Goal: Task Accomplishment & Management: Manage account settings

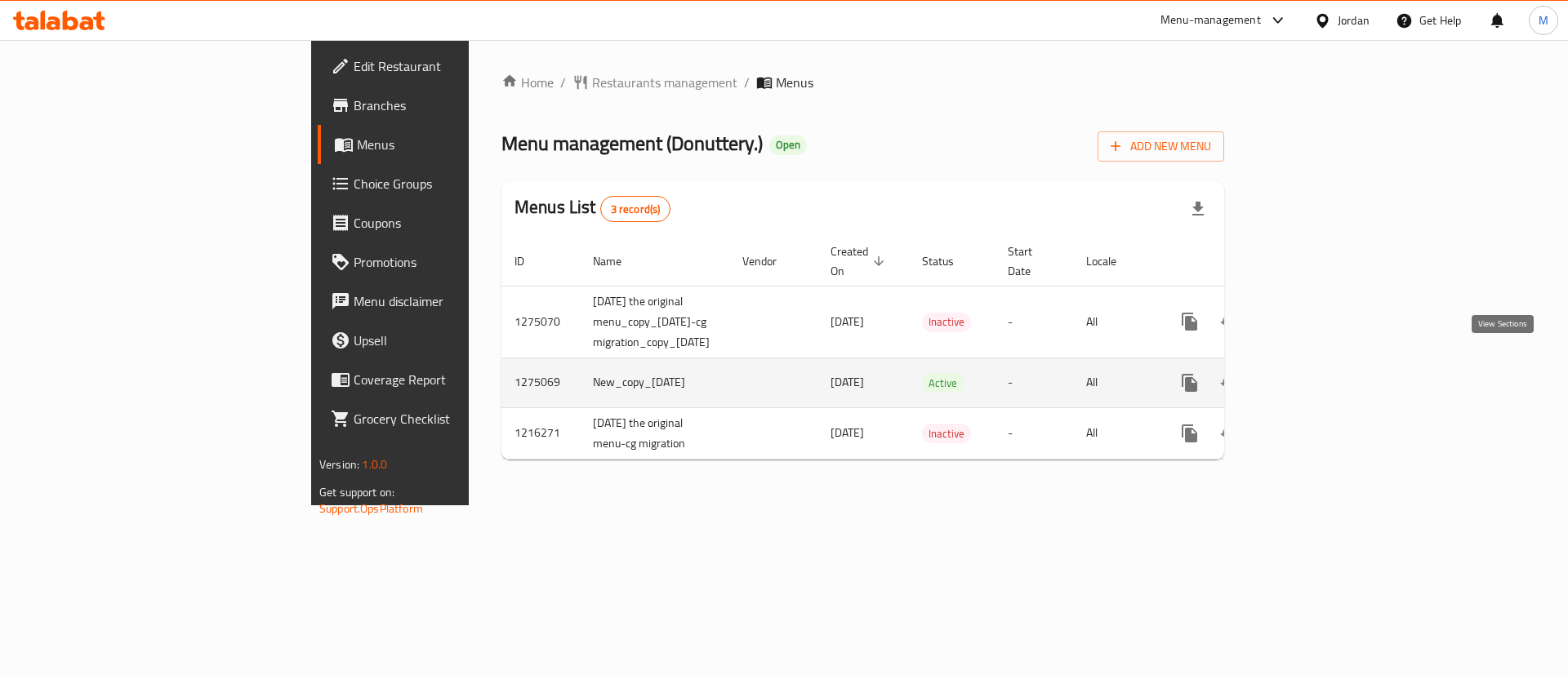
click at [1327, 363] on link "enhanced table" at bounding box center [1308, 383] width 40 height 40
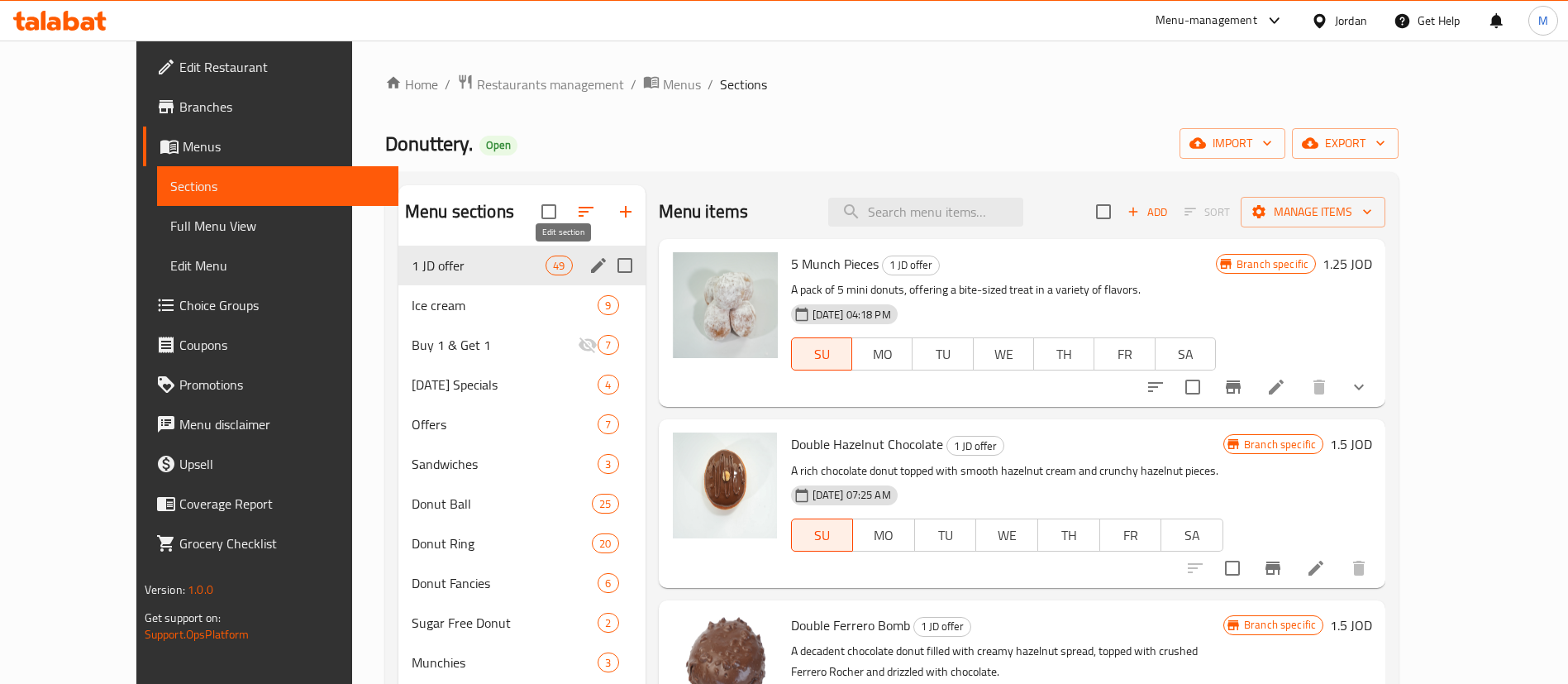
click at [589, 266] on icon "edit" at bounding box center [599, 265] width 20 height 20
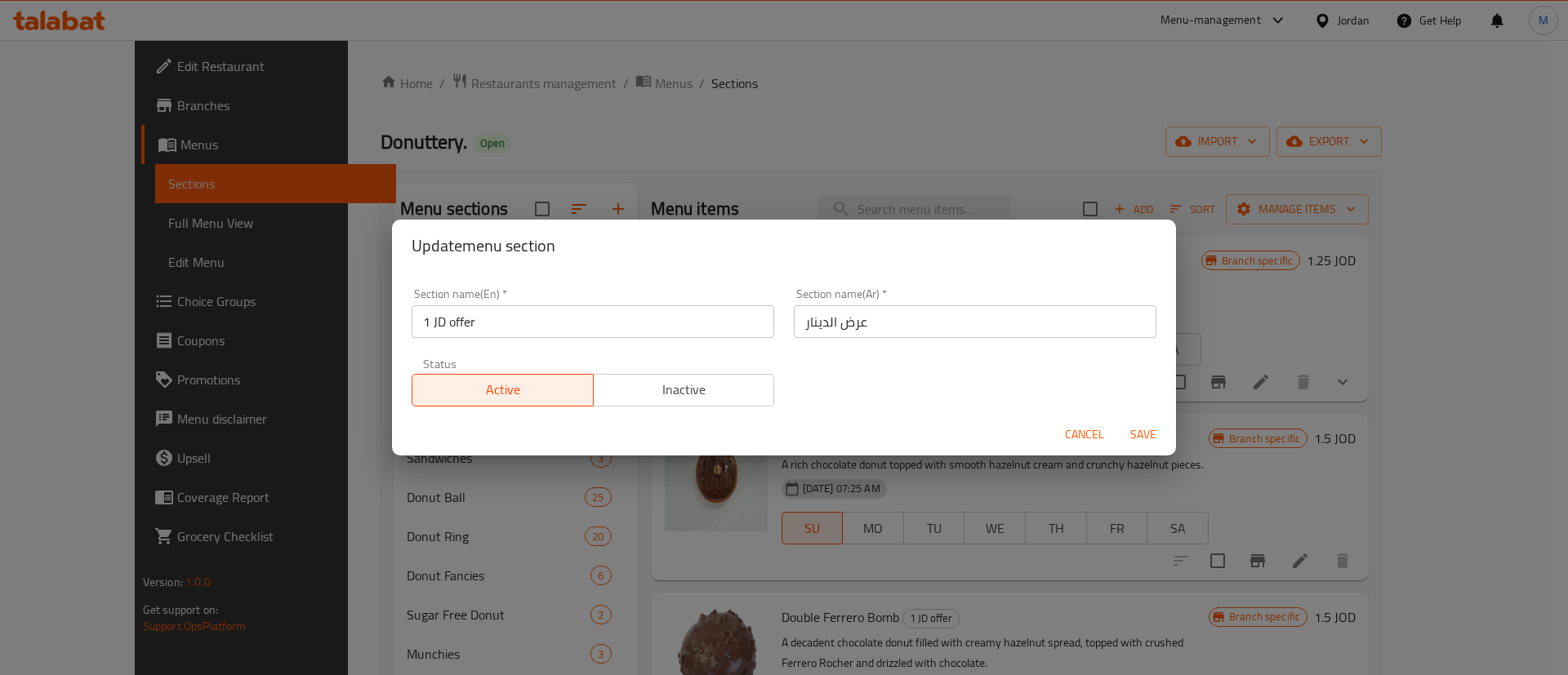
click at [652, 379] on span "Inactive" at bounding box center [684, 389] width 168 height 24
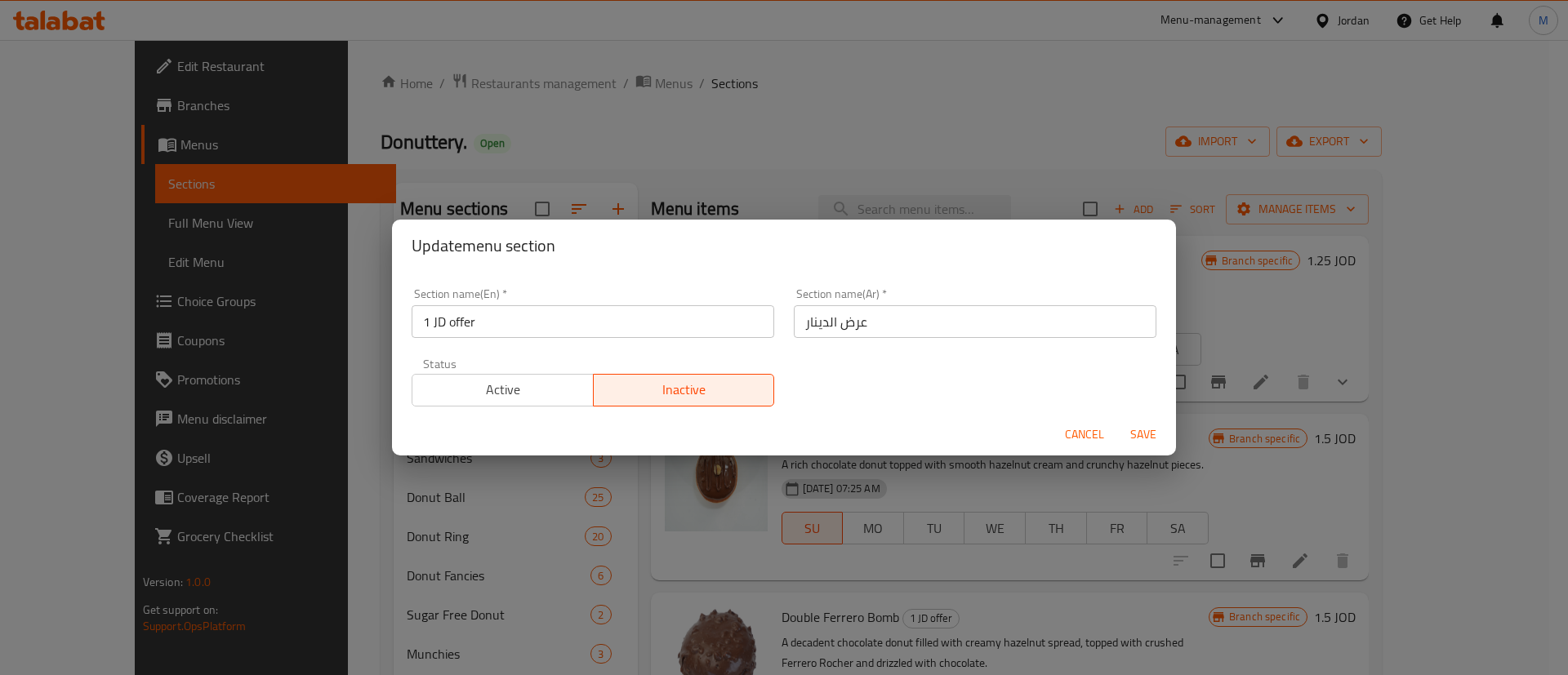
click at [1146, 432] on span "Save" at bounding box center [1143, 435] width 40 height 21
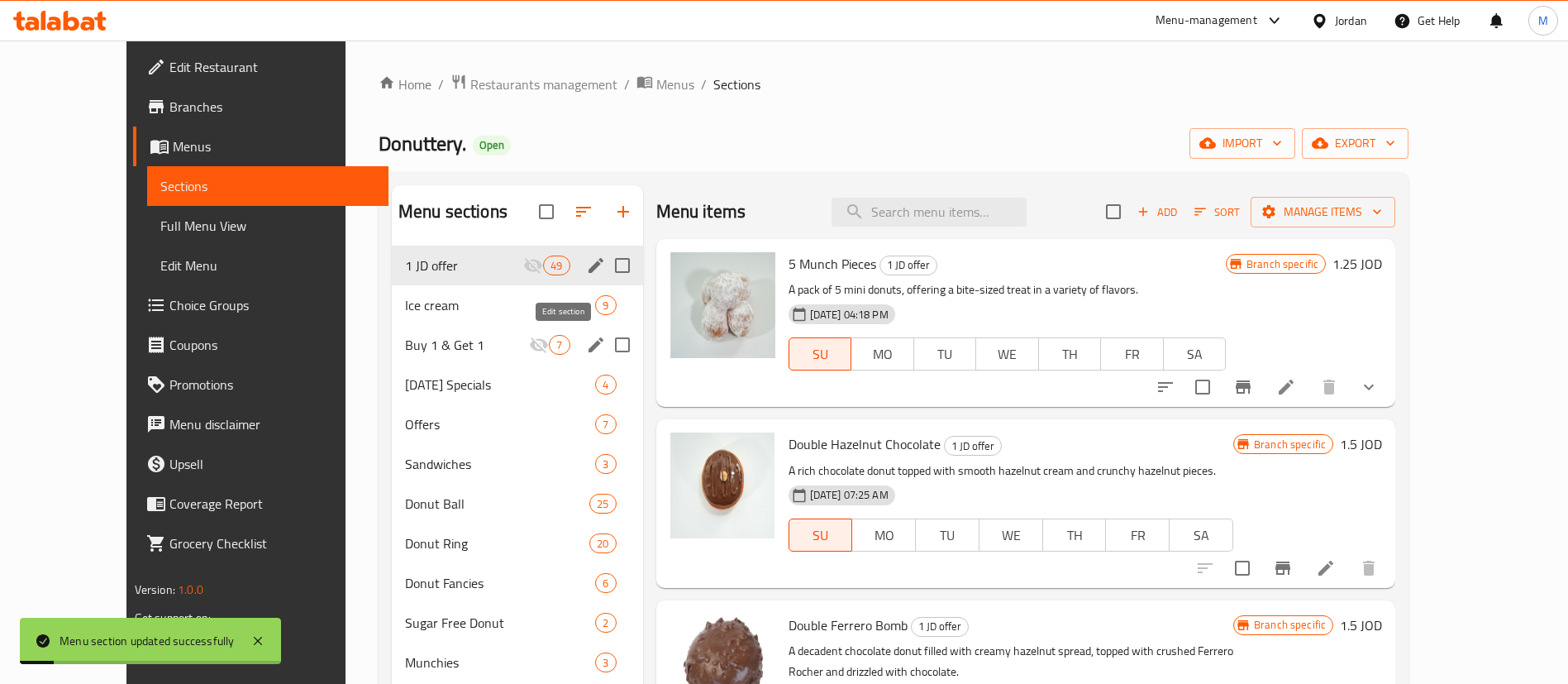
click at [589, 347] on icon "edit" at bounding box center [596, 345] width 15 height 15
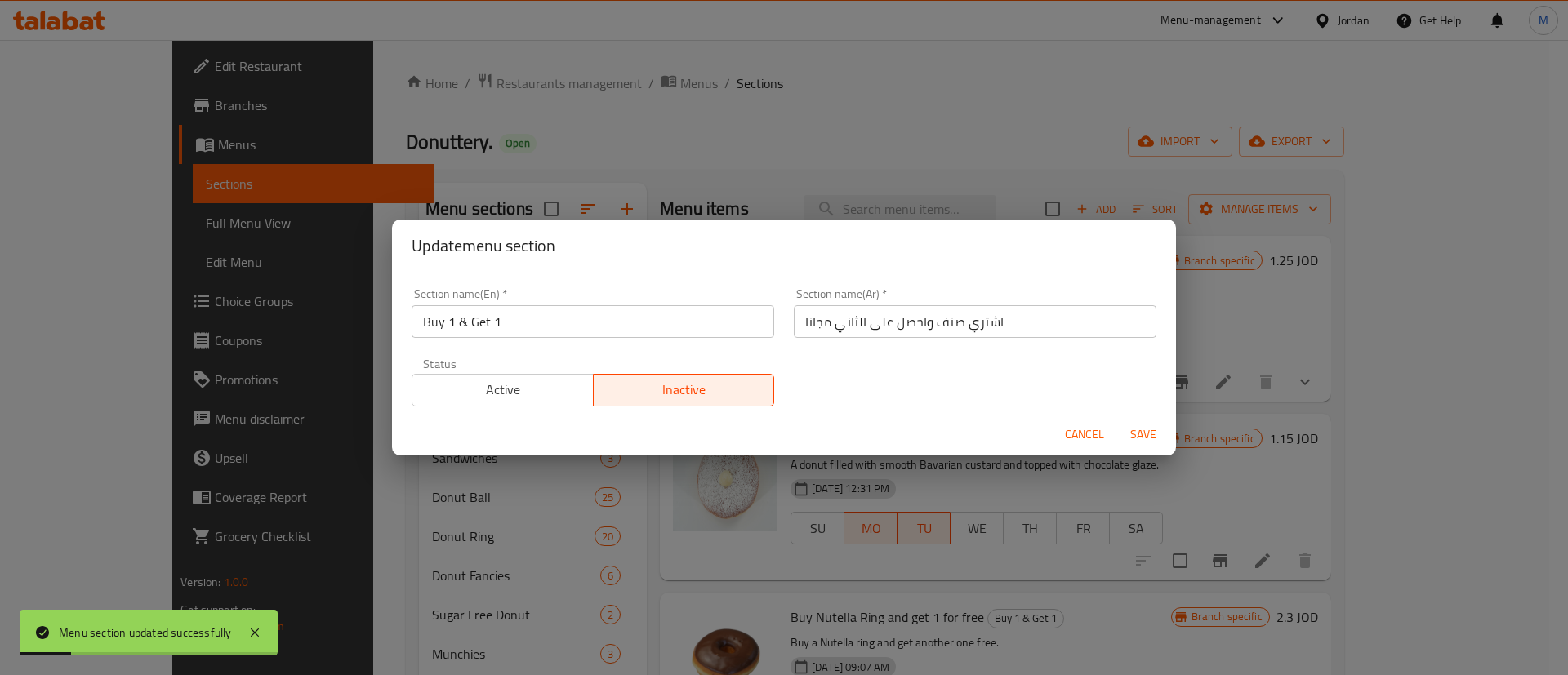
click at [551, 384] on span "Active" at bounding box center [503, 389] width 168 height 24
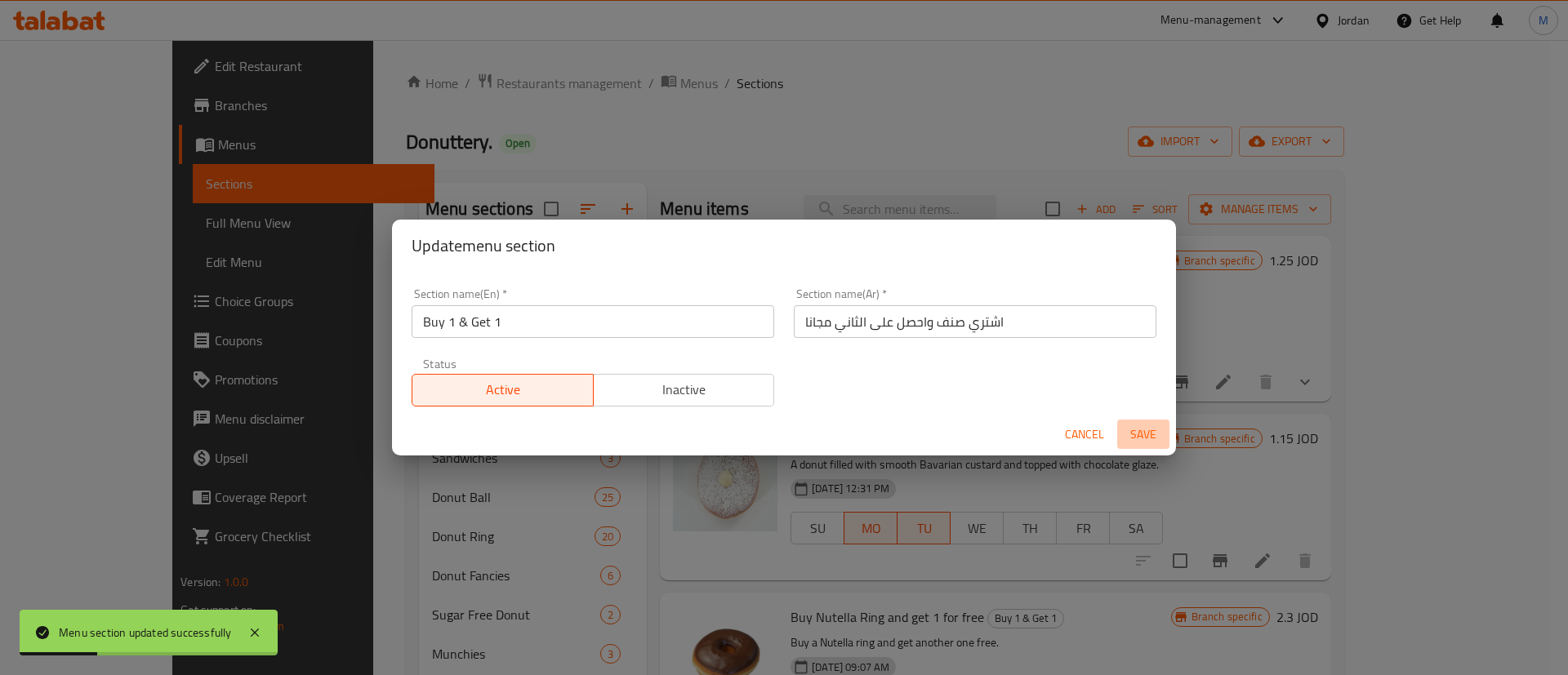
click at [1133, 435] on span "Save" at bounding box center [1143, 435] width 40 height 21
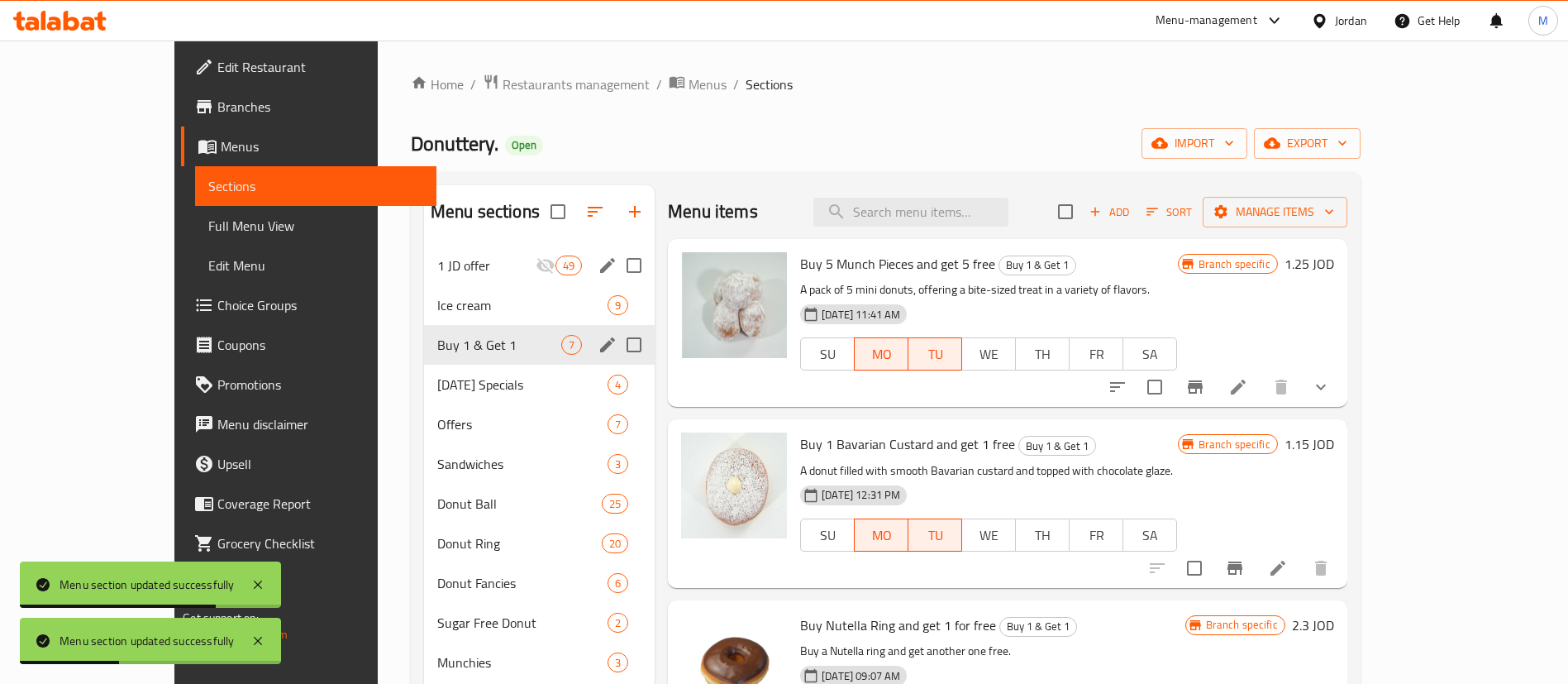
click at [1215, 385] on button "Branch-specific-item" at bounding box center [1195, 387] width 40 height 40
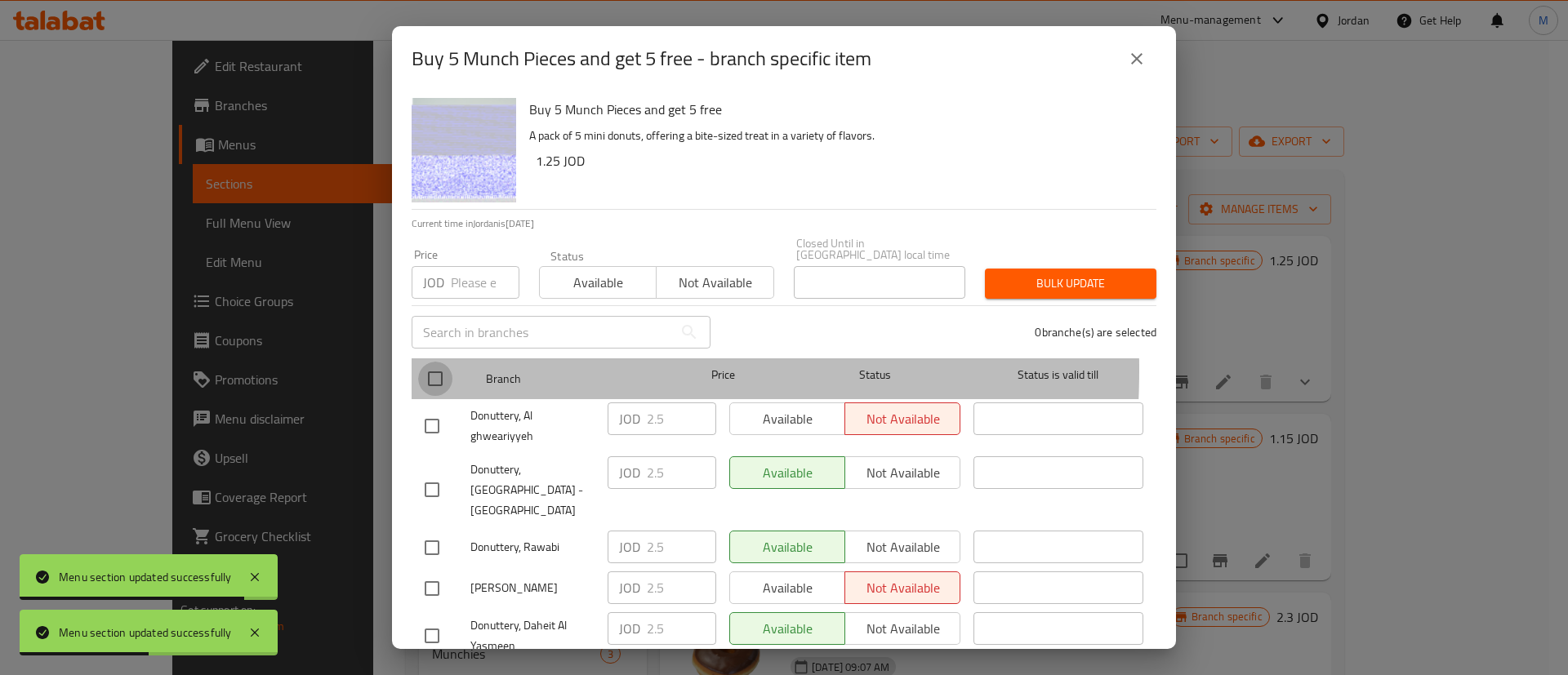
click at [441, 361] on input "checkbox" at bounding box center [436, 379] width 35 height 35
checkbox input "true"
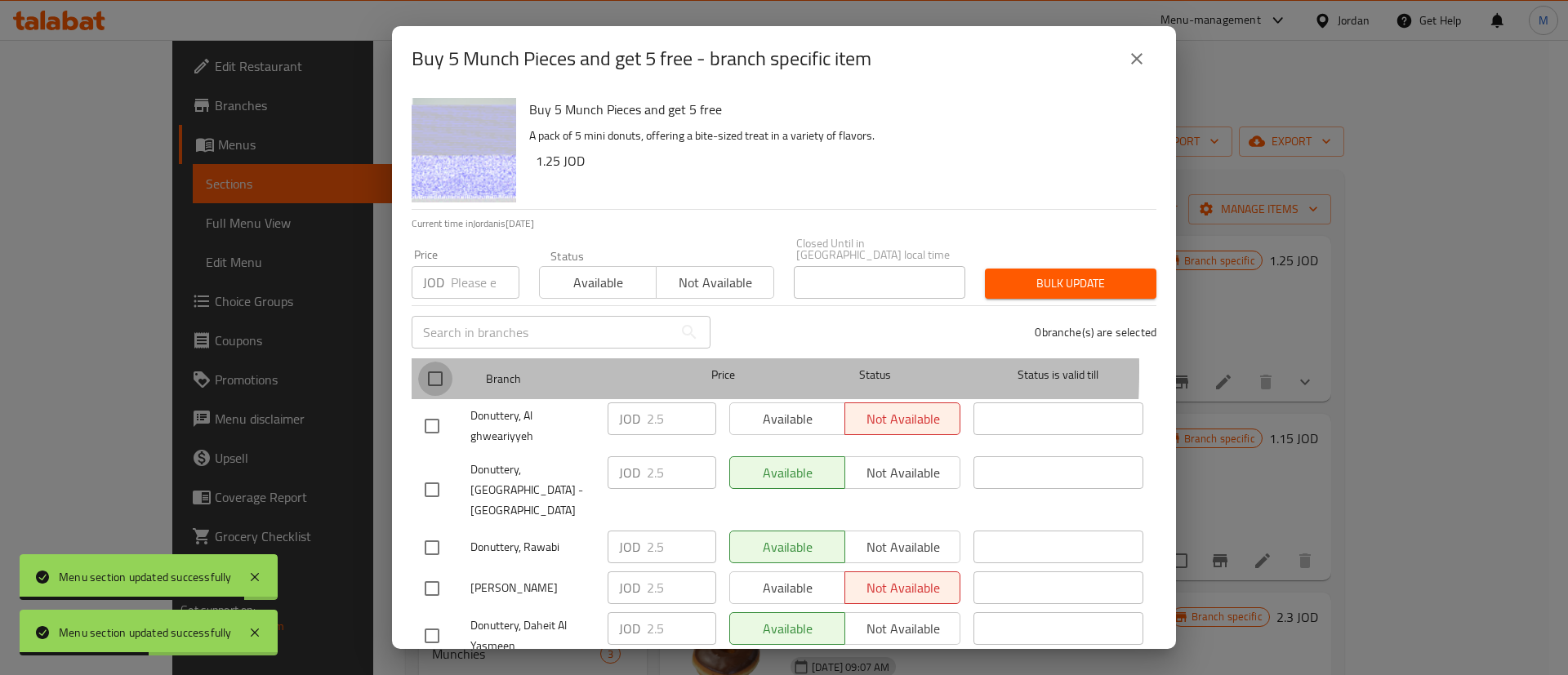
checkbox input "true"
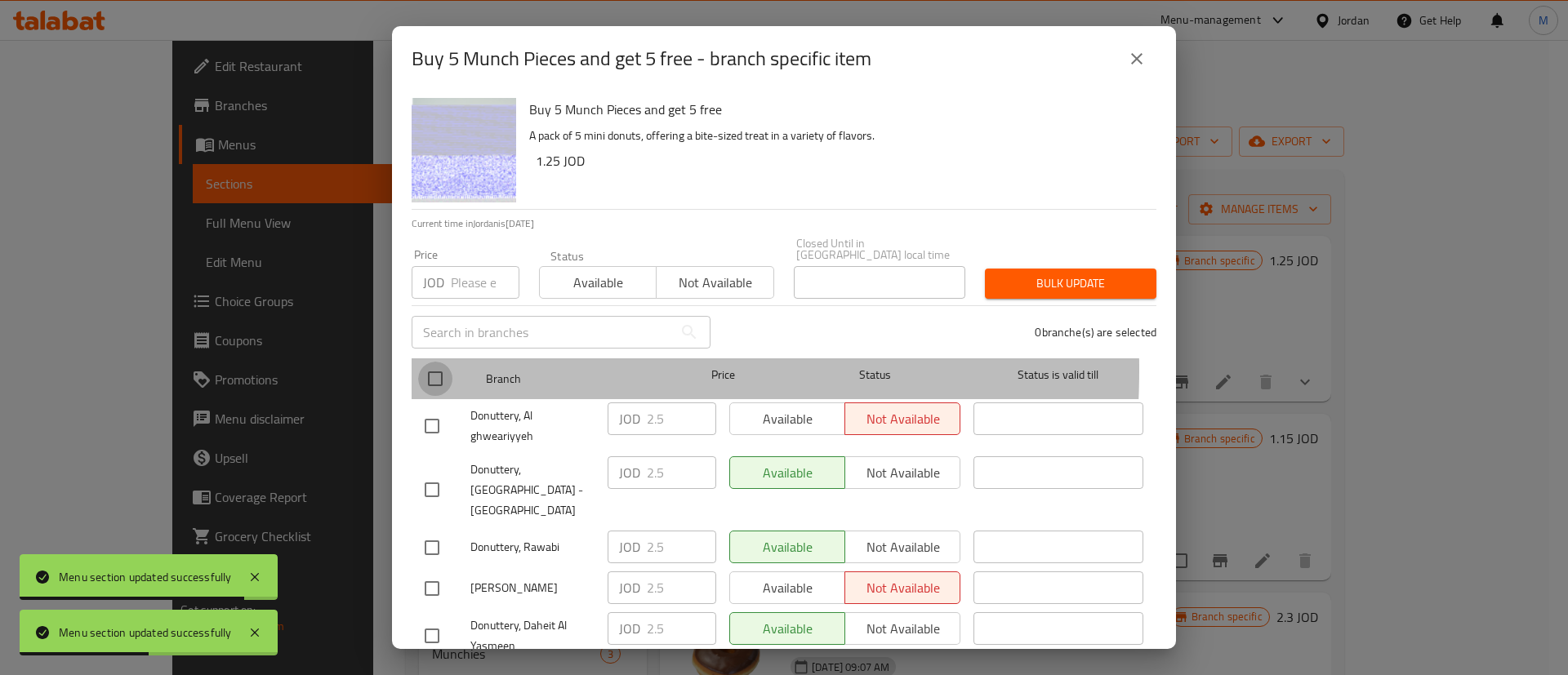
checkbox input "true"
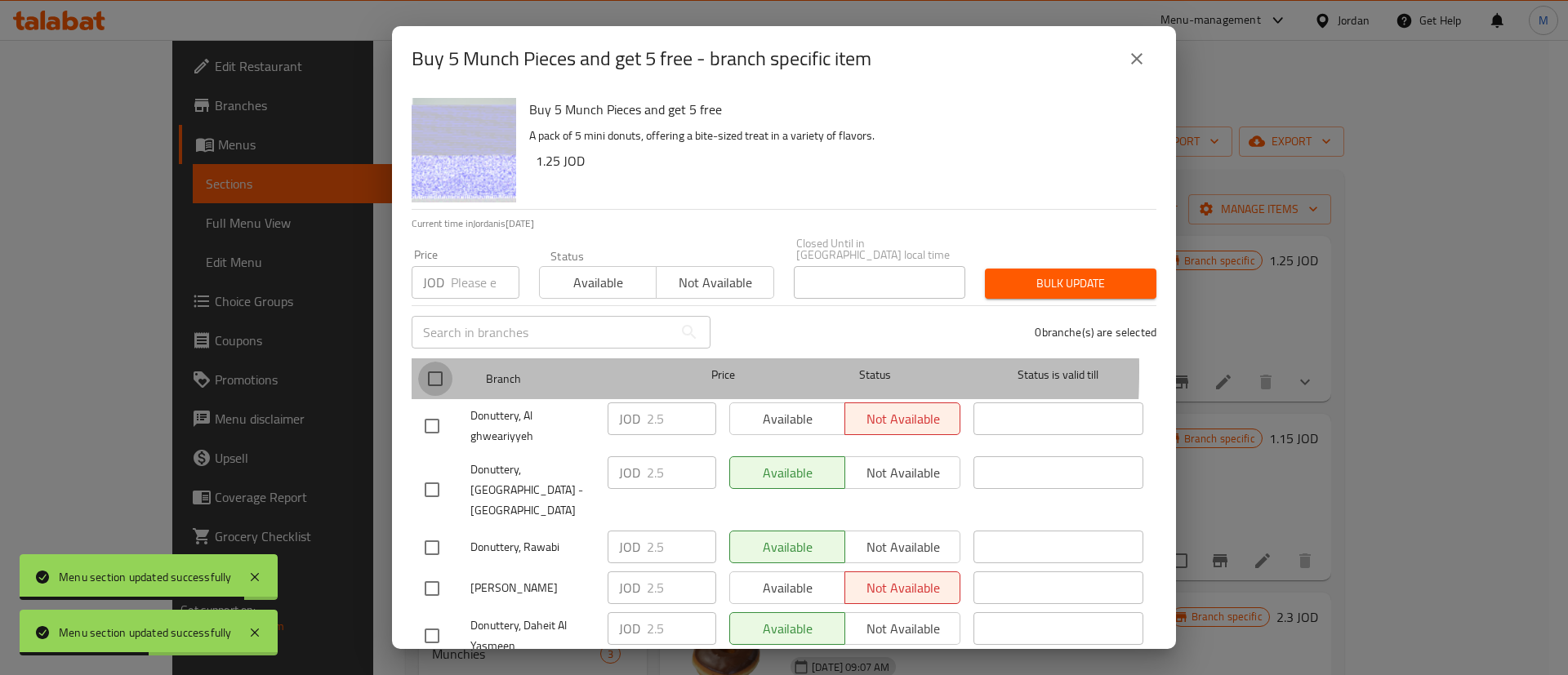
checkbox input "true"
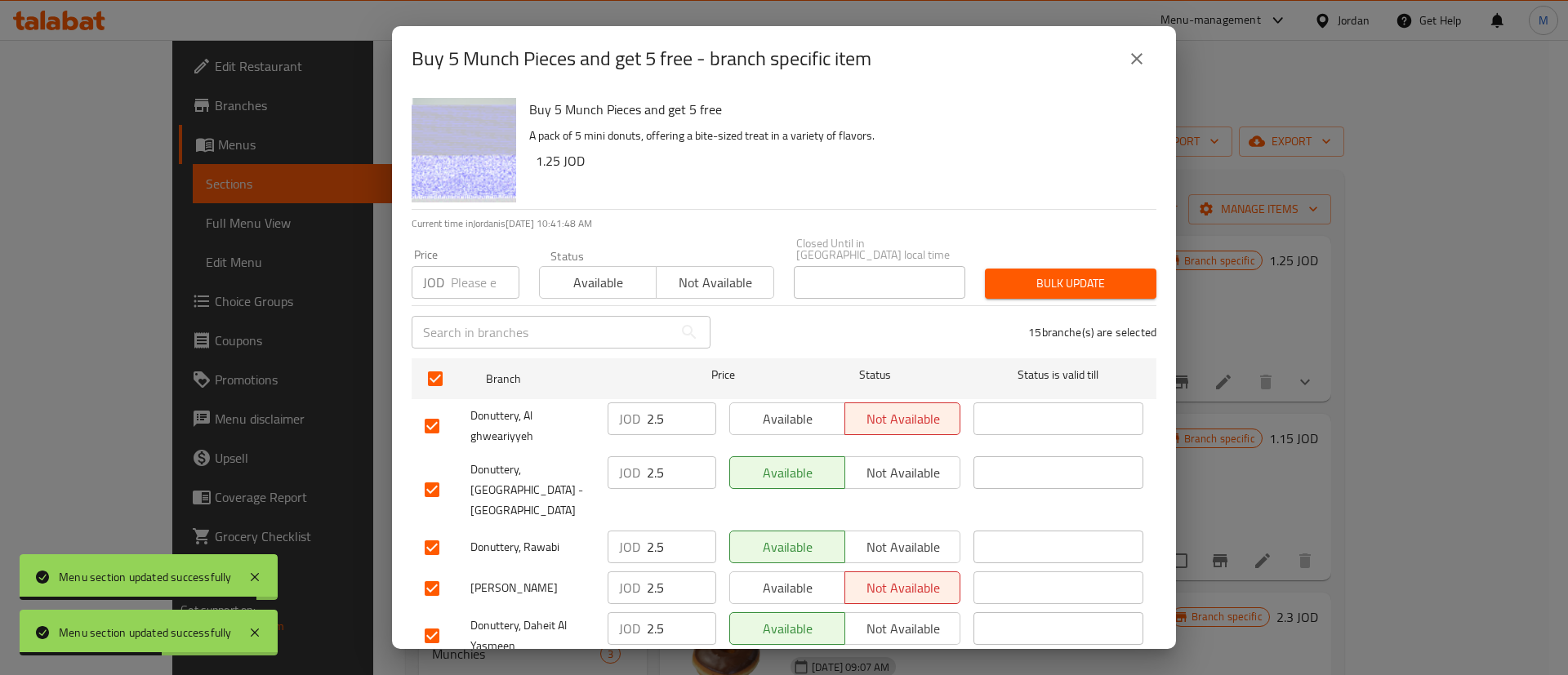
click at [767, 407] on span "Available" at bounding box center [787, 419] width 102 height 24
click at [808, 576] on span "Available" at bounding box center [787, 588] width 102 height 24
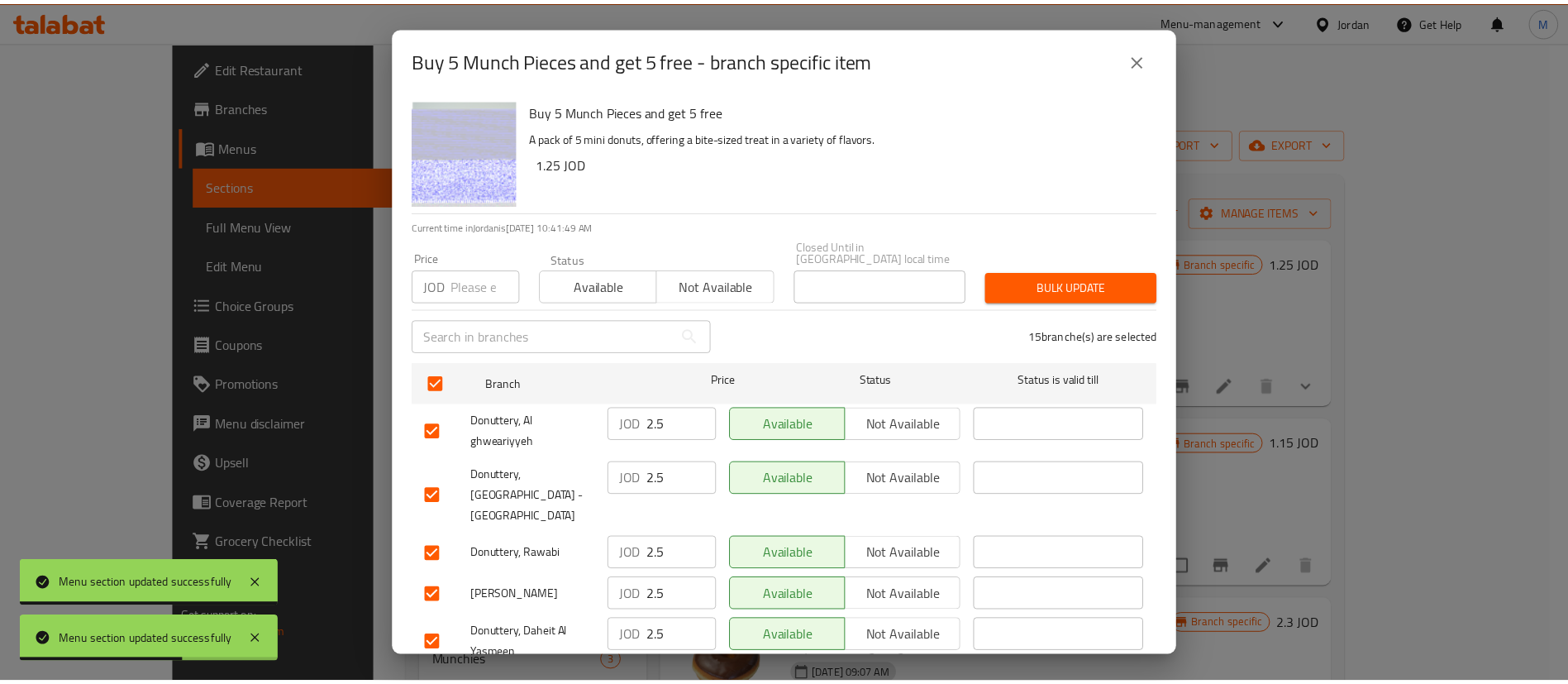
scroll to position [479, 0]
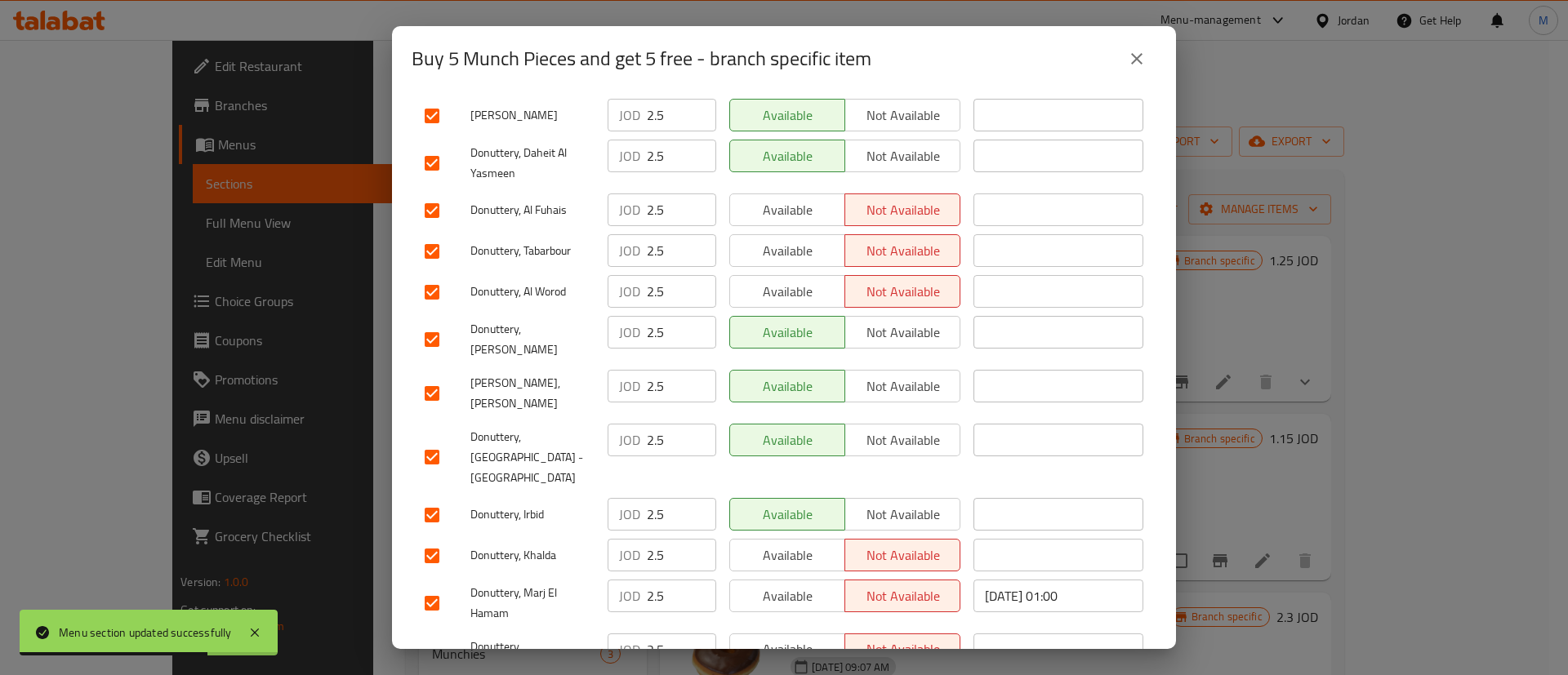
click at [796, 198] on span "Available" at bounding box center [787, 210] width 102 height 24
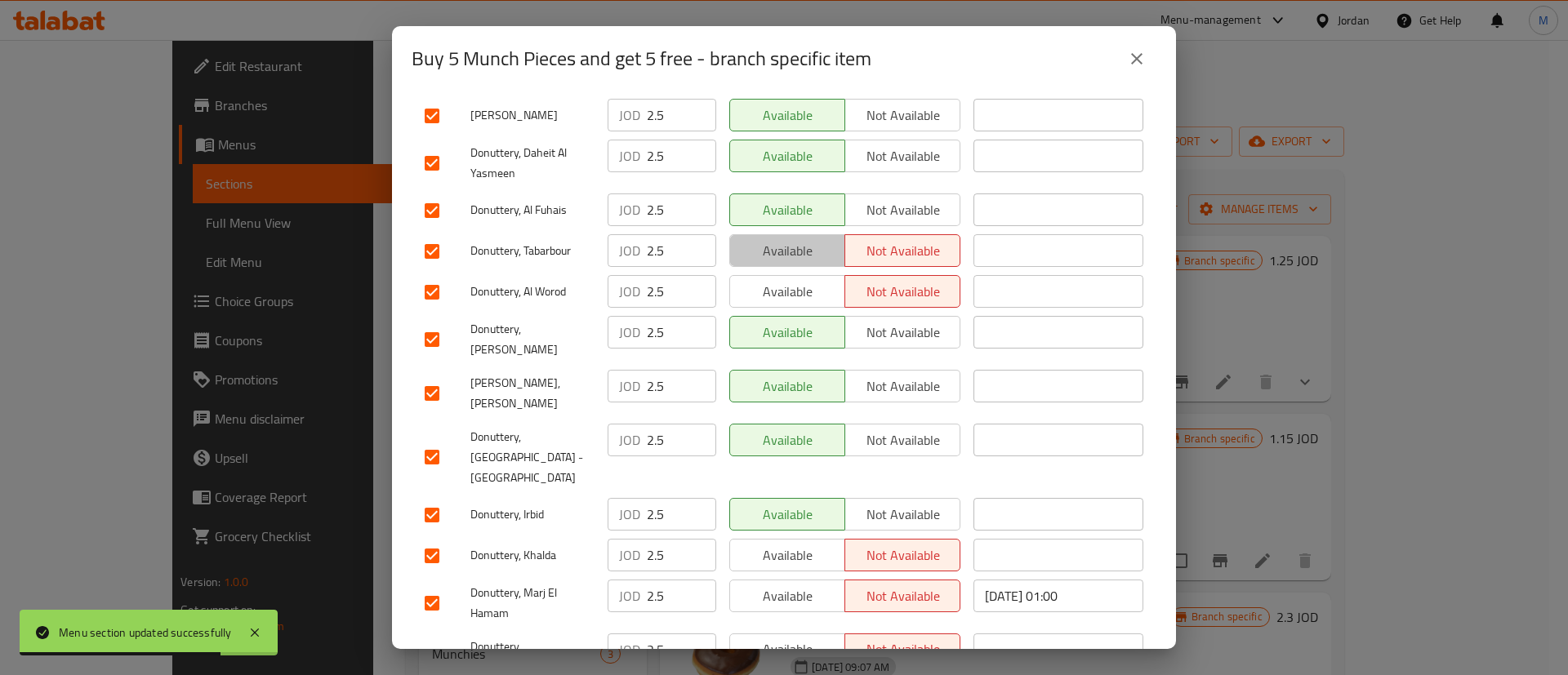
click at [796, 240] on span "Available" at bounding box center [787, 251] width 102 height 24
click at [796, 275] on button "Available" at bounding box center [786, 291] width 116 height 33
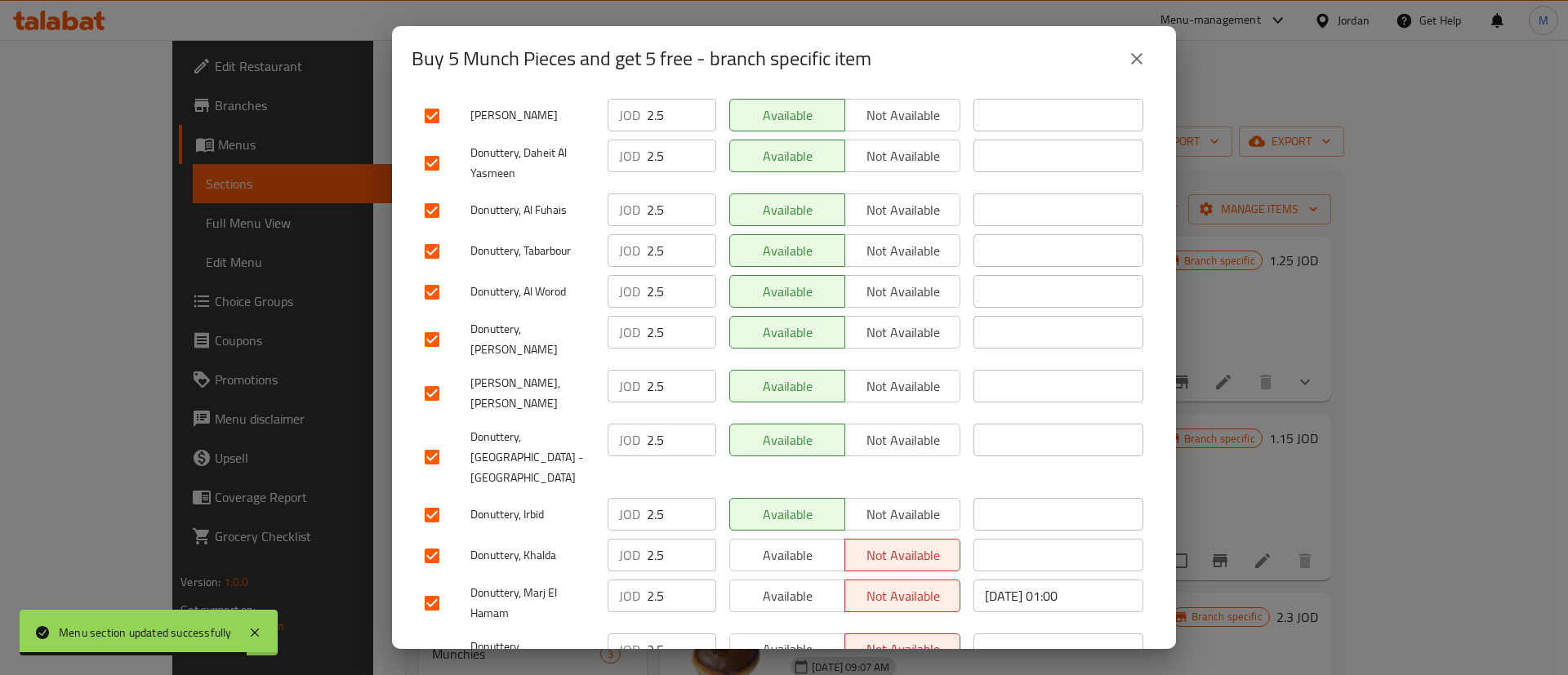
click at [810, 543] on span "Available" at bounding box center [787, 555] width 102 height 24
click at [796, 584] on span "Available" at bounding box center [787, 596] width 102 height 24
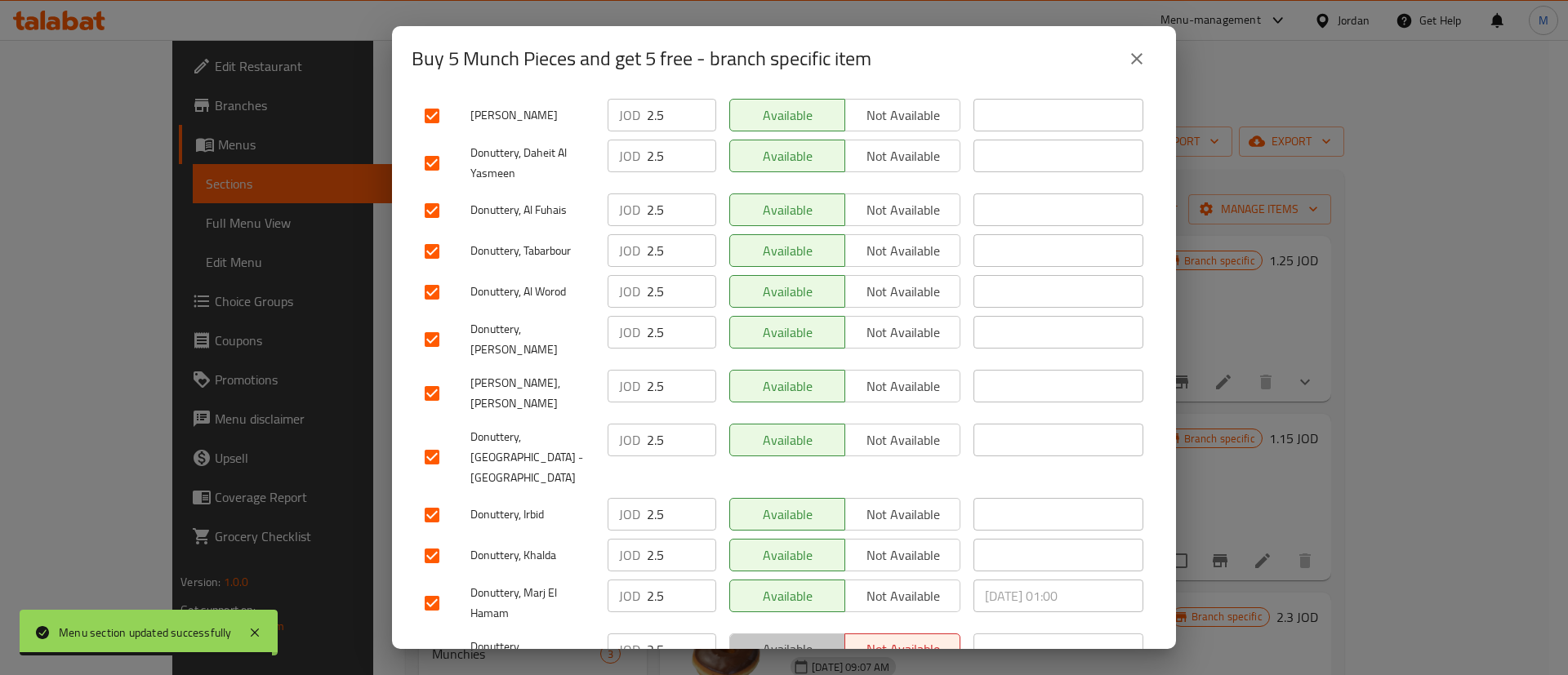
click at [811, 637] on span "Available" at bounding box center [787, 649] width 102 height 24
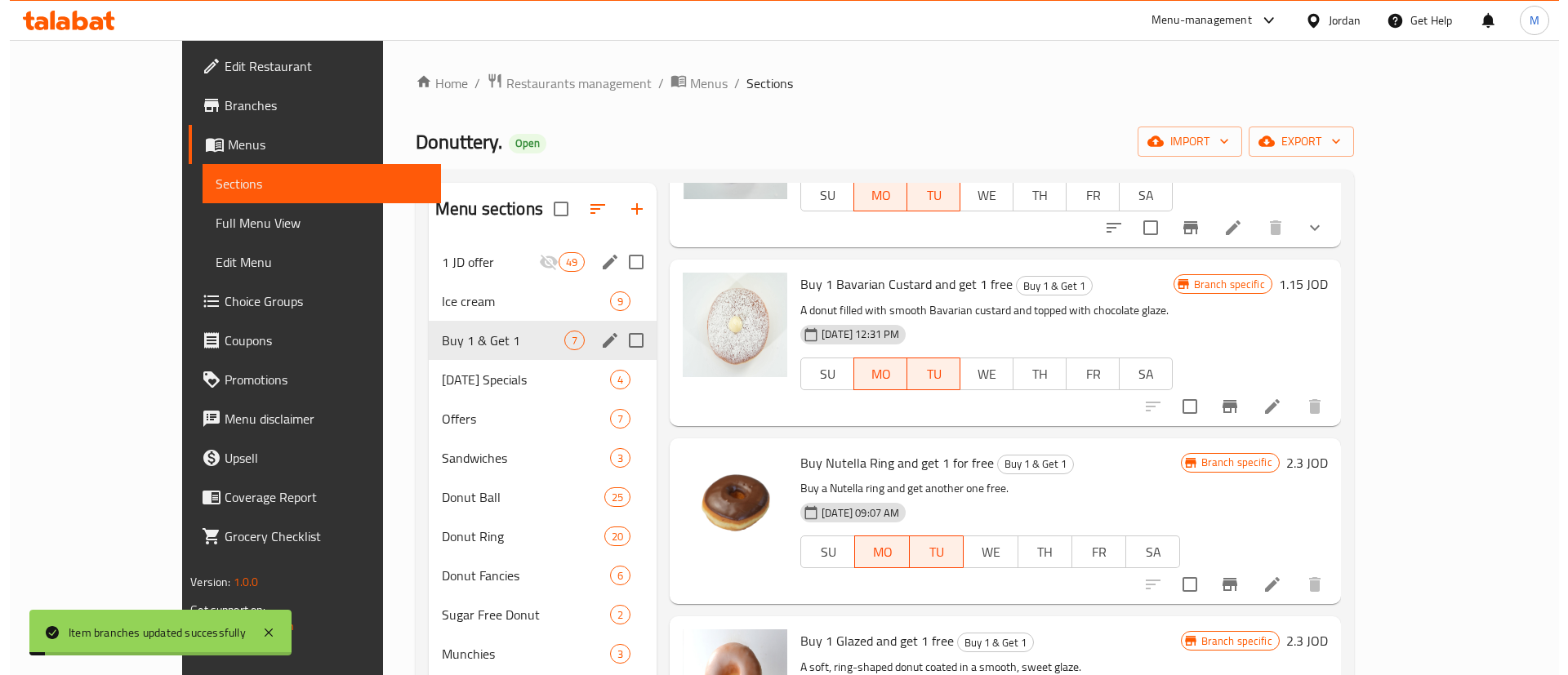
scroll to position [156, 0]
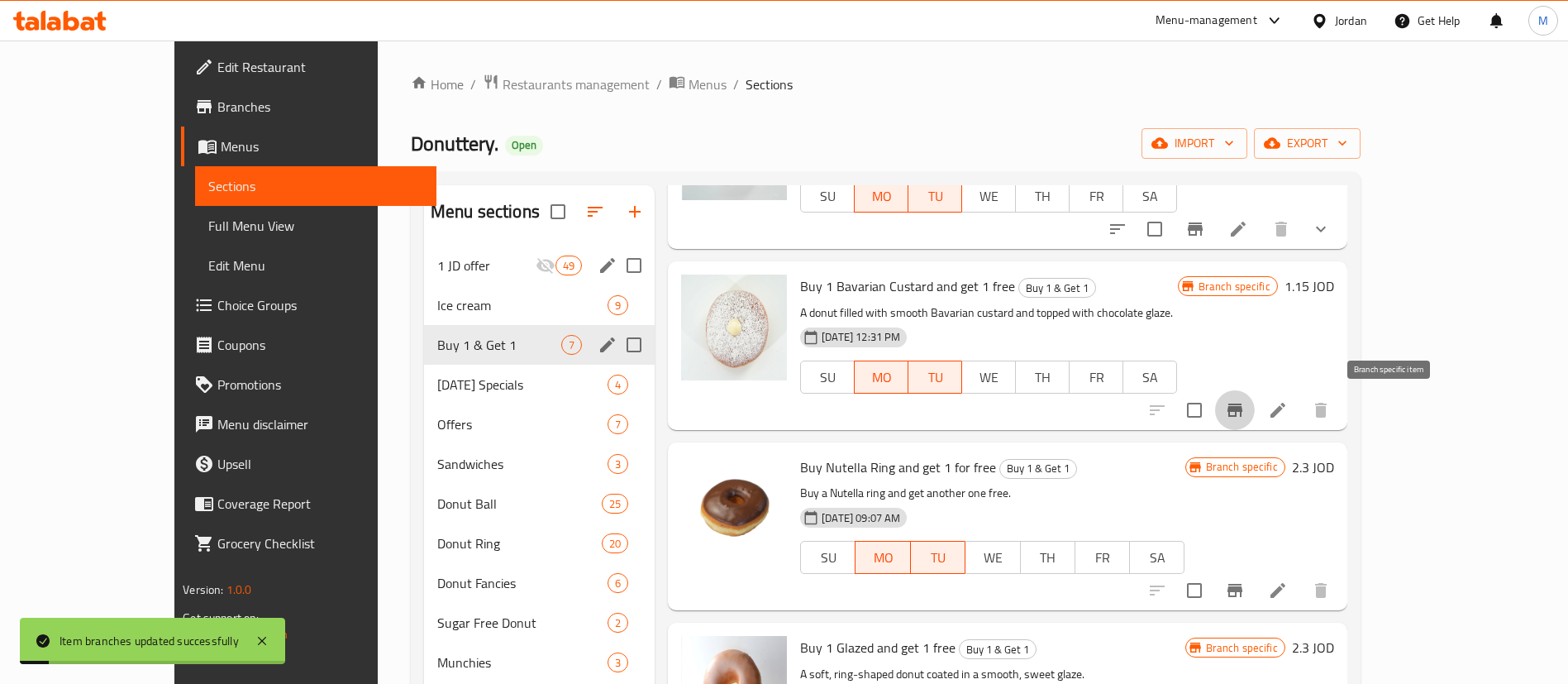
click at [1242, 411] on icon "Branch-specific-item" at bounding box center [1235, 410] width 15 height 13
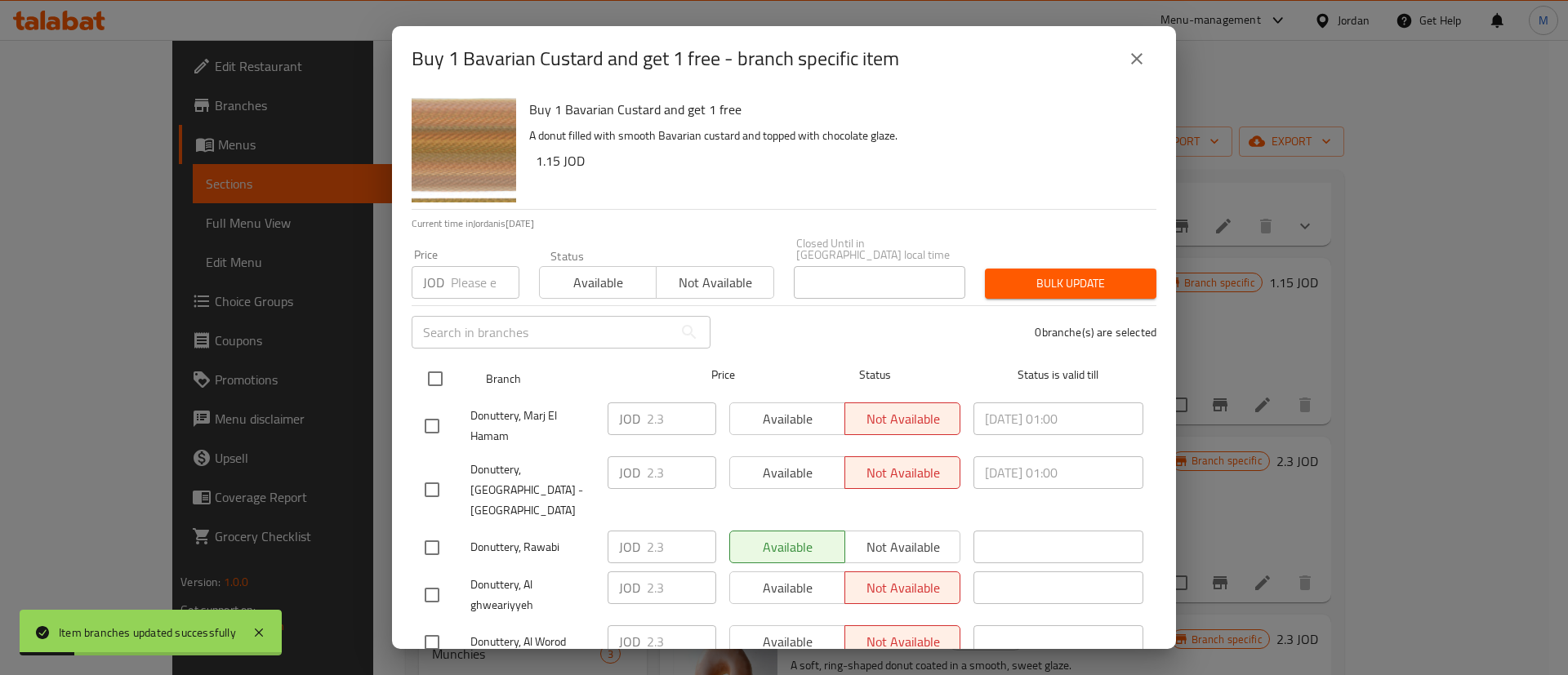
click at [436, 361] on input "checkbox" at bounding box center [436, 379] width 35 height 35
checkbox input "true"
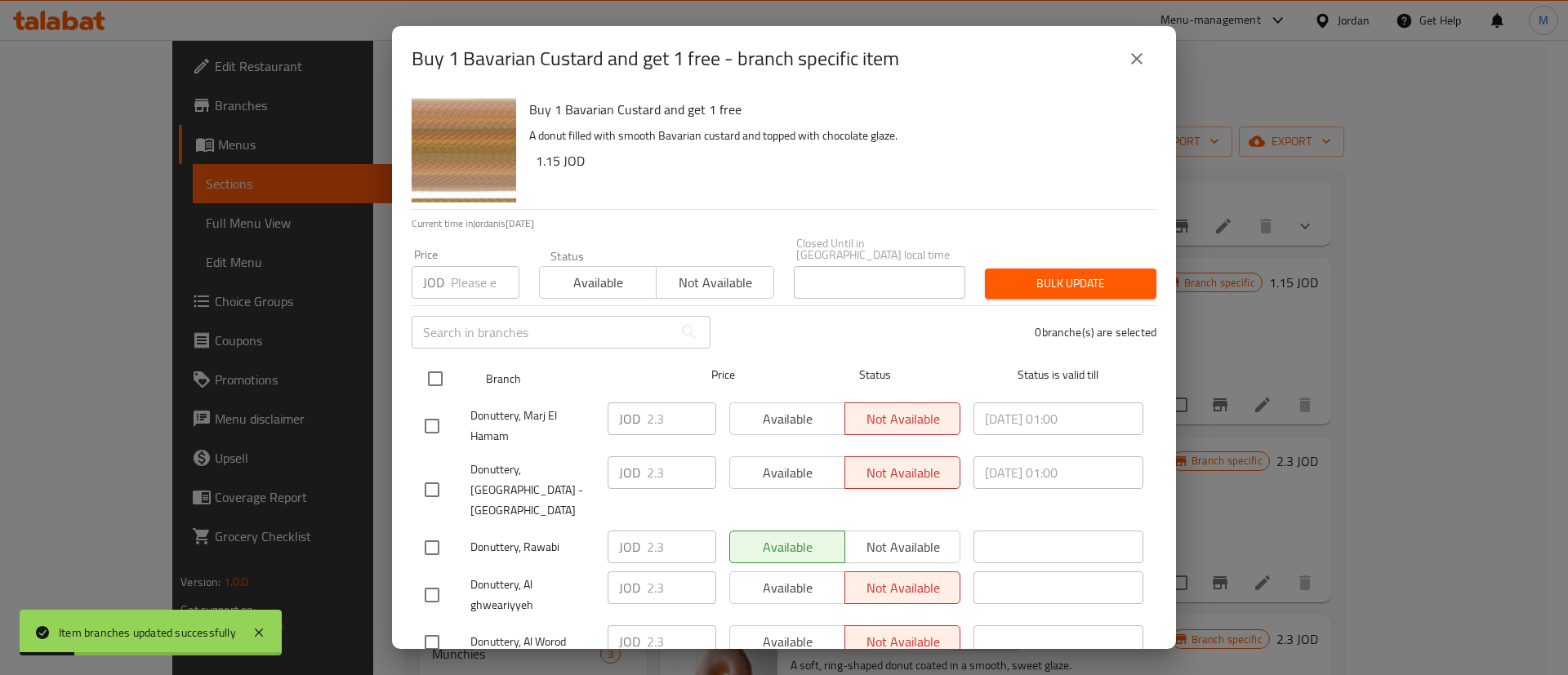
checkbox input "true"
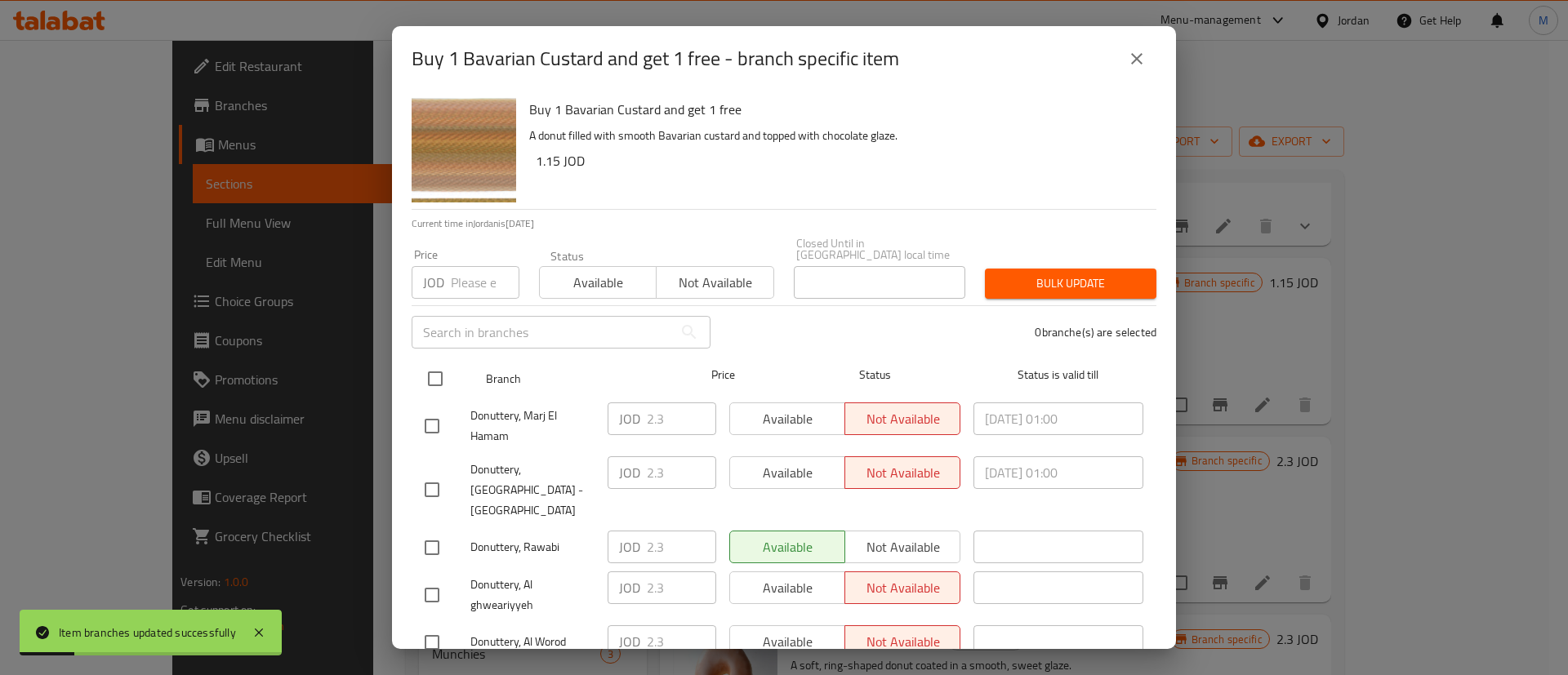
checkbox input "true"
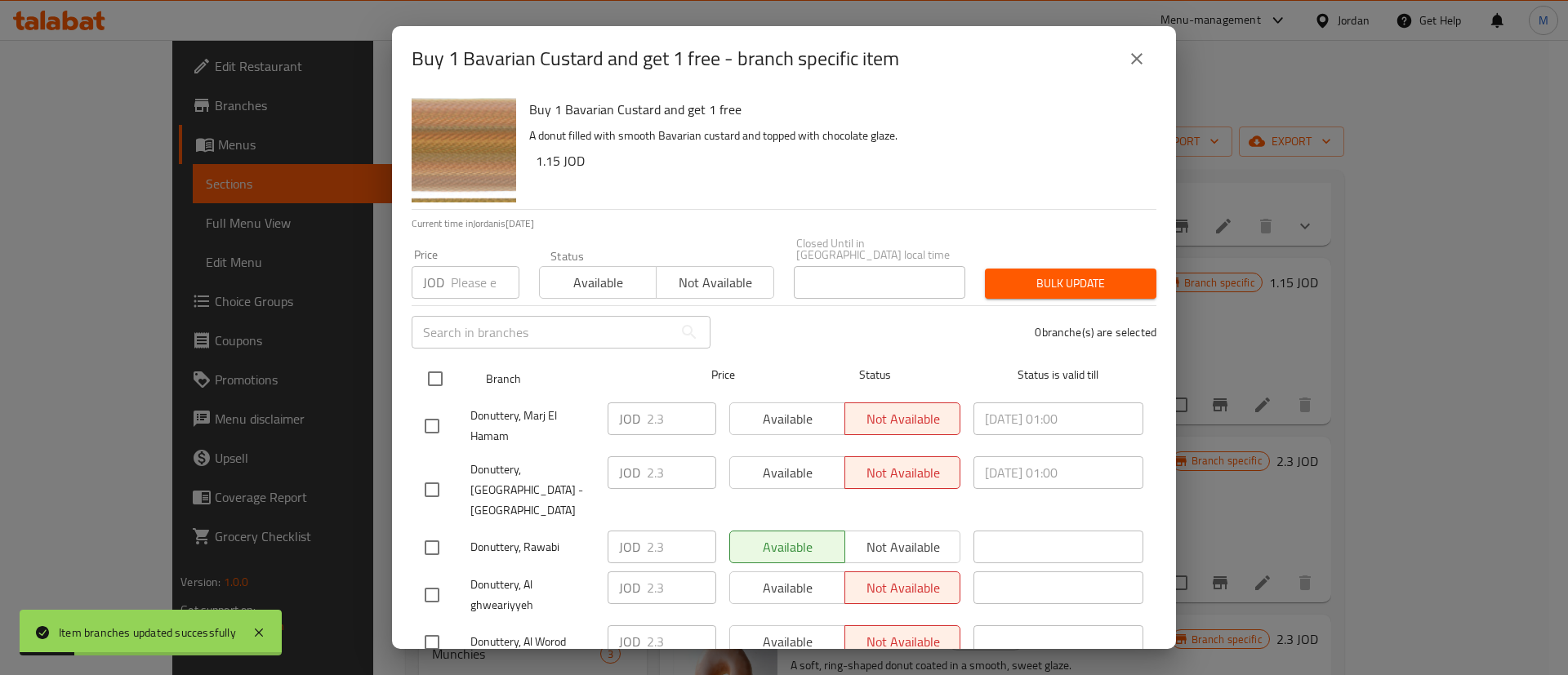
checkbox input "true"
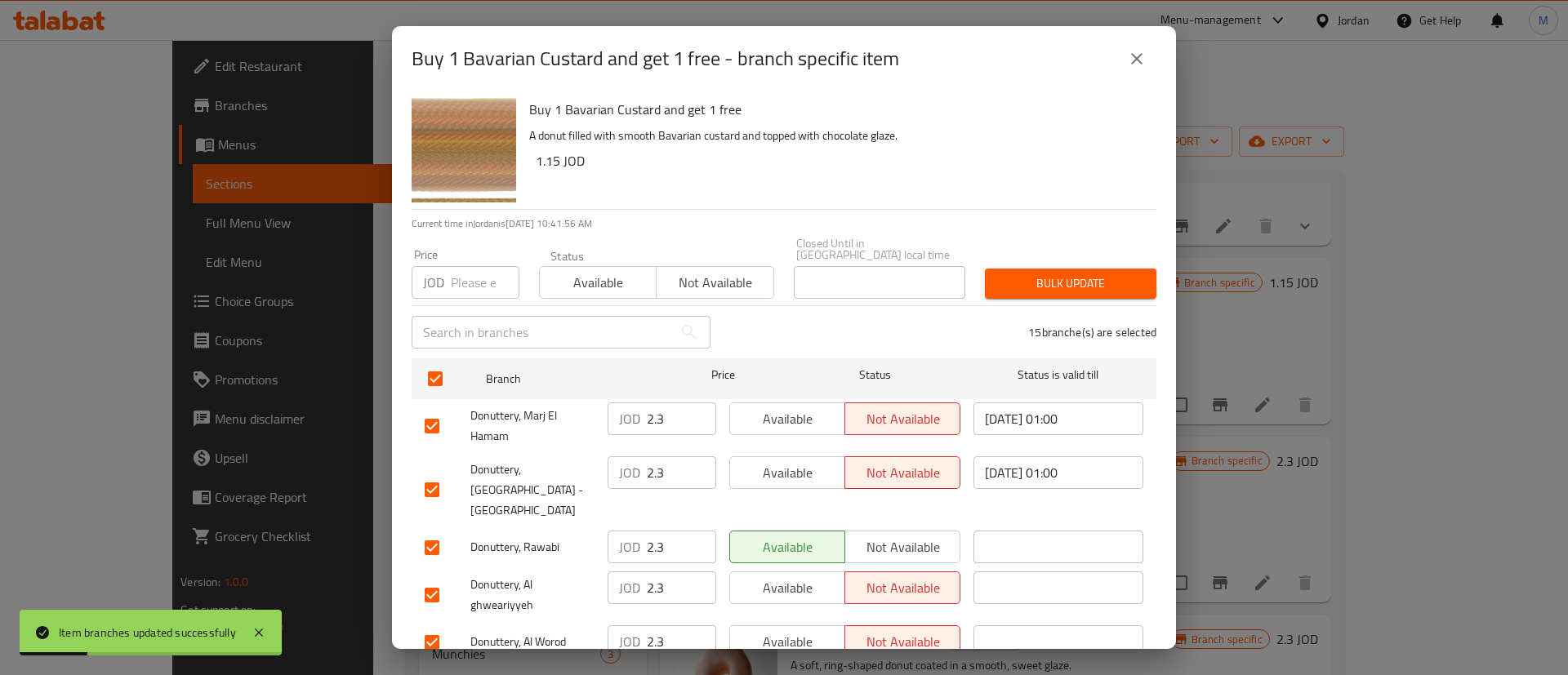
click at [769, 417] on span "Available" at bounding box center [787, 419] width 102 height 24
click at [809, 461] on span "Available" at bounding box center [787, 472] width 102 height 24
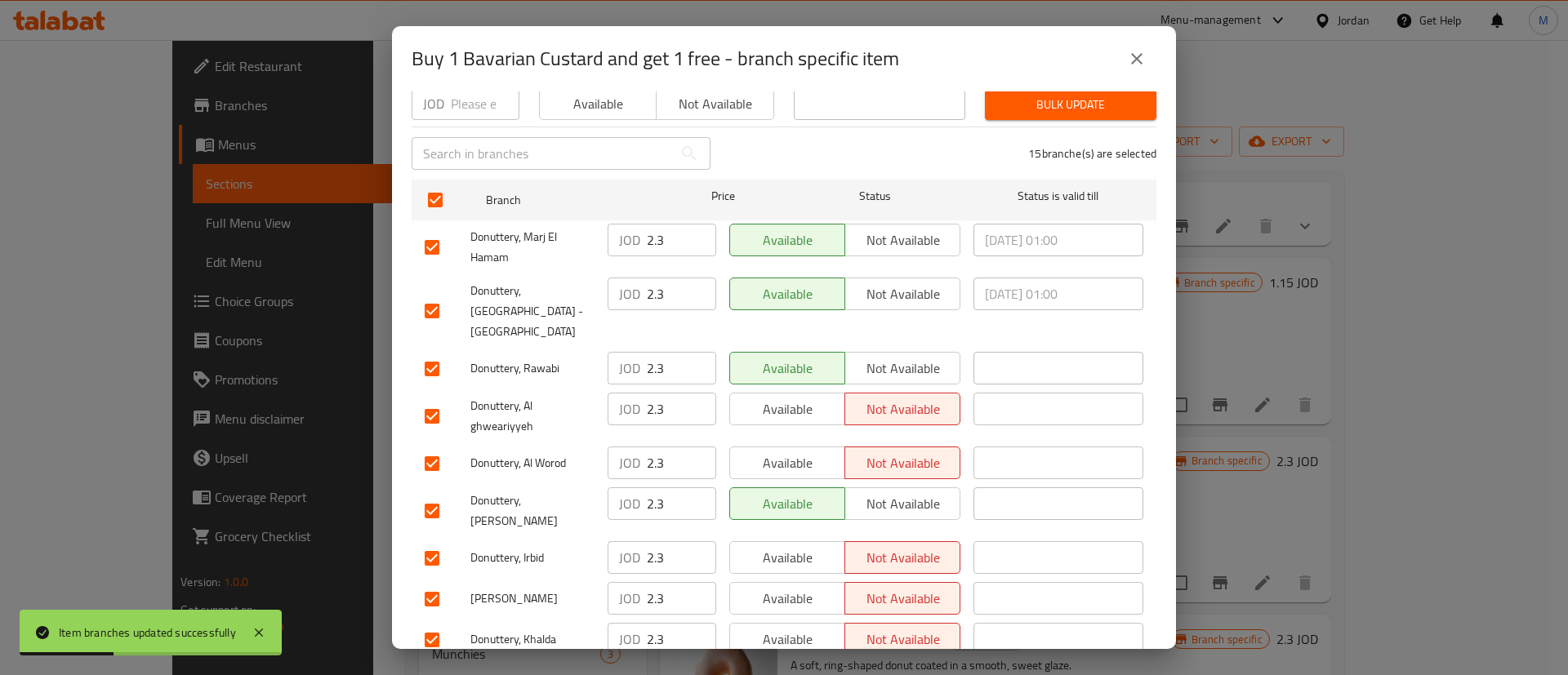
scroll to position [233, 0]
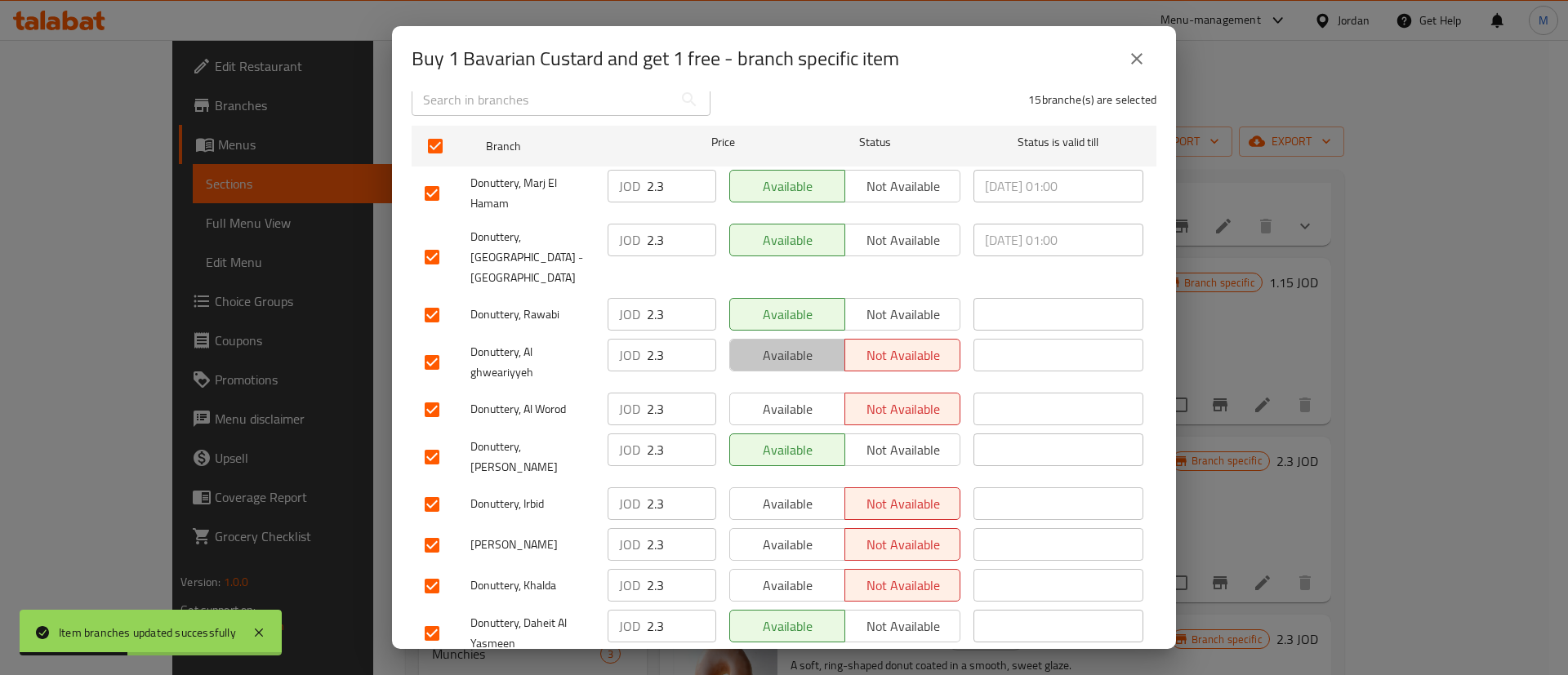
click at [800, 343] on span "Available" at bounding box center [787, 355] width 102 height 24
click at [796, 393] on button "Available" at bounding box center [786, 409] width 116 height 33
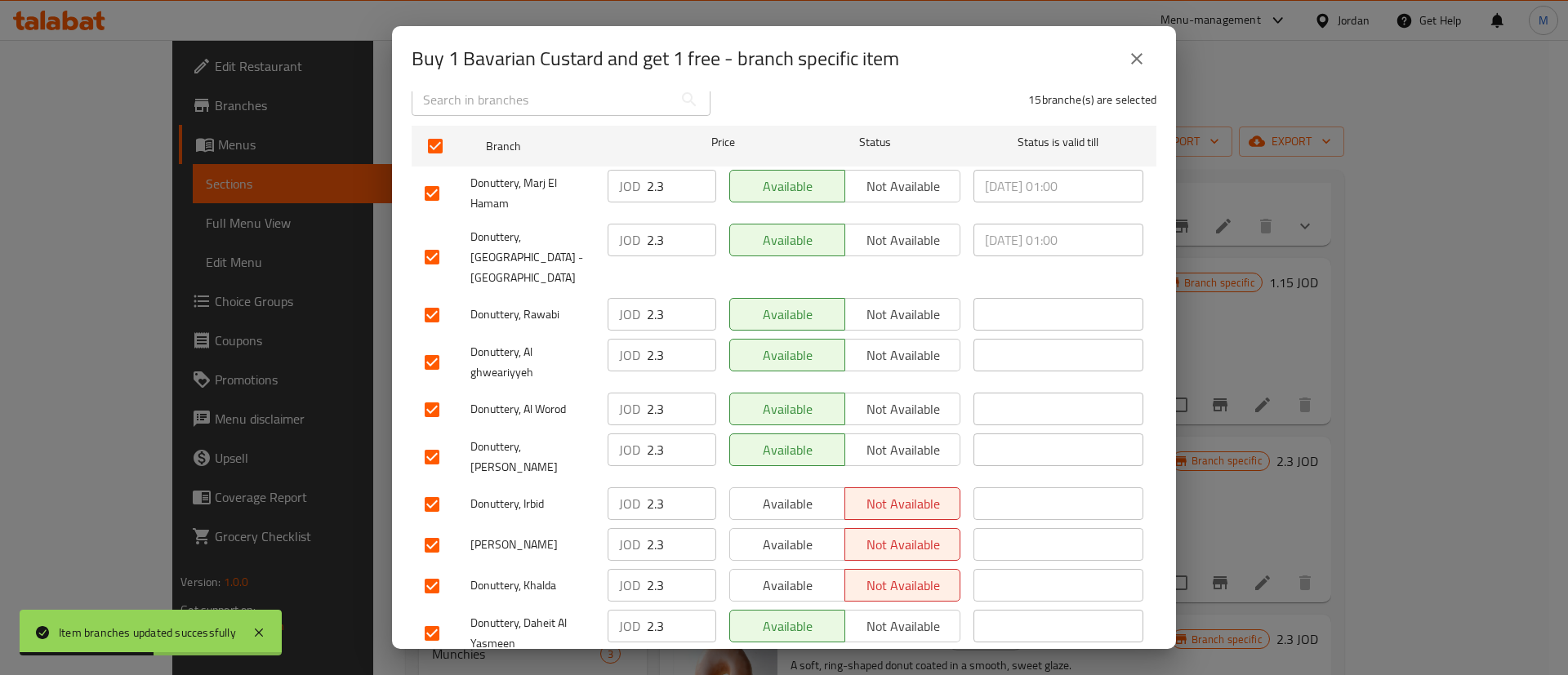
click at [832, 487] on button "Available" at bounding box center [786, 504] width 116 height 33
click at [804, 533] on span "Available" at bounding box center [787, 545] width 102 height 24
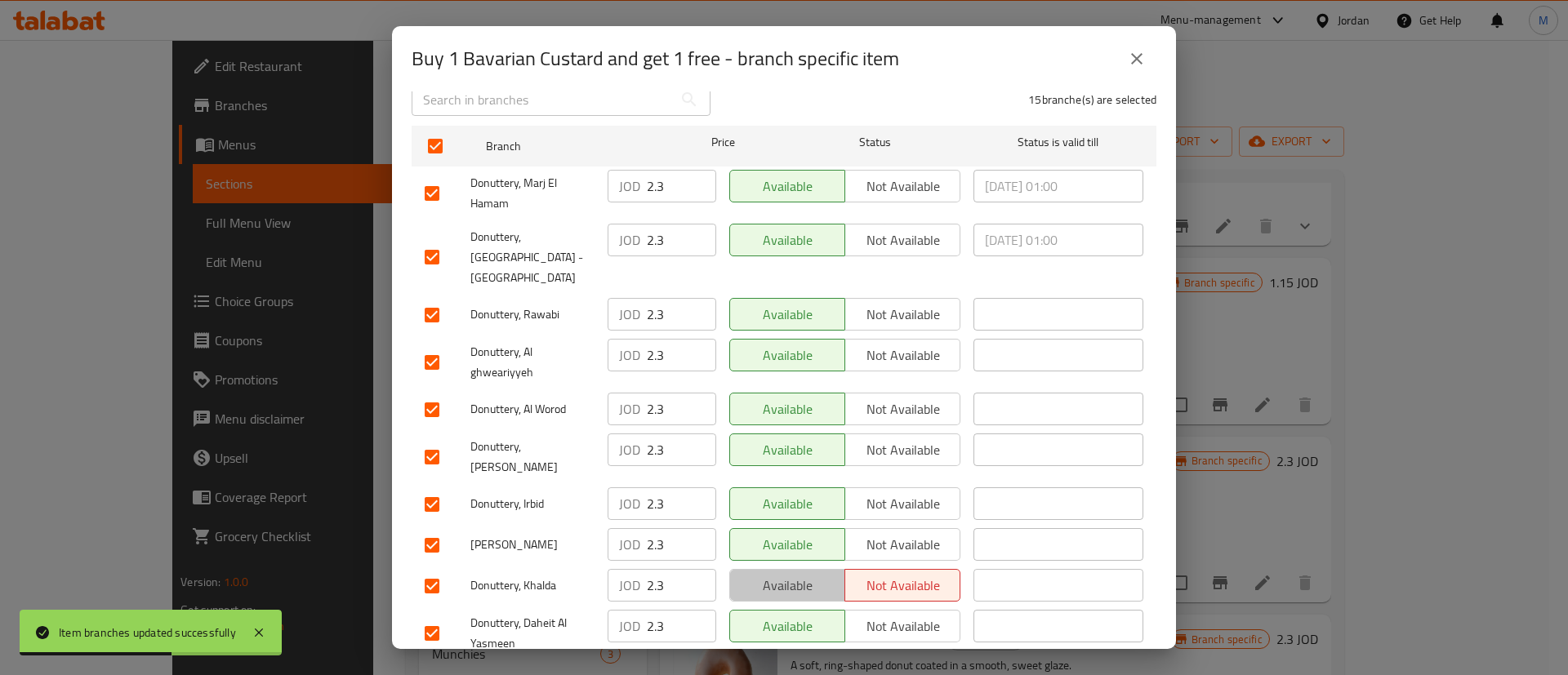
click at [796, 574] on span "Available" at bounding box center [787, 585] width 102 height 24
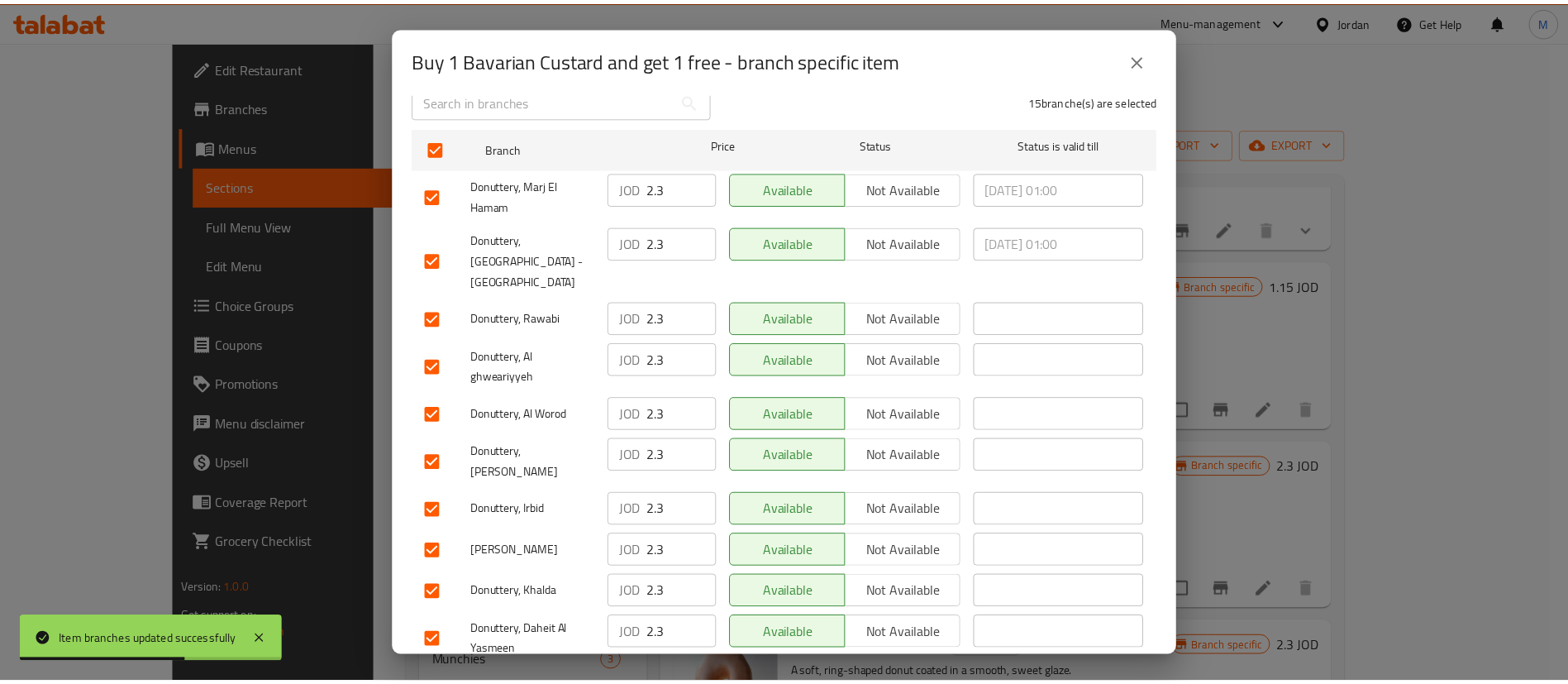
scroll to position [479, 0]
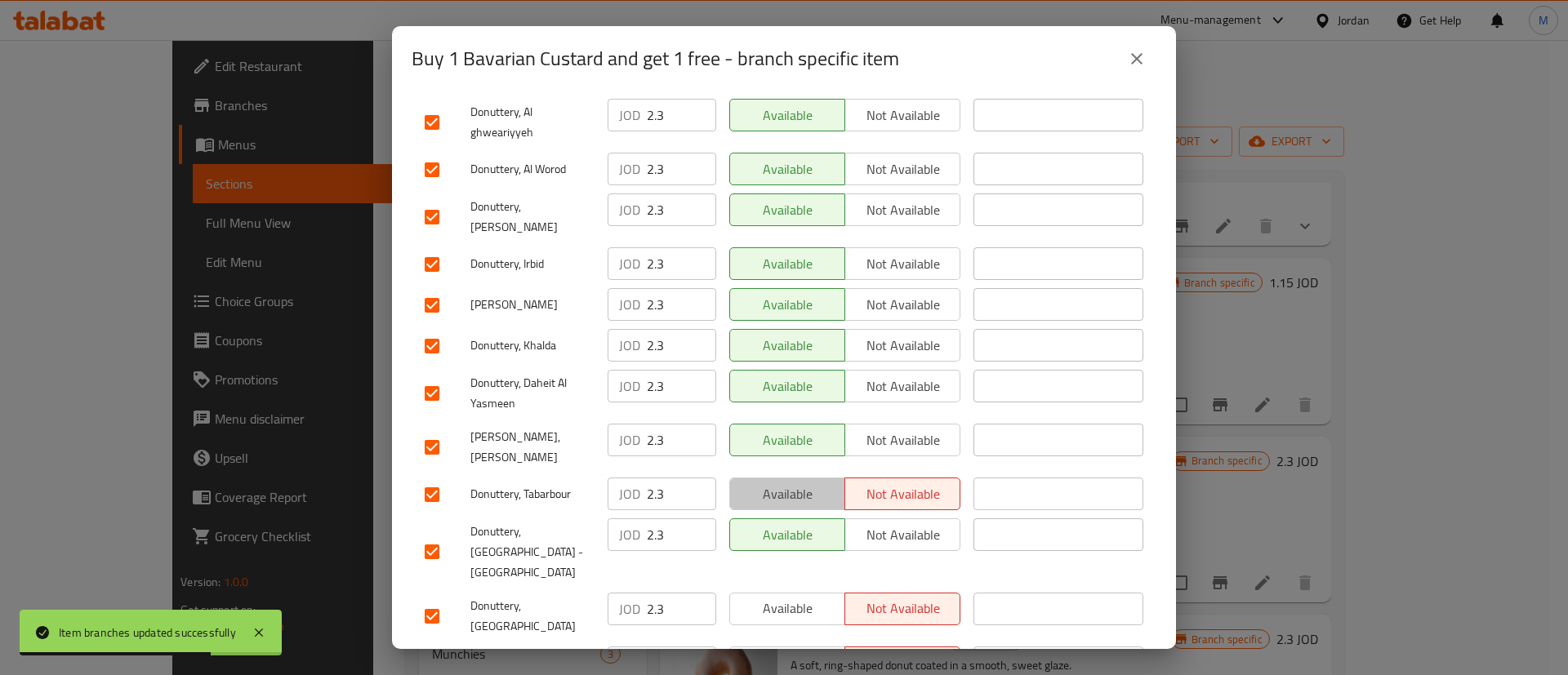
click at [805, 477] on button "Available" at bounding box center [786, 494] width 116 height 33
click at [802, 597] on span "Available" at bounding box center [787, 608] width 102 height 24
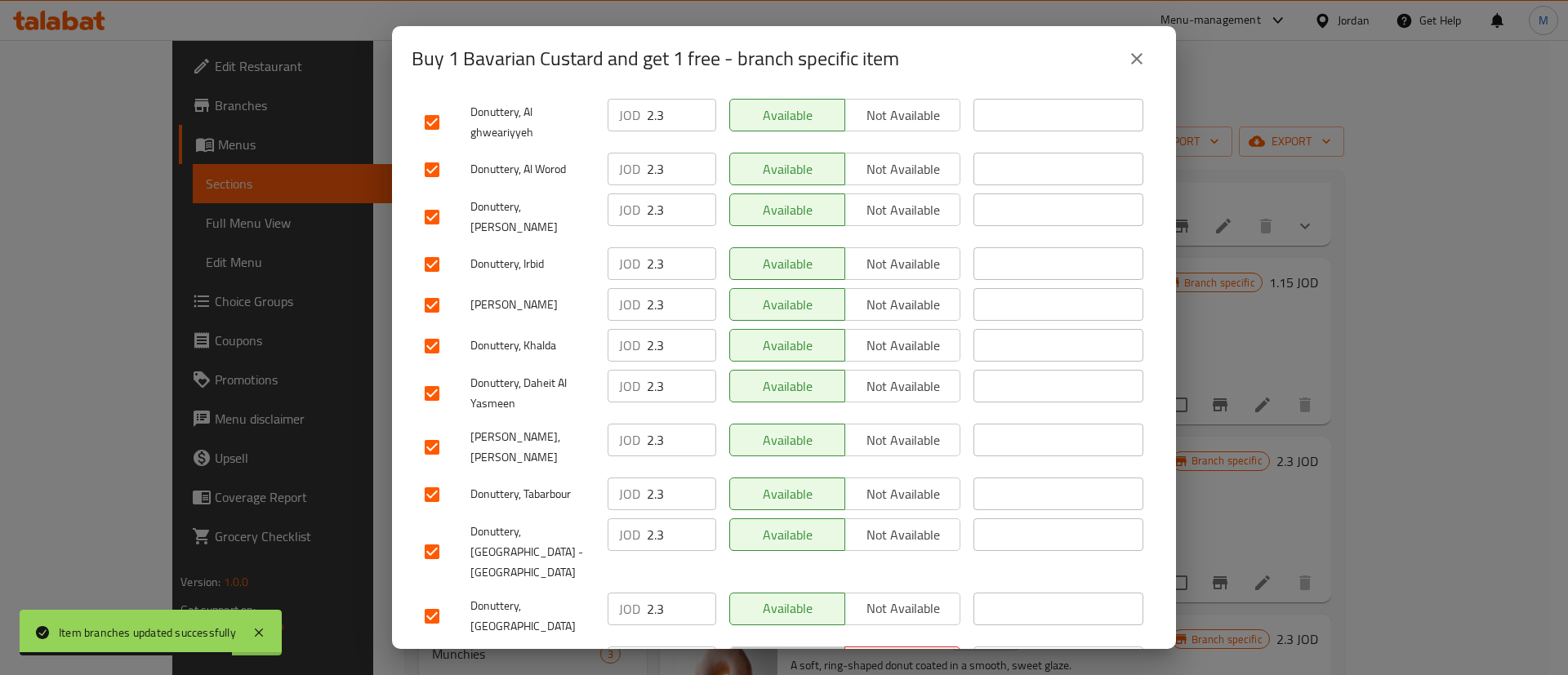
click at [798, 650] on span "Available" at bounding box center [787, 662] width 102 height 24
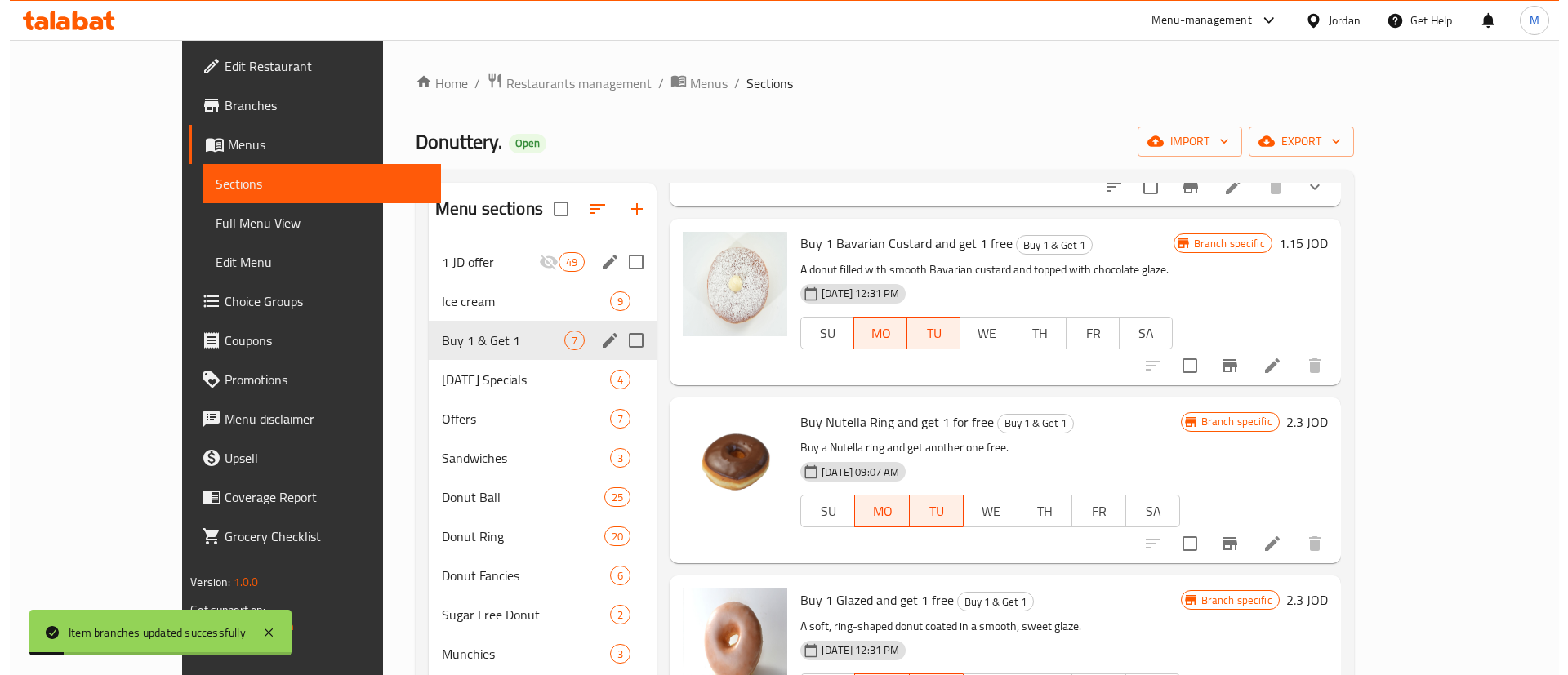
scroll to position [299, 0]
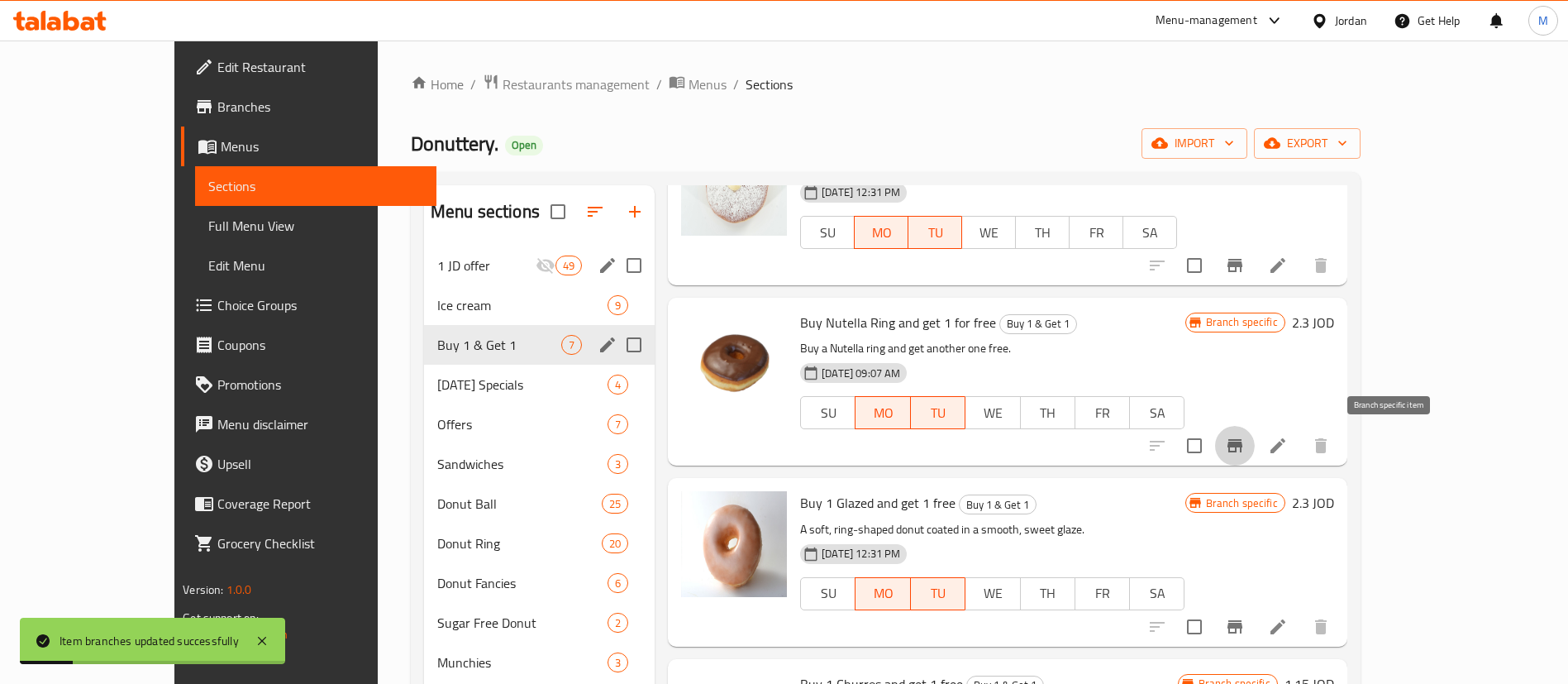
click at [1245, 443] on icon "Branch-specific-item" at bounding box center [1235, 446] width 20 height 20
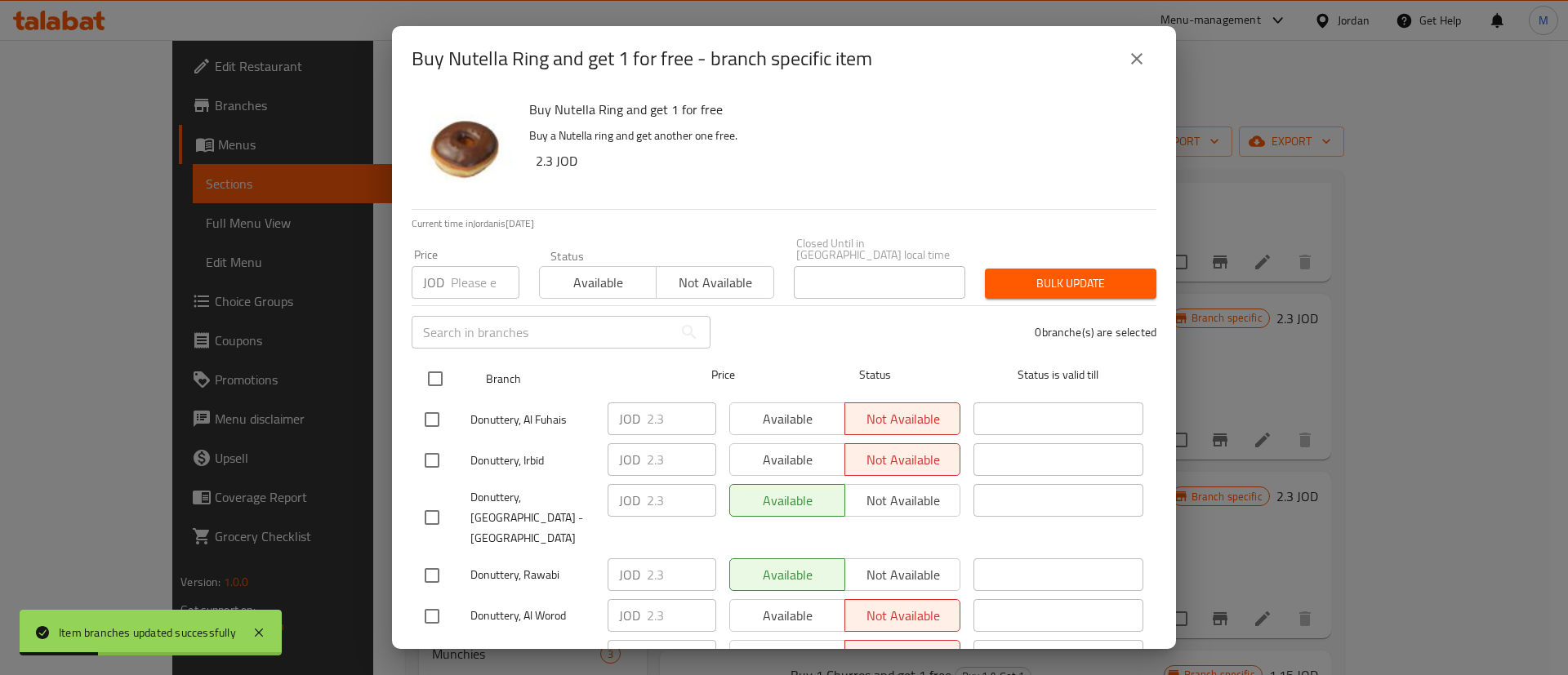
click at [419, 367] on input "checkbox" at bounding box center [436, 379] width 35 height 35
checkbox input "true"
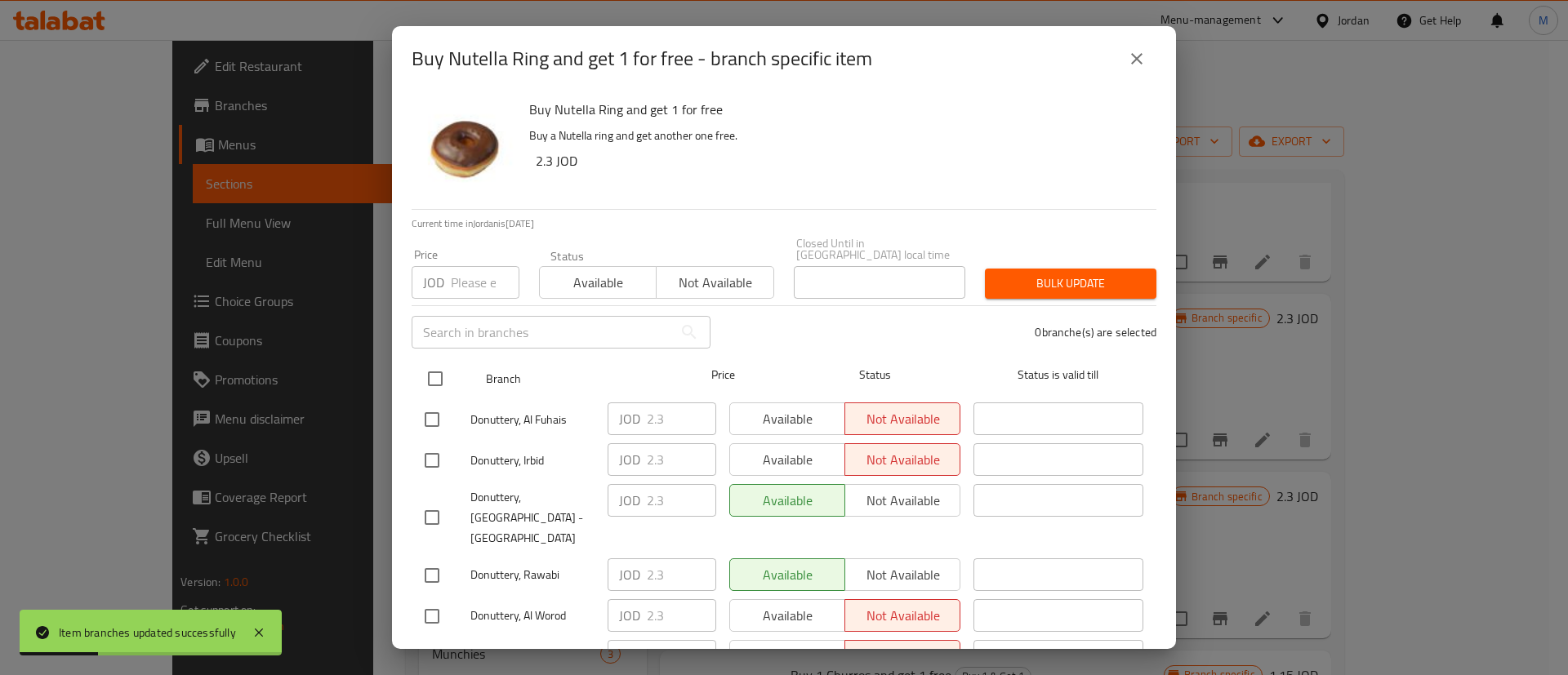
checkbox input "true"
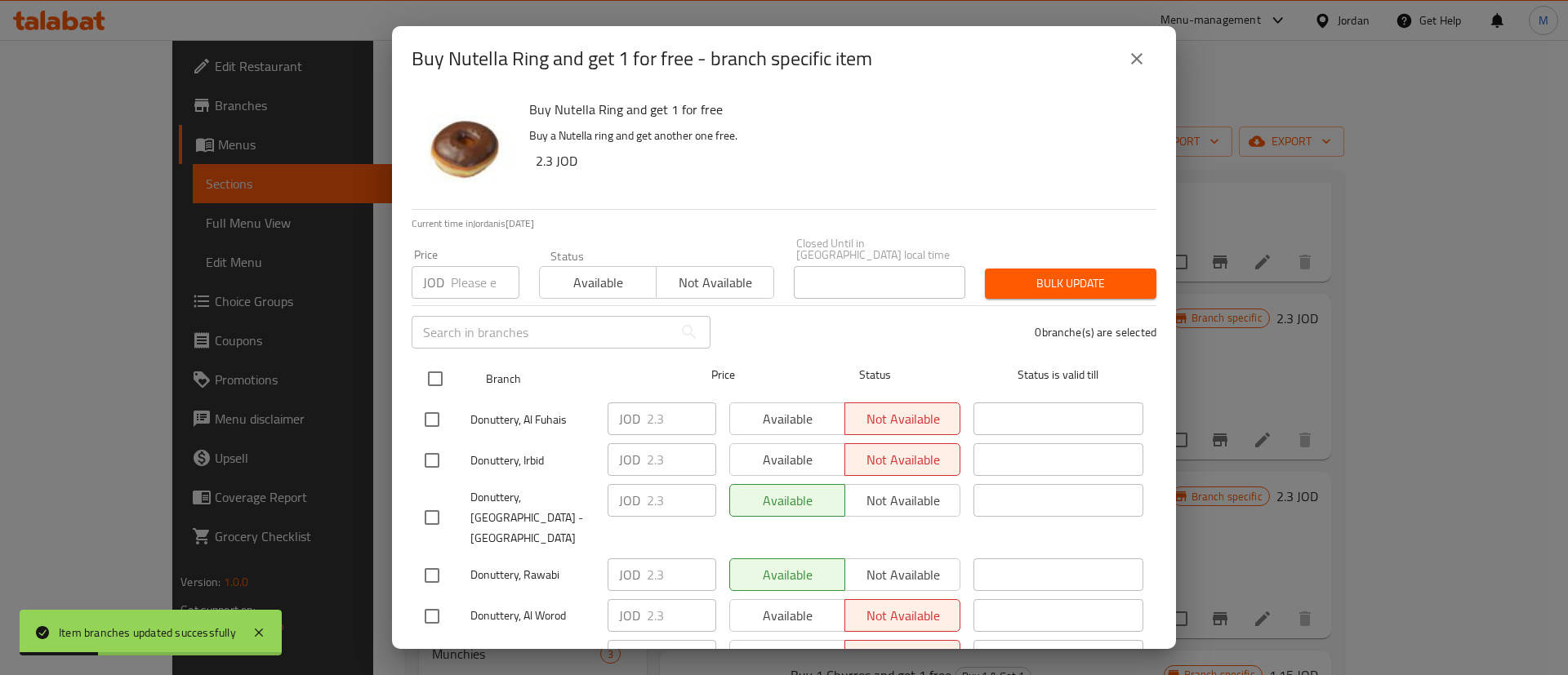
checkbox input "true"
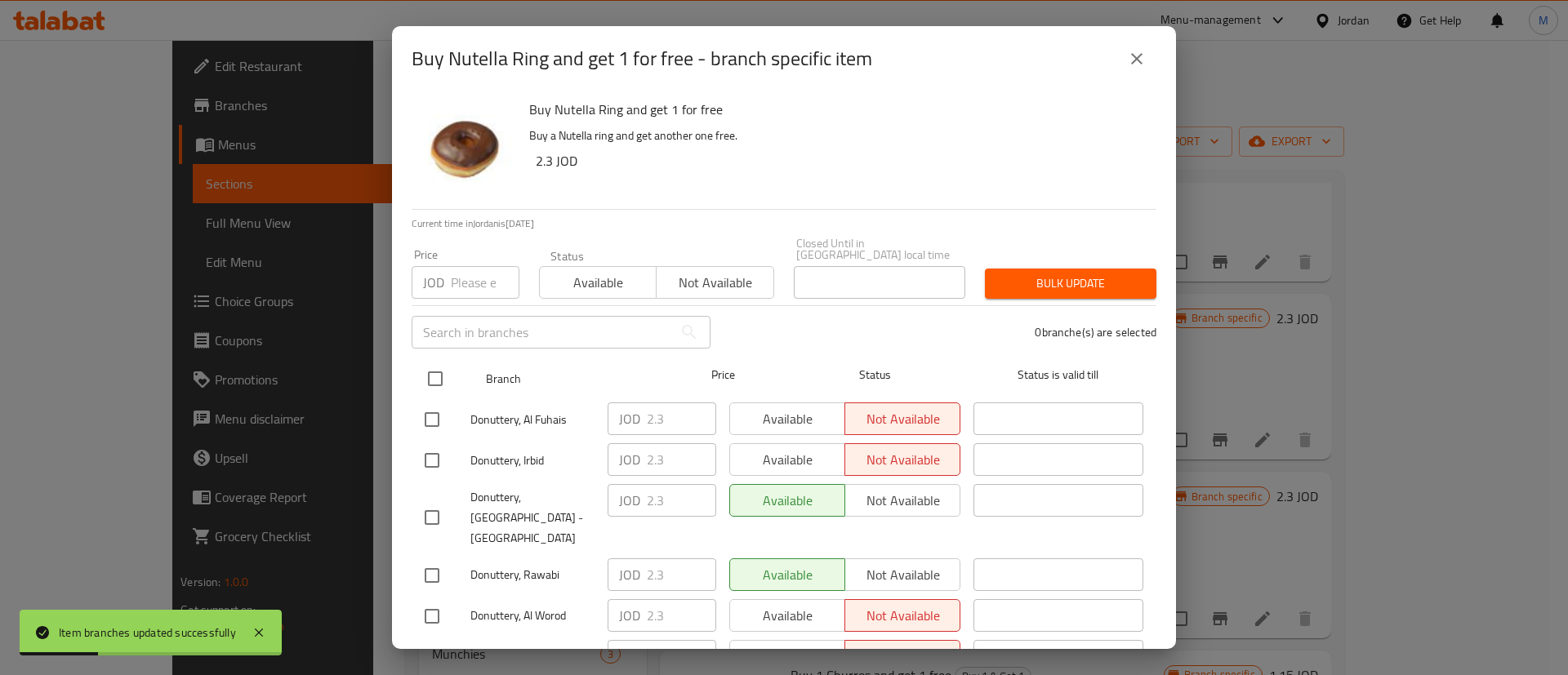
checkbox input "true"
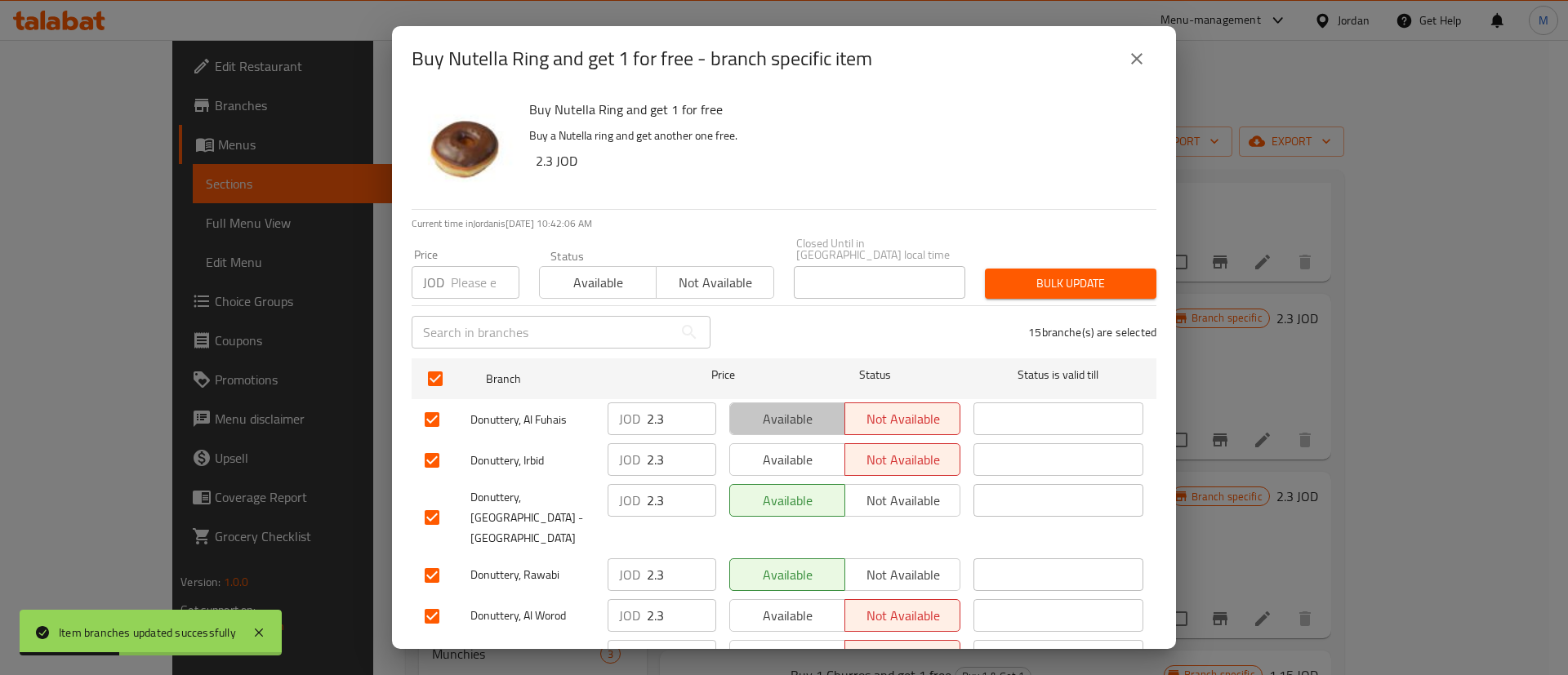
click at [807, 407] on span "Available" at bounding box center [787, 419] width 102 height 24
click at [810, 459] on button "Available" at bounding box center [786, 459] width 116 height 33
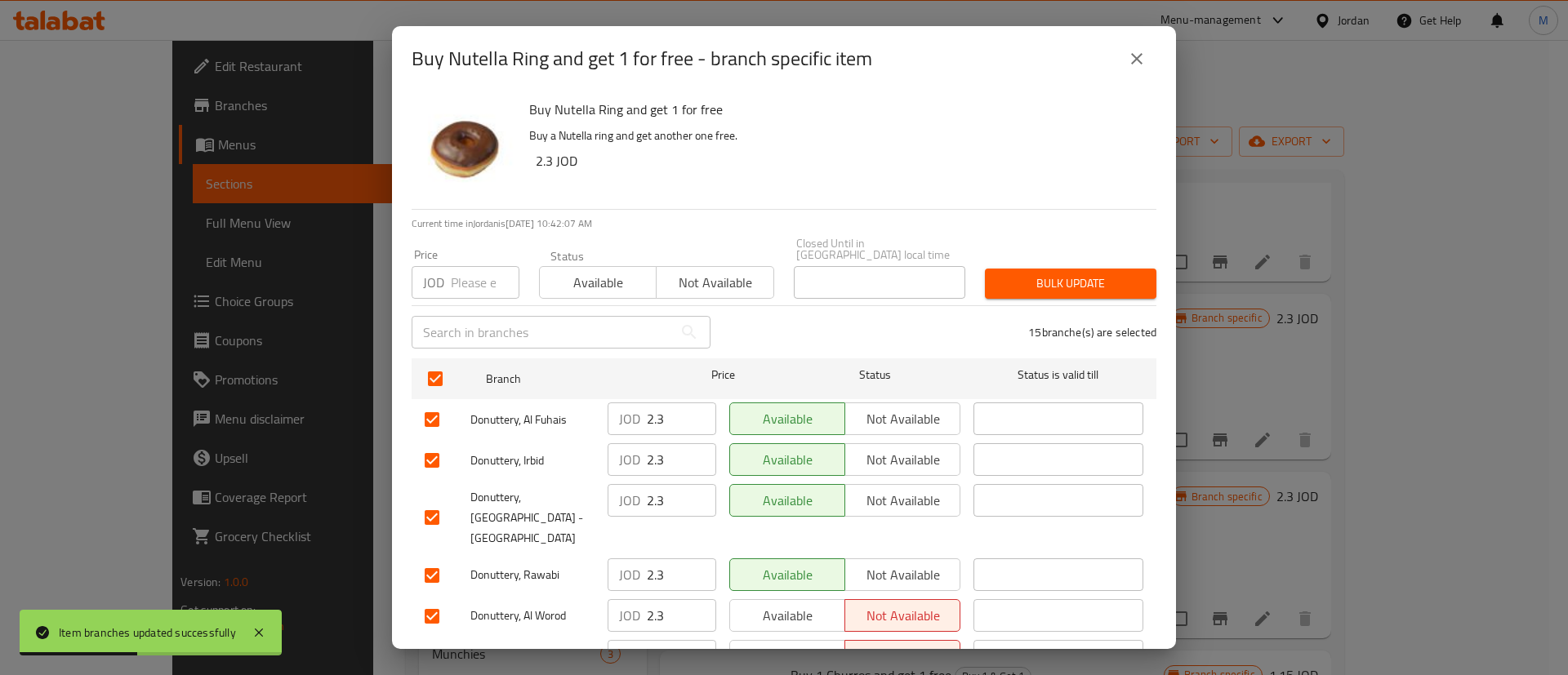
click at [822, 599] on button "Available" at bounding box center [786, 616] width 116 height 33
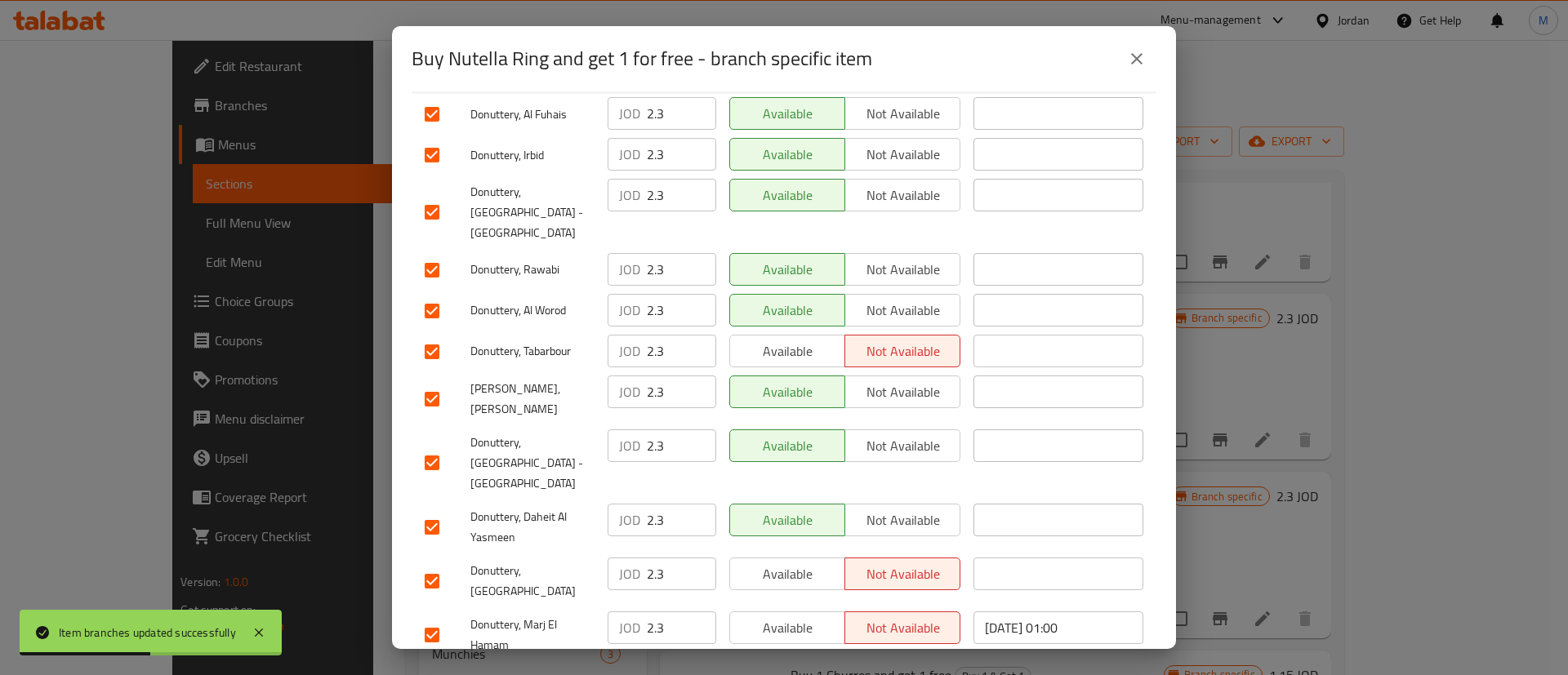
scroll to position [338, 0]
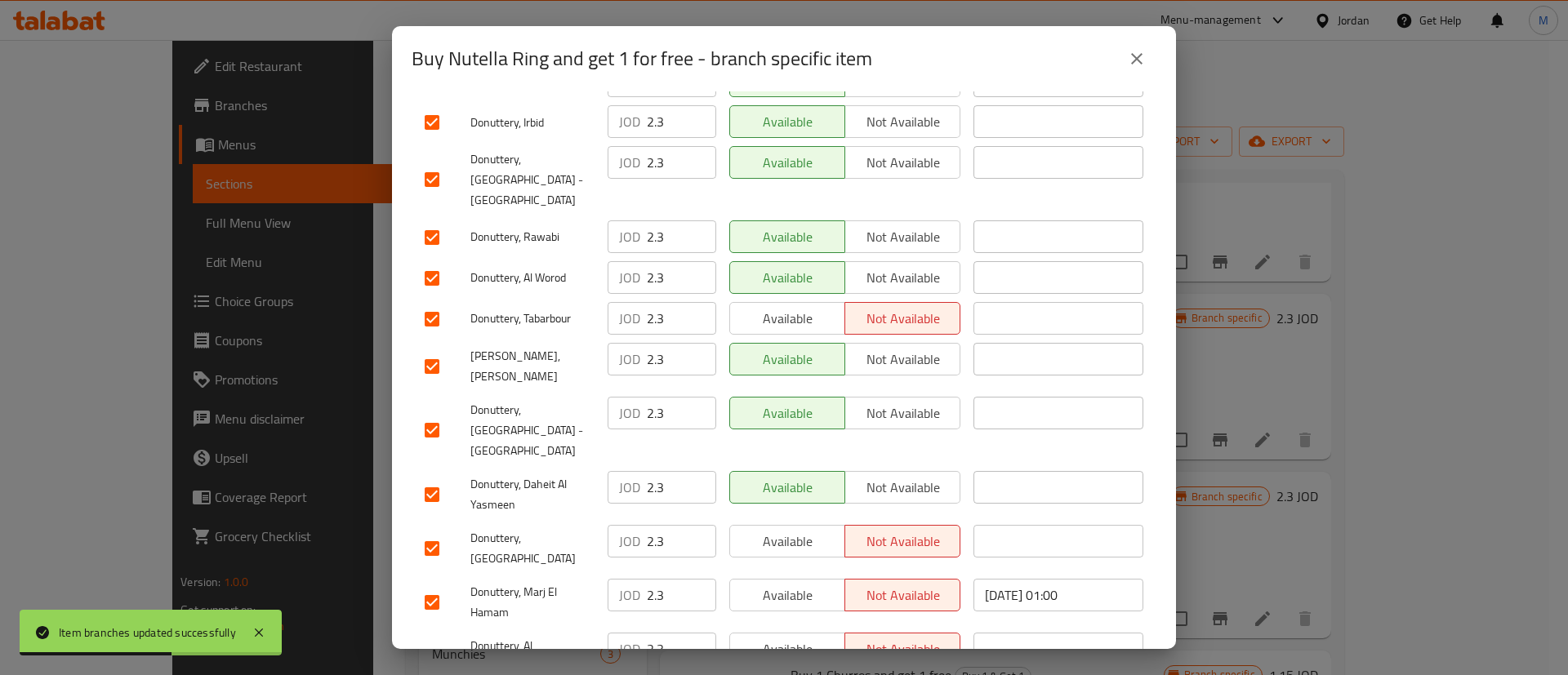
drag, startPoint x: 789, startPoint y: 287, endPoint x: 802, endPoint y: 358, distance: 72.2
click at [789, 307] on span "Available" at bounding box center [787, 319] width 102 height 24
click at [808, 519] on div "Available Not available" at bounding box center [845, 548] width 244 height 60
click at [813, 584] on span "Available" at bounding box center [787, 595] width 102 height 24
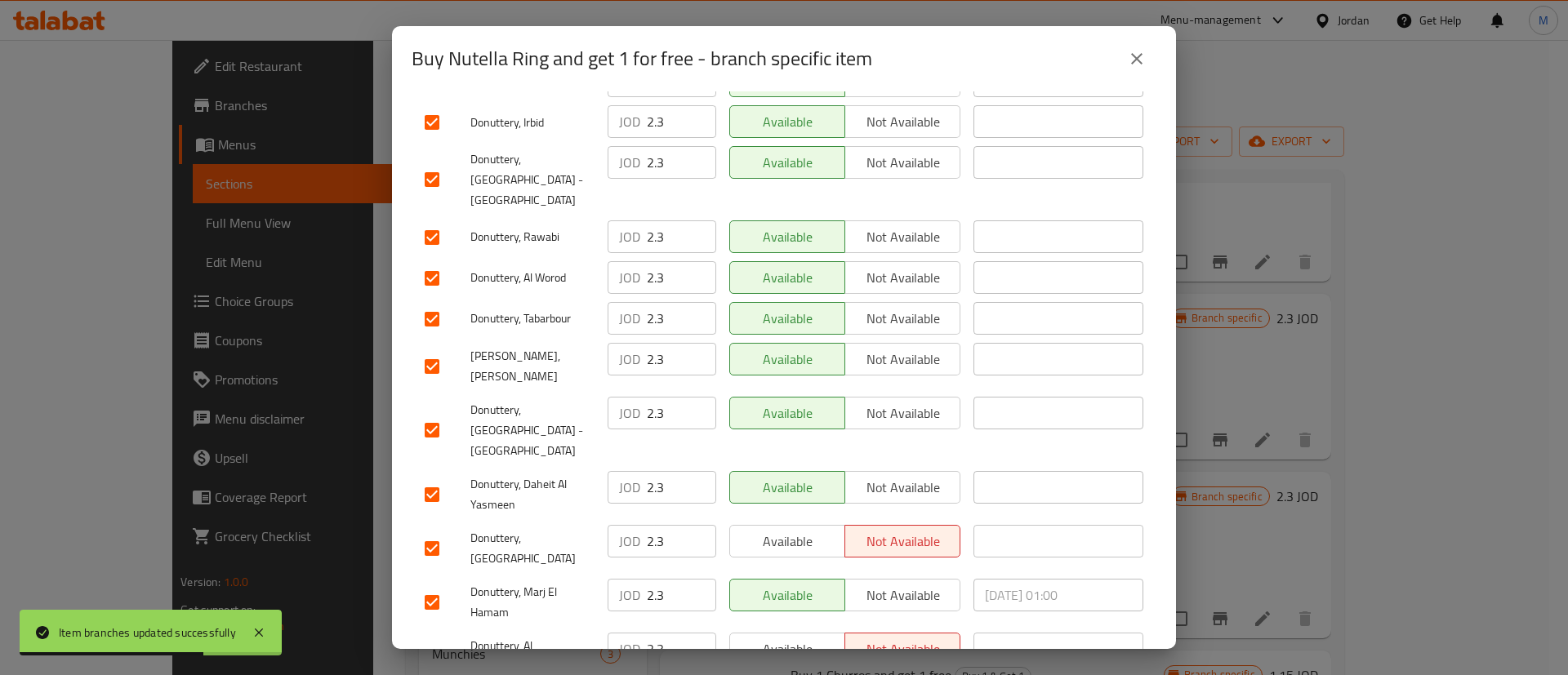
click at [805, 530] on span "Available" at bounding box center [787, 542] width 102 height 24
click at [802, 637] on span "Available" at bounding box center [787, 649] width 102 height 24
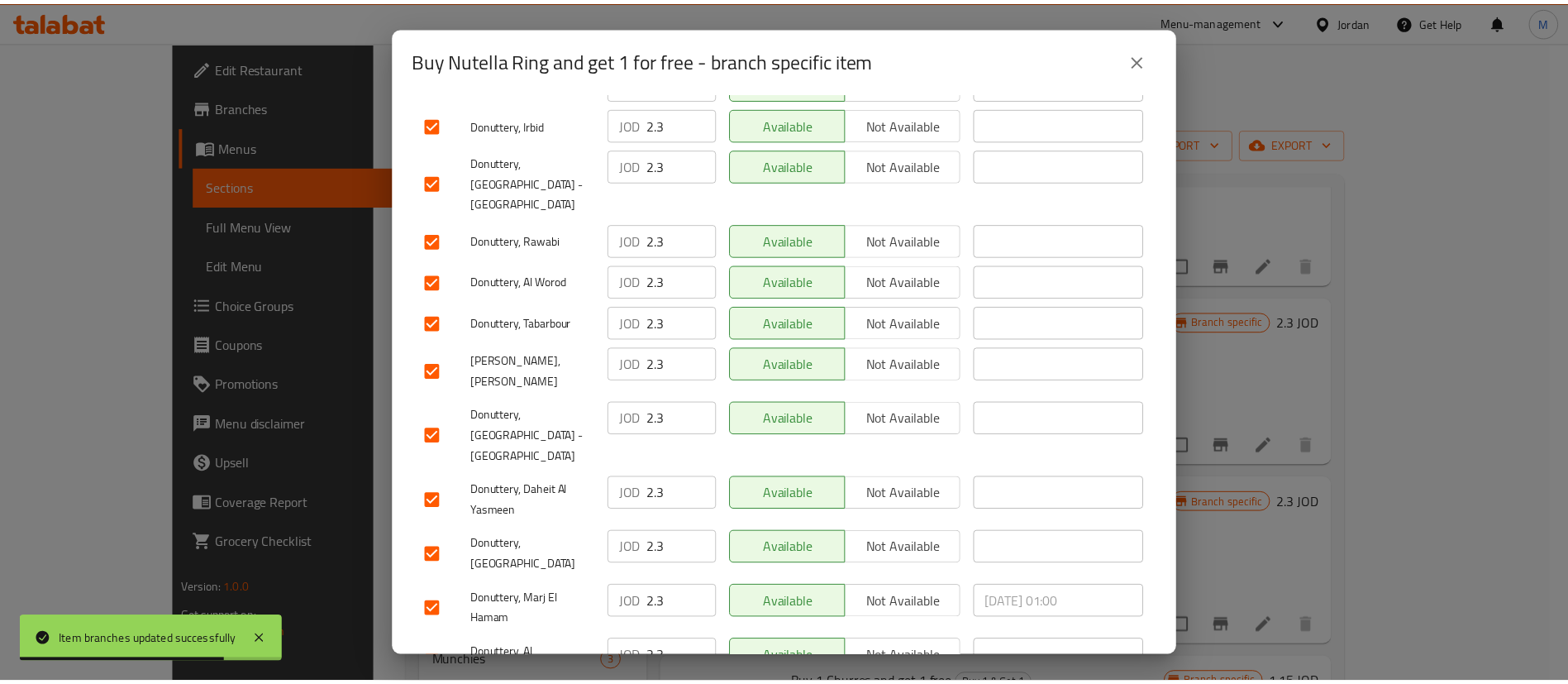
scroll to position [479, 0]
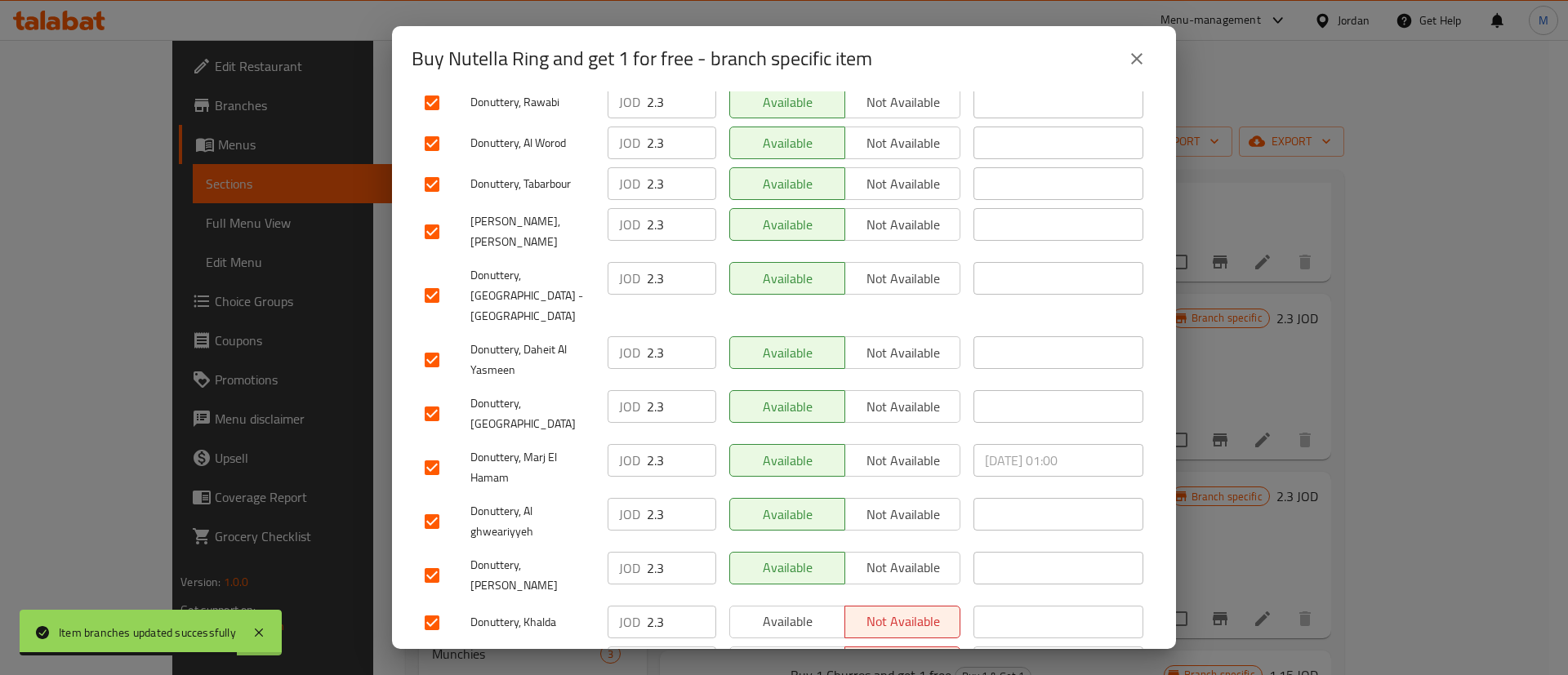
click at [791, 610] on span "Available" at bounding box center [787, 621] width 102 height 24
click at [796, 650] on span "Available" at bounding box center [787, 662] width 102 height 24
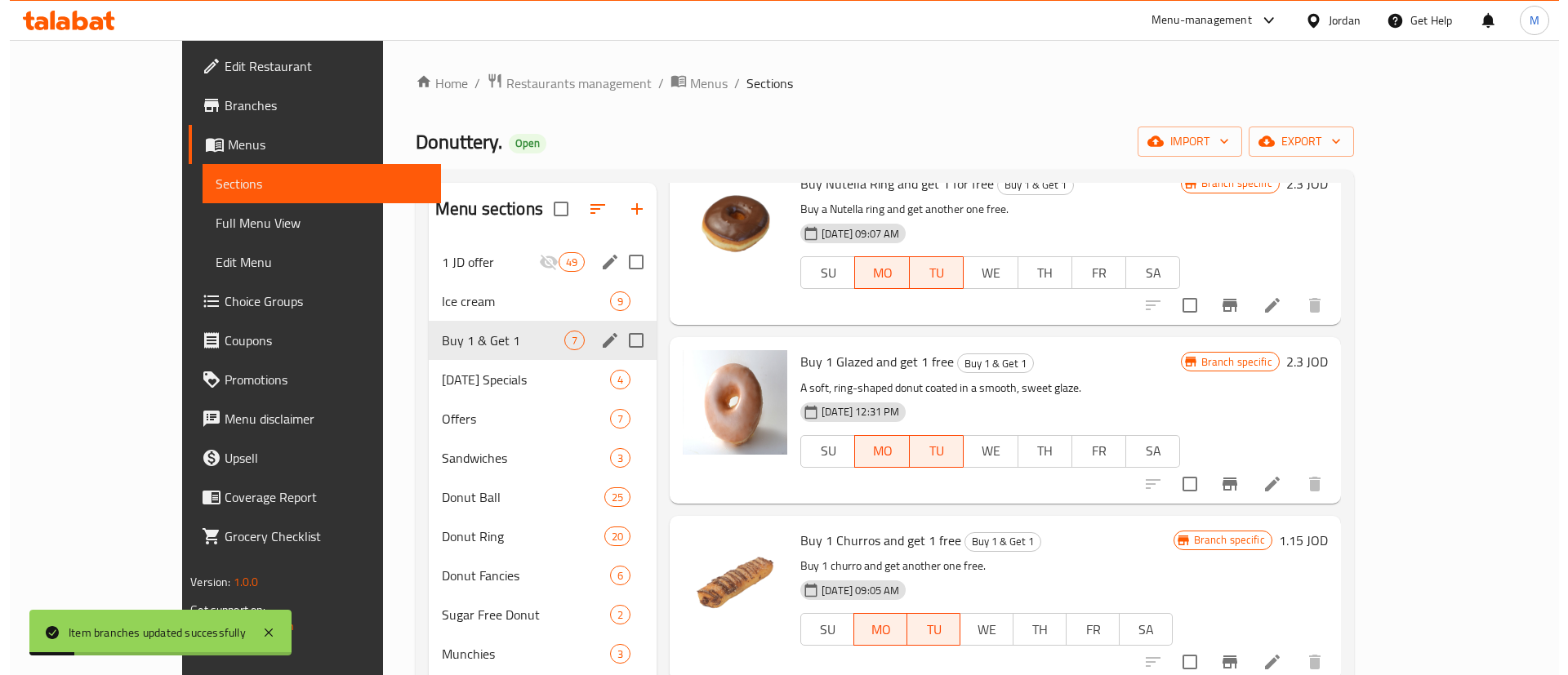
scroll to position [470, 0]
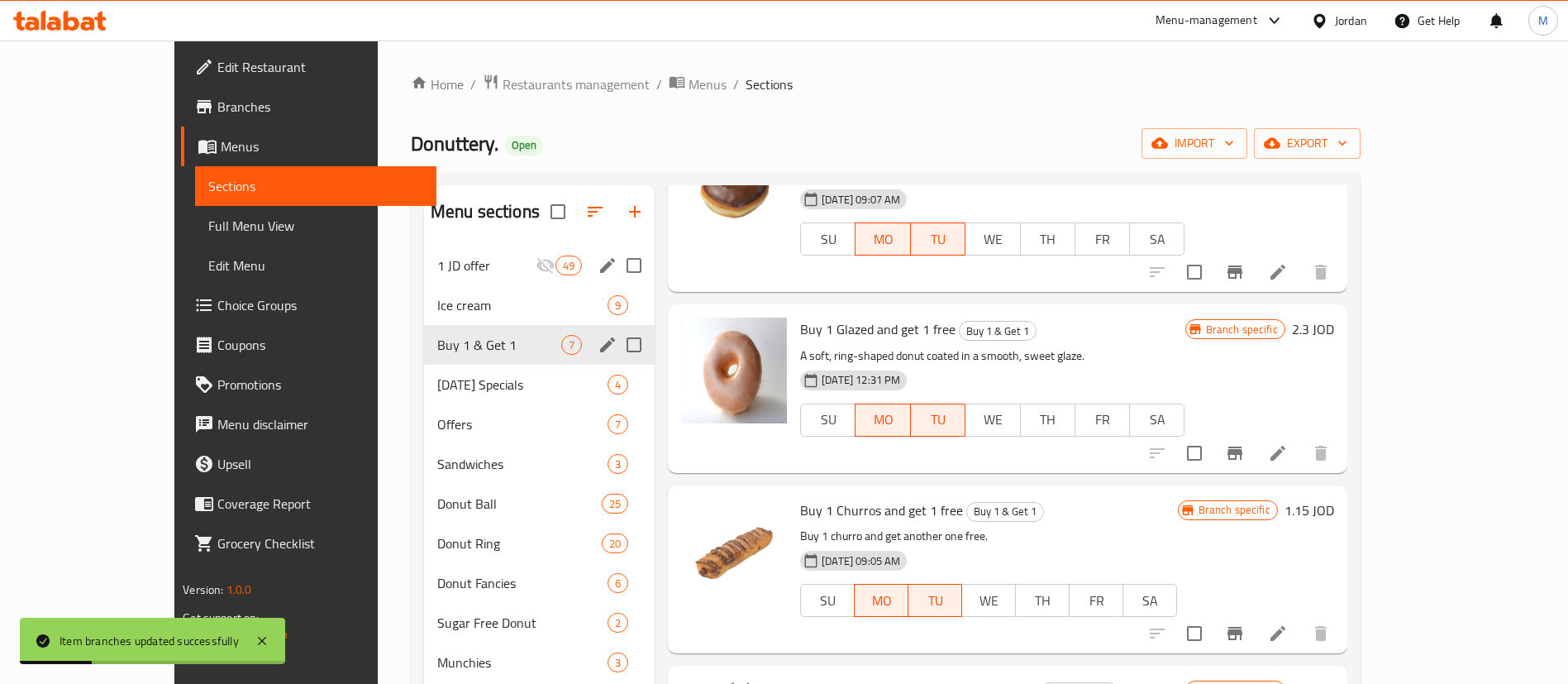
click at [1245, 458] on icon "Branch-specific-item" at bounding box center [1235, 453] width 20 height 20
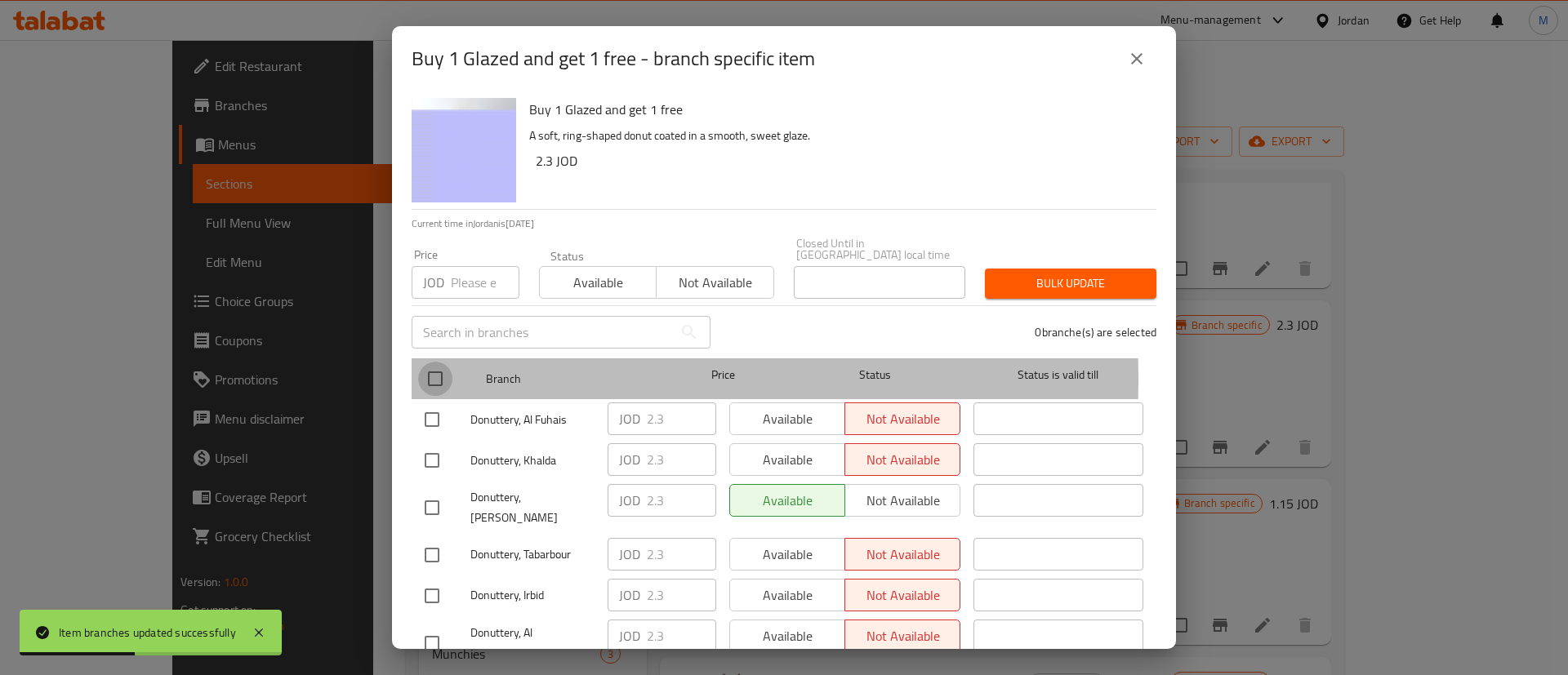
click at [450, 368] on input "checkbox" at bounding box center [436, 379] width 35 height 35
checkbox input "true"
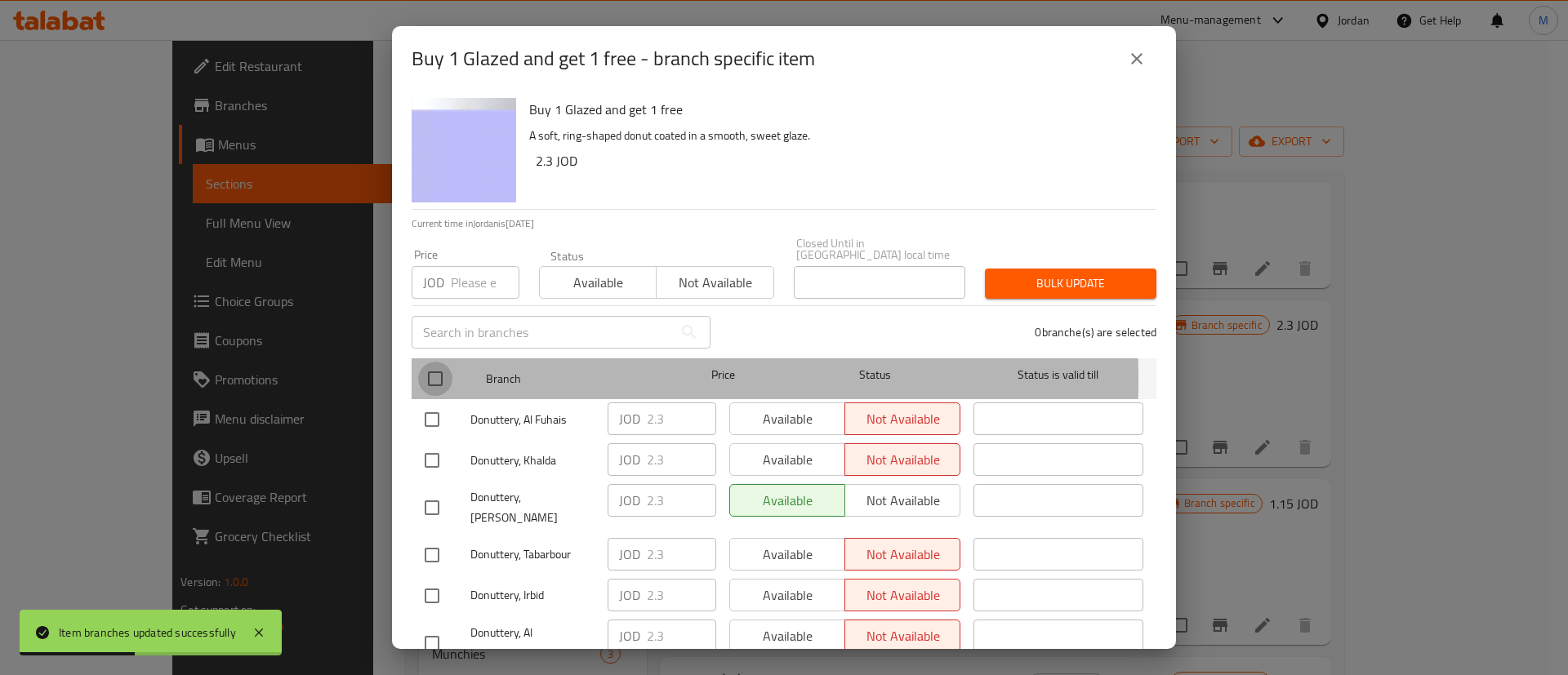
checkbox input "true"
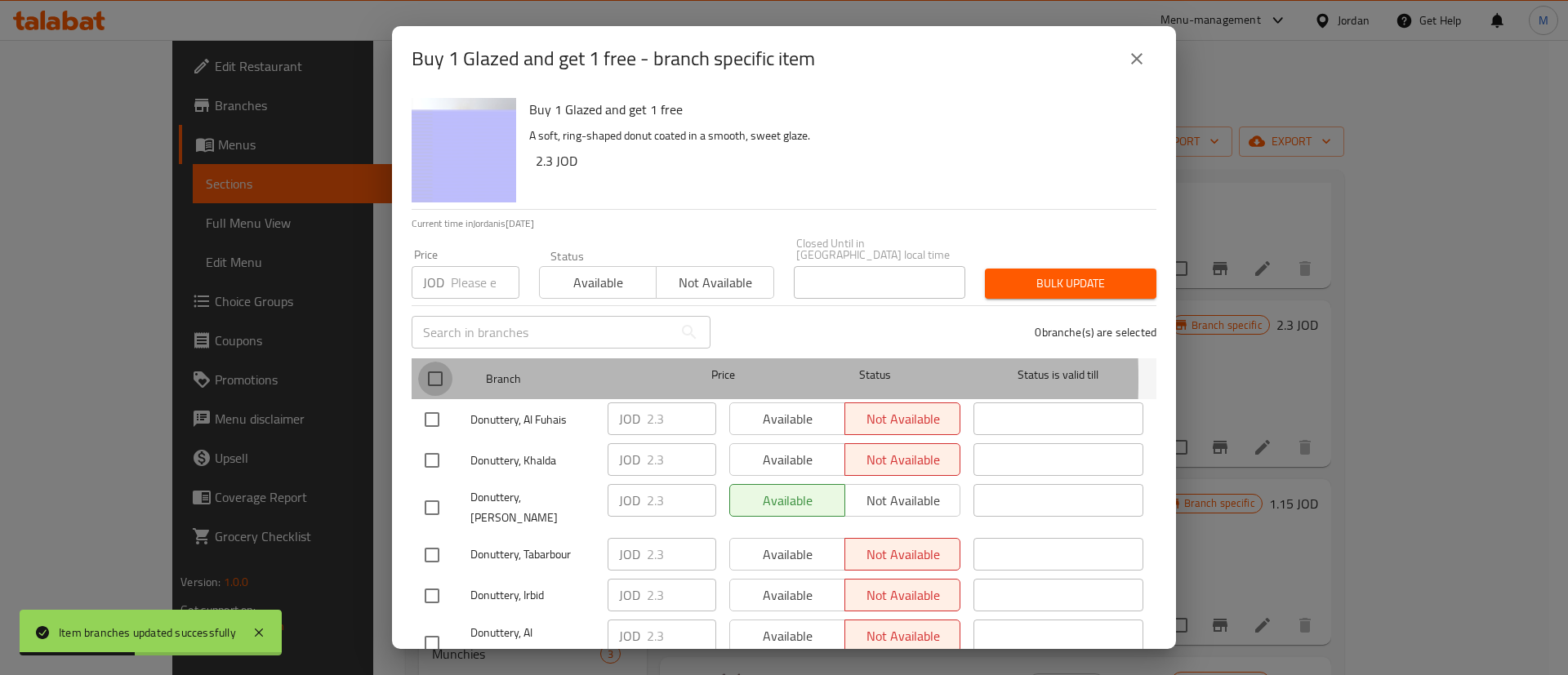
checkbox input "true"
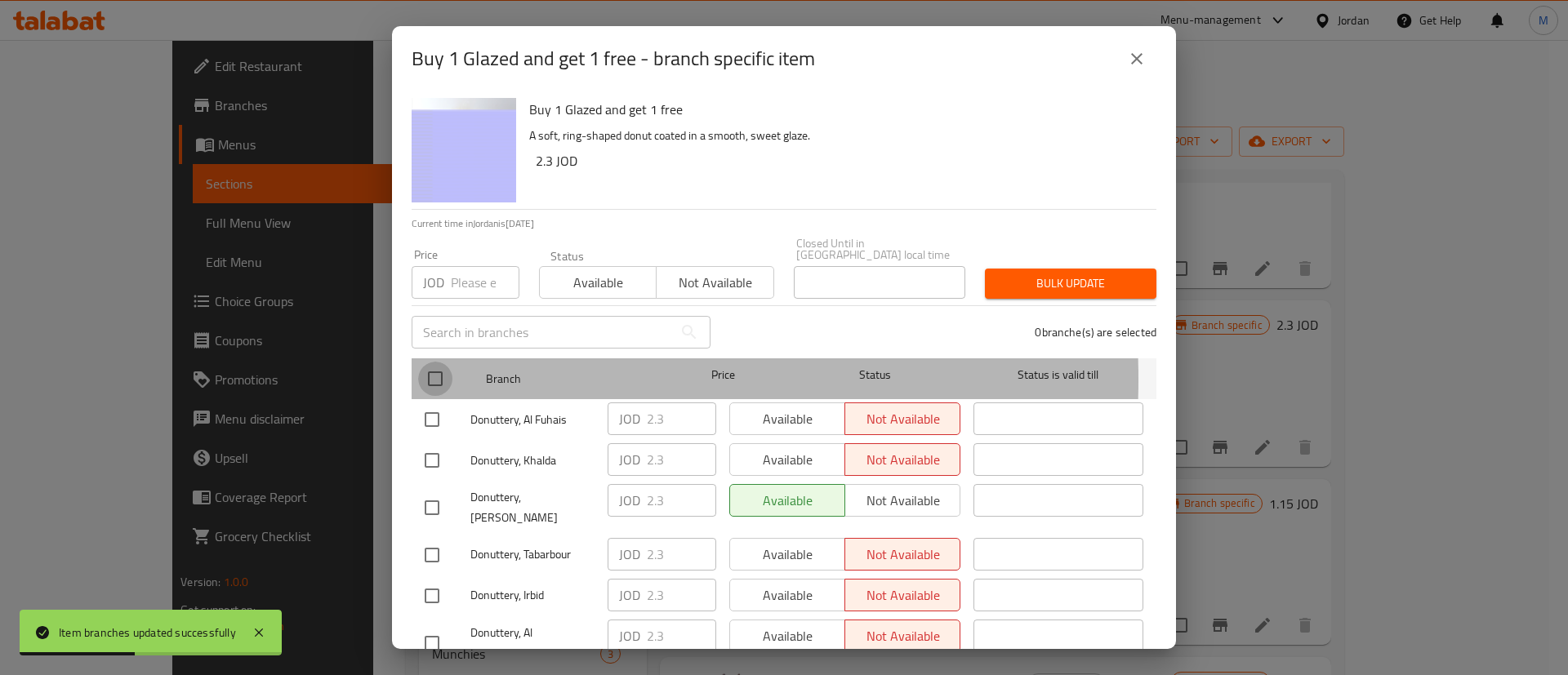
checkbox input "true"
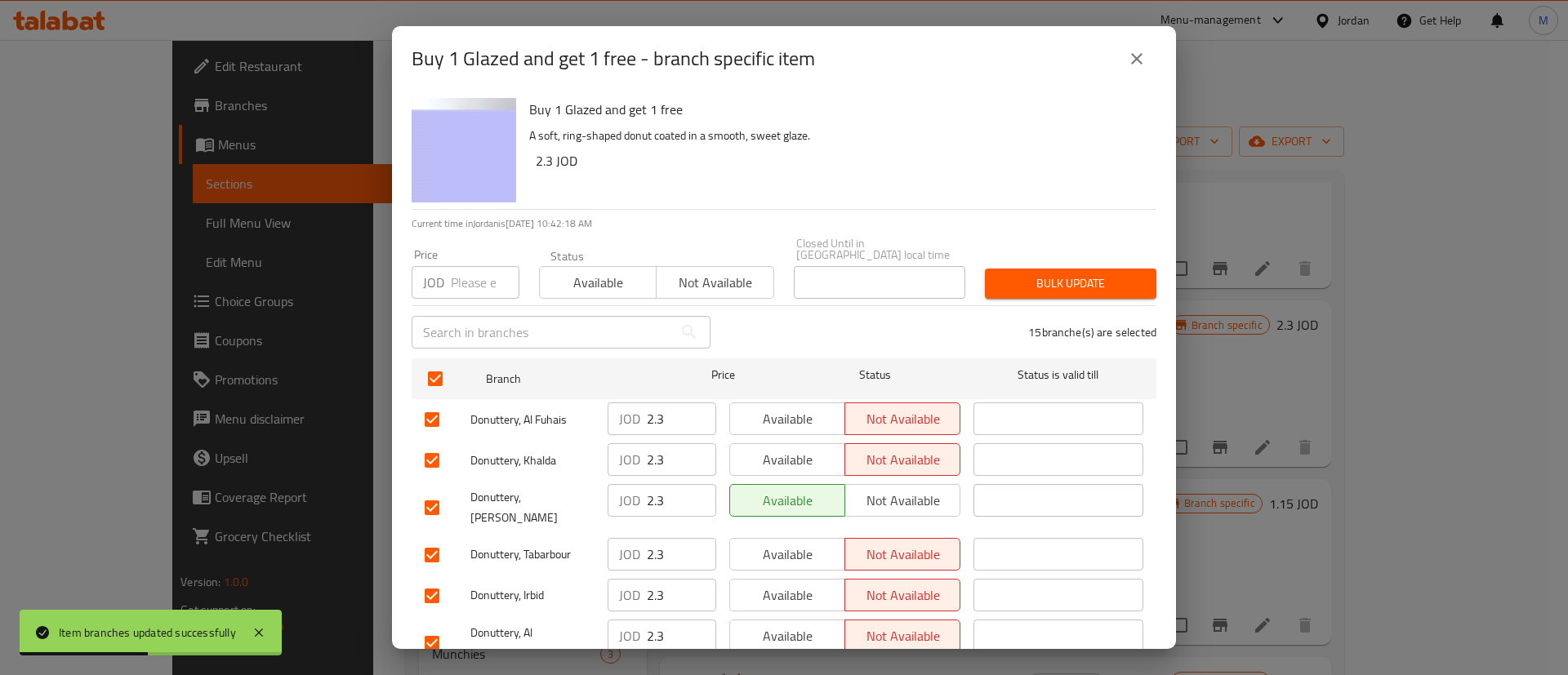
click at [792, 407] on span "Available" at bounding box center [787, 419] width 102 height 24
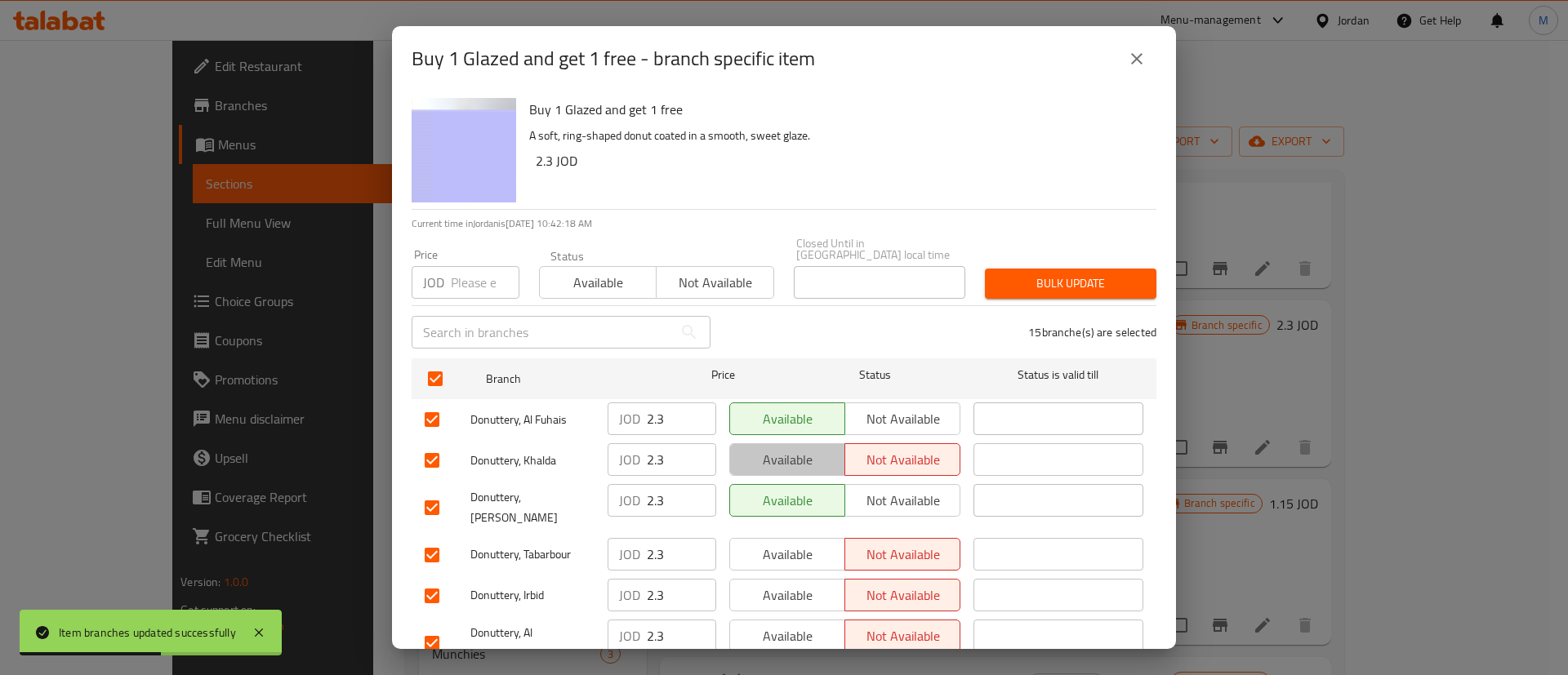
click at [797, 449] on span "Available" at bounding box center [787, 459] width 102 height 24
click at [798, 542] on span "Available" at bounding box center [787, 554] width 102 height 24
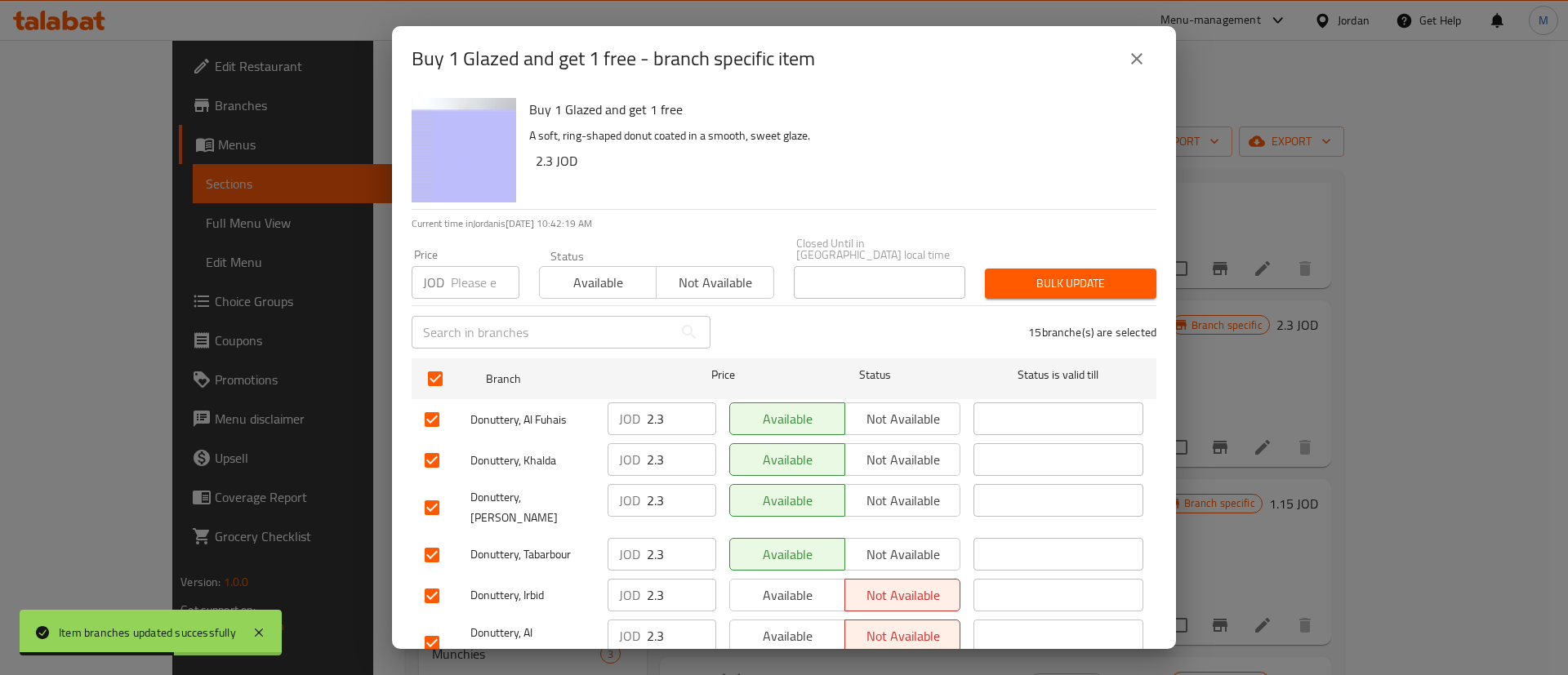
click at [800, 584] on span "Available" at bounding box center [787, 595] width 102 height 24
click at [800, 625] on span "Available" at bounding box center [787, 636] width 102 height 24
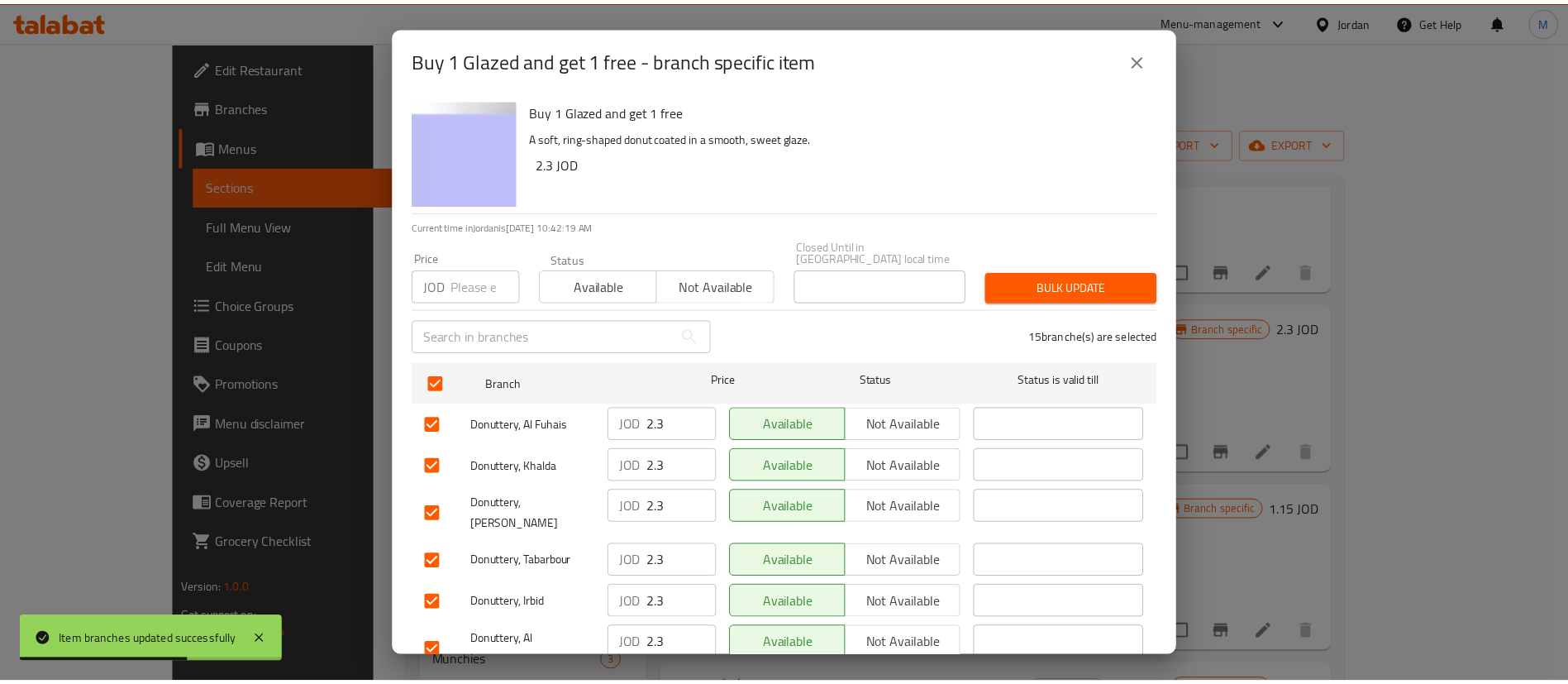
scroll to position [479, 0]
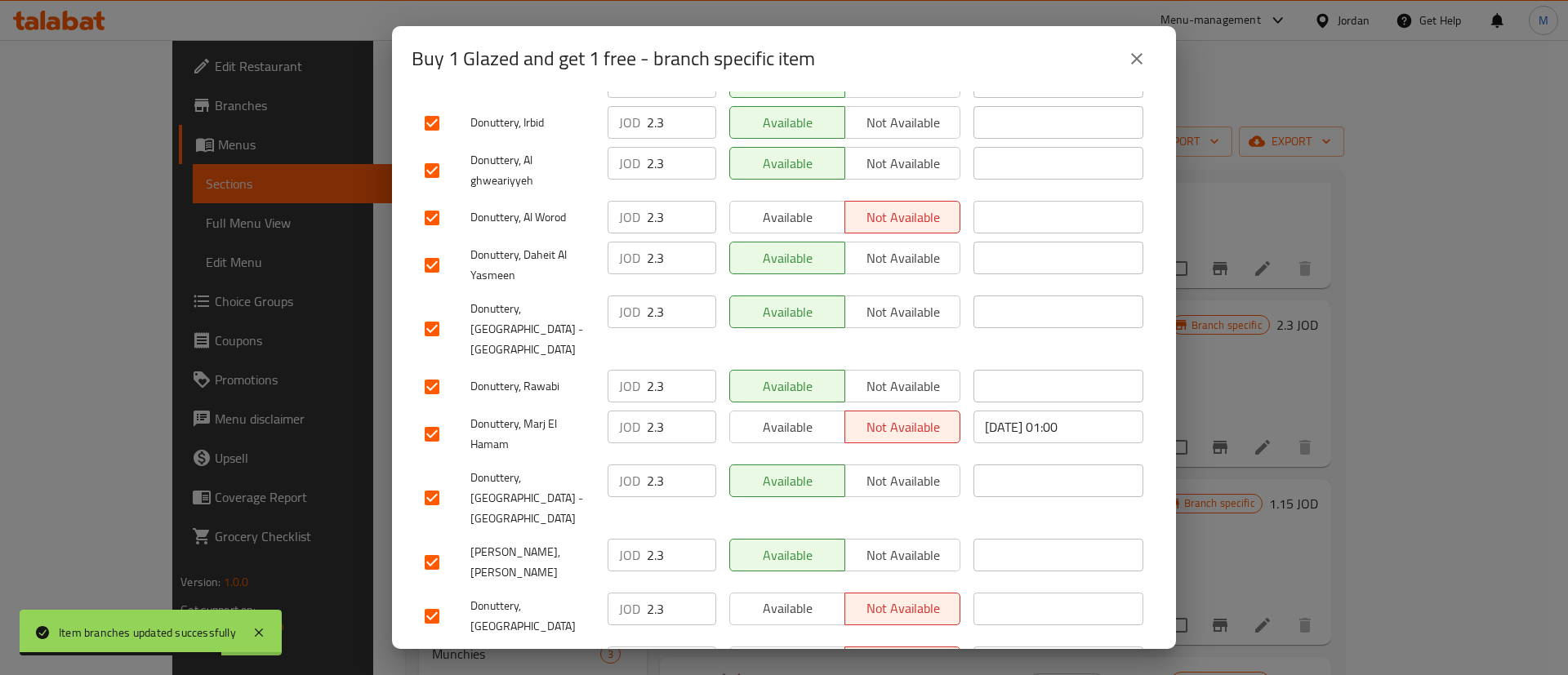
click at [778, 206] on span "Available" at bounding box center [787, 217] width 102 height 24
click at [801, 416] on span "Available" at bounding box center [787, 427] width 102 height 24
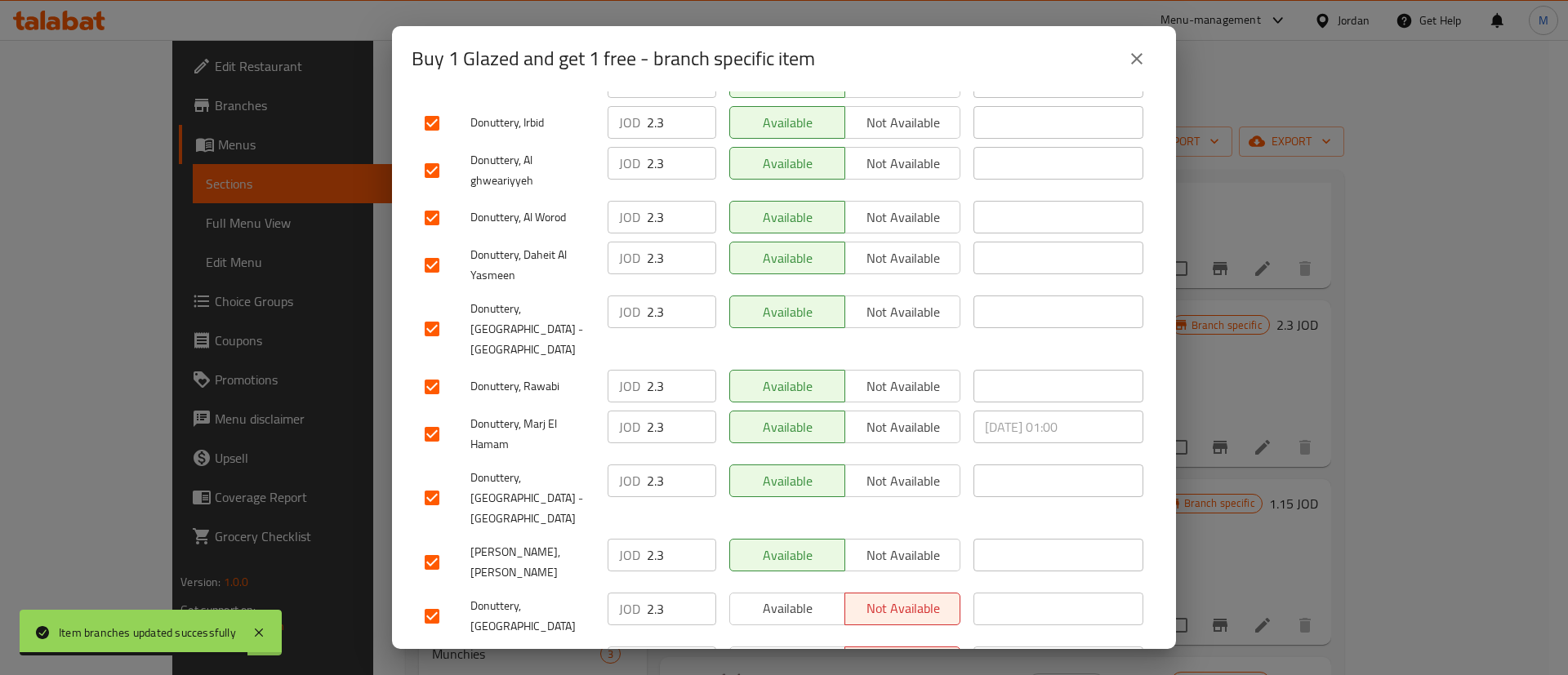
click at [782, 593] on button "Available" at bounding box center [786, 609] width 116 height 33
click at [787, 650] on span "Available" at bounding box center [787, 662] width 102 height 24
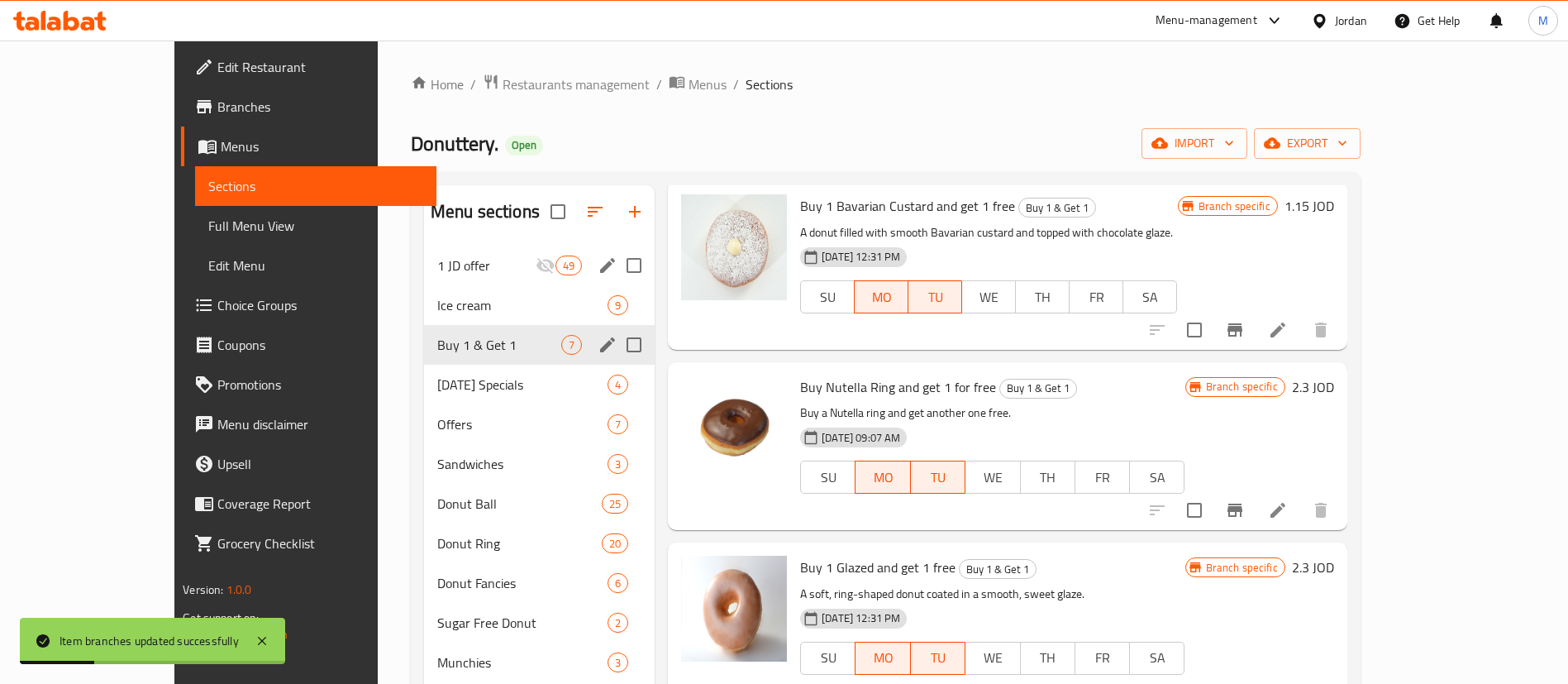
scroll to position [0, 0]
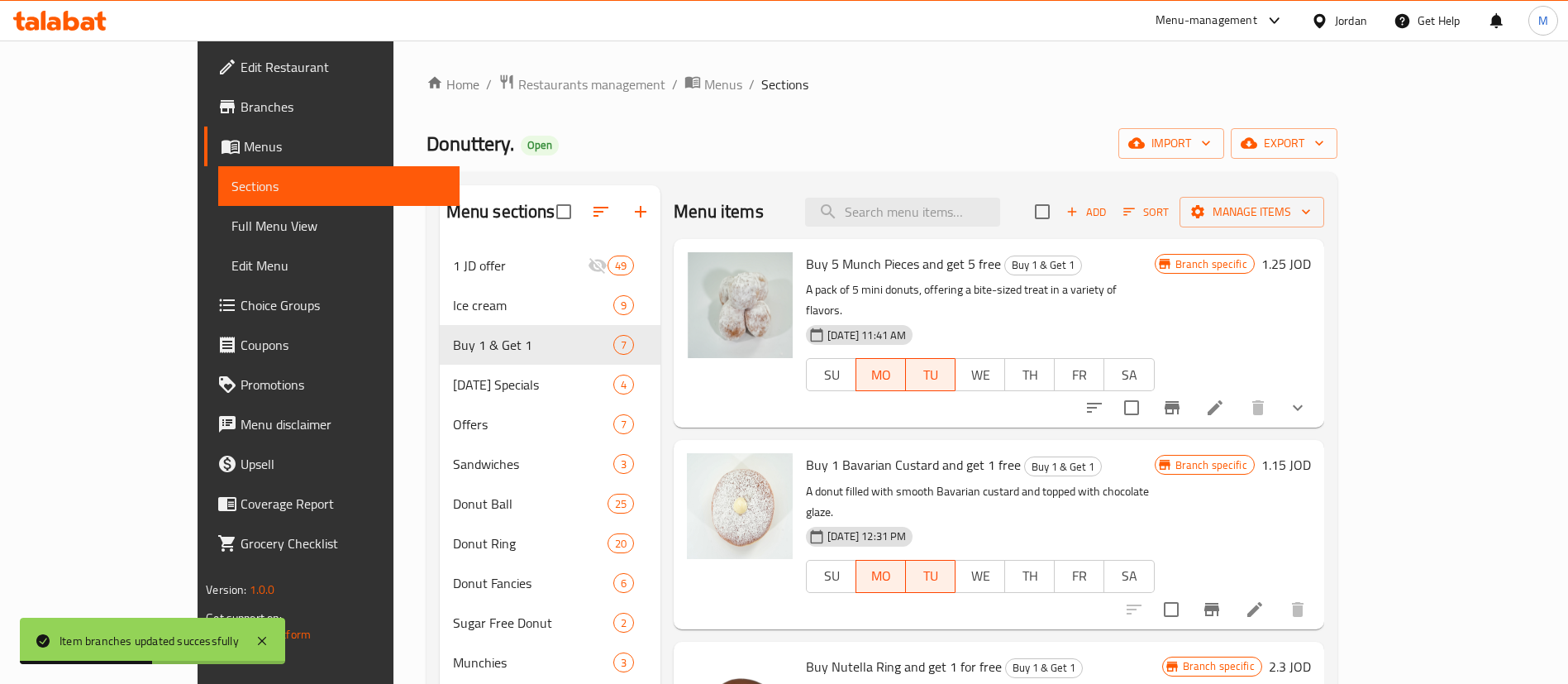
click at [427, 141] on span "Donuttery." at bounding box center [470, 143] width 88 height 38
copy span "Donuttery"
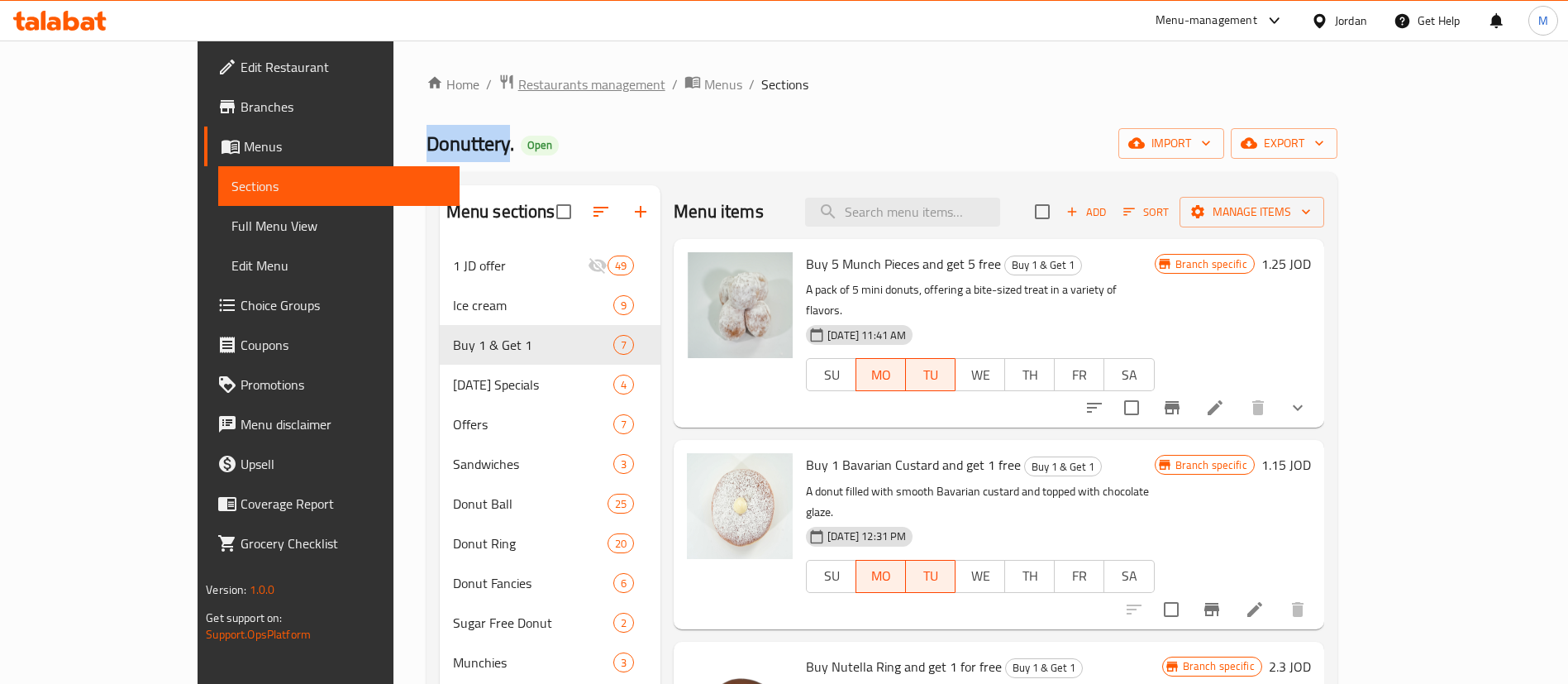
click at [518, 88] on span "Restaurants management" at bounding box center [592, 84] width 148 height 20
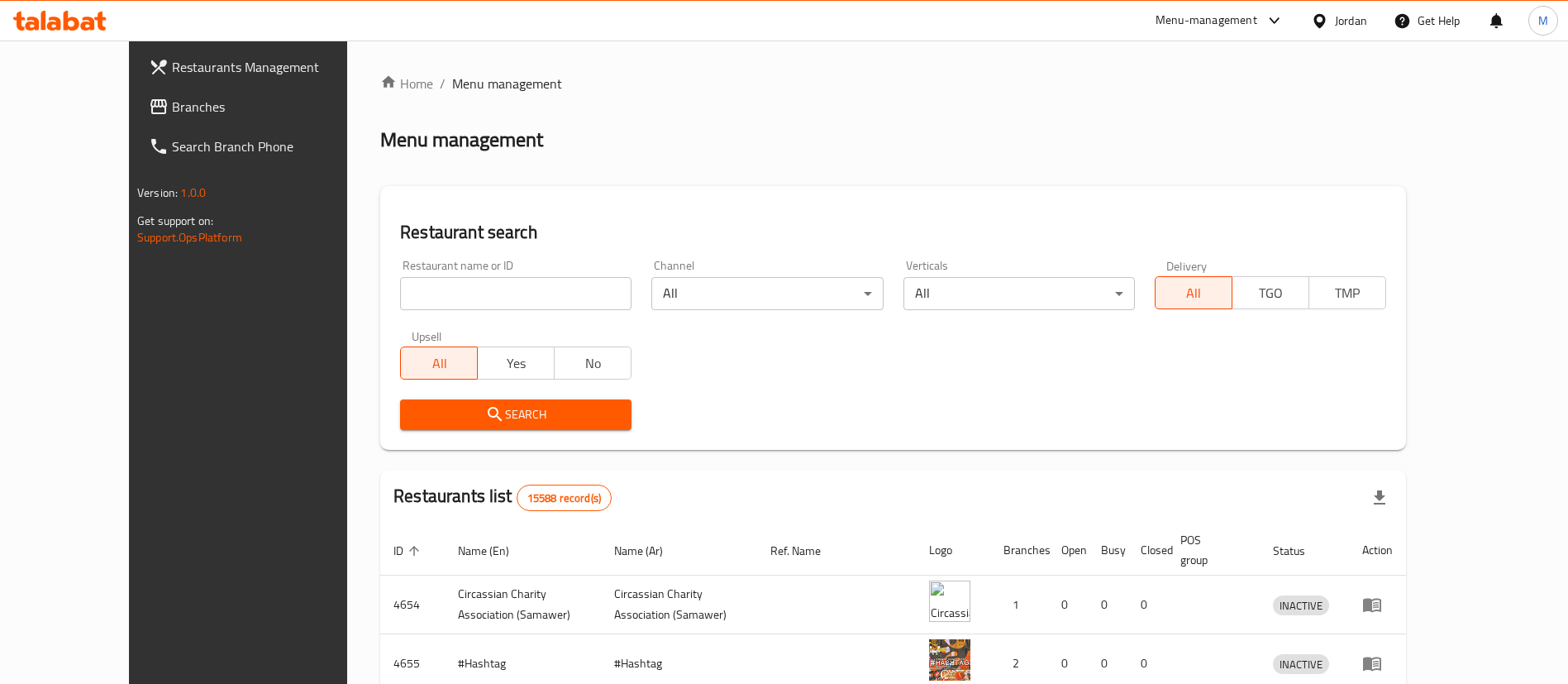
click at [495, 298] on div "Home / Menu management Menu management Restaurant search Restaurant name or ID …" at bounding box center [893, 592] width 1026 height 1038
click at [492, 299] on input "search" at bounding box center [516, 294] width 232 height 33
type input "donutt"
click at [525, 402] on button "Search" at bounding box center [516, 415] width 232 height 31
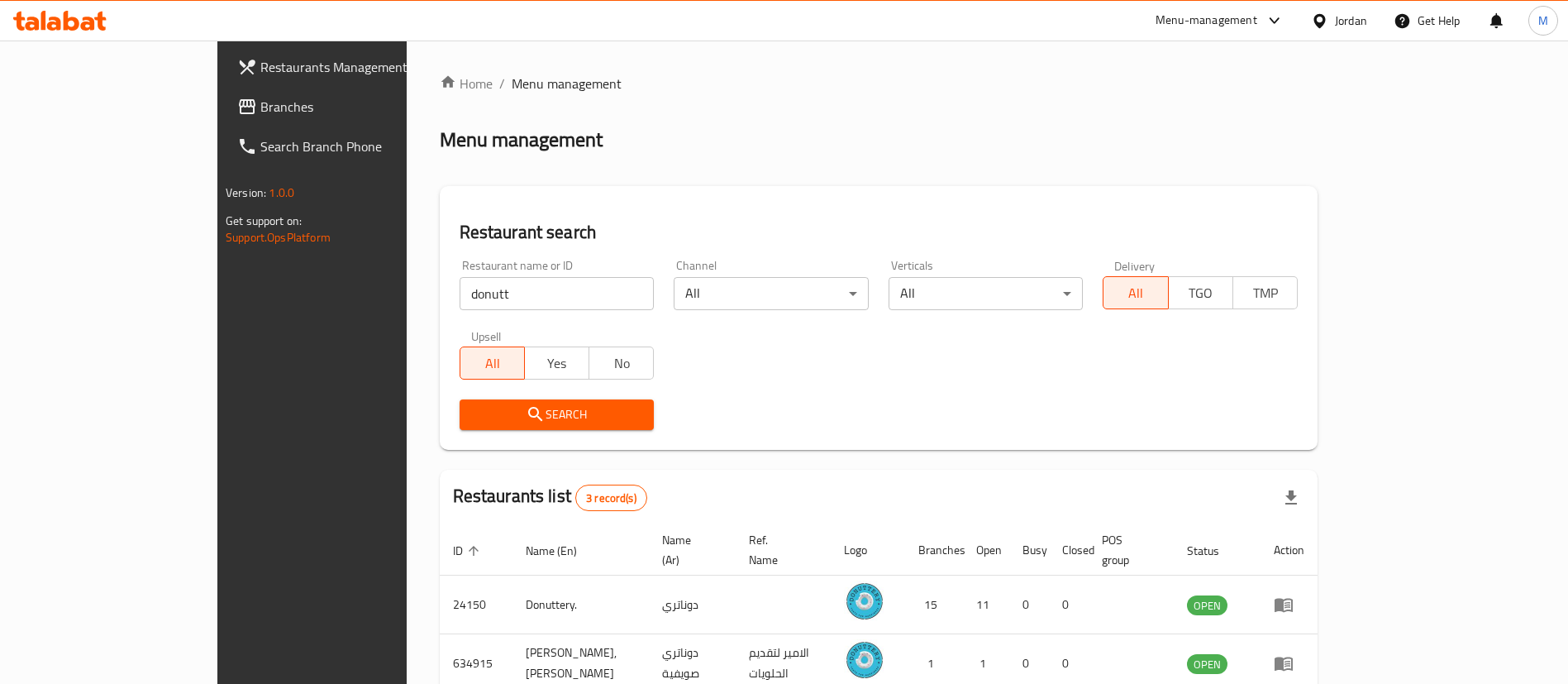
scroll to position [139, 0]
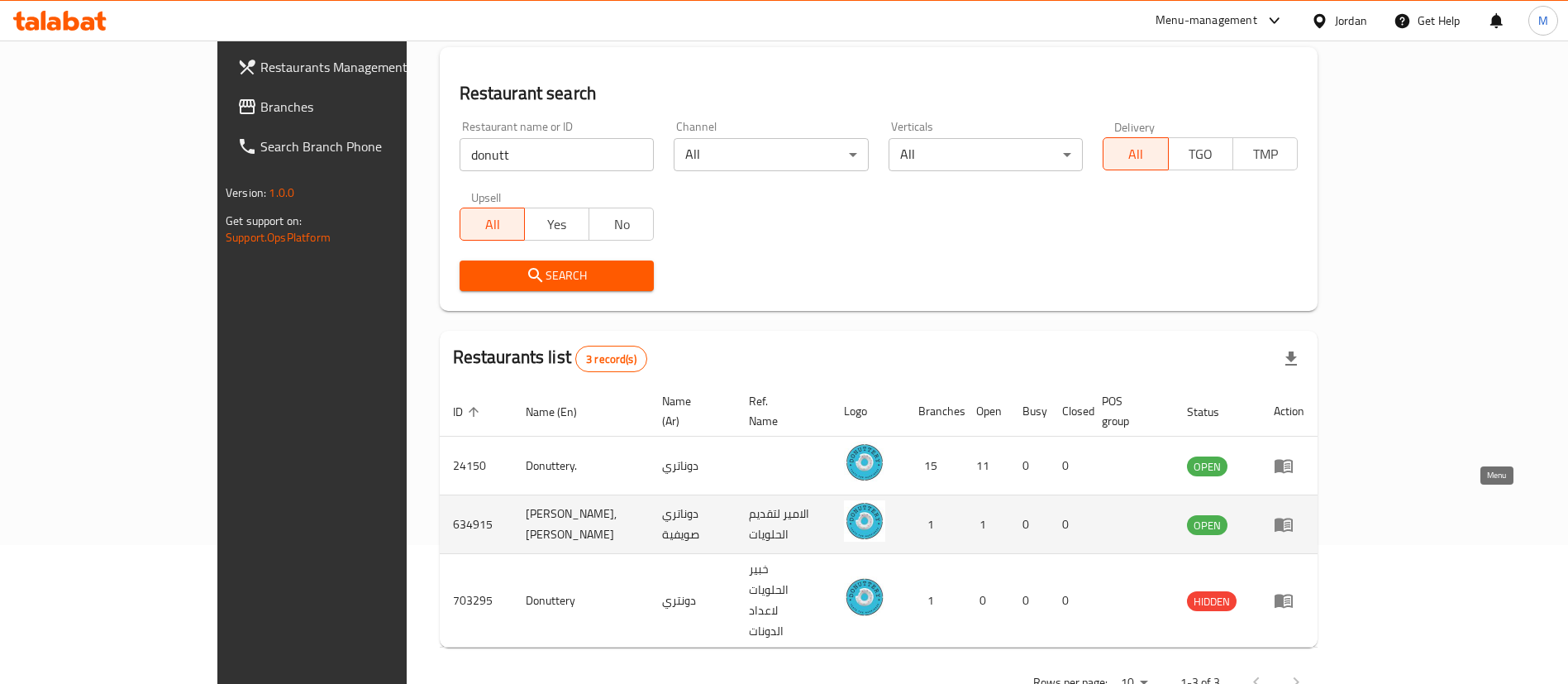
click at [1290, 522] on icon "enhanced table" at bounding box center [1287, 526] width 6 height 7
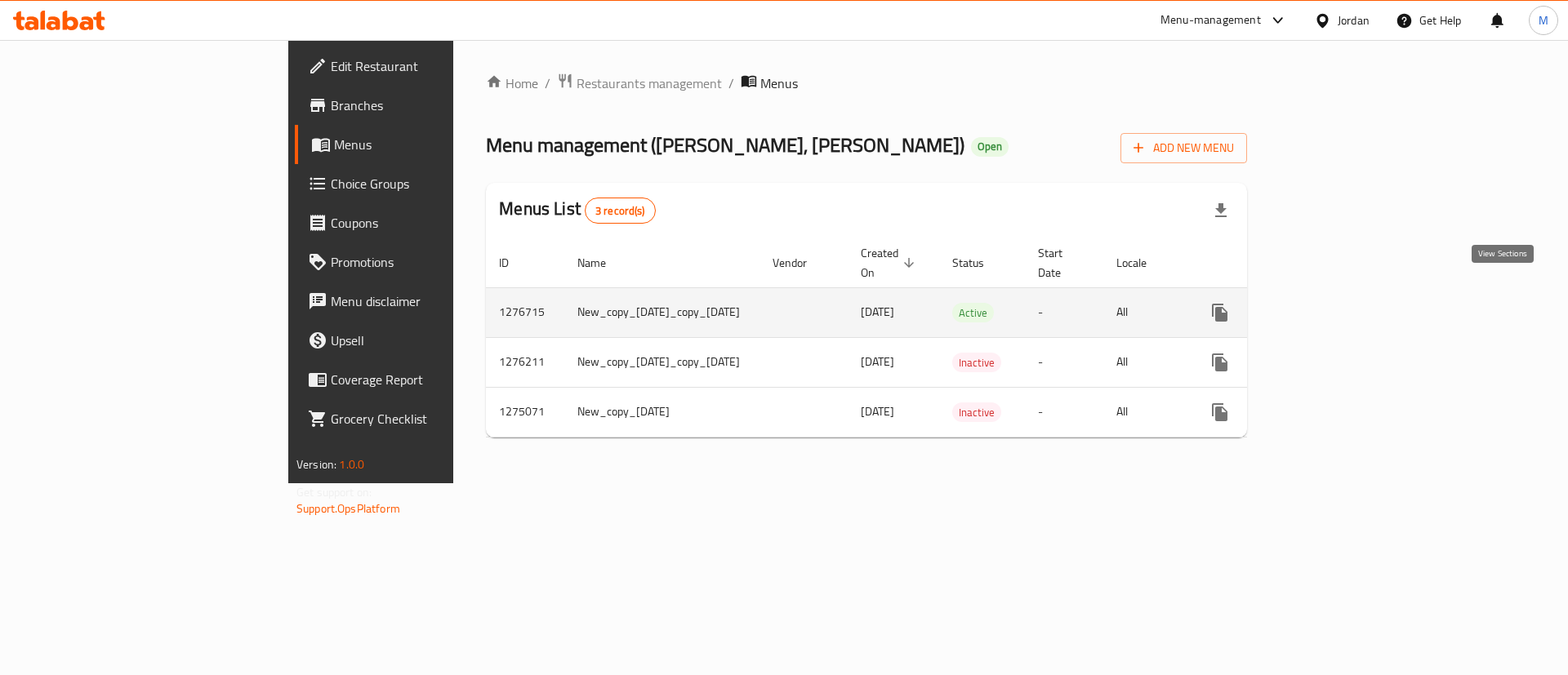
click at [1347, 303] on icon "enhanced table" at bounding box center [1337, 313] width 20 height 20
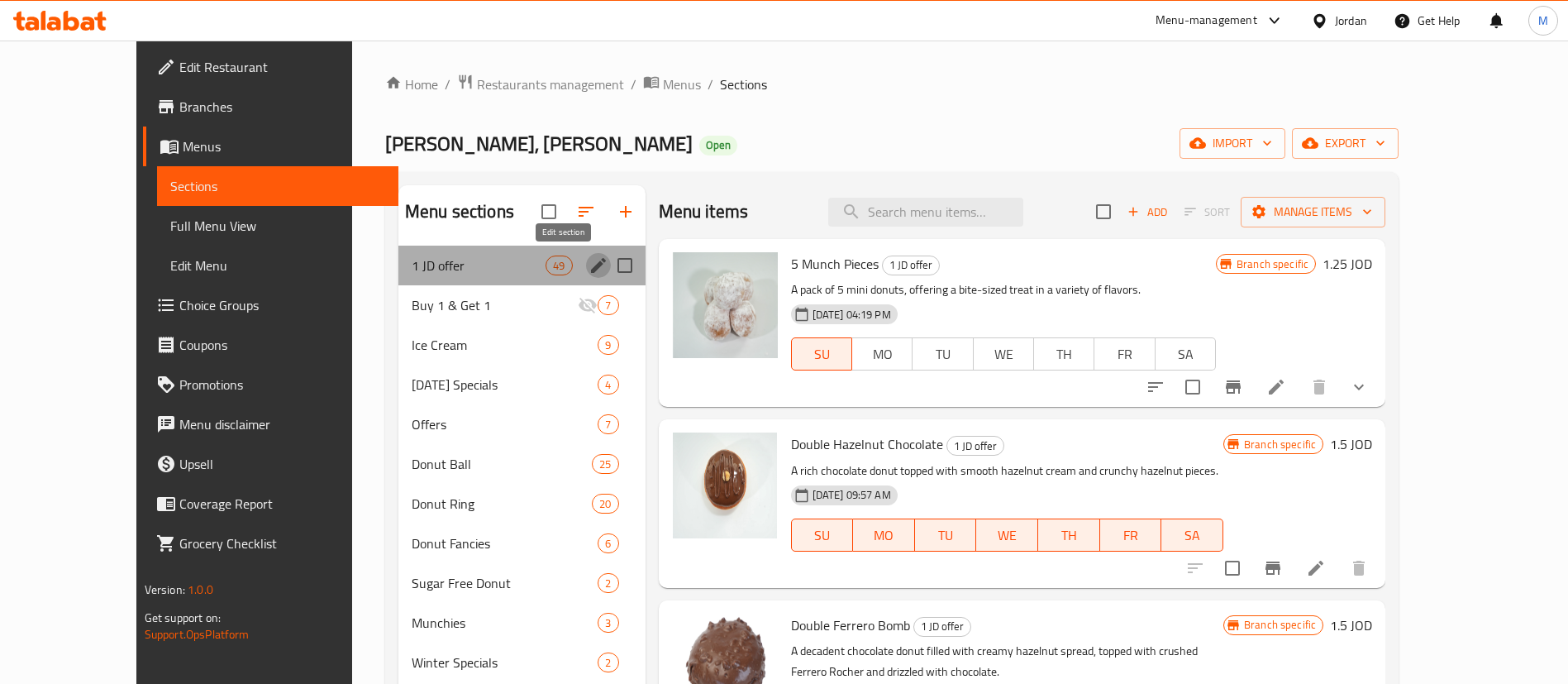
click at [589, 272] on icon "edit" at bounding box center [599, 265] width 20 height 20
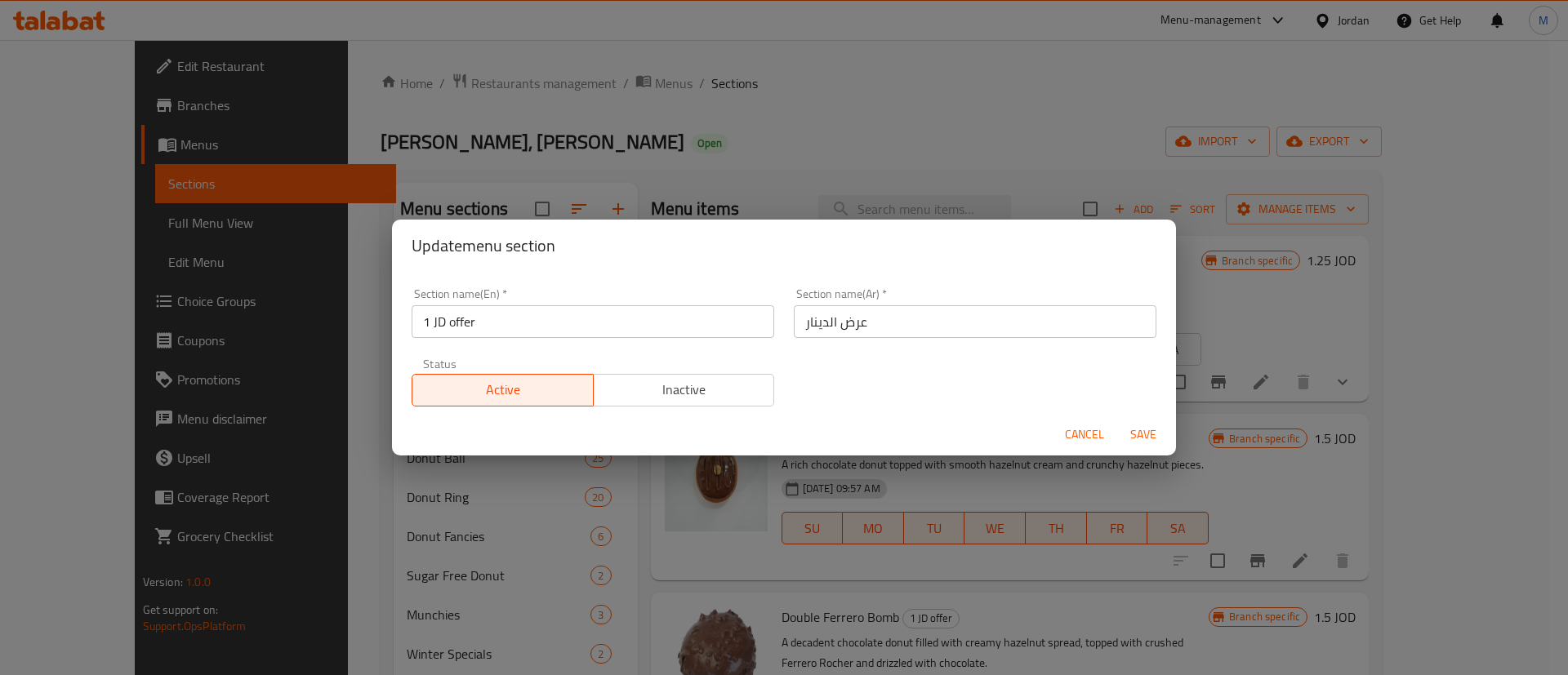
click at [630, 387] on span "Inactive" at bounding box center [684, 389] width 168 height 24
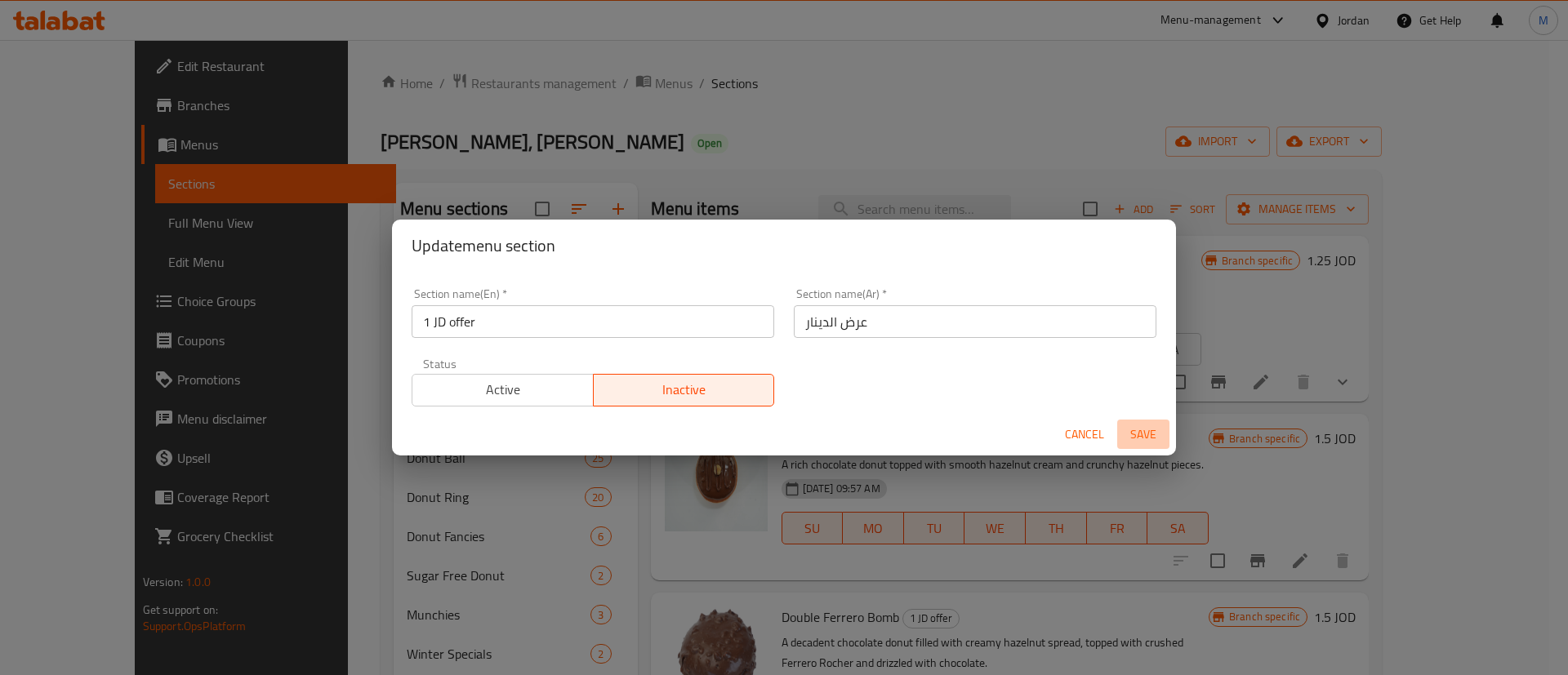
click at [1167, 430] on button "Save" at bounding box center [1142, 435] width 52 height 30
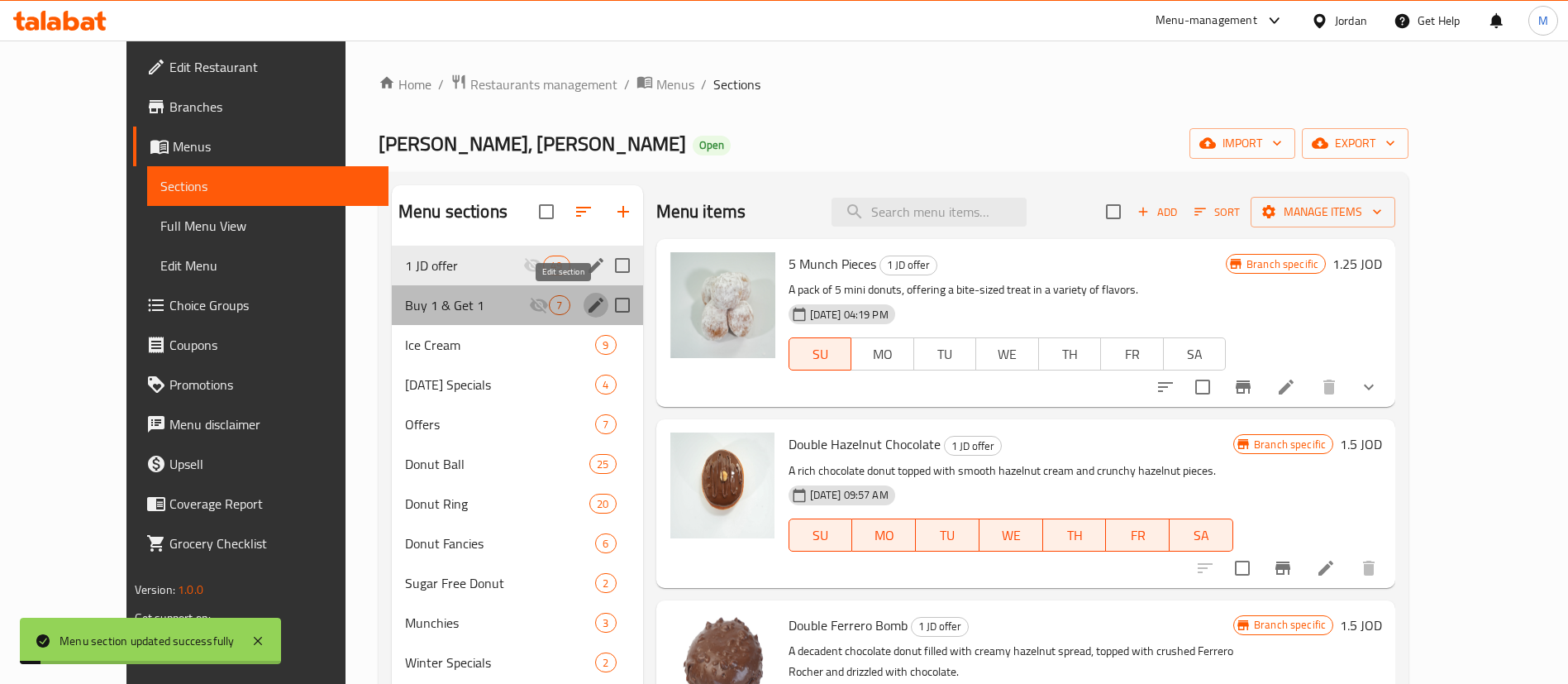
click at [589, 304] on icon "edit" at bounding box center [596, 305] width 15 height 15
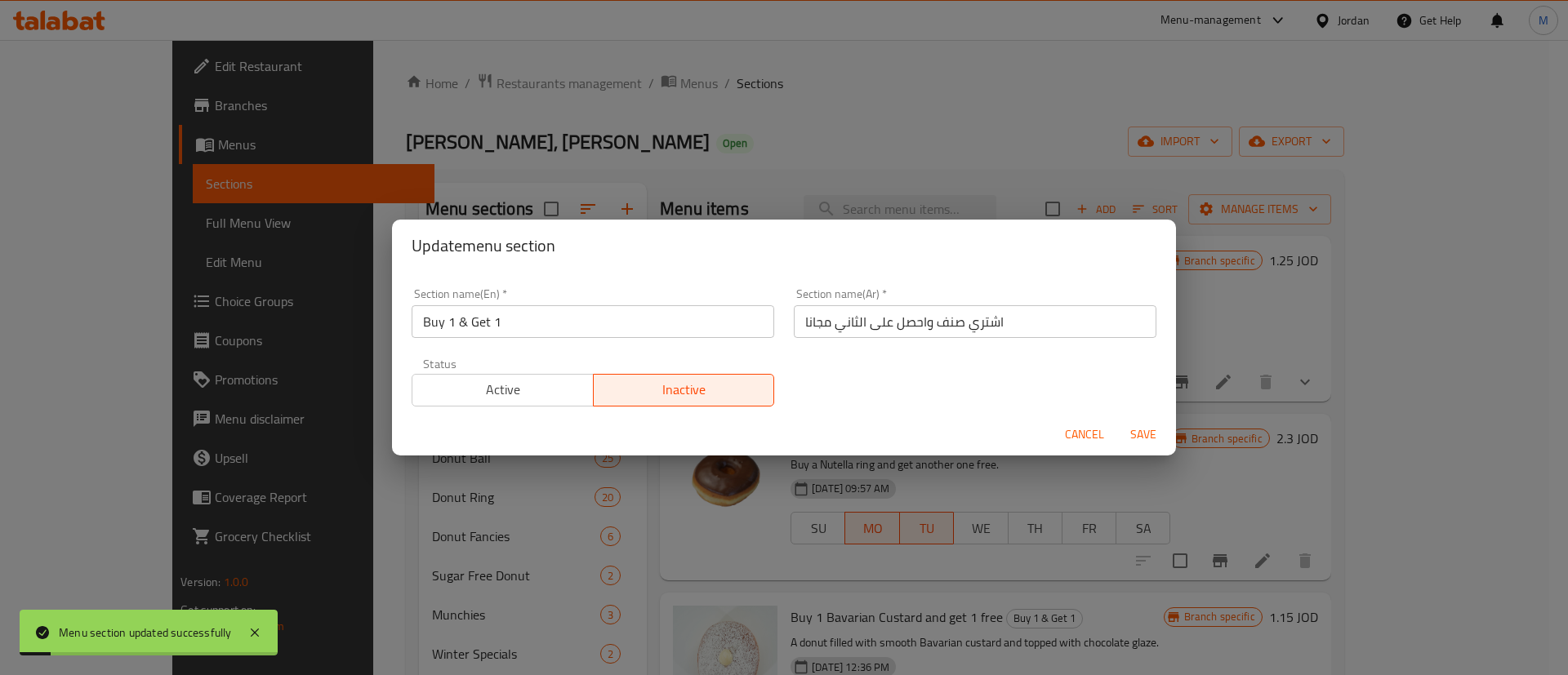
click at [543, 390] on span "Active" at bounding box center [503, 389] width 168 height 24
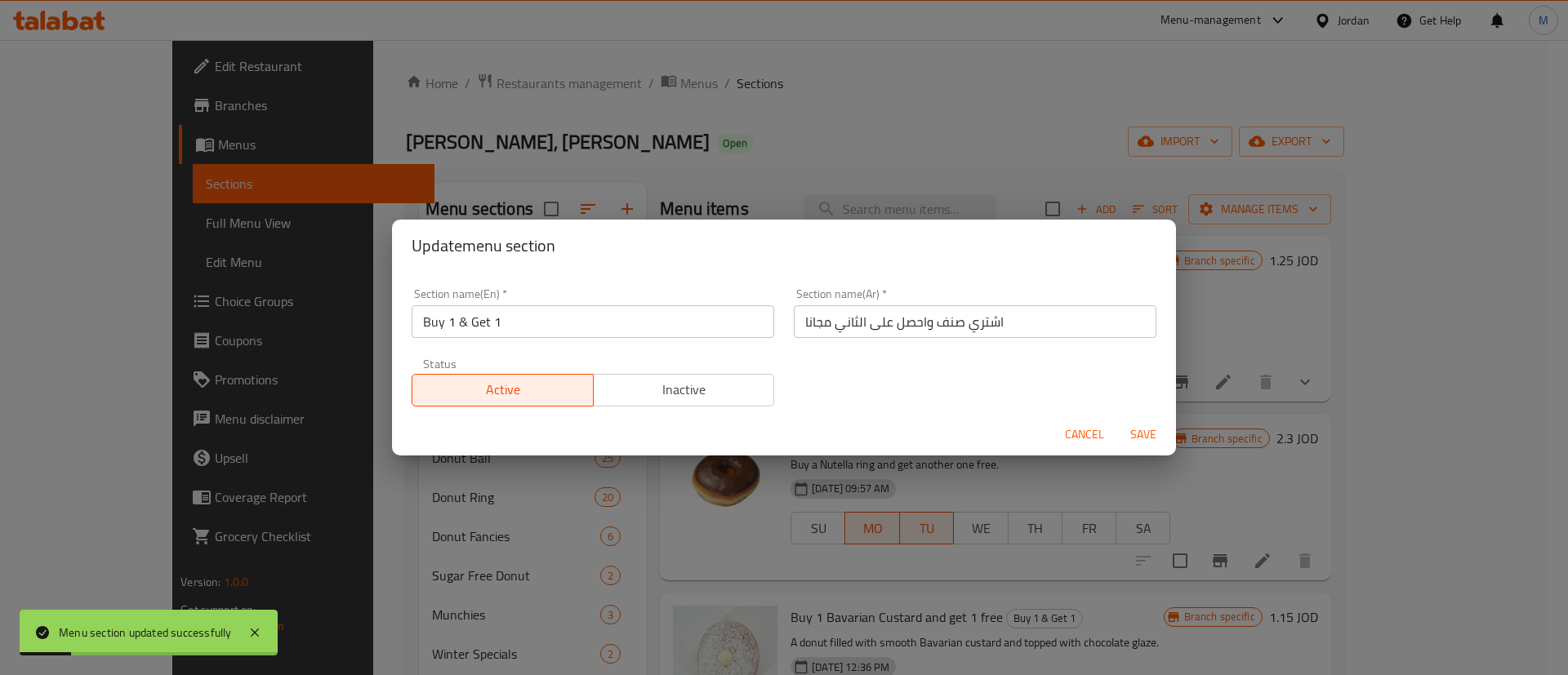
click at [1137, 430] on span "Save" at bounding box center [1143, 435] width 40 height 21
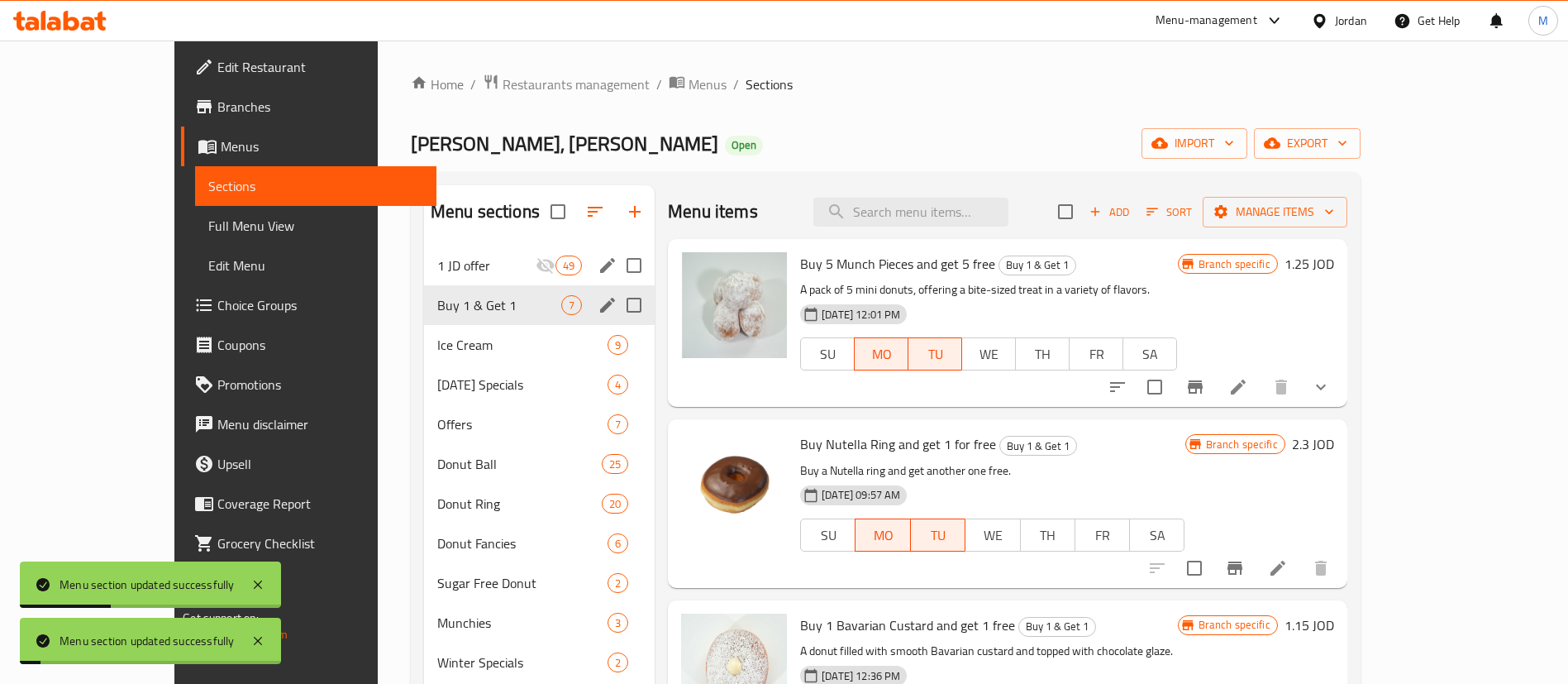
click at [1203, 386] on icon "Branch-specific-item" at bounding box center [1195, 387] width 15 height 13
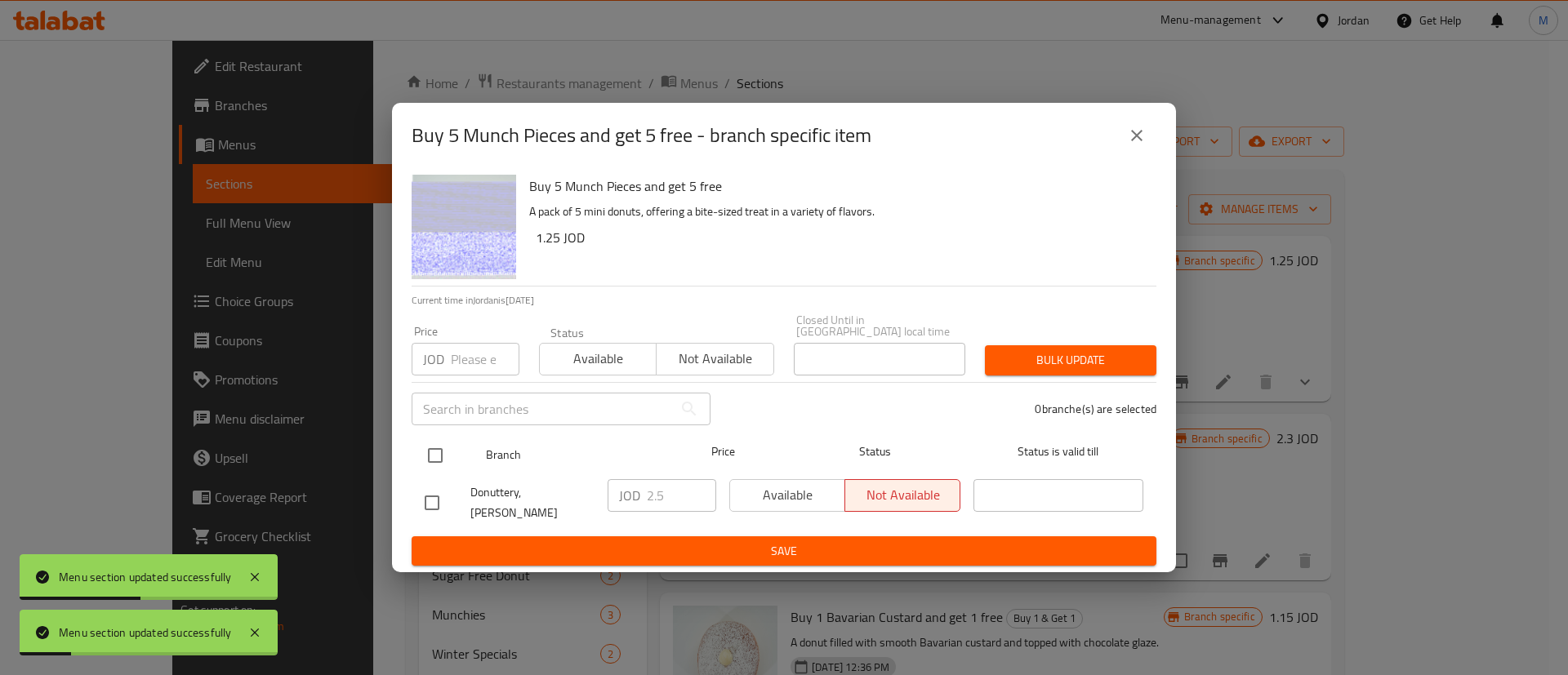
click at [432, 445] on input "checkbox" at bounding box center [436, 455] width 35 height 35
checkbox input "true"
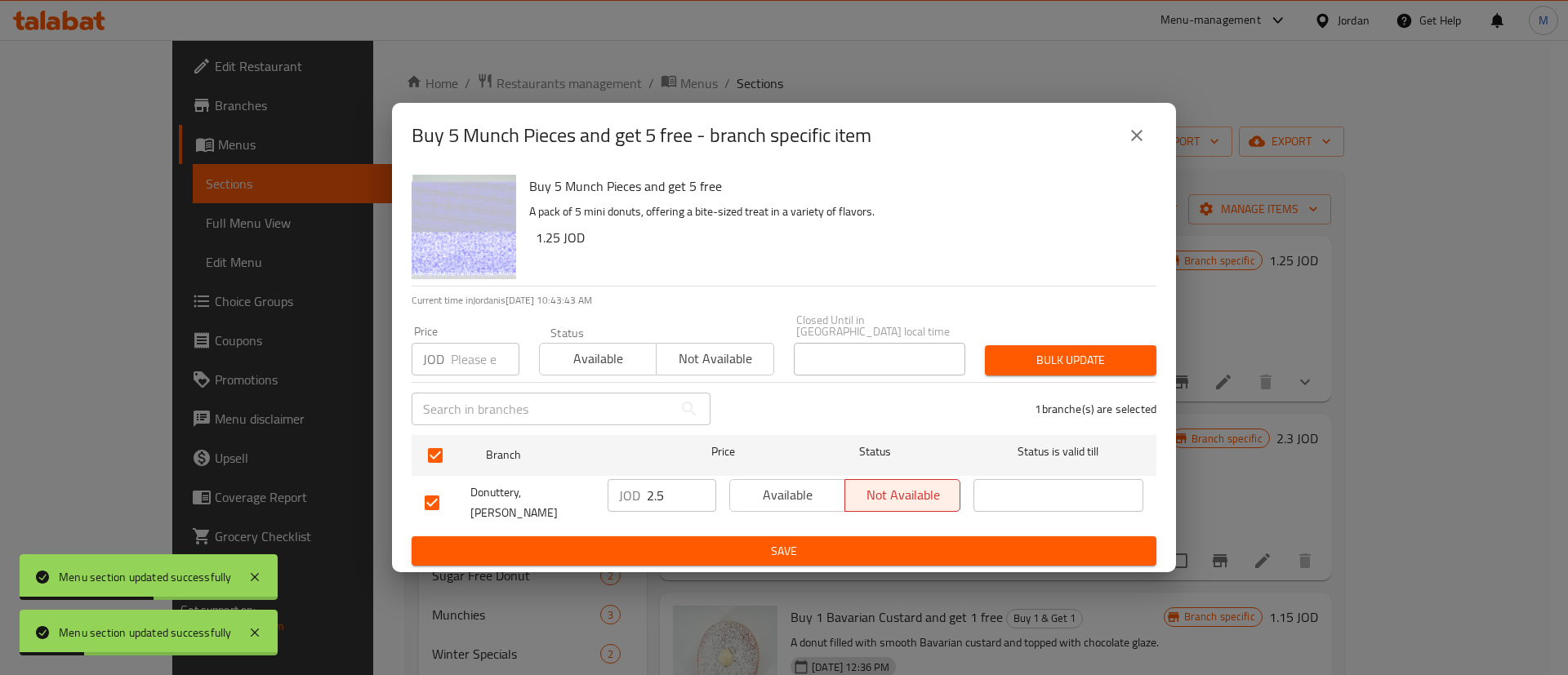
click at [788, 506] on span "Available" at bounding box center [787, 495] width 102 height 24
click at [805, 541] on span "Save" at bounding box center [784, 551] width 719 height 21
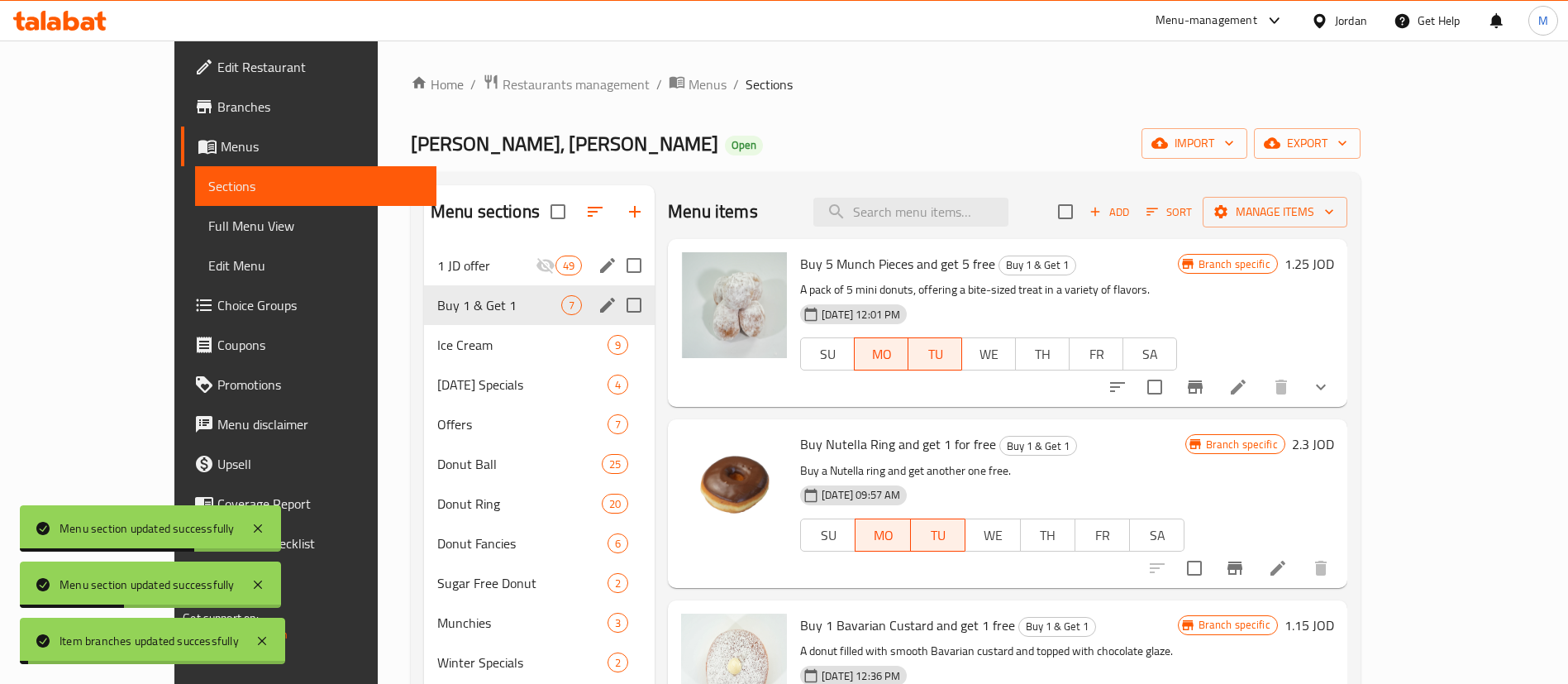
click at [1242, 565] on icon "Branch-specific-item" at bounding box center [1235, 568] width 15 height 13
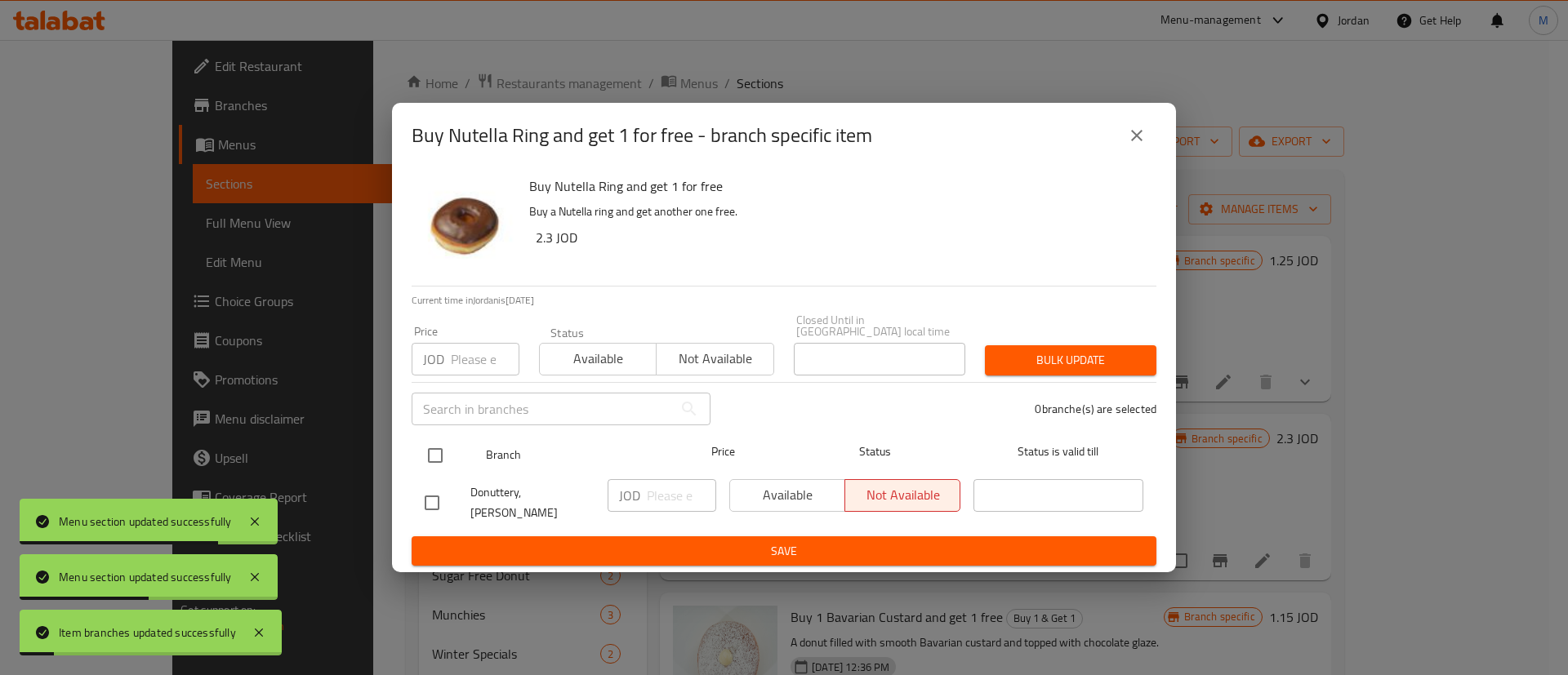
click at [435, 459] on input "checkbox" at bounding box center [436, 455] width 35 height 35
checkbox input "true"
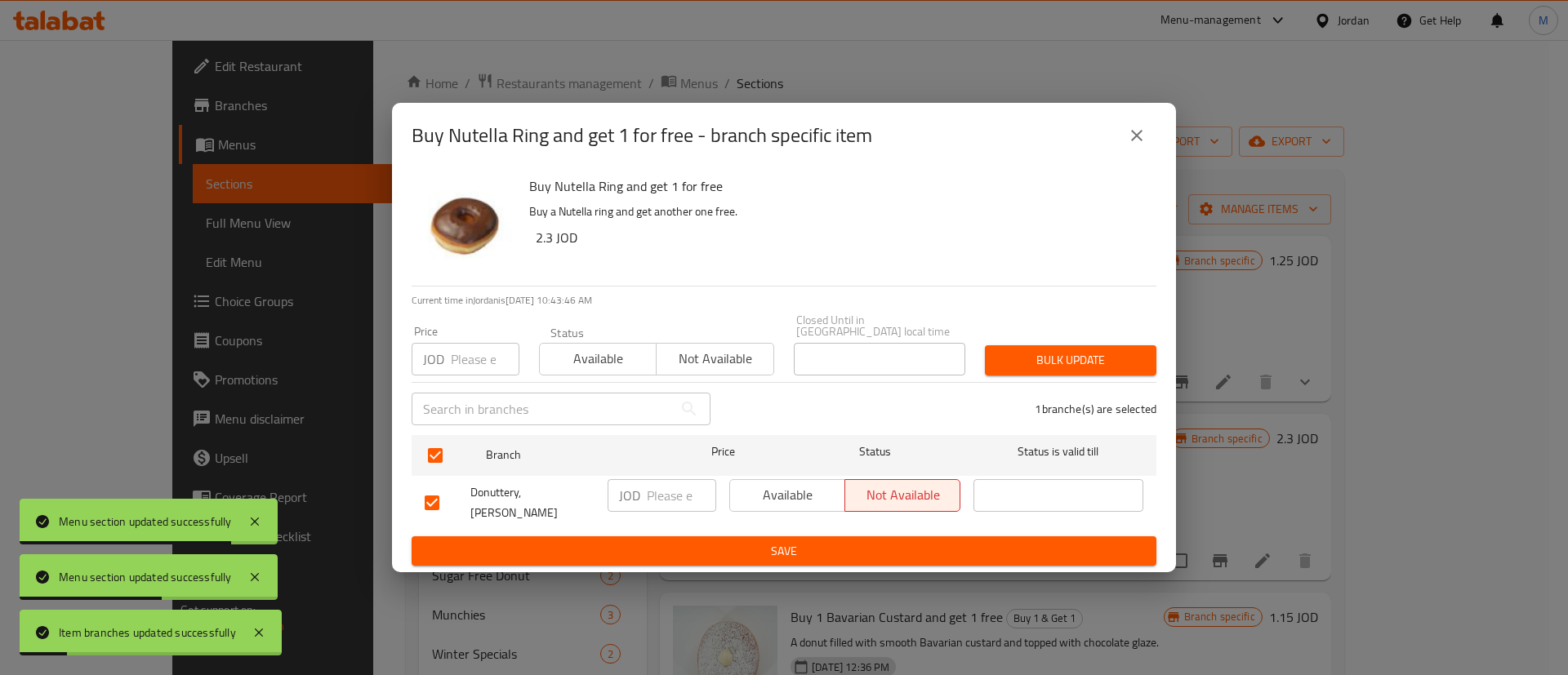
click at [774, 500] on span "Available" at bounding box center [787, 495] width 102 height 24
click at [800, 541] on span "Save" at bounding box center [784, 551] width 719 height 21
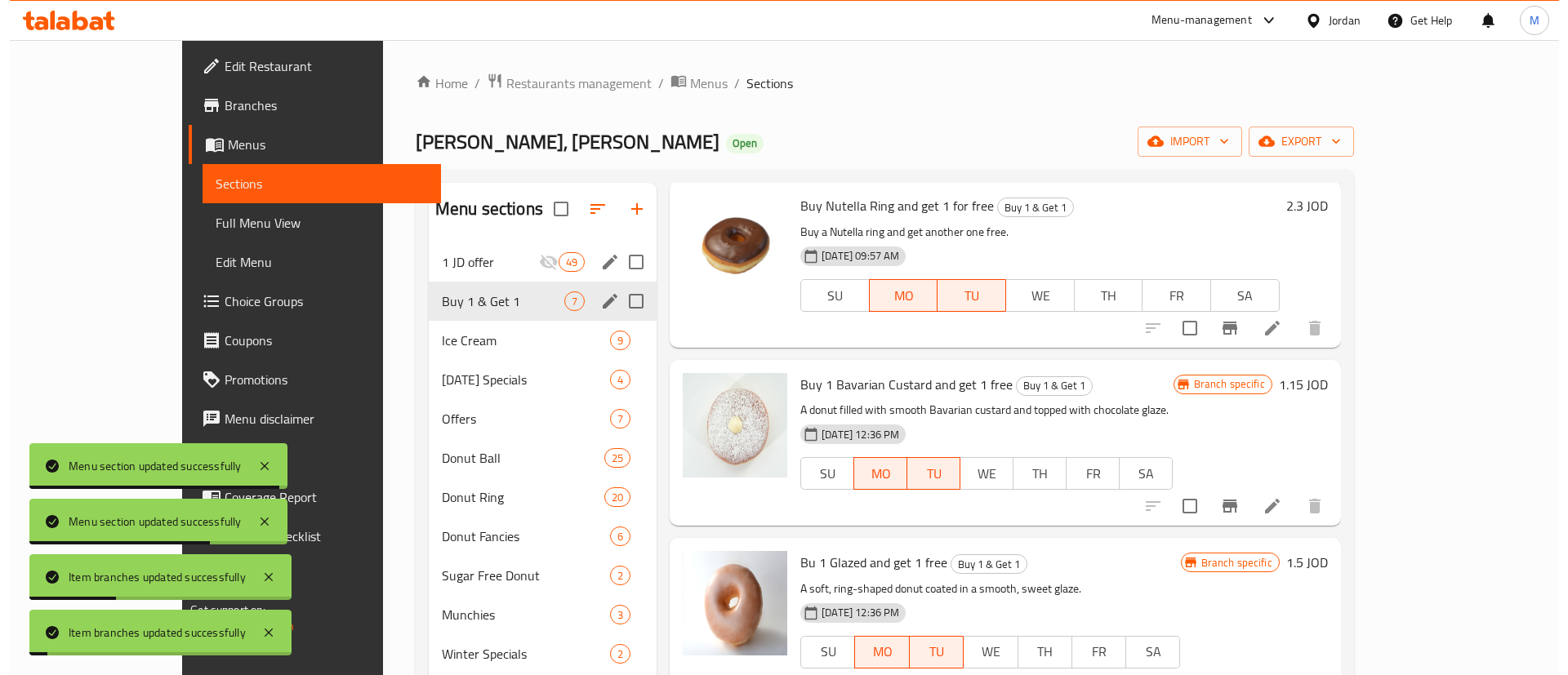
scroll to position [235, 0]
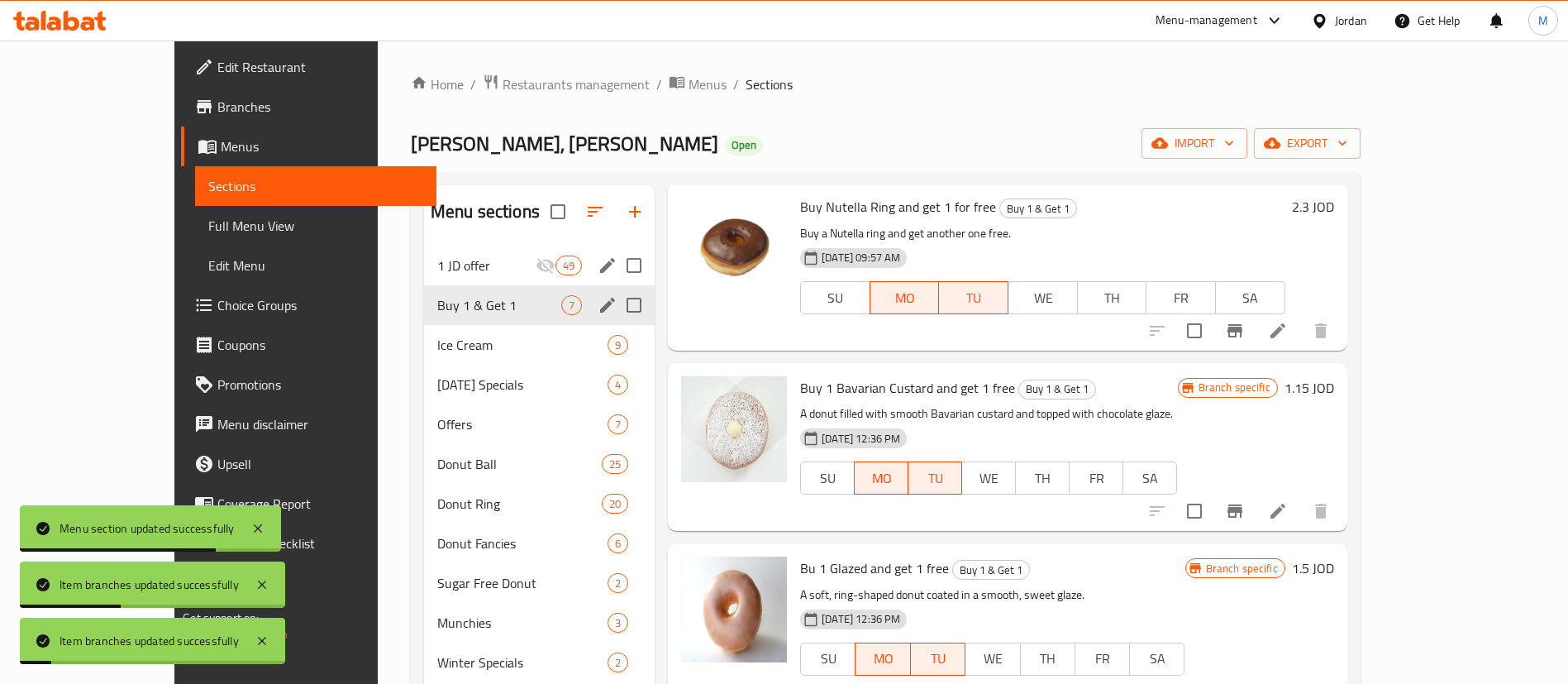
click at [1245, 502] on icon "Branch-specific-item" at bounding box center [1235, 511] width 20 height 20
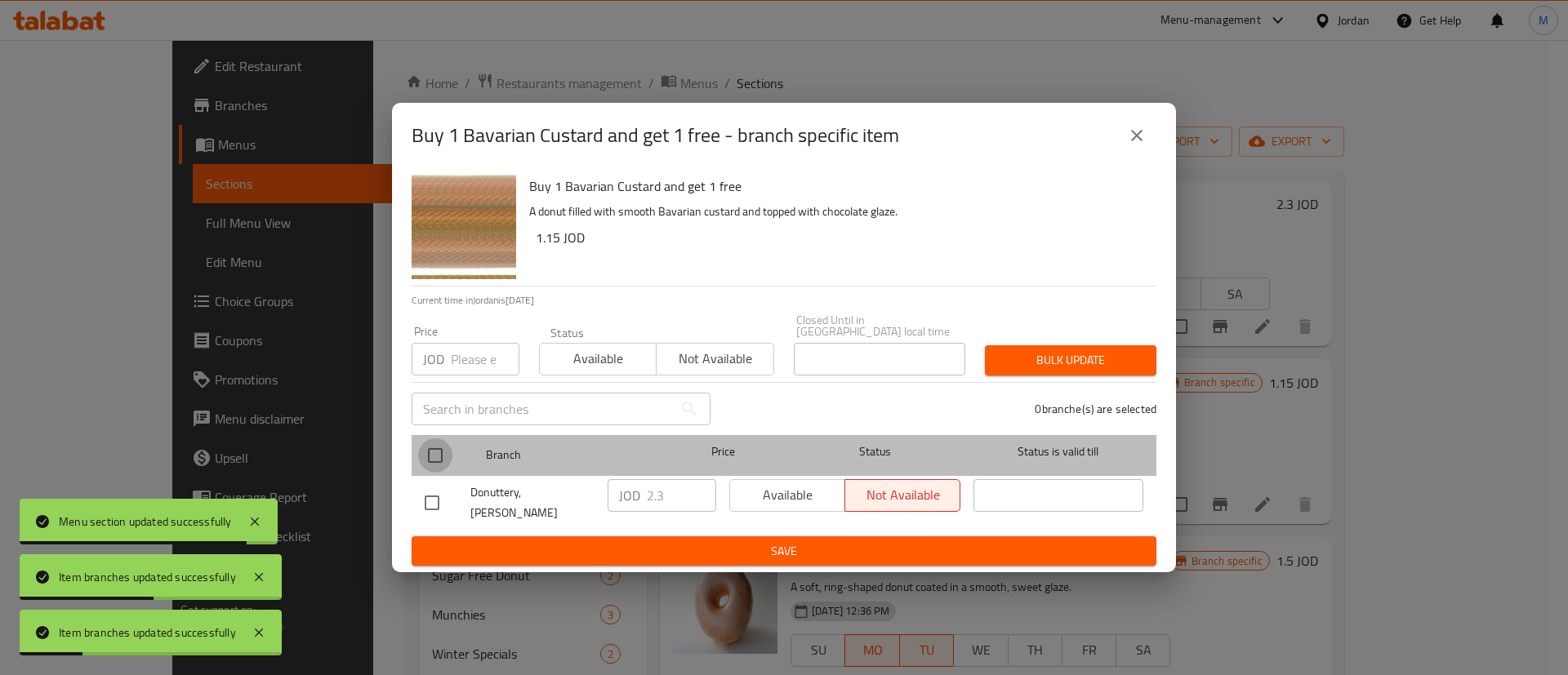
click at [435, 448] on input "checkbox" at bounding box center [436, 455] width 35 height 35
checkbox input "true"
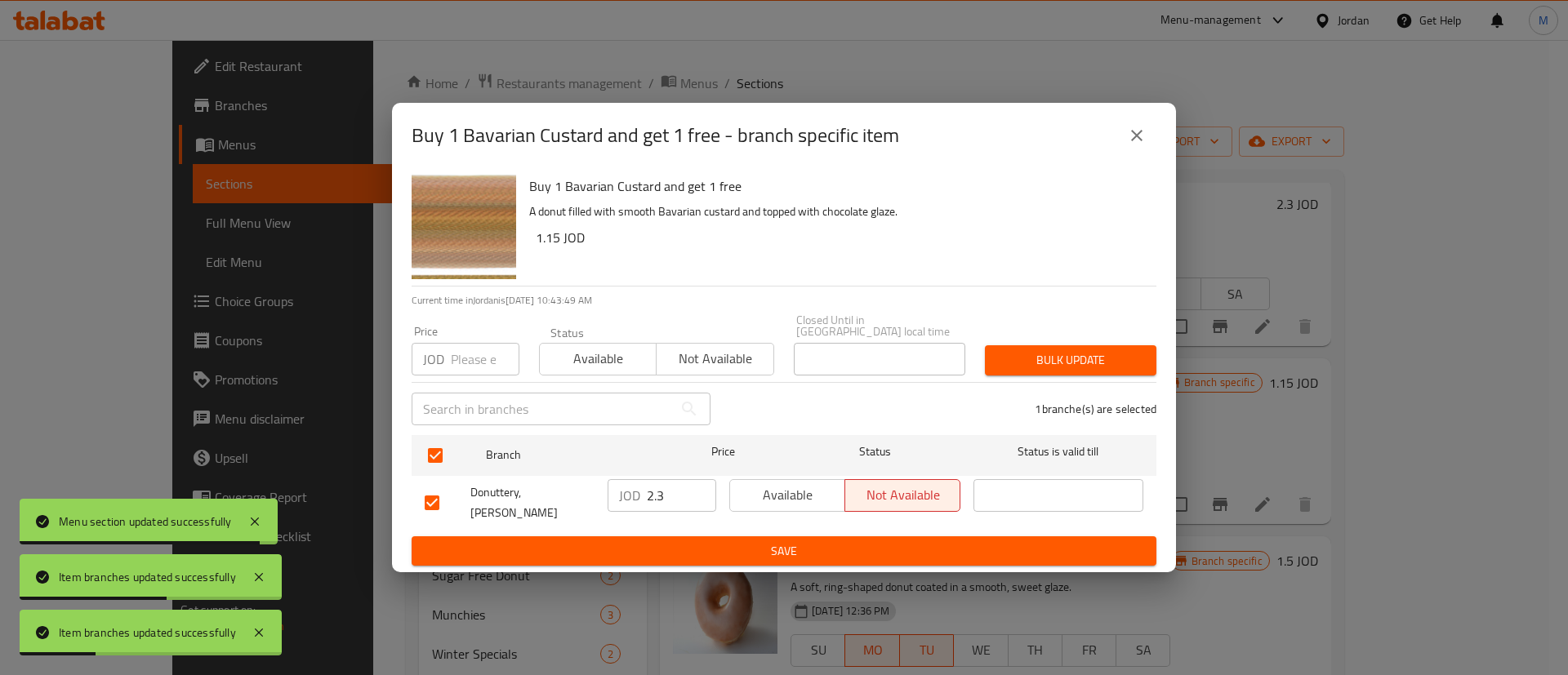
click at [811, 488] on span "Available" at bounding box center [787, 495] width 102 height 24
click at [817, 536] on button "Save" at bounding box center [784, 551] width 744 height 30
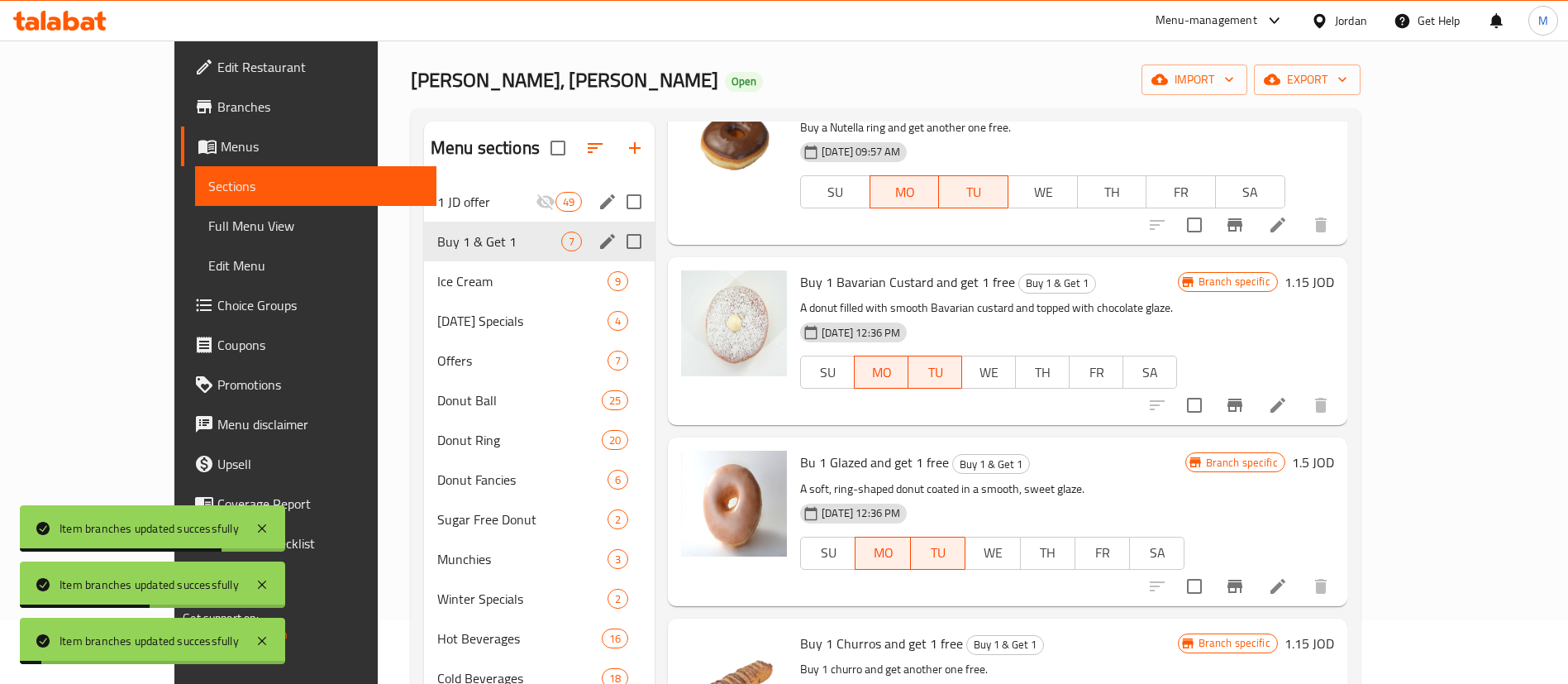
scroll to position [282, 0]
click at [1245, 574] on icon "Branch-specific-item" at bounding box center [1235, 584] width 20 height 20
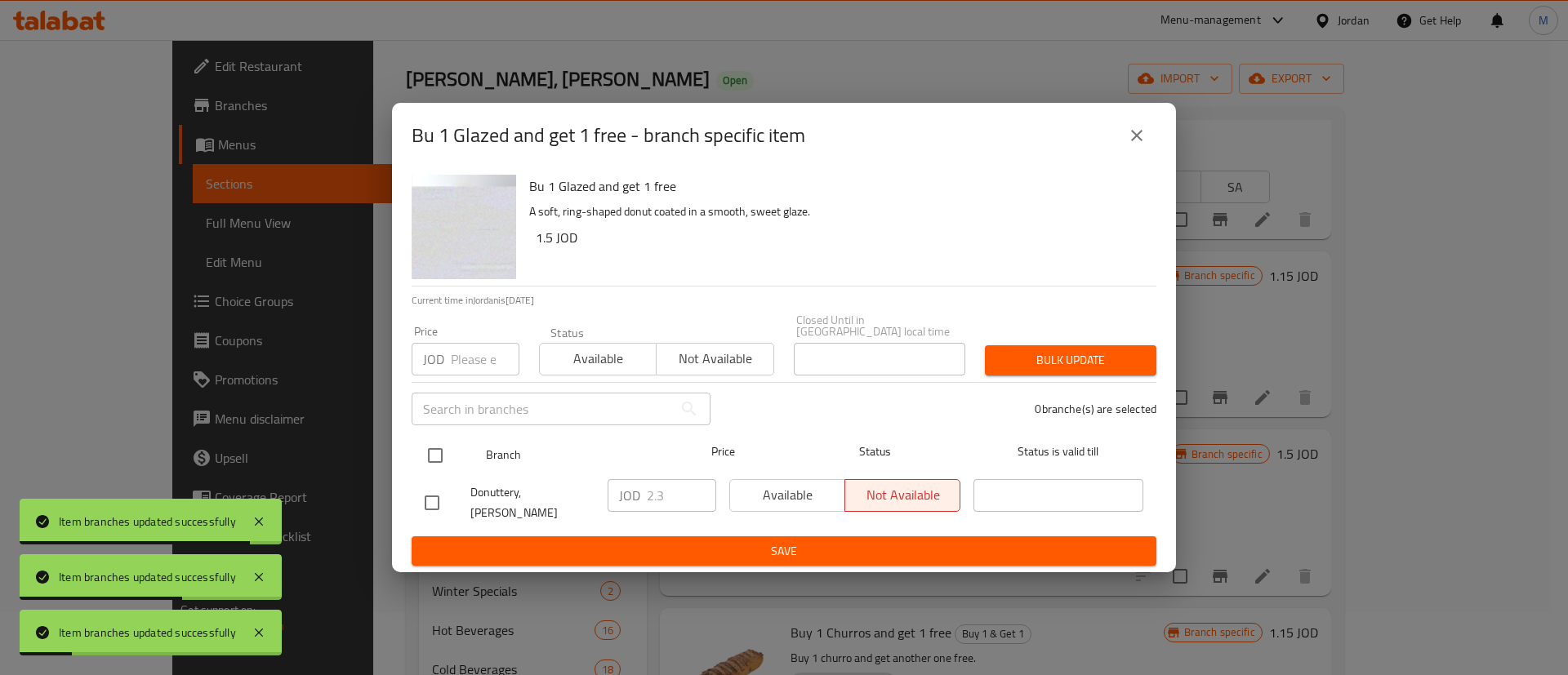
click at [429, 456] on input "checkbox" at bounding box center [436, 455] width 35 height 35
checkbox input "true"
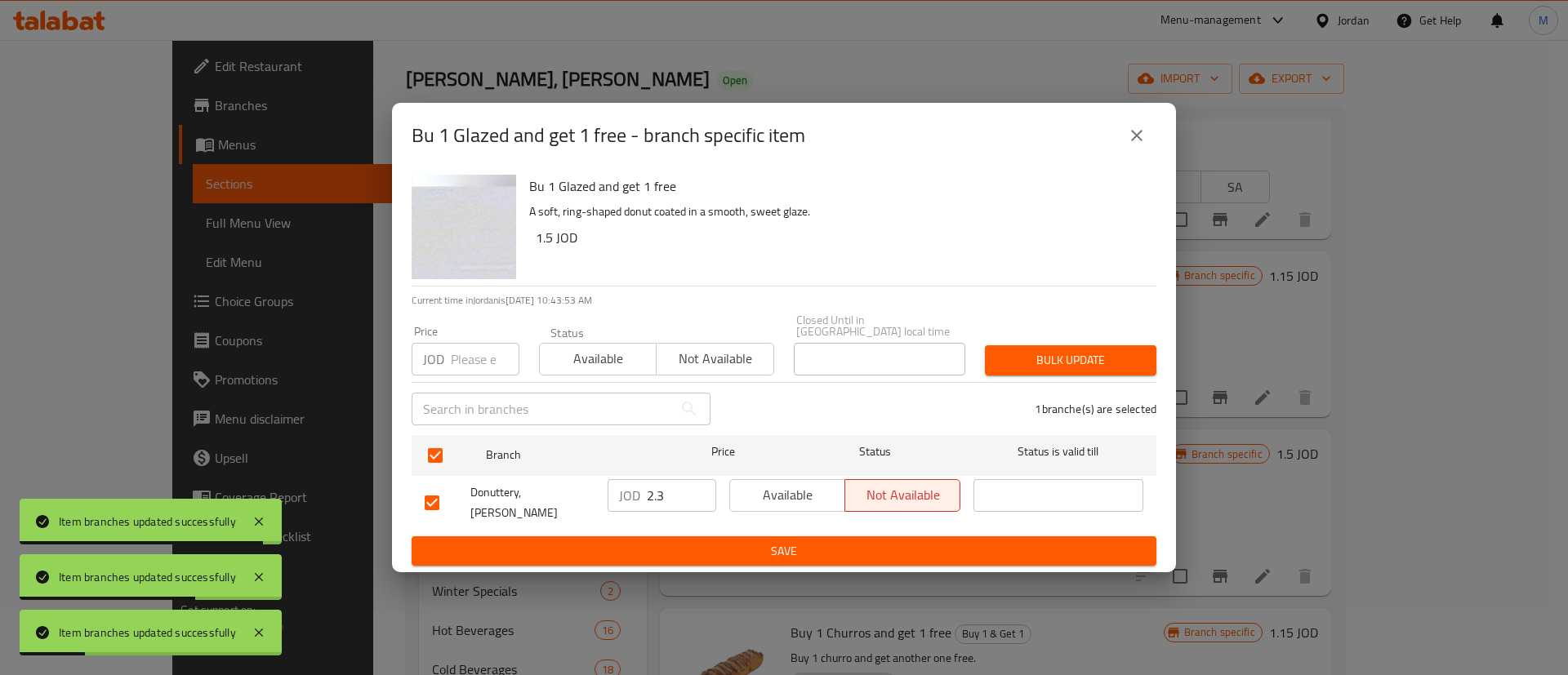
click at [749, 483] on span "Available" at bounding box center [787, 495] width 102 height 24
click at [786, 541] on span "Save" at bounding box center [784, 551] width 719 height 21
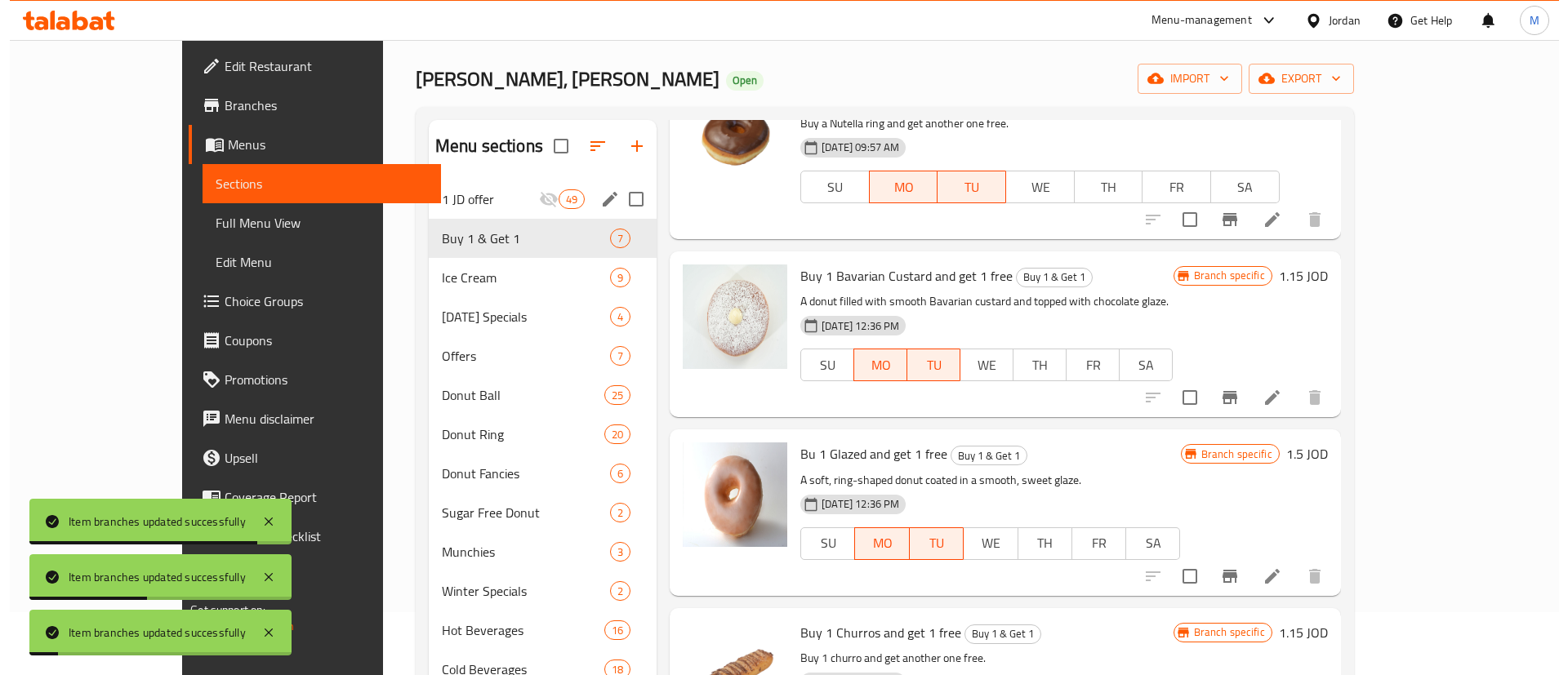
scroll to position [0, 0]
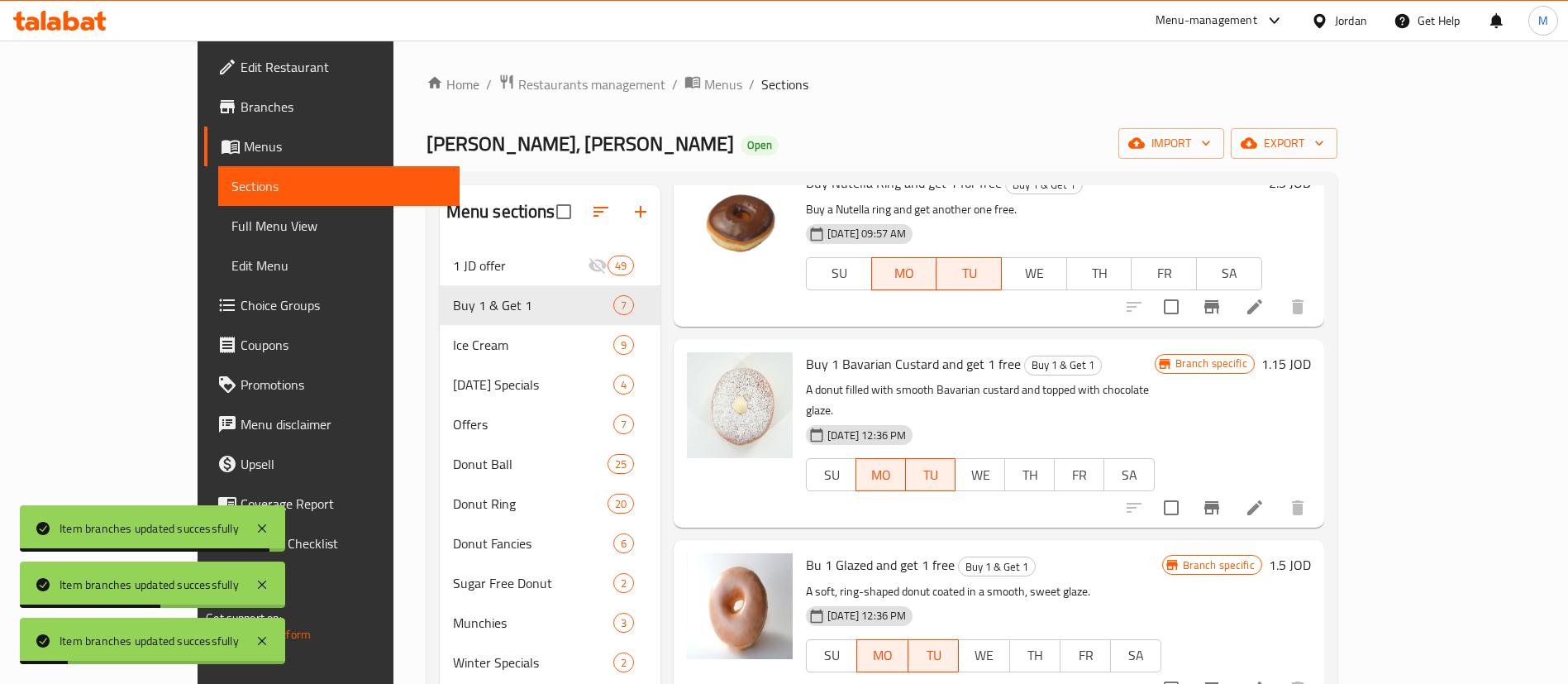
click at [427, 148] on span "[PERSON_NAME], [PERSON_NAME]" at bounding box center [580, 143] width 308 height 38
copy span "[PERSON_NAME], [PERSON_NAME]"
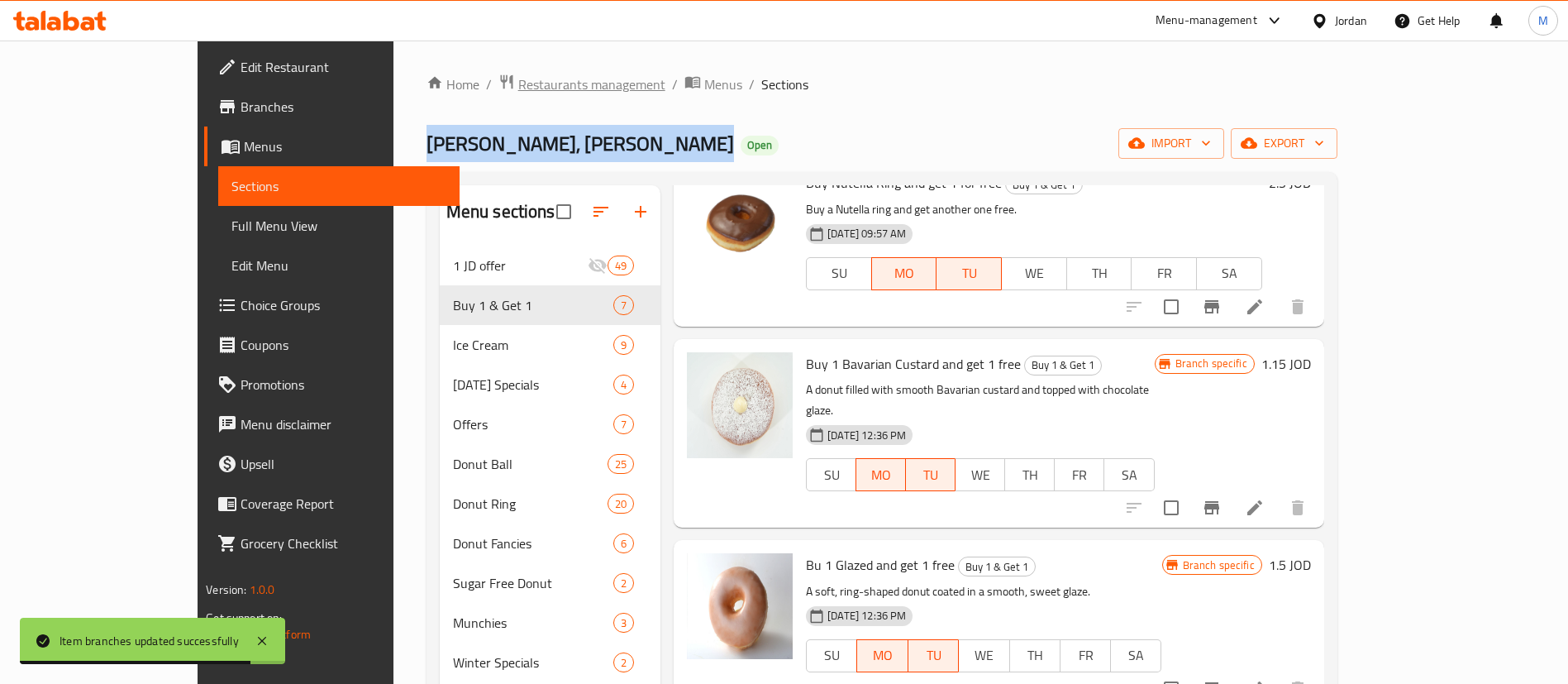
click at [518, 92] on span "Restaurants management" at bounding box center [592, 84] width 148 height 20
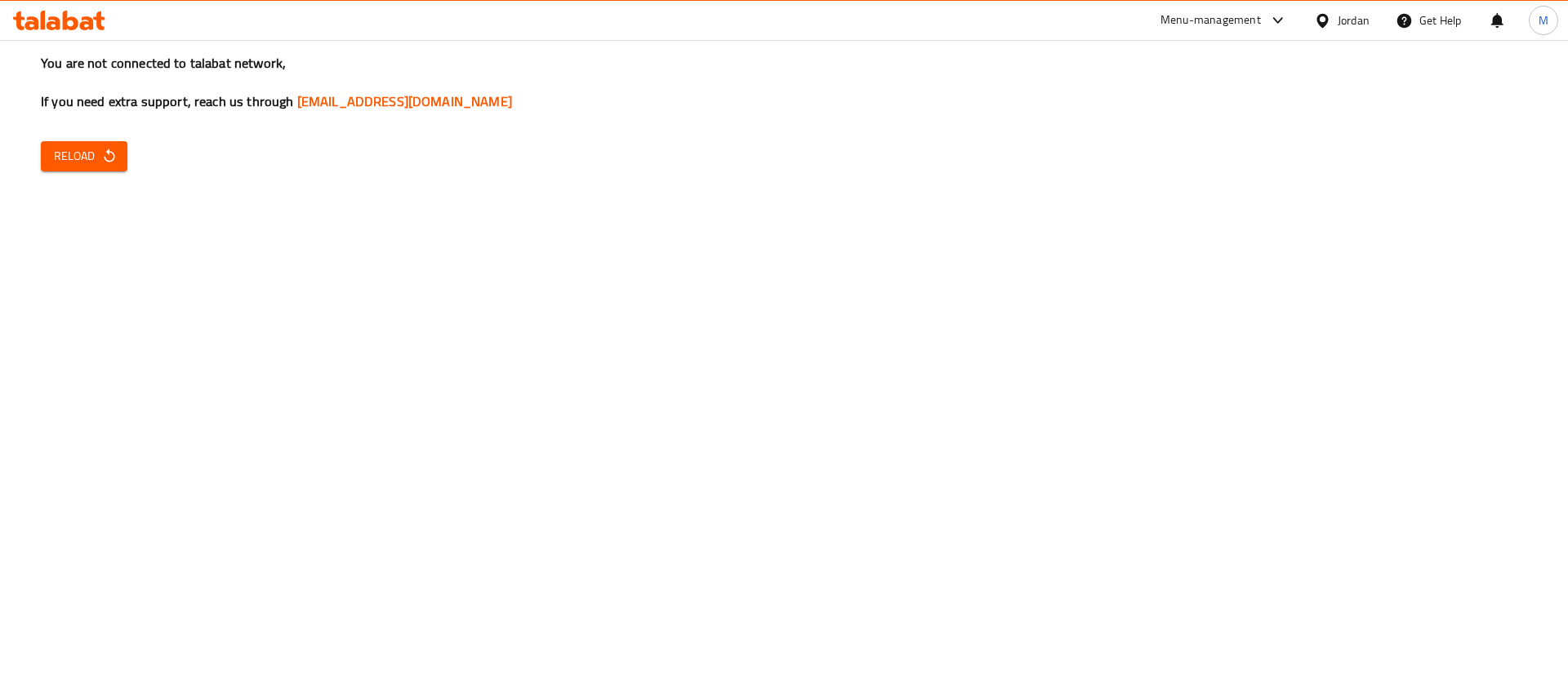
click at [115, 159] on icon "button" at bounding box center [110, 156] width 16 height 16
click at [101, 147] on icon "button" at bounding box center [110, 156] width 16 height 16
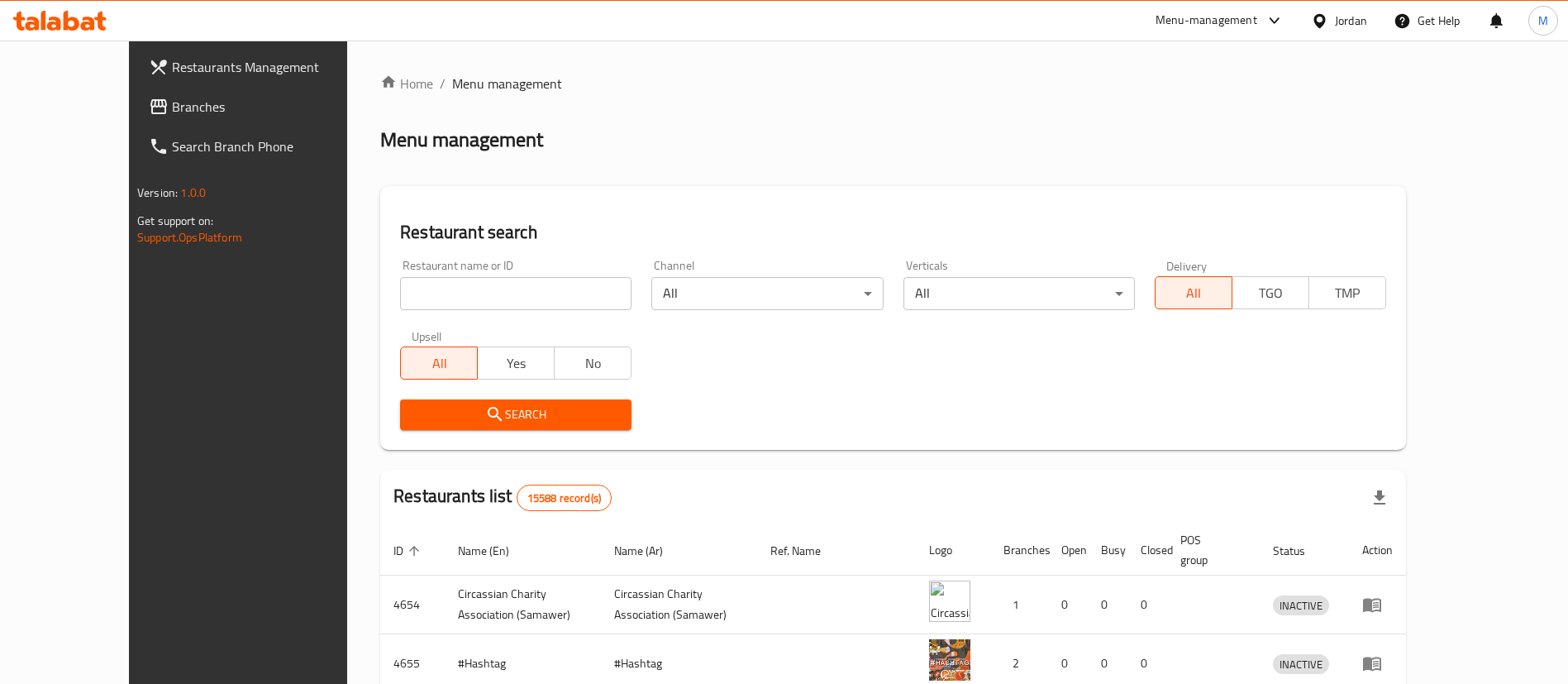
click at [438, 315] on div "Restaurant name or ID Restaurant name or ID" at bounding box center [515, 284] width 251 height 70
click at [442, 297] on input "search" at bounding box center [516, 294] width 232 height 33
type input "donuts factory"
click at [509, 405] on span "Search" at bounding box center [516, 415] width 205 height 21
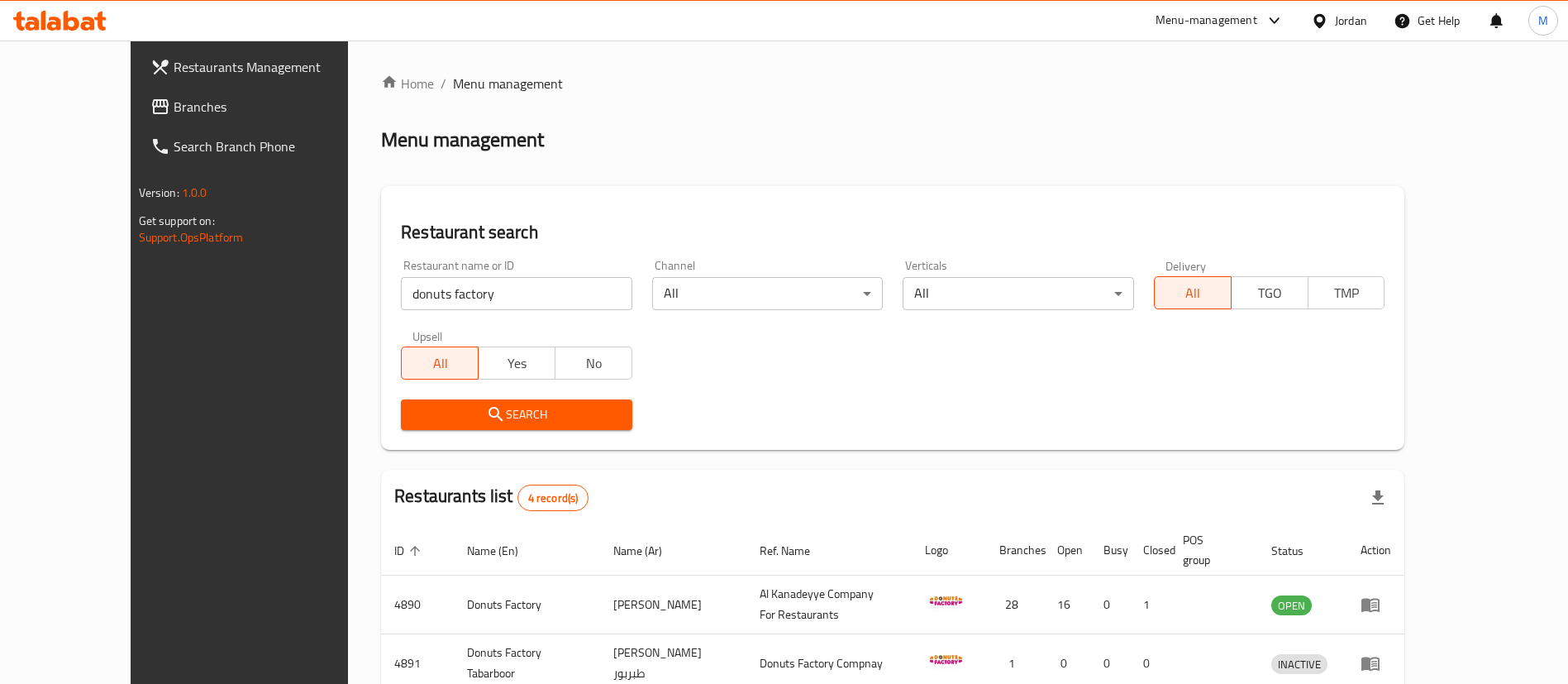
scroll to position [198, 0]
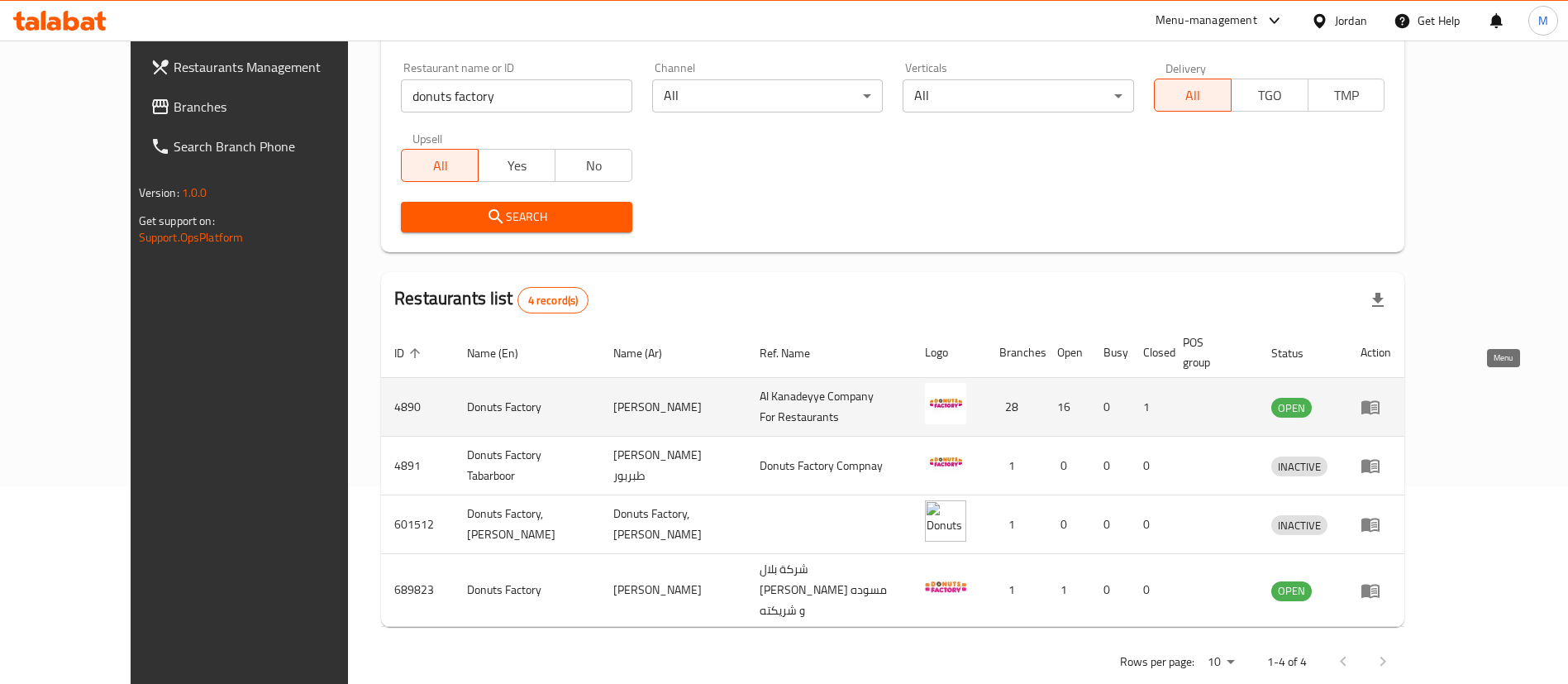
click at [1380, 397] on icon "enhanced table" at bounding box center [1370, 407] width 20 height 20
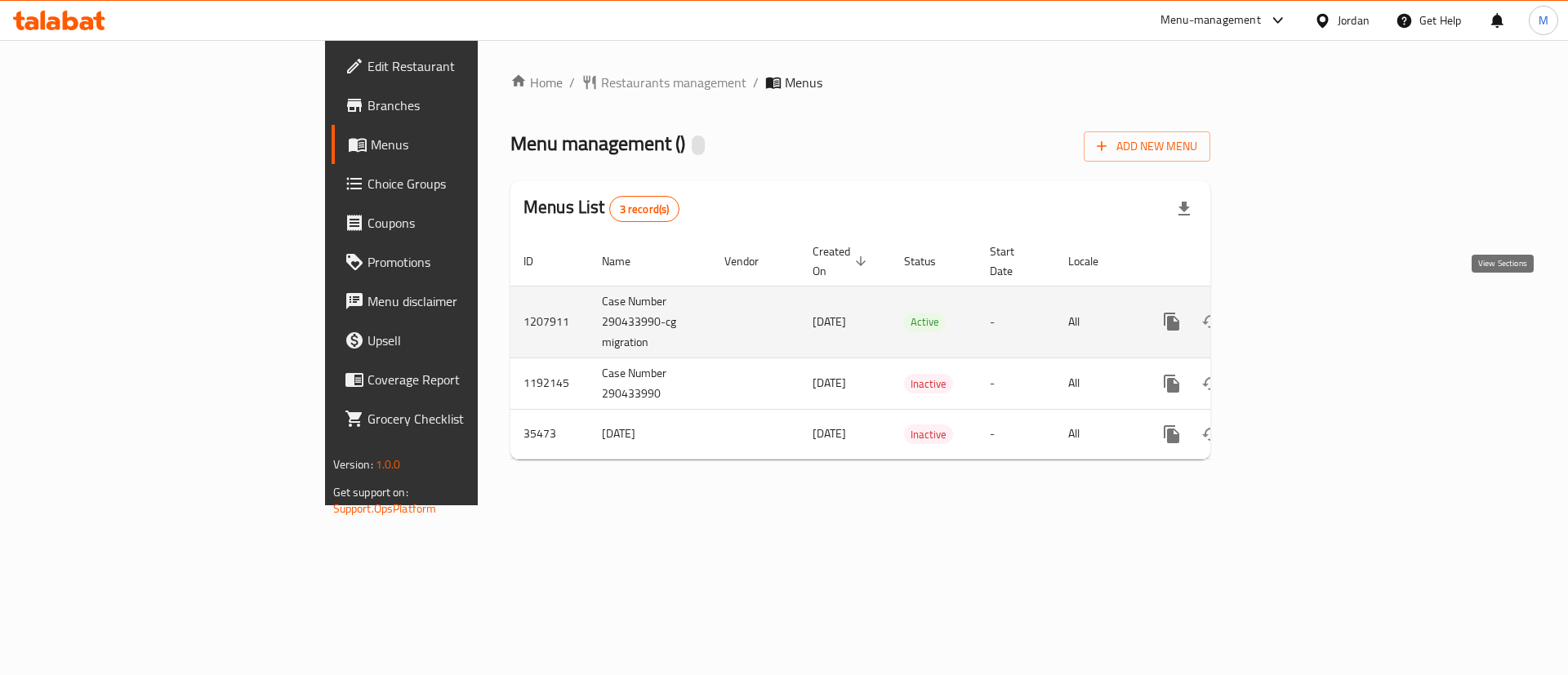
click at [1309, 302] on link "enhanced table" at bounding box center [1290, 322] width 40 height 40
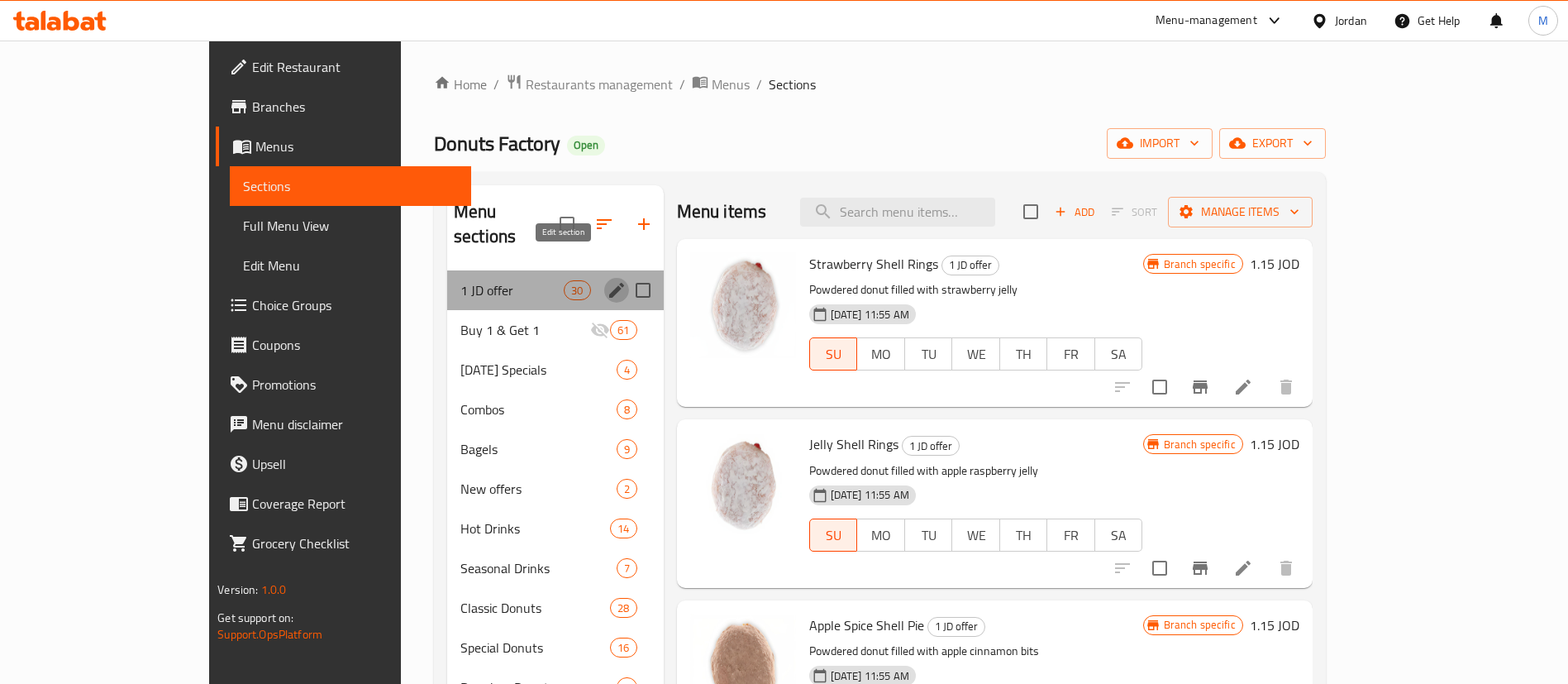
click at [609, 283] on icon "edit" at bounding box center [617, 290] width 15 height 15
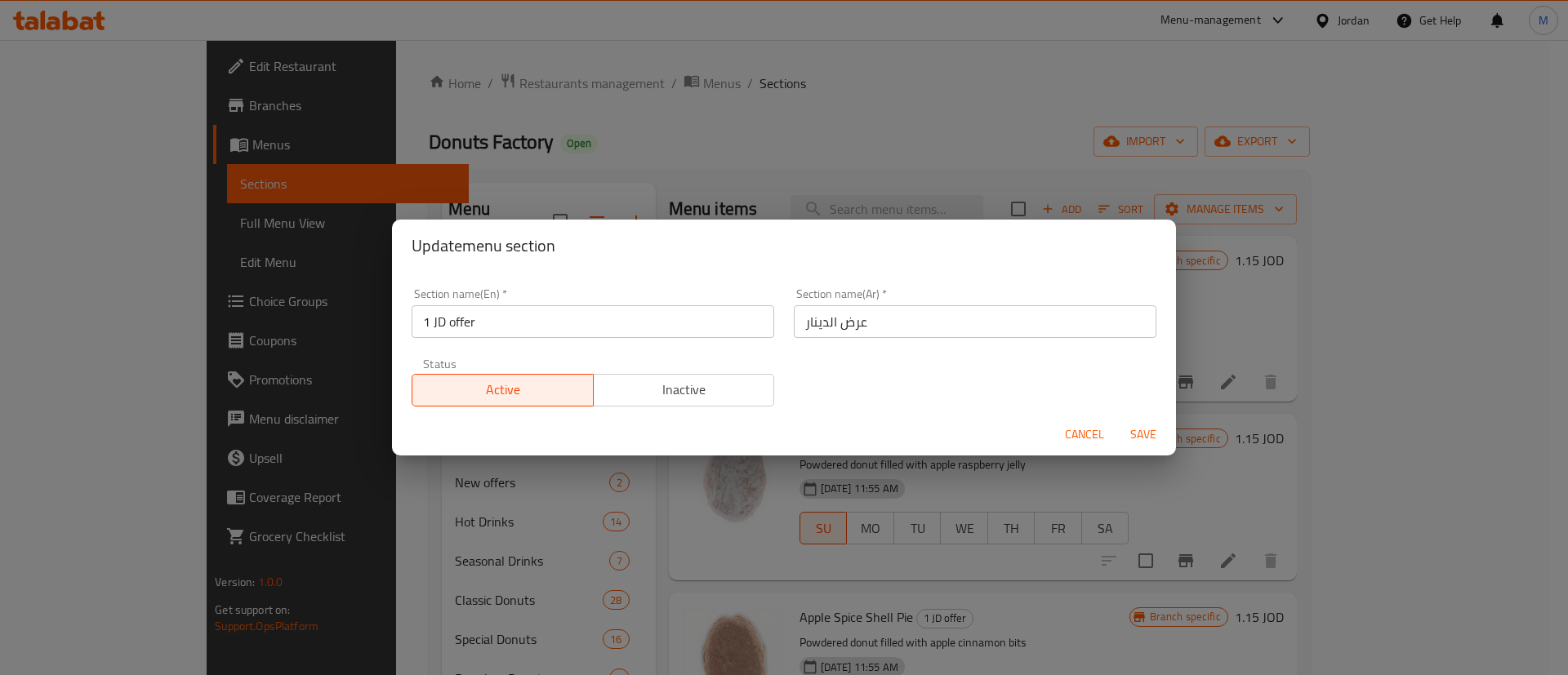
click at [655, 411] on div "Status Active Inactive" at bounding box center [593, 381] width 382 height 68
click at [667, 393] on span "Inactive" at bounding box center [684, 389] width 168 height 24
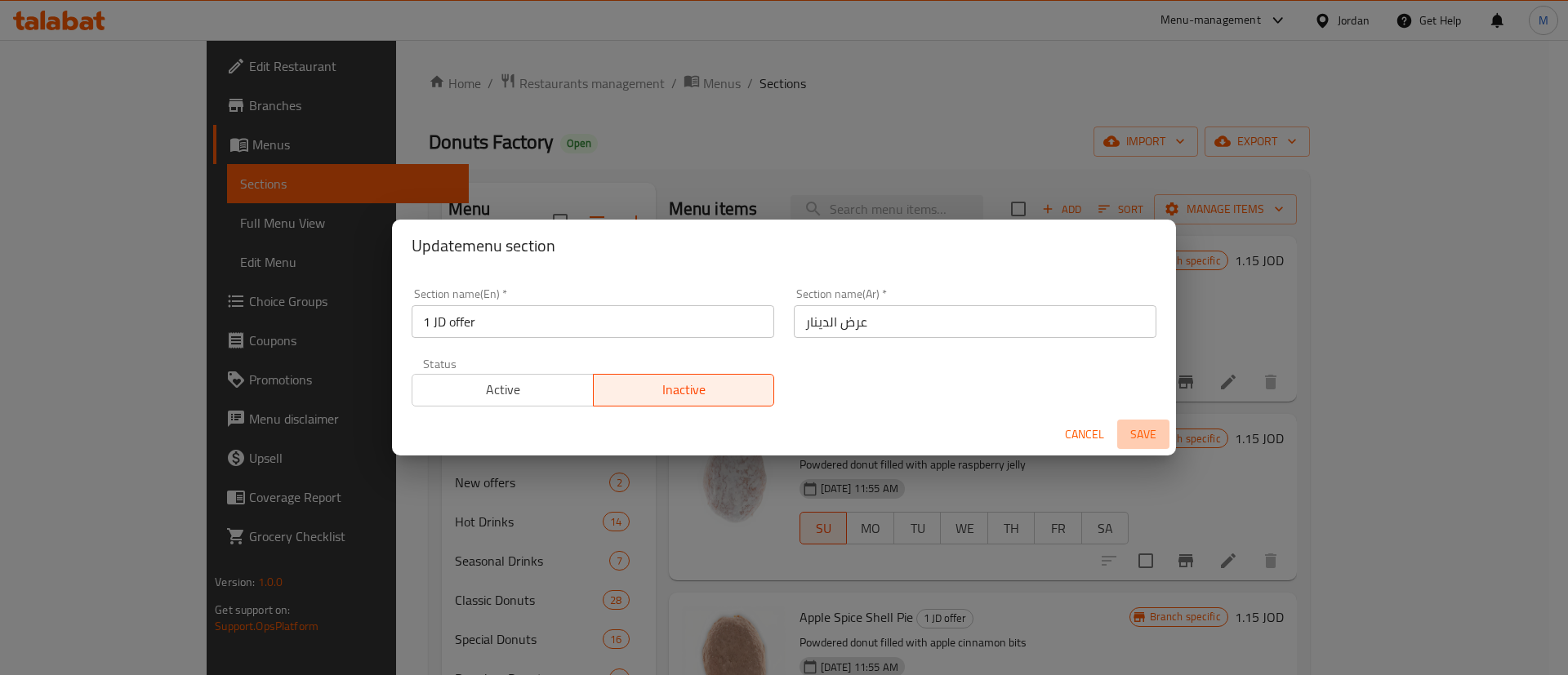
click at [1137, 437] on span "Save" at bounding box center [1143, 435] width 40 height 21
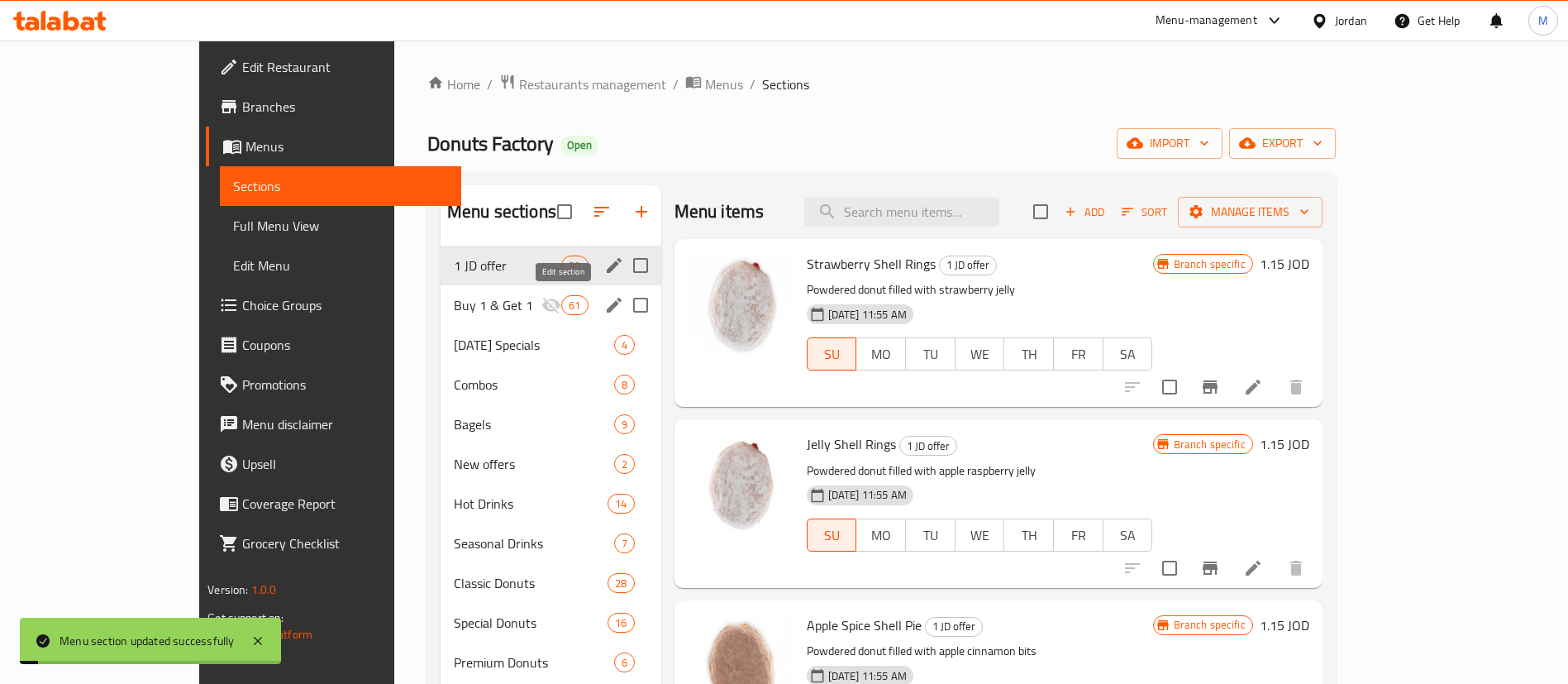
click at [604, 309] on icon "edit" at bounding box center [614, 305] width 20 height 20
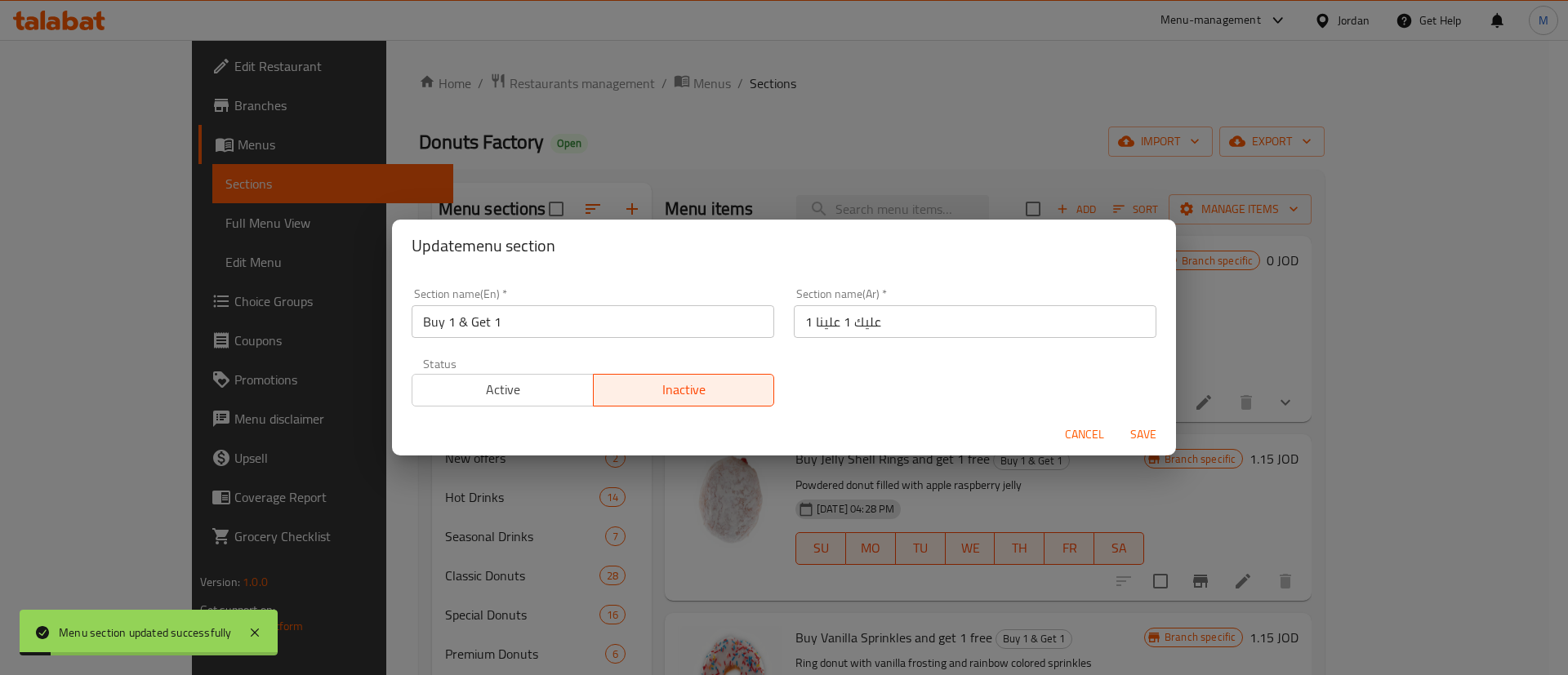
click at [530, 385] on span "Active" at bounding box center [503, 389] width 168 height 24
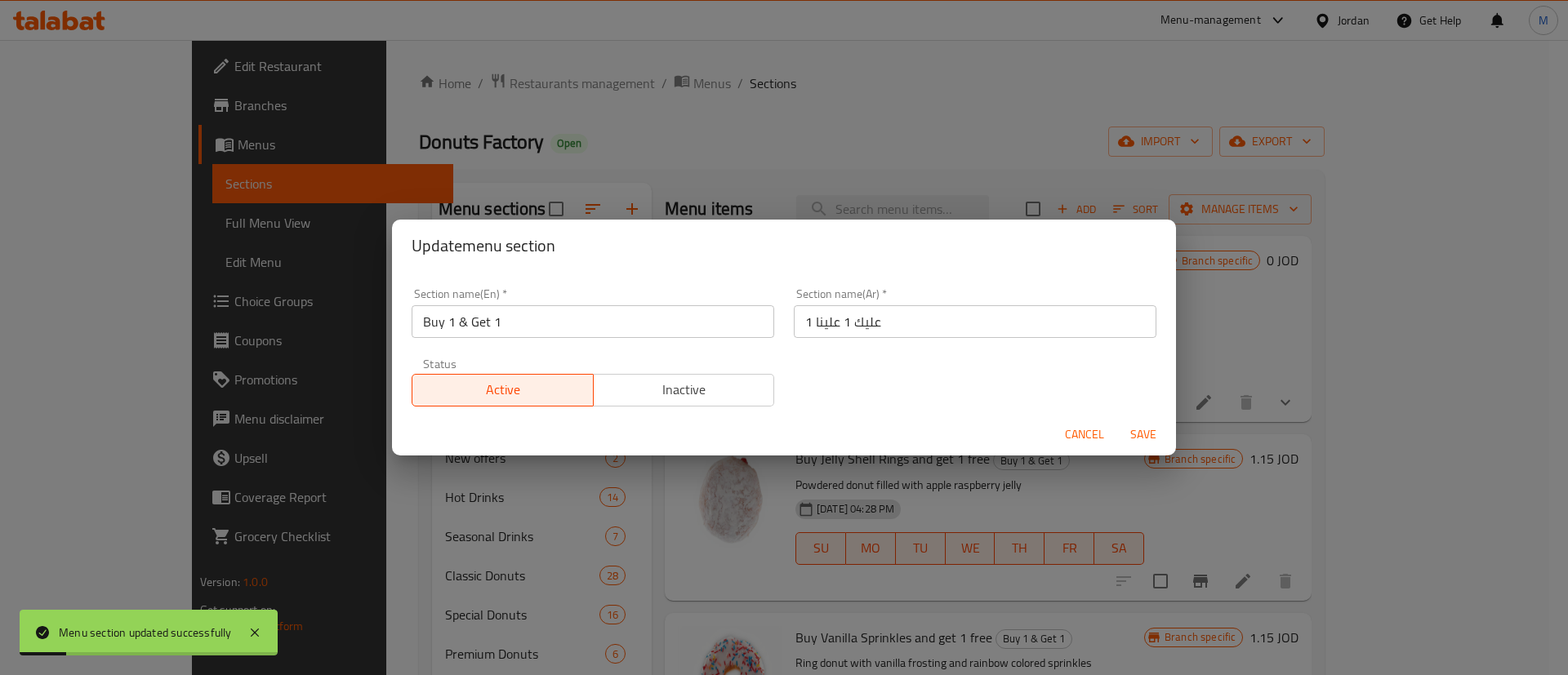
click at [1141, 442] on span "Save" at bounding box center [1143, 435] width 40 height 21
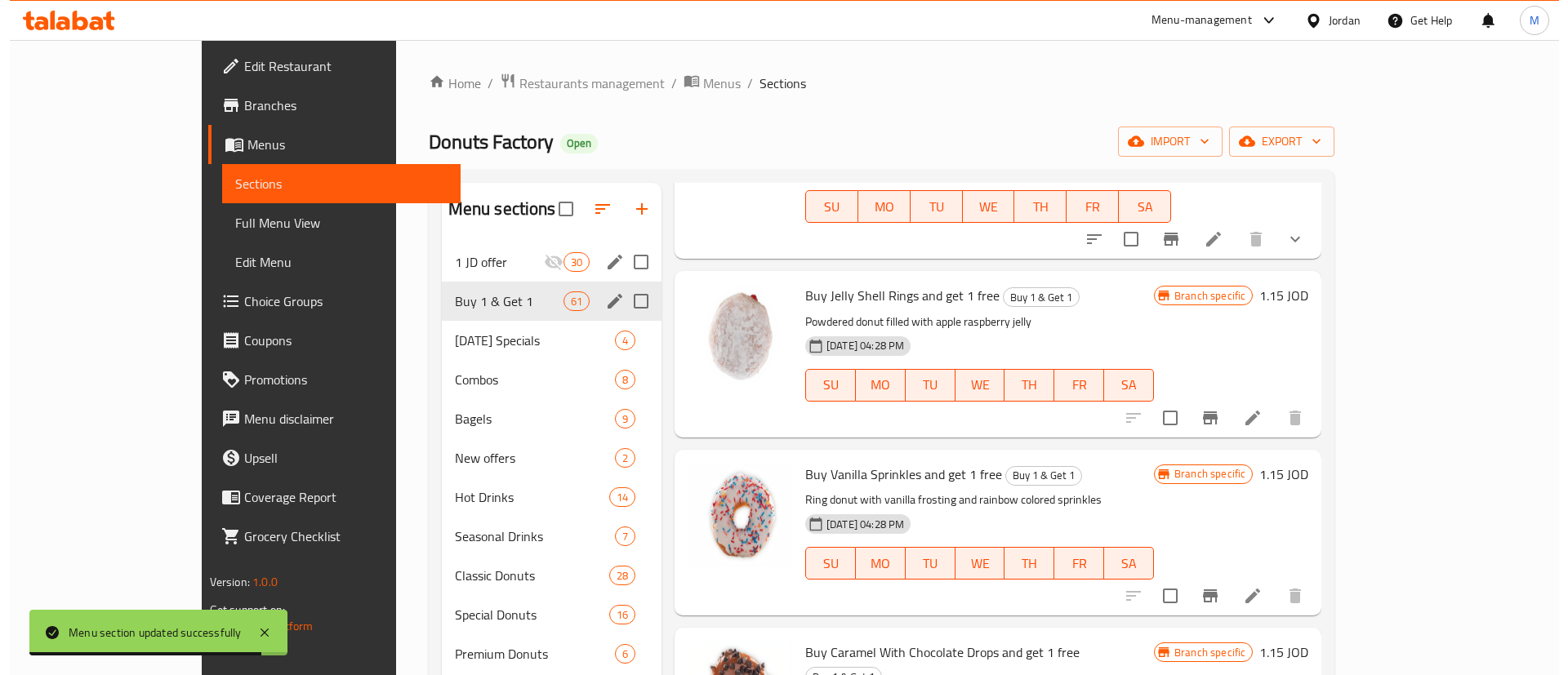
scroll to position [169, 0]
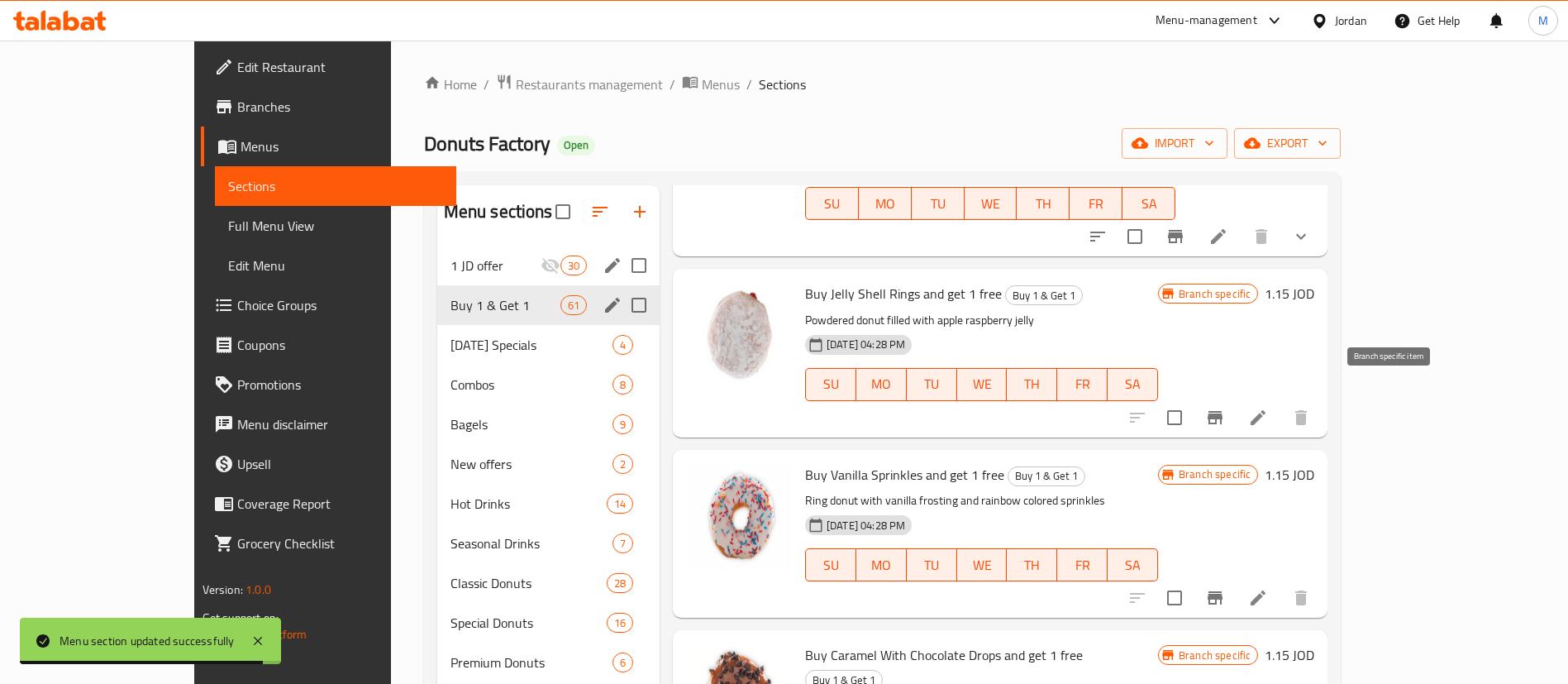
click at [1225, 408] on icon "Branch-specific-item" at bounding box center [1215, 418] width 20 height 20
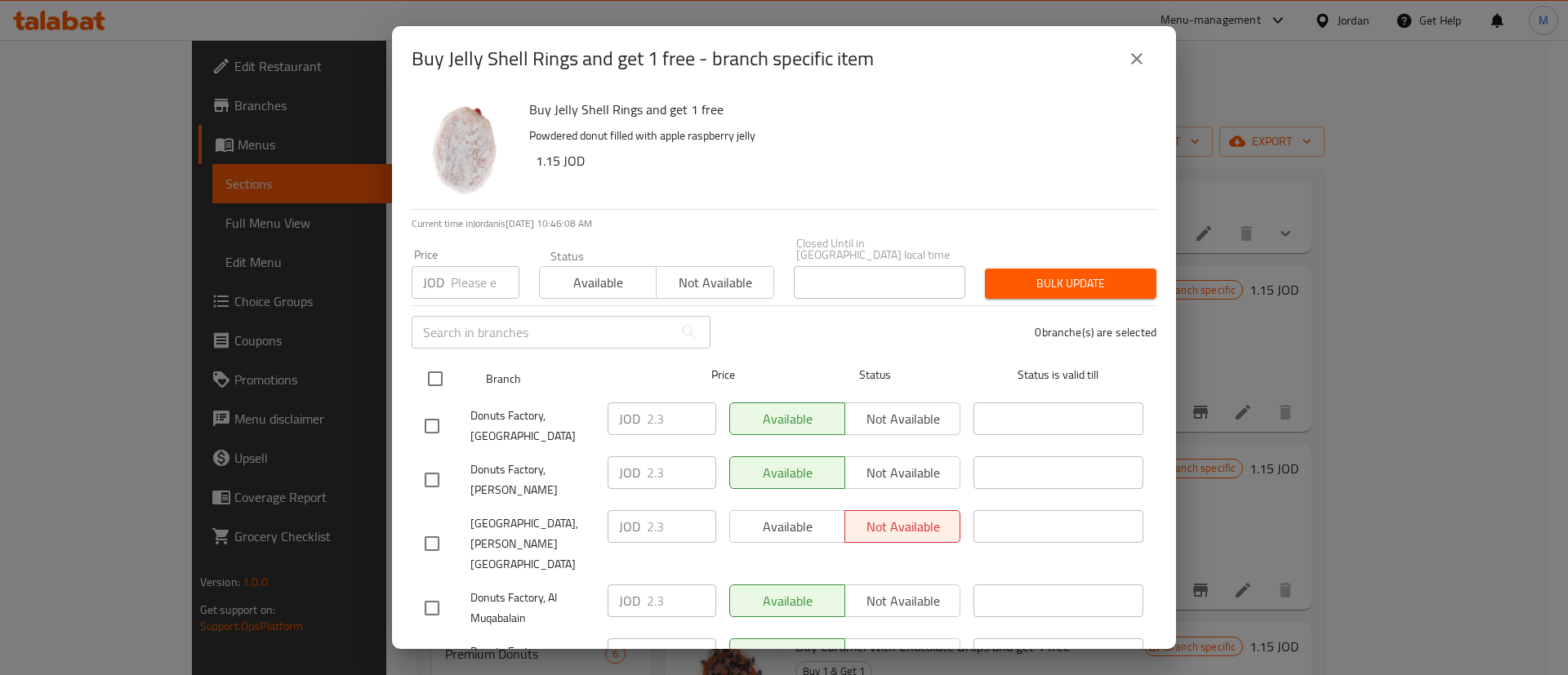
click at [438, 361] on input "checkbox" at bounding box center [436, 379] width 35 height 35
checkbox input "true"
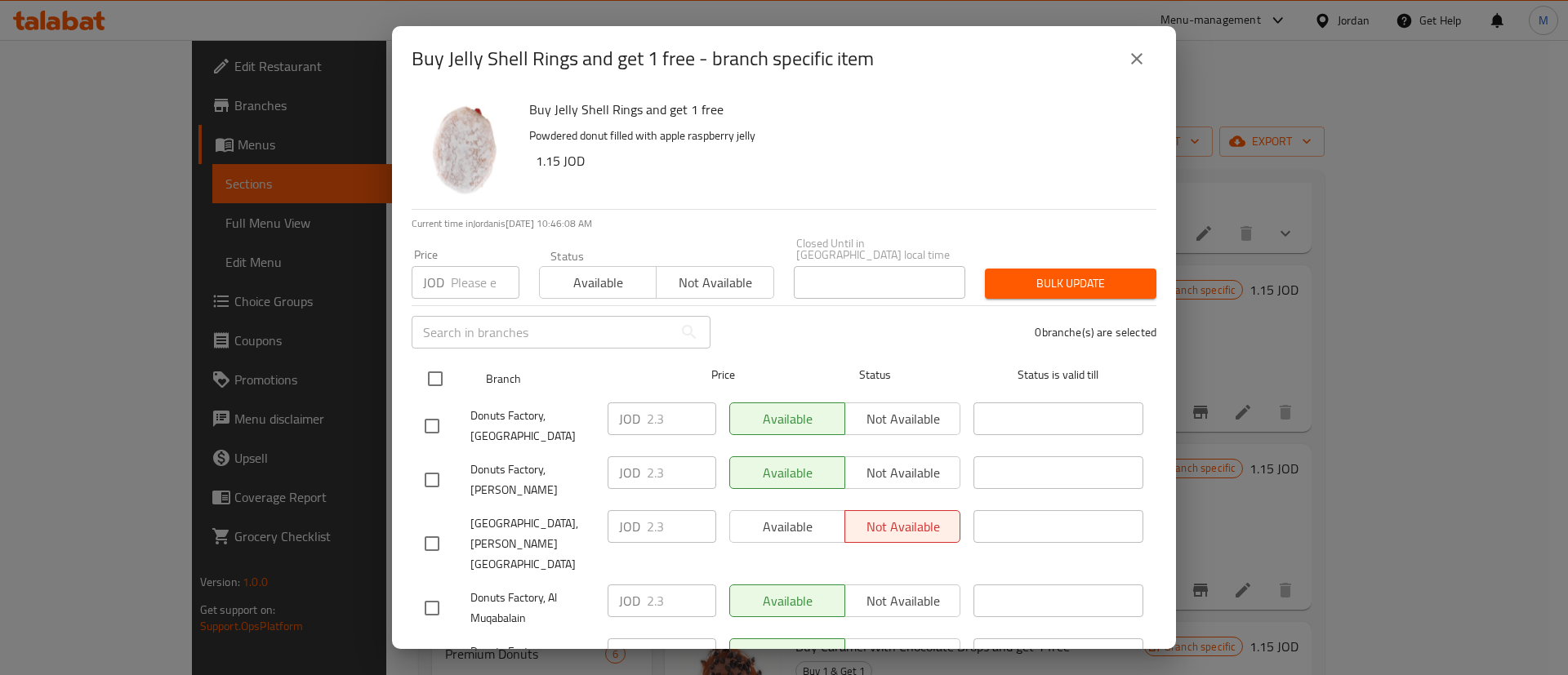
checkbox input "true"
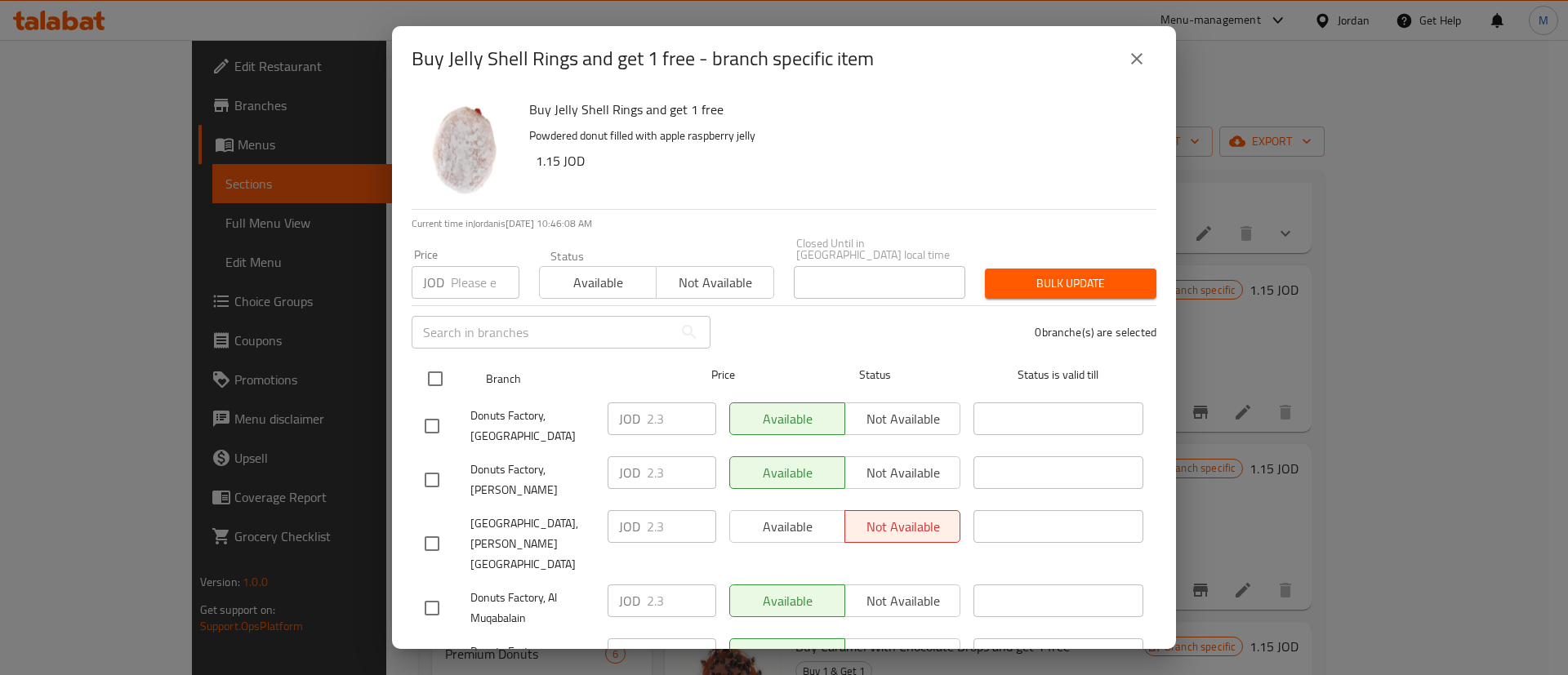
checkbox input "true"
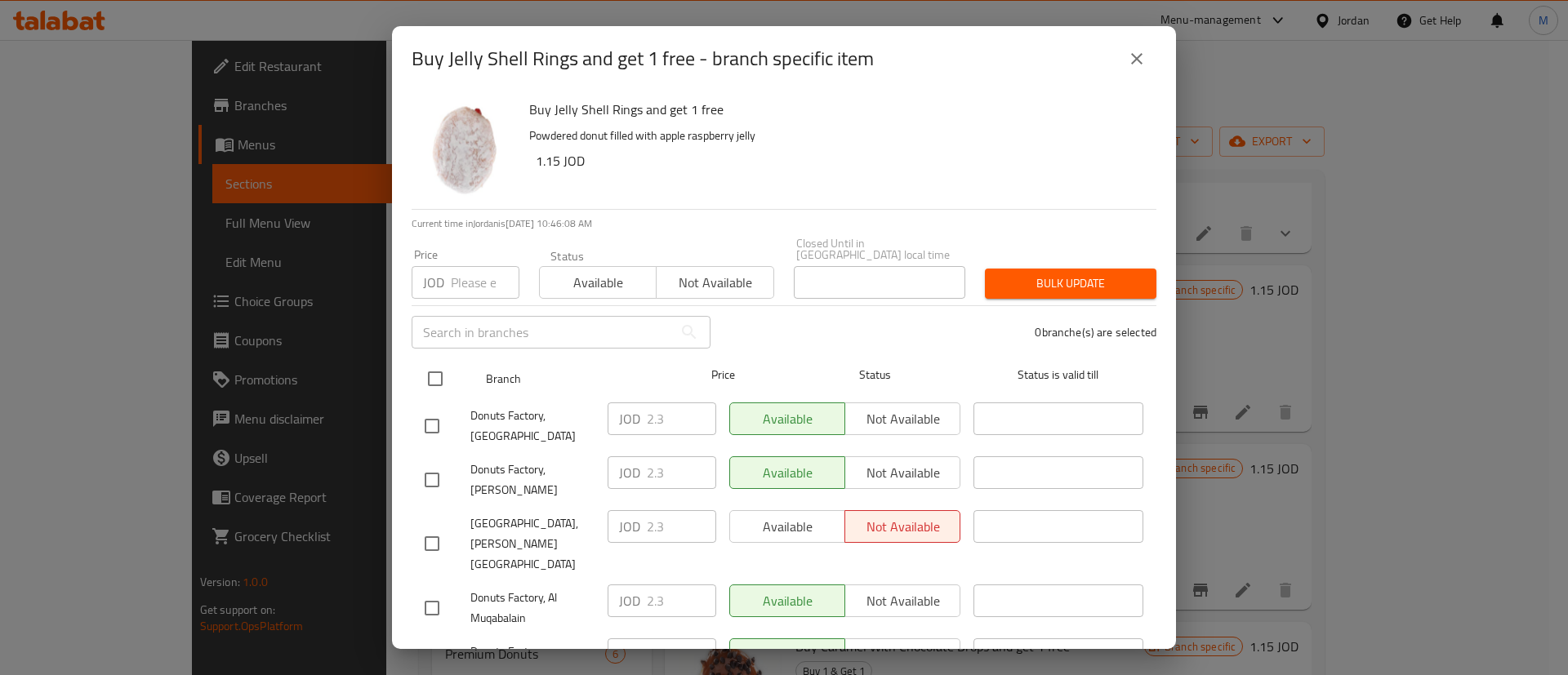
checkbox input "true"
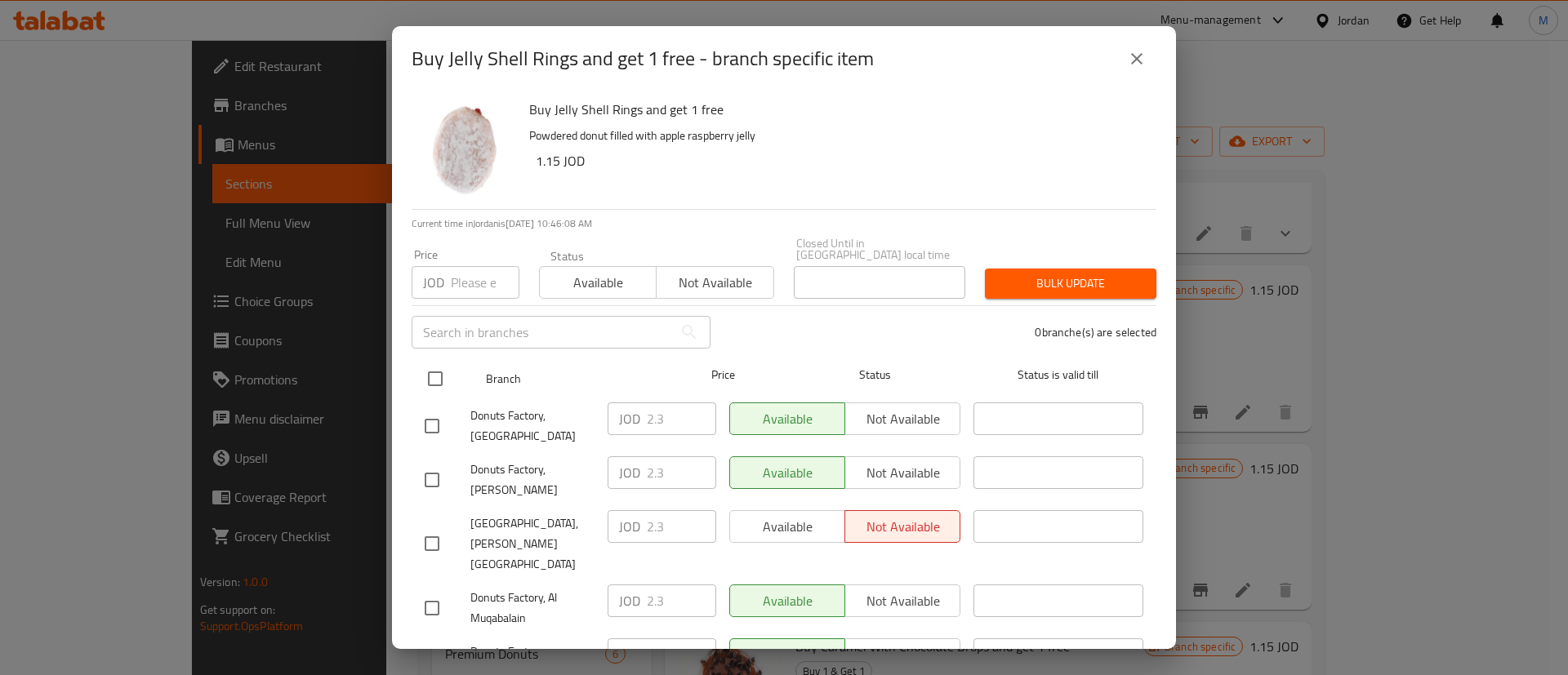
checkbox input "true"
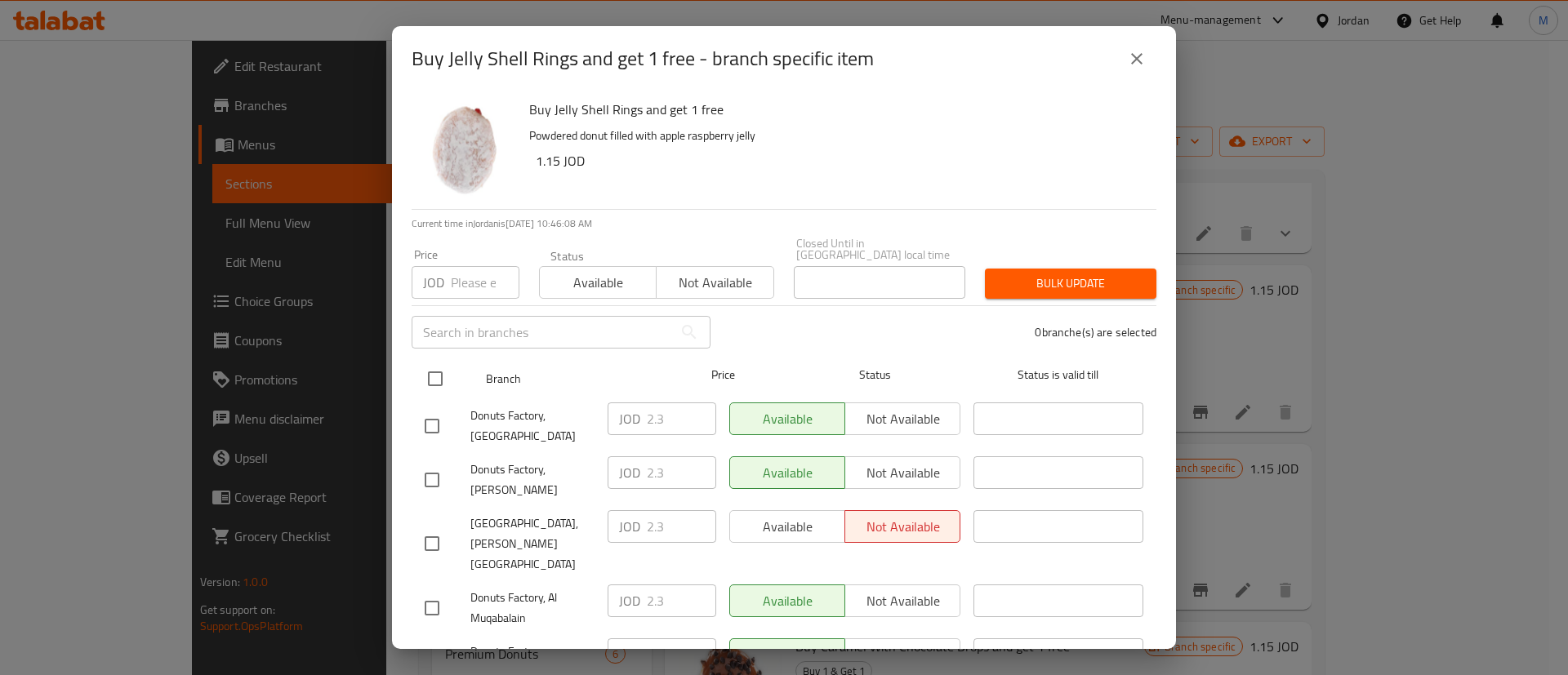
checkbox input "true"
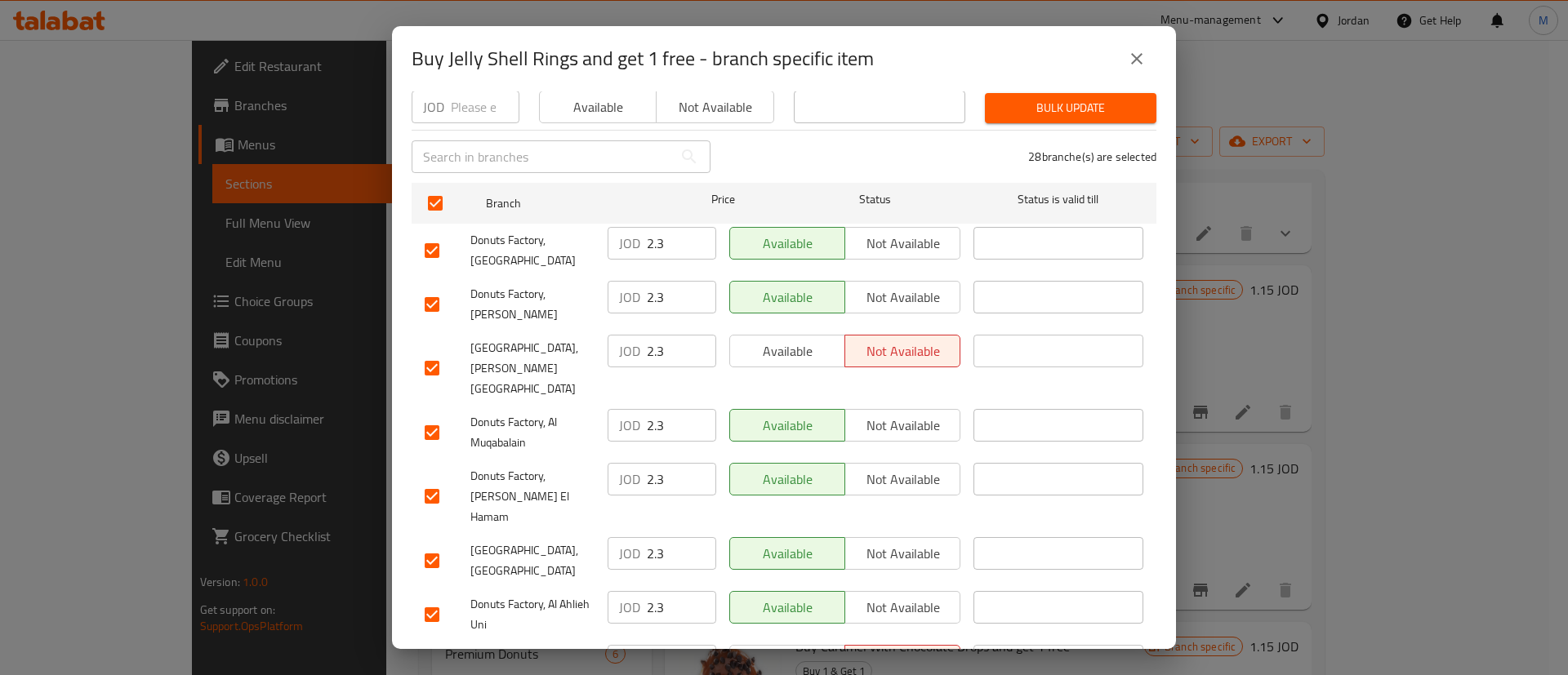
scroll to position [176, 0]
click at [800, 300] on button "Available" at bounding box center [786, 296] width 116 height 33
click at [788, 339] on span "Available" at bounding box center [787, 351] width 102 height 24
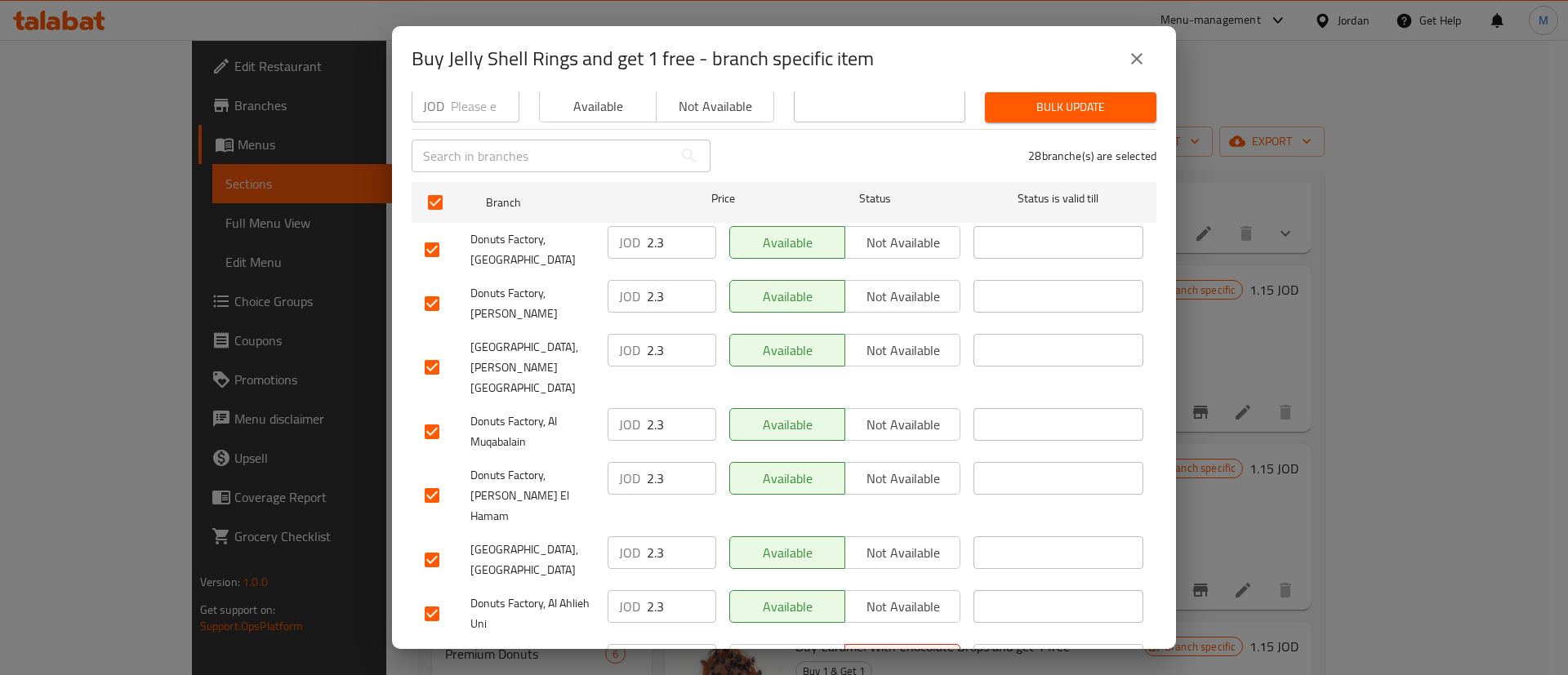
click at [792, 648] on span "Available" at bounding box center [787, 659] width 102 height 24
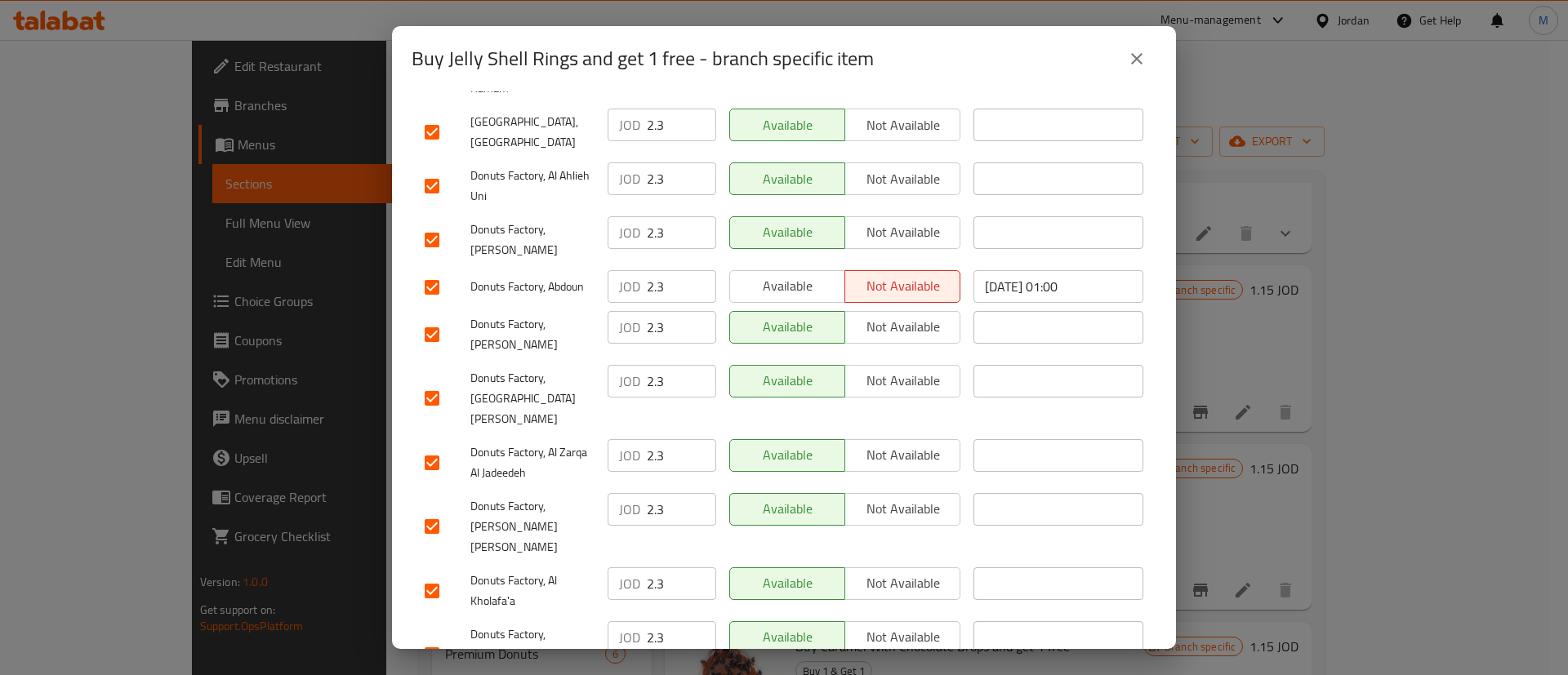
click at [781, 274] on span "Available" at bounding box center [787, 286] width 102 height 24
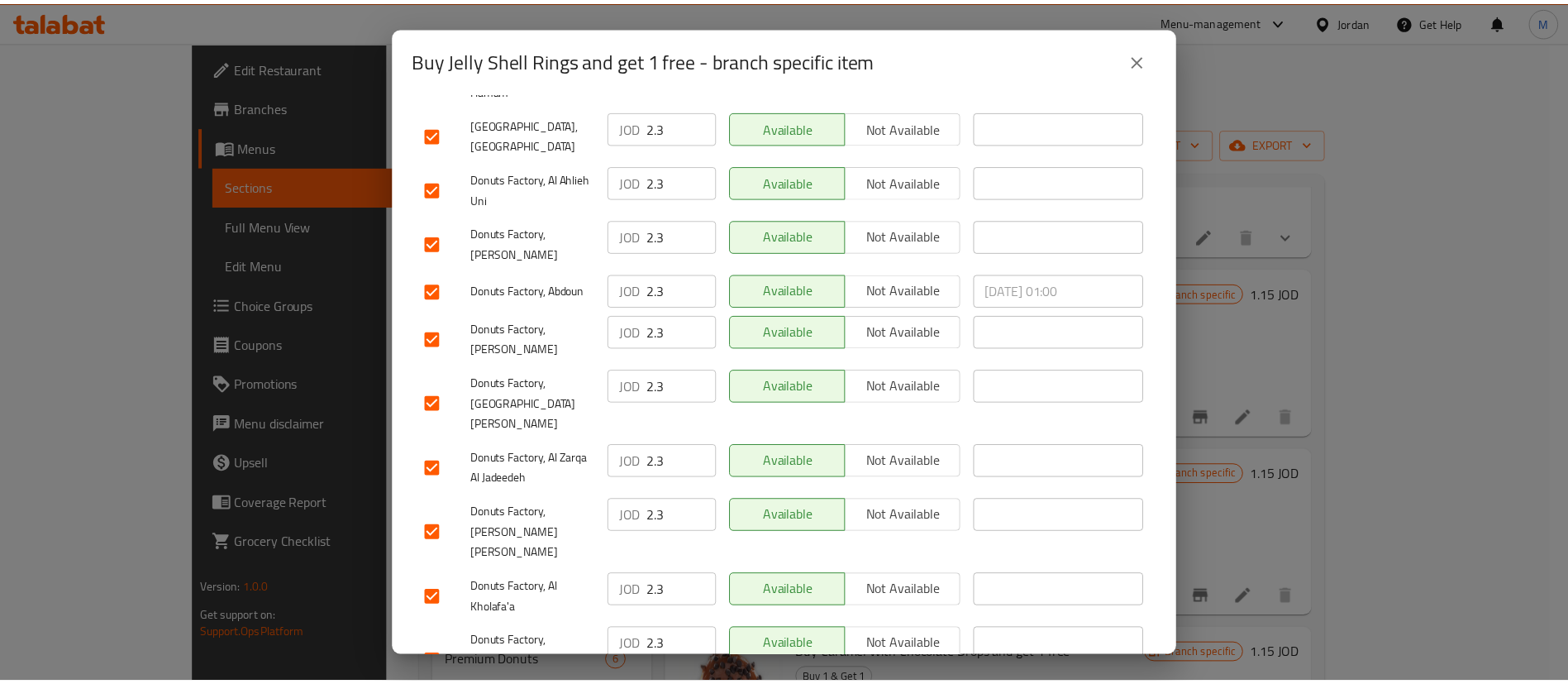
scroll to position [1261, 0]
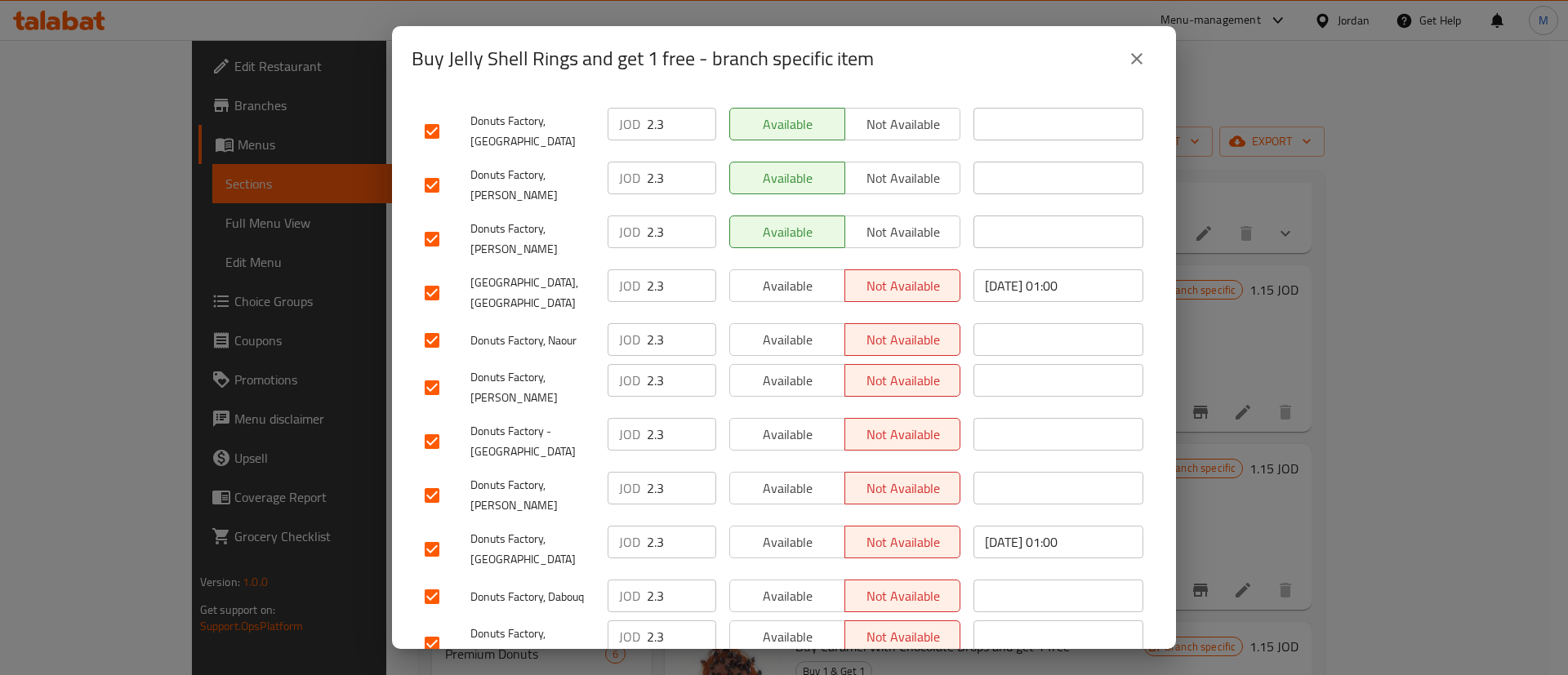
click at [800, 274] on span "Available" at bounding box center [787, 286] width 102 height 24
click at [800, 357] on div "Available Not available" at bounding box center [845, 387] width 244 height 60
click at [793, 364] on button "Available" at bounding box center [786, 380] width 116 height 33
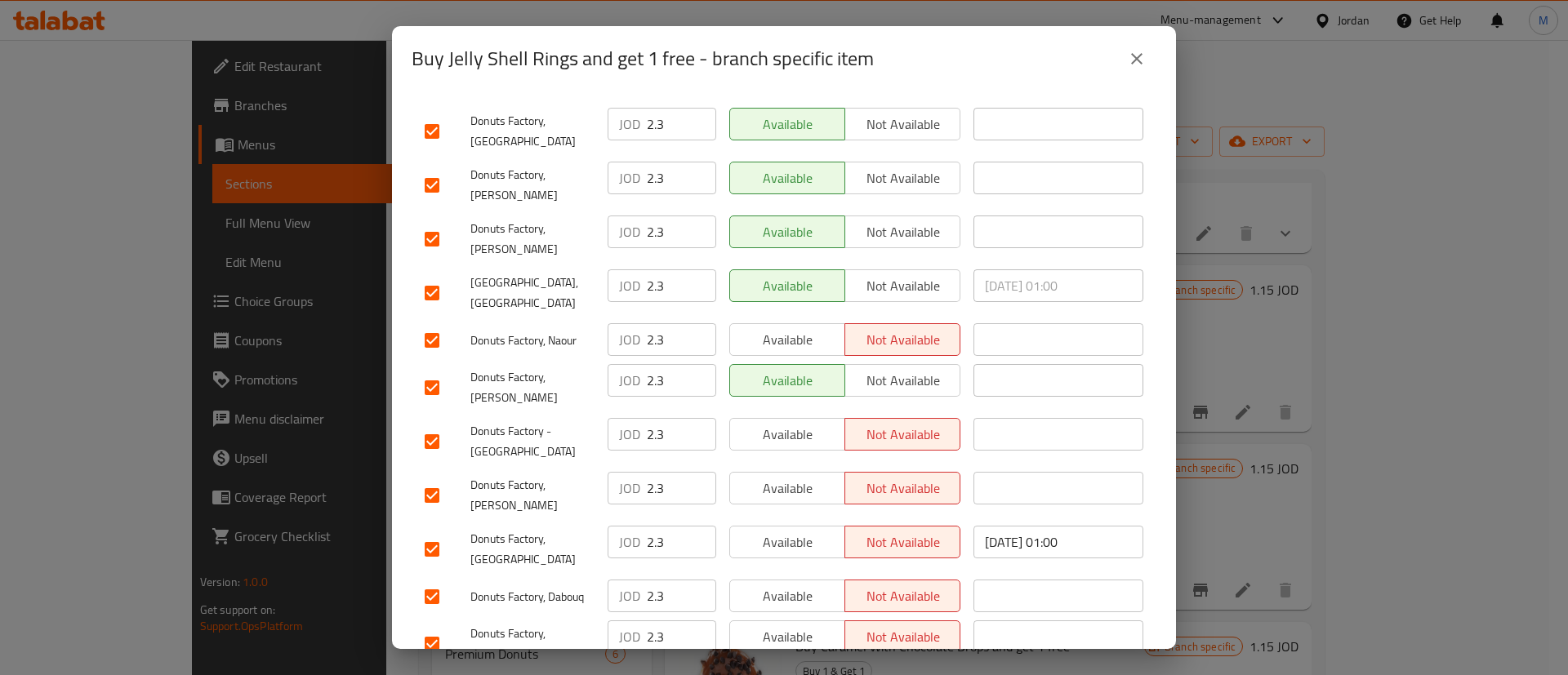
click at [801, 328] on span "Available" at bounding box center [787, 340] width 102 height 24
click at [796, 423] on span "Available" at bounding box center [787, 435] width 102 height 24
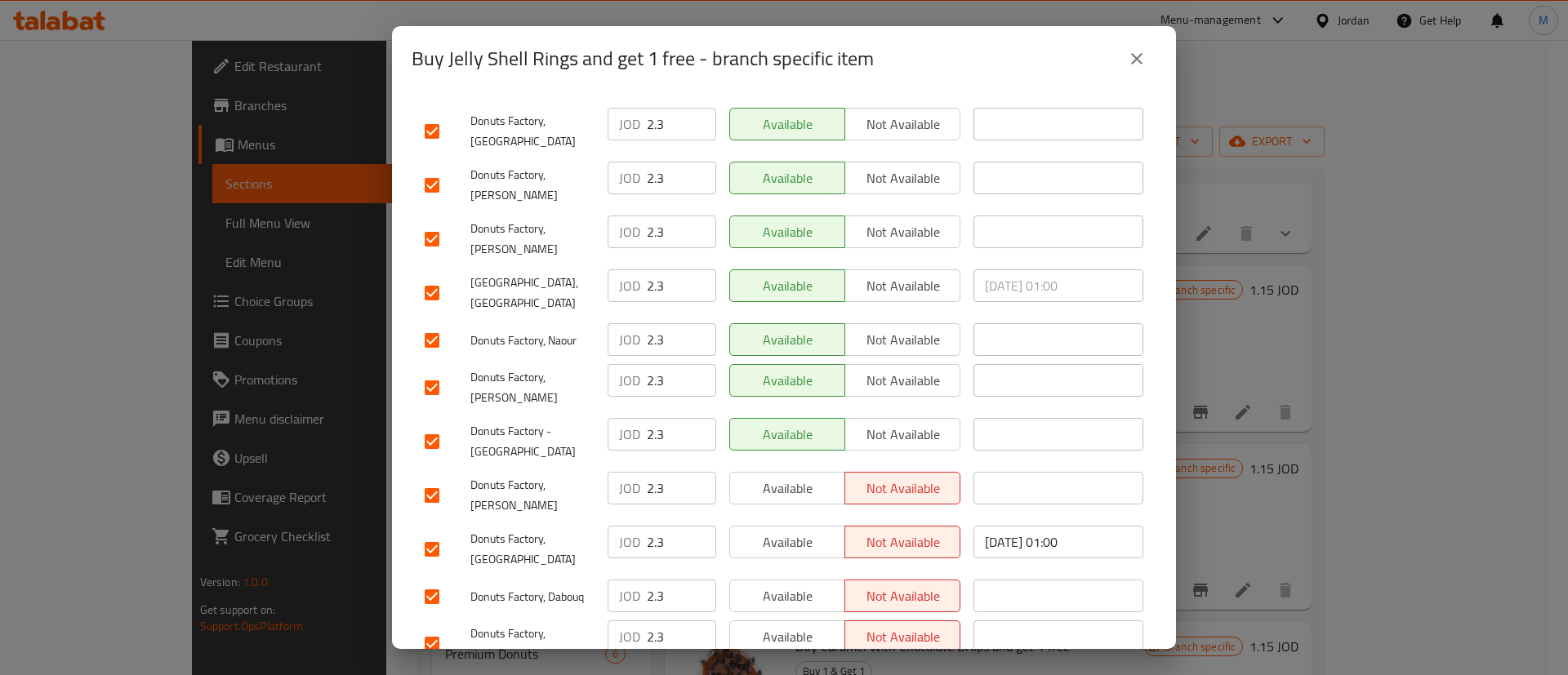
click at [797, 477] on span "Available" at bounding box center [787, 488] width 102 height 24
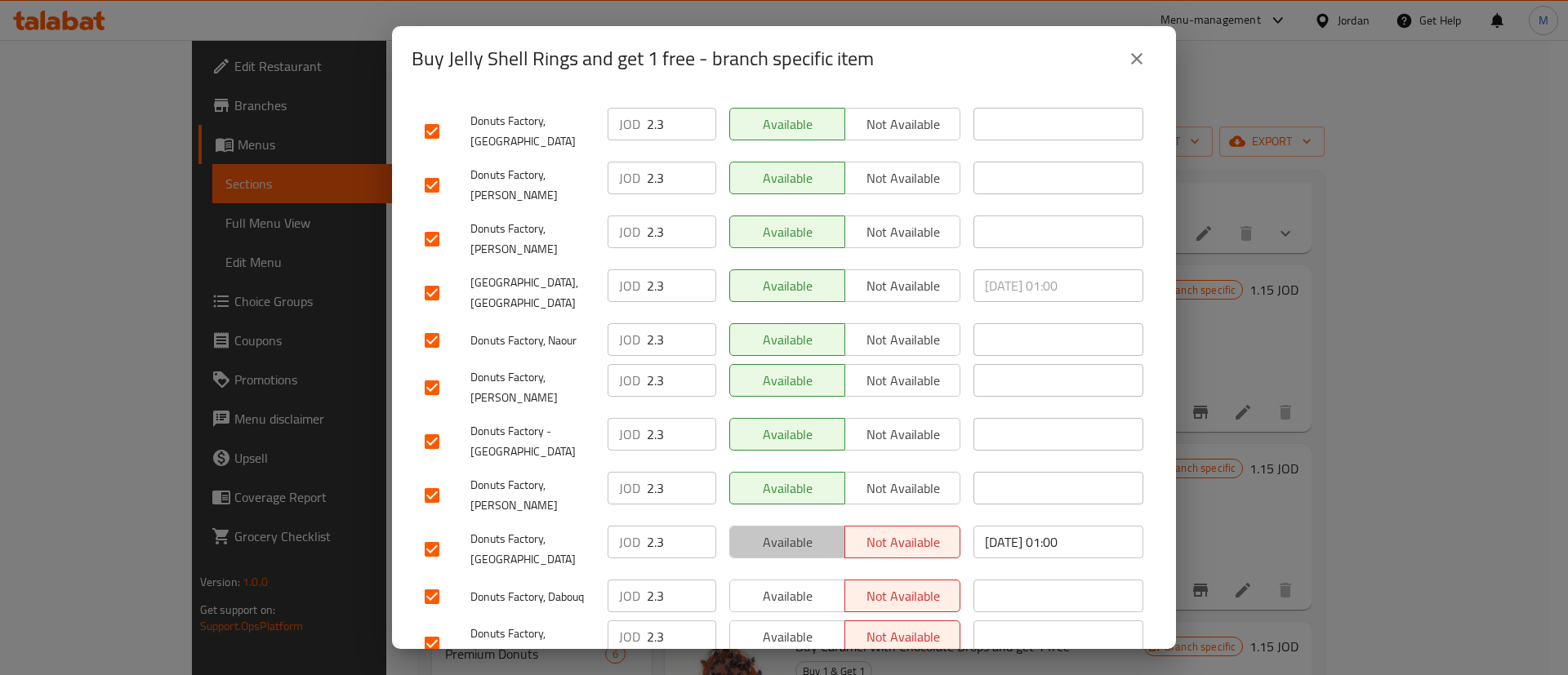
click at [799, 531] on span "Available" at bounding box center [787, 542] width 102 height 24
click at [795, 584] on span "Available" at bounding box center [787, 596] width 102 height 24
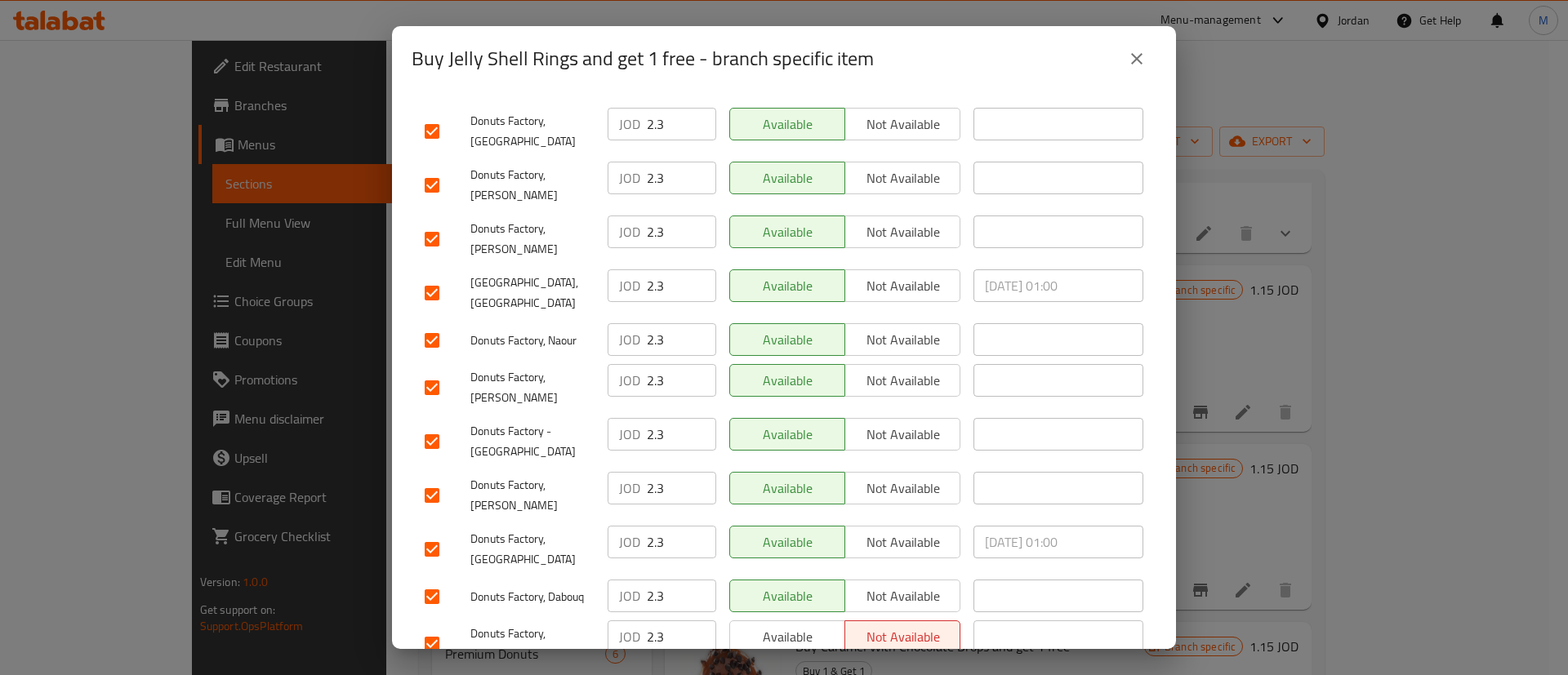
click at [801, 626] on span "Available" at bounding box center [787, 637] width 102 height 24
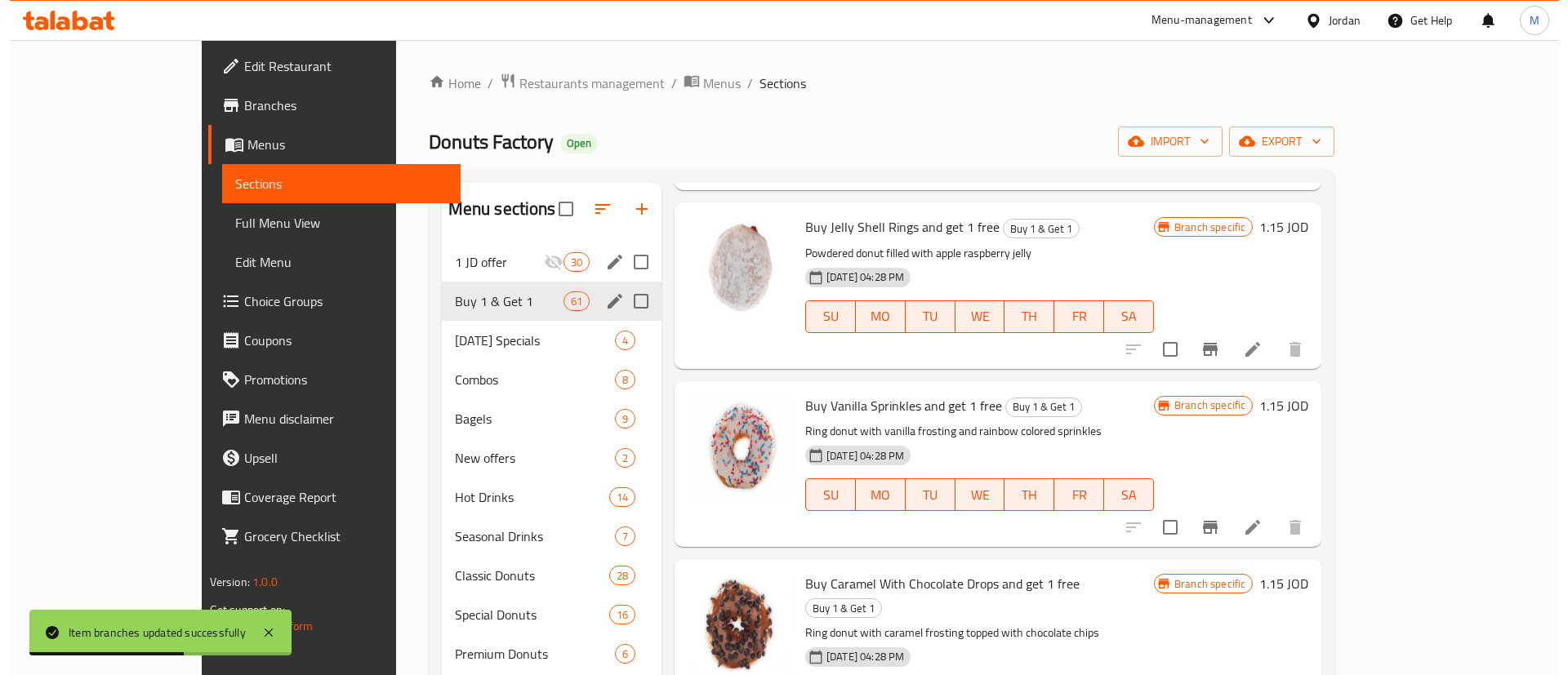
scroll to position [251, 0]
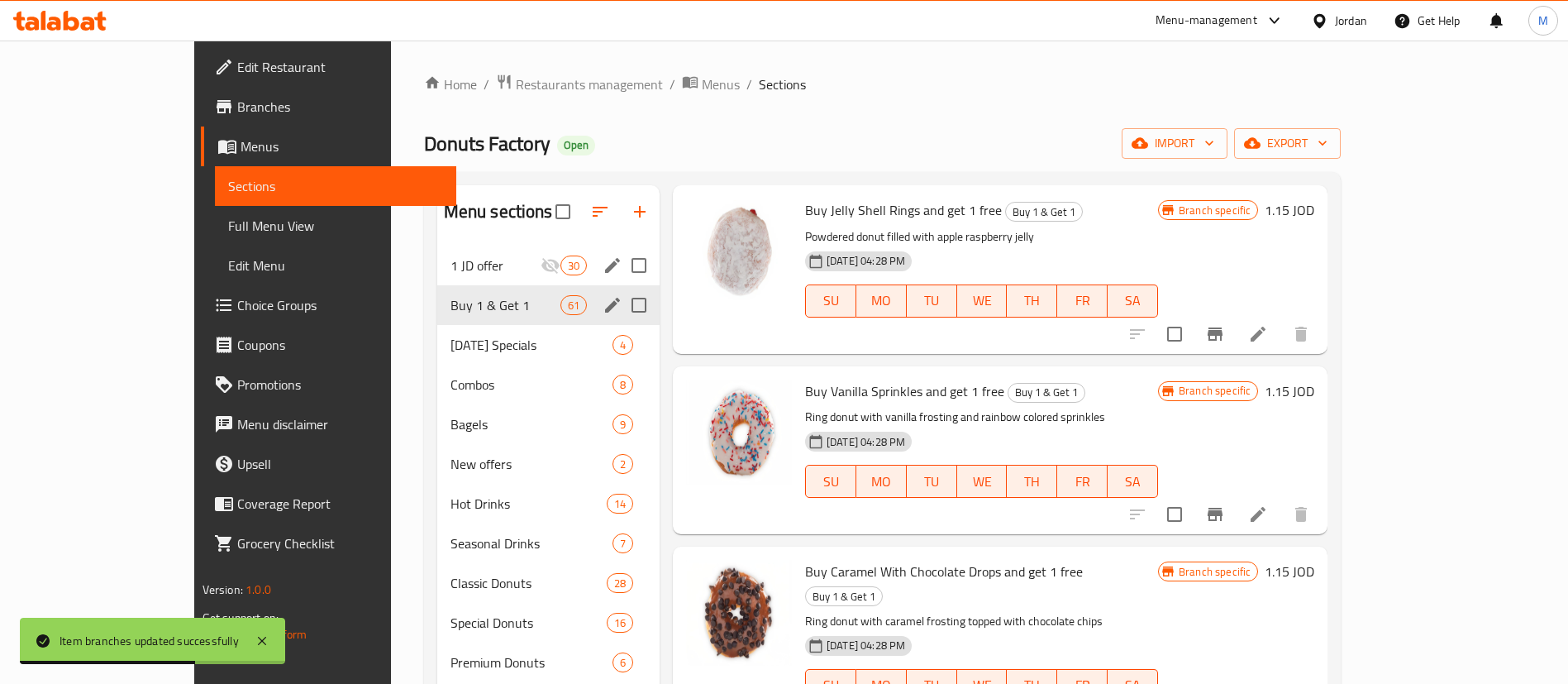
click at [1223, 508] on icon "Branch-specific-item" at bounding box center [1215, 515] width 15 height 13
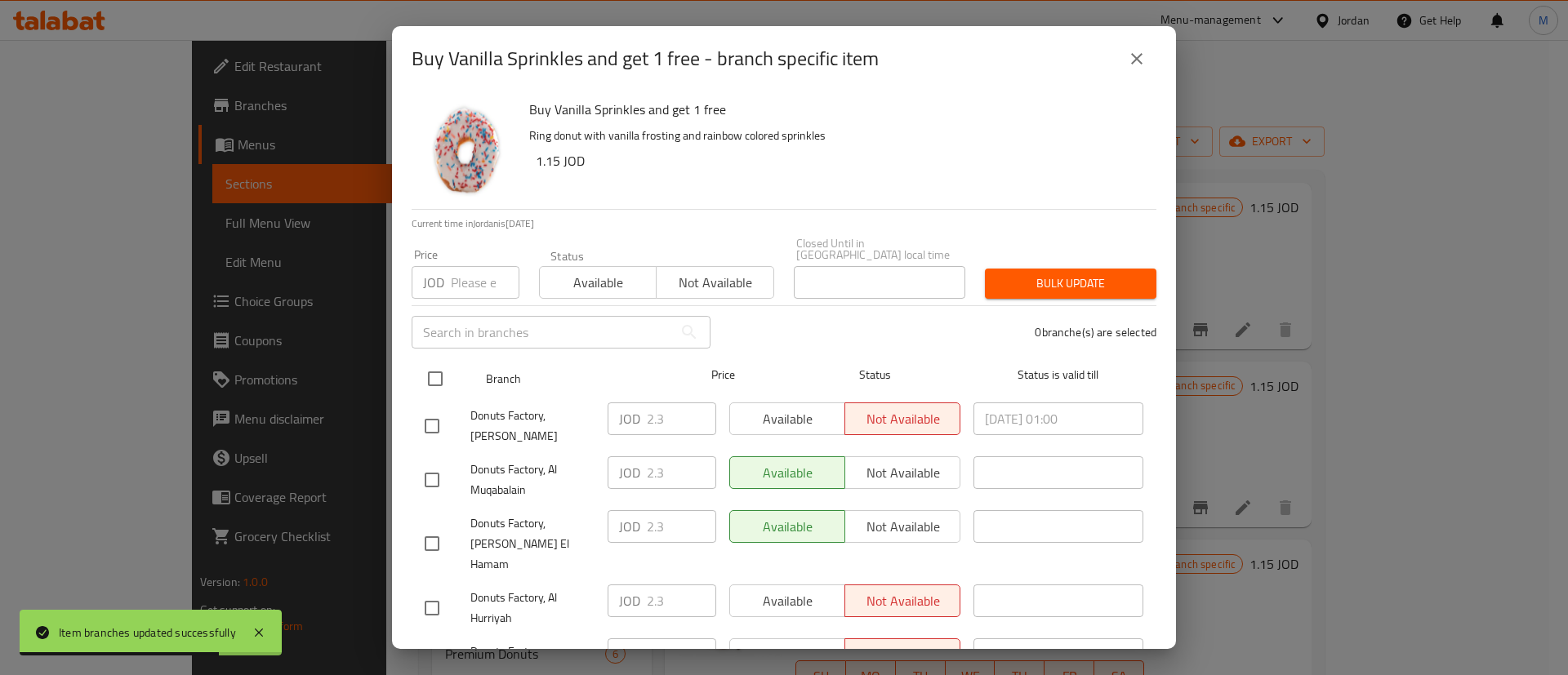
click at [436, 368] on input "checkbox" at bounding box center [436, 379] width 35 height 35
checkbox input "true"
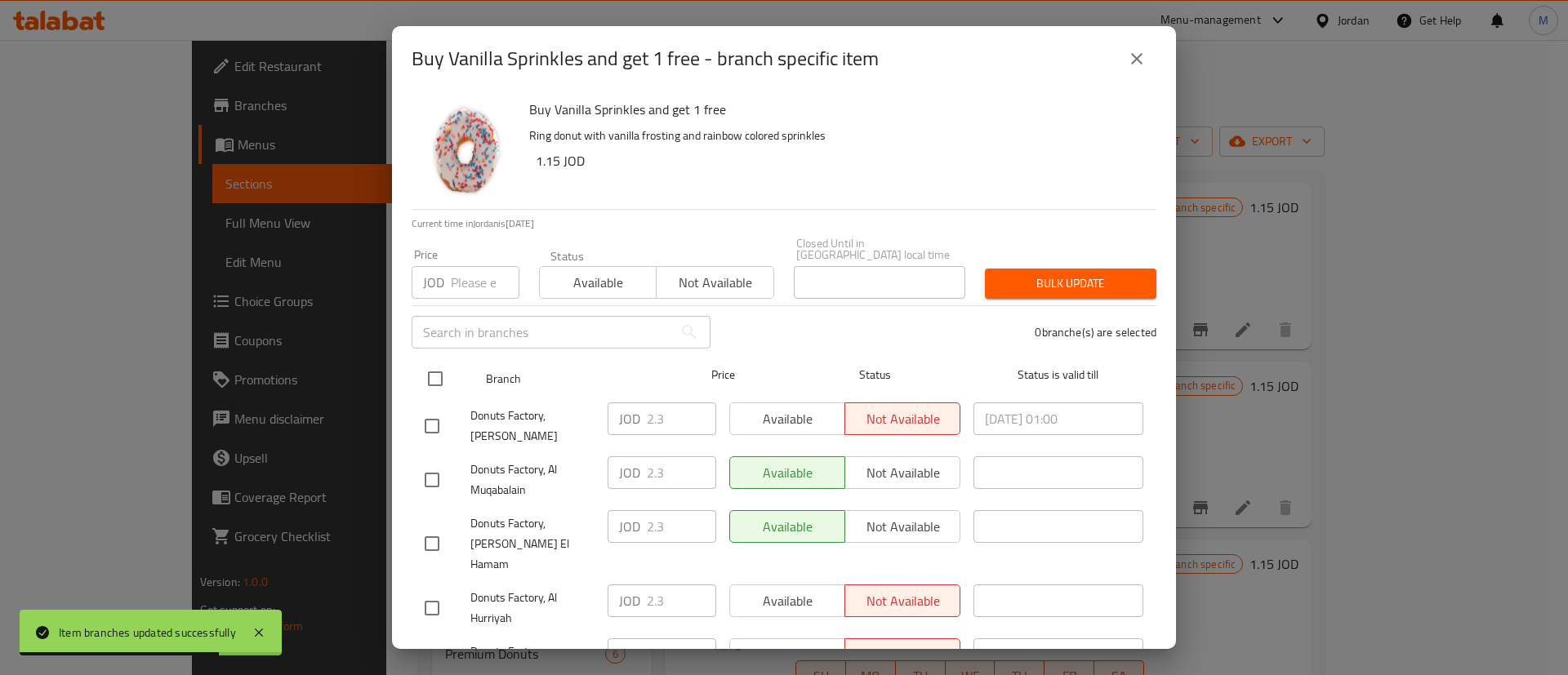
checkbox input "true"
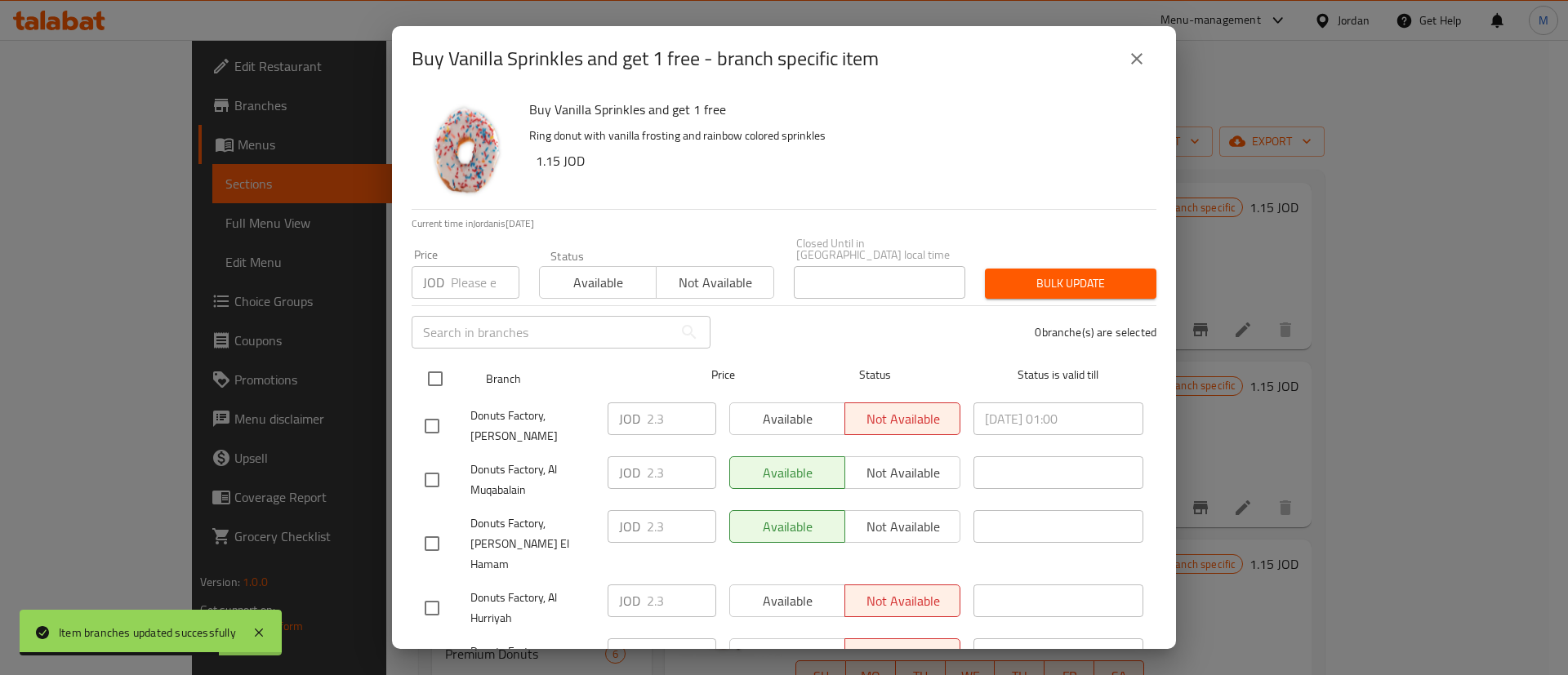
checkbox input "true"
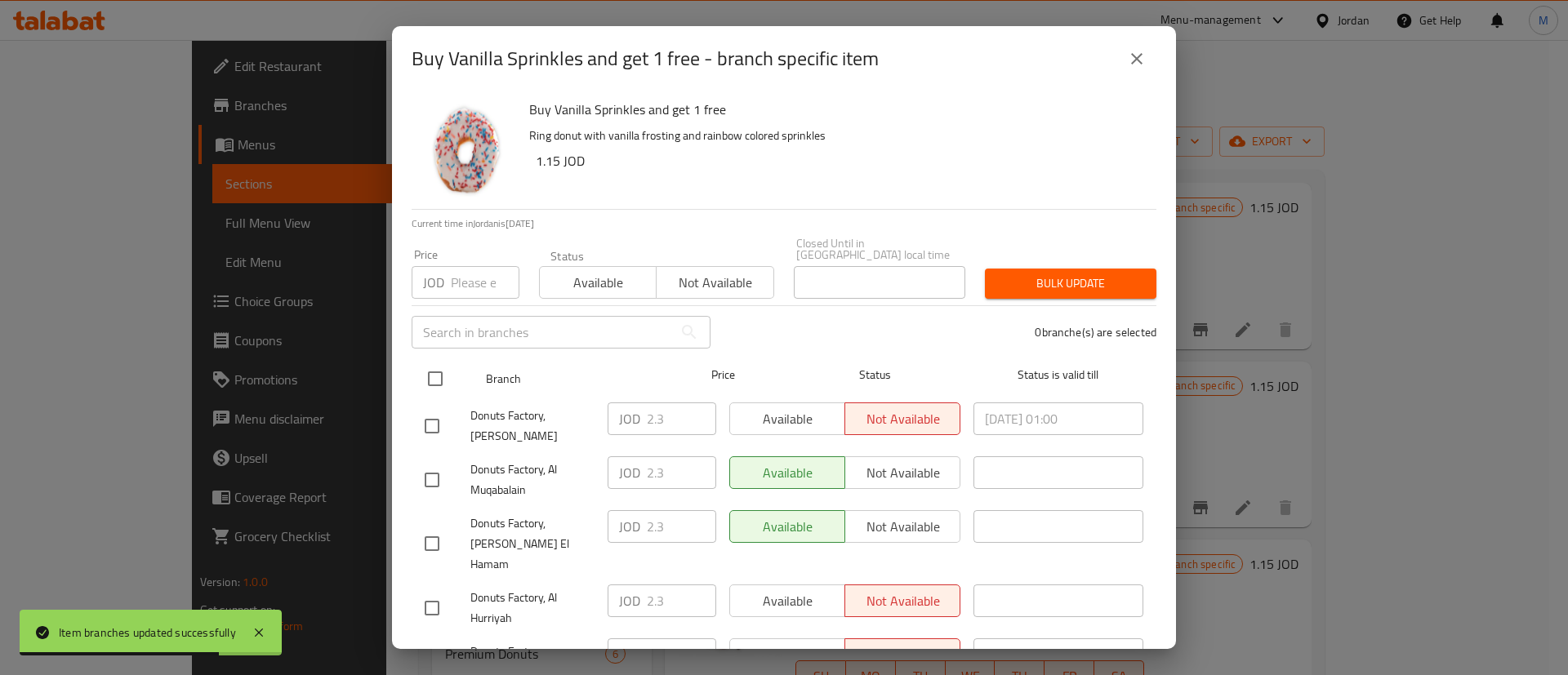
checkbox input "true"
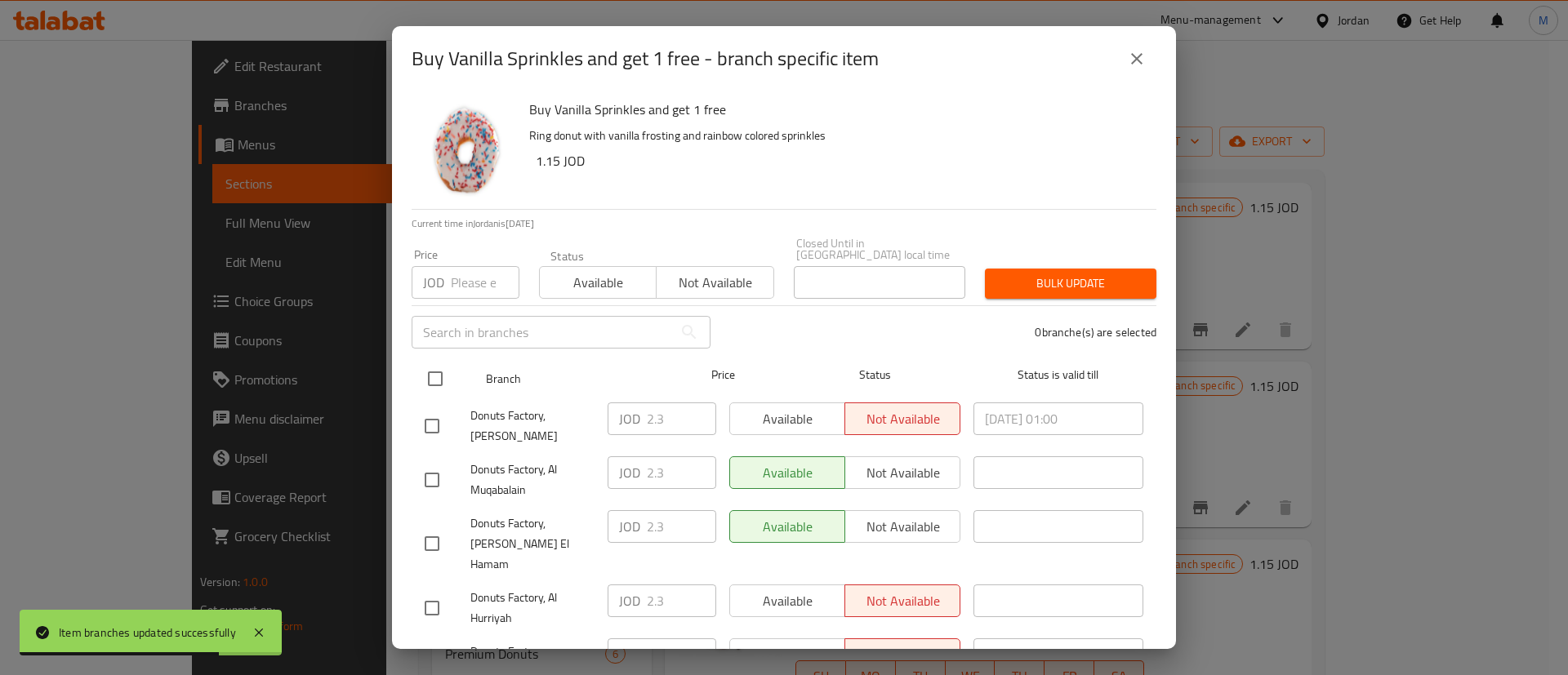
checkbox input "true"
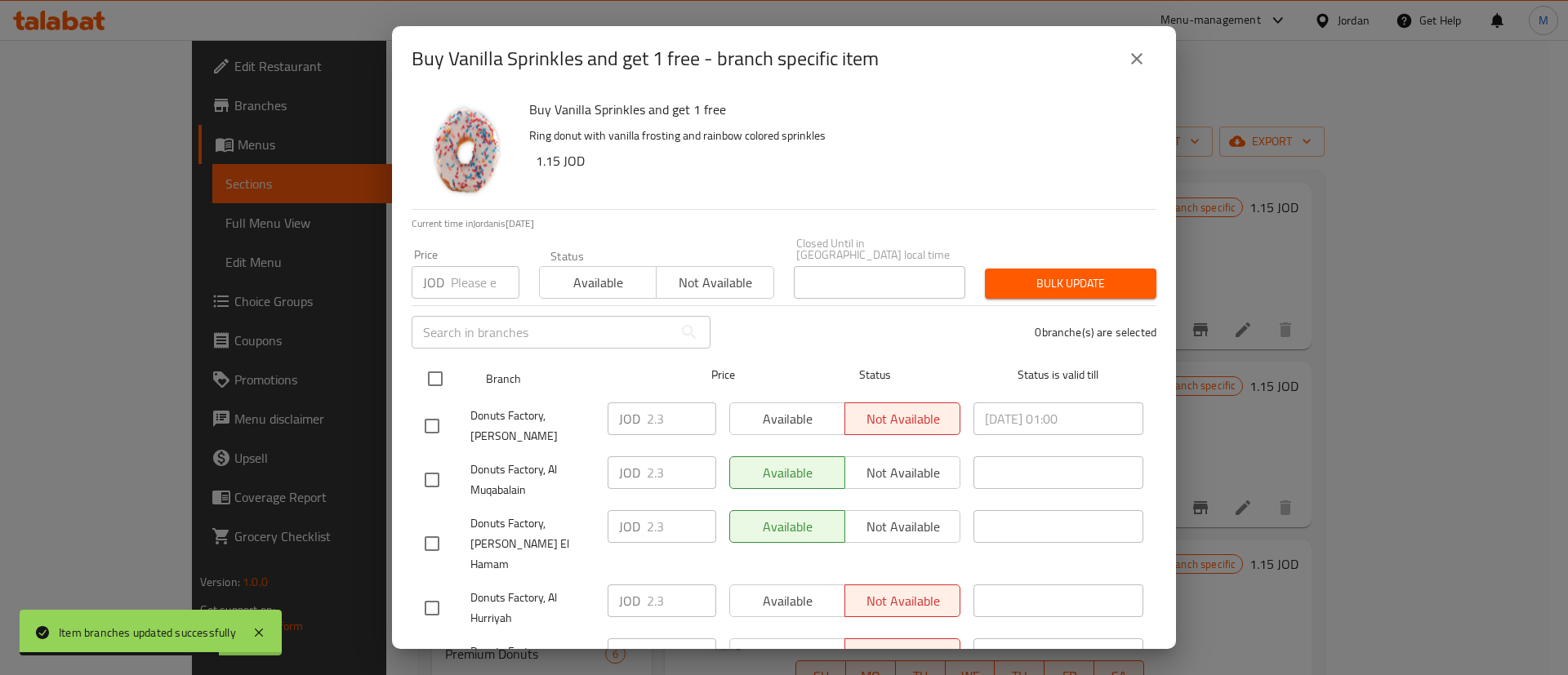
checkbox input "true"
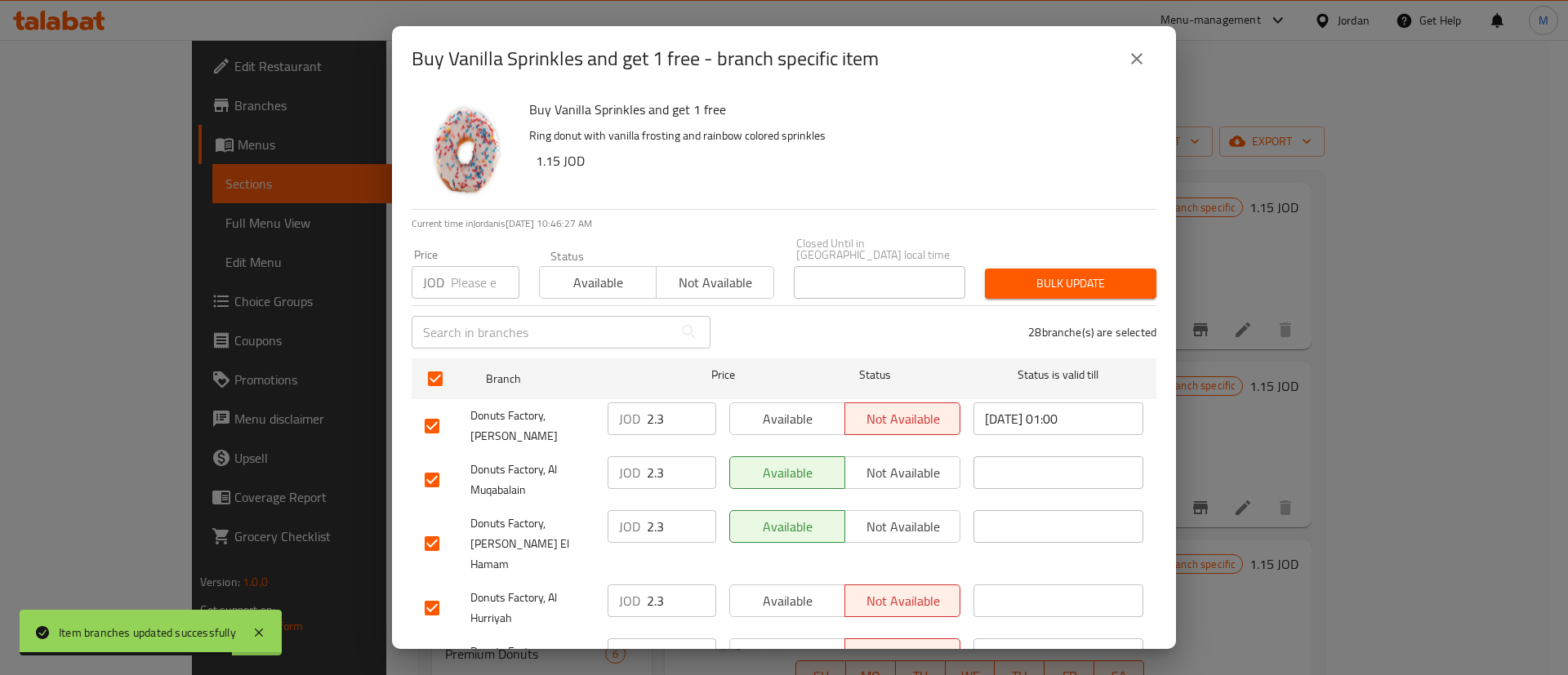
click at [811, 407] on span "Available" at bounding box center [787, 419] width 102 height 24
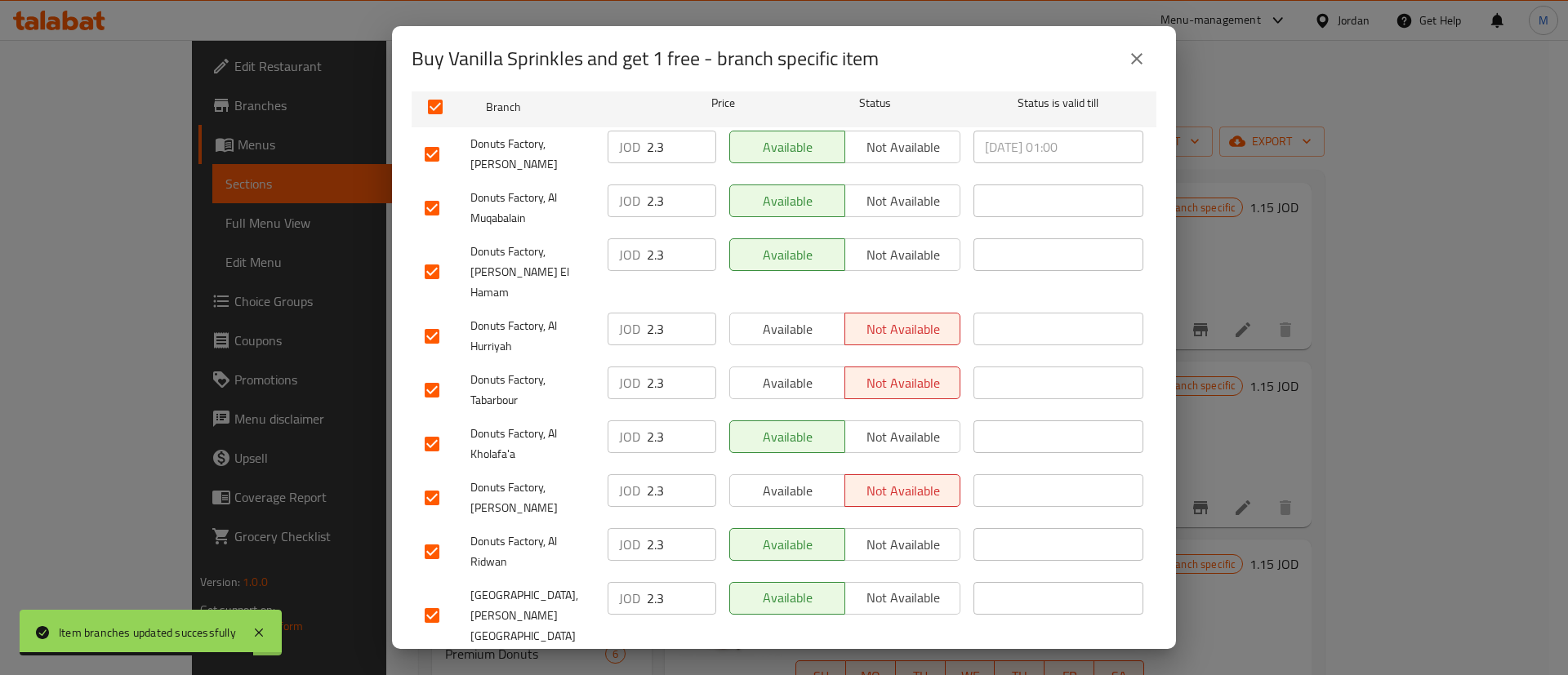
scroll to position [282, 0]
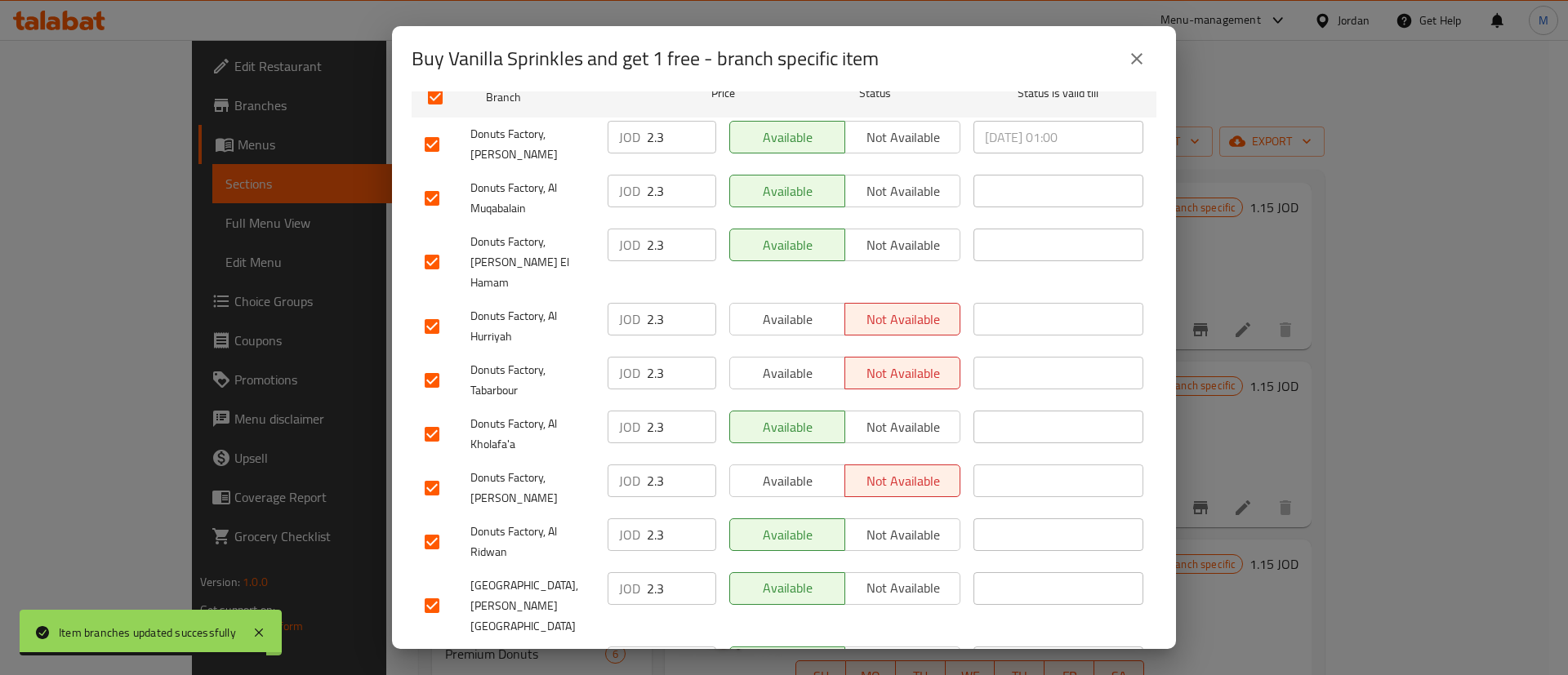
click at [821, 296] on div "Available Not available" at bounding box center [845, 326] width 244 height 60
click at [814, 308] on span "Available" at bounding box center [787, 319] width 102 height 24
click at [809, 356] on button "Available" at bounding box center [786, 373] width 116 height 33
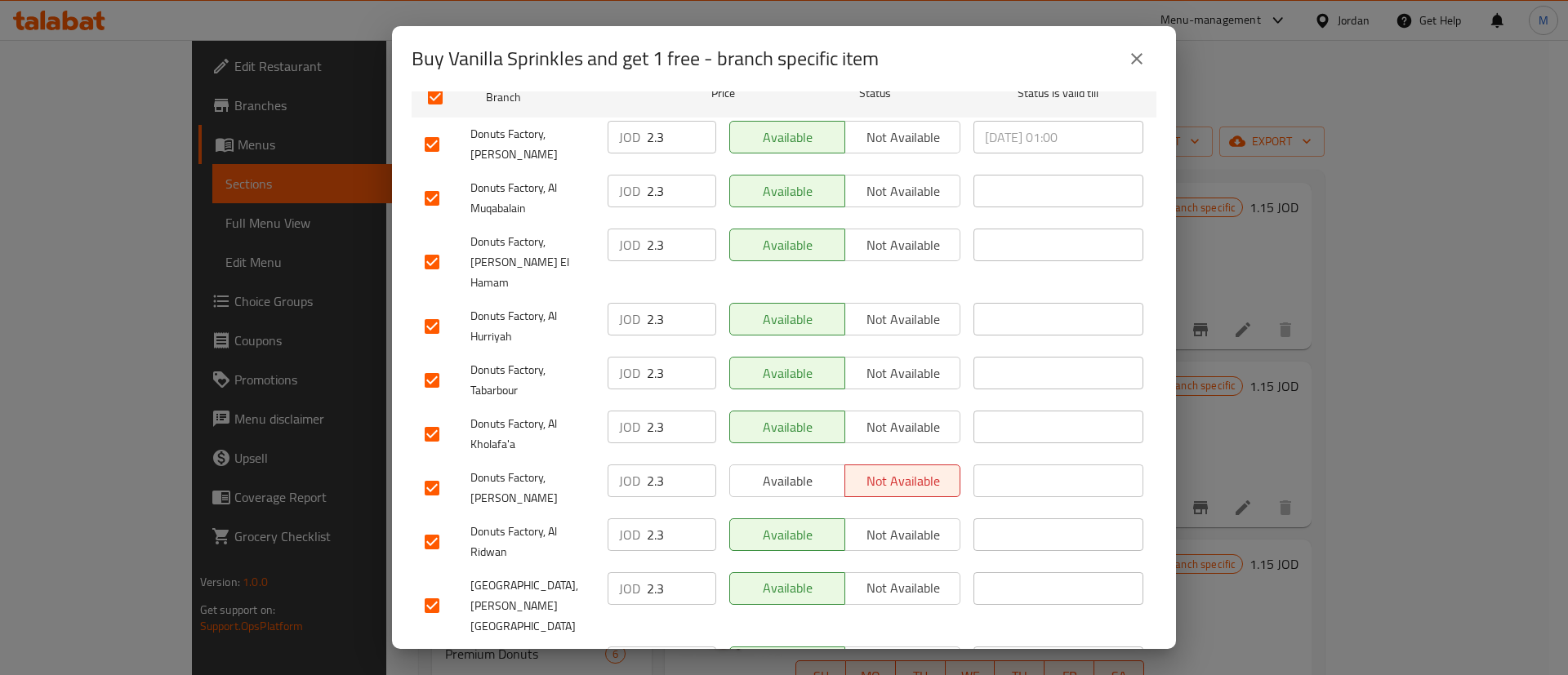
click at [812, 464] on button "Available" at bounding box center [786, 481] width 116 height 33
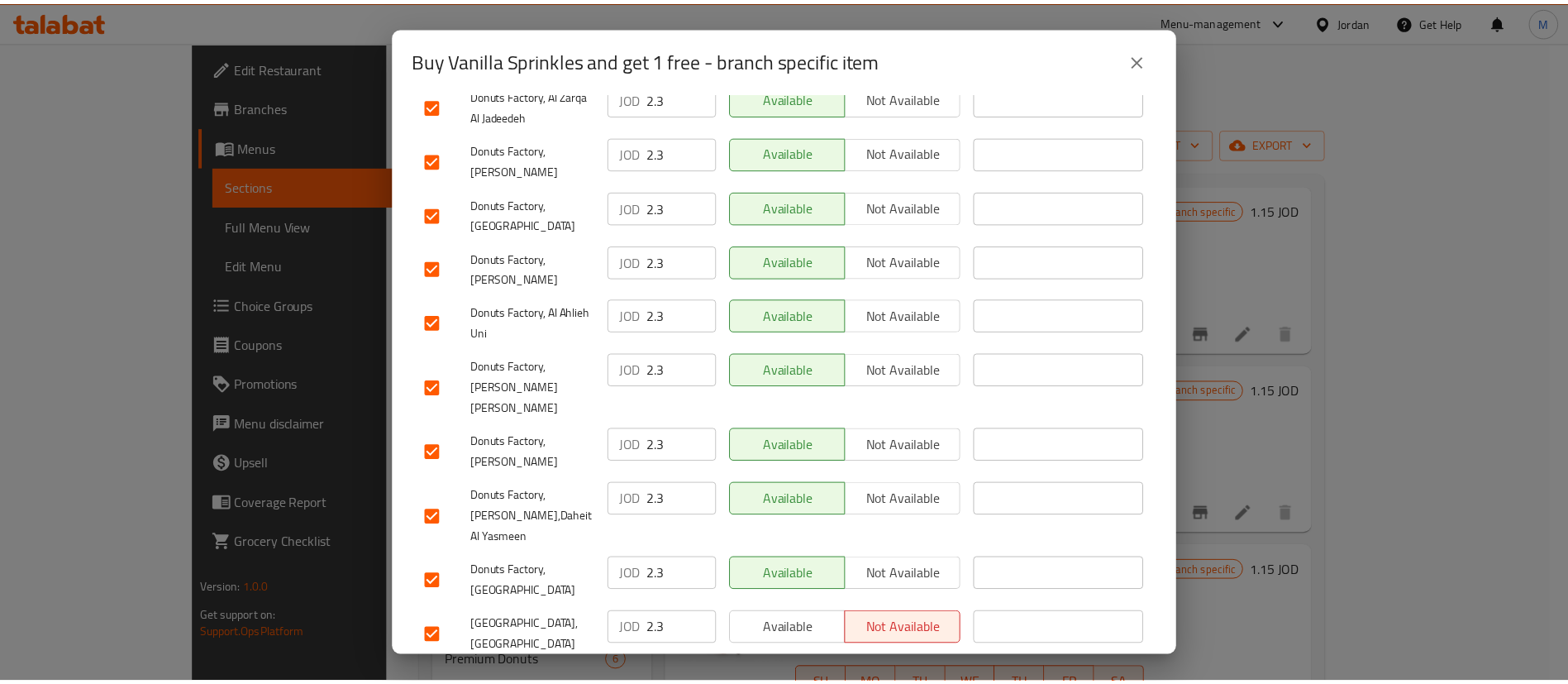
scroll to position [1261, 0]
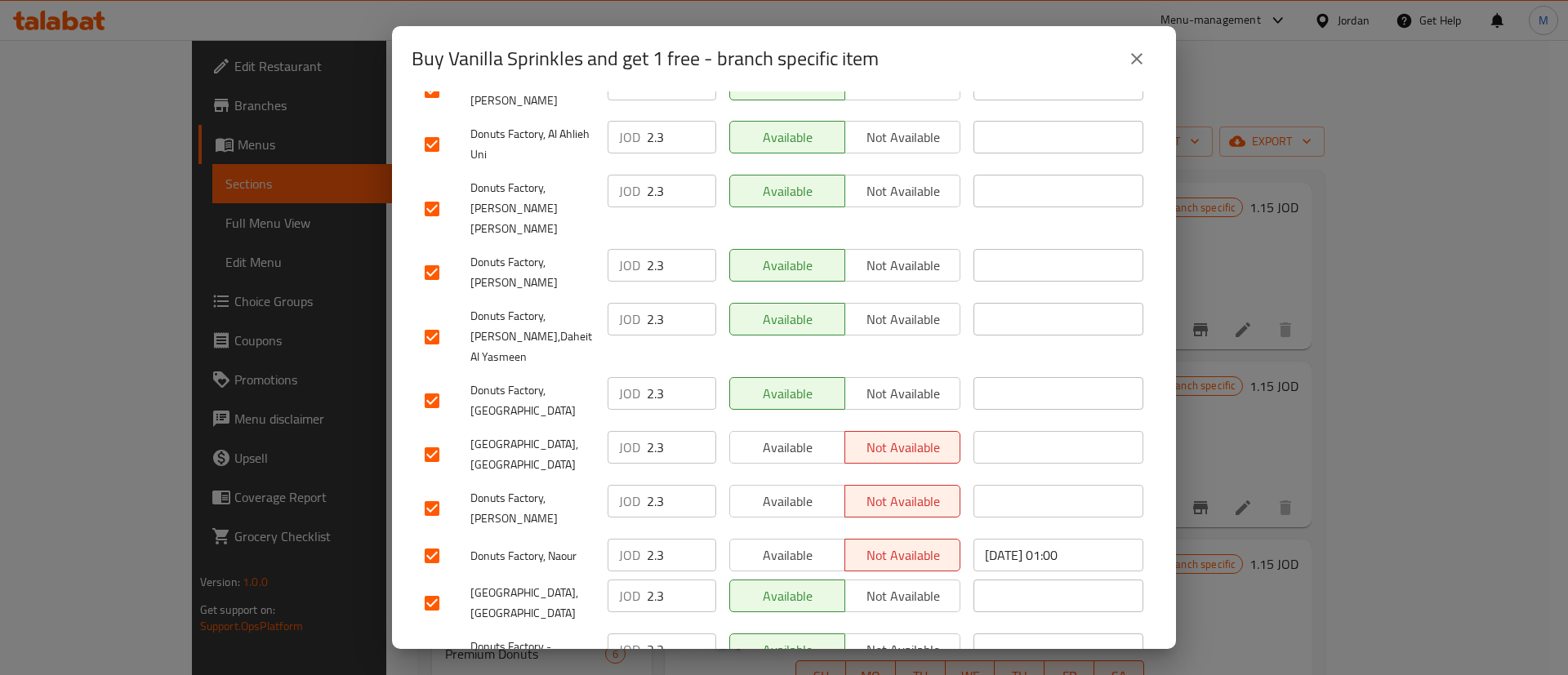
click at [778, 436] on span "Available" at bounding box center [787, 448] width 102 height 24
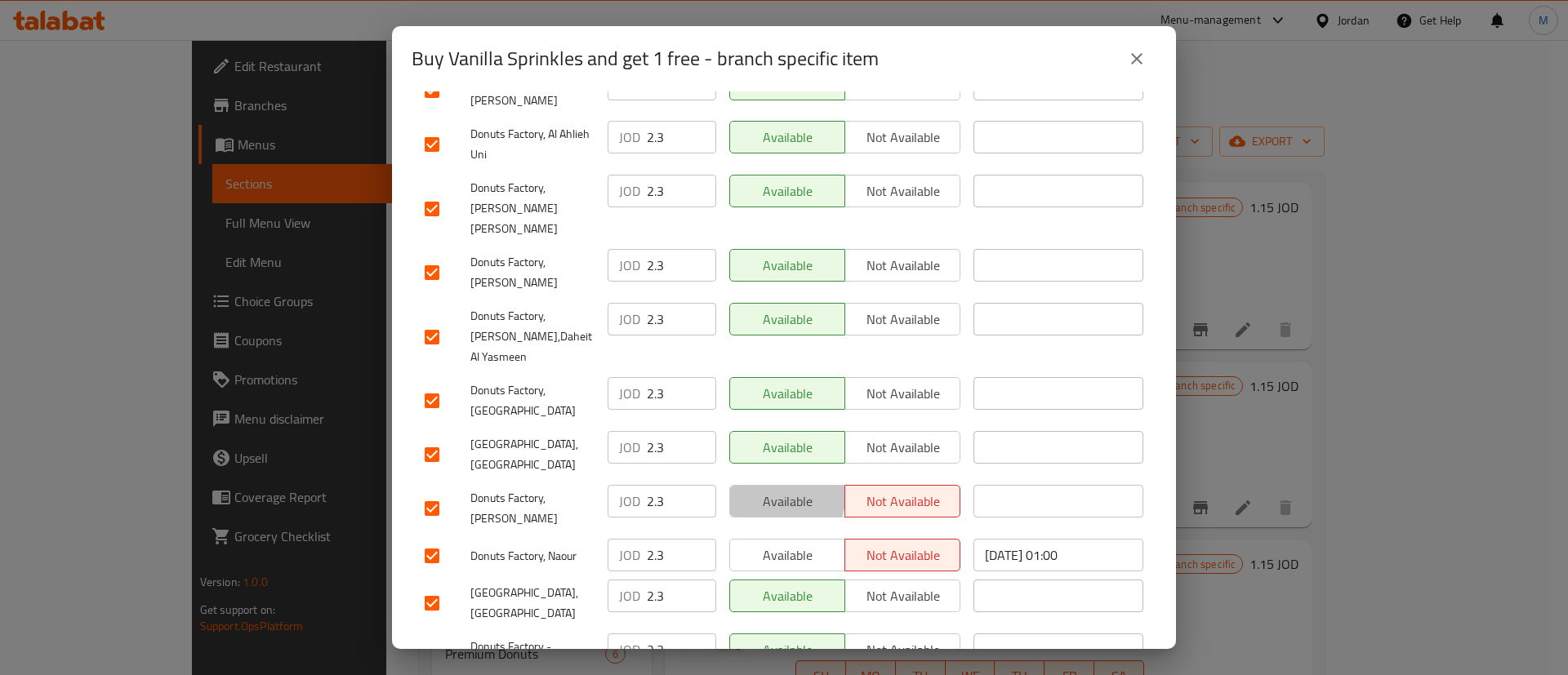
click at [777, 490] on span "Available" at bounding box center [787, 501] width 102 height 24
click at [813, 543] on span "Available" at bounding box center [787, 555] width 102 height 24
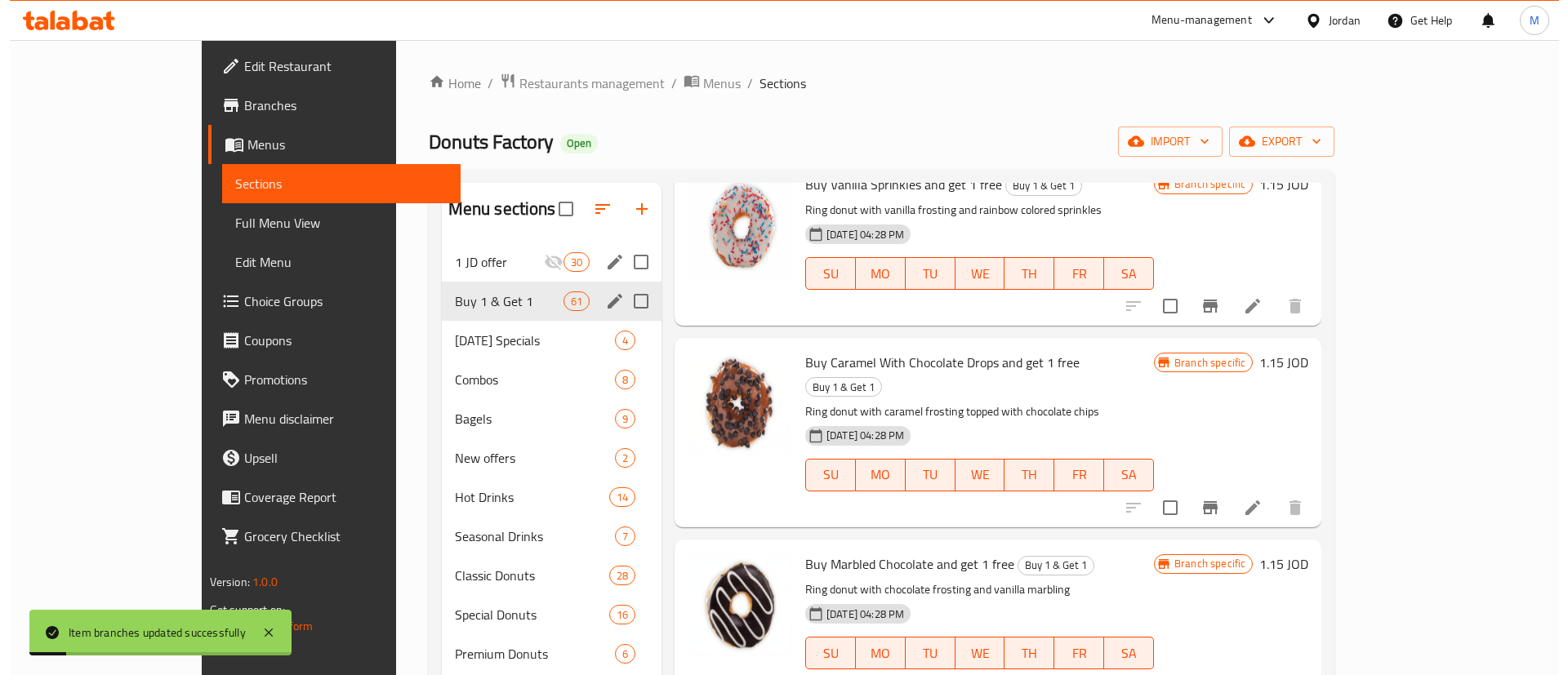
scroll to position [454, 0]
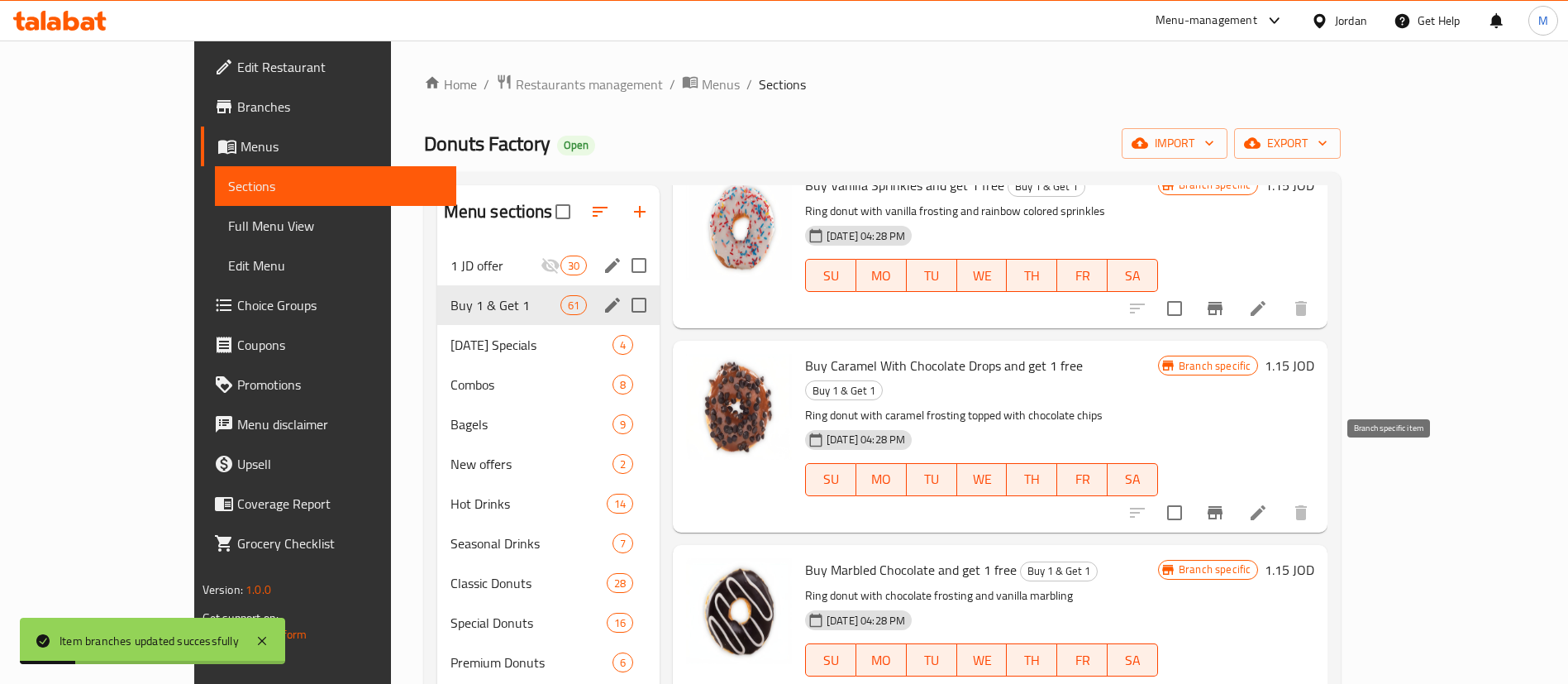
click at [1235, 493] on button "Branch-specific-item" at bounding box center [1215, 513] width 40 height 40
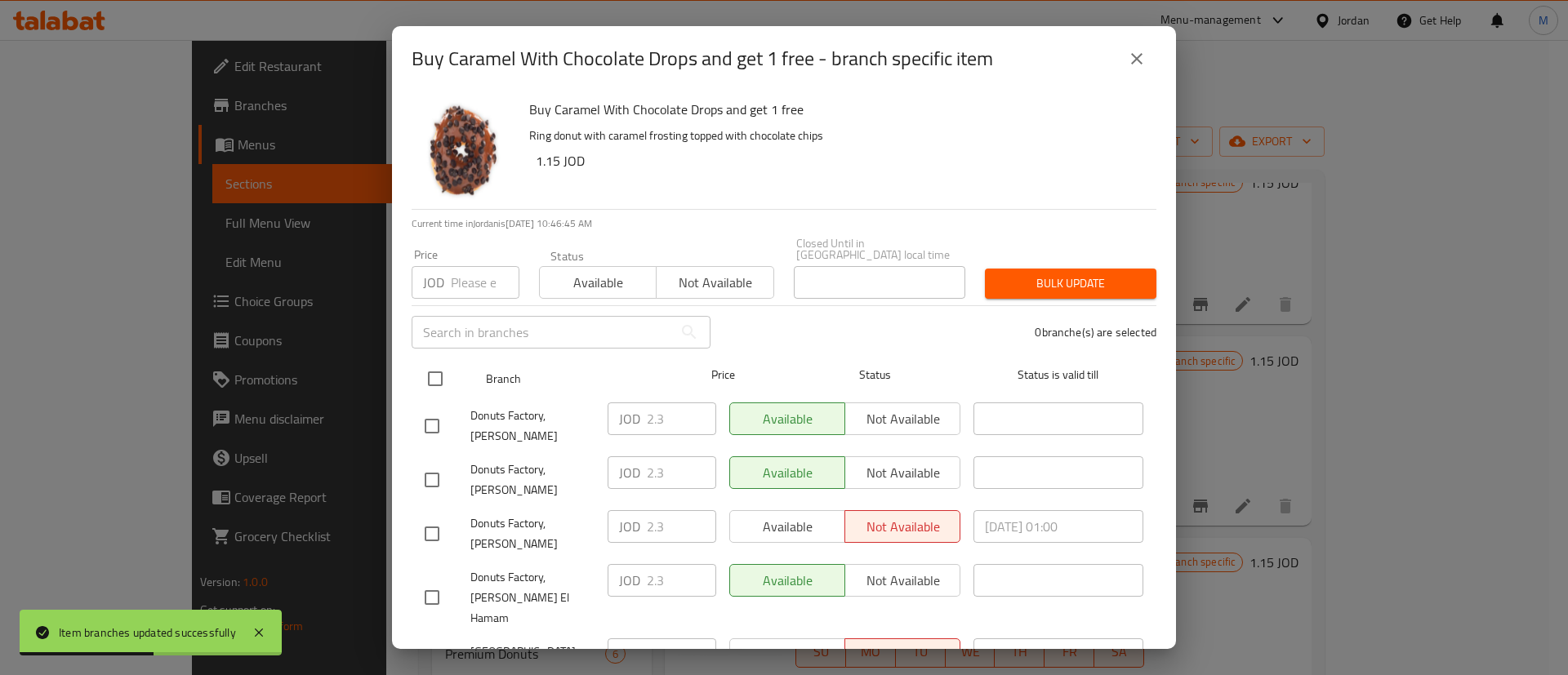
click at [441, 373] on input "checkbox" at bounding box center [436, 379] width 35 height 35
checkbox input "true"
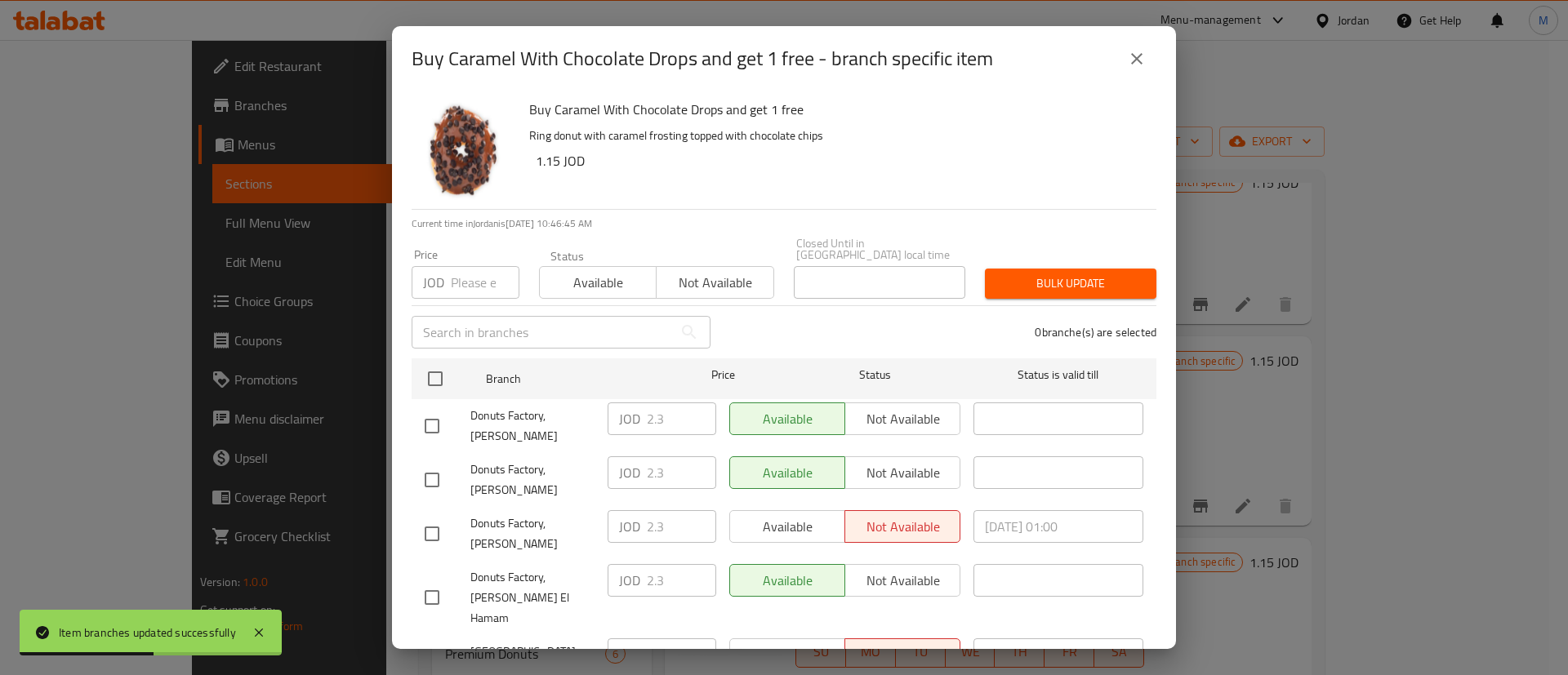
checkbox input "true"
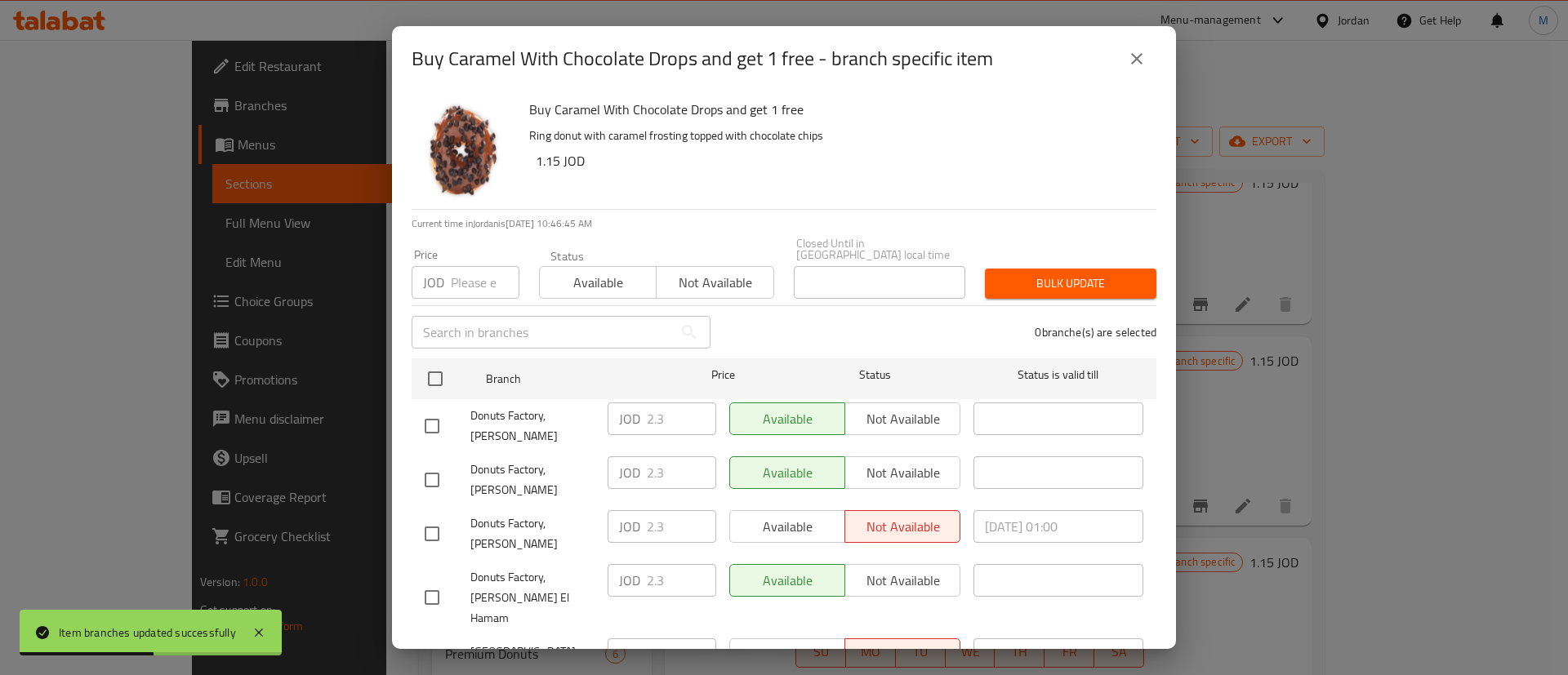
checkbox input "true"
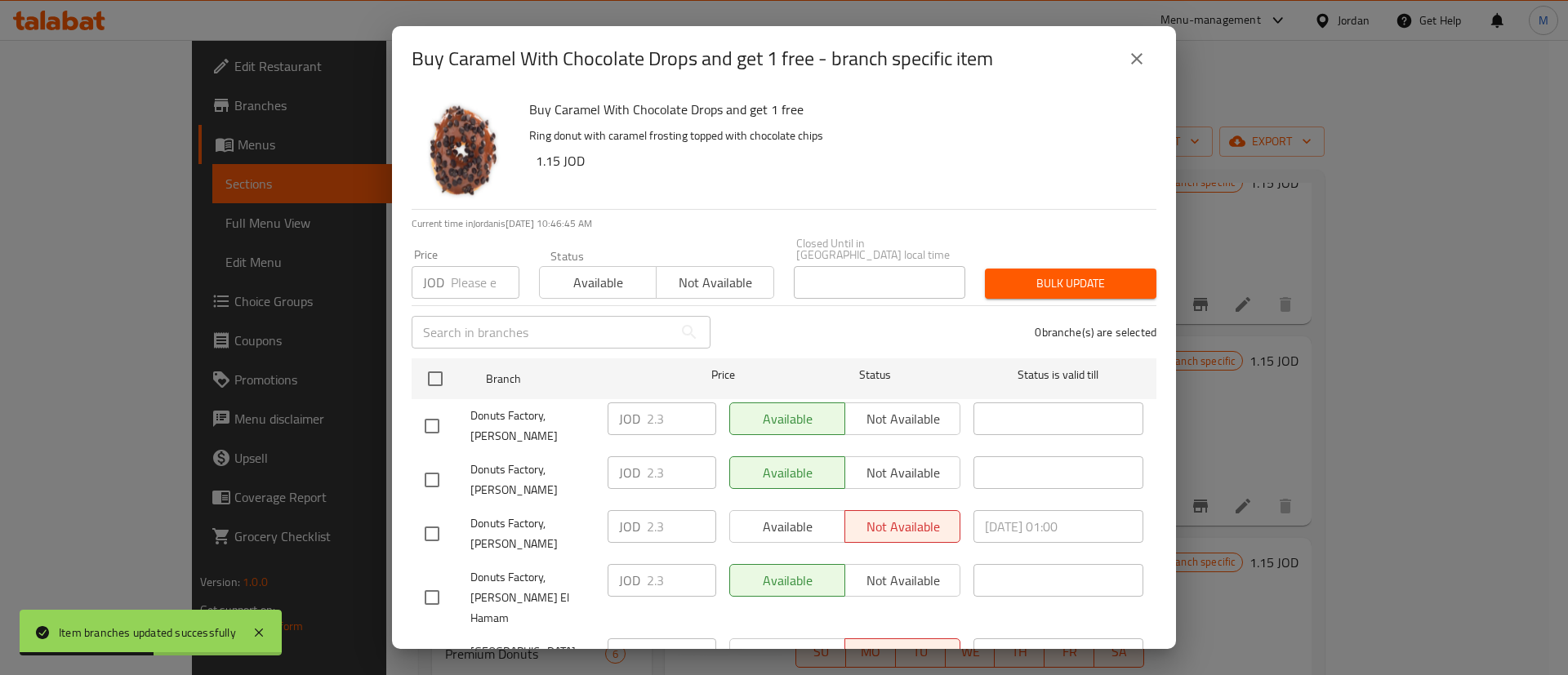
checkbox input "true"
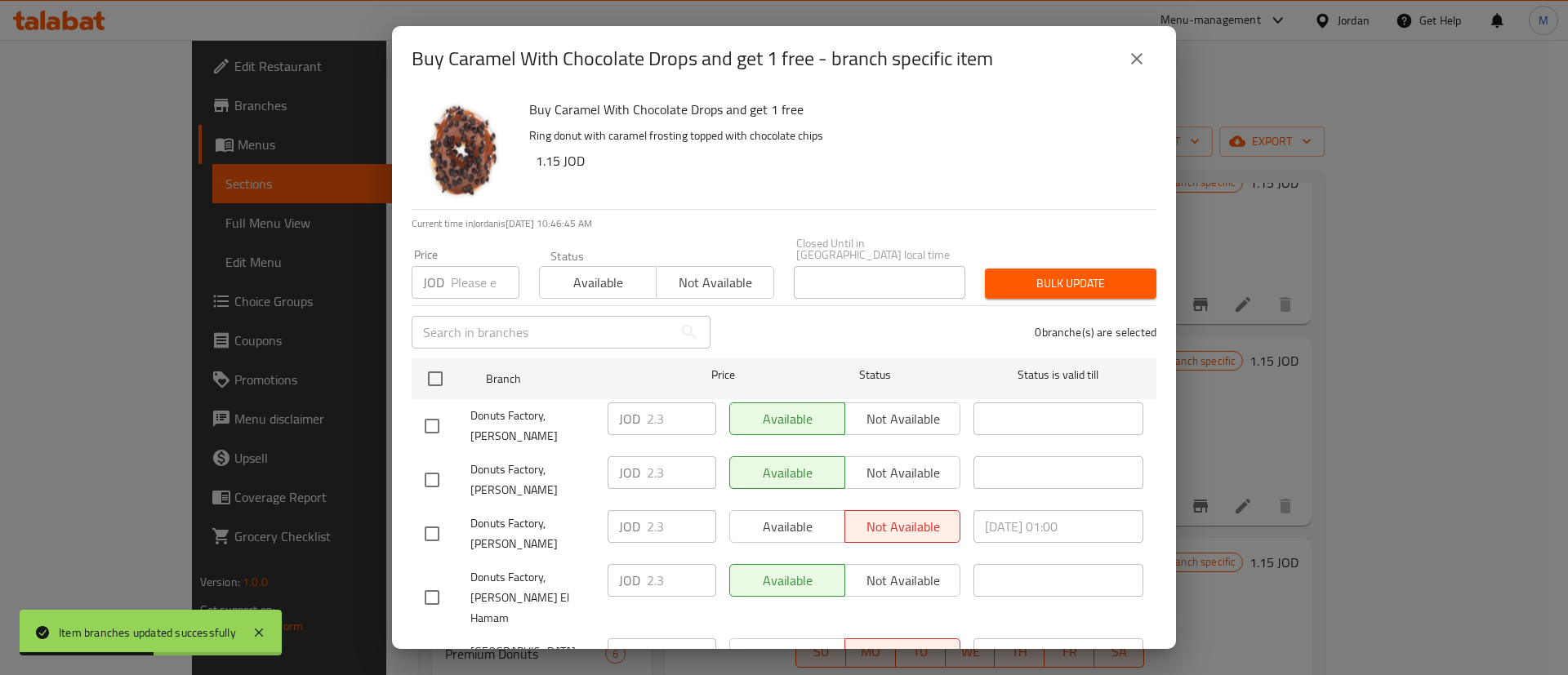
checkbox input "true"
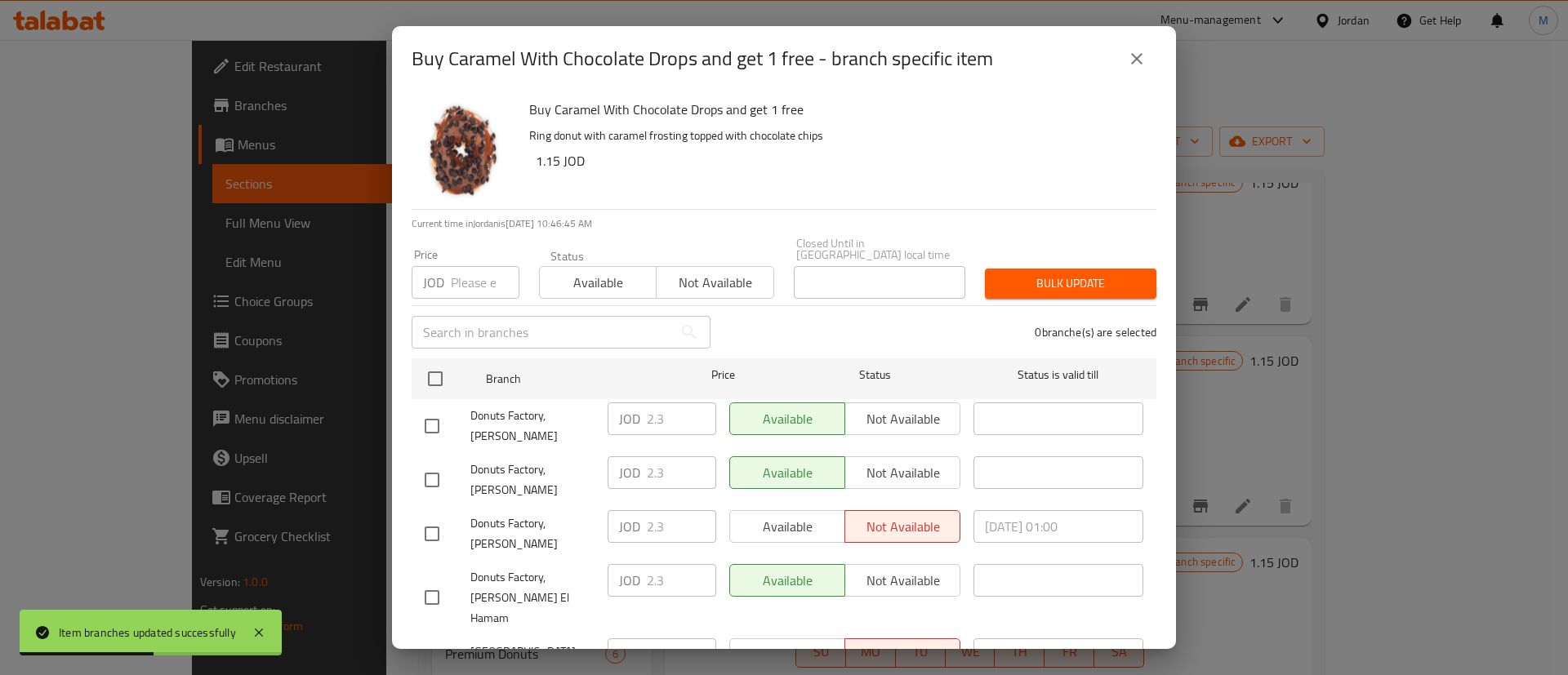
checkbox input "true"
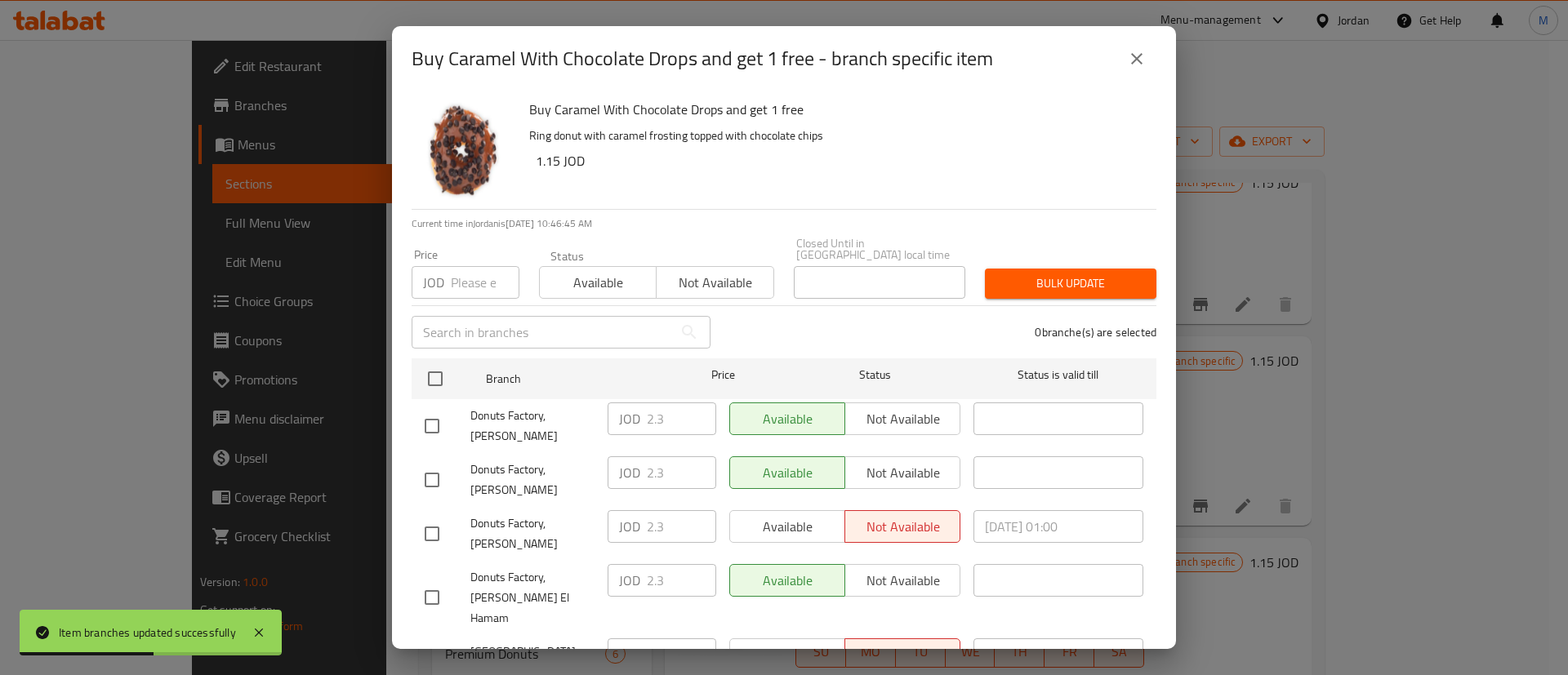
checkbox input "true"
click at [810, 517] on span "Available" at bounding box center [787, 527] width 102 height 24
click at [813, 643] on span "Available" at bounding box center [787, 654] width 102 height 24
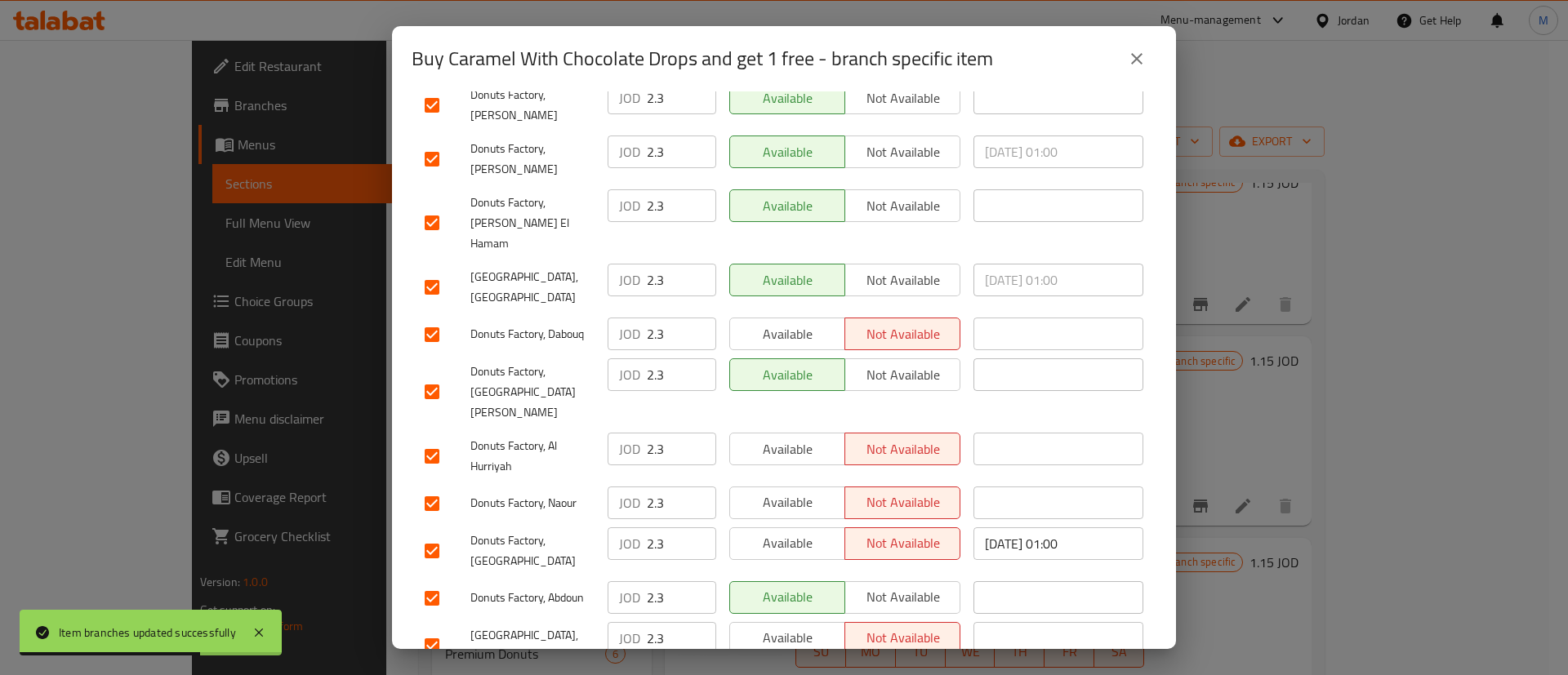
scroll to position [396, 0]
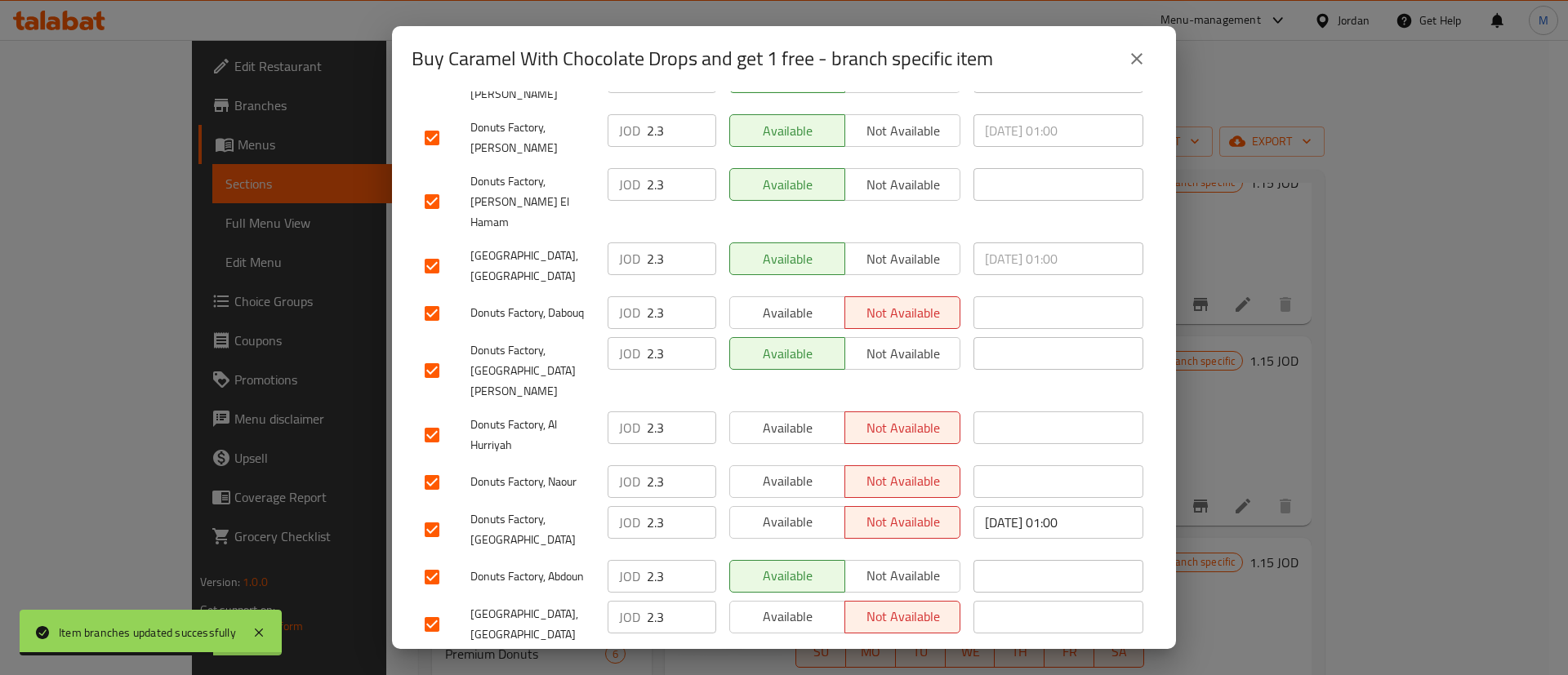
click at [766, 301] on span "Available" at bounding box center [787, 313] width 102 height 24
click at [824, 417] on span "Available" at bounding box center [787, 428] width 102 height 24
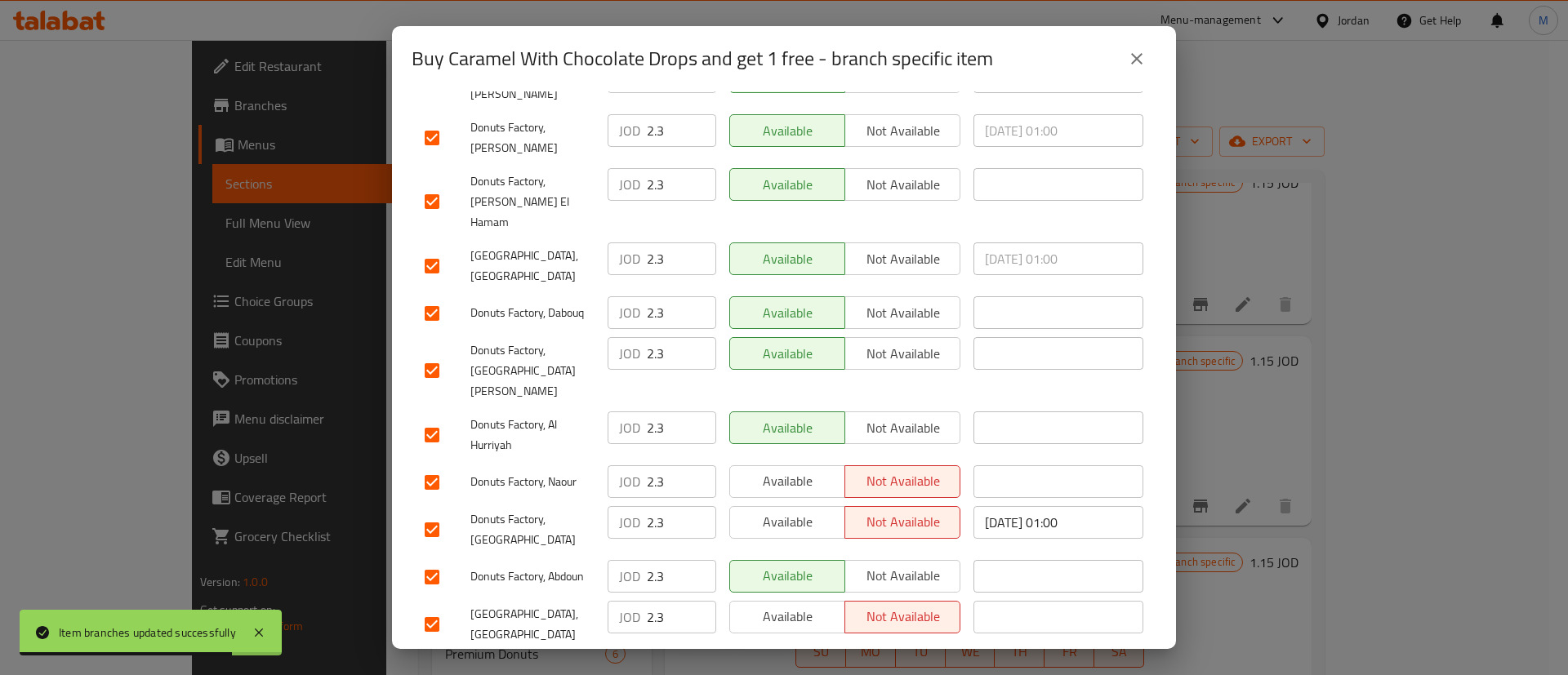
click at [812, 465] on button "Available" at bounding box center [786, 482] width 116 height 33
click at [813, 510] on span "Available" at bounding box center [787, 522] width 102 height 24
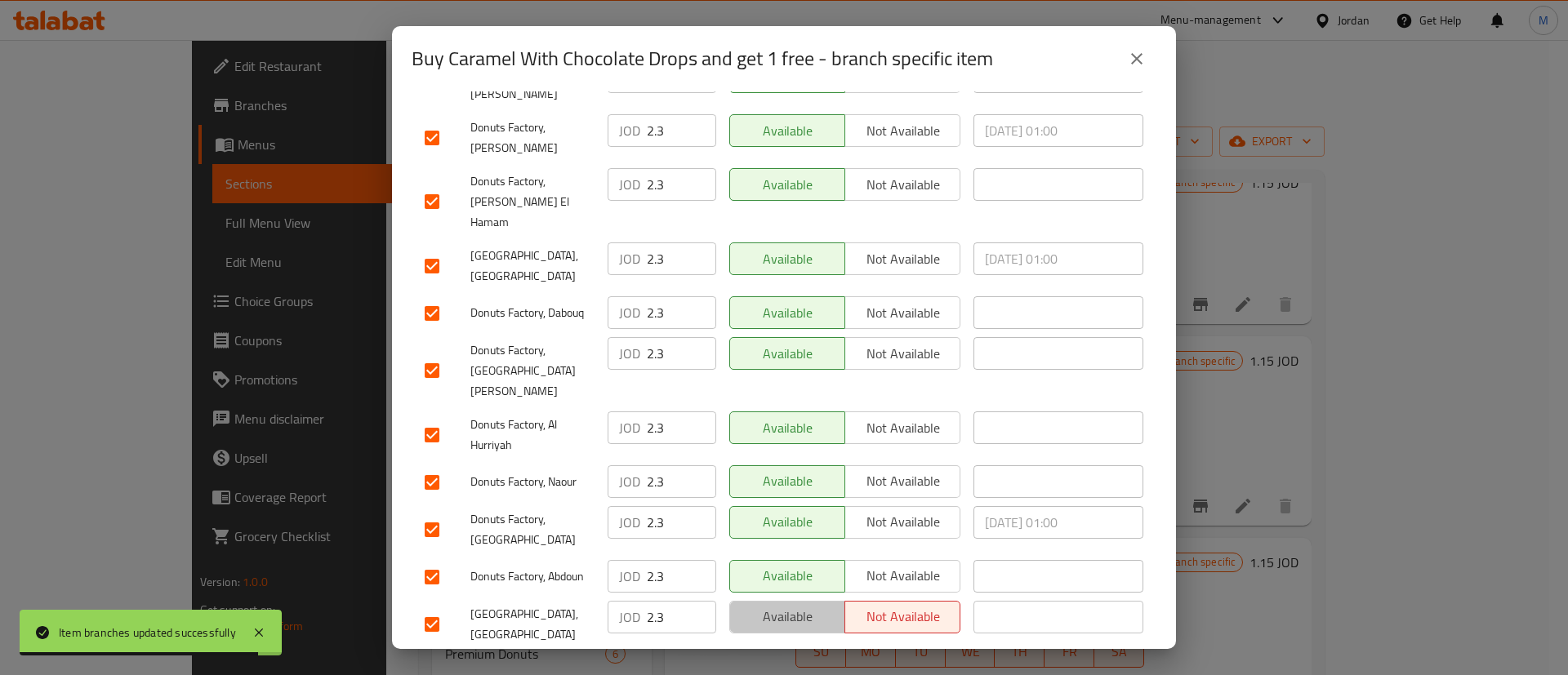
click at [811, 601] on button "Available" at bounding box center [786, 617] width 116 height 33
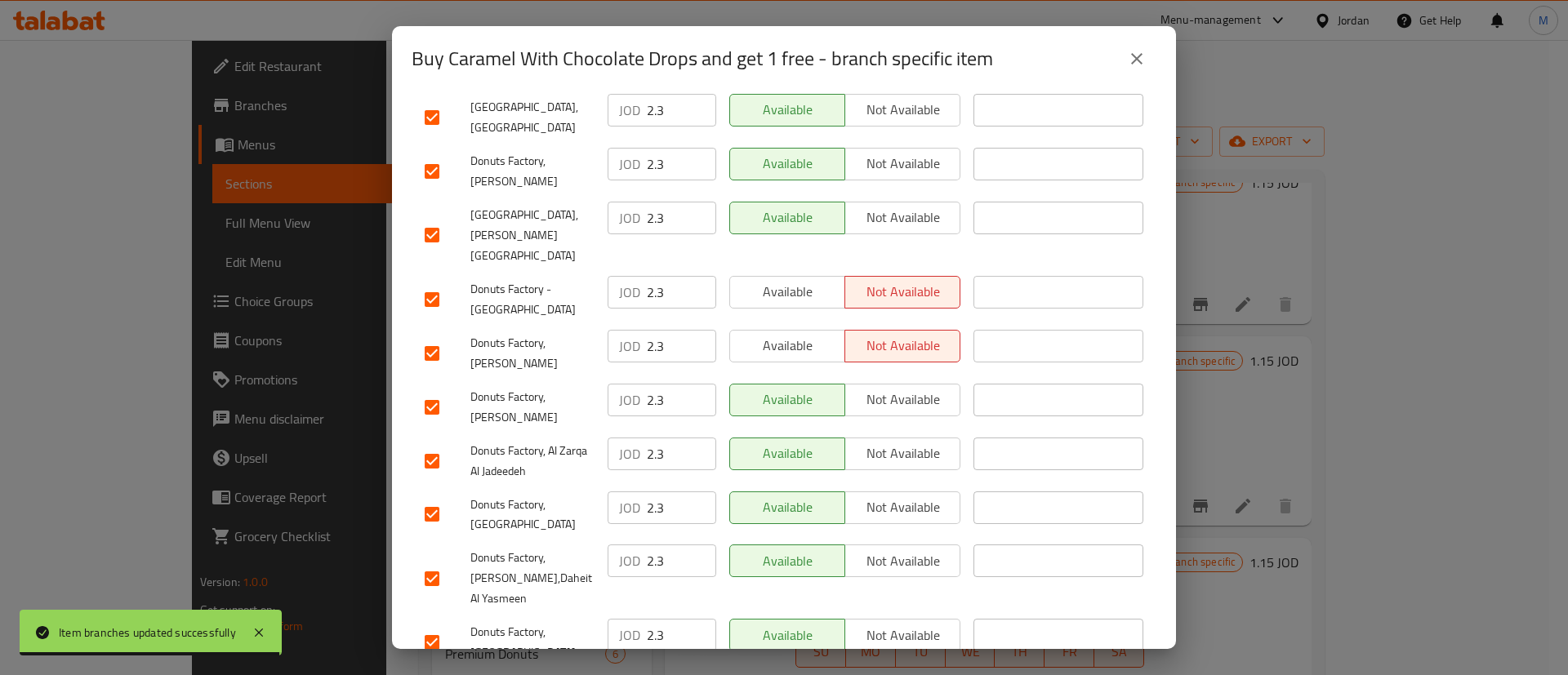
scroll to position [1245, 0]
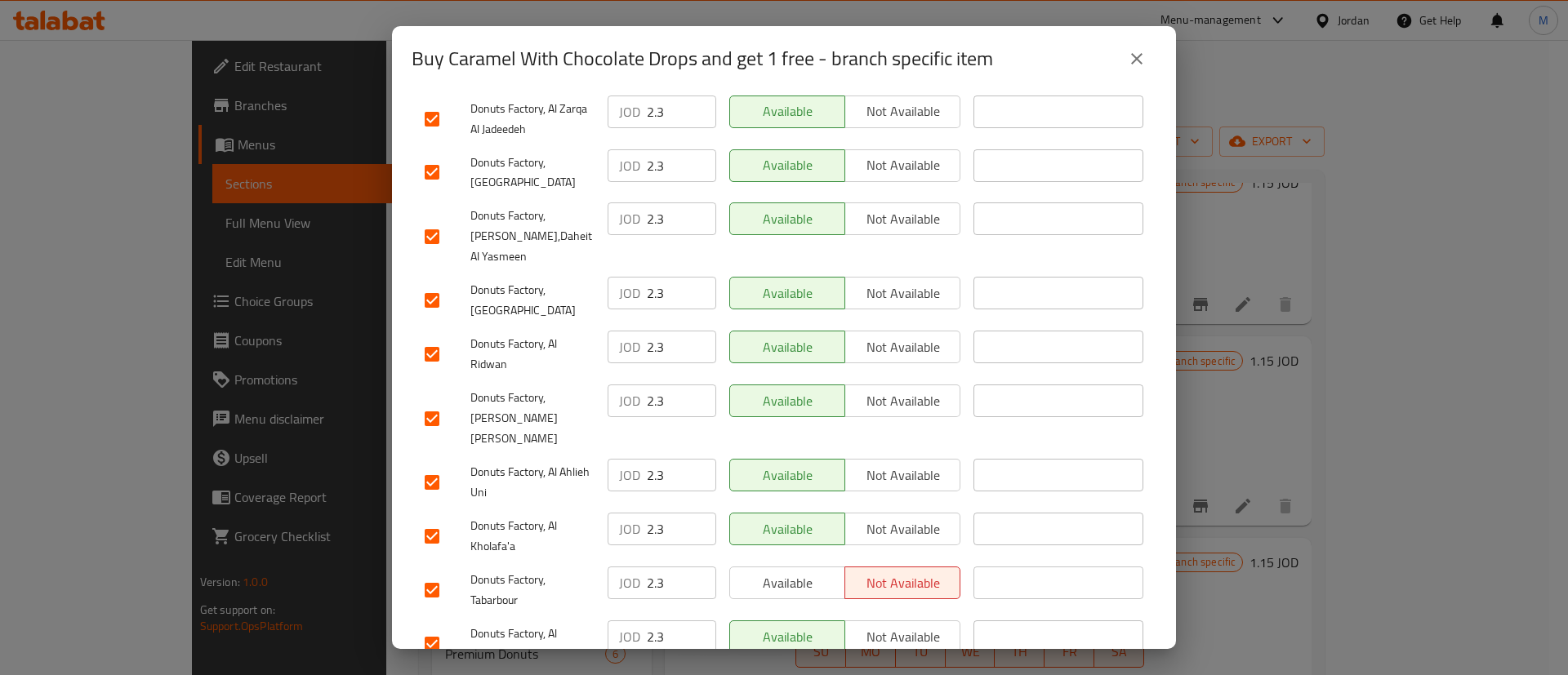
click at [813, 571] on span "Available" at bounding box center [787, 583] width 102 height 24
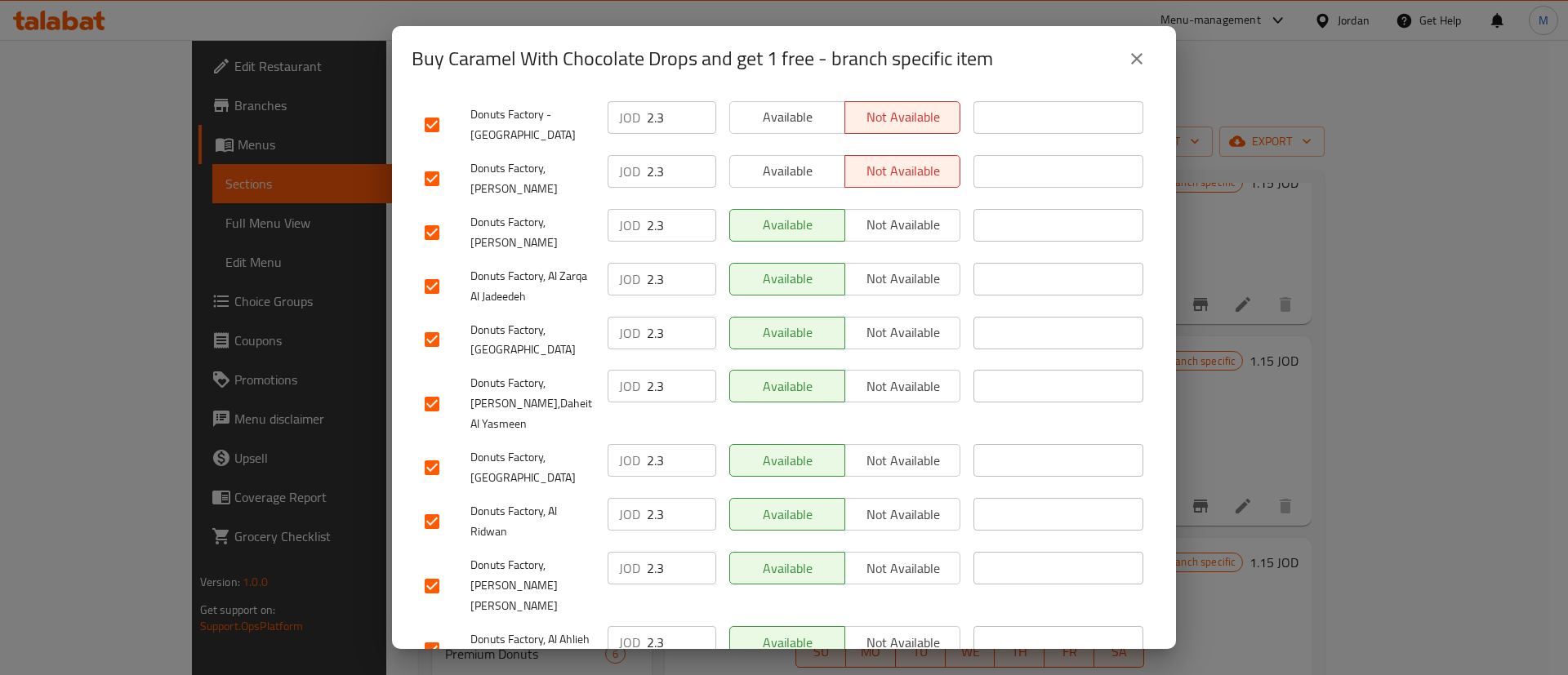
scroll to position [973, 0]
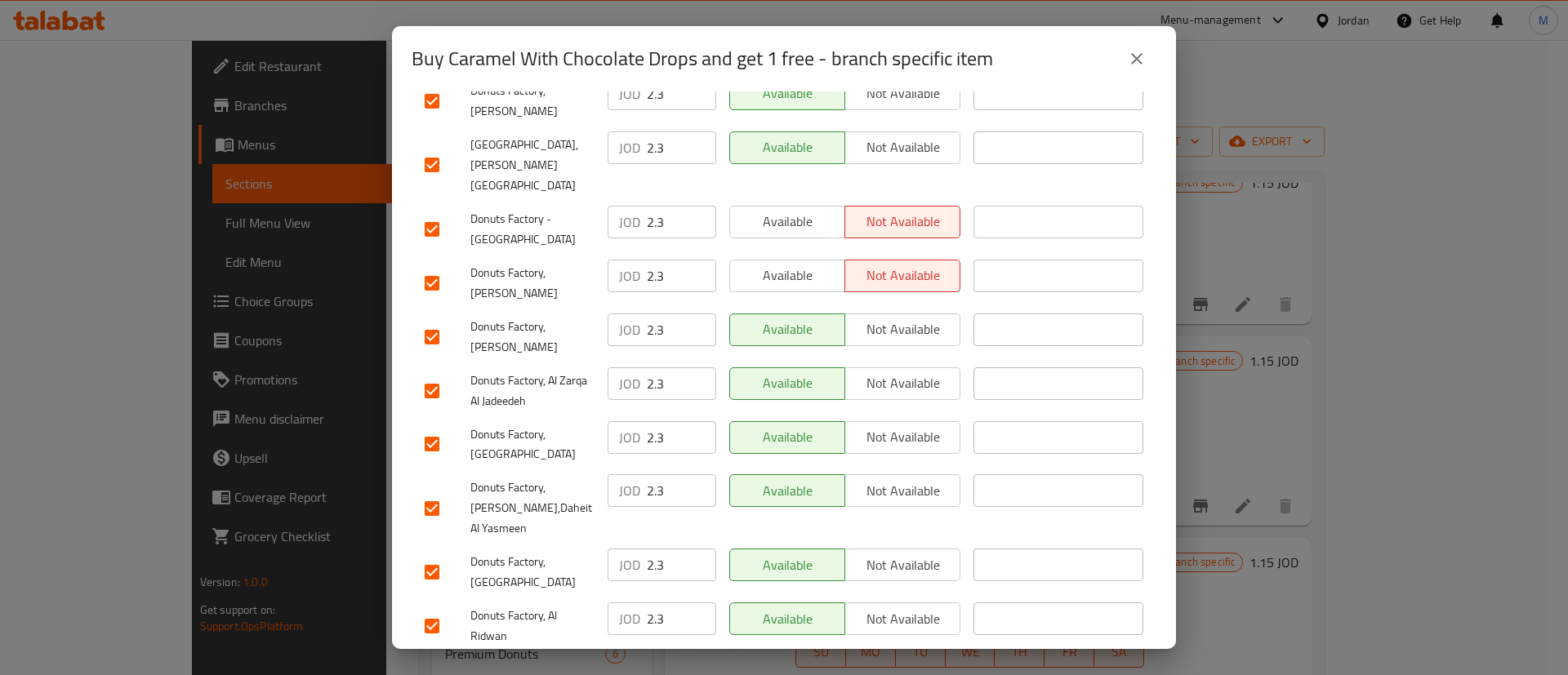
click at [809, 263] on span "Available" at bounding box center [787, 275] width 102 height 24
click at [798, 253] on div "Available Not available" at bounding box center [845, 282] width 244 height 60
click at [798, 199] on div "Available Not available" at bounding box center [845, 229] width 244 height 60
click at [799, 199] on div "Available Not available" at bounding box center [845, 229] width 244 height 60
click at [799, 210] on span "Available" at bounding box center [787, 221] width 102 height 24
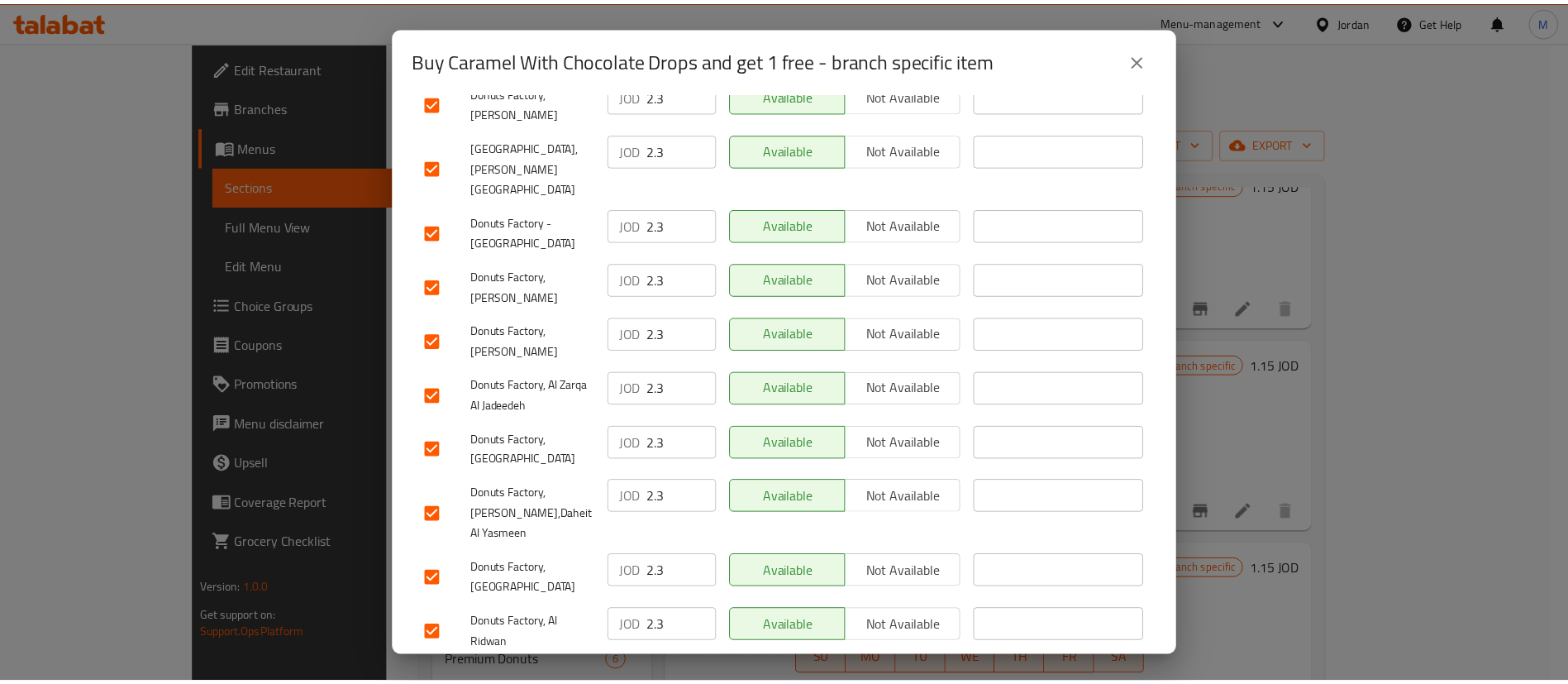
scroll to position [1261, 0]
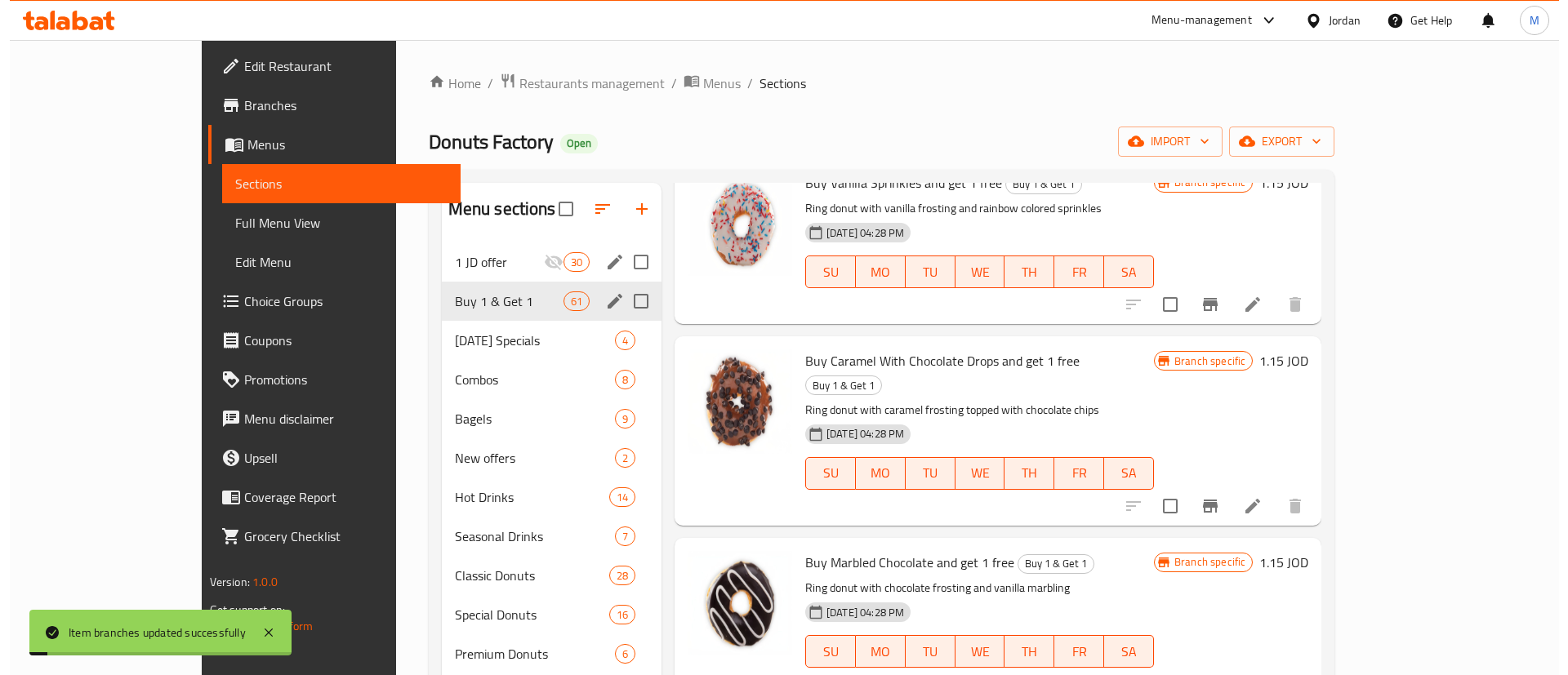
scroll to position [718, 0]
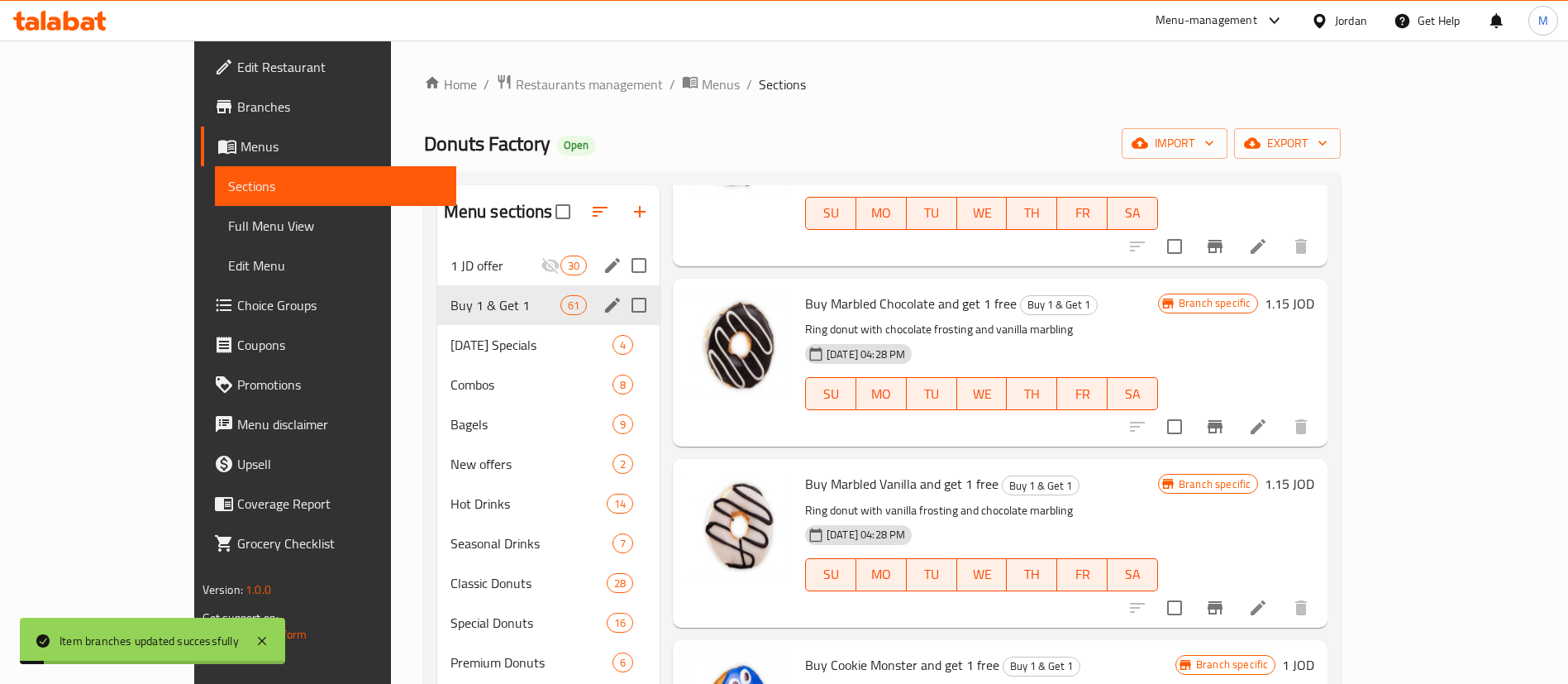
click at [1321, 407] on div at bounding box center [1220, 427] width 203 height 40
click at [1223, 420] on icon "Branch-specific-item" at bounding box center [1215, 427] width 15 height 13
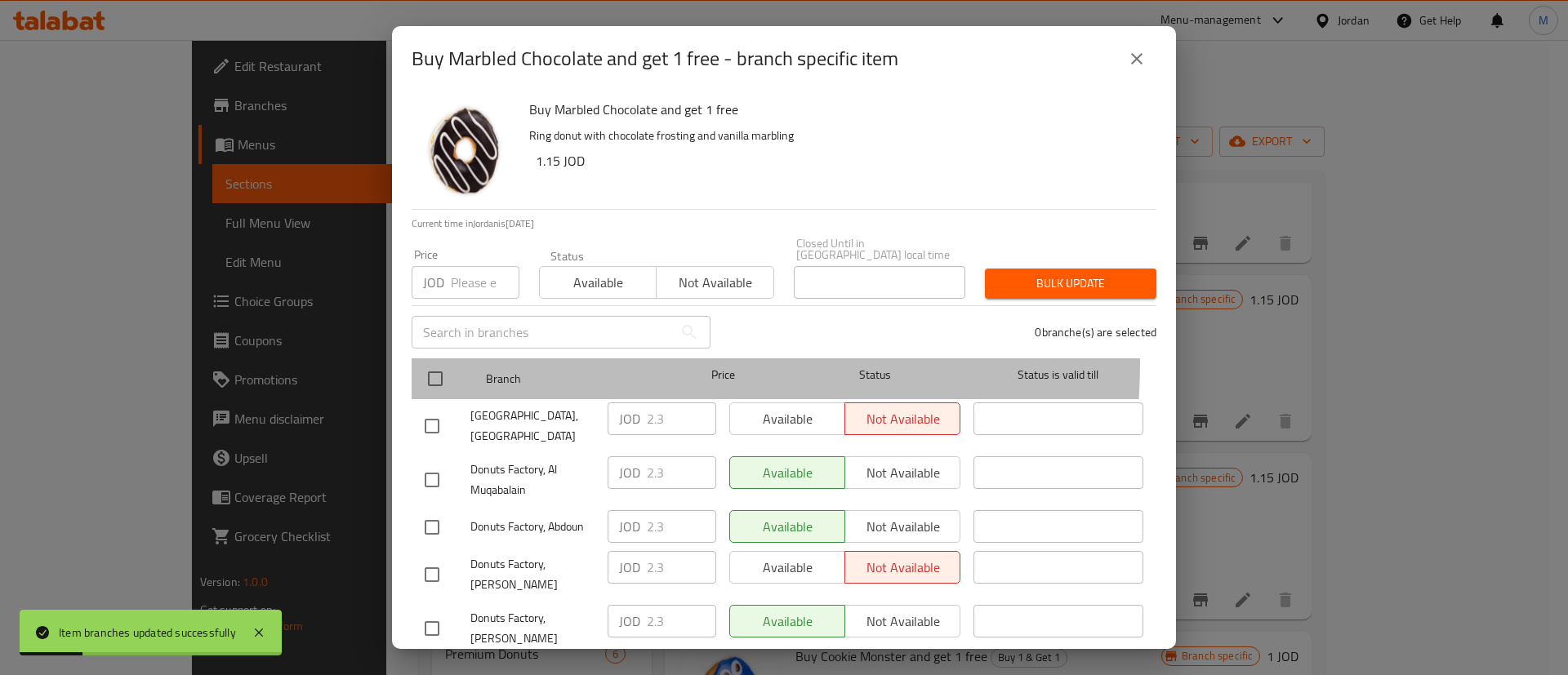
click at [449, 355] on div at bounding box center [449, 379] width 61 height 48
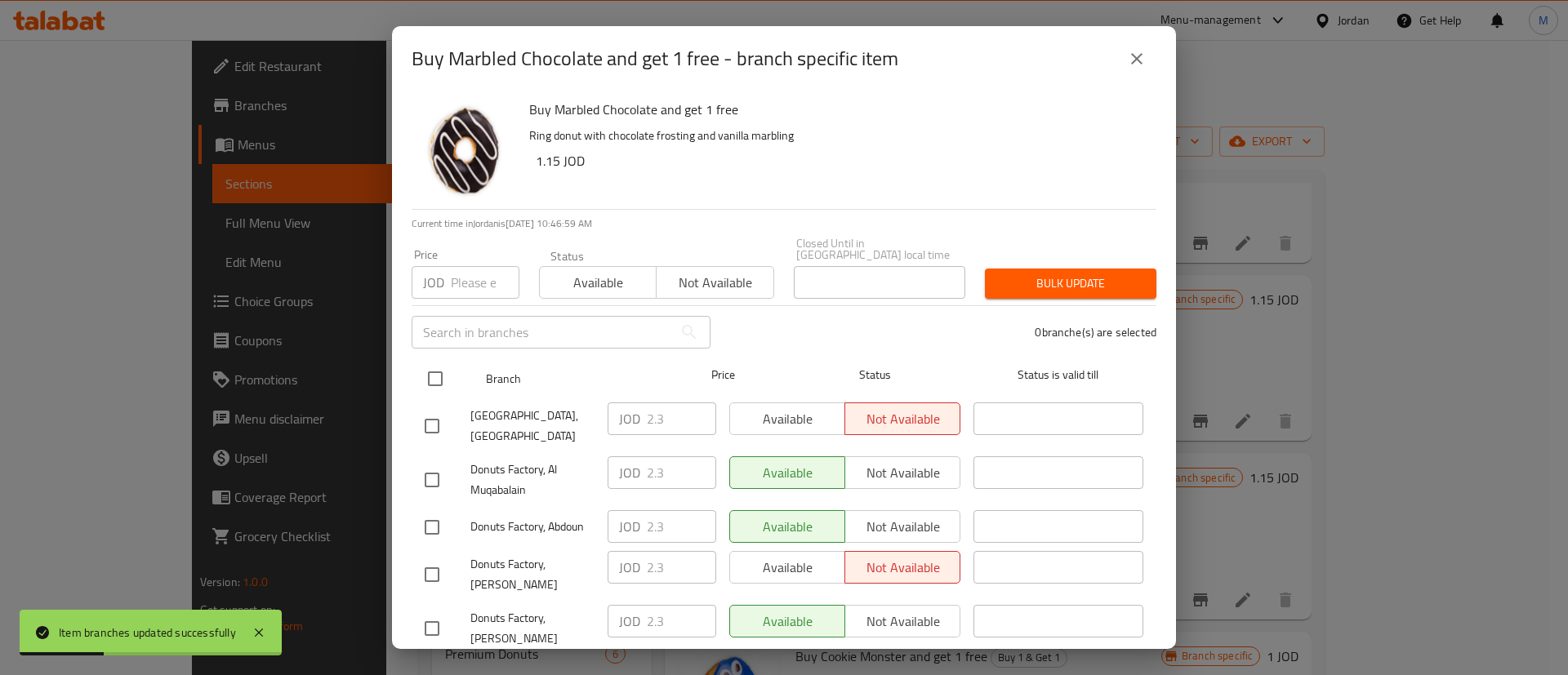
click at [427, 365] on input "checkbox" at bounding box center [436, 379] width 35 height 35
checkbox input "true"
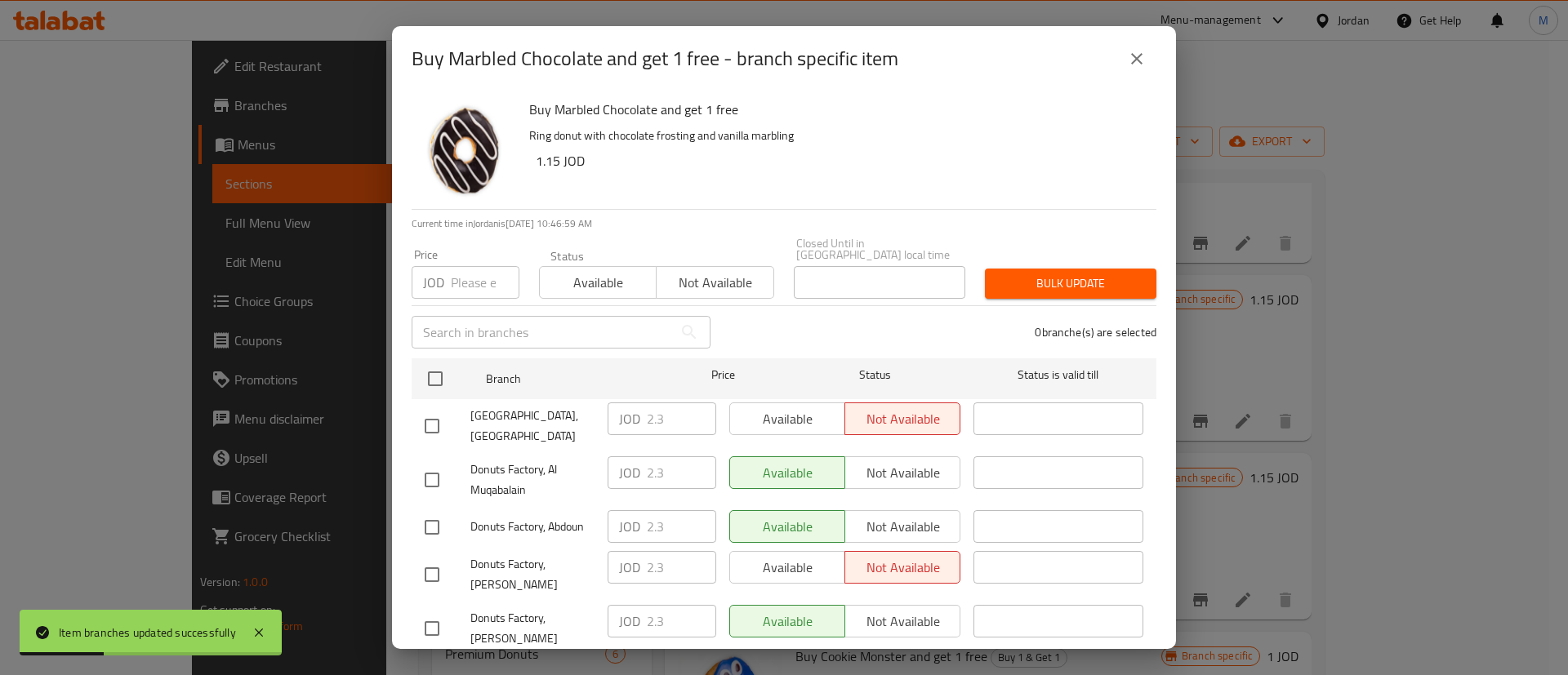
checkbox input "true"
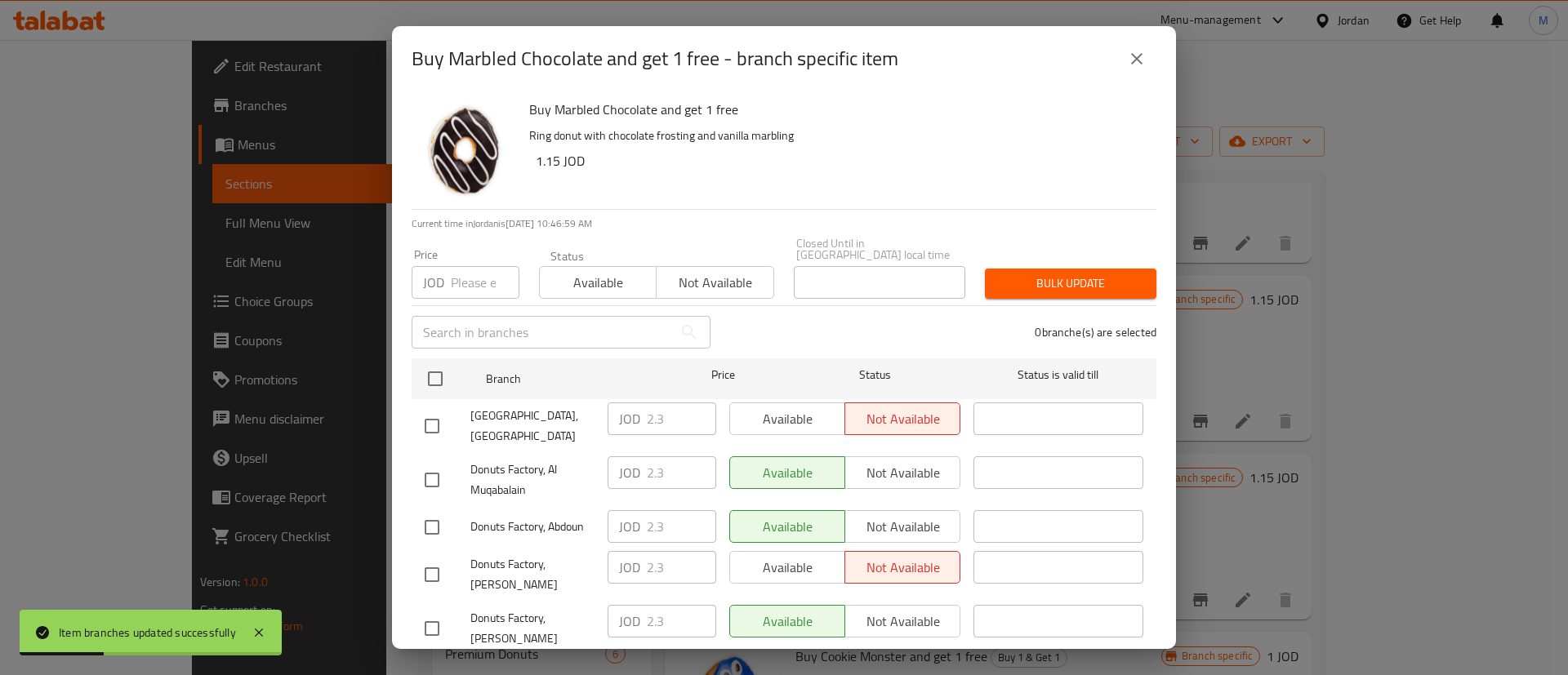
checkbox input "true"
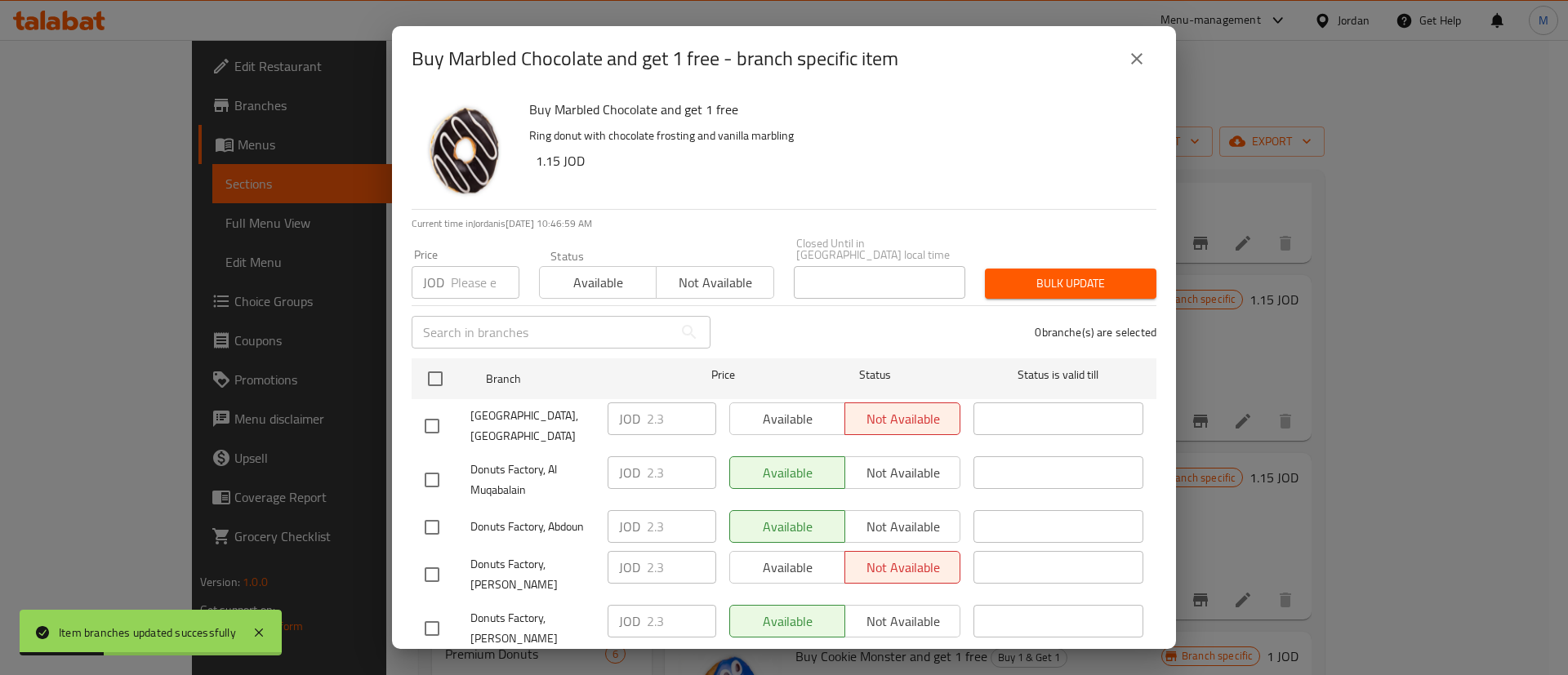
checkbox input "true"
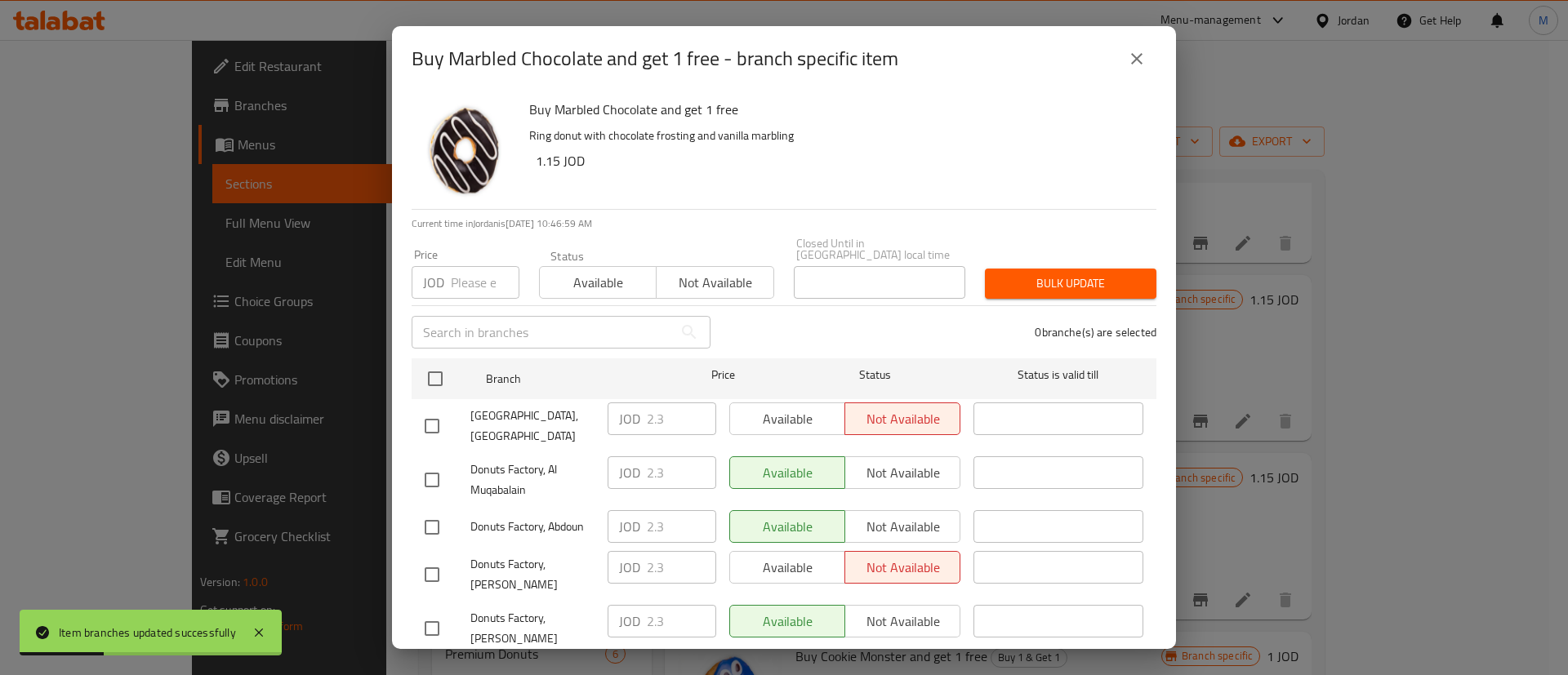
checkbox input "true"
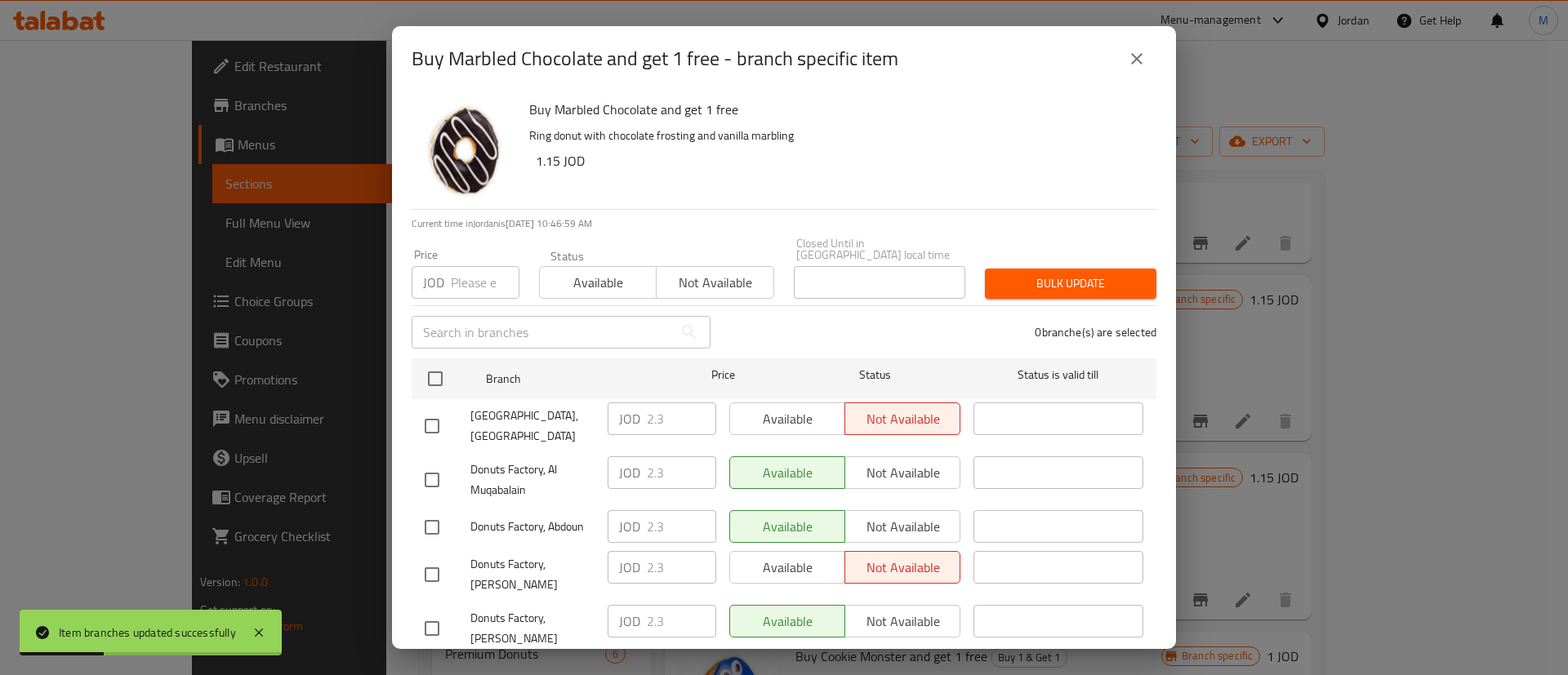
checkbox input "true"
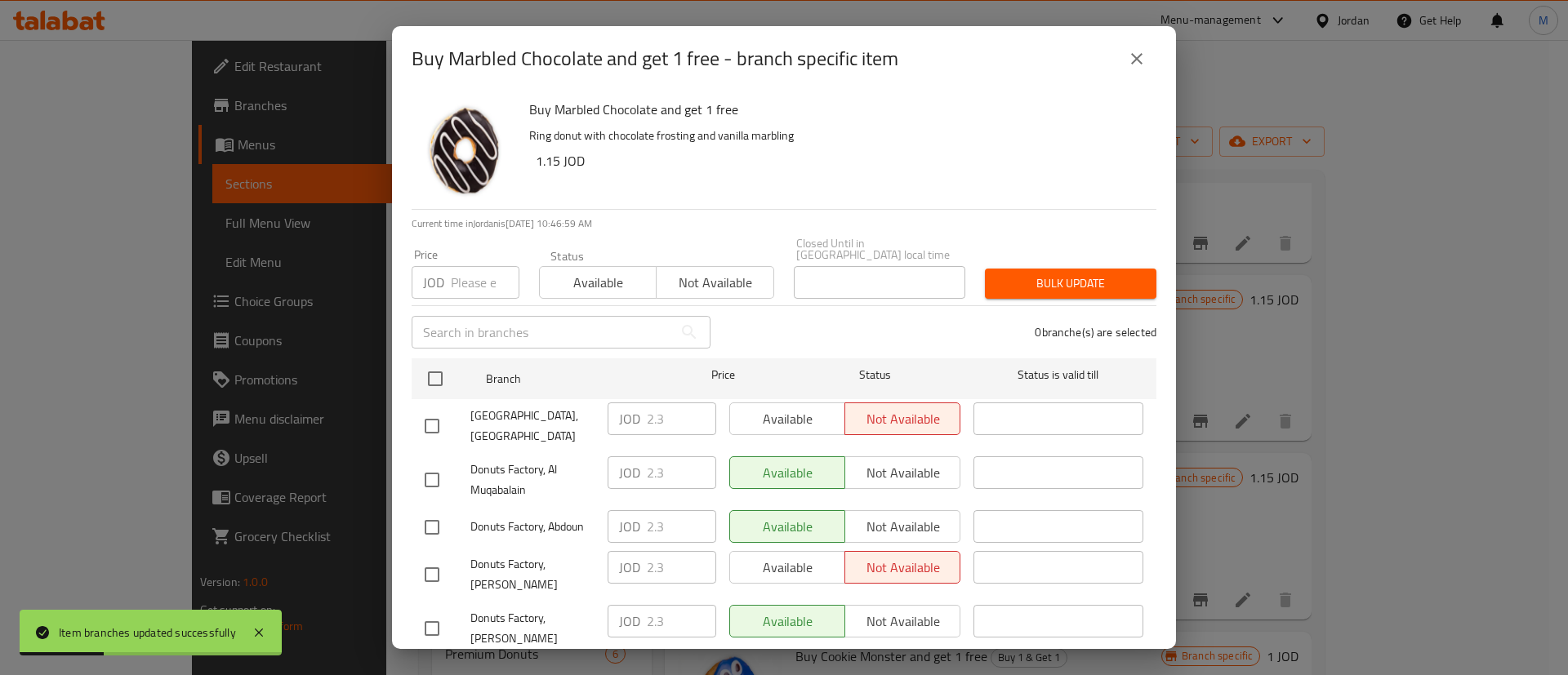
checkbox input "true"
click at [764, 416] on span "Available" at bounding box center [787, 419] width 102 height 24
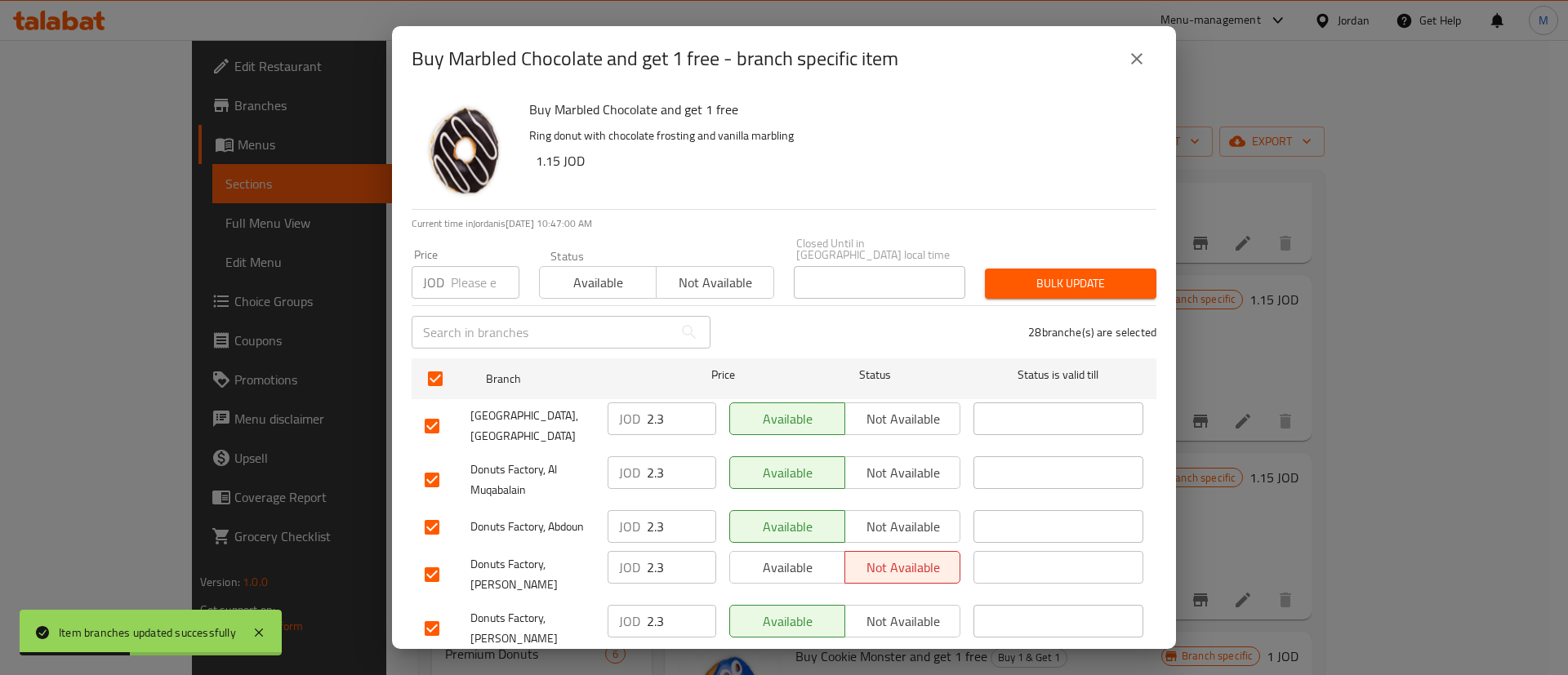
click at [802, 556] on span "Available" at bounding box center [787, 567] width 102 height 24
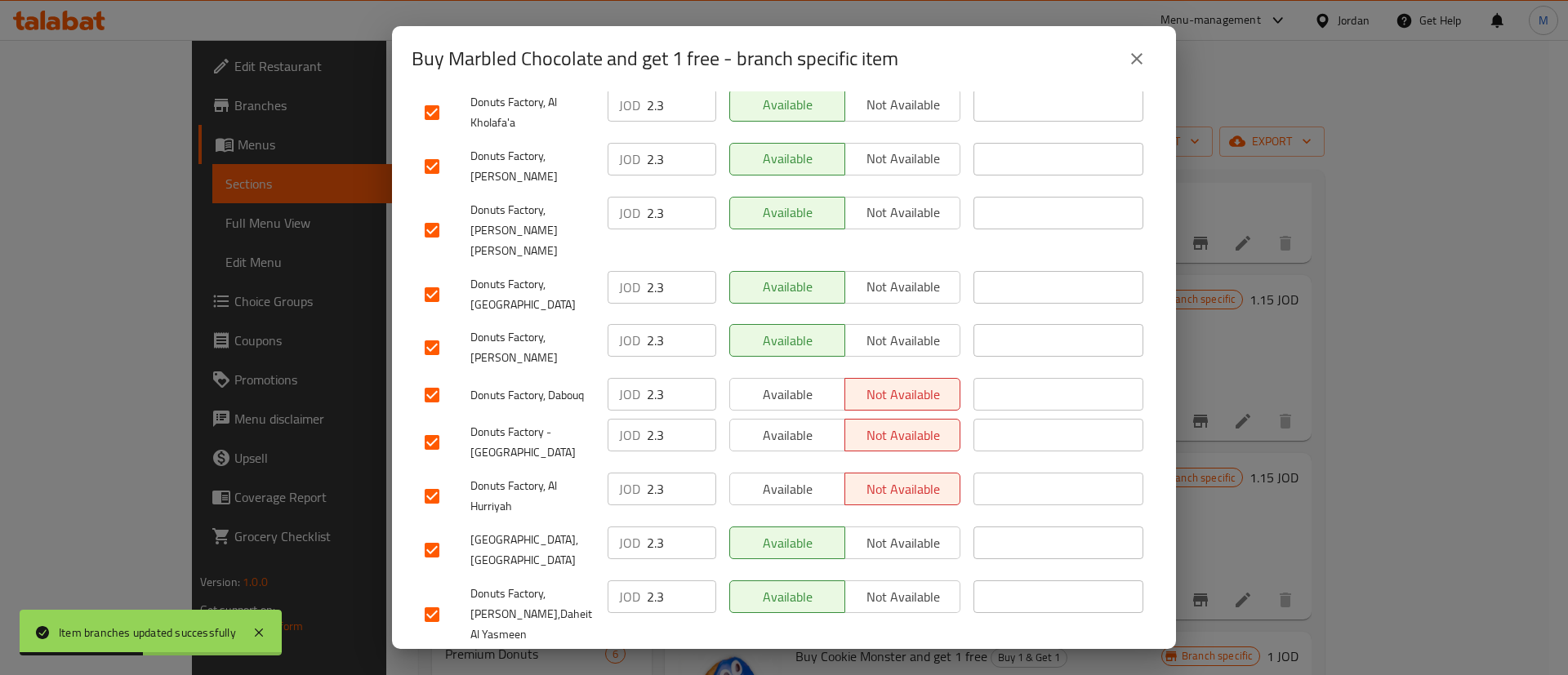
scroll to position [1245, 0]
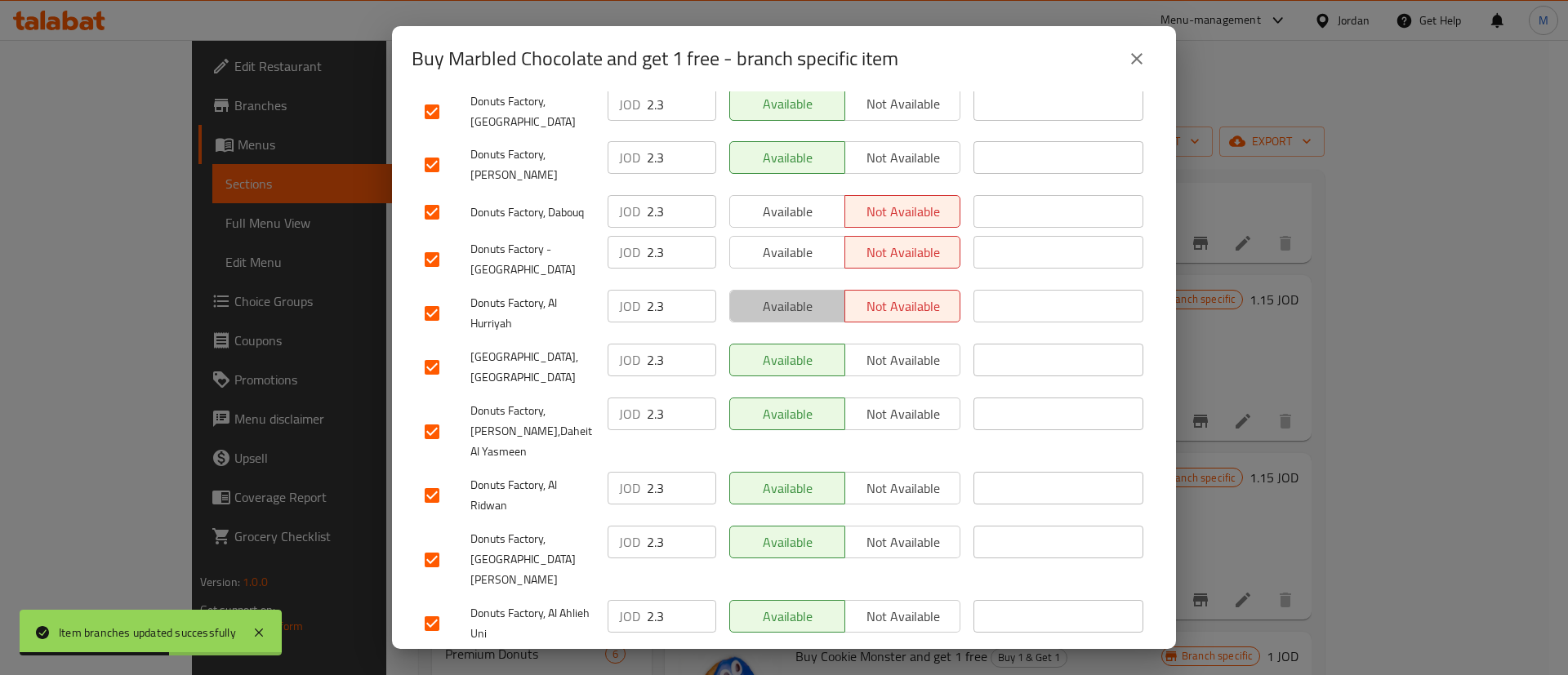
click at [803, 295] on span "Available" at bounding box center [787, 306] width 102 height 24
drag, startPoint x: 801, startPoint y: 184, endPoint x: 801, endPoint y: 163, distance: 21.0
click at [801, 241] on span "Available" at bounding box center [787, 253] width 102 height 24
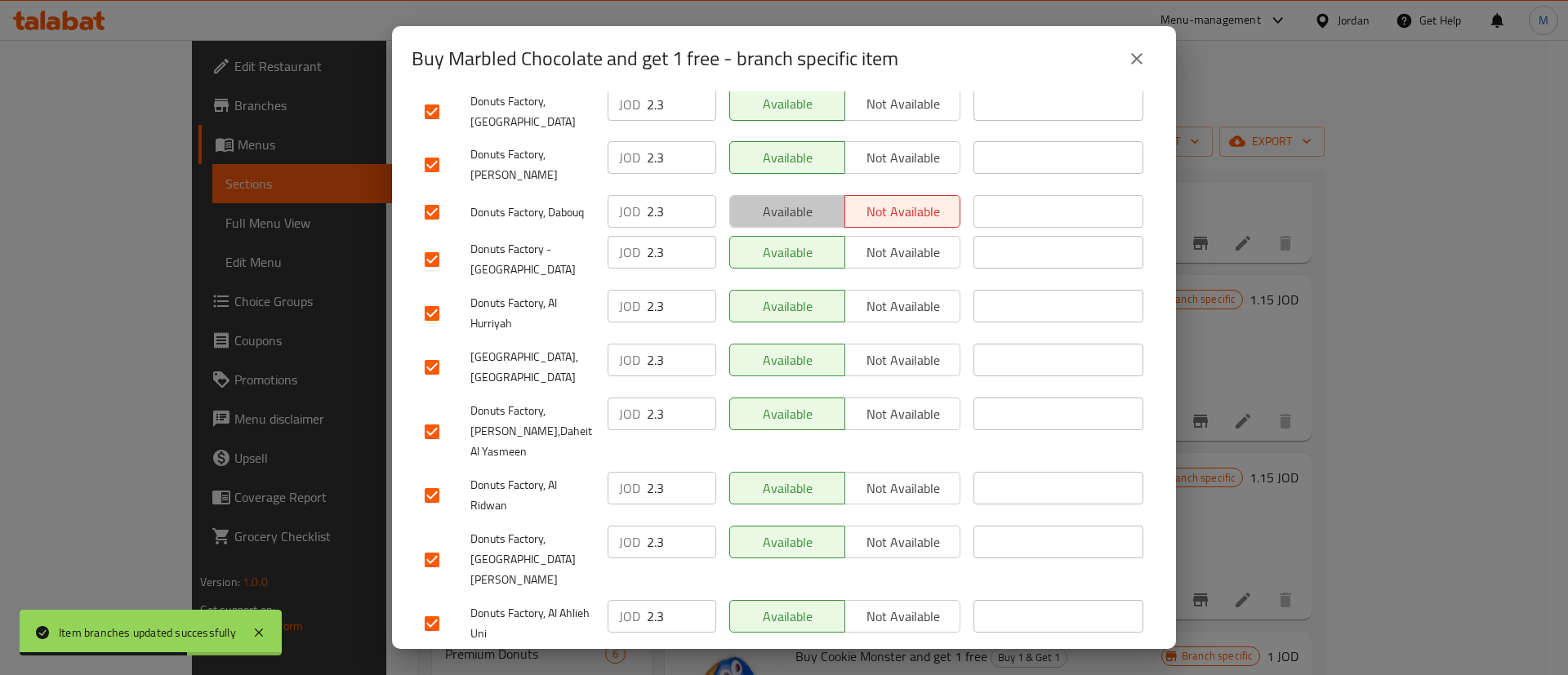
click at [802, 200] on span "Available" at bounding box center [787, 212] width 102 height 24
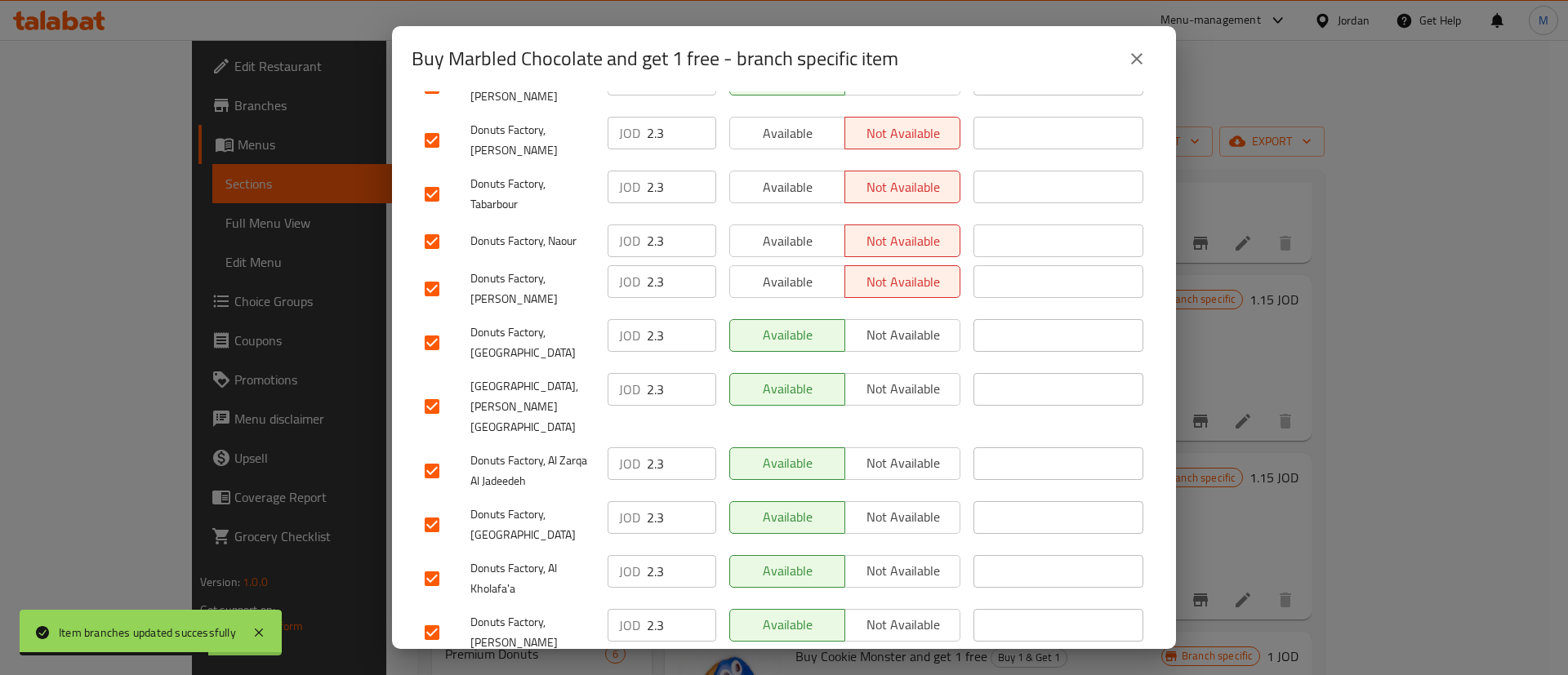
scroll to position [580, 0]
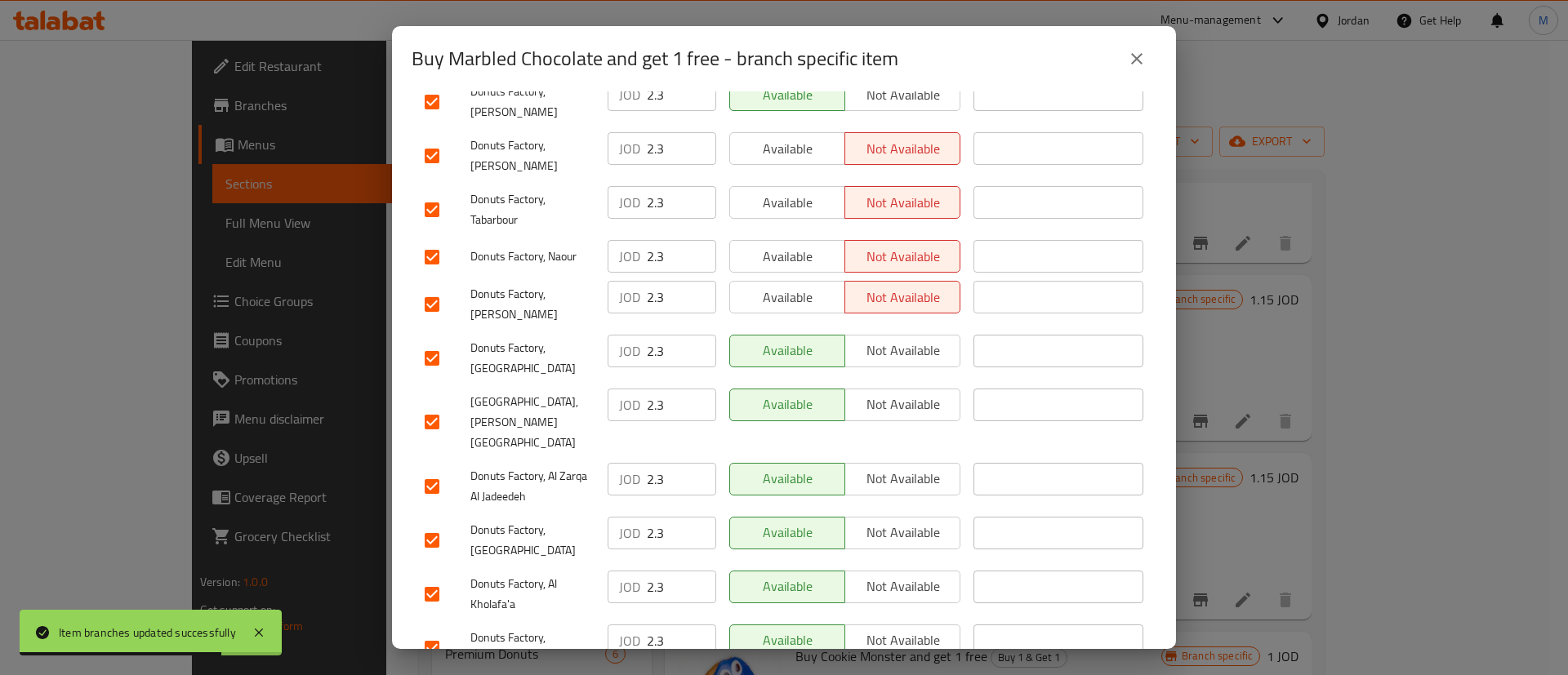
click at [805, 286] on span "Available" at bounding box center [787, 297] width 102 height 24
click at [805, 244] on span "Available" at bounding box center [787, 256] width 102 height 24
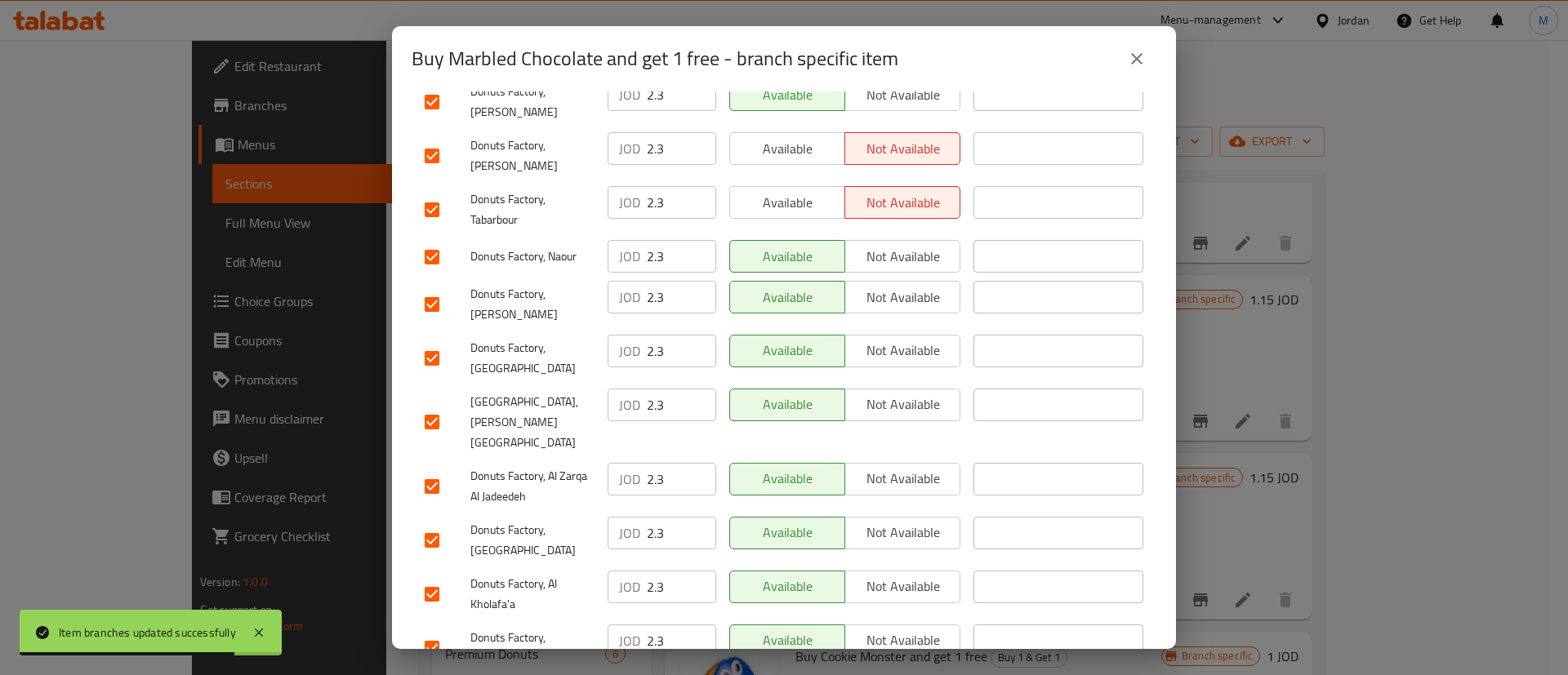
click at [805, 165] on div "Available Not available" at bounding box center [845, 156] width 244 height 60
click at [809, 126] on div "Available Not available" at bounding box center [845, 156] width 244 height 60
click at [809, 140] on span "Available" at bounding box center [787, 149] width 102 height 24
click at [800, 191] on span "Available" at bounding box center [787, 202] width 102 height 24
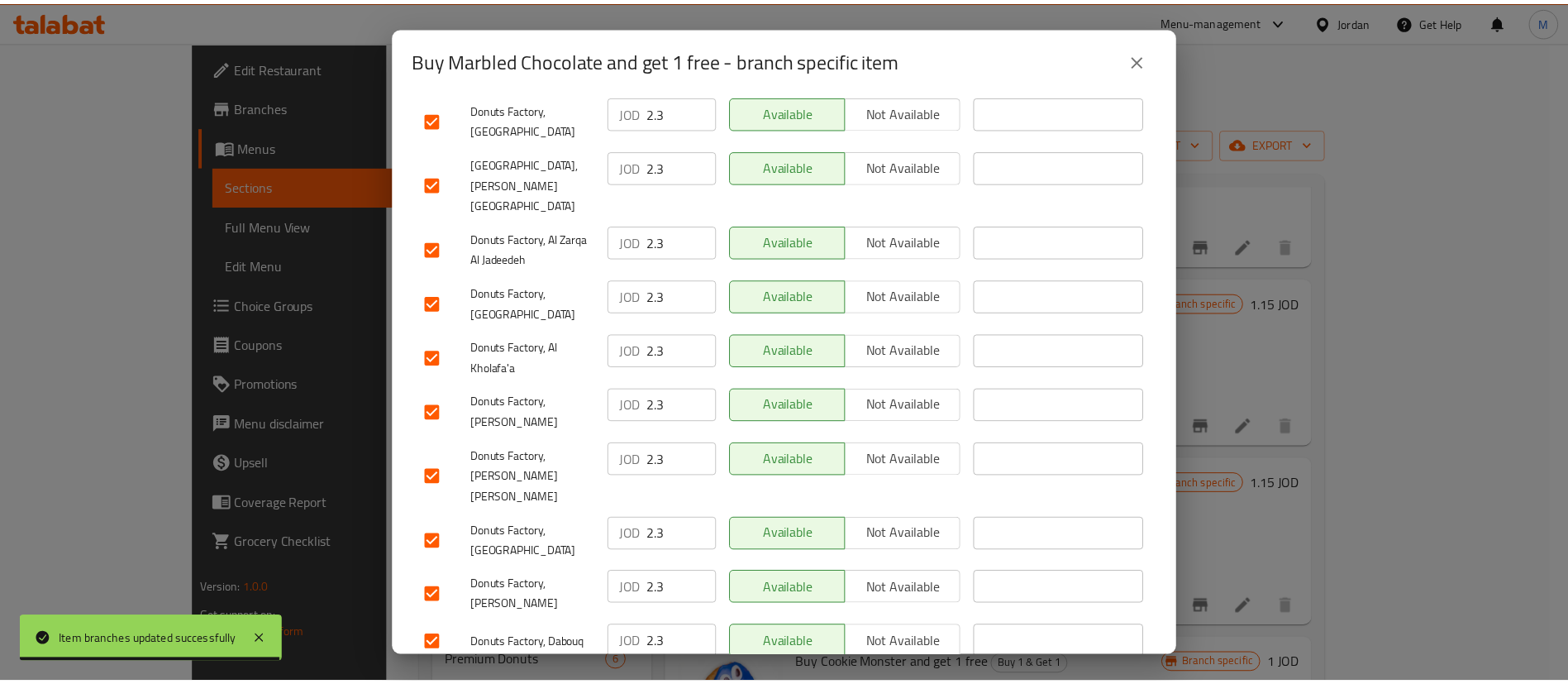
scroll to position [1261, 0]
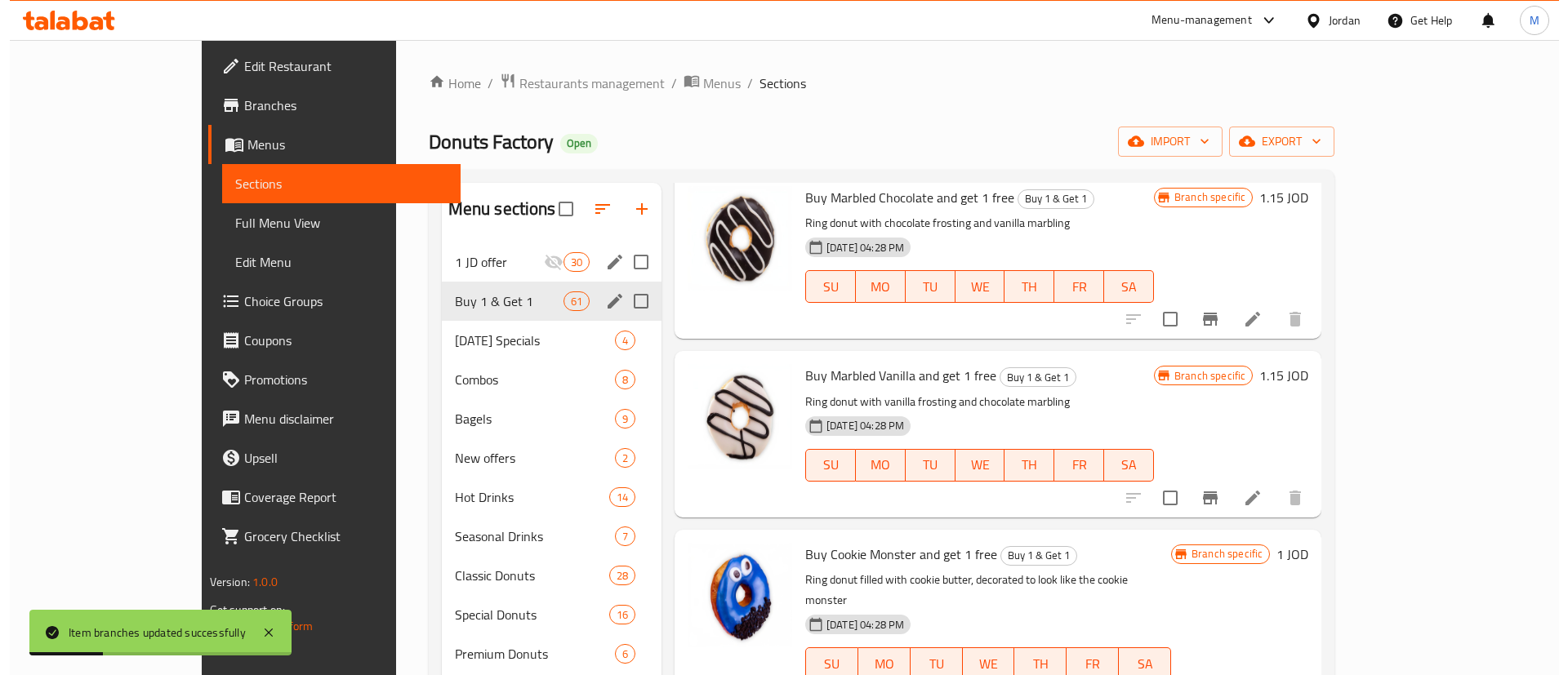
scroll to position [821, 0]
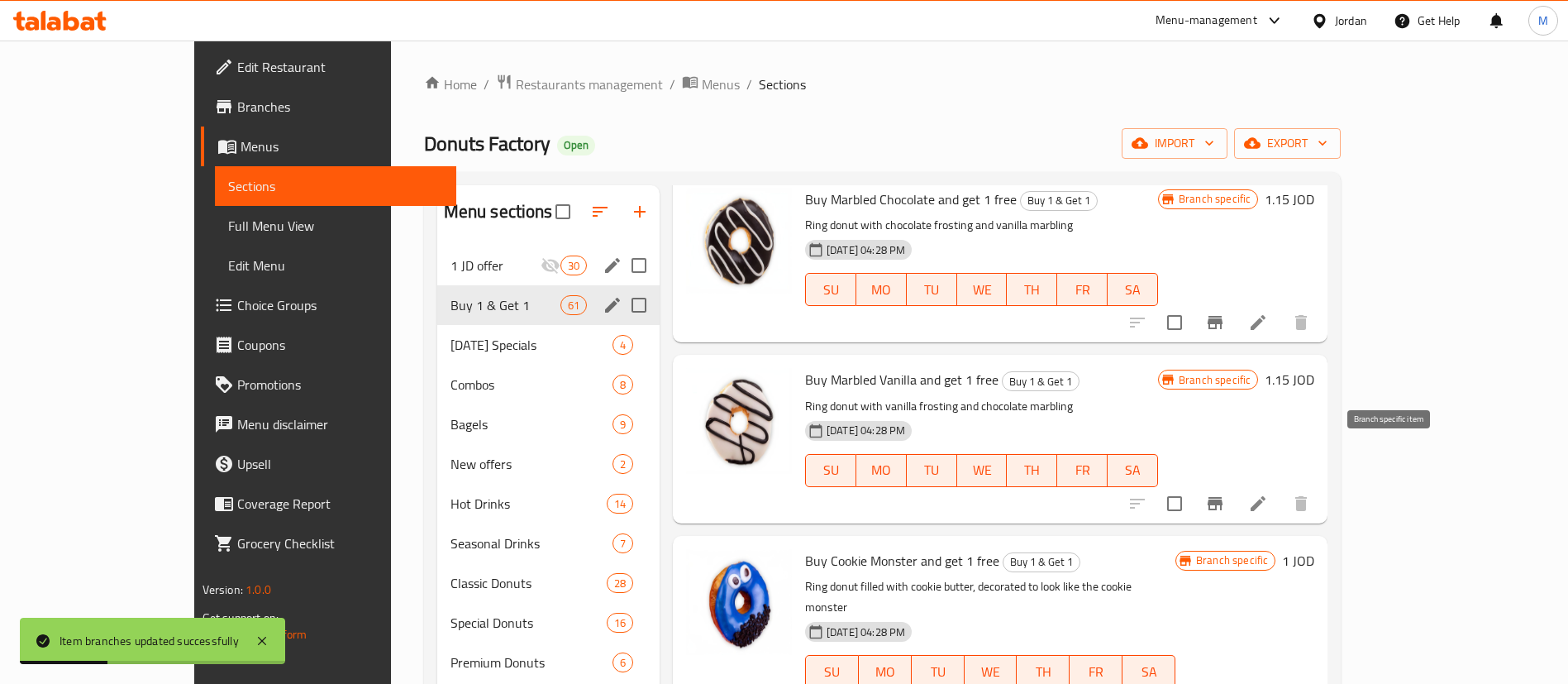
click at [1225, 494] on icon "Branch-specific-item" at bounding box center [1215, 504] width 20 height 20
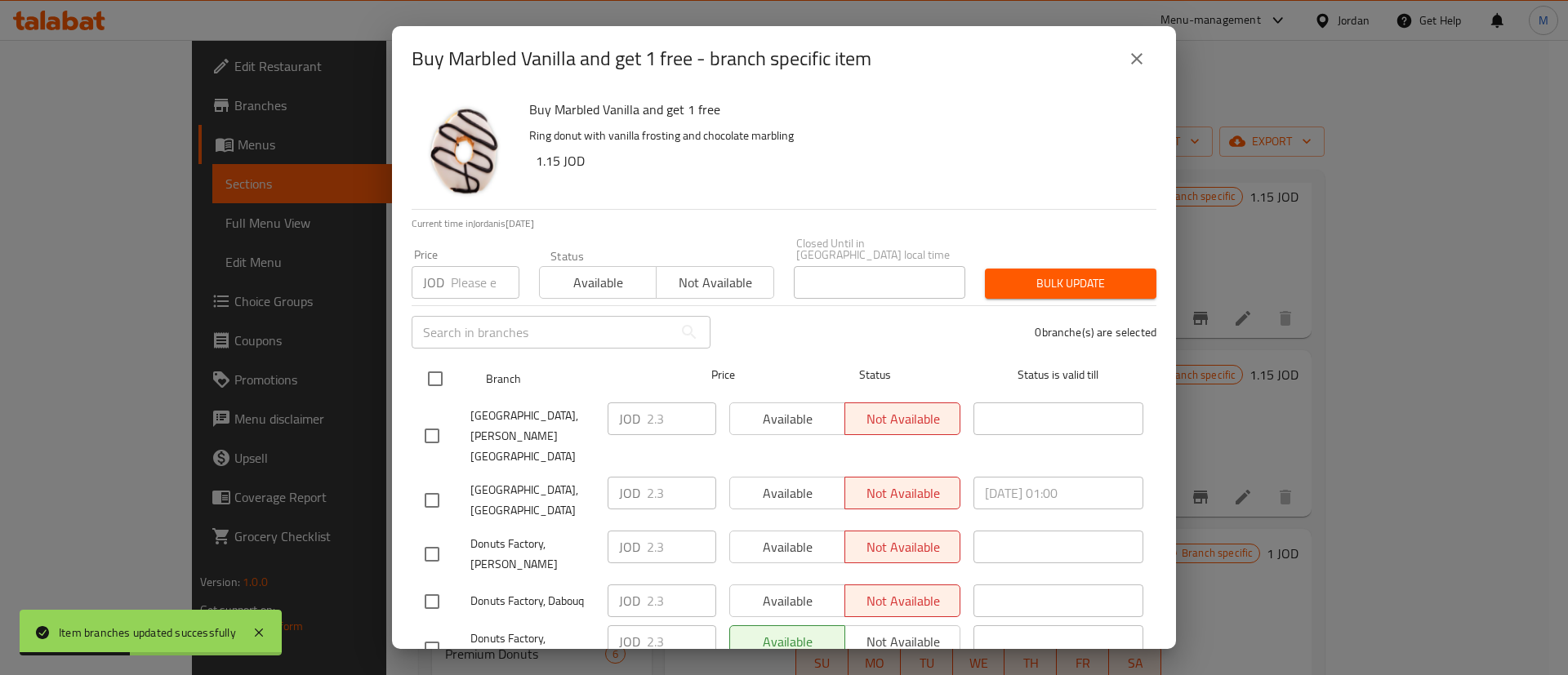
drag, startPoint x: 449, startPoint y: 359, endPoint x: 441, endPoint y: 365, distance: 10.0
click at [442, 365] on div at bounding box center [449, 379] width 61 height 48
click at [431, 365] on input "checkbox" at bounding box center [436, 379] width 35 height 35
checkbox input "true"
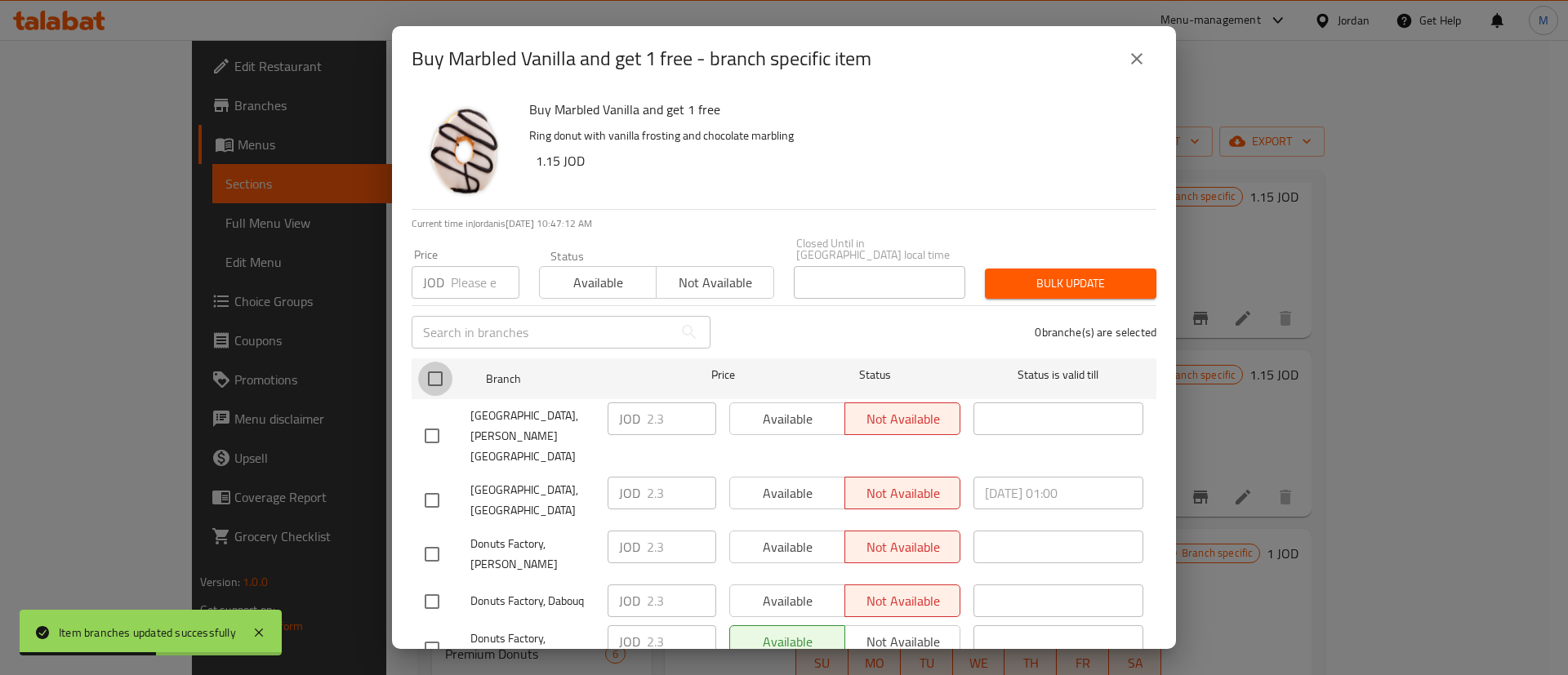
checkbox input "true"
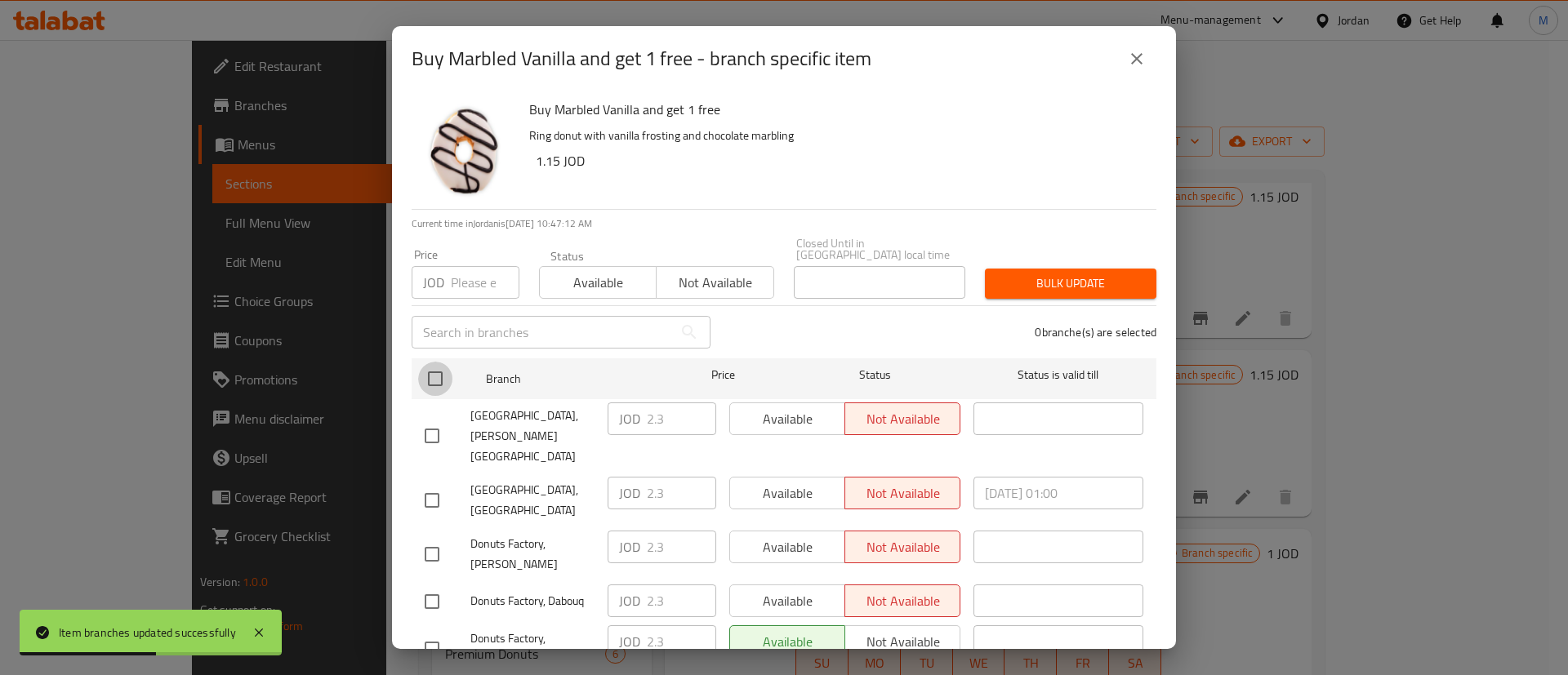
checkbox input "true"
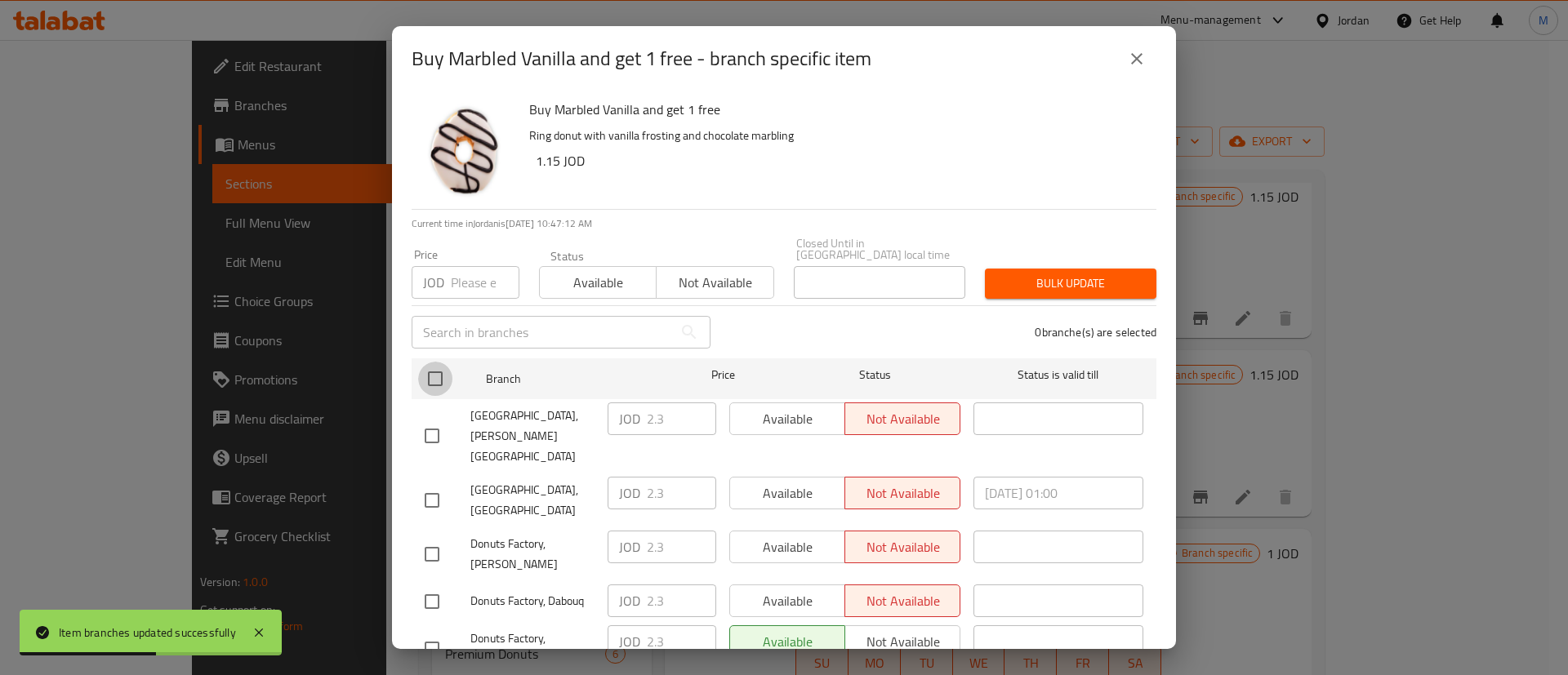
checkbox input "true"
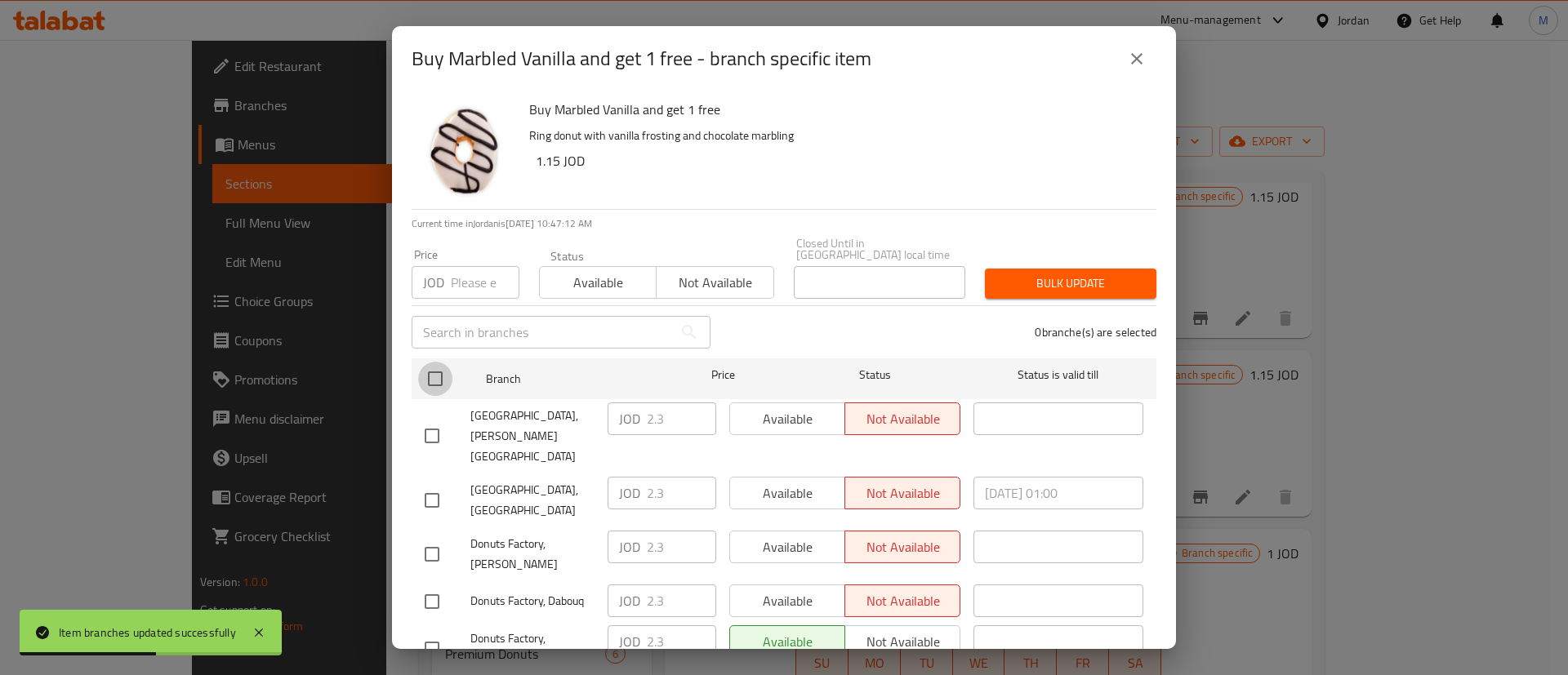
checkbox input "true"
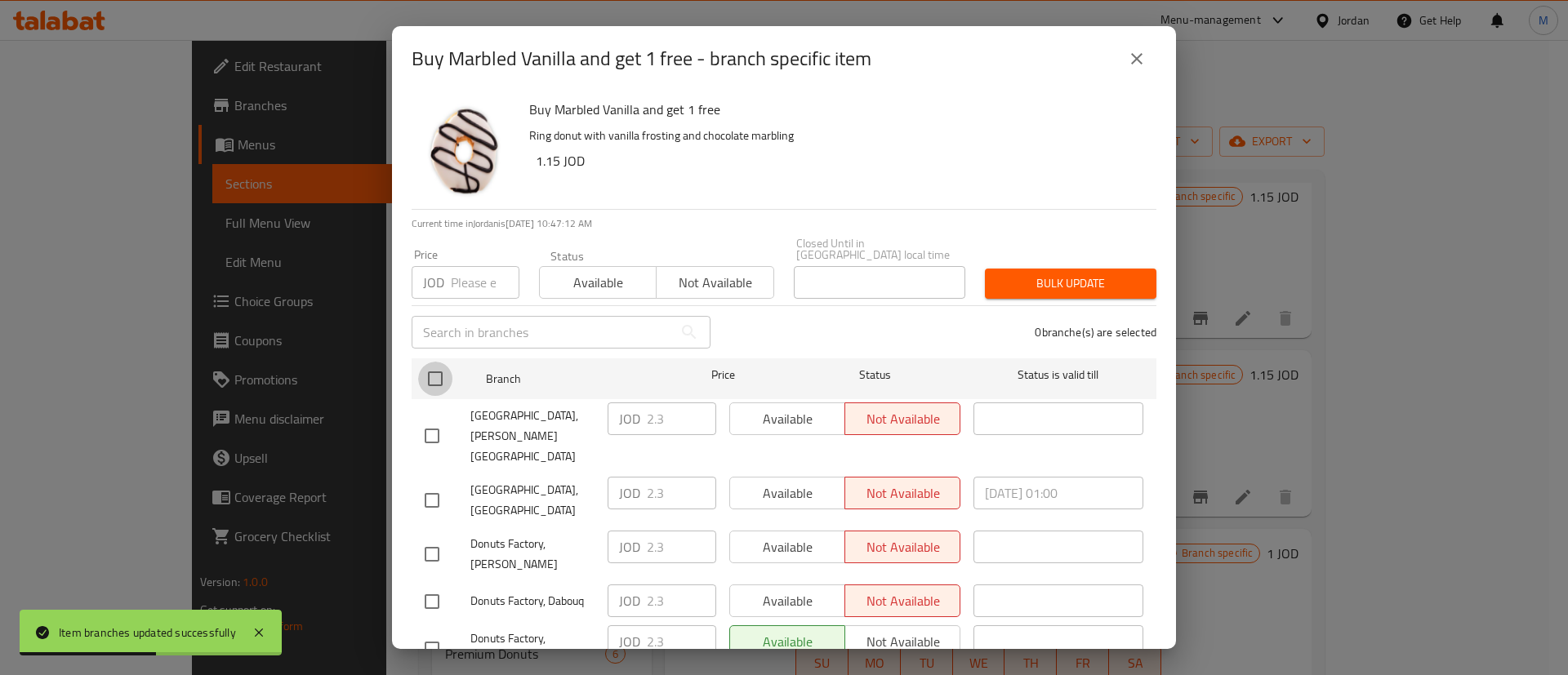
checkbox input "true"
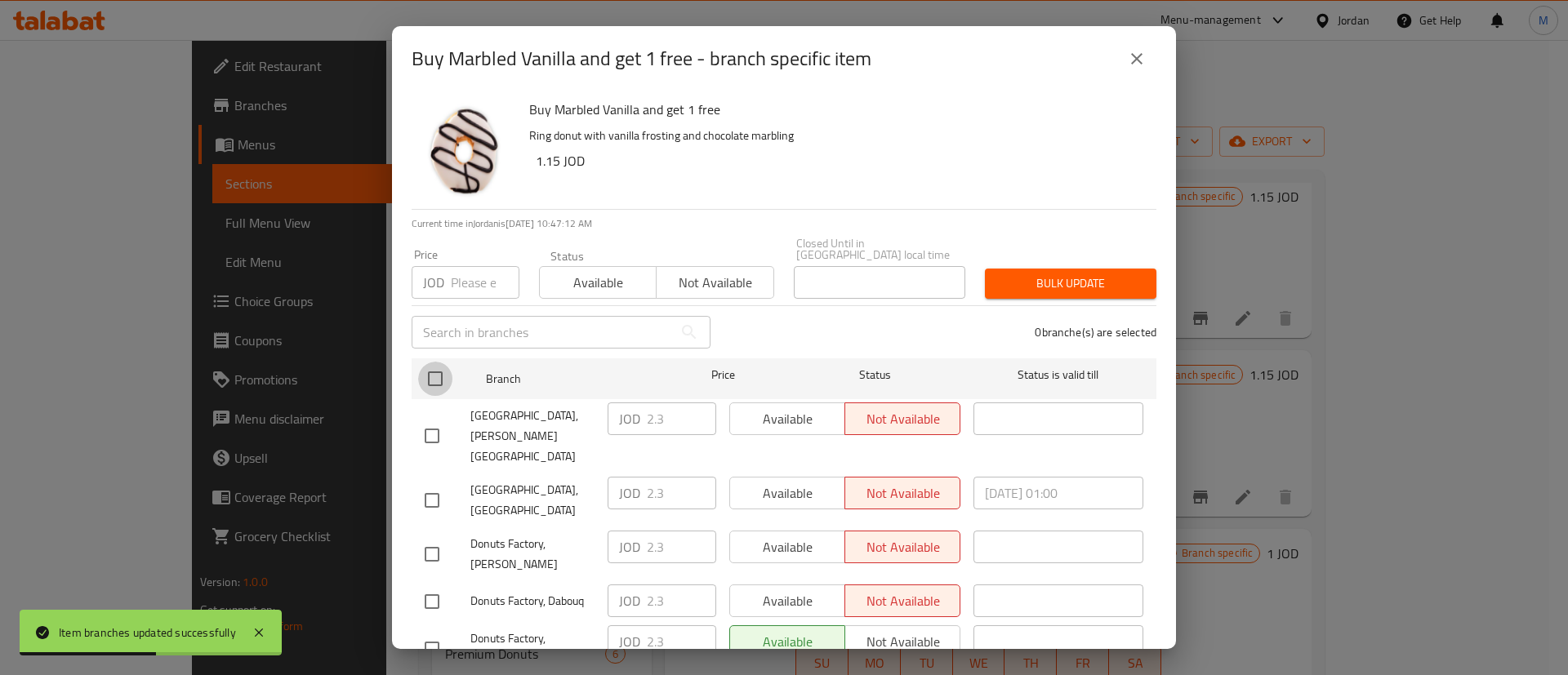
checkbox input "true"
click at [816, 411] on span "Available" at bounding box center [787, 419] width 102 height 24
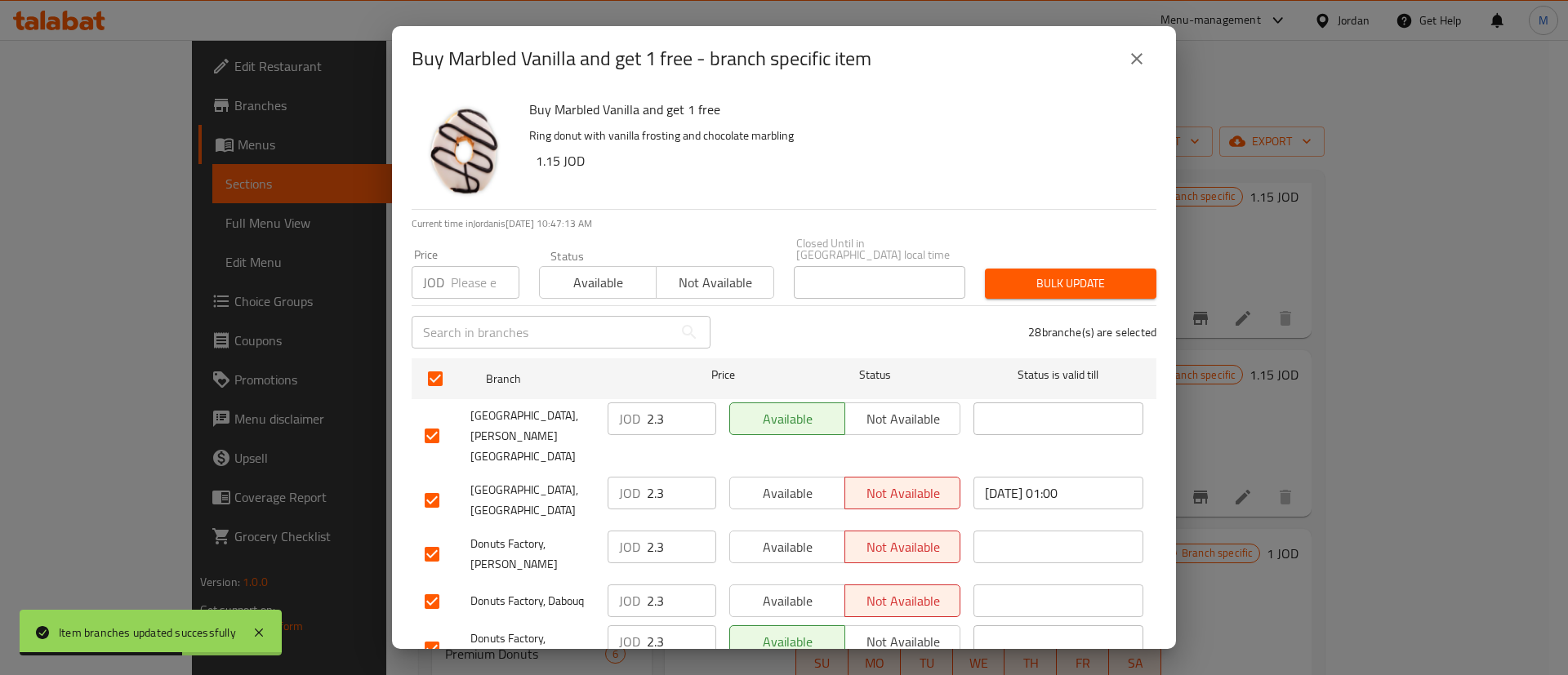
drag, startPoint x: 795, startPoint y: 497, endPoint x: 796, endPoint y: 477, distance: 20.0
click at [794, 524] on div "Available Not available" at bounding box center [845, 554] width 244 height 60
click at [796, 477] on button "Available" at bounding box center [786, 493] width 116 height 33
click at [803, 539] on div "Available Not available" at bounding box center [845, 554] width 244 height 60
click at [805, 531] on button "Available" at bounding box center [786, 547] width 116 height 33
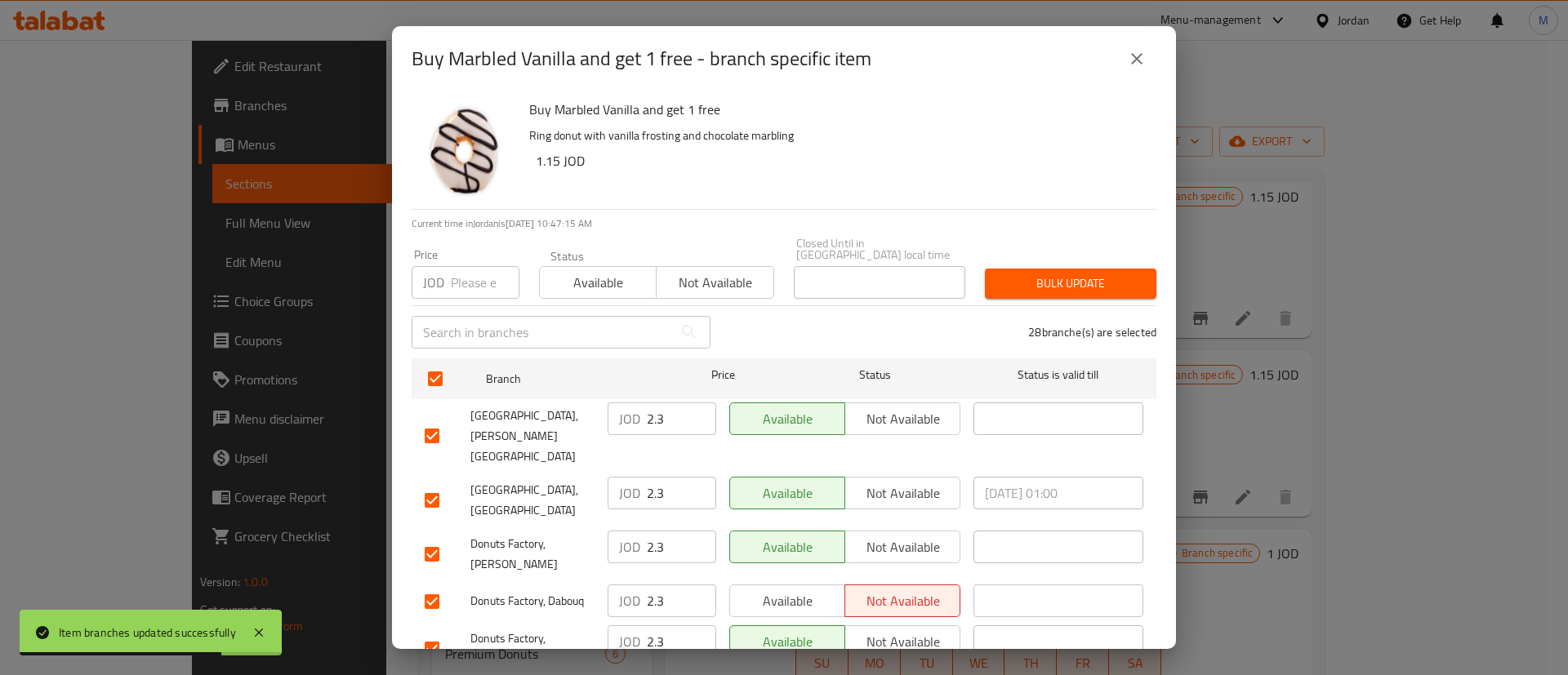
click at [800, 589] on span "Available" at bounding box center [787, 601] width 102 height 24
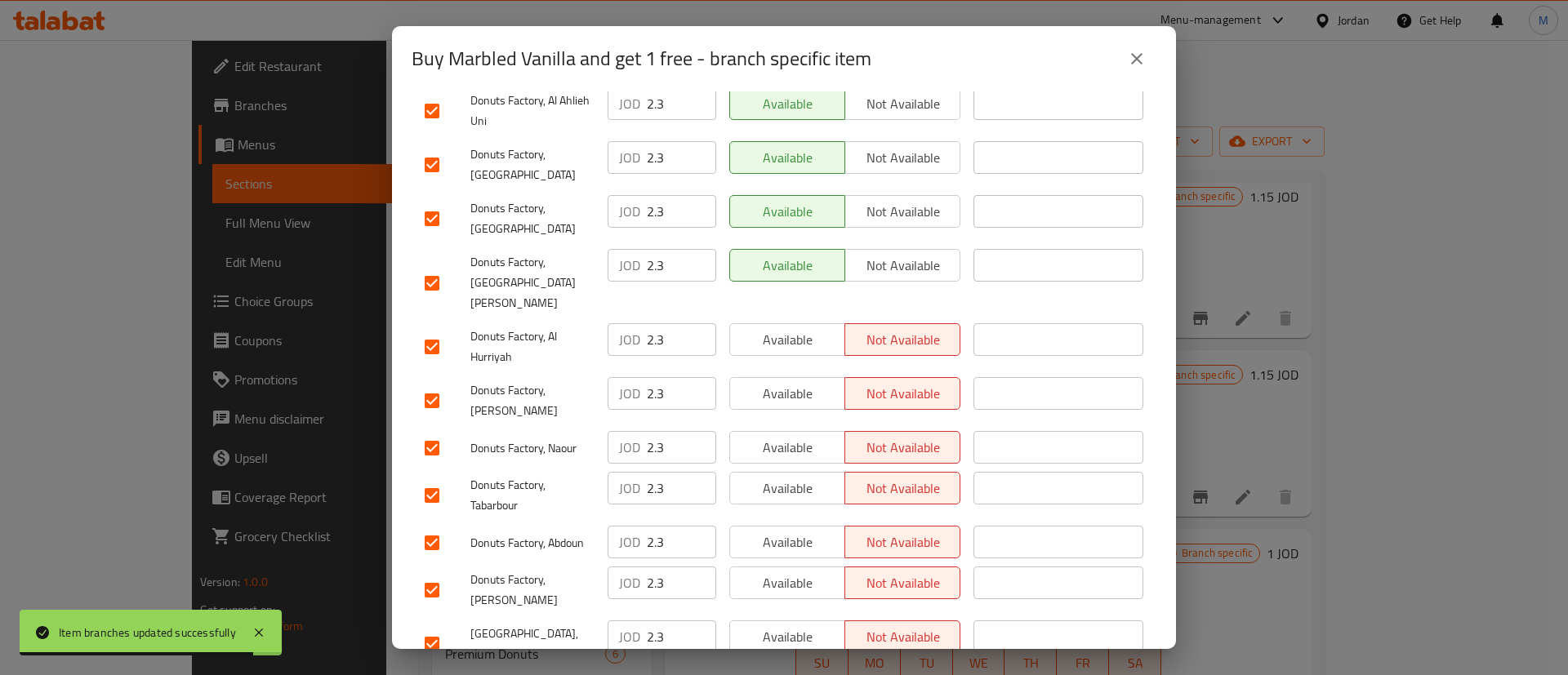
click at [789, 626] on span "Available" at bounding box center [787, 637] width 102 height 24
click at [786, 571] on span "Available" at bounding box center [787, 583] width 102 height 24
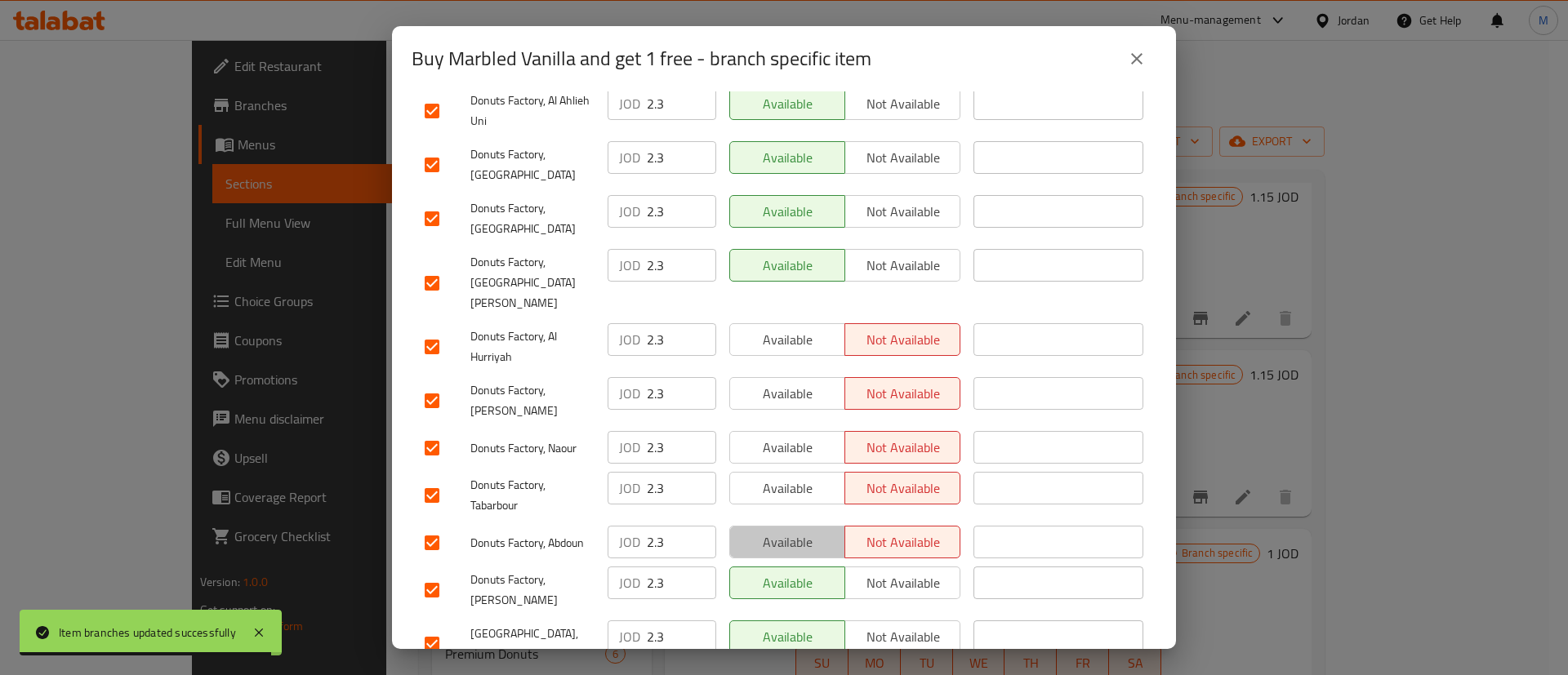
click at [792, 531] on span "Available" at bounding box center [787, 542] width 102 height 24
drag, startPoint x: 798, startPoint y: 381, endPoint x: 802, endPoint y: 317, distance: 64.1
click at [800, 477] on span "Available" at bounding box center [787, 488] width 102 height 24
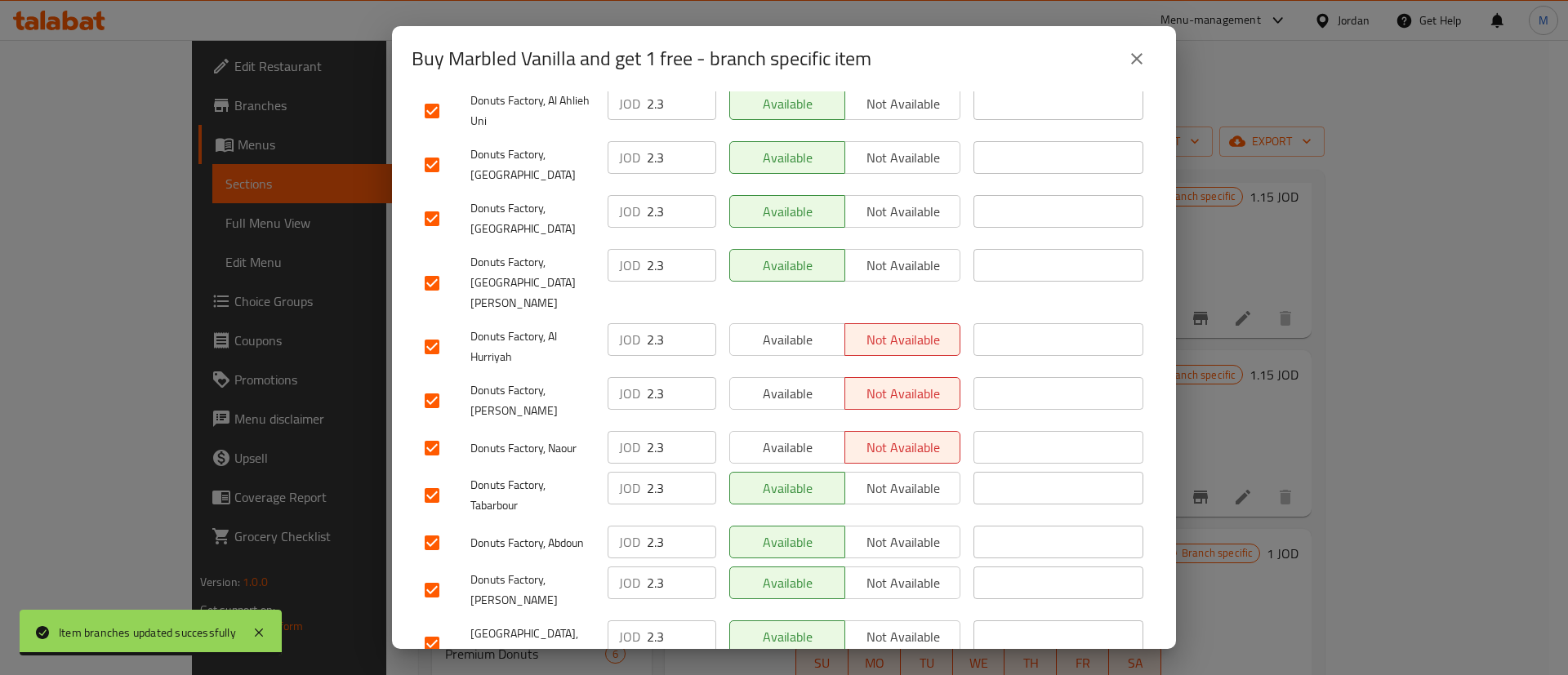
click at [802, 436] on span "Available" at bounding box center [787, 448] width 102 height 24
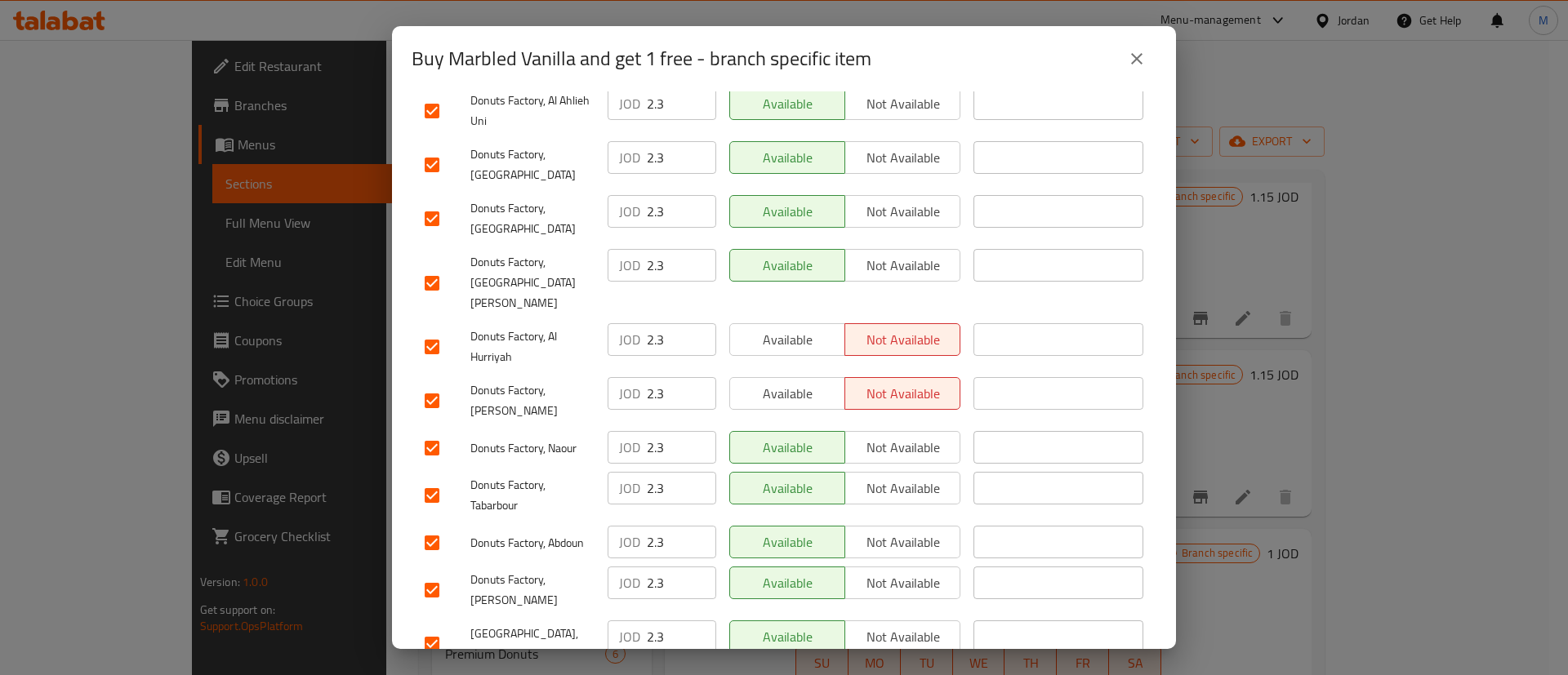
click at [810, 382] on span "Available" at bounding box center [787, 393] width 102 height 24
click at [816, 324] on button "Available" at bounding box center [786, 340] width 116 height 33
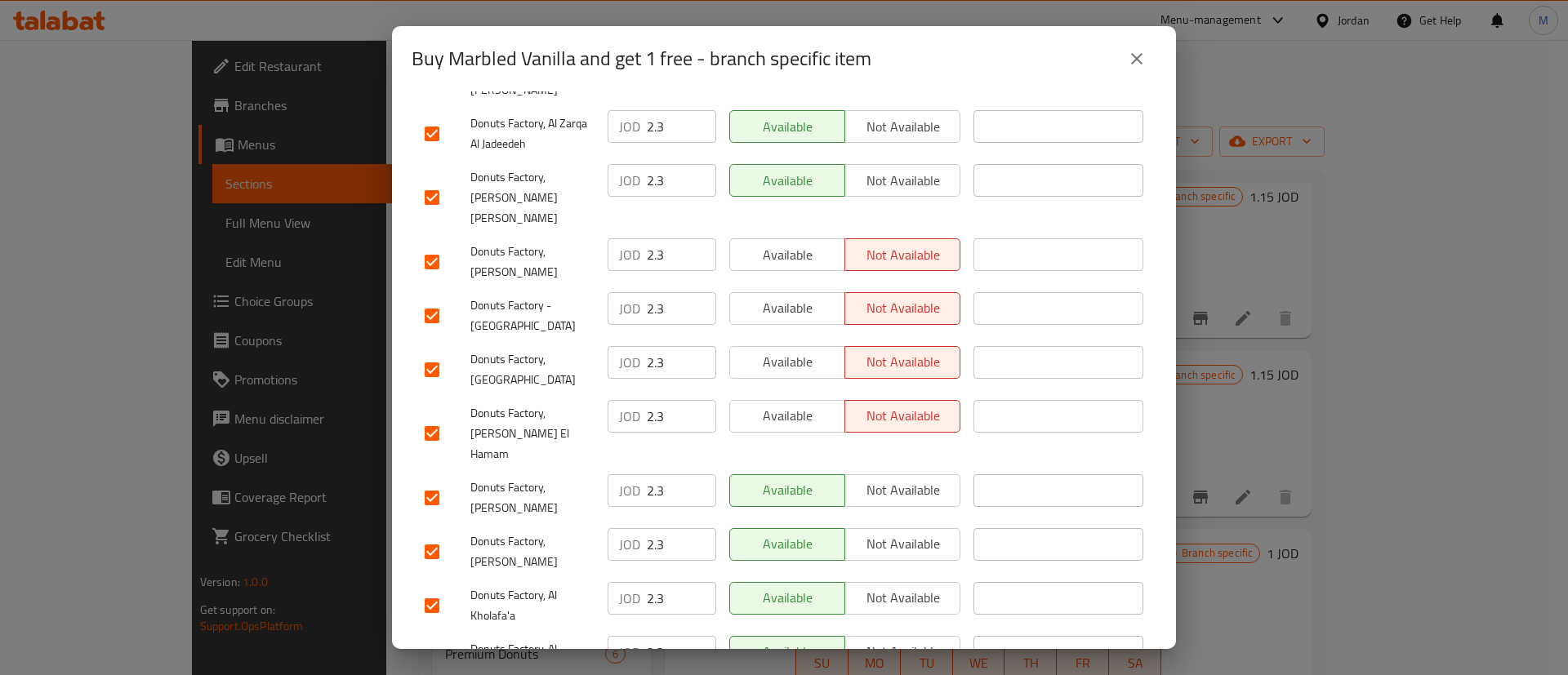
scroll to position [566, 0]
click at [800, 245] on span "Available" at bounding box center [787, 257] width 102 height 24
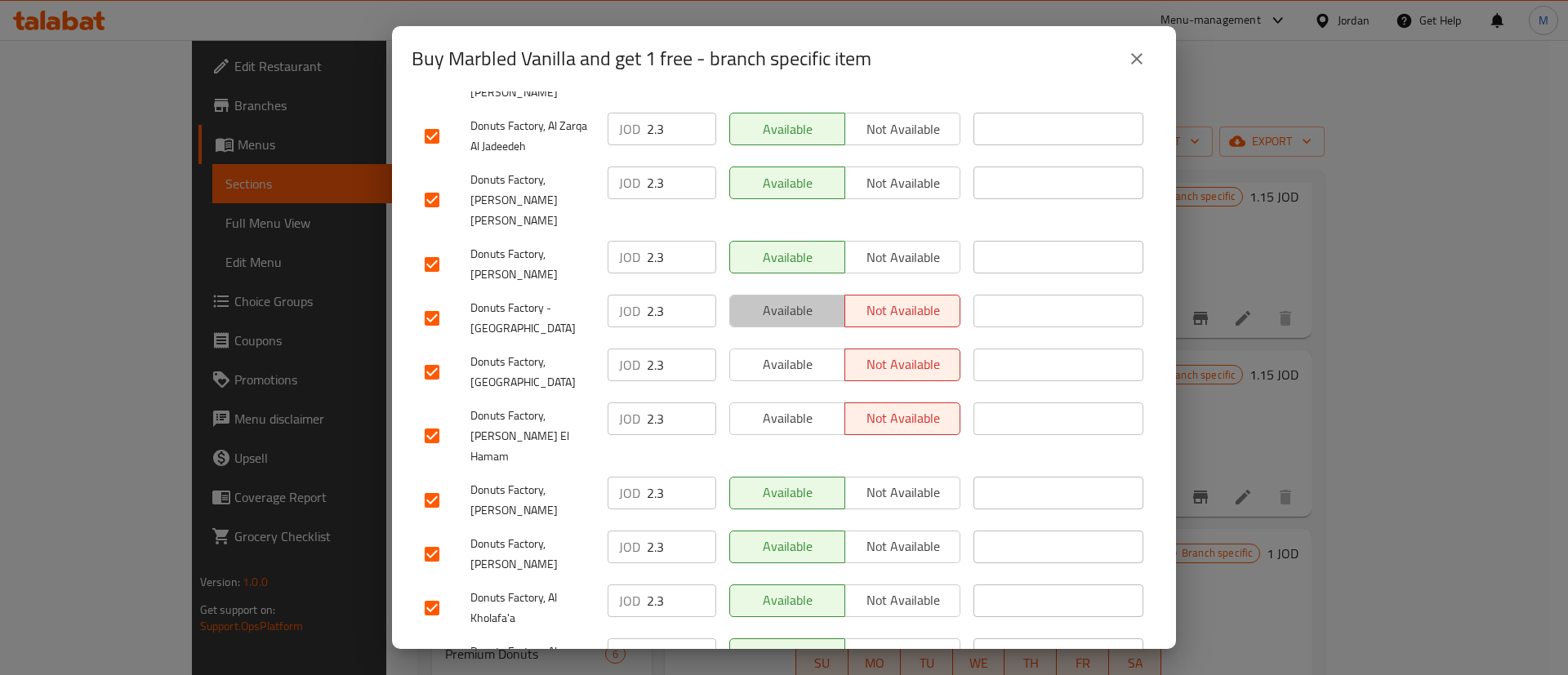
click at [800, 299] on span "Available" at bounding box center [787, 310] width 102 height 24
click at [796, 352] on span "Available" at bounding box center [787, 364] width 102 height 24
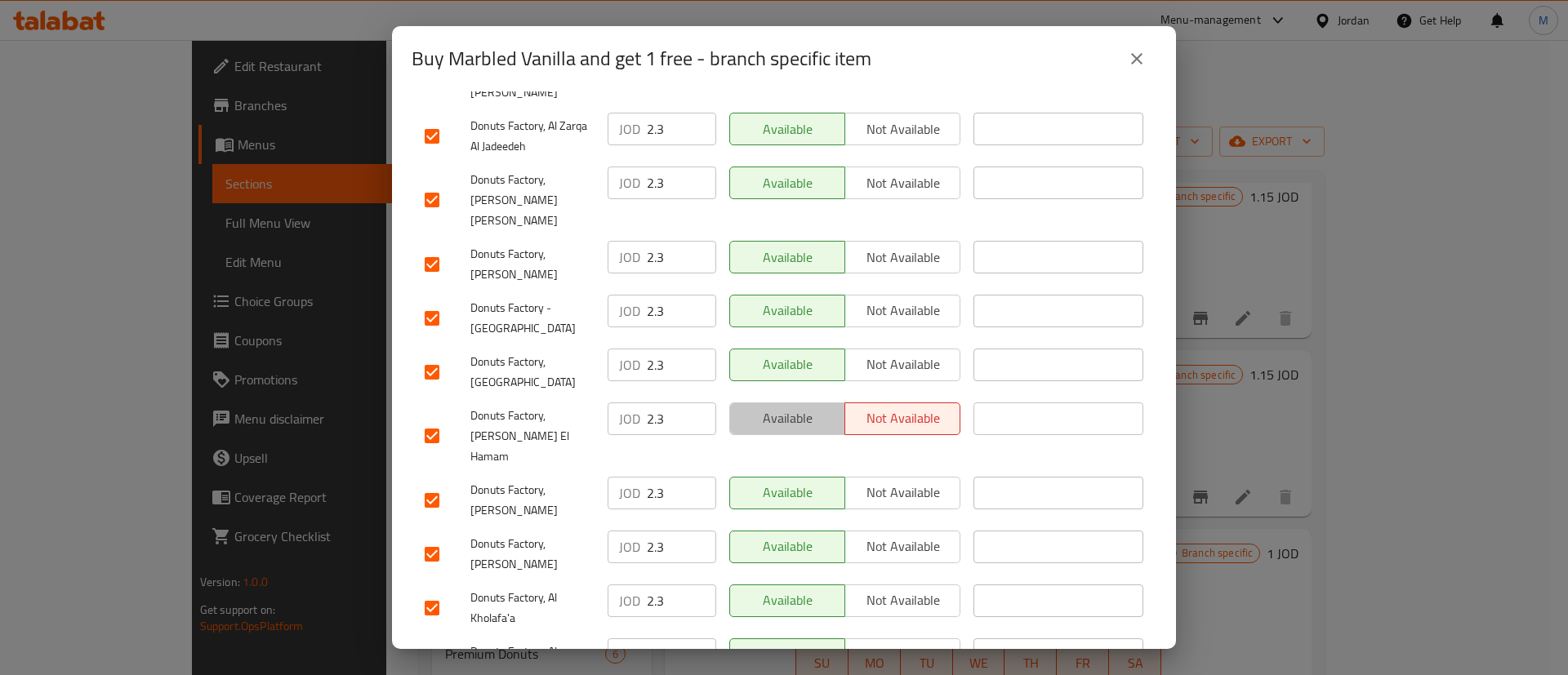
click at [807, 407] on span "Available" at bounding box center [787, 418] width 102 height 24
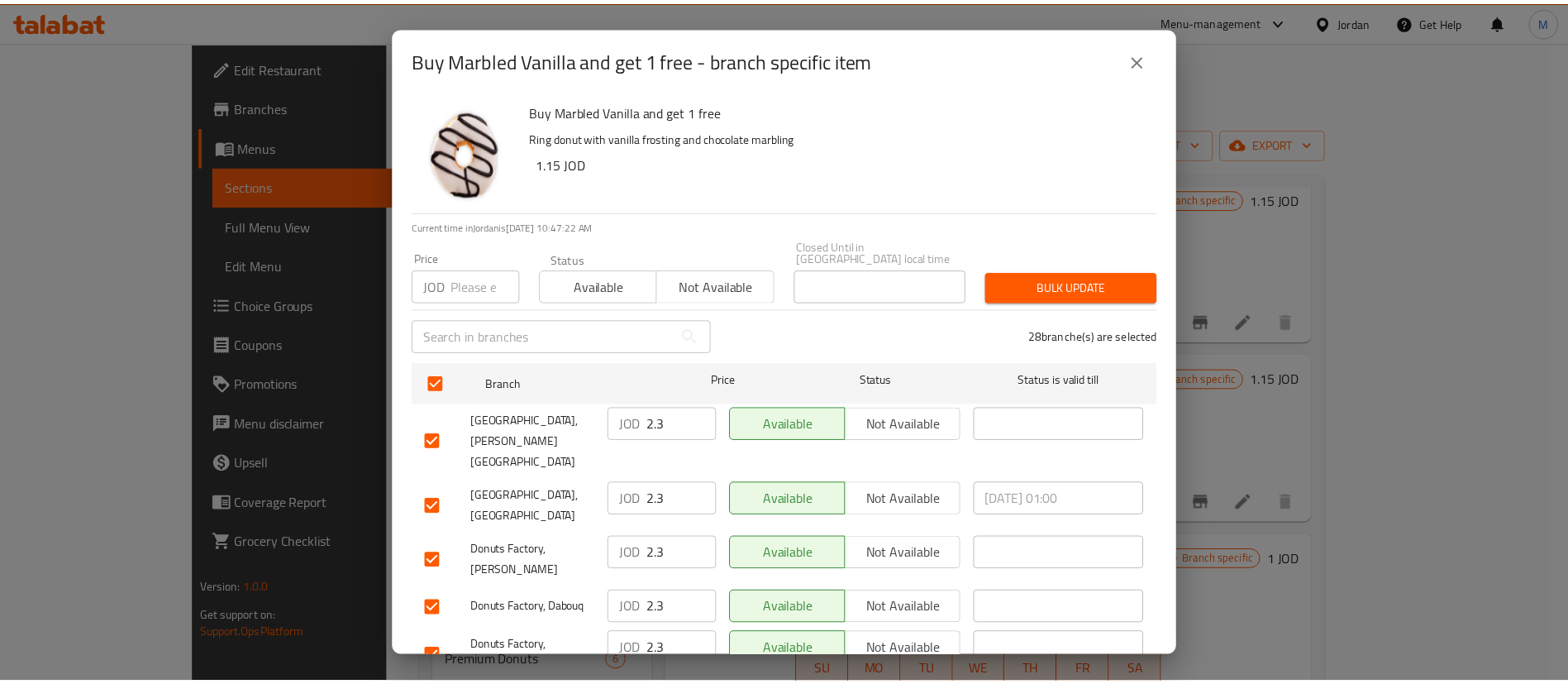
scroll to position [1261, 0]
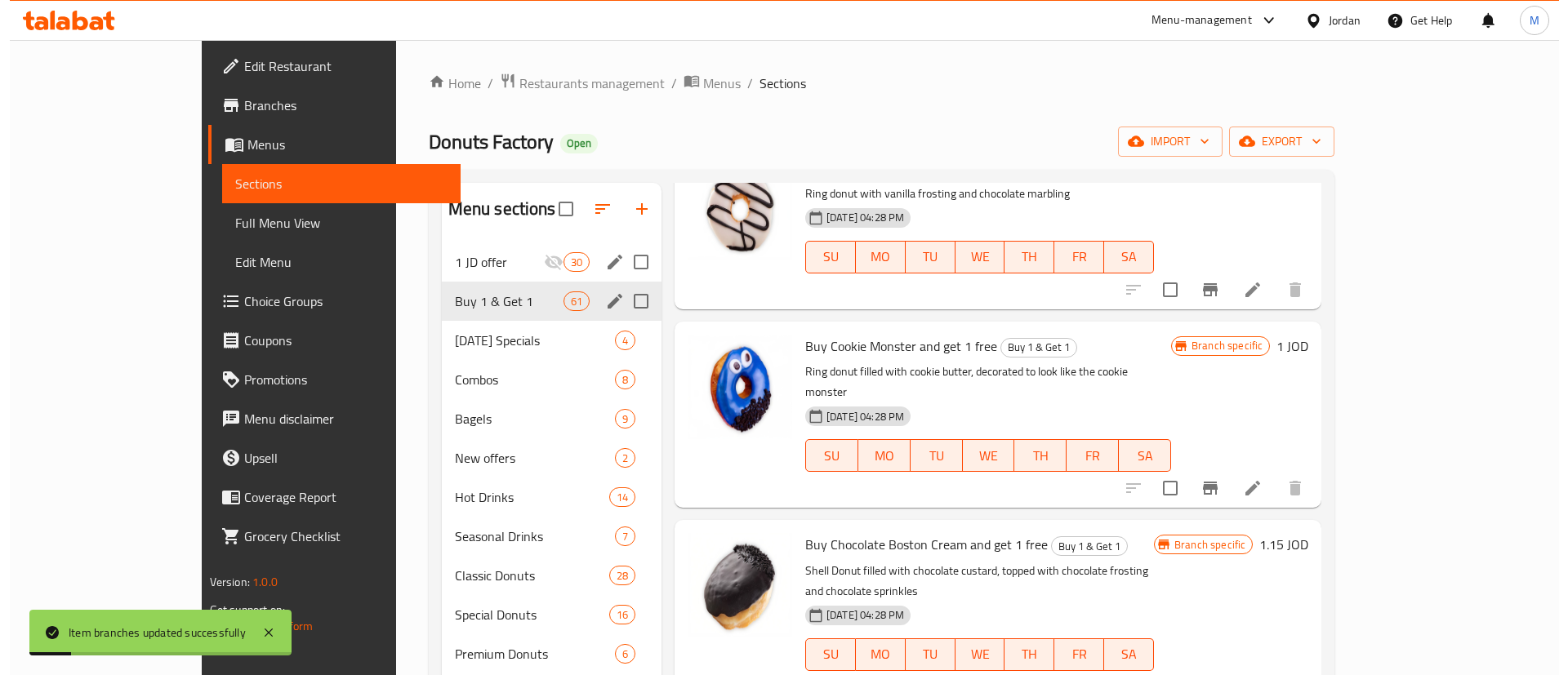
scroll to position [1030, 0]
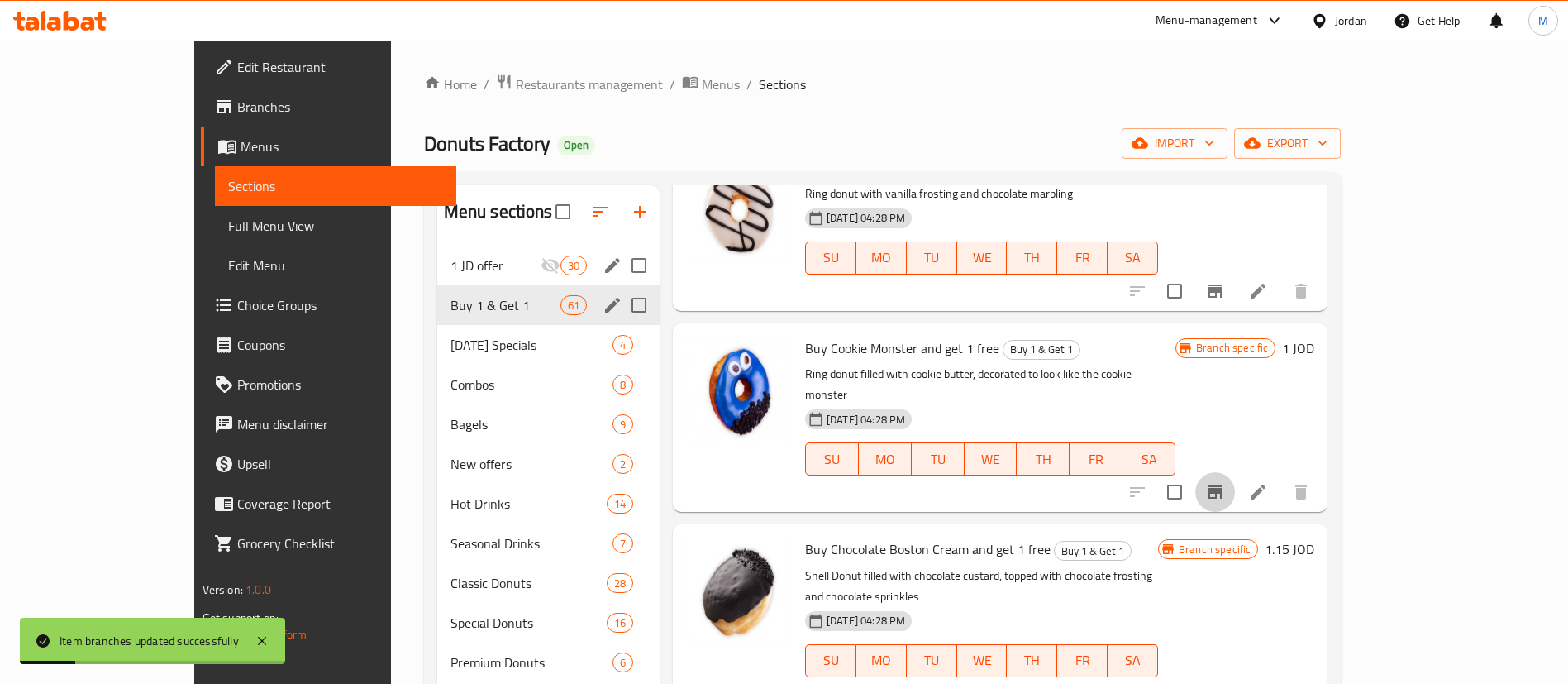
click at [1223, 485] on icon "Branch-specific-item" at bounding box center [1215, 492] width 15 height 13
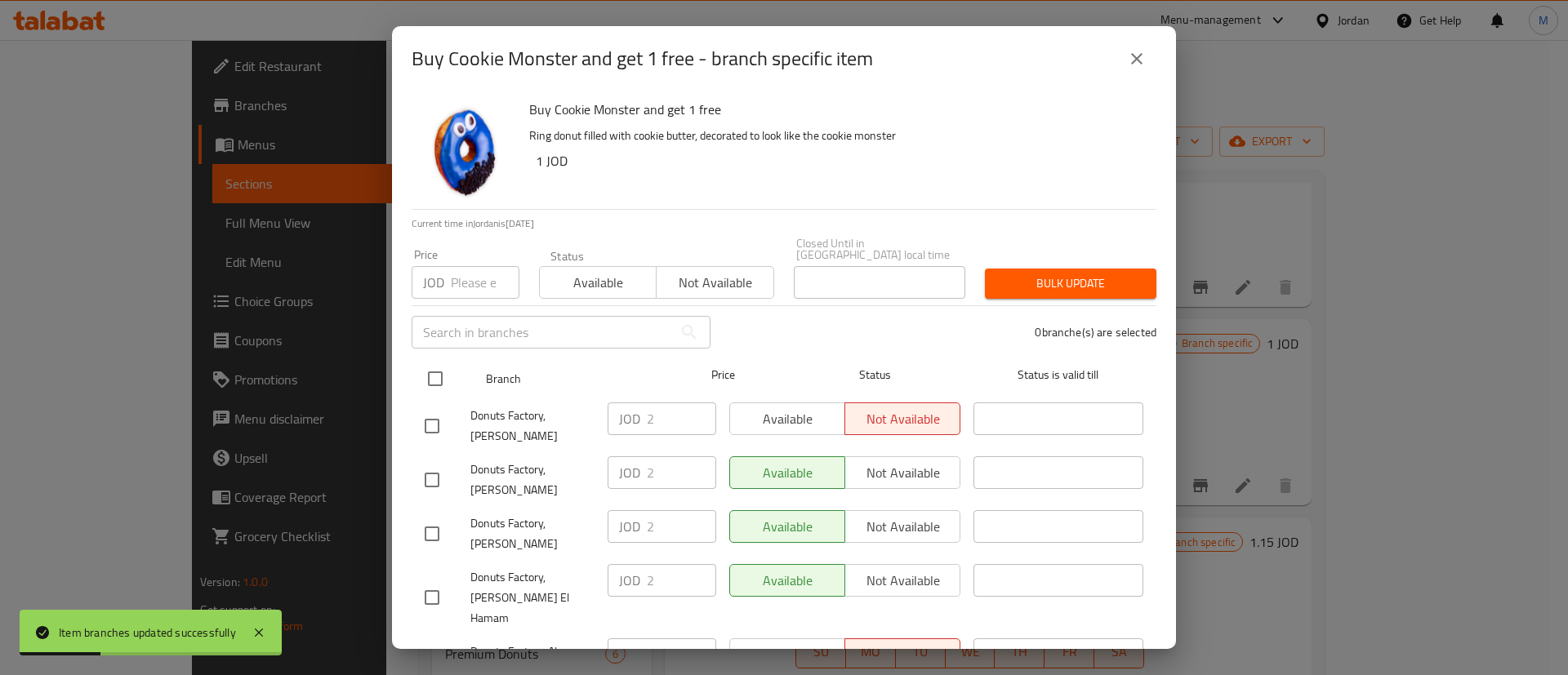
click at [430, 366] on input "checkbox" at bounding box center [436, 379] width 35 height 35
checkbox input "true"
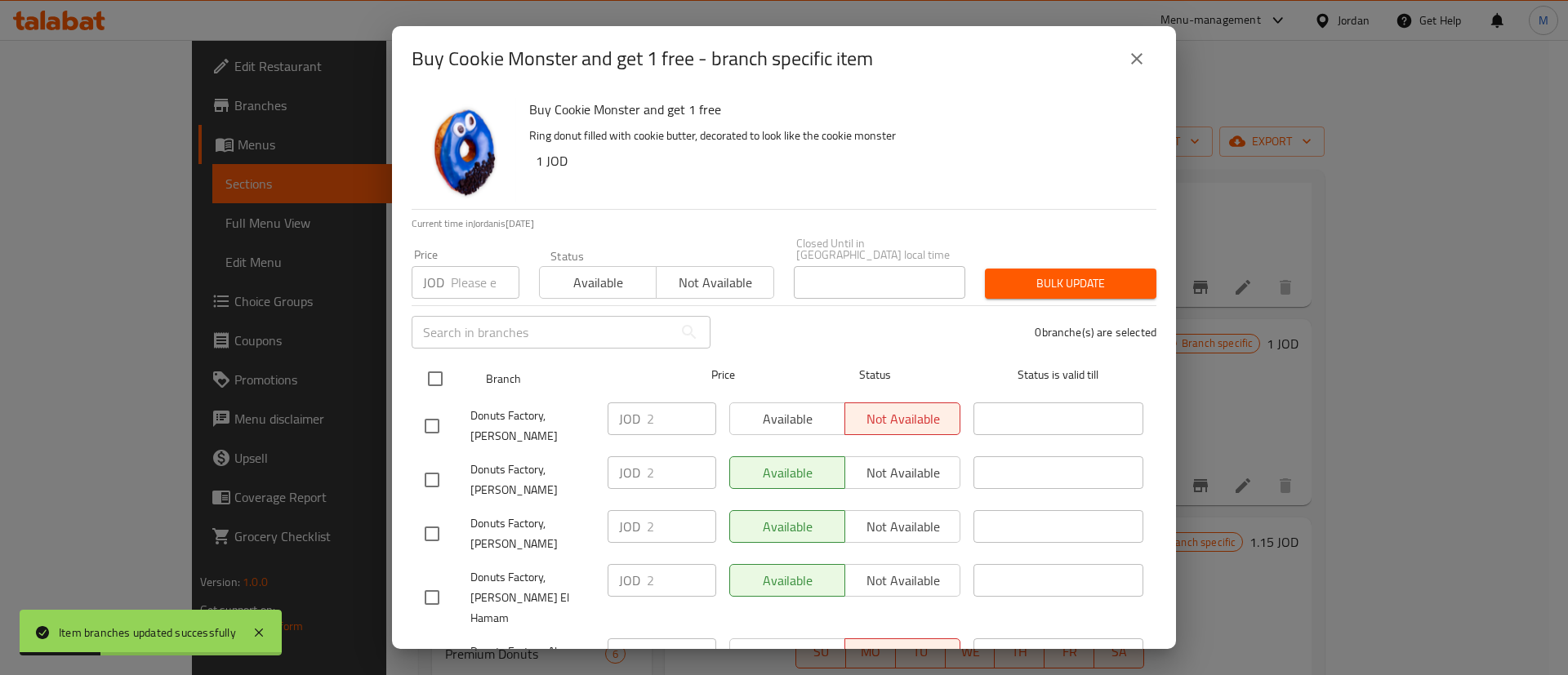
checkbox input "true"
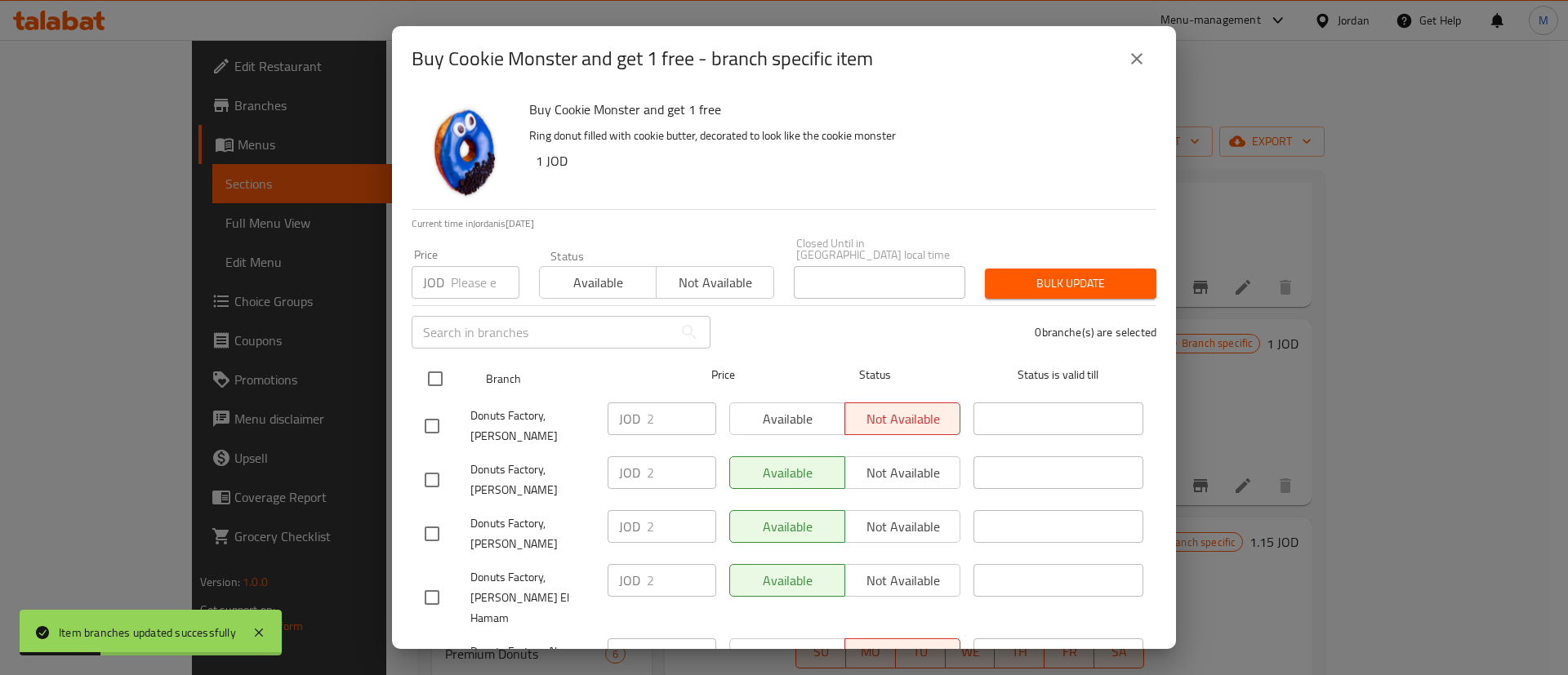
checkbox input "true"
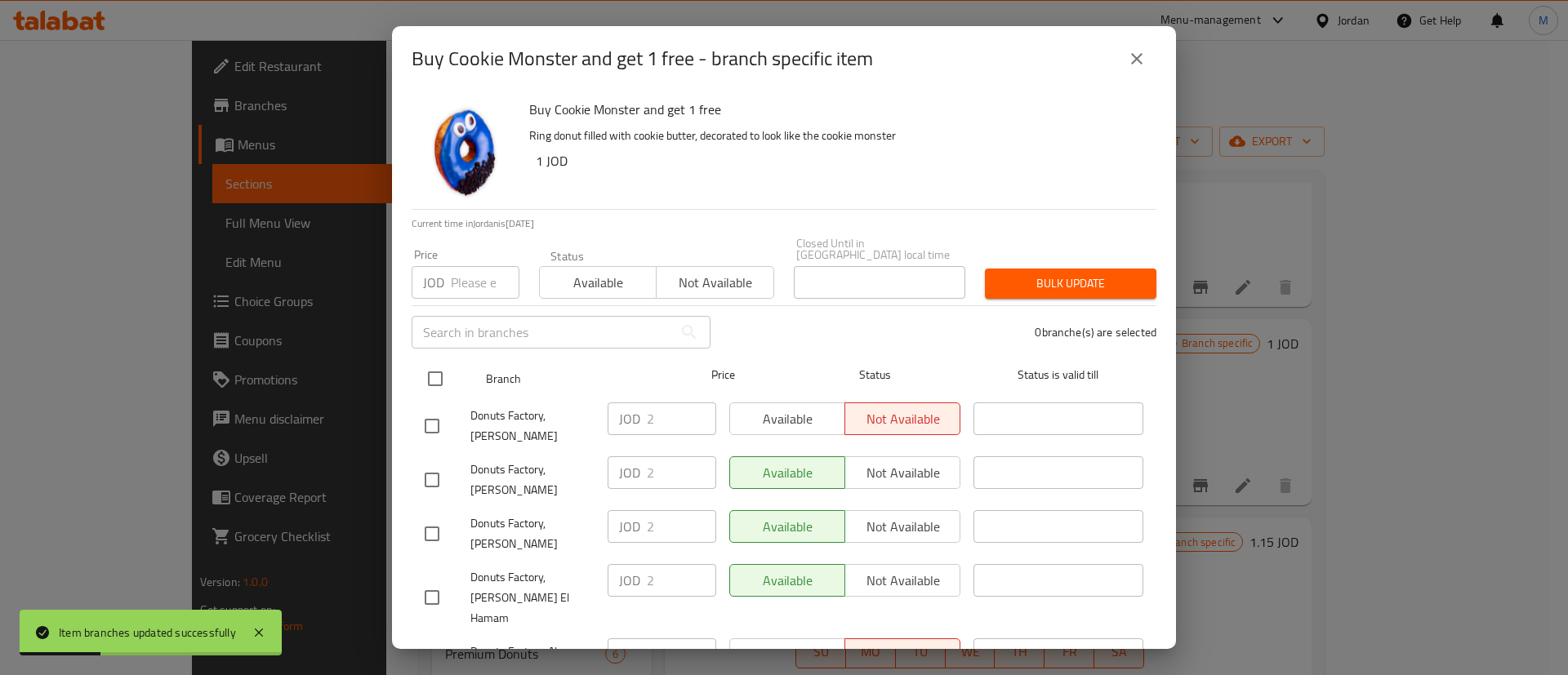
checkbox input "true"
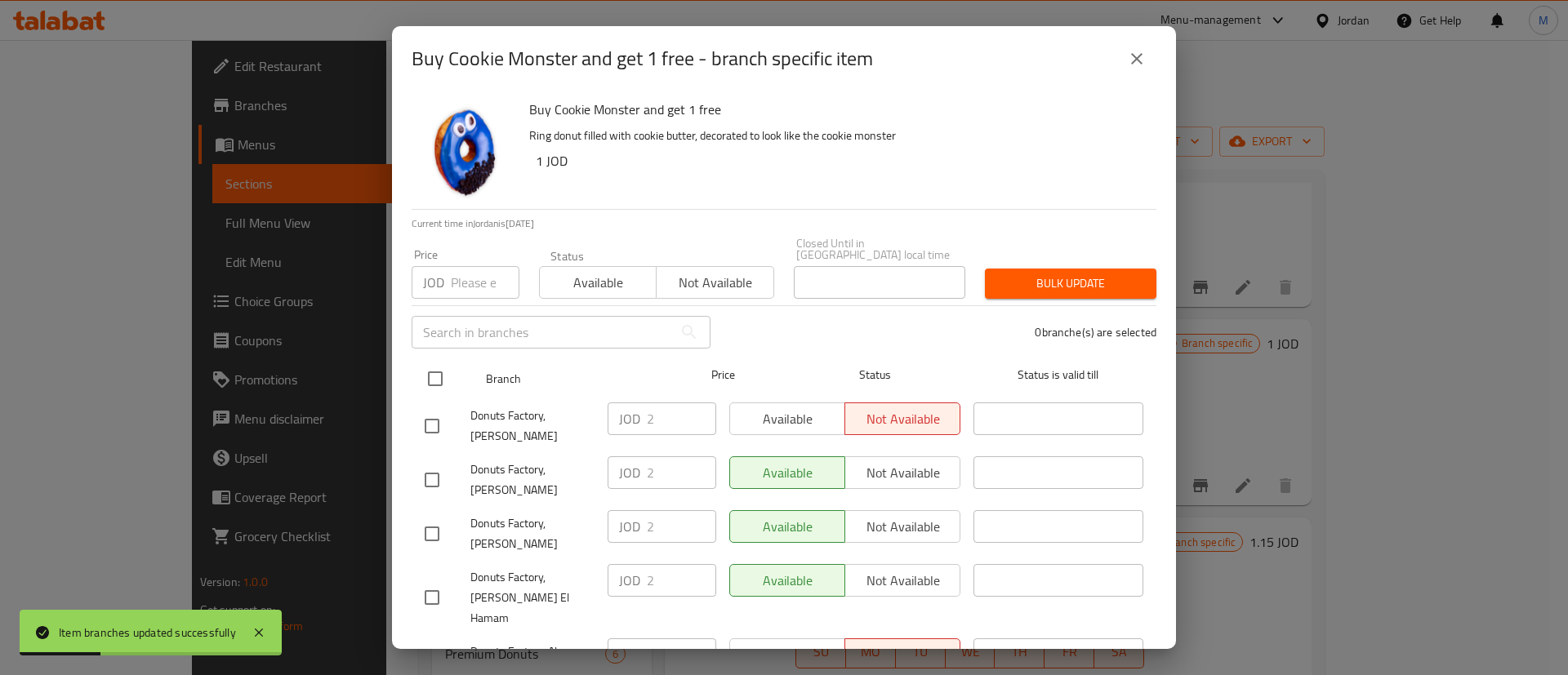
checkbox input "true"
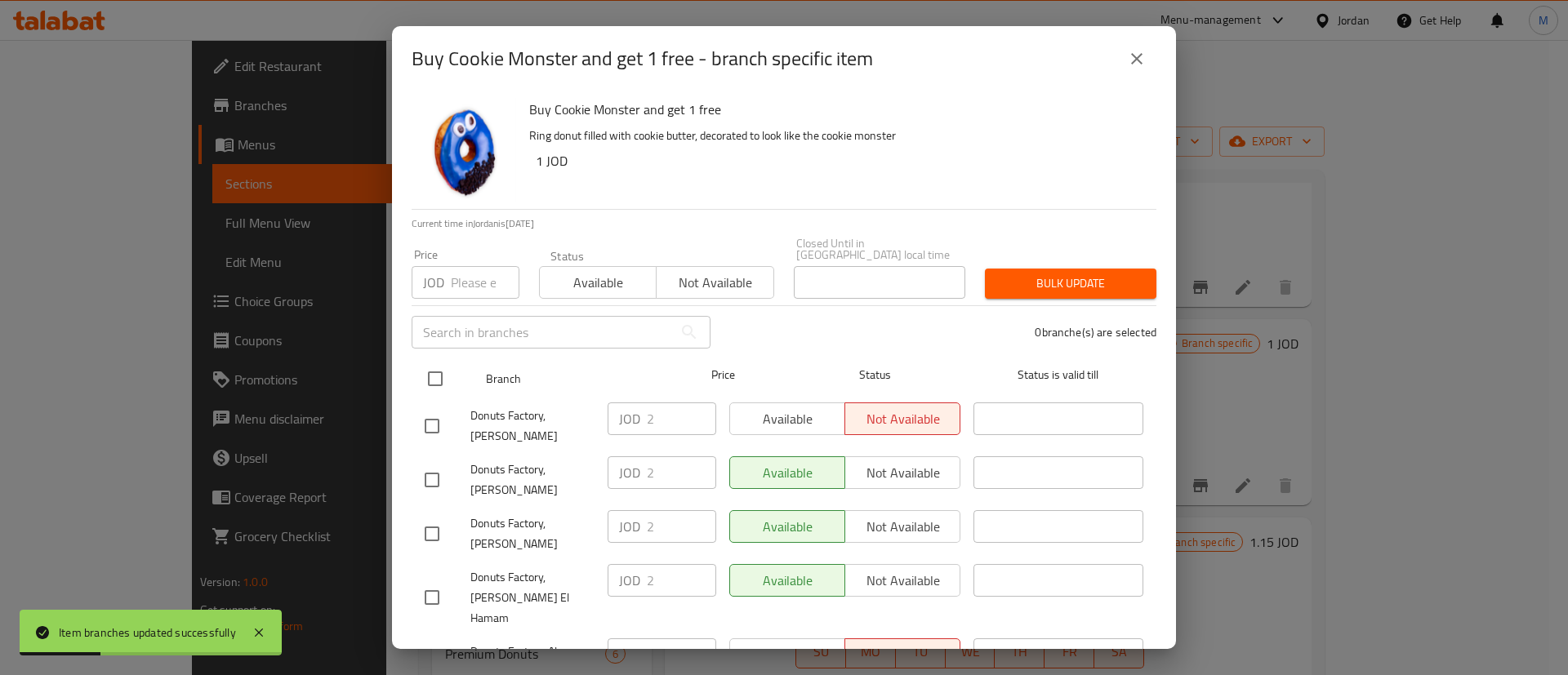
checkbox input "true"
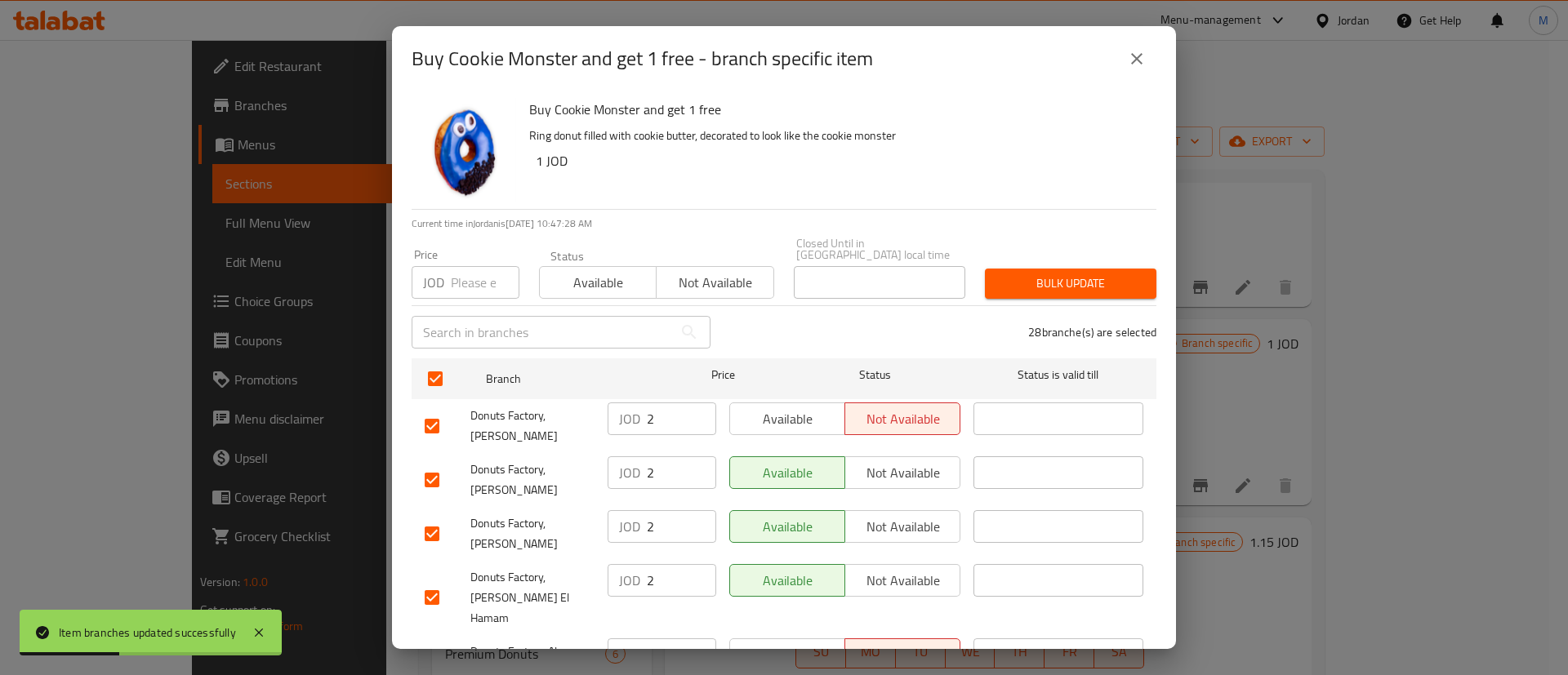
click at [777, 407] on span "Available" at bounding box center [787, 419] width 102 height 24
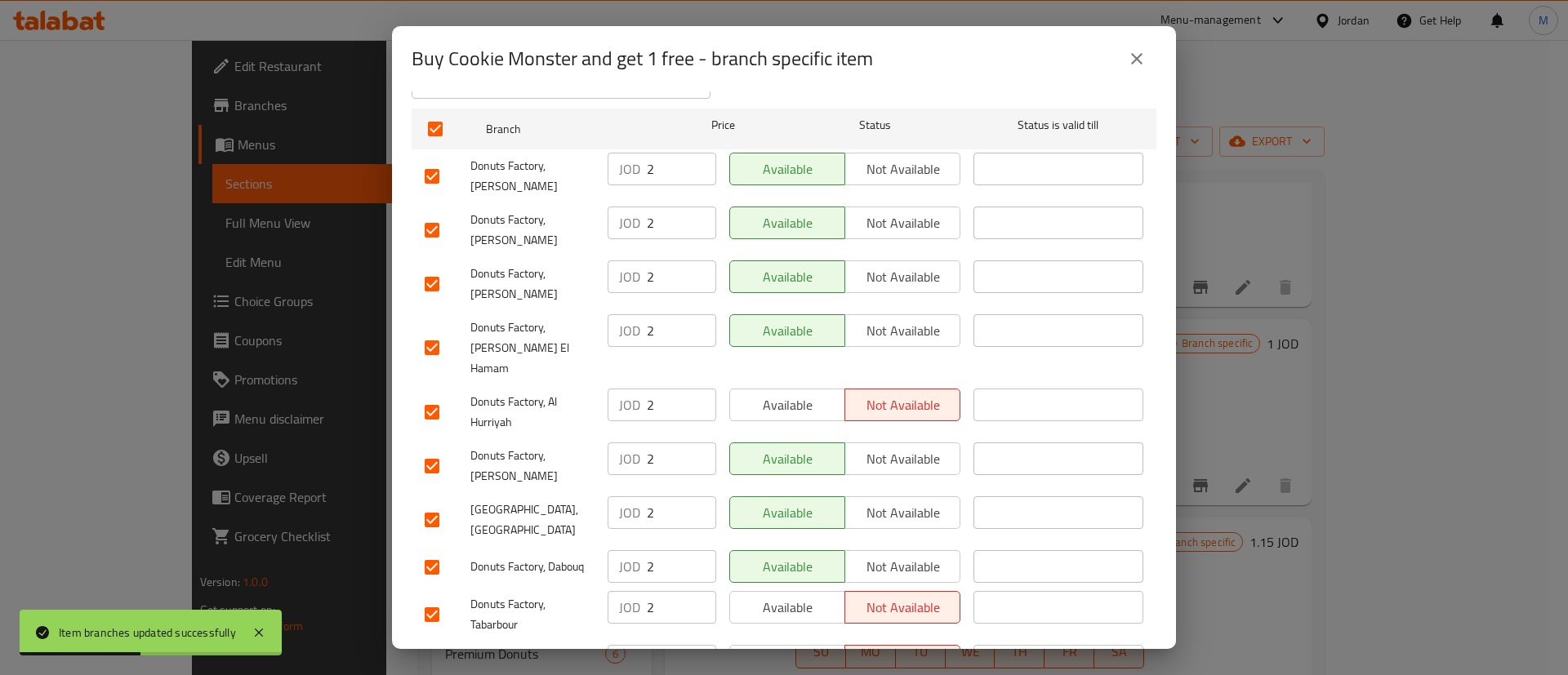
scroll to position [254, 0]
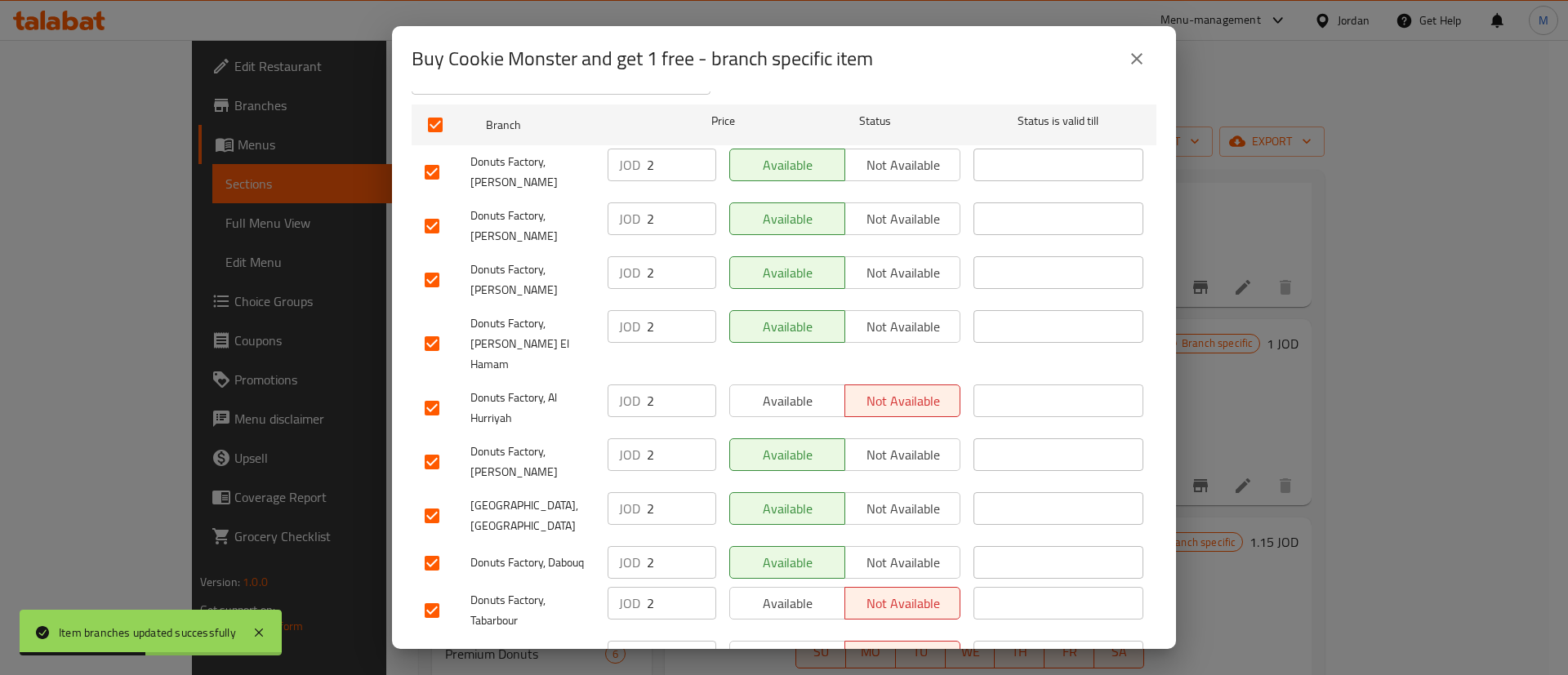
click at [797, 384] on button "Available" at bounding box center [786, 401] width 116 height 33
click at [791, 592] on span "Available" at bounding box center [787, 603] width 102 height 24
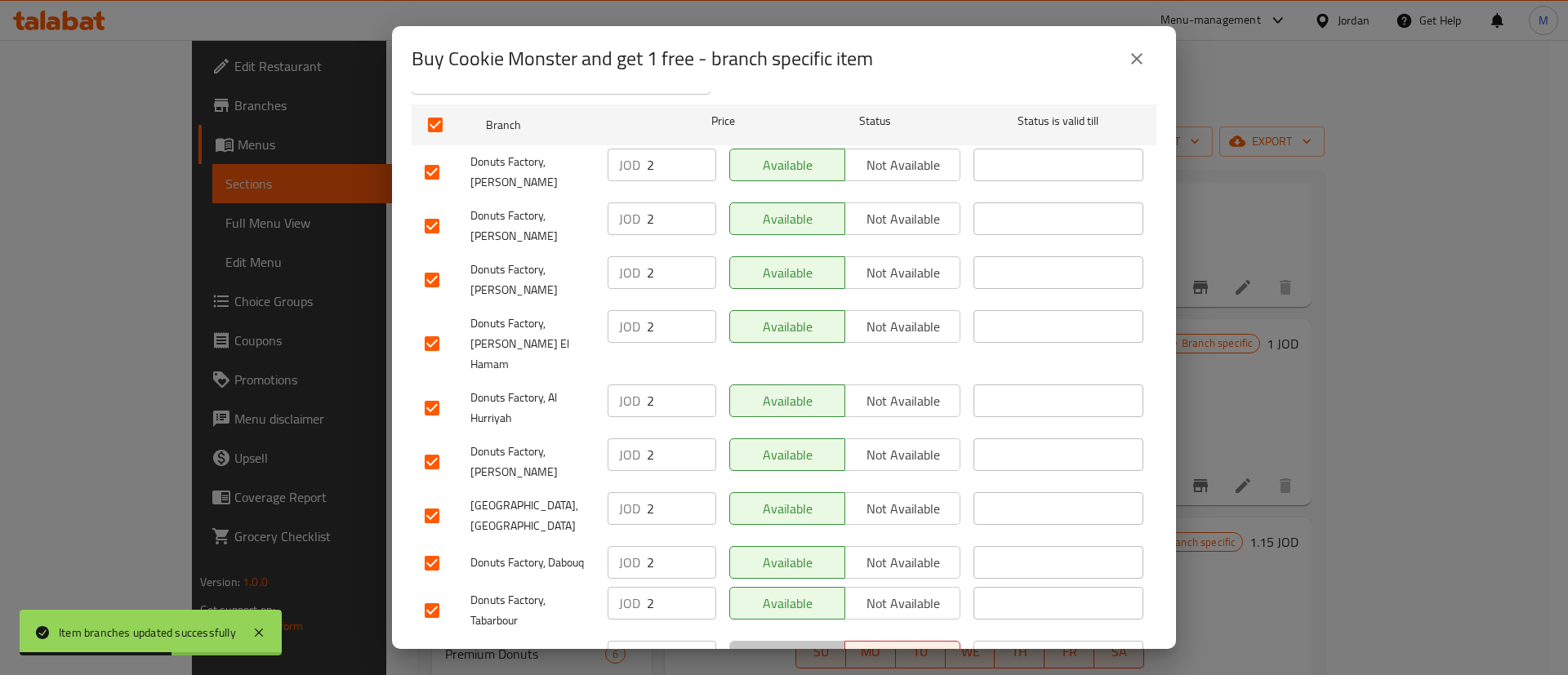
click at [800, 645] on span "Available" at bounding box center [787, 656] width 102 height 24
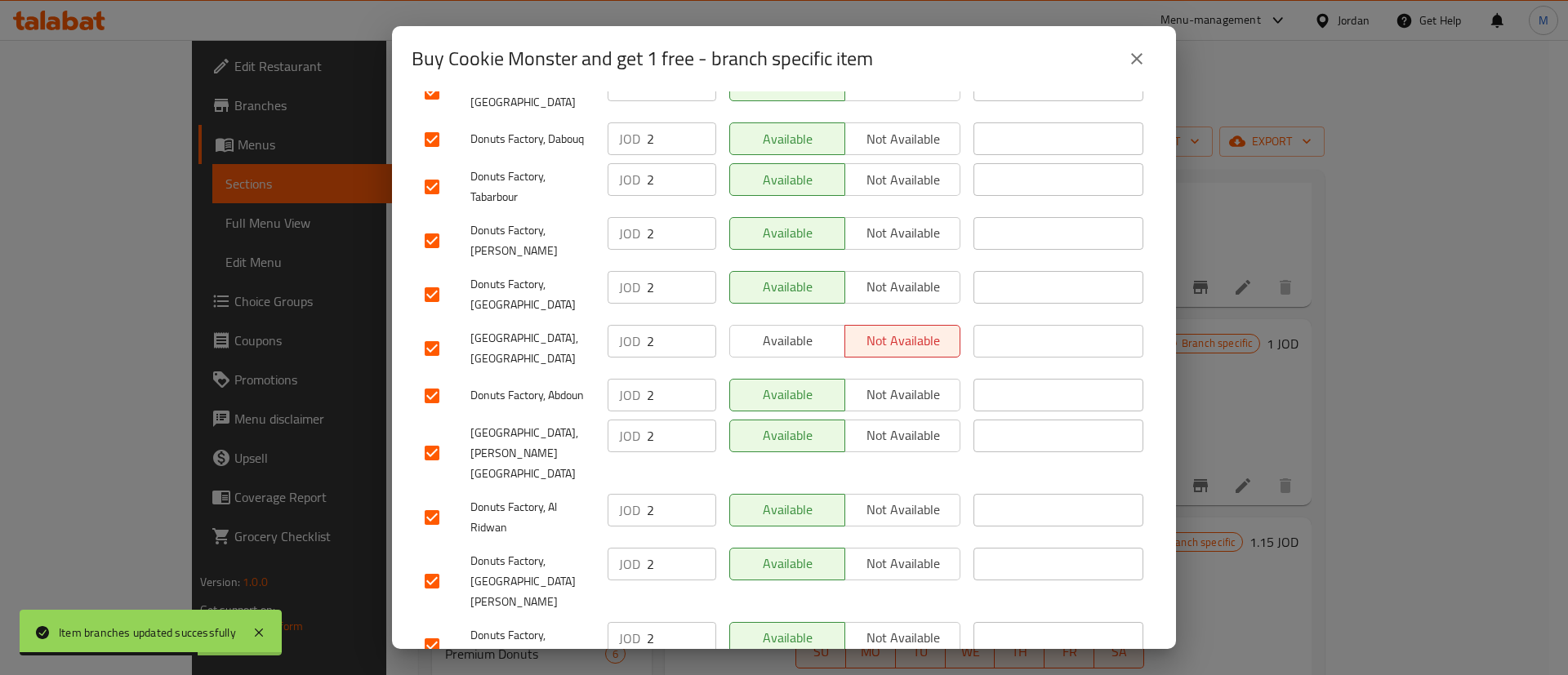
click at [788, 329] on span "Available" at bounding box center [787, 341] width 102 height 24
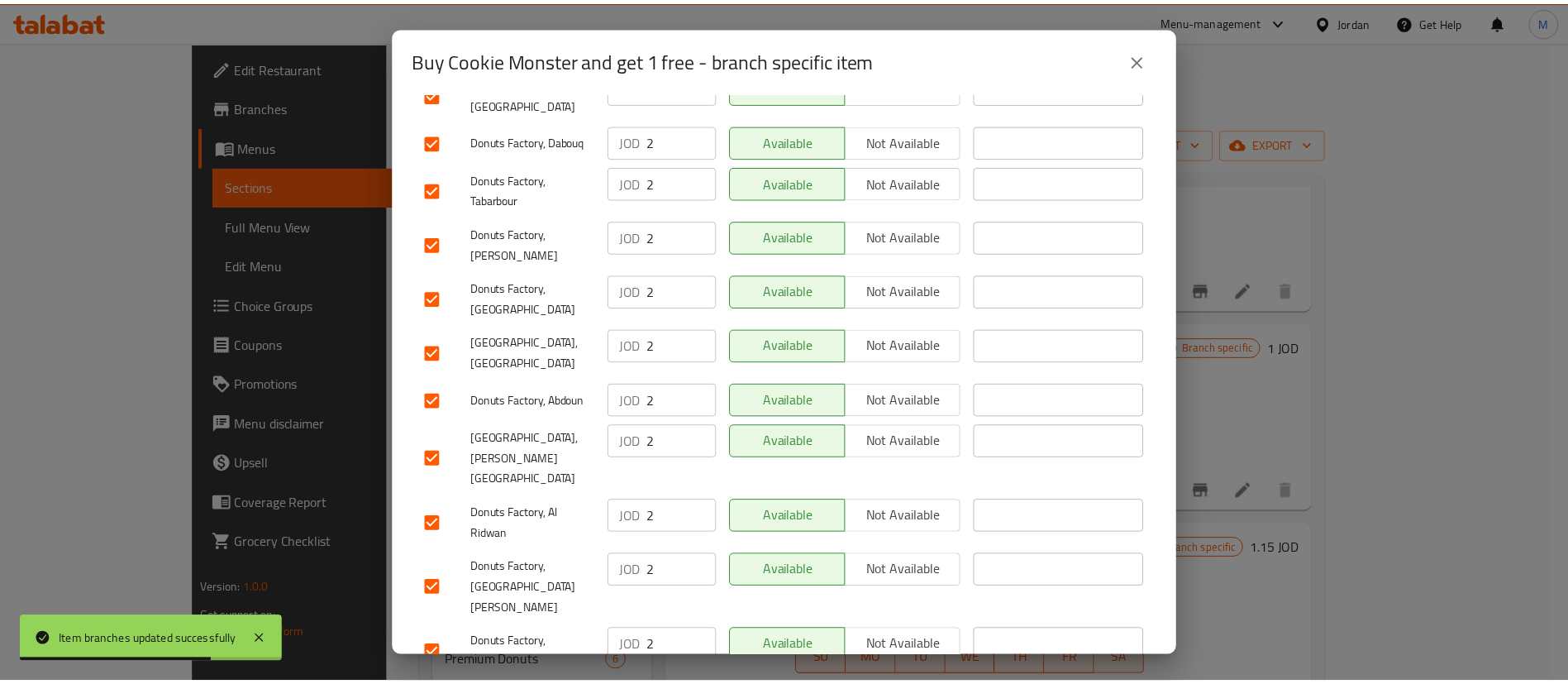
scroll to position [1261, 0]
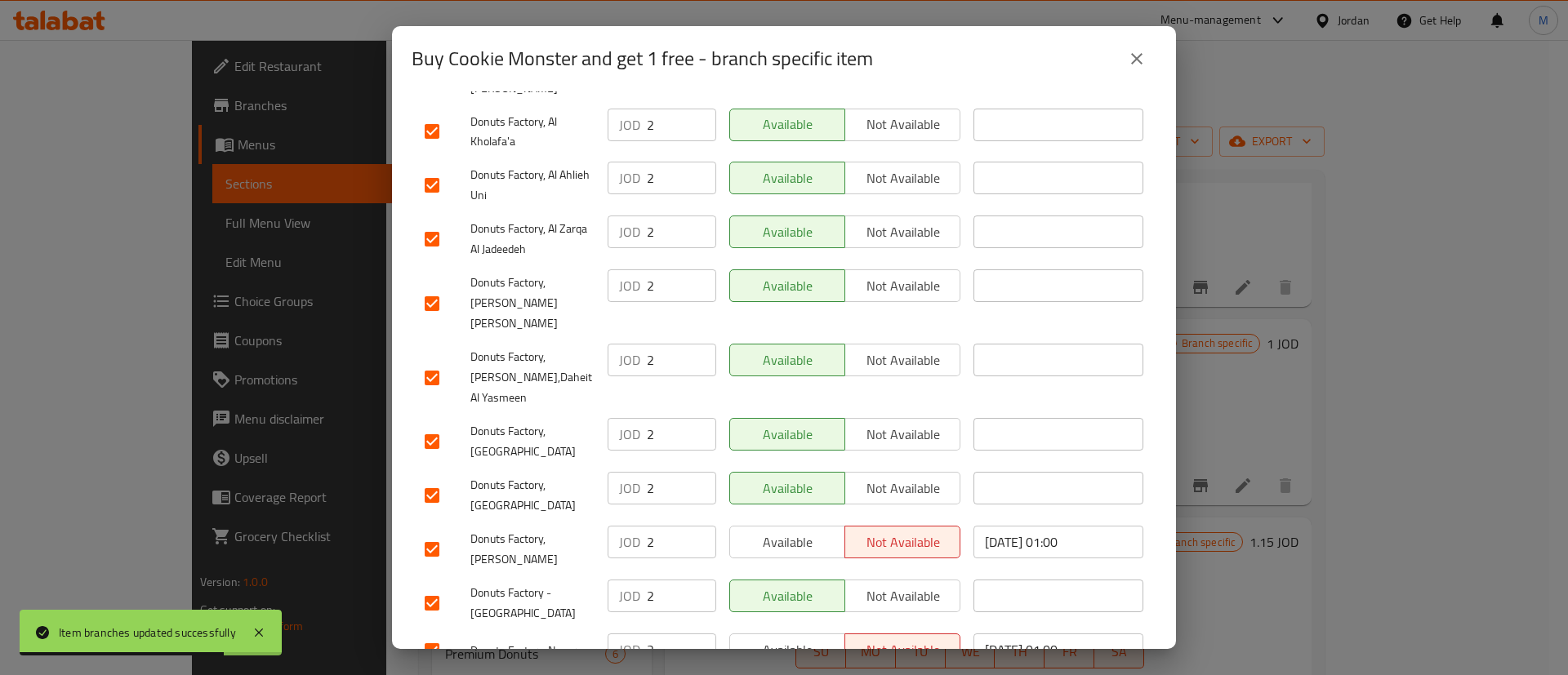
click at [787, 531] on span "Available" at bounding box center [787, 542] width 102 height 24
click at [800, 638] on span "Available" at bounding box center [787, 649] width 102 height 24
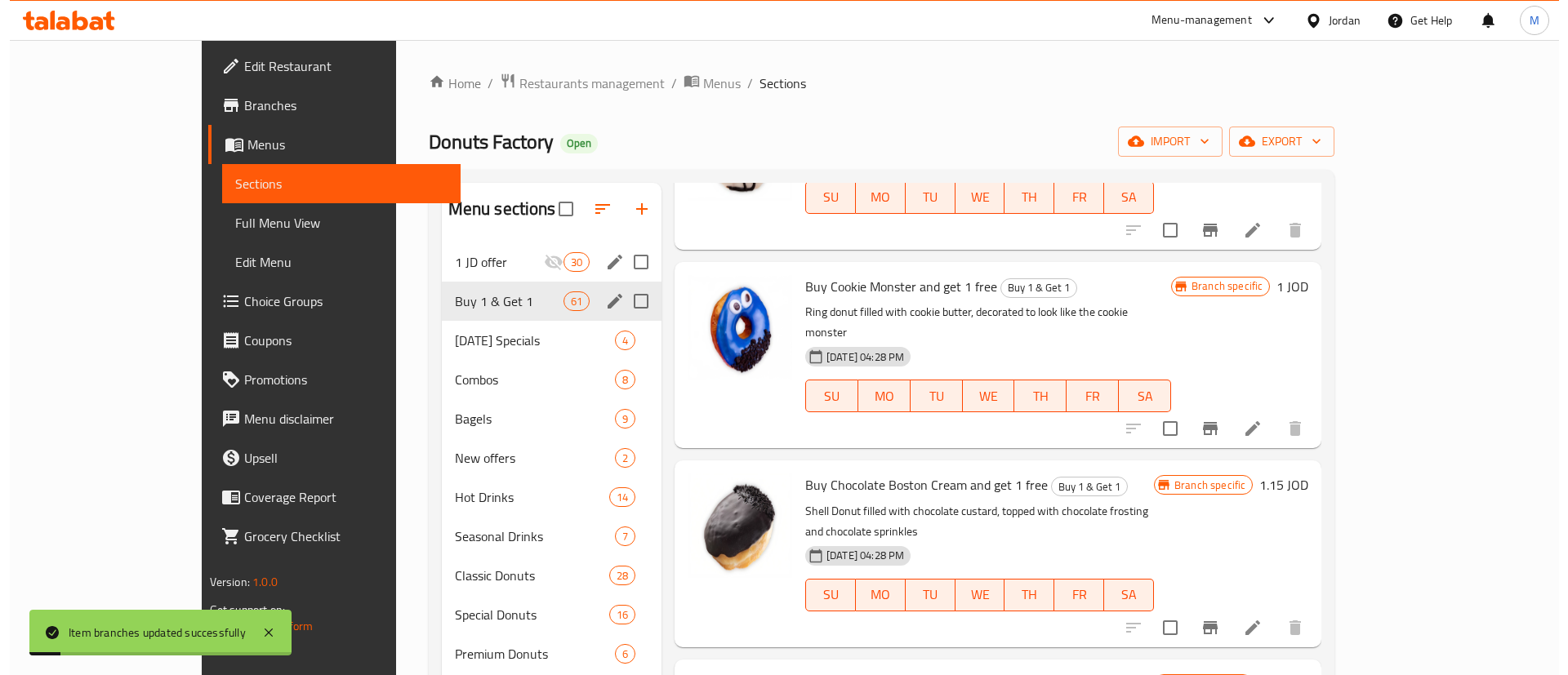
scroll to position [1195, 0]
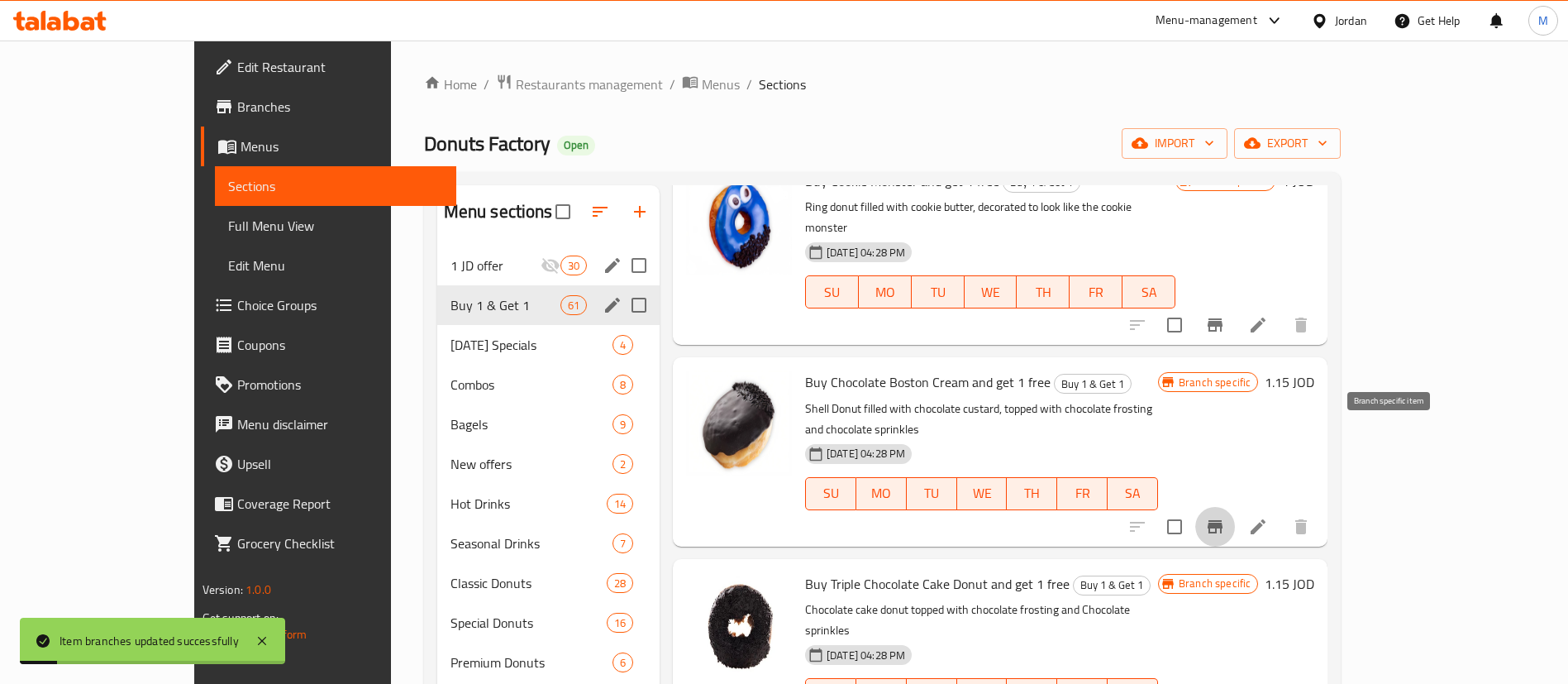
click at [1225, 517] on icon "Branch-specific-item" at bounding box center [1215, 527] width 20 height 20
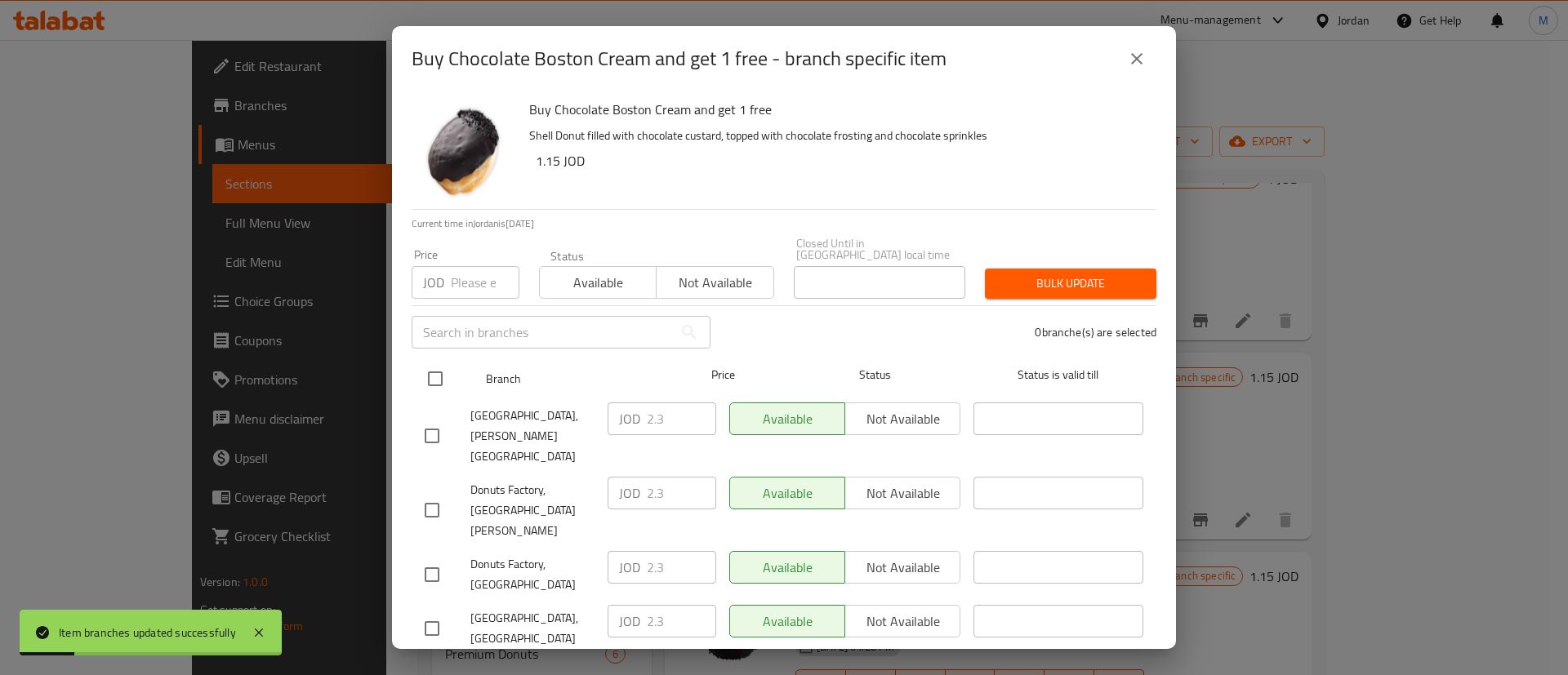
click at [439, 372] on input "checkbox" at bounding box center [436, 379] width 35 height 35
checkbox input "true"
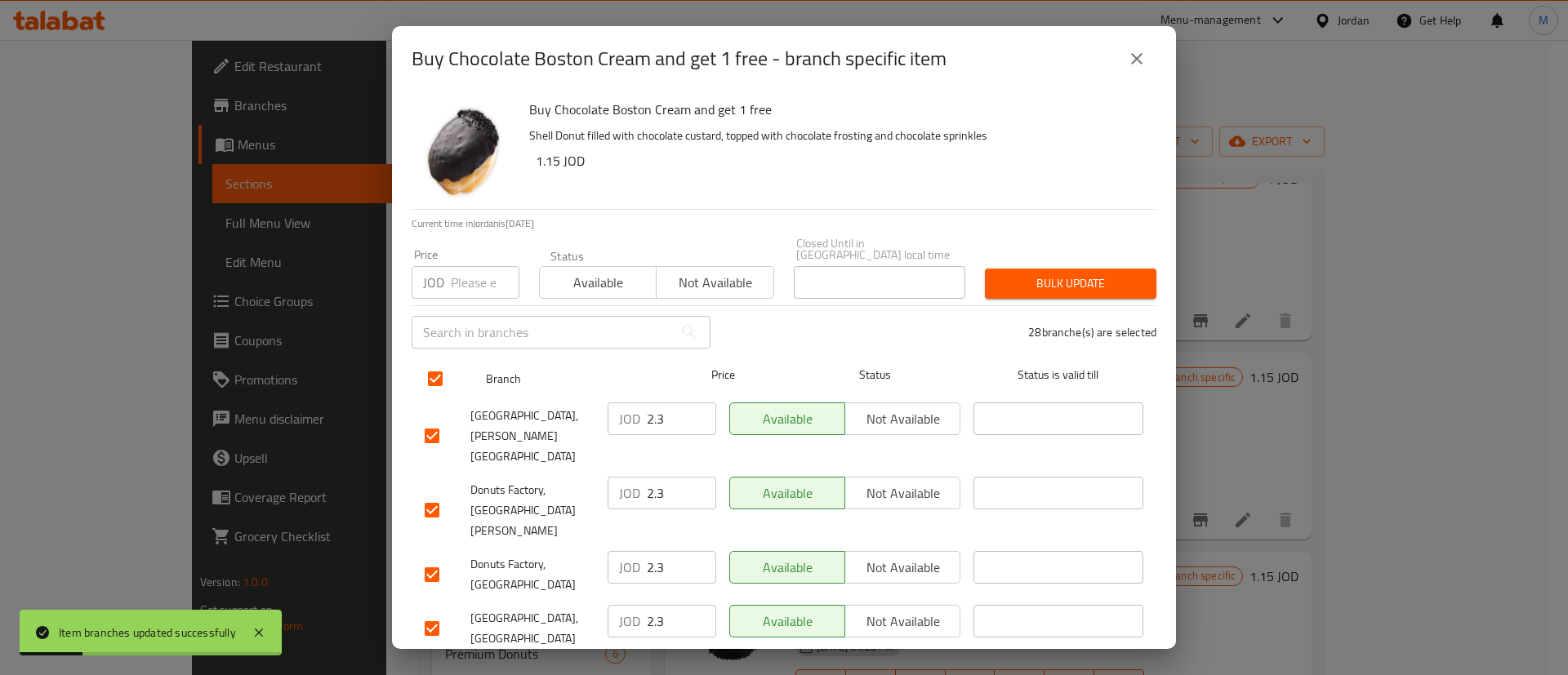
checkbox input "true"
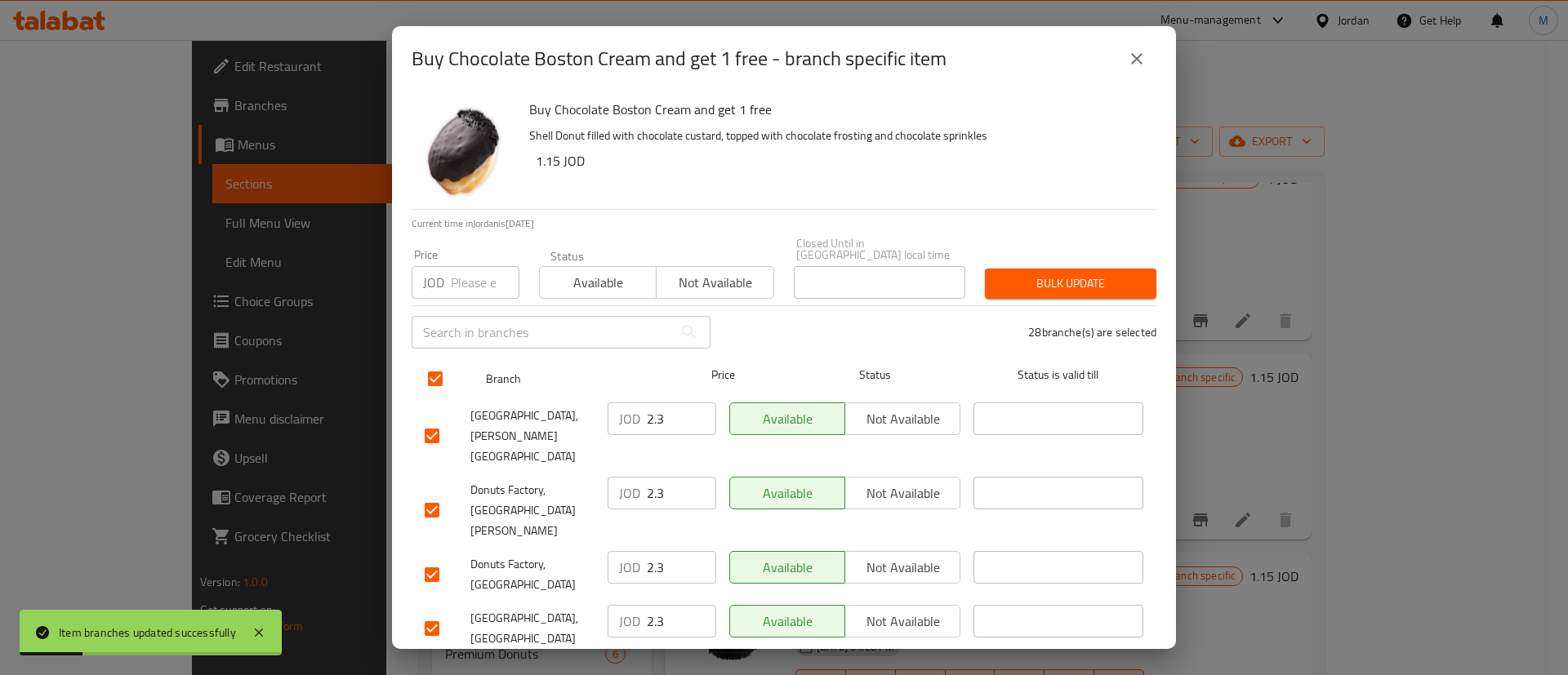
checkbox input "true"
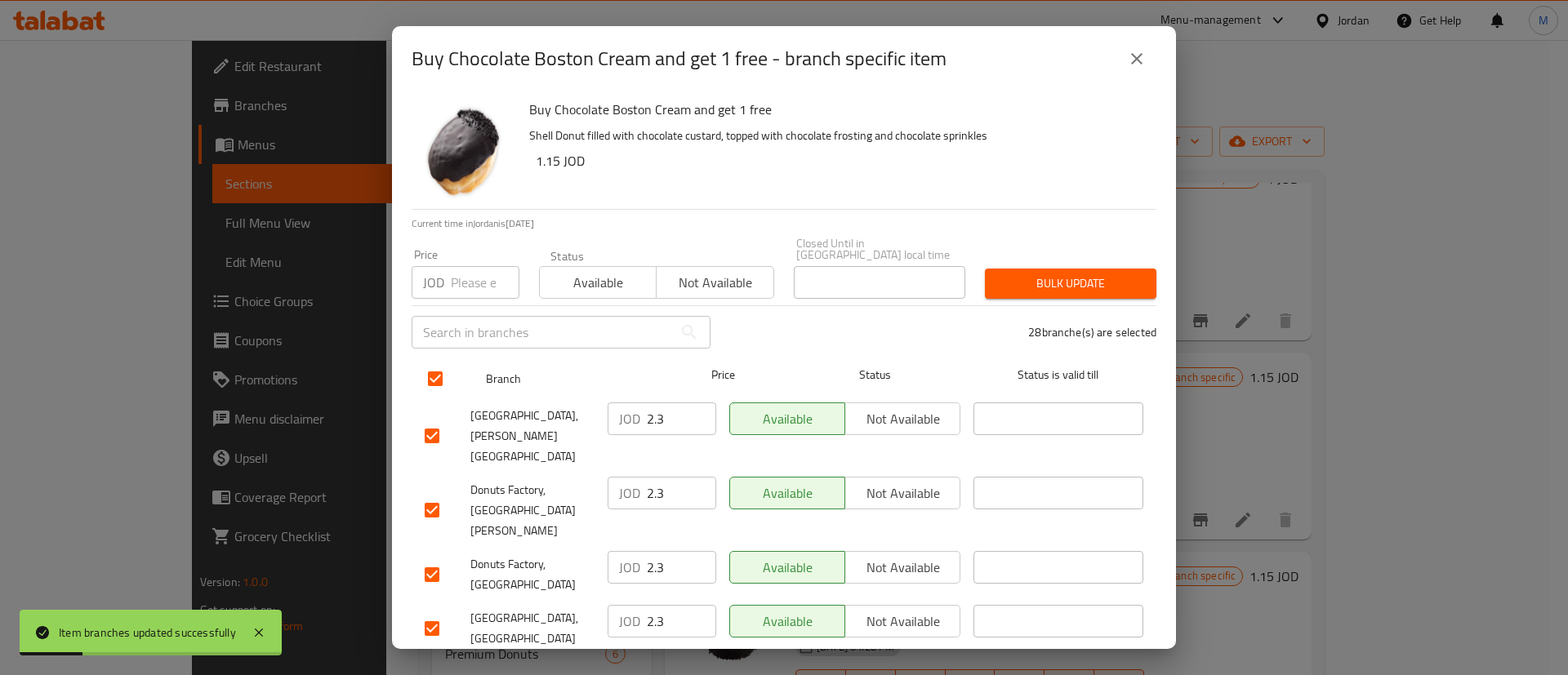
checkbox input "true"
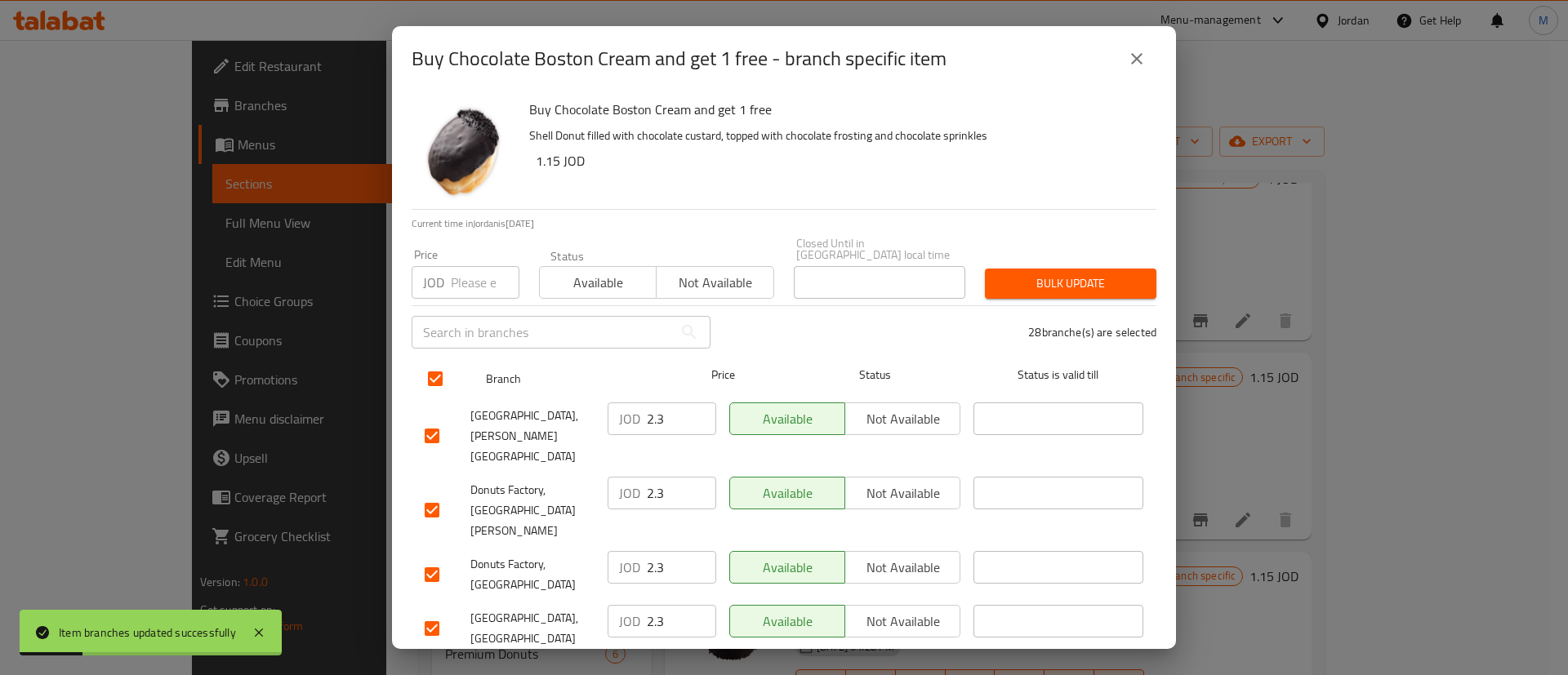
checkbox input "true"
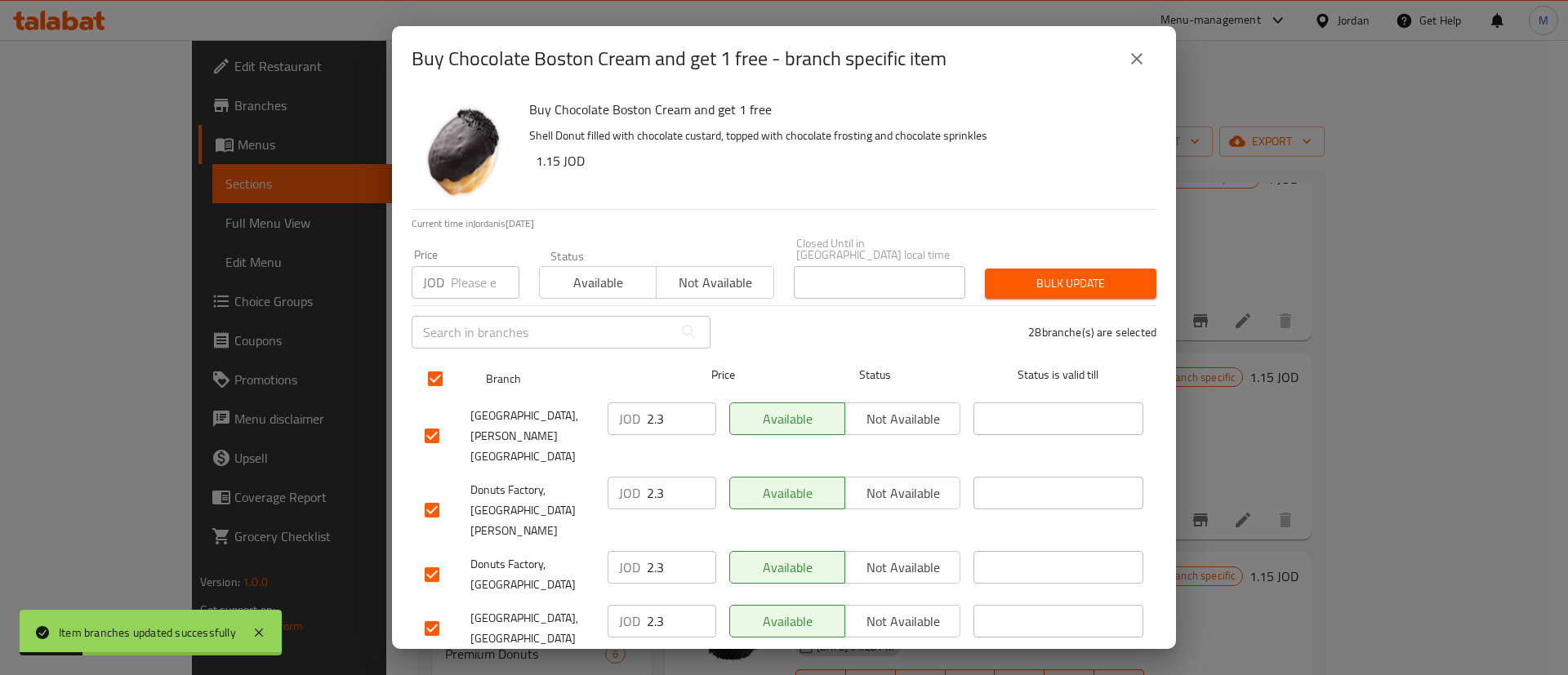
checkbox input "true"
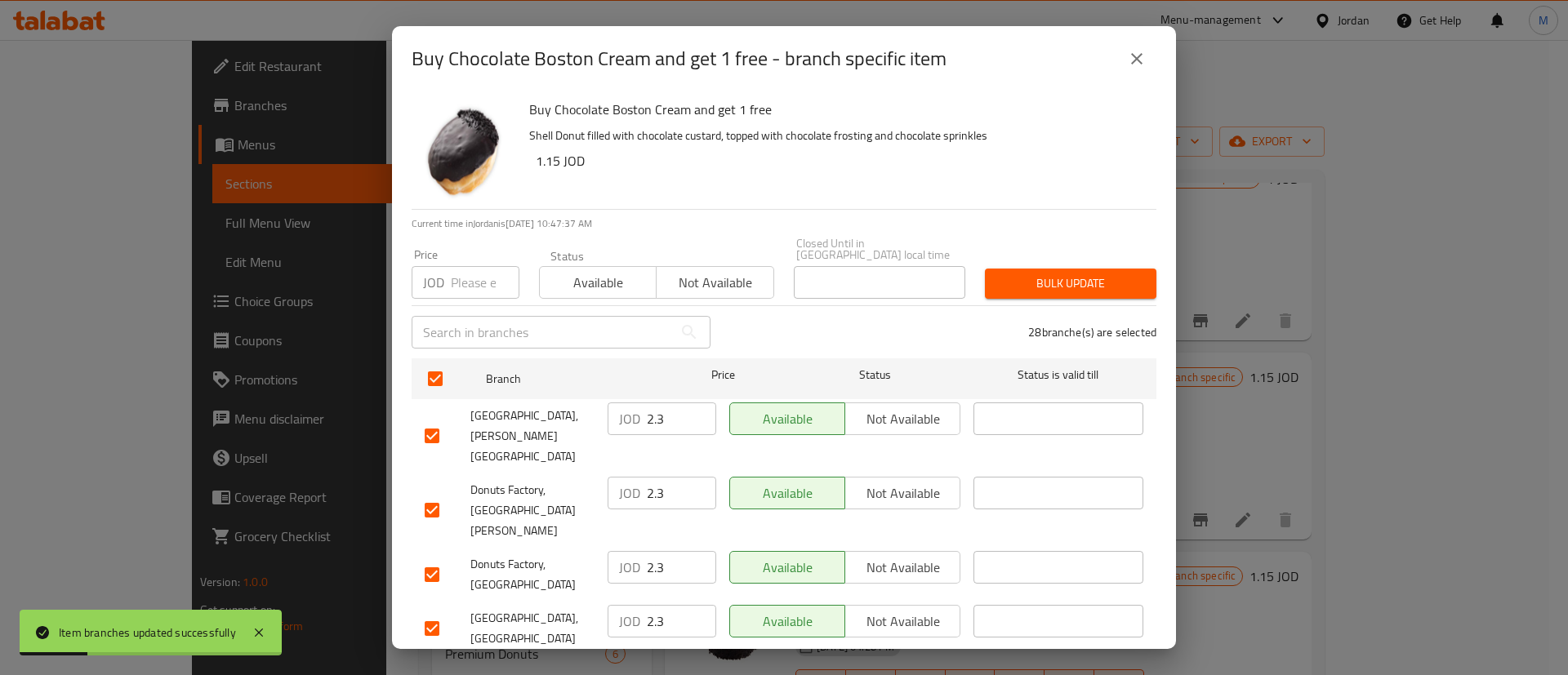
scroll to position [1245, 0]
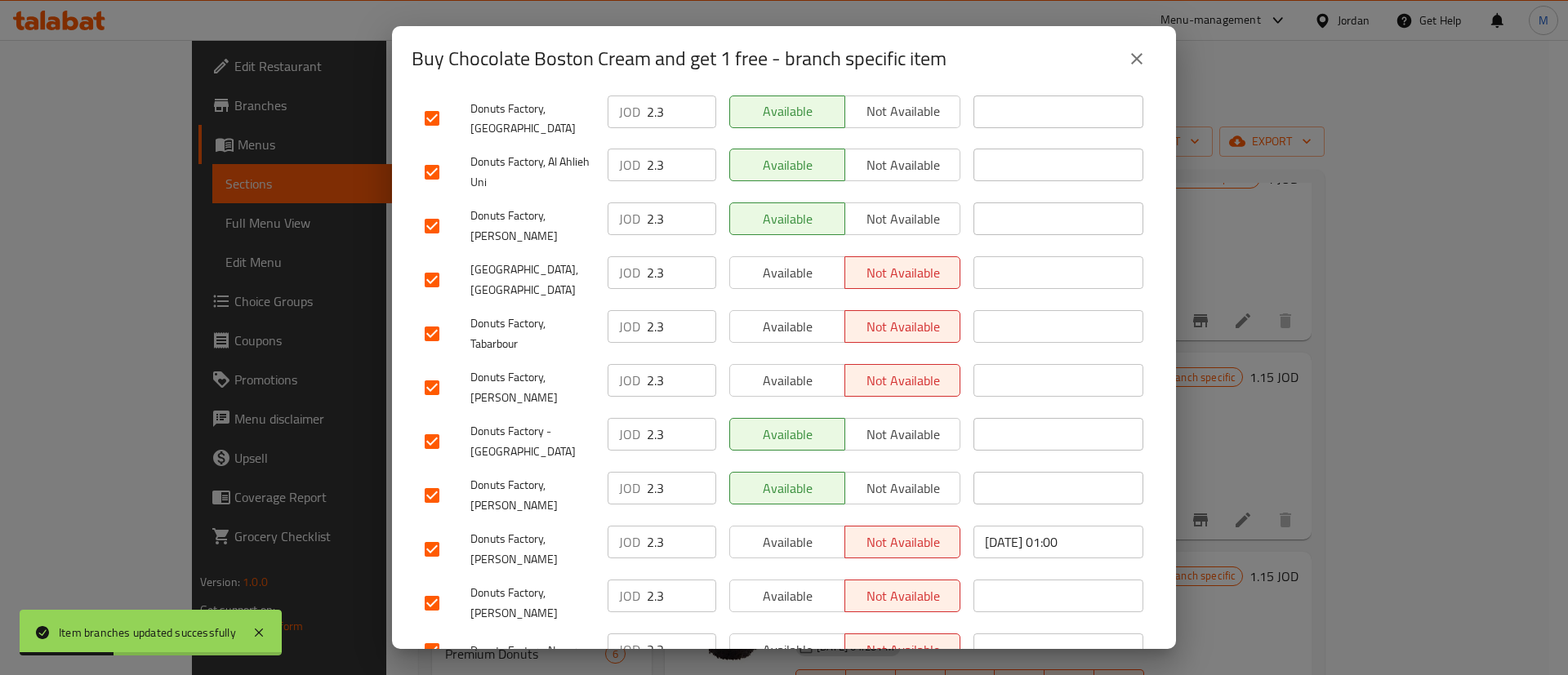
click at [808, 638] on span "Available" at bounding box center [787, 649] width 102 height 24
click at [805, 584] on span "Available" at bounding box center [787, 596] width 102 height 24
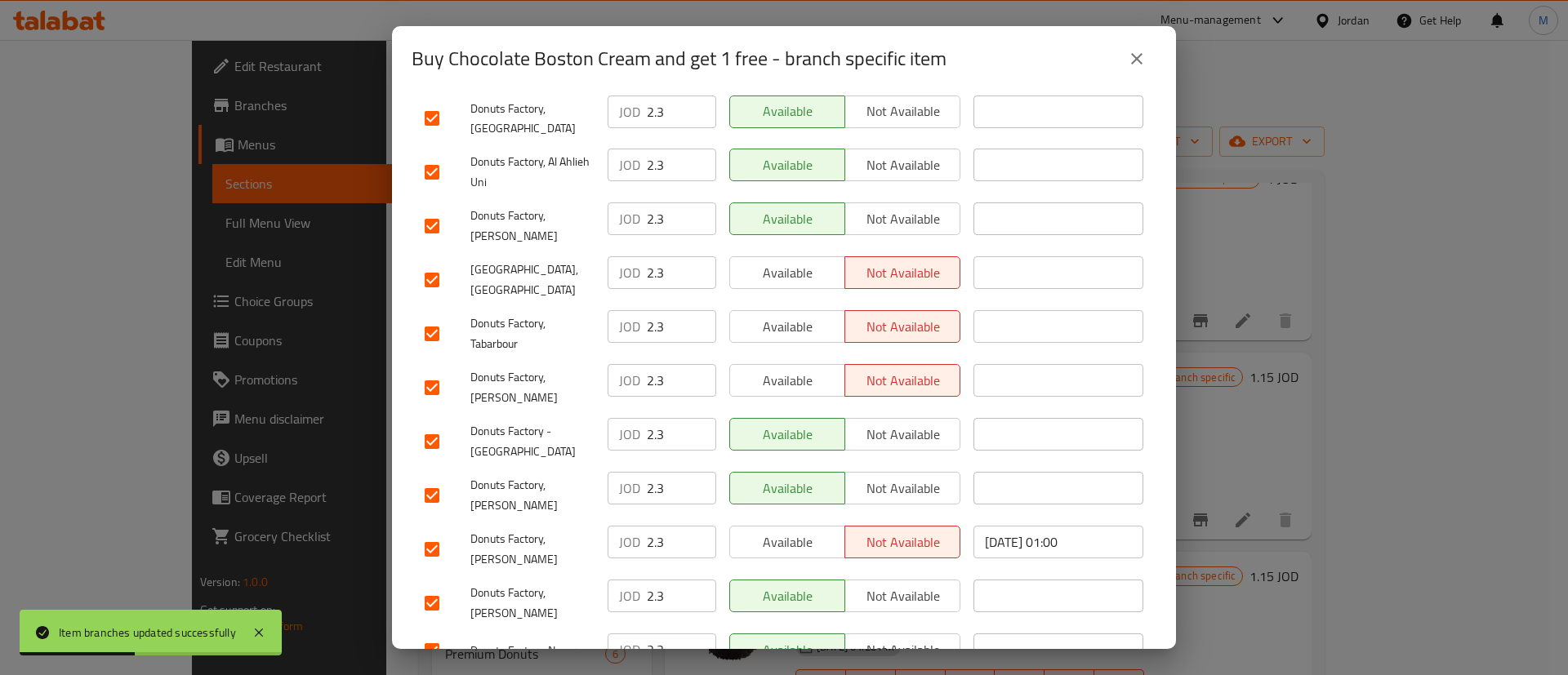
click at [803, 531] on span "Available" at bounding box center [787, 542] width 102 height 24
click at [798, 369] on span "Available" at bounding box center [787, 380] width 102 height 24
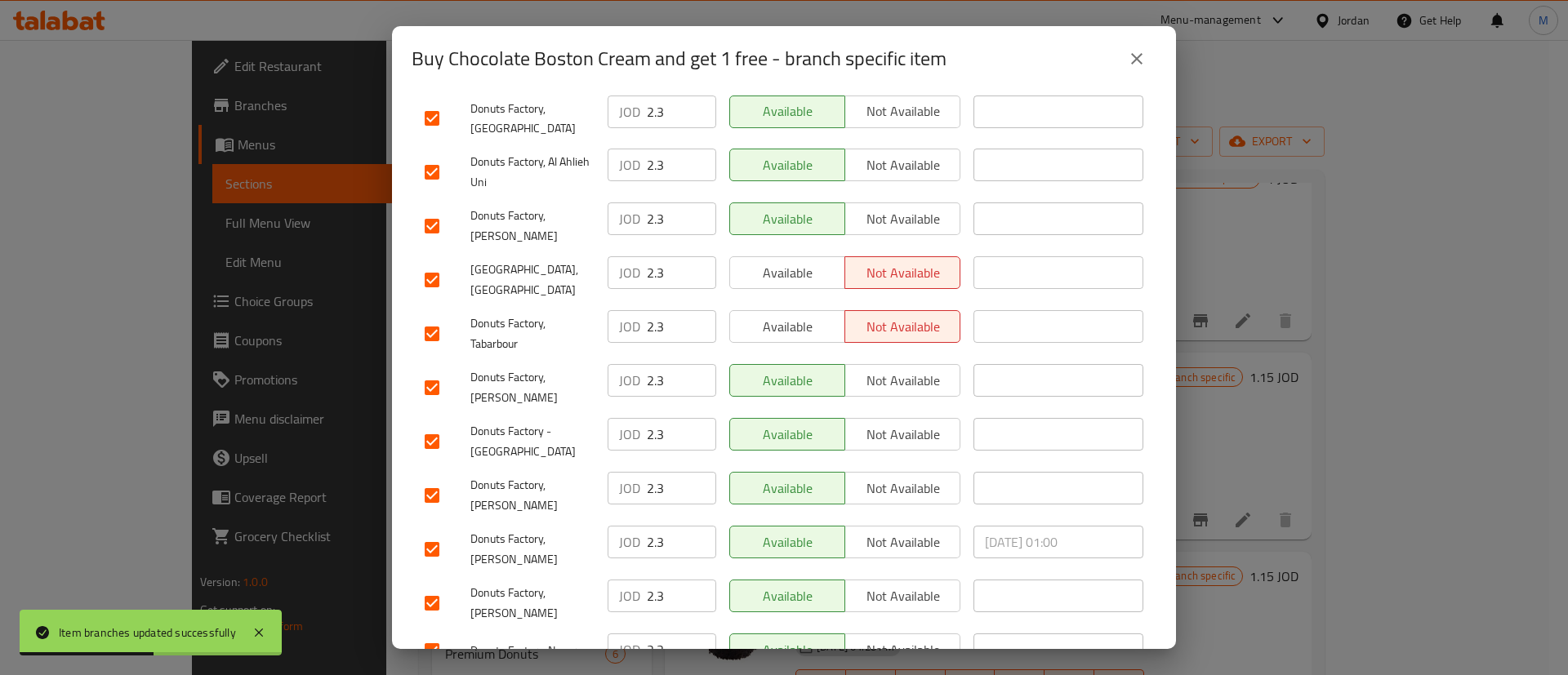
click at [805, 315] on span "Available" at bounding box center [787, 327] width 102 height 24
click at [805, 261] on span "Available" at bounding box center [787, 272] width 102 height 24
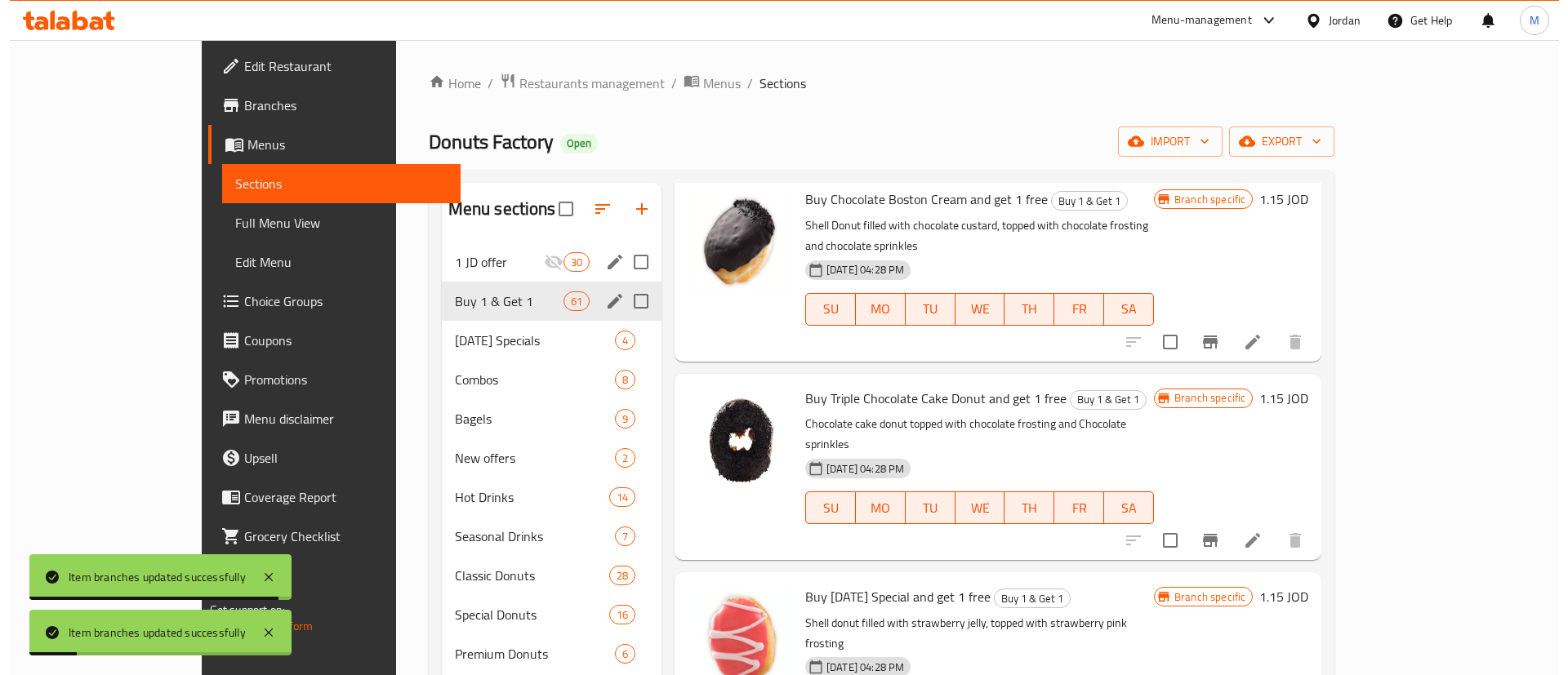
scroll to position [1650, 0]
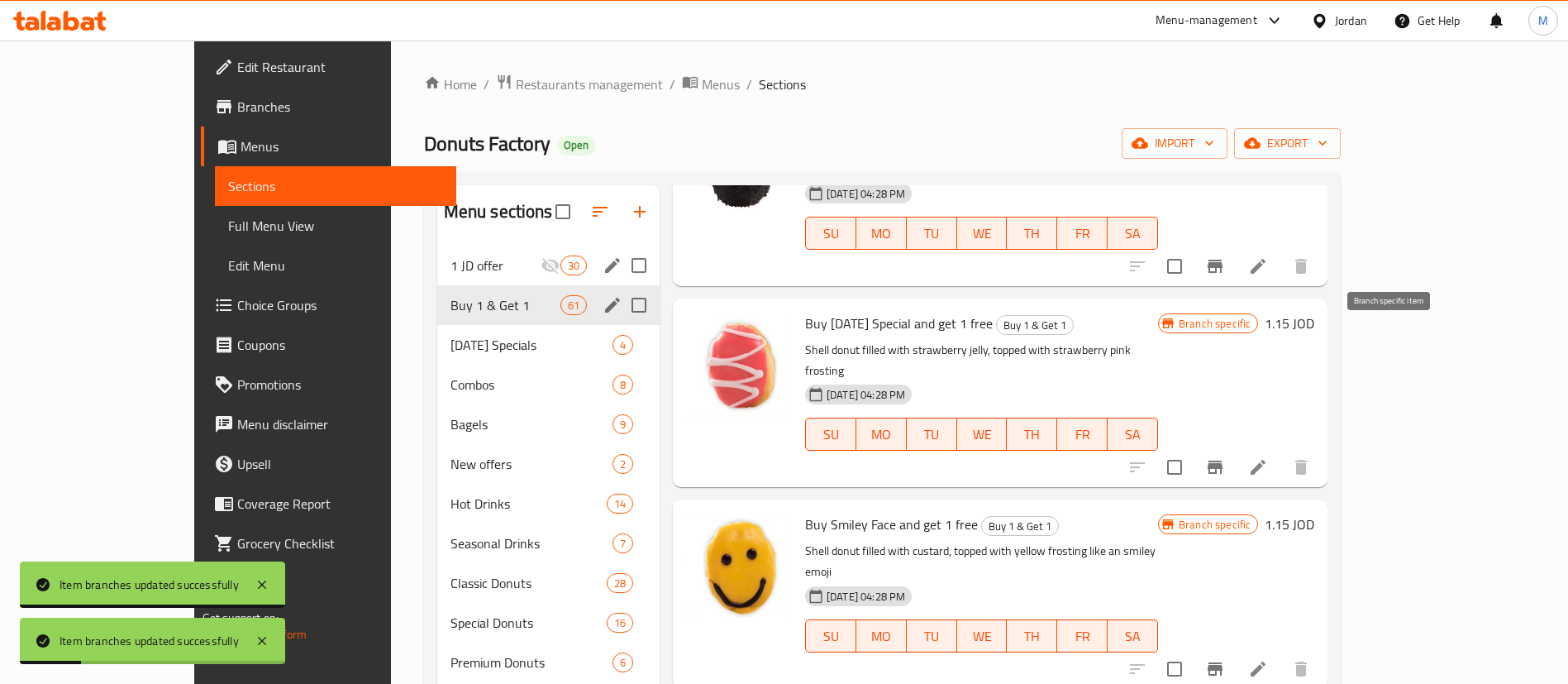
click at [1223, 460] on icon "Branch-specific-item" at bounding box center [1215, 467] width 15 height 13
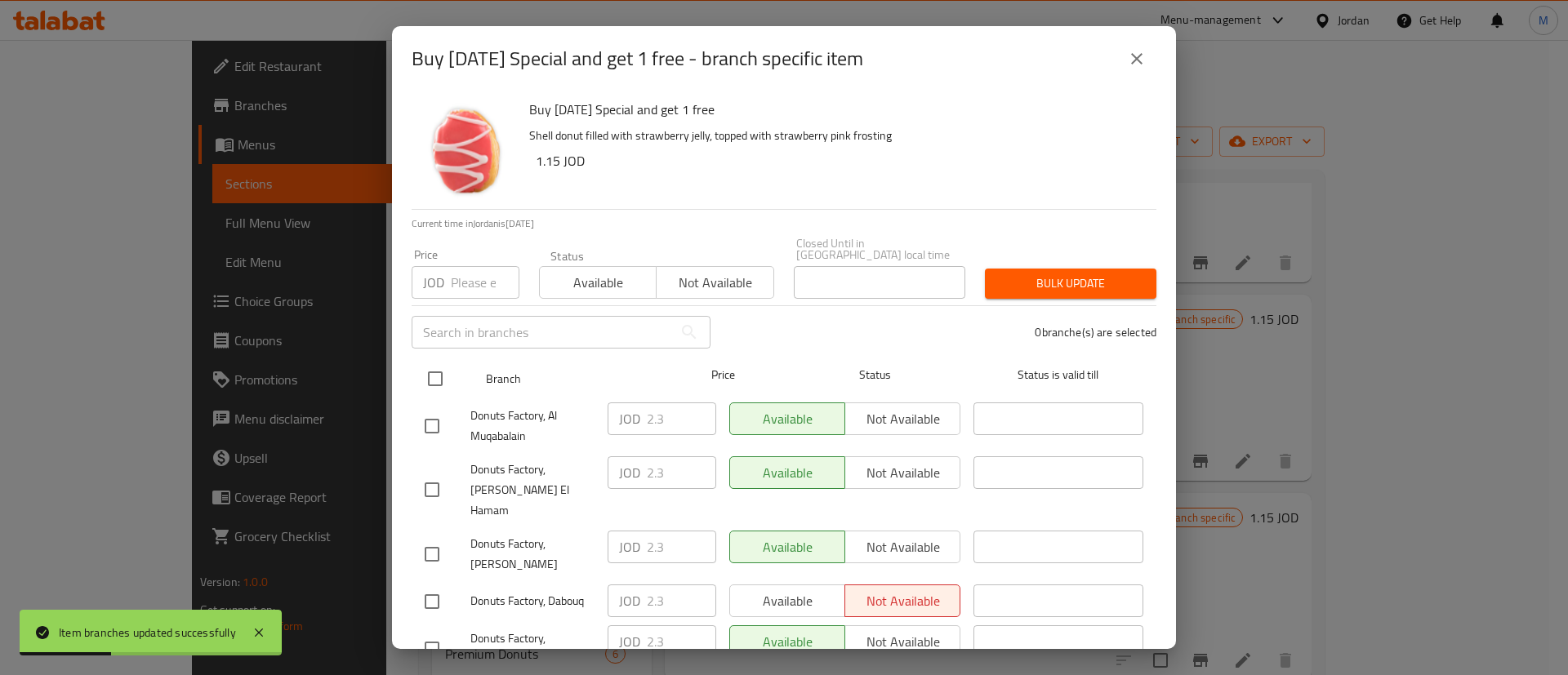
click at [432, 361] on input "checkbox" at bounding box center [436, 379] width 35 height 35
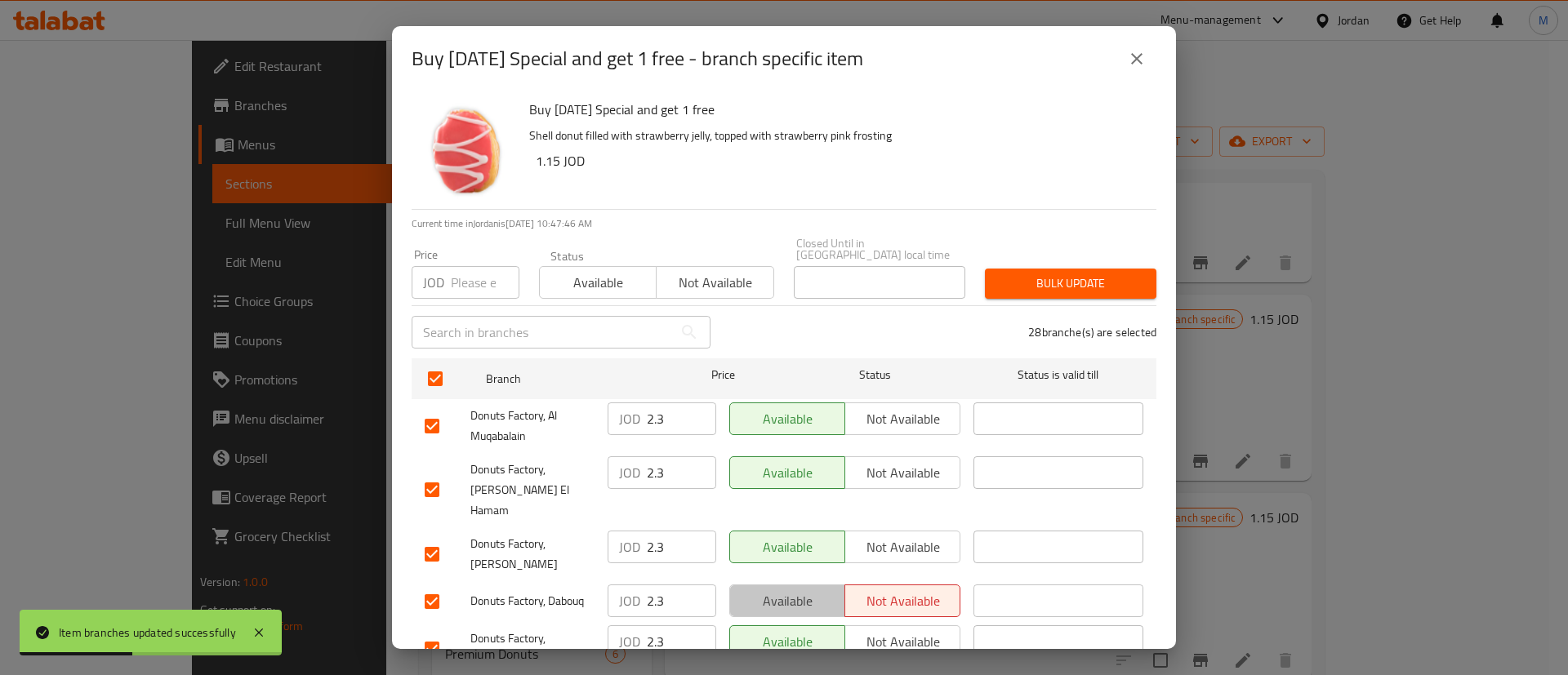
click at [800, 584] on button "Available" at bounding box center [786, 601] width 116 height 33
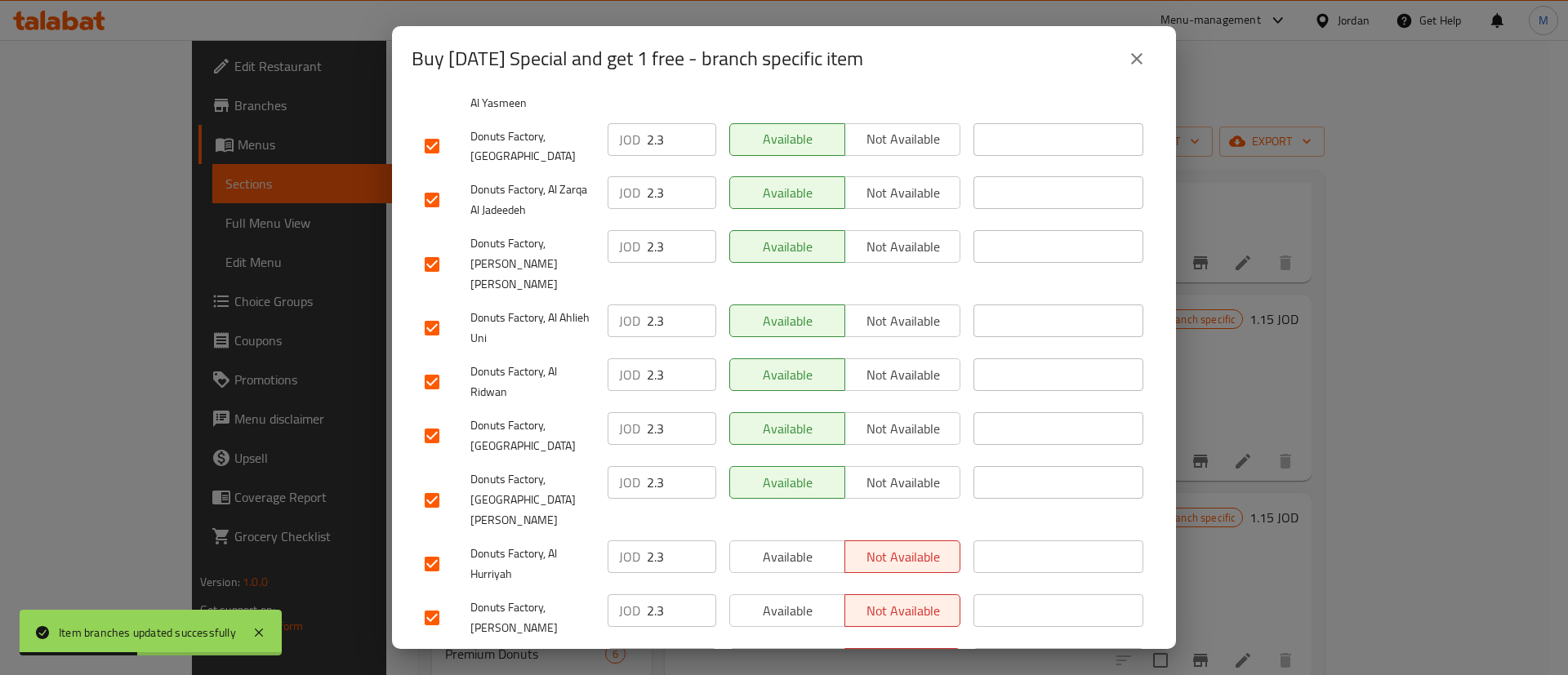
scroll to position [1245, 0]
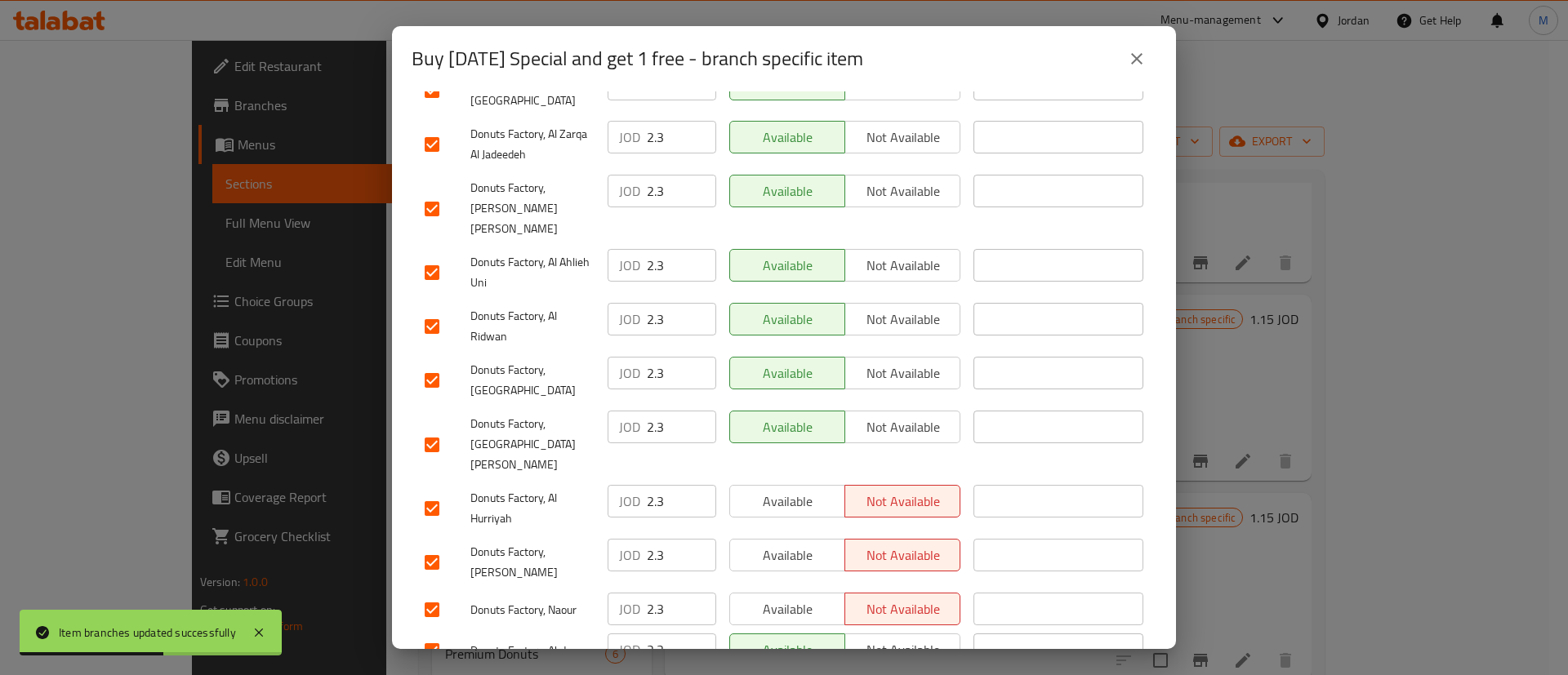
click at [802, 490] on span "Available" at bounding box center [787, 501] width 102 height 24
click at [783, 543] on span "Available" at bounding box center [787, 555] width 102 height 24
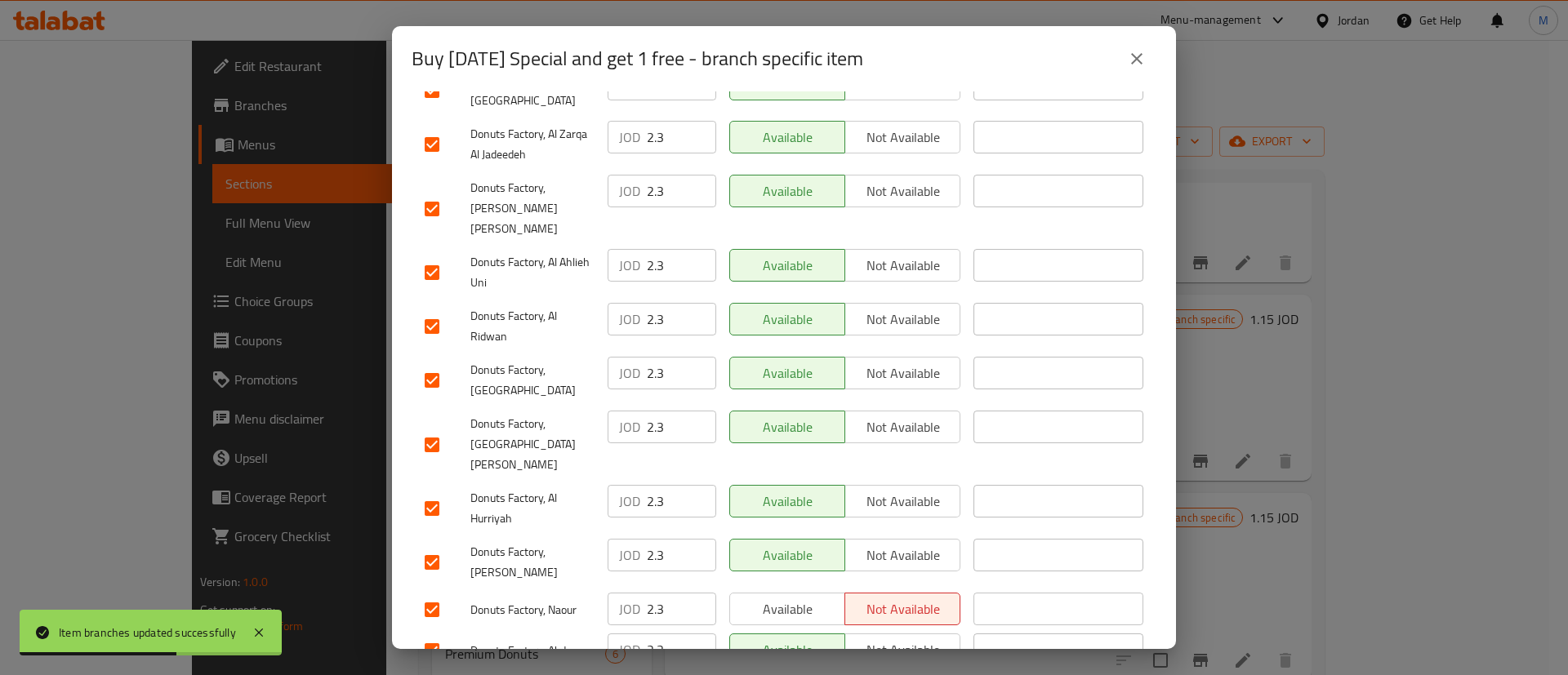
click at [782, 593] on button "Available" at bounding box center [786, 609] width 116 height 33
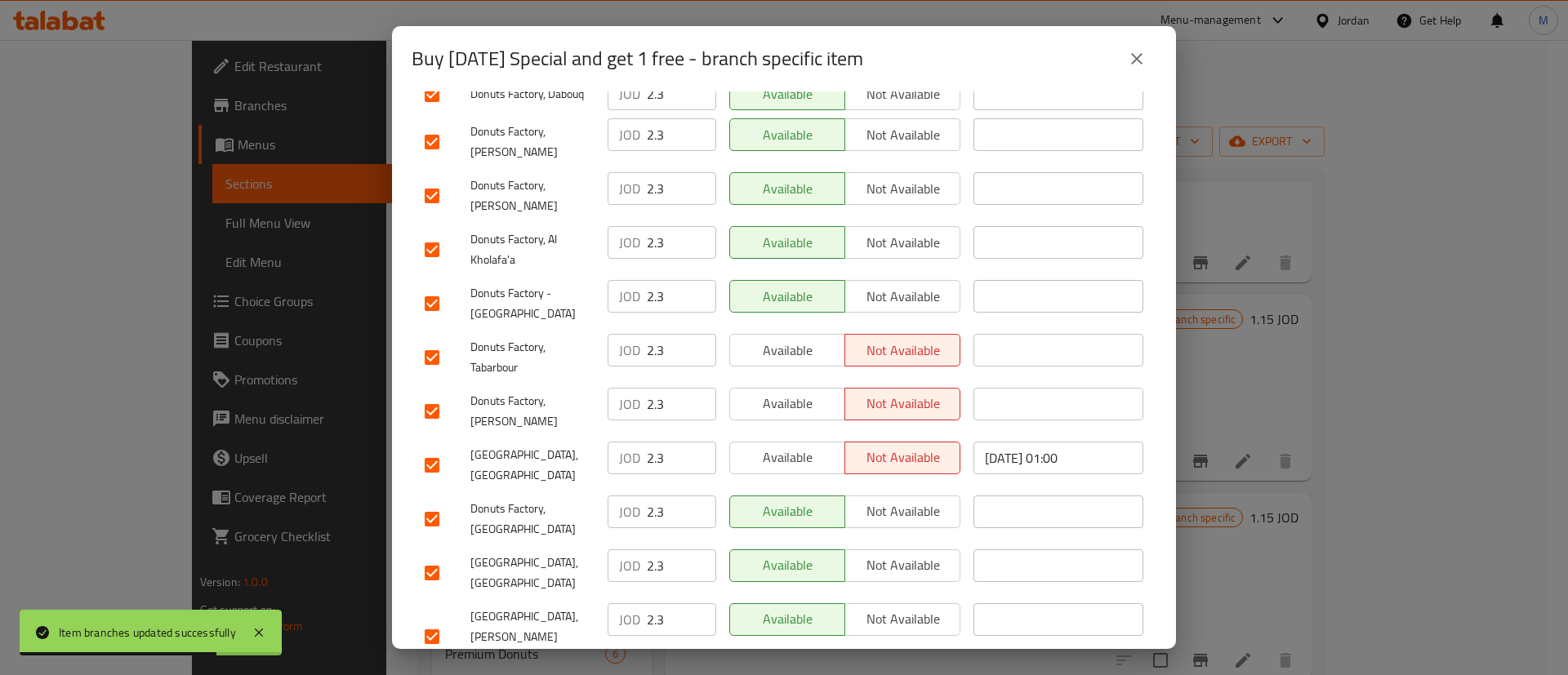
scroll to position [505, 0]
click at [794, 340] on span "Available" at bounding box center [787, 351] width 102 height 24
click at [800, 393] on span "Available" at bounding box center [787, 405] width 102 height 24
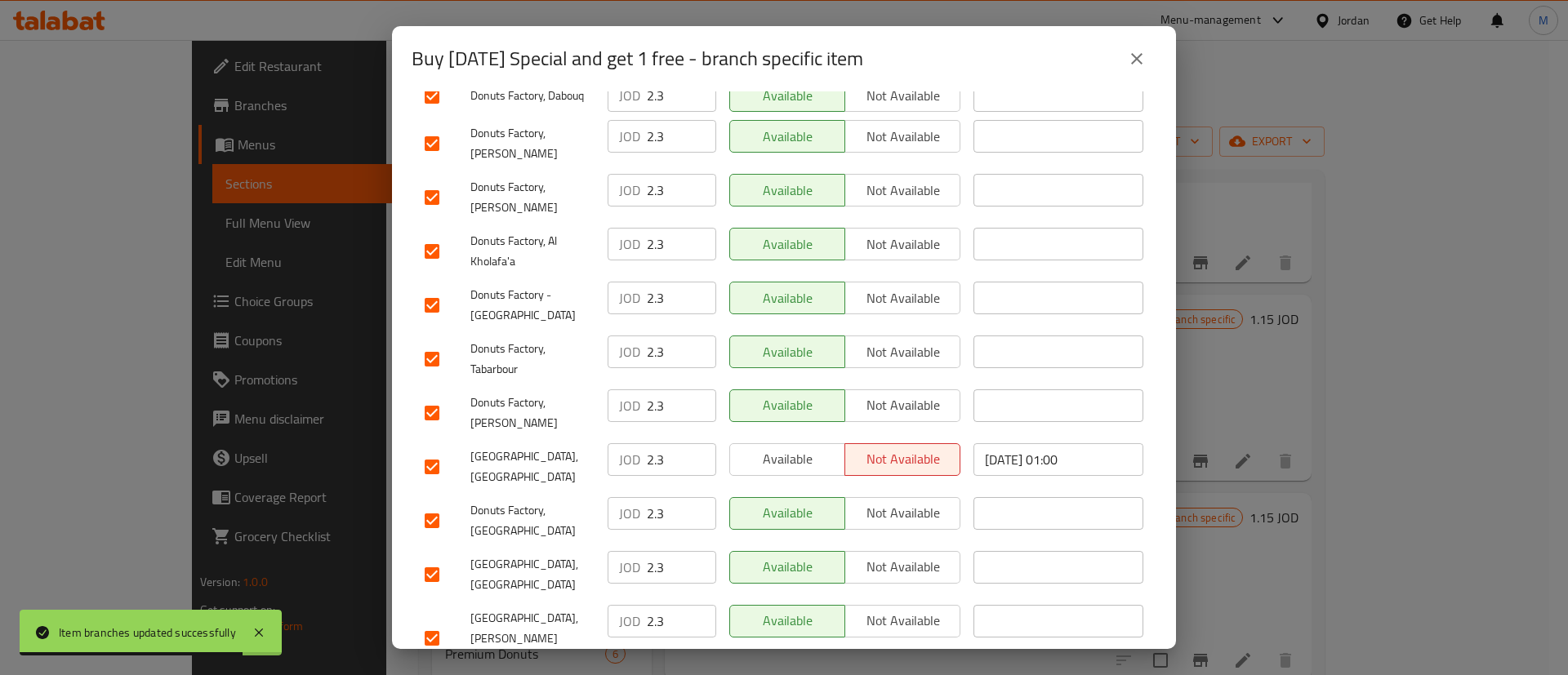
click at [782, 447] on span "Available" at bounding box center [787, 459] width 102 height 24
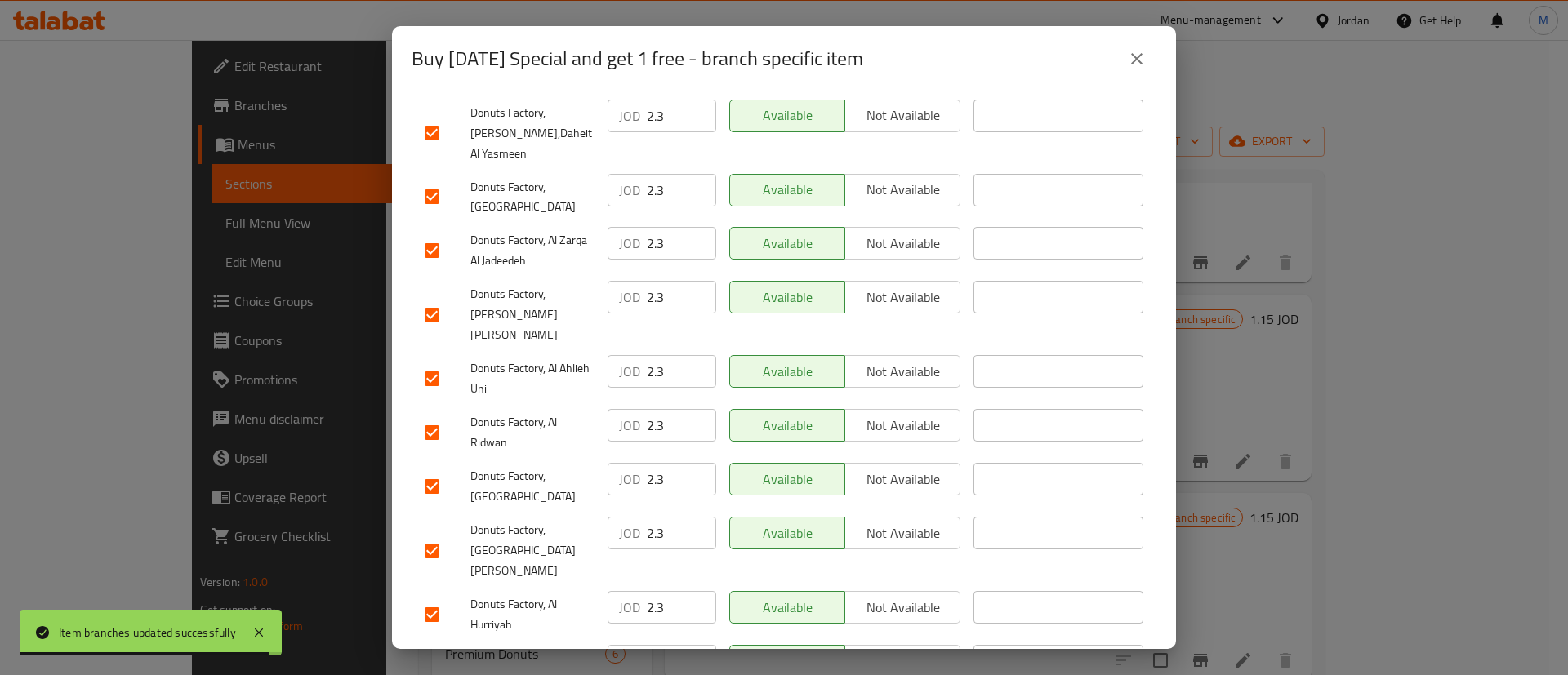
scroll to position [1245, 0]
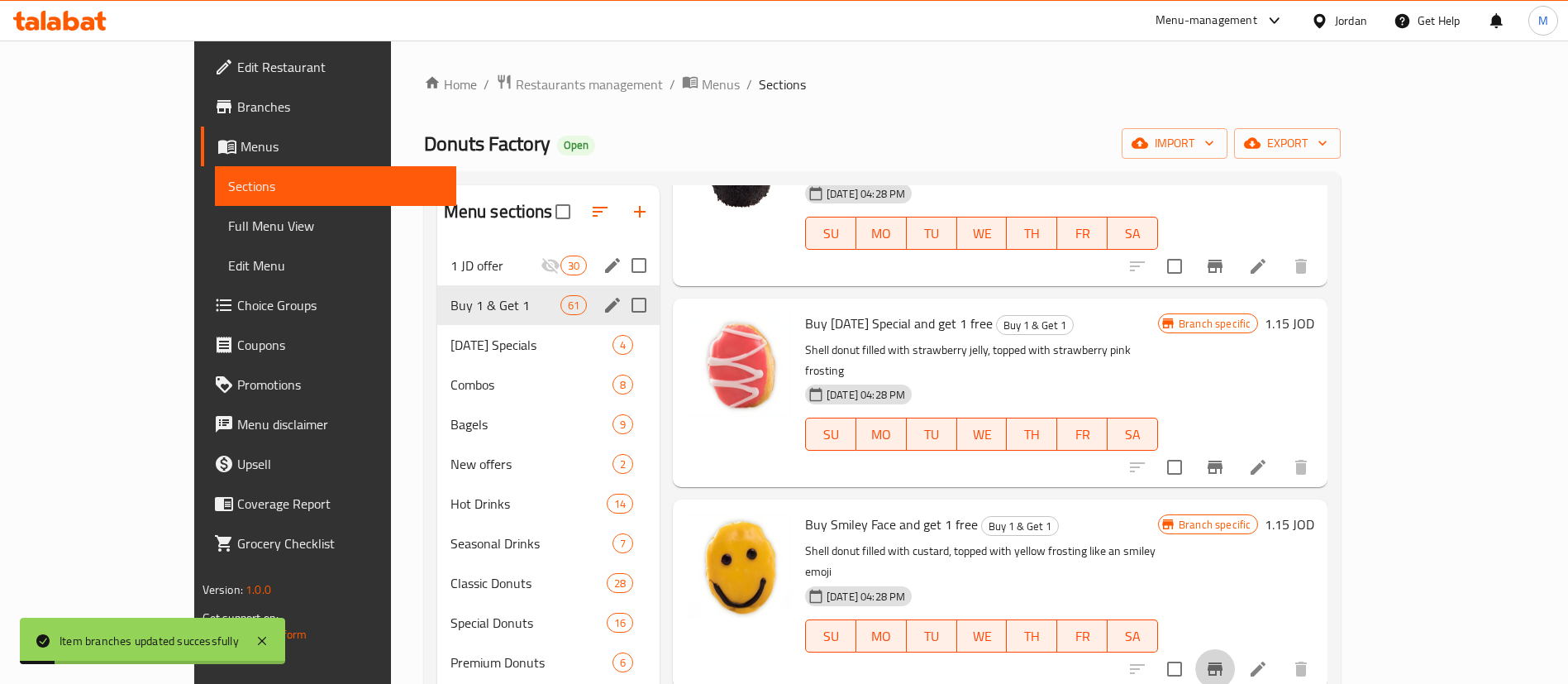
click at [1225, 659] on icon "Branch-specific-item" at bounding box center [1215, 669] width 20 height 20
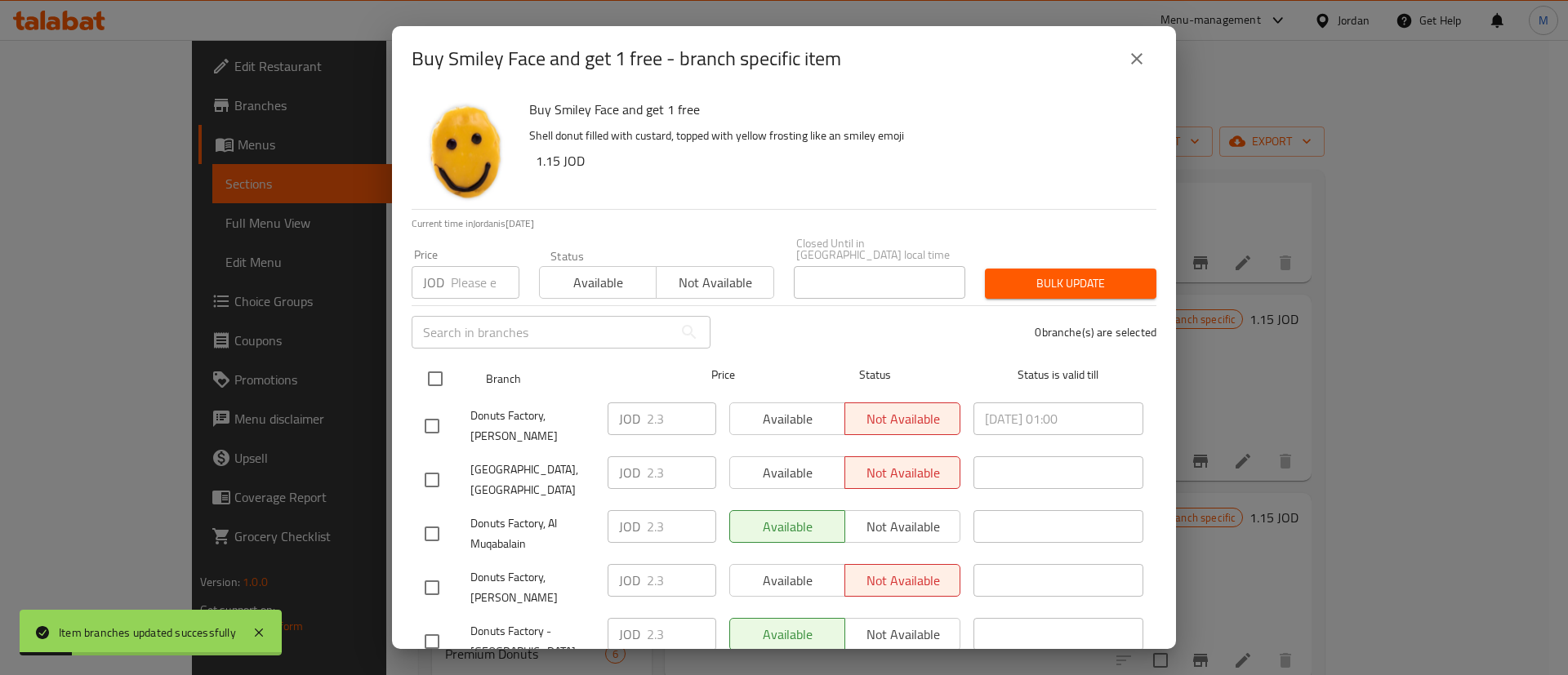
click at [436, 361] on input "checkbox" at bounding box center [436, 379] width 35 height 35
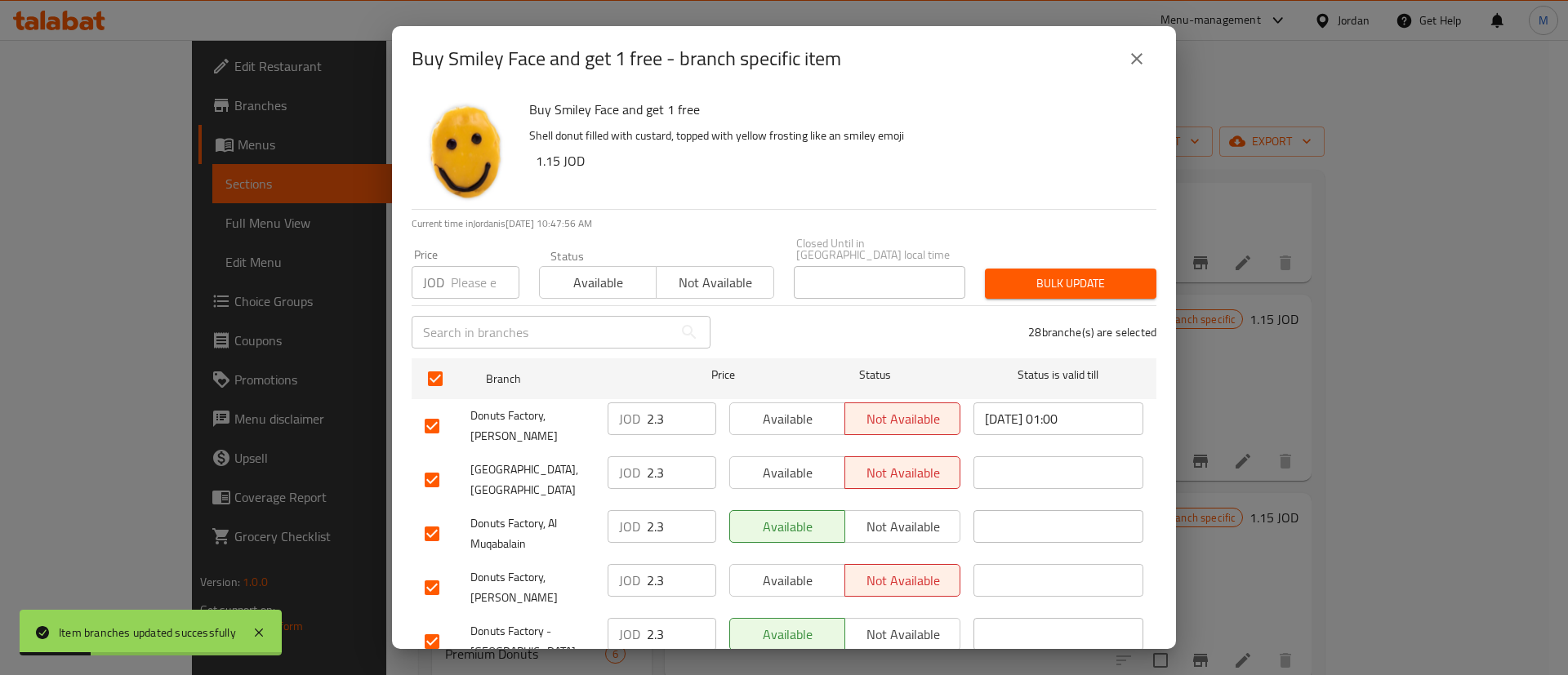
click at [764, 417] on span "Available" at bounding box center [787, 419] width 102 height 24
click at [789, 463] on span "Available" at bounding box center [787, 472] width 102 height 24
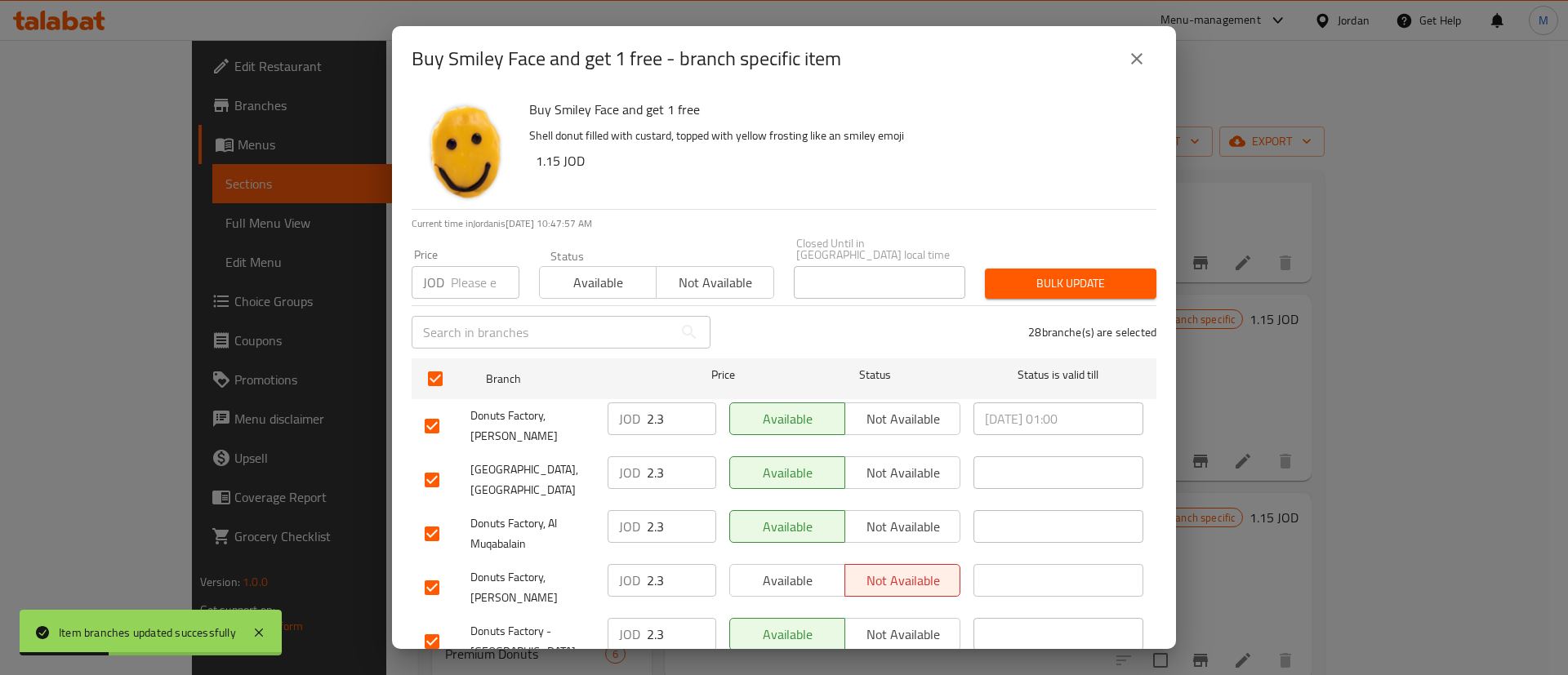
click at [796, 557] on div "Available Not available" at bounding box center [845, 587] width 244 height 60
click at [795, 569] on span "Available" at bounding box center [787, 580] width 102 height 24
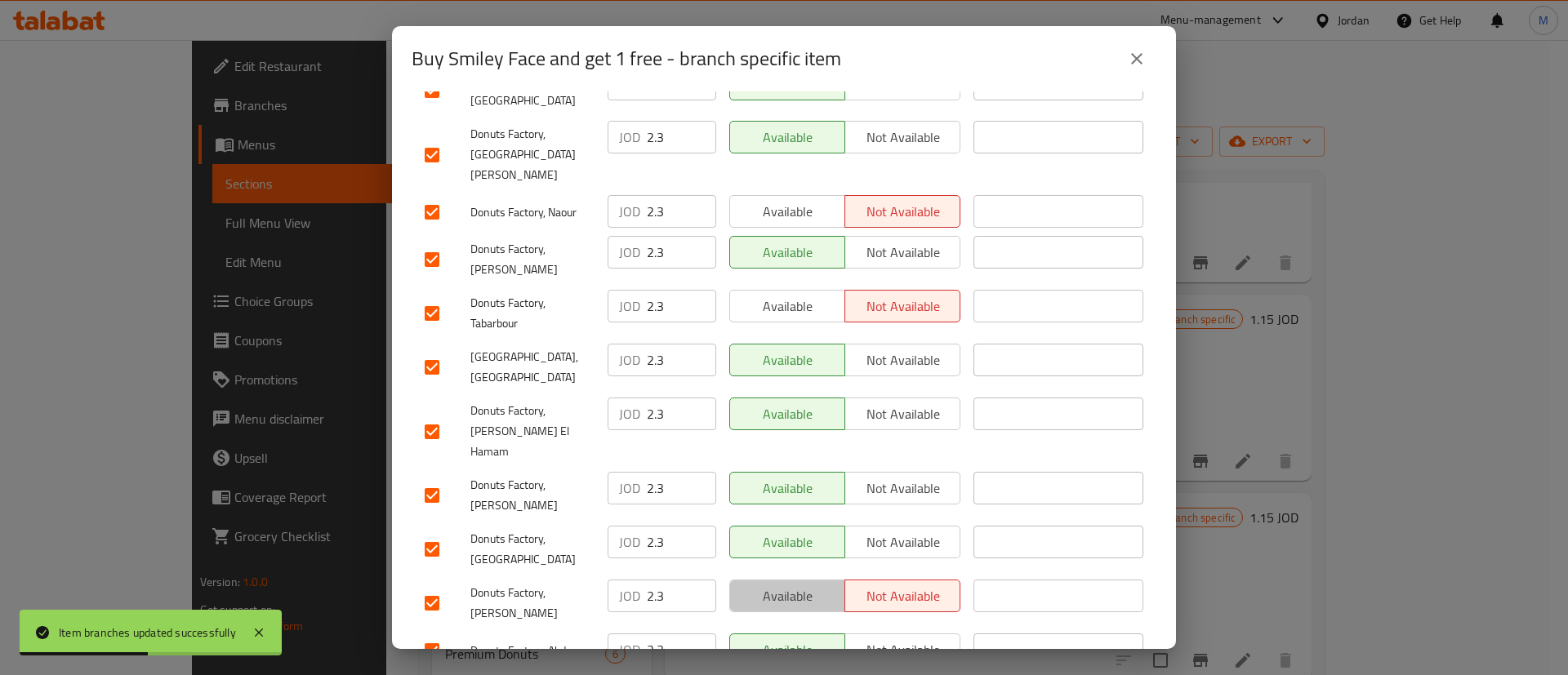
click at [808, 584] on span "Available" at bounding box center [787, 596] width 102 height 24
click at [808, 295] on span "Available" at bounding box center [787, 306] width 102 height 24
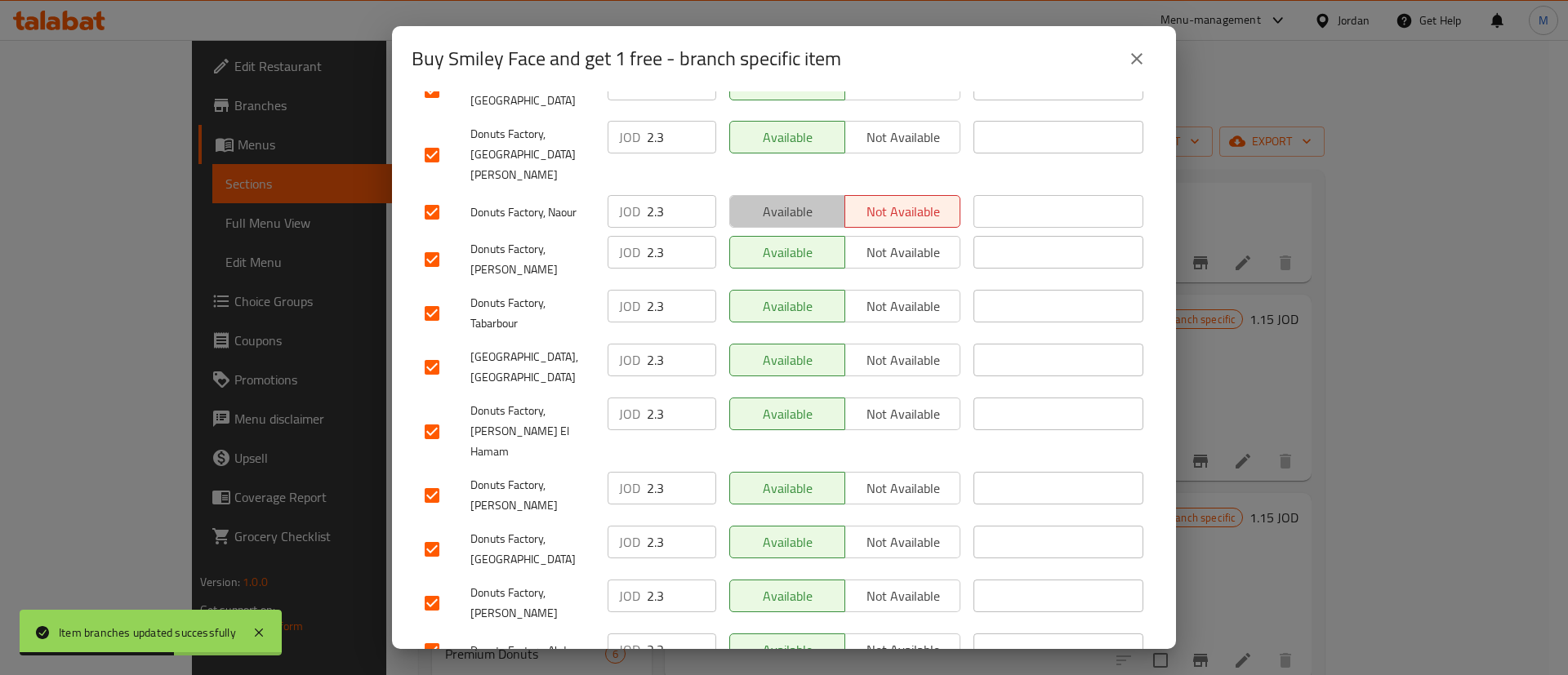
click at [800, 200] on span "Available" at bounding box center [787, 212] width 102 height 24
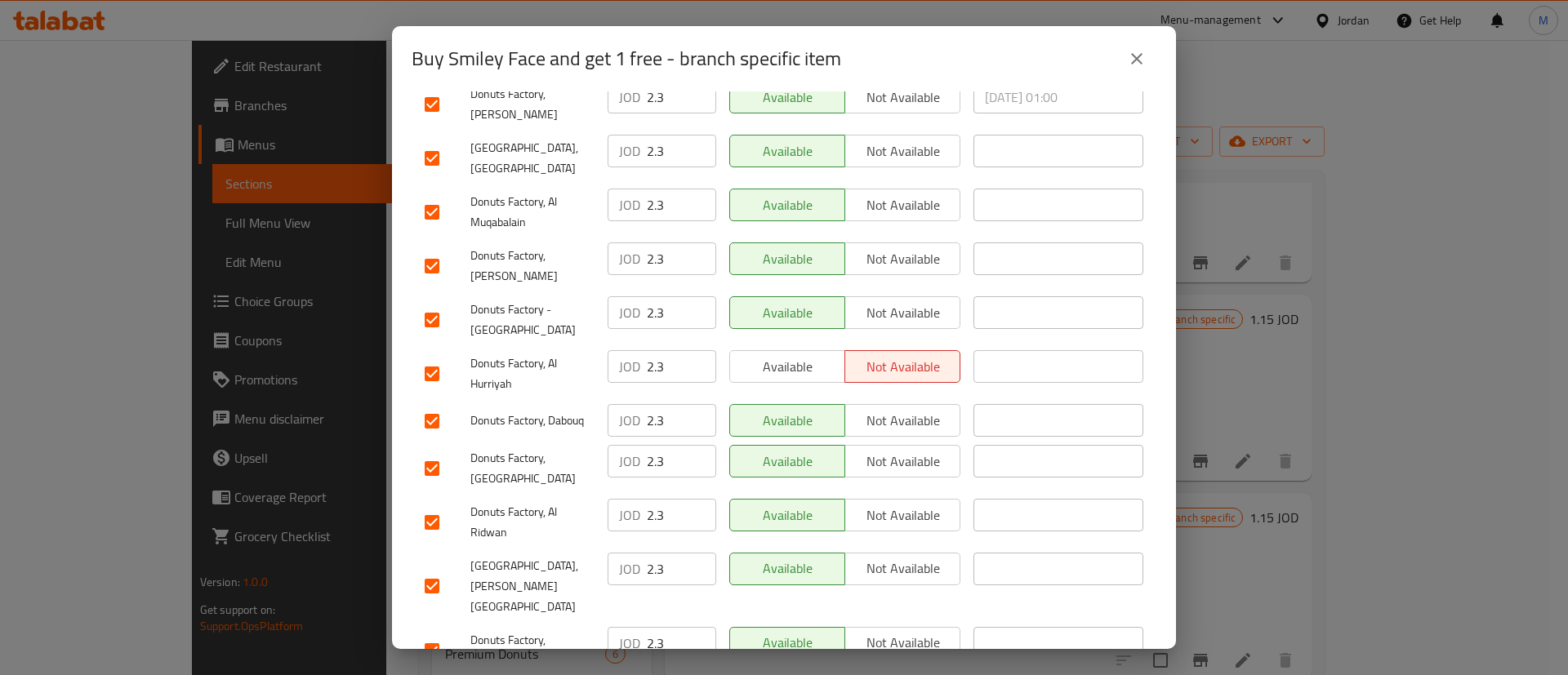
scroll to position [324, 0]
click at [819, 358] on span "Available" at bounding box center [787, 365] width 102 height 24
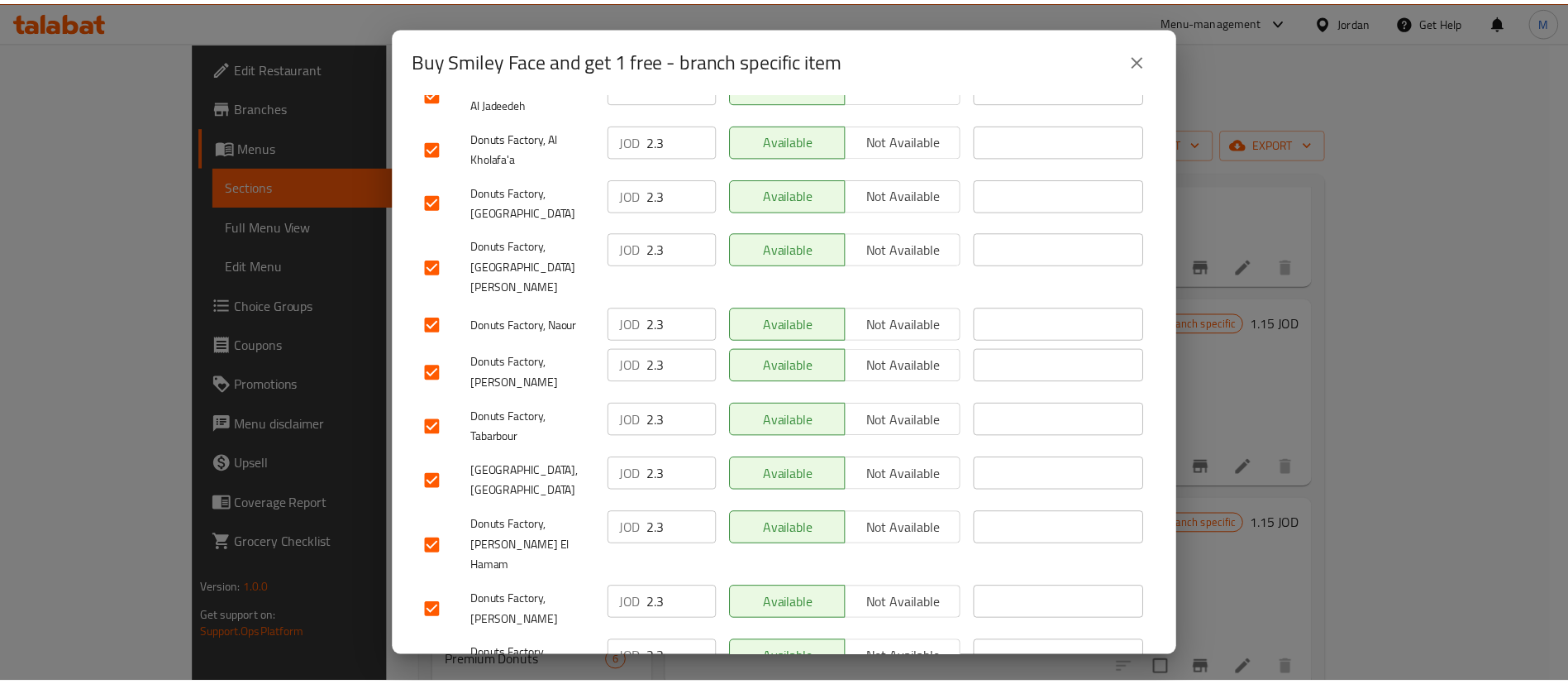
scroll to position [1261, 0]
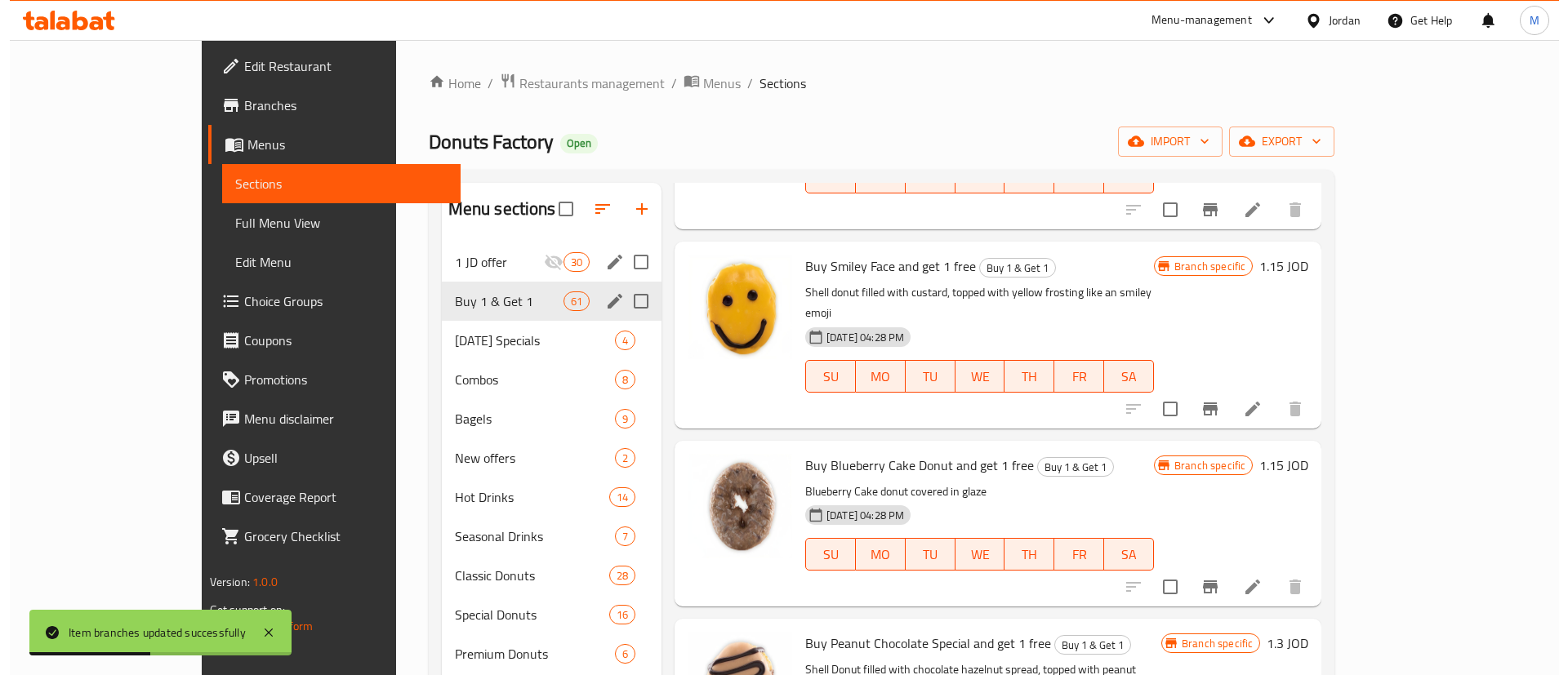
scroll to position [1902, 0]
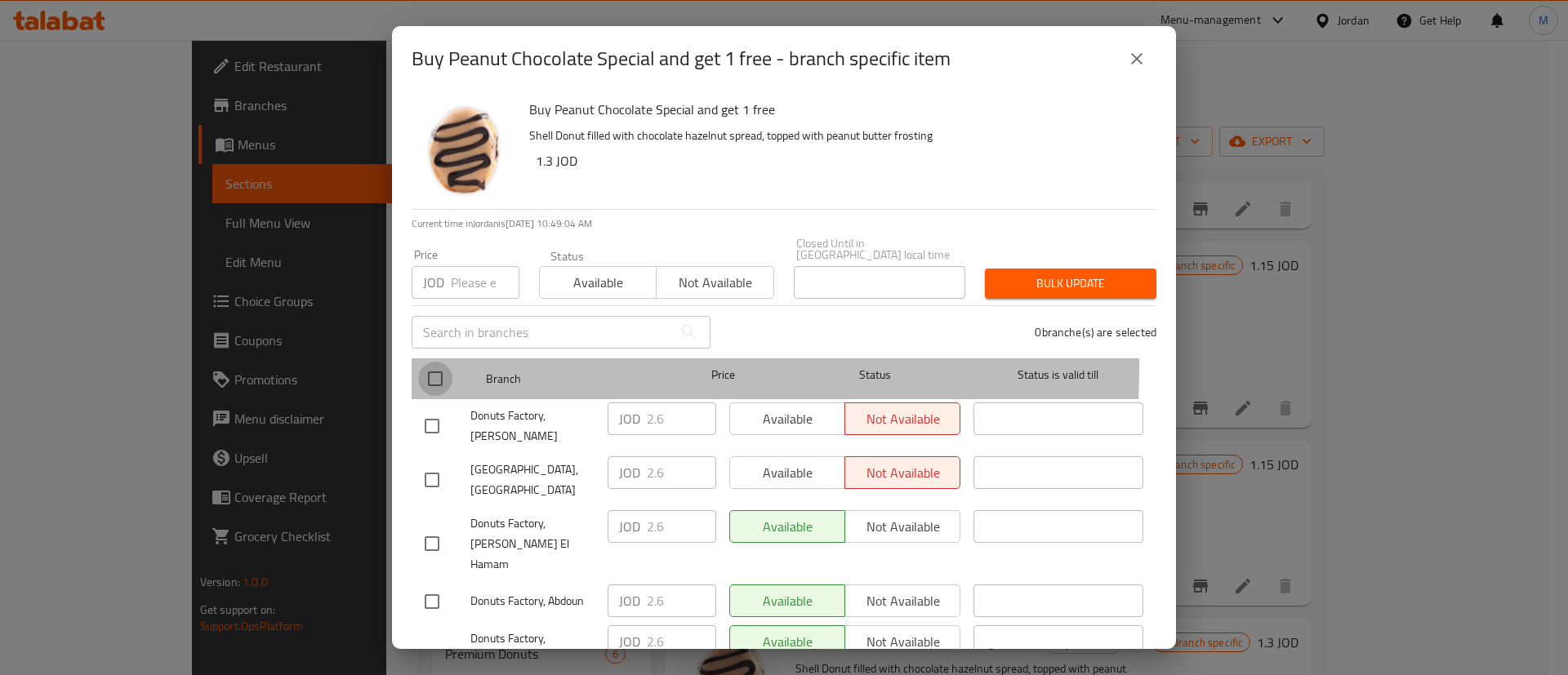
click at [429, 361] on input "checkbox" at bounding box center [436, 379] width 35 height 35
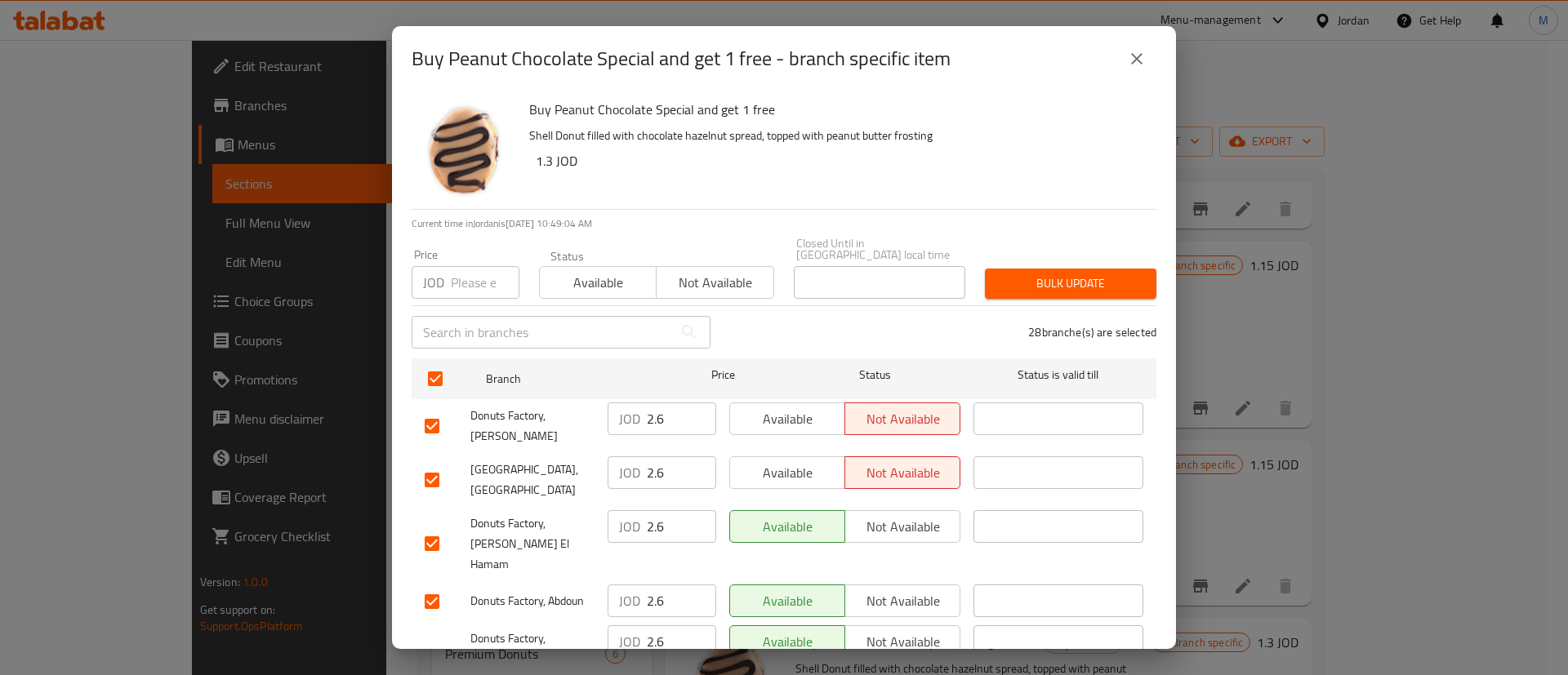
click at [753, 424] on div "Available Not available" at bounding box center [845, 426] width 244 height 60
click at [786, 461] on span "Available" at bounding box center [787, 472] width 102 height 24
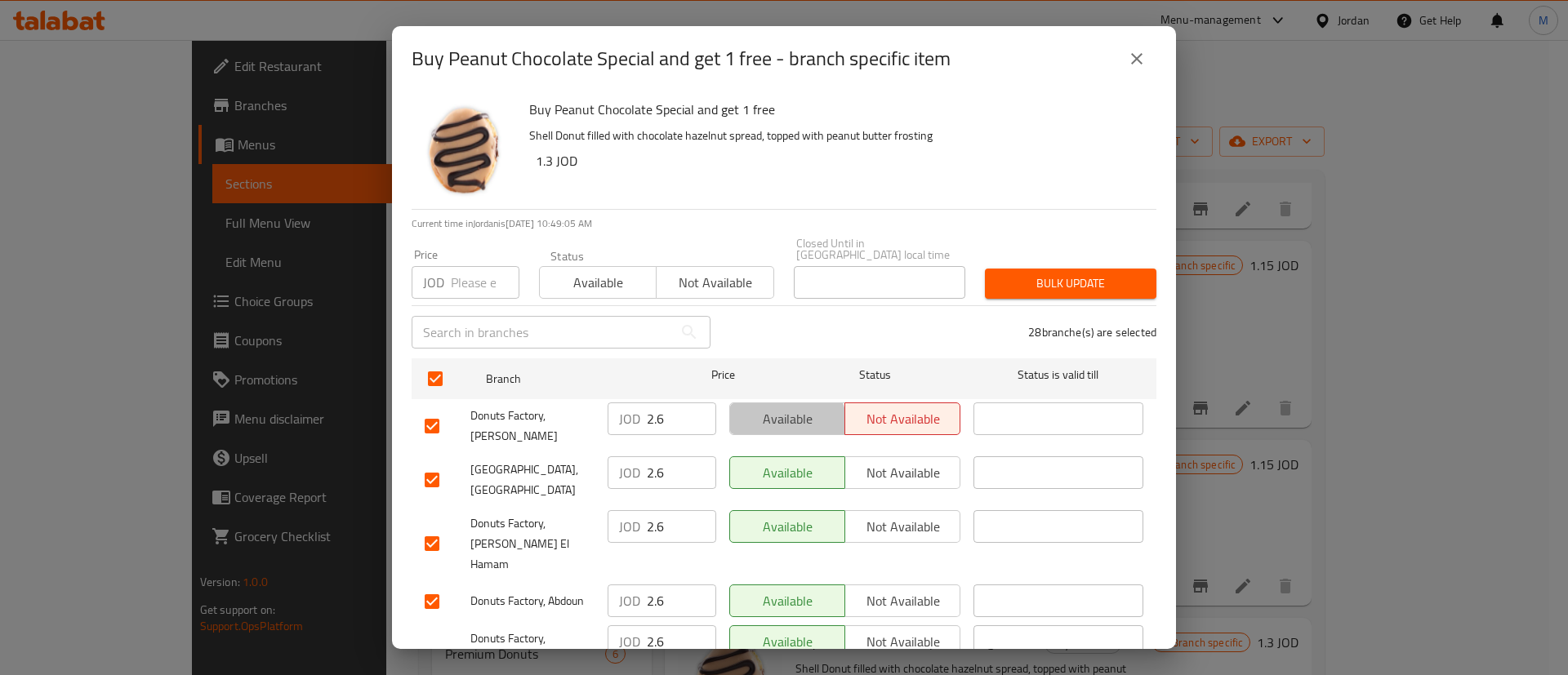
click at [778, 417] on span "Available" at bounding box center [787, 419] width 102 height 24
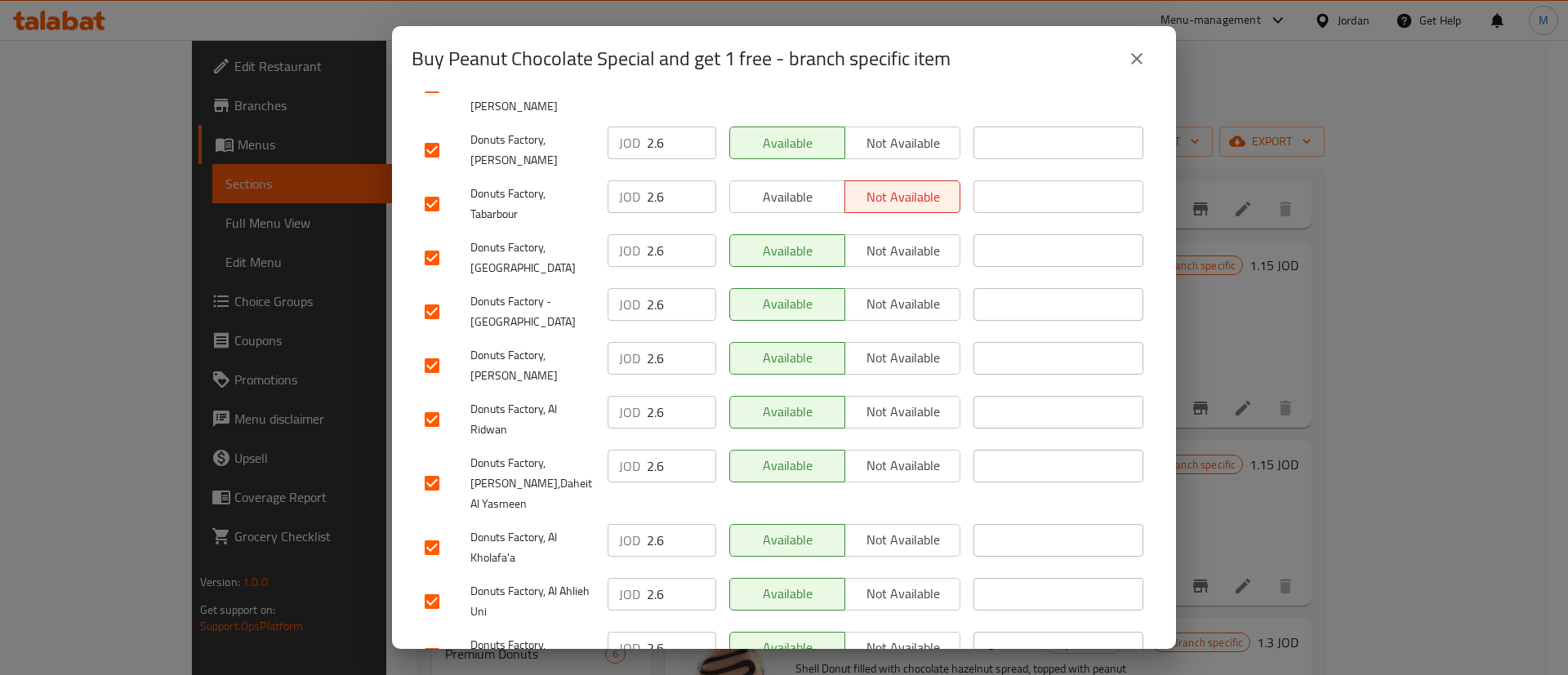
click at [805, 185] on span "Available" at bounding box center [787, 197] width 102 height 24
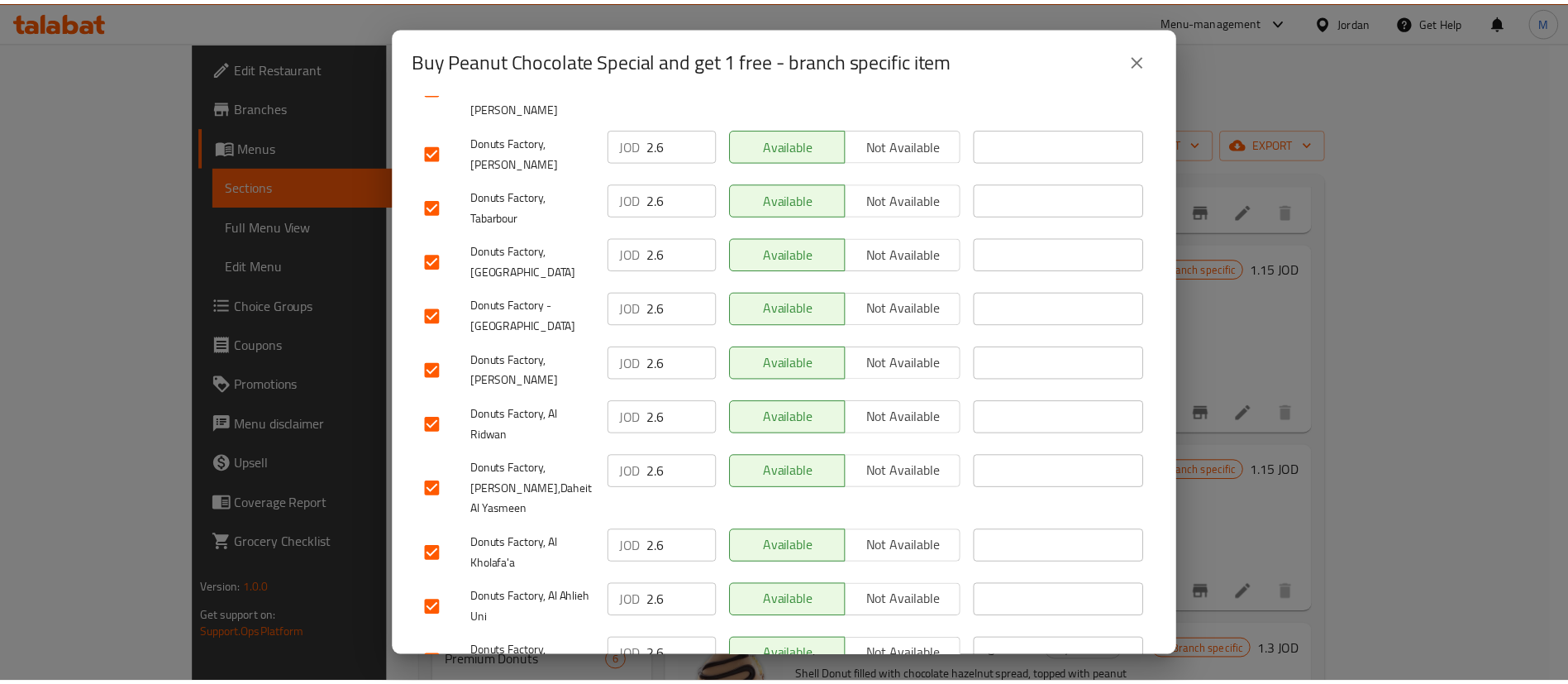
scroll to position [1261, 0]
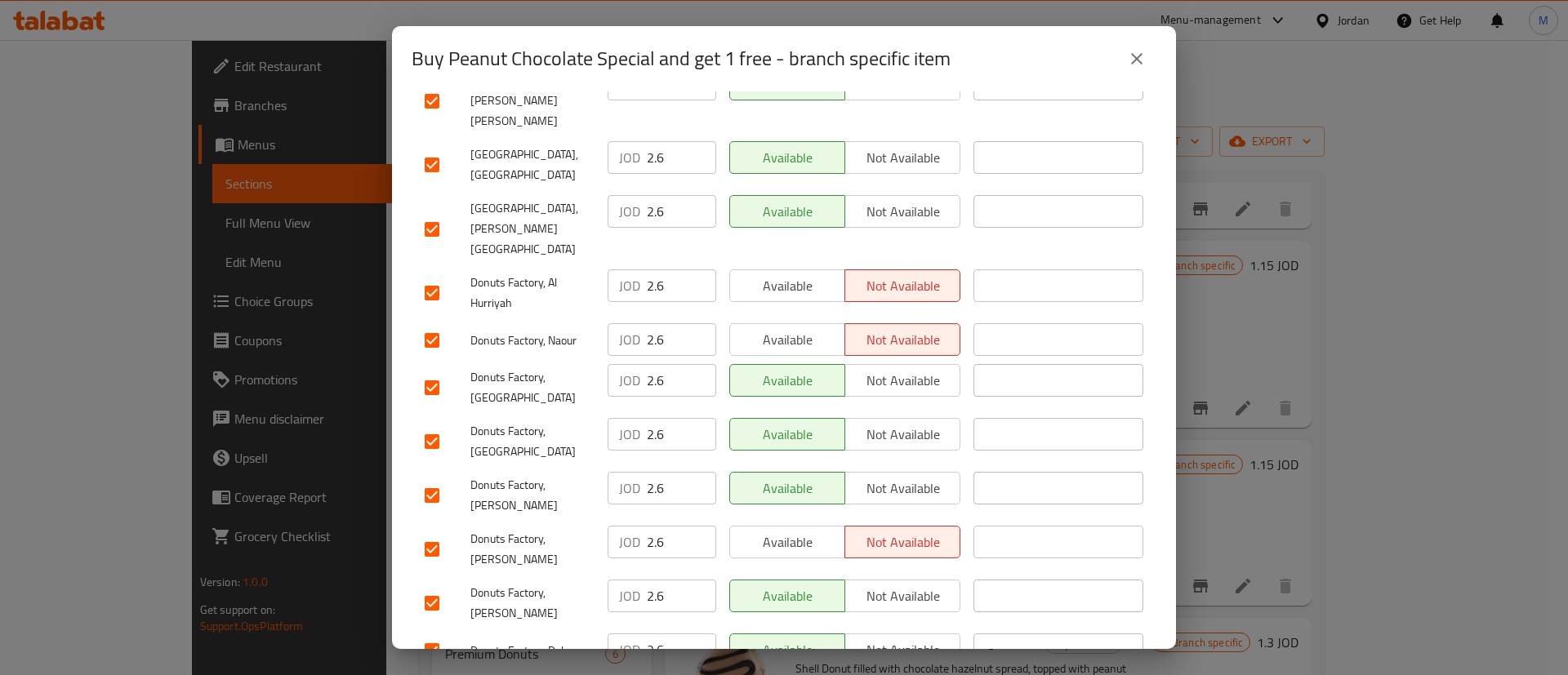
click at [802, 531] on span "Available" at bounding box center [787, 542] width 102 height 24
click at [758, 274] on span "Available" at bounding box center [787, 286] width 102 height 24
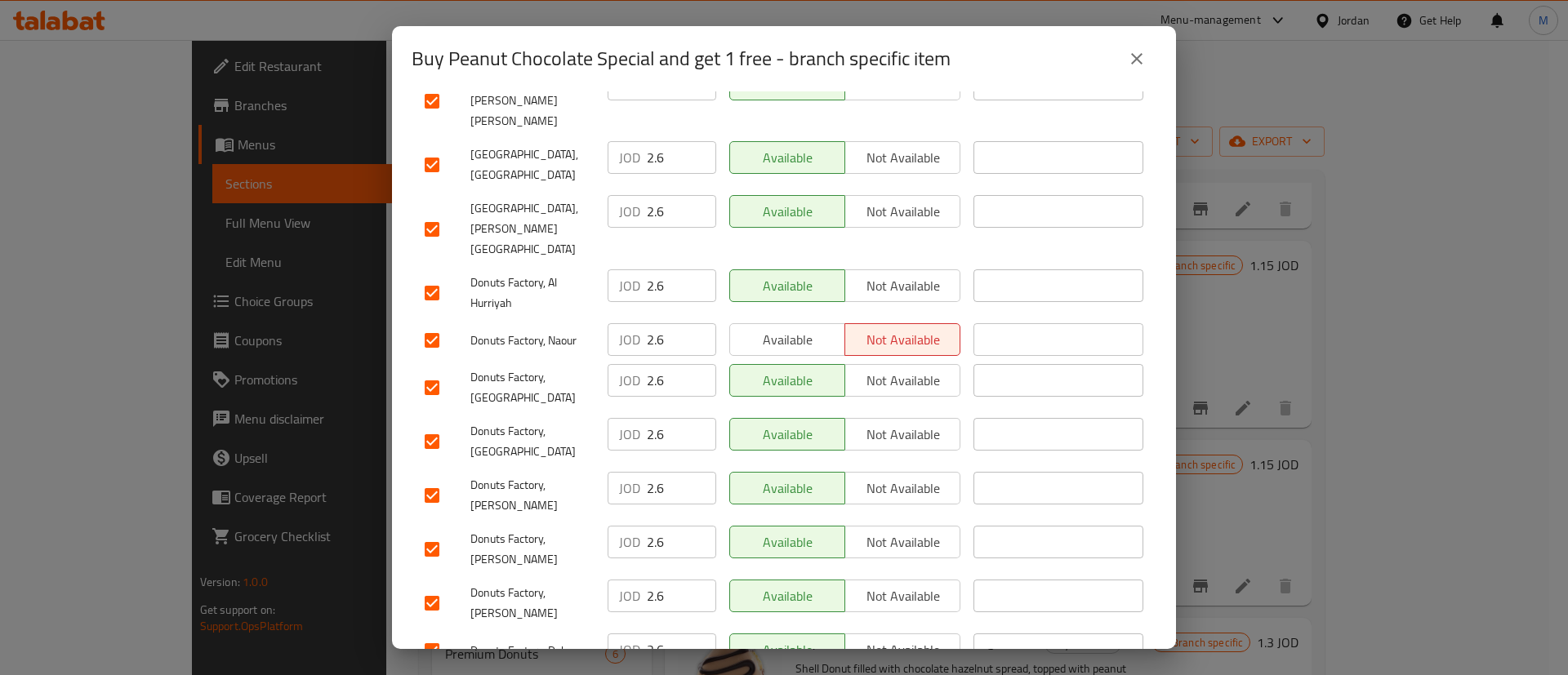
click at [771, 328] on span "Available" at bounding box center [787, 340] width 102 height 24
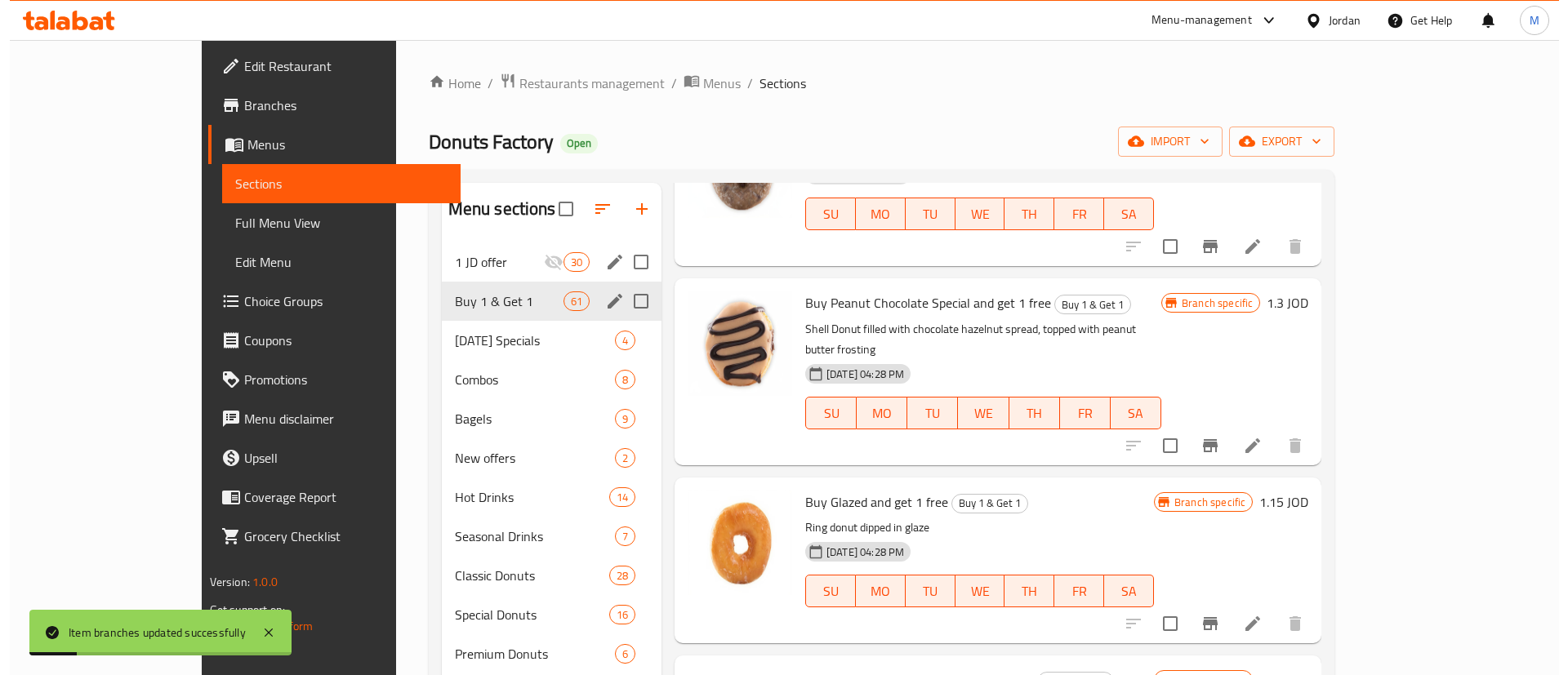
scroll to position [2246, 0]
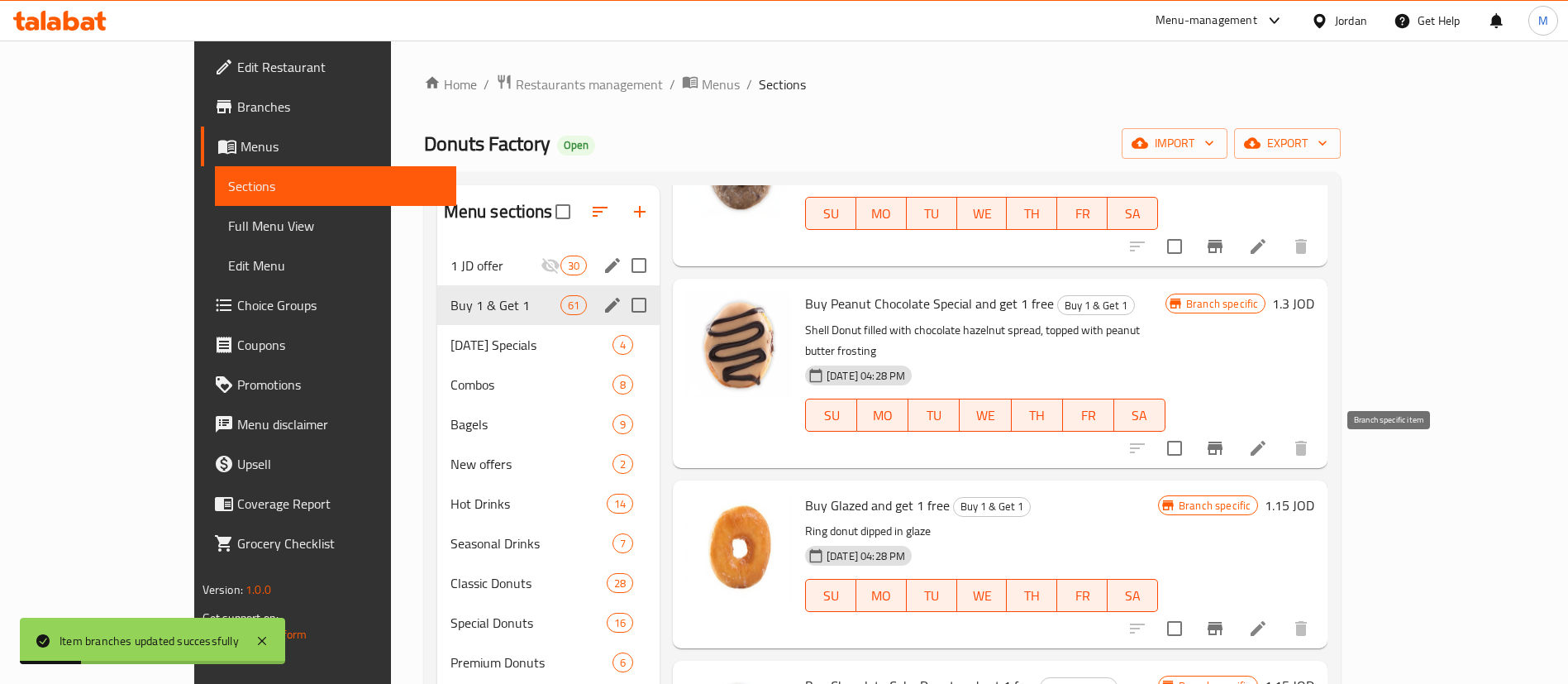
click at [1223, 622] on icon "Branch-specific-item" at bounding box center [1215, 629] width 15 height 13
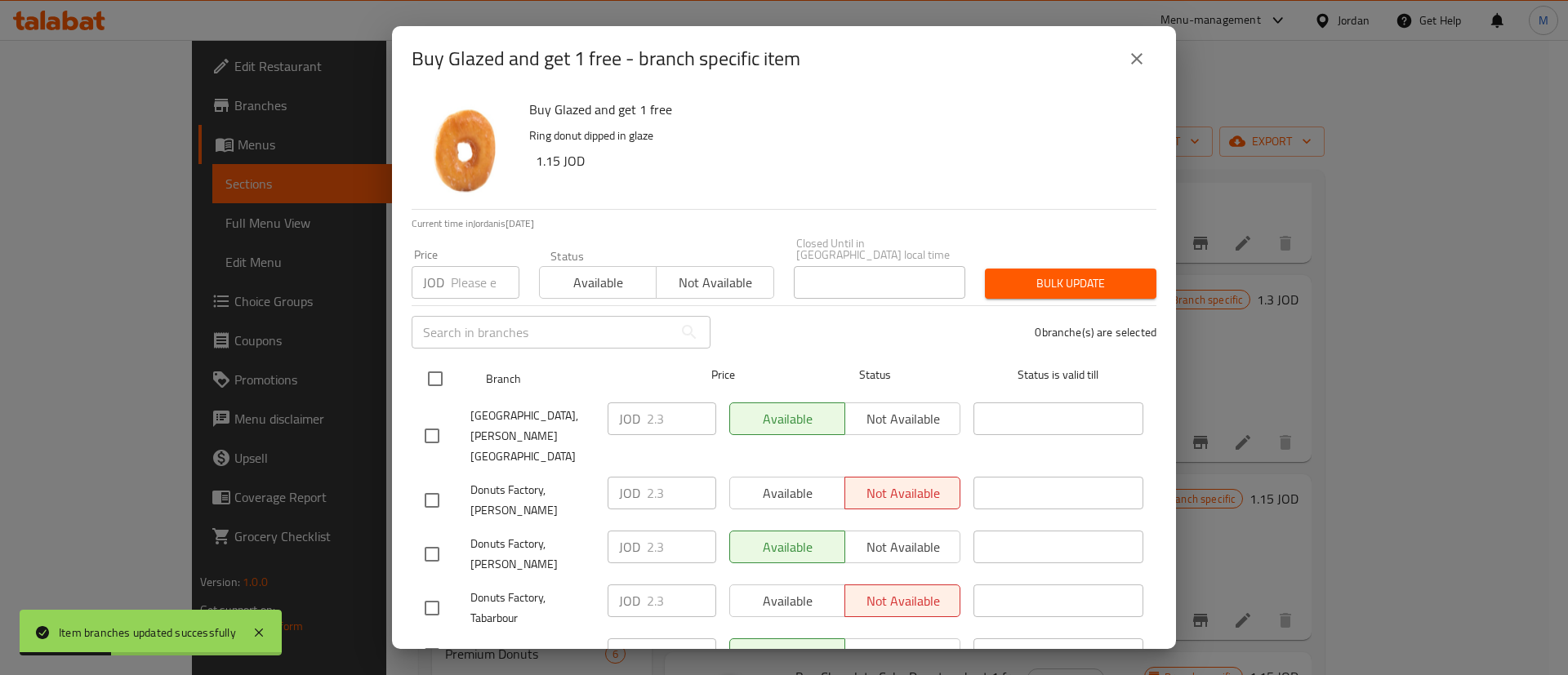
click at [445, 361] on input "checkbox" at bounding box center [436, 379] width 35 height 35
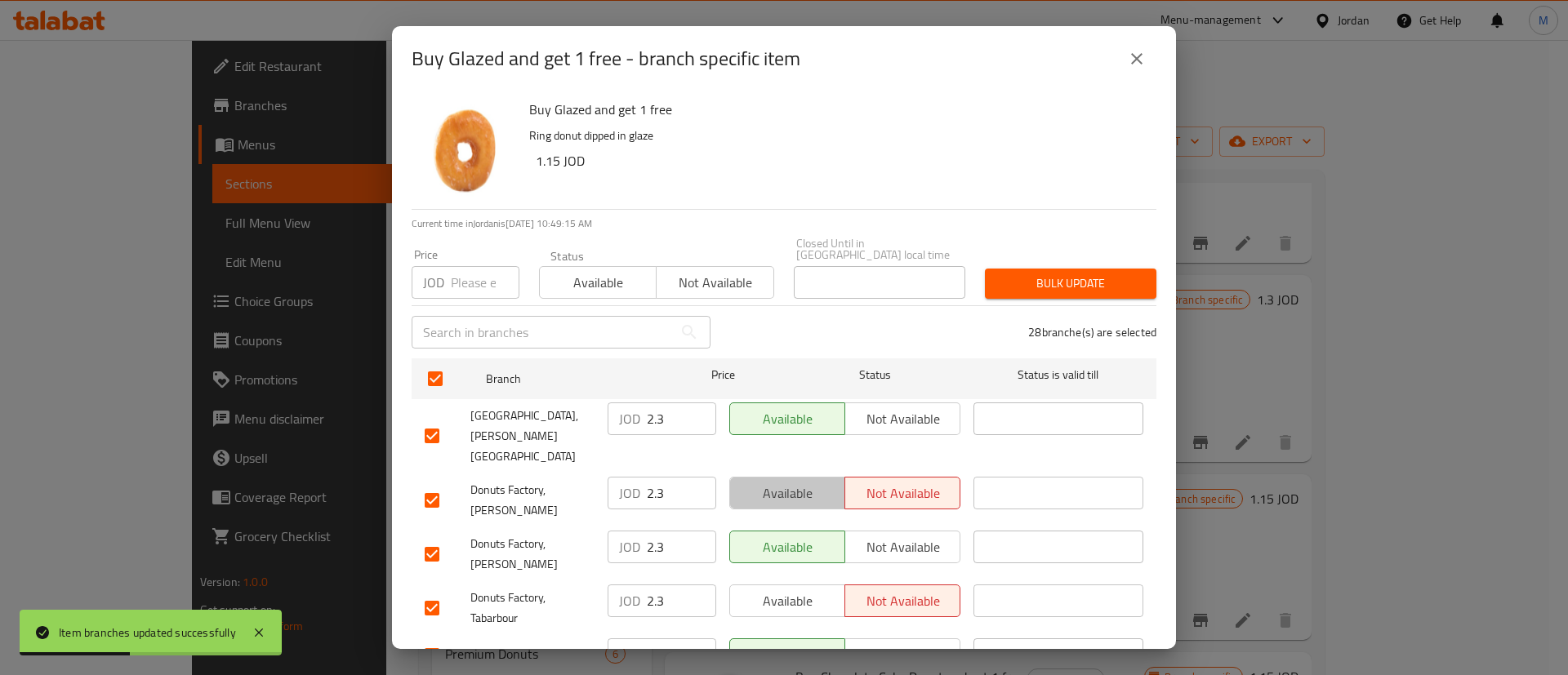
click at [794, 482] on span "Available" at bounding box center [787, 493] width 102 height 24
click at [817, 589] on span "Available" at bounding box center [787, 601] width 102 height 24
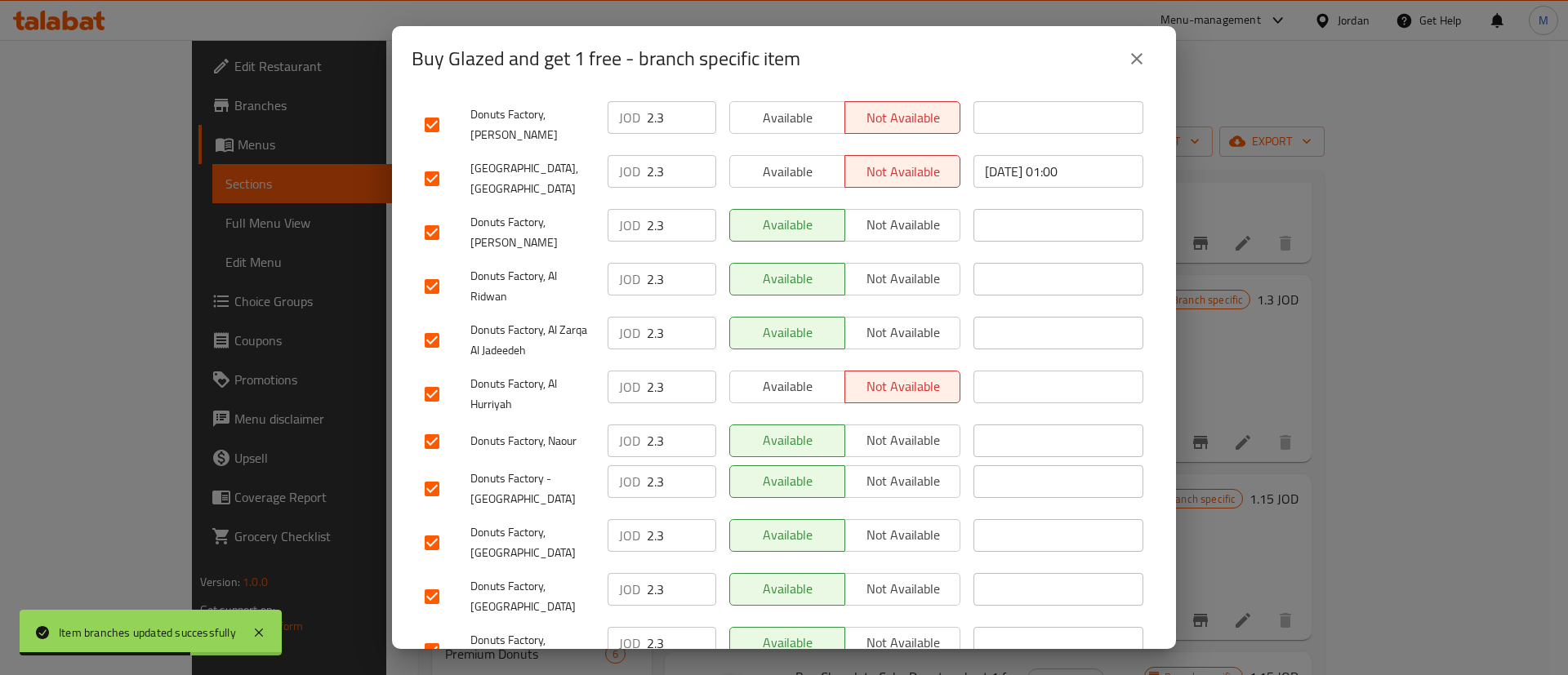
click at [803, 370] on button "Available" at bounding box center [786, 387] width 116 height 33
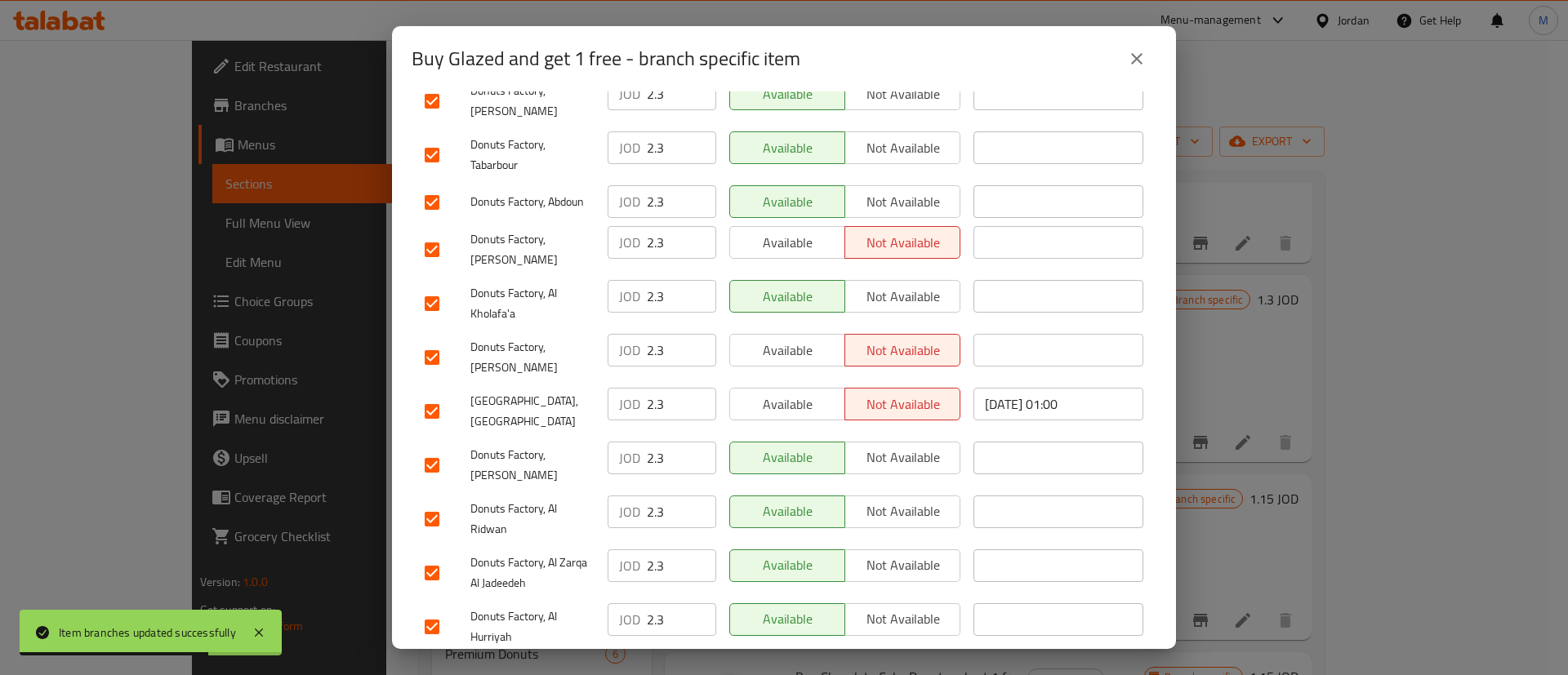
scroll to position [450, 0]
click at [793, 234] on span "Available" at bounding box center [787, 245] width 102 height 24
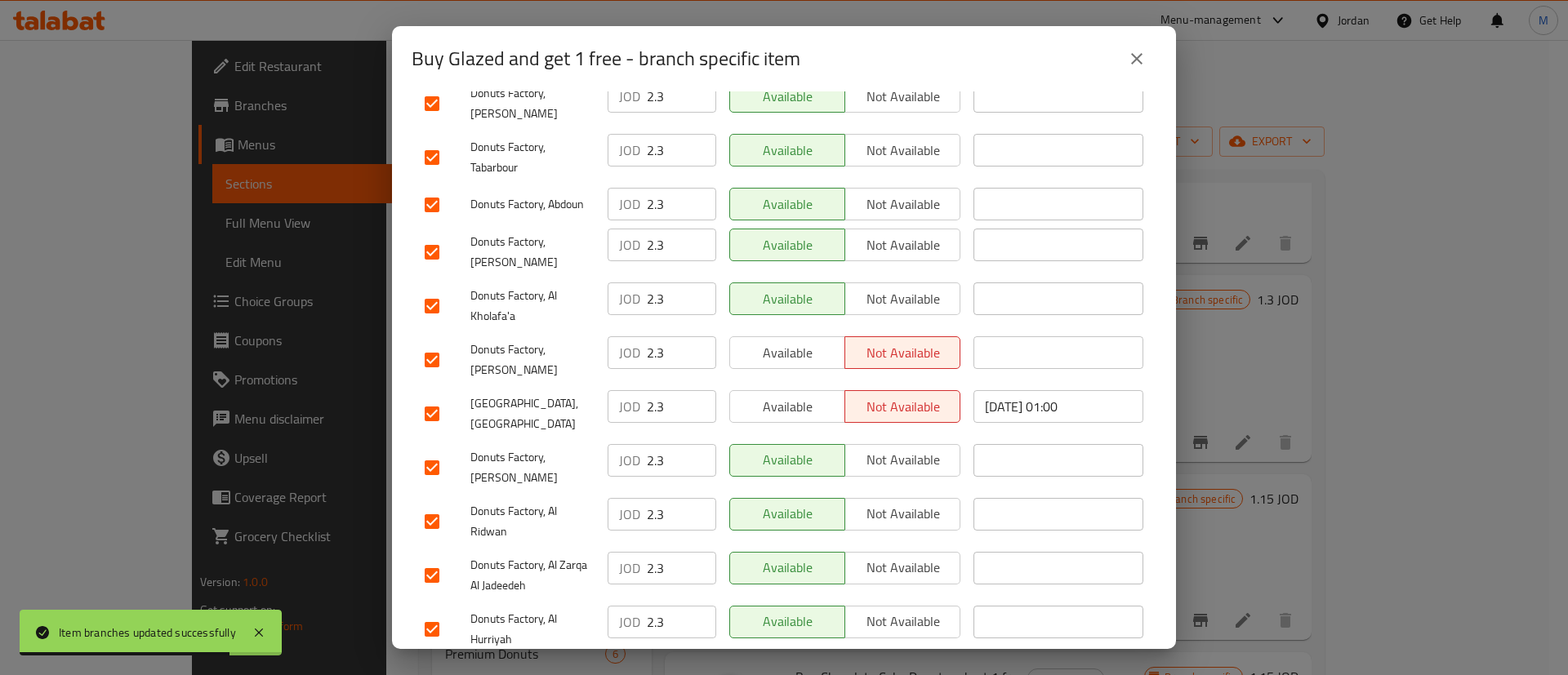
click at [803, 341] on span "Available" at bounding box center [787, 352] width 102 height 24
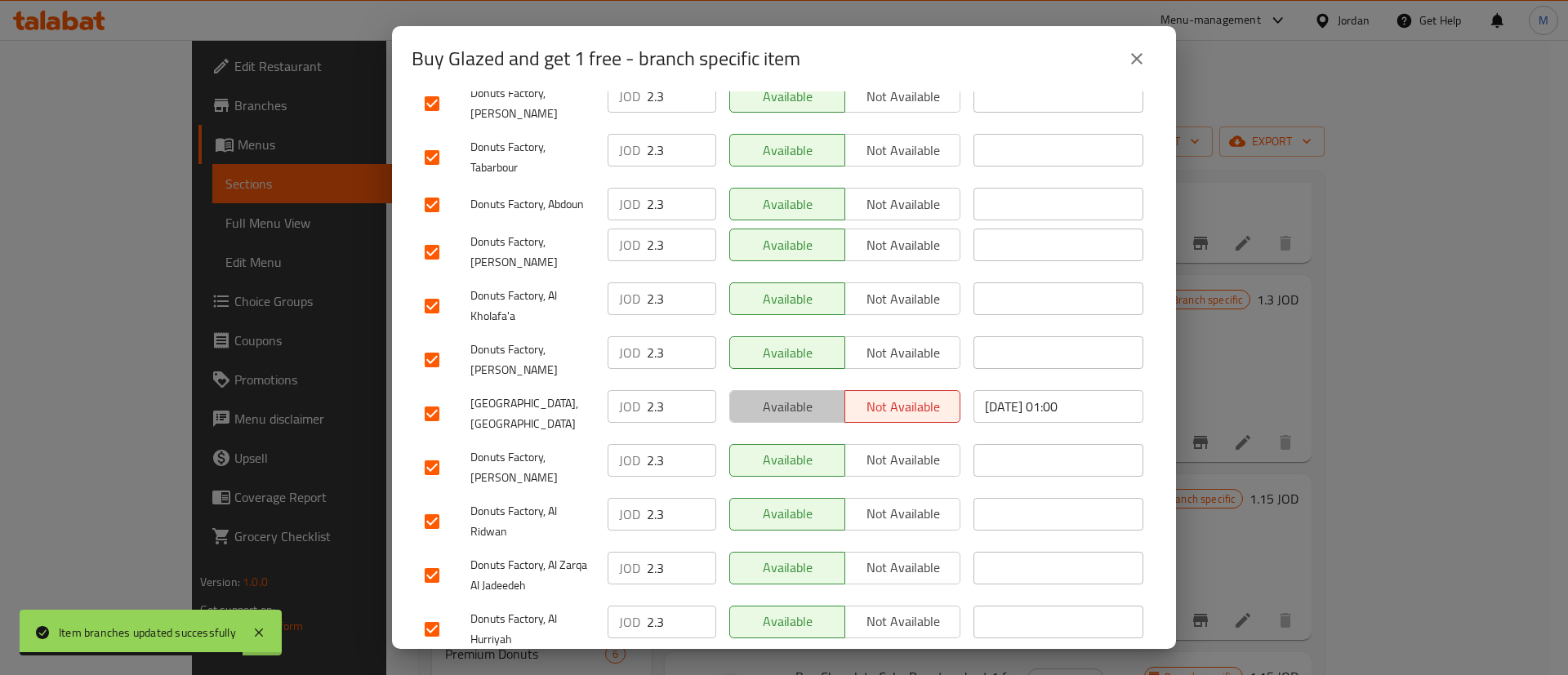
click at [801, 395] on span "Available" at bounding box center [787, 407] width 102 height 24
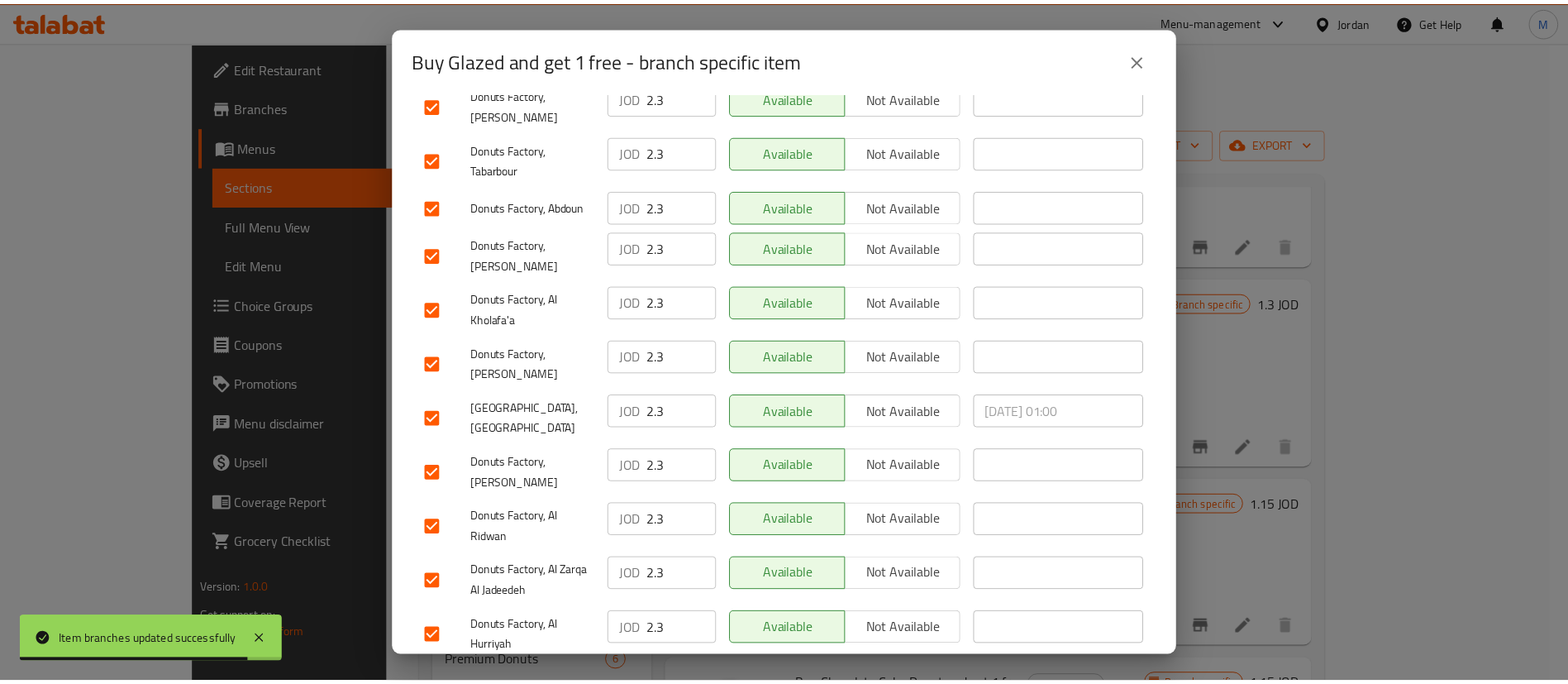
scroll to position [1261, 0]
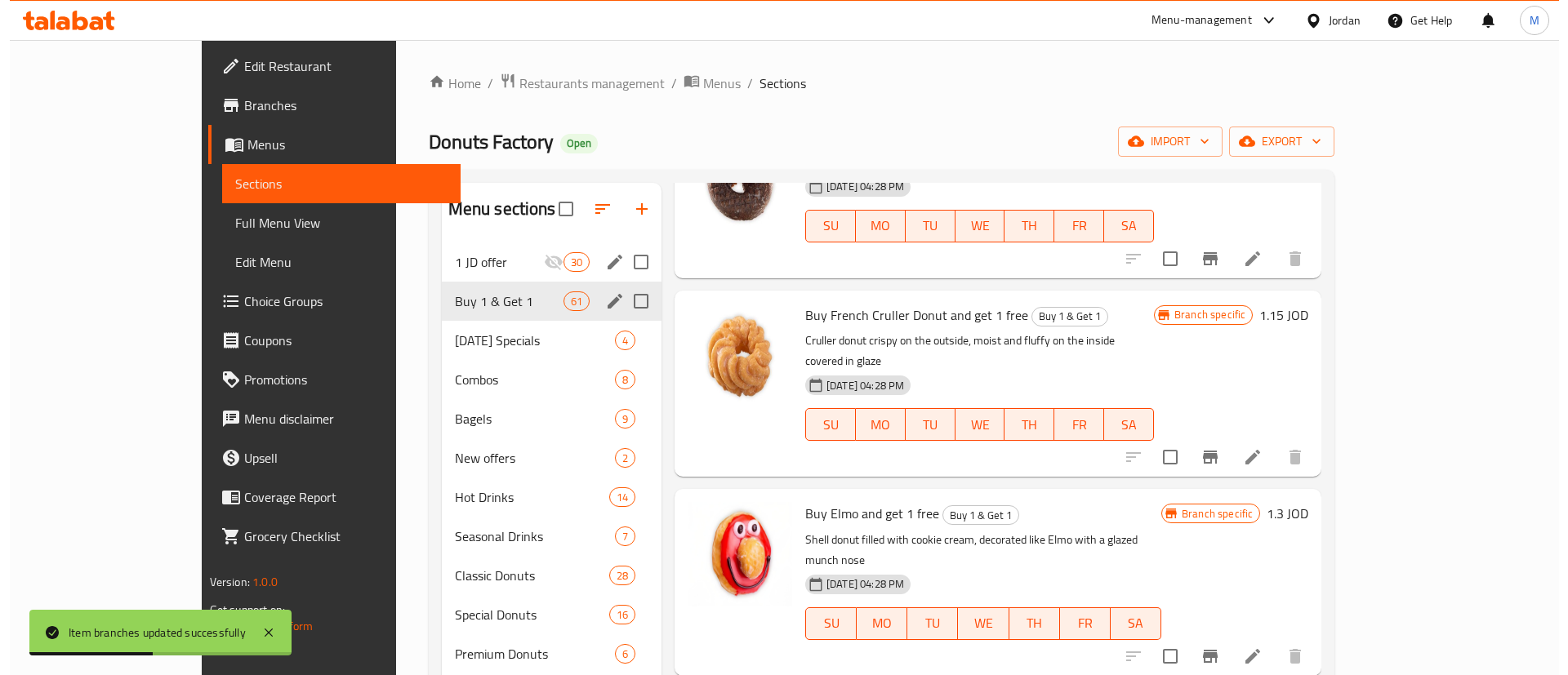
scroll to position [2796, 0]
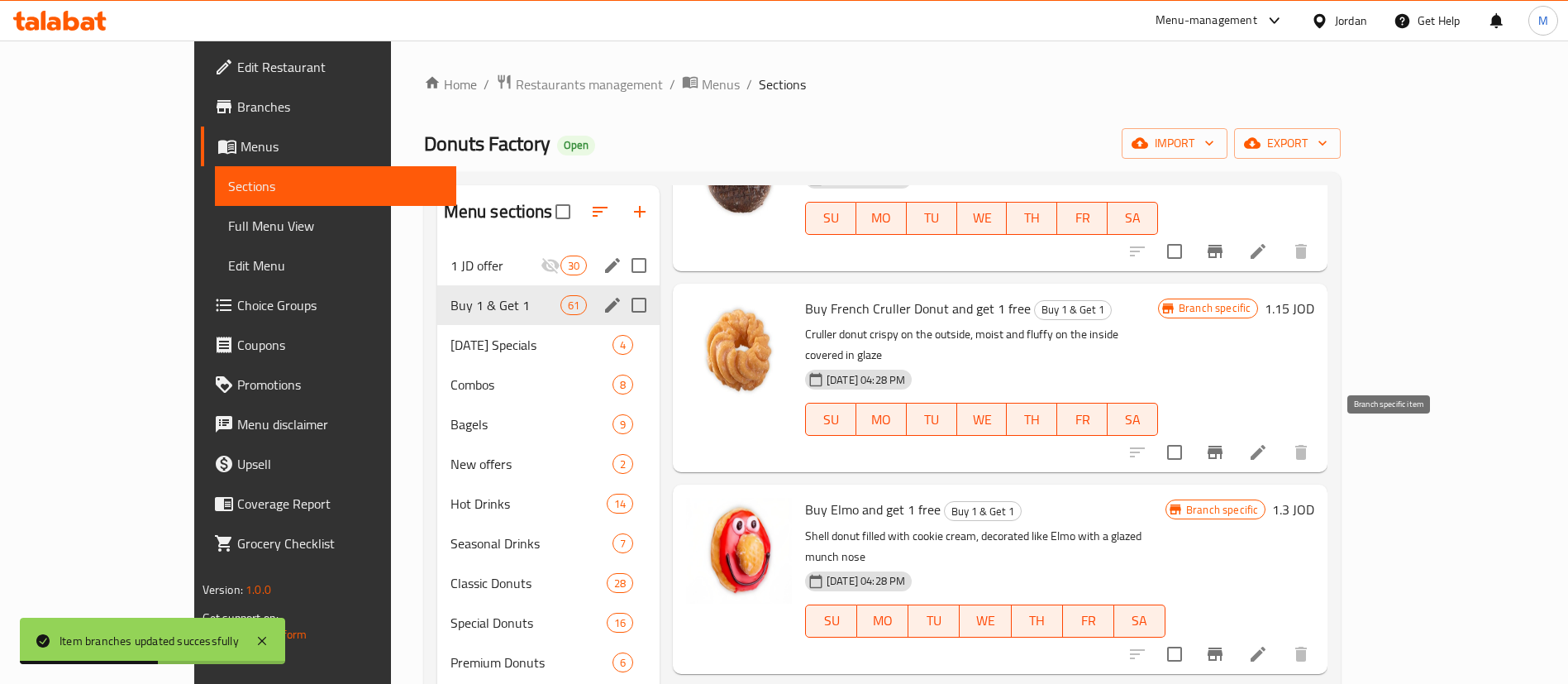
click at [1223, 647] on icon "Branch-specific-item" at bounding box center [1215, 654] width 15 height 13
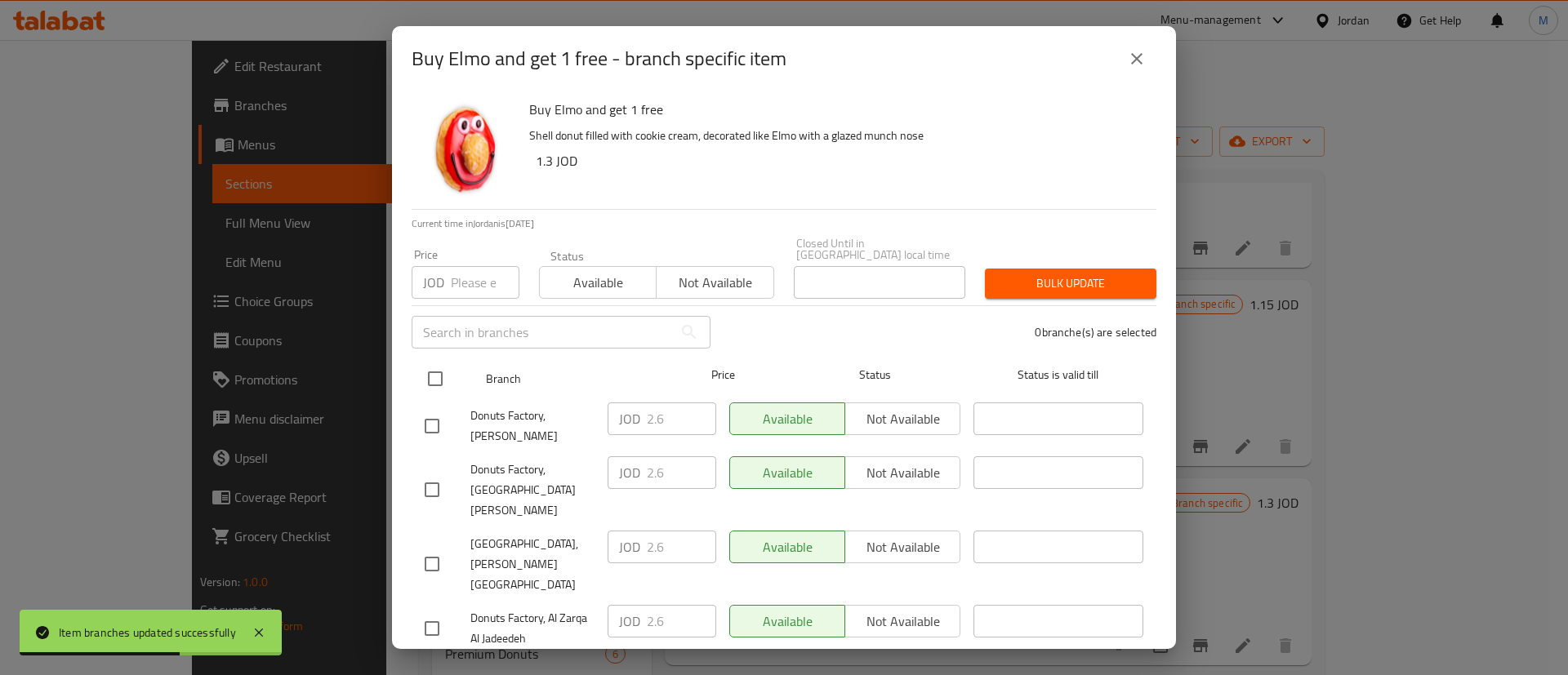
drag, startPoint x: 433, startPoint y: 362, endPoint x: 469, endPoint y: 365, distance: 36.1
click at [433, 361] on input "checkbox" at bounding box center [436, 379] width 35 height 35
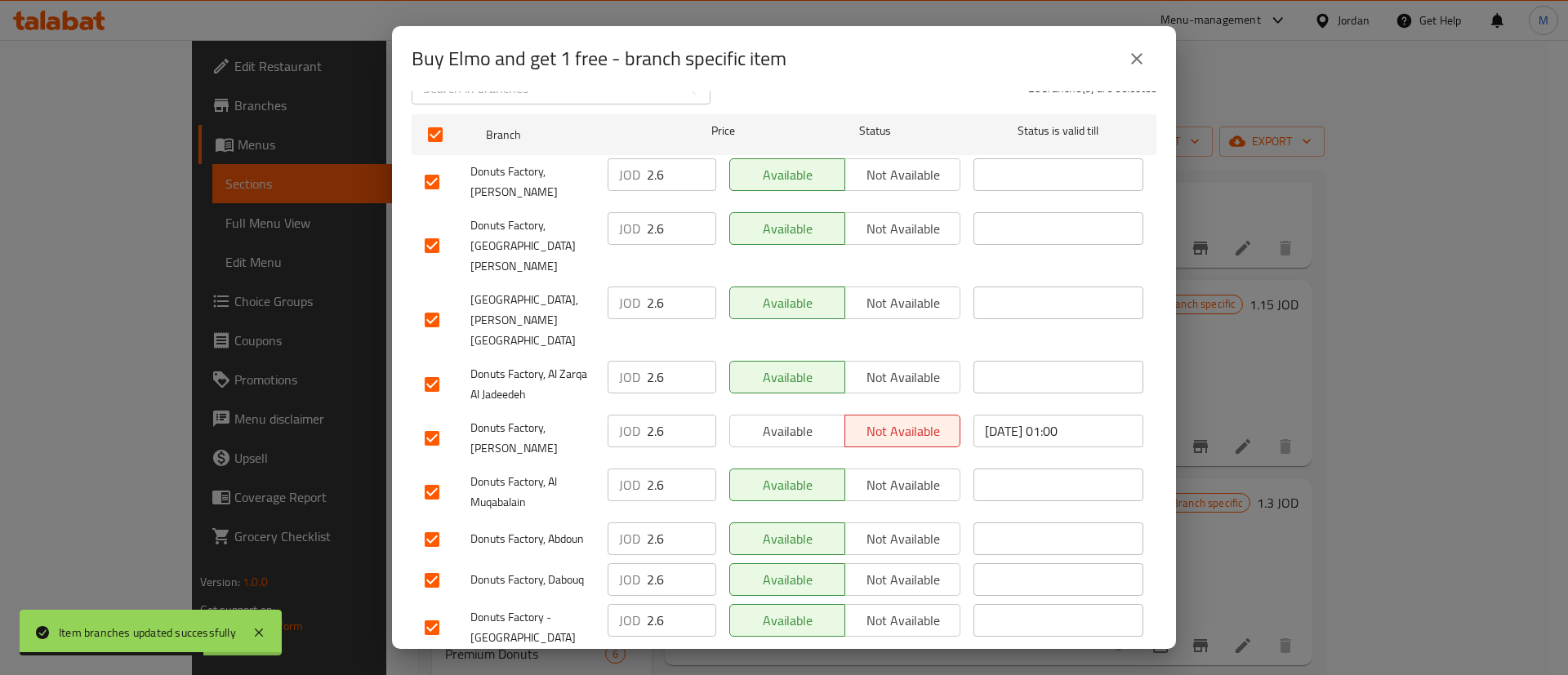
click at [794, 420] on span "Available" at bounding box center [787, 431] width 102 height 24
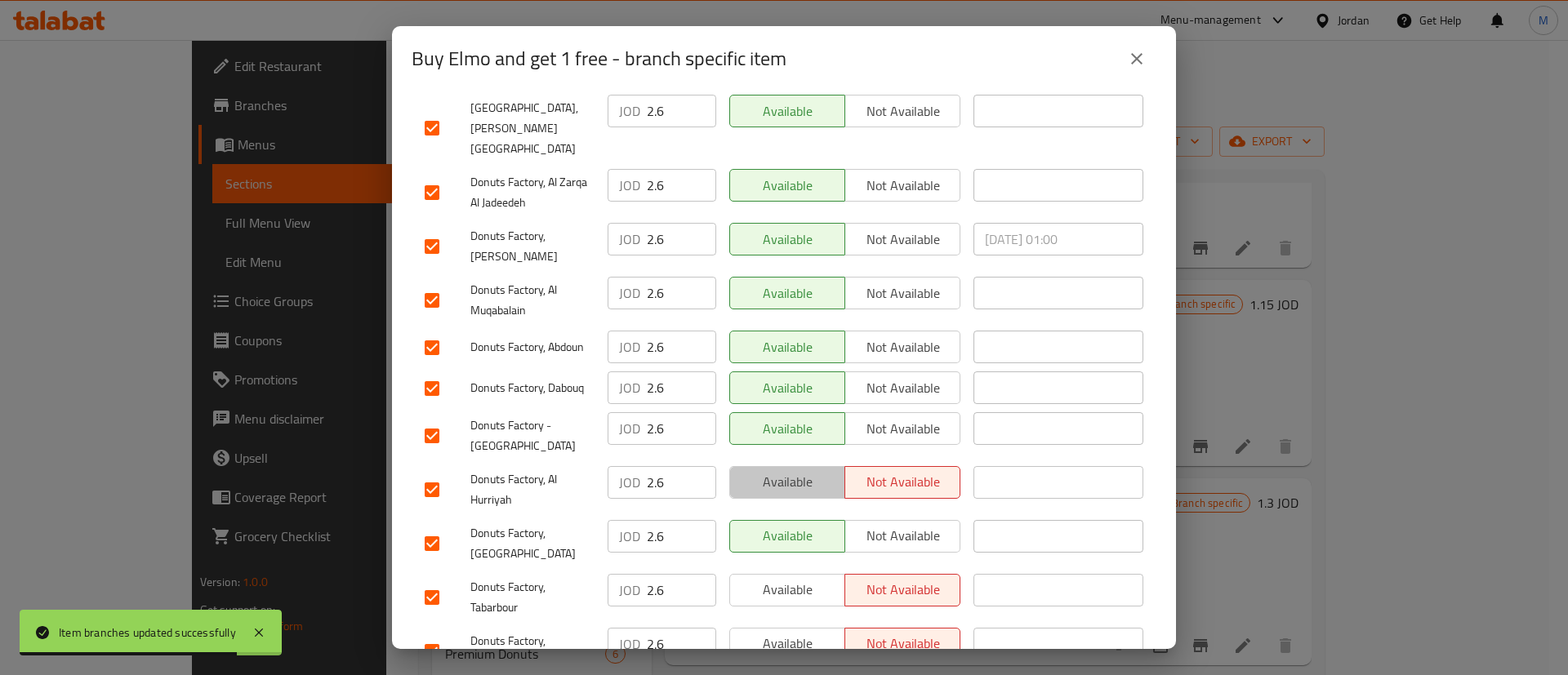
click at [798, 470] on span "Available" at bounding box center [787, 482] width 102 height 24
click at [814, 578] on span "Available" at bounding box center [787, 589] width 102 height 24
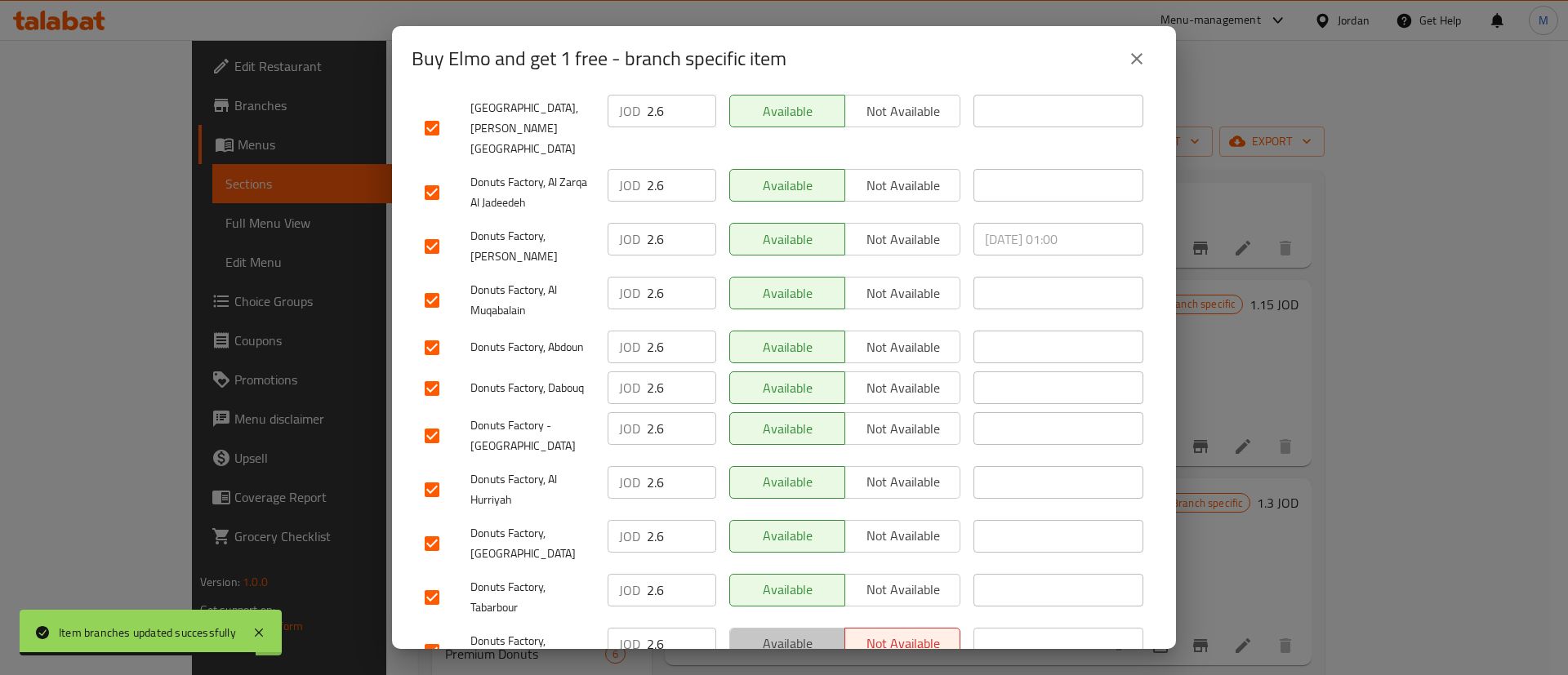
click at [808, 631] on span "Available" at bounding box center [787, 643] width 102 height 24
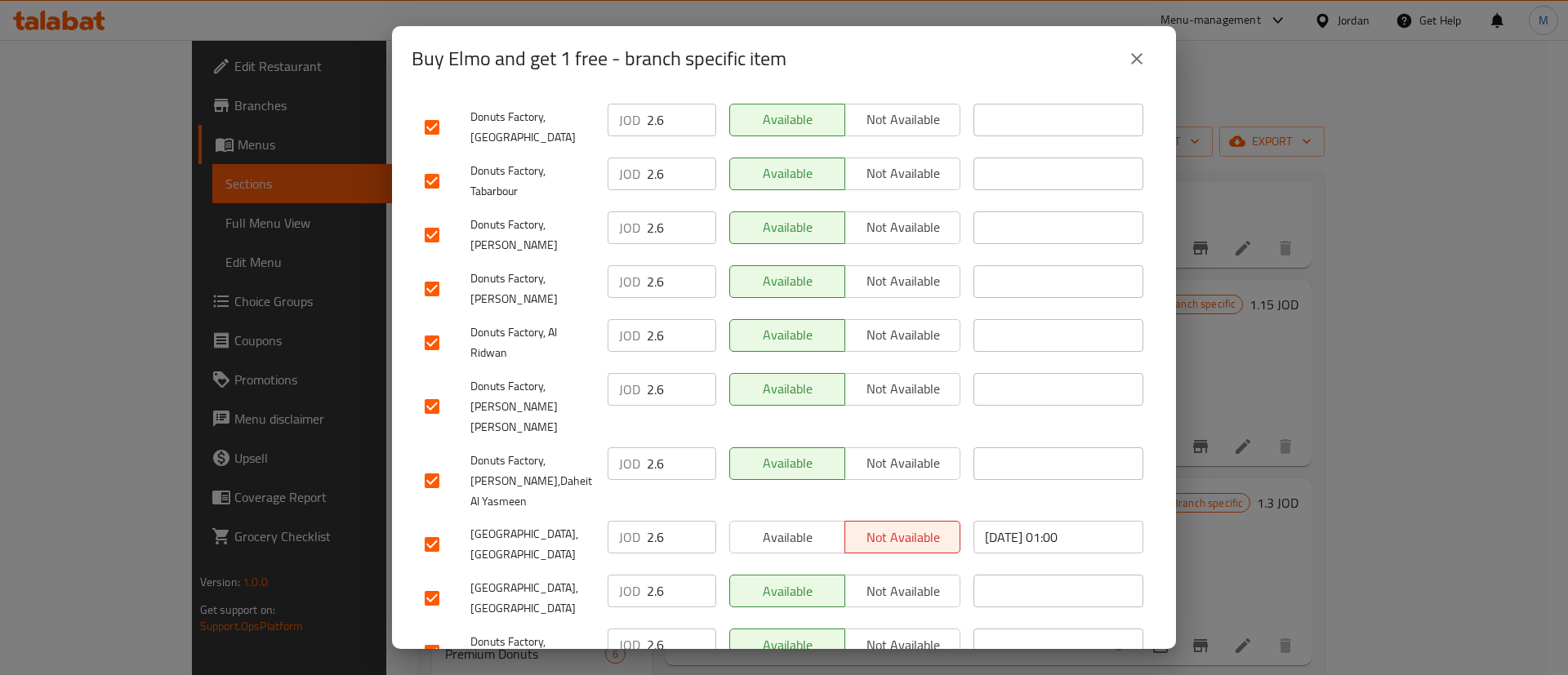
click at [793, 526] on span "Available" at bounding box center [787, 538] width 102 height 24
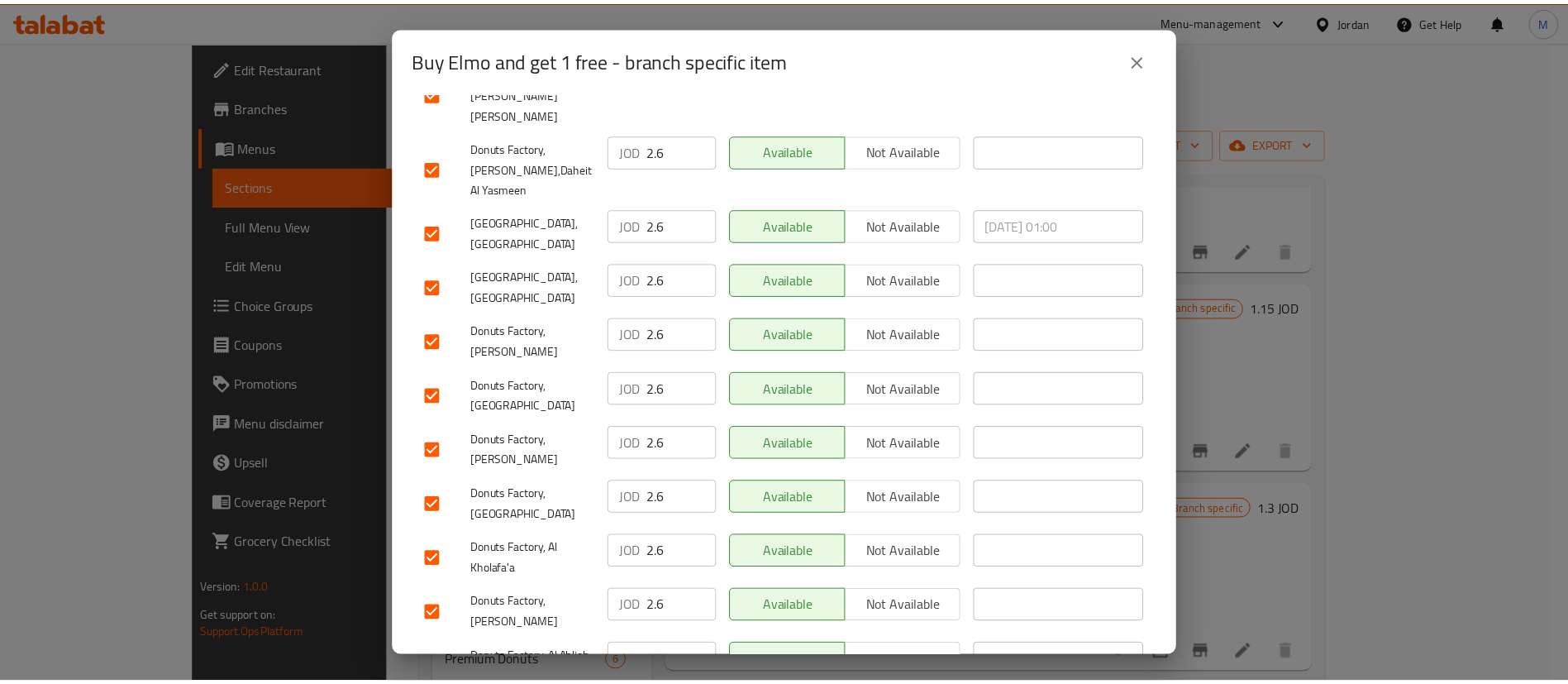
scroll to position [1261, 0]
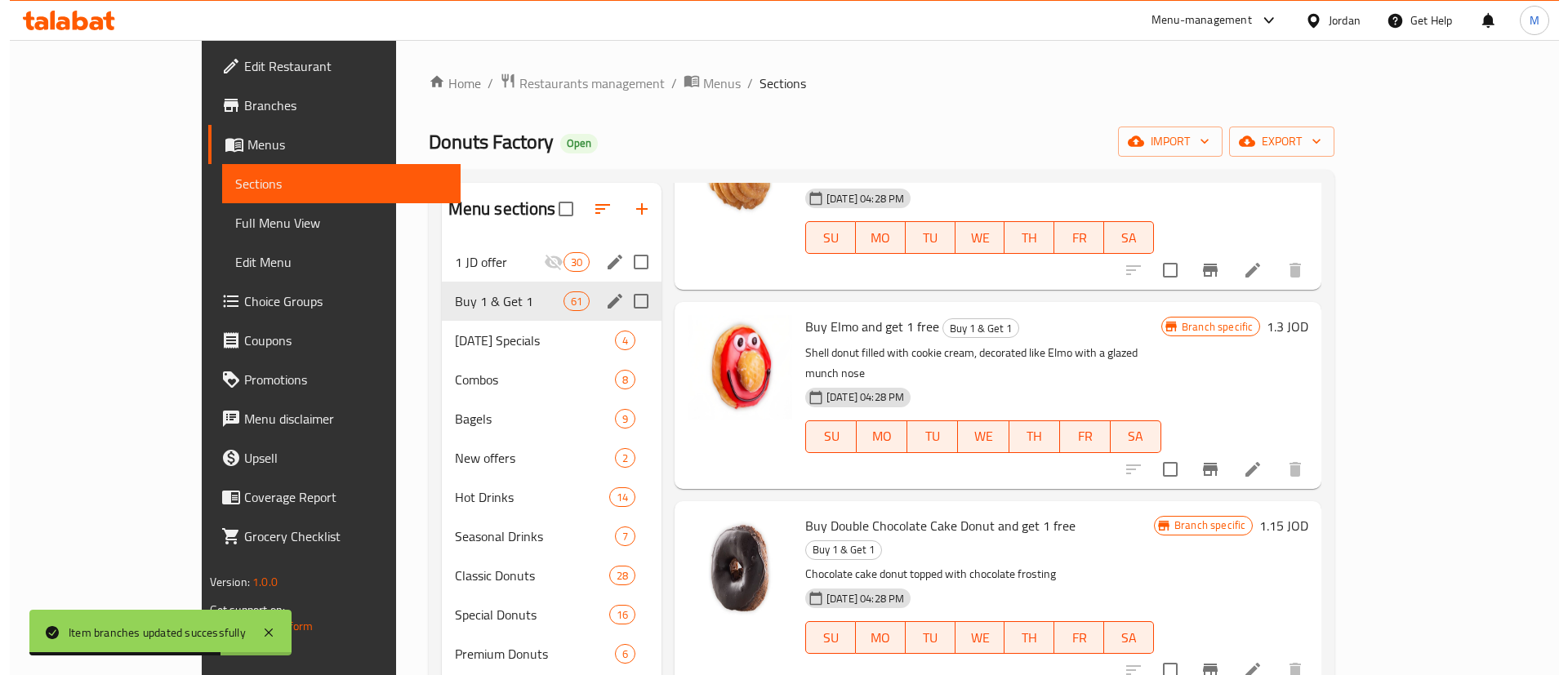
scroll to position [2985, 0]
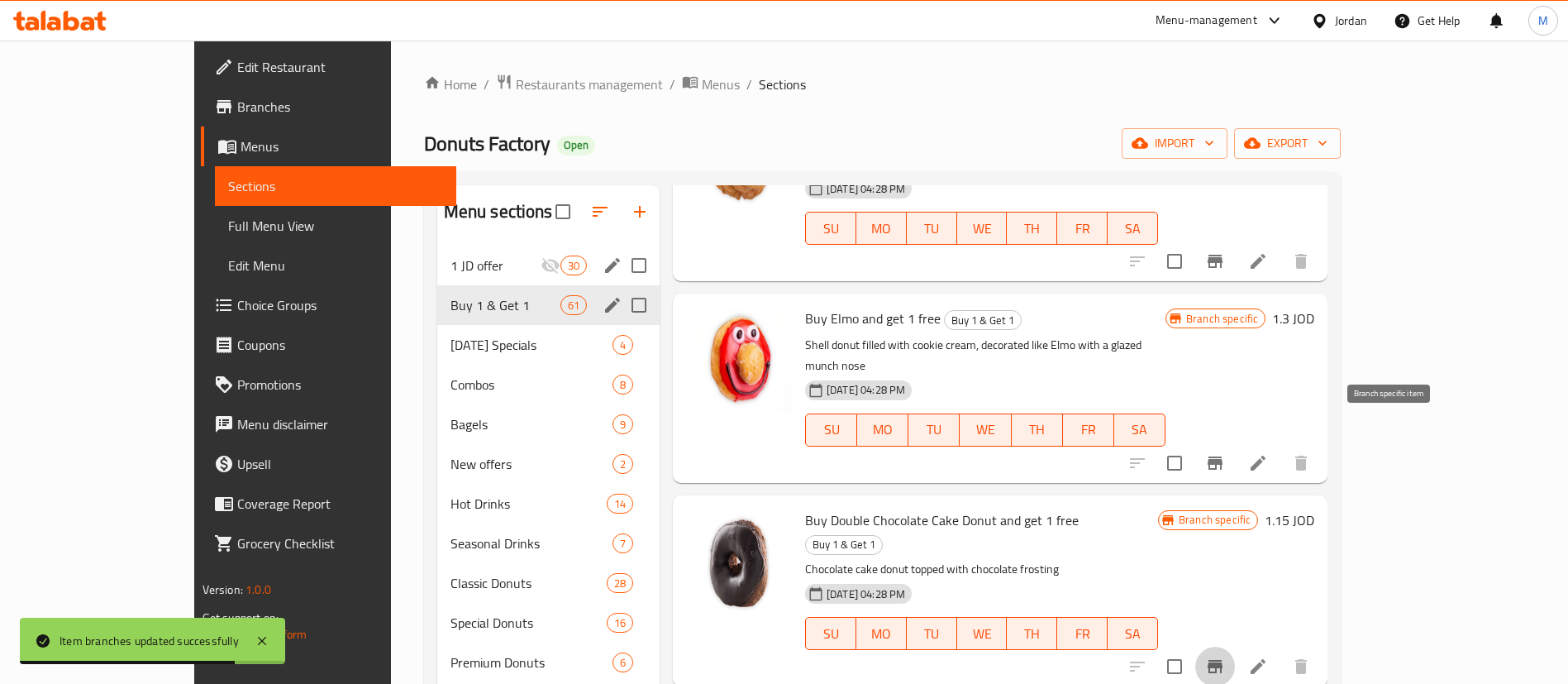
click at [1223, 660] on icon "Branch-specific-item" at bounding box center [1215, 666] width 15 height 13
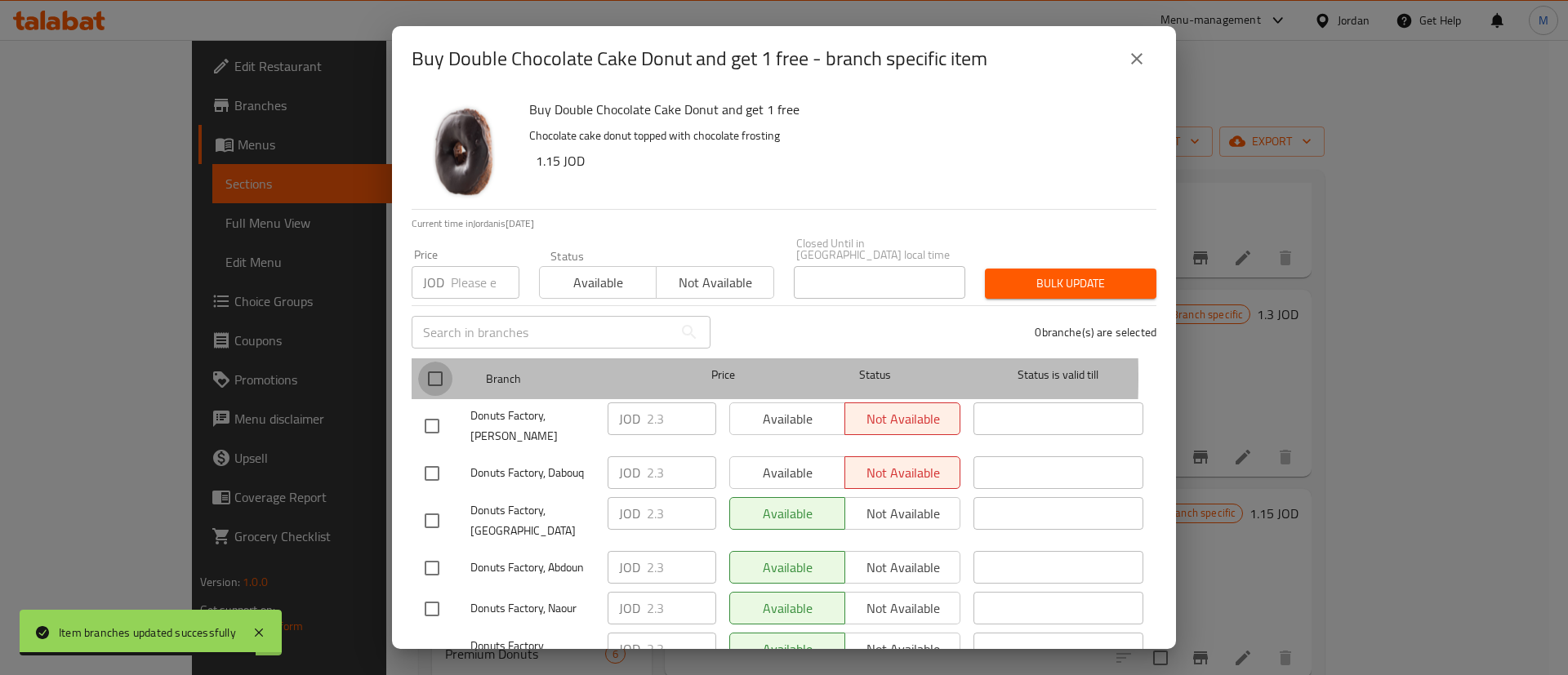
click at [434, 365] on input "checkbox" at bounding box center [436, 379] width 35 height 35
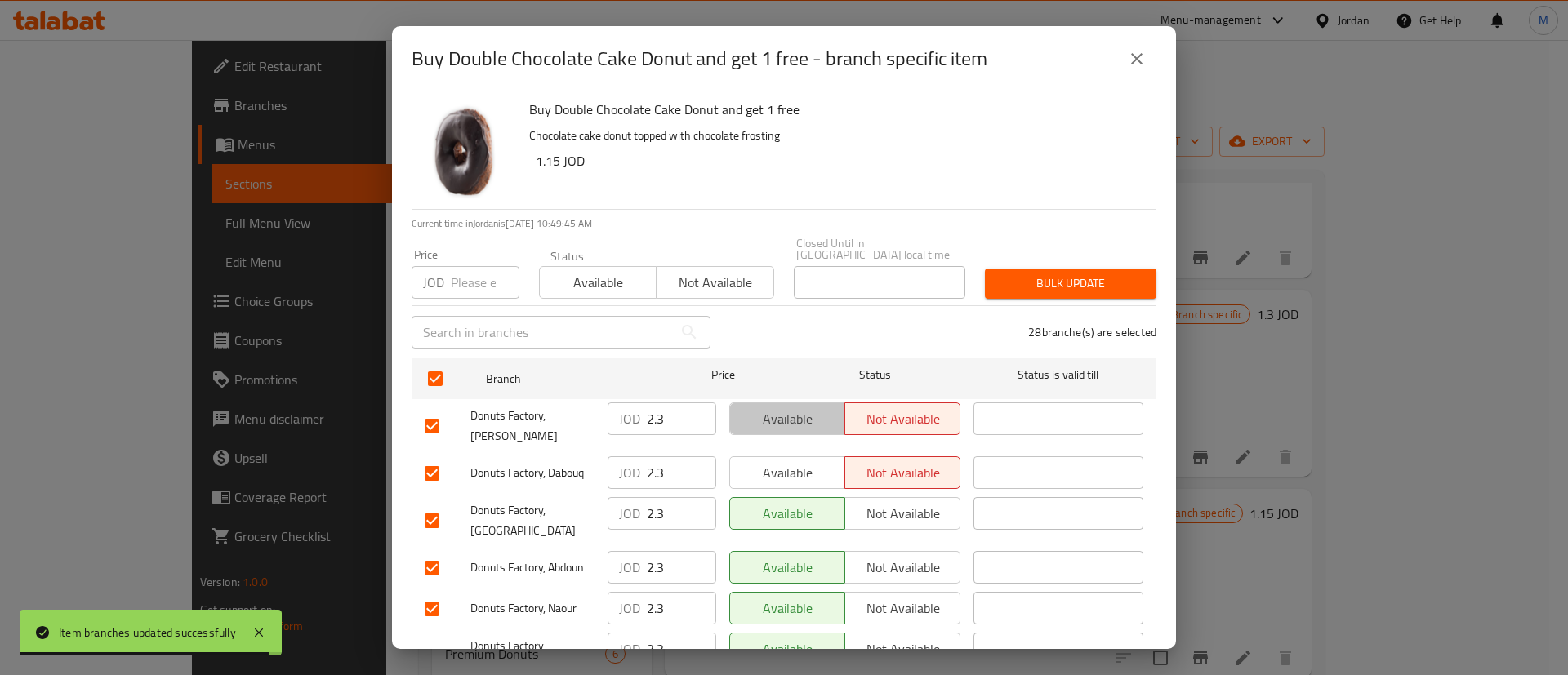
click at [789, 417] on span "Available" at bounding box center [787, 419] width 102 height 24
click at [791, 456] on button "Available" at bounding box center [786, 472] width 116 height 33
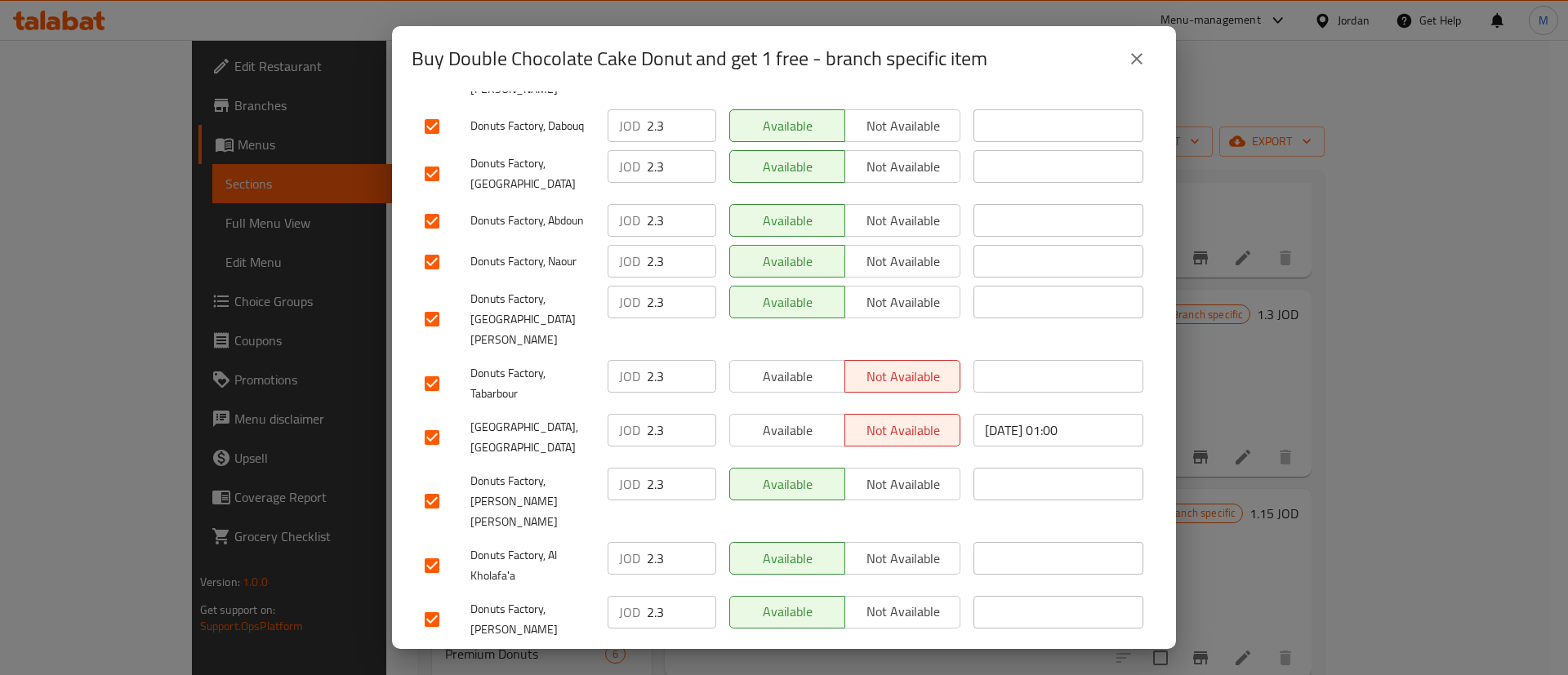
scroll to position [365, 0]
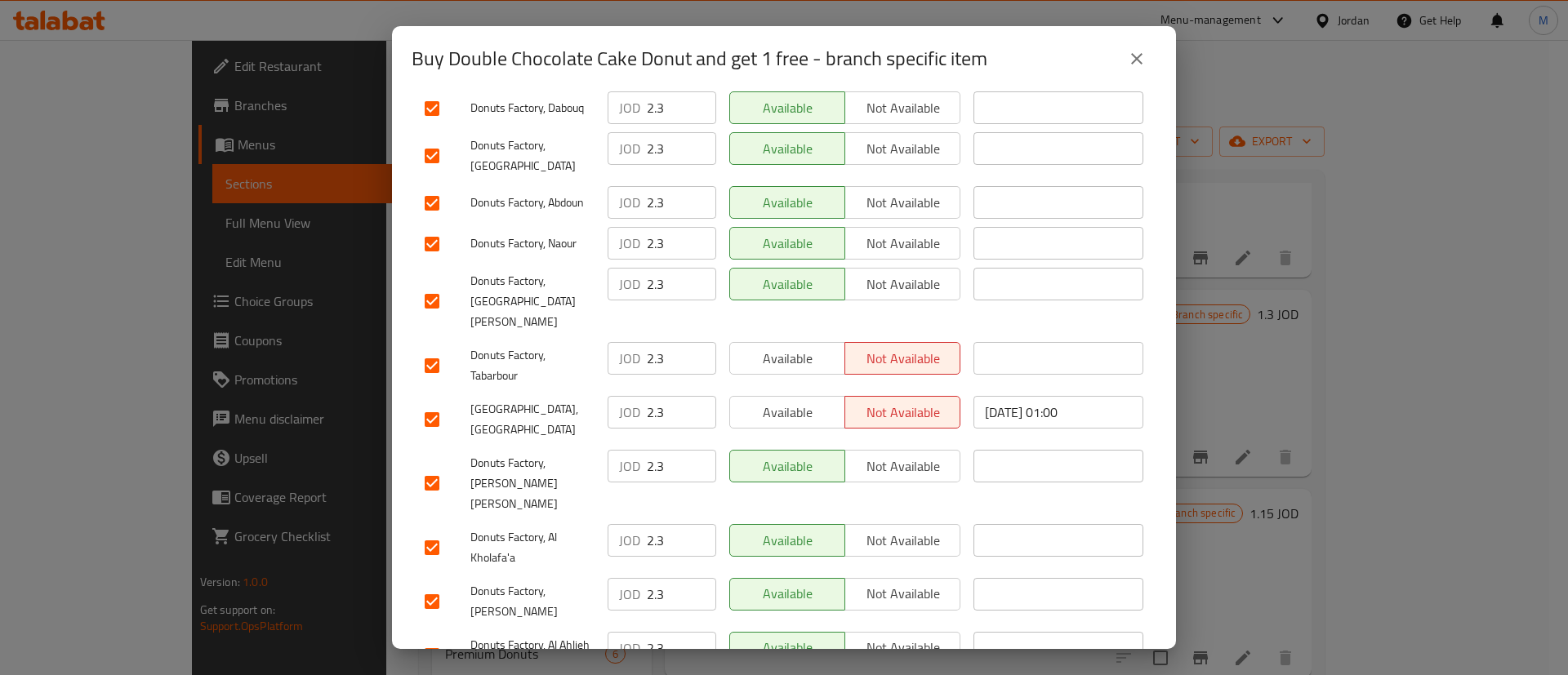
click at [814, 342] on button "Available" at bounding box center [786, 358] width 116 height 33
click at [803, 443] on div "Available Not available" at bounding box center [845, 483] width 244 height 81
click at [794, 401] on span "Available" at bounding box center [787, 412] width 102 height 24
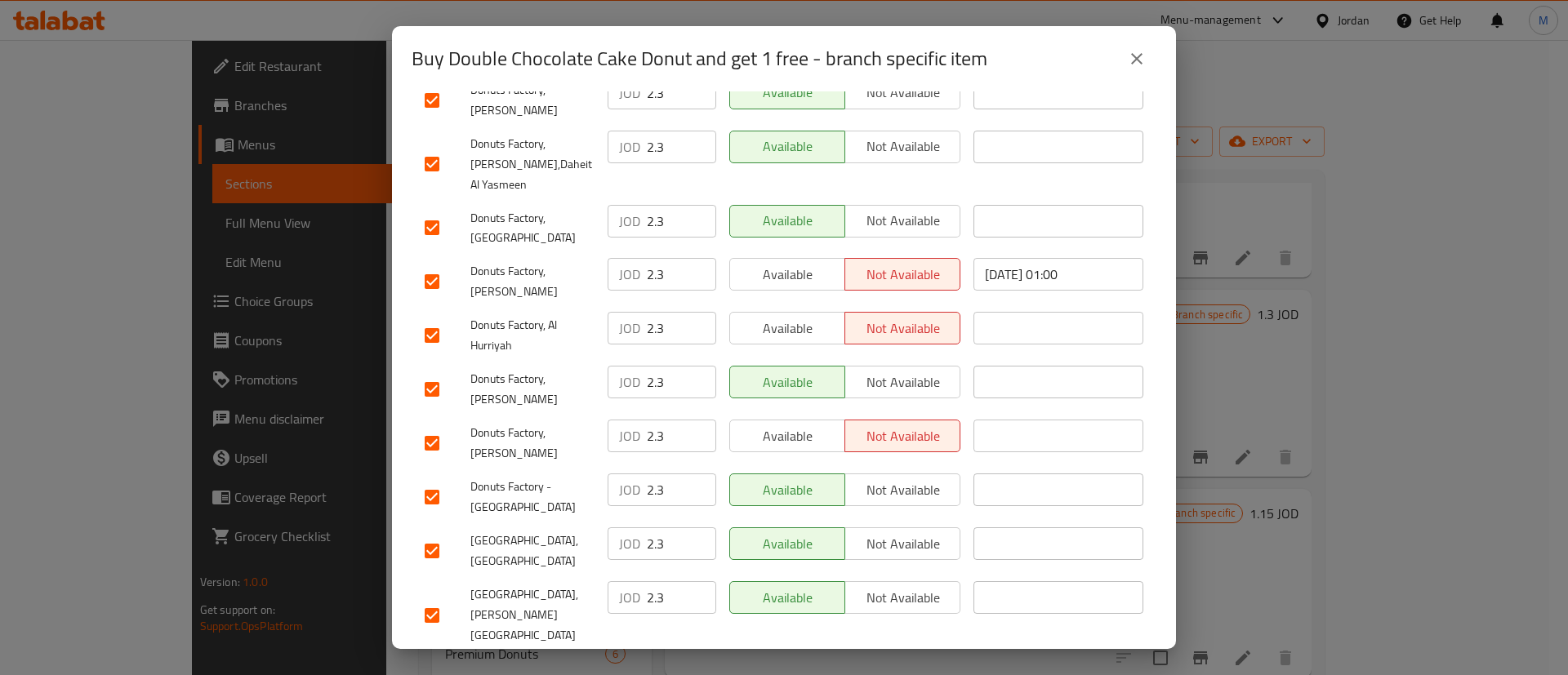
click at [793, 305] on div "Available Not available" at bounding box center [845, 335] width 244 height 60
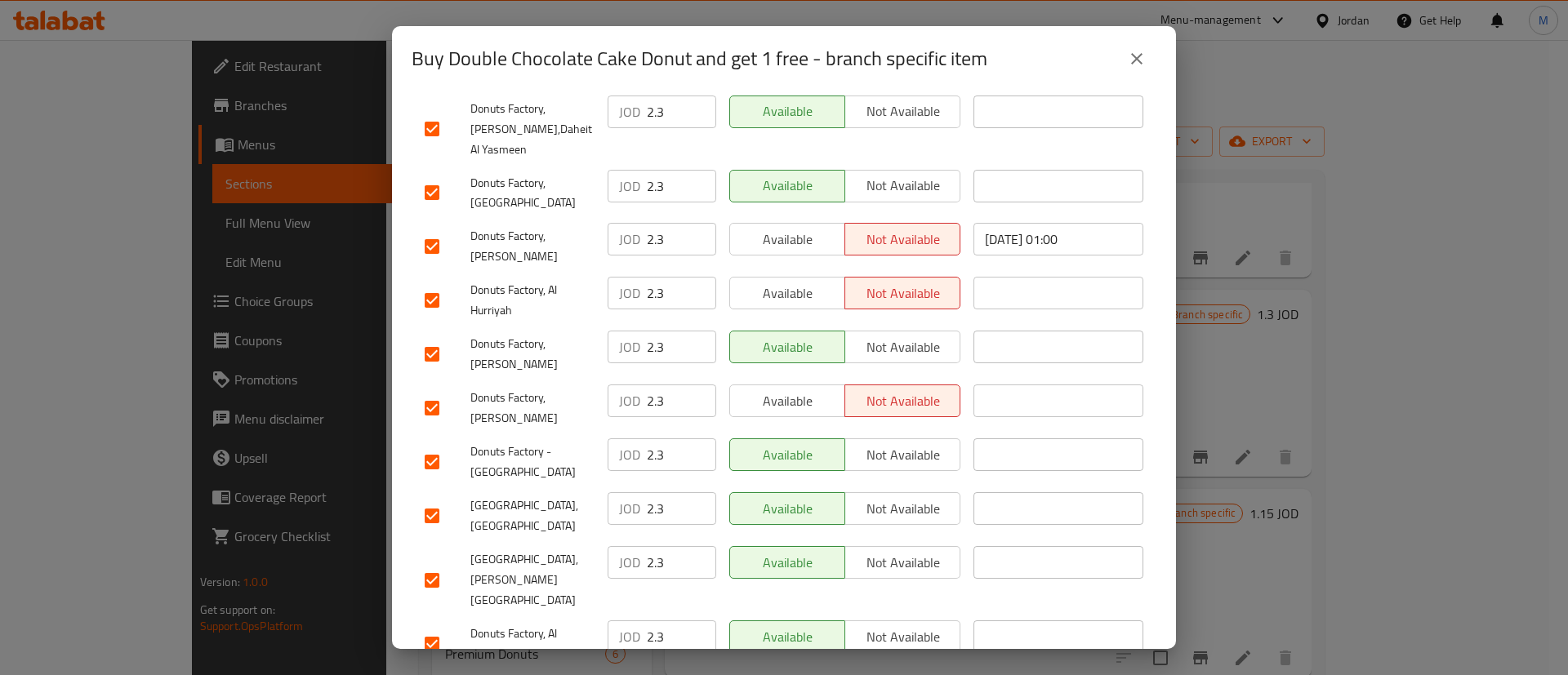
click at [802, 389] on span "Available" at bounding box center [787, 401] width 102 height 24
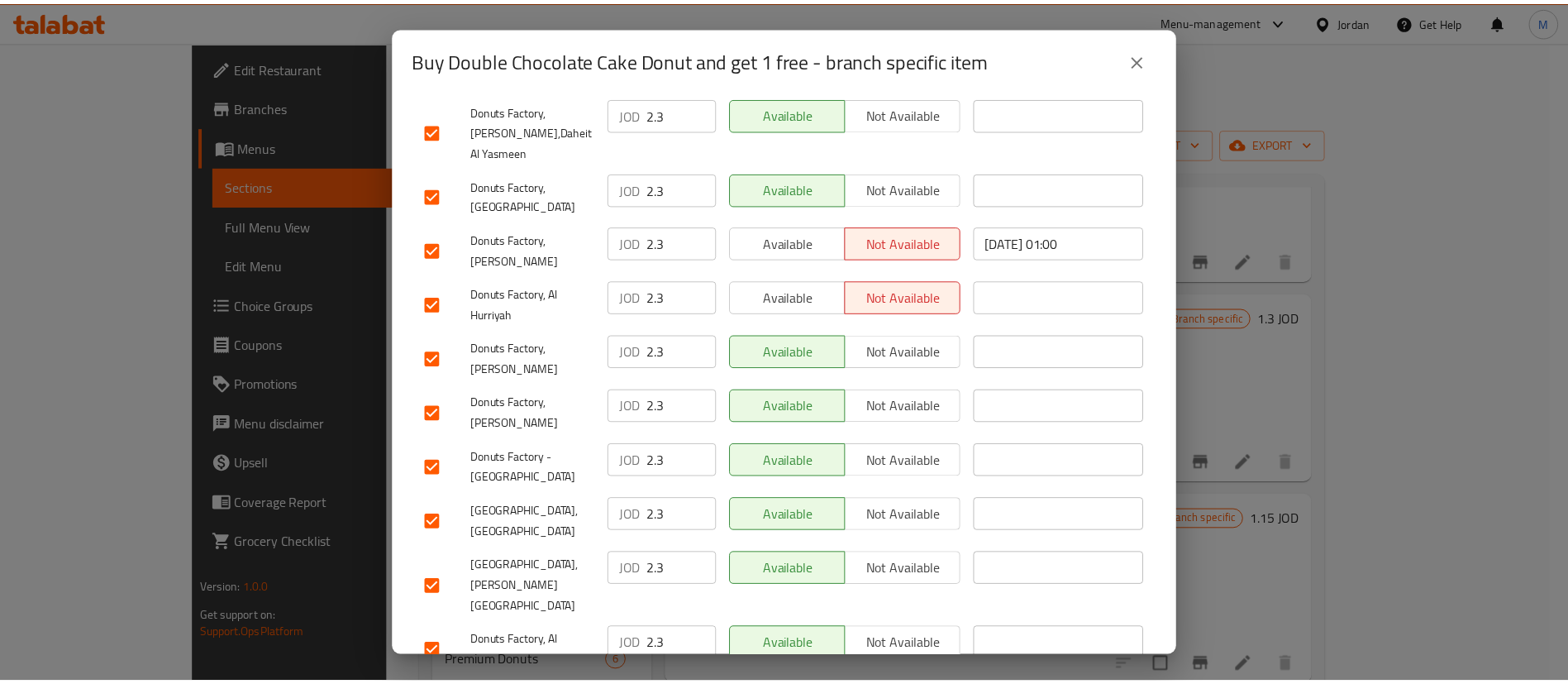
scroll to position [1242, 0]
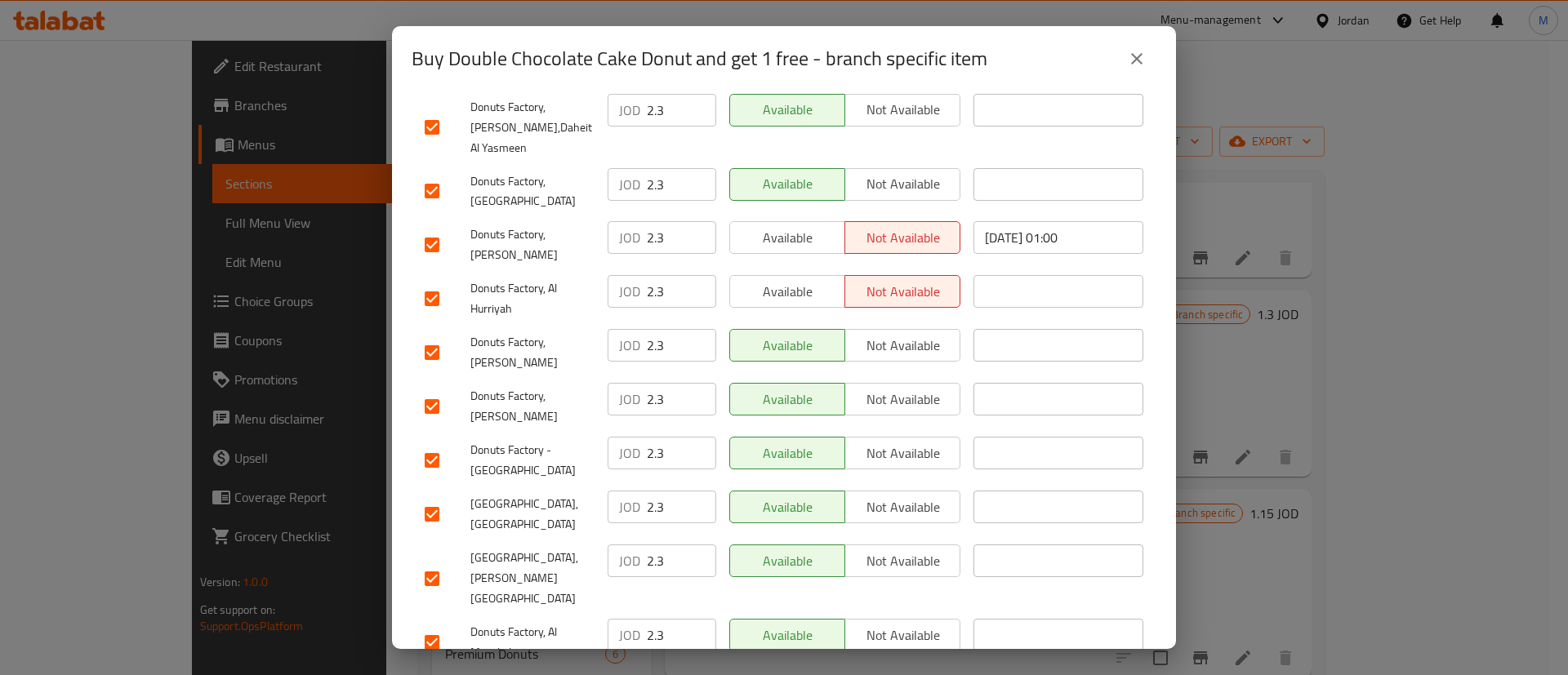
click at [801, 280] on span "Available" at bounding box center [787, 291] width 102 height 24
click at [805, 226] on span "Available" at bounding box center [787, 238] width 102 height 24
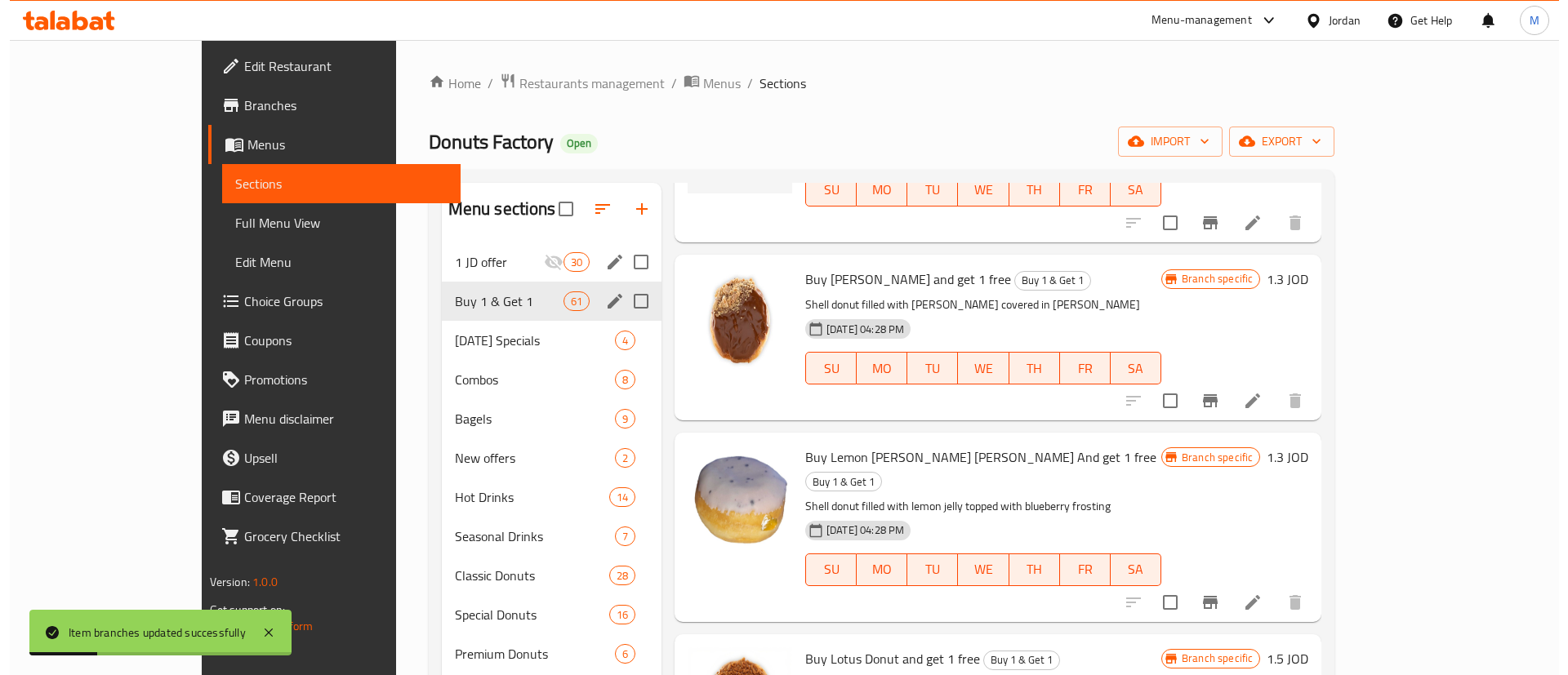
scroll to position [3599, 0]
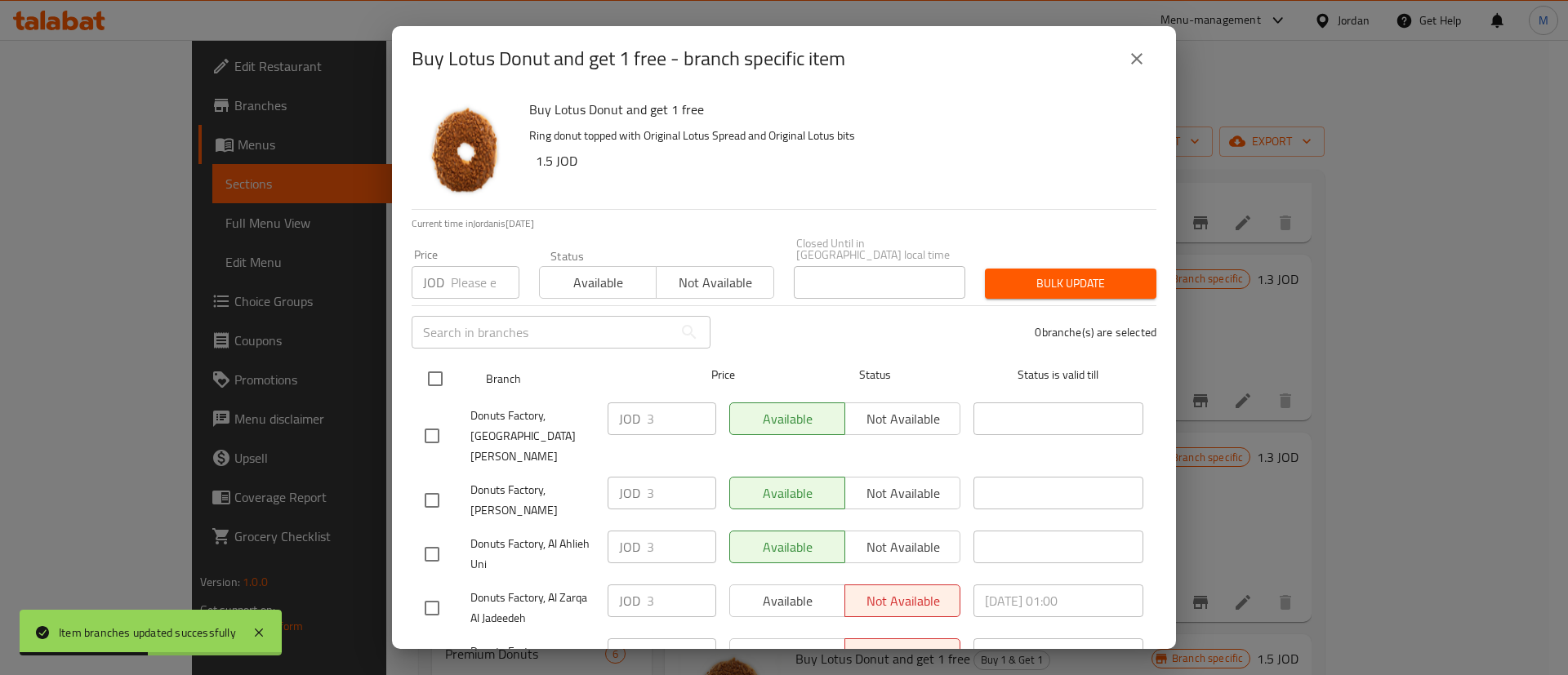
click at [434, 362] on input "checkbox" at bounding box center [436, 379] width 35 height 35
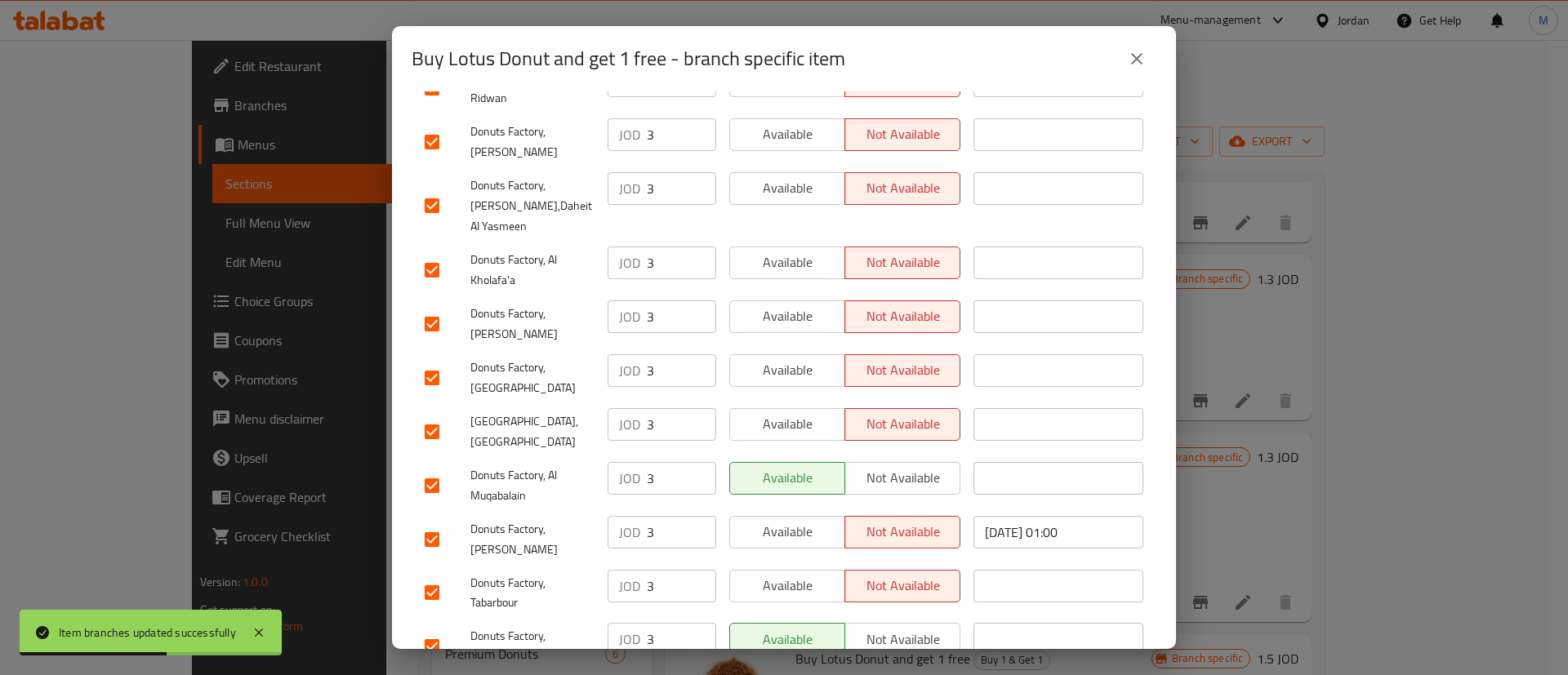
scroll to position [1245, 0]
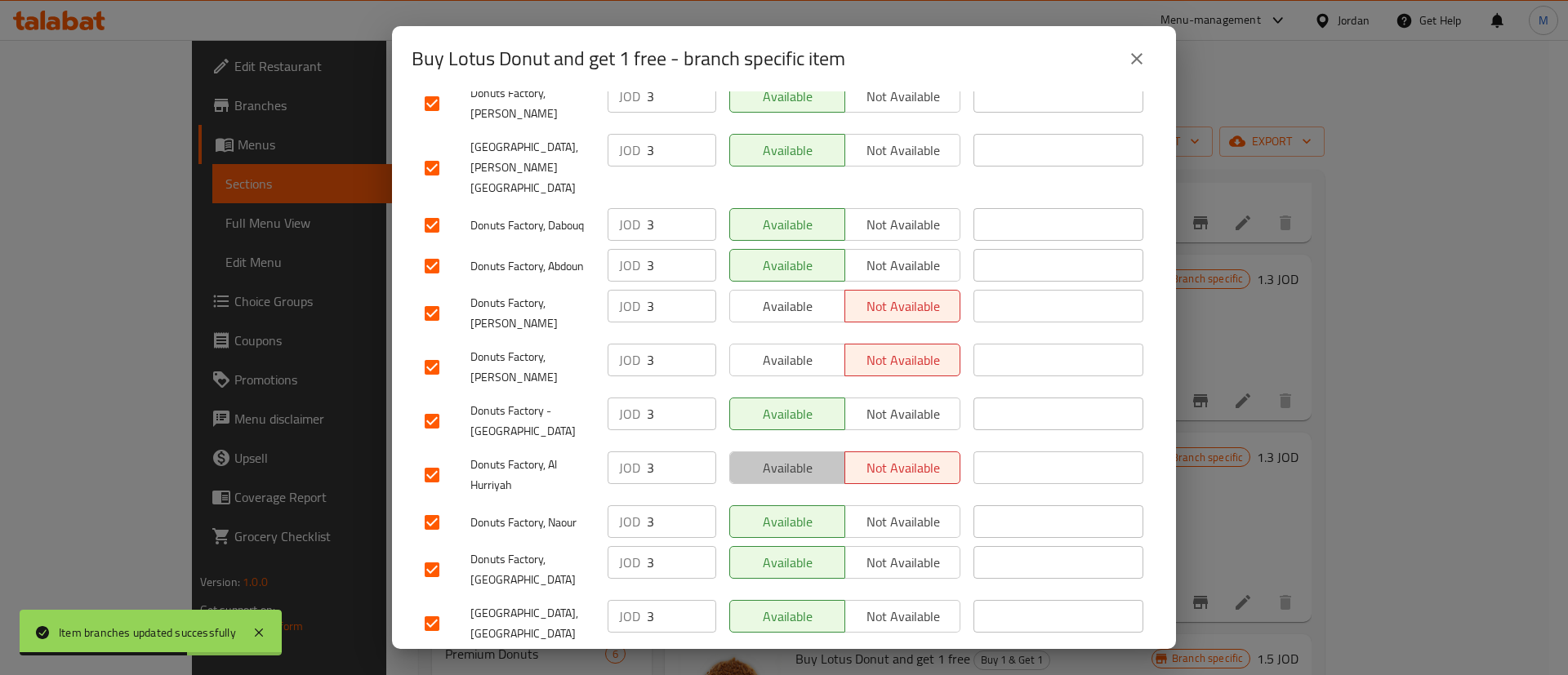
click at [799, 456] on span "Available" at bounding box center [787, 468] width 102 height 24
drag, startPoint x: 796, startPoint y: 282, endPoint x: 798, endPoint y: 222, distance: 60.0
click at [796, 348] on span "Available" at bounding box center [787, 360] width 102 height 24
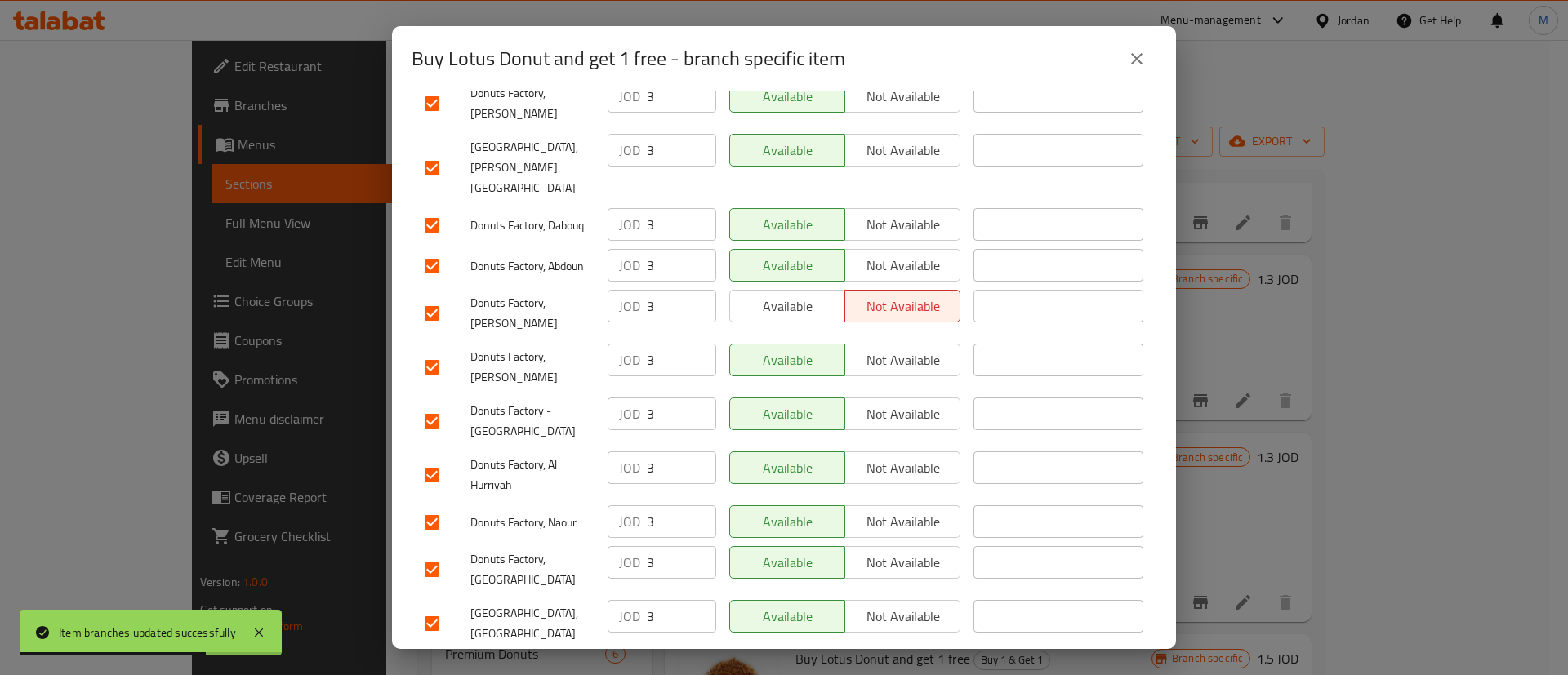
click at [798, 295] on span "Available" at bounding box center [787, 306] width 102 height 24
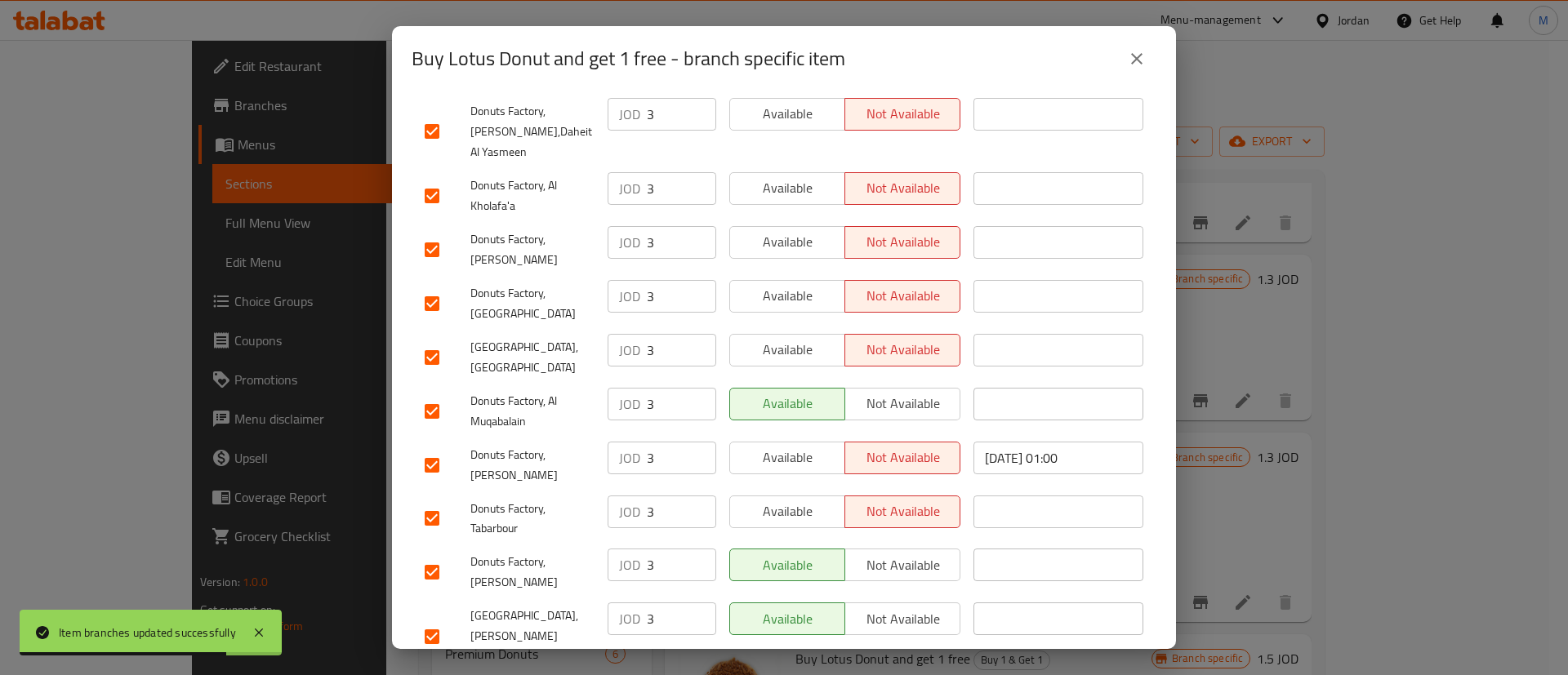
scroll to position [672, 0]
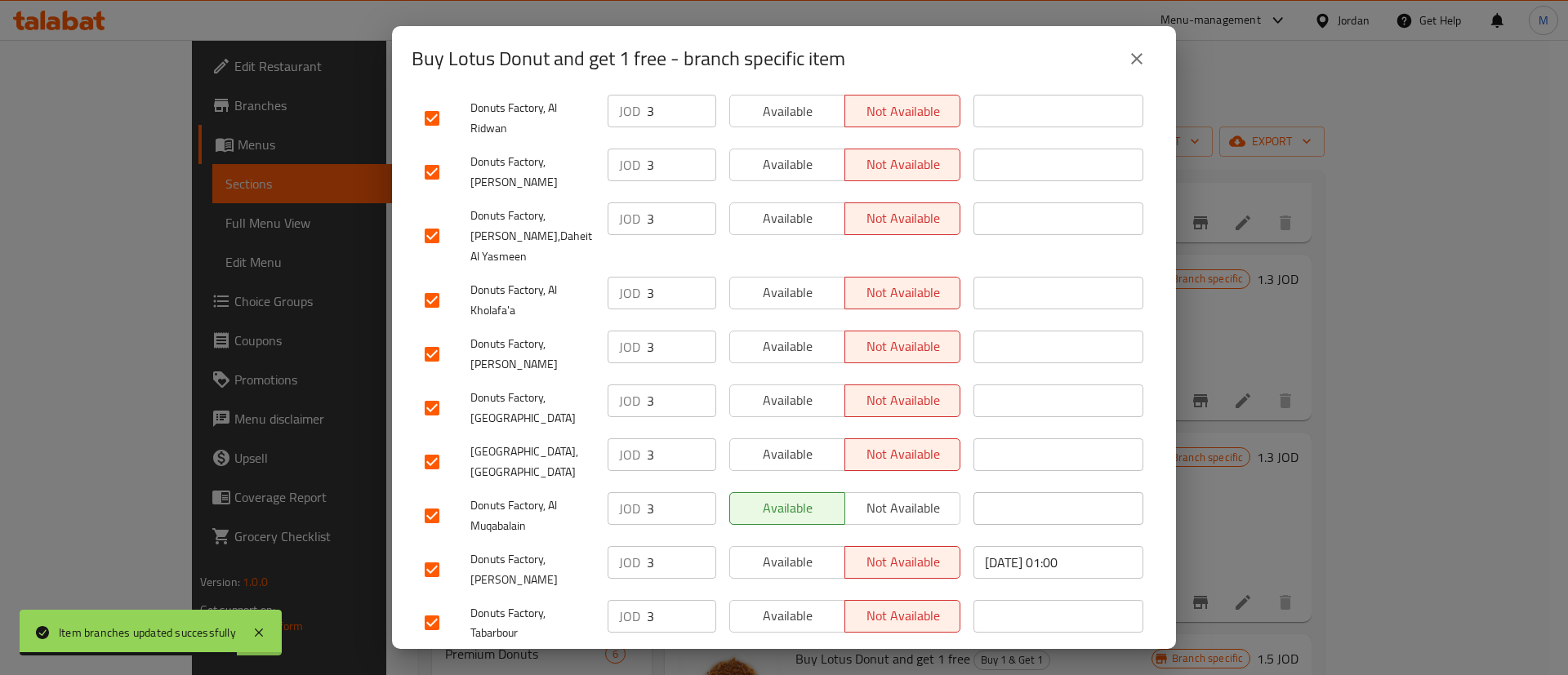
click at [786, 152] on span "Available" at bounding box center [787, 164] width 102 height 24
click at [801, 207] on span "Available" at bounding box center [787, 218] width 102 height 24
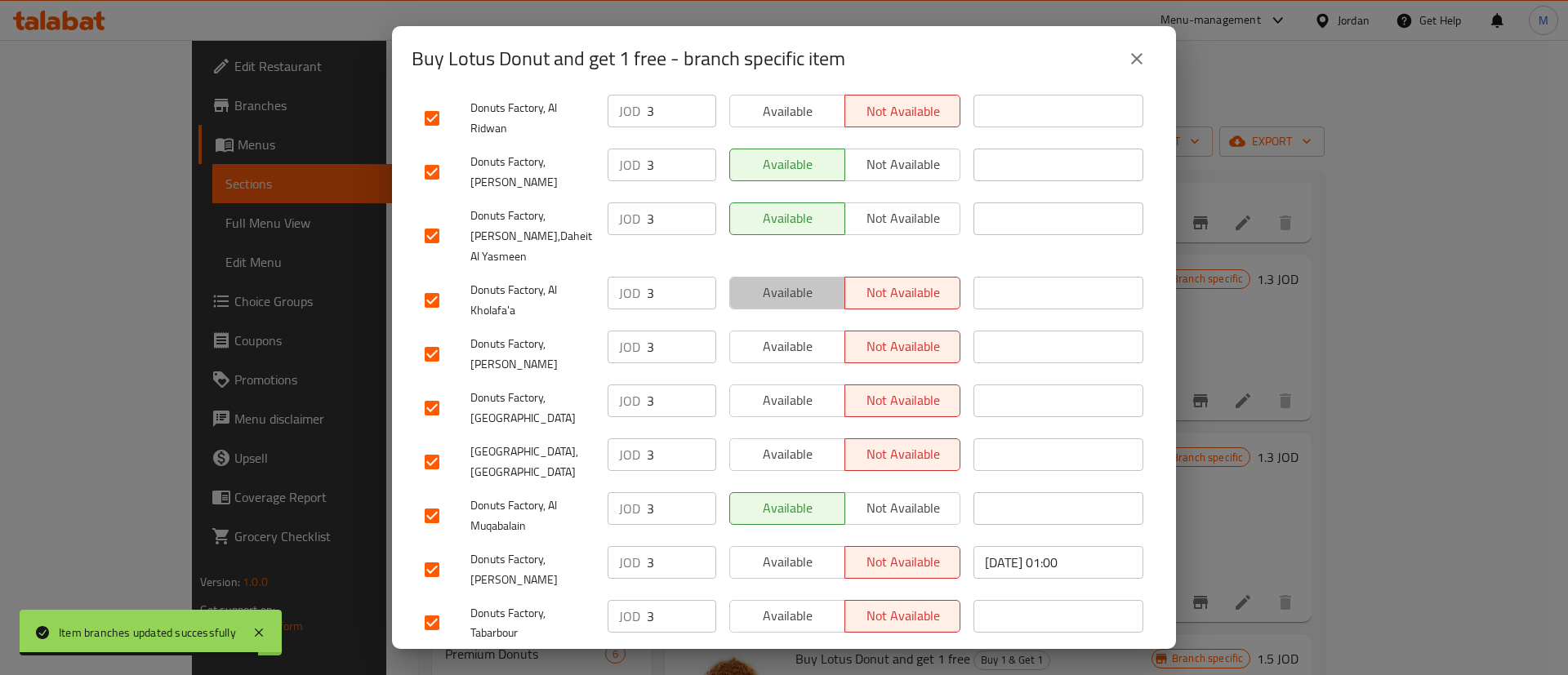
click at [797, 281] on span "Available" at bounding box center [787, 292] width 102 height 24
click at [811, 335] on span "Available" at bounding box center [787, 347] width 102 height 24
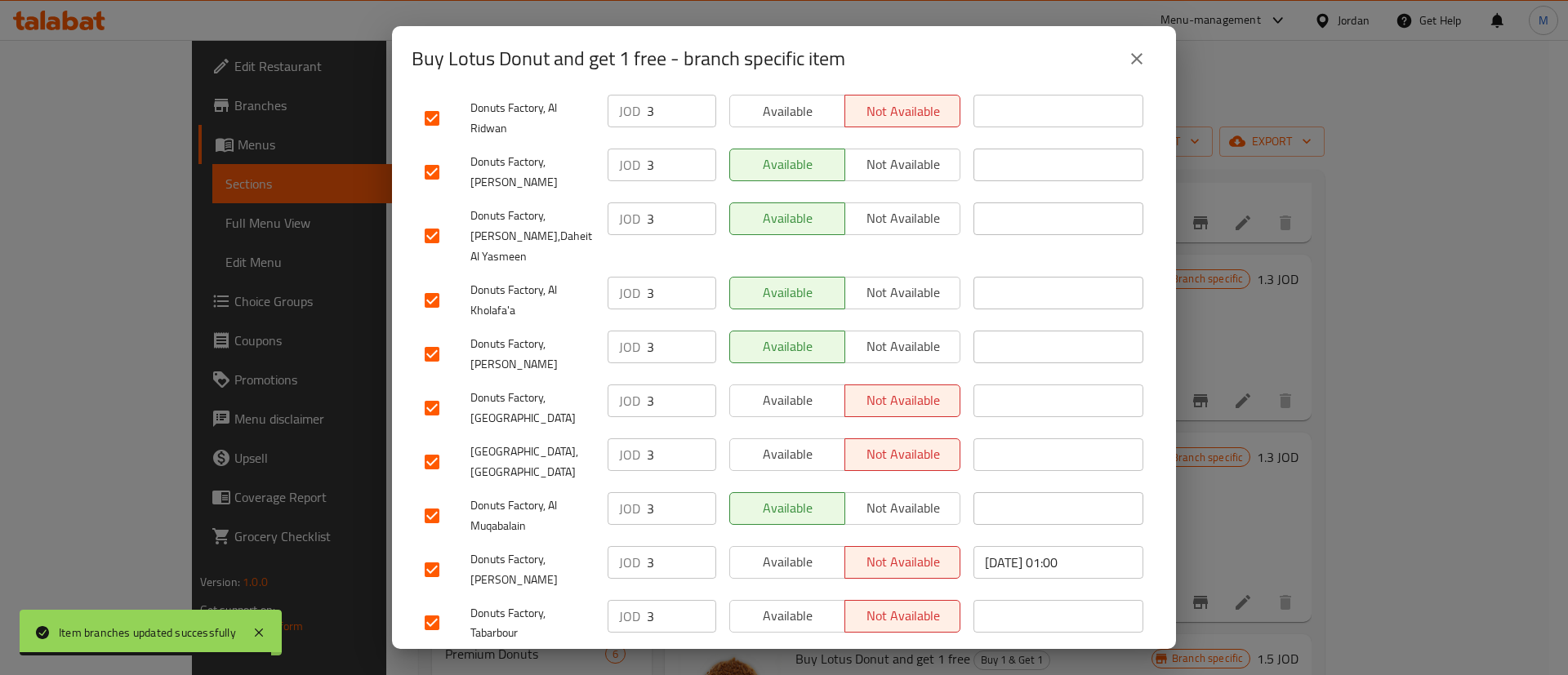
click at [813, 389] on span "Available" at bounding box center [787, 400] width 102 height 24
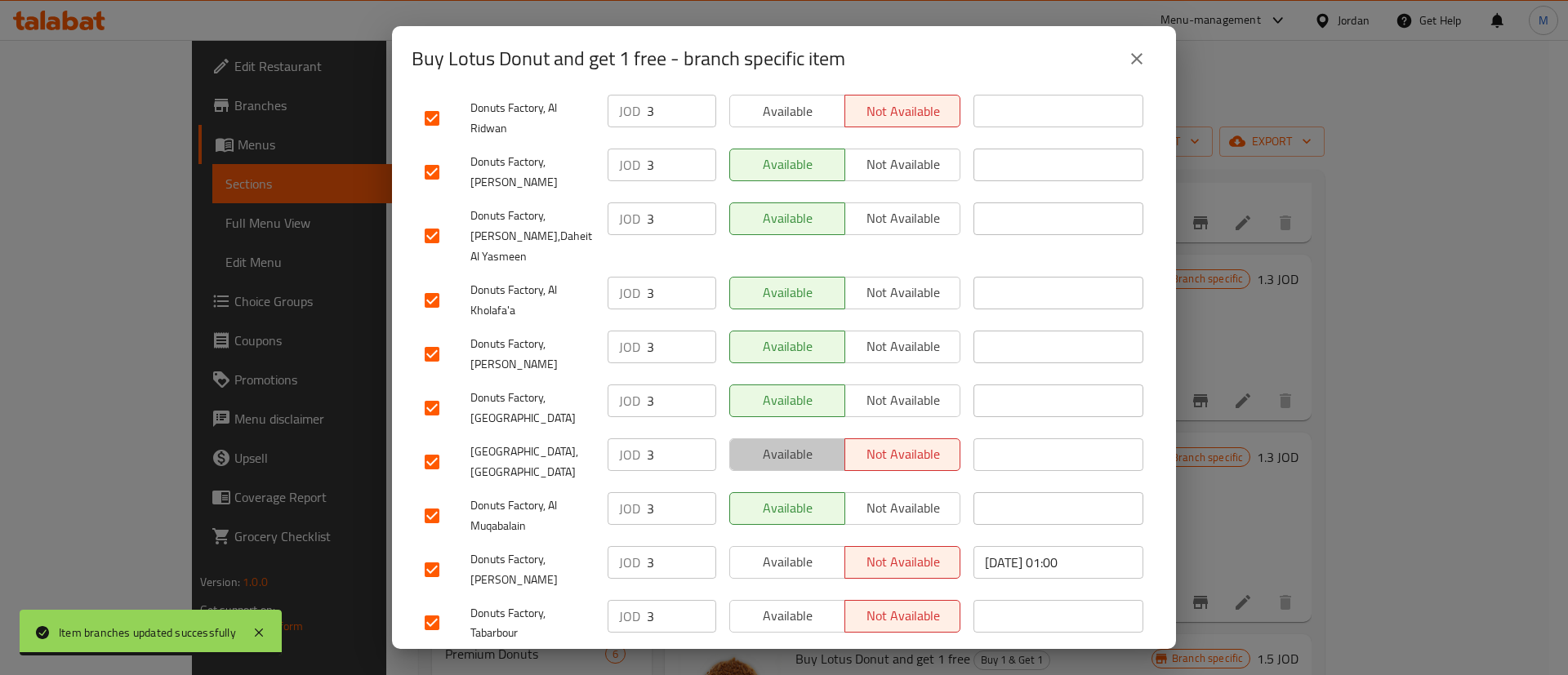
click at [806, 442] on span "Available" at bounding box center [787, 454] width 102 height 24
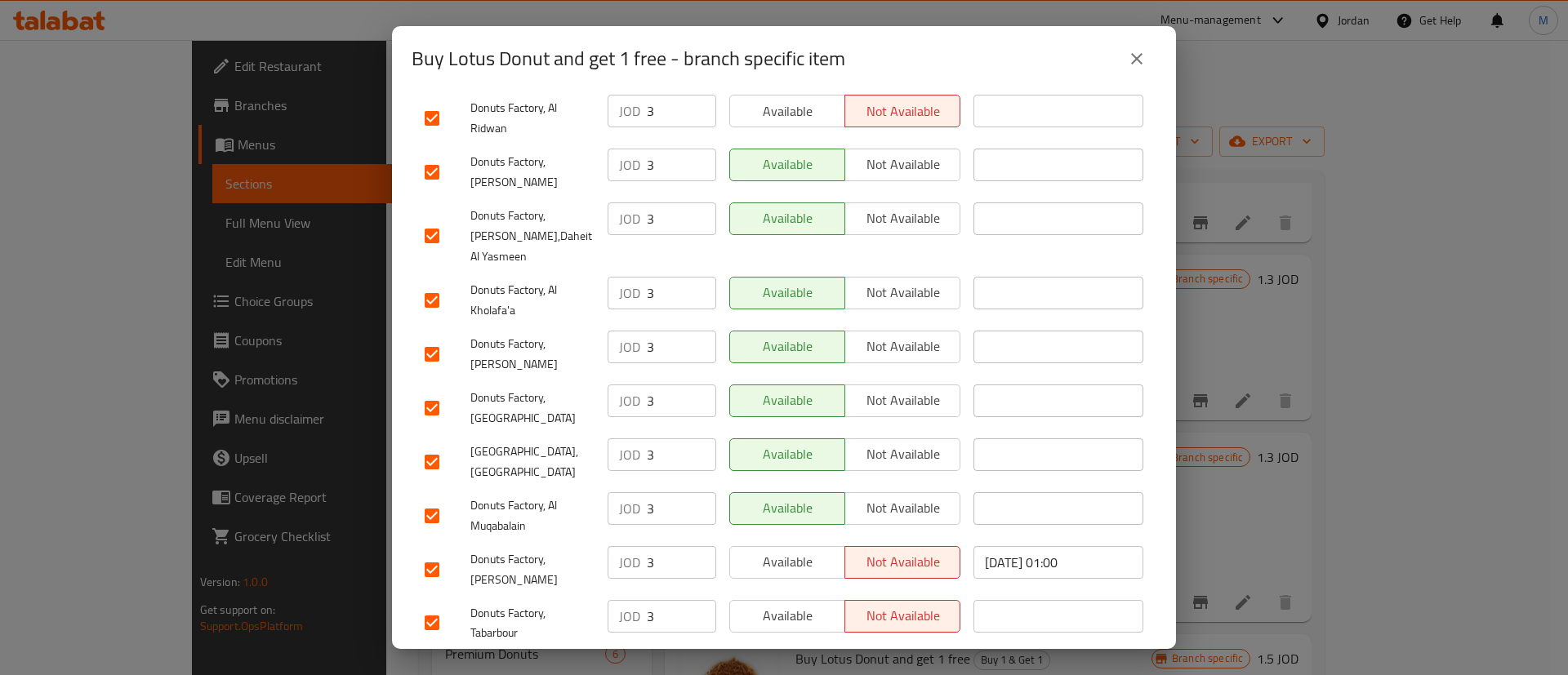
click at [811, 550] on span "Available" at bounding box center [787, 561] width 102 height 24
click at [795, 604] on span "Available" at bounding box center [787, 616] width 102 height 24
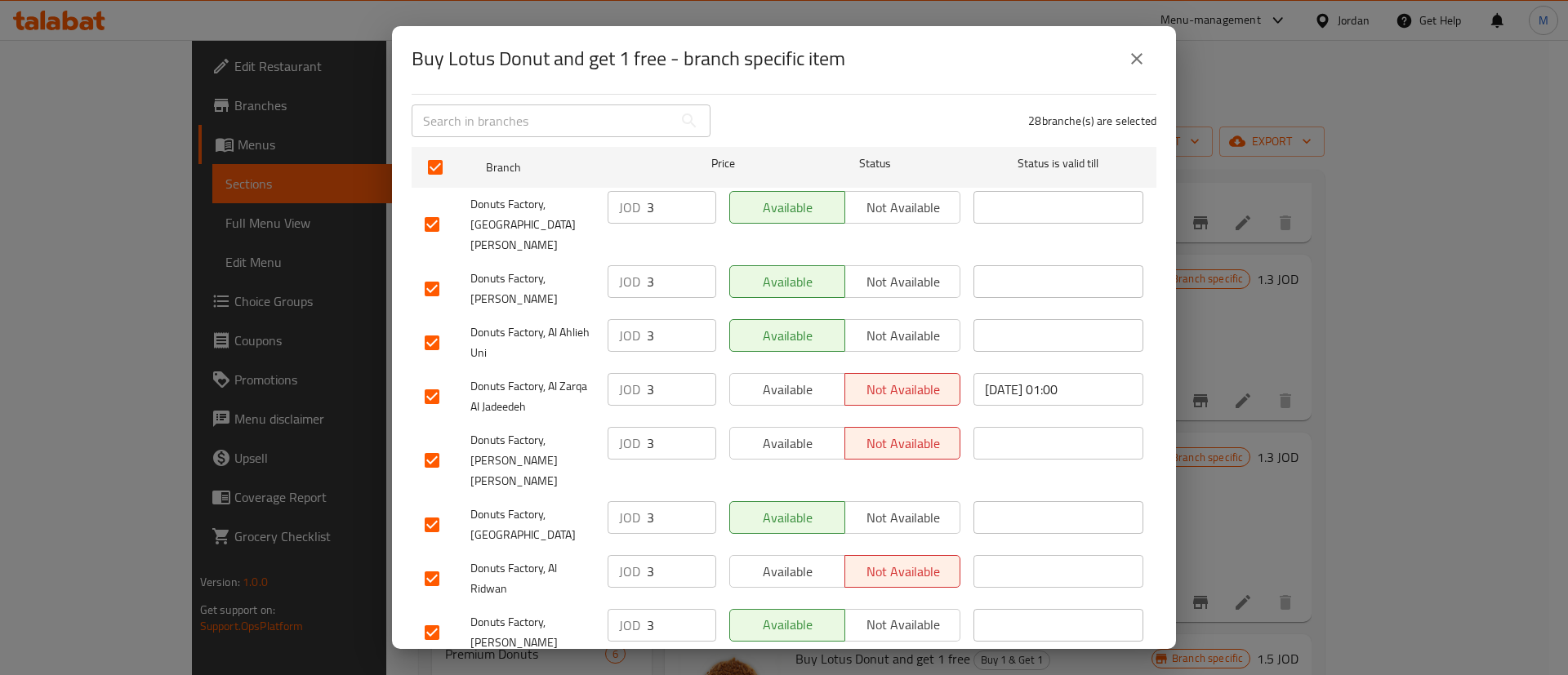
scroll to position [212, 0]
click at [796, 378] on span "Available" at bounding box center [787, 389] width 102 height 24
click at [800, 432] on span "Available" at bounding box center [787, 444] width 102 height 24
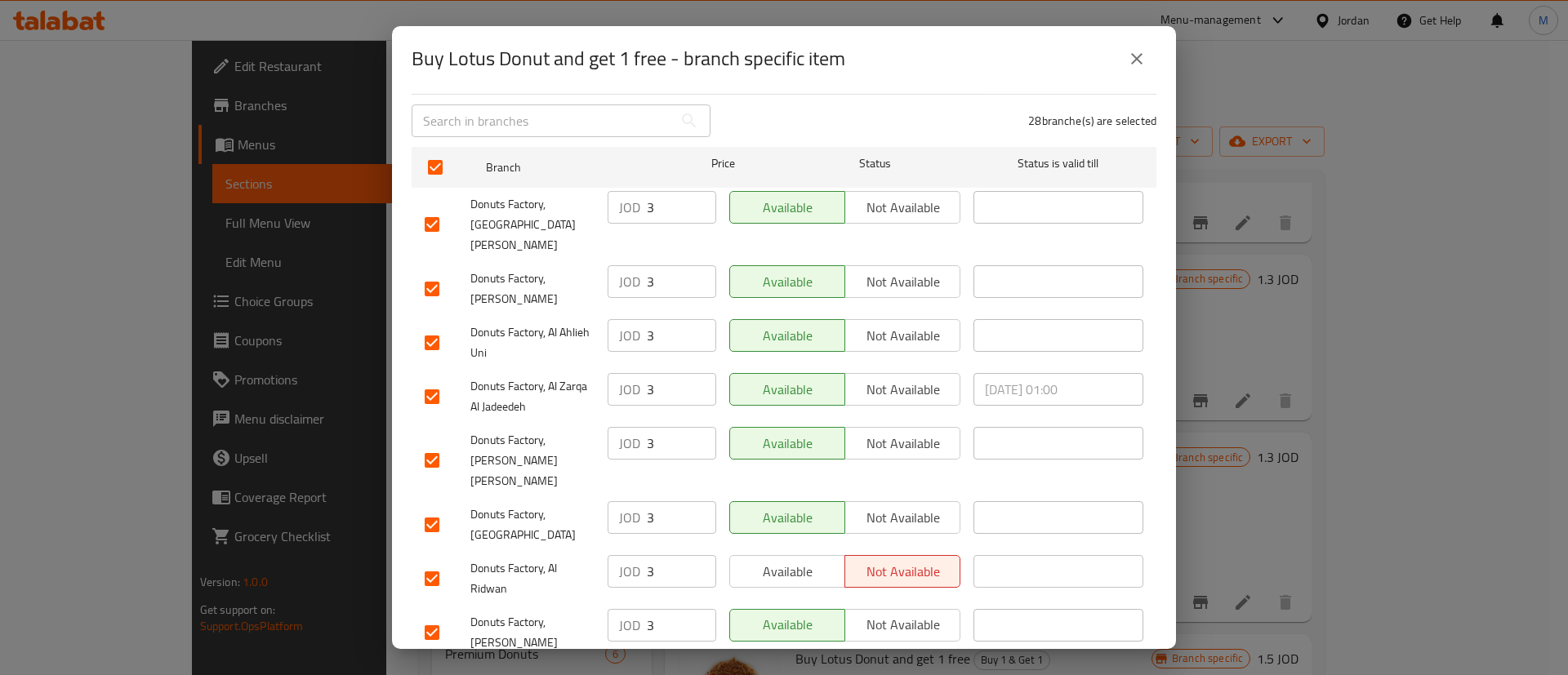
click at [806, 560] on span "Available" at bounding box center [787, 571] width 102 height 24
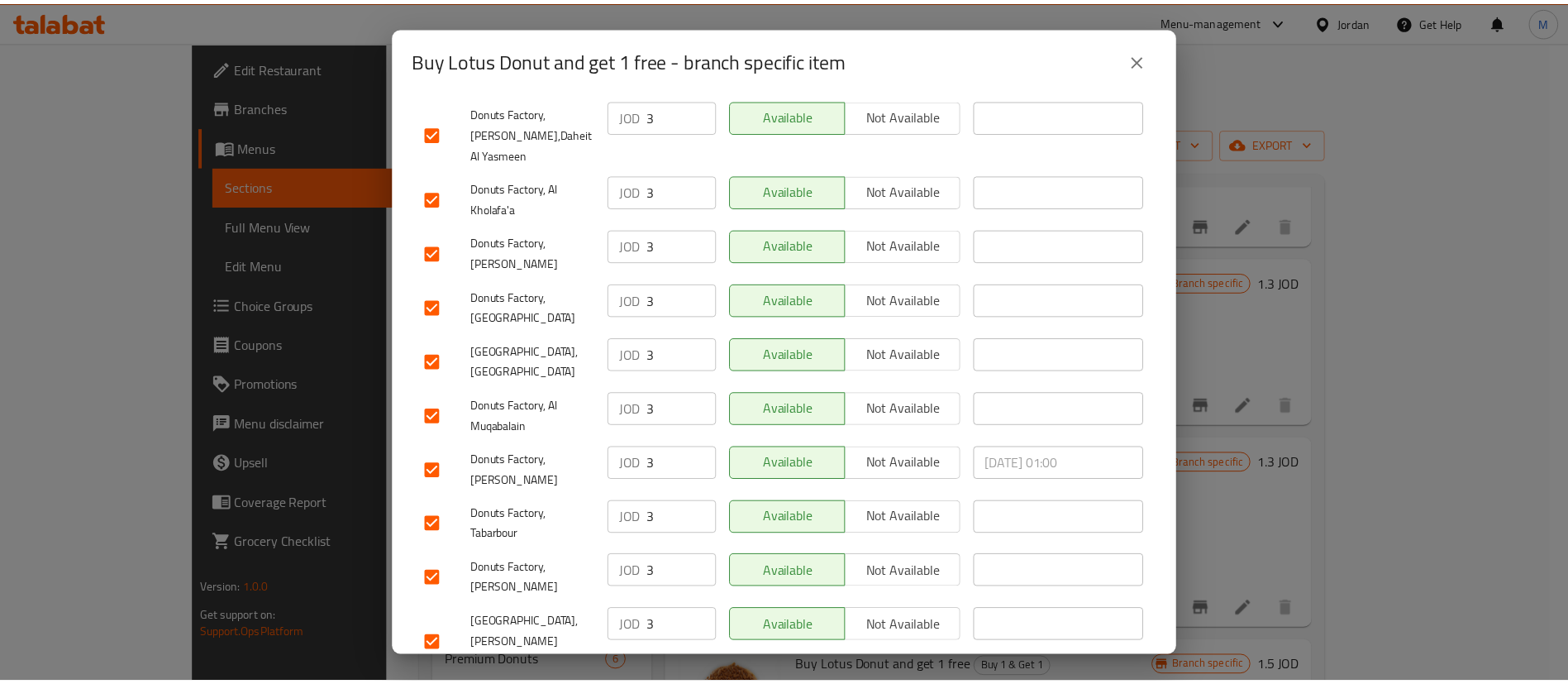
scroll to position [1261, 0]
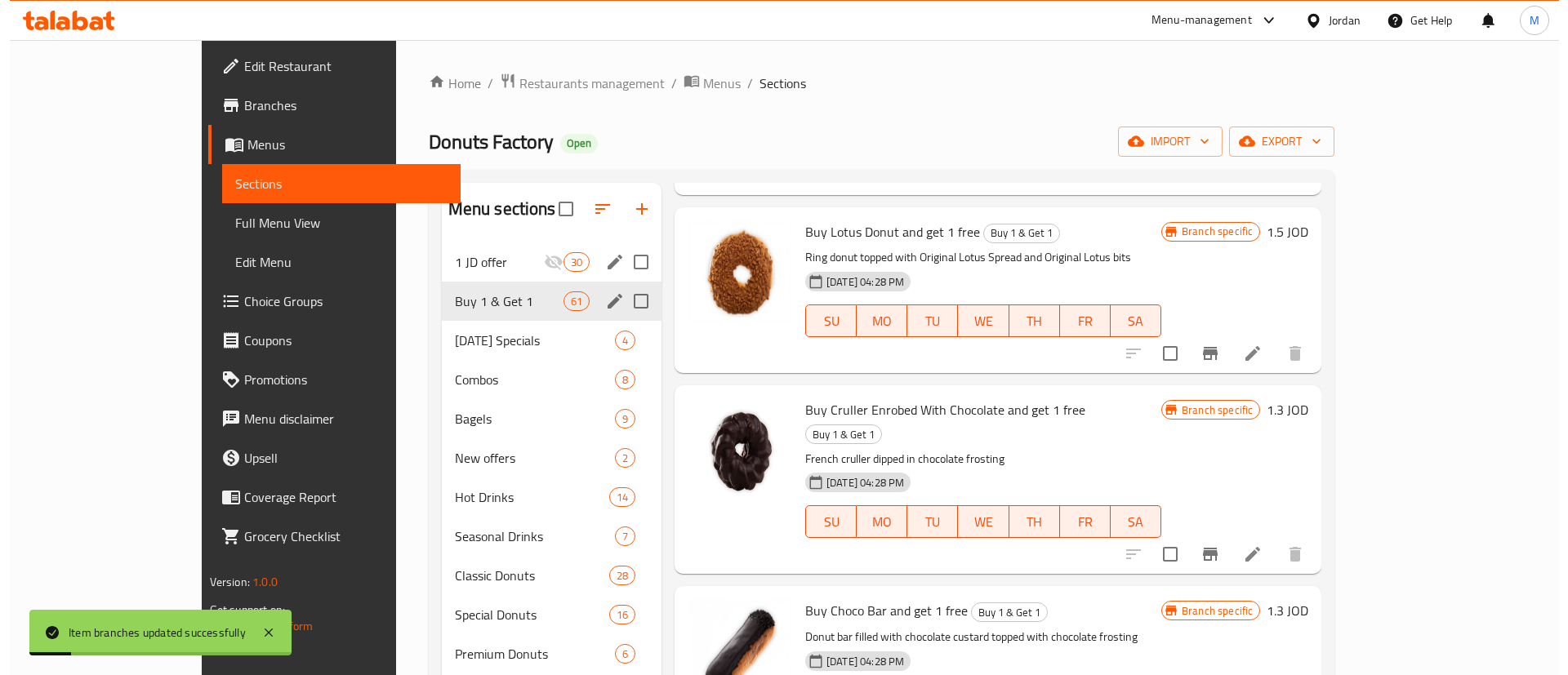
scroll to position [4045, 0]
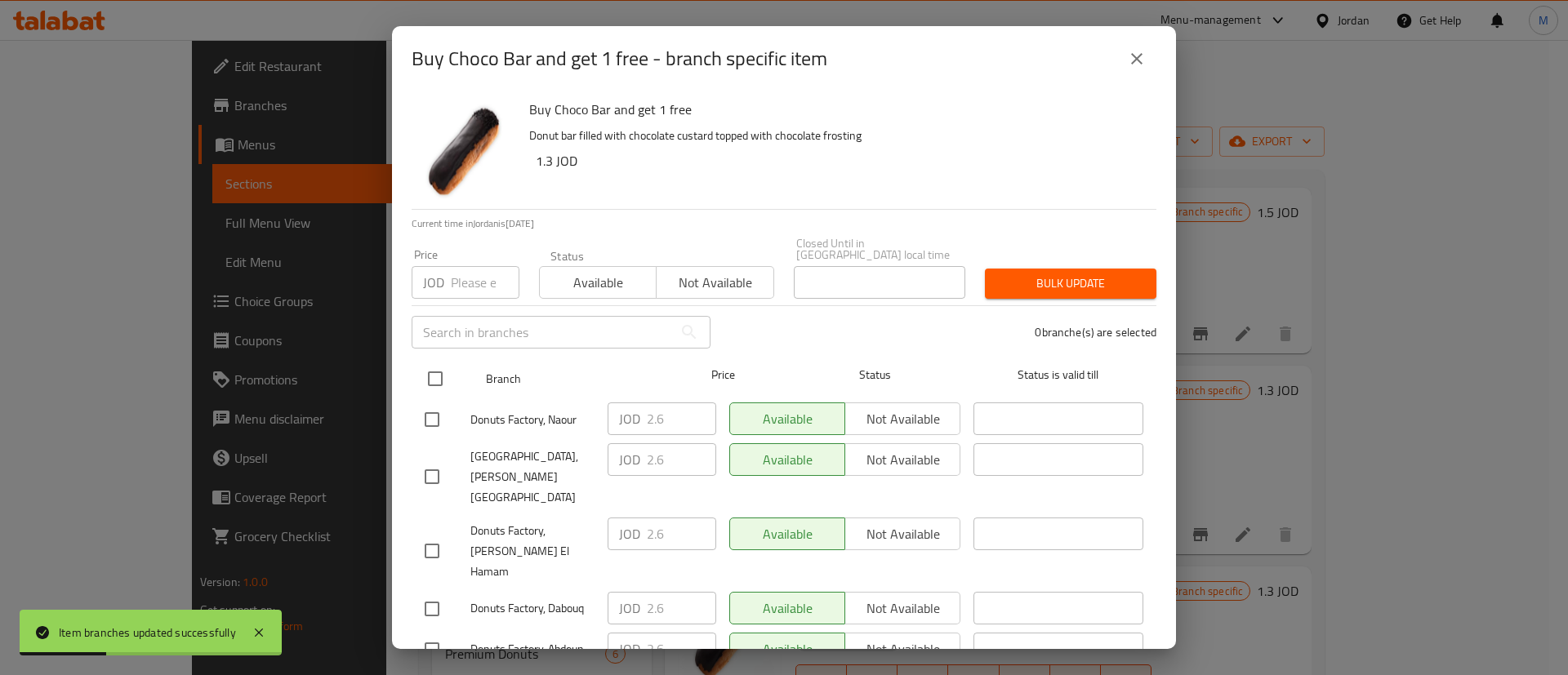
click at [438, 361] on input "checkbox" at bounding box center [436, 379] width 35 height 35
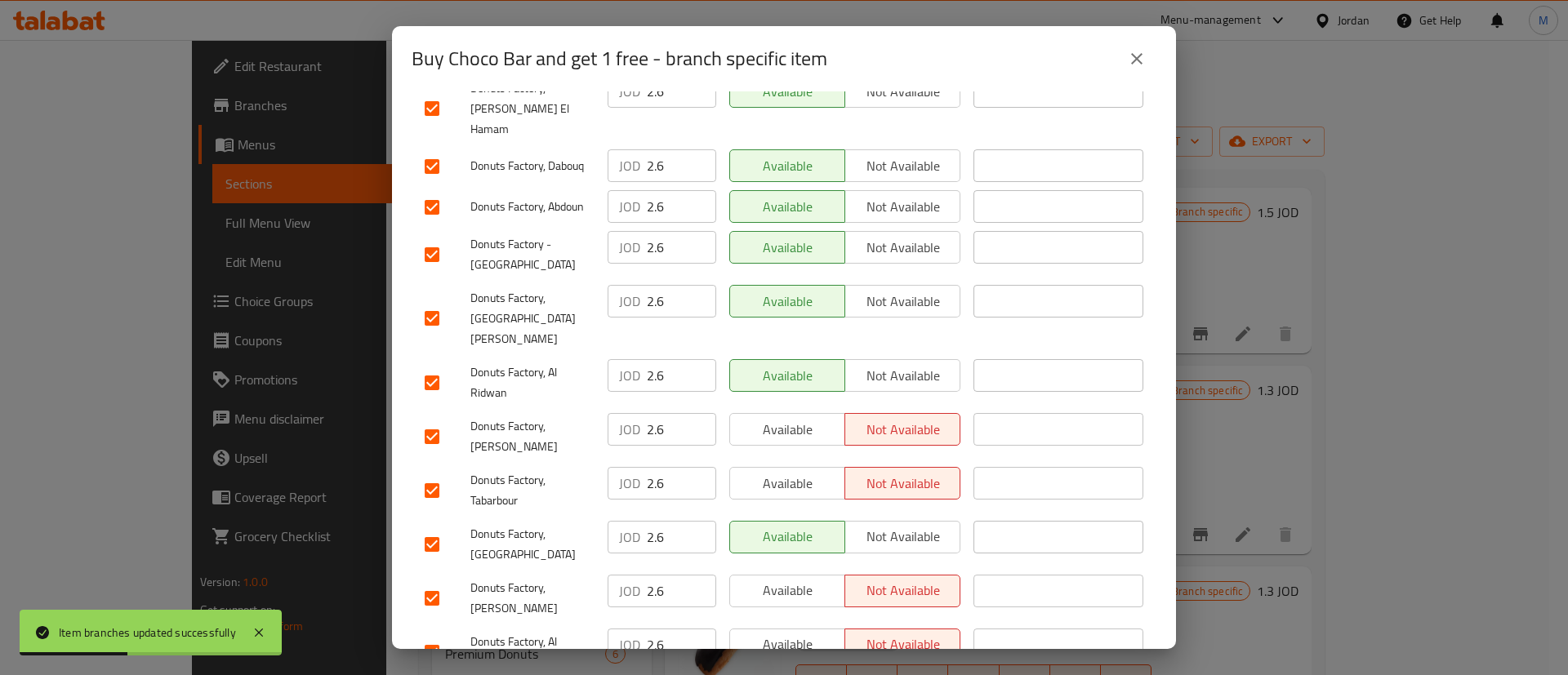
scroll to position [445, 0]
click at [821, 416] on span "Available" at bounding box center [787, 427] width 102 height 24
click at [802, 469] on span "Available" at bounding box center [787, 481] width 102 height 24
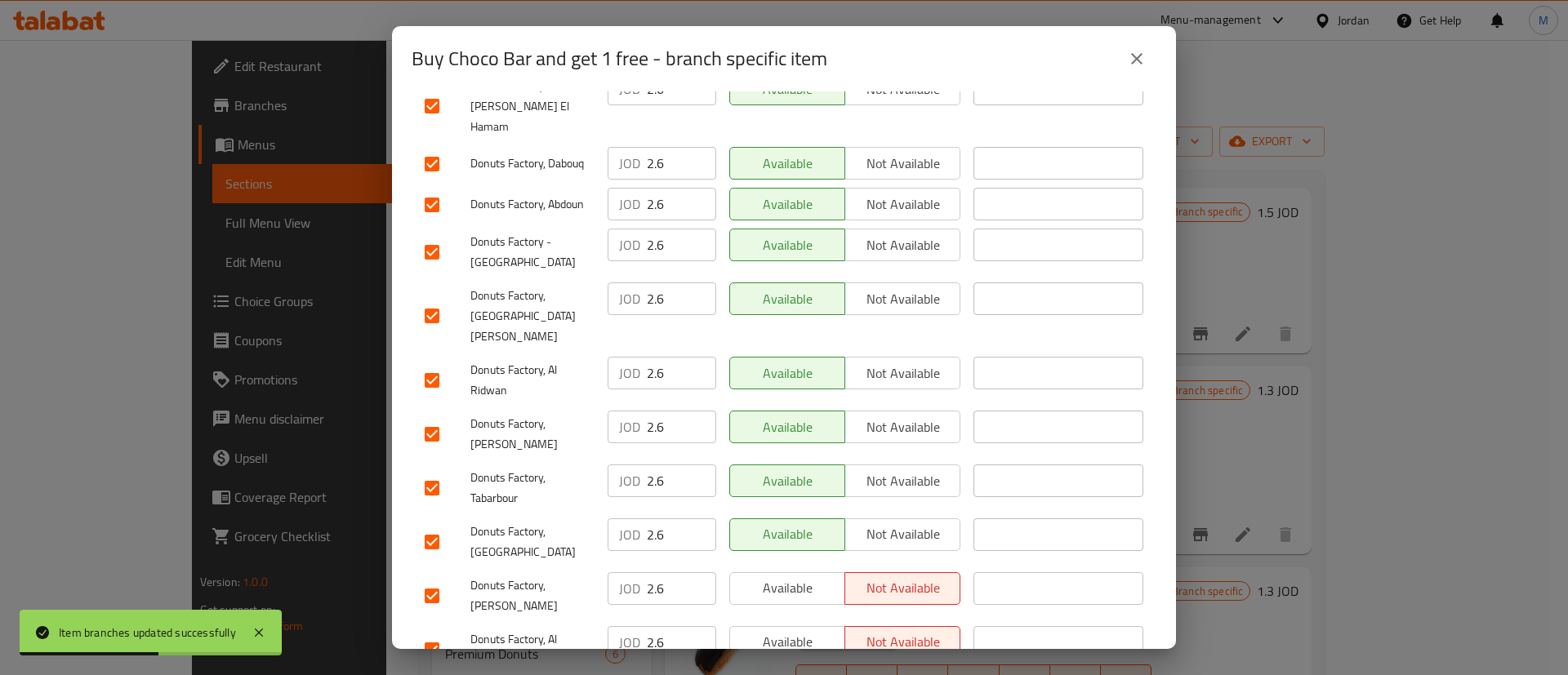
click at [790, 572] on button "Available" at bounding box center [786, 589] width 116 height 33
click at [800, 620] on div "Available Not available" at bounding box center [845, 649] width 244 height 60
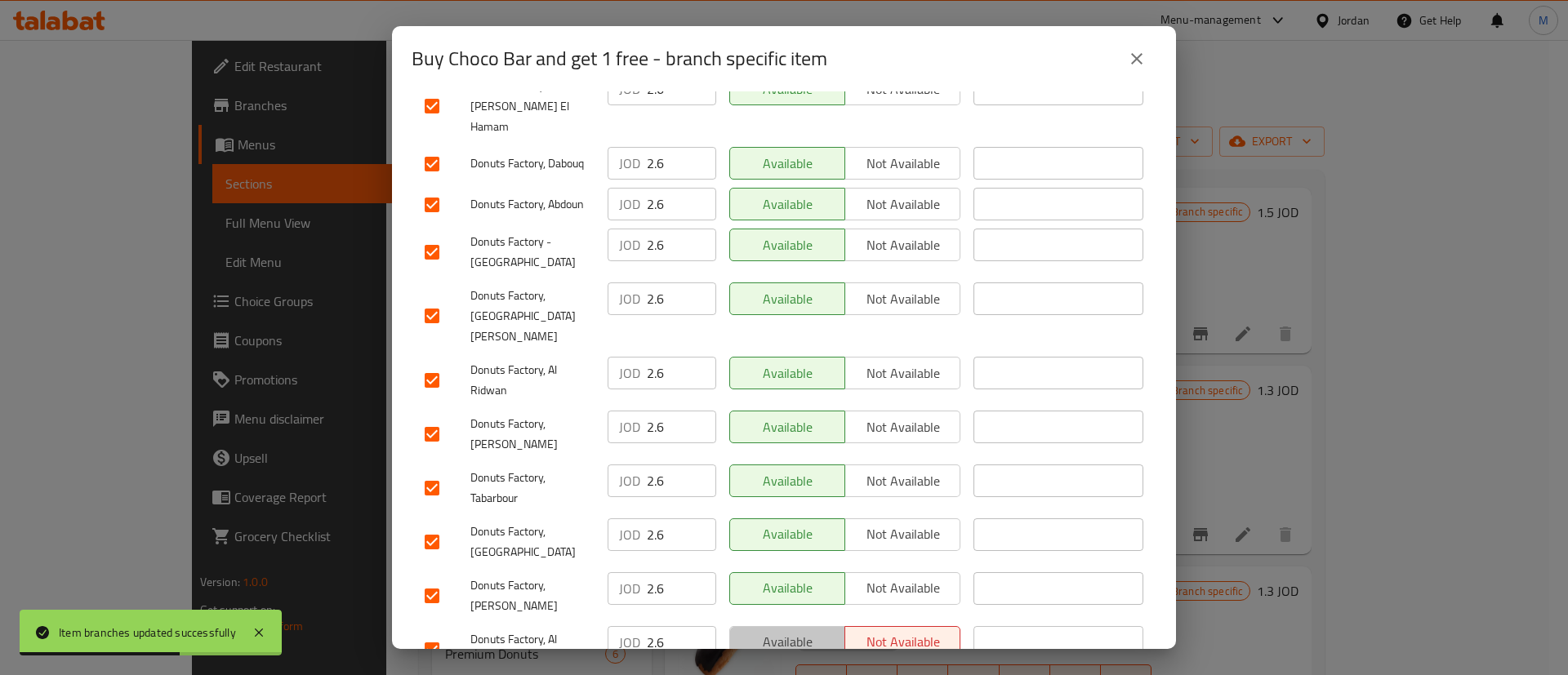
click at [800, 626] on button "Available" at bounding box center [786, 643] width 116 height 33
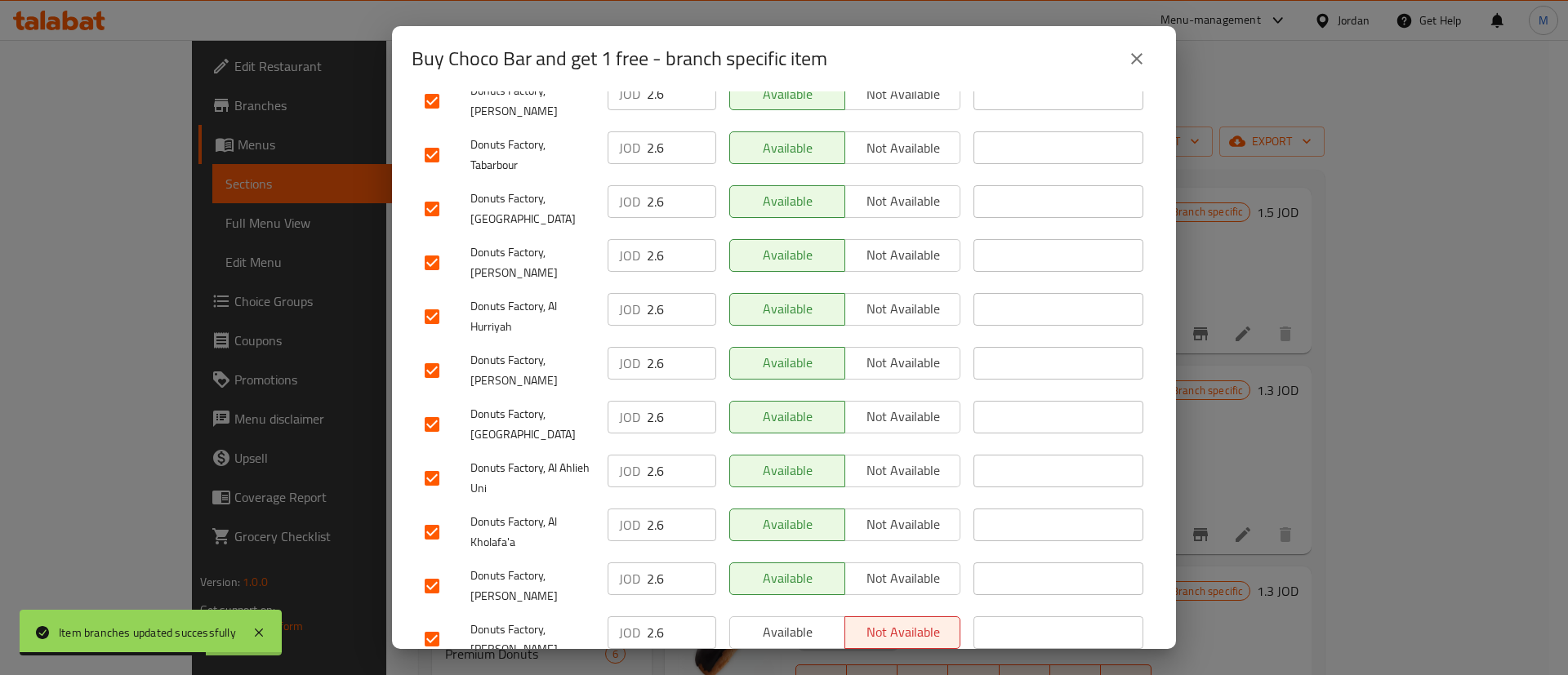
click at [799, 621] on span "Available" at bounding box center [787, 632] width 102 height 24
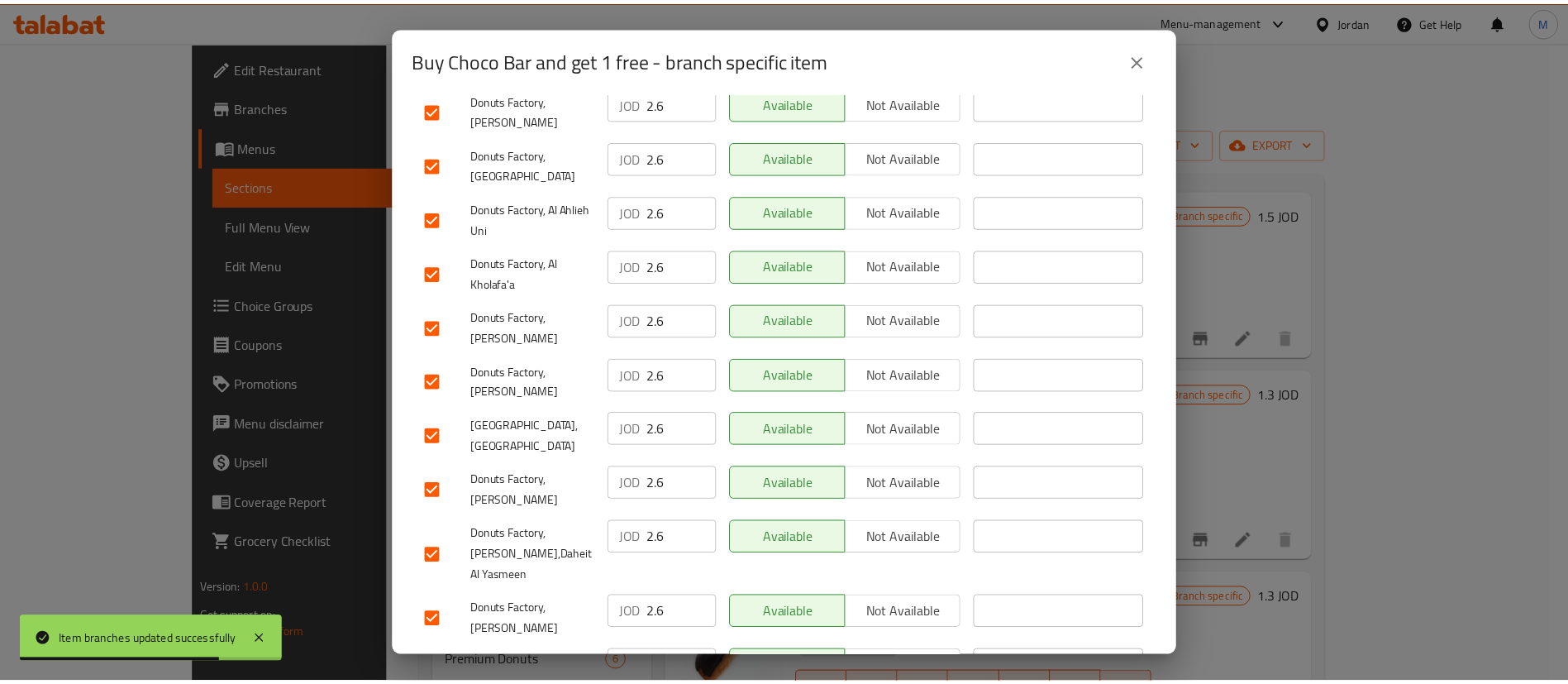
scroll to position [1261, 0]
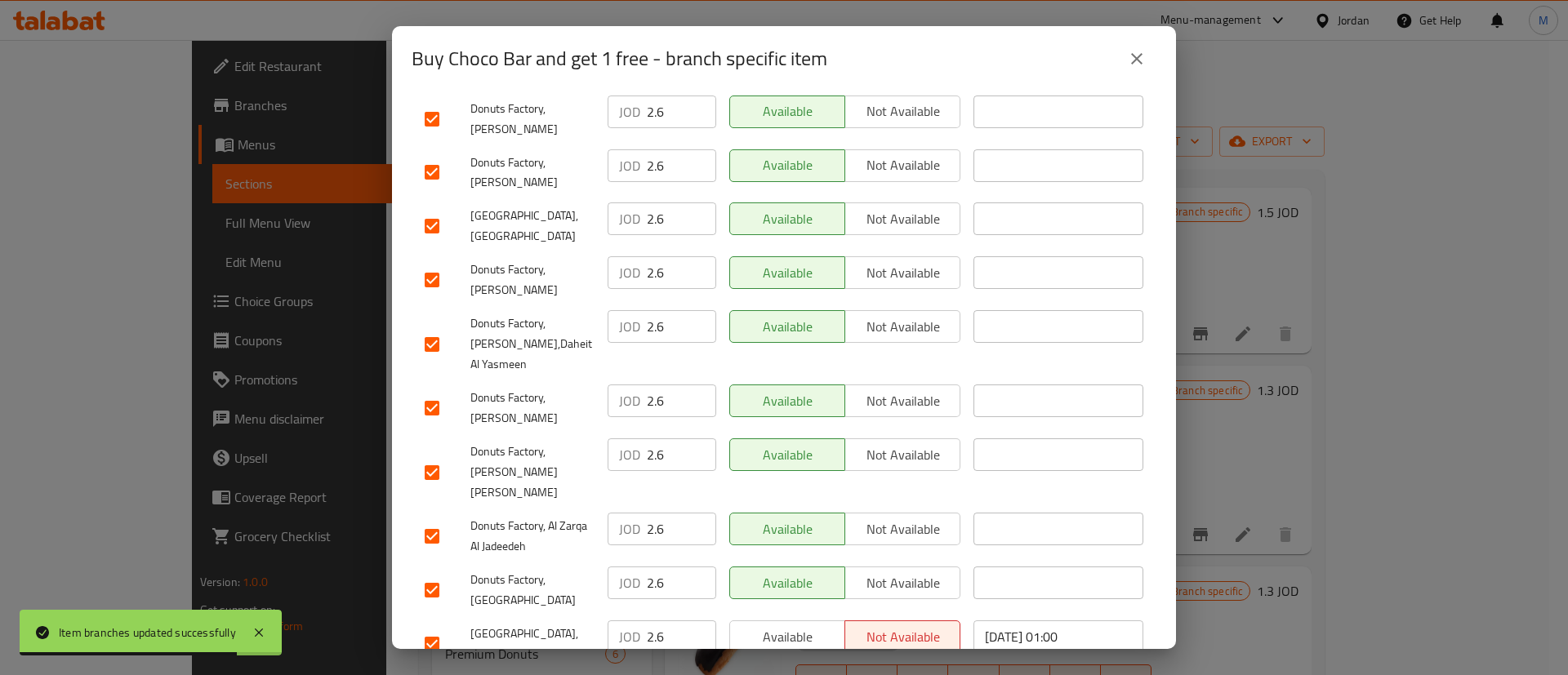
drag, startPoint x: 817, startPoint y: 510, endPoint x: 824, endPoint y: 569, distance: 59.4
click at [817, 626] on span "Available" at bounding box center [787, 637] width 102 height 24
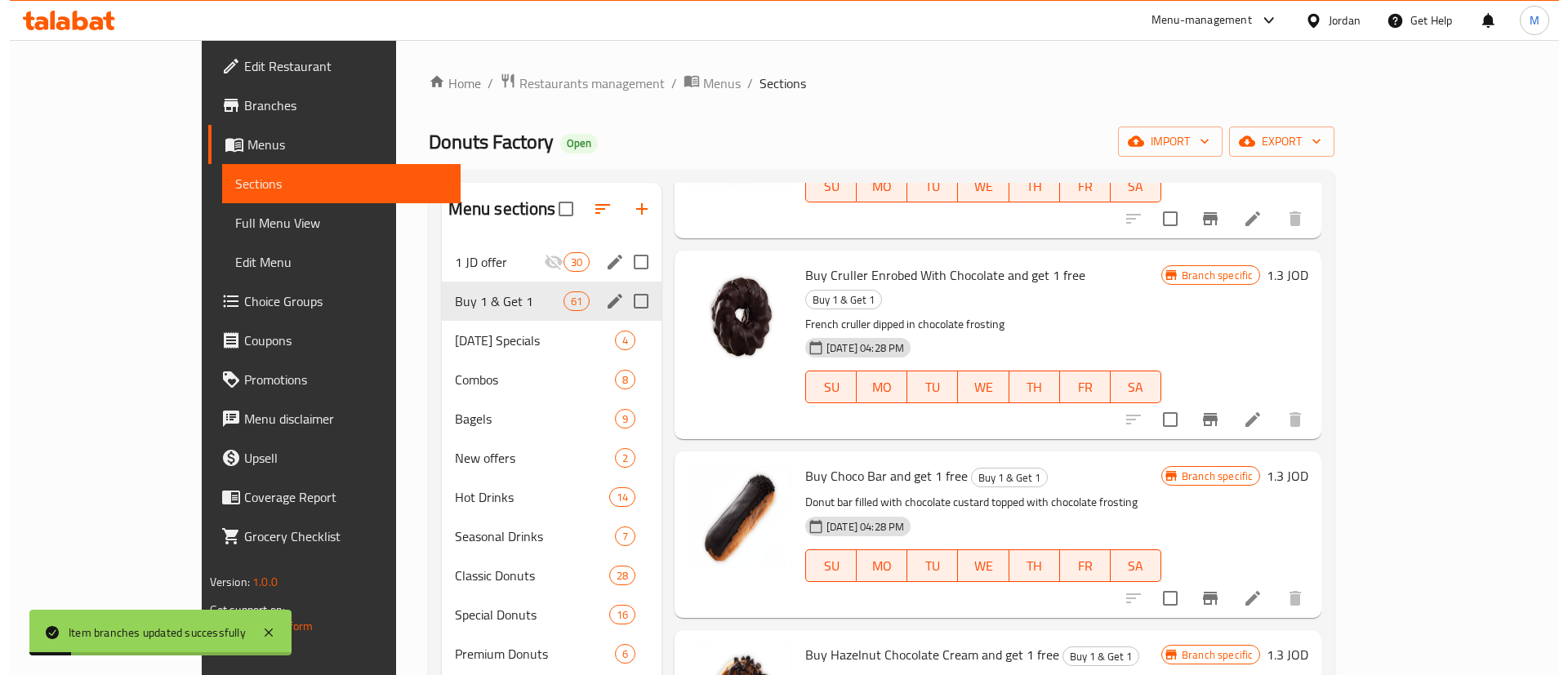
scroll to position [4185, 0]
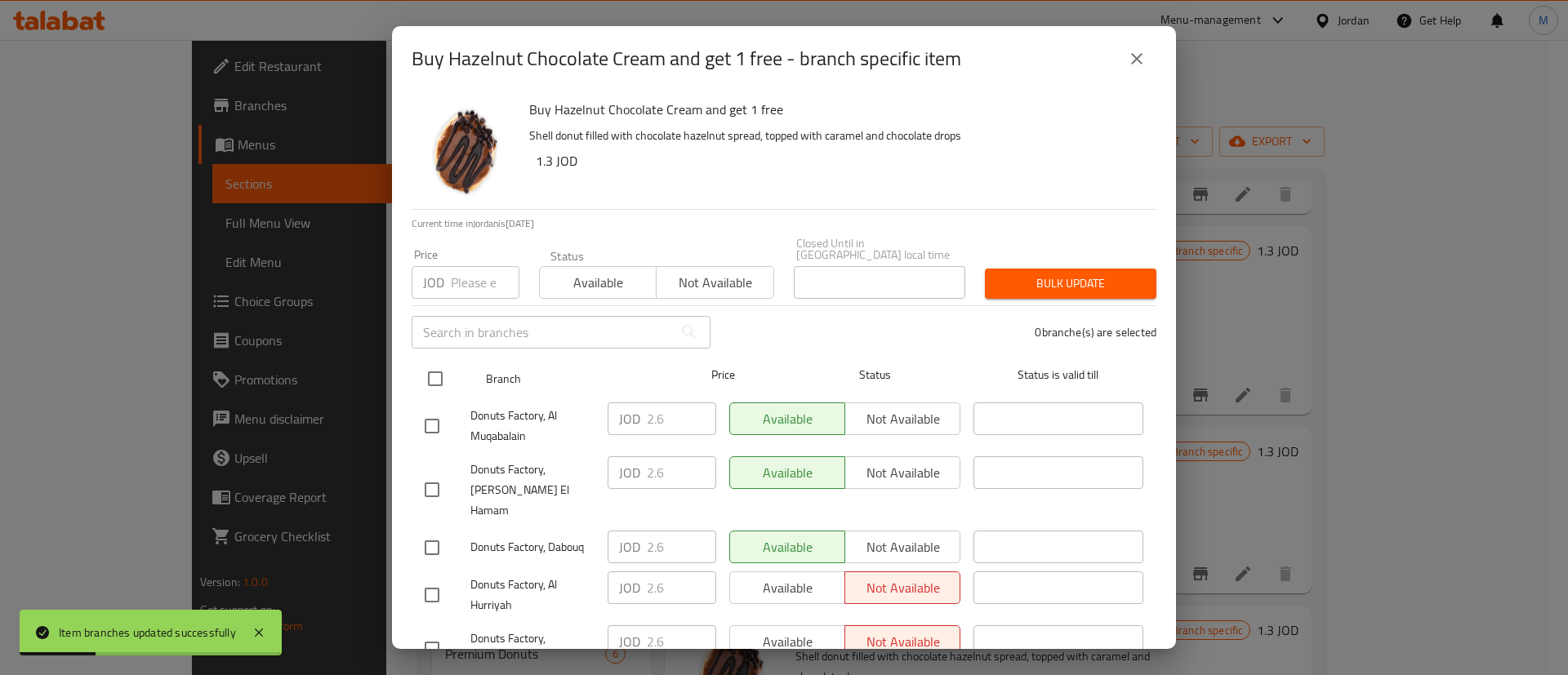
click at [447, 372] on input "checkbox" at bounding box center [436, 379] width 35 height 35
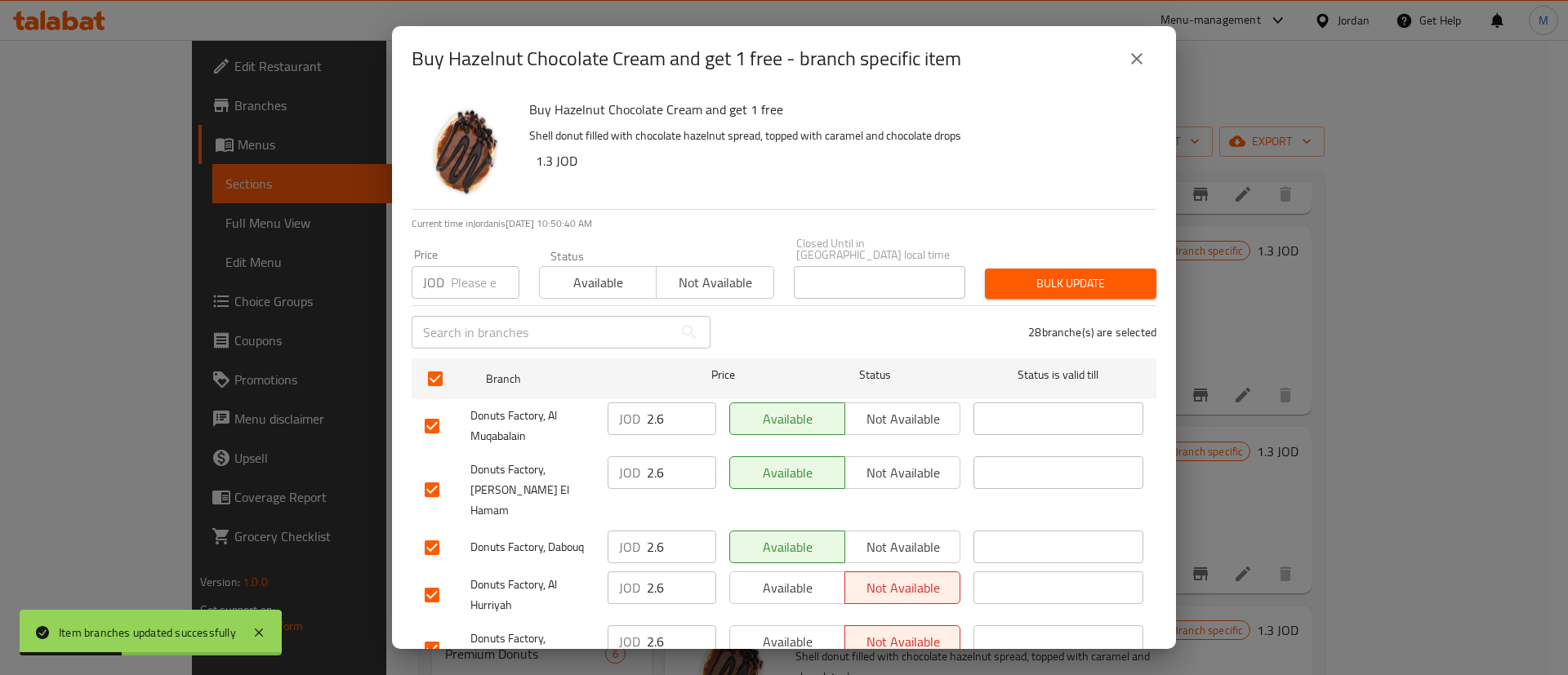
click at [786, 577] on div "Available Not available" at bounding box center [845, 594] width 244 height 60
click at [788, 576] on span "Available" at bounding box center [787, 588] width 102 height 24
click at [803, 631] on span "Available" at bounding box center [787, 642] width 102 height 24
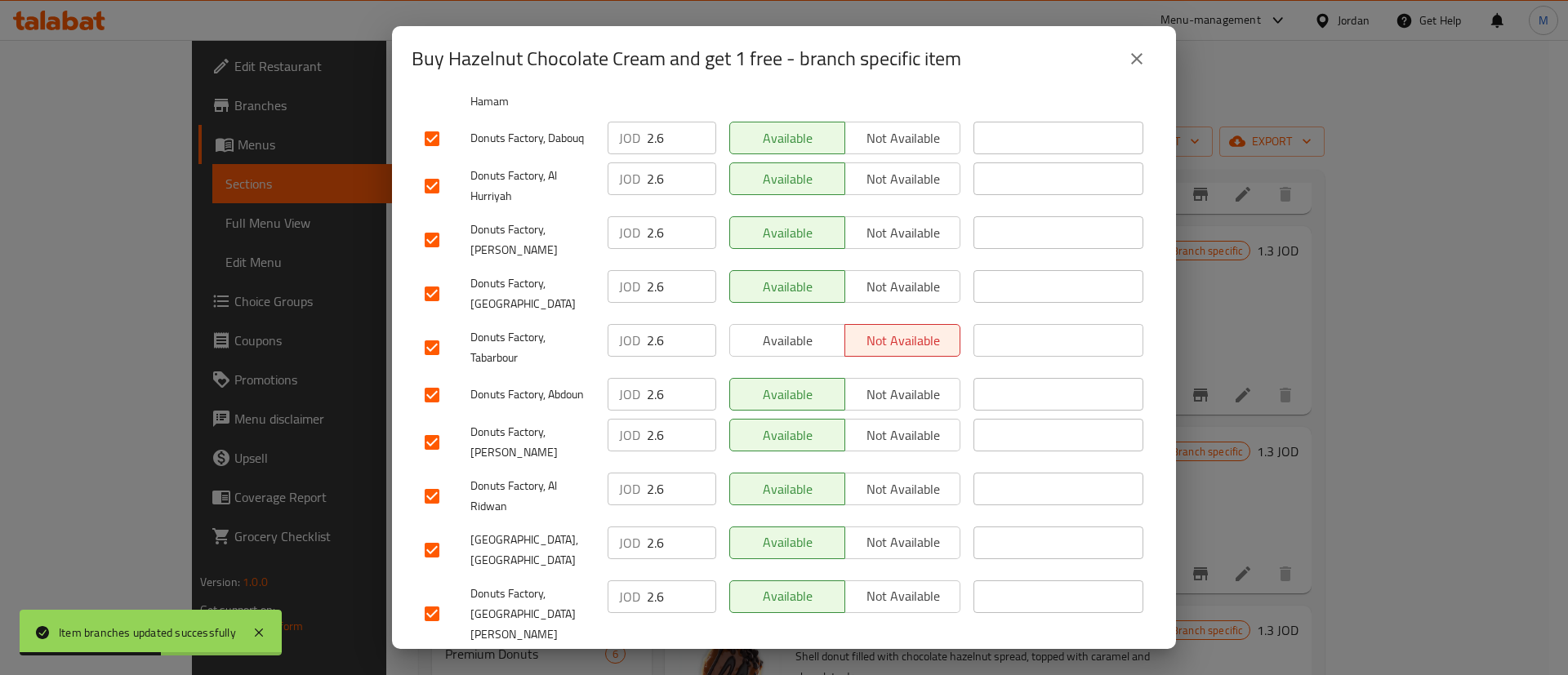
click at [814, 329] on span "Available" at bounding box center [787, 341] width 102 height 24
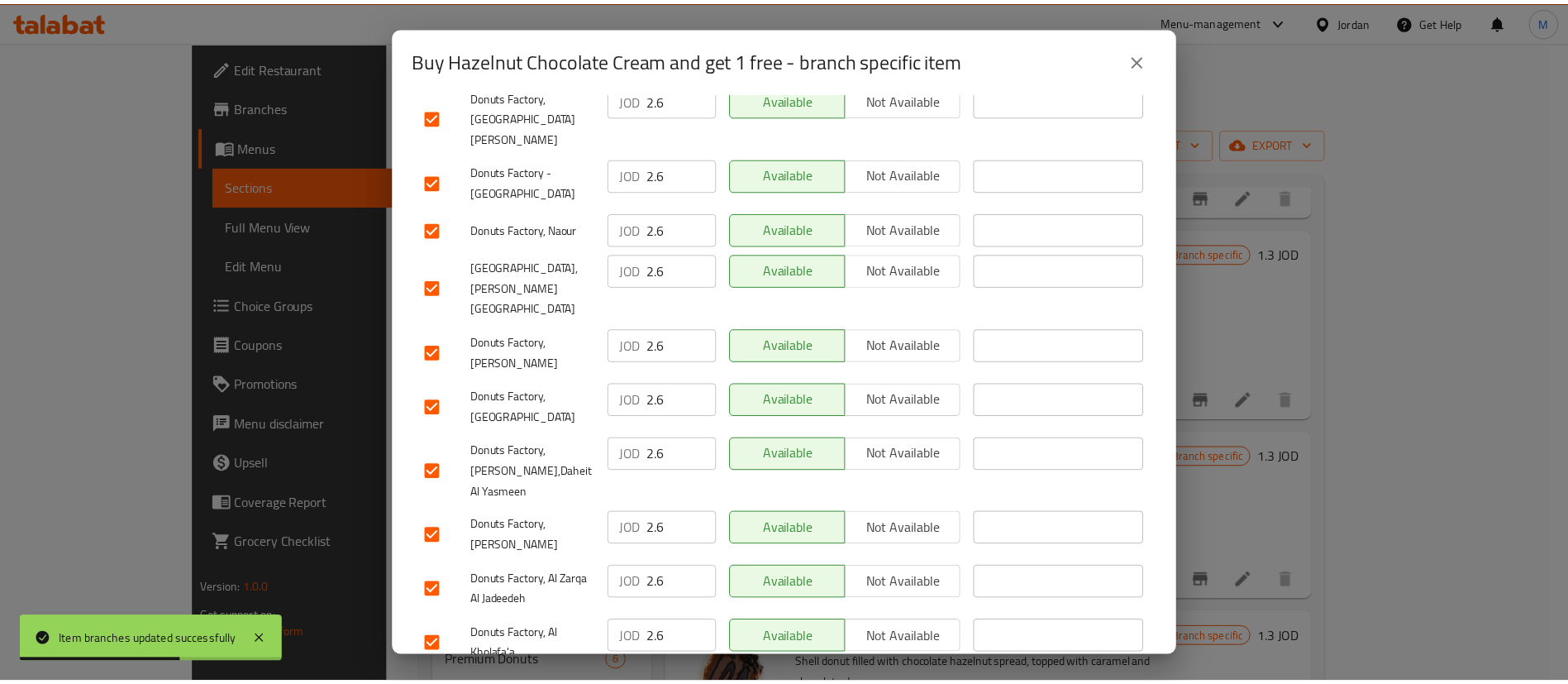
scroll to position [1261, 0]
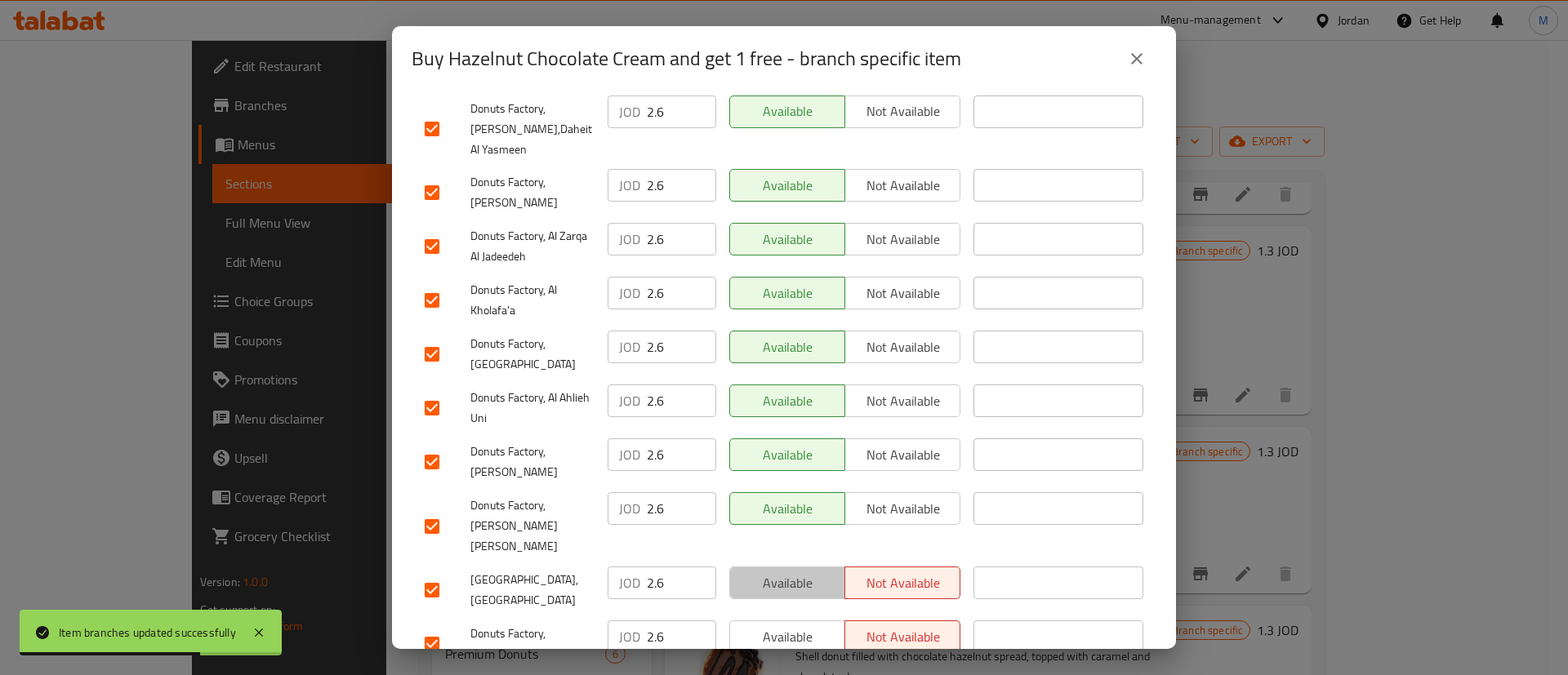
click at [805, 571] on span "Available" at bounding box center [787, 583] width 102 height 24
click at [808, 621] on button "Available" at bounding box center [786, 637] width 116 height 33
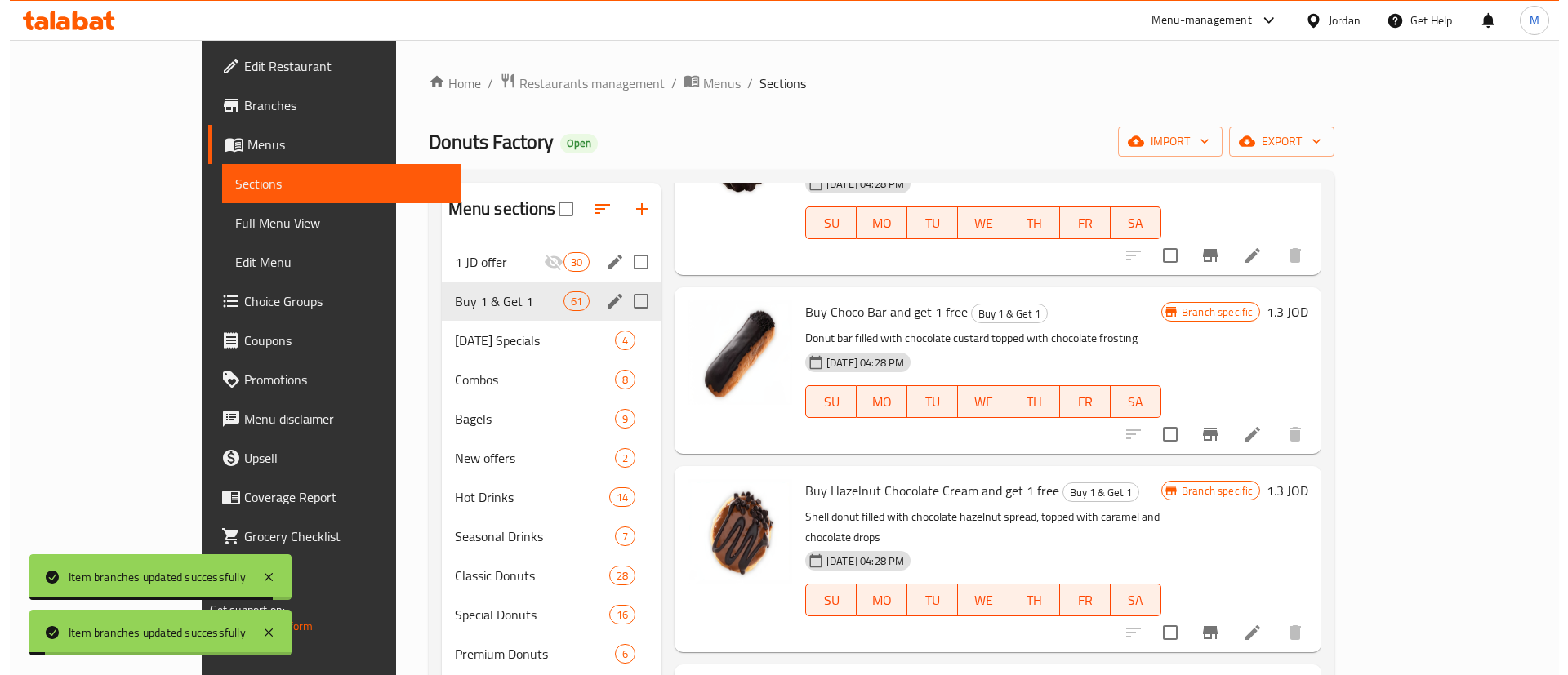
scroll to position [4351, 0]
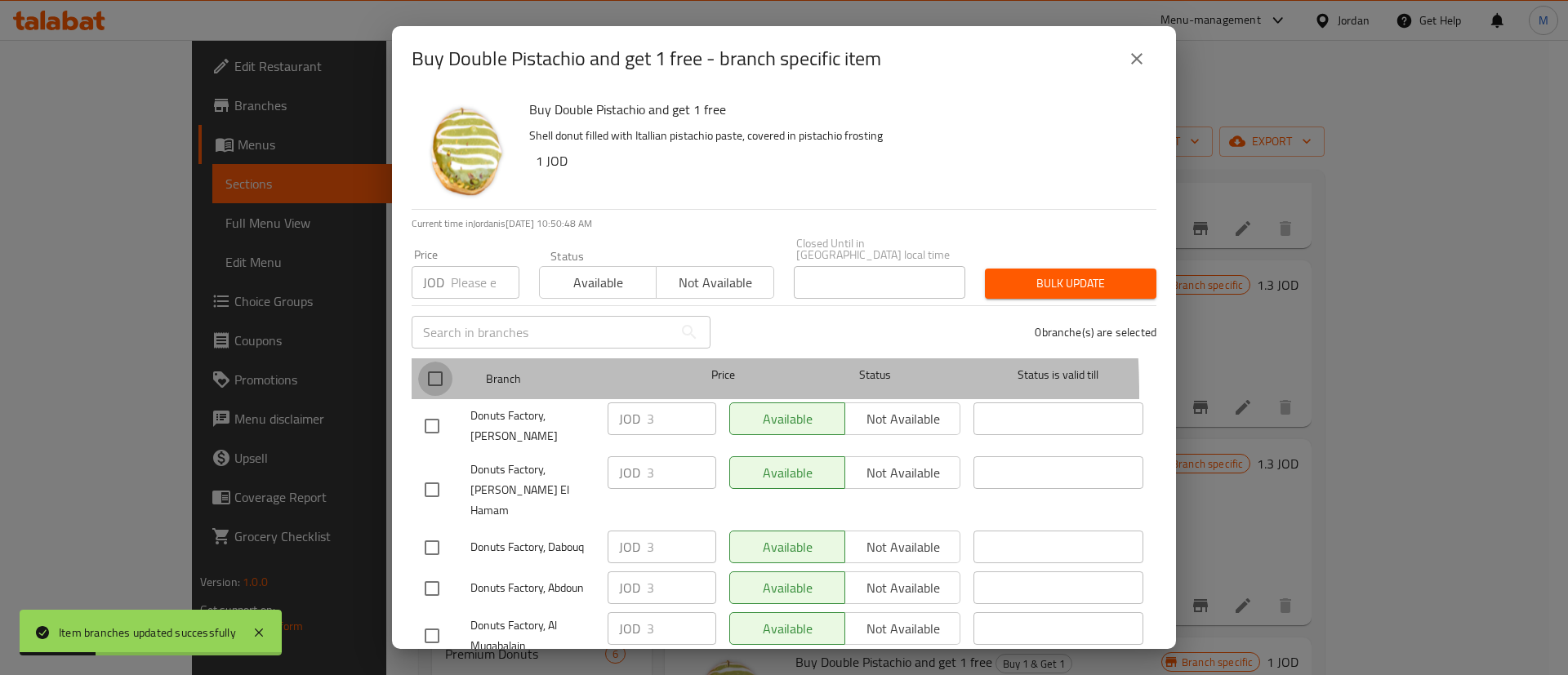
click at [430, 384] on input "checkbox" at bounding box center [436, 379] width 35 height 35
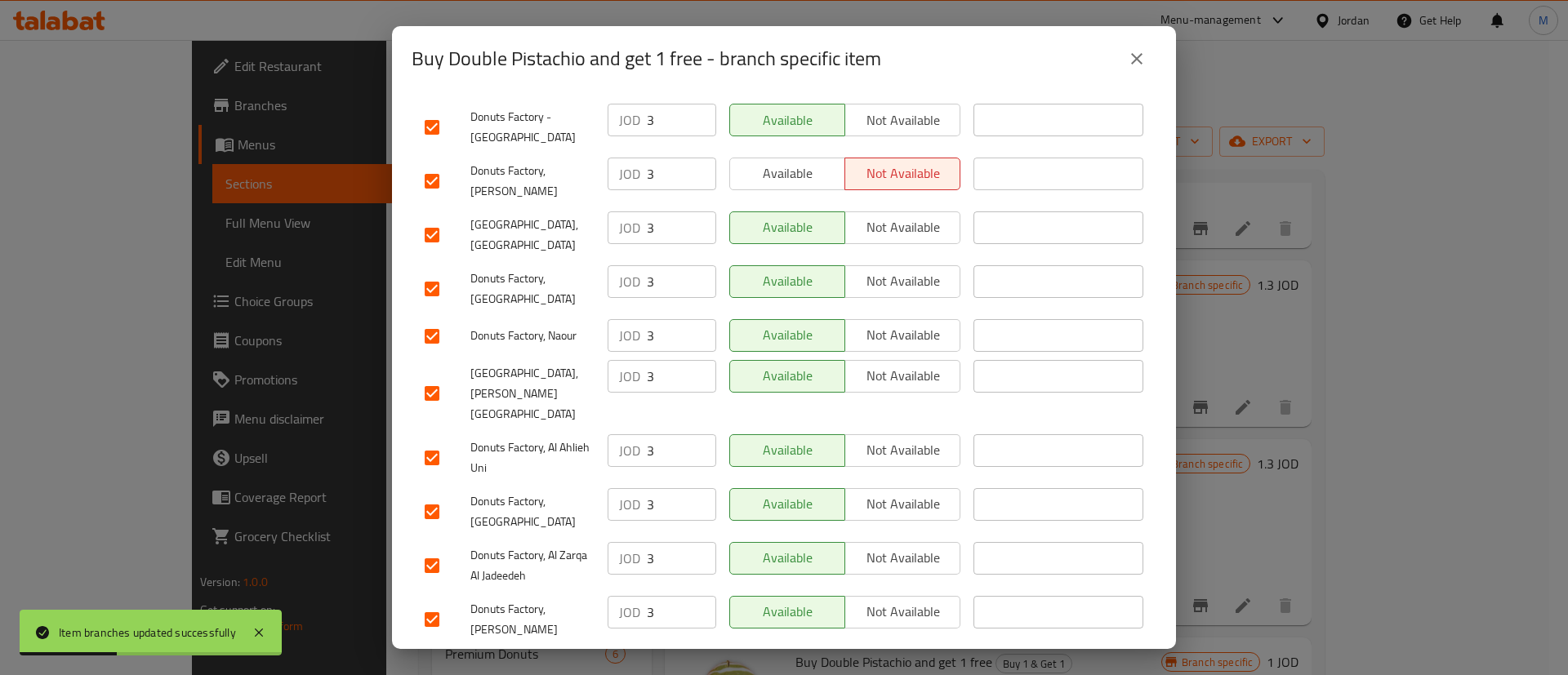
scroll to position [1245, 0]
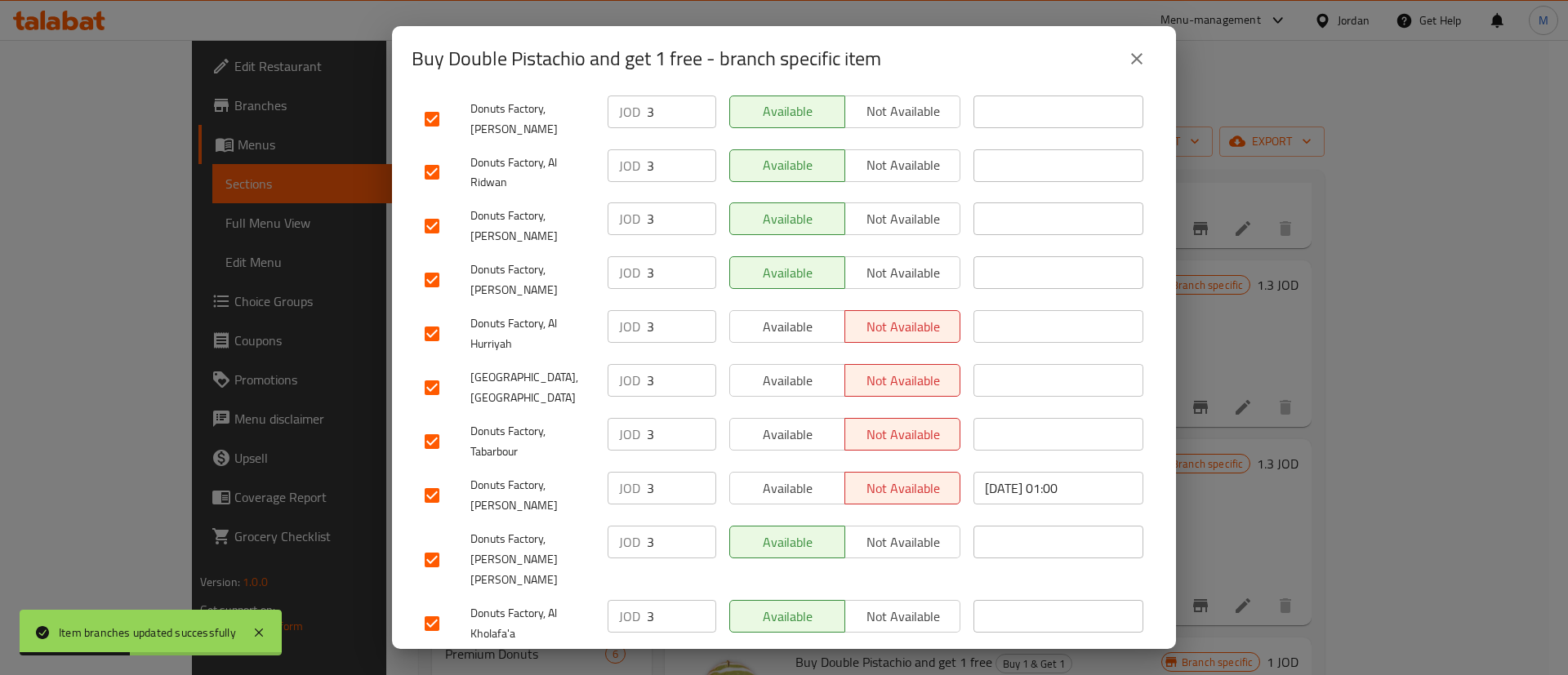
click at [806, 477] on span "Available" at bounding box center [787, 488] width 102 height 24
click at [803, 423] on span "Available" at bounding box center [787, 435] width 102 height 24
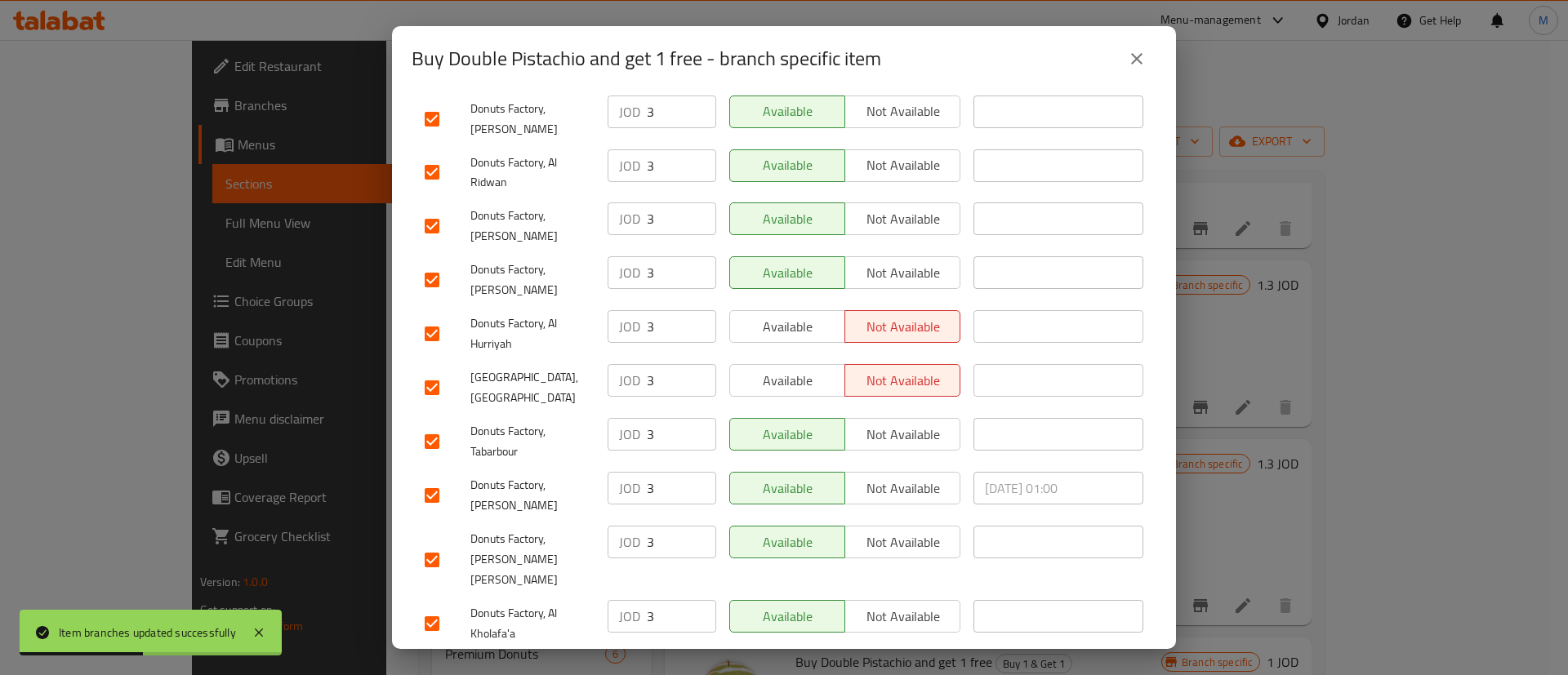
drag, startPoint x: 810, startPoint y: 294, endPoint x: 801, endPoint y: 254, distance: 41.0
click at [810, 364] on button "Available" at bounding box center [786, 380] width 116 height 33
click at [796, 310] on button "Available" at bounding box center [786, 327] width 116 height 33
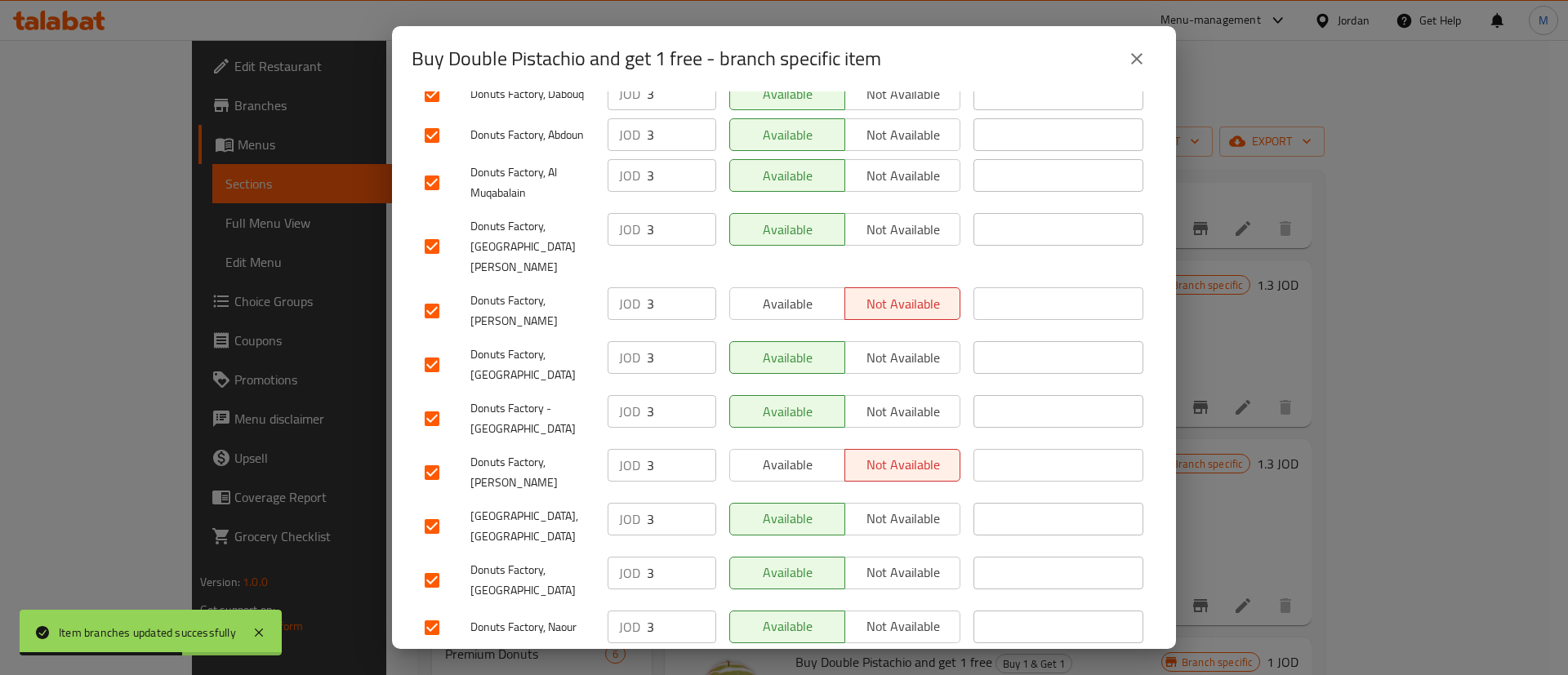
scroll to position [419, 0]
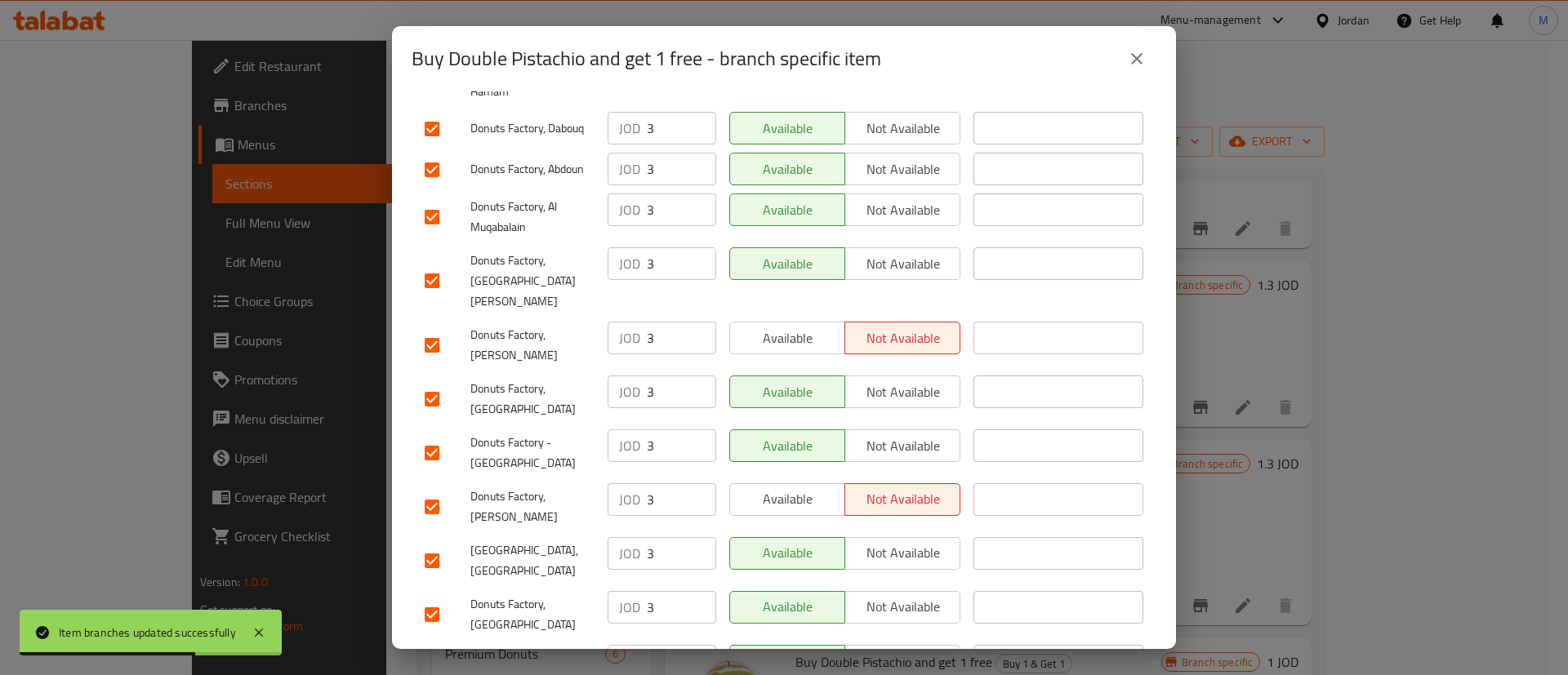
click at [808, 327] on span "Available" at bounding box center [787, 338] width 102 height 24
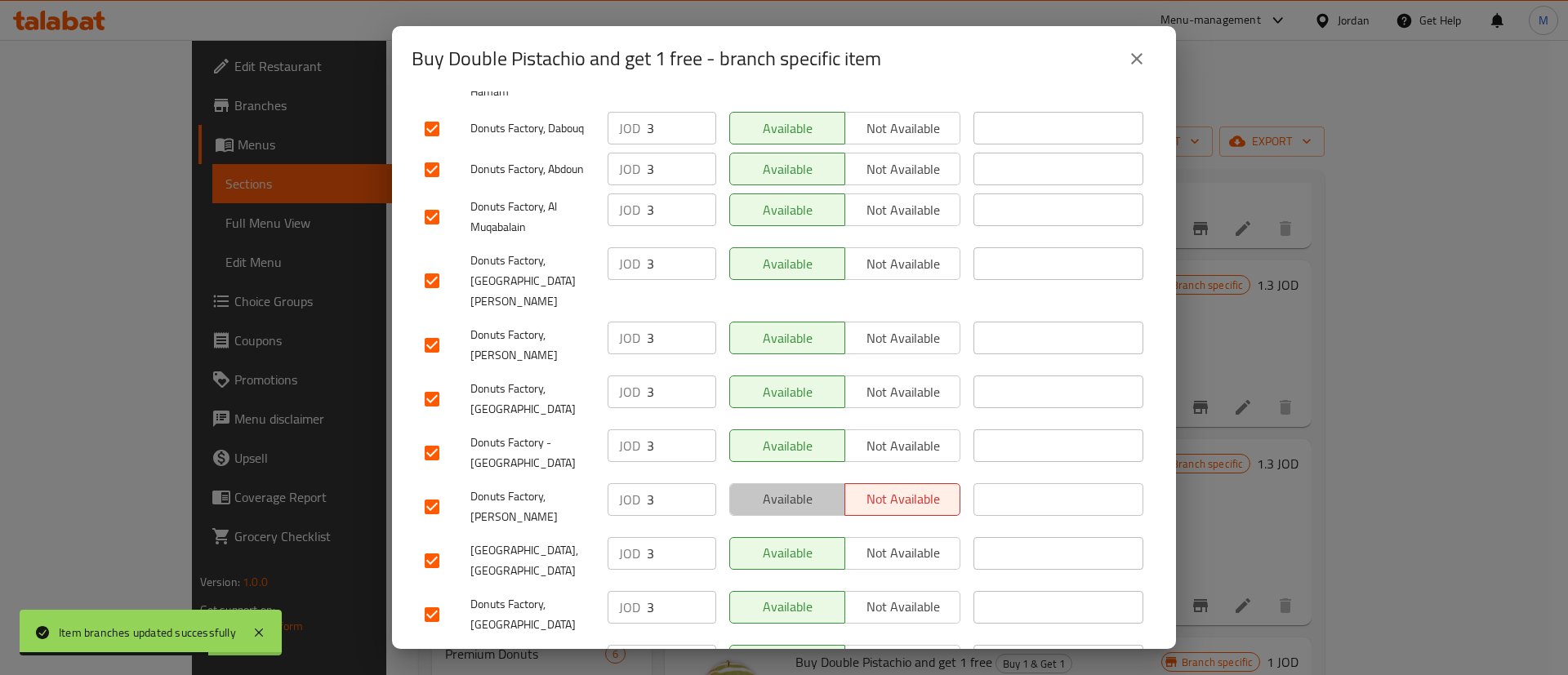
click at [809, 487] on span "Available" at bounding box center [787, 499] width 102 height 24
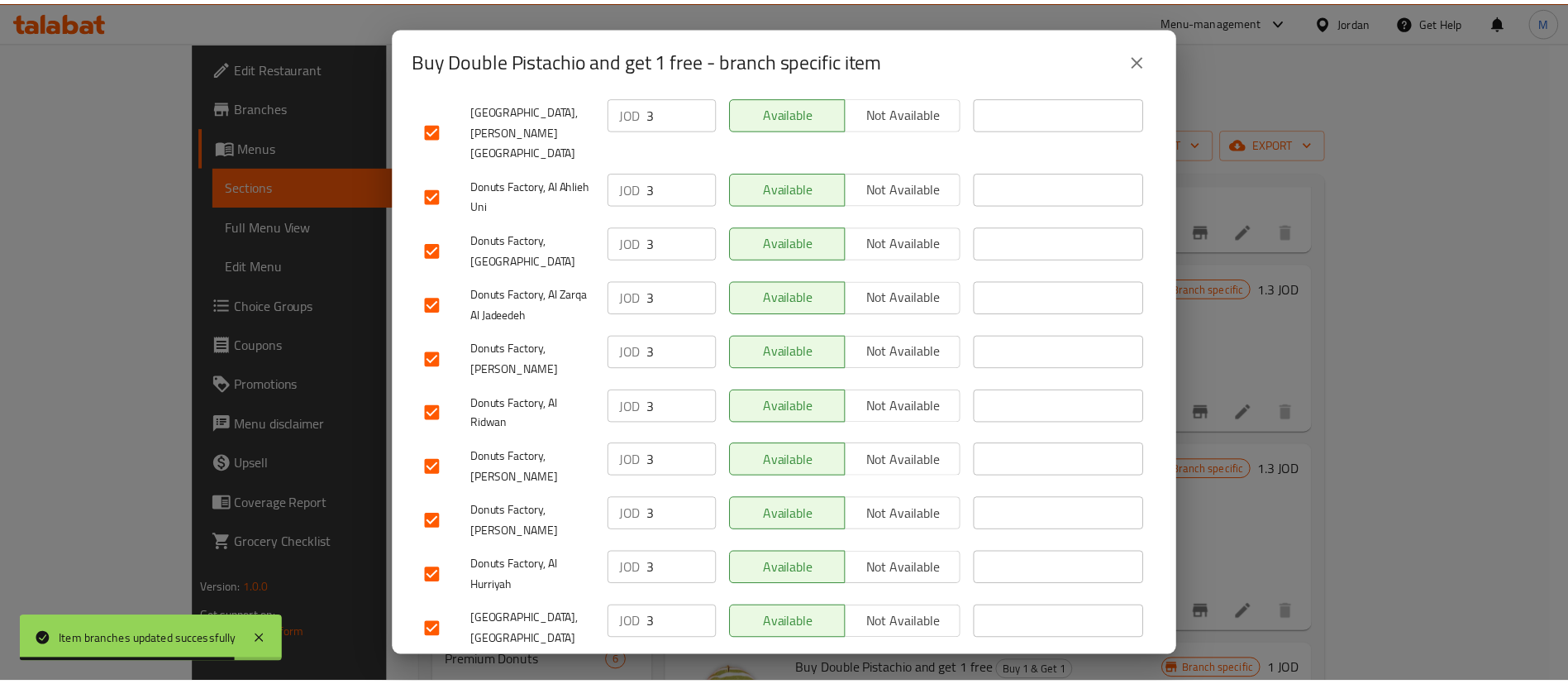
scroll to position [1261, 0]
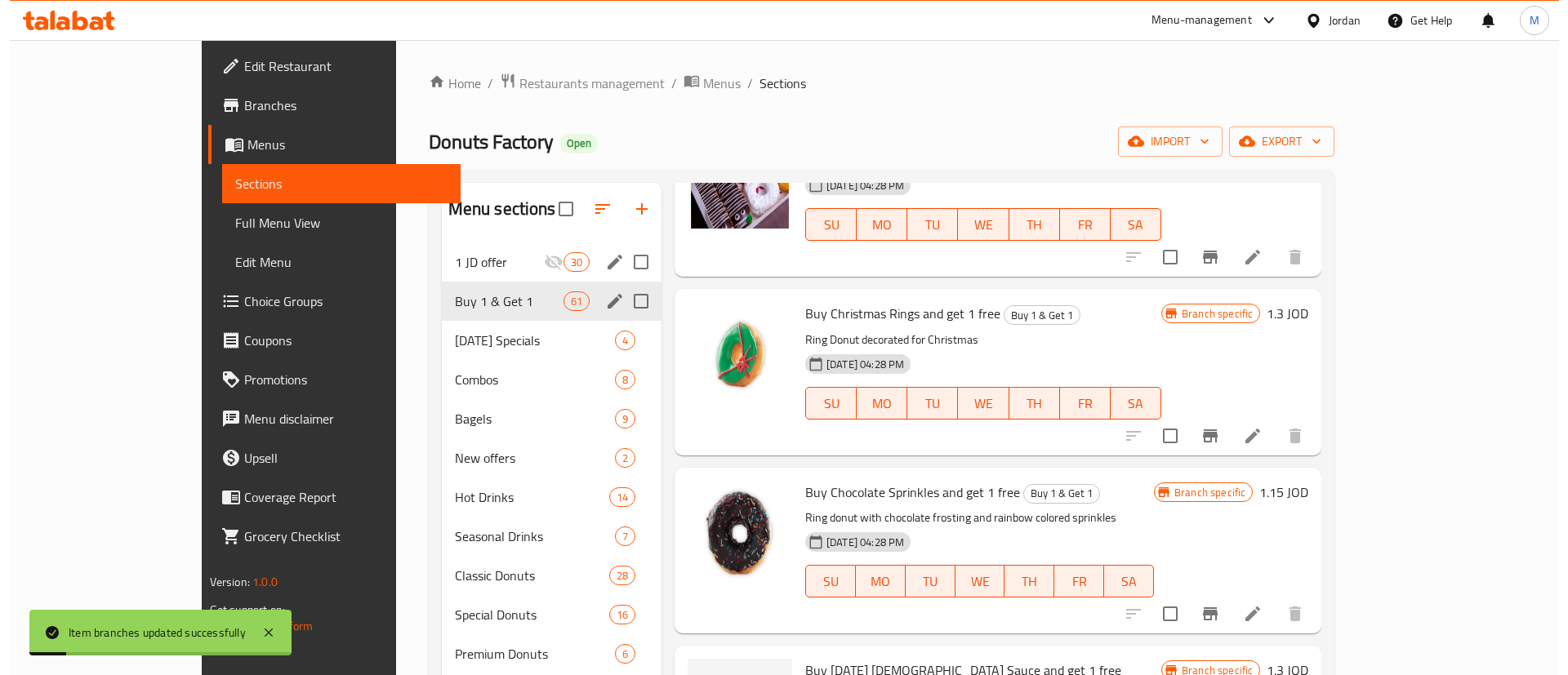
scroll to position [5057, 0]
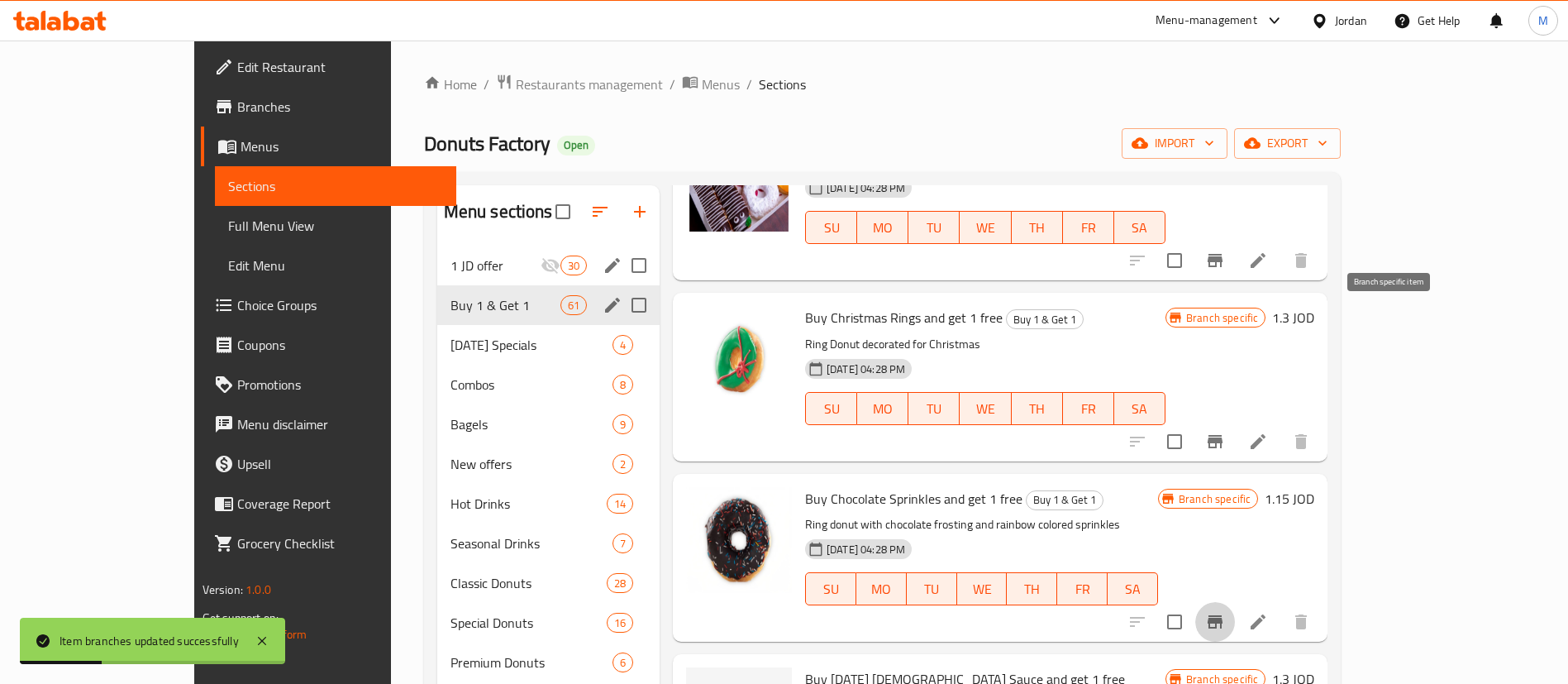
click at [1225, 612] on icon "Branch-specific-item" at bounding box center [1215, 622] width 20 height 20
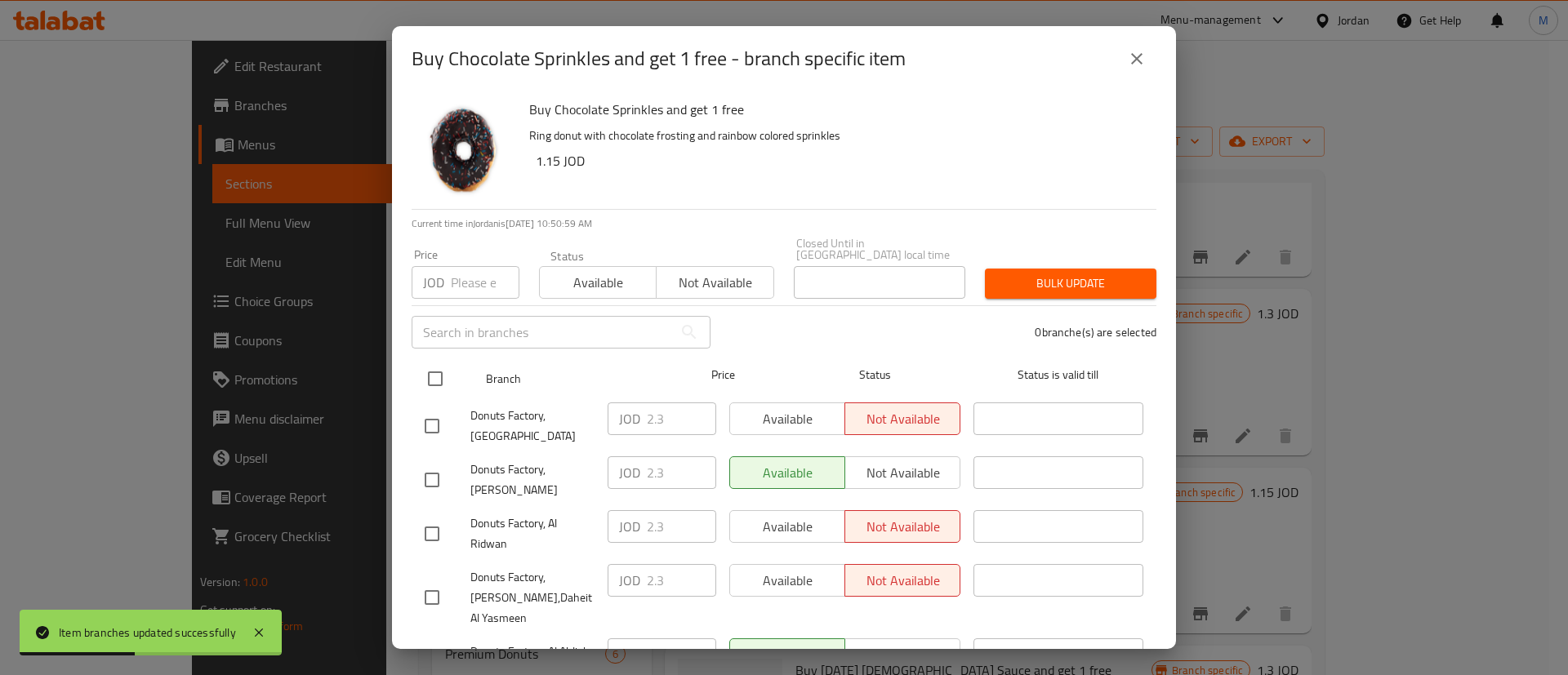
click at [450, 375] on input "checkbox" at bounding box center [436, 379] width 35 height 35
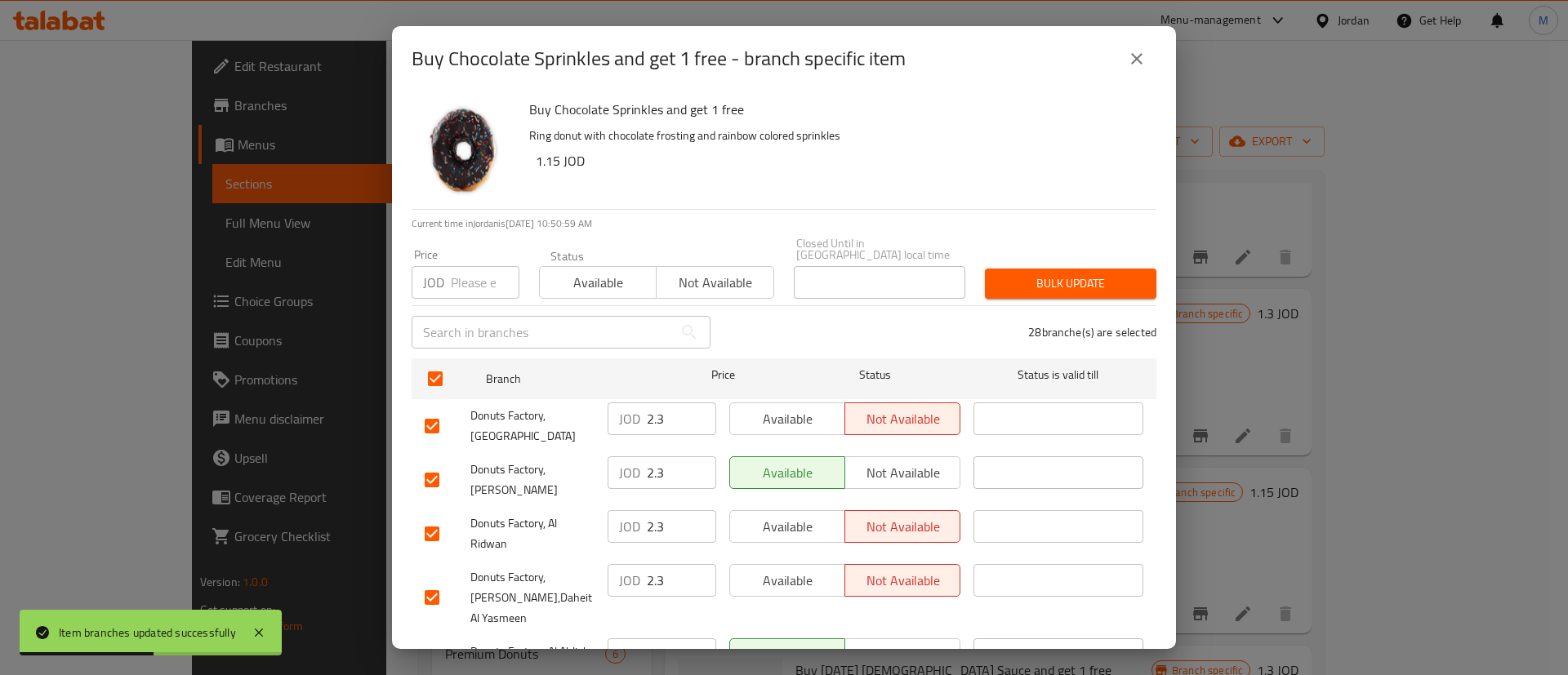
click at [791, 412] on span "Available" at bounding box center [787, 419] width 102 height 24
drag, startPoint x: 803, startPoint y: 527, endPoint x: 811, endPoint y: 514, distance: 15.3
click at [804, 526] on div "Available Not available" at bounding box center [845, 533] width 244 height 60
click at [811, 515] on span "Available" at bounding box center [787, 527] width 102 height 24
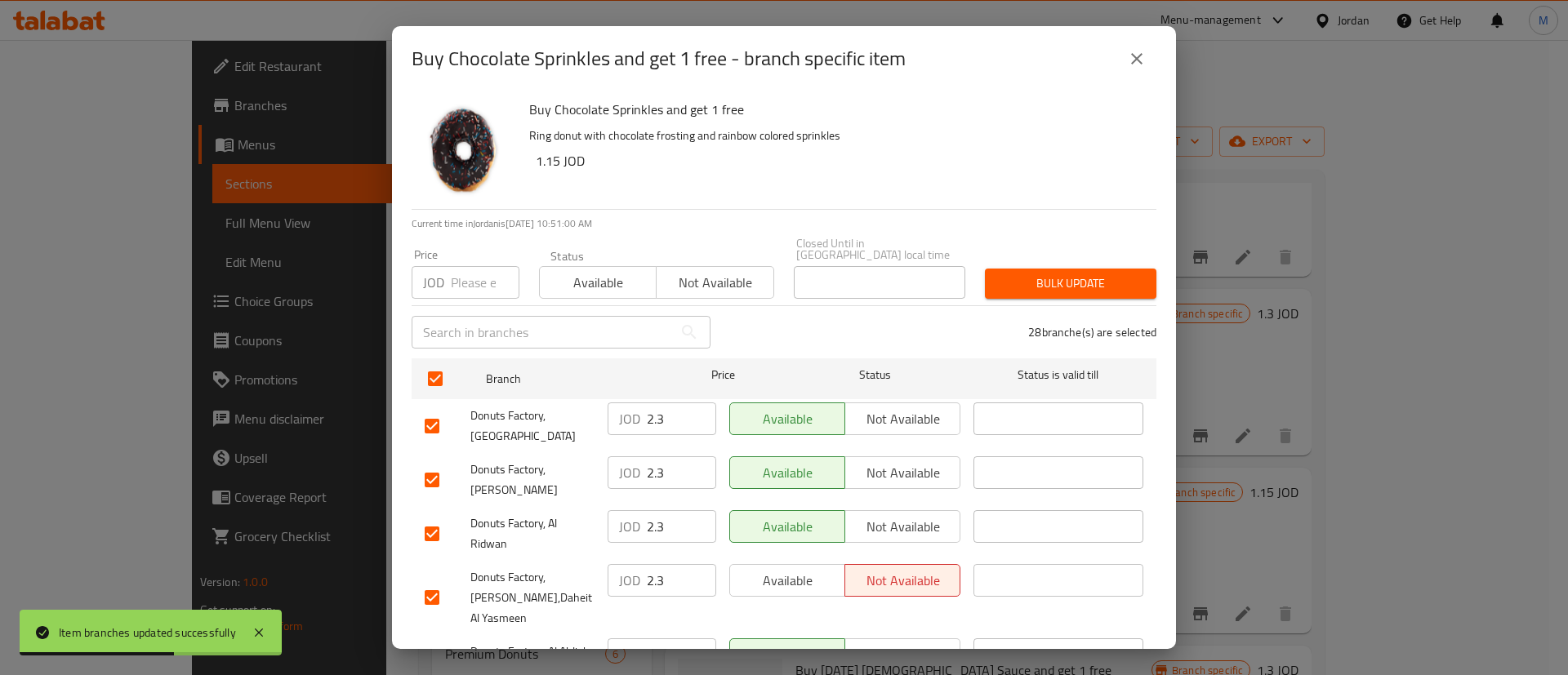
click at [810, 569] on span "Available" at bounding box center [787, 580] width 102 height 24
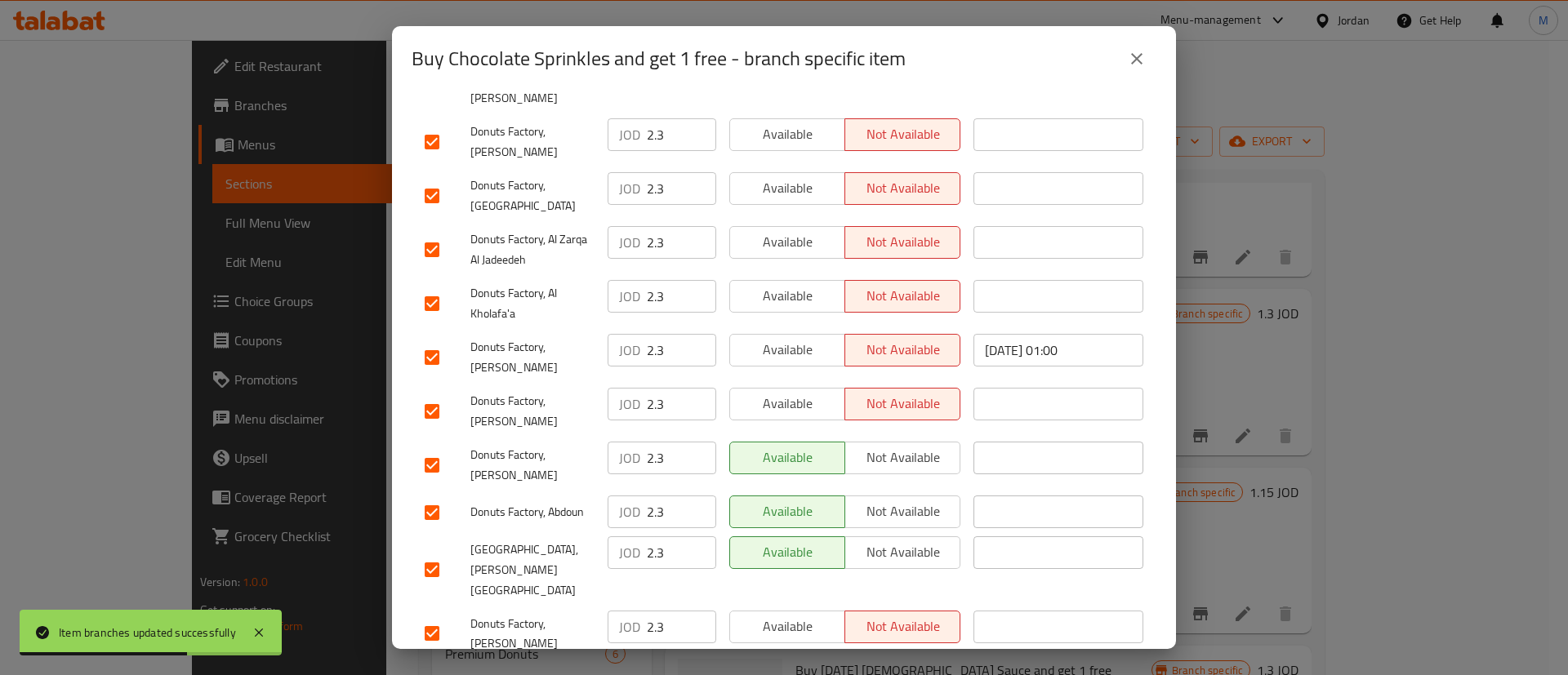
scroll to position [1245, 0]
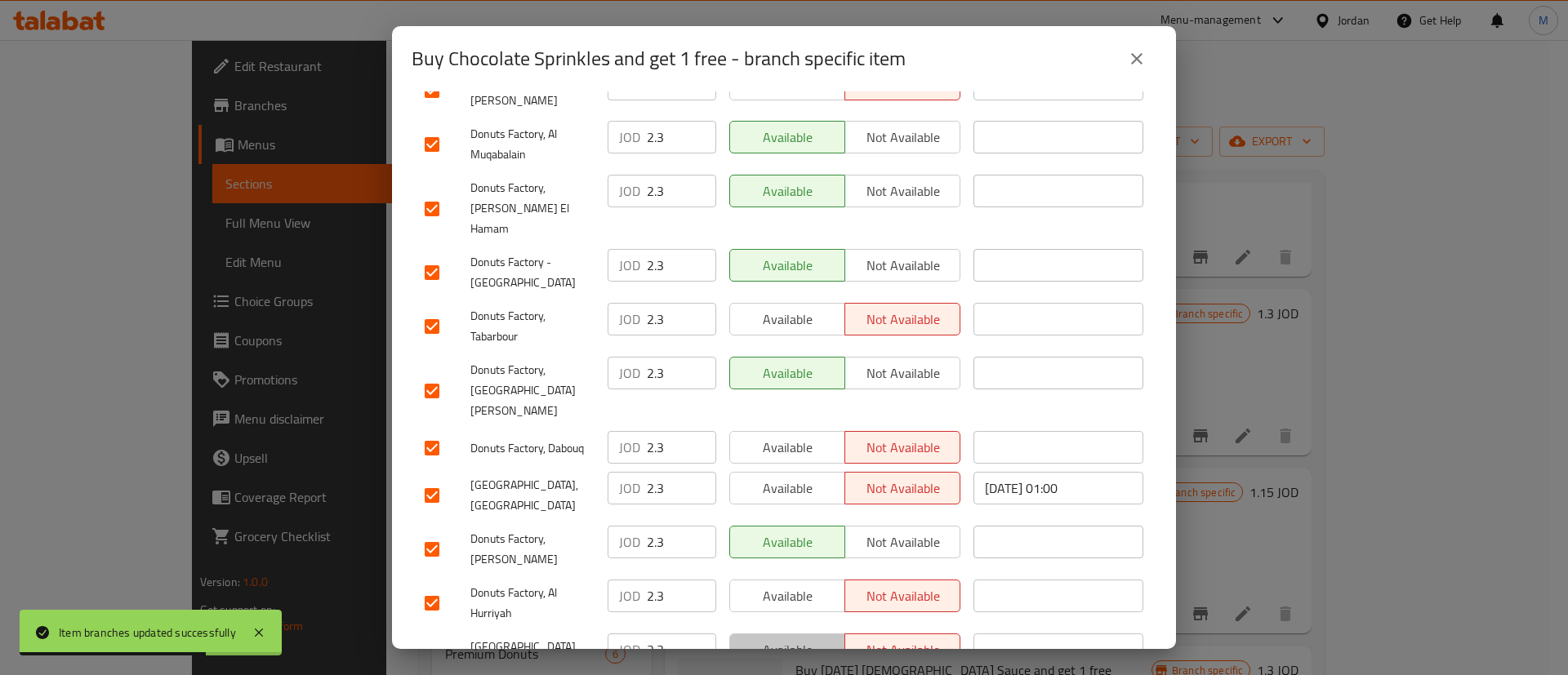
drag, startPoint x: 796, startPoint y: 530, endPoint x: 788, endPoint y: 482, distance: 48.7
click at [794, 638] on span "Available" at bounding box center [787, 649] width 102 height 24
click at [788, 584] on span "Available" at bounding box center [787, 596] width 102 height 24
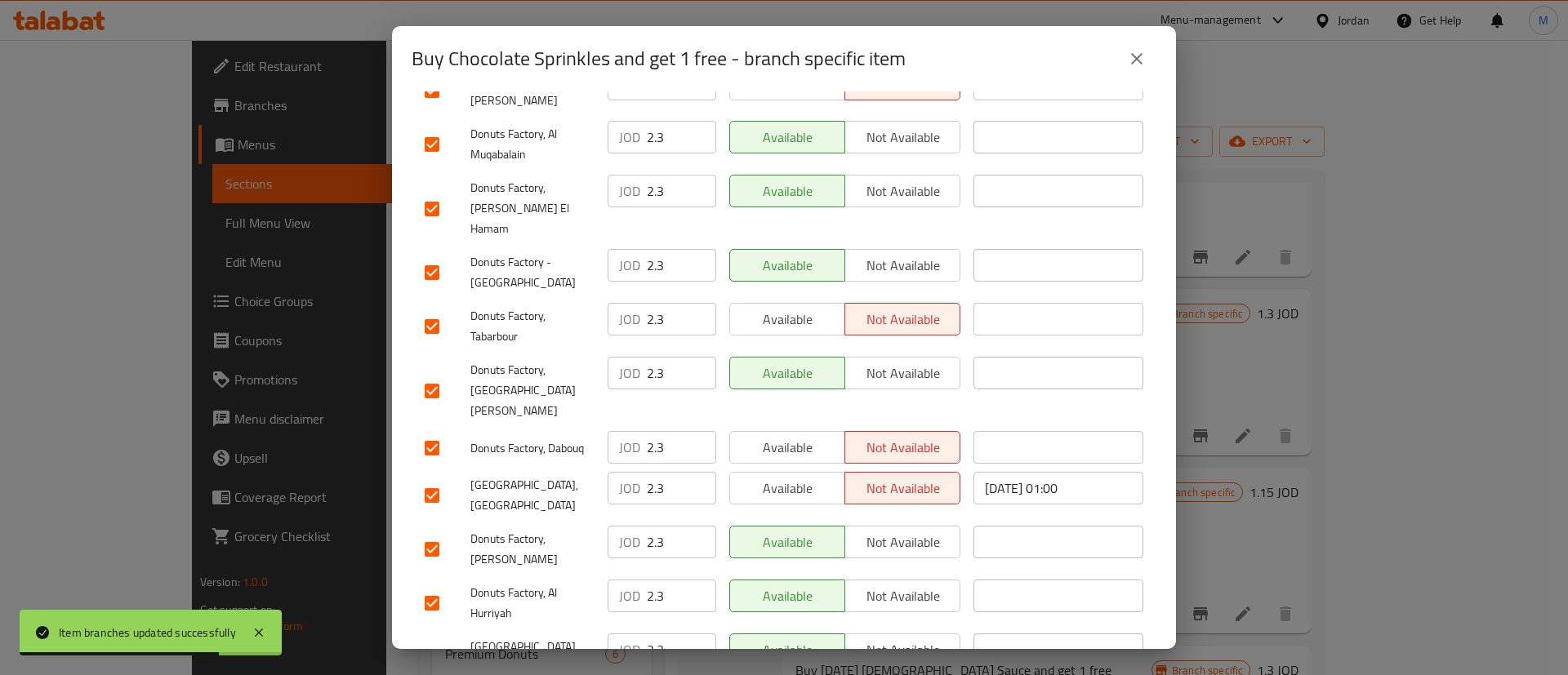
drag, startPoint x: 791, startPoint y: 384, endPoint x: 791, endPoint y: 371, distance: 13.0
click at [791, 472] on button "Available" at bounding box center [786, 488] width 116 height 33
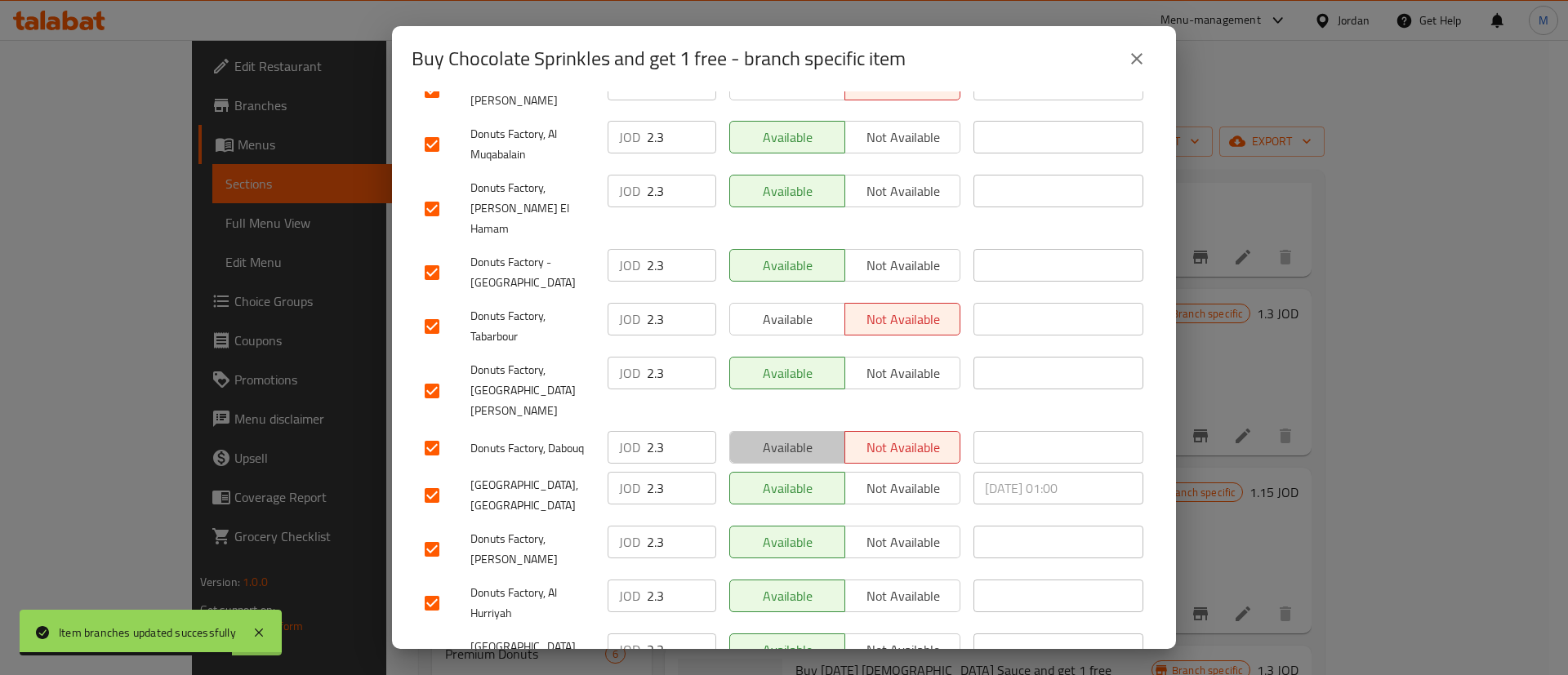
click at [793, 436] on span "Available" at bounding box center [787, 448] width 102 height 24
click at [801, 303] on button "Available" at bounding box center [786, 319] width 116 height 33
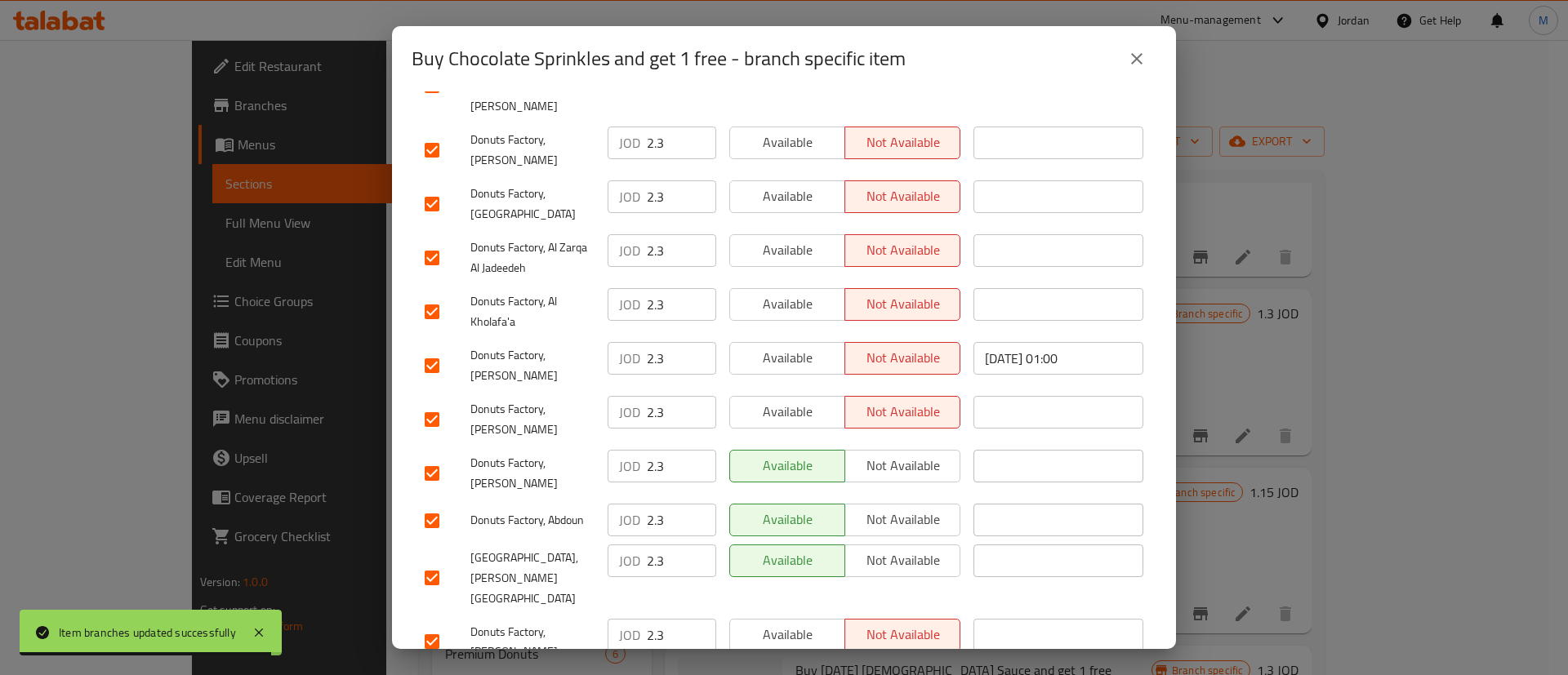
scroll to position [691, 0]
click at [796, 133] on span "Available" at bounding box center [787, 145] width 102 height 24
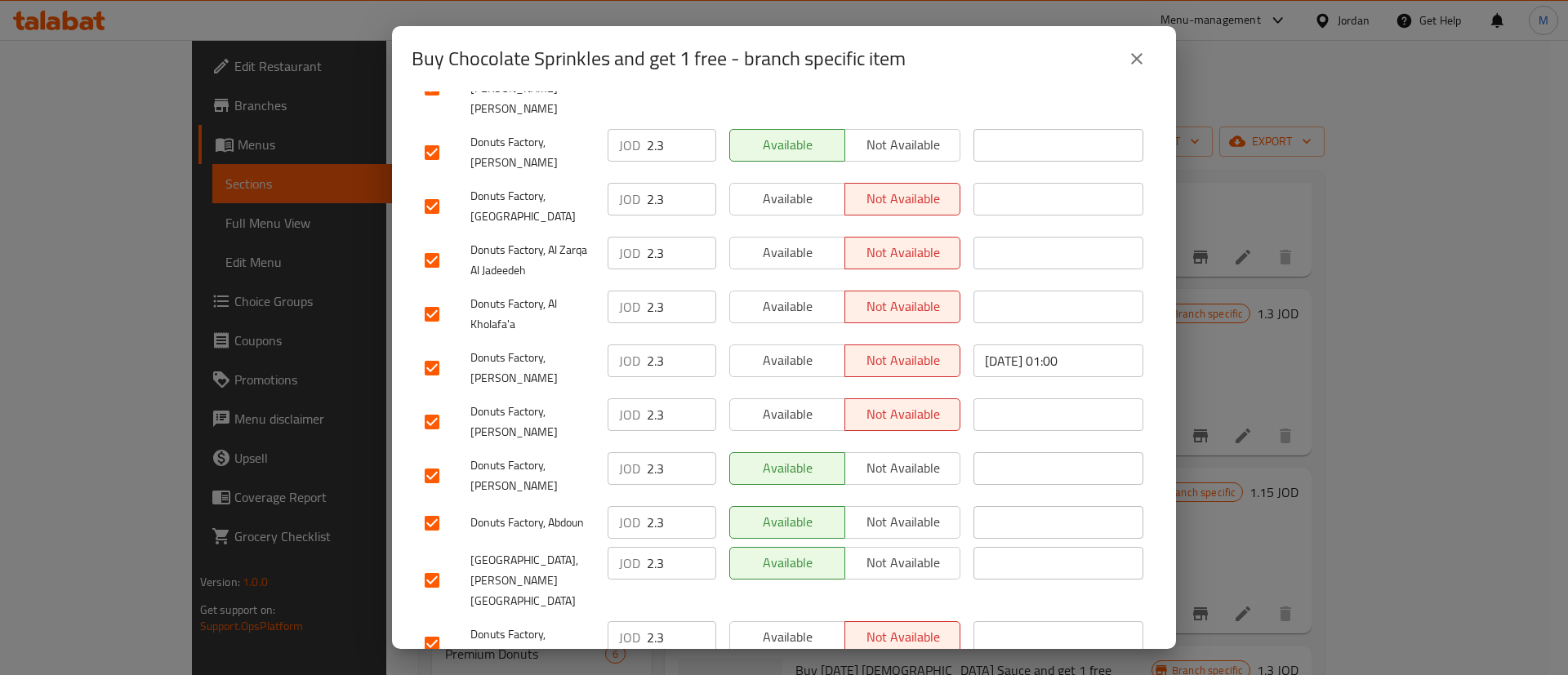
click at [786, 187] on span "Available" at bounding box center [787, 198] width 102 height 24
click at [785, 241] on span "Available" at bounding box center [787, 253] width 102 height 24
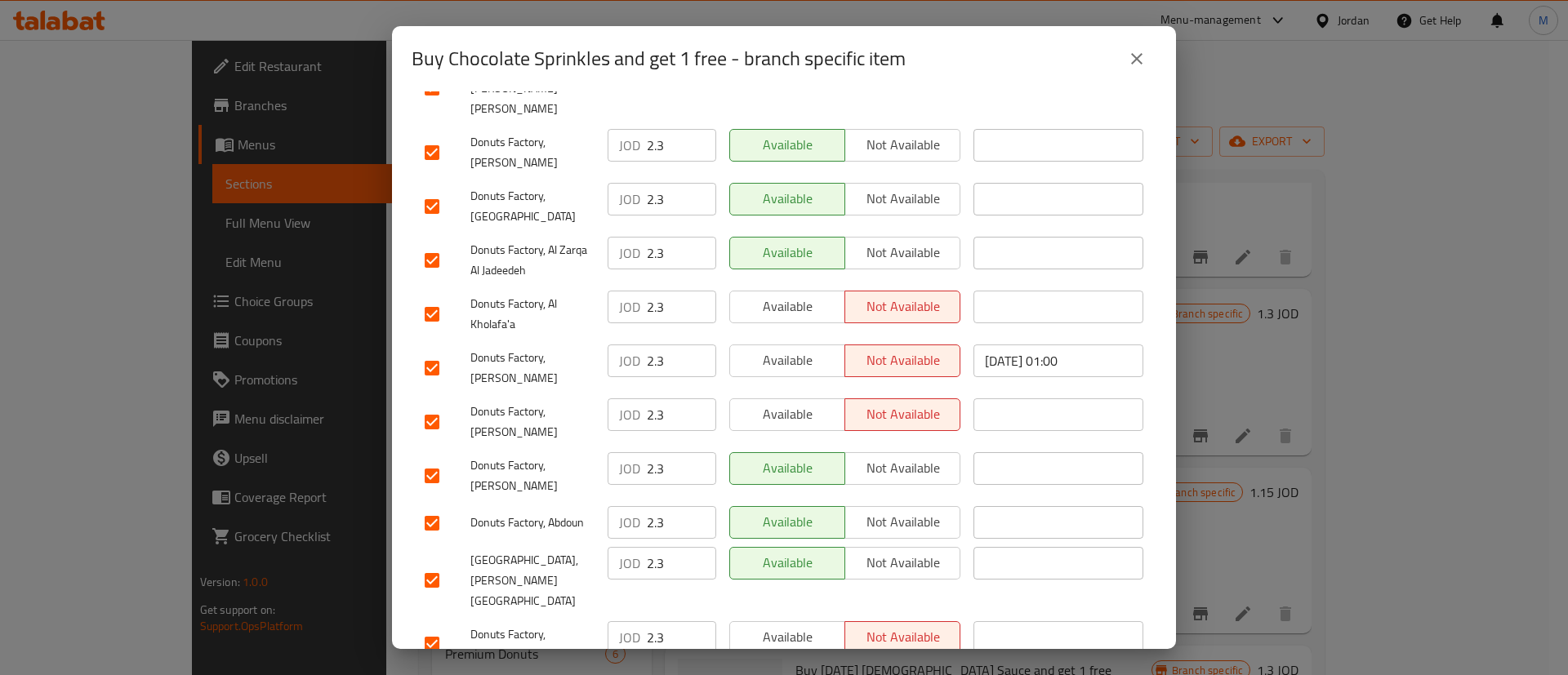
click at [806, 295] on span "Available" at bounding box center [787, 306] width 102 height 24
click at [807, 348] on span "Available" at bounding box center [787, 360] width 102 height 24
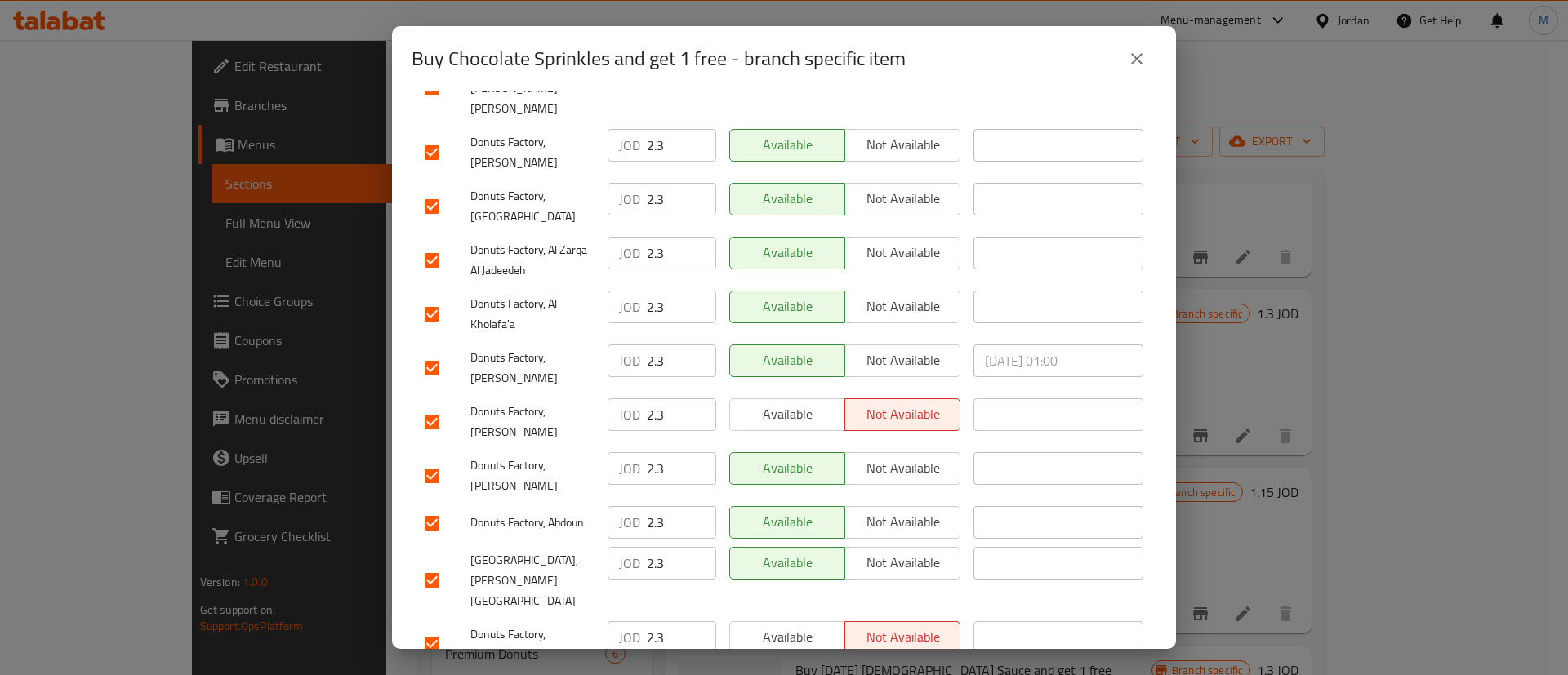
click at [805, 403] on span "Available" at bounding box center [787, 414] width 102 height 24
click at [813, 621] on button "Available" at bounding box center [786, 638] width 116 height 33
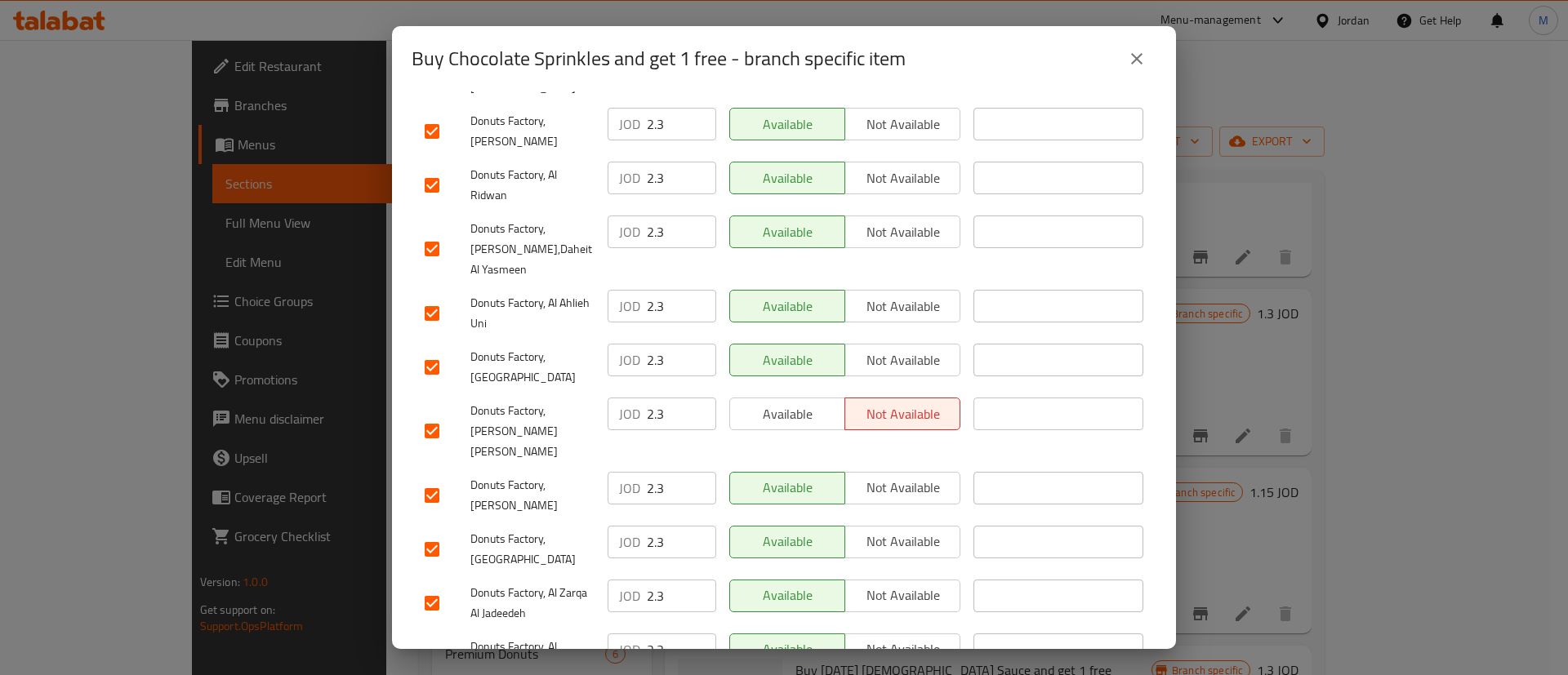
click at [803, 398] on button "Available" at bounding box center [786, 414] width 116 height 33
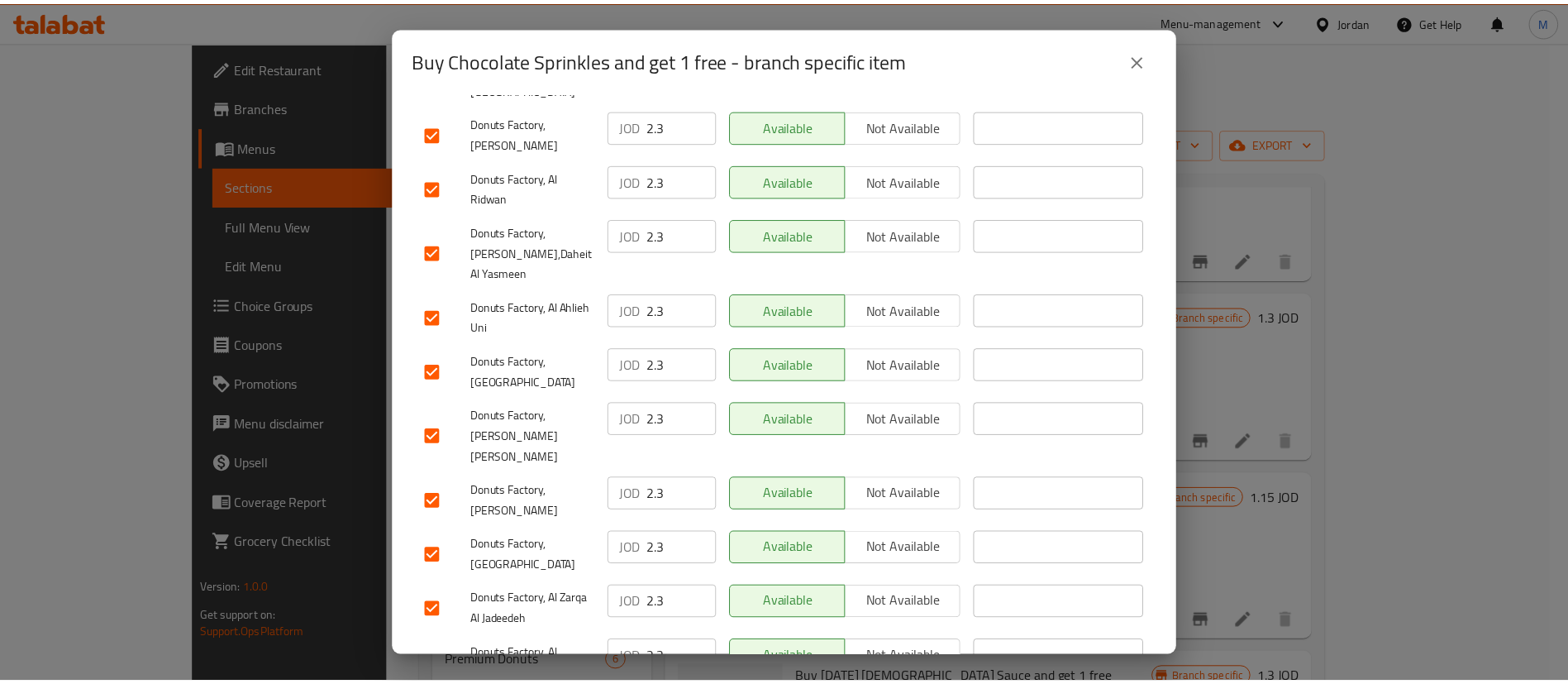
scroll to position [1261, 0]
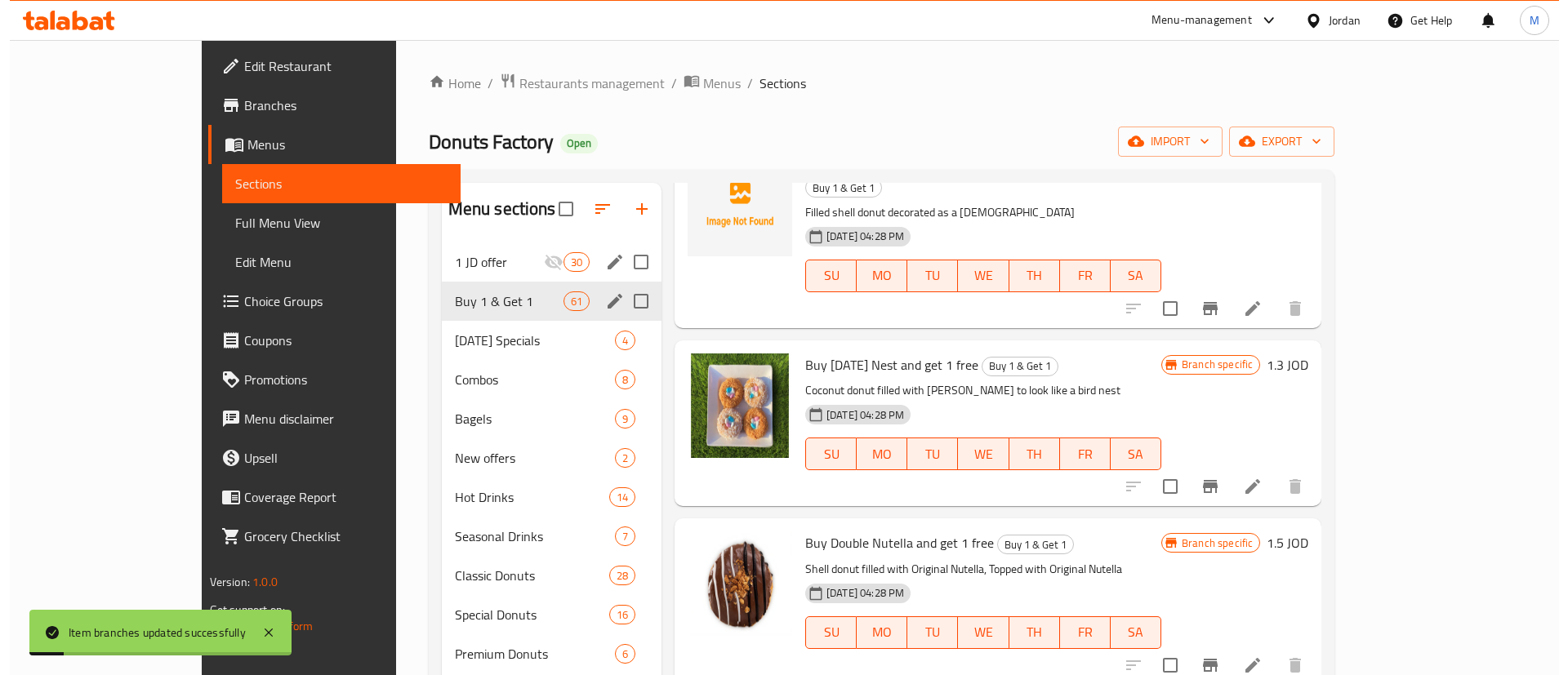
scroll to position [5568, 0]
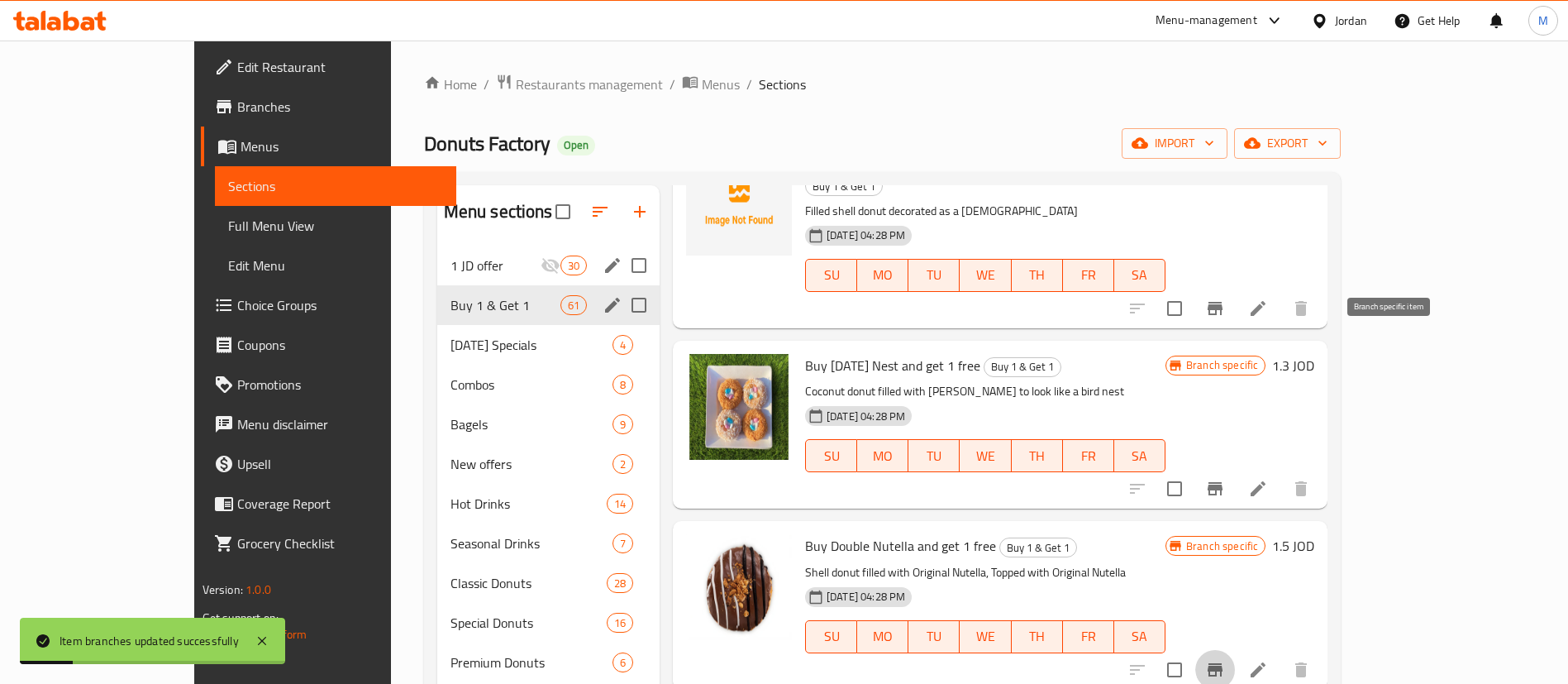
click at [1225, 660] on icon "Branch-specific-item" at bounding box center [1215, 670] width 20 height 20
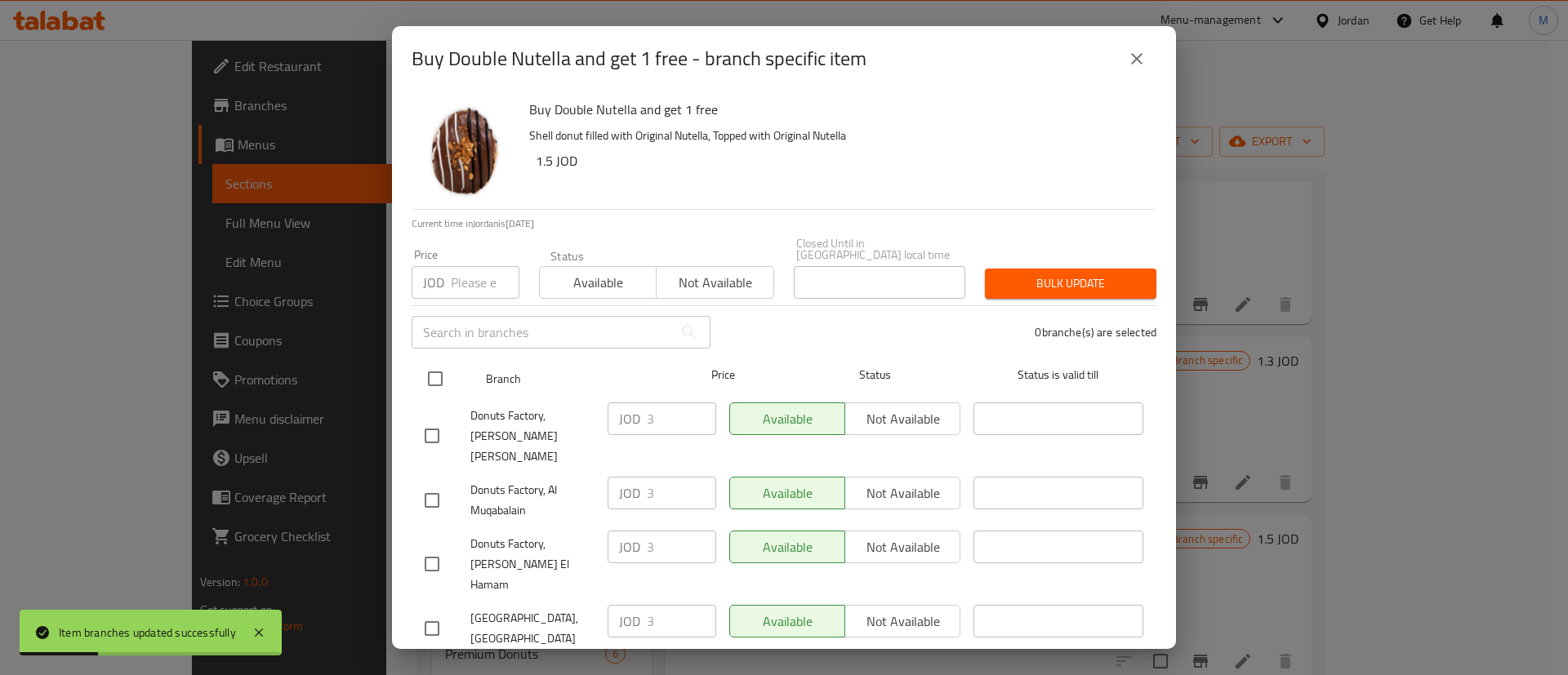
click at [436, 368] on input "checkbox" at bounding box center [436, 379] width 35 height 35
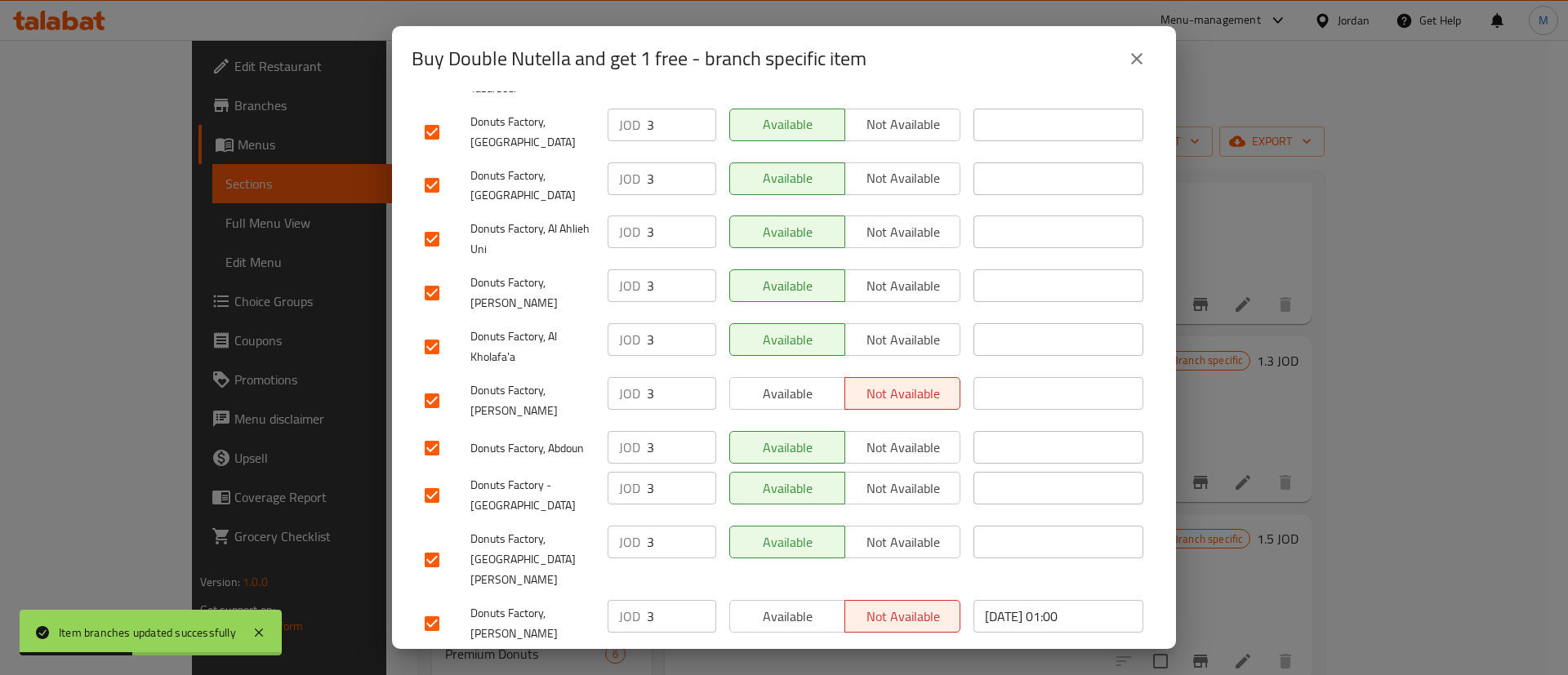
scroll to position [1245, 0]
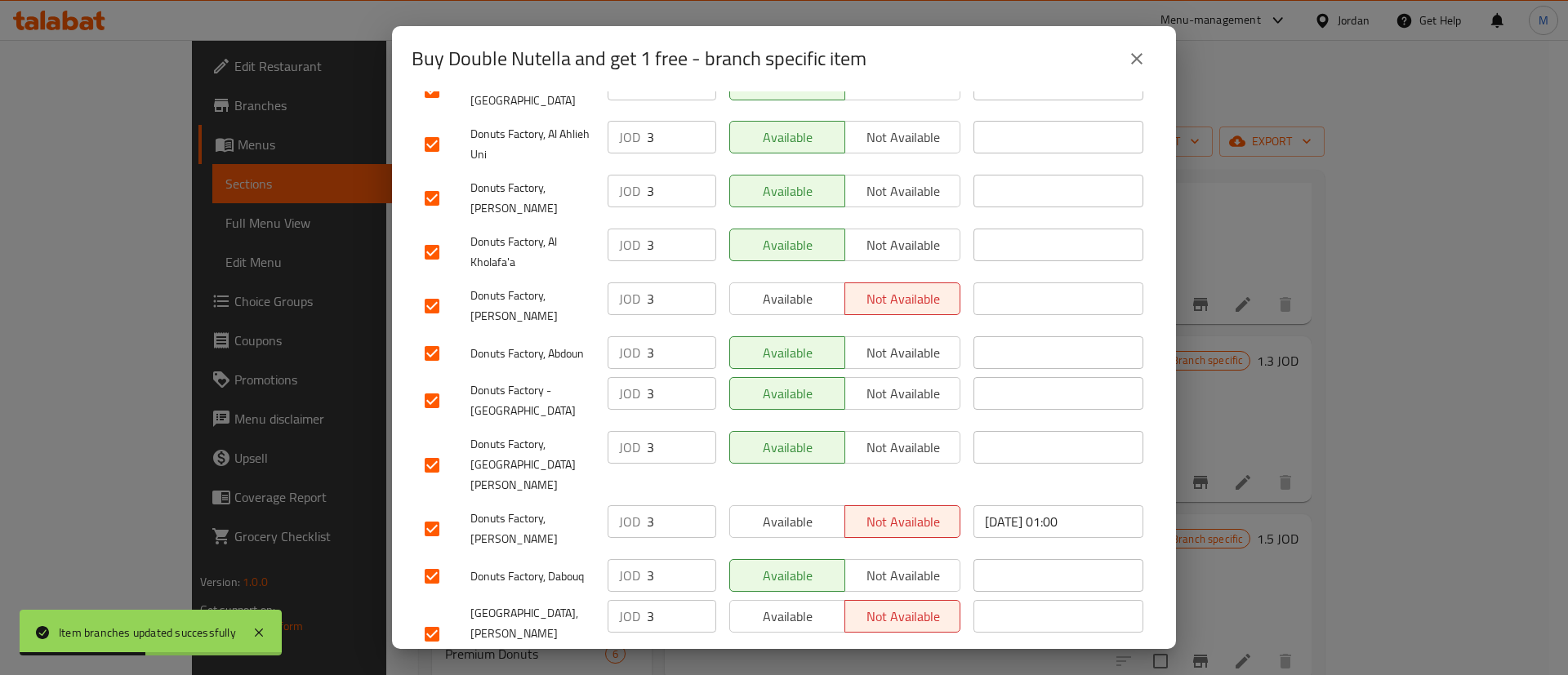
click at [812, 605] on span "Available" at bounding box center [787, 617] width 102 height 24
click at [804, 505] on button "Available" at bounding box center [786, 522] width 116 height 33
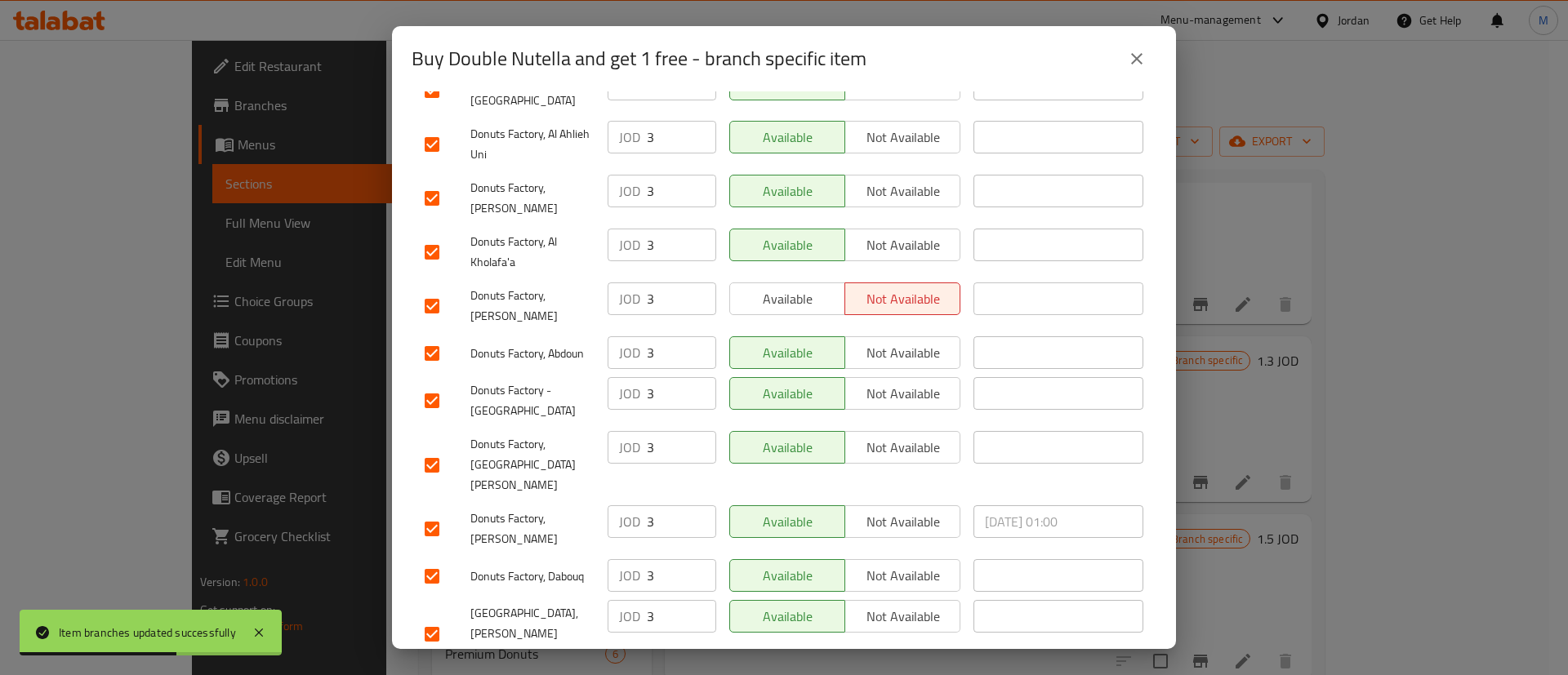
click at [811, 287] on span "Available" at bounding box center [787, 299] width 102 height 24
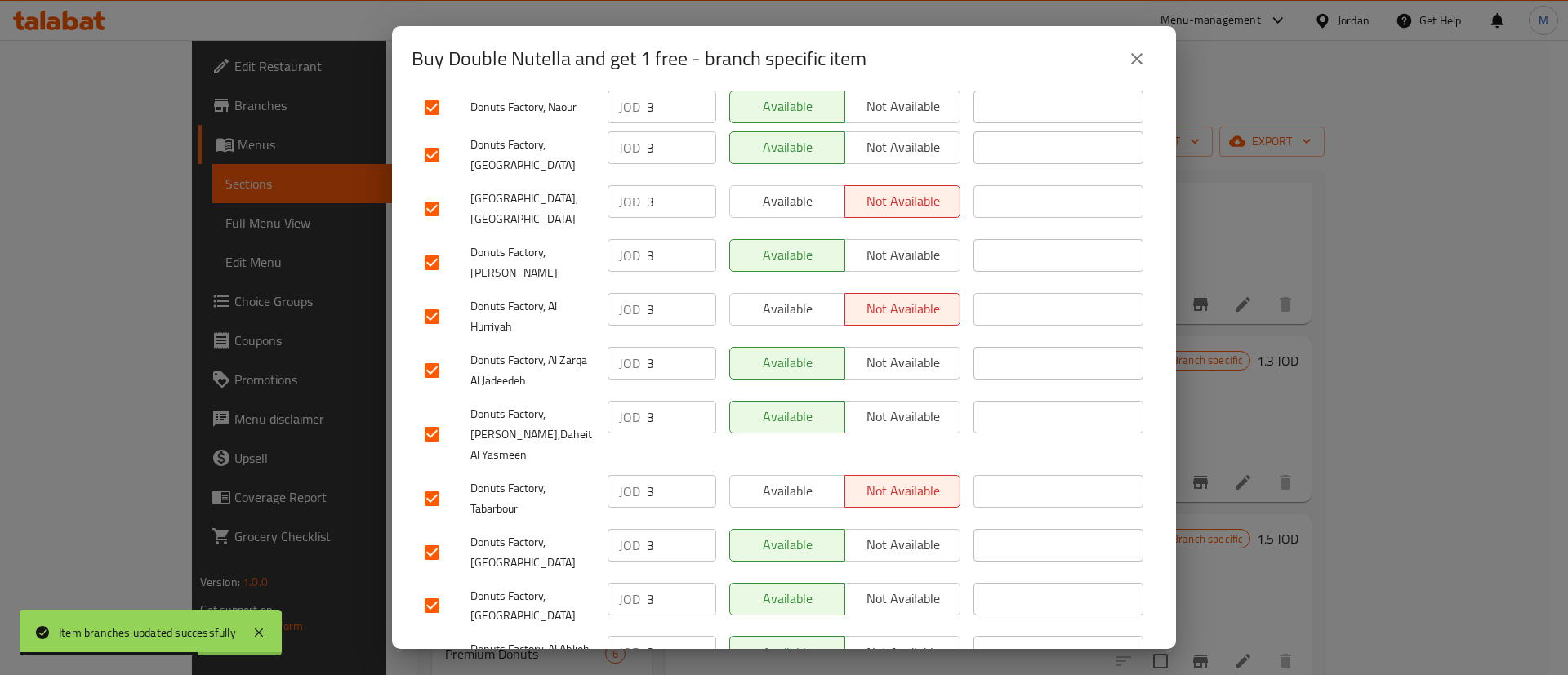
scroll to position [728, 0]
click at [796, 481] on span "Available" at bounding box center [787, 492] width 102 height 24
click at [788, 299] on span "Available" at bounding box center [787, 310] width 102 height 24
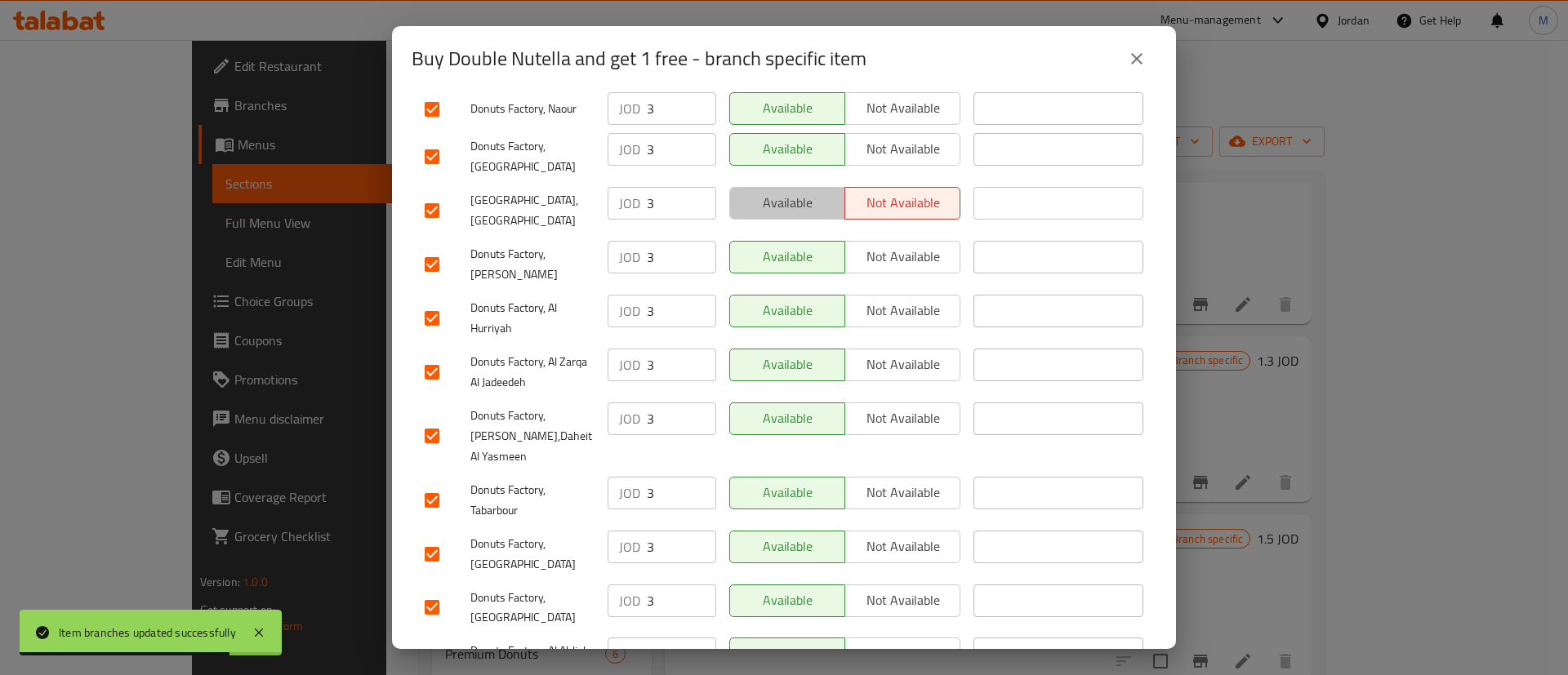
click at [805, 191] on span "Available" at bounding box center [787, 202] width 102 height 24
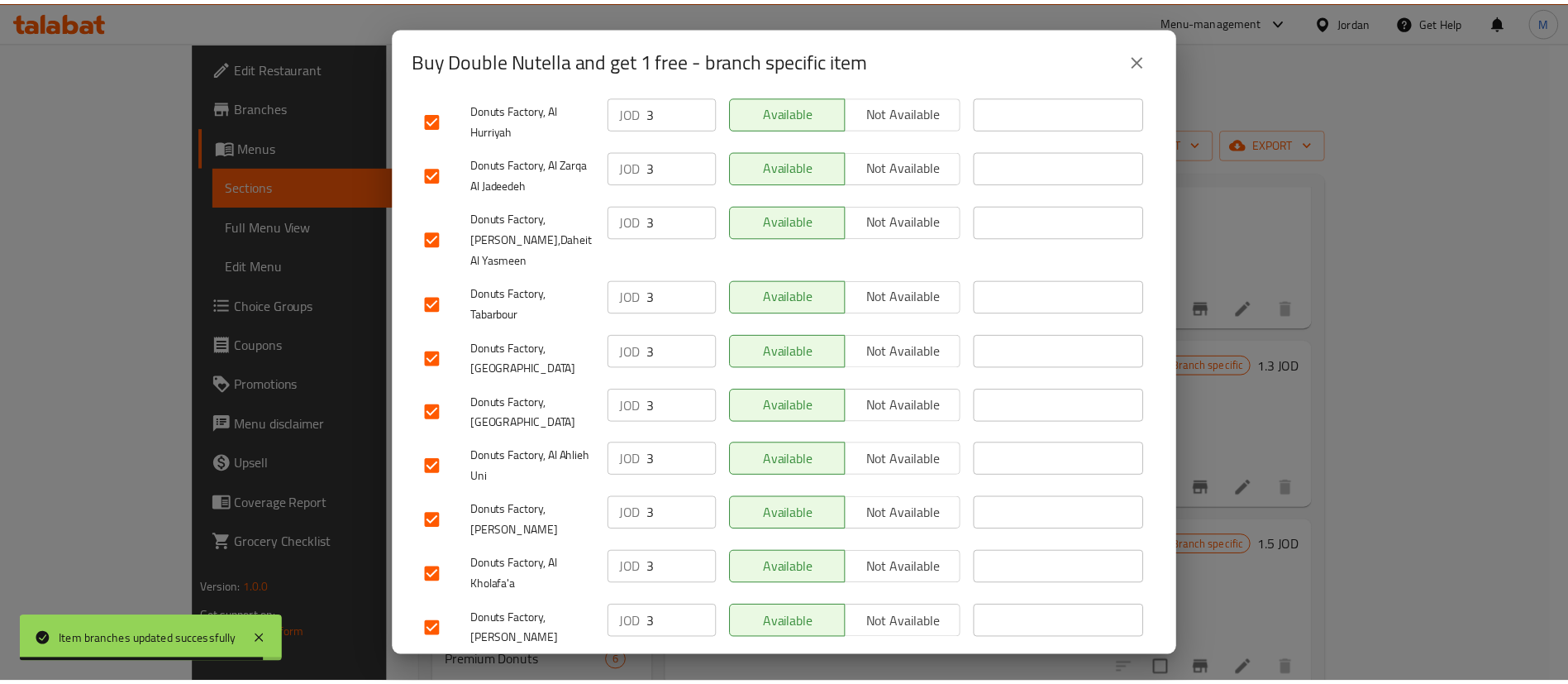
scroll to position [1261, 0]
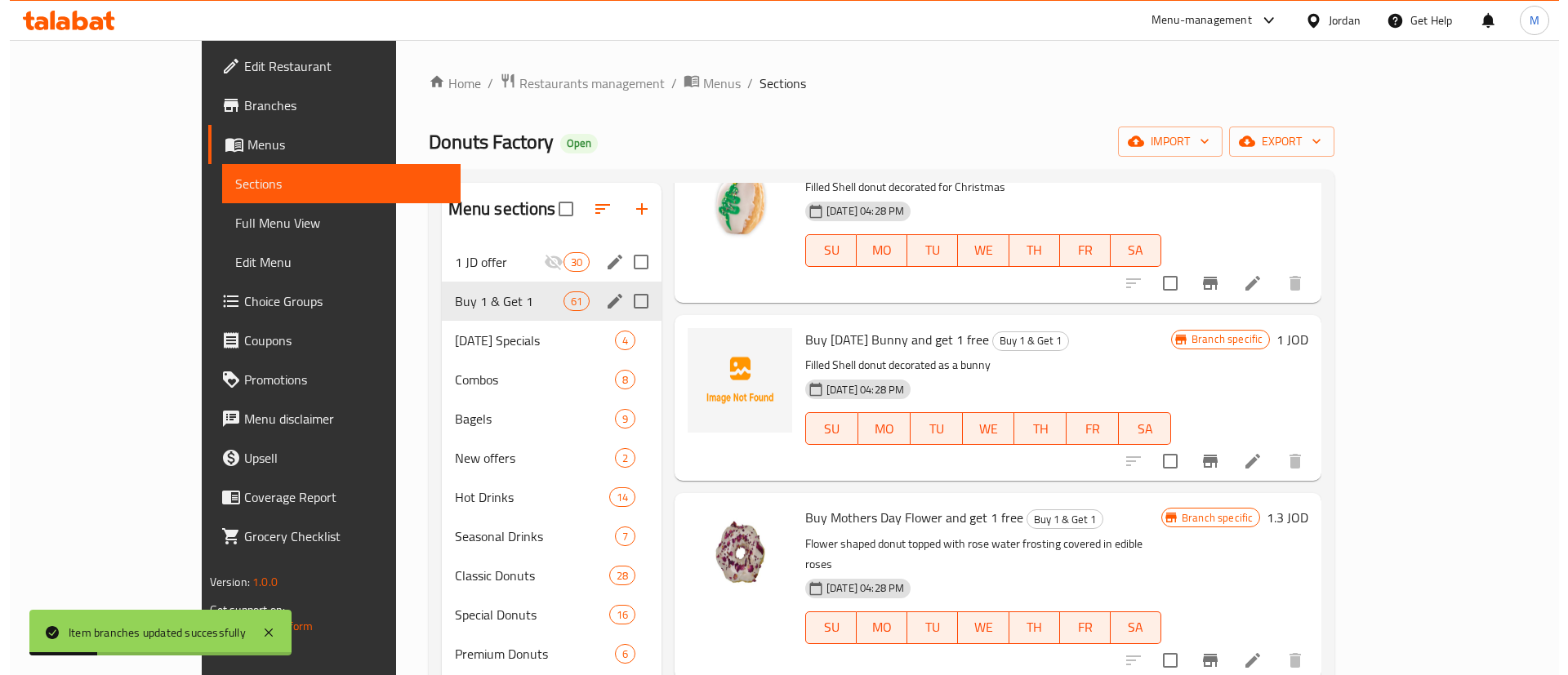
scroll to position [6324, 0]
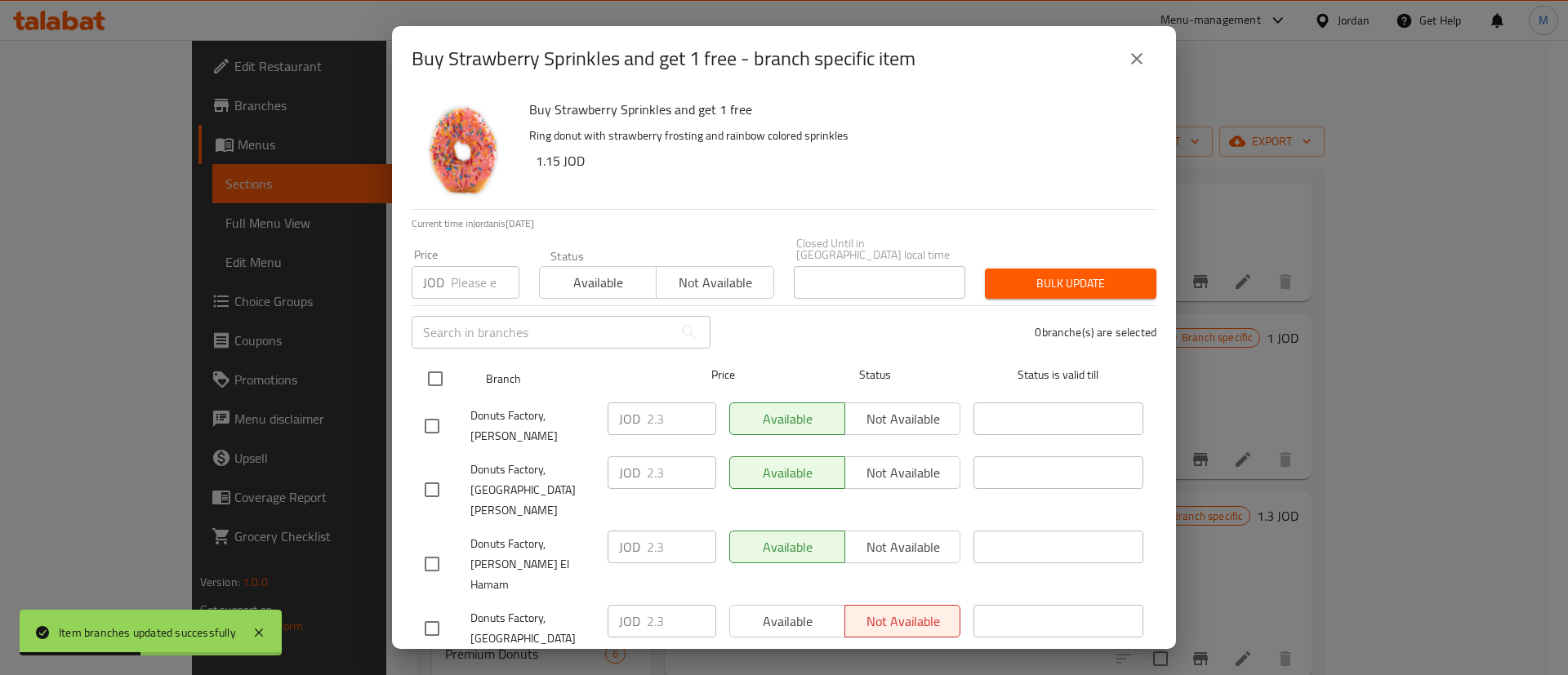
click at [443, 361] on input "checkbox" at bounding box center [436, 379] width 35 height 35
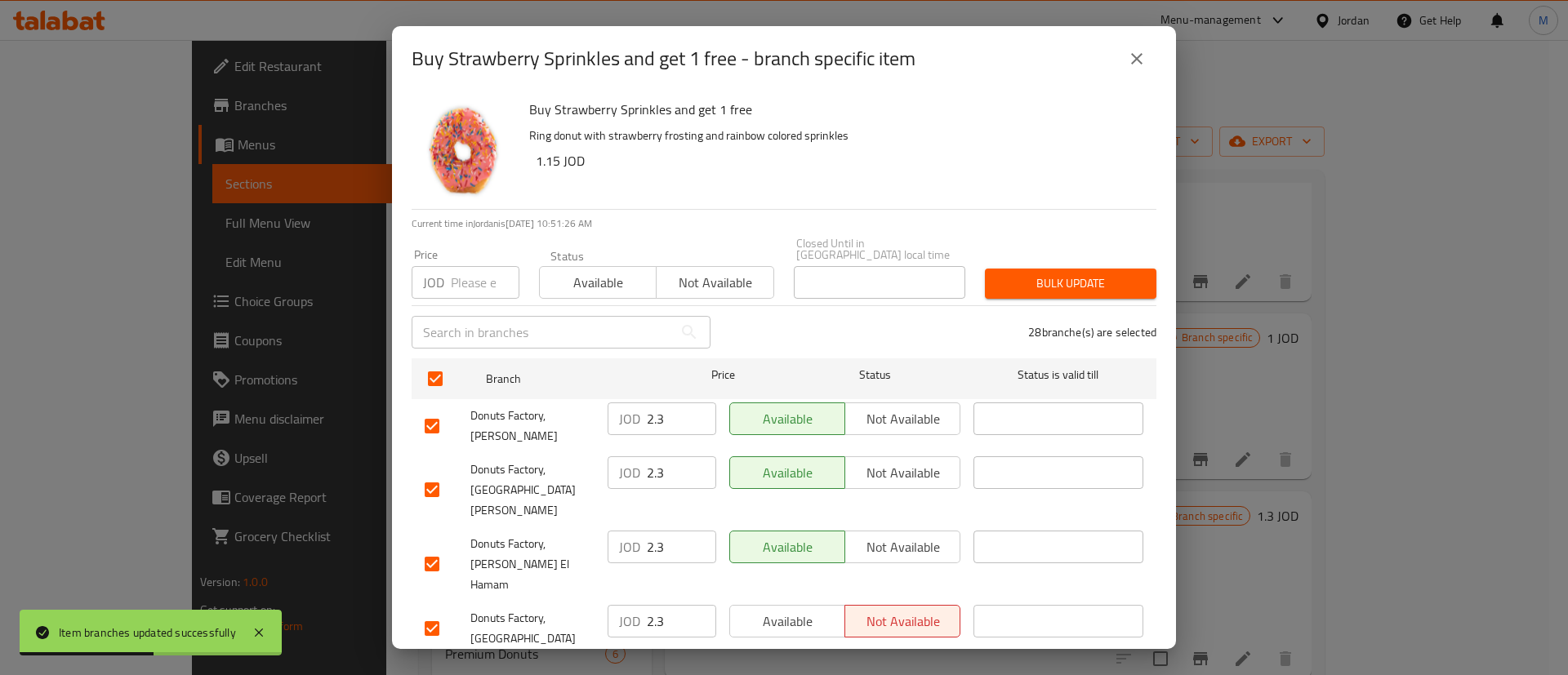
click at [811, 610] on span "Available" at bounding box center [787, 621] width 102 height 24
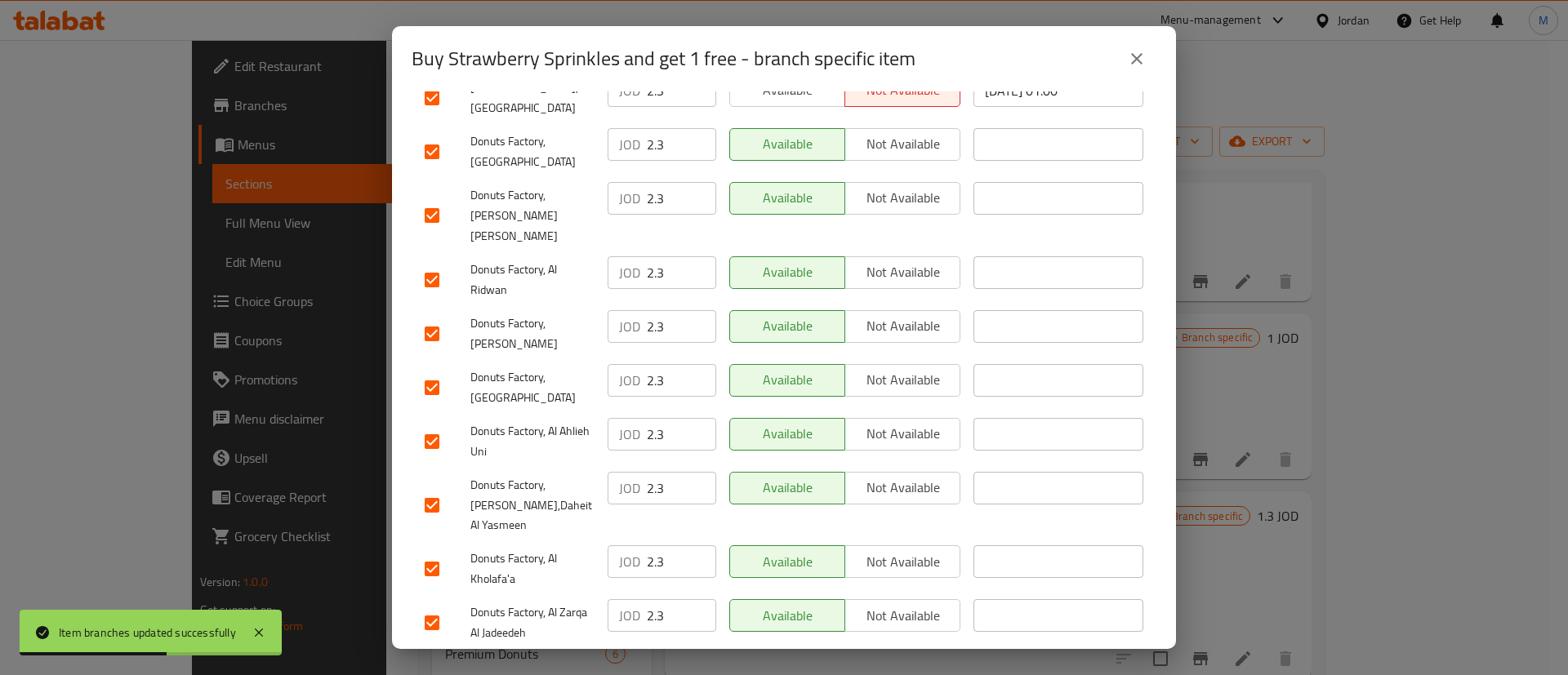
scroll to position [1245, 0]
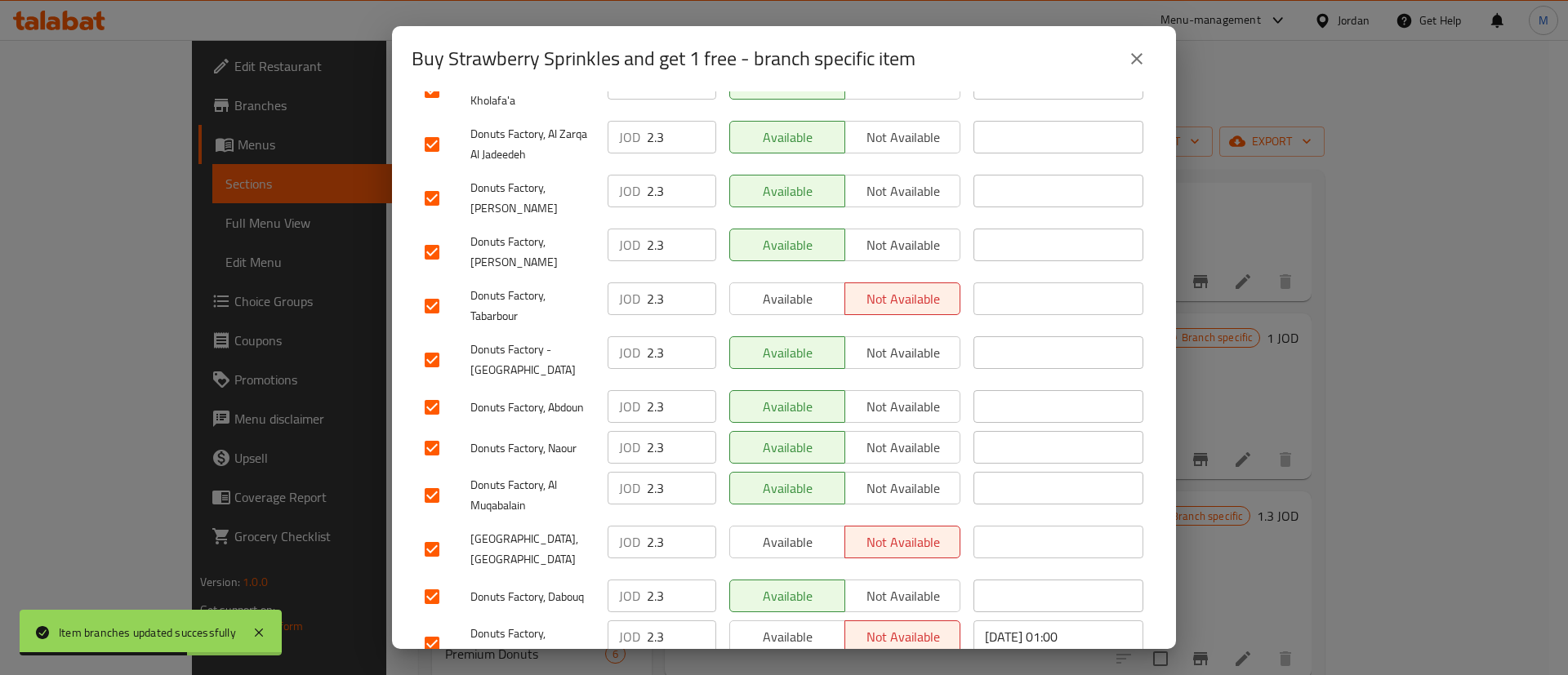
click at [786, 626] on span "Available" at bounding box center [787, 637] width 102 height 24
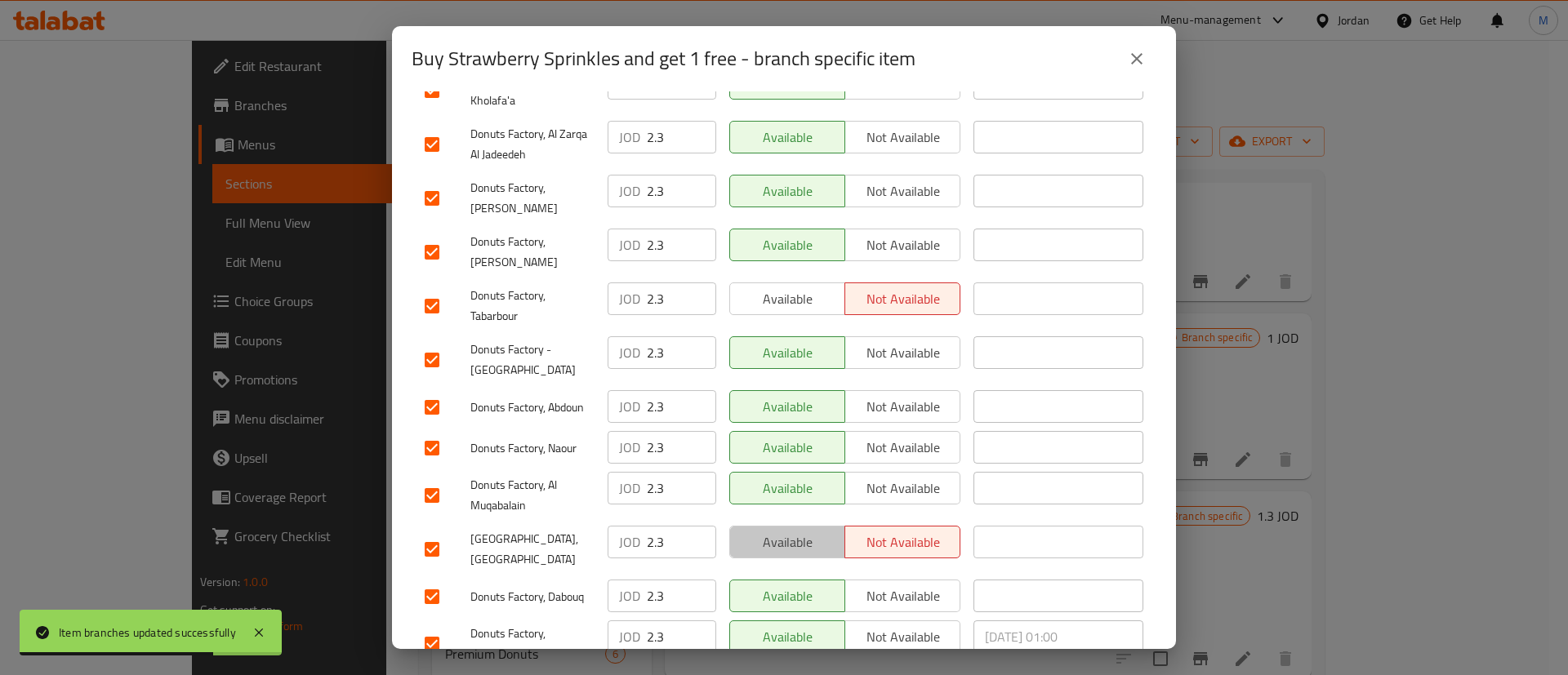
click at [804, 531] on span "Available" at bounding box center [787, 542] width 102 height 24
click at [796, 287] on span "Available" at bounding box center [787, 299] width 102 height 24
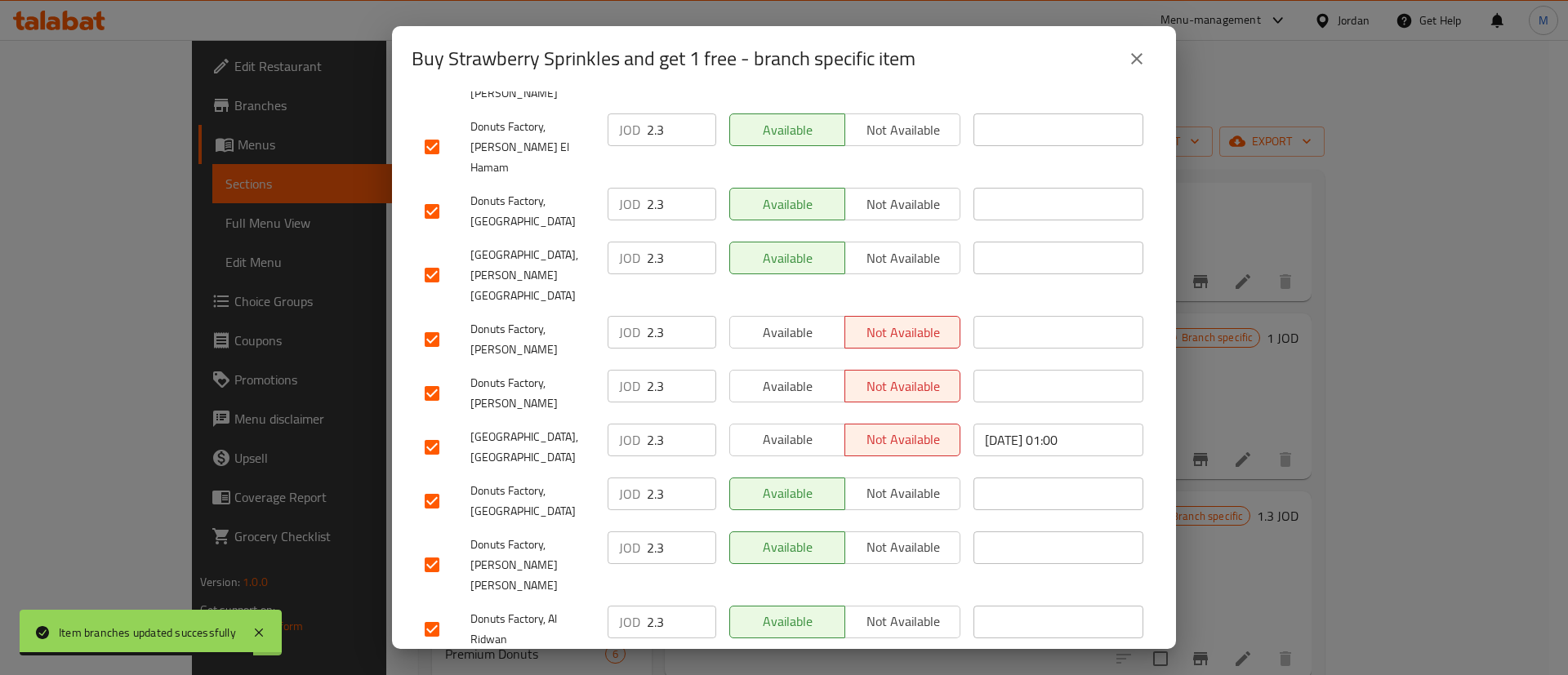
scroll to position [407, 0]
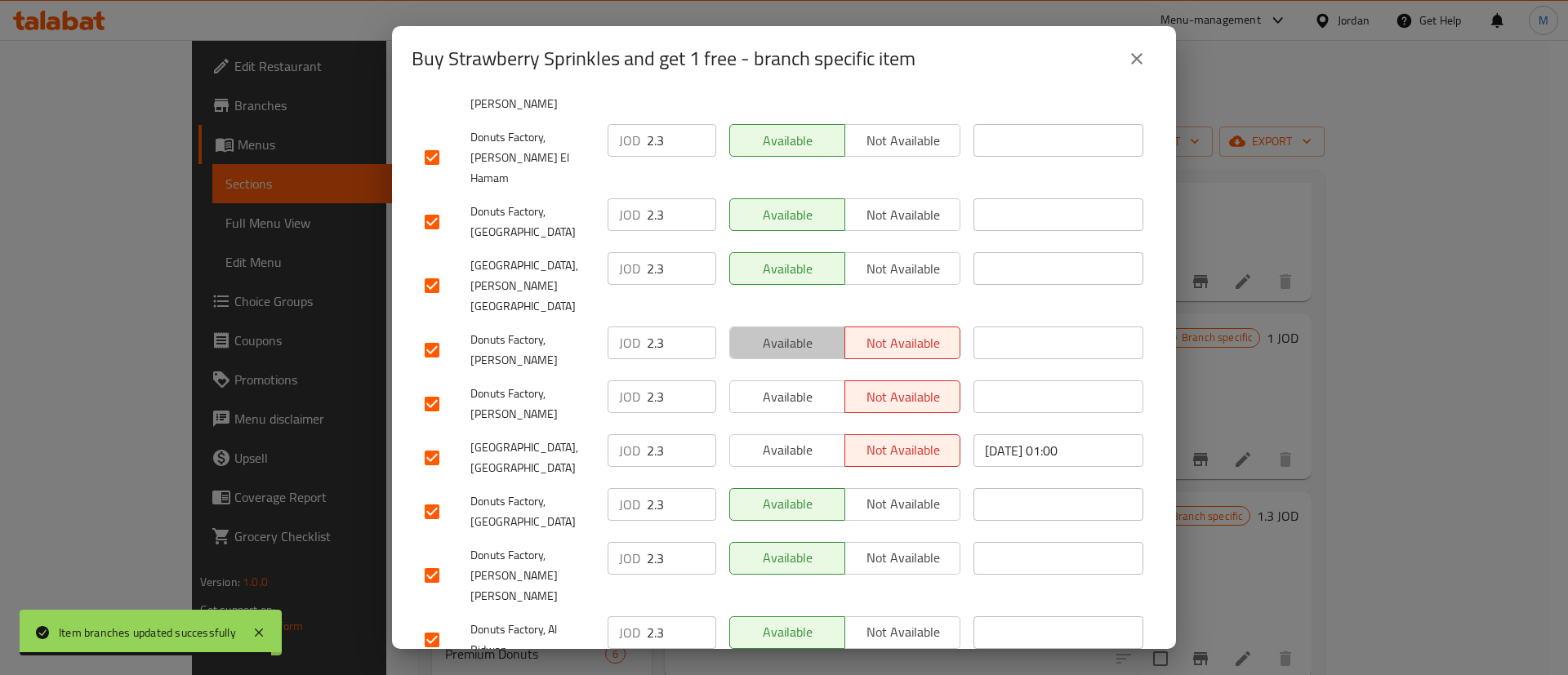
click at [797, 332] on span "Available" at bounding box center [787, 343] width 102 height 24
click at [807, 385] on span "Available" at bounding box center [787, 397] width 102 height 24
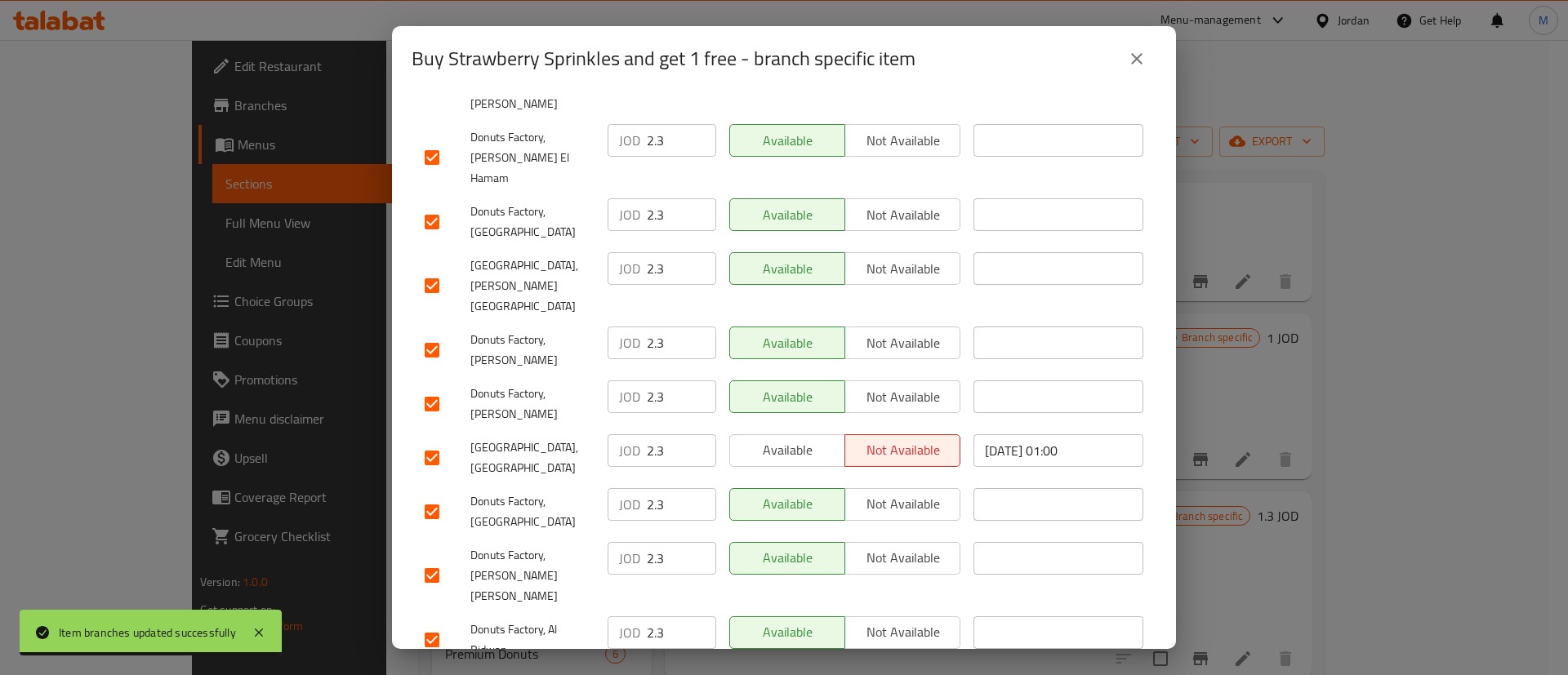
click at [810, 438] on span "Available" at bounding box center [787, 449] width 102 height 24
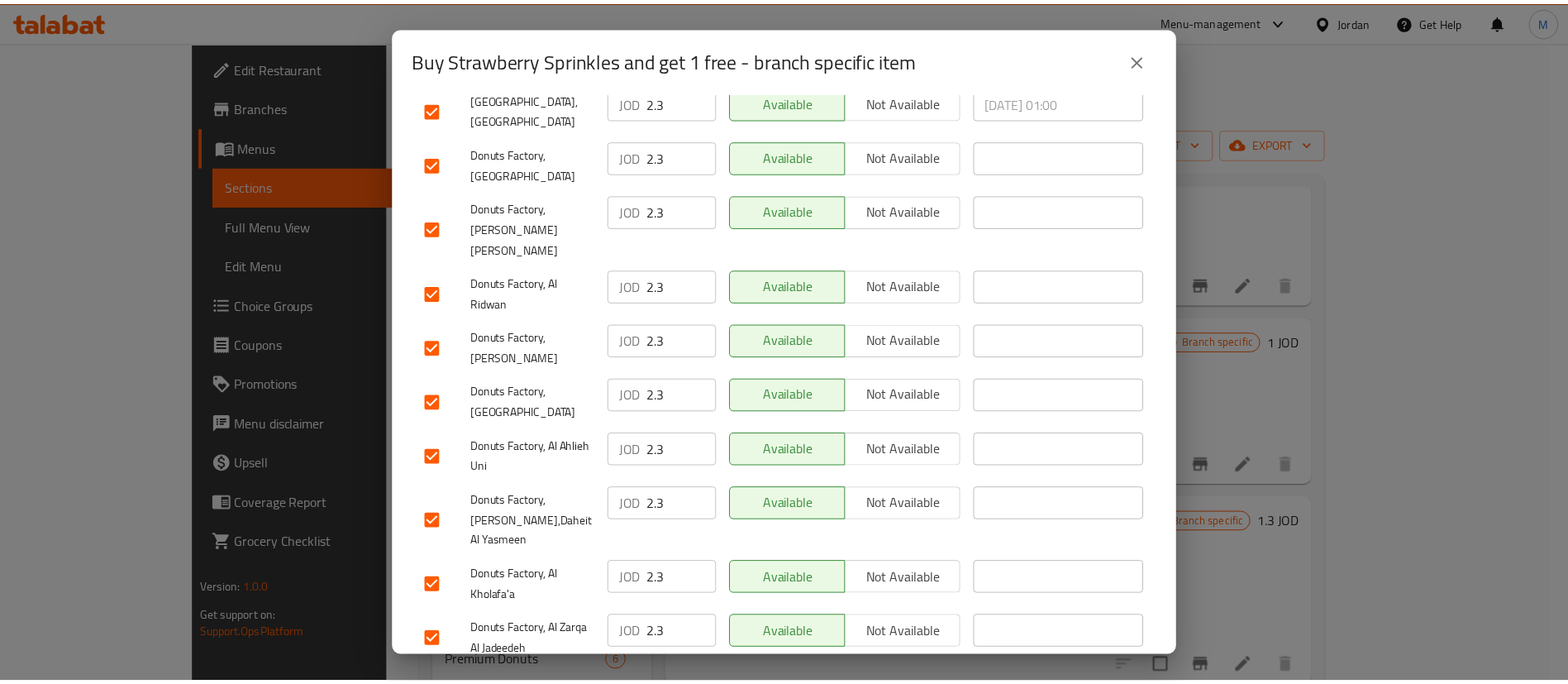
scroll to position [1261, 0]
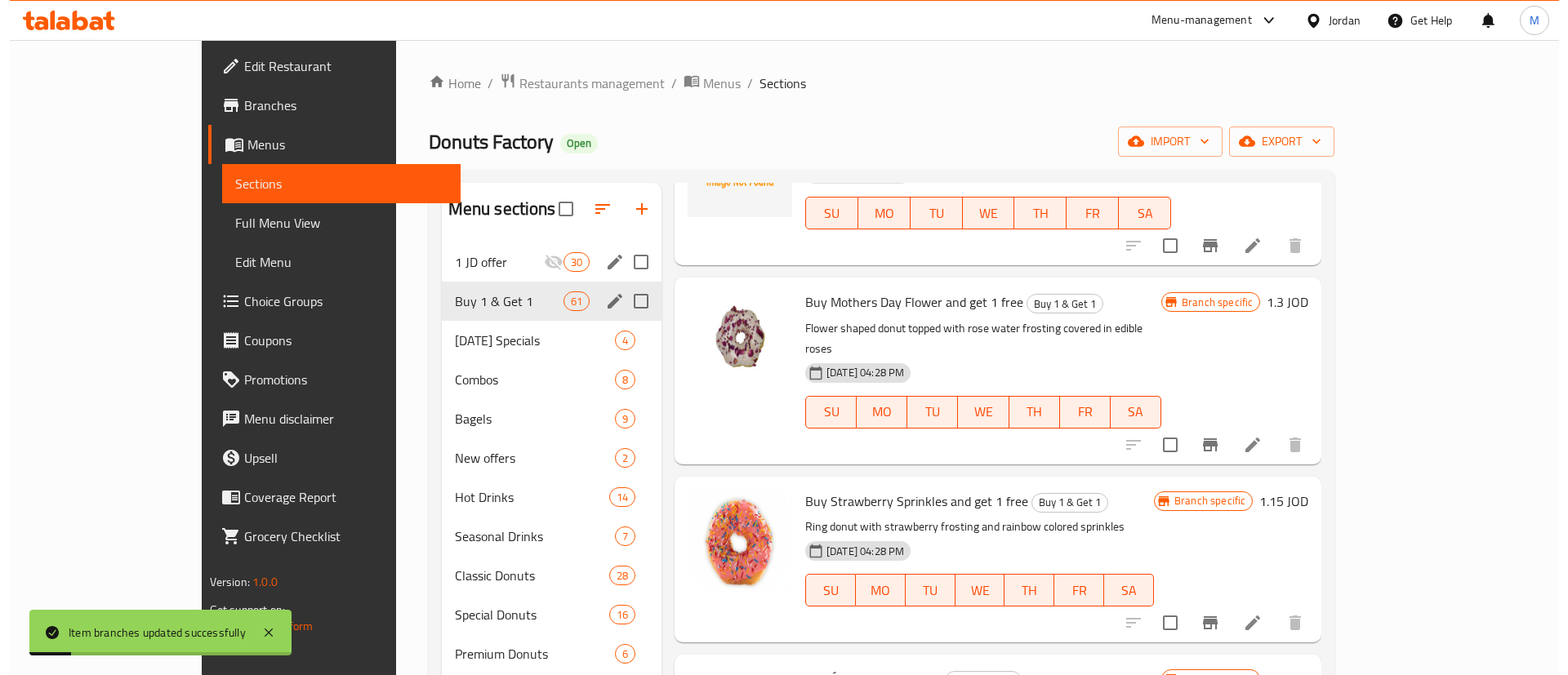
scroll to position [6559, 0]
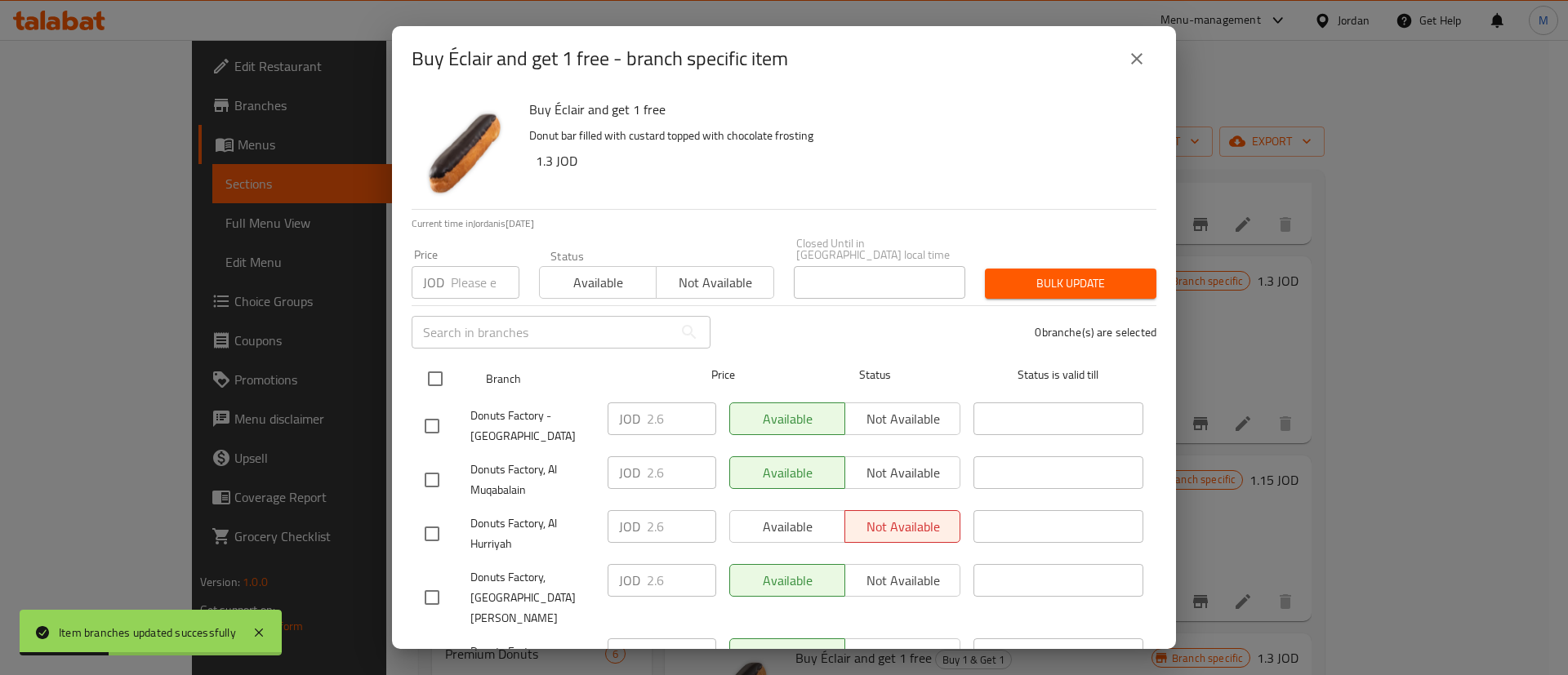
click at [441, 365] on input "checkbox" at bounding box center [436, 379] width 35 height 35
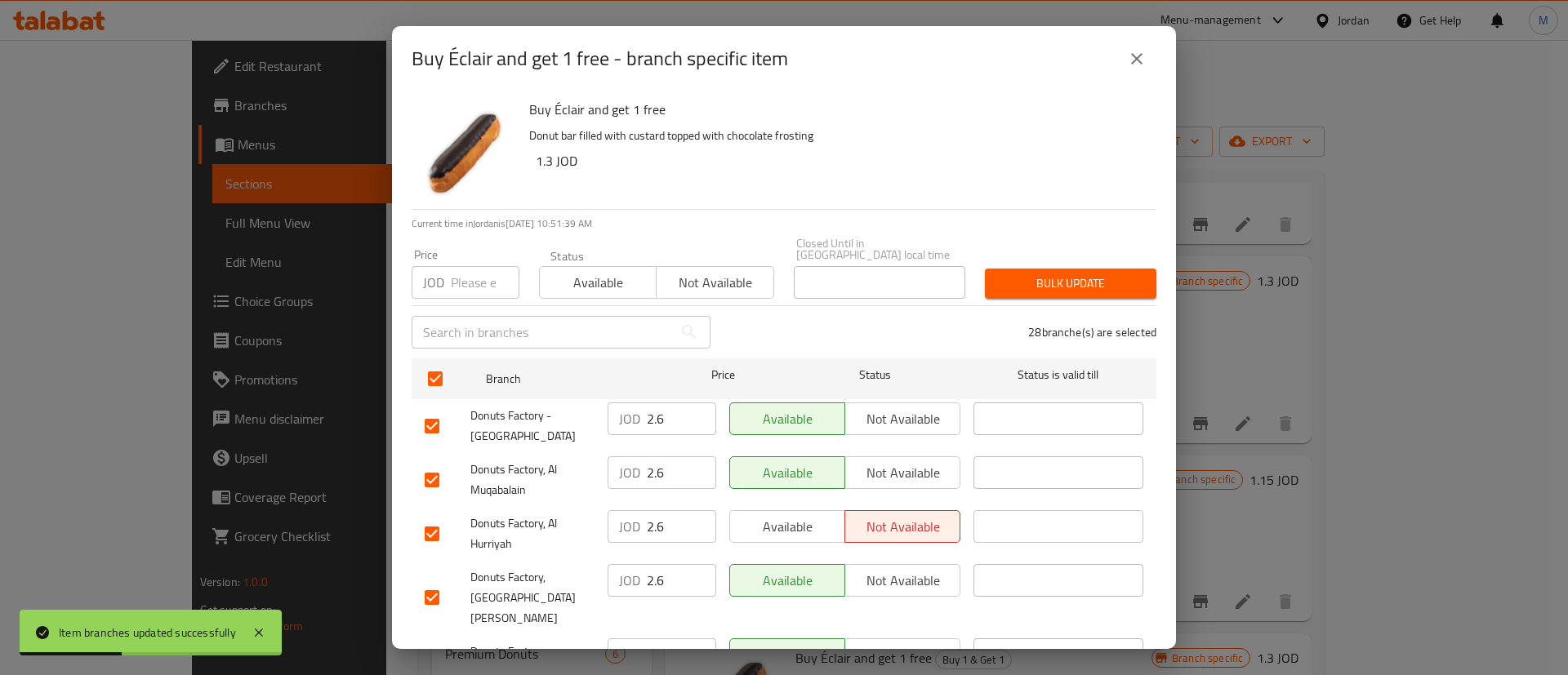
click at [775, 517] on span "Available" at bounding box center [787, 527] width 102 height 24
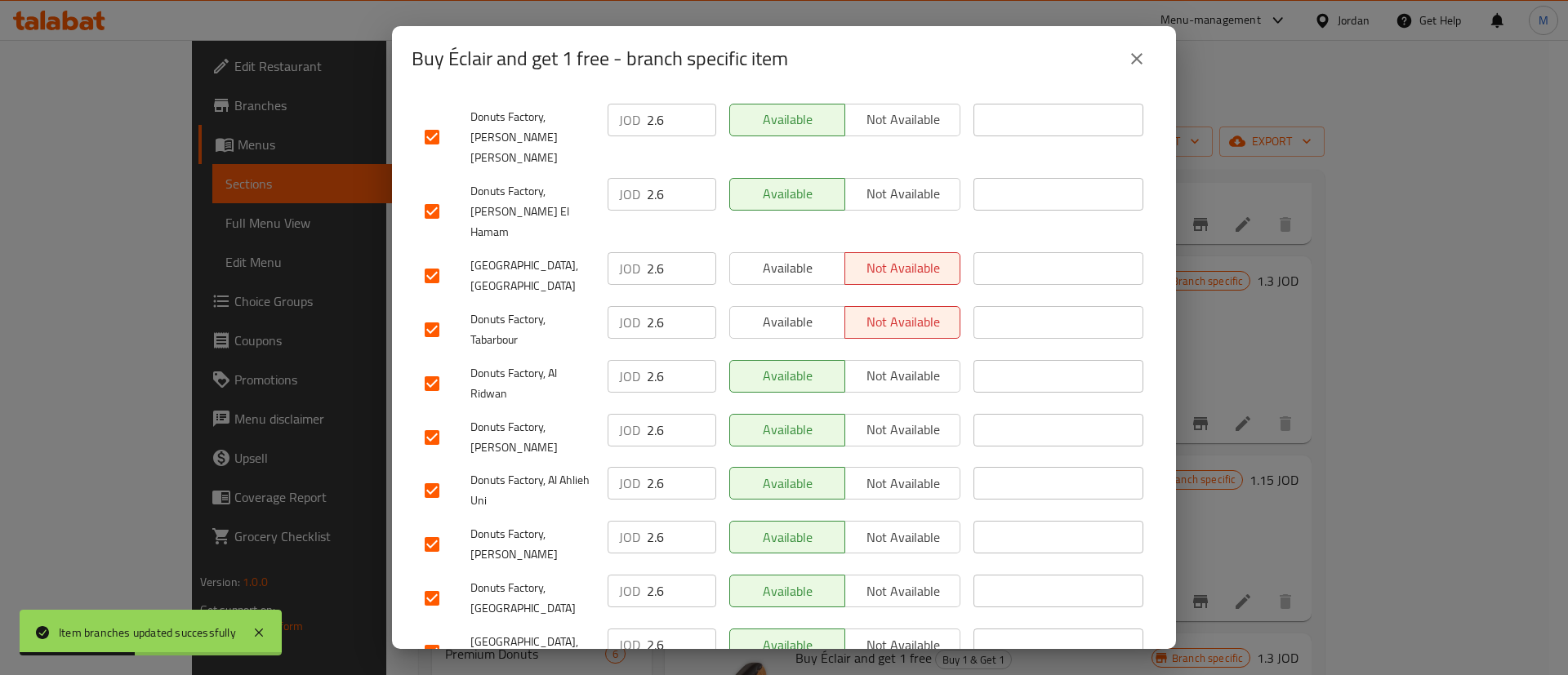
scroll to position [1245, 0]
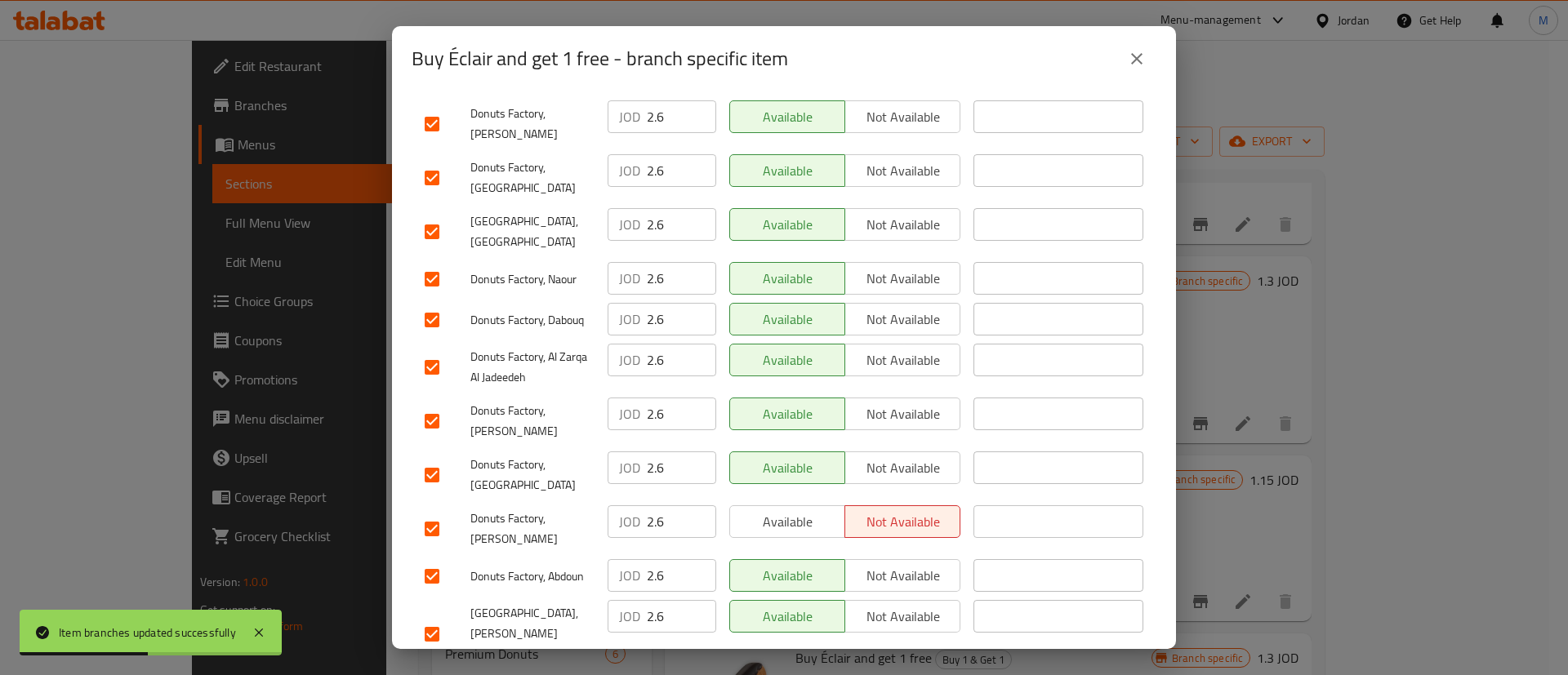
click at [796, 510] on span "Available" at bounding box center [787, 522] width 102 height 24
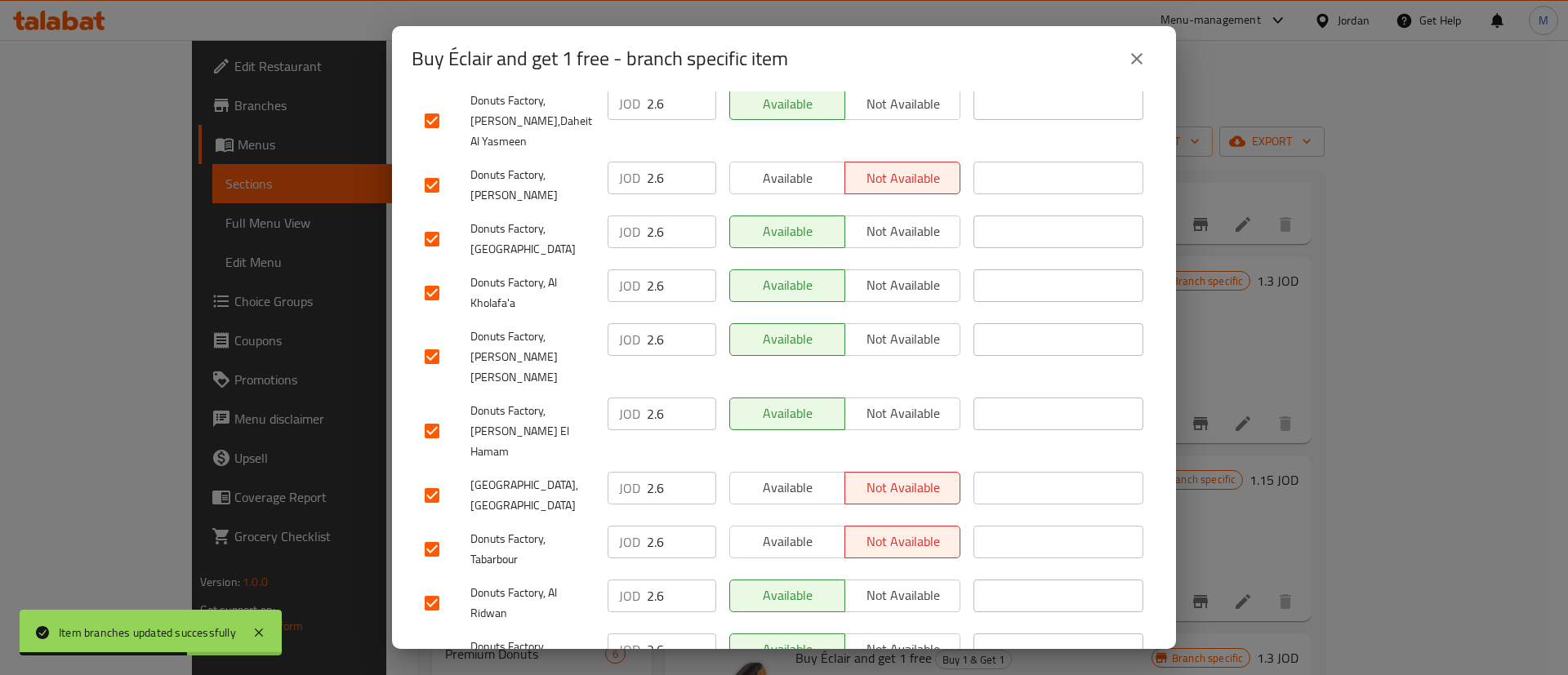
scroll to position [603, 0]
click at [824, 478] on span "Available" at bounding box center [787, 490] width 102 height 24
click at [819, 533] on span "Available" at bounding box center [787, 544] width 102 height 24
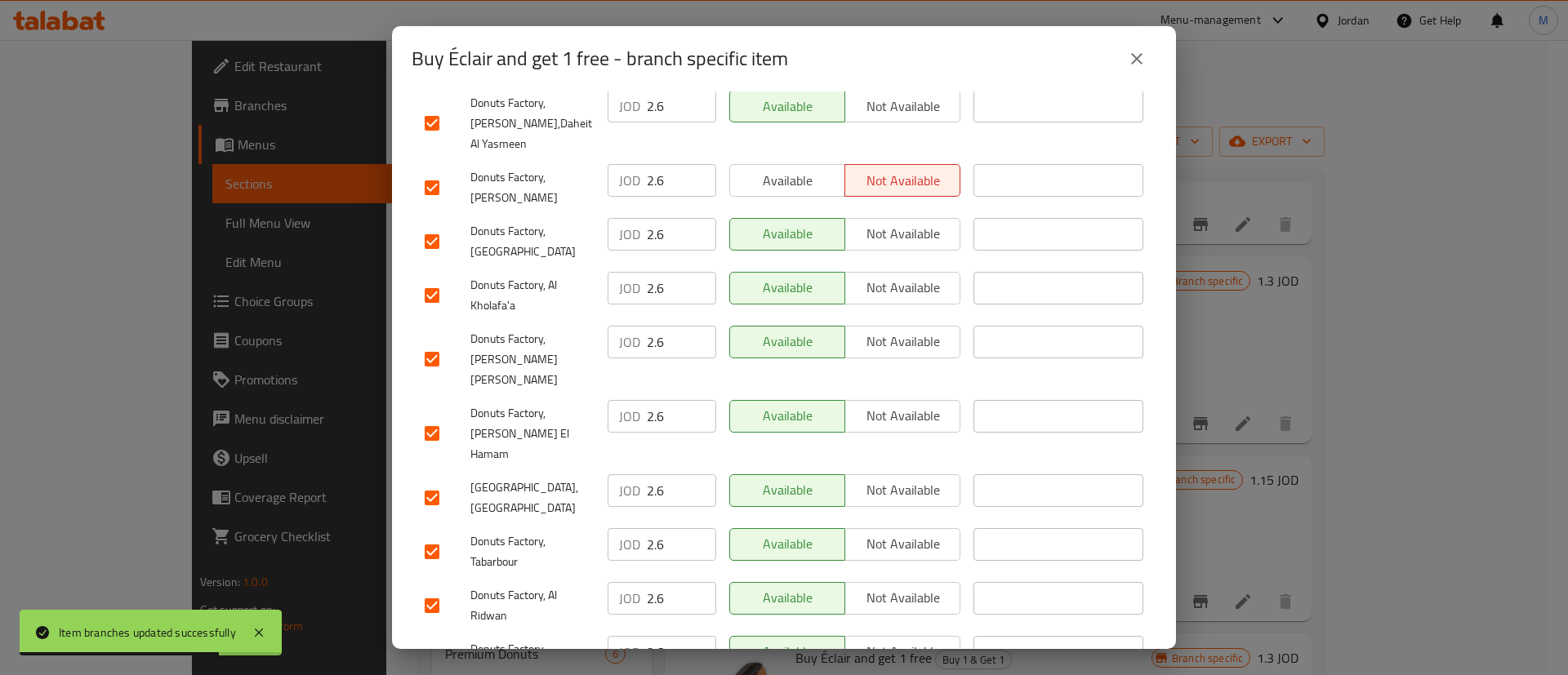
click at [793, 169] on span "Available" at bounding box center [787, 180] width 102 height 24
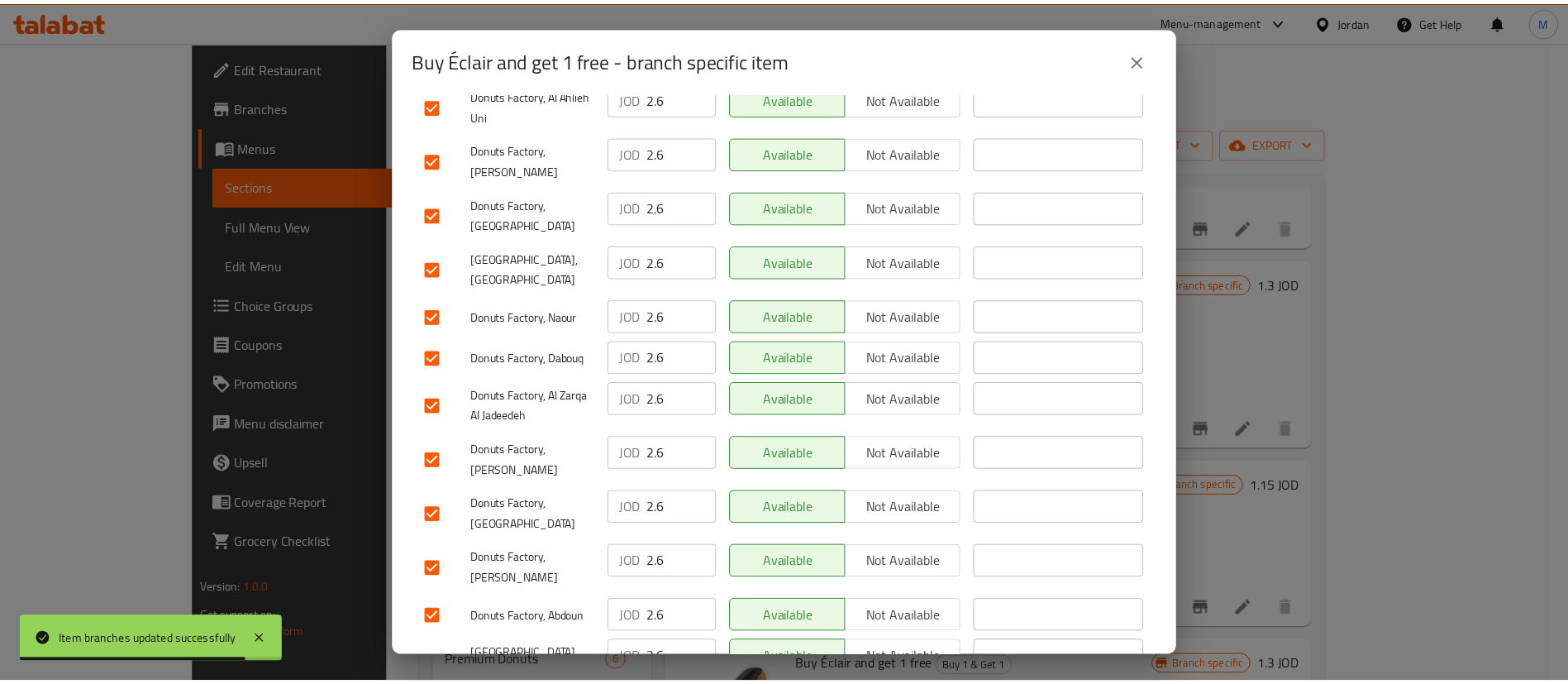
scroll to position [1261, 0]
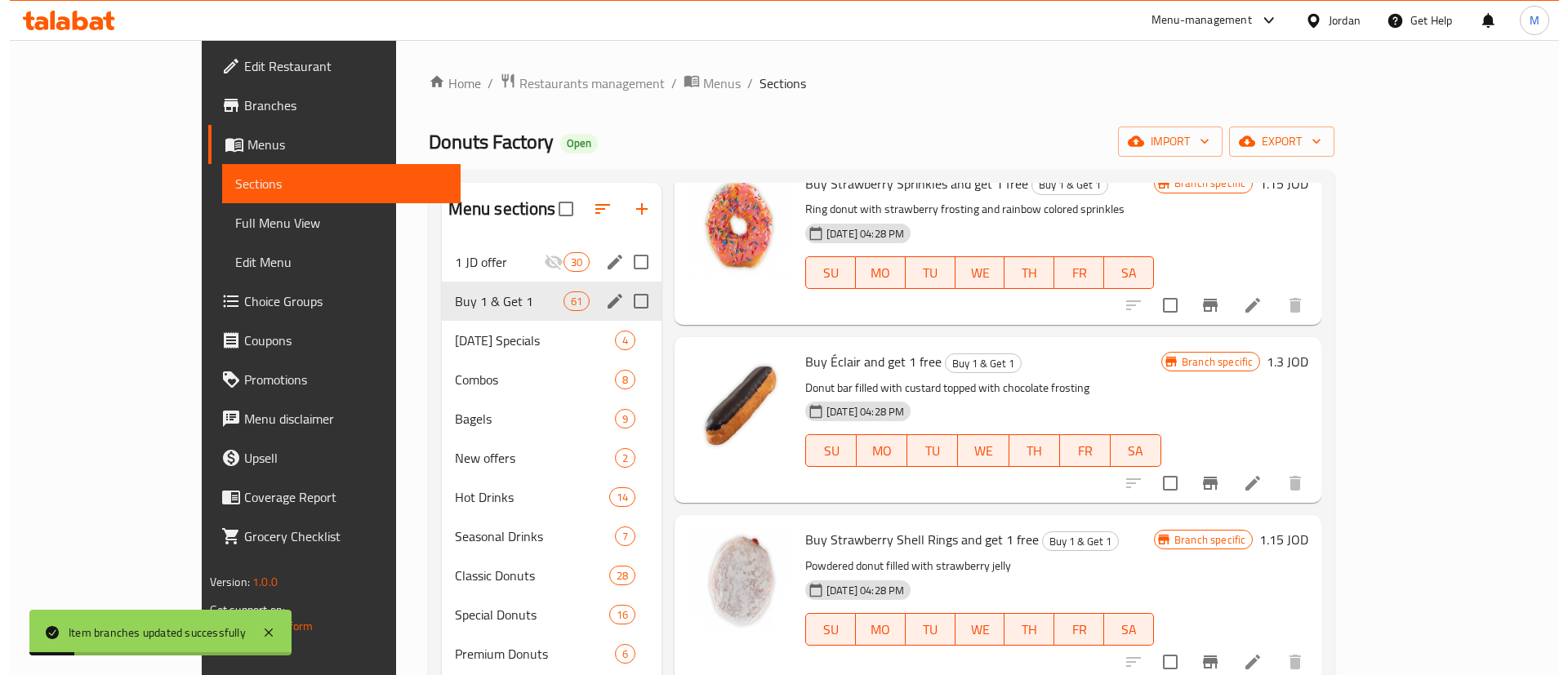
scroll to position [6860, 0]
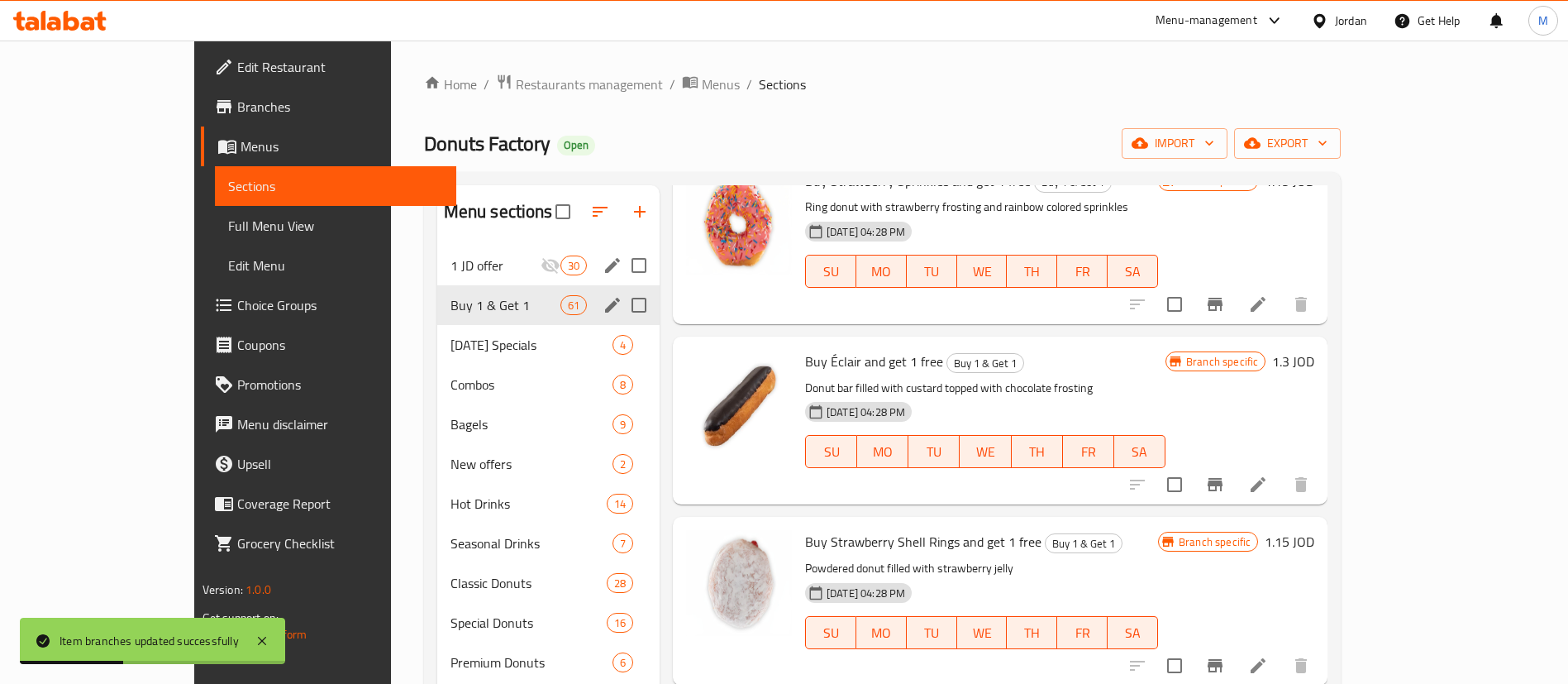
click at [1225, 656] on icon "Branch-specific-item" at bounding box center [1215, 666] width 20 height 20
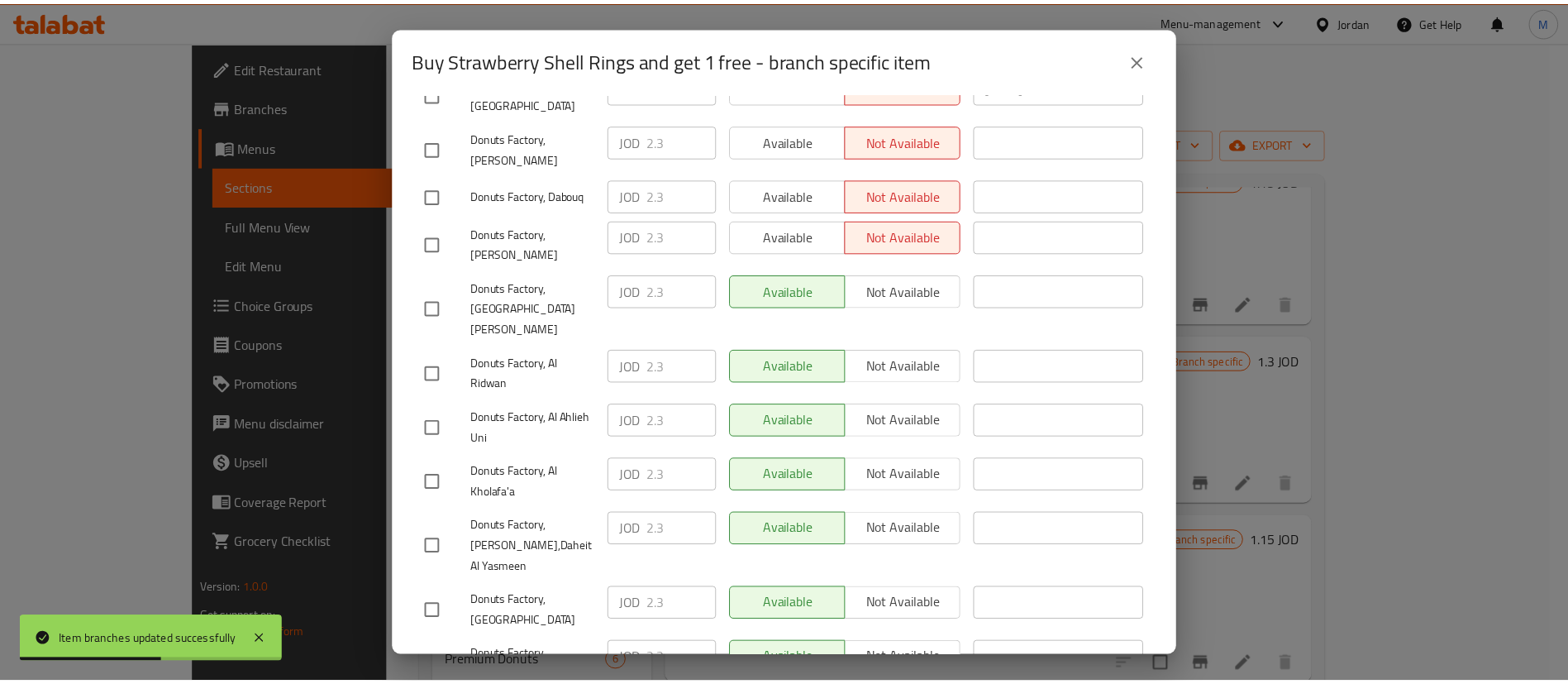
scroll to position [610, 0]
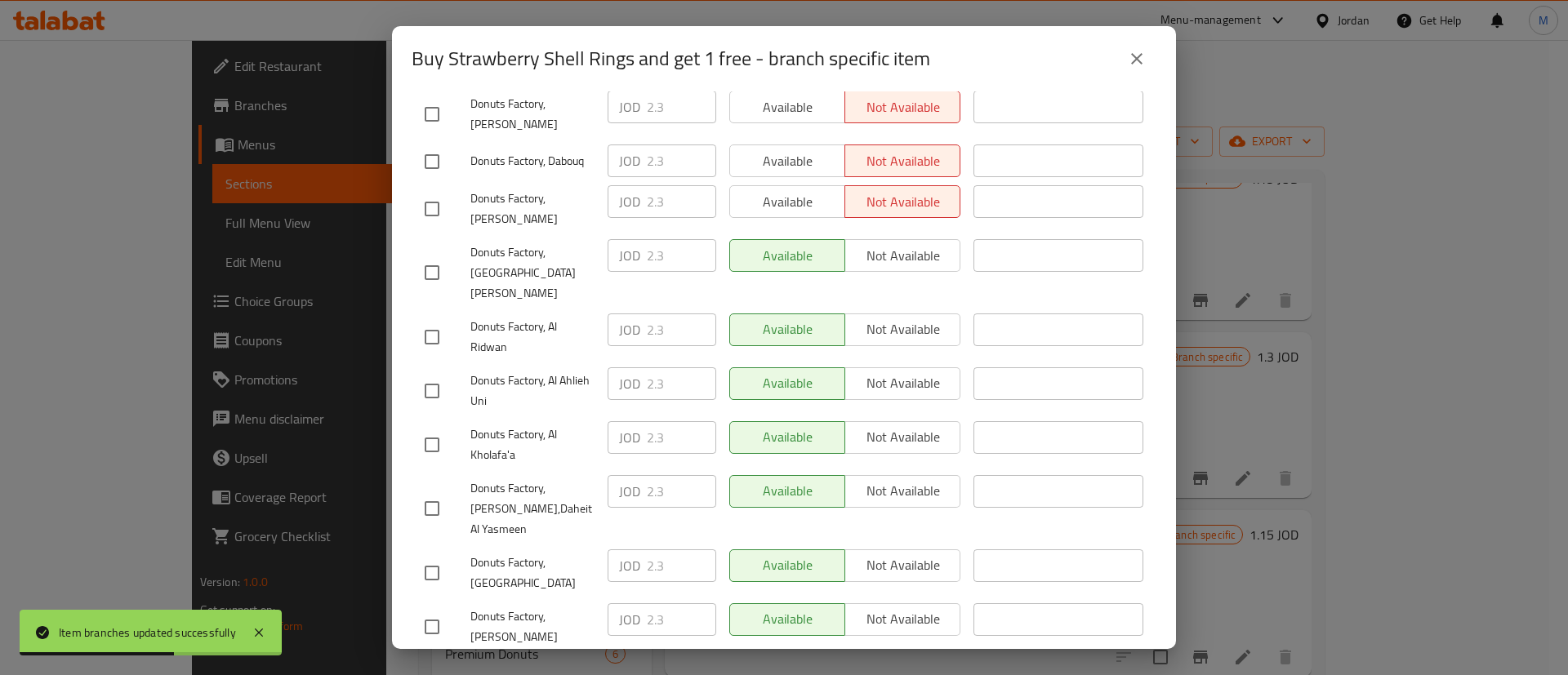
click at [1132, 54] on icon "close" at bounding box center [1136, 58] width 12 height 12
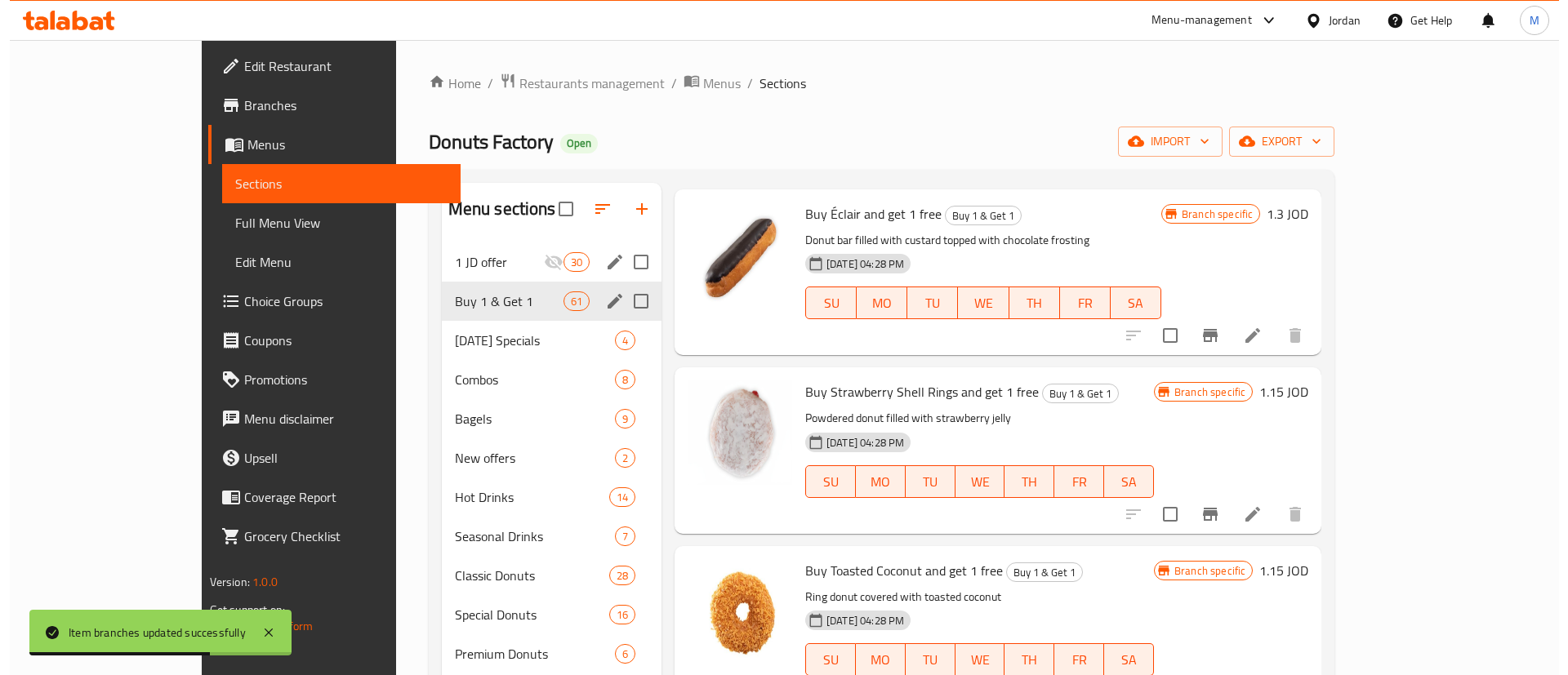
scroll to position [7005, 0]
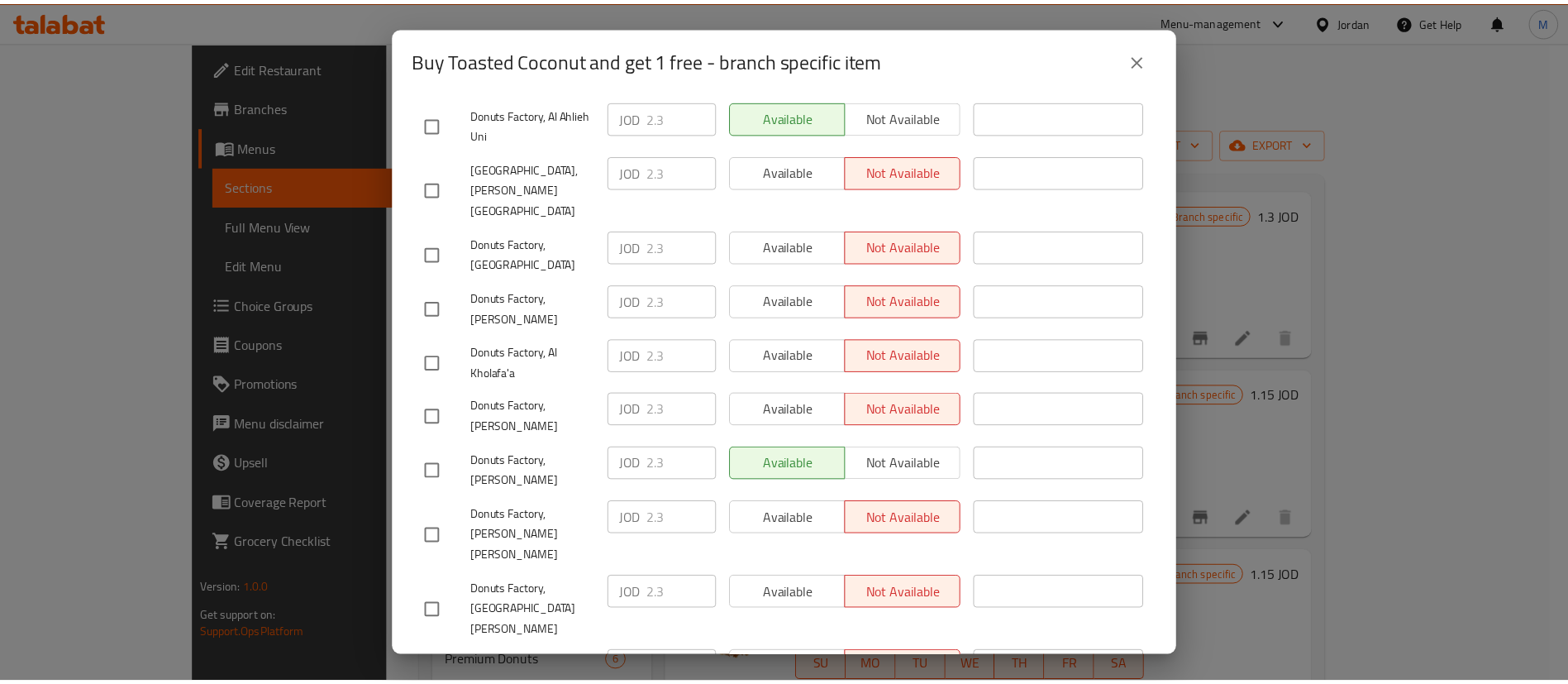
scroll to position [1261, 0]
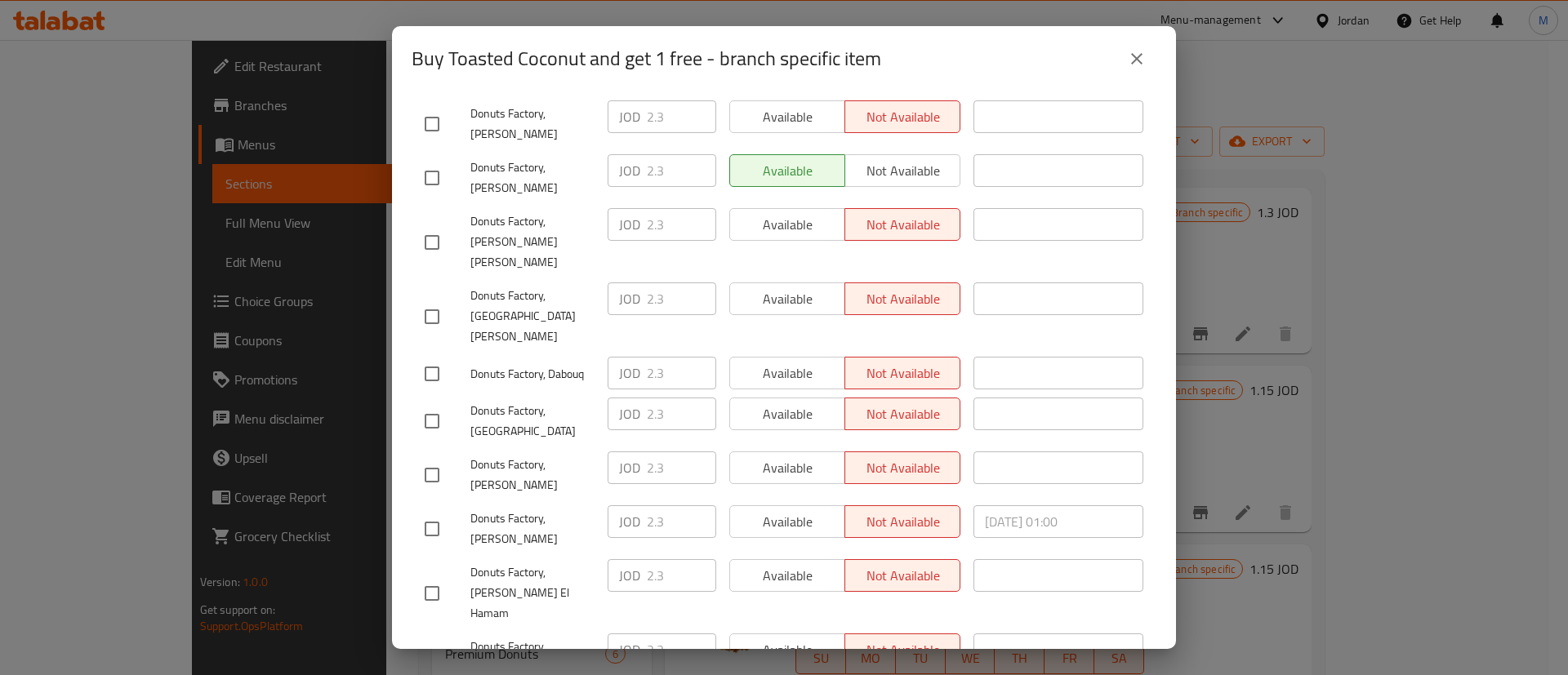
drag, startPoint x: 1122, startPoint y: 53, endPoint x: 1134, endPoint y: 53, distance: 12.0
click at [1124, 52] on button "close" at bounding box center [1136, 59] width 40 height 40
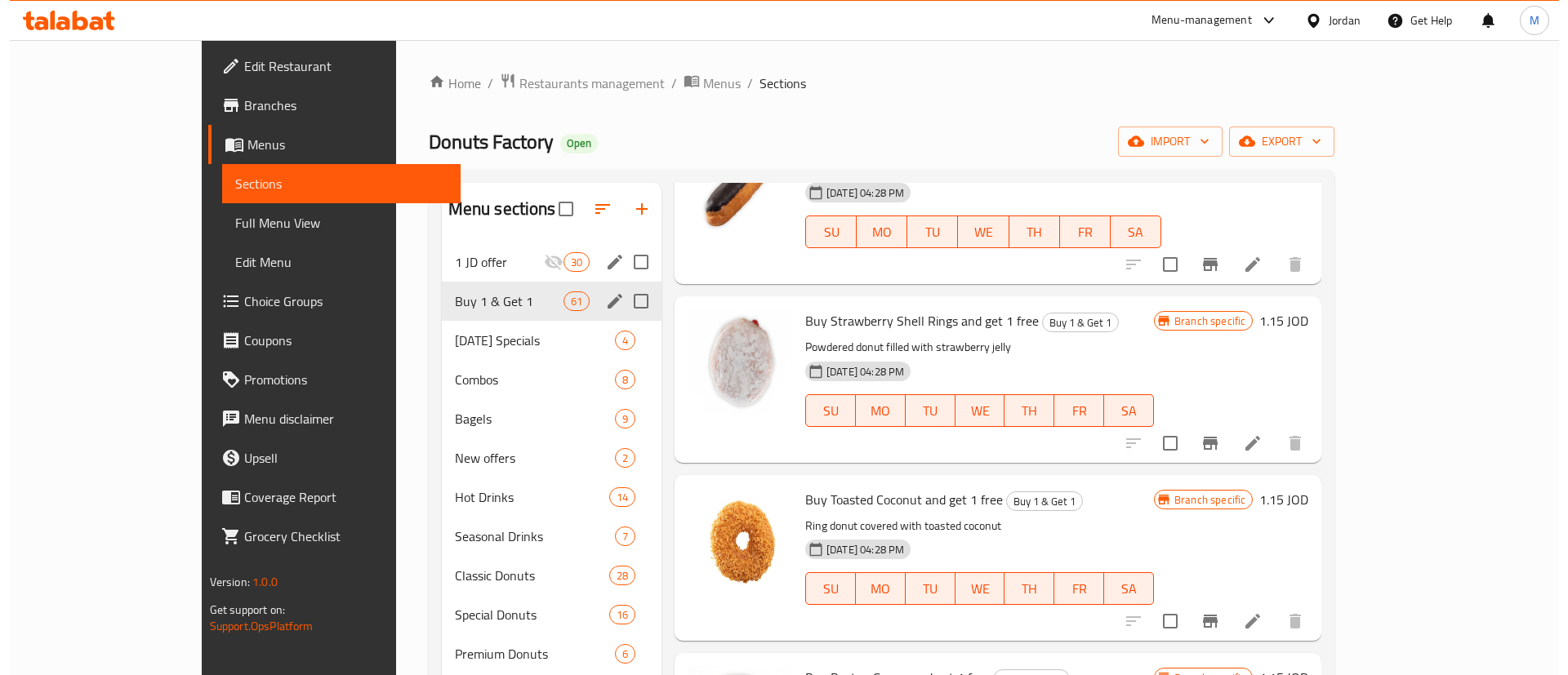
scroll to position [7076, 0]
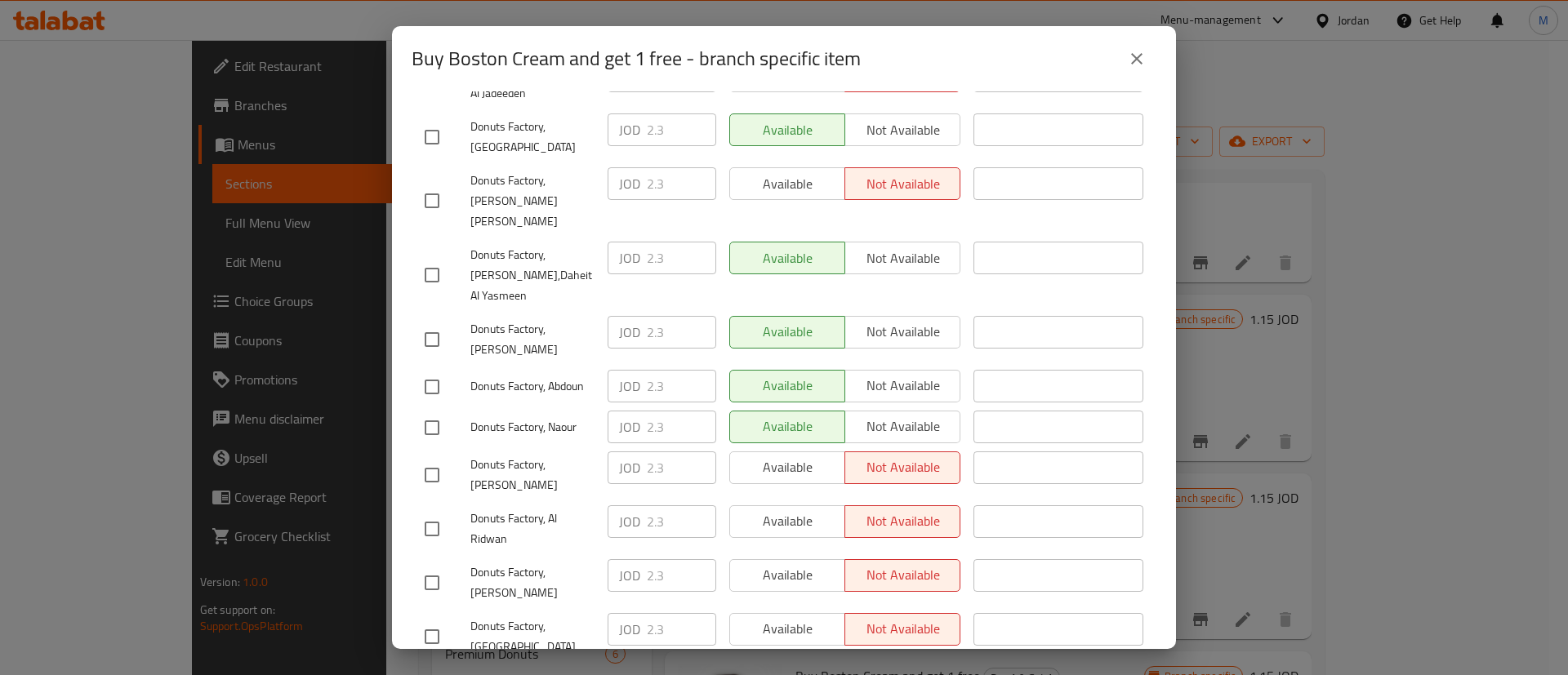
scroll to position [0, 0]
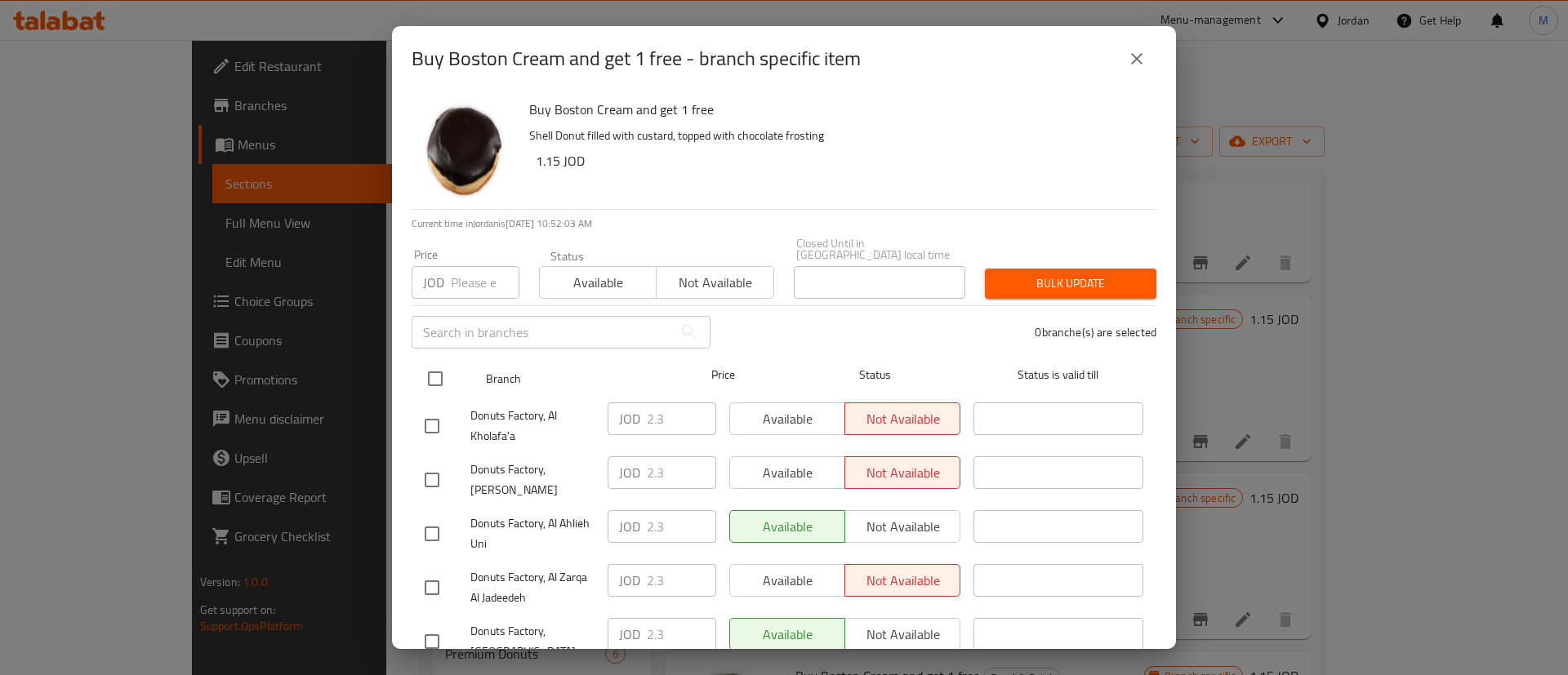
click at [431, 361] on input "checkbox" at bounding box center [436, 379] width 35 height 35
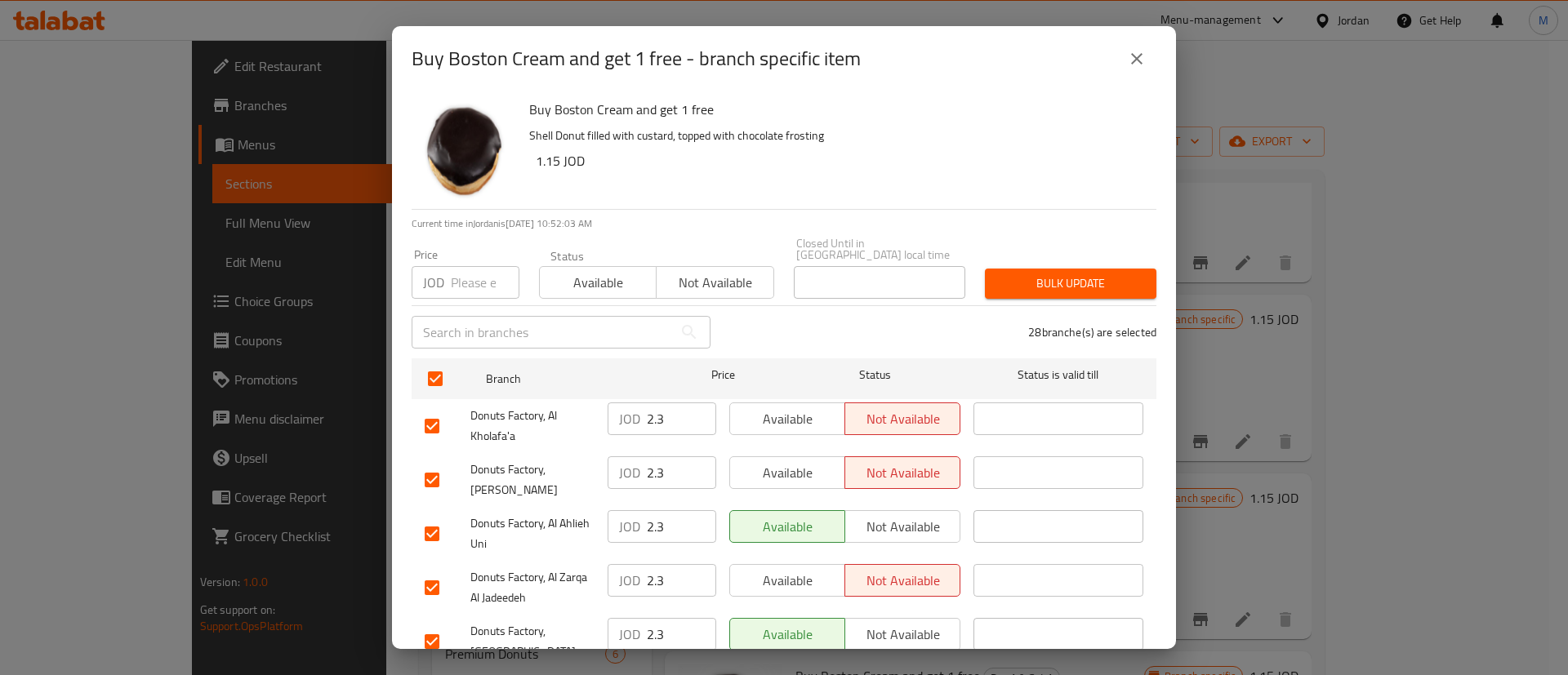
click at [751, 407] on span "Available" at bounding box center [787, 419] width 102 height 24
click at [790, 461] on span "Available" at bounding box center [787, 472] width 102 height 24
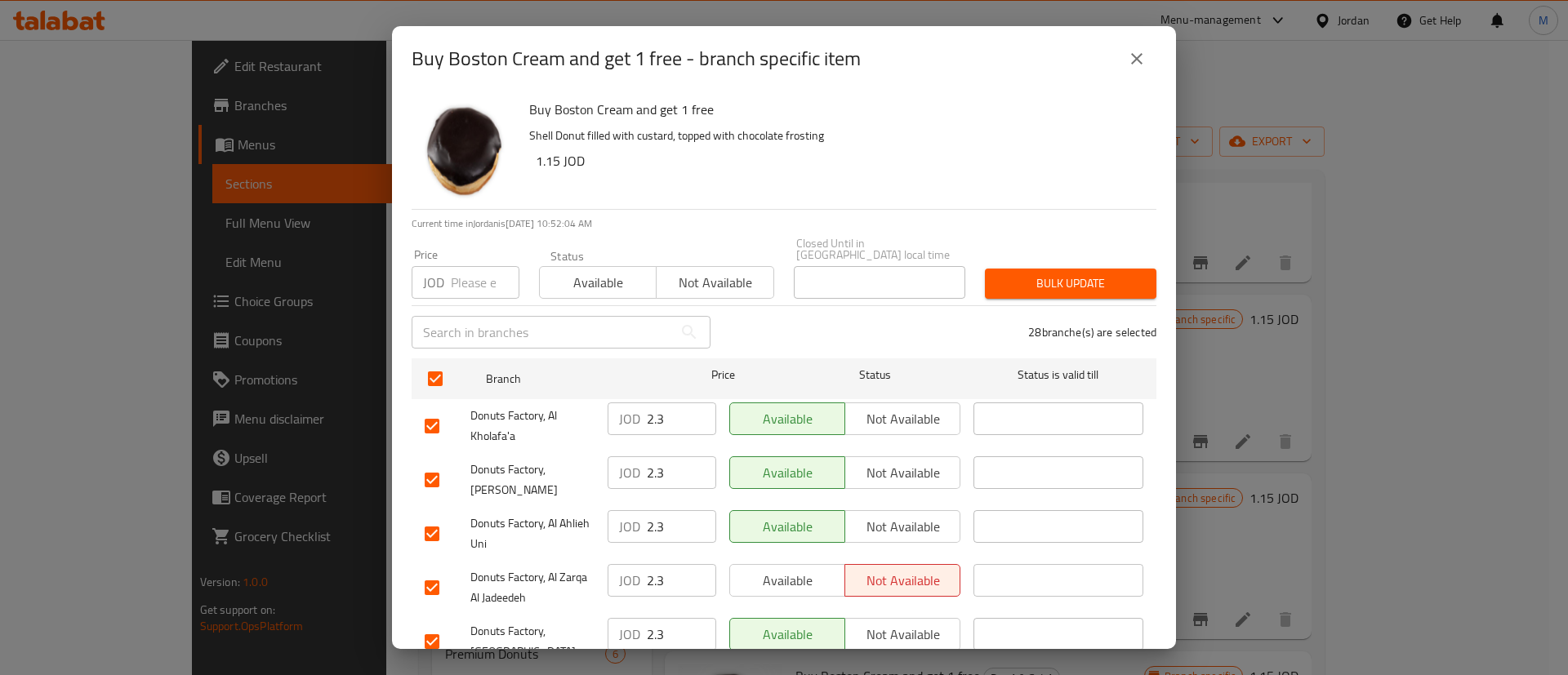
click at [801, 569] on span "Available" at bounding box center [787, 580] width 102 height 24
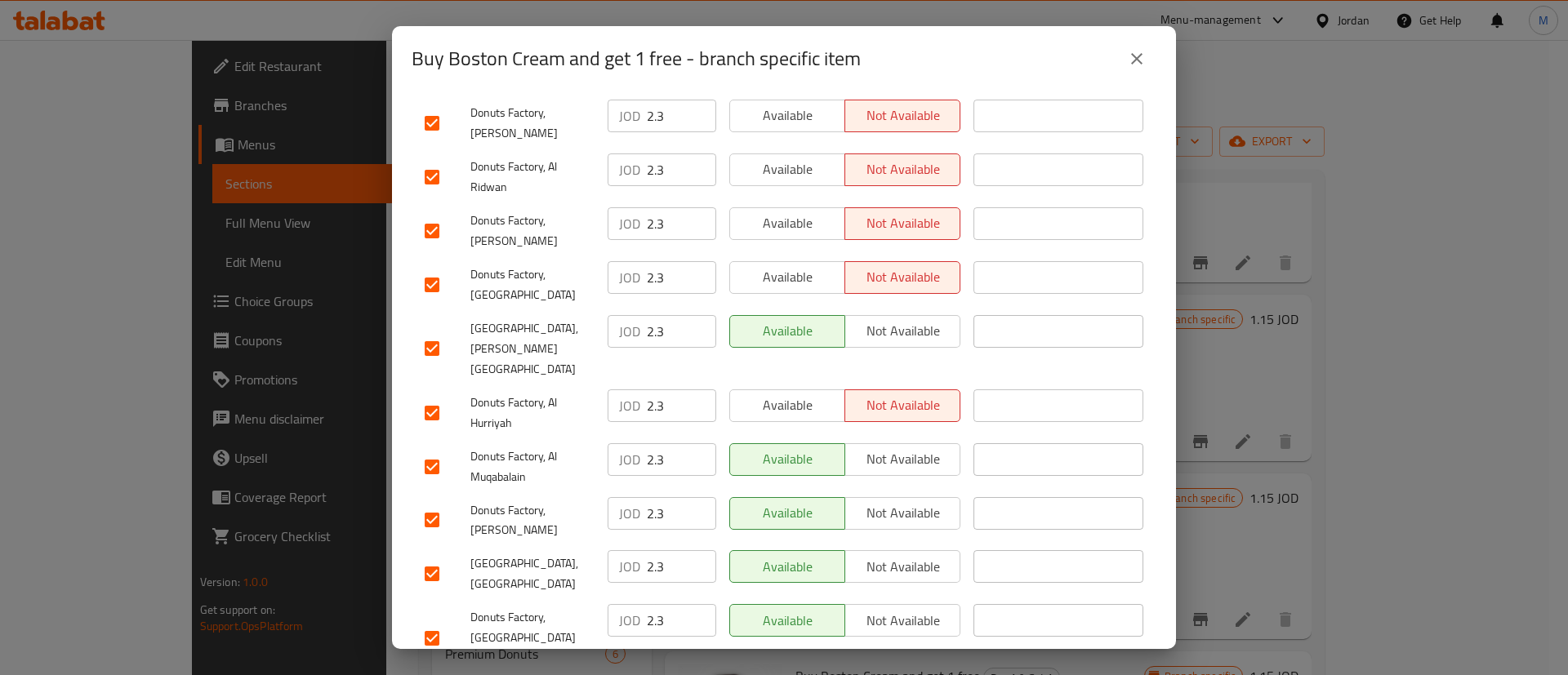
scroll to position [1245, 0]
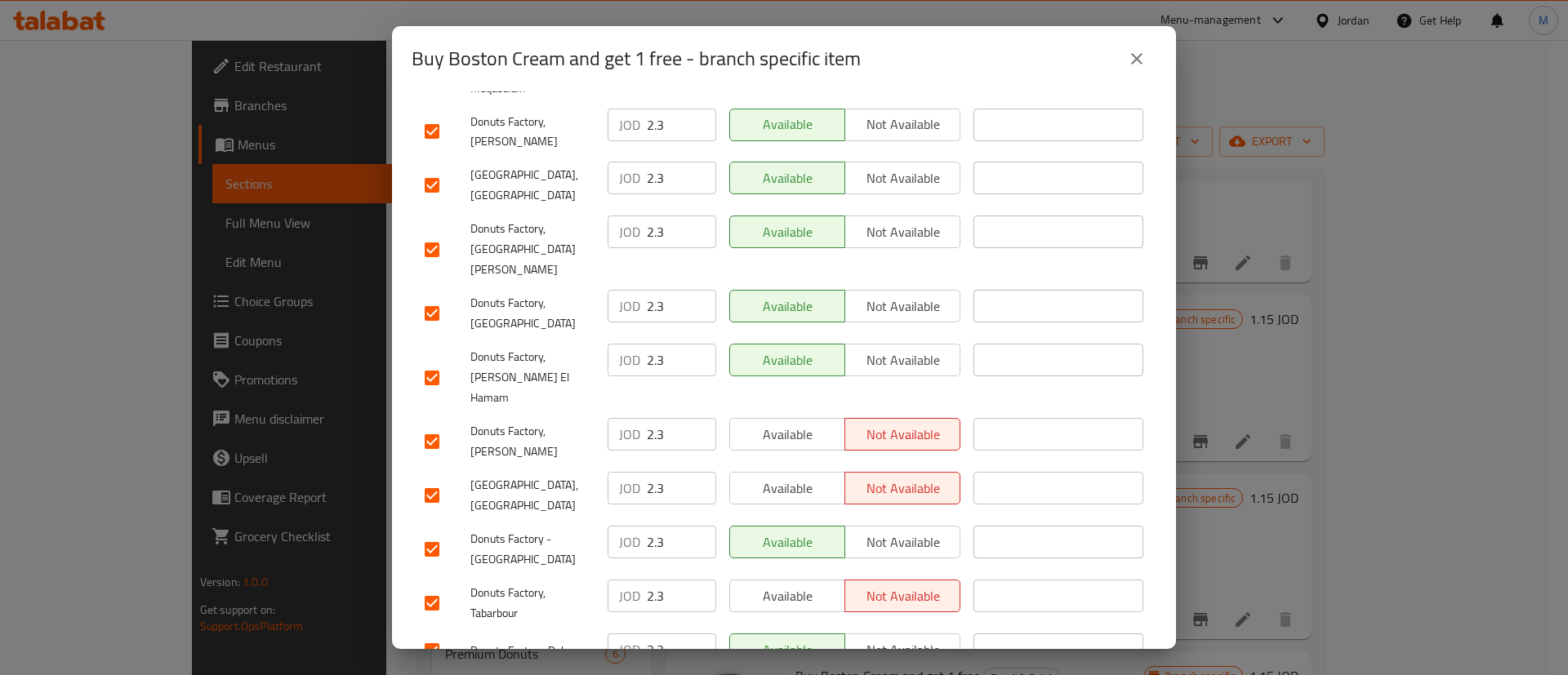
drag, startPoint x: 786, startPoint y: 479, endPoint x: 809, endPoint y: 384, distance: 97.7
click at [786, 584] on span "Available" at bounding box center [787, 596] width 102 height 24
drag, startPoint x: 810, startPoint y: 375, endPoint x: 812, endPoint y: 305, distance: 70.0
click at [811, 477] on span "Available" at bounding box center [787, 488] width 102 height 24
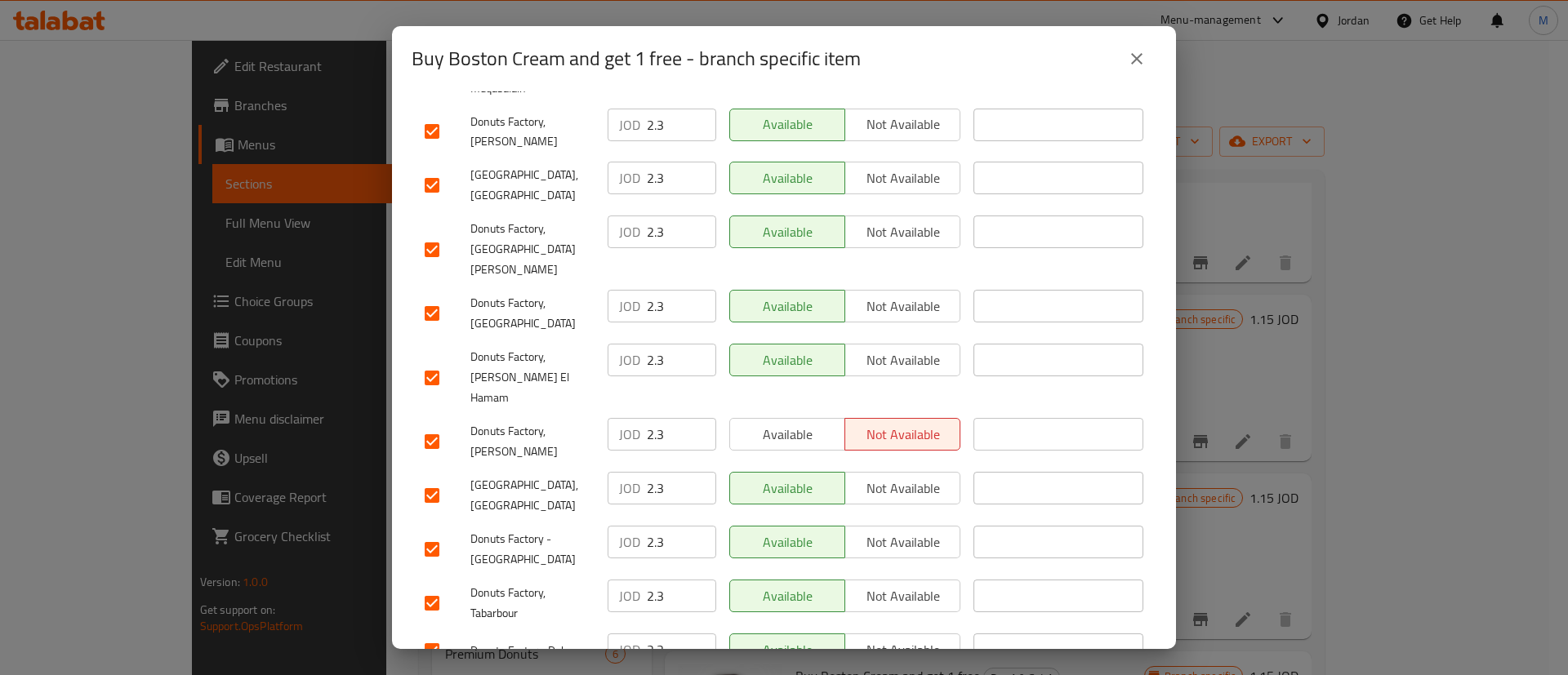
click at [812, 423] on span "Available" at bounding box center [787, 435] width 102 height 24
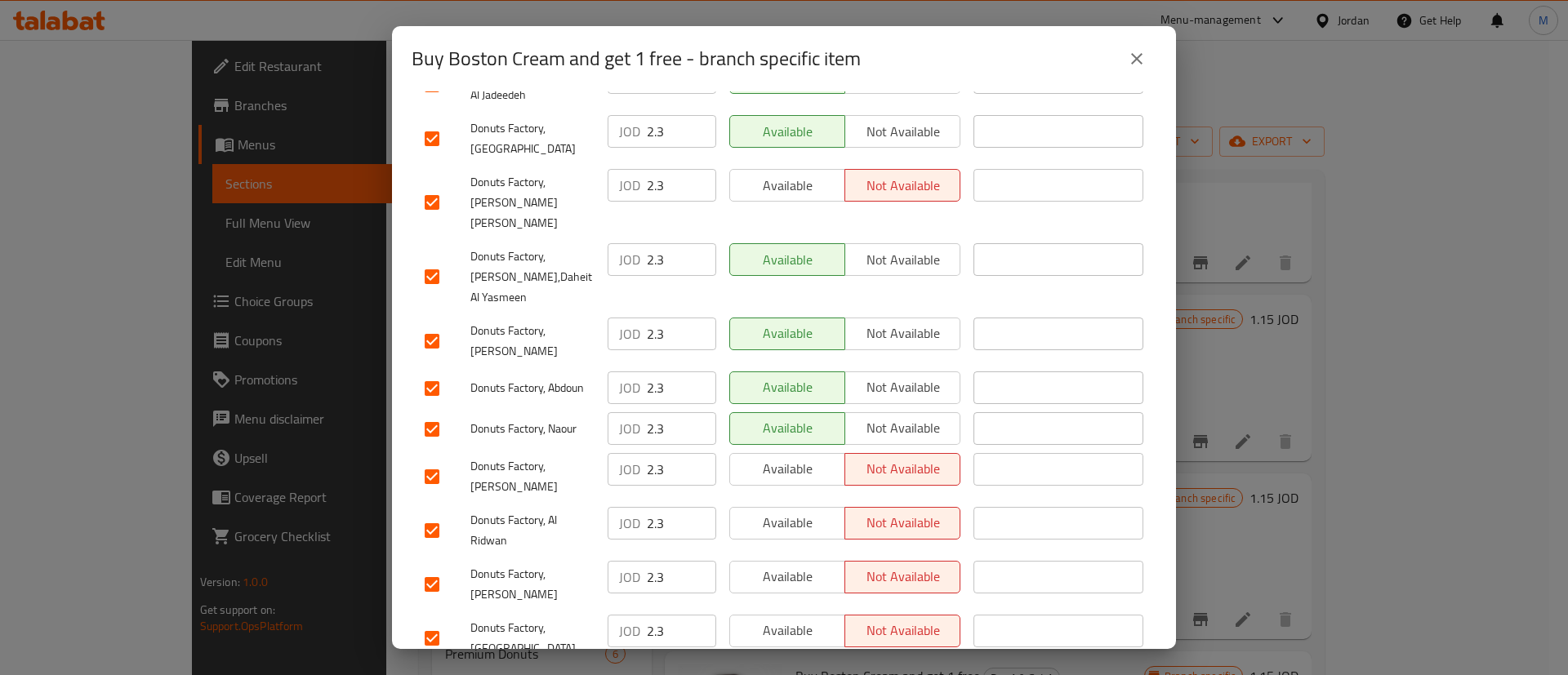
scroll to position [608, 0]
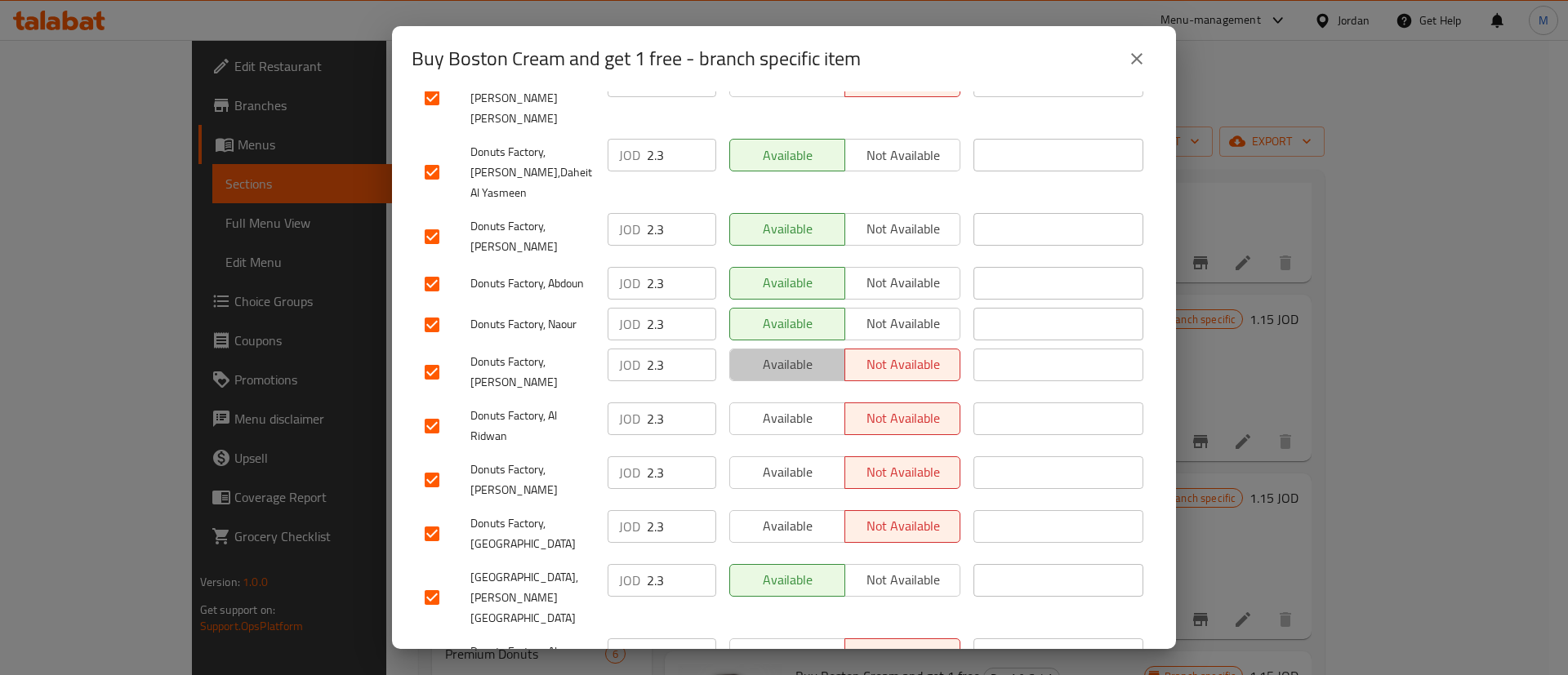
click at [804, 352] on span "Available" at bounding box center [787, 364] width 102 height 24
click at [801, 407] on span "Available" at bounding box center [787, 418] width 102 height 24
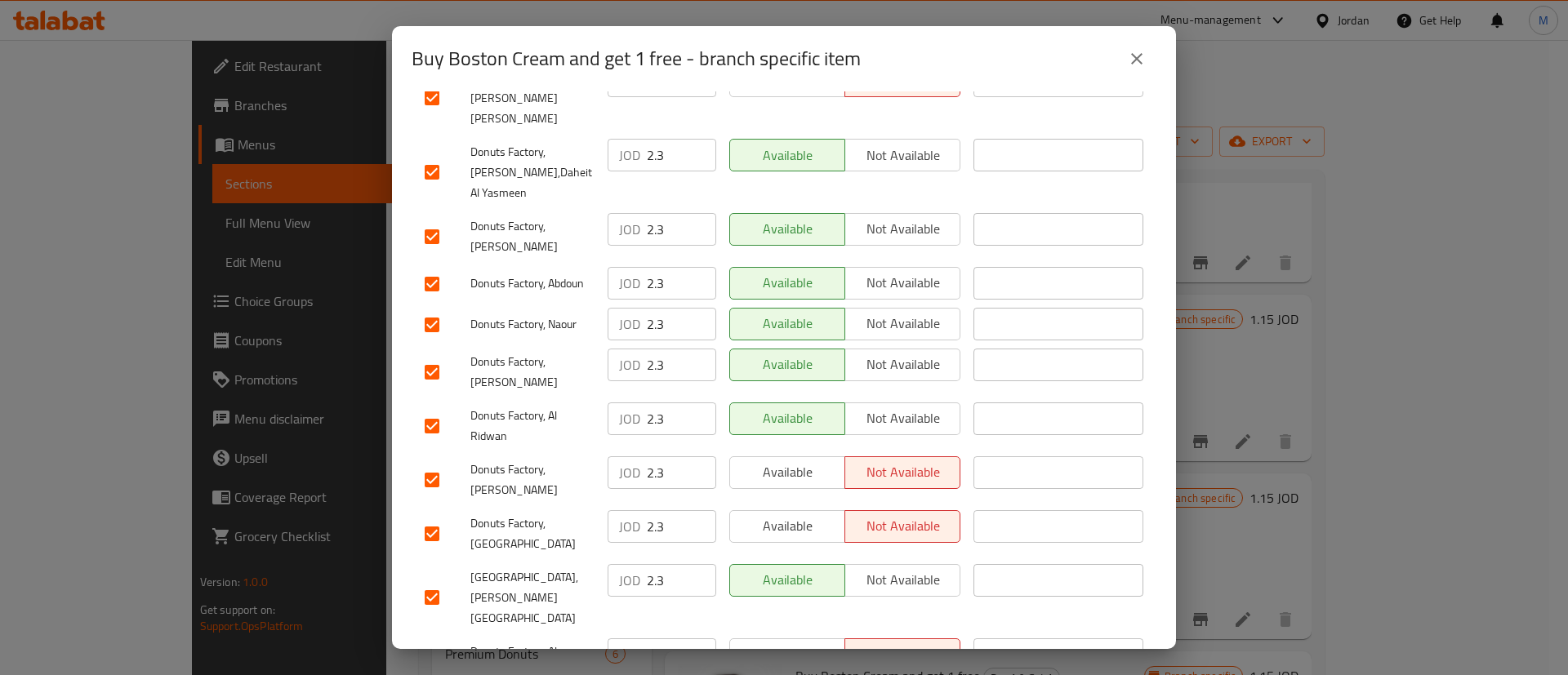
click at [795, 460] on span "Available" at bounding box center [787, 472] width 102 height 24
click at [800, 514] on span "Available" at bounding box center [787, 526] width 102 height 24
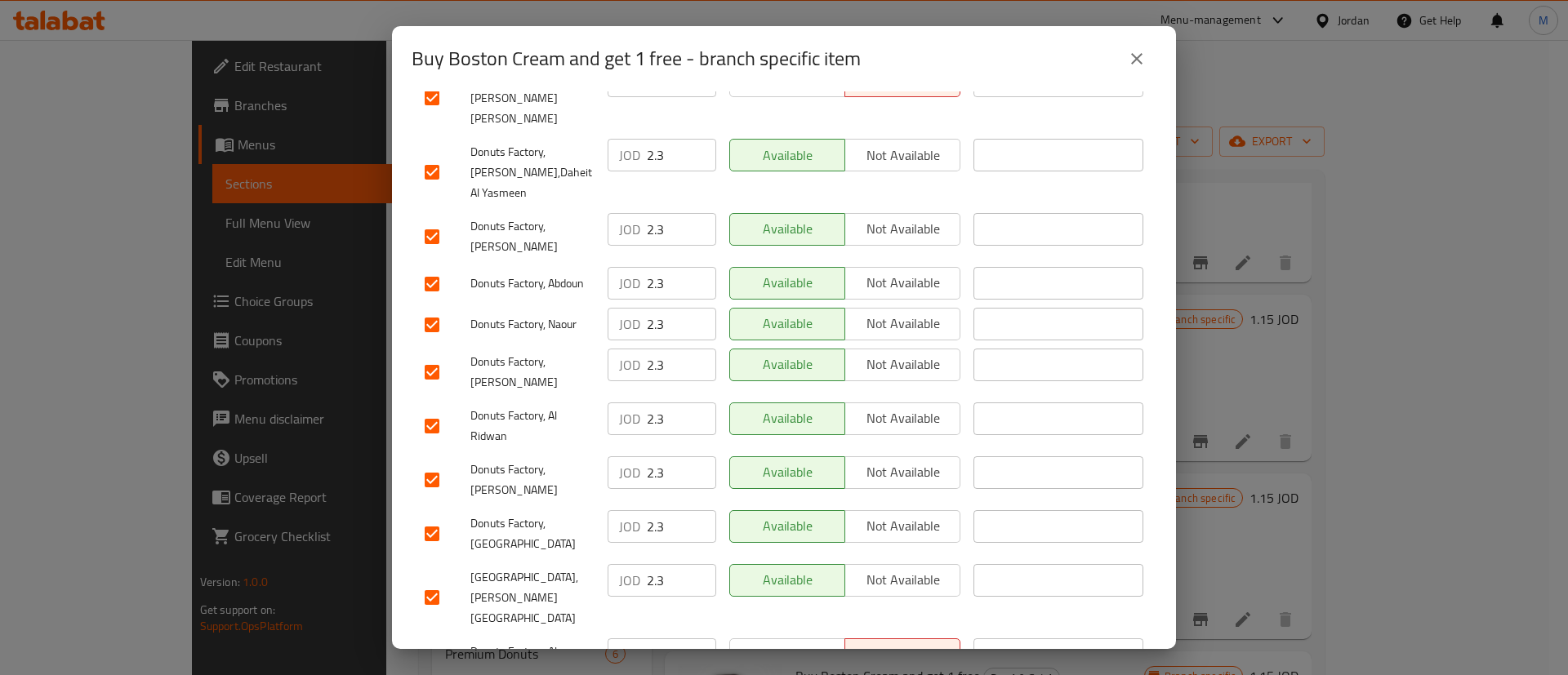
click at [793, 642] on span "Available" at bounding box center [787, 654] width 102 height 24
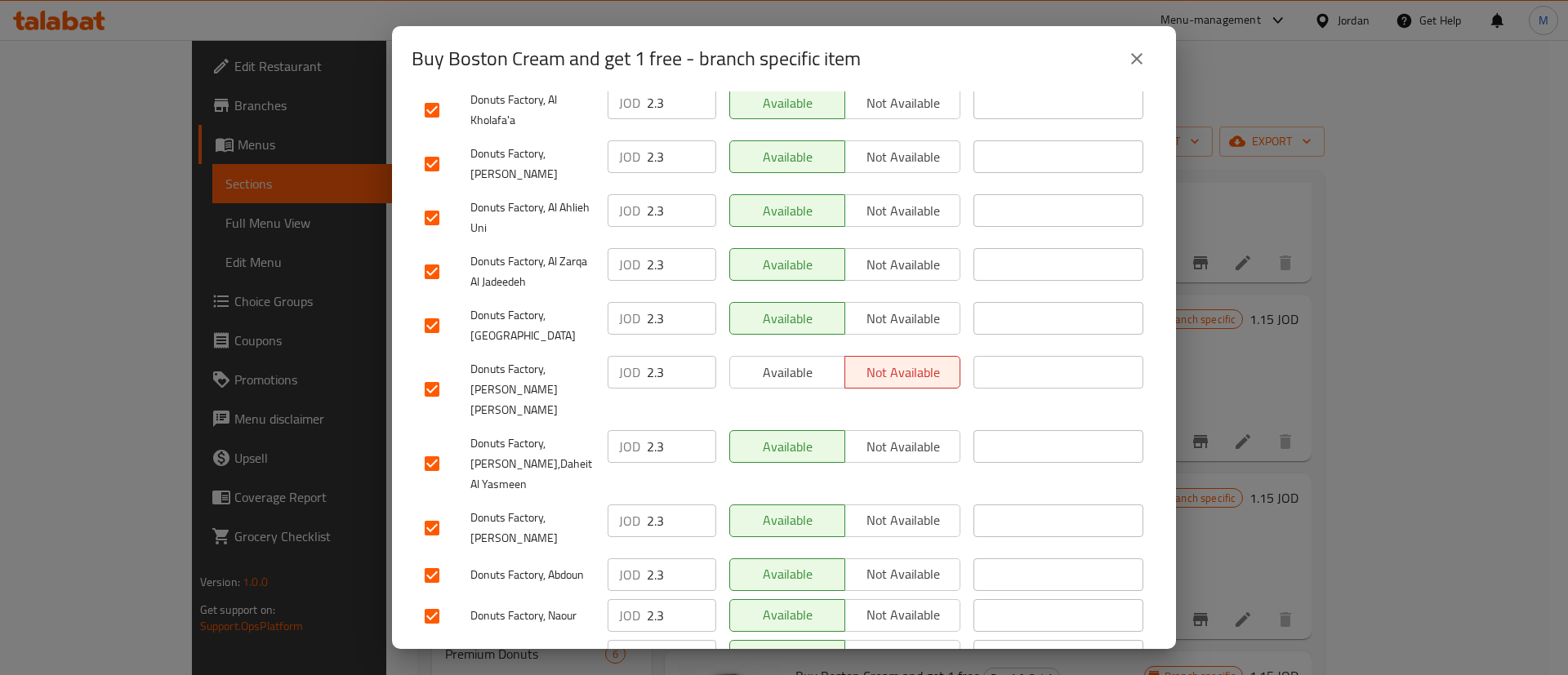
scroll to position [284, 0]
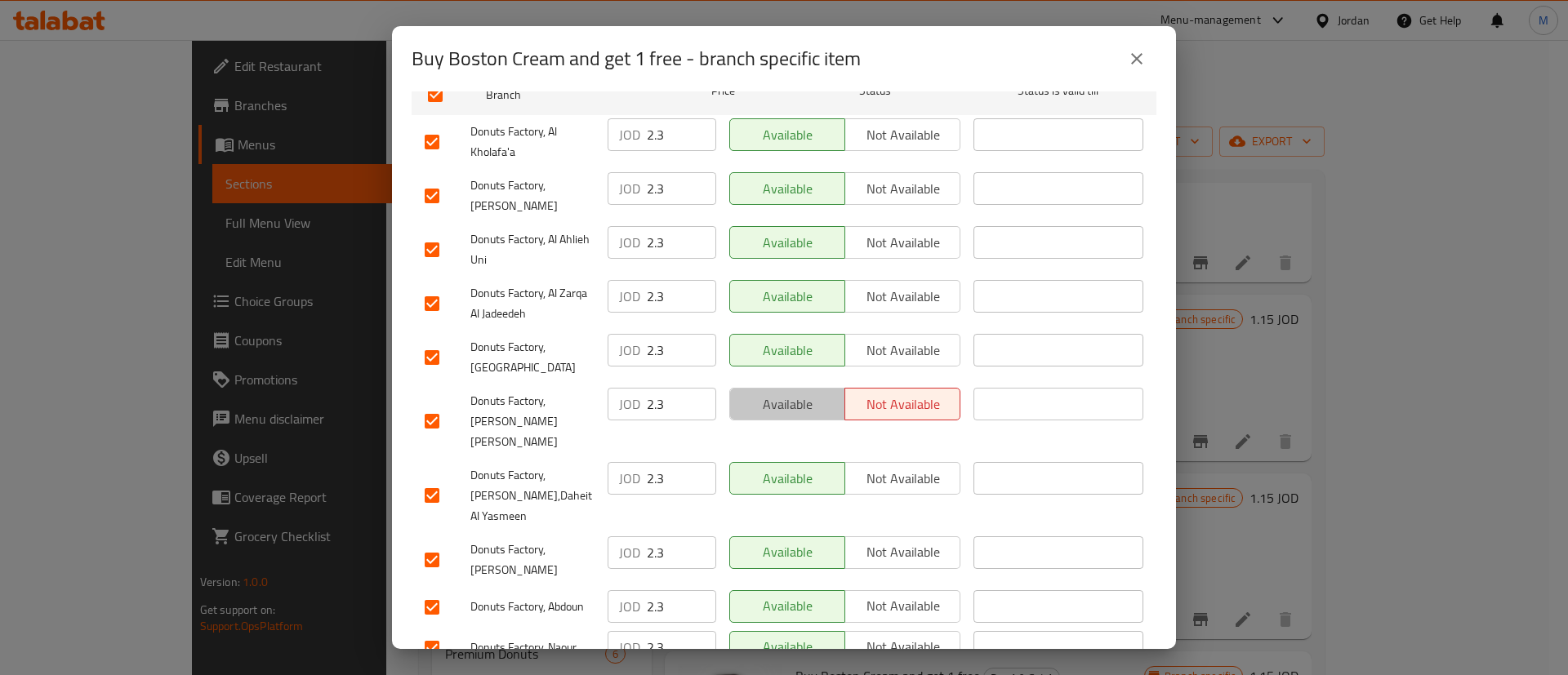
click at [799, 396] on span "Available" at bounding box center [787, 404] width 102 height 24
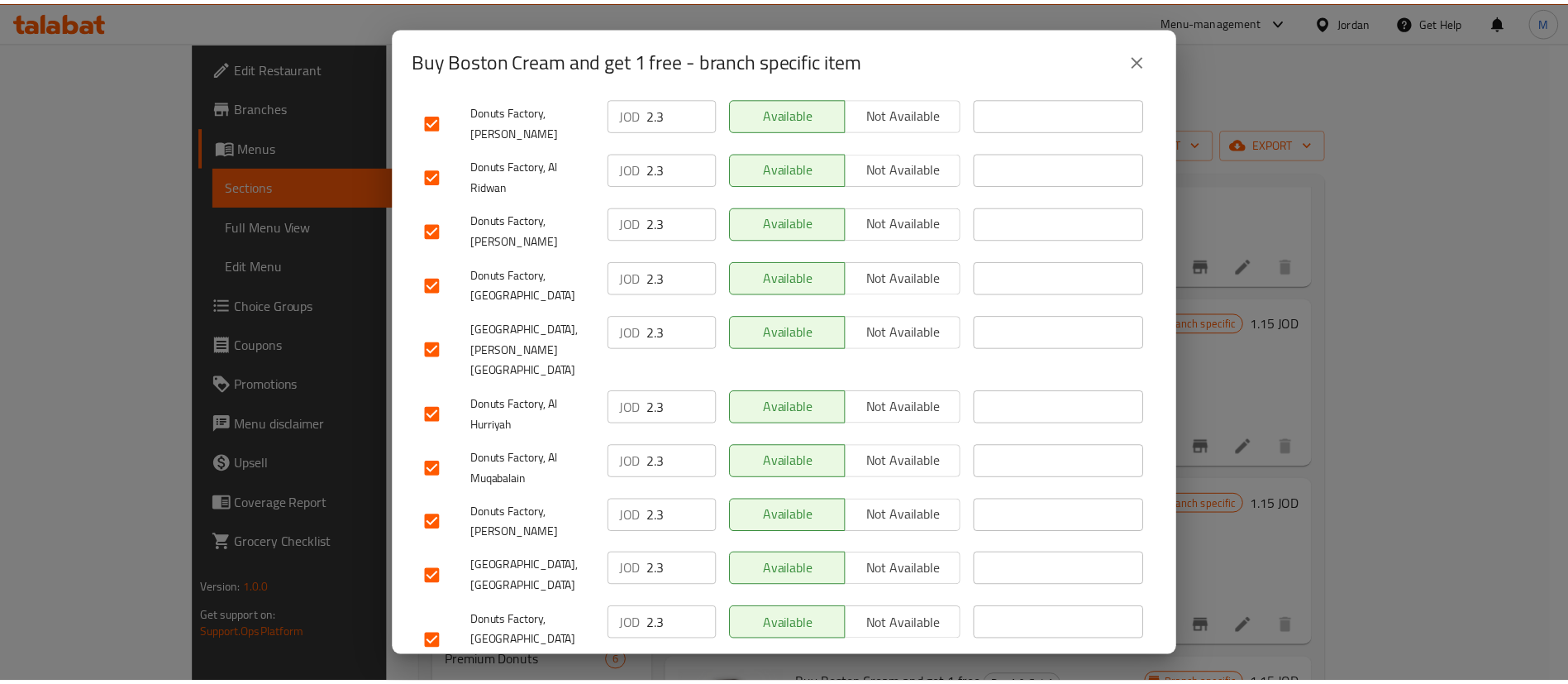
scroll to position [1261, 0]
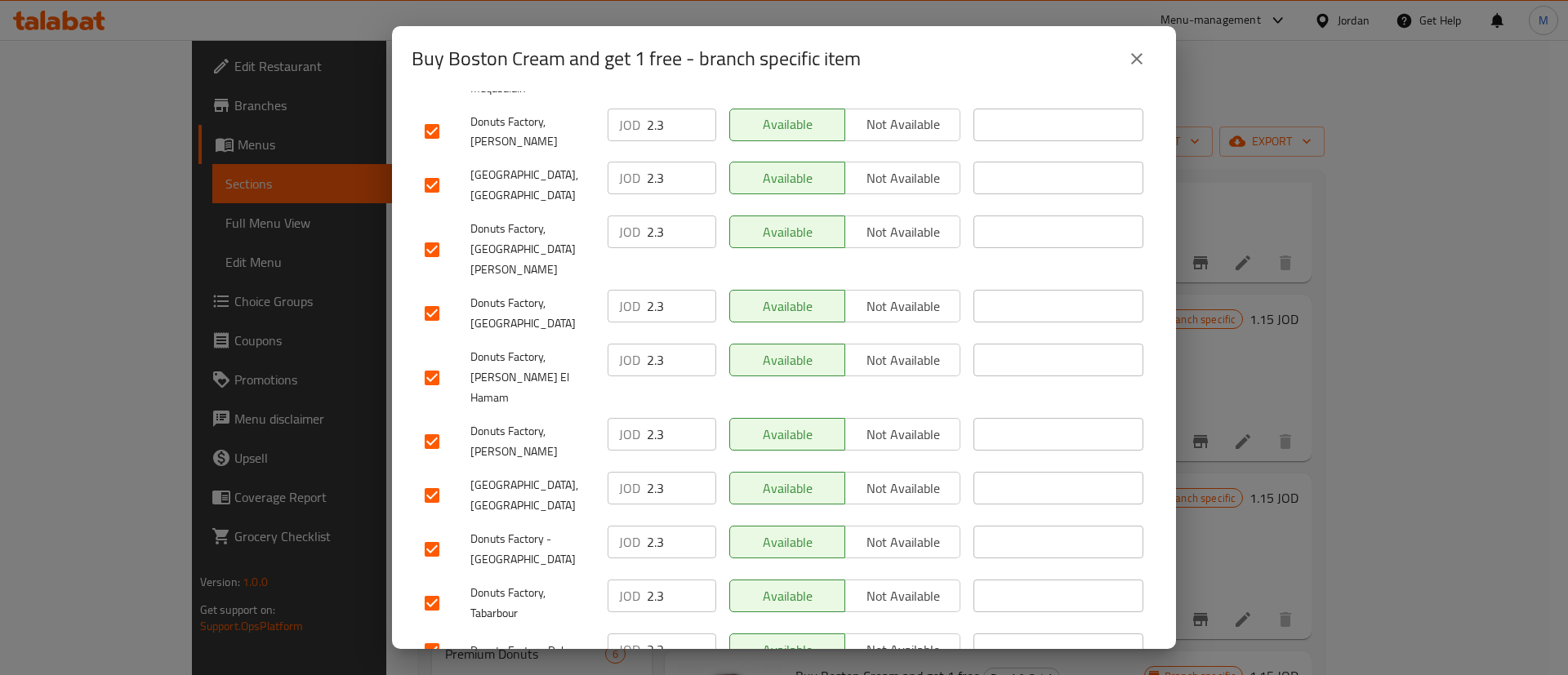
click at [845, 655] on div "Buy Boston Cream and get 1 free - branch specific item Buy Boston Cream and get…" at bounding box center [784, 338] width 1568 height 675
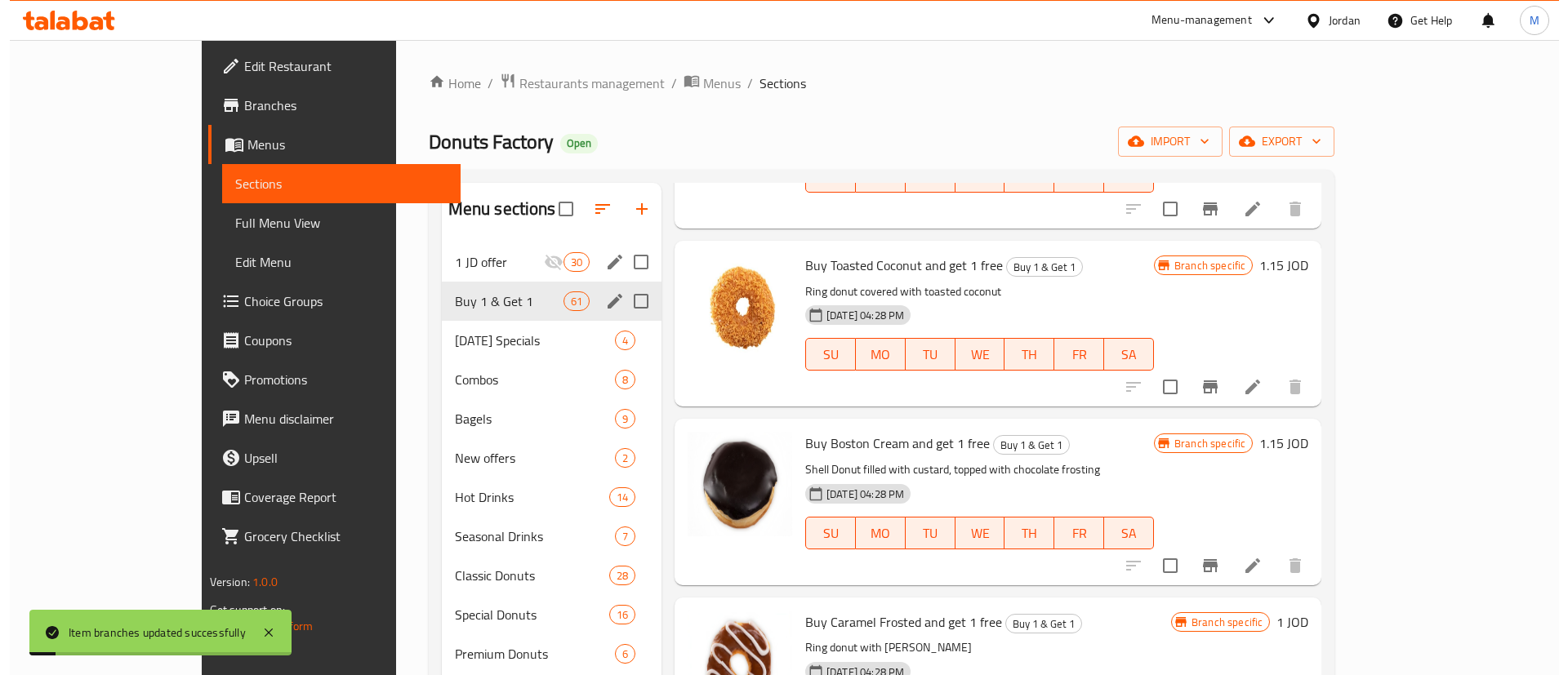
scroll to position [7311, 0]
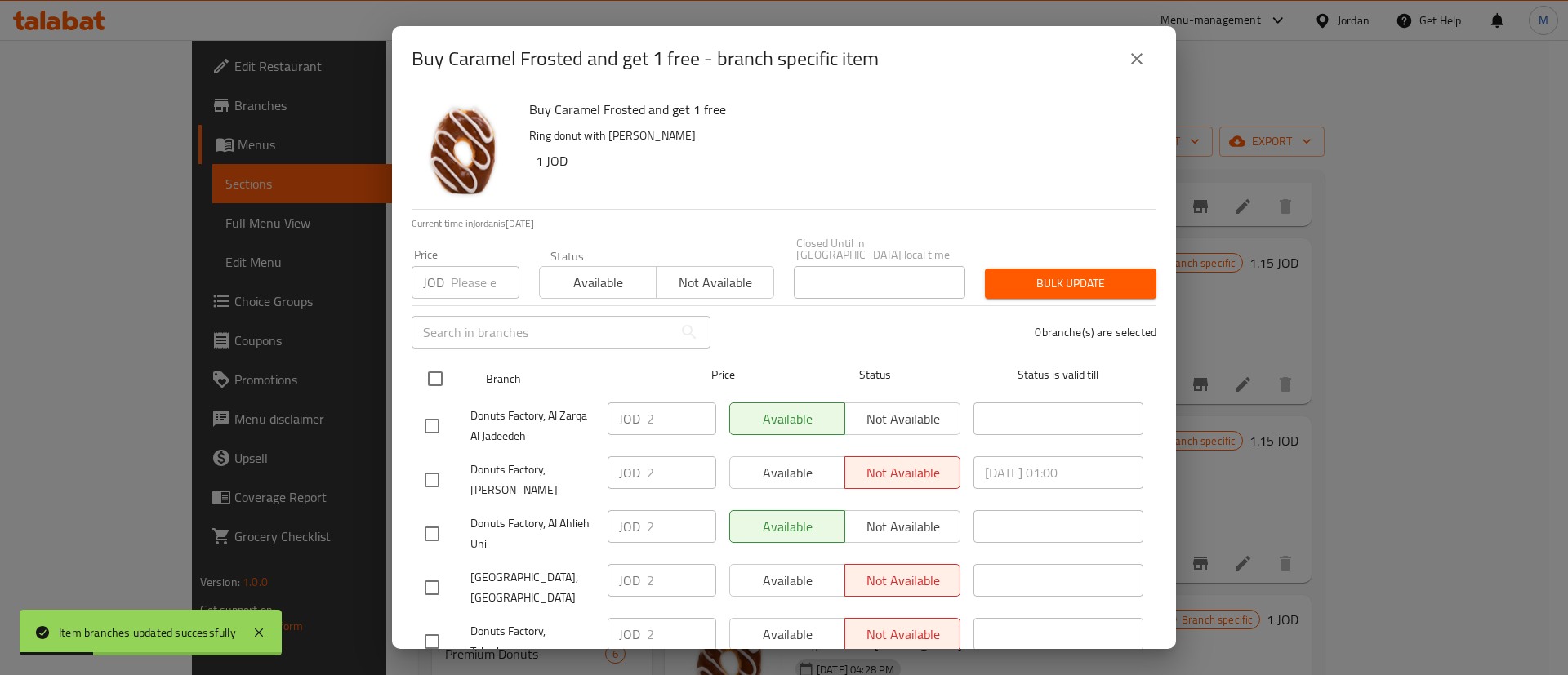
click at [442, 361] on input "checkbox" at bounding box center [436, 379] width 35 height 35
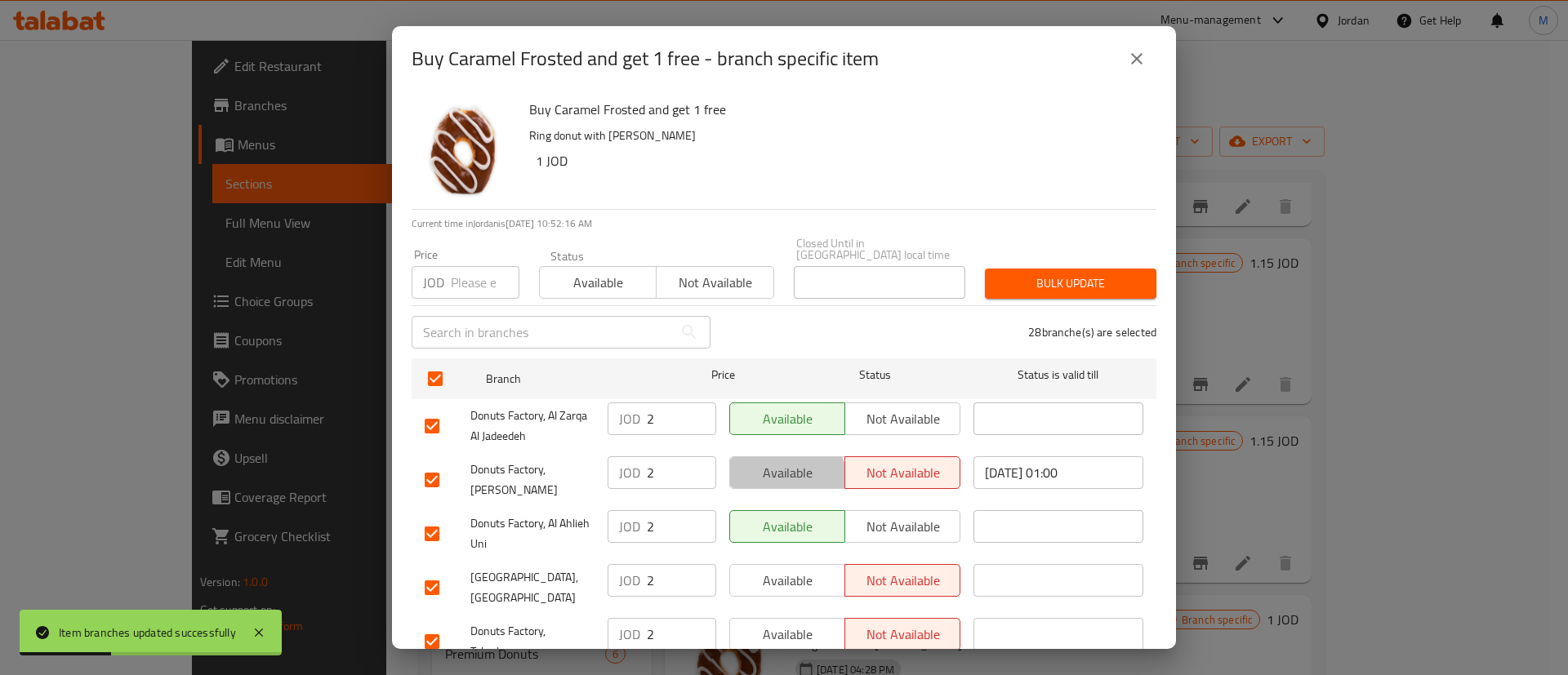
click at [770, 472] on span "Available" at bounding box center [787, 472] width 102 height 24
drag, startPoint x: 782, startPoint y: 552, endPoint x: 788, endPoint y: 567, distance: 16.2
click at [782, 564] on button "Available" at bounding box center [786, 580] width 116 height 33
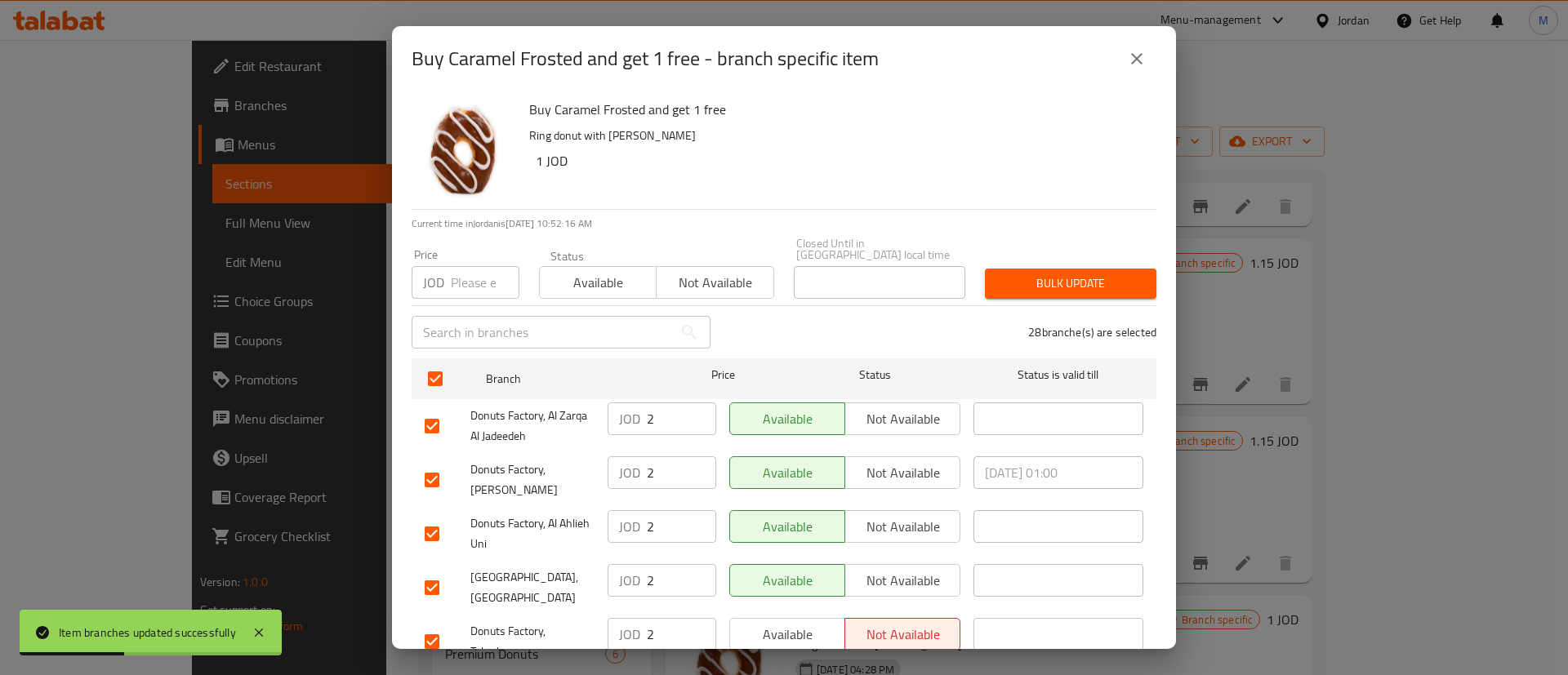
click at [802, 626] on span "Available" at bounding box center [787, 635] width 102 height 24
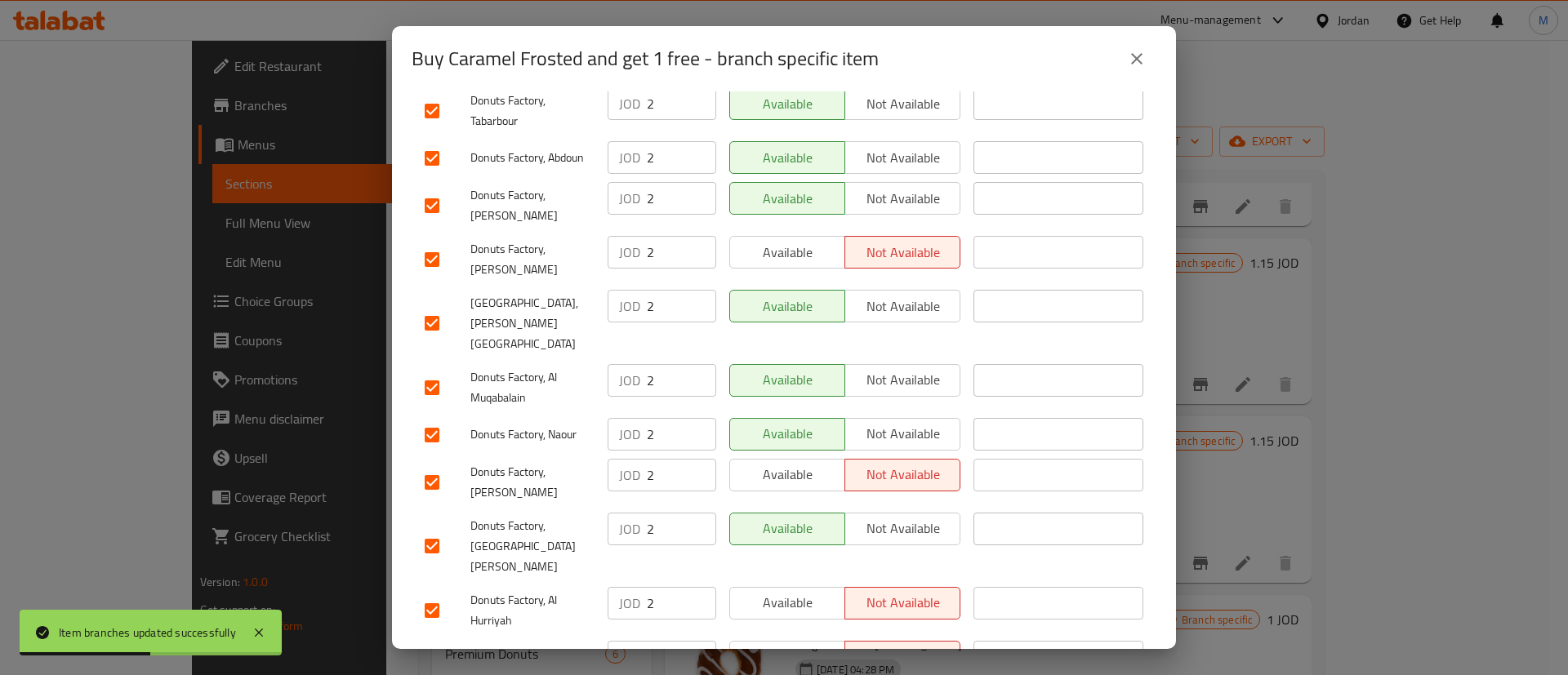
scroll to position [532, 0]
click at [824, 240] on span "Available" at bounding box center [787, 252] width 102 height 24
click at [789, 462] on span "Available" at bounding box center [787, 473] width 102 height 24
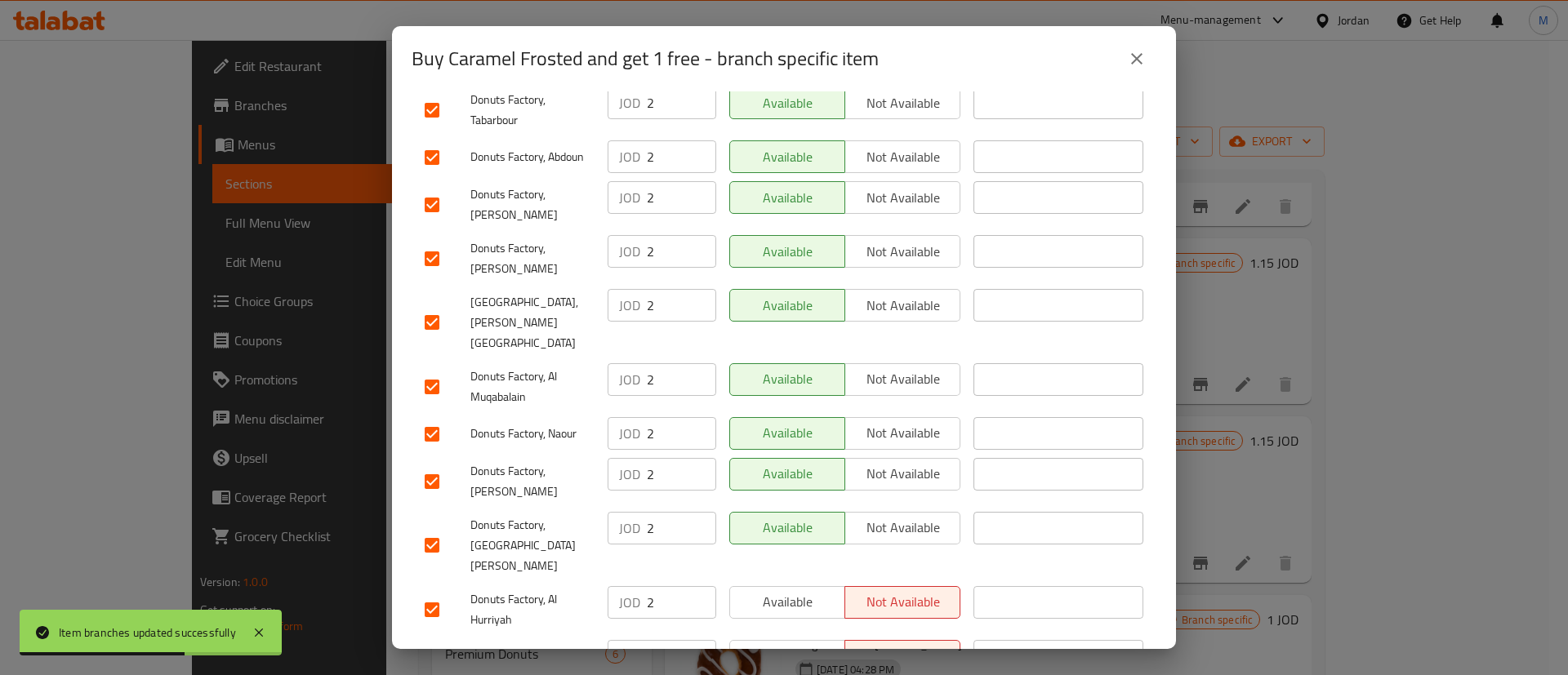
click at [798, 590] on span "Available" at bounding box center [787, 602] width 102 height 24
click at [800, 644] on span "Available" at bounding box center [787, 655] width 102 height 24
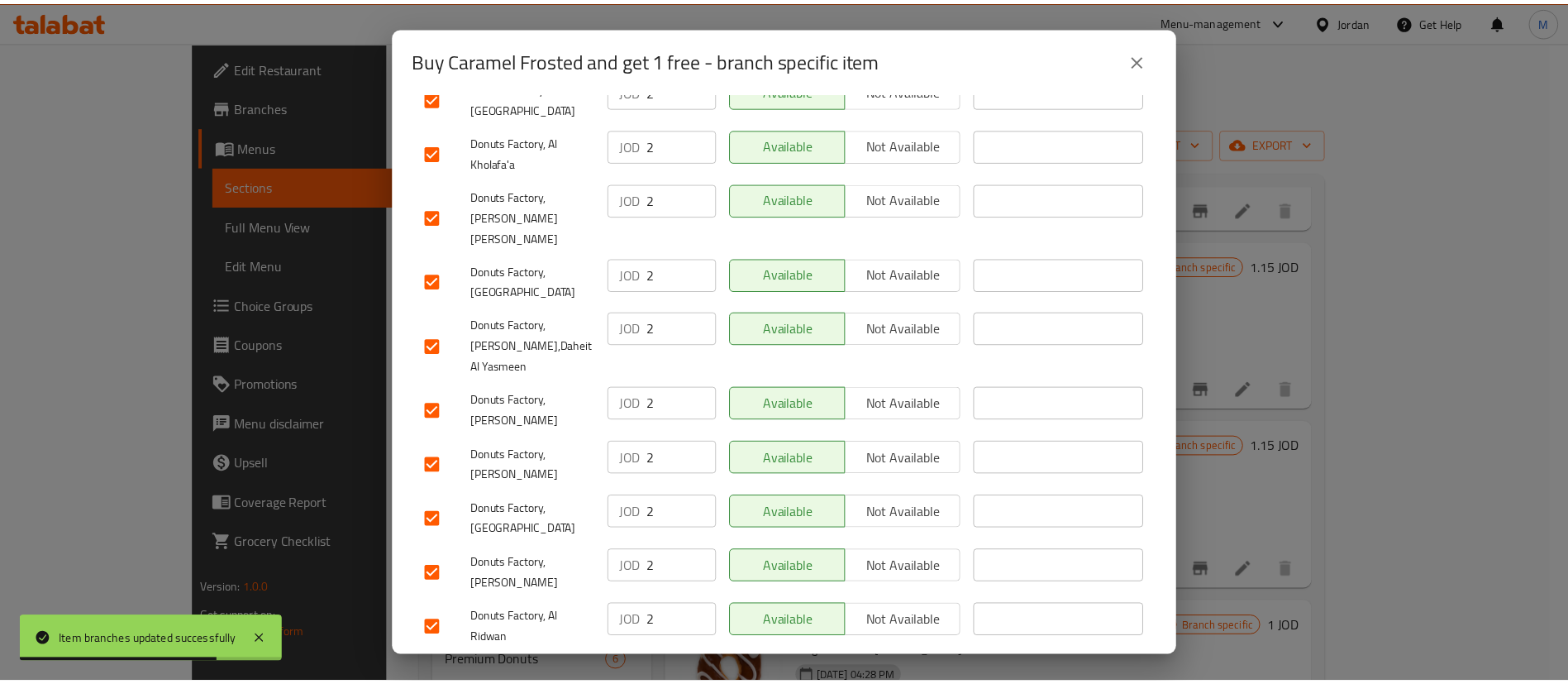
scroll to position [1261, 0]
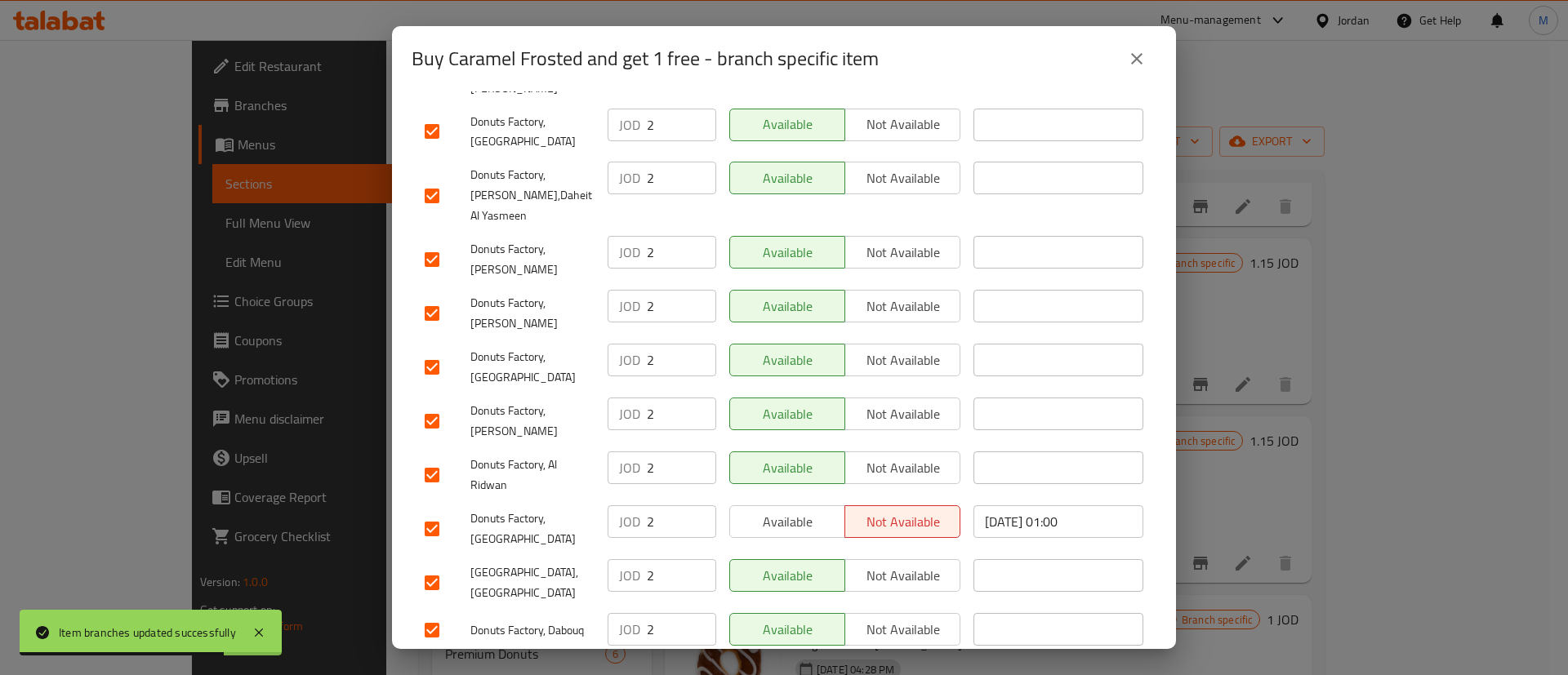
click at [816, 510] on span "Available" at bounding box center [787, 522] width 102 height 24
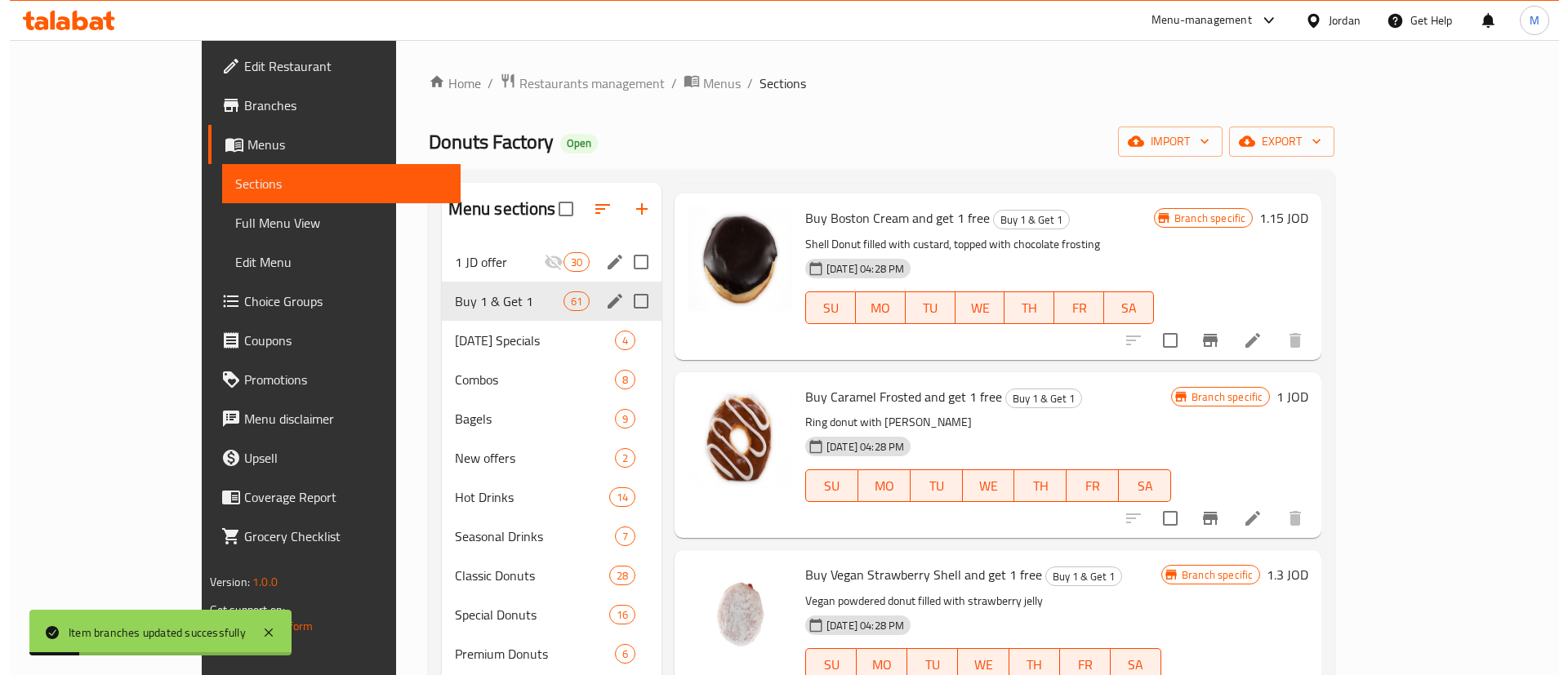
scroll to position [7536, 0]
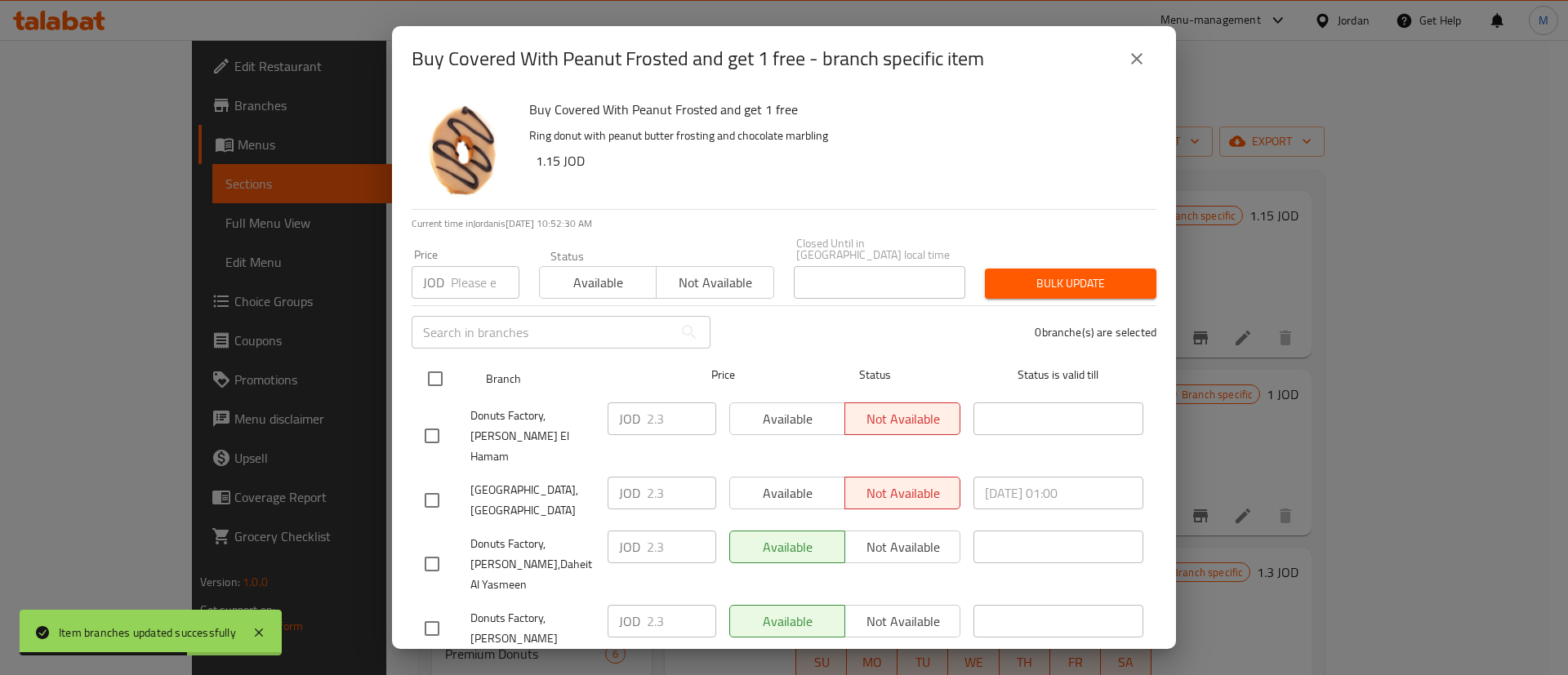
click at [435, 366] on input "checkbox" at bounding box center [436, 379] width 35 height 35
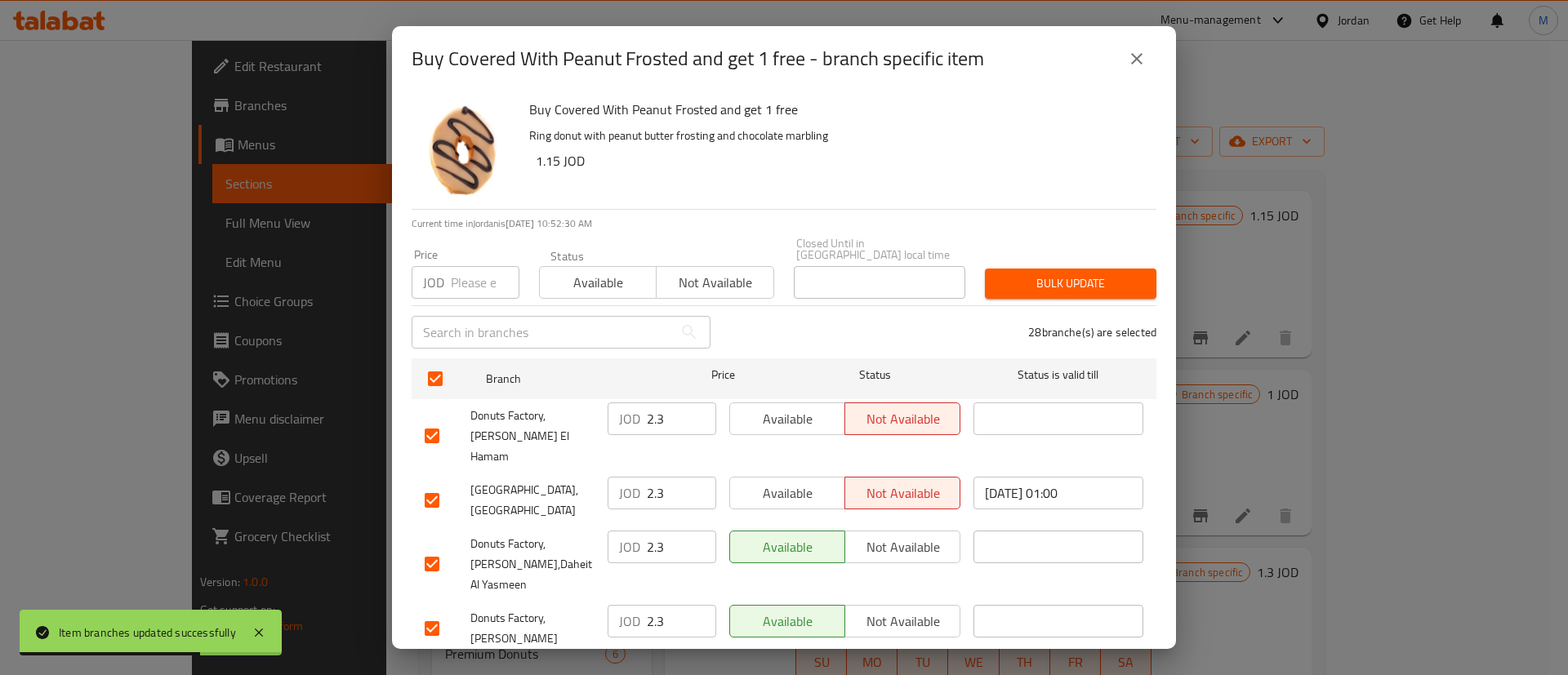
click at [777, 413] on span "Available" at bounding box center [787, 419] width 102 height 24
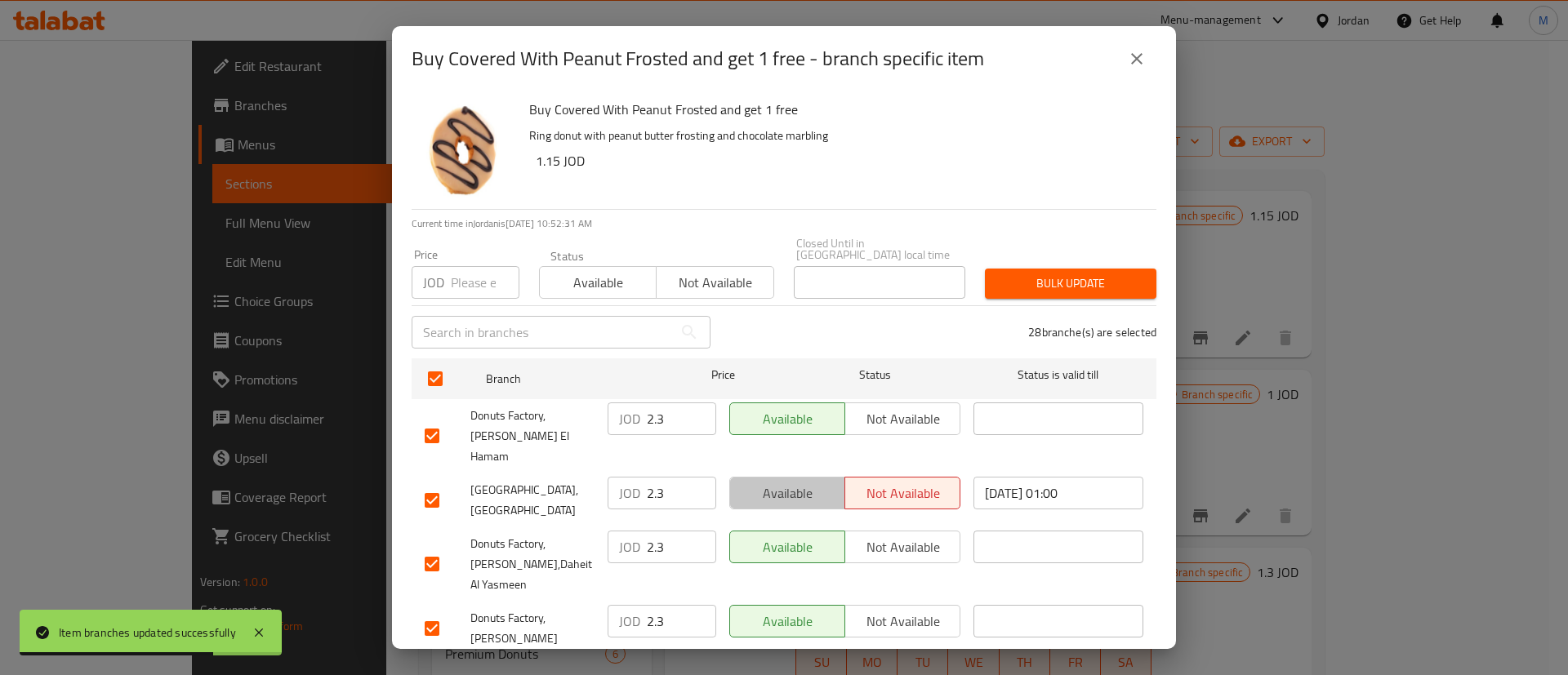
click at [783, 482] on span "Available" at bounding box center [787, 493] width 102 height 24
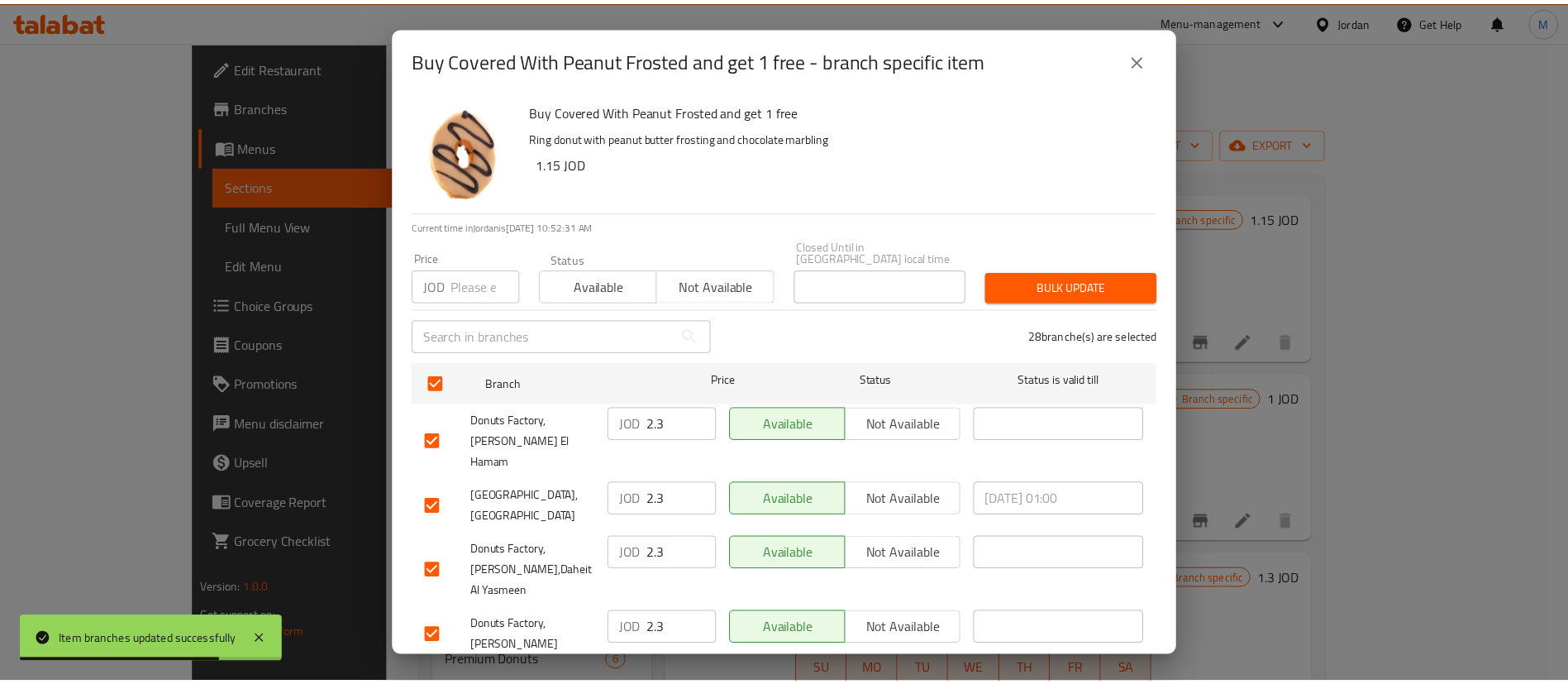
scroll to position [1261, 0]
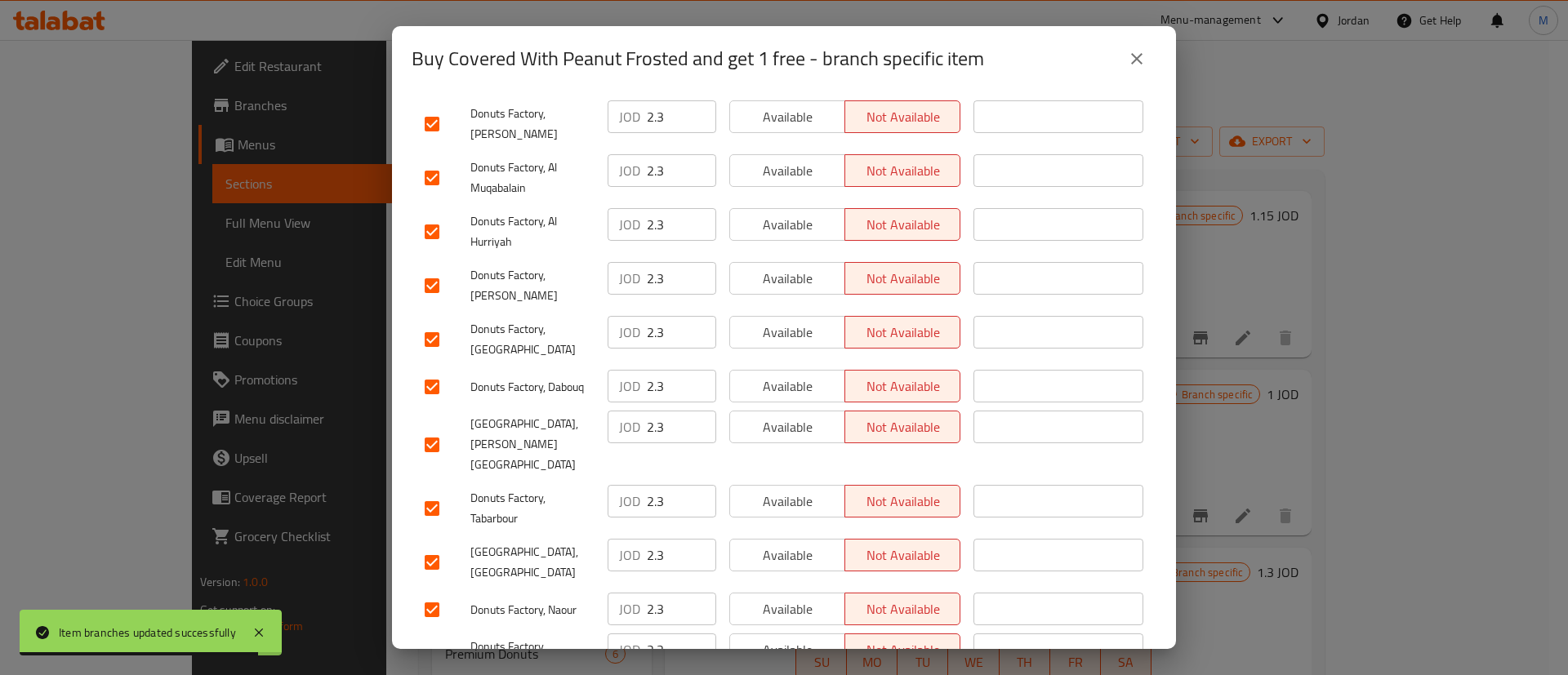
click at [1127, 58] on icon "close" at bounding box center [1136, 58] width 20 height 20
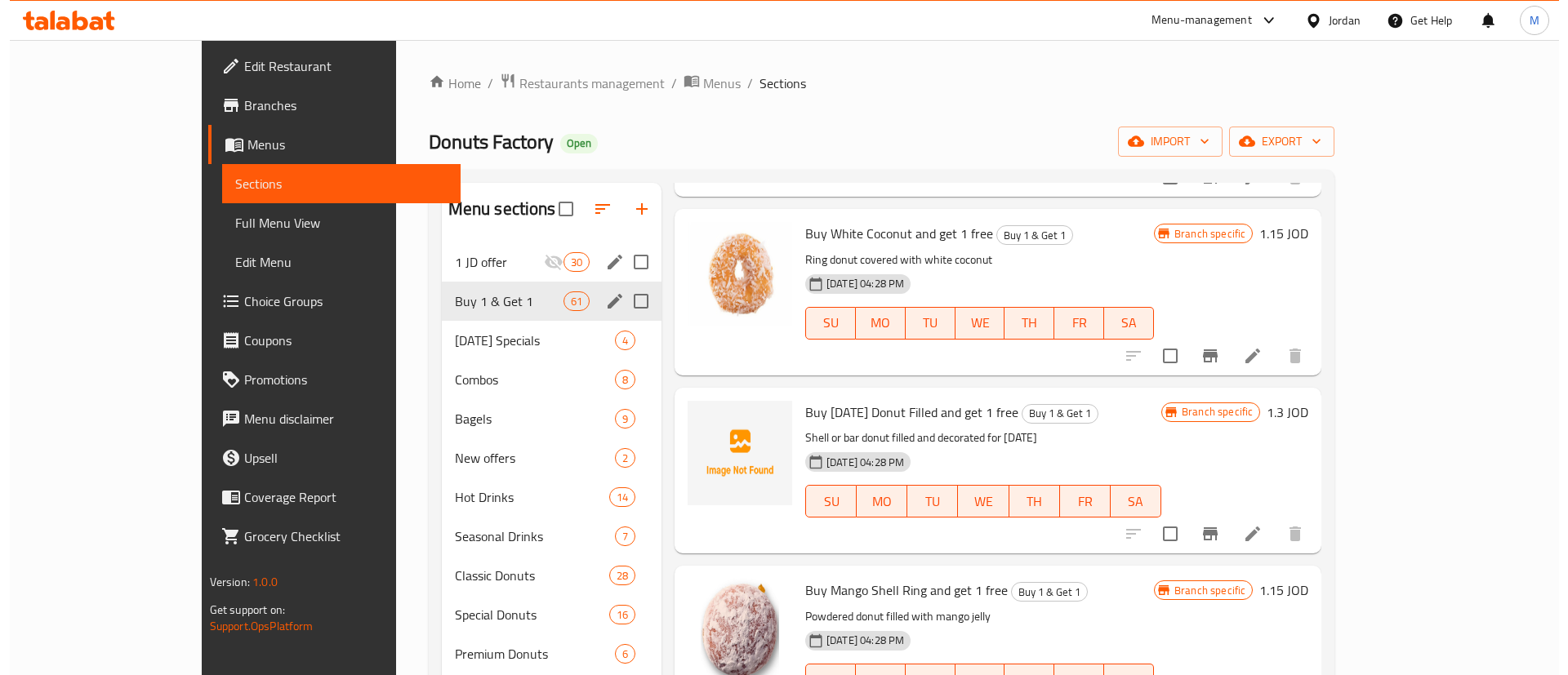
scroll to position [8641, 0]
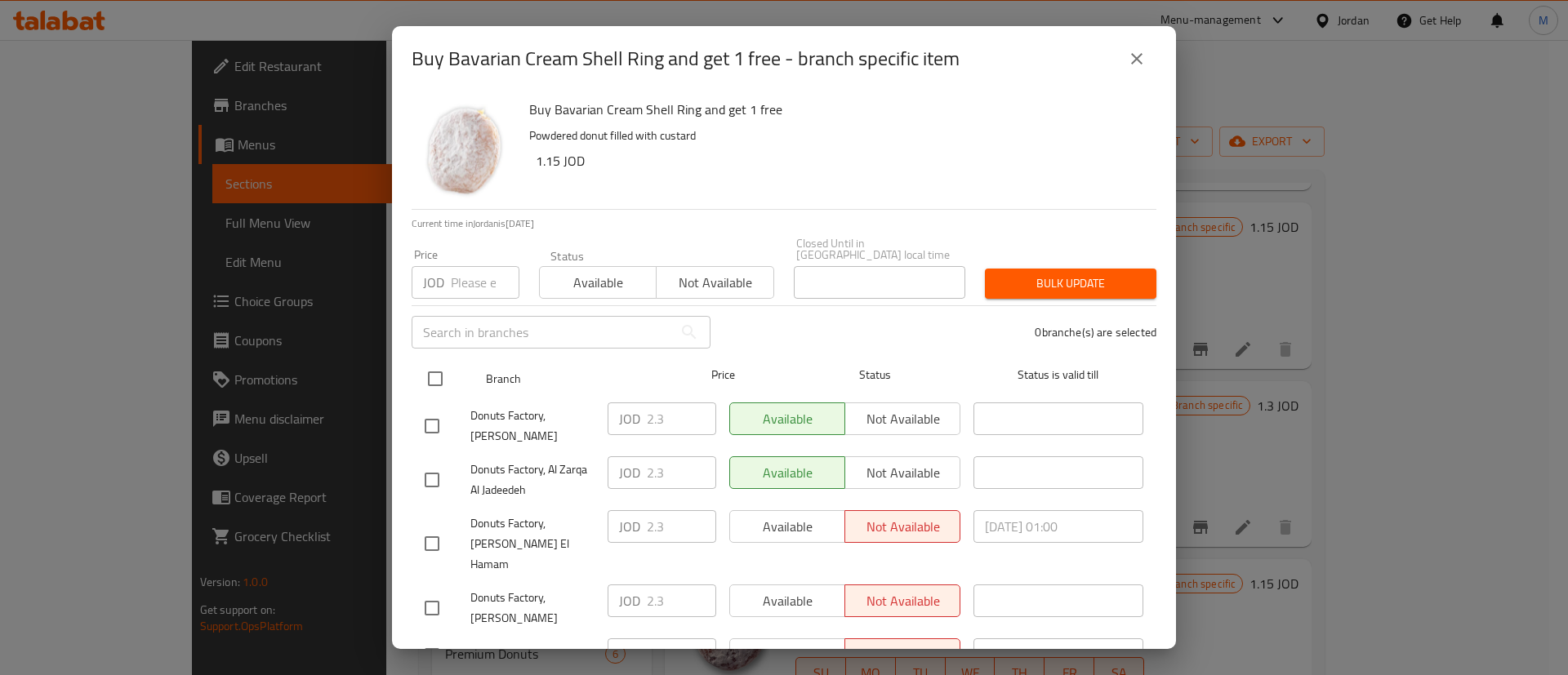
click at [442, 361] on input "checkbox" at bounding box center [436, 379] width 35 height 35
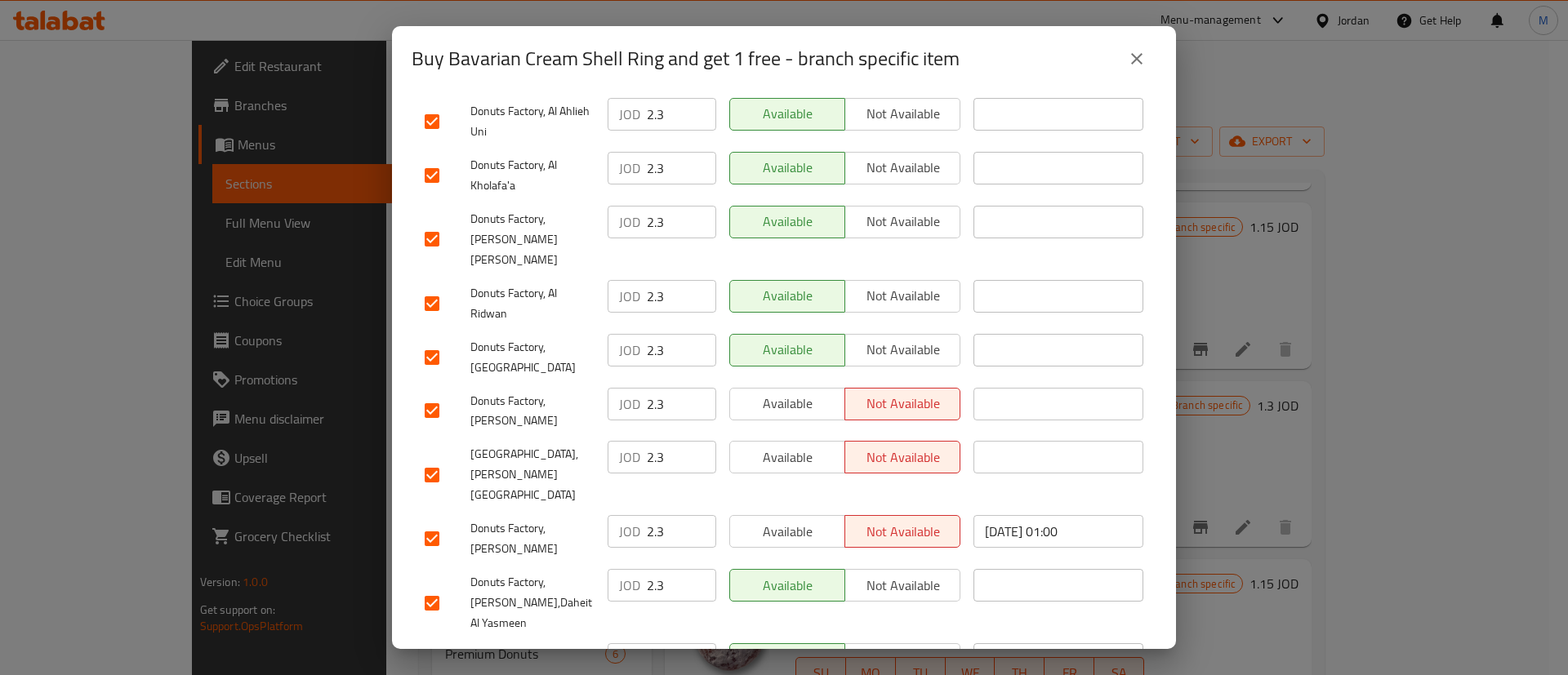
scroll to position [936, 0]
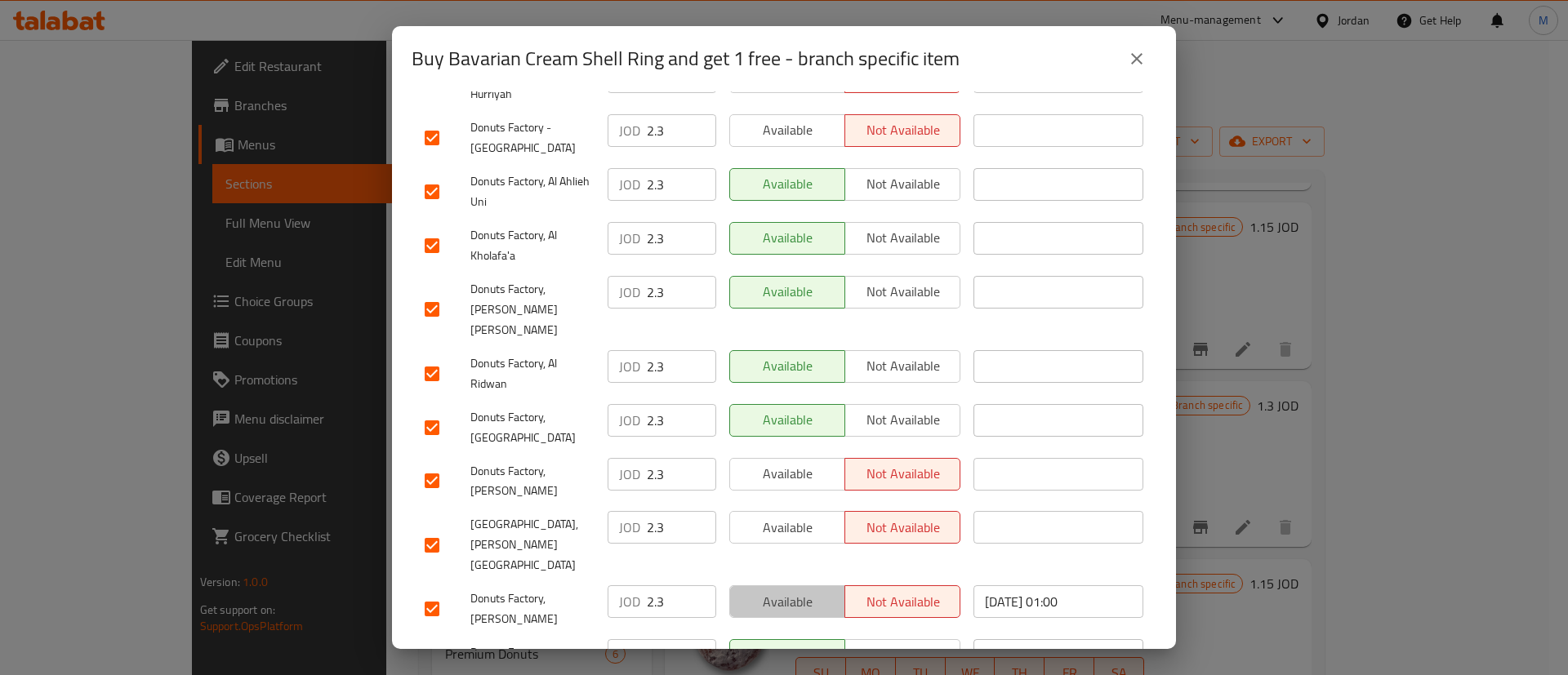
click at [815, 590] on span "Available" at bounding box center [787, 602] width 102 height 24
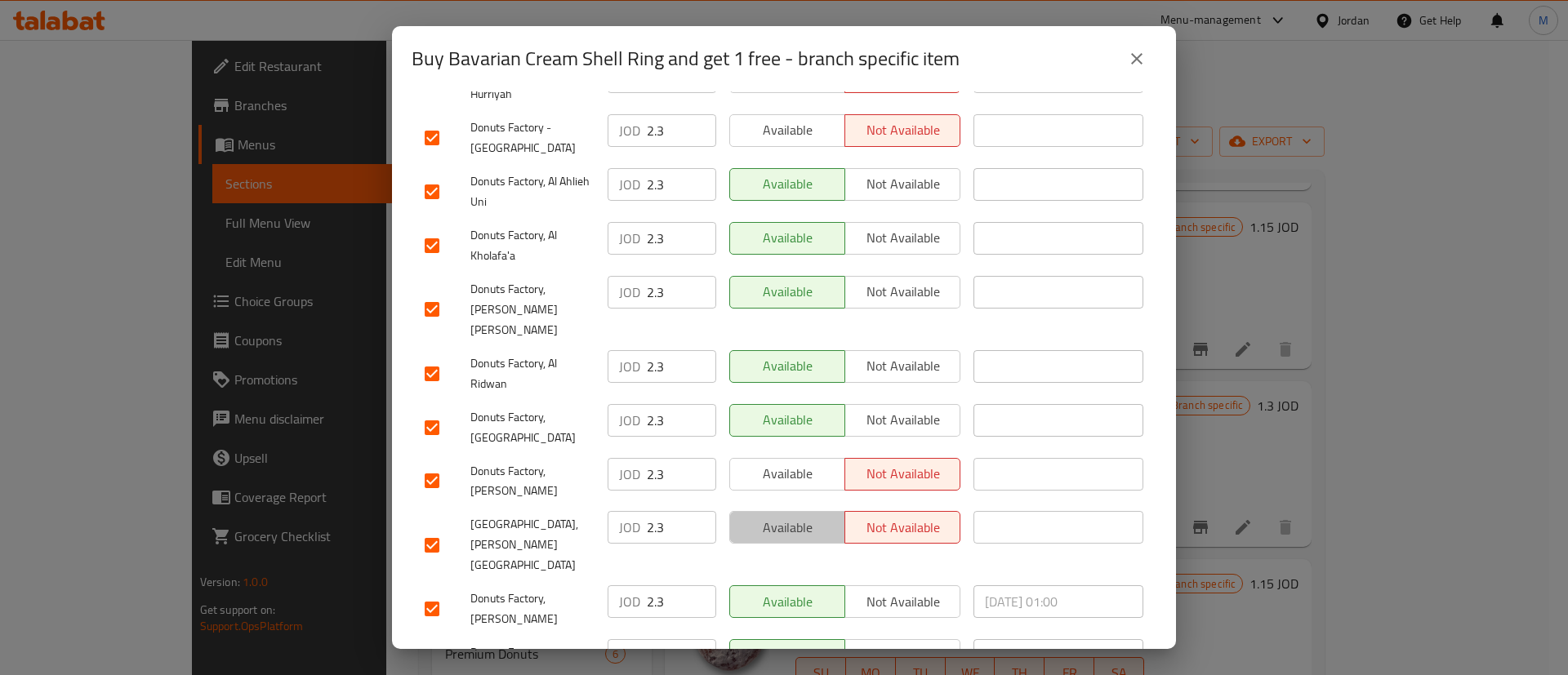
click at [800, 516] on span "Available" at bounding box center [787, 528] width 102 height 24
click at [796, 462] on span "Available" at bounding box center [787, 473] width 102 height 24
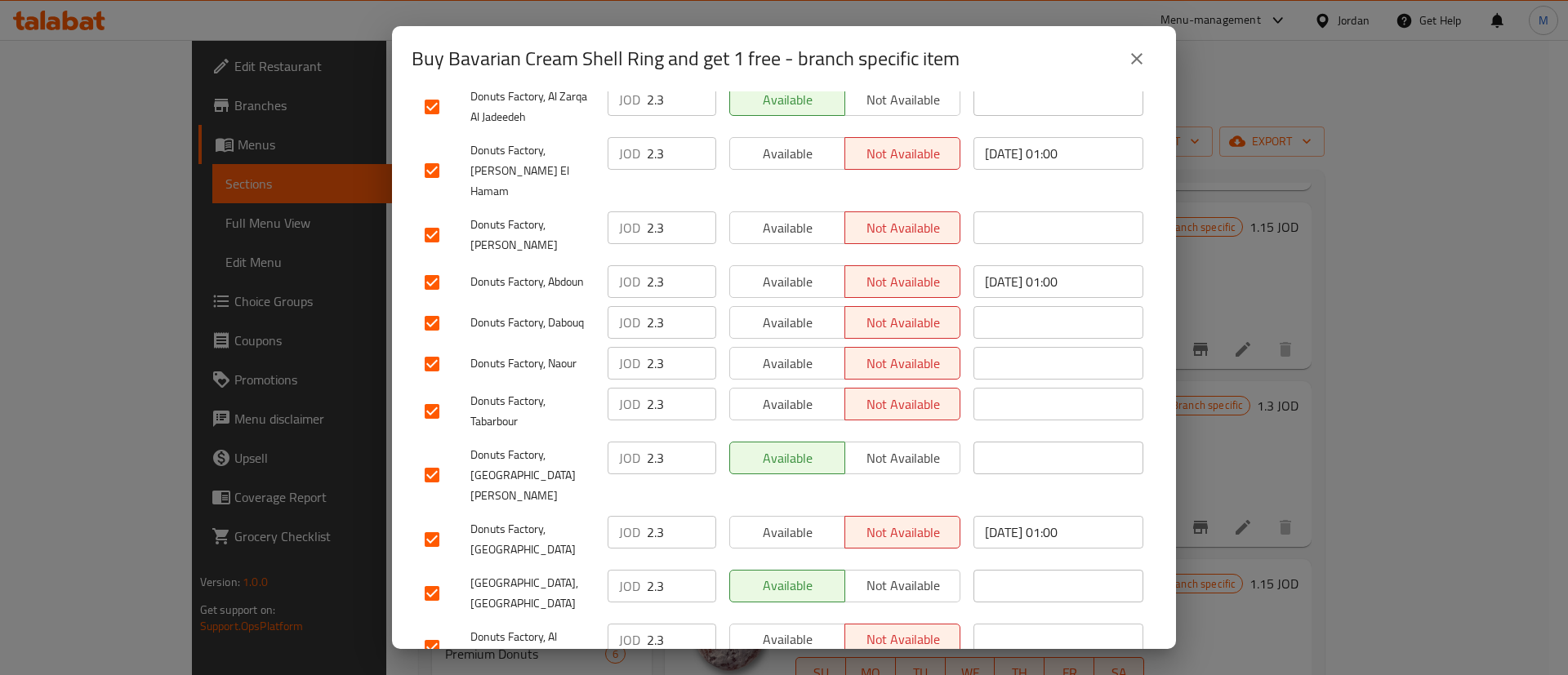
scroll to position [417, 0]
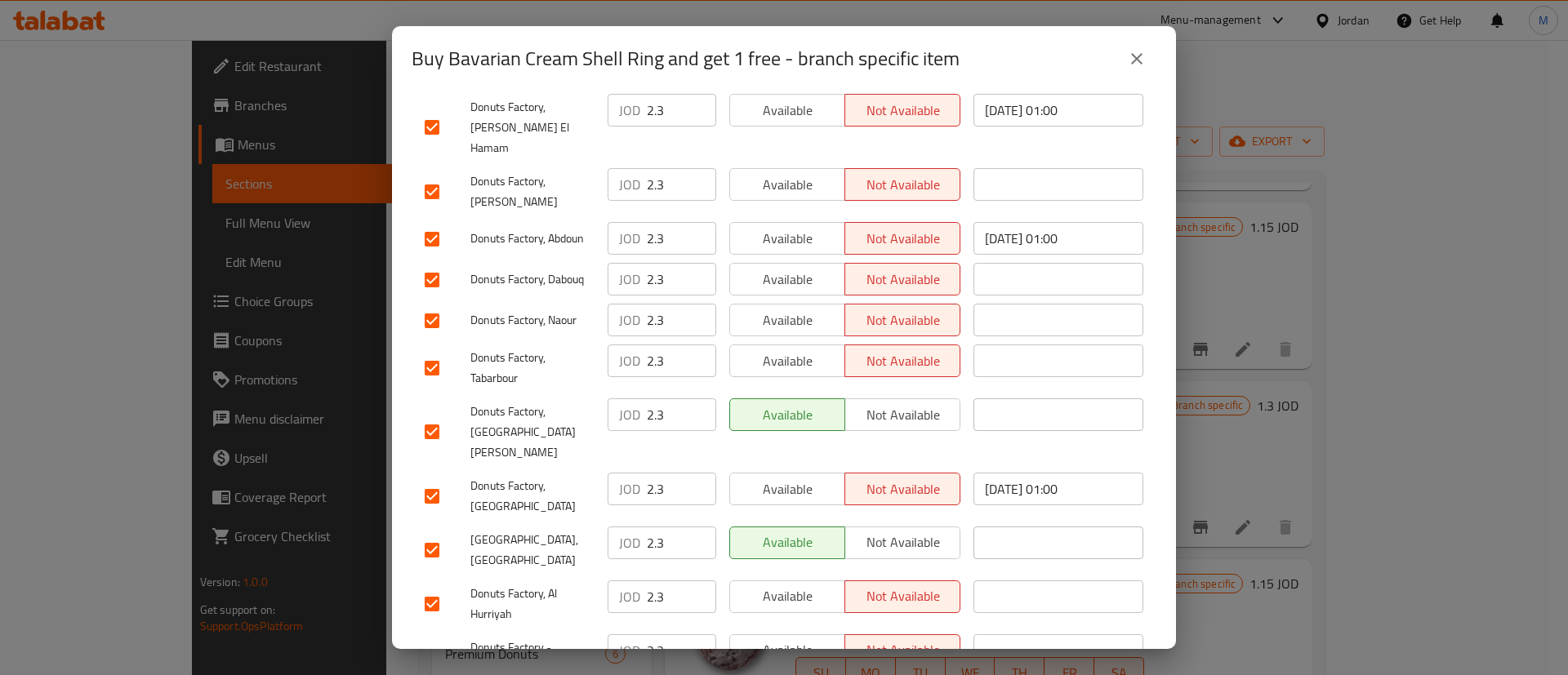
click at [805, 638] on span "Available" at bounding box center [787, 649] width 102 height 24
drag, startPoint x: 795, startPoint y: 538, endPoint x: 805, endPoint y: 497, distance: 42.2
click at [795, 584] on span "Available" at bounding box center [787, 596] width 102 height 24
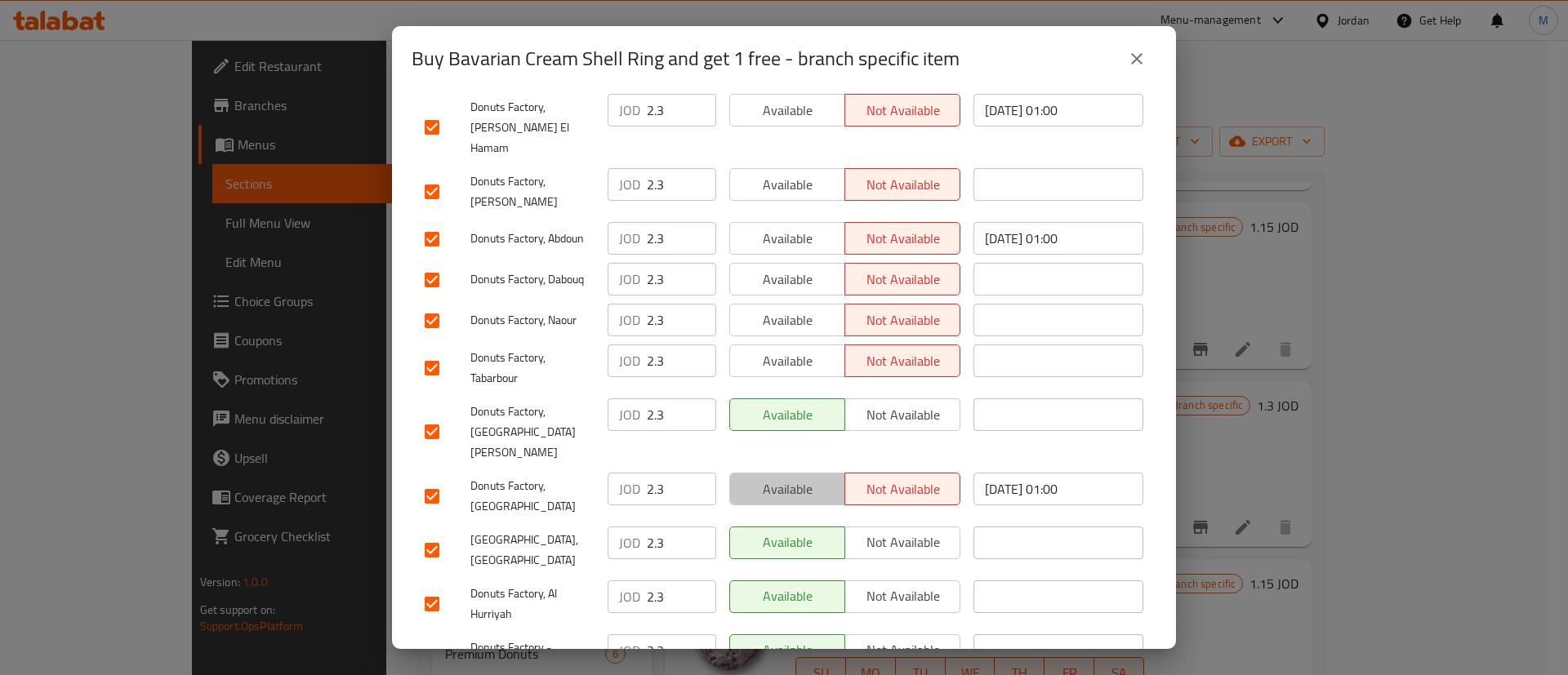
click at [814, 477] on span "Available" at bounding box center [787, 489] width 102 height 24
click at [799, 349] on span "Available" at bounding box center [787, 361] width 102 height 24
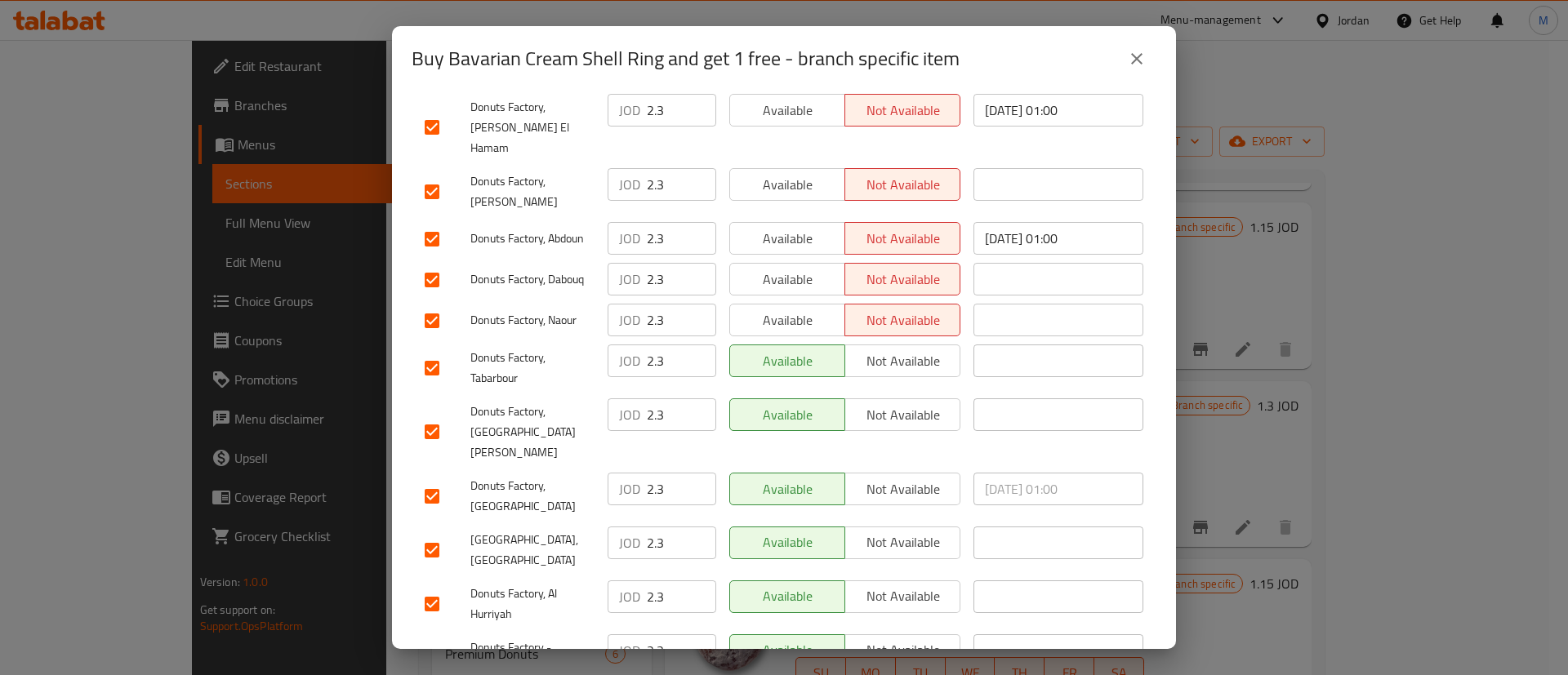
click at [802, 304] on button "Available" at bounding box center [786, 320] width 116 height 33
click at [800, 268] on span "Available" at bounding box center [787, 279] width 102 height 24
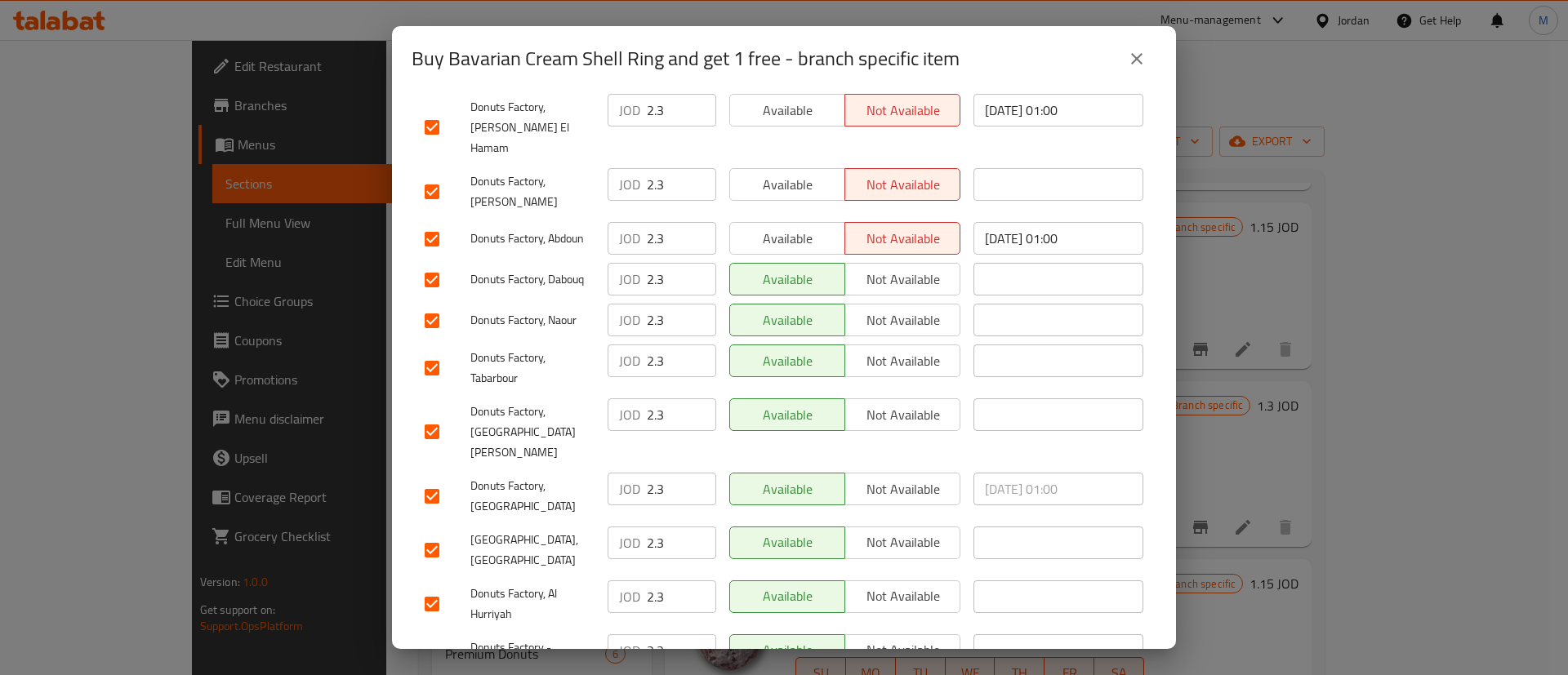
click at [797, 227] on span "Available" at bounding box center [787, 239] width 102 height 24
drag, startPoint x: 791, startPoint y: 170, endPoint x: 791, endPoint y: 144, distance: 26.0
click at [791, 169] on div "Available Not available" at bounding box center [845, 191] width 244 height 60
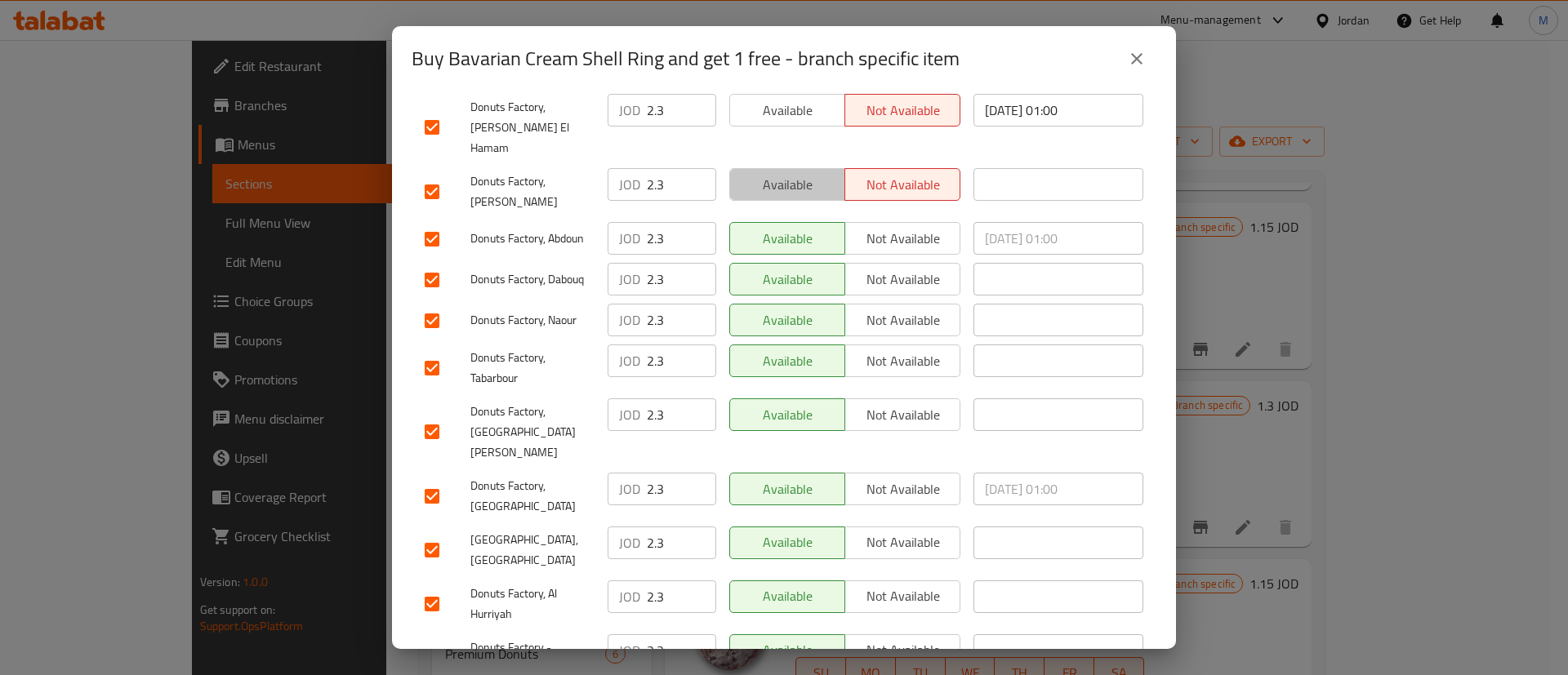
click at [791, 173] on span "Available" at bounding box center [787, 184] width 102 height 24
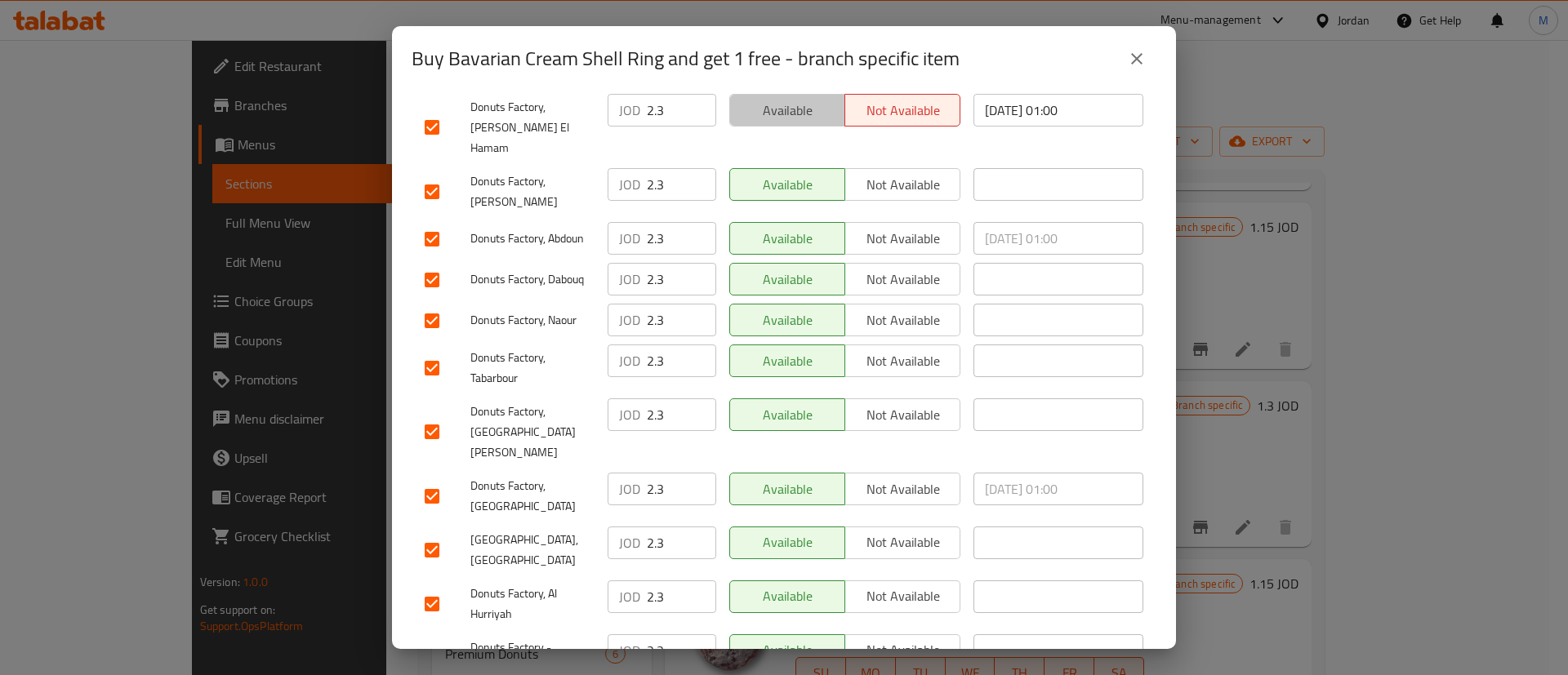
click at [795, 107] on span "Available" at bounding box center [787, 110] width 102 height 24
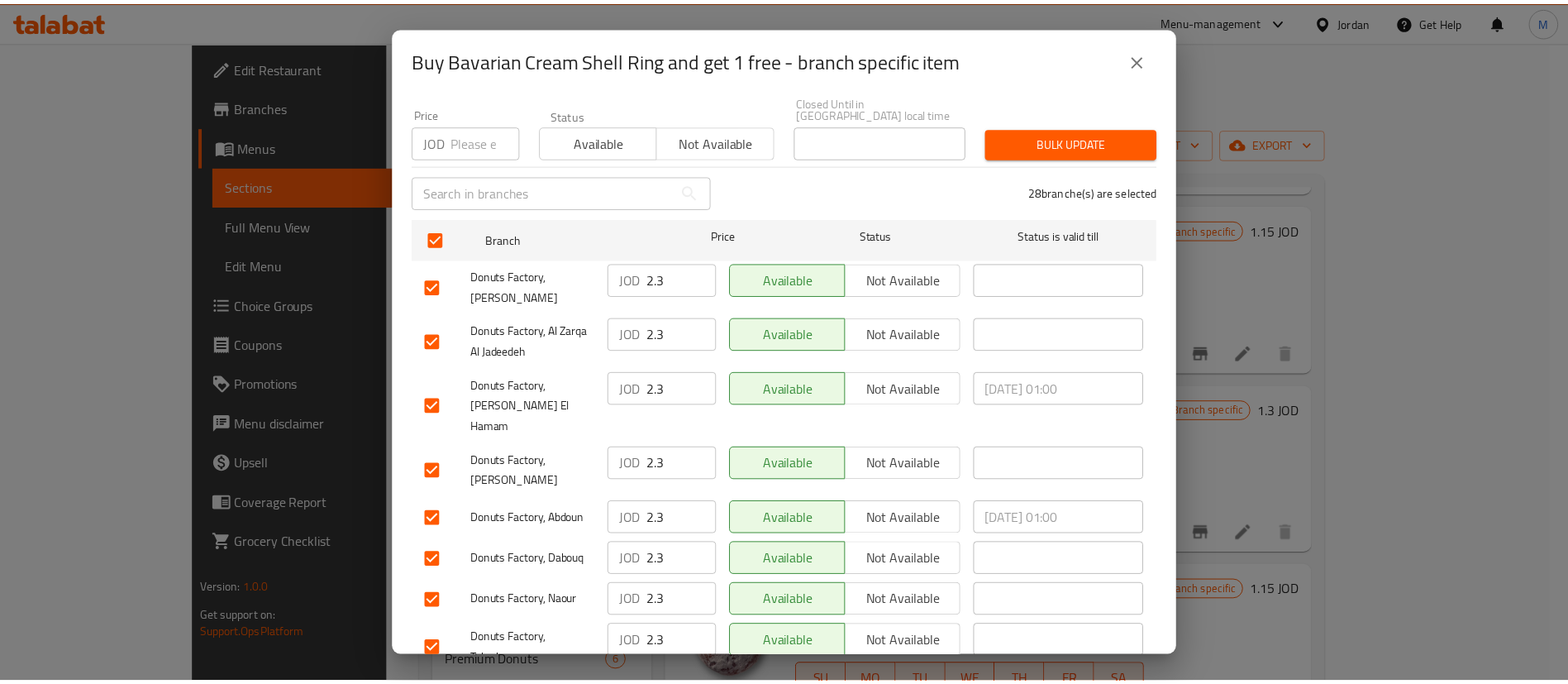
scroll to position [1261, 0]
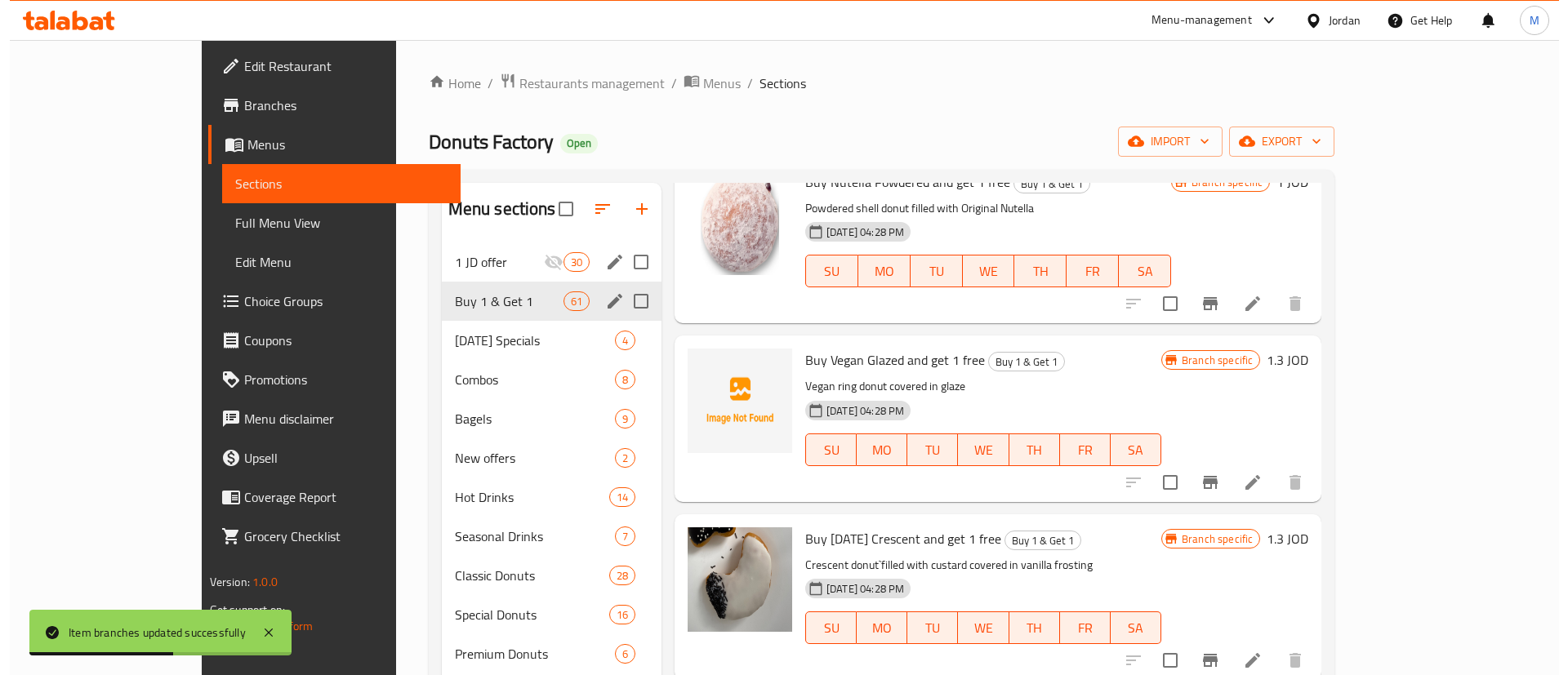
scroll to position [9812, 0]
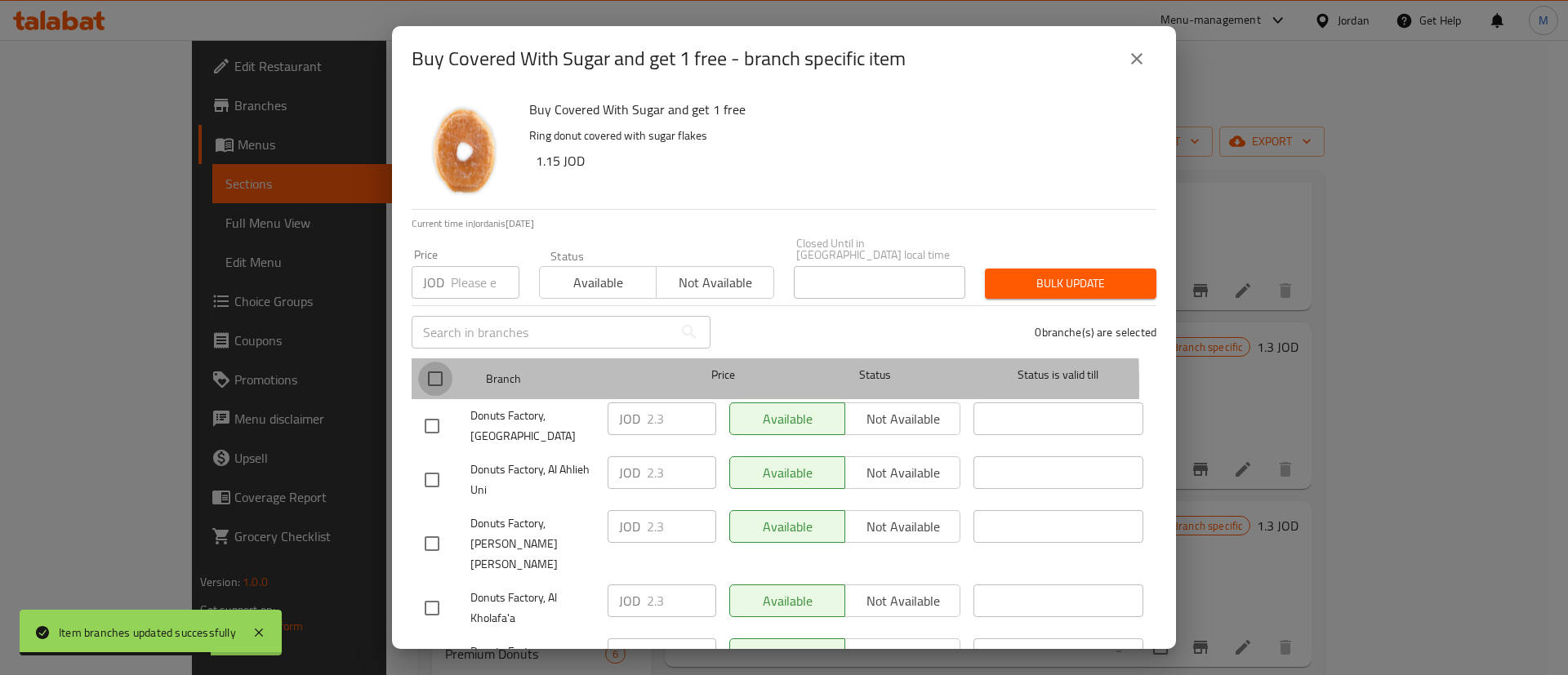
click at [427, 375] on input "checkbox" at bounding box center [436, 379] width 35 height 35
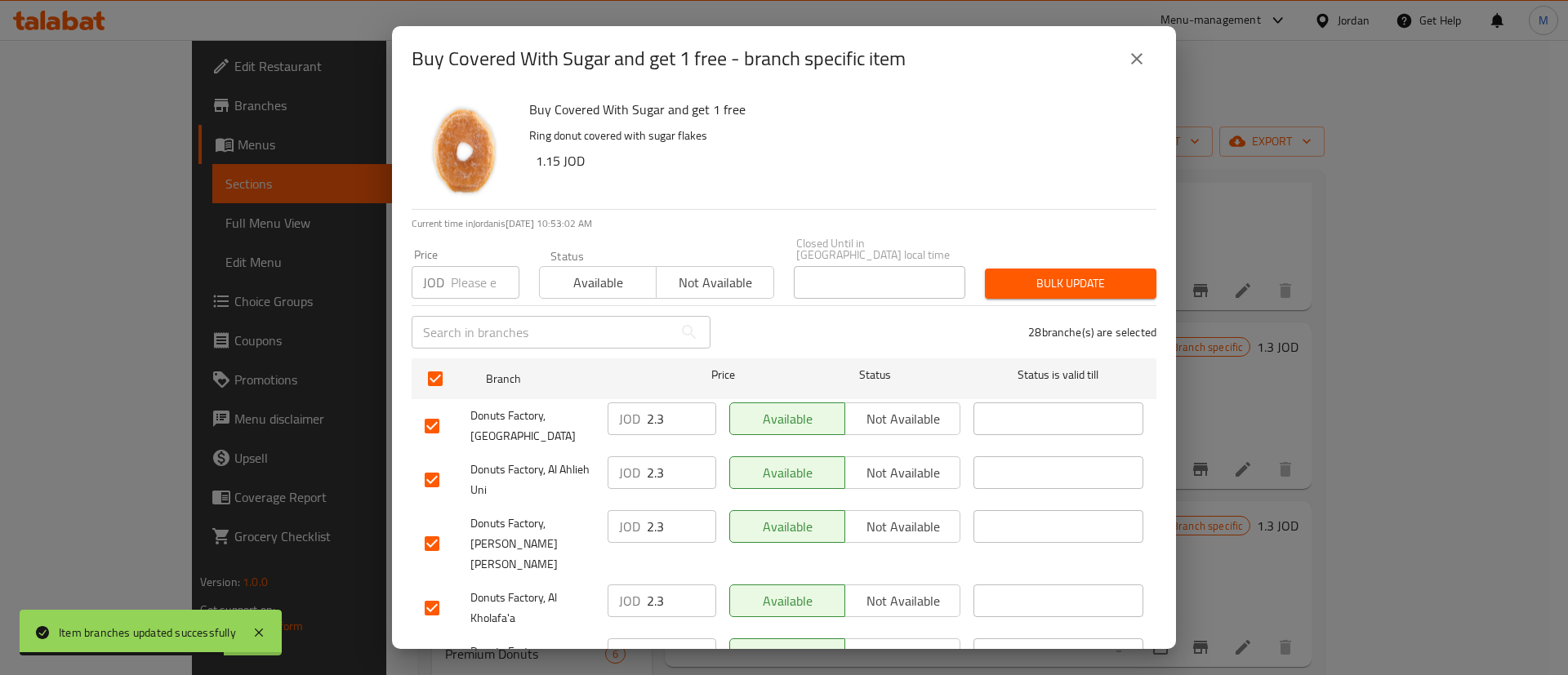
scroll to position [1245, 0]
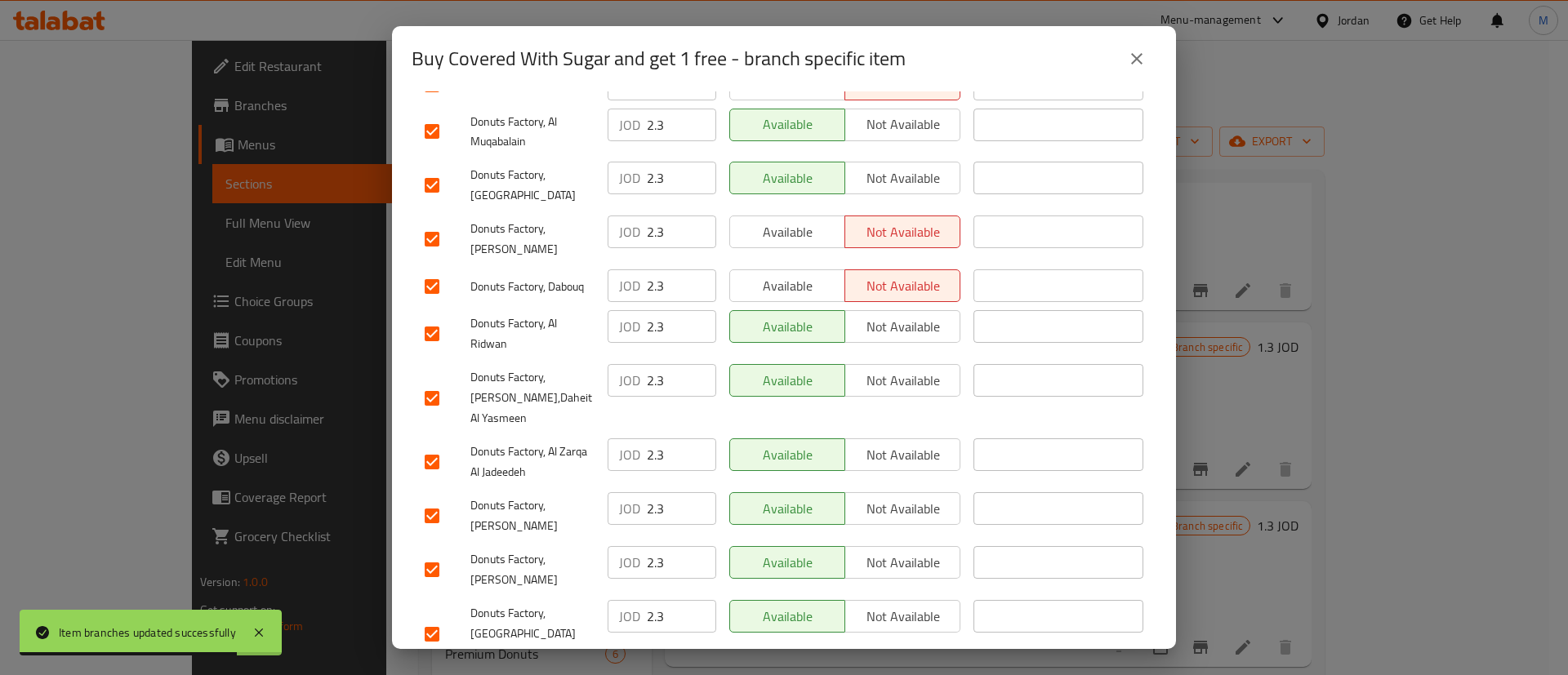
click at [795, 274] on span "Available" at bounding box center [787, 286] width 102 height 24
click at [796, 221] on span "Available" at bounding box center [787, 232] width 102 height 24
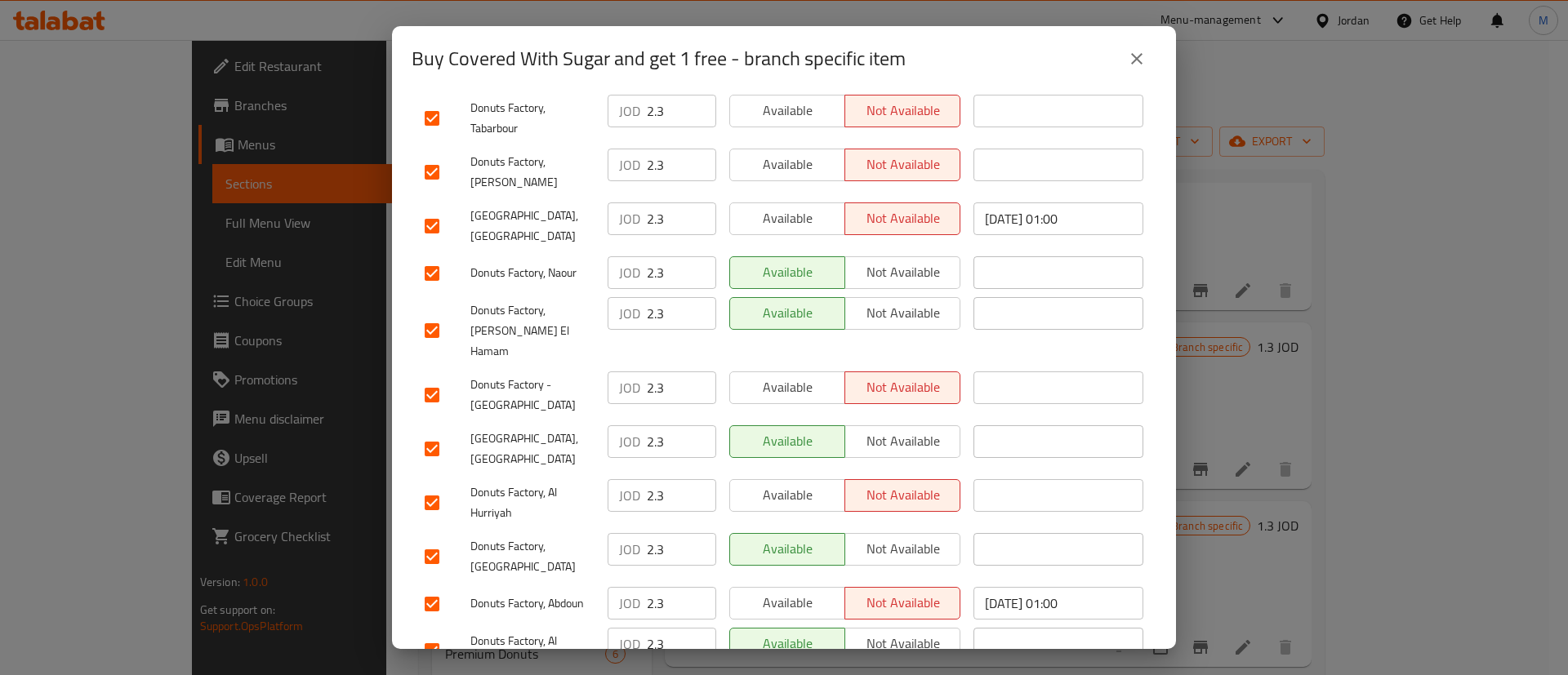
scroll to position [725, 0]
click at [772, 376] on span "Available" at bounding box center [787, 388] width 102 height 24
click at [803, 197] on div "Available Not available" at bounding box center [845, 226] width 244 height 60
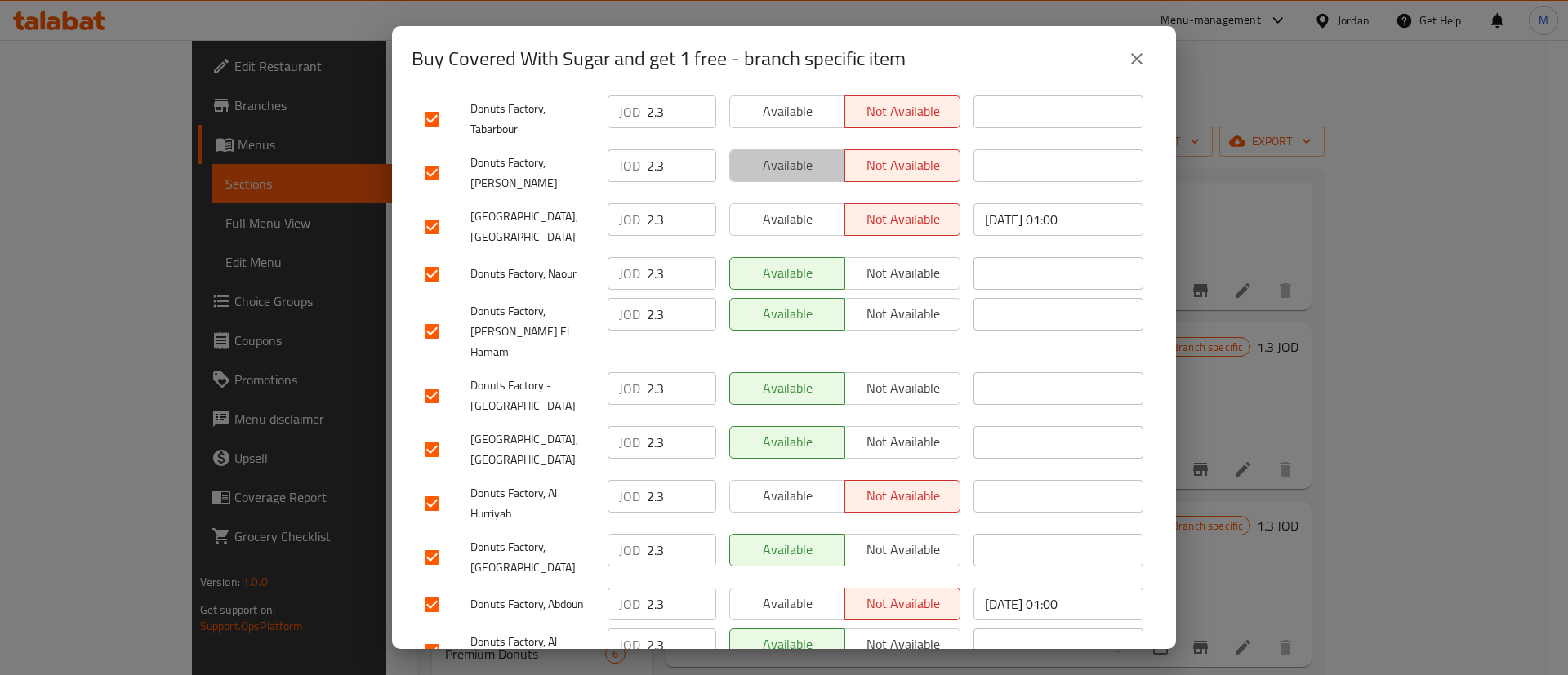
click at [800, 153] on span "Available" at bounding box center [787, 165] width 102 height 24
click at [791, 207] on span "Available" at bounding box center [787, 219] width 102 height 24
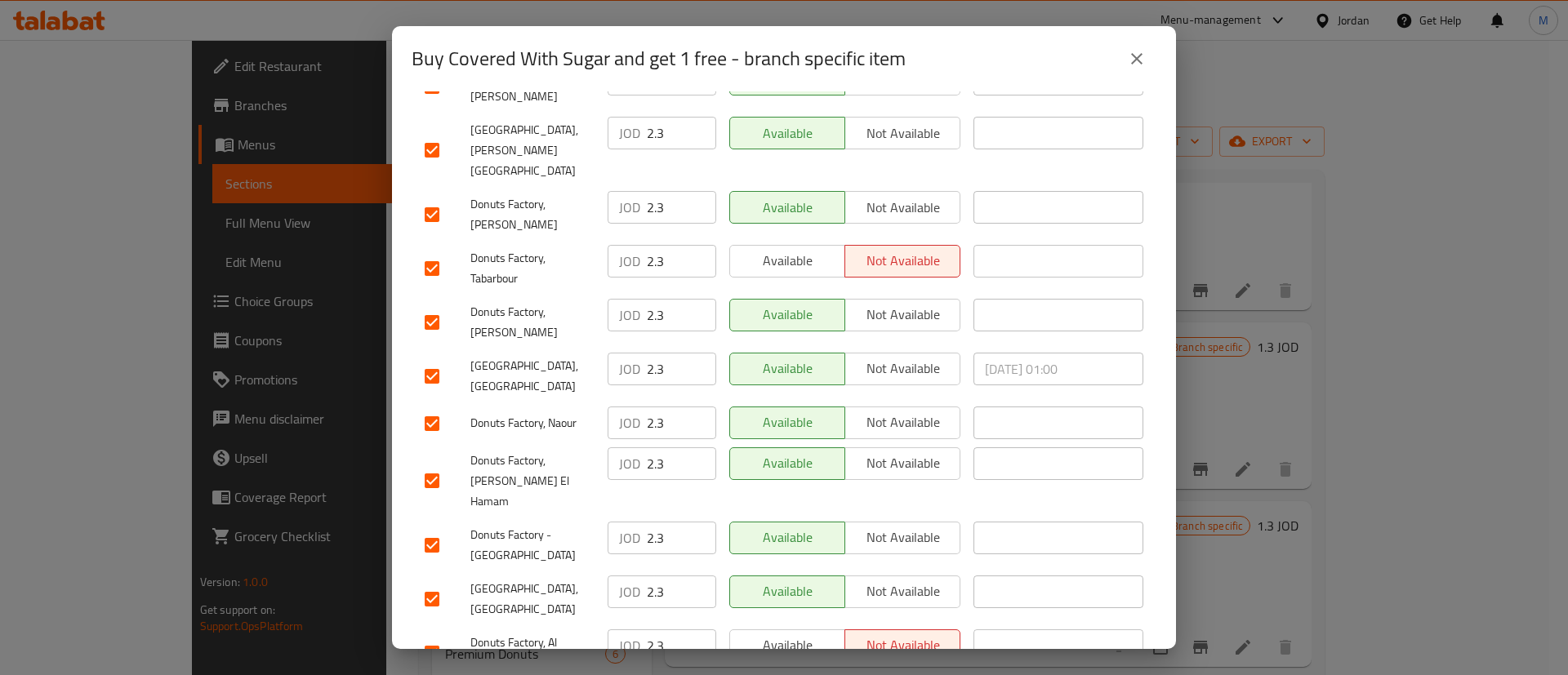
scroll to position [574, 0]
click at [796, 250] on span "Available" at bounding box center [787, 262] width 102 height 24
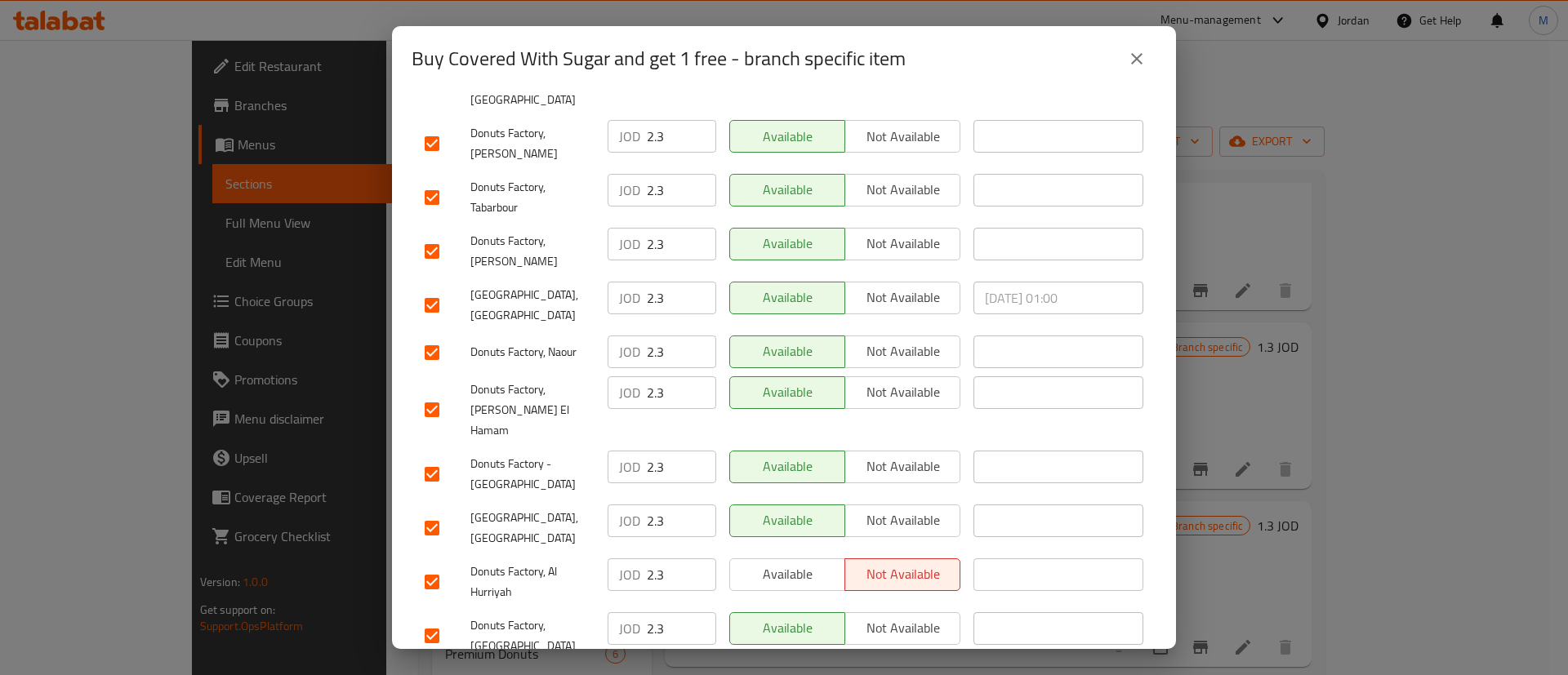
scroll to position [696, 0]
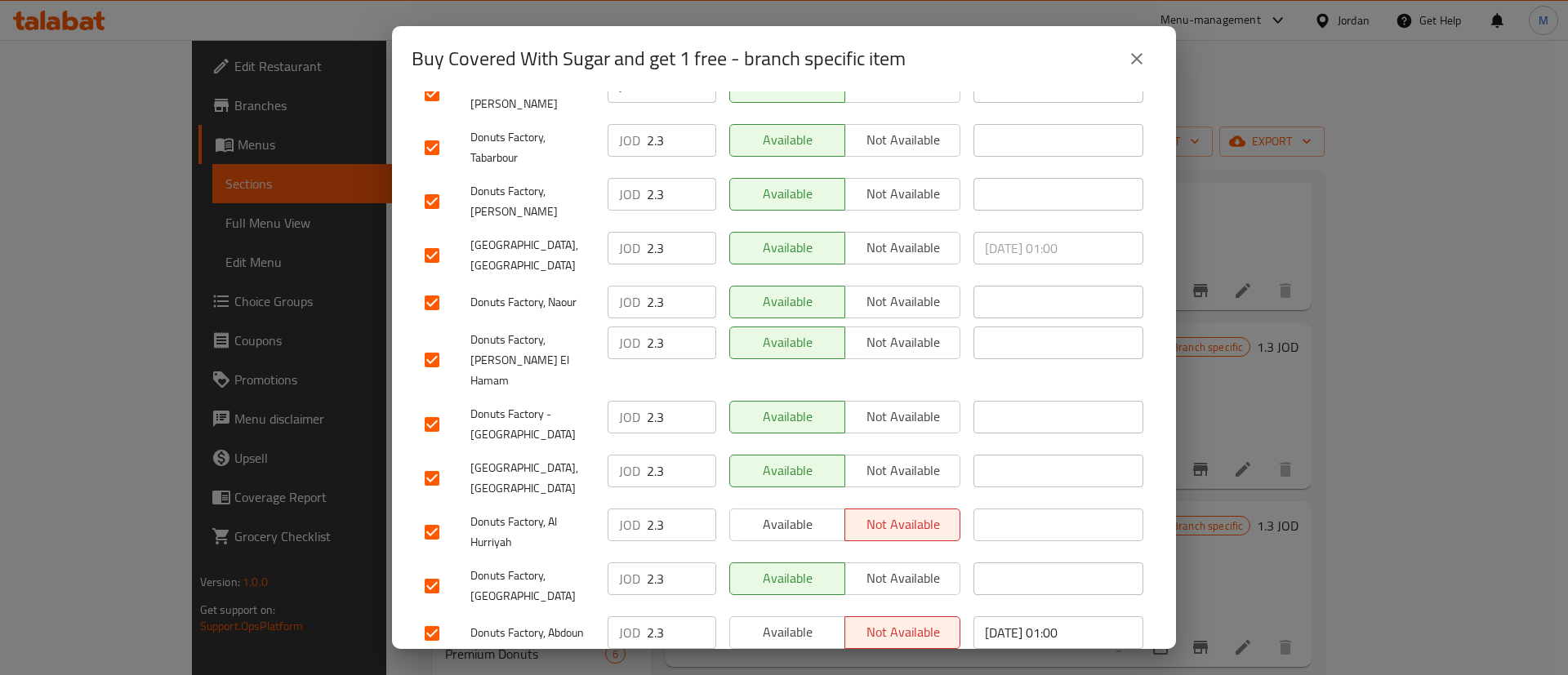
click at [764, 513] on span "Available" at bounding box center [787, 524] width 102 height 24
click at [796, 621] on span "Available" at bounding box center [787, 632] width 102 height 24
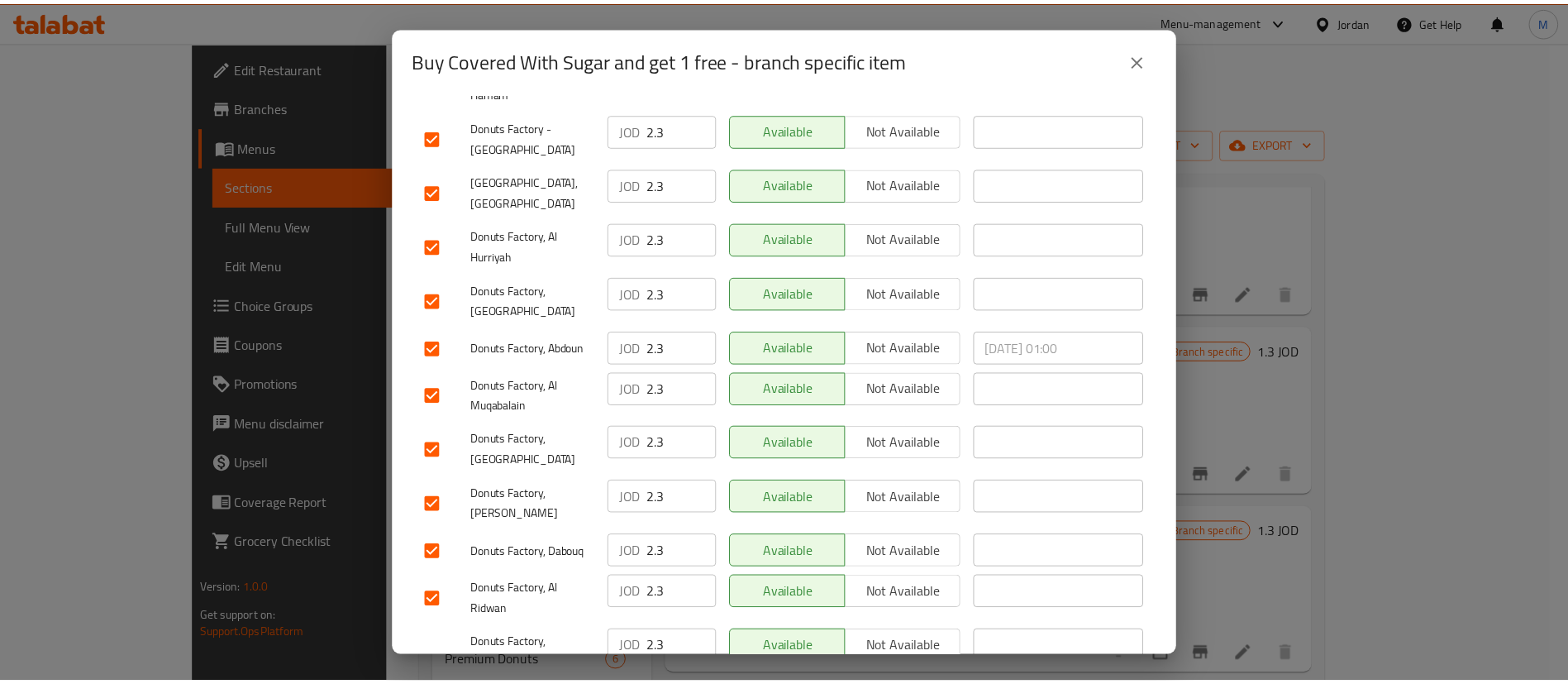
scroll to position [1261, 0]
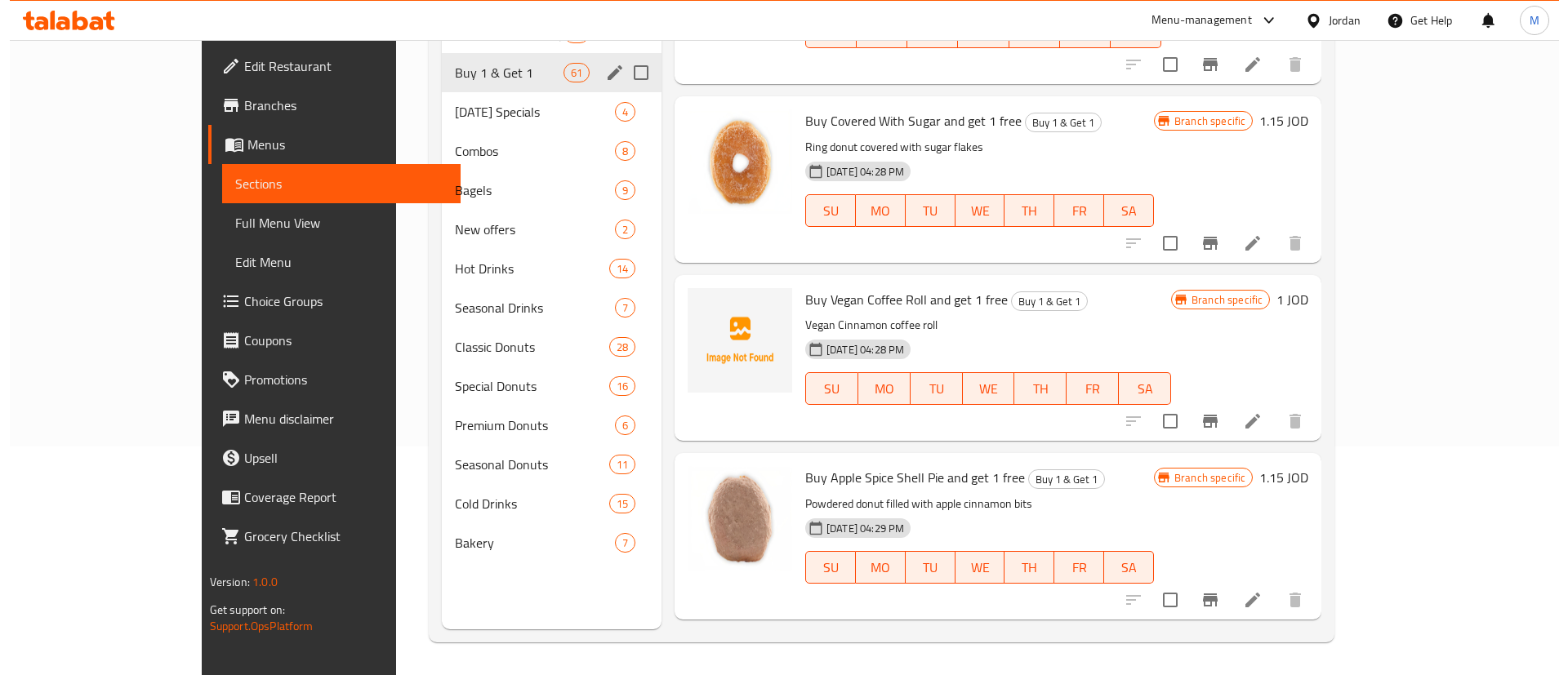
scroll to position [10162, 0]
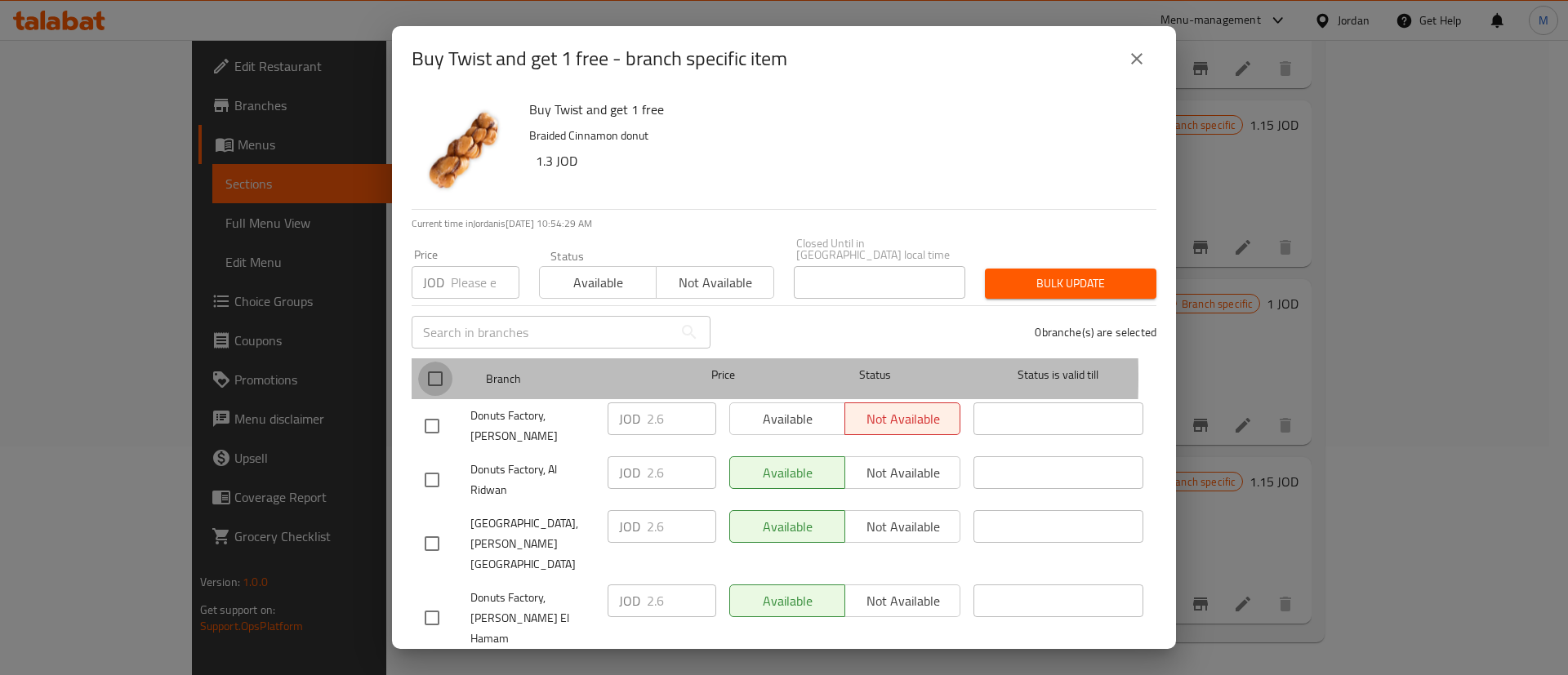
click at [425, 365] on input "checkbox" at bounding box center [436, 379] width 35 height 35
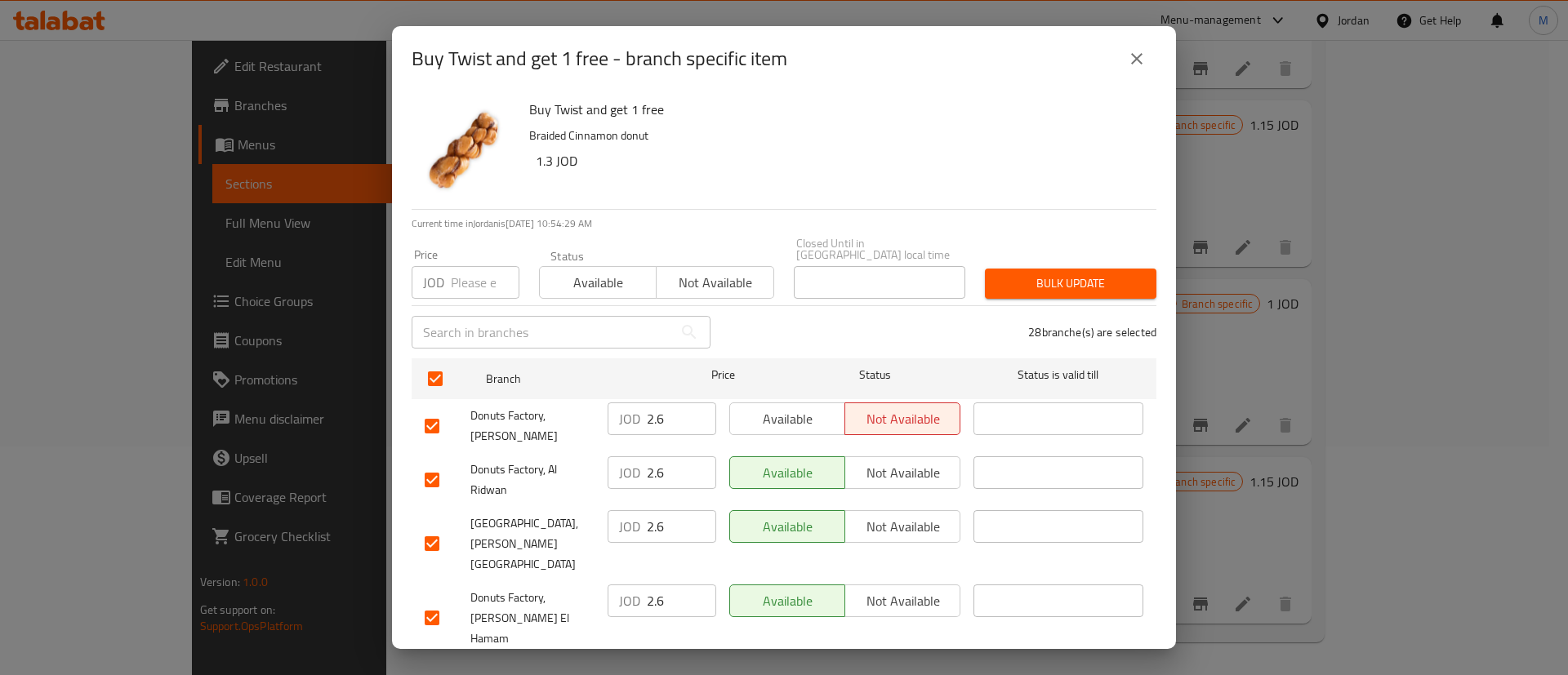
click at [746, 412] on span "Available" at bounding box center [787, 419] width 102 height 24
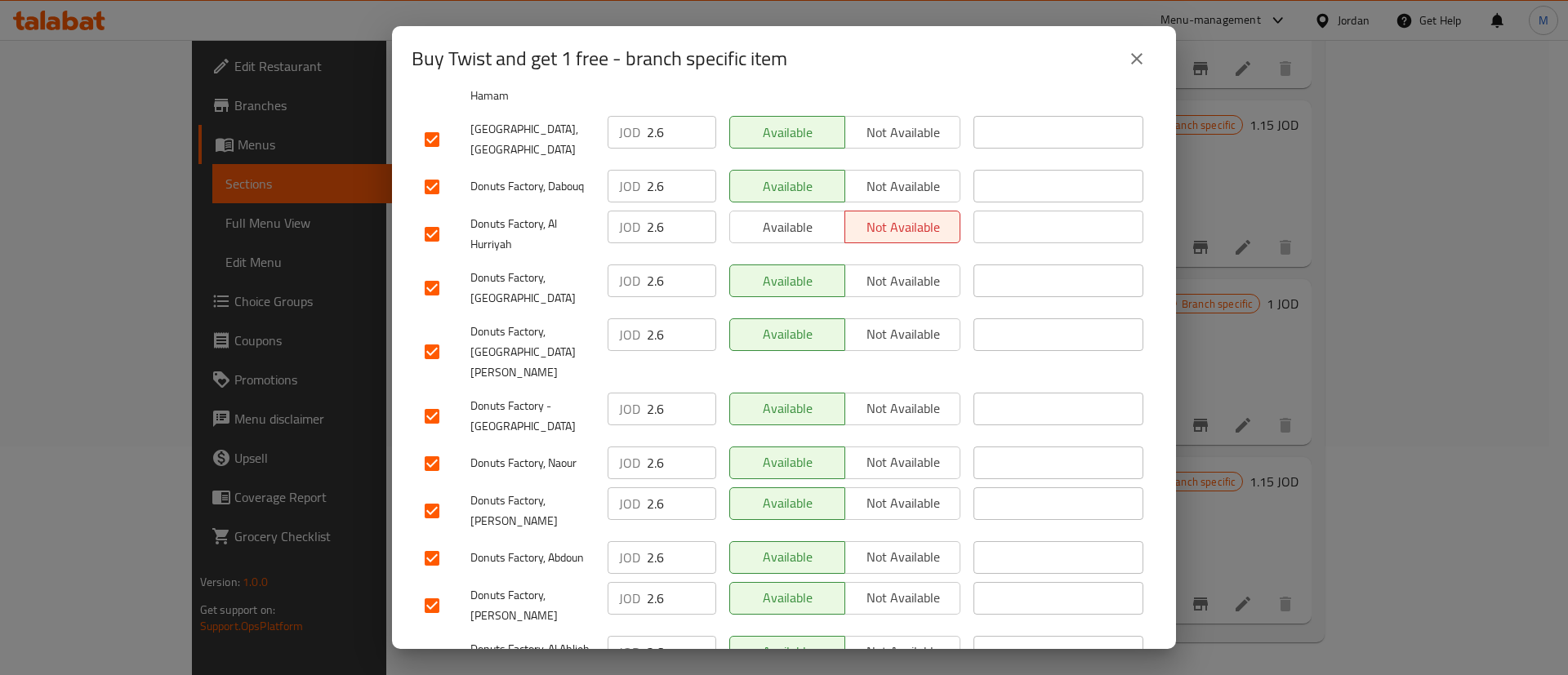
scroll to position [541, 0]
click at [765, 165] on div "Available Not available" at bounding box center [845, 189] width 244 height 48
click at [766, 217] on span "Available" at bounding box center [787, 229] width 102 height 24
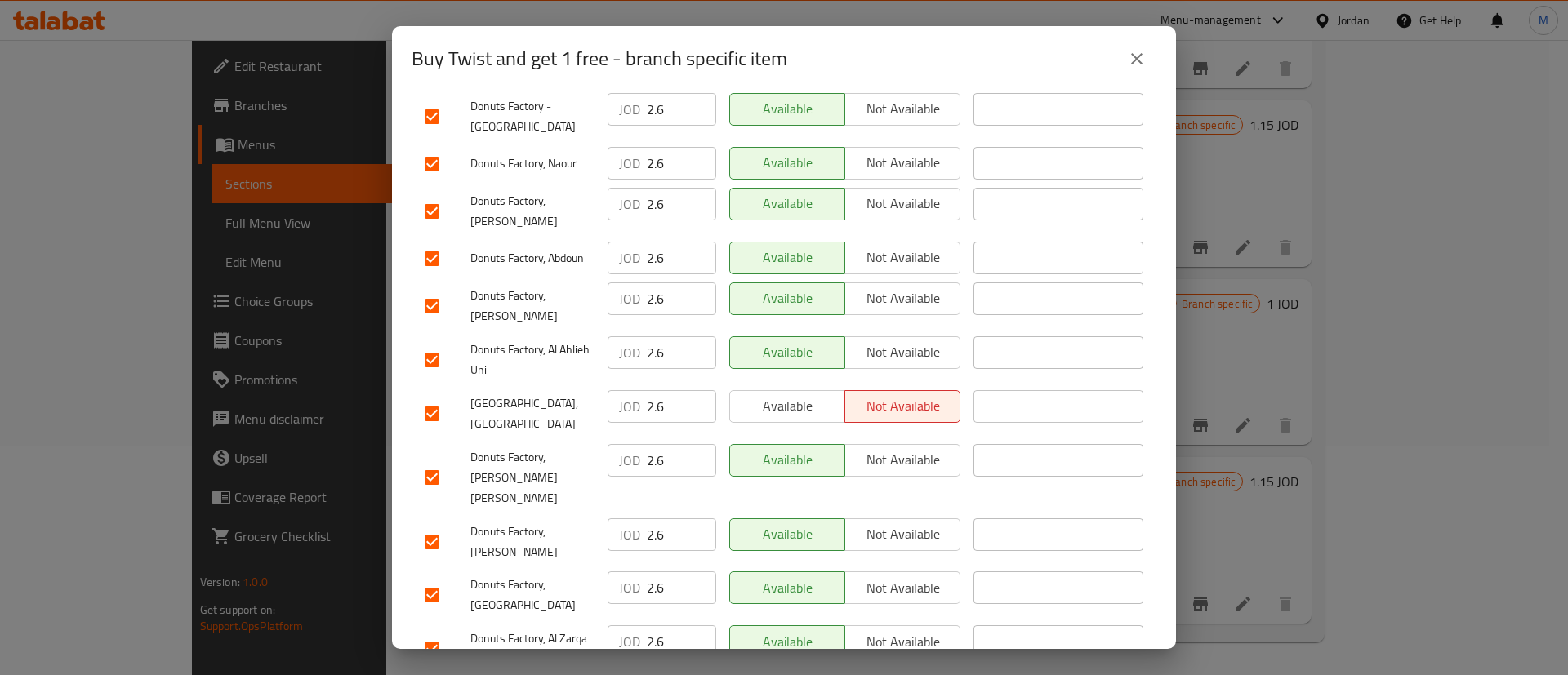
click at [797, 394] on span "Available" at bounding box center [787, 406] width 102 height 24
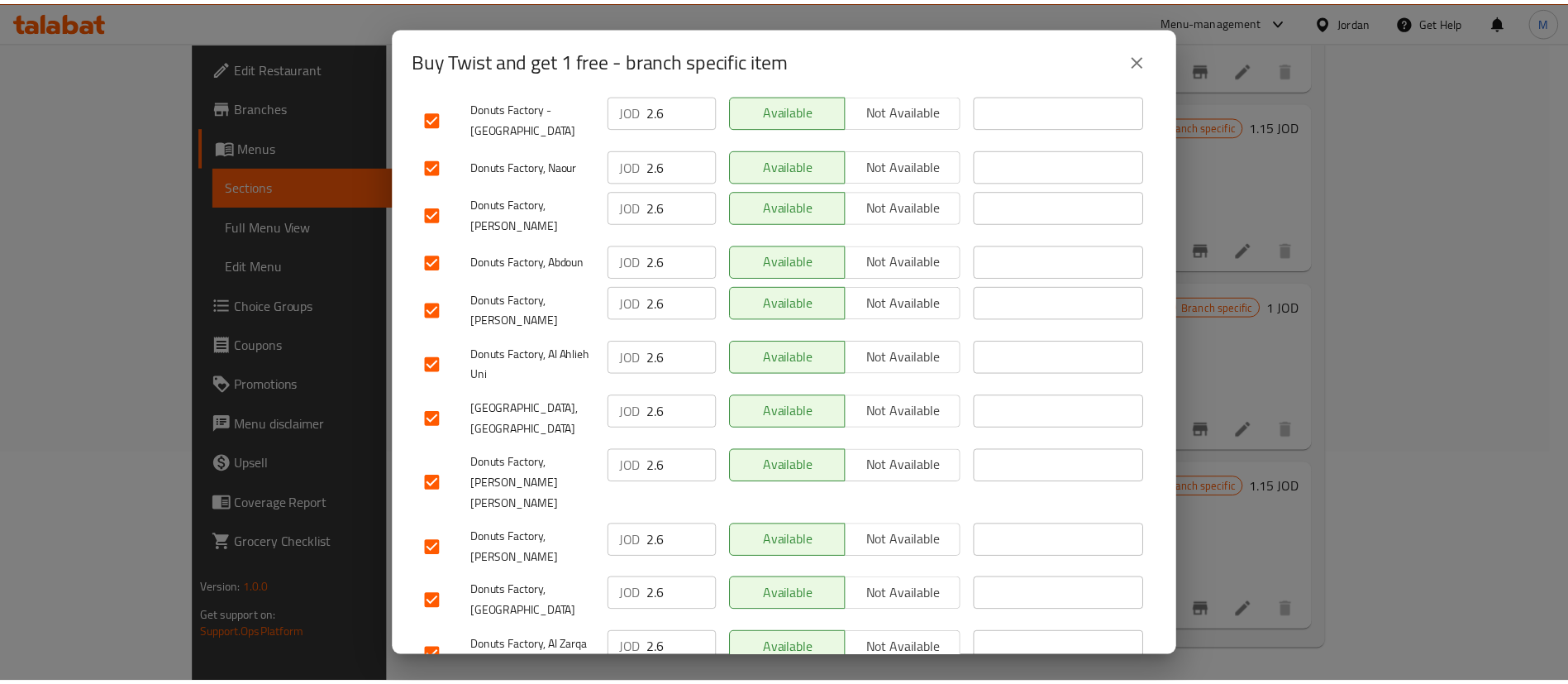
scroll to position [1261, 0]
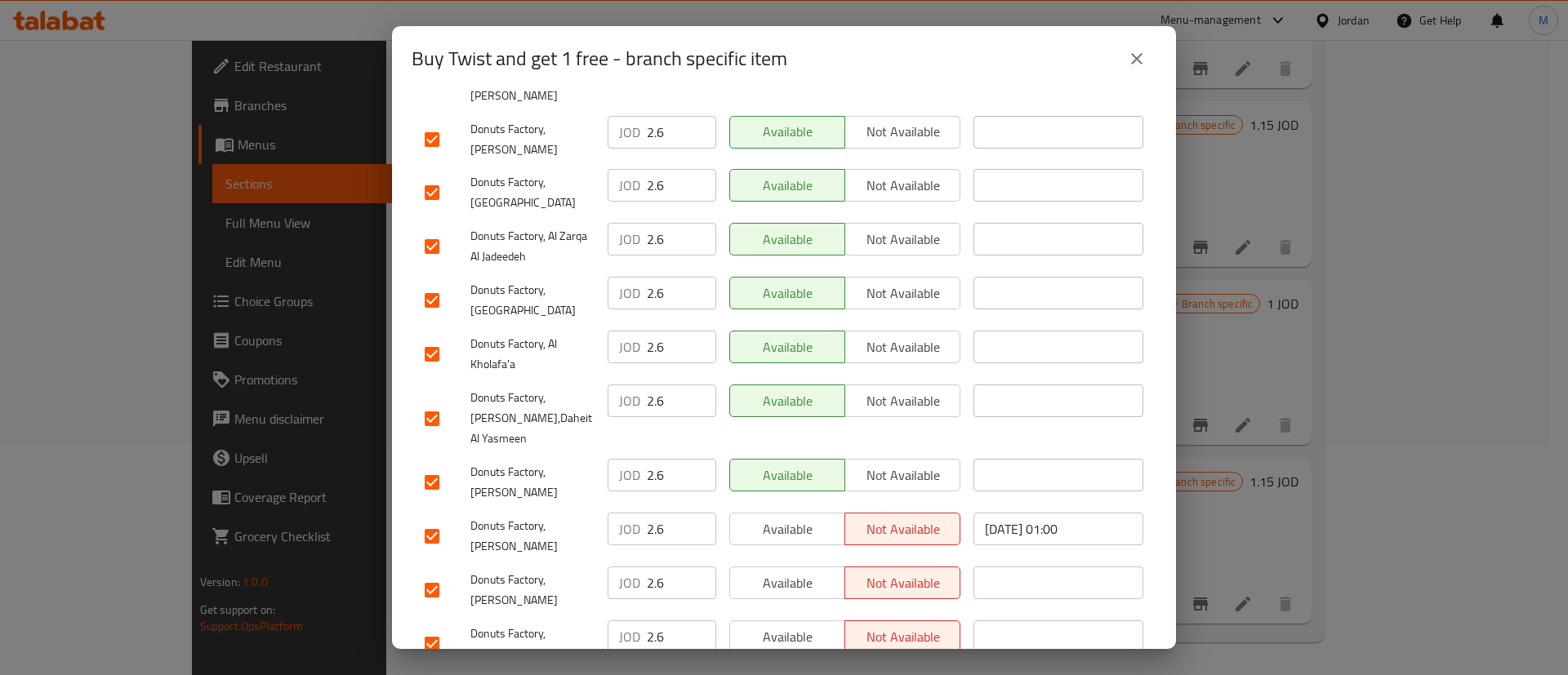
click at [805, 506] on div "Available Not available" at bounding box center [845, 536] width 244 height 60
click at [797, 518] on span "Available" at bounding box center [787, 529] width 102 height 24
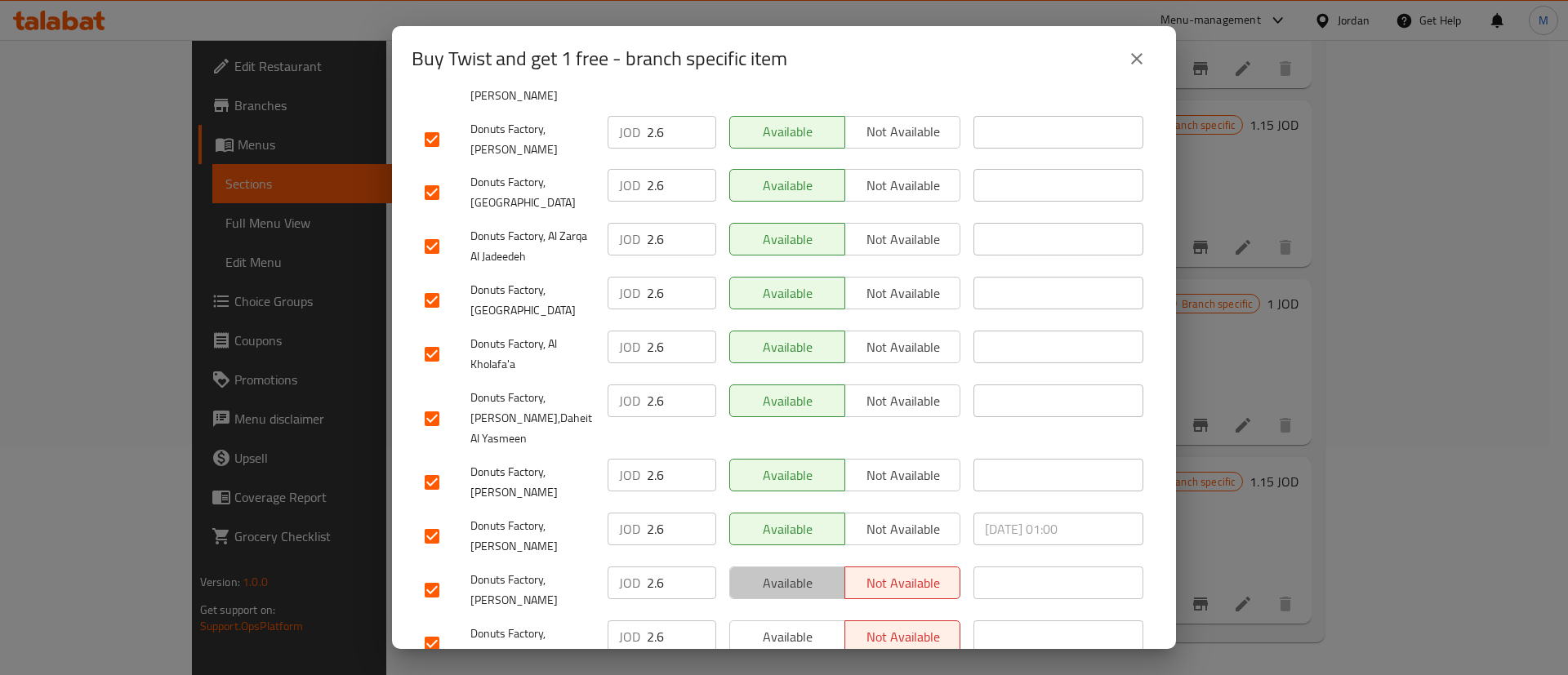
click at [796, 571] on span "Available" at bounding box center [787, 583] width 102 height 24
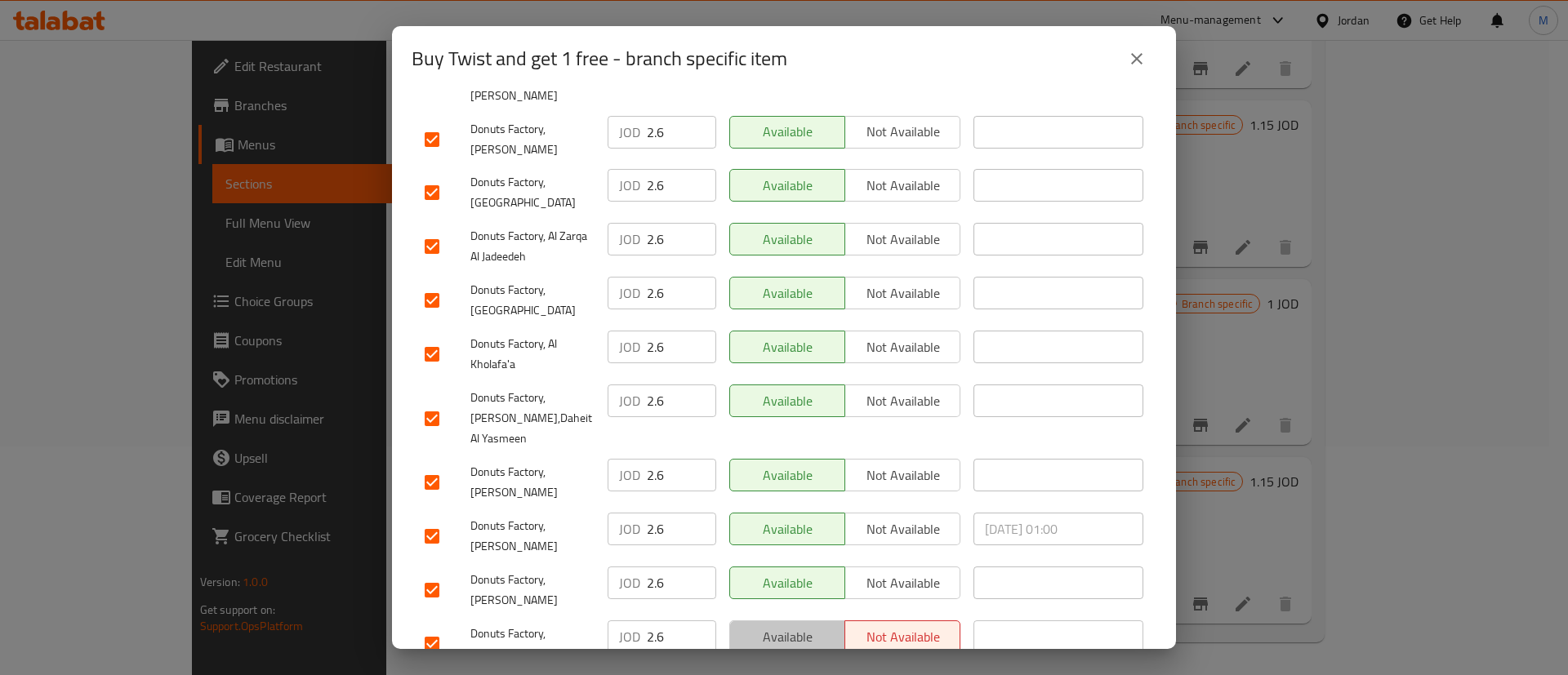
click at [789, 626] on span "Available" at bounding box center [787, 637] width 102 height 24
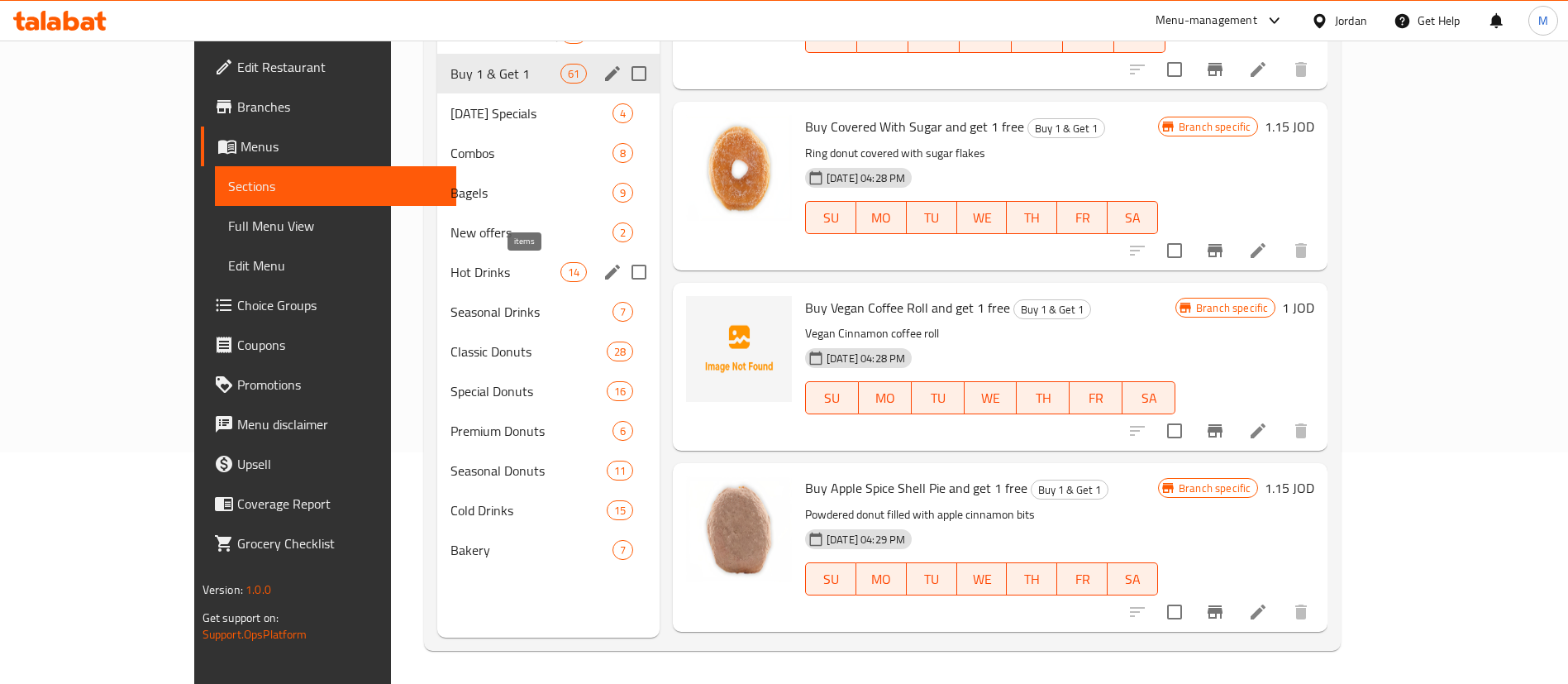
scroll to position [0, 0]
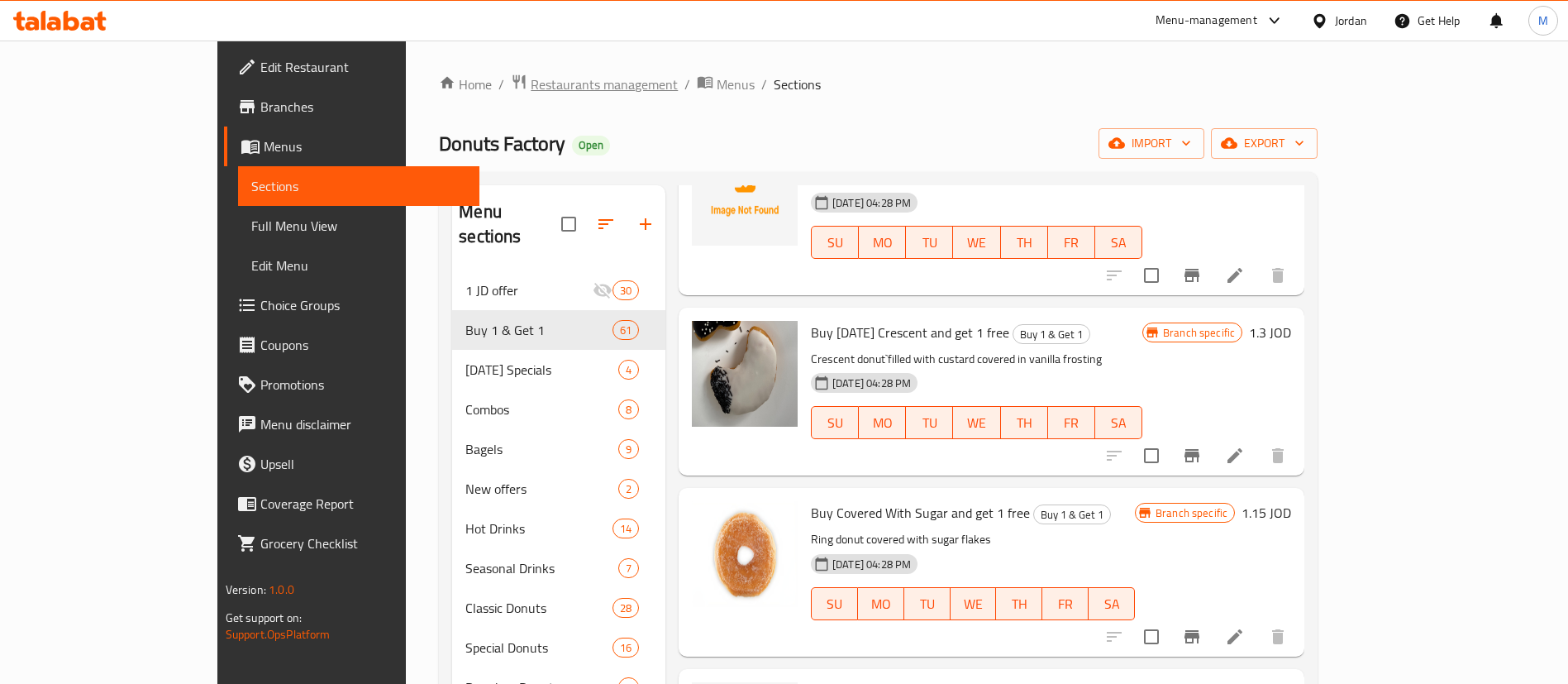
click at [531, 94] on span "Restaurants management" at bounding box center [604, 84] width 148 height 20
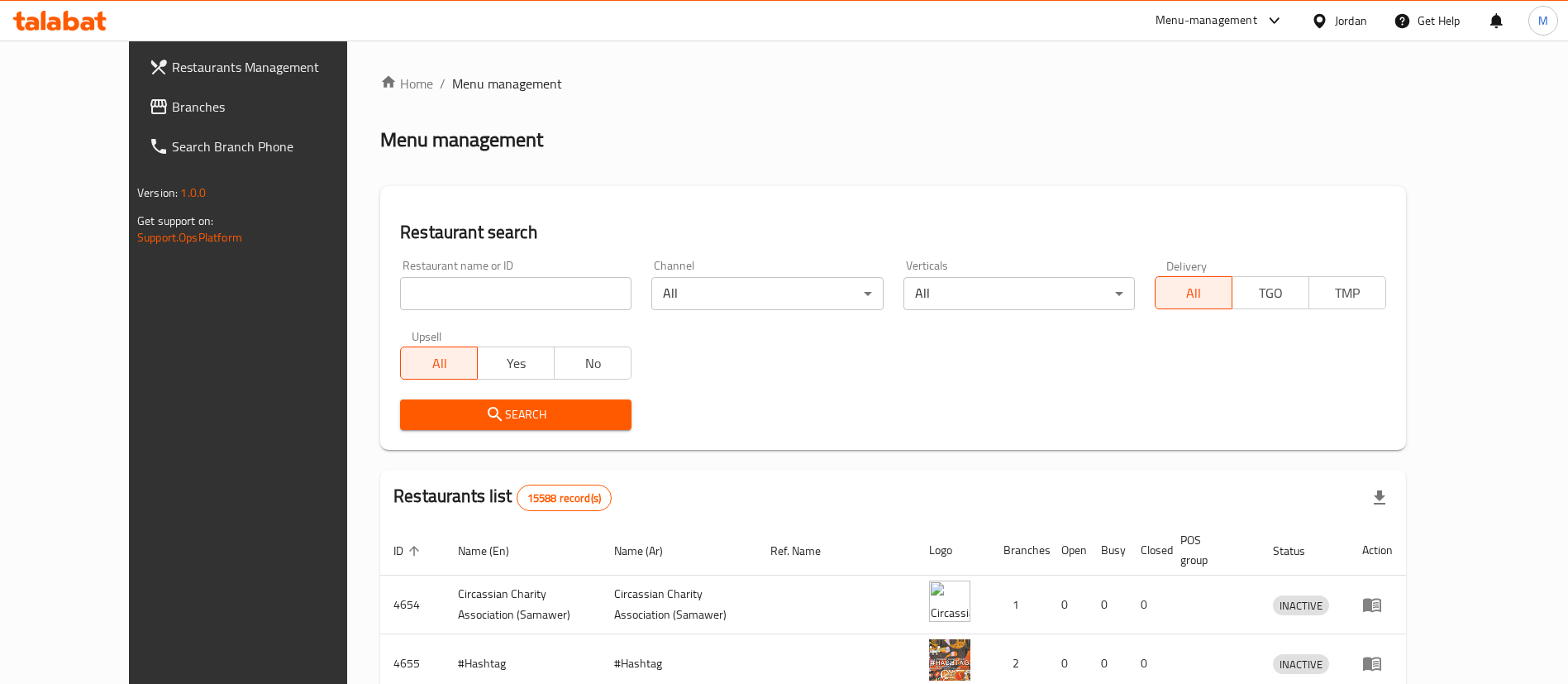
click at [493, 289] on input "search" at bounding box center [516, 294] width 232 height 33
click at [506, 402] on button "Search" at bounding box center [516, 415] width 232 height 31
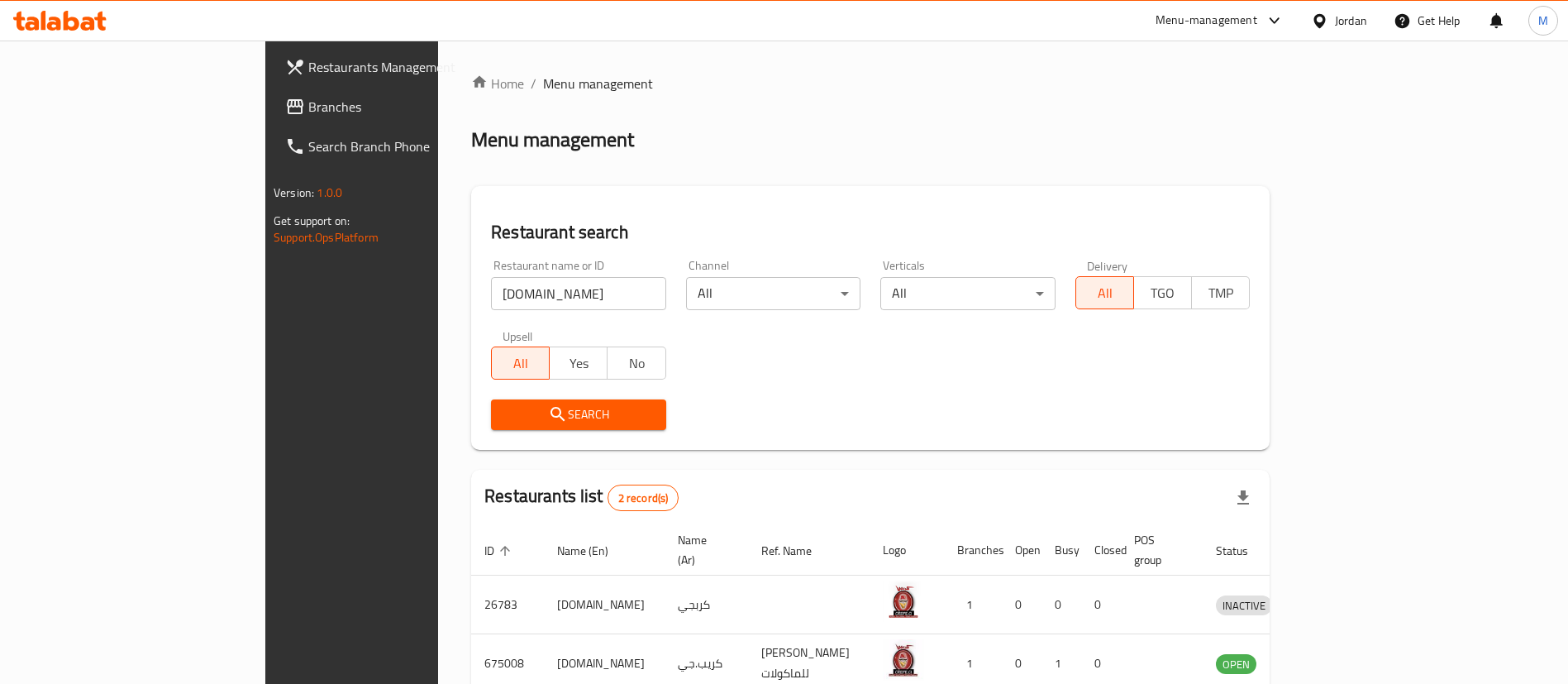
scroll to position [80, 0]
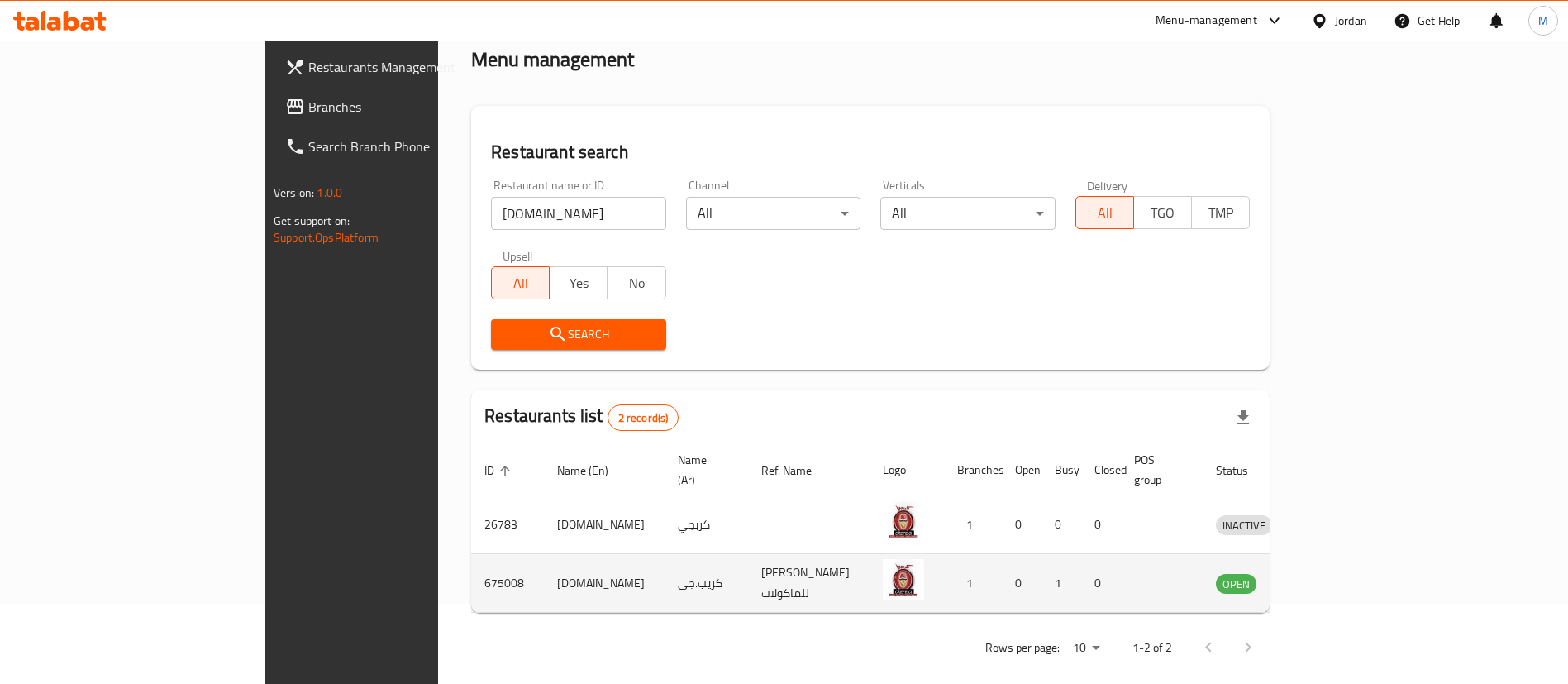
click at [1325, 573] on icon "enhanced table" at bounding box center [1315, 583] width 20 height 20
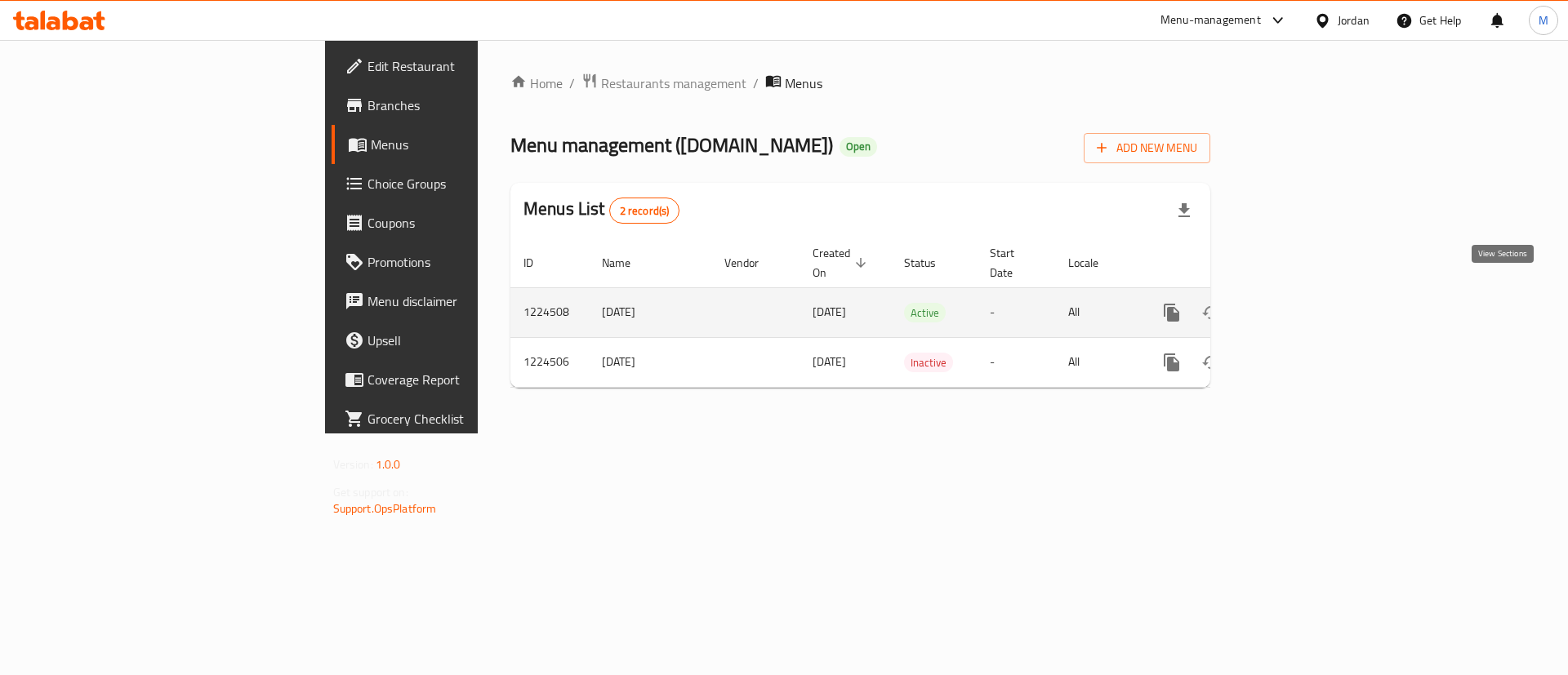
click at [1300, 303] on icon "enhanced table" at bounding box center [1290, 313] width 20 height 20
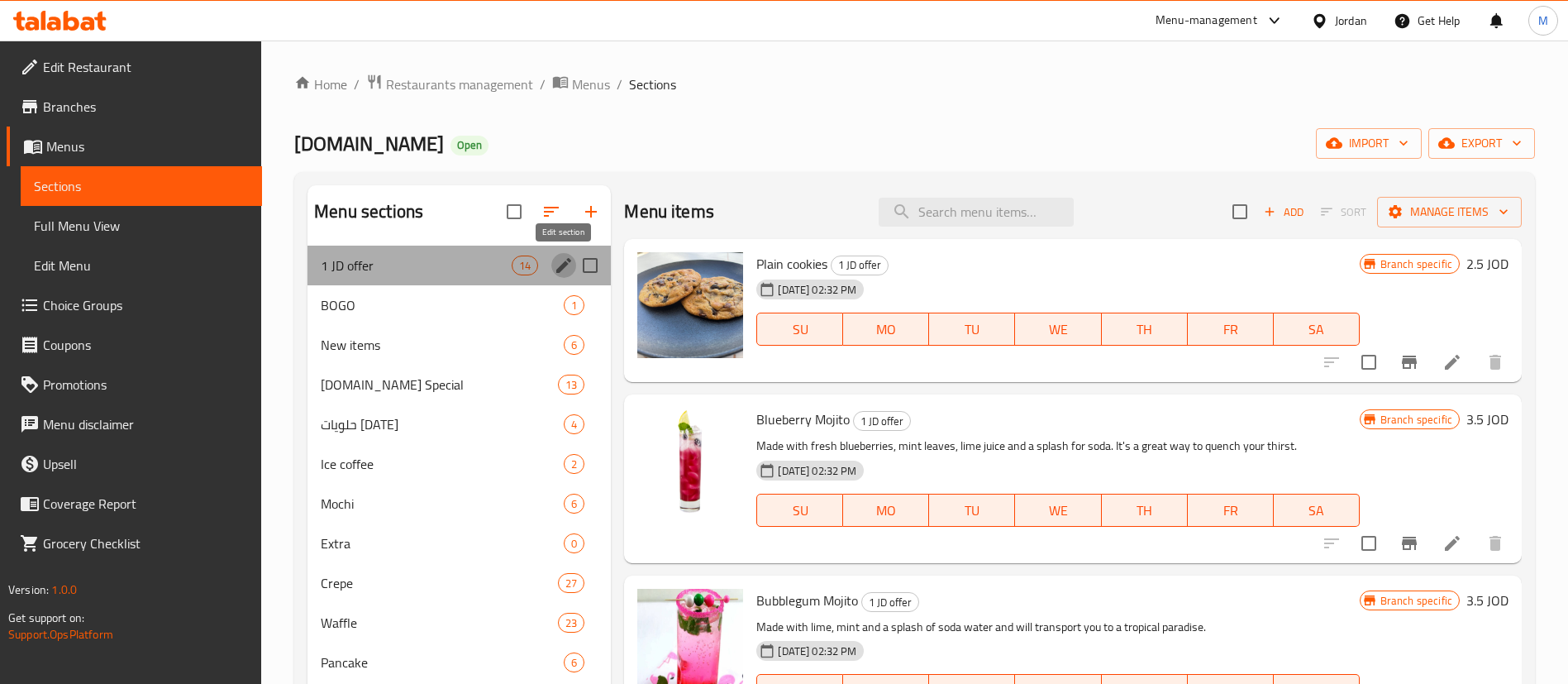
click at [554, 263] on icon "edit" at bounding box center [564, 265] width 20 height 20
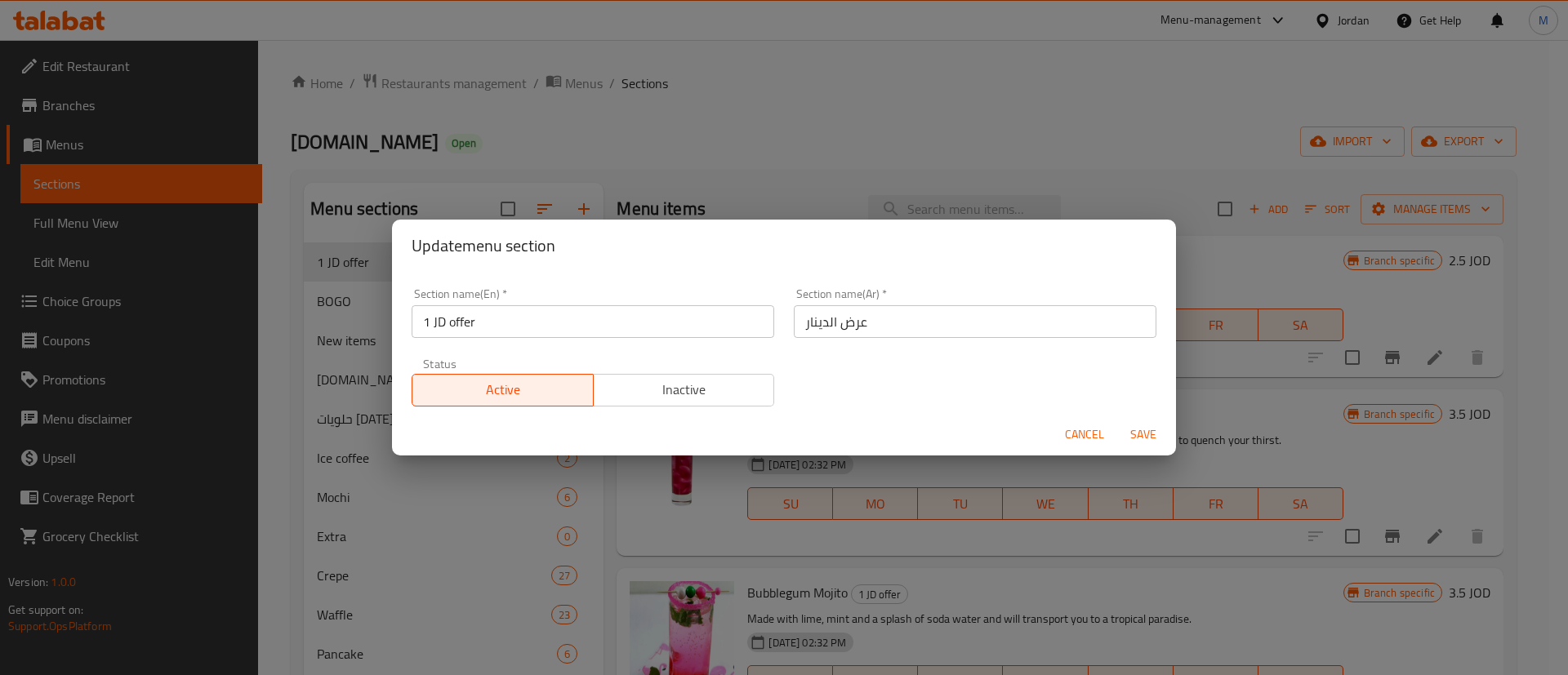
click at [647, 391] on span "Inactive" at bounding box center [684, 389] width 168 height 24
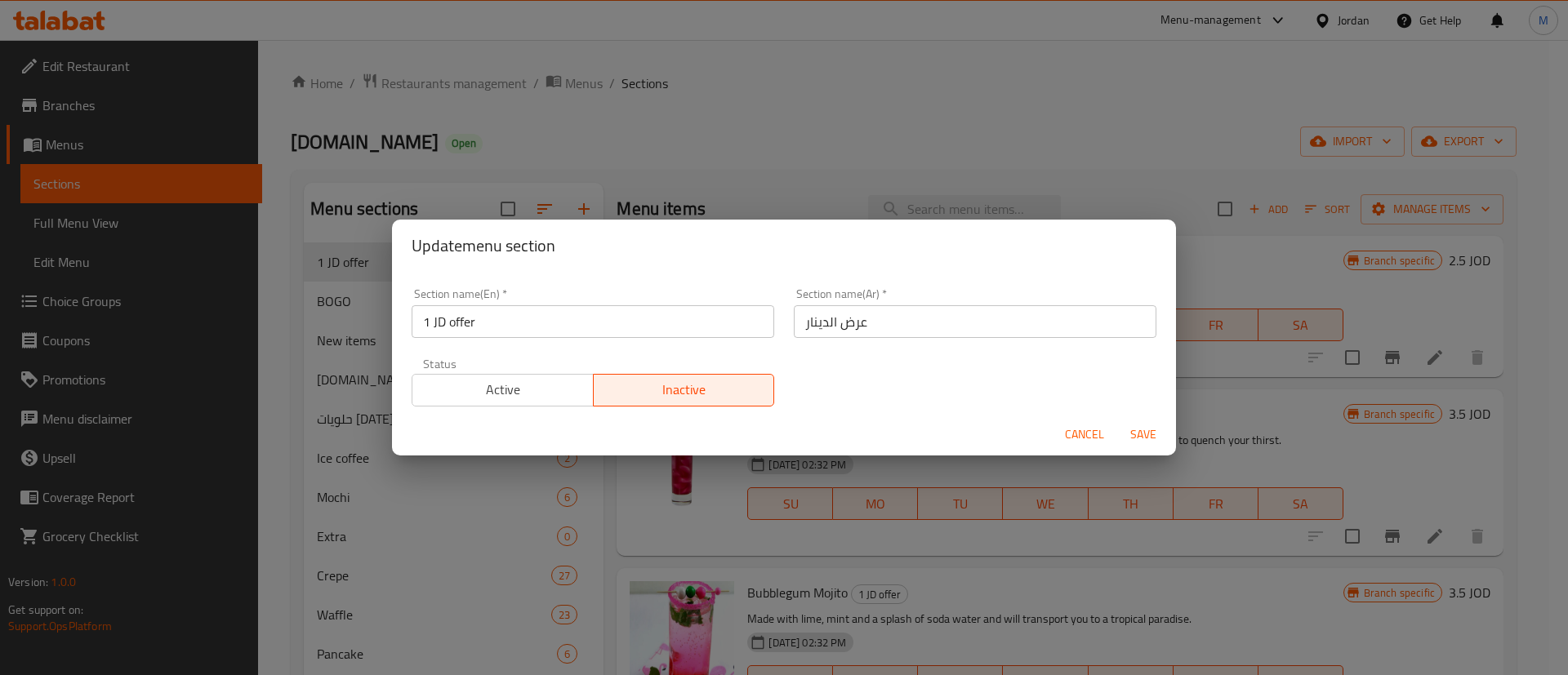
click at [1154, 431] on span "Save" at bounding box center [1143, 435] width 40 height 21
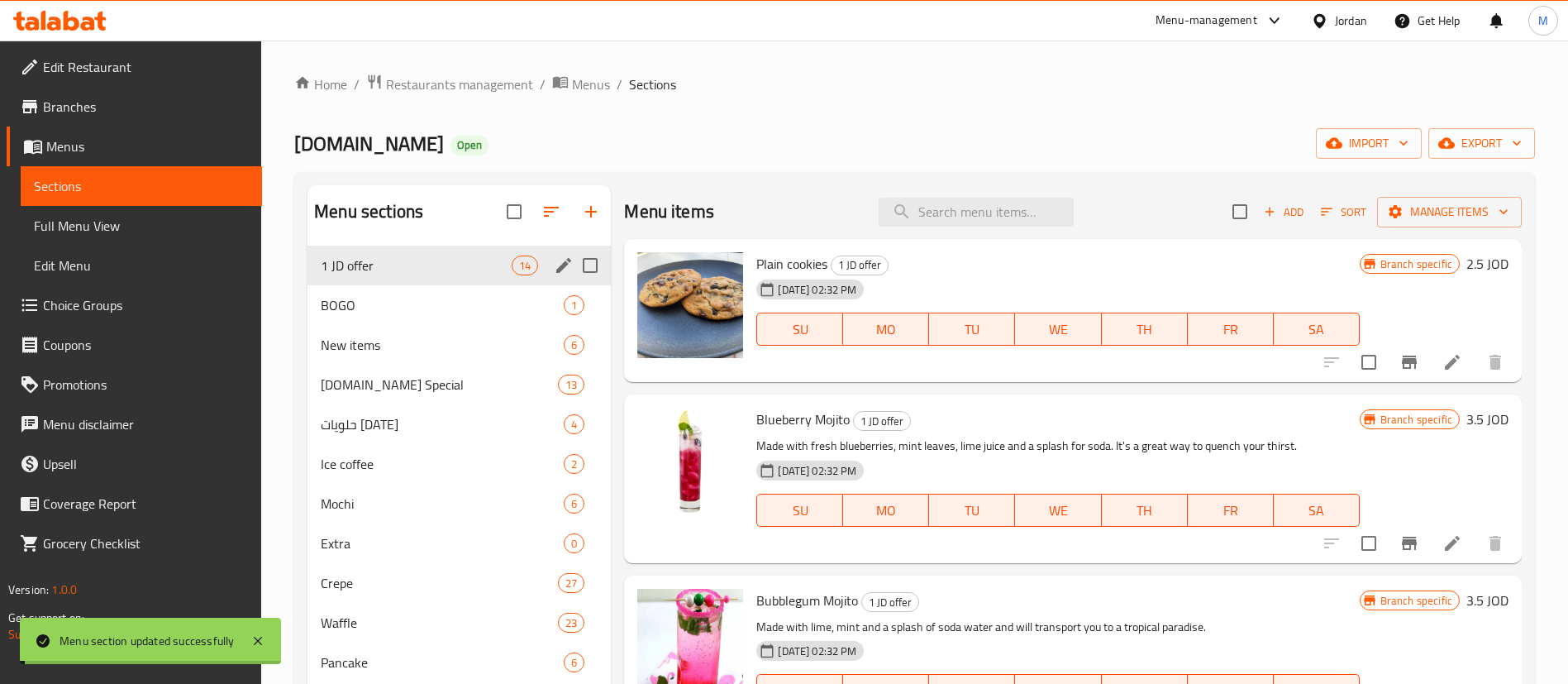
click at [423, 309] on span "BOGO" at bounding box center [443, 305] width 243 height 20
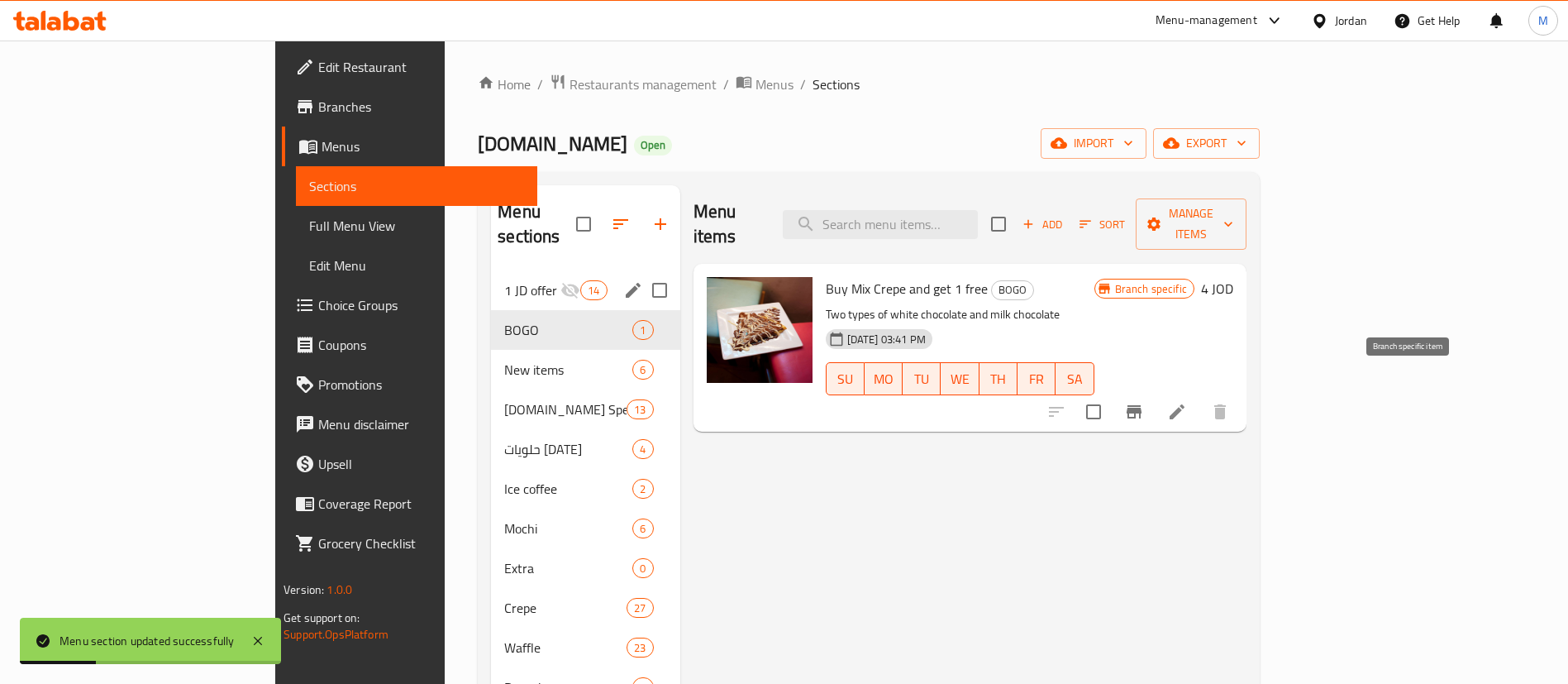
click at [1144, 402] on icon "Branch-specific-item" at bounding box center [1135, 412] width 20 height 20
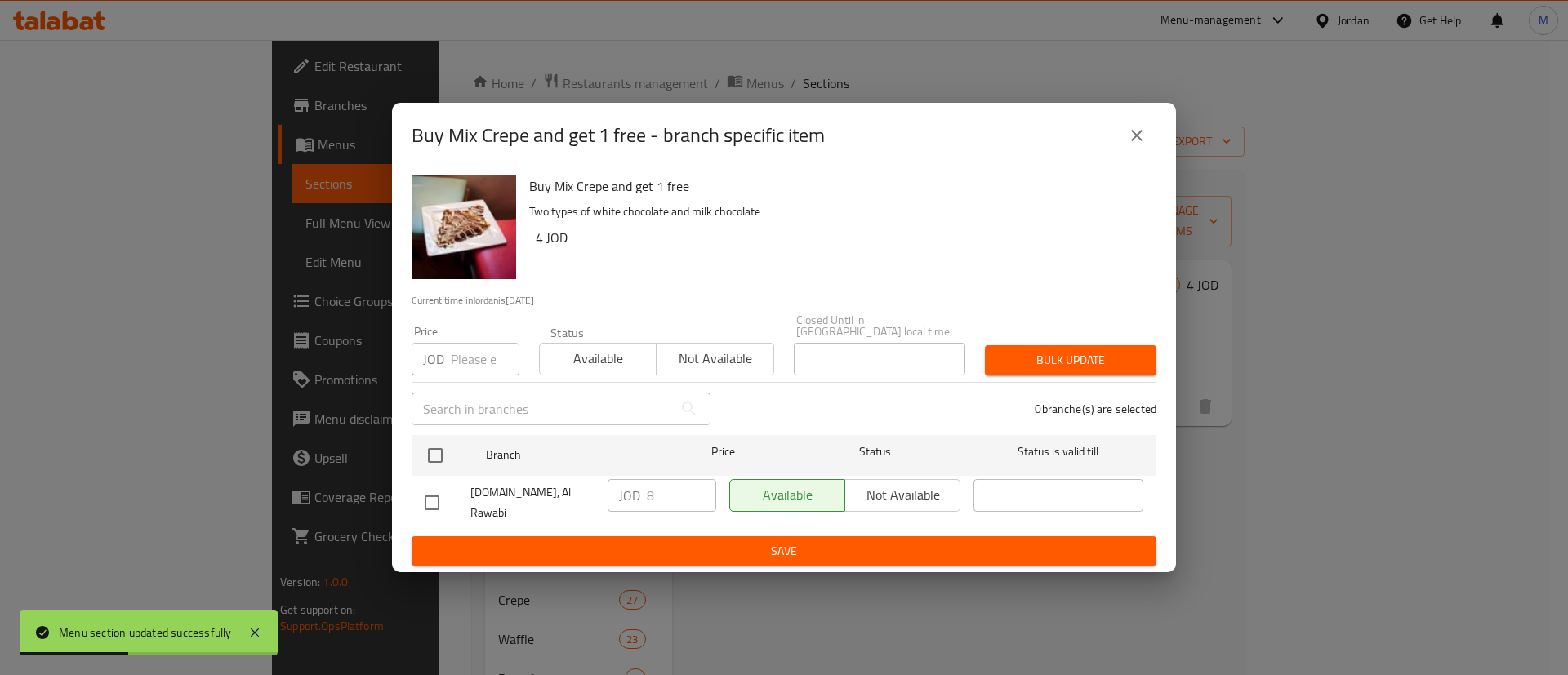
click at [1142, 131] on button "close" at bounding box center [1136, 136] width 40 height 40
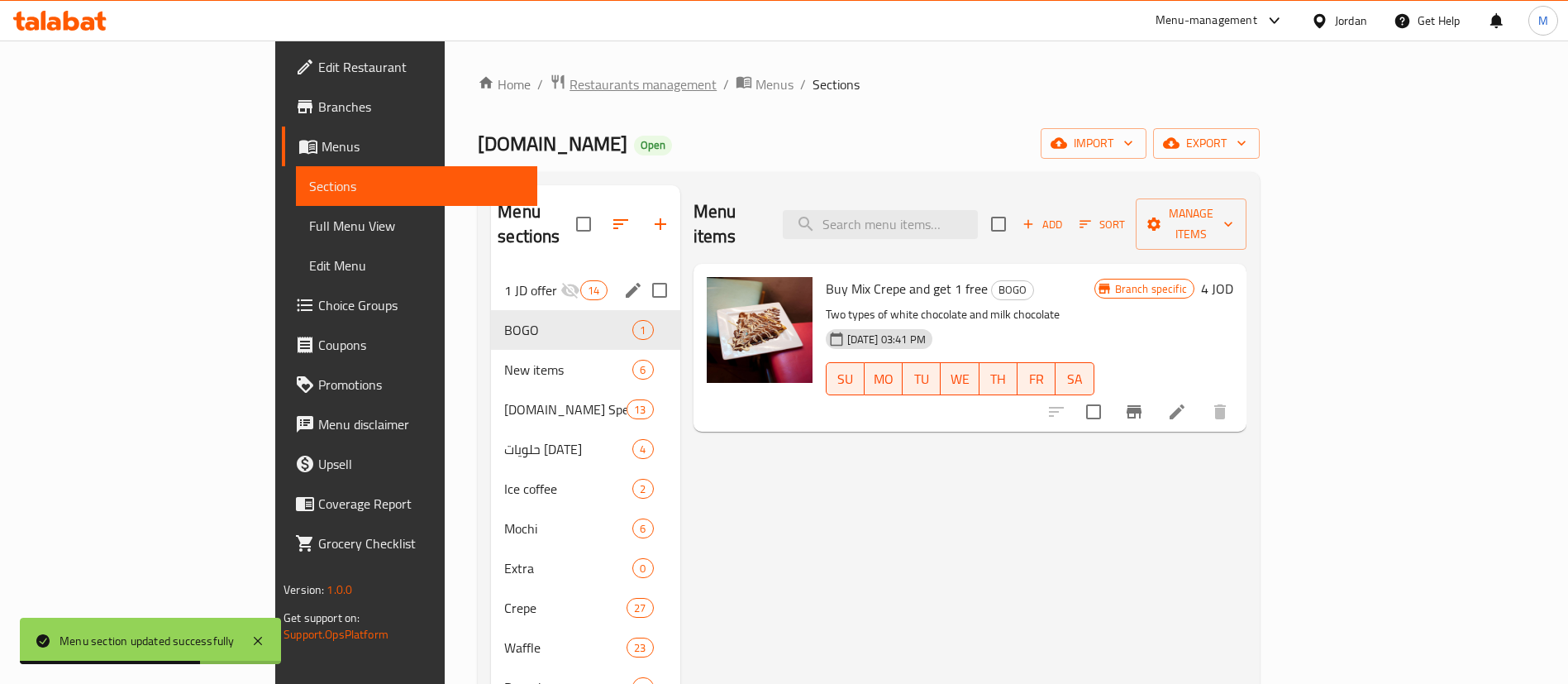
click at [569, 78] on span "Restaurants management" at bounding box center [643, 84] width 148 height 20
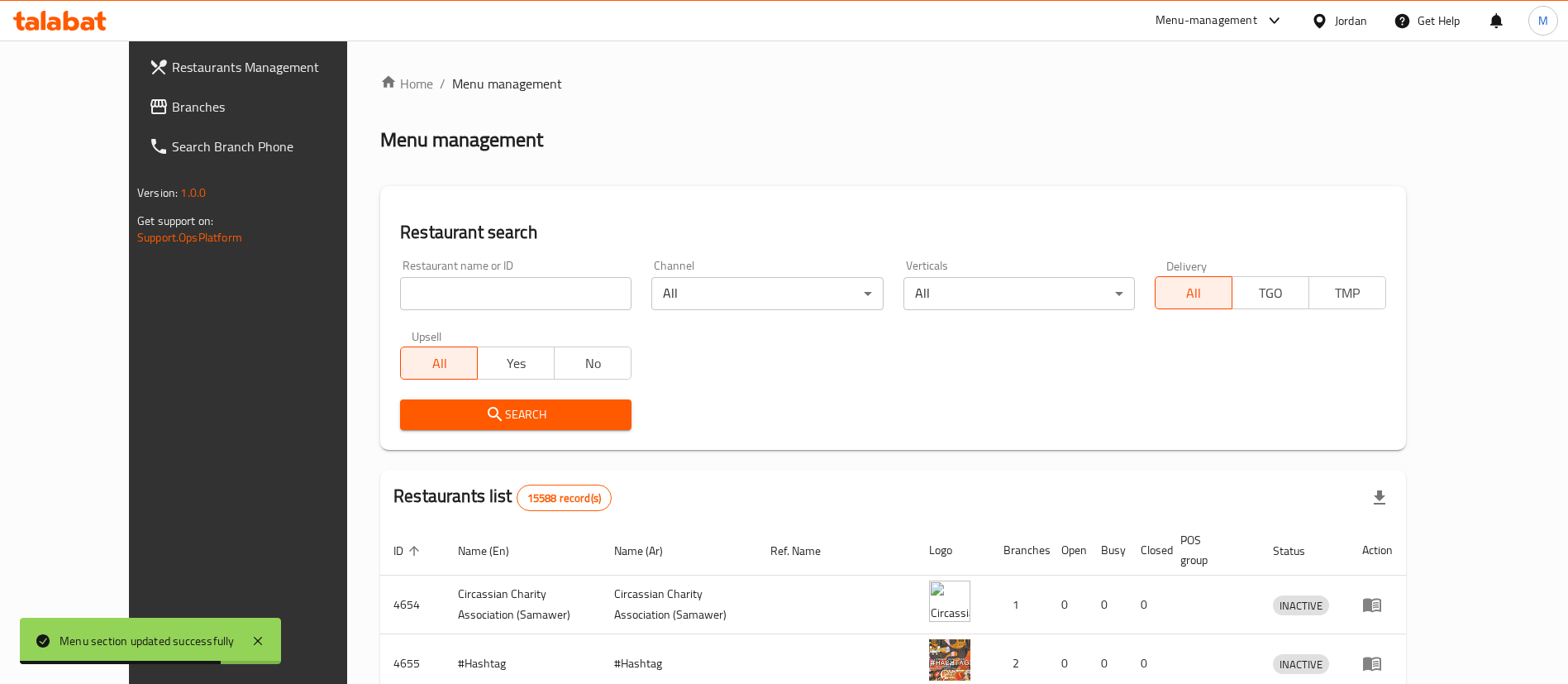
click at [468, 294] on input "search" at bounding box center [516, 294] width 232 height 33
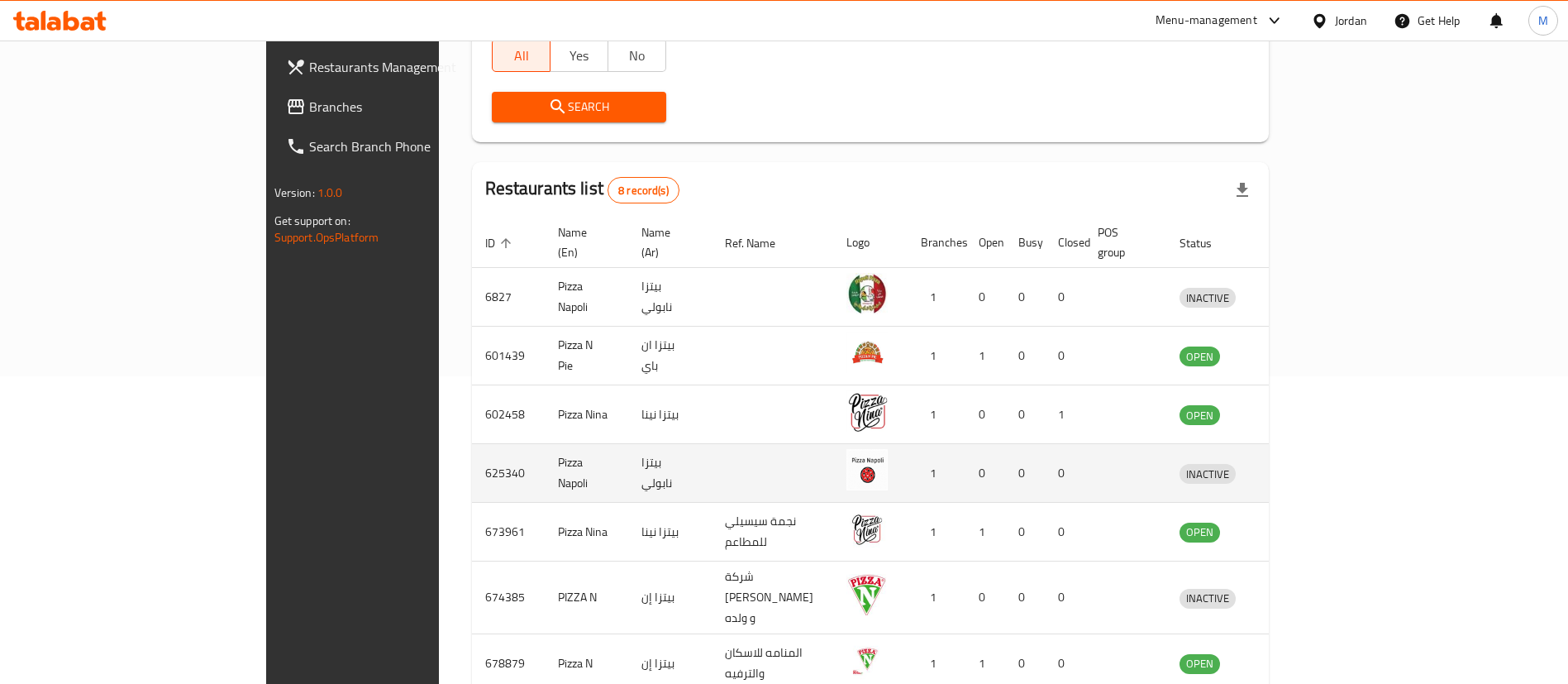
scroll to position [433, 0]
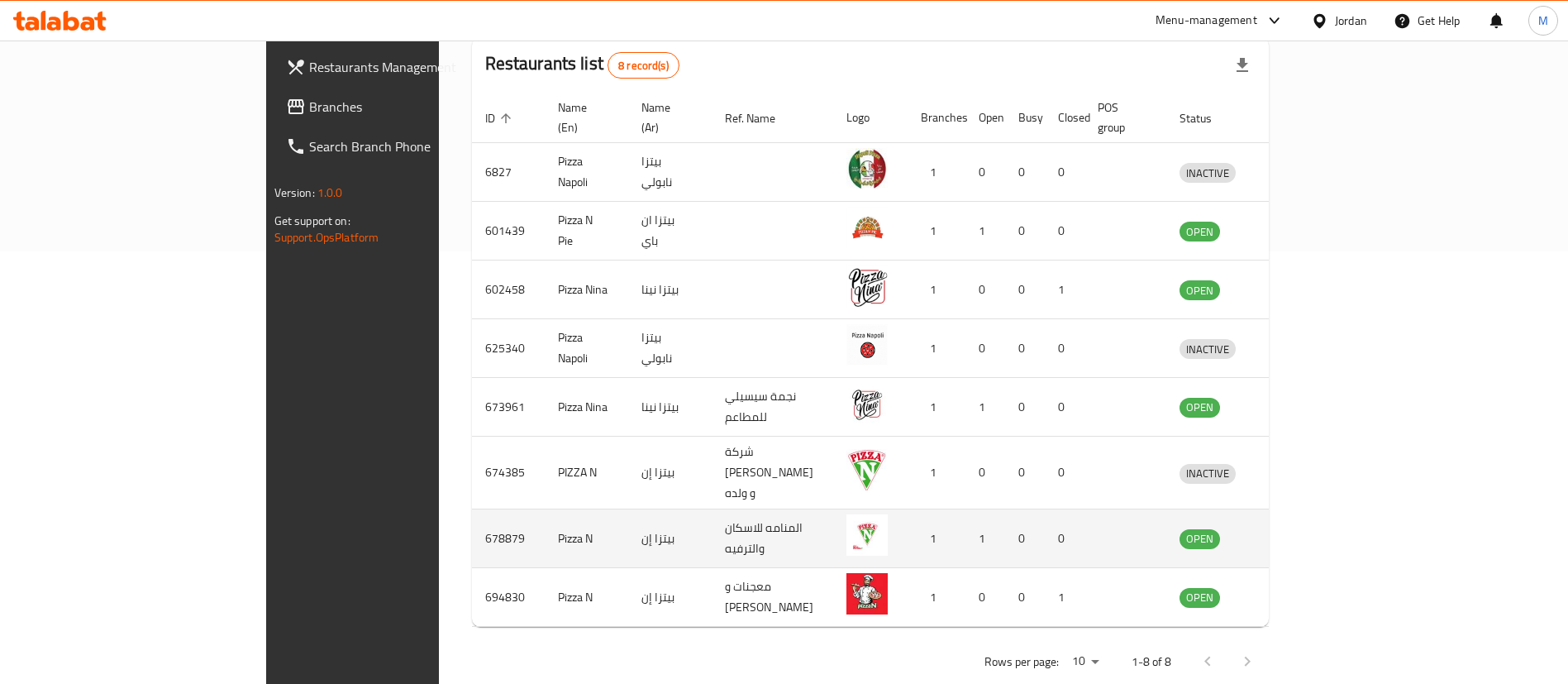
click at [544, 510] on td "Pizza N" at bounding box center [586, 539] width 83 height 58
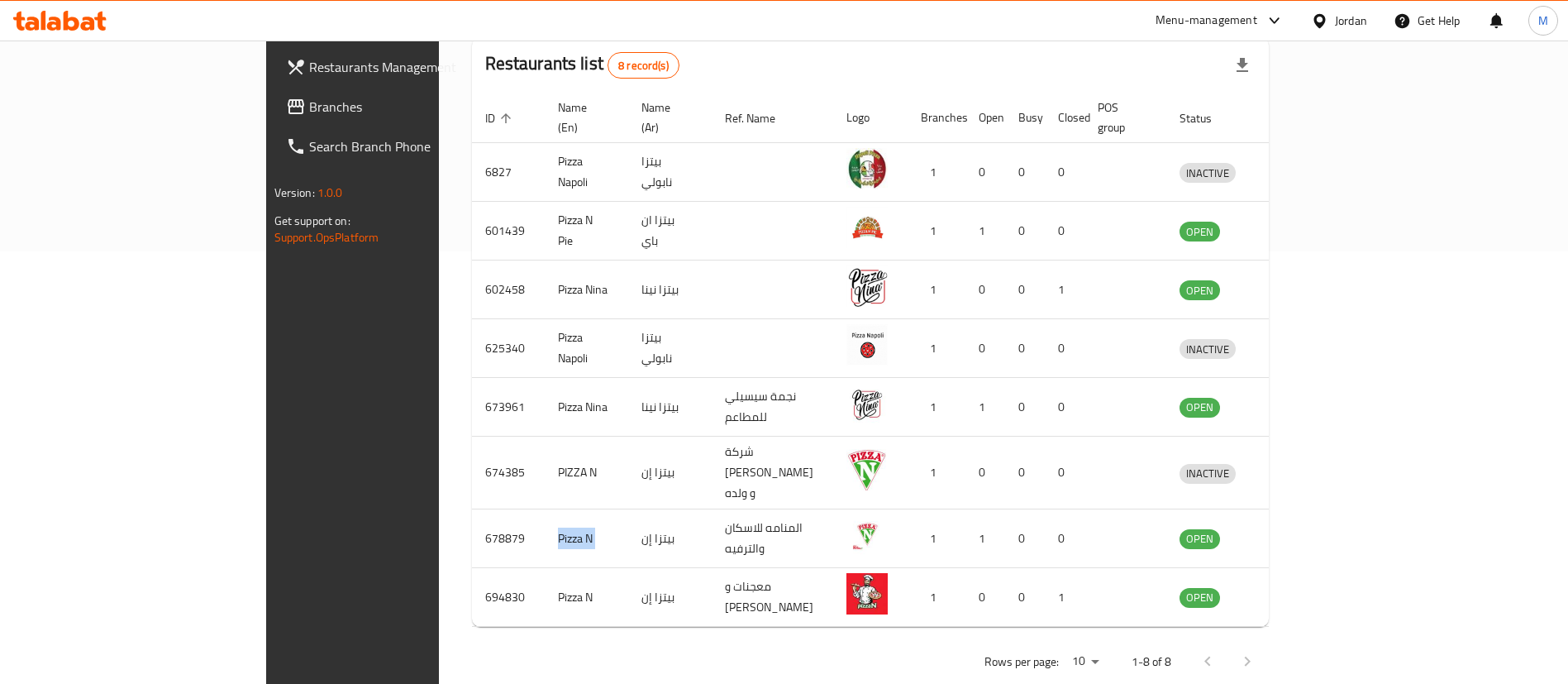
copy td "Pizza N"
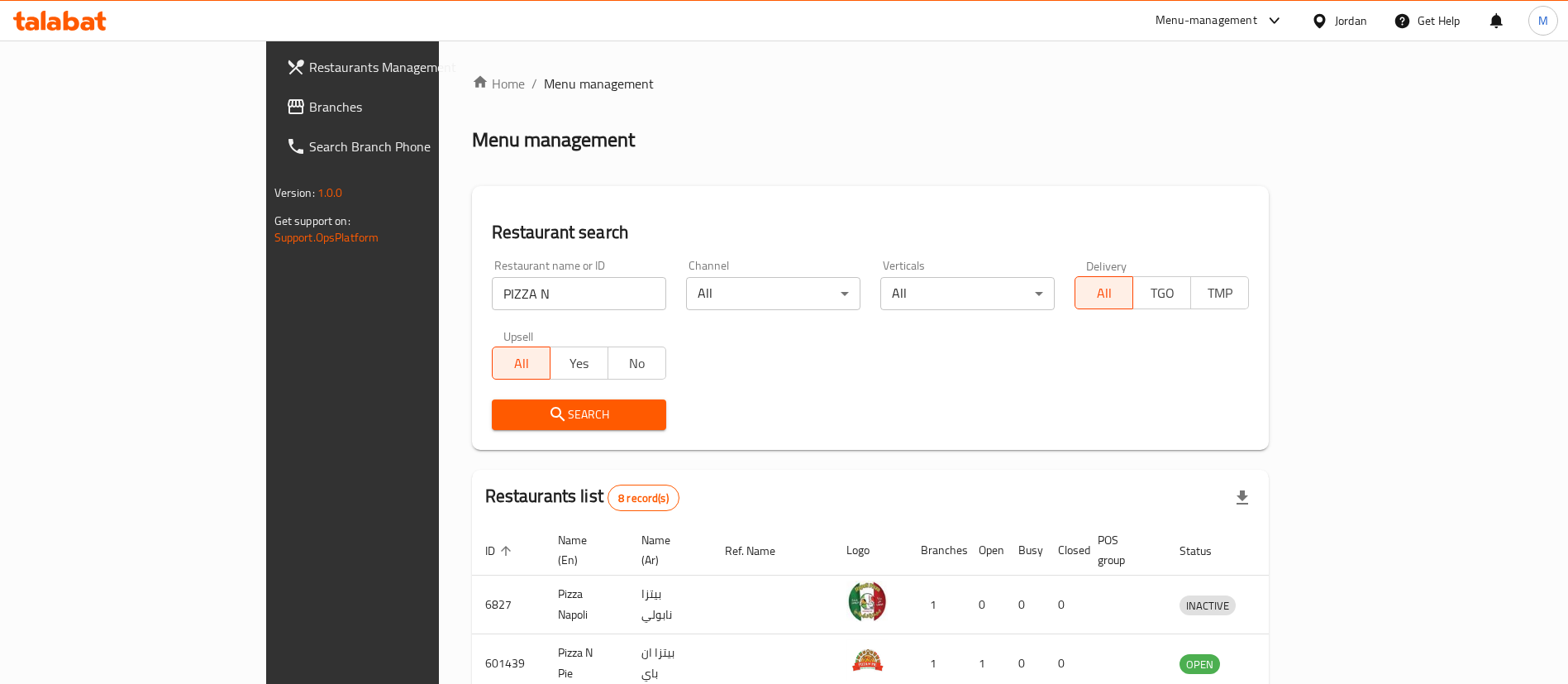
click at [504, 297] on input "PIZZA N" at bounding box center [579, 294] width 174 height 33
click button "Search" at bounding box center [579, 415] width 174 height 31
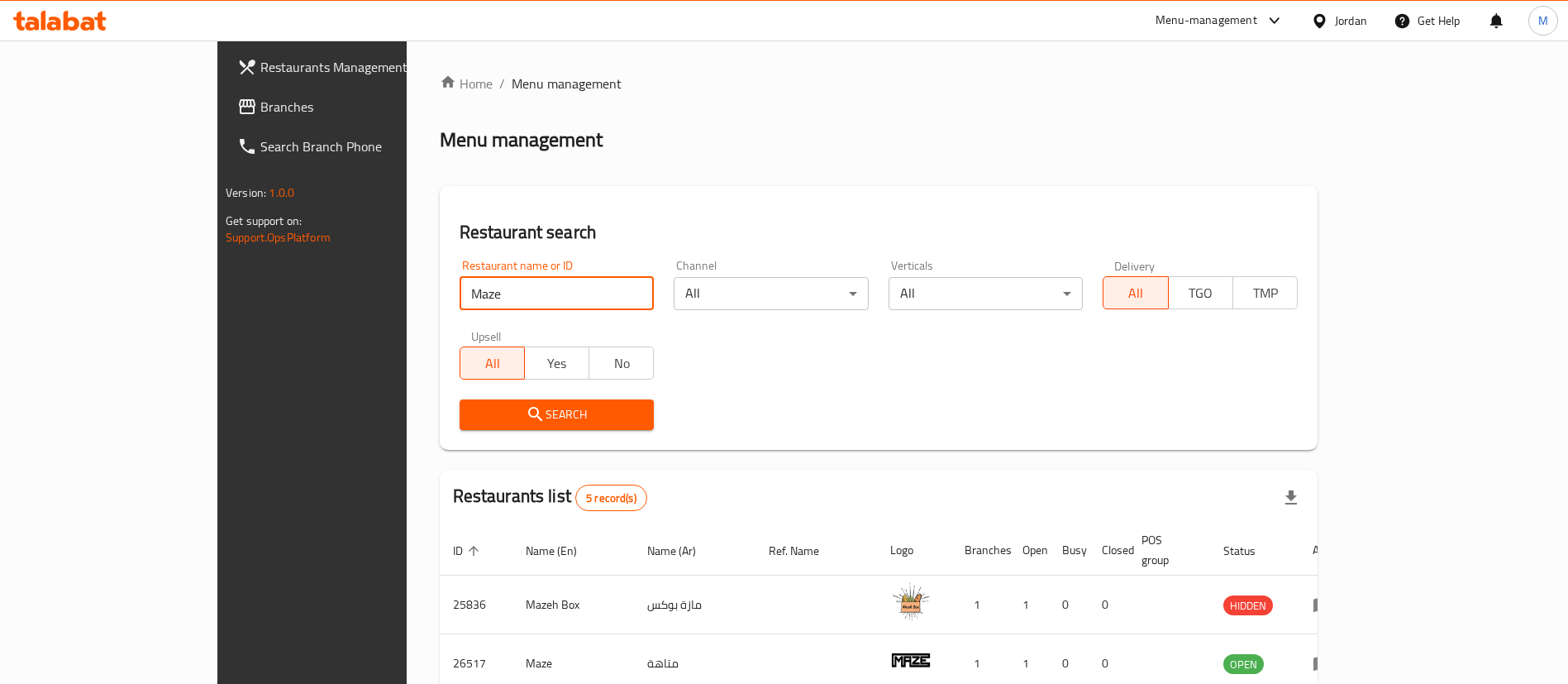
scroll to position [256, 0]
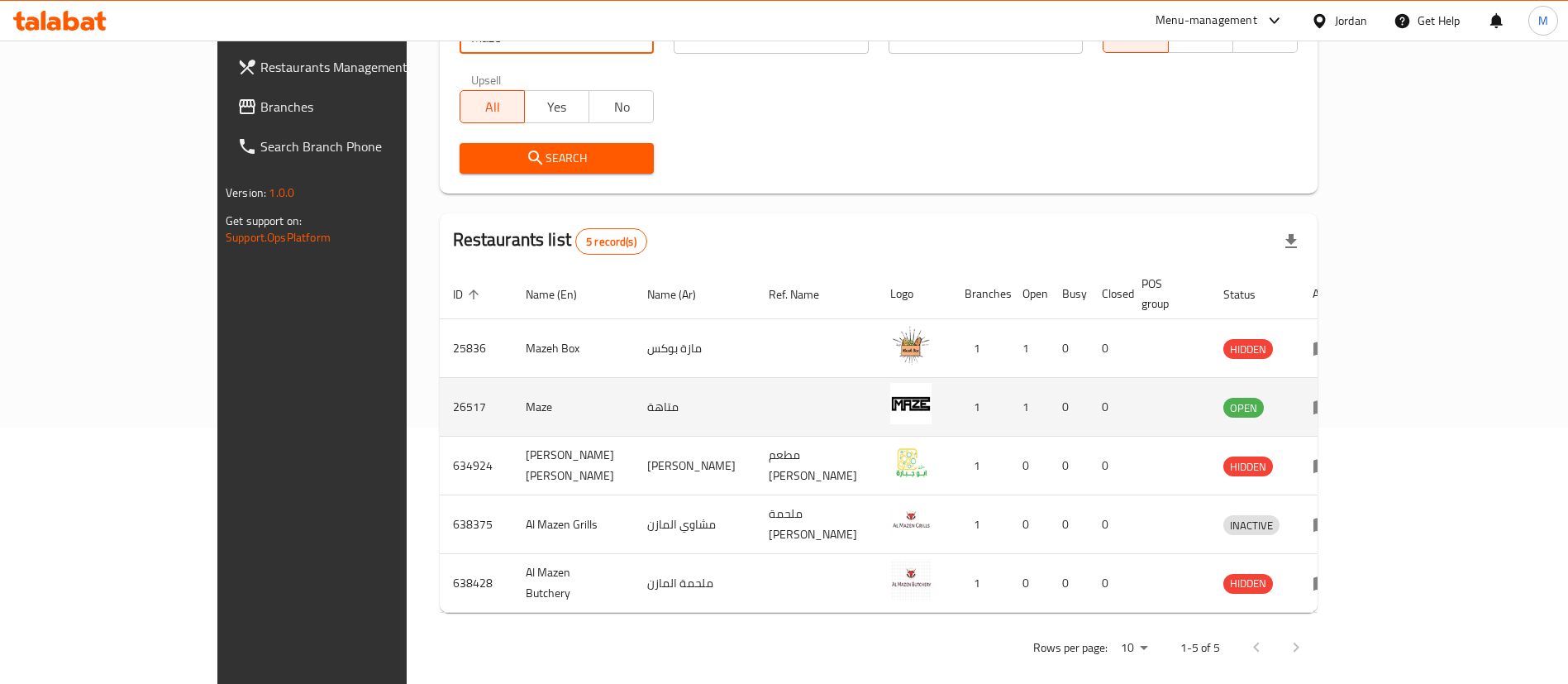
click at [1356, 399] on td "enhanced table" at bounding box center [1328, 407] width 57 height 58
click at [1331, 401] on icon "enhanced table" at bounding box center [1323, 408] width 18 height 14
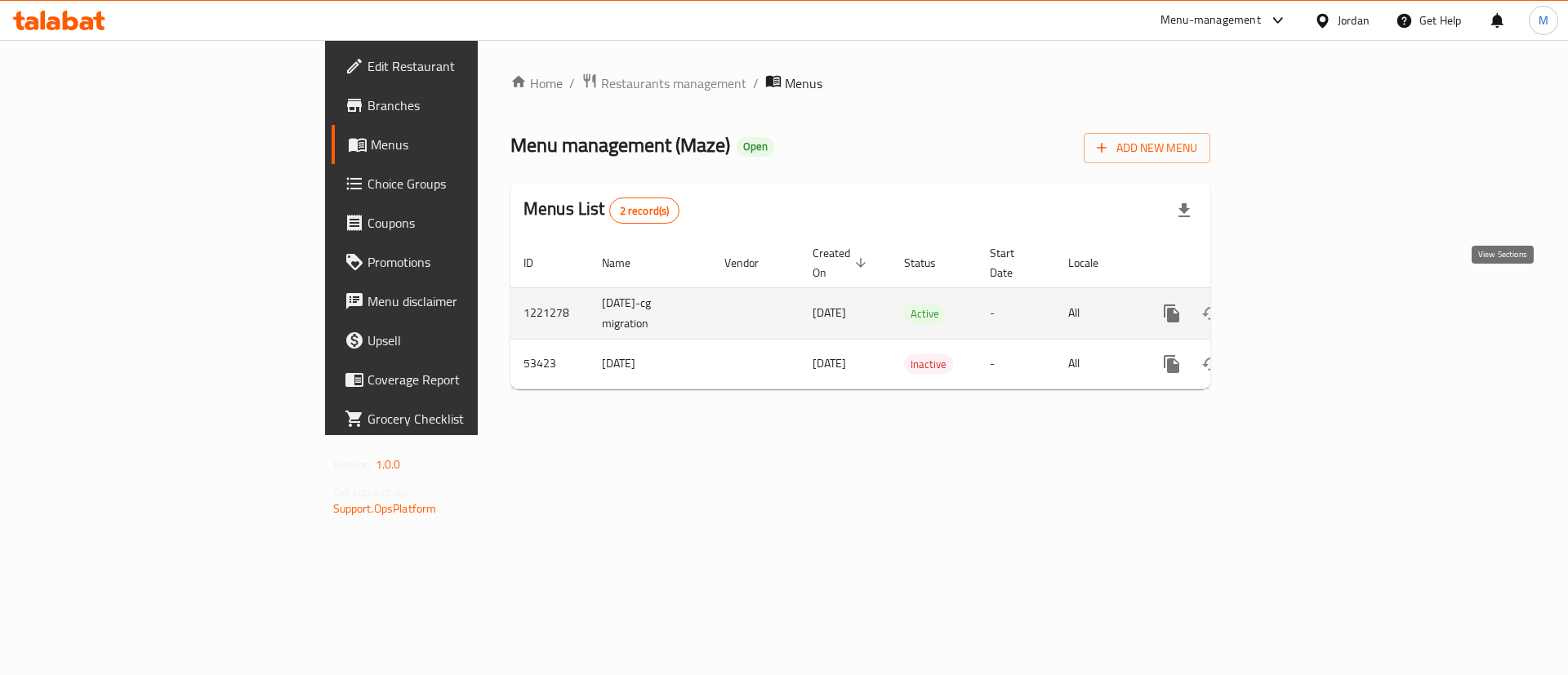
click at [1300, 304] on icon "enhanced table" at bounding box center [1290, 314] width 20 height 20
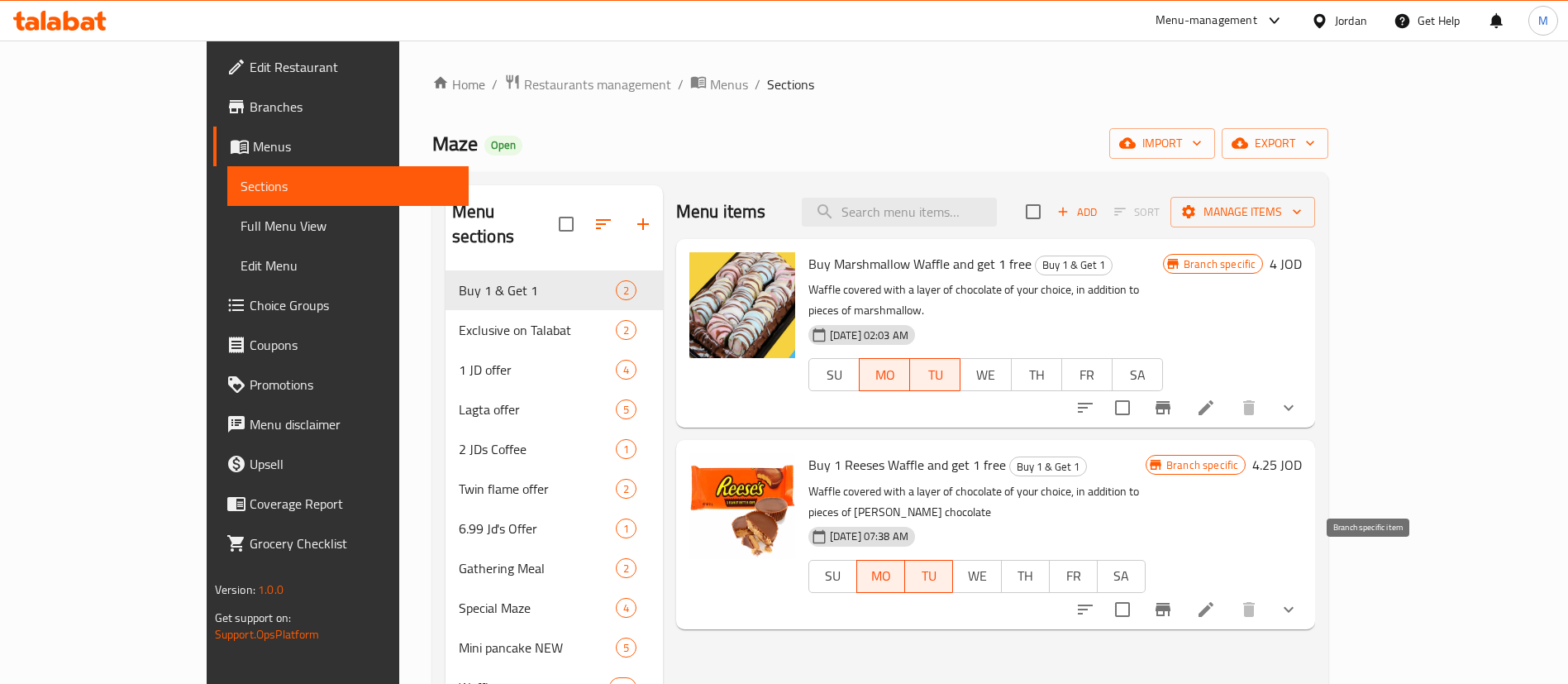
click at [1173, 600] on icon "Branch-specific-item" at bounding box center [1163, 610] width 20 height 20
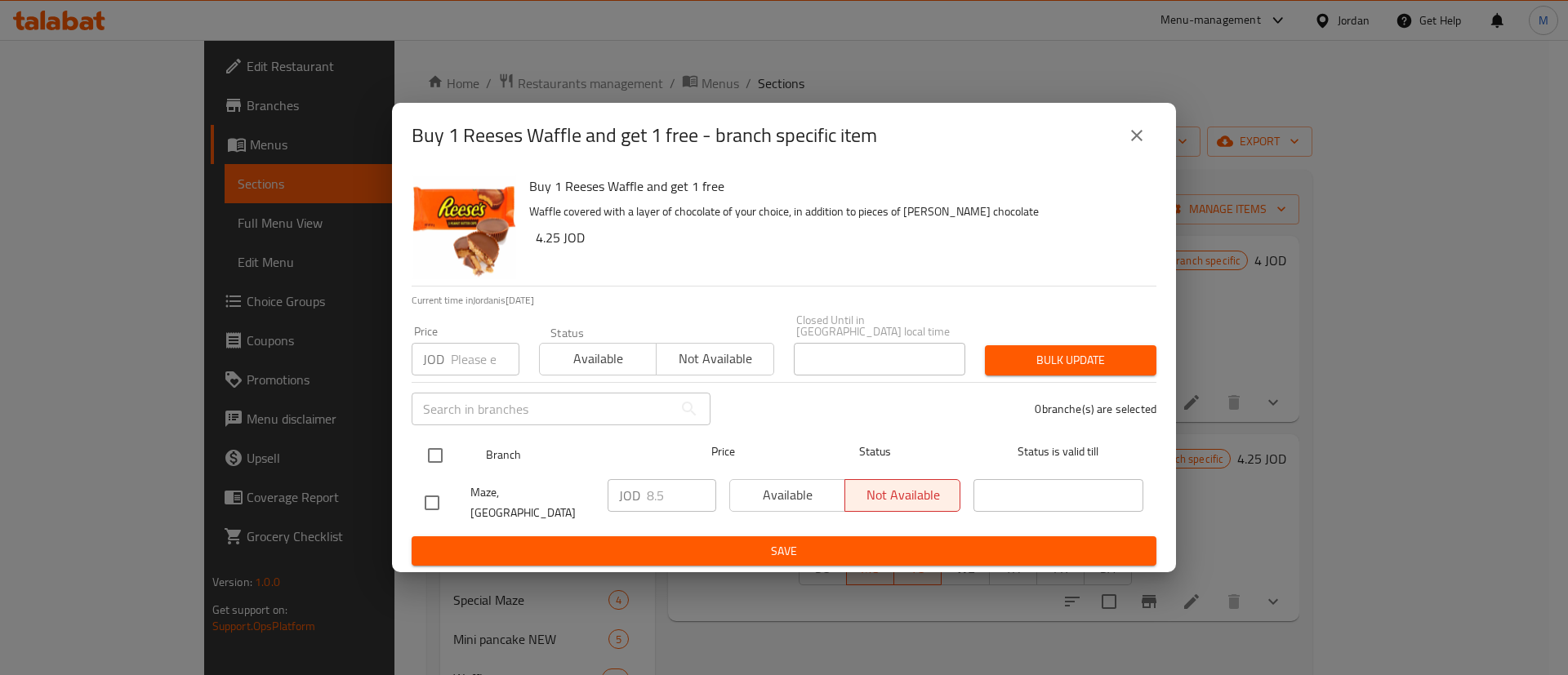
click at [432, 442] on input "checkbox" at bounding box center [436, 455] width 35 height 35
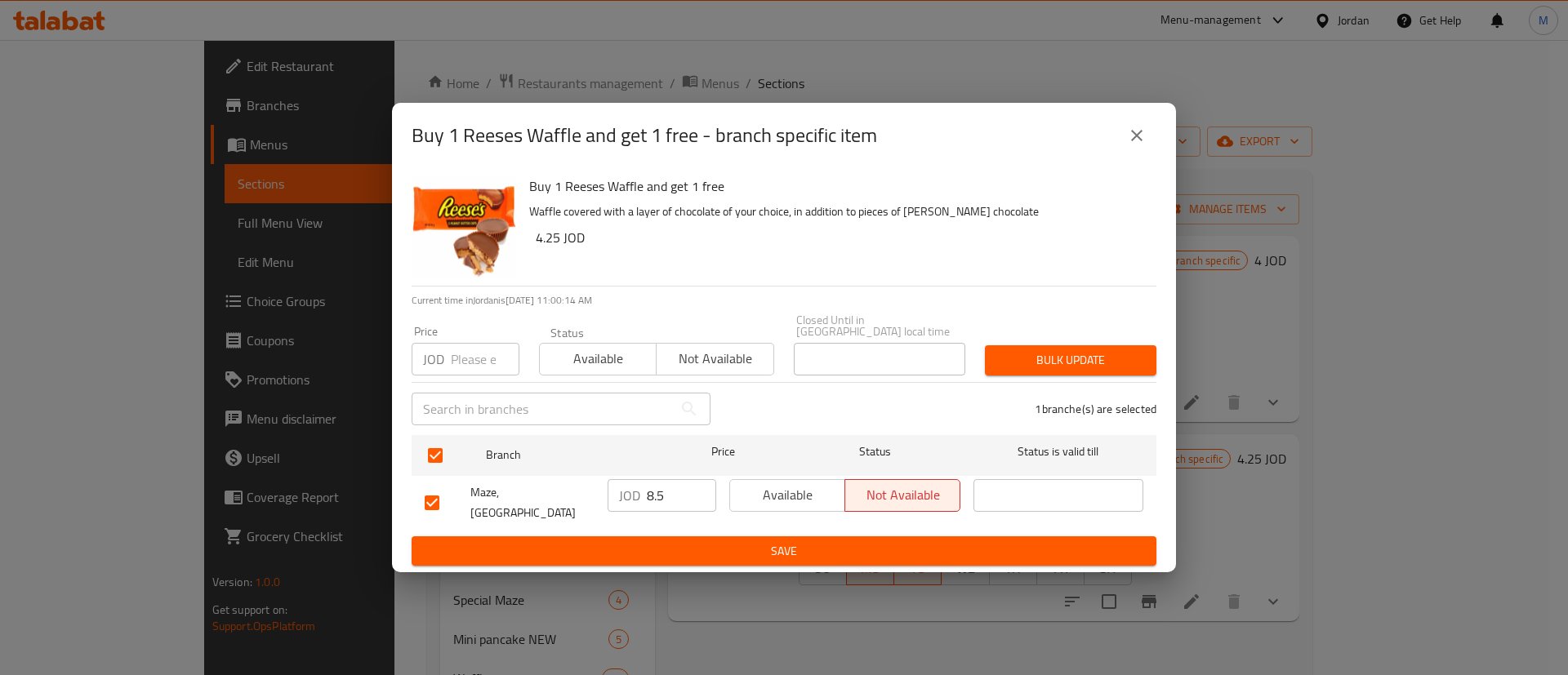
click at [762, 500] on span "Available" at bounding box center [787, 495] width 102 height 24
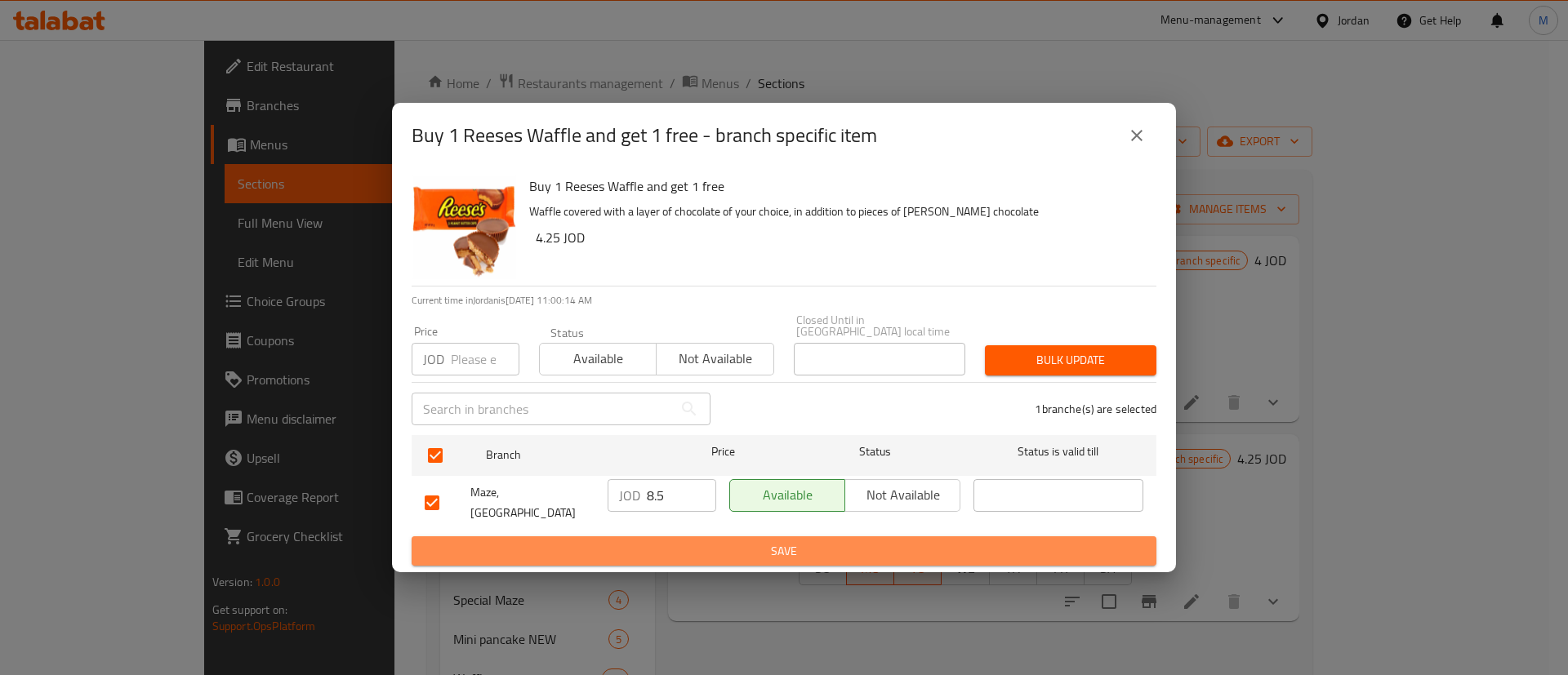
click at [778, 536] on button "Save" at bounding box center [784, 551] width 744 height 30
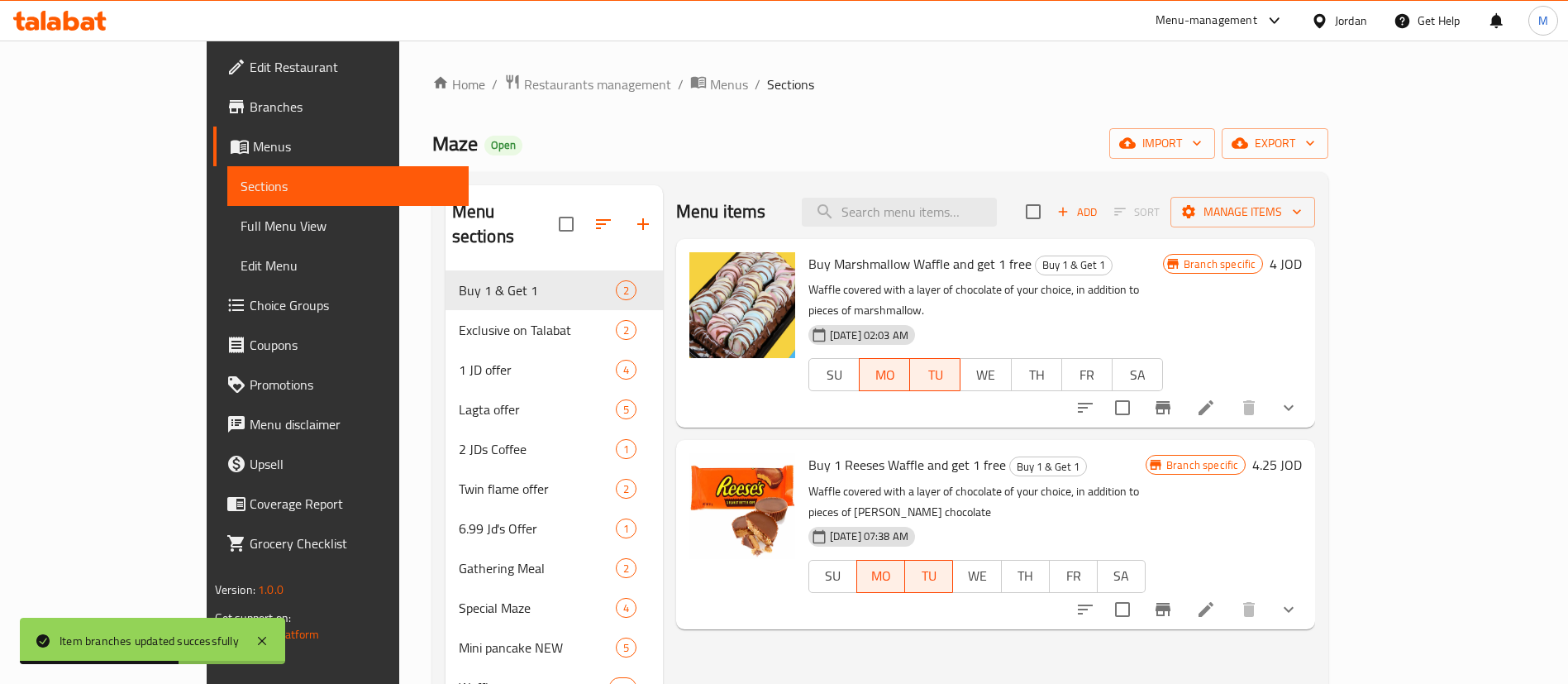
click at [433, 148] on span "Maze" at bounding box center [455, 143] width 46 height 38
copy span "Maze"
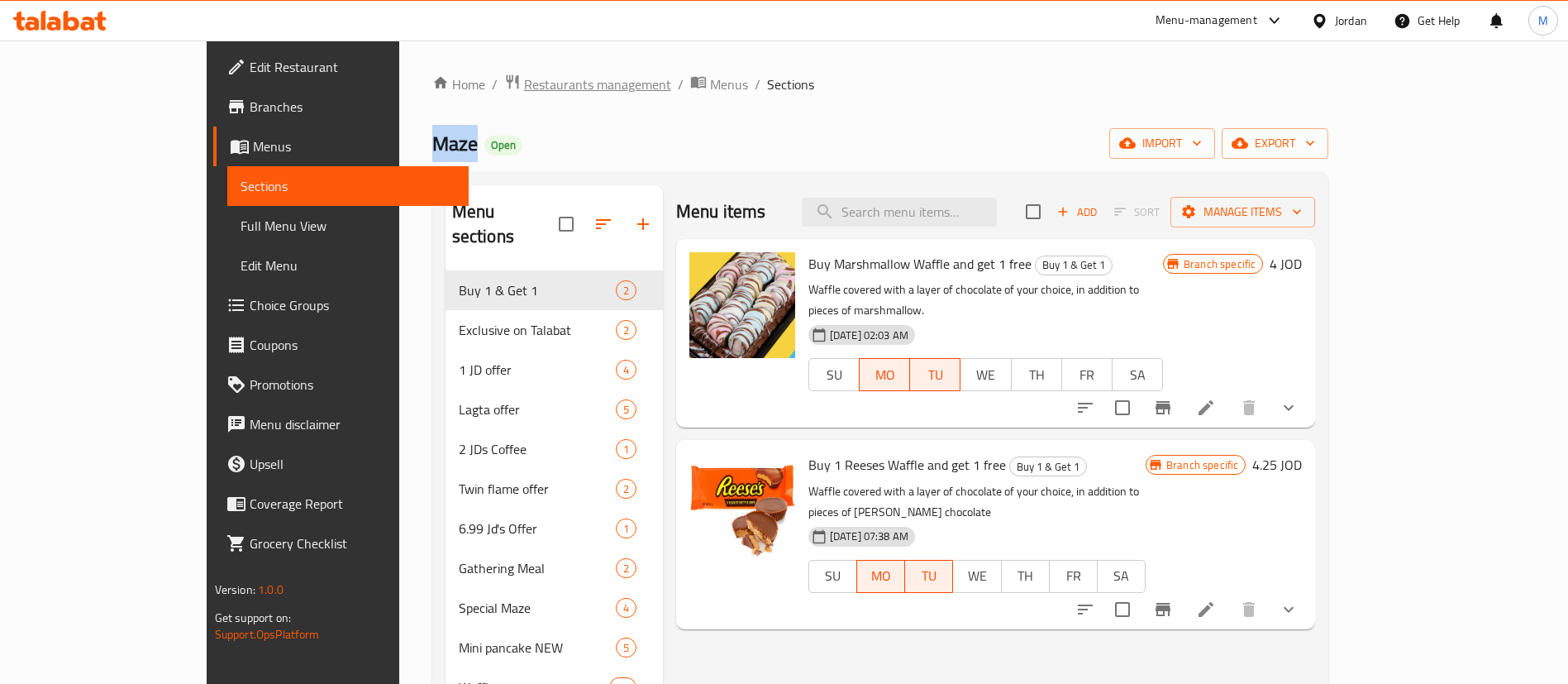
click at [524, 78] on span "Restaurants management" at bounding box center [598, 84] width 148 height 20
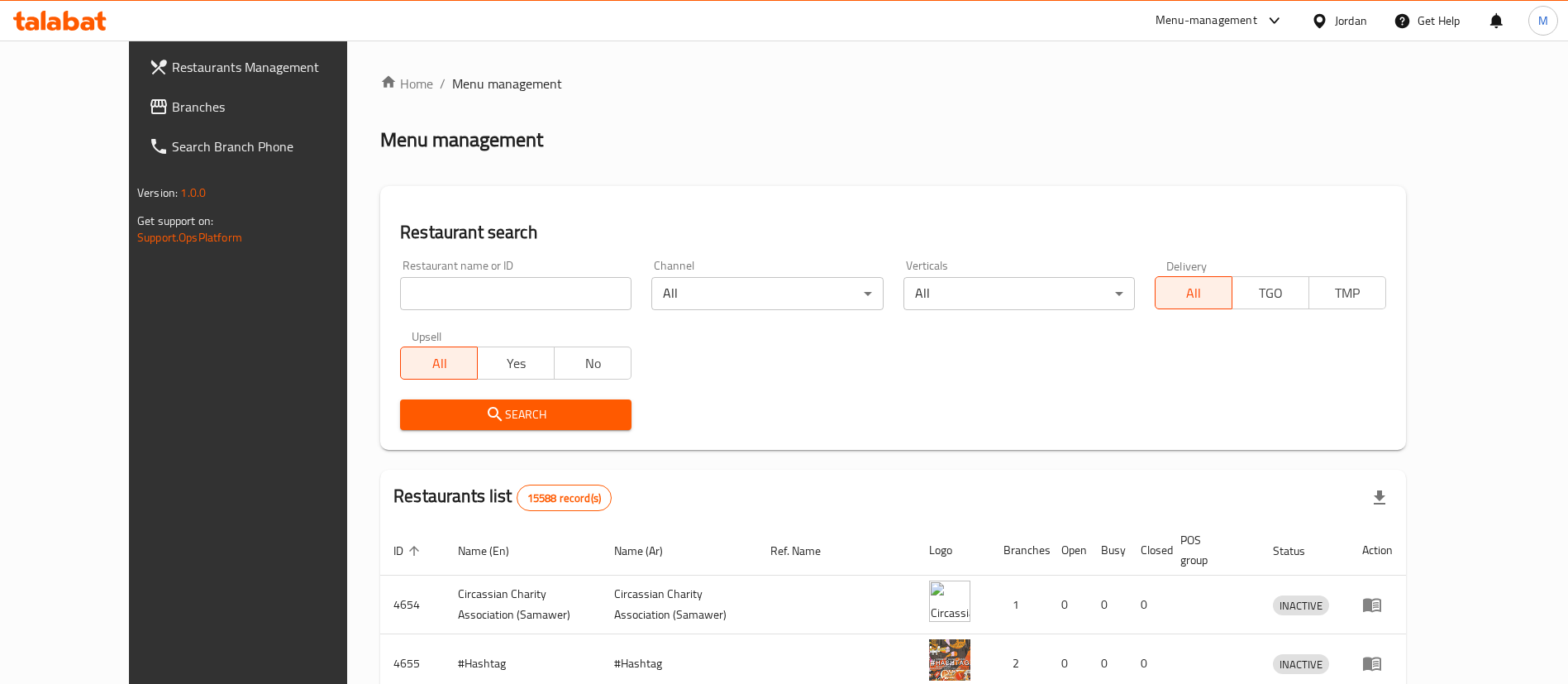
click at [468, 282] on input "search" at bounding box center [516, 294] width 232 height 33
click at [494, 412] on span "Search" at bounding box center [516, 415] width 205 height 21
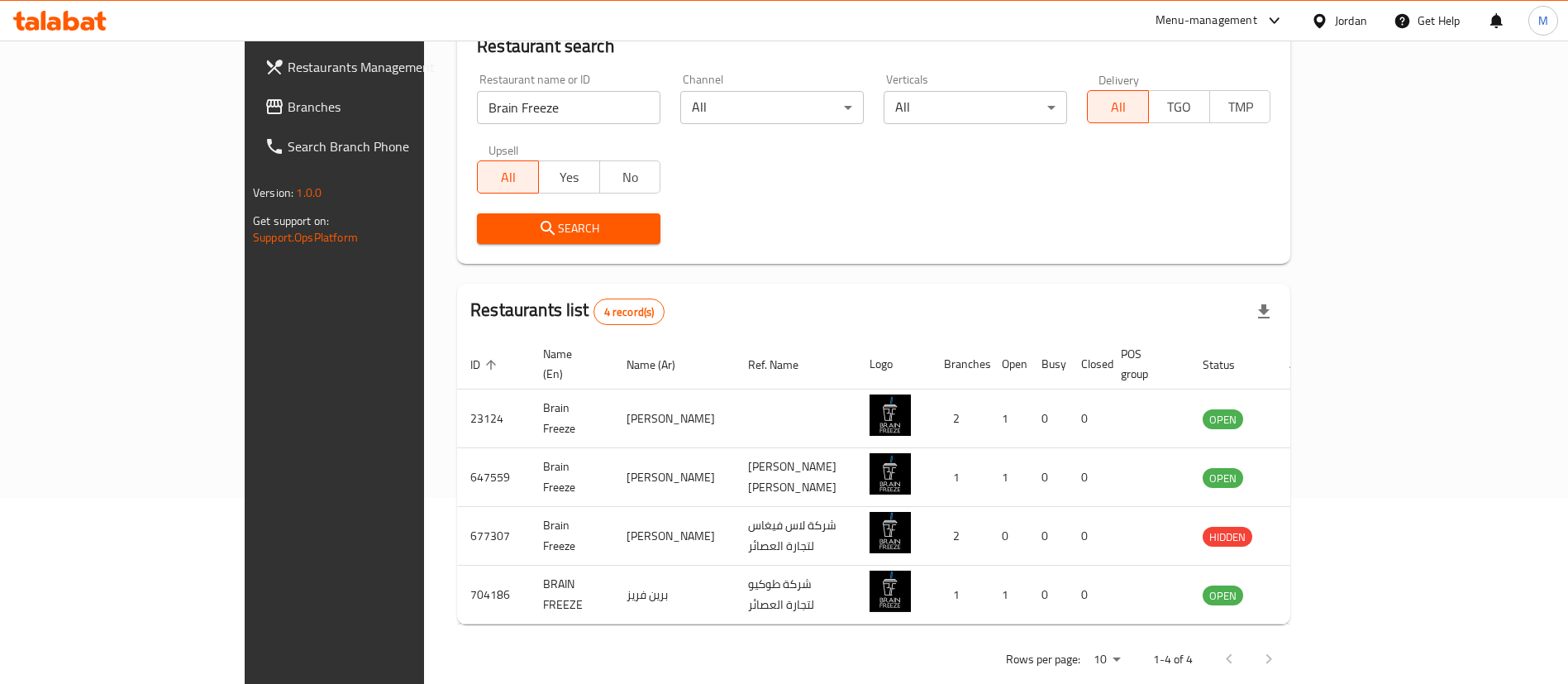
scroll to position [198, 0]
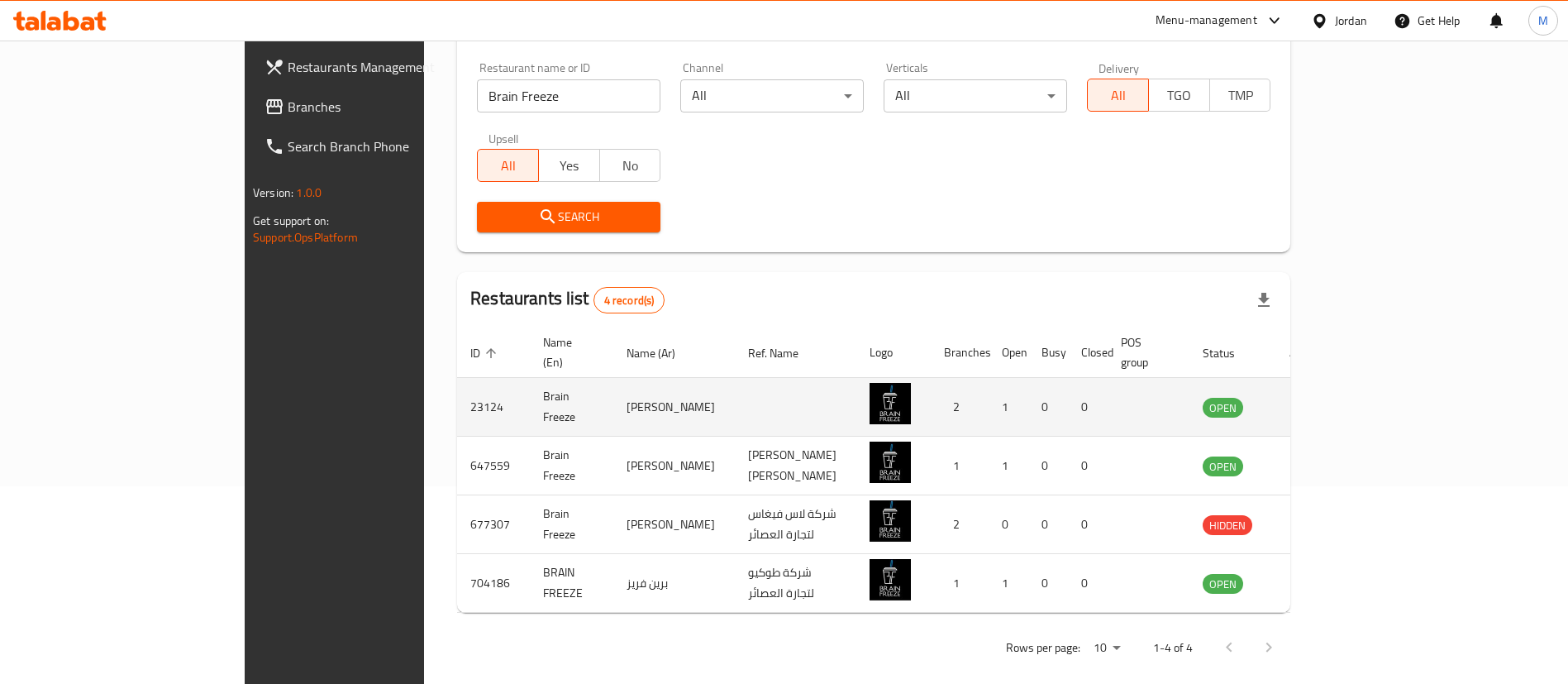
click at [1306, 405] on icon "enhanced table" at bounding box center [1303, 408] width 6 height 7
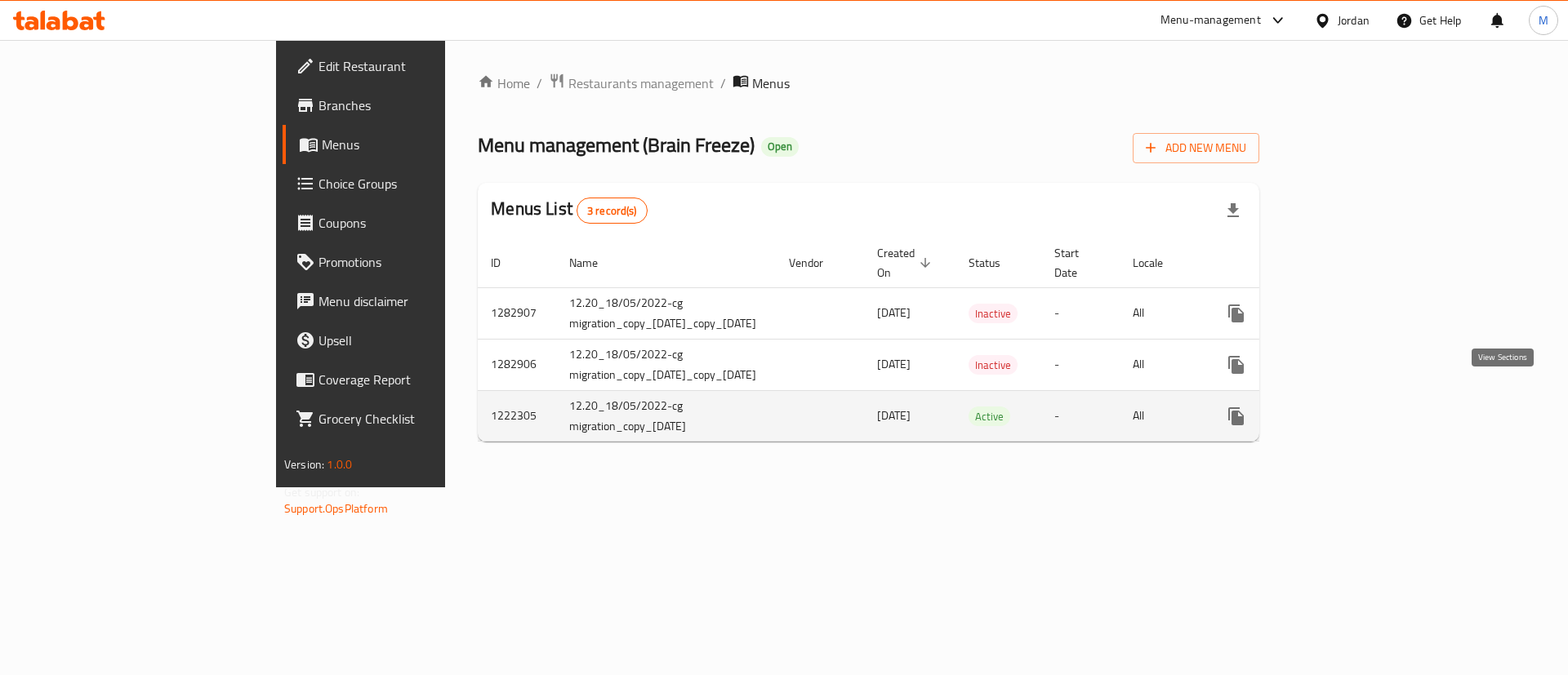
click at [1361, 409] on icon "enhanced table" at bounding box center [1354, 417] width 15 height 15
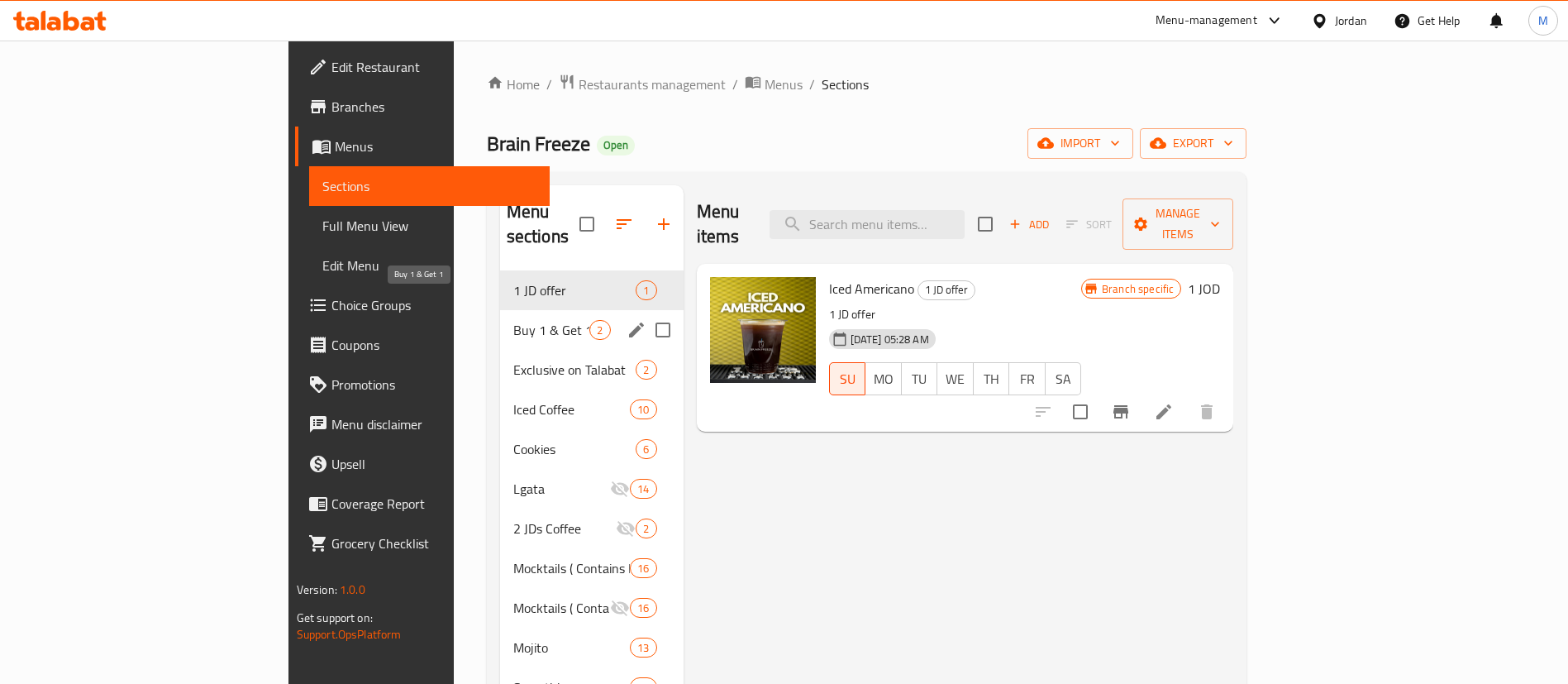
click at [513, 320] on span "Buy 1 & Get 1" at bounding box center [552, 330] width 77 height 20
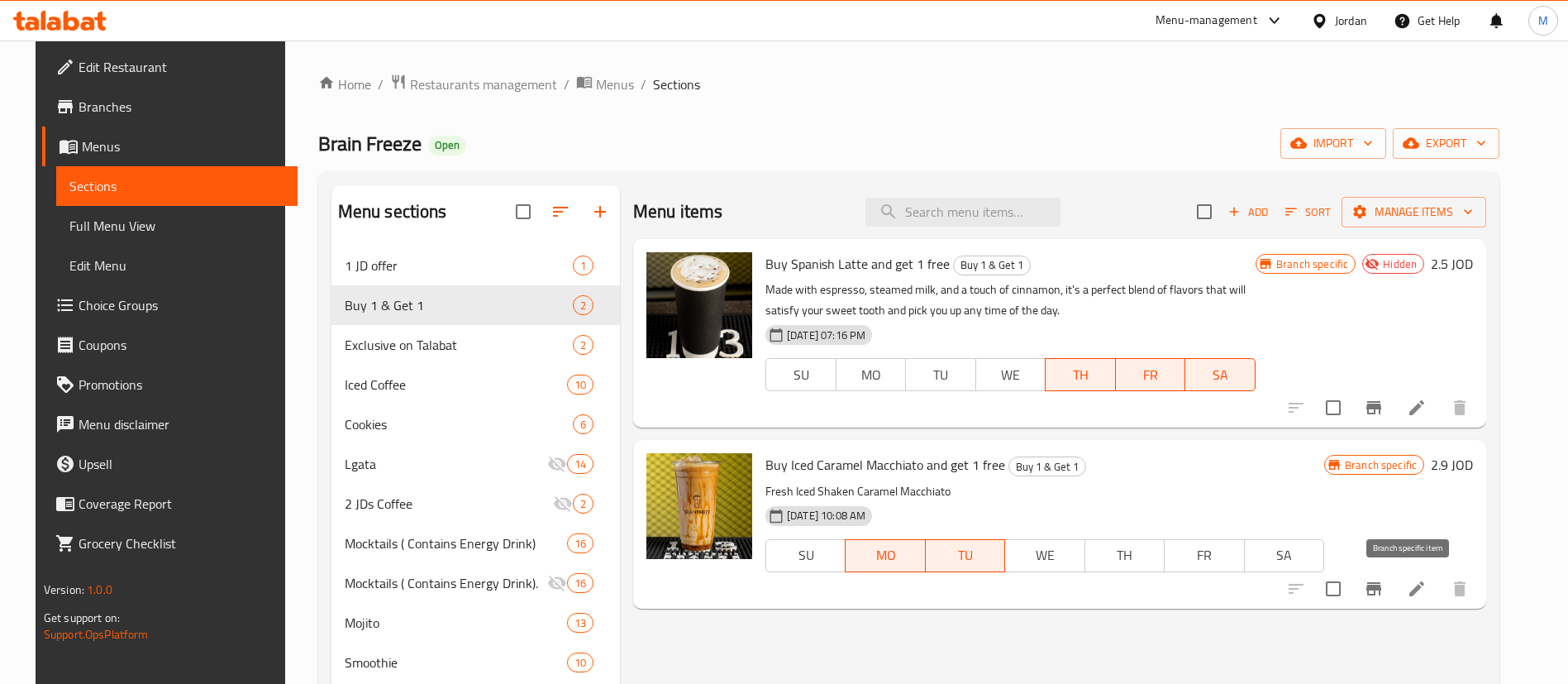
click at [1384, 594] on icon "Branch-specific-item" at bounding box center [1374, 589] width 20 height 20
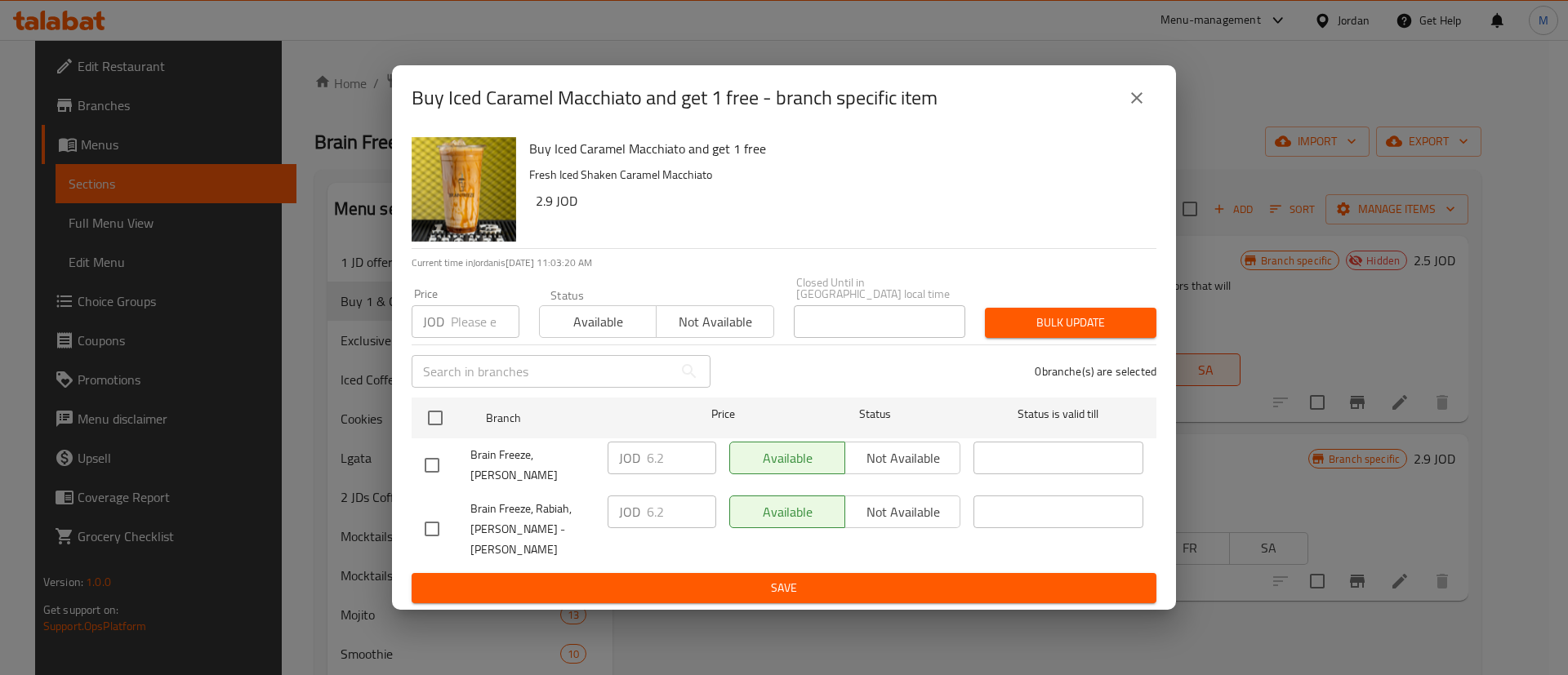
click at [1130, 108] on icon "close" at bounding box center [1136, 98] width 20 height 20
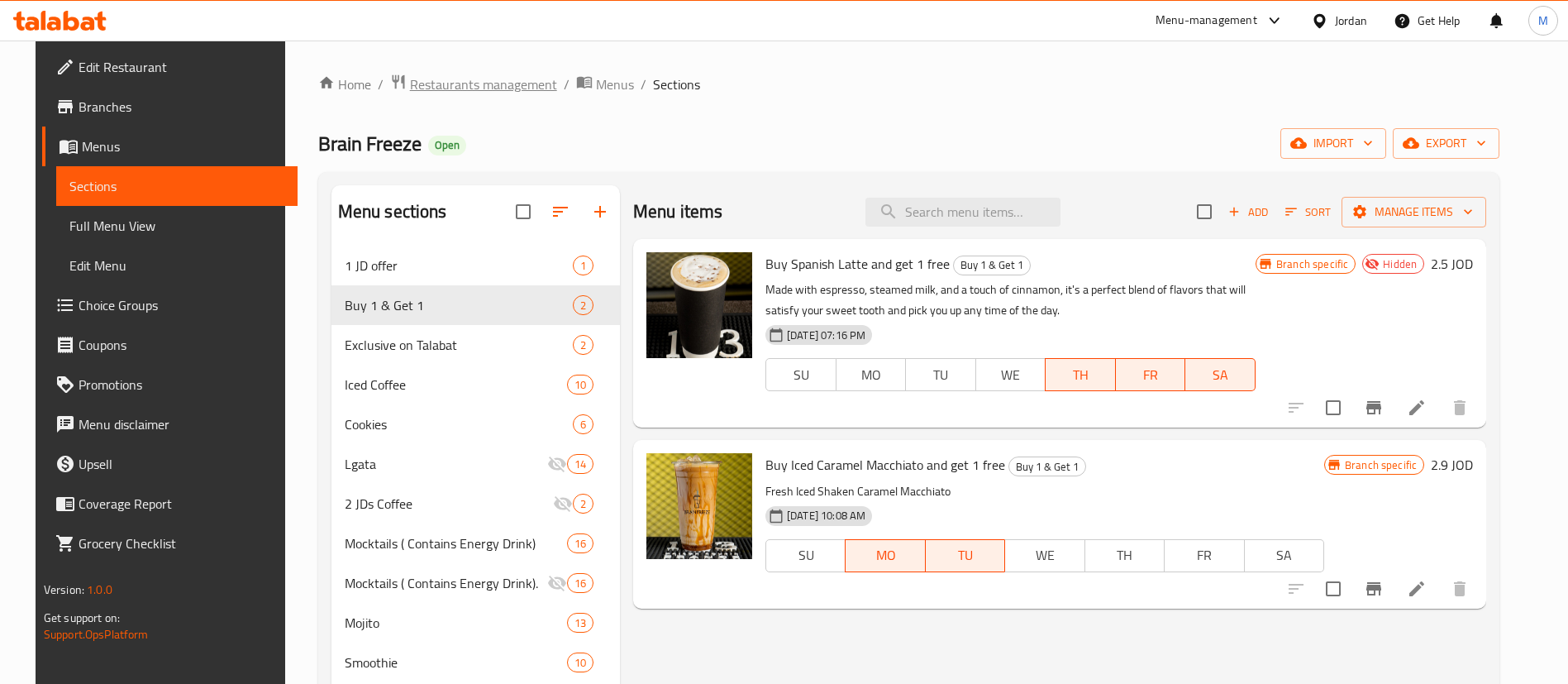
click at [463, 74] on span "Restaurants management" at bounding box center [483, 84] width 148 height 20
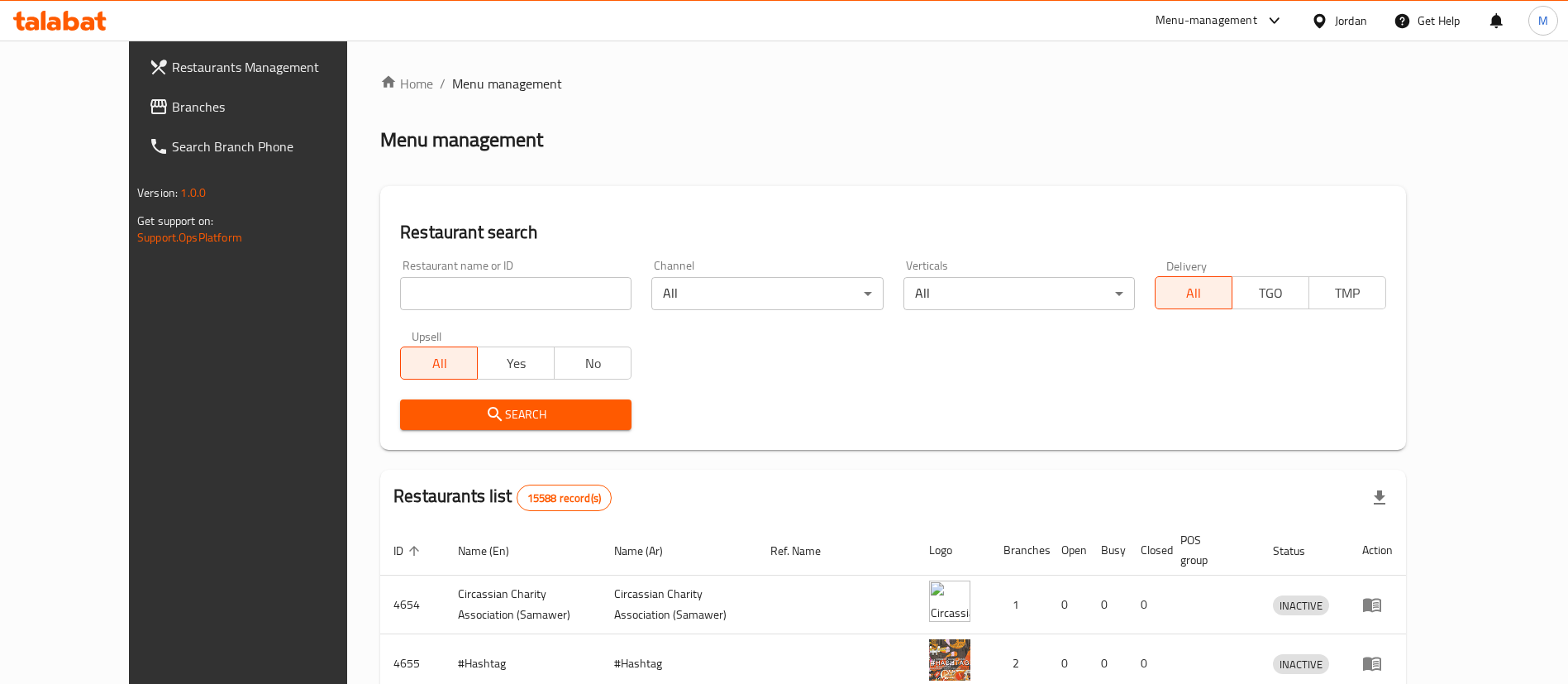
click at [538, 304] on input "search" at bounding box center [516, 294] width 232 height 33
click at [537, 400] on button "Search" at bounding box center [516, 415] width 232 height 31
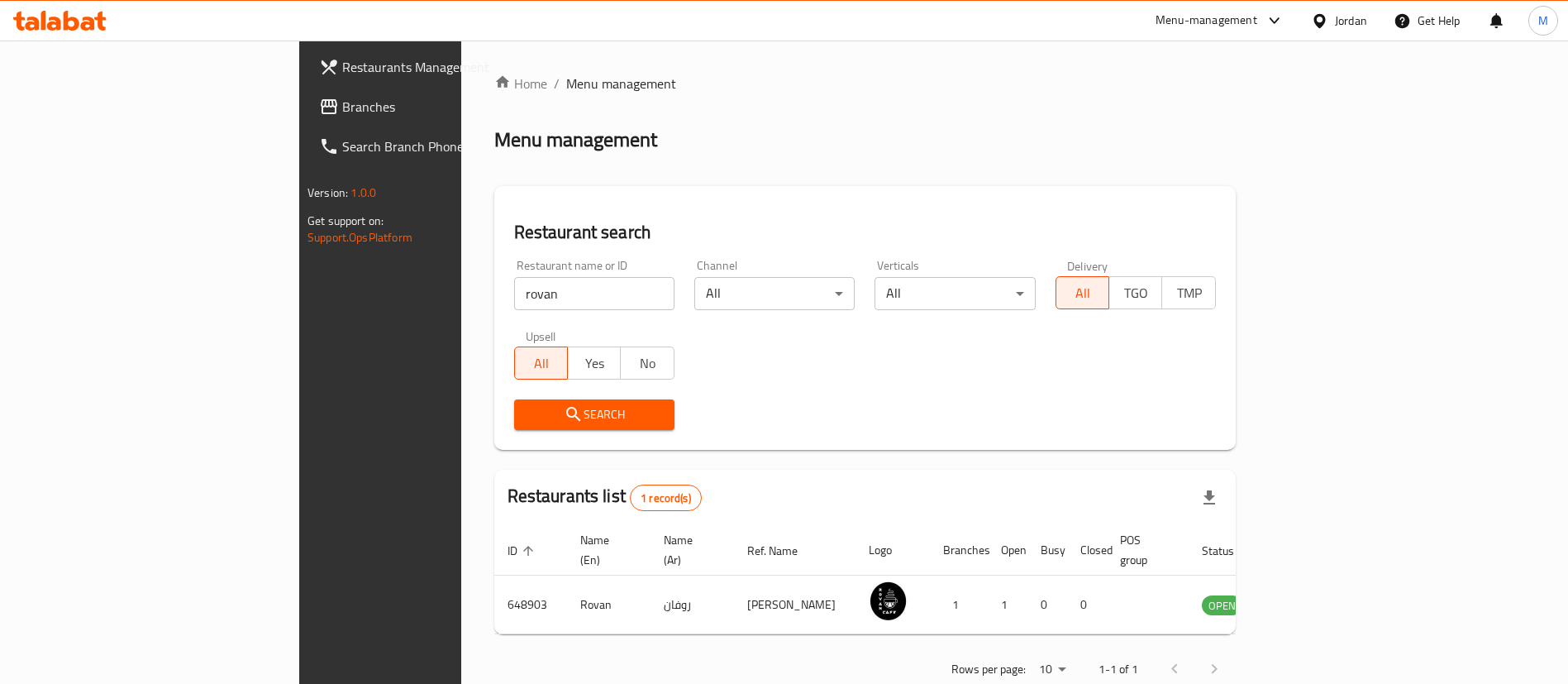
scroll to position [22, 0]
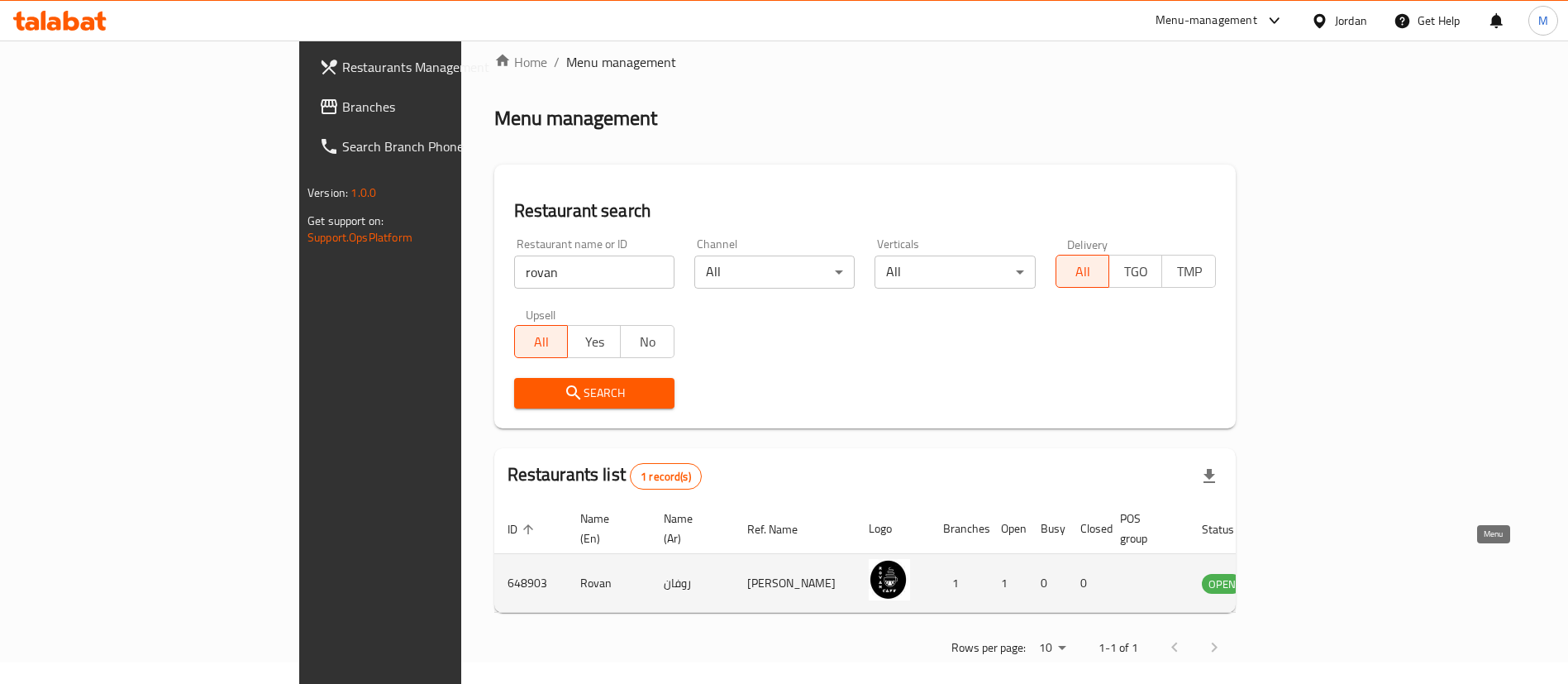
click at [1308, 577] on icon "enhanced table" at bounding box center [1299, 584] width 18 height 14
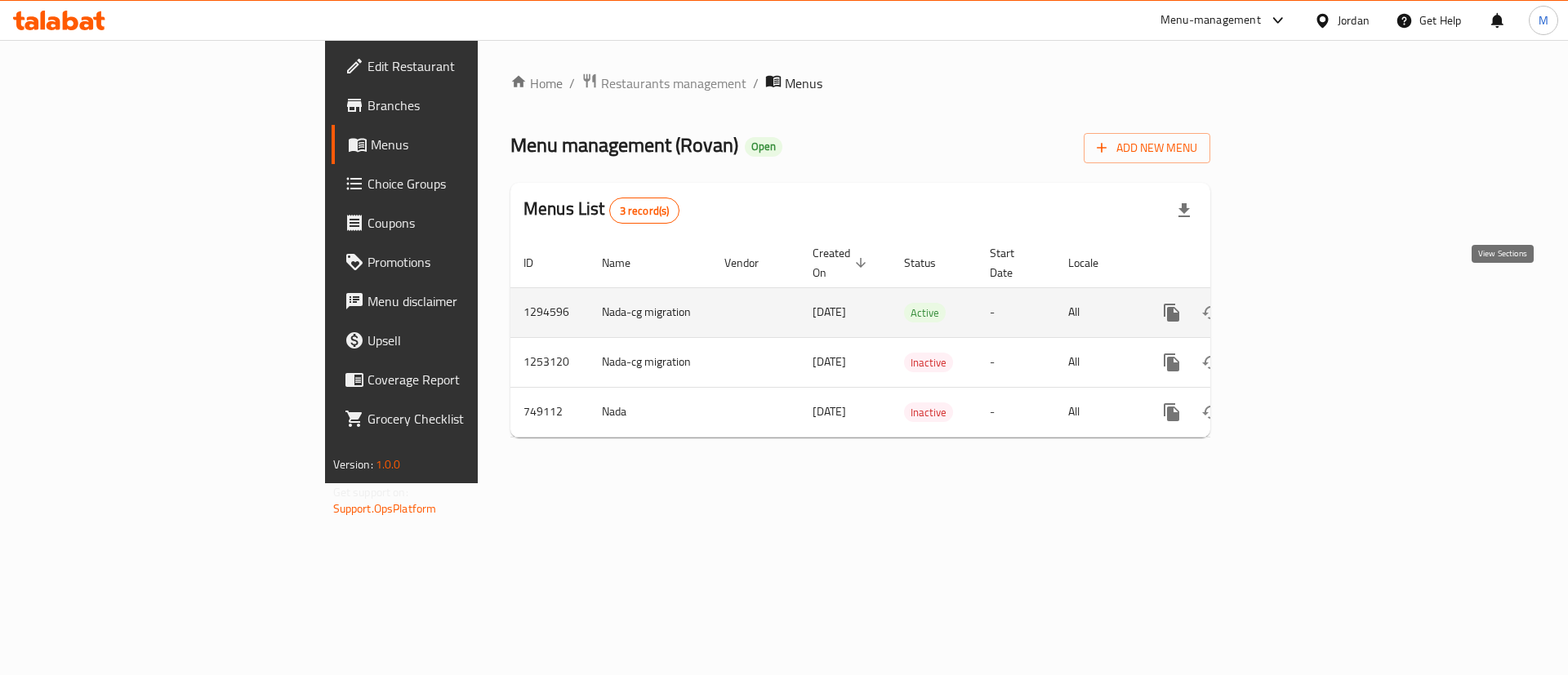
click at [1309, 309] on link "enhanced table" at bounding box center [1290, 313] width 40 height 40
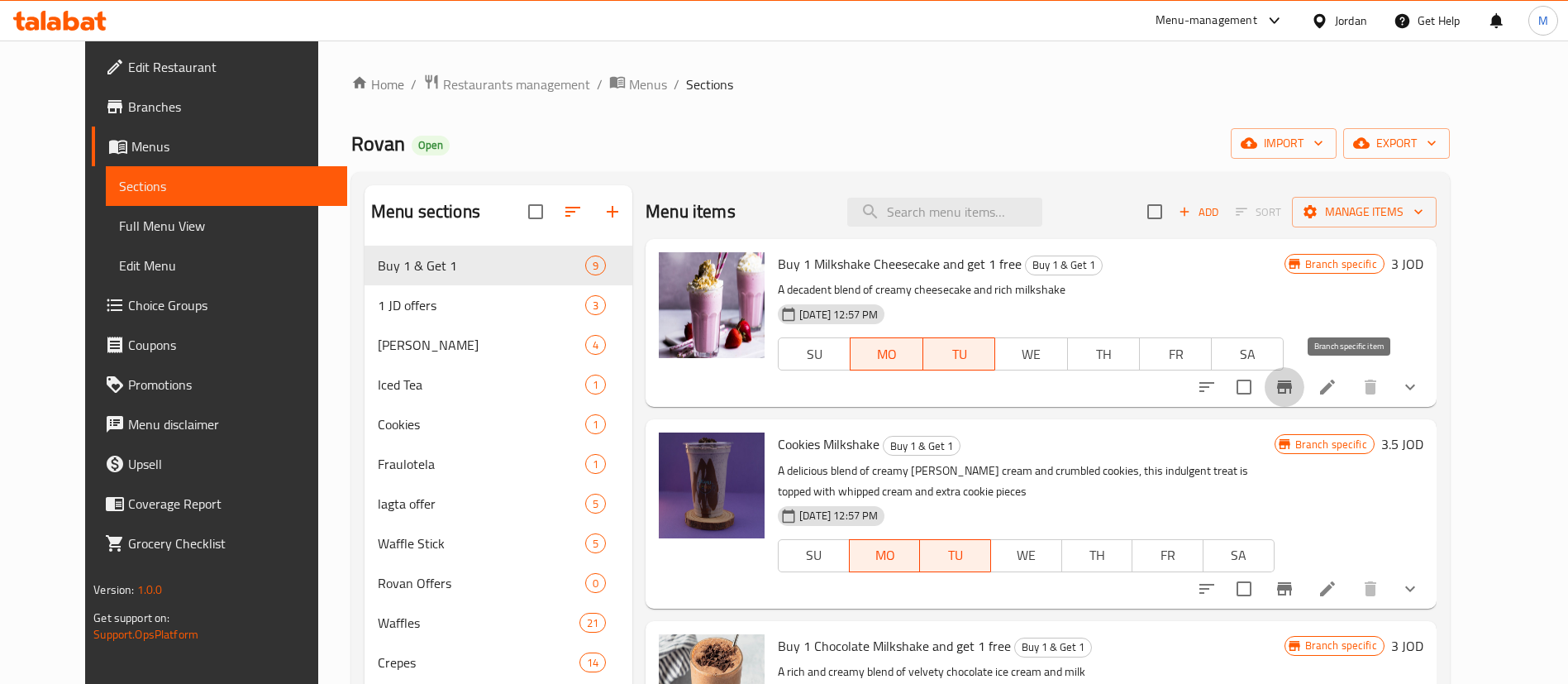
click at [1295, 394] on icon "Branch-specific-item" at bounding box center [1285, 387] width 20 height 20
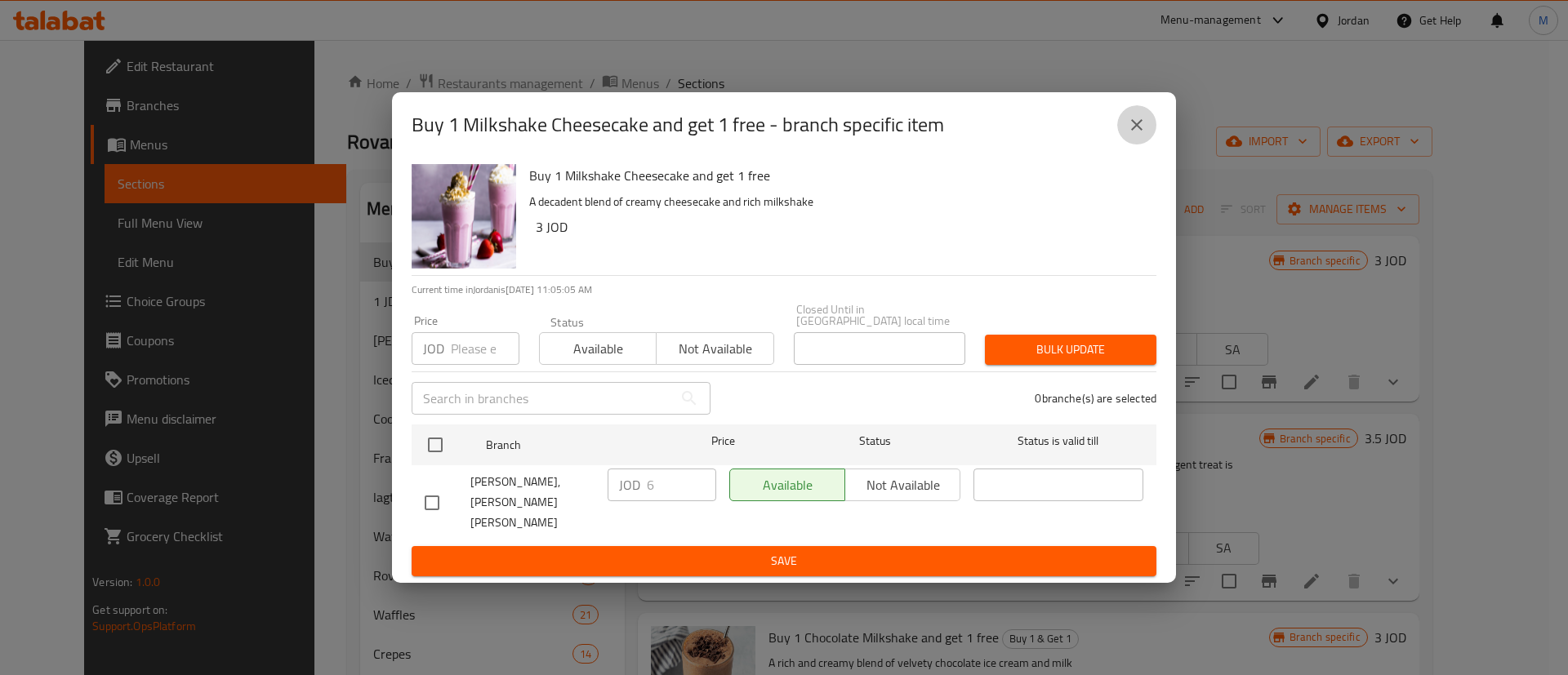
click at [1146, 126] on button "close" at bounding box center [1136, 125] width 40 height 40
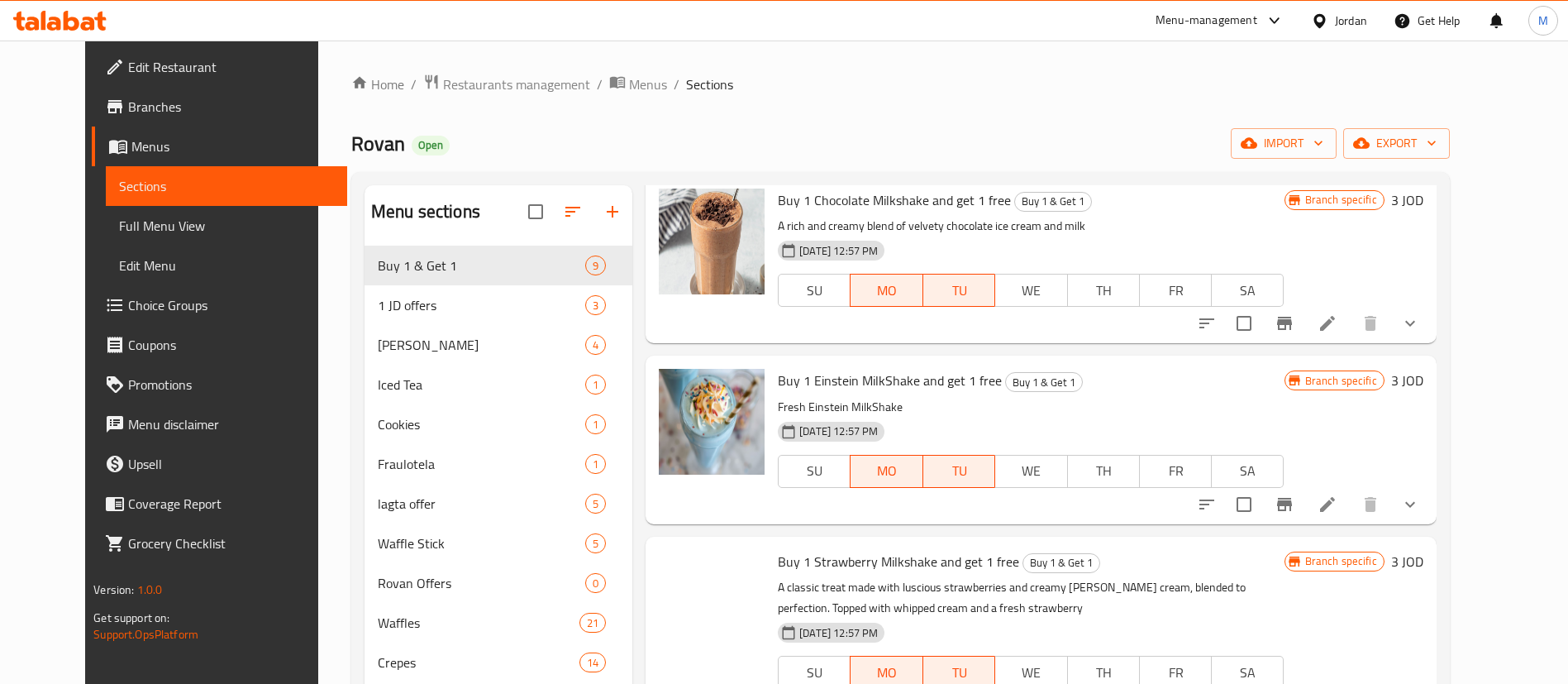
scroll to position [489, 0]
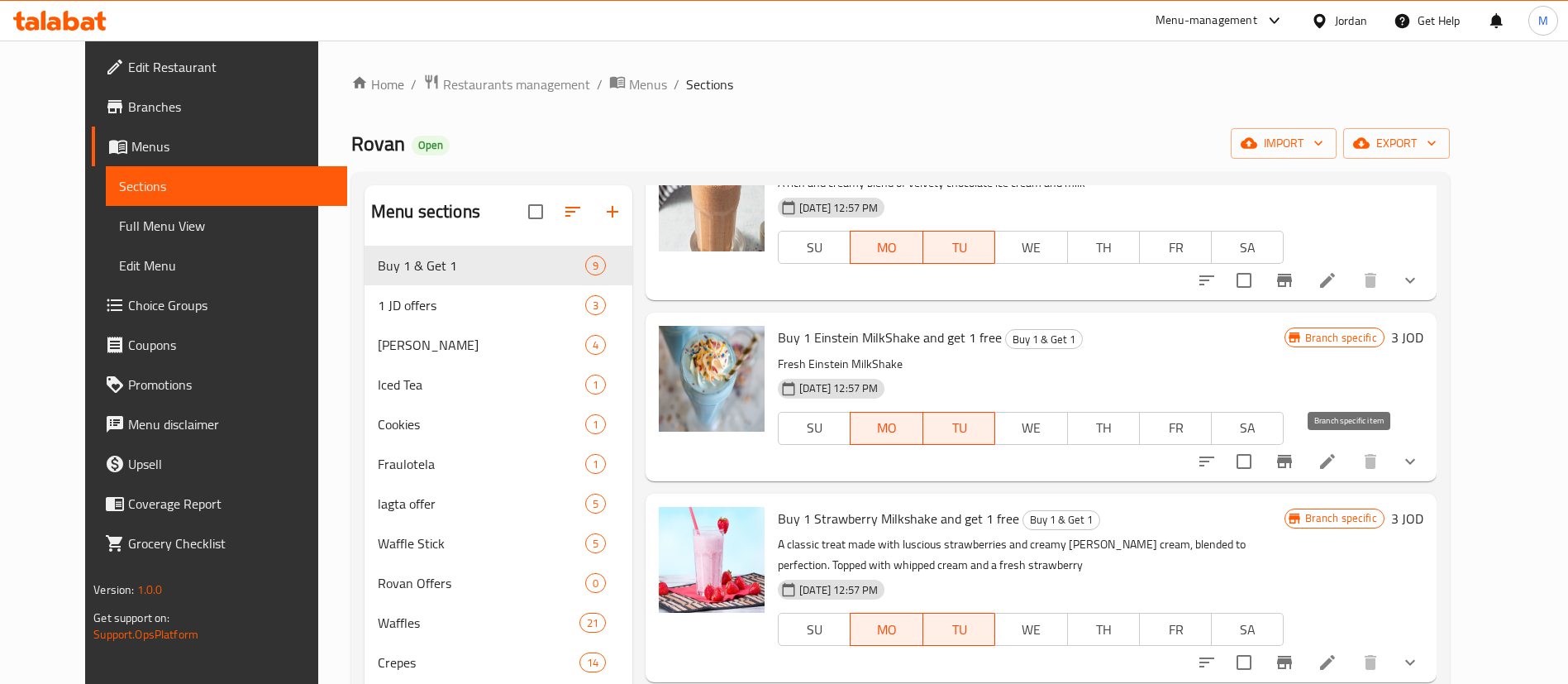
click at [1295, 469] on icon "Branch-specific-item" at bounding box center [1285, 461] width 20 height 20
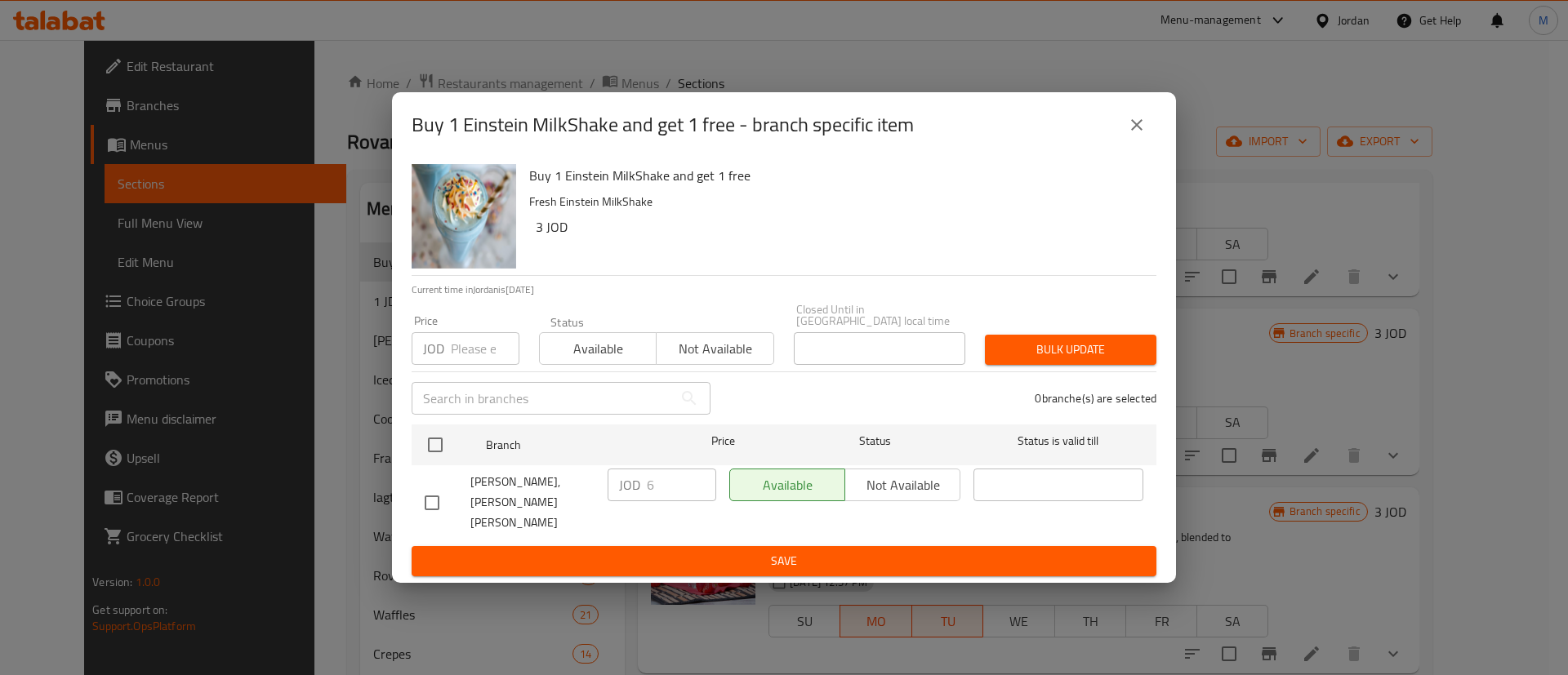
click at [1150, 145] on button "close" at bounding box center [1136, 125] width 40 height 40
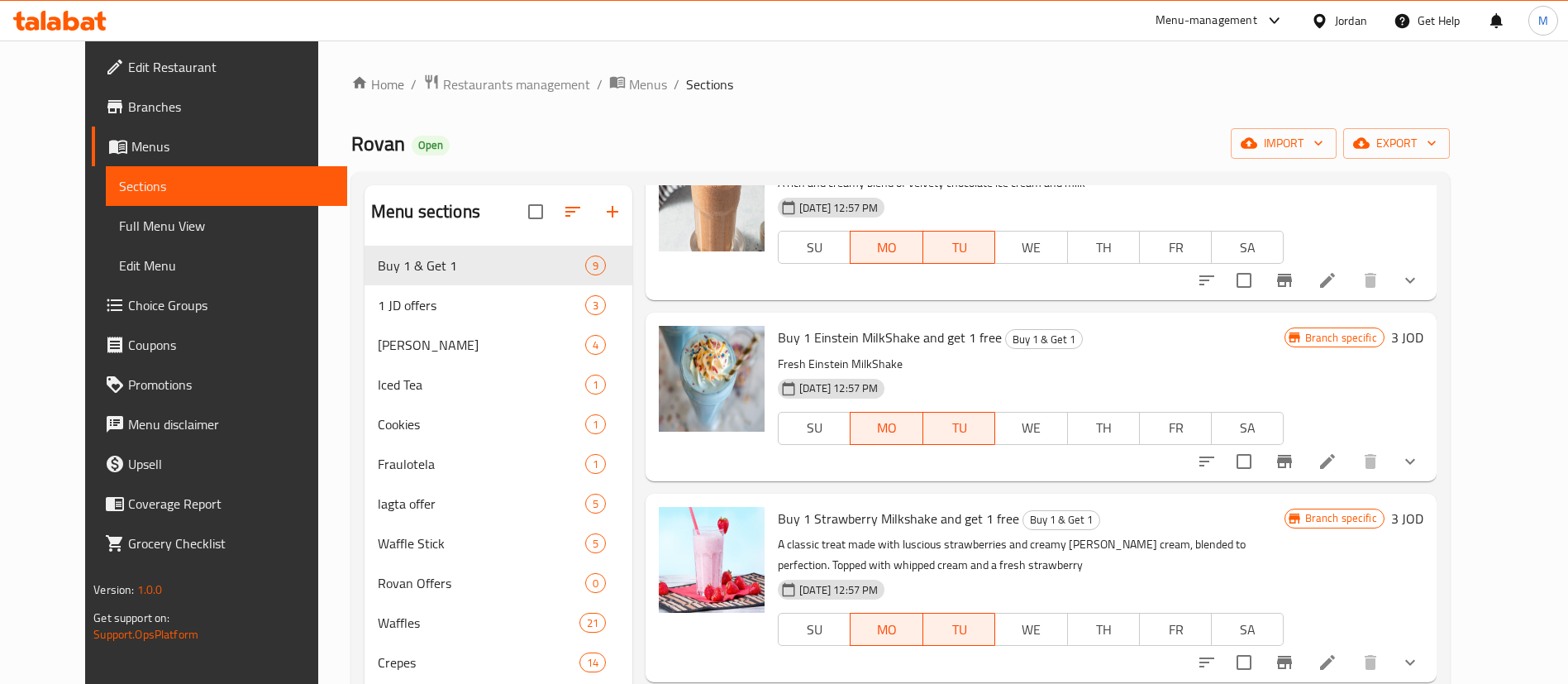
click at [351, 144] on span "Rovan" at bounding box center [378, 143] width 53 height 38
copy span "Rovan"
click at [448, 99] on div "Home / Restaurants management / Menus / Sections Rovan Open import export Menu …" at bounding box center [900, 566] width 1099 height 986
click at [444, 92] on span "Restaurants management" at bounding box center [516, 84] width 148 height 20
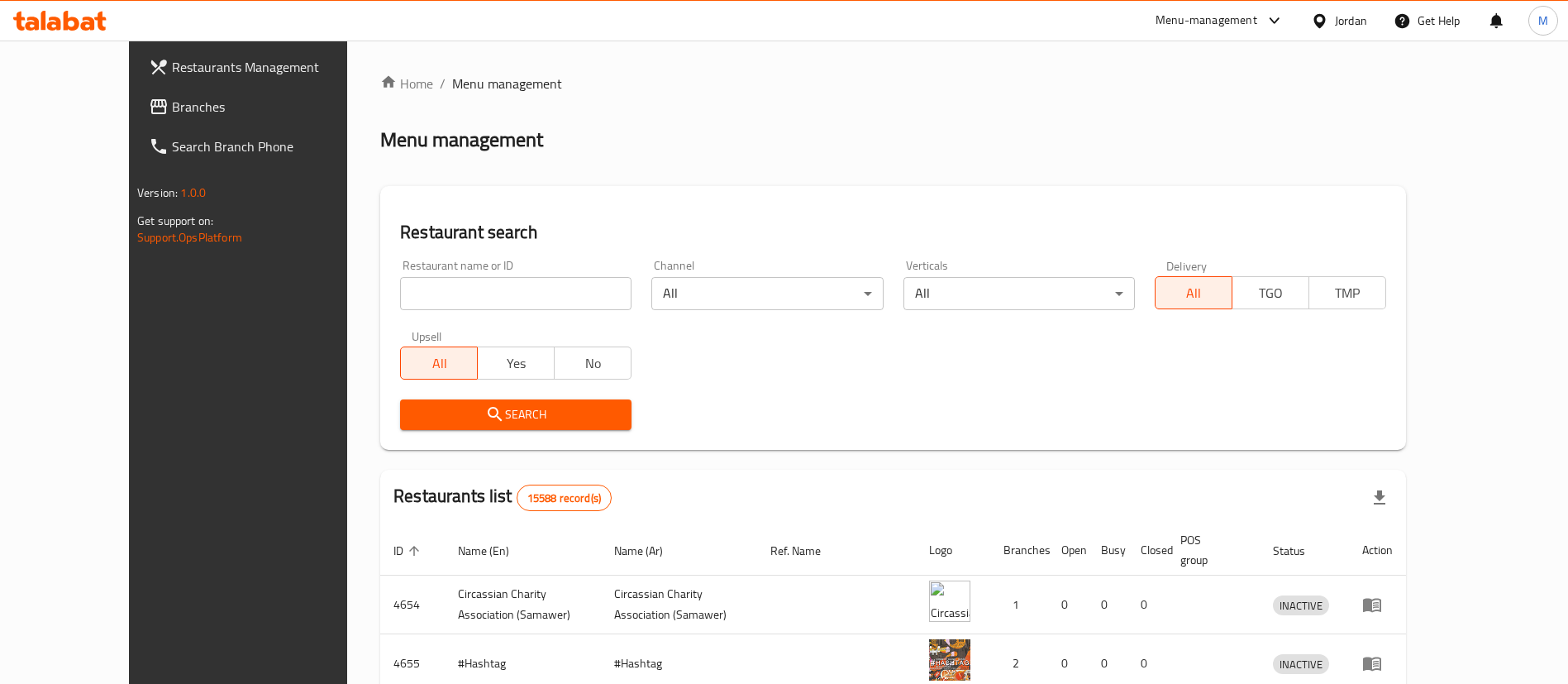
click at [488, 281] on input "search" at bounding box center [516, 294] width 232 height 33
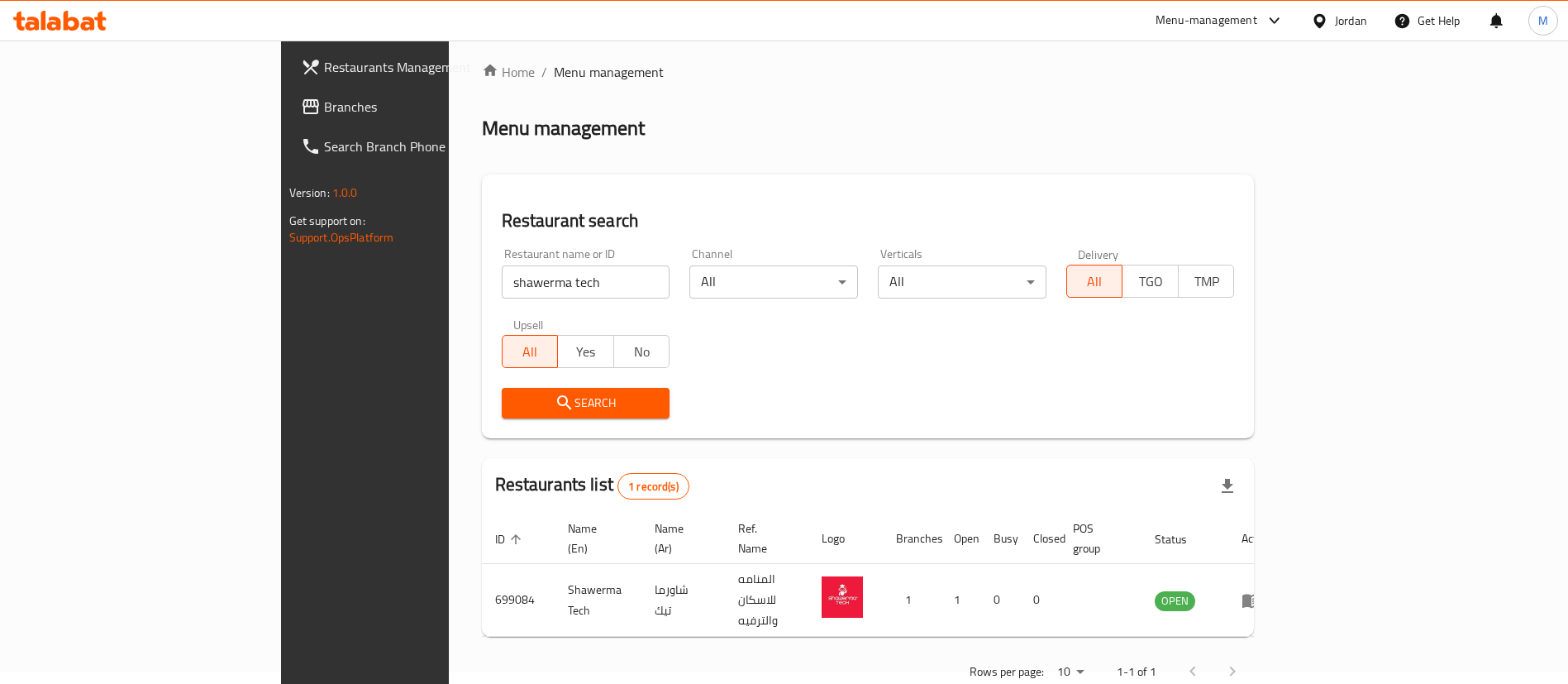
scroll to position [18, 0]
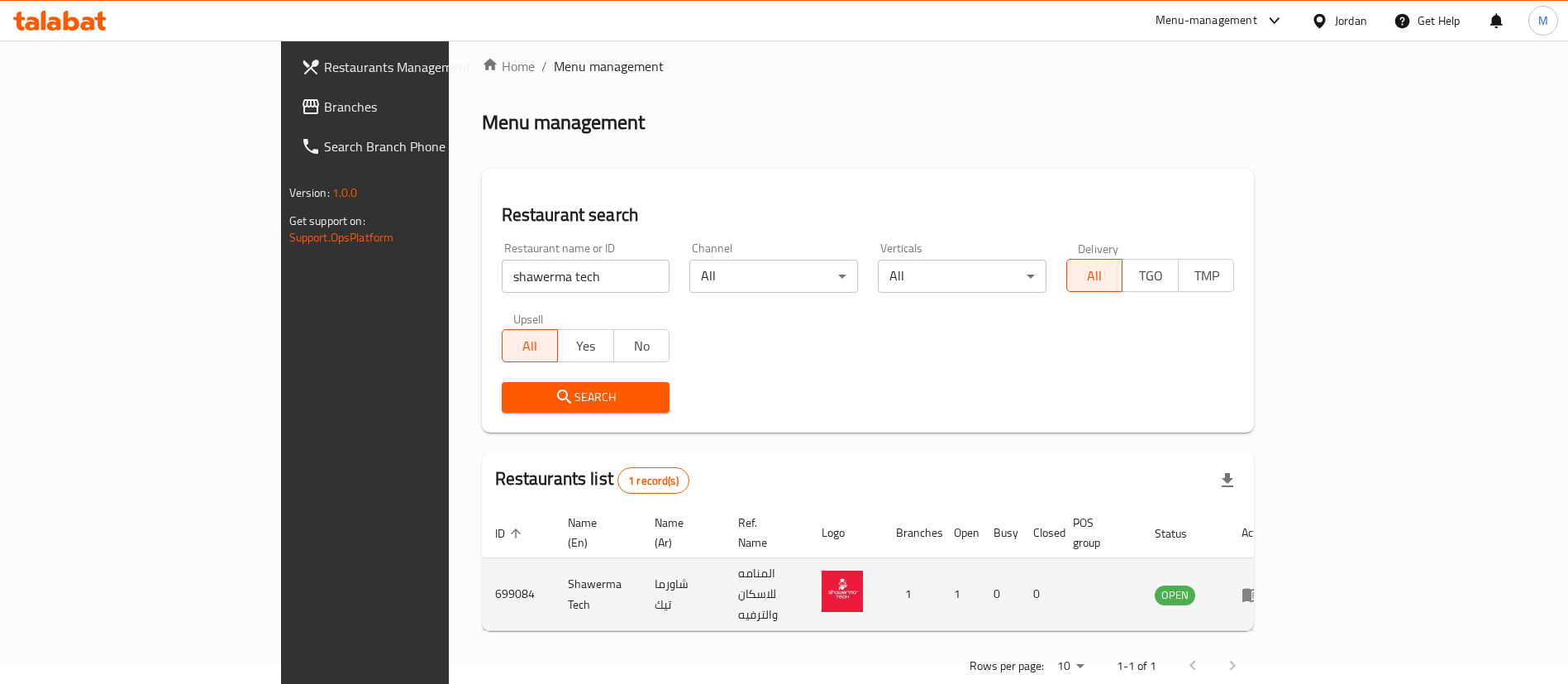
click at [1258, 592] on icon "enhanced table" at bounding box center [1255, 596] width 6 height 7
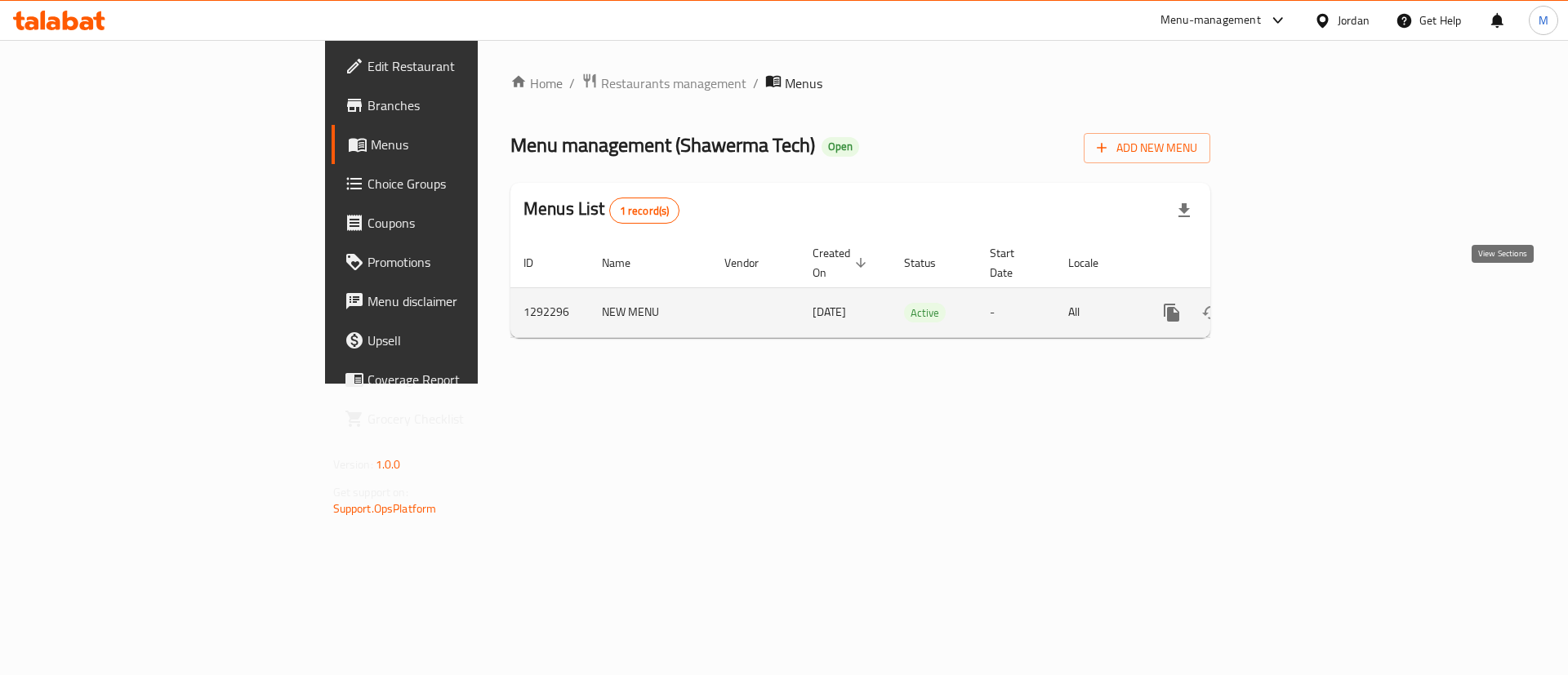
click at [1300, 303] on icon "enhanced table" at bounding box center [1290, 313] width 20 height 20
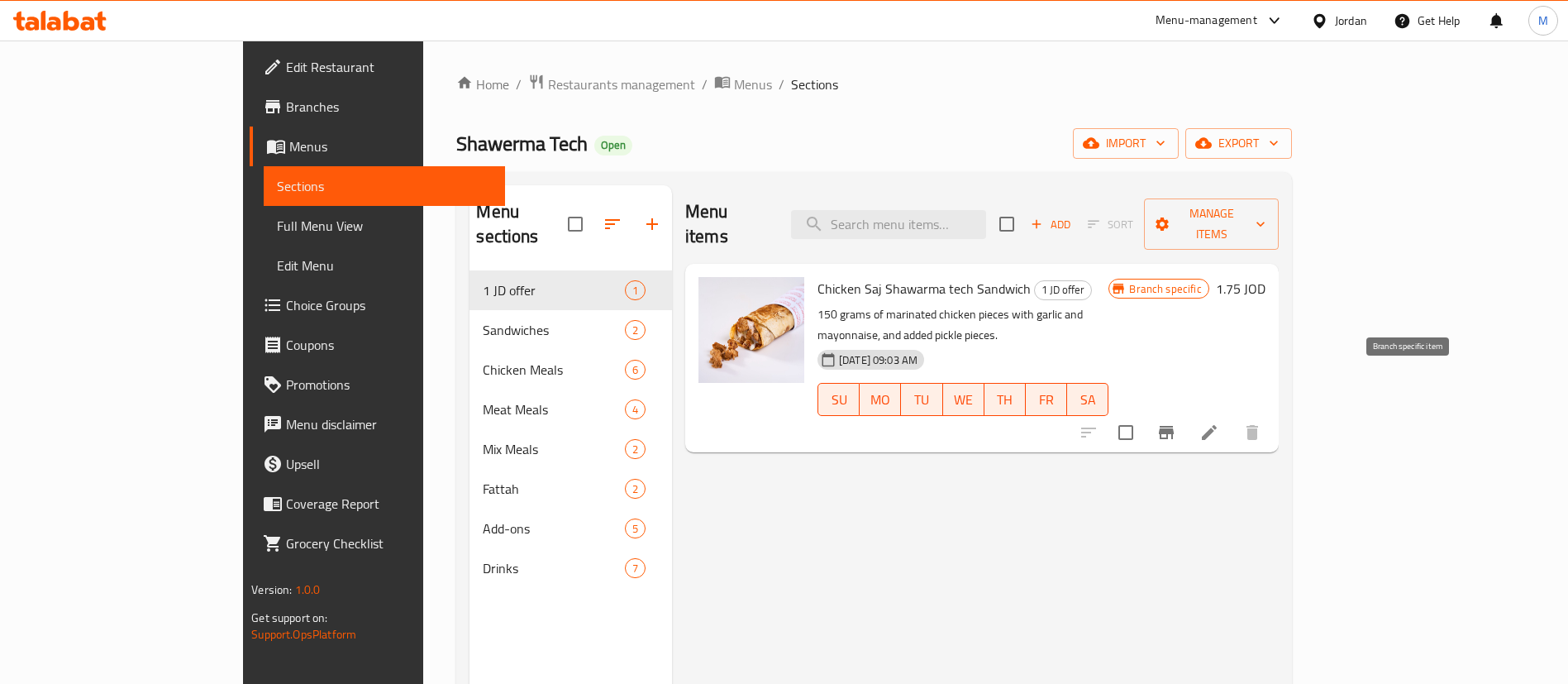
click at [1186, 413] on button "Branch-specific-item" at bounding box center [1166, 433] width 40 height 40
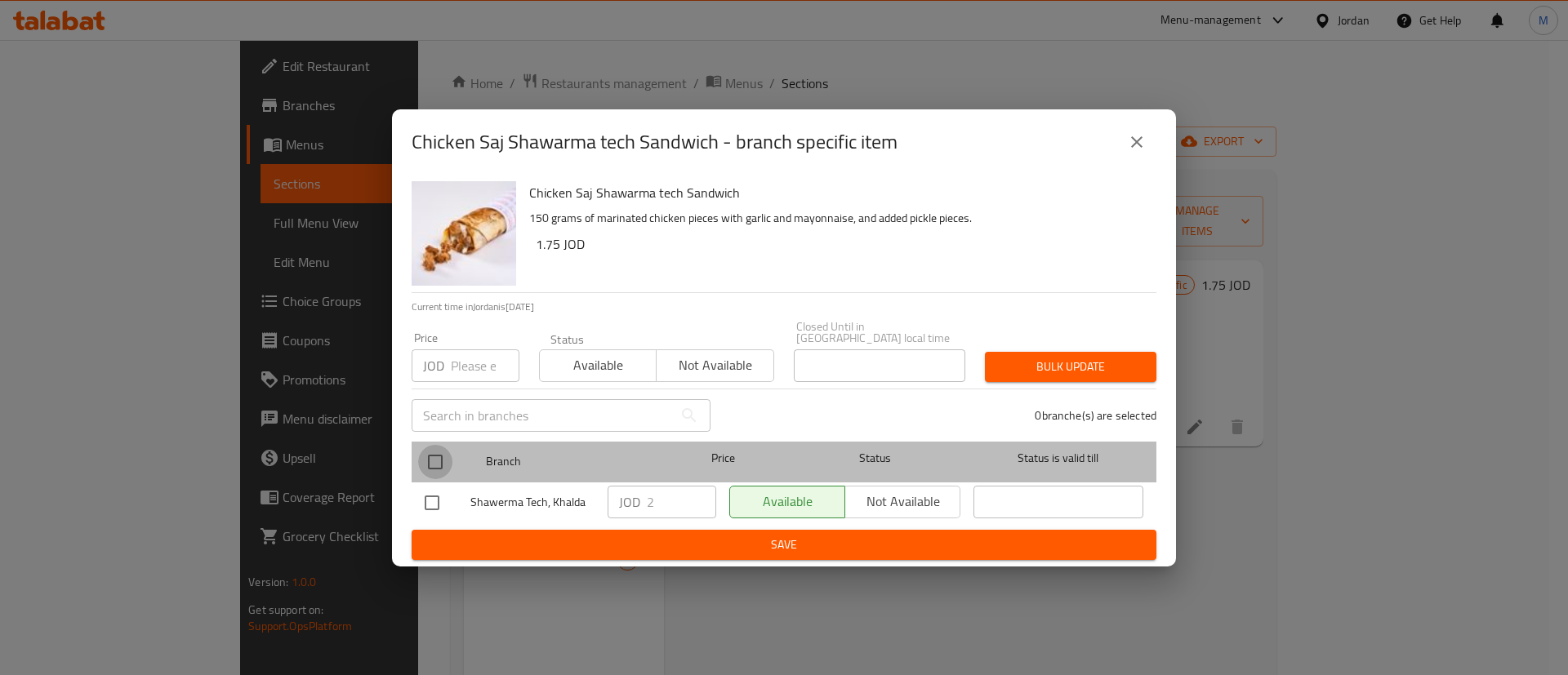
click at [428, 448] on input "checkbox" at bounding box center [436, 462] width 35 height 35
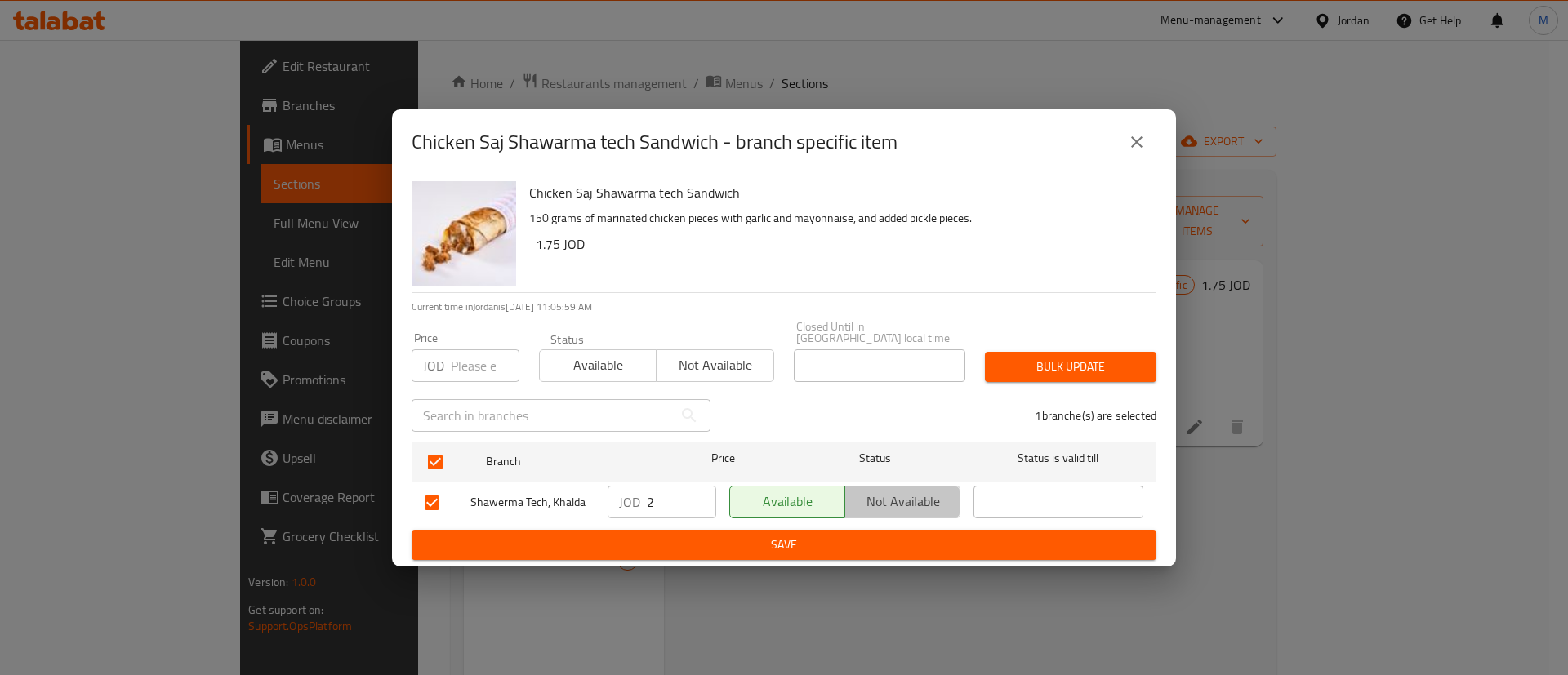
click at [872, 490] on span "Not available" at bounding box center [903, 501] width 102 height 24
click at [875, 534] on span "Save" at bounding box center [784, 544] width 719 height 21
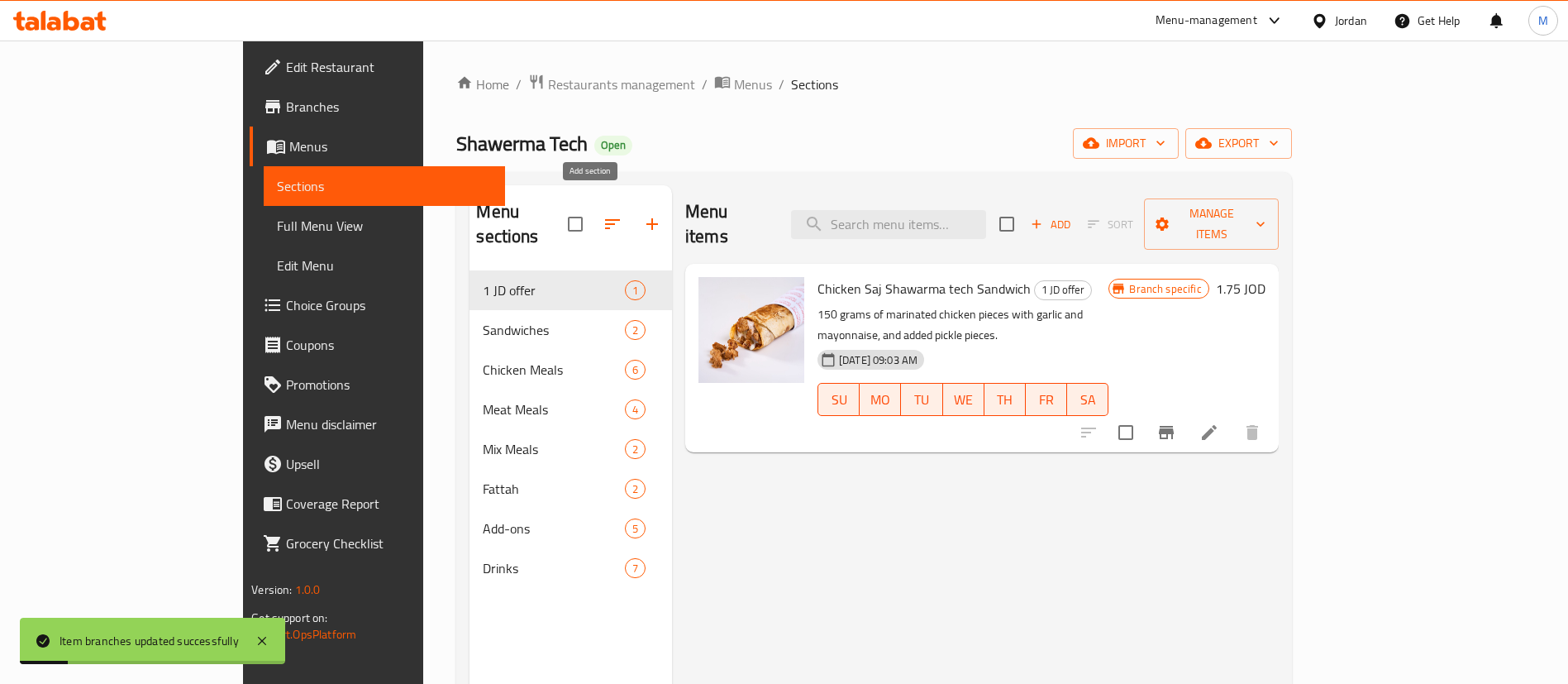
click at [642, 220] on icon "button" at bounding box center [652, 224] width 20 height 20
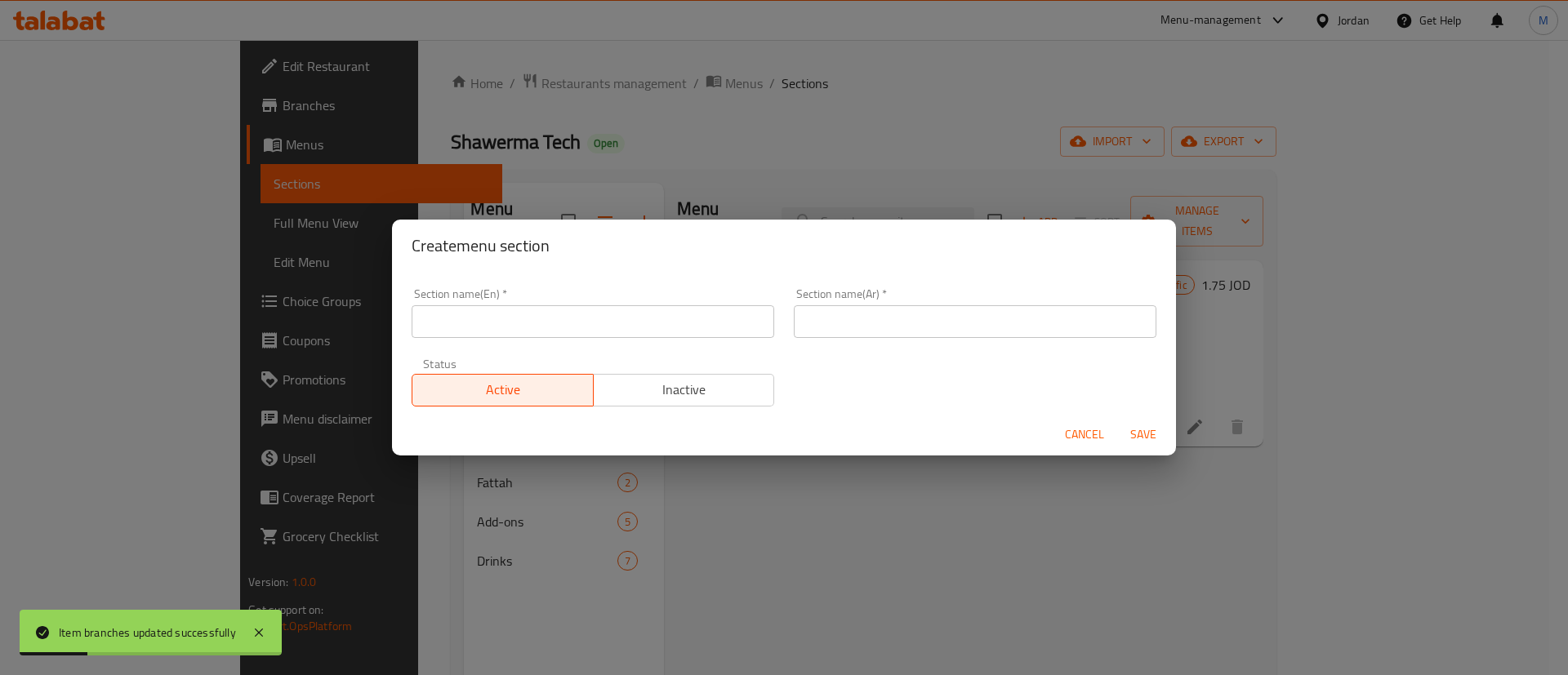
click at [652, 327] on input "text" at bounding box center [593, 322] width 362 height 33
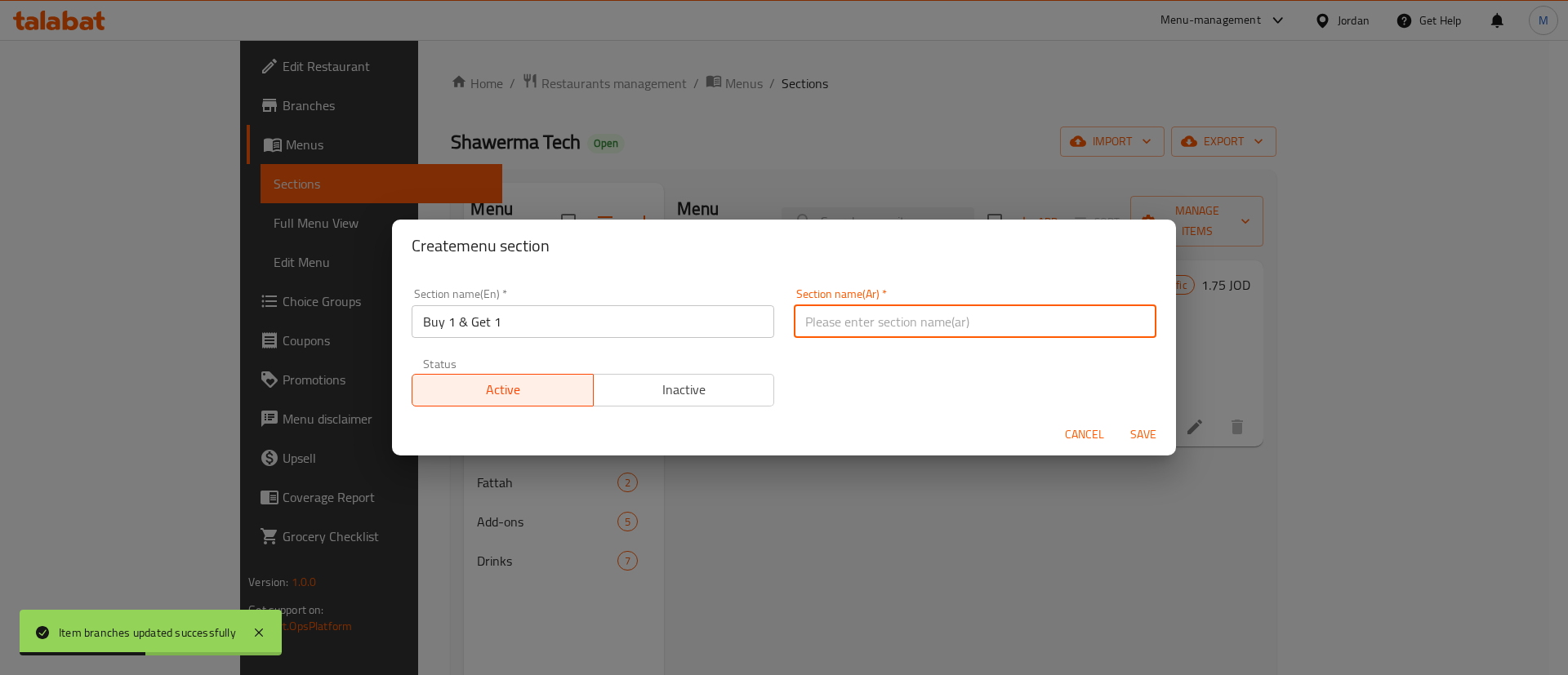
drag, startPoint x: 889, startPoint y: 310, endPoint x: 891, endPoint y: 319, distance: 9.2
click at [891, 311] on input "text" at bounding box center [975, 322] width 362 height 33
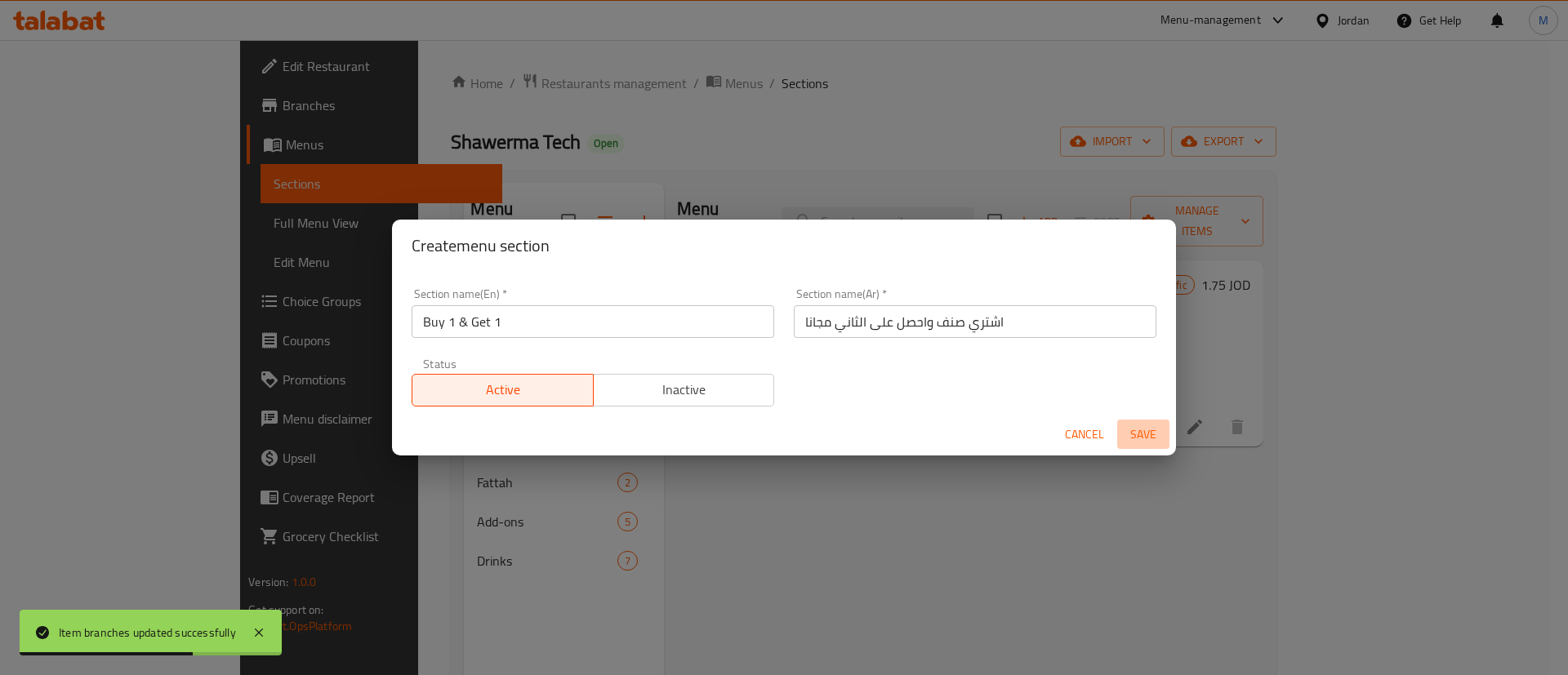
click at [1144, 434] on span "Save" at bounding box center [1143, 435] width 40 height 21
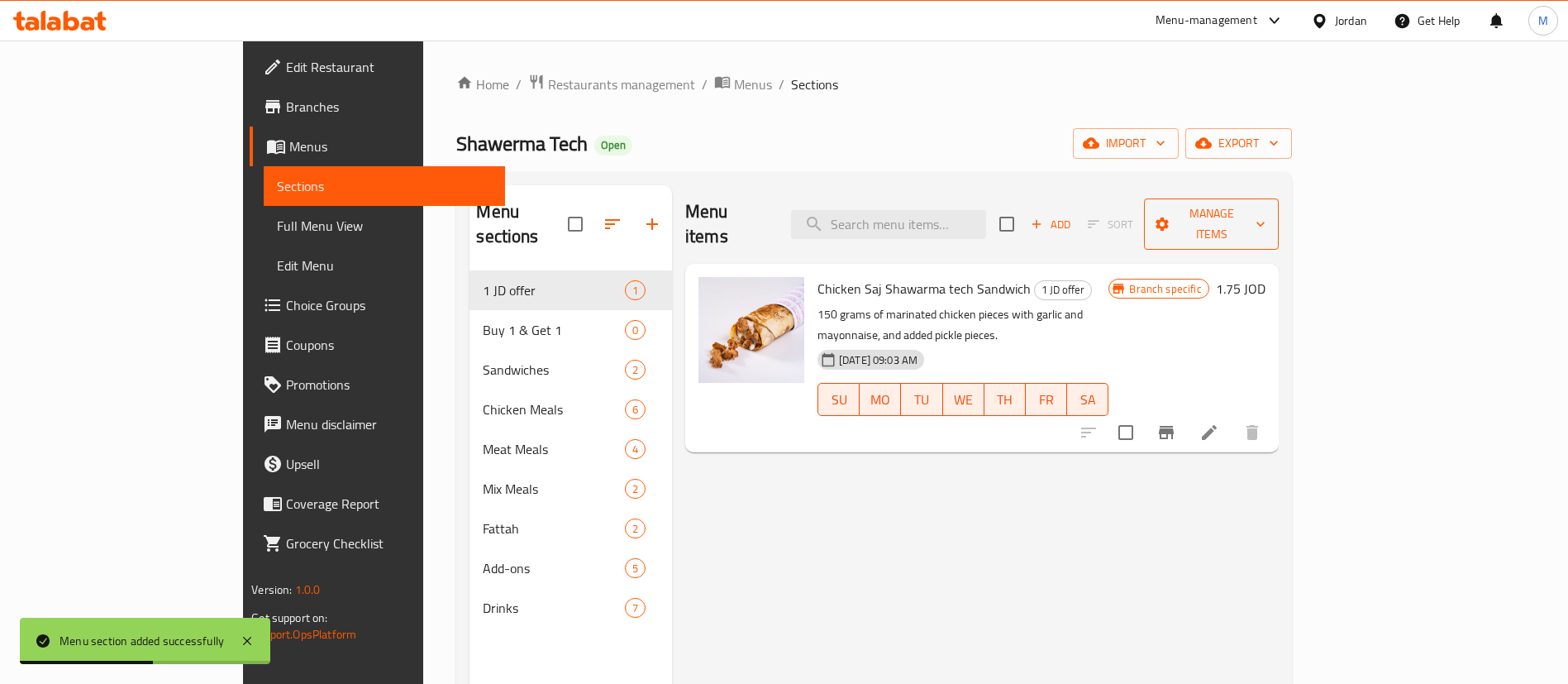
click at [1279, 192] on div "Menu items Add Sort Manage items" at bounding box center [982, 224] width 594 height 78
click at [1265, 208] on span "Manage items" at bounding box center [1210, 224] width 108 height 42
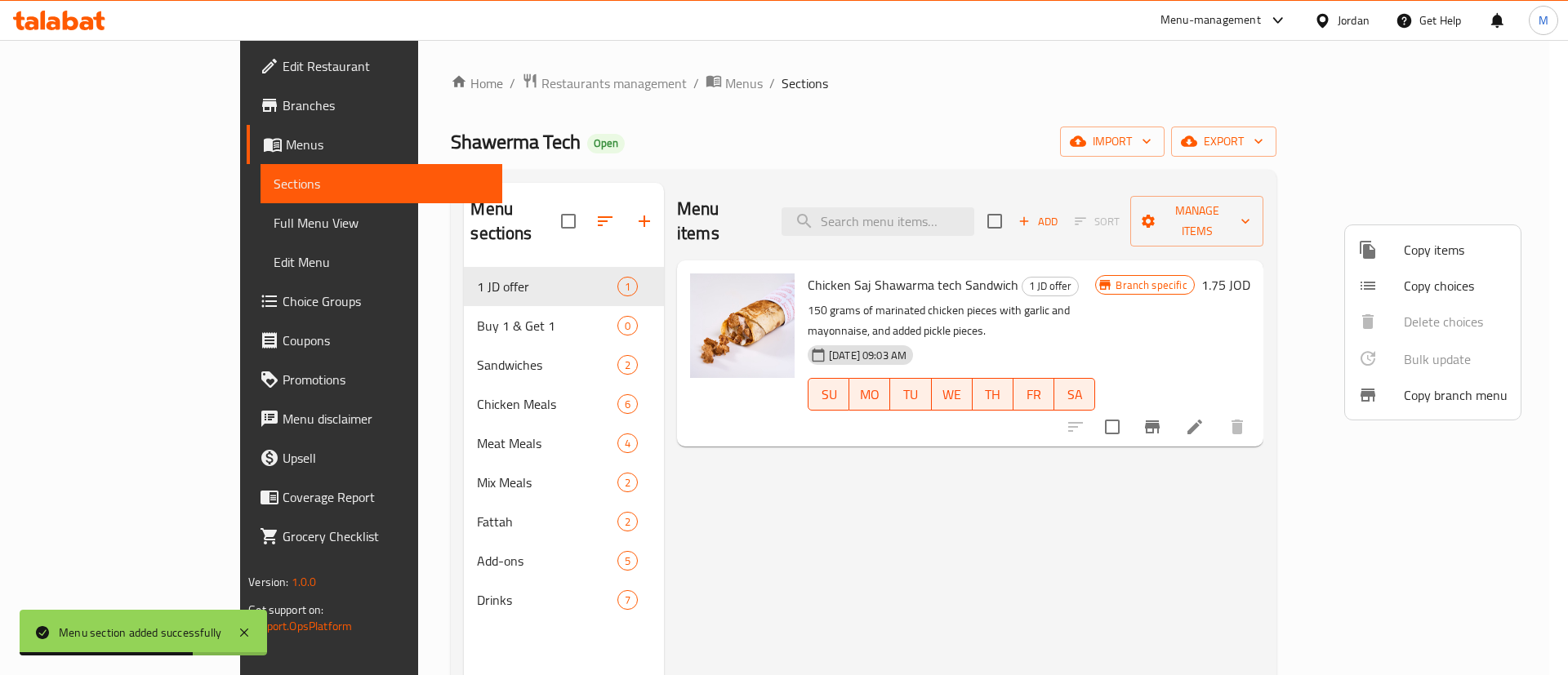
click at [1443, 251] on span "Copy items" at bounding box center [1456, 250] width 104 height 20
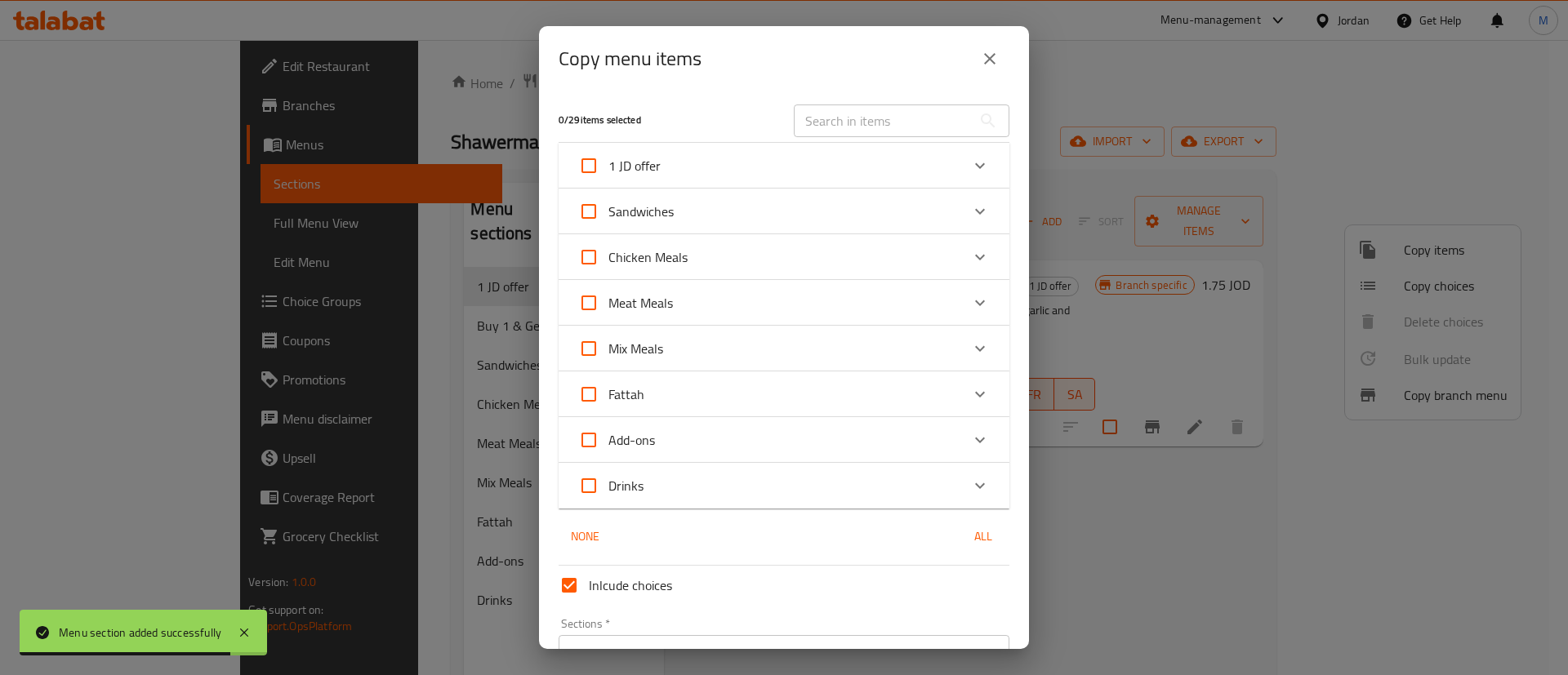
click at [825, 256] on div "Chicken Meals" at bounding box center [769, 258] width 382 height 40
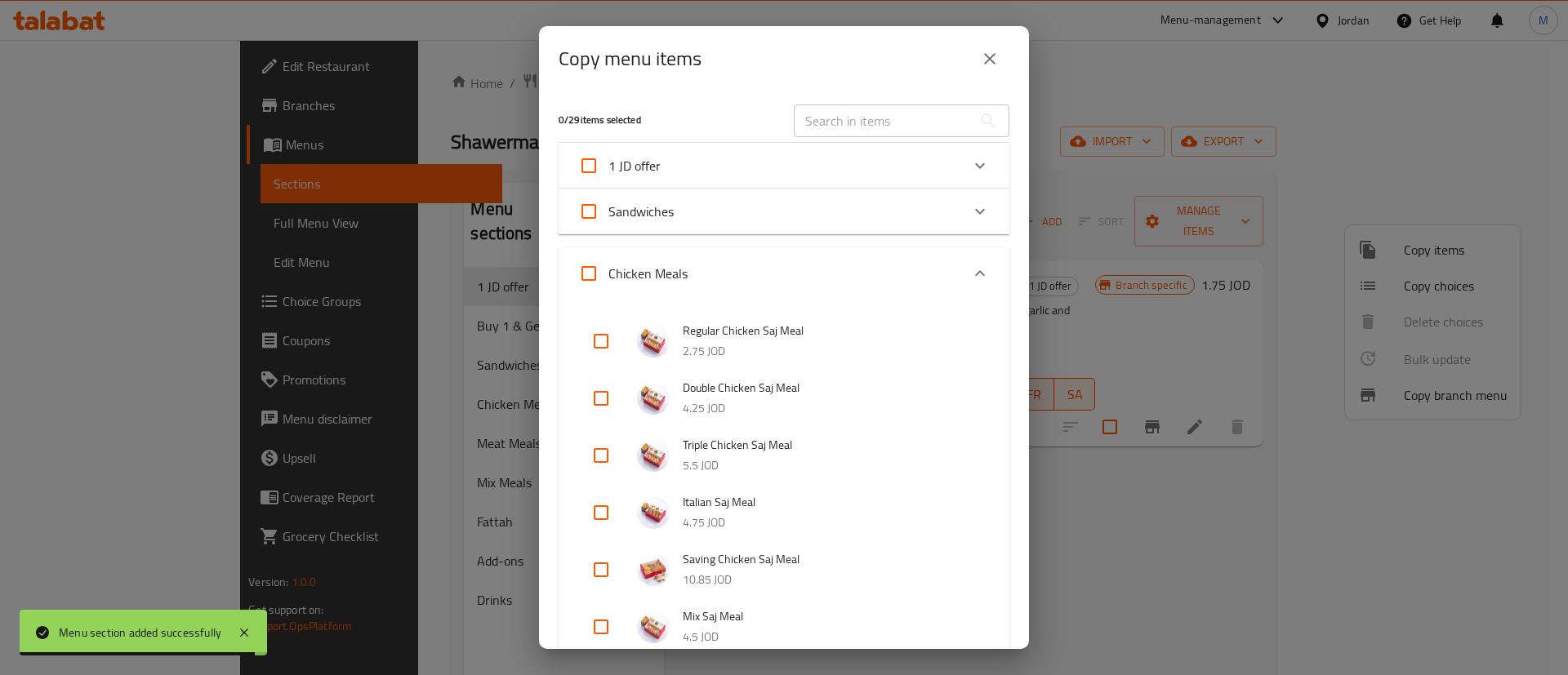
click at [588, 338] on input "checkbox" at bounding box center [601, 342] width 40 height 40
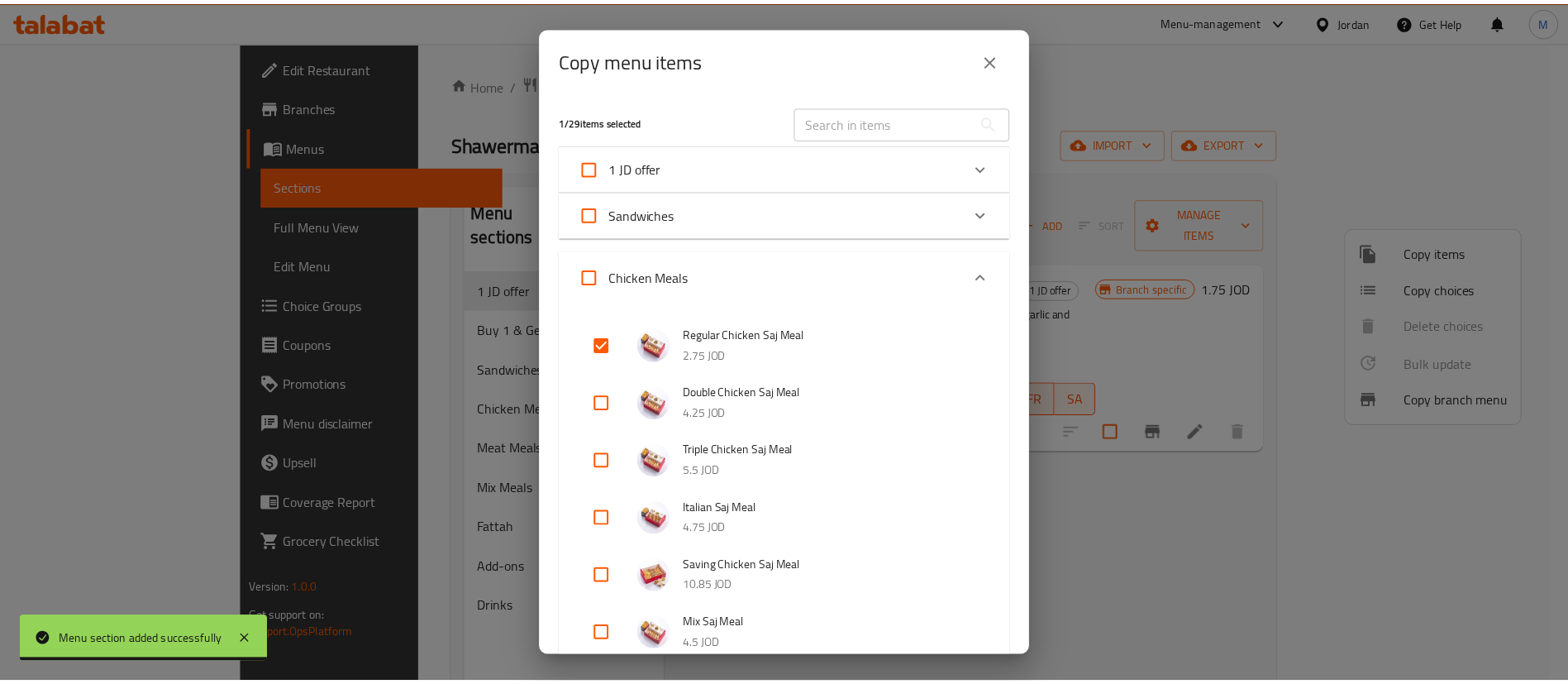
scroll to position [516, 0]
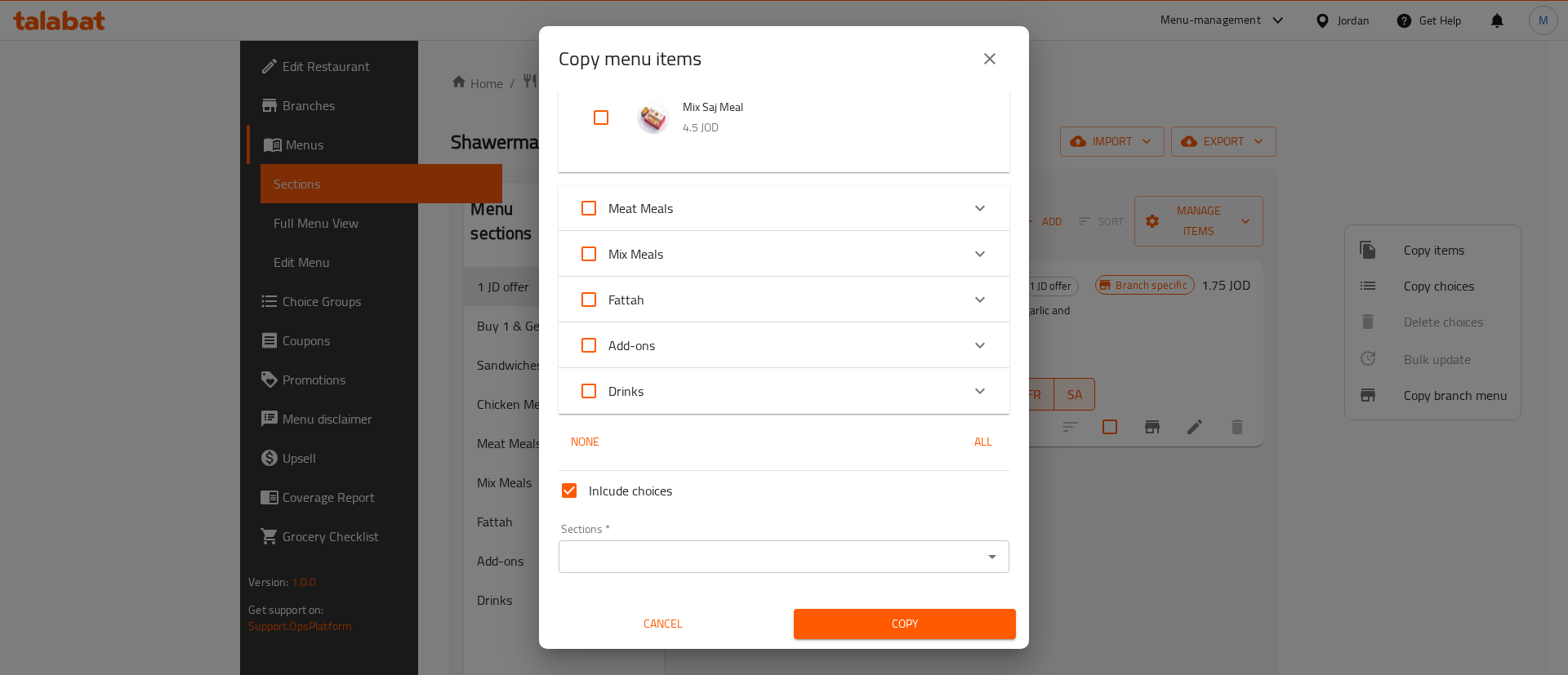
click at [682, 540] on div "Sections *" at bounding box center [783, 556] width 450 height 33
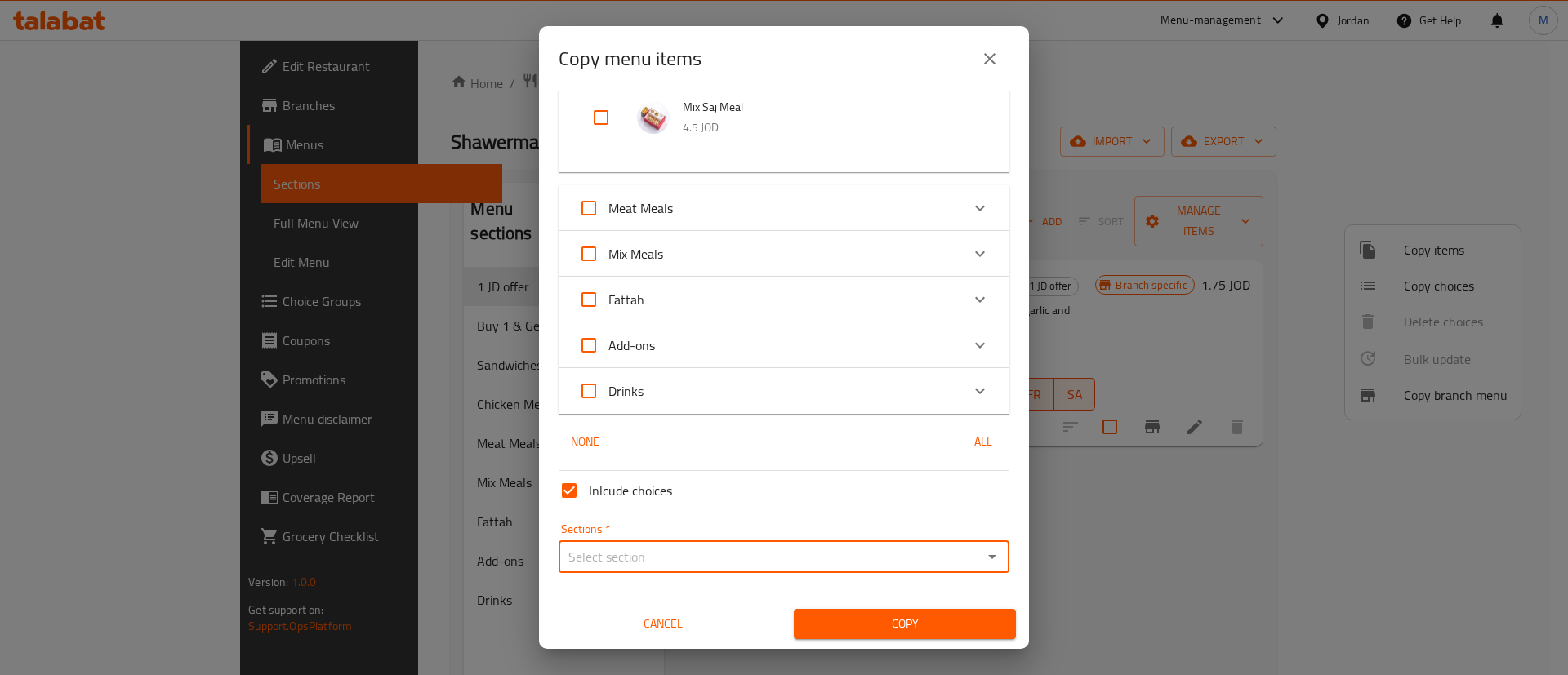
click at [680, 543] on div "Sections *" at bounding box center [783, 556] width 450 height 33
click at [669, 572] on div "Sections *" at bounding box center [783, 556] width 450 height 33
click at [676, 552] on input "Sections   *" at bounding box center [770, 556] width 414 height 23
click at [656, 321] on li "Buy 1 & Get 1" at bounding box center [773, 318] width 432 height 30
click at [829, 610] on button "Copy" at bounding box center [905, 624] width 222 height 30
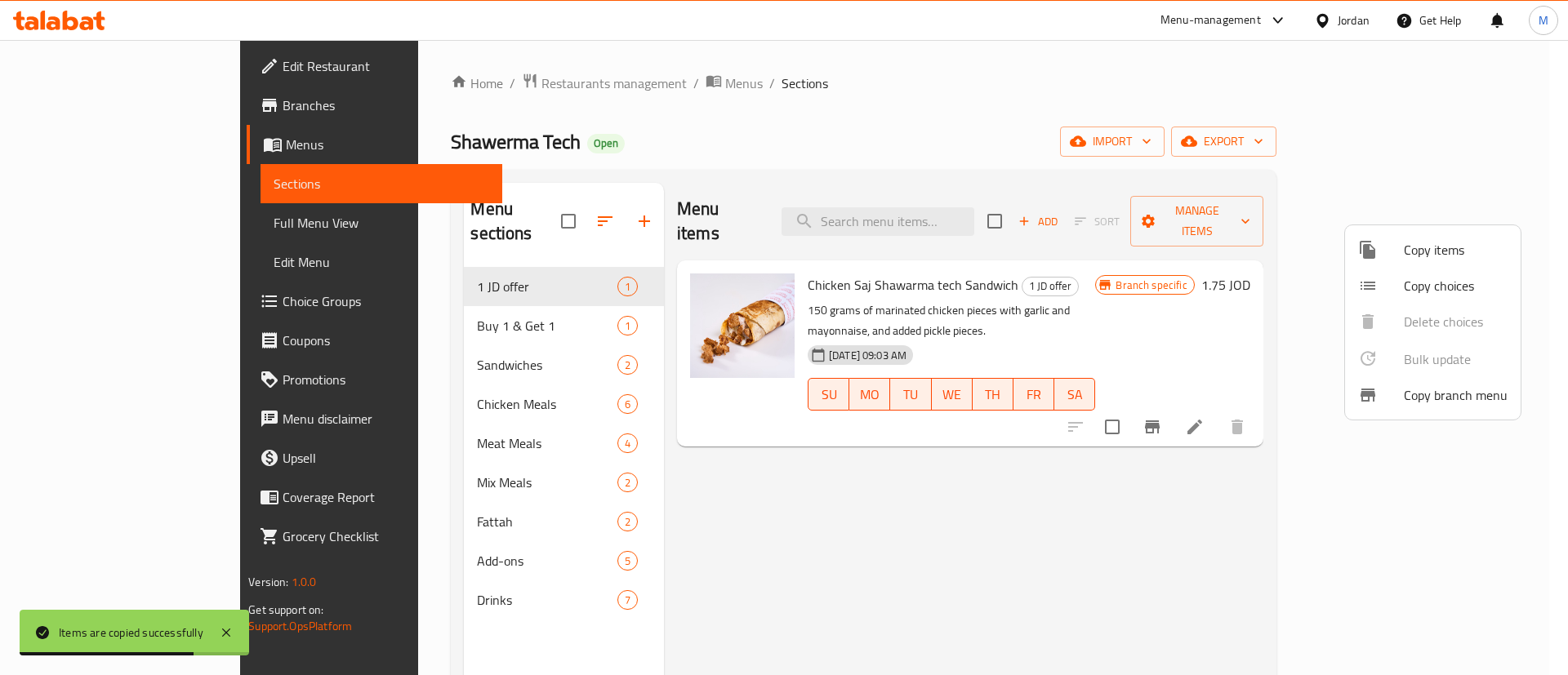
drag, startPoint x: 1074, startPoint y: 555, endPoint x: 1053, endPoint y: 551, distance: 21.4
click at [1069, 553] on div at bounding box center [784, 338] width 1568 height 675
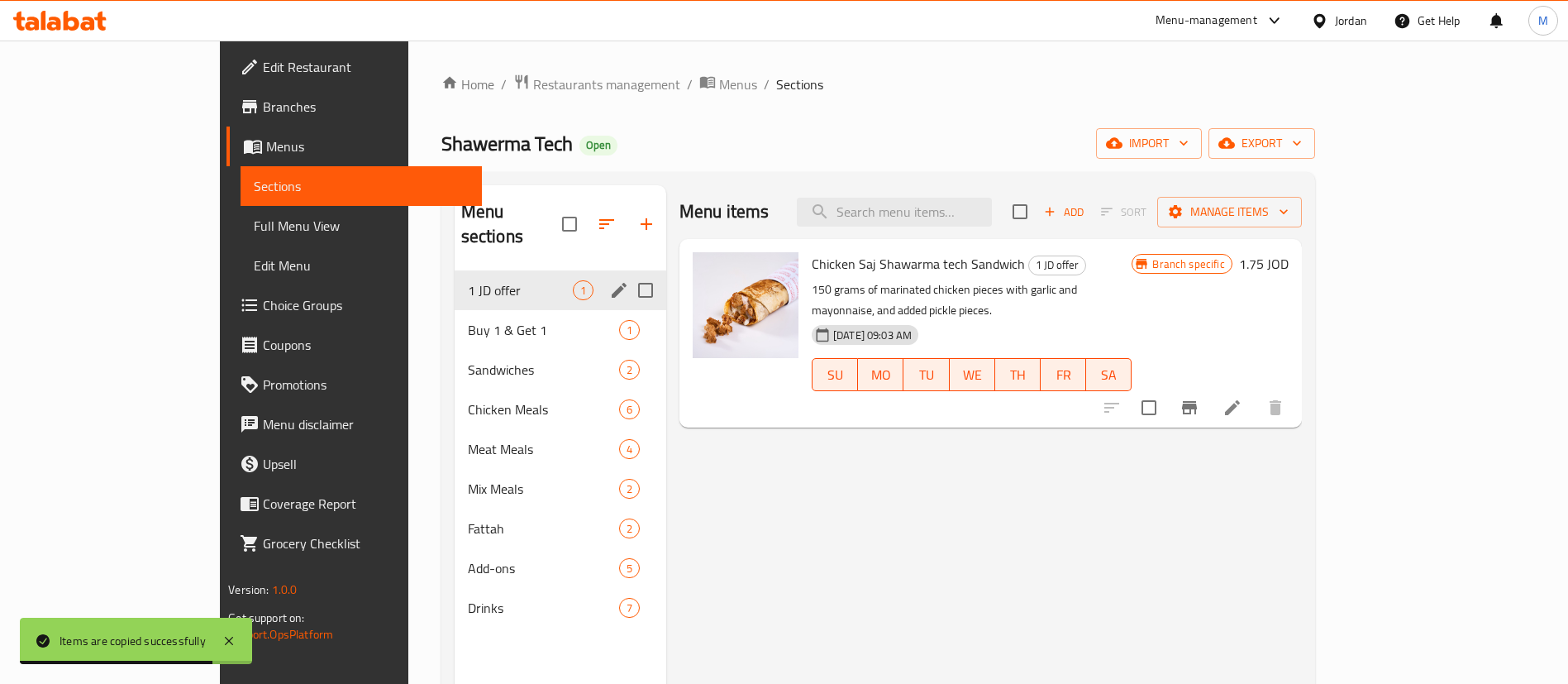
click at [478, 283] on div "1 JD offer 1" at bounding box center [560, 290] width 212 height 40
click at [470, 320] on span "Buy 1 & Get 1" at bounding box center [520, 330] width 105 height 20
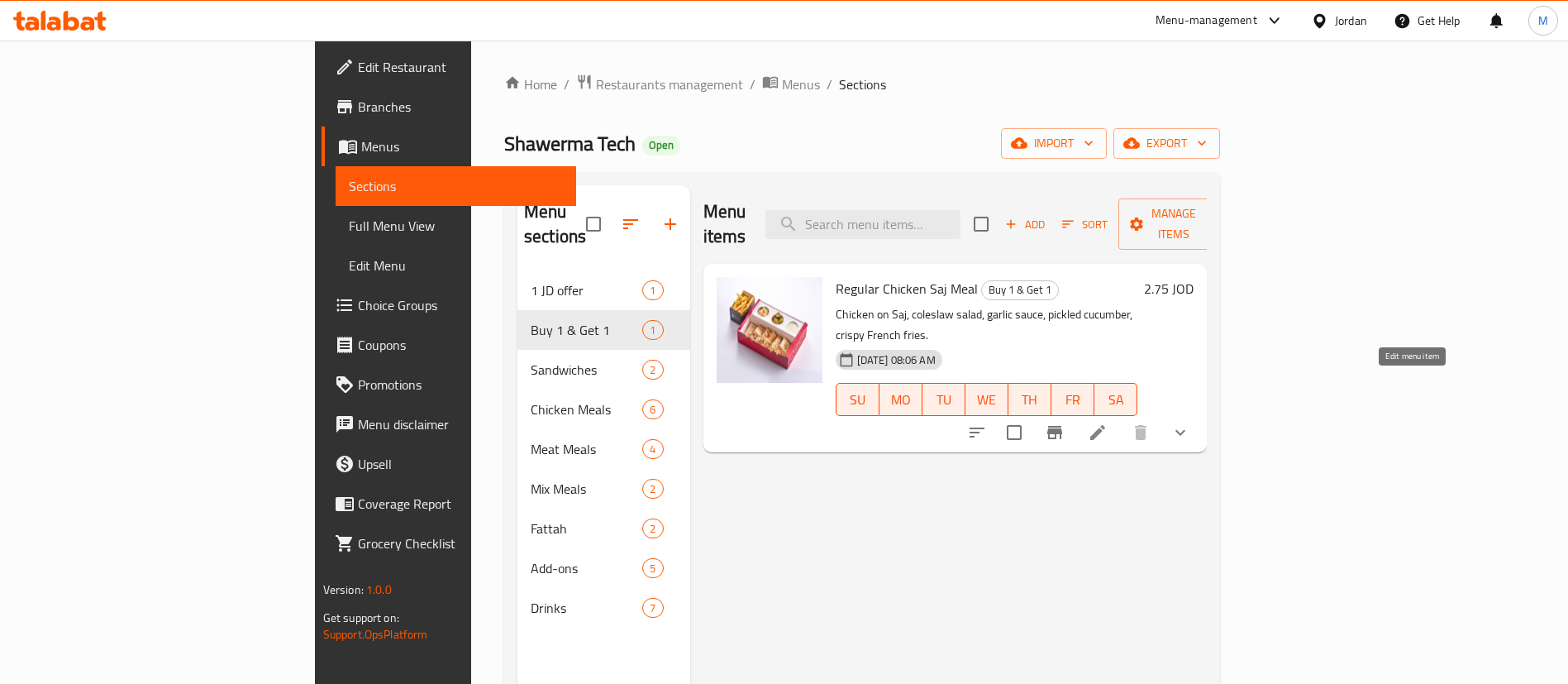
click at [1105, 425] on icon at bounding box center [1098, 433] width 15 height 15
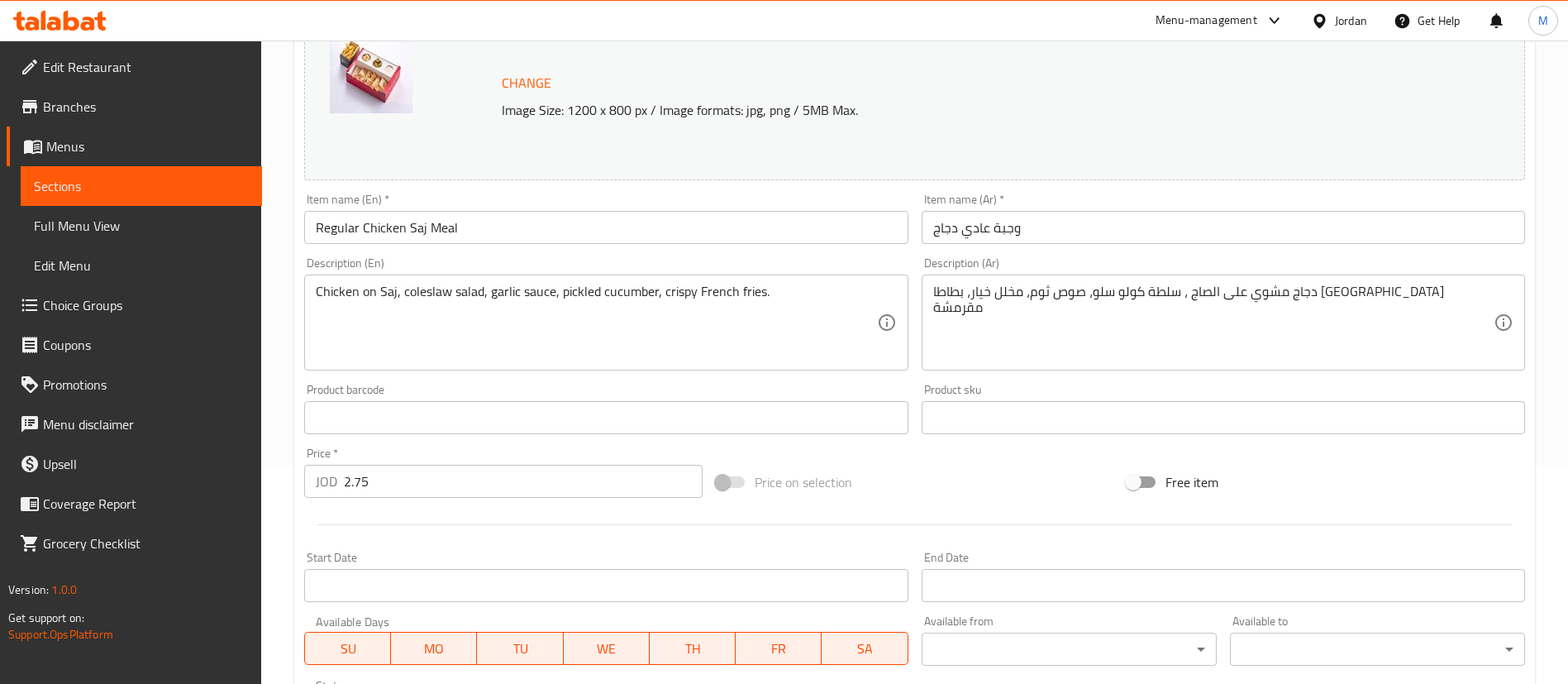
scroll to position [203, 0]
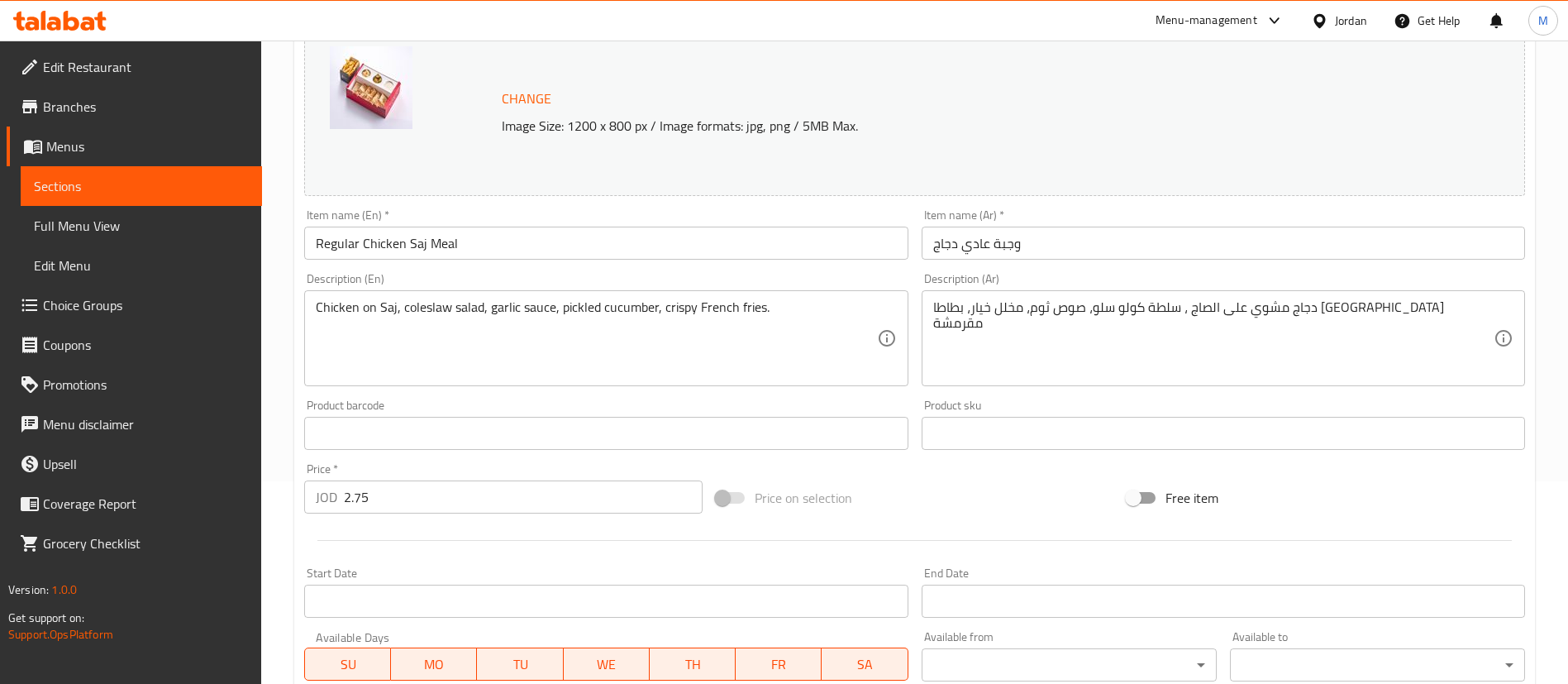
click at [313, 240] on input "Regular Chicken Saj Meal" at bounding box center [606, 244] width 604 height 33
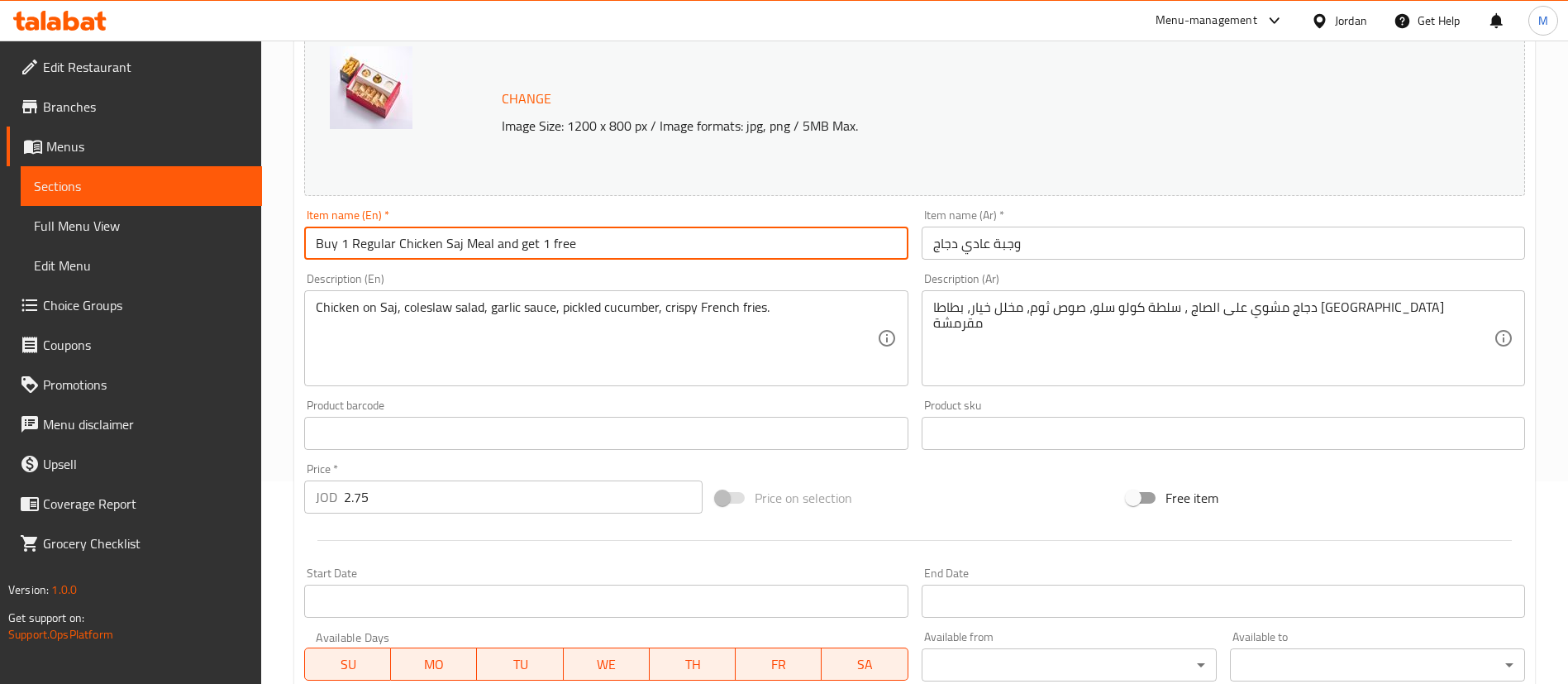
click at [930, 248] on input "وجبة عادي دجاج" at bounding box center [1224, 244] width 604 height 33
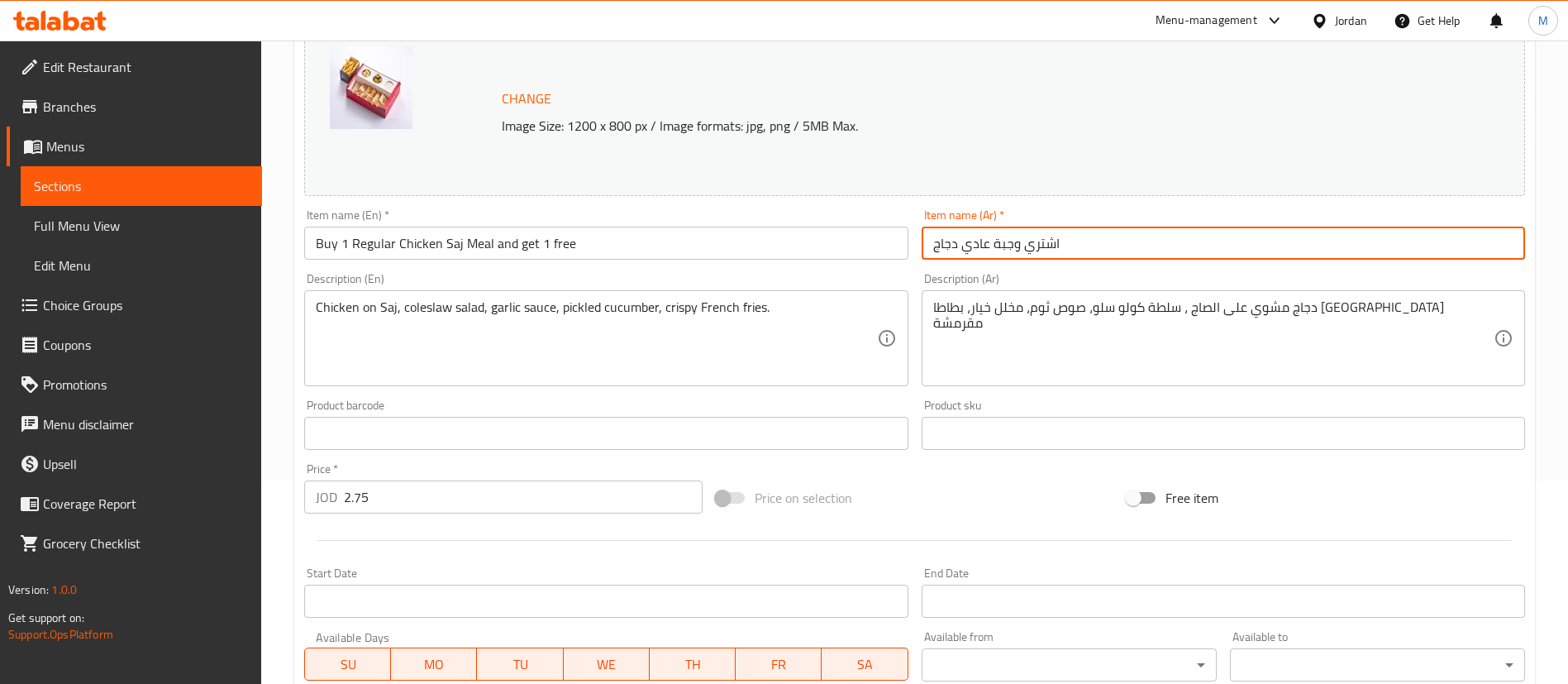
click at [1197, 246] on input "اشتري وجبة عادي دجاج" at bounding box center [1224, 244] width 604 height 33
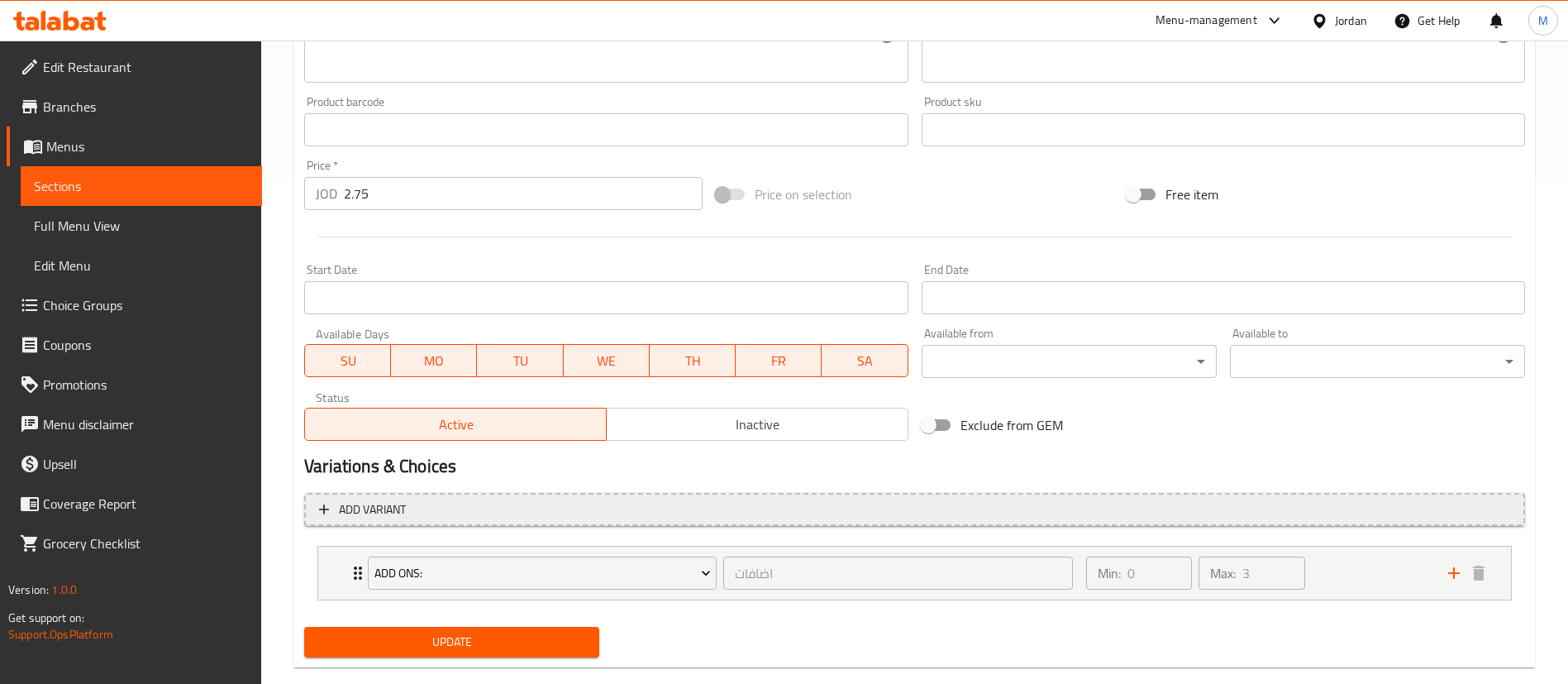
scroll to position [536, 0]
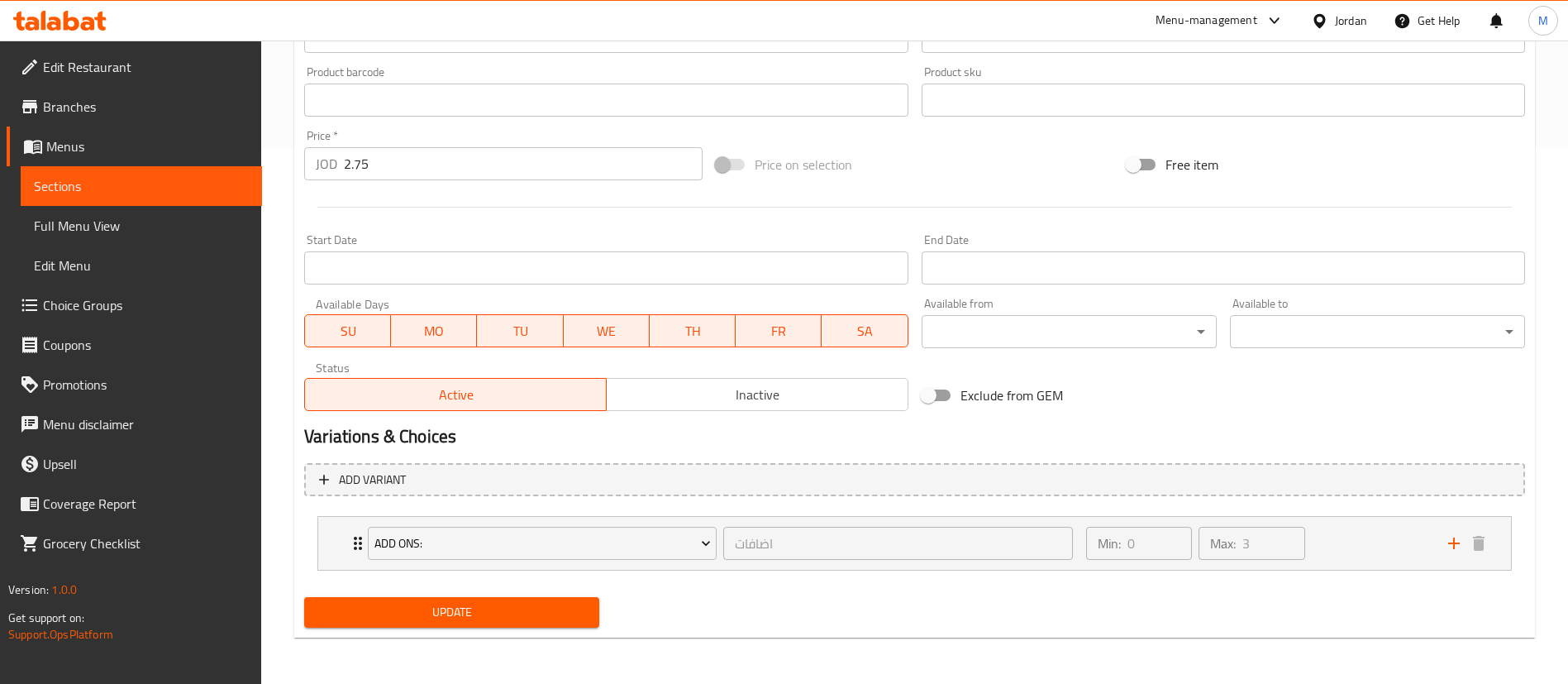
click at [338, 334] on span "SU" at bounding box center [348, 331] width 73 height 24
click at [632, 325] on span "WE" at bounding box center [606, 331] width 73 height 24
click at [681, 324] on span "TH" at bounding box center [692, 331] width 73 height 24
drag, startPoint x: 761, startPoint y: 337, endPoint x: 844, endPoint y: 339, distance: 83.0
click at [765, 334] on span "FR" at bounding box center [778, 331] width 73 height 24
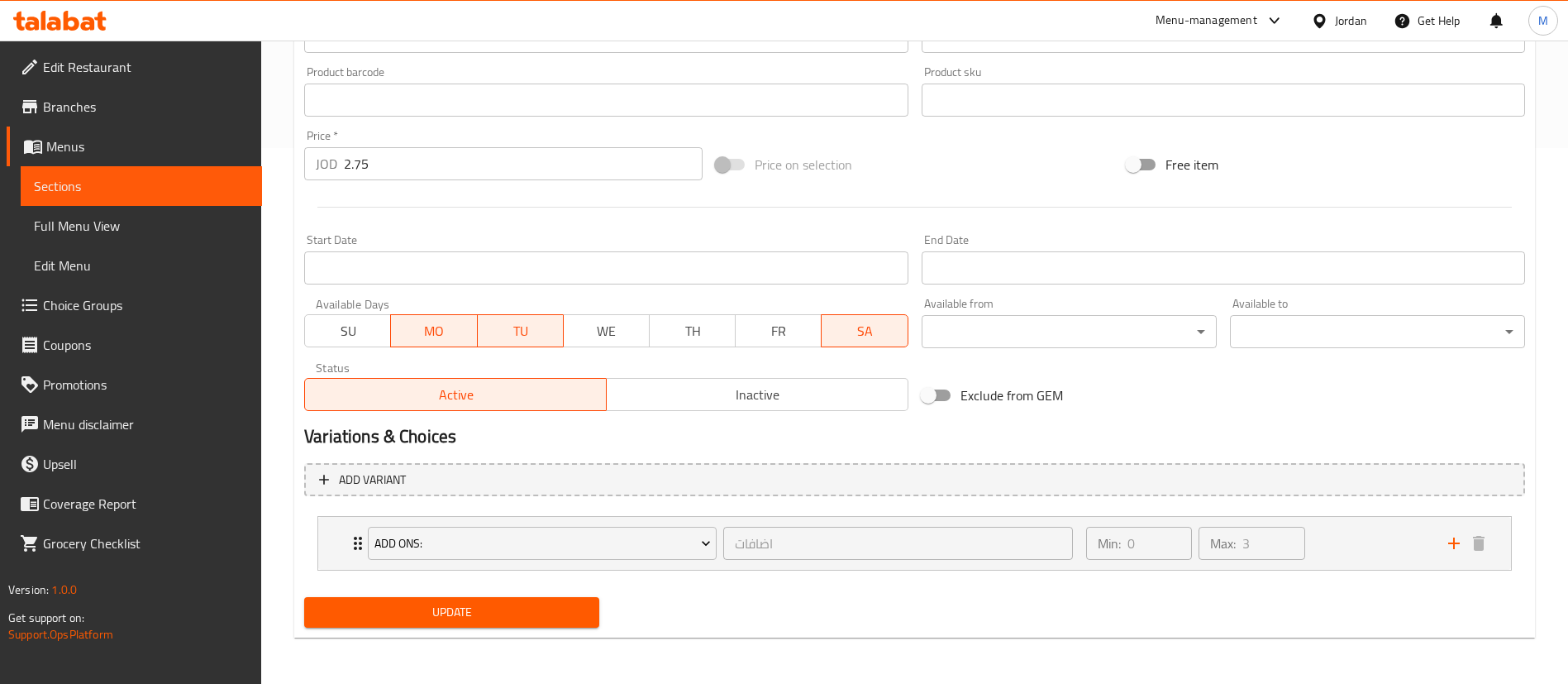
click at [844, 339] on span "SA" at bounding box center [864, 331] width 73 height 24
click at [559, 602] on span "Update" at bounding box center [452, 612] width 268 height 21
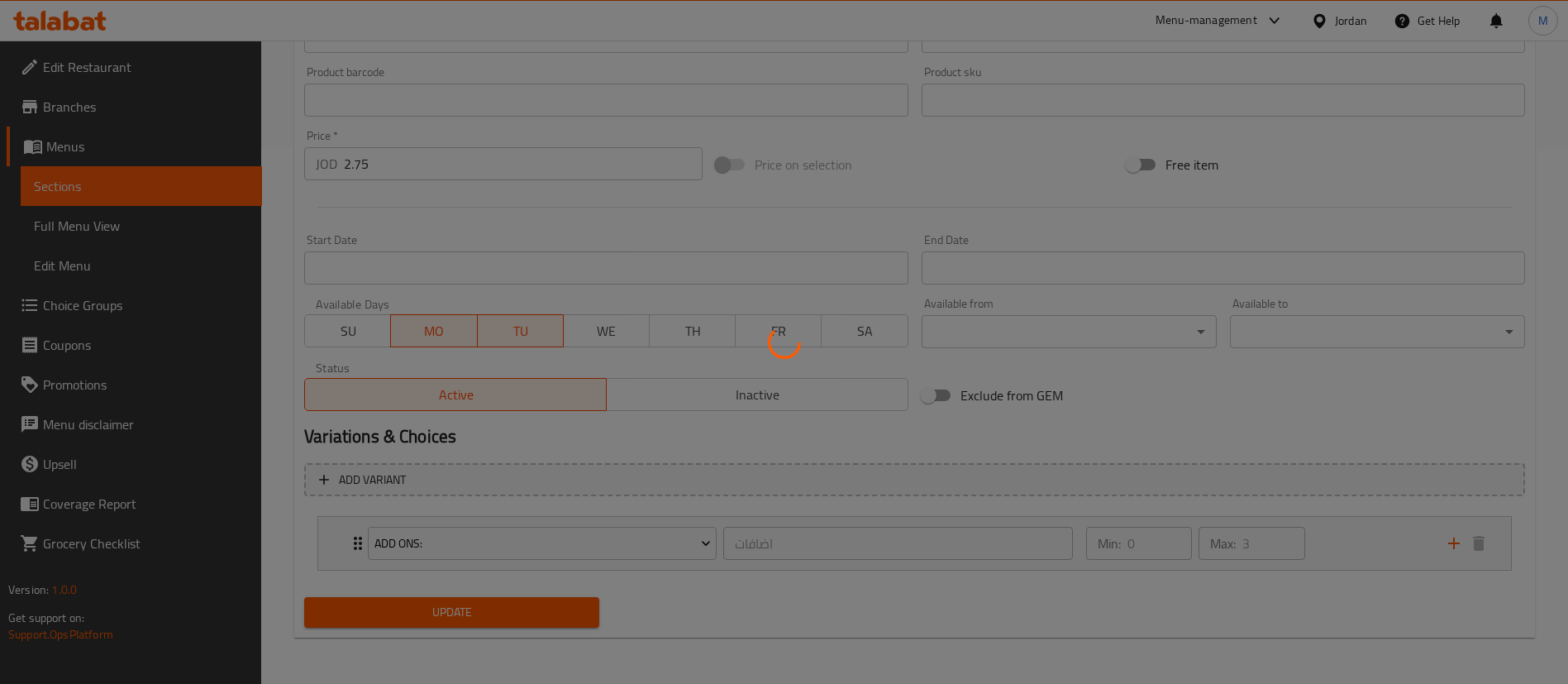
scroll to position [0, 0]
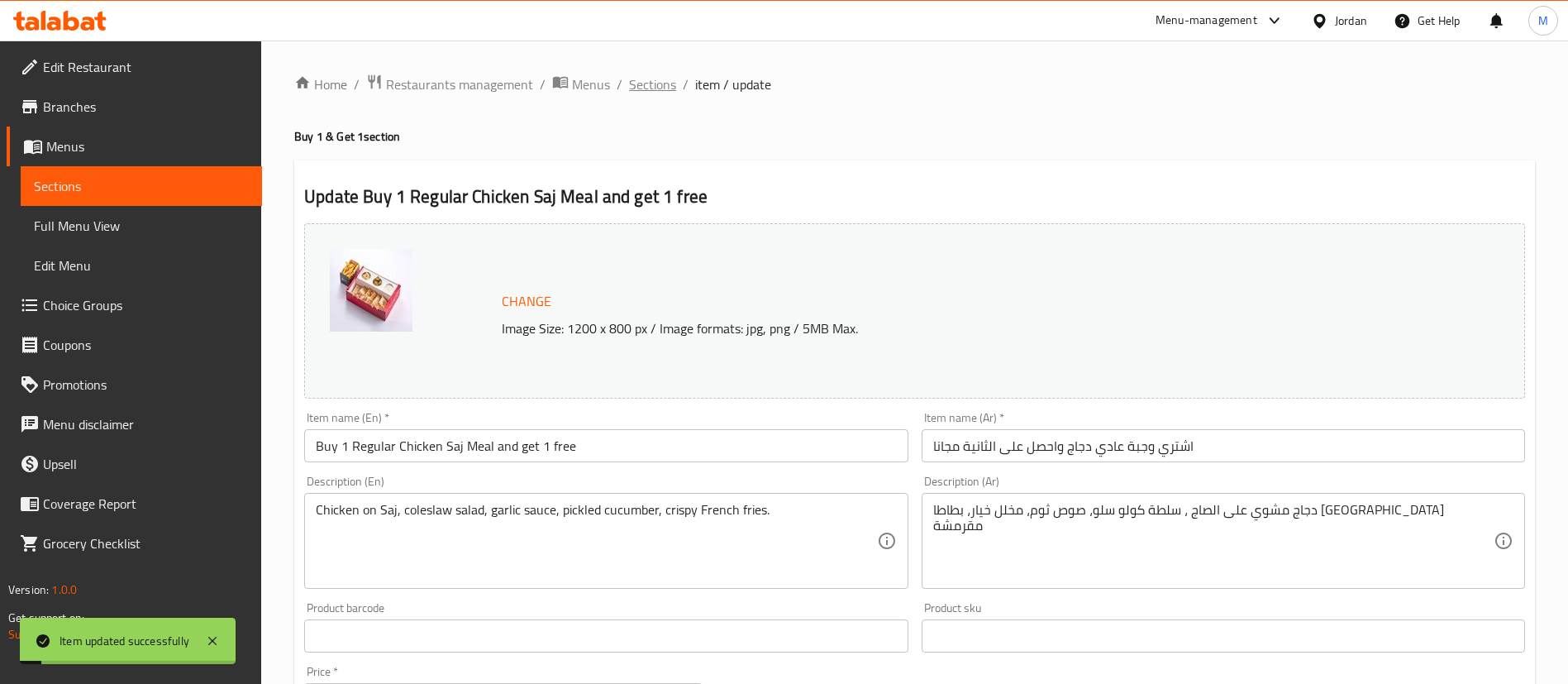
click at [662, 90] on span "Sections" at bounding box center [653, 84] width 48 height 20
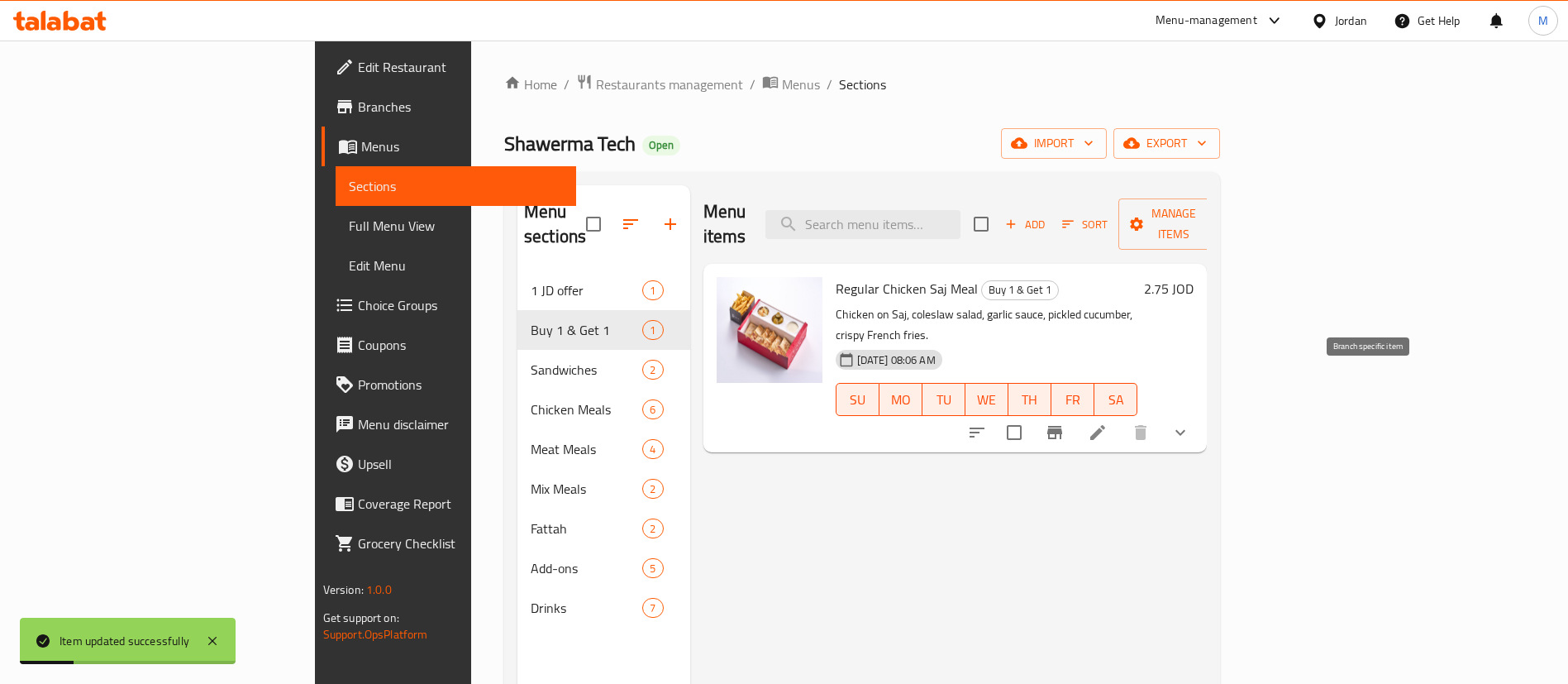
click at [1065, 423] on icon "Branch-specific-item" at bounding box center [1055, 433] width 20 height 20
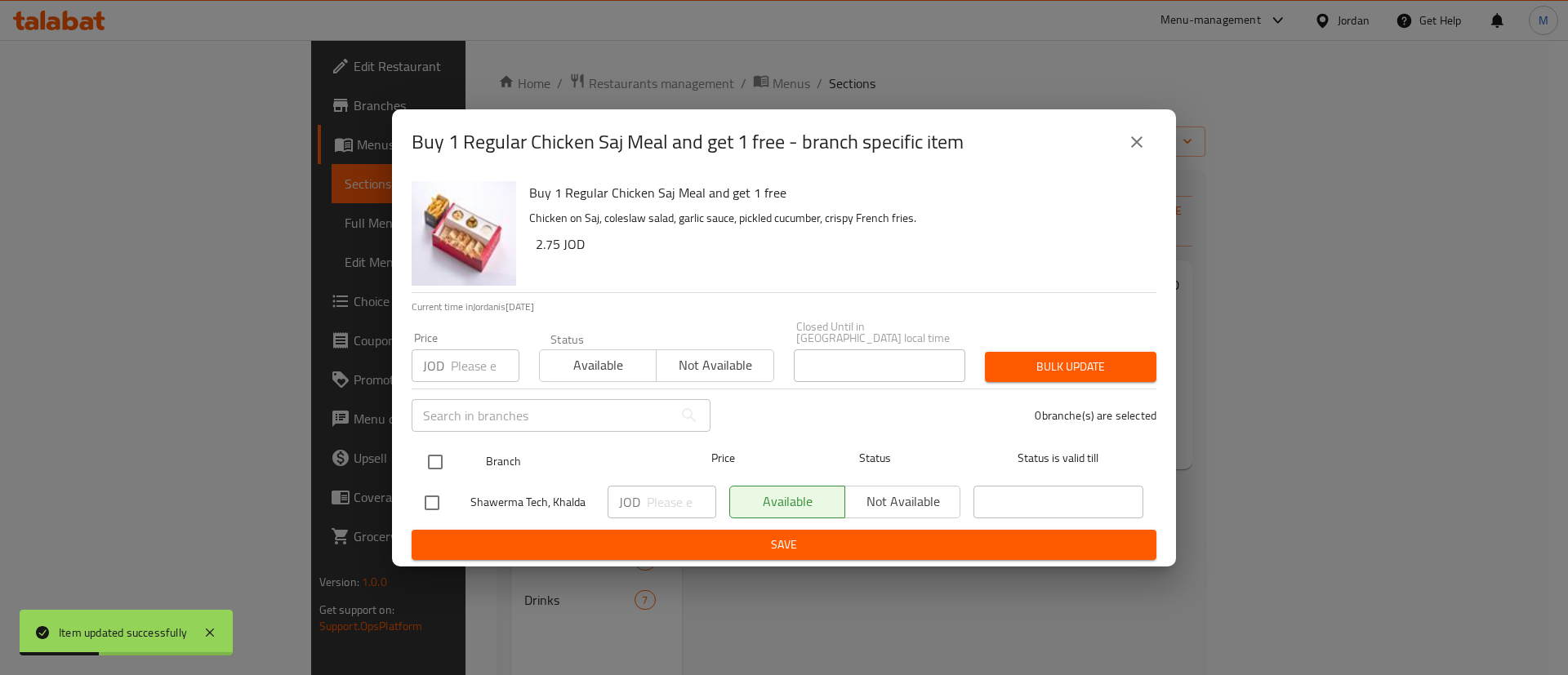
click at [445, 449] on input "checkbox" at bounding box center [436, 462] width 35 height 35
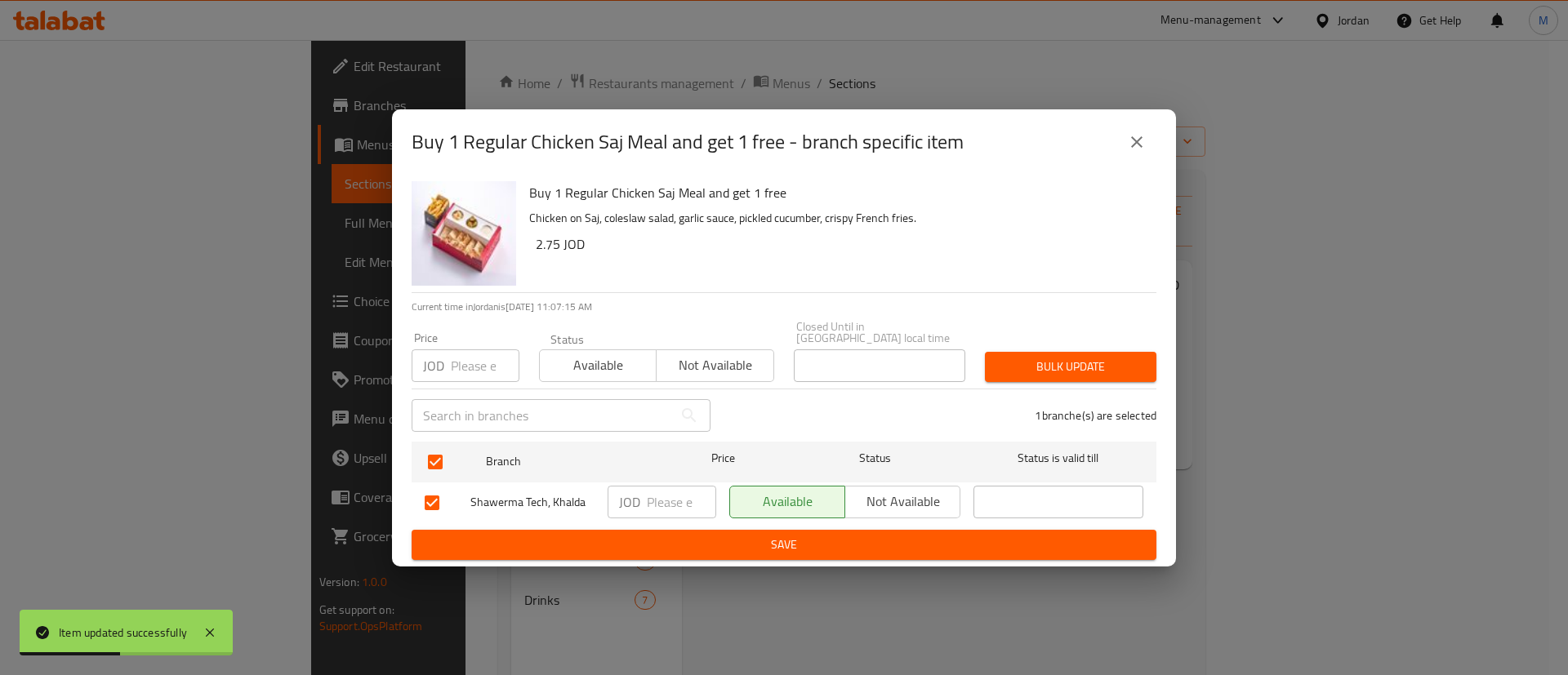
click at [1135, 139] on icon "close" at bounding box center [1136, 142] width 20 height 20
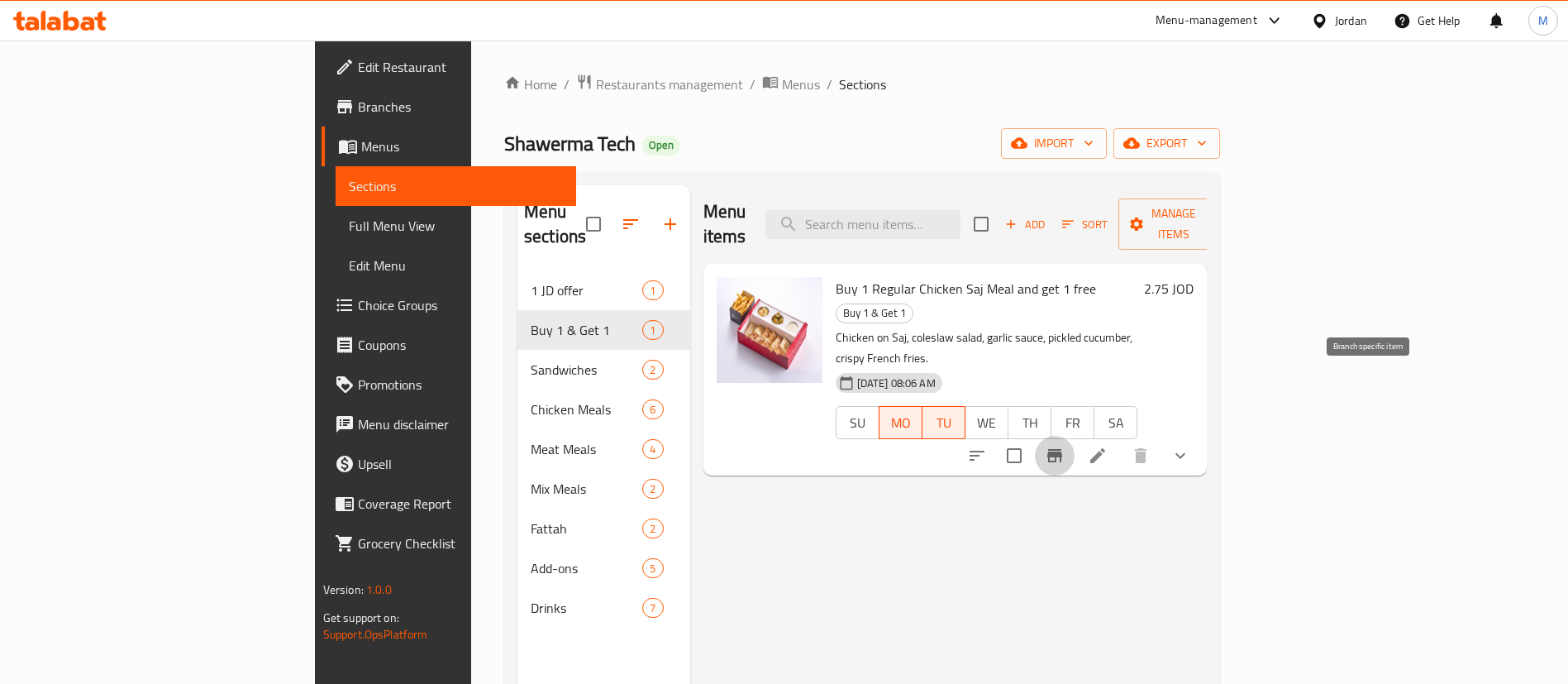
click at [1065, 445] on icon "Branch-specific-item" at bounding box center [1055, 455] width 20 height 20
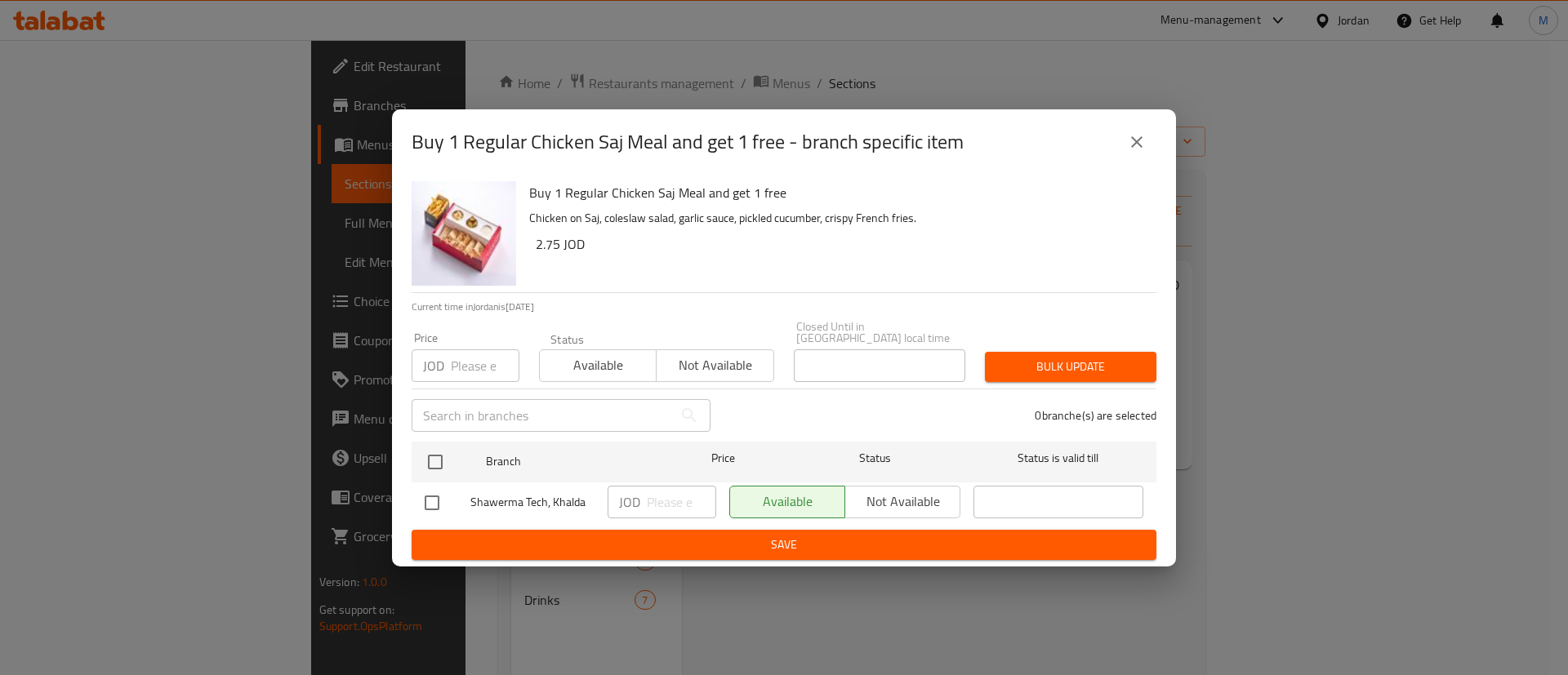
click at [471, 349] on input "number" at bounding box center [484, 365] width 68 height 33
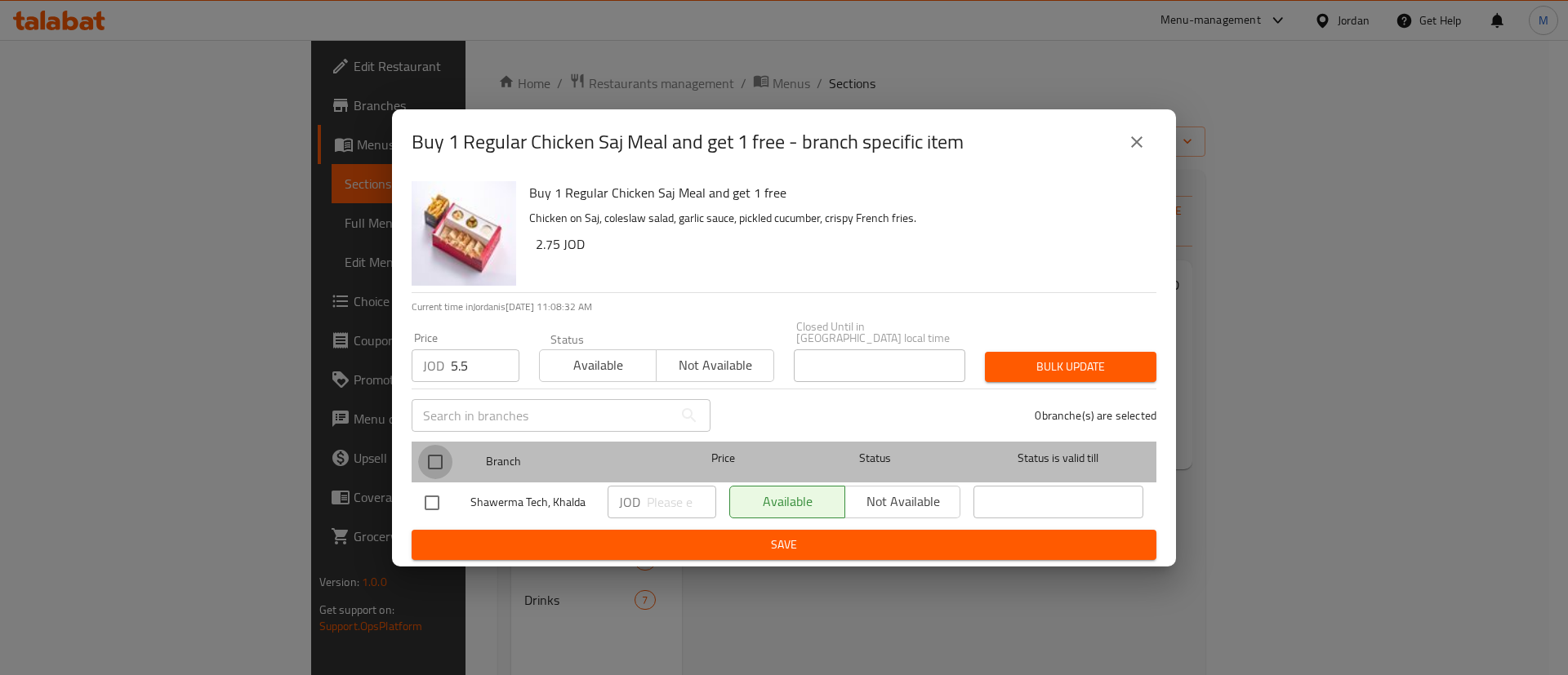
click at [438, 454] on input "checkbox" at bounding box center [436, 462] width 35 height 35
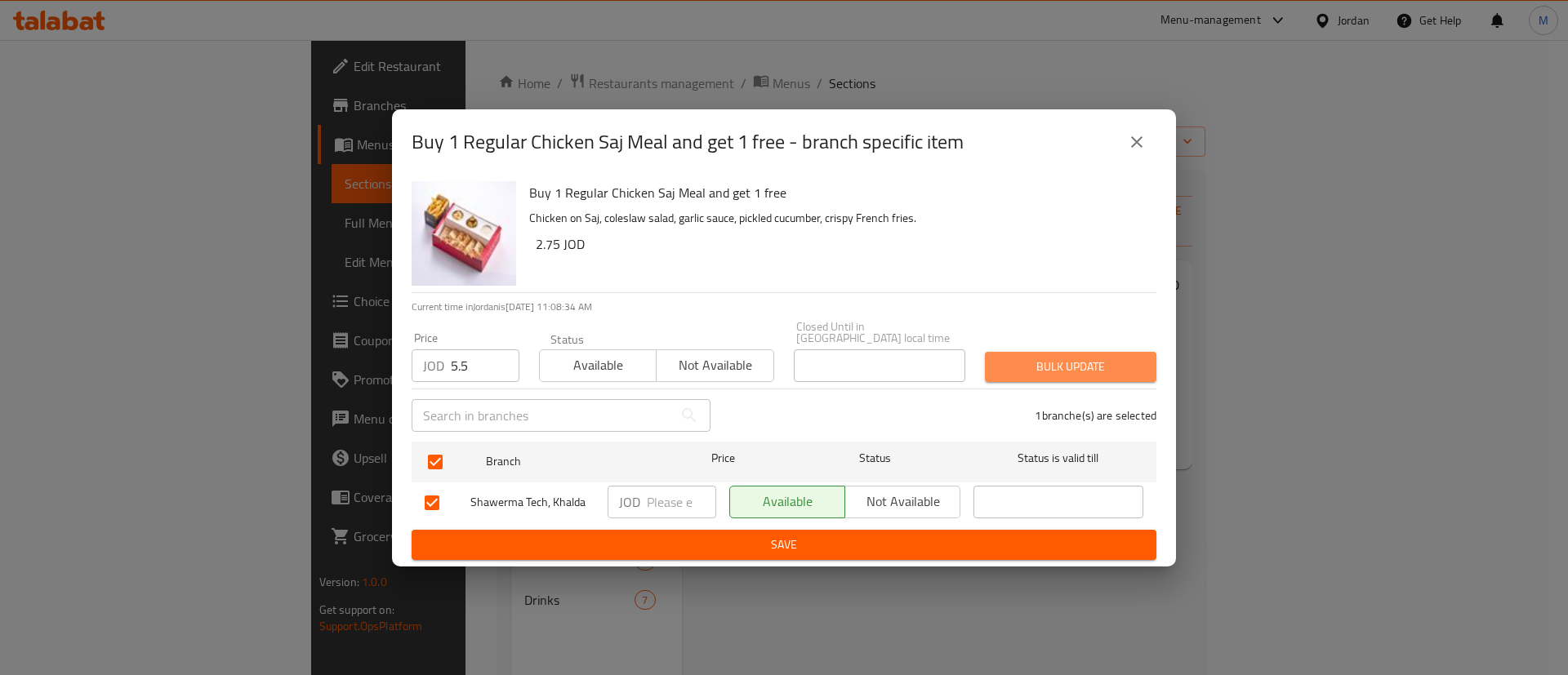
click at [1013, 371] on button "Bulk update" at bounding box center [1071, 366] width 171 height 30
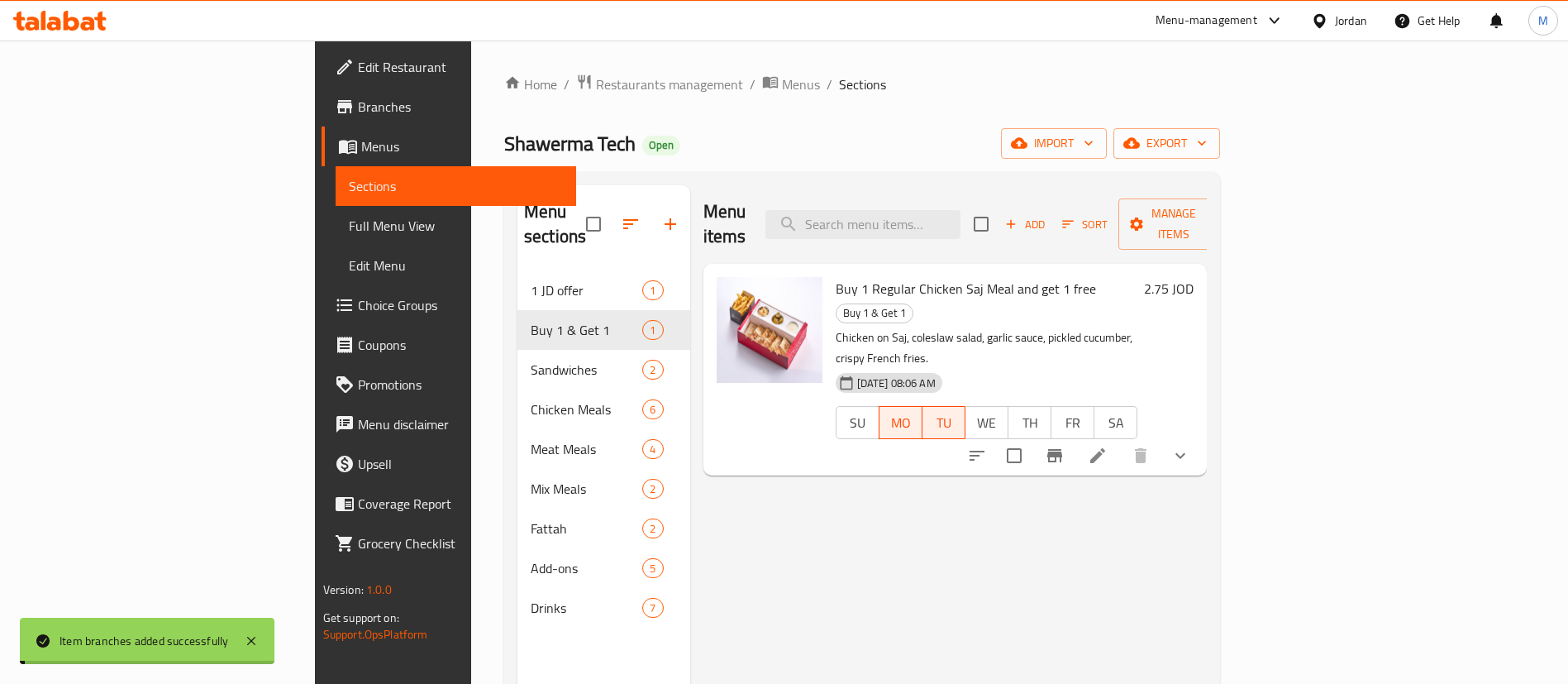
click at [504, 143] on span "Shawerma Tech" at bounding box center [570, 143] width 132 height 38
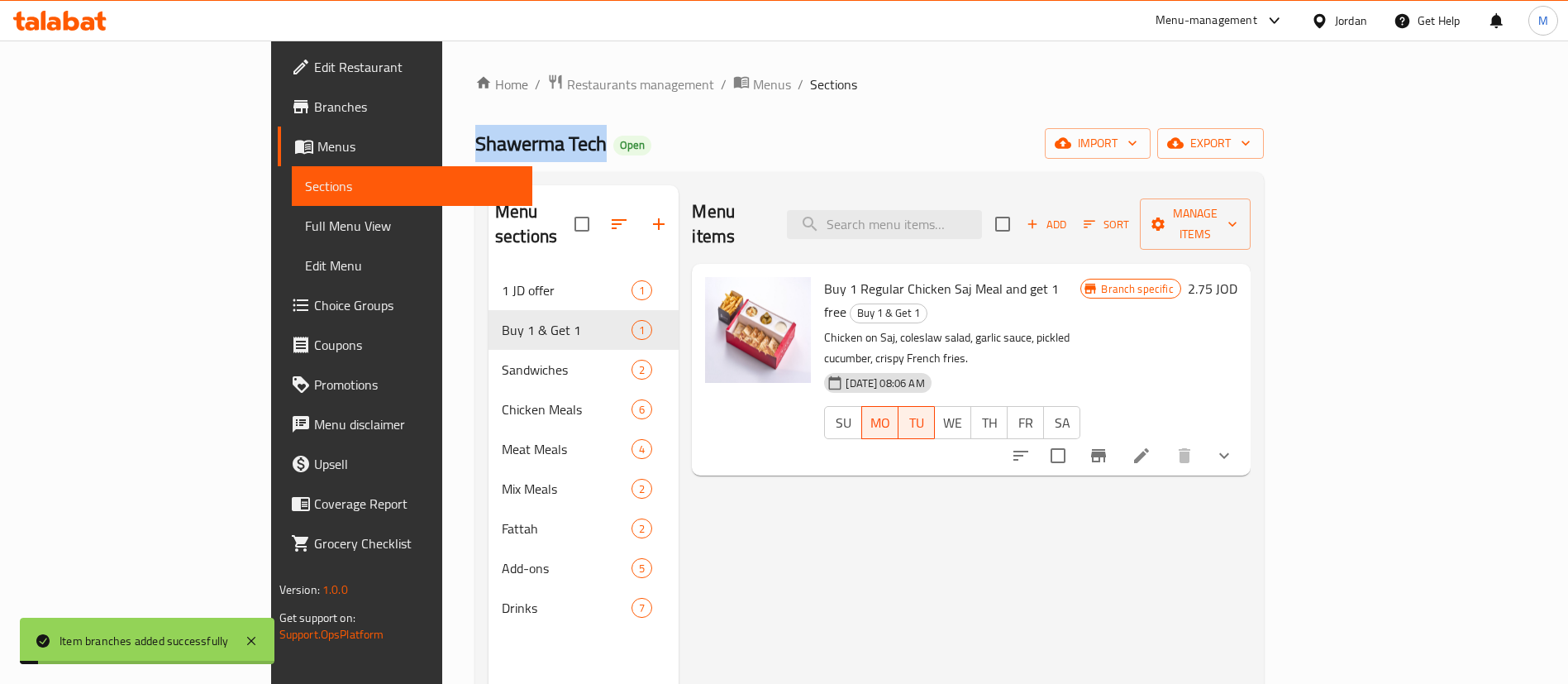
copy span "Shawerma Tech"
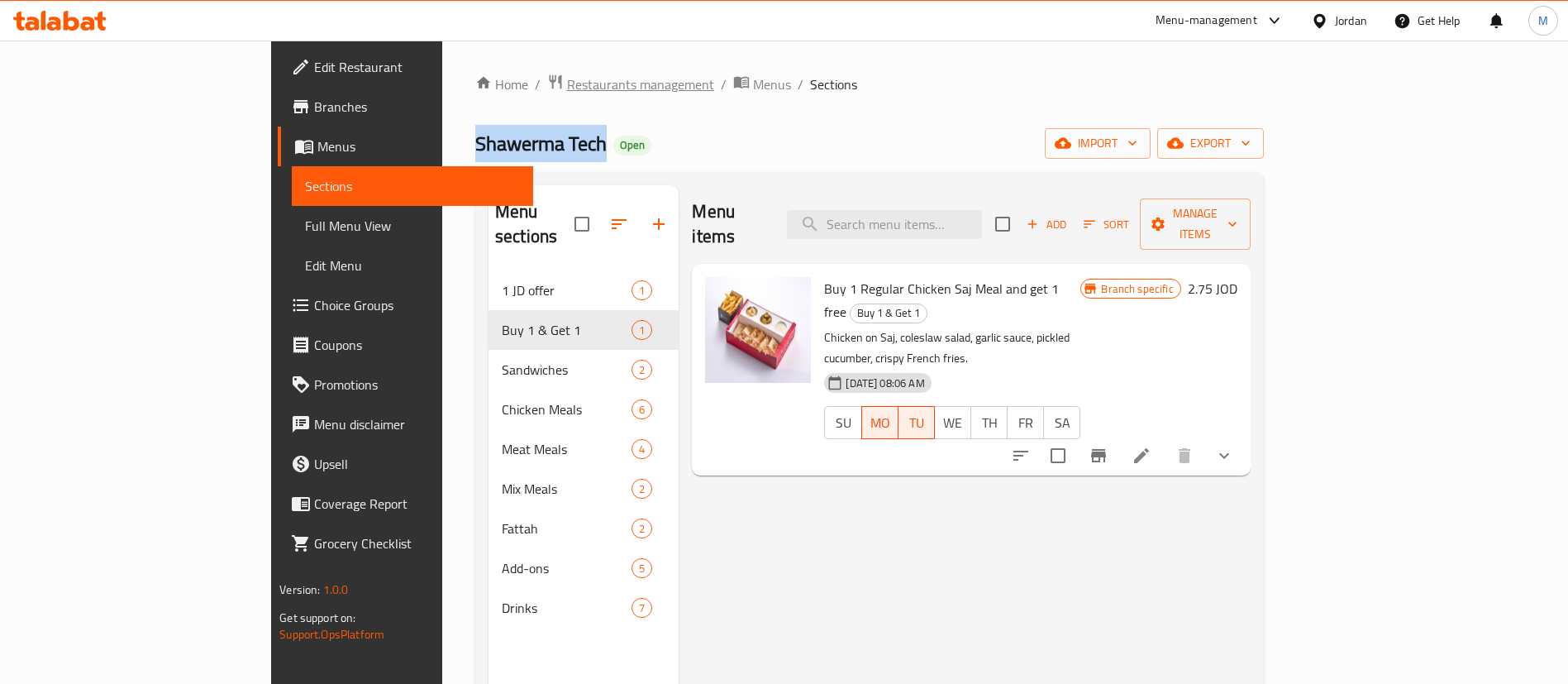
click at [567, 78] on span "Restaurants management" at bounding box center [640, 84] width 148 height 20
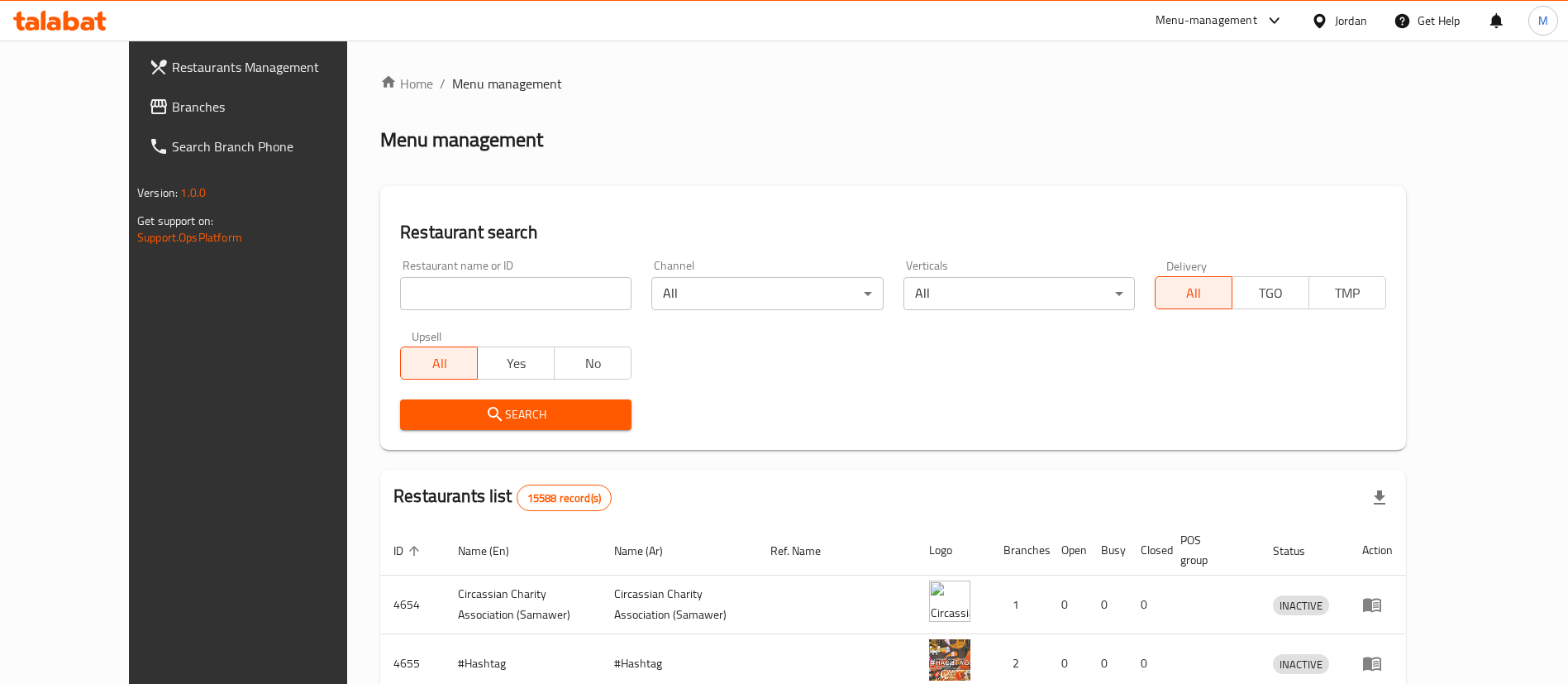
click at [458, 295] on input "search" at bounding box center [516, 294] width 232 height 33
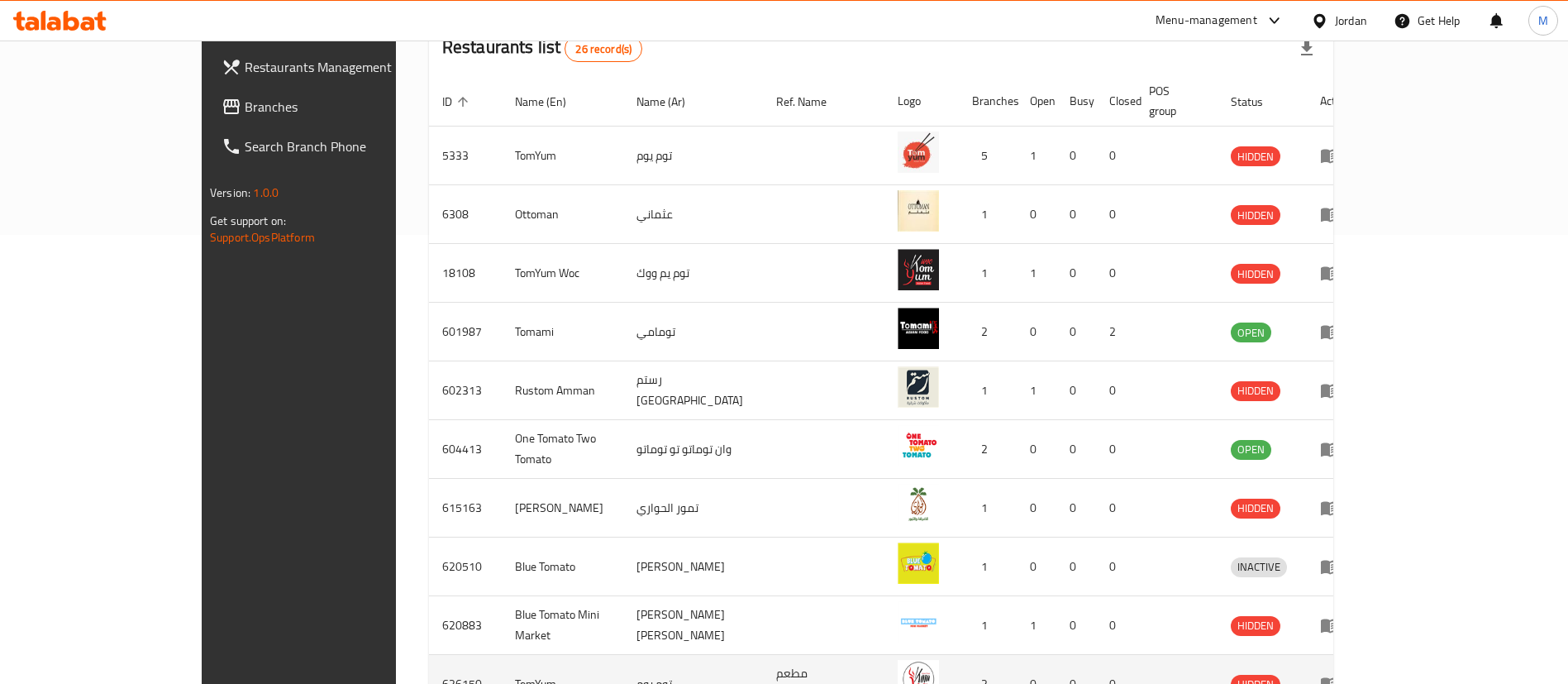
scroll to position [550, 0]
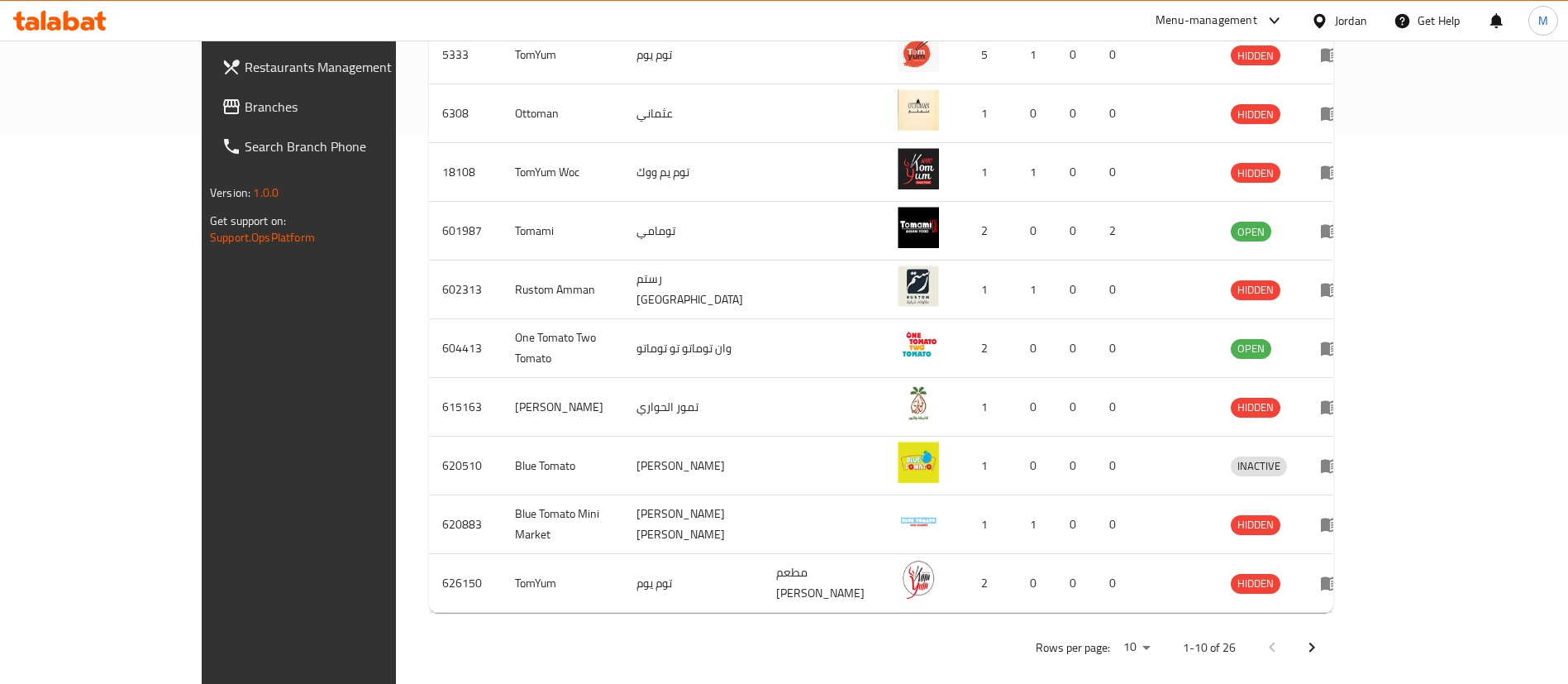
click at [1322, 638] on icon "Next page" at bounding box center [1312, 648] width 20 height 20
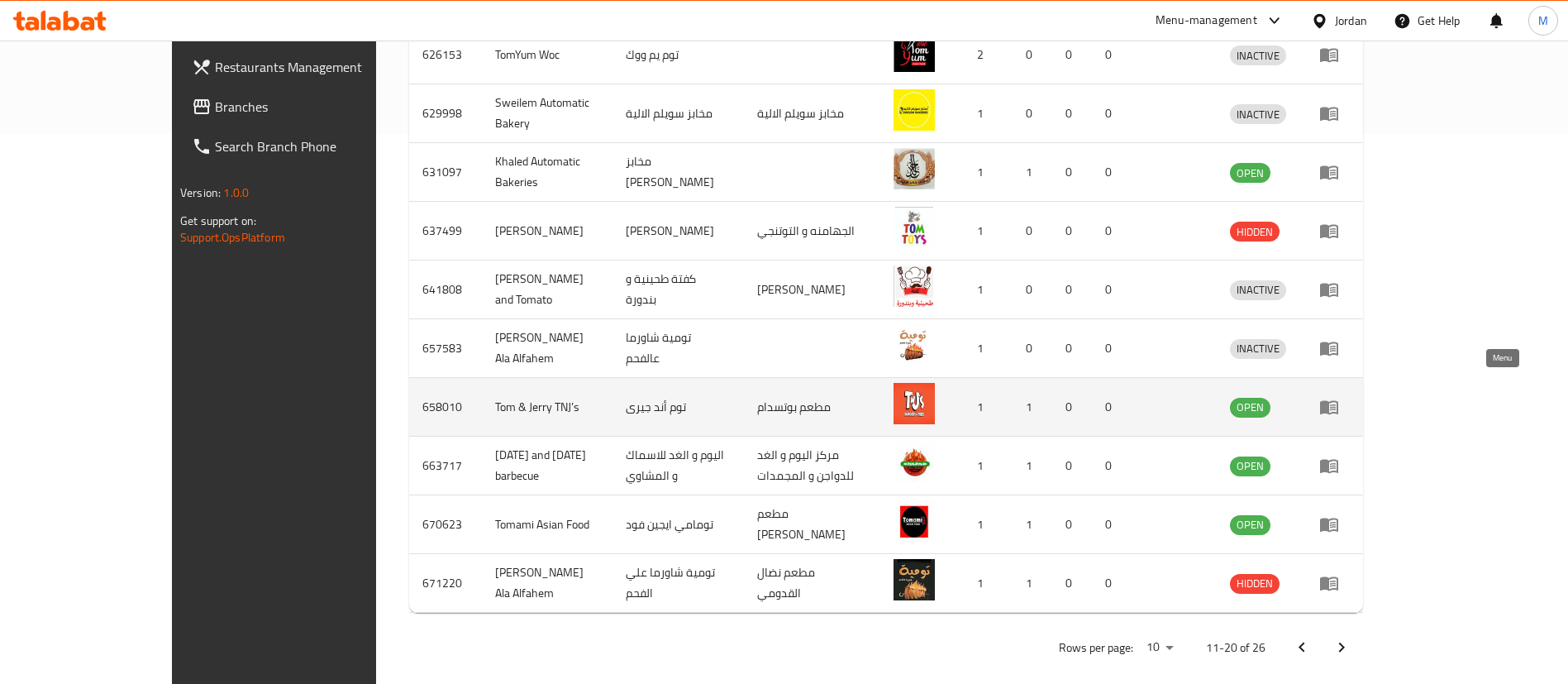
click at [1338, 401] on icon "enhanced table" at bounding box center [1330, 408] width 18 height 14
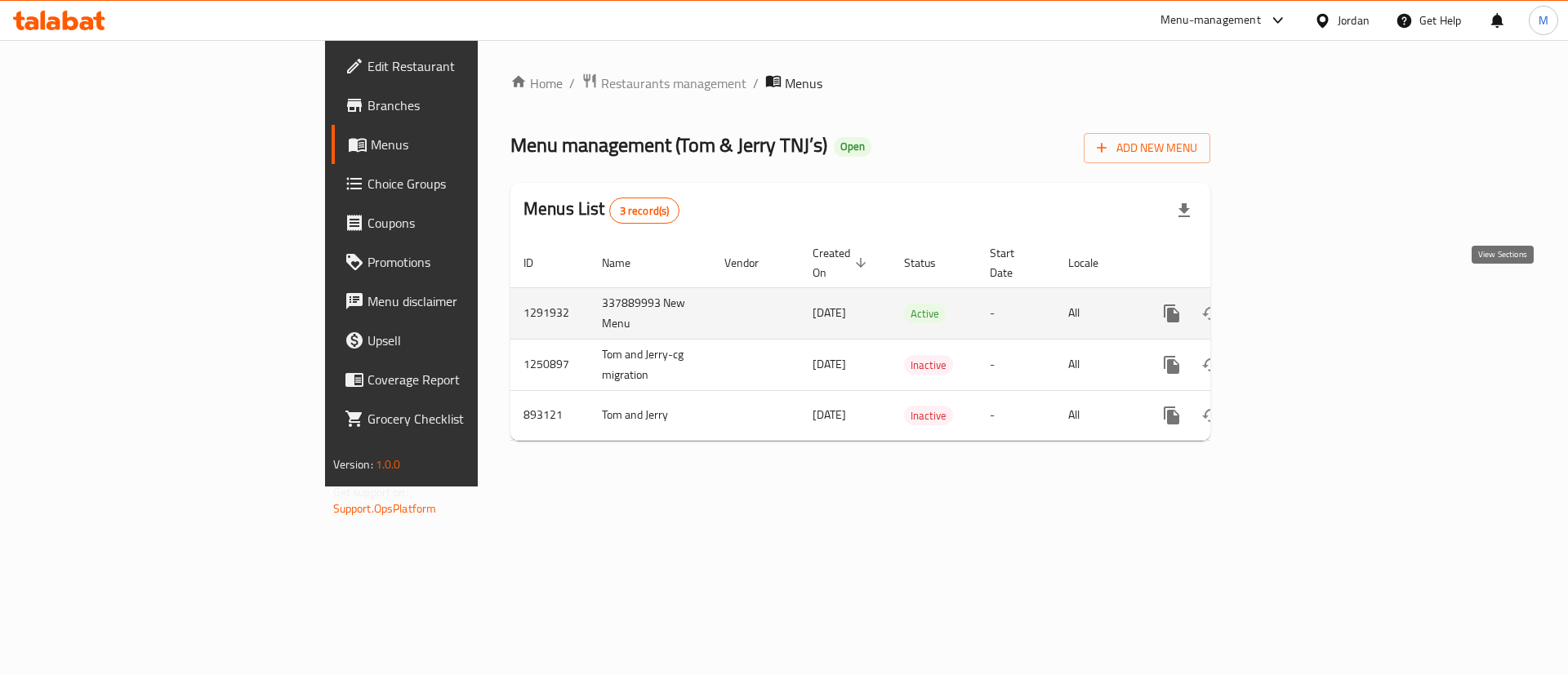
click at [1300, 304] on icon "enhanced table" at bounding box center [1290, 314] width 20 height 20
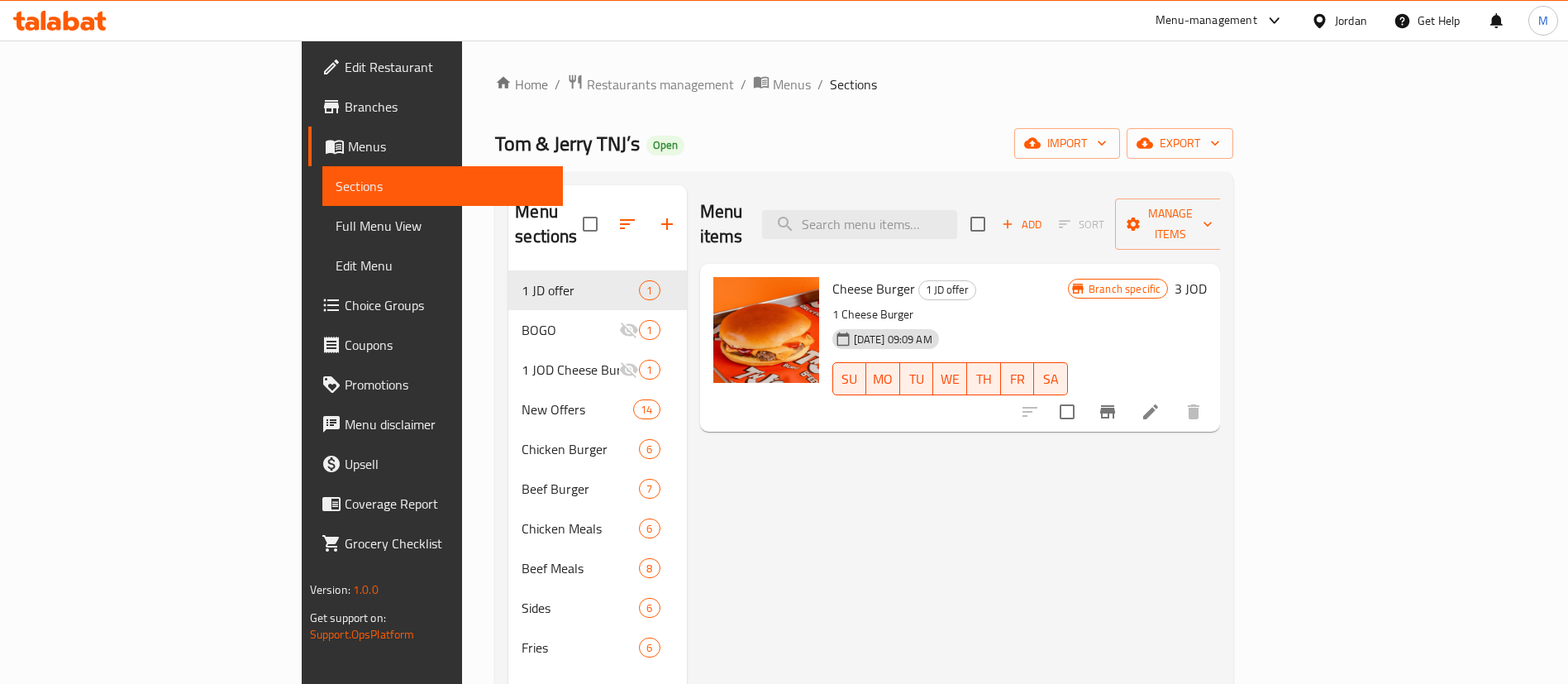
click at [1128, 392] on button "Branch-specific-item" at bounding box center [1108, 412] width 40 height 40
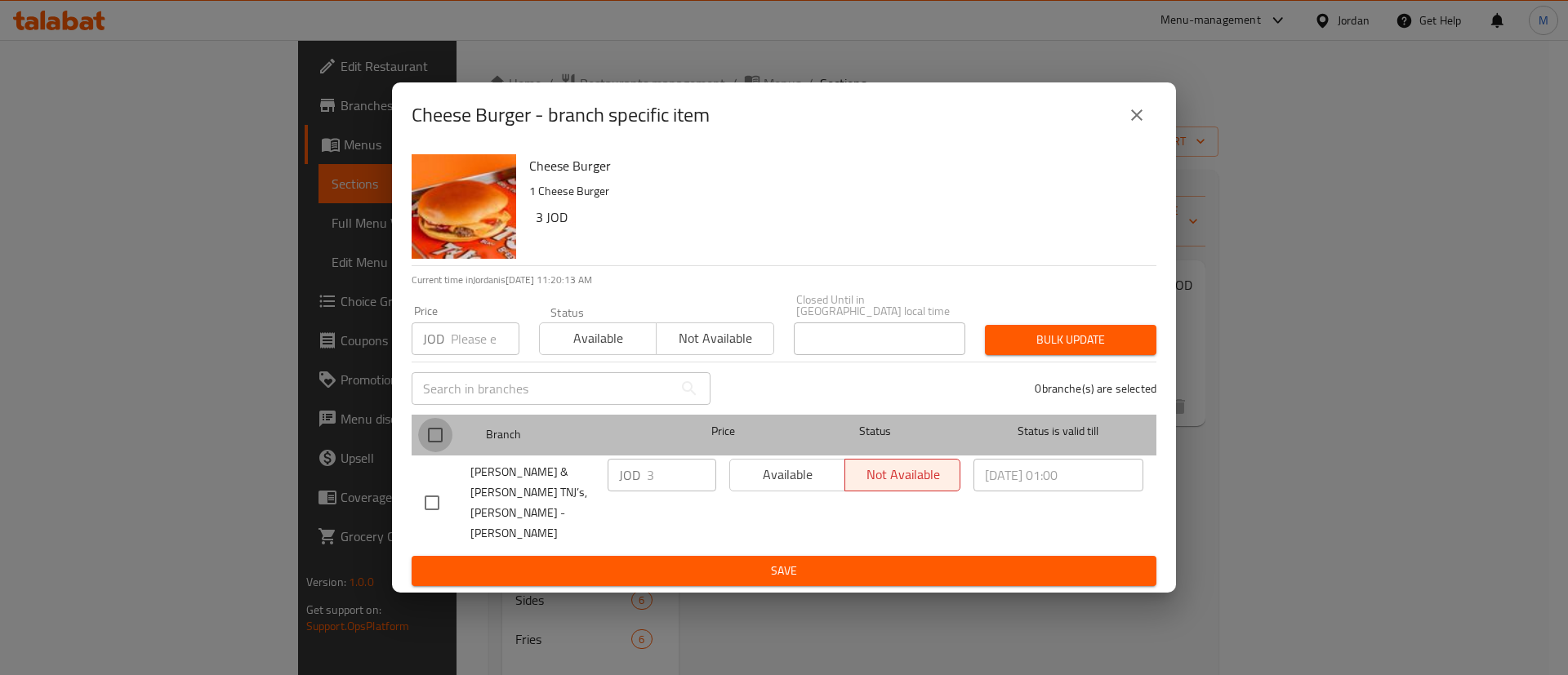
click at [441, 449] on input "checkbox" at bounding box center [436, 435] width 35 height 35
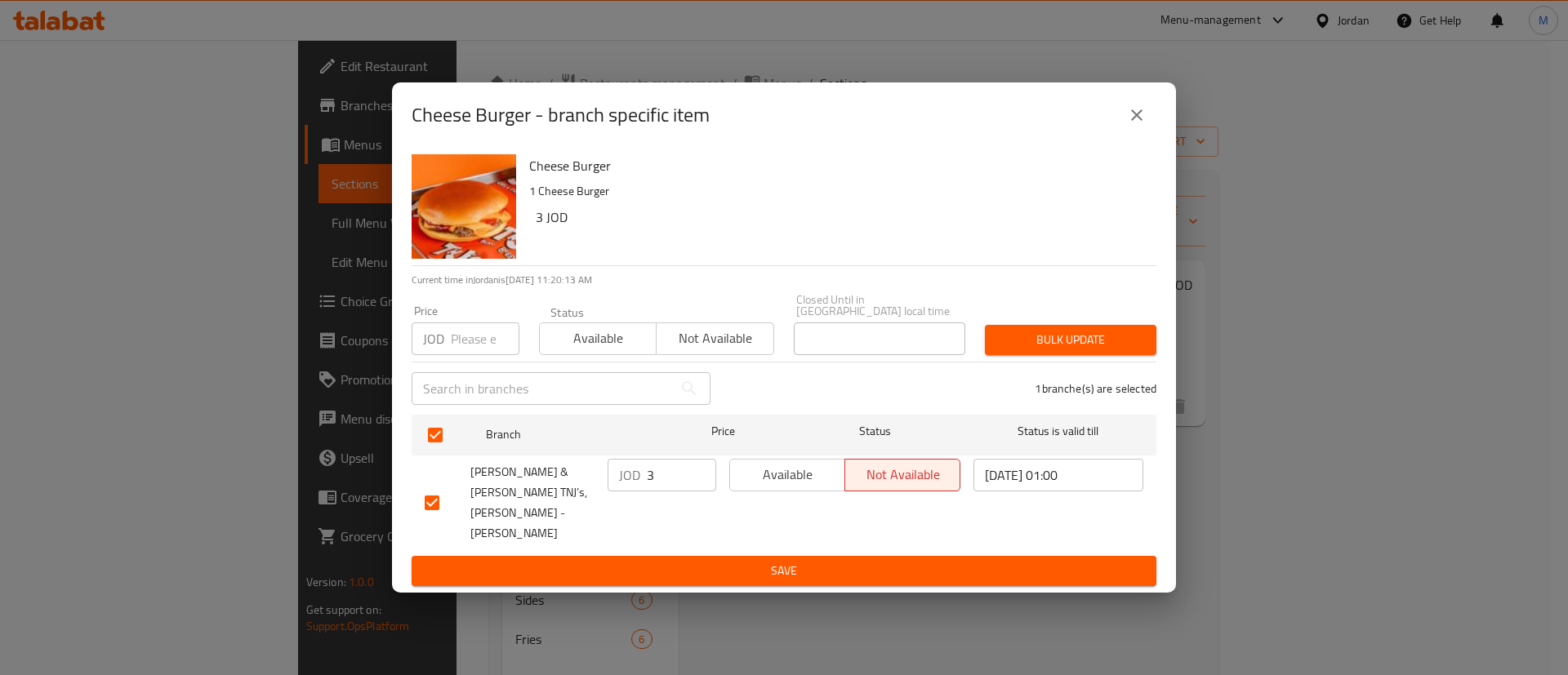
click at [794, 484] on span "Available" at bounding box center [787, 474] width 102 height 24
click at [819, 561] on span "Save" at bounding box center [784, 570] width 719 height 21
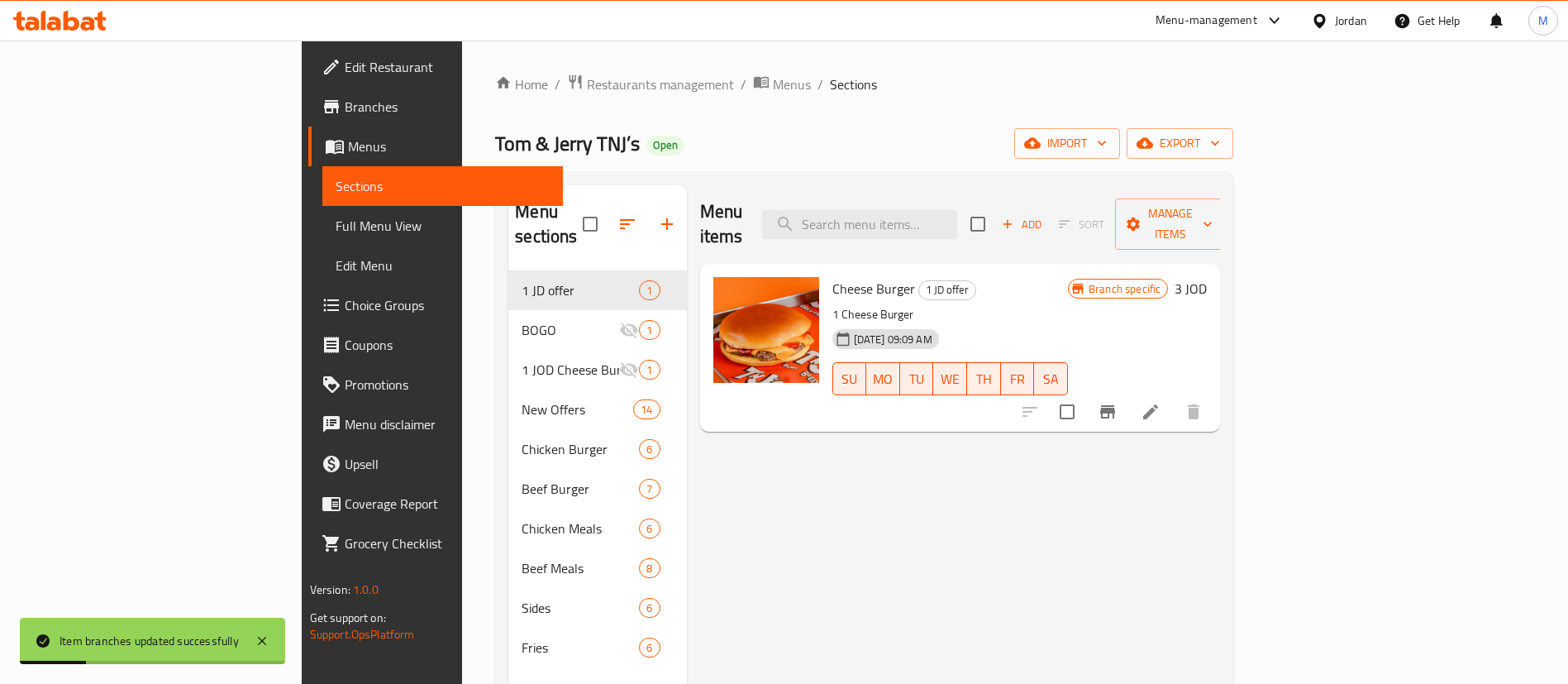
click at [495, 145] on span "Tom & Jerry TNJ’s" at bounding box center [568, 143] width 145 height 38
click at [495, 144] on span "Tom & Jerry TNJ’s" at bounding box center [568, 143] width 145 height 38
copy span "Tom & Jerry TNJ’s"
click at [587, 81] on span "Restaurants management" at bounding box center [660, 84] width 148 height 20
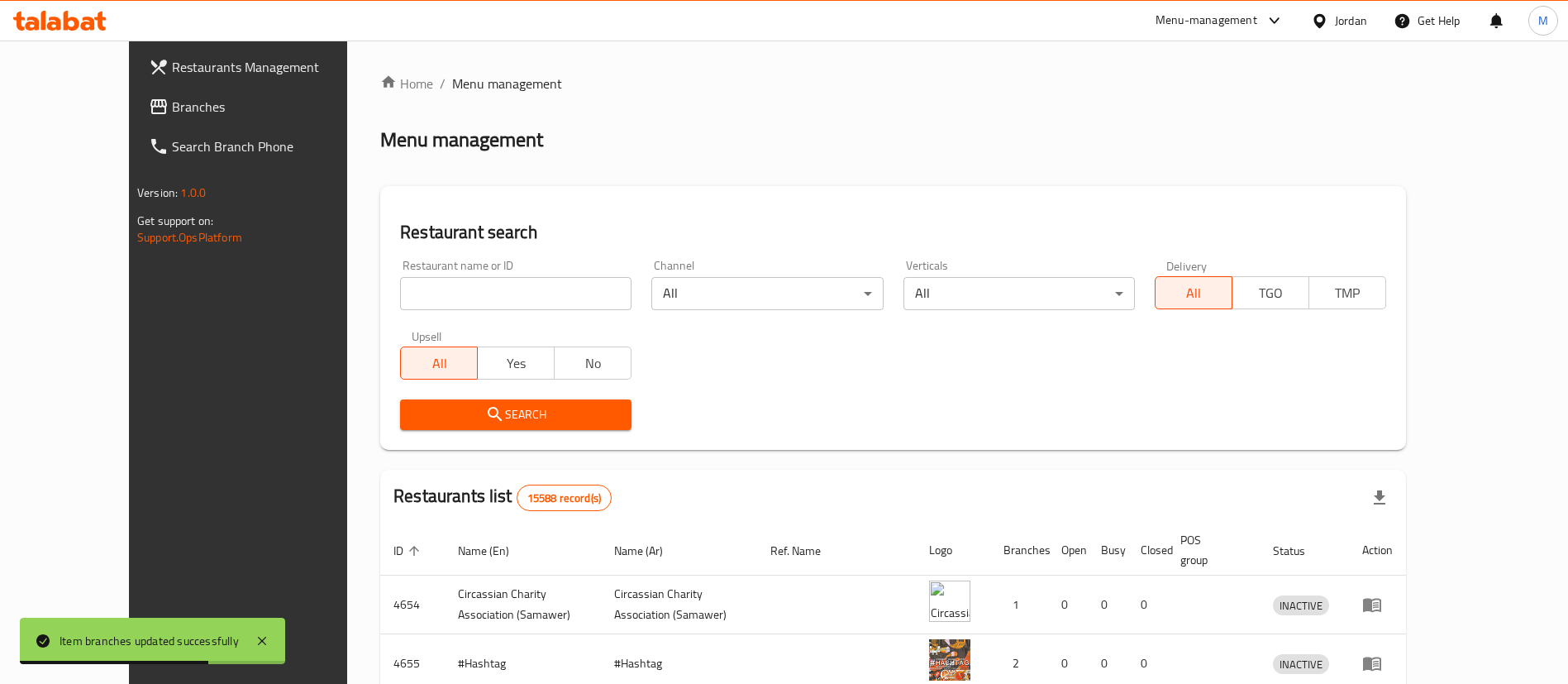
click at [479, 289] on input "search" at bounding box center [516, 294] width 232 height 33
click at [502, 422] on span "Search" at bounding box center [516, 415] width 205 height 21
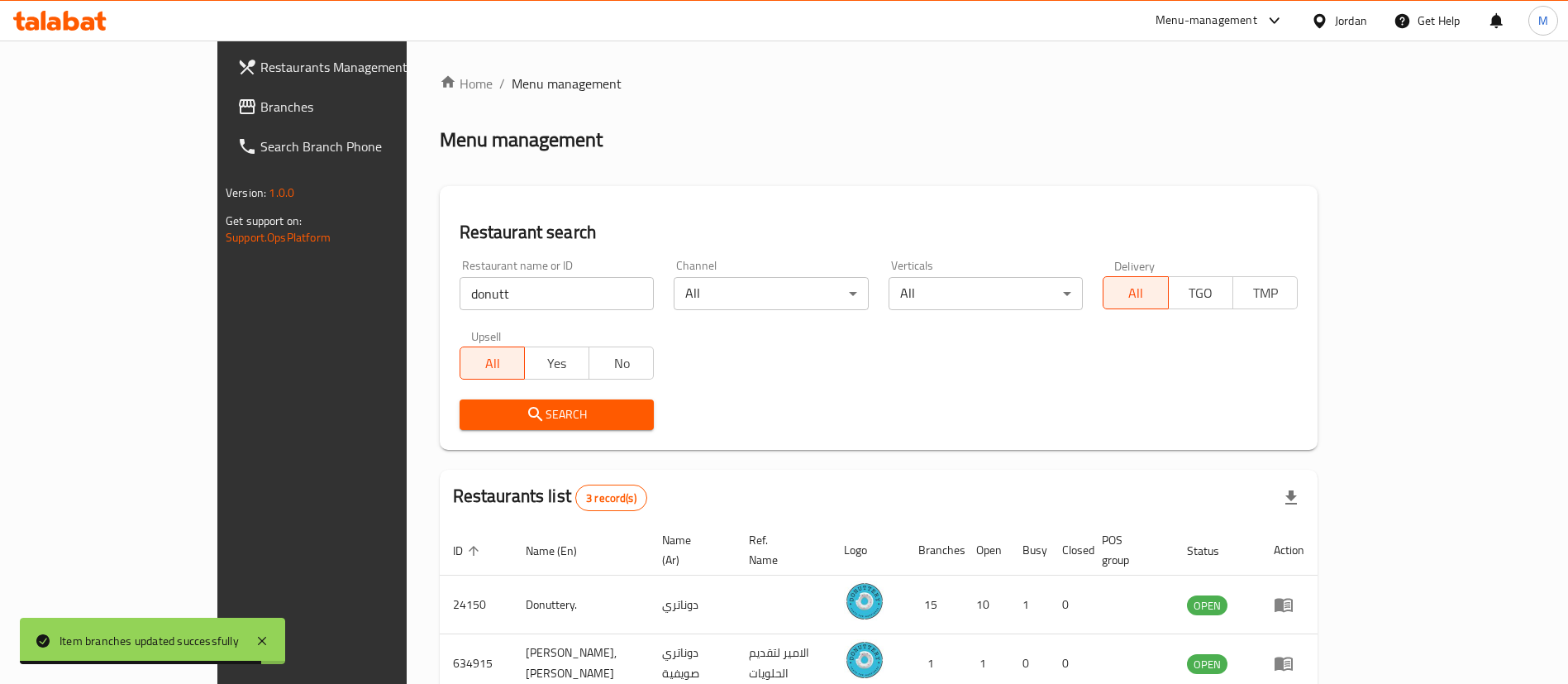
scroll to position [139, 0]
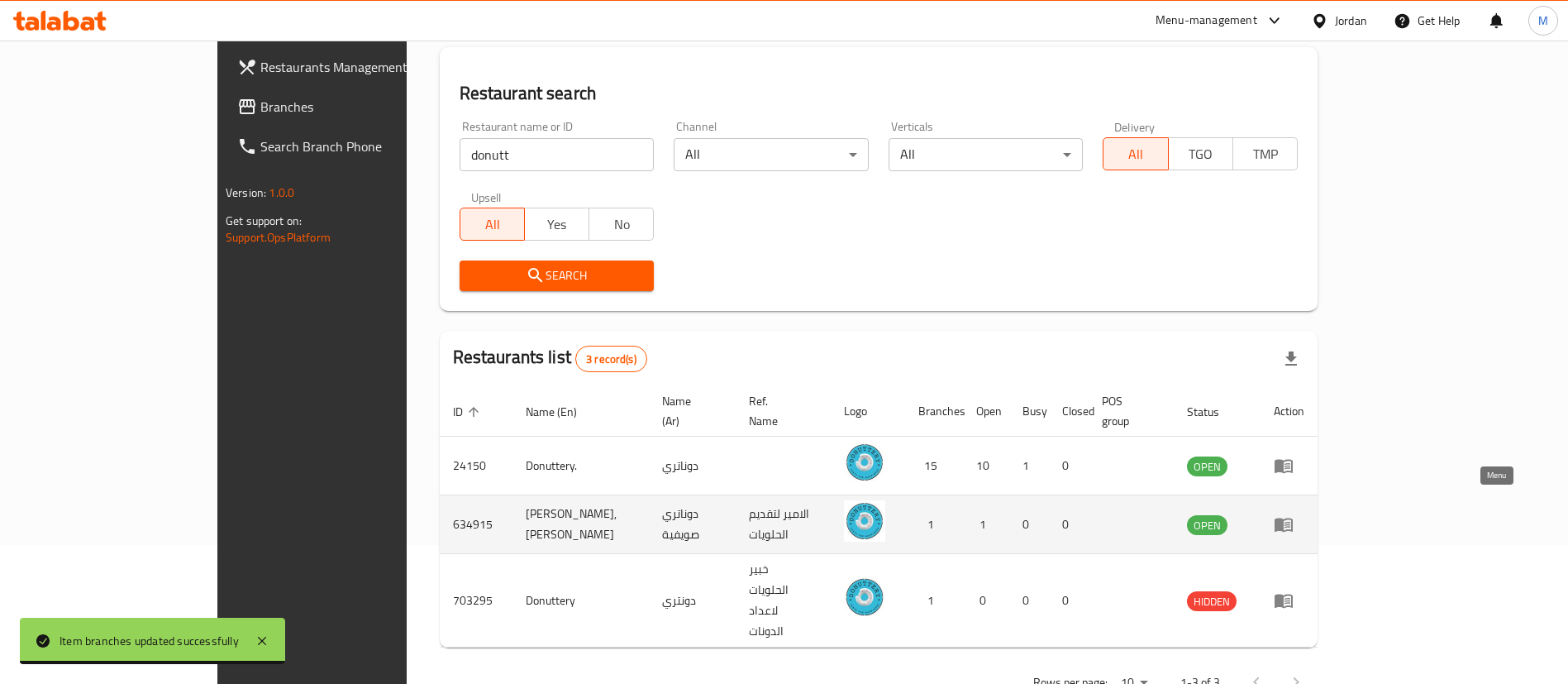
click at [1290, 522] on icon "enhanced table" at bounding box center [1287, 526] width 6 height 7
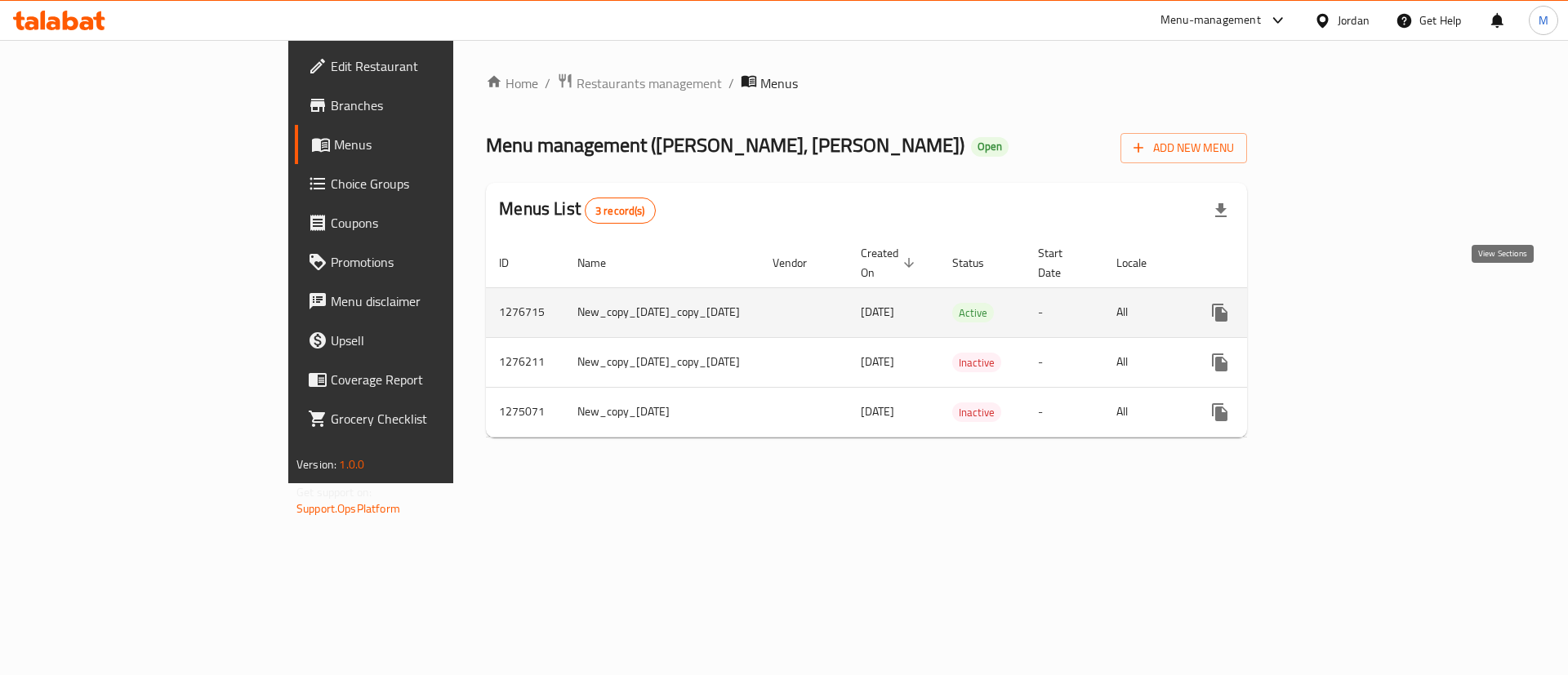
click at [1345, 305] on icon "enhanced table" at bounding box center [1337, 313] width 15 height 15
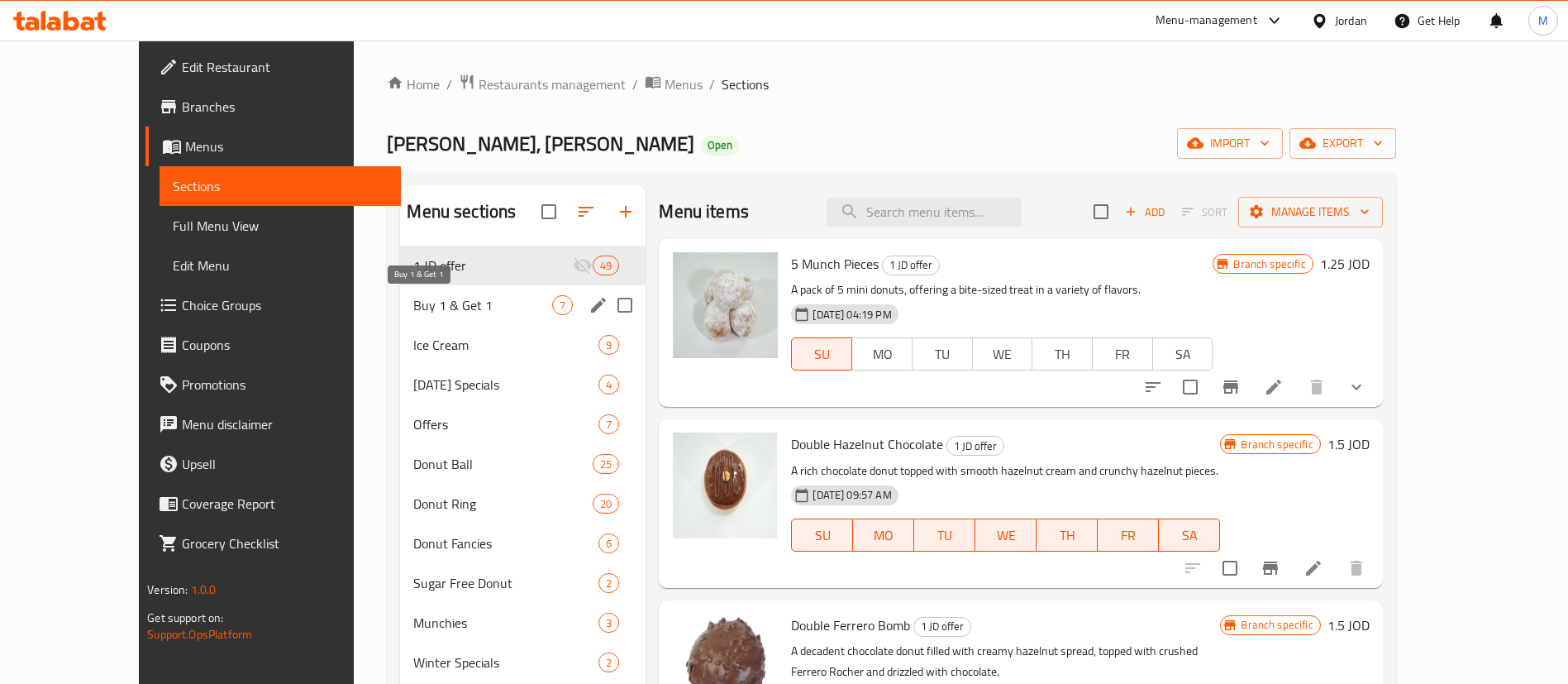
click at [513, 295] on span "Buy 1 & Get 1" at bounding box center [483, 305] width 139 height 20
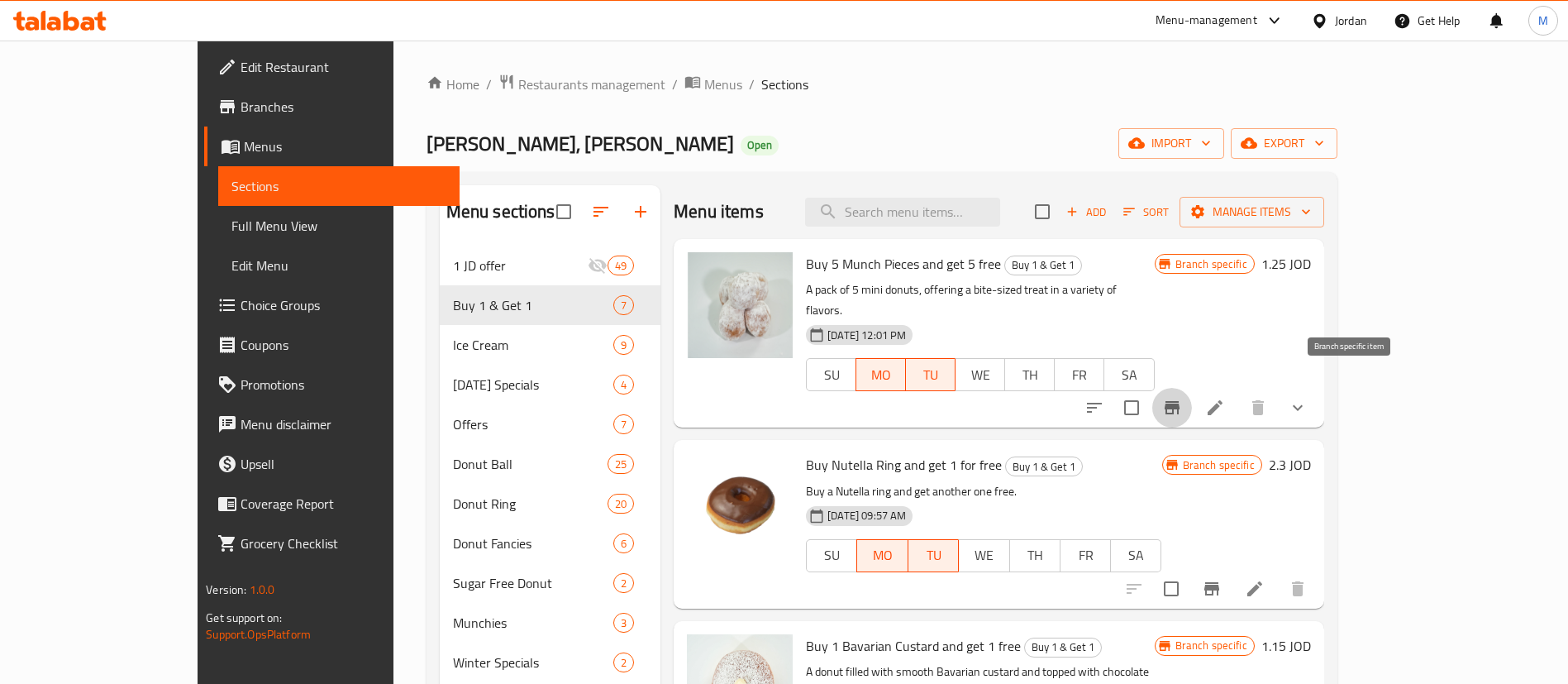
click at [1180, 401] on icon "Branch-specific-item" at bounding box center [1172, 408] width 15 height 13
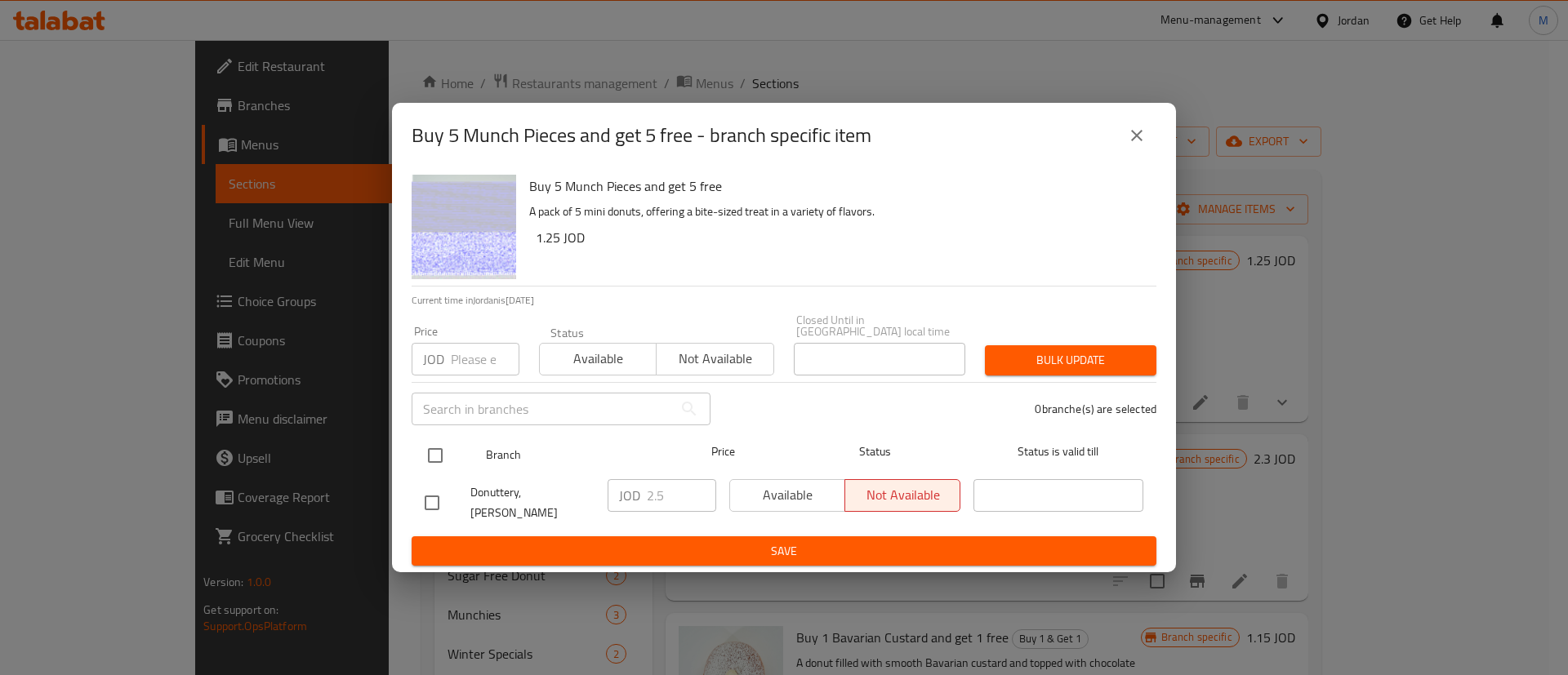
click at [420, 467] on input "checkbox" at bounding box center [436, 455] width 35 height 35
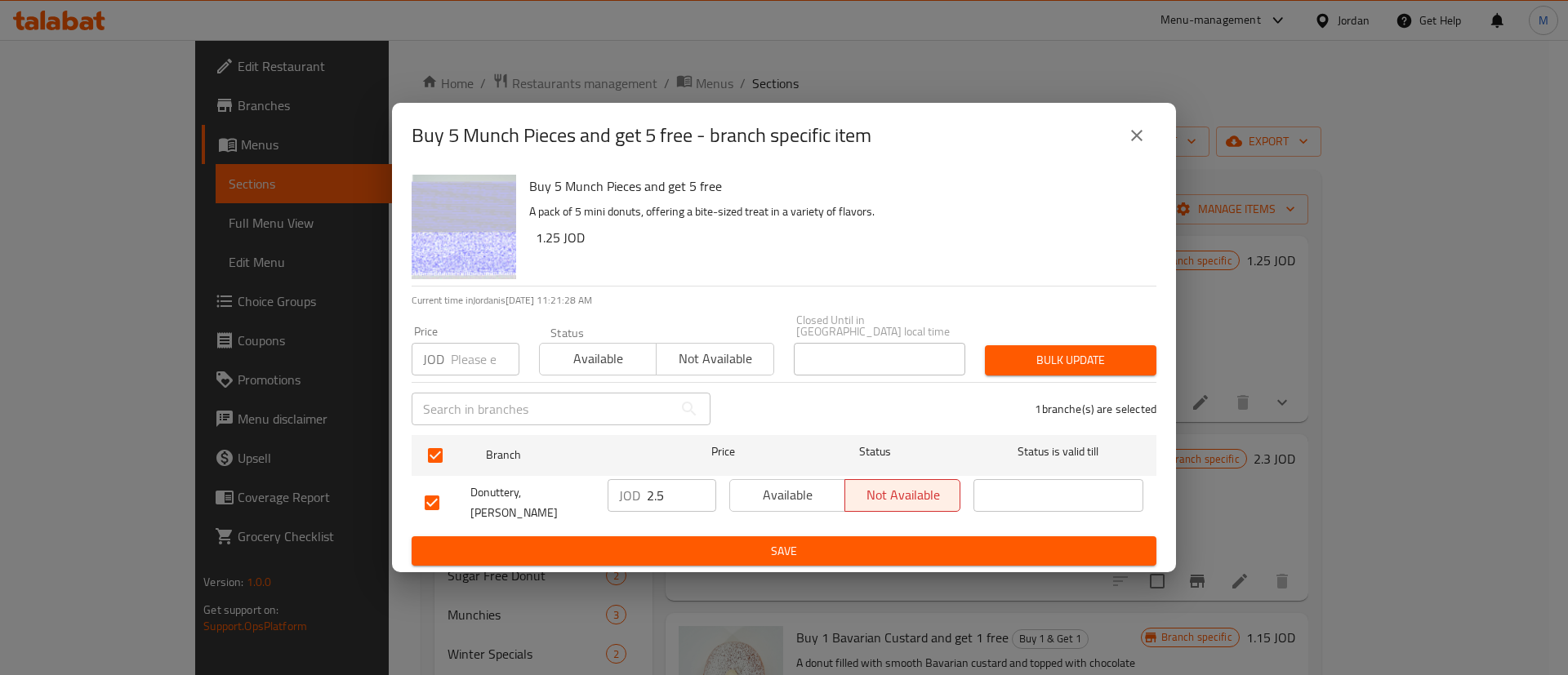
click at [744, 496] on span "Available" at bounding box center [787, 495] width 102 height 24
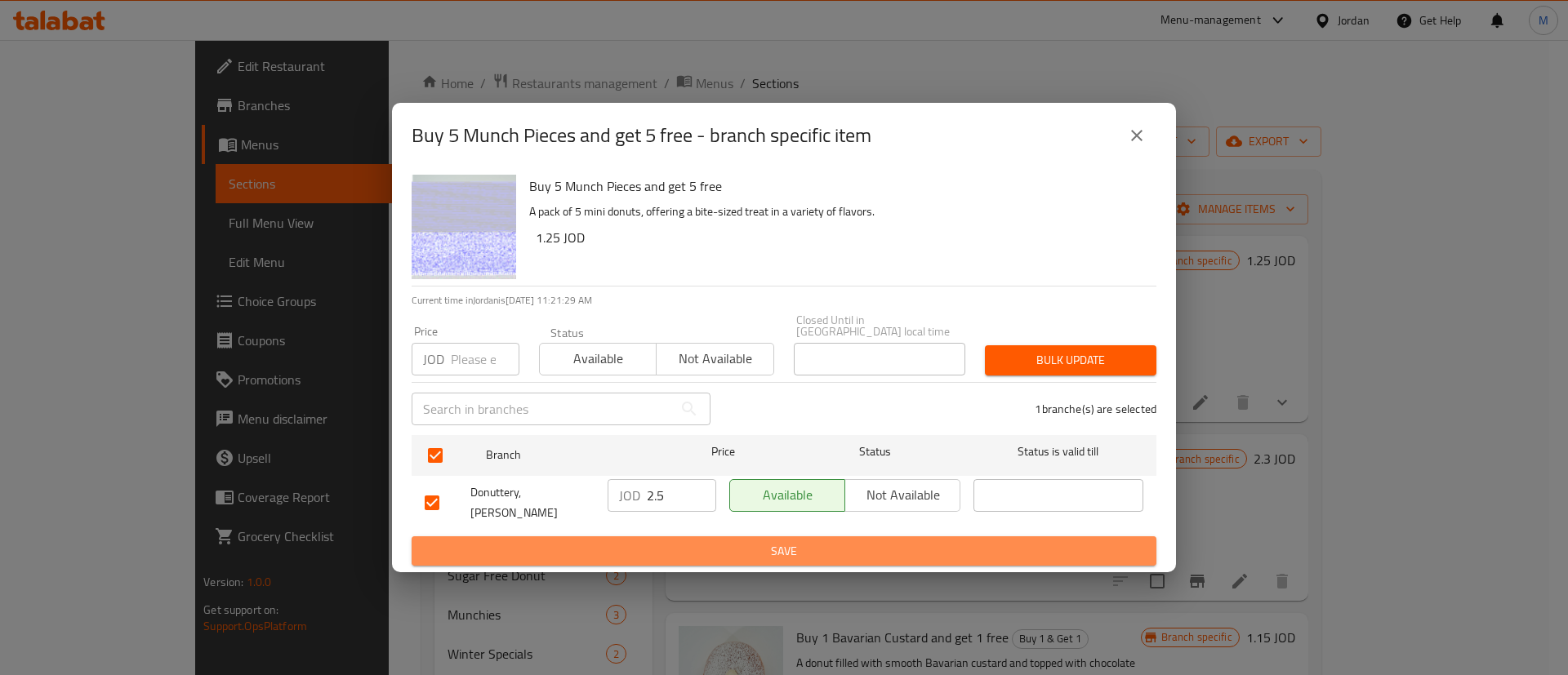
click at [753, 536] on button "Save" at bounding box center [784, 551] width 744 height 30
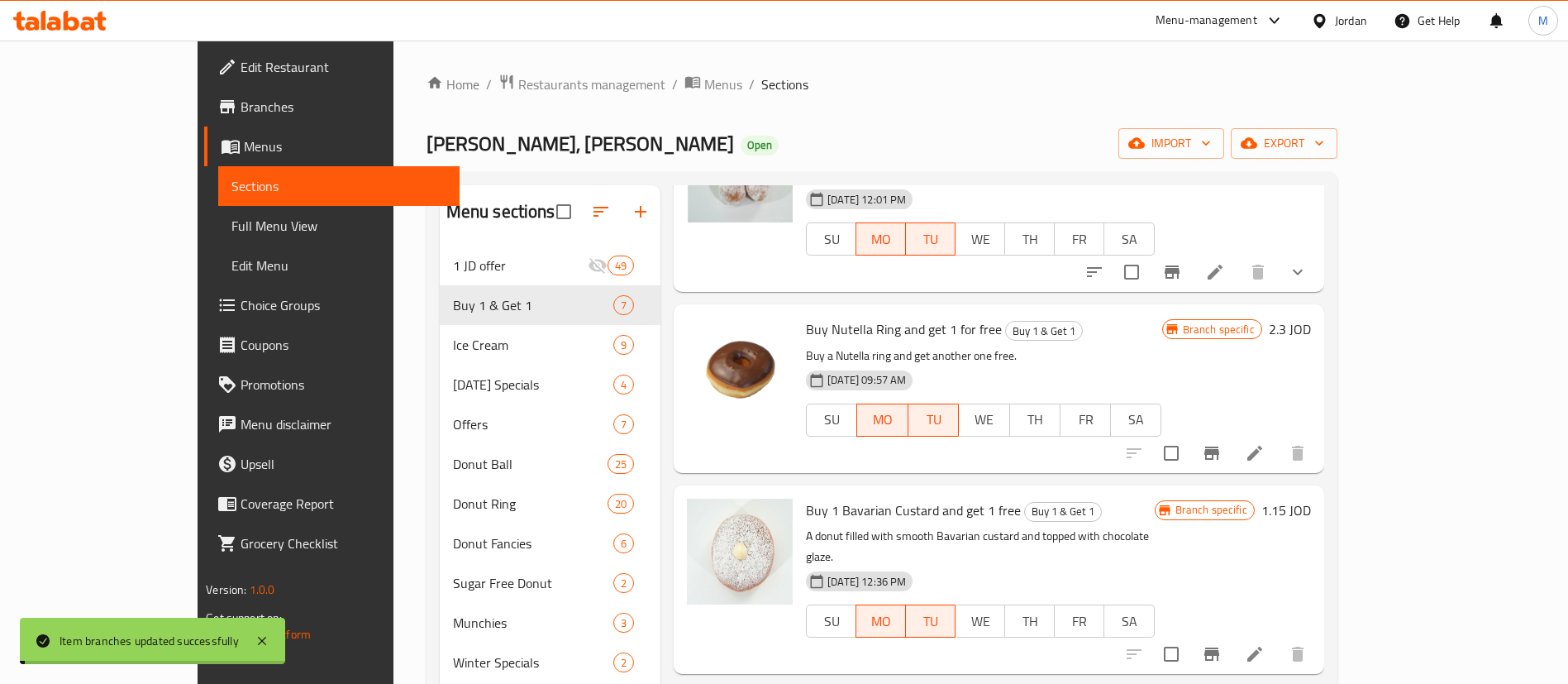
scroll to position [195, 0]
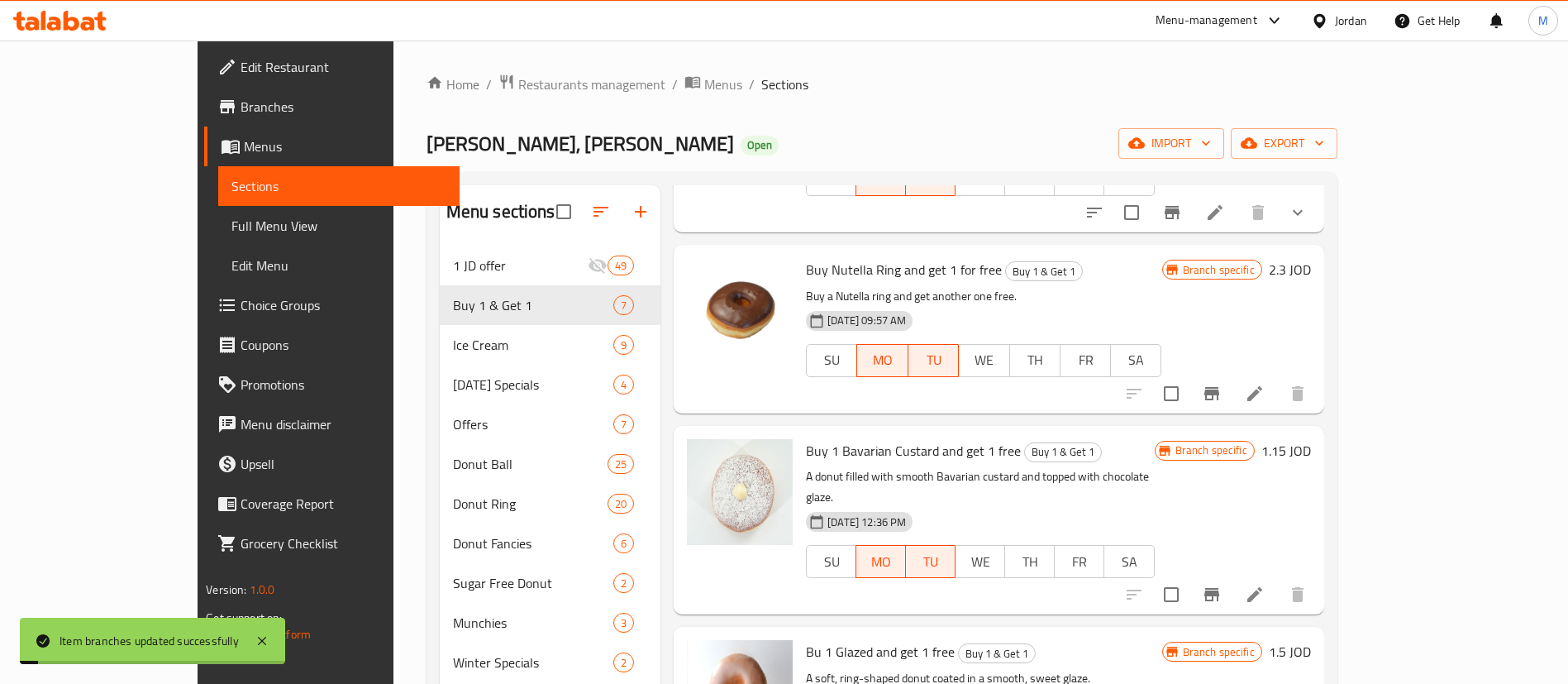
click at [1231, 374] on button "Branch-specific-item" at bounding box center [1212, 394] width 40 height 40
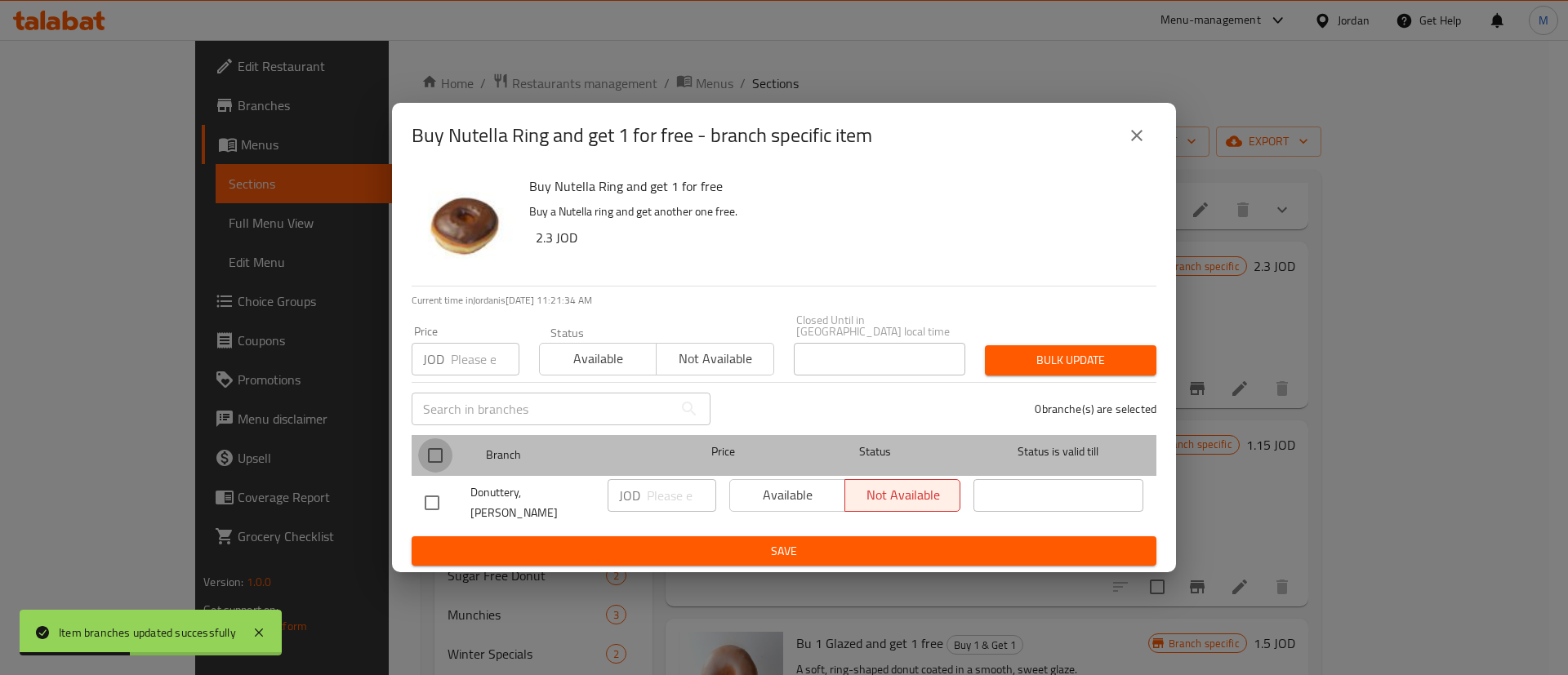
click at [436, 446] on input "checkbox" at bounding box center [436, 455] width 35 height 35
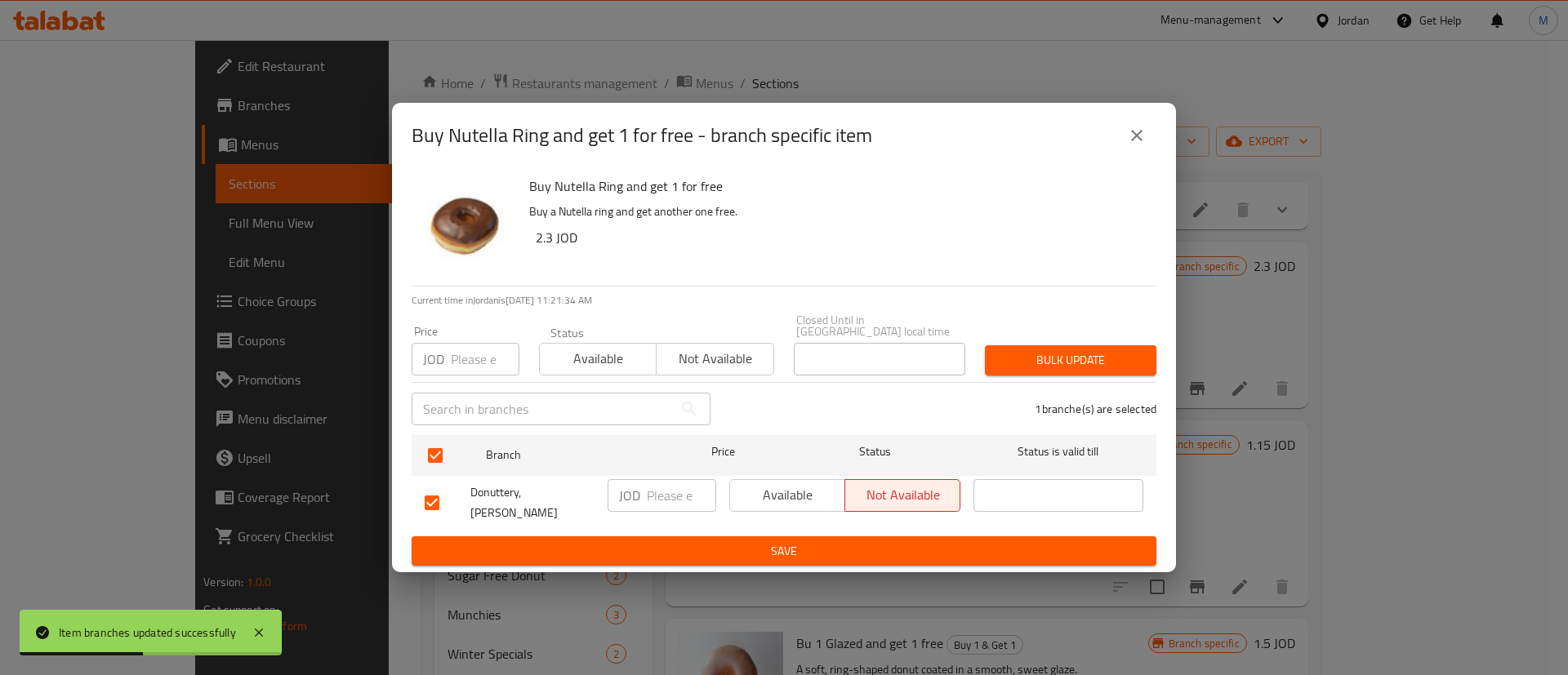
click at [755, 500] on span "Available" at bounding box center [787, 495] width 102 height 24
click at [758, 541] on span "Save" at bounding box center [784, 551] width 719 height 21
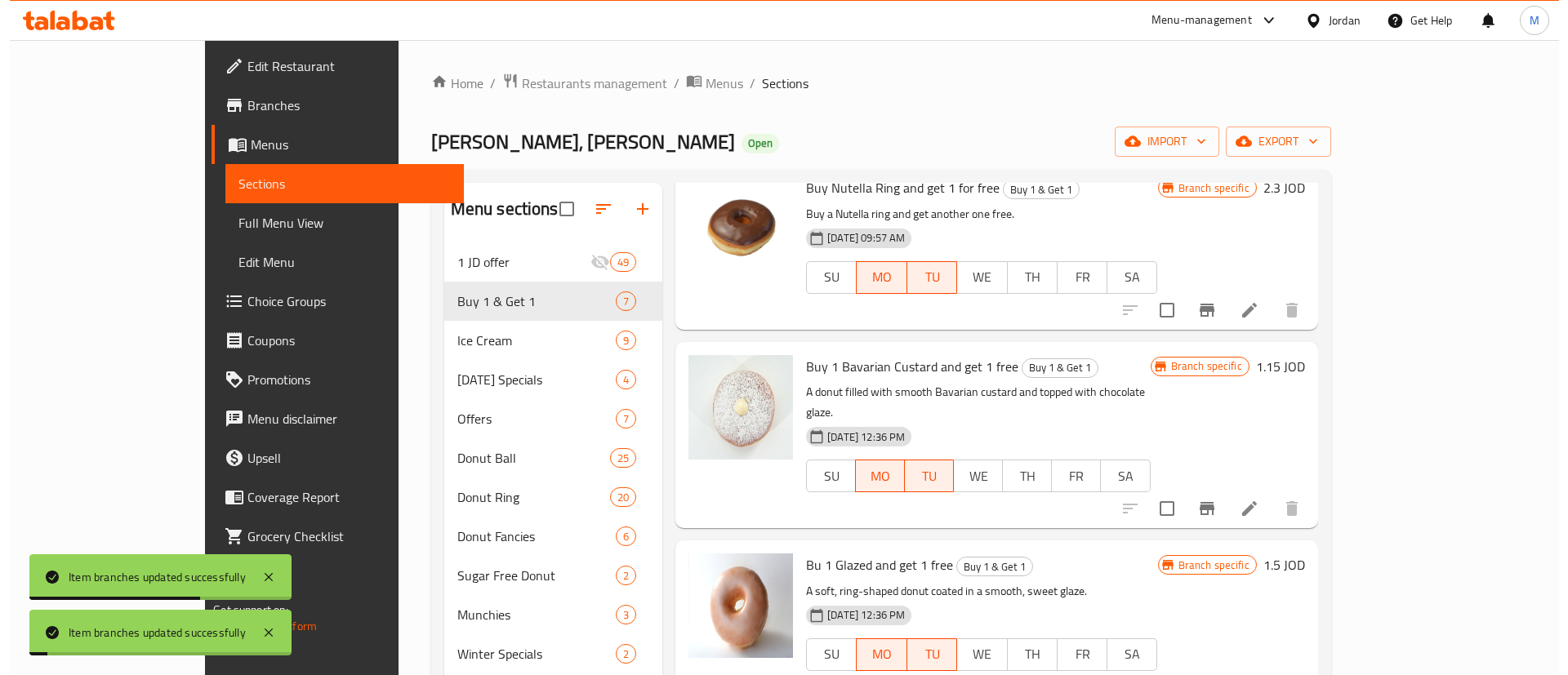
scroll to position [286, 0]
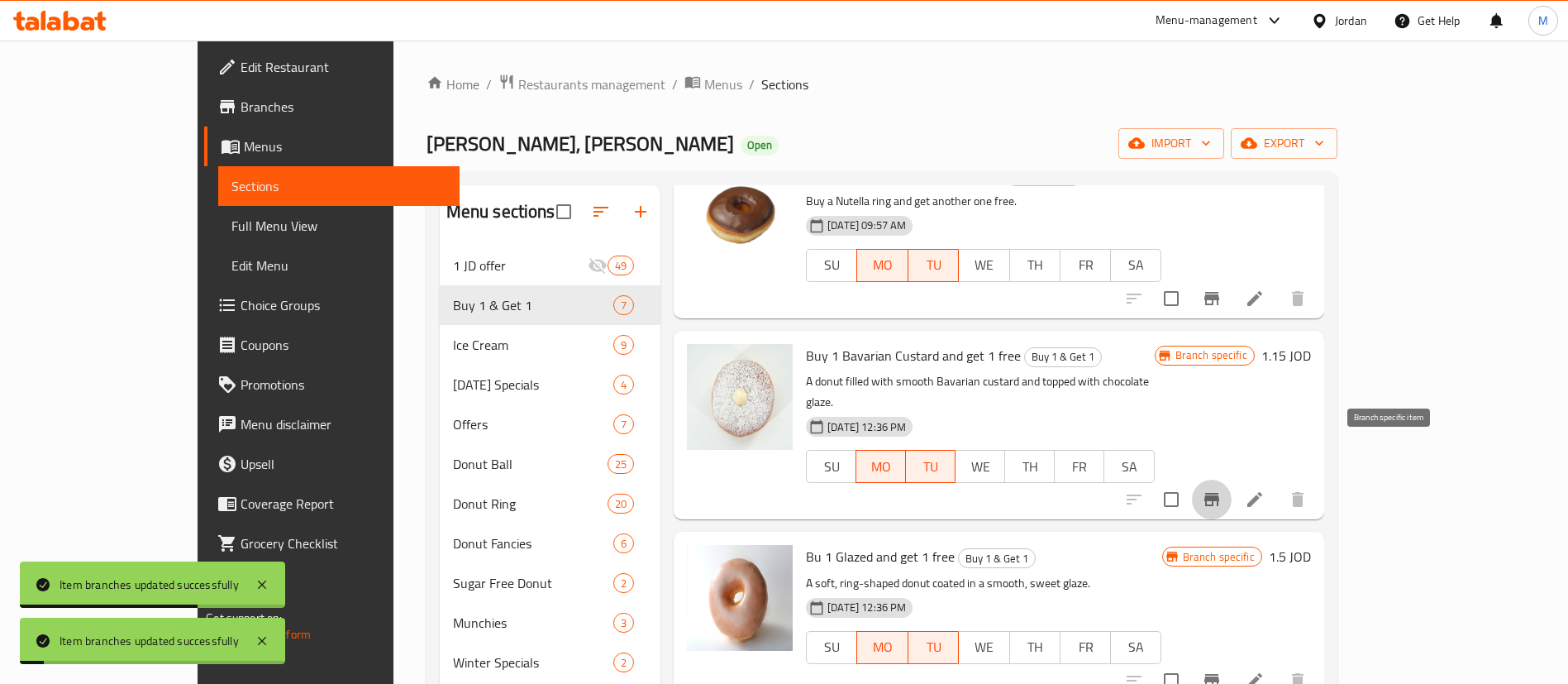
click at [1220, 493] on icon "Branch-specific-item" at bounding box center [1212, 500] width 15 height 13
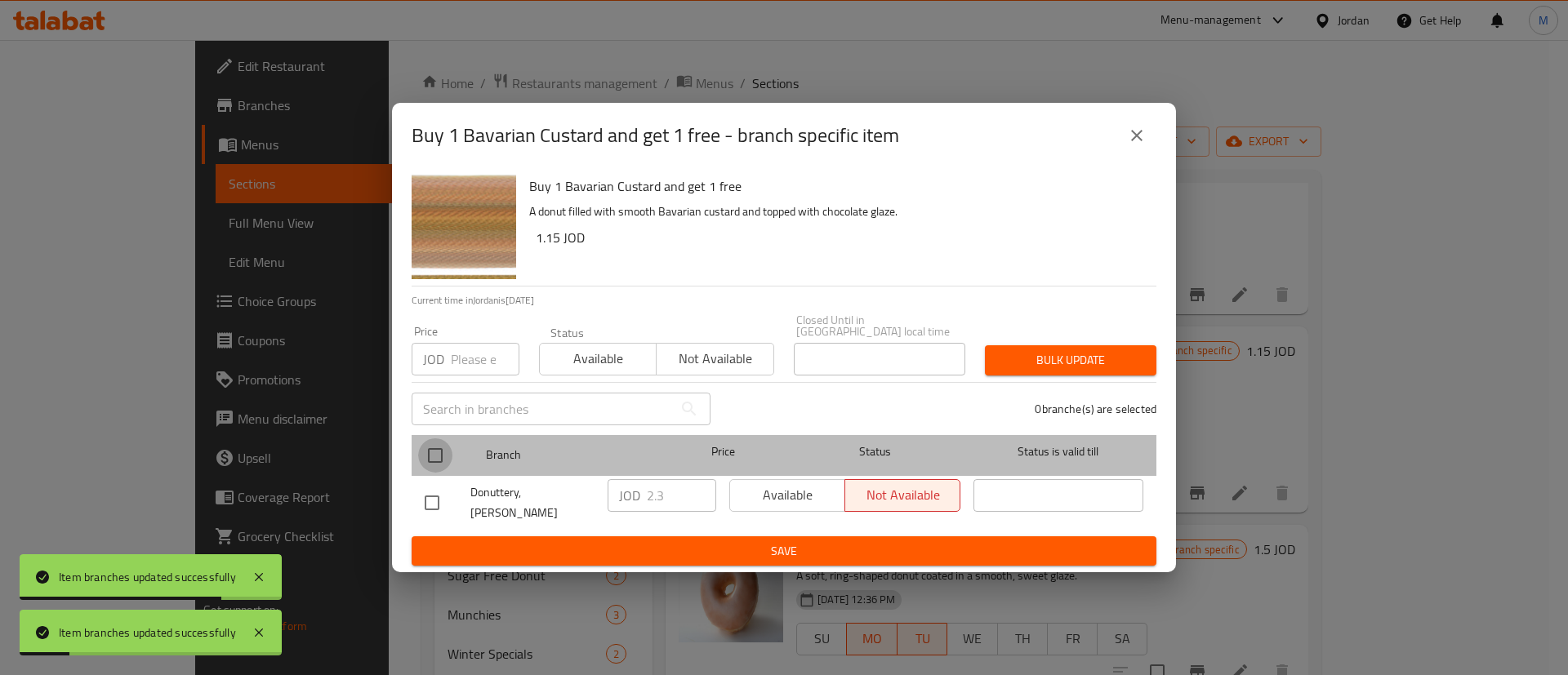
click at [446, 451] on input "checkbox" at bounding box center [436, 455] width 35 height 35
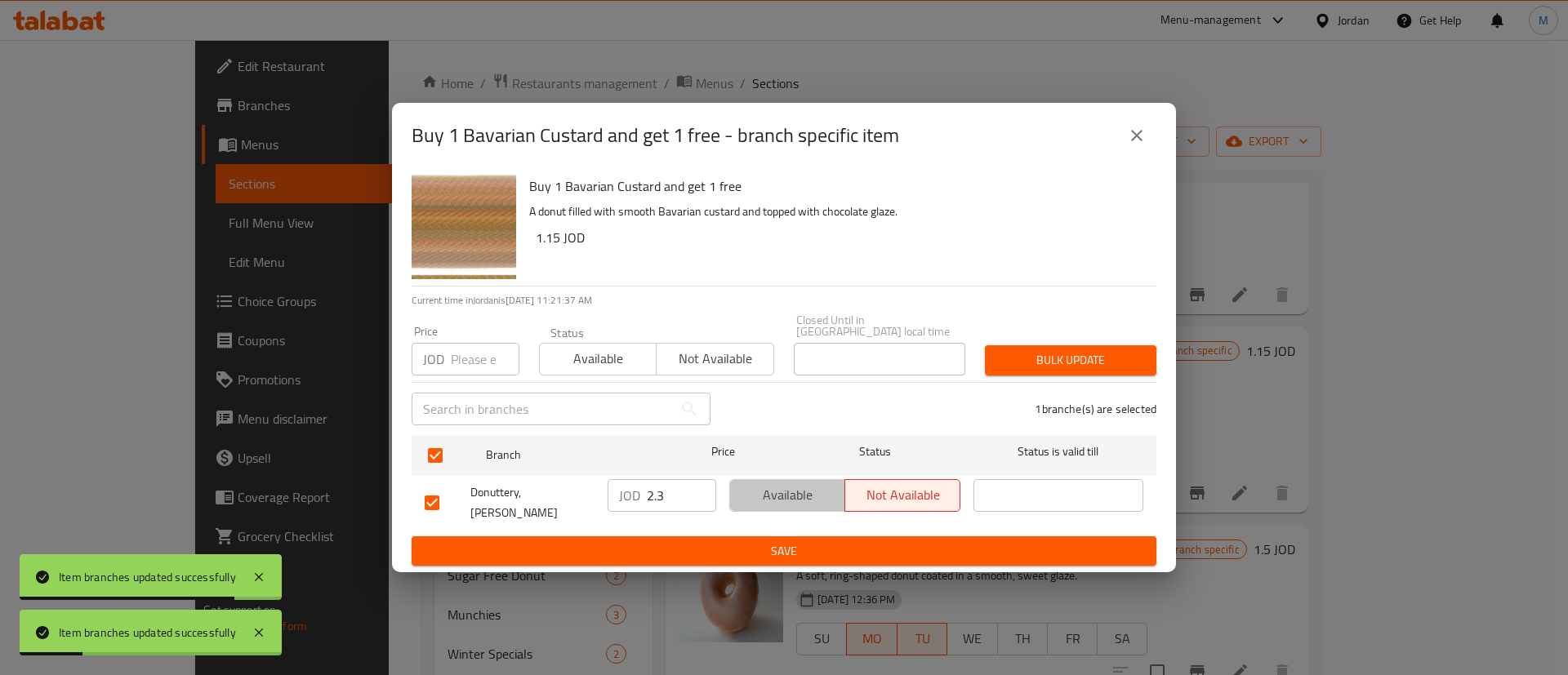
click at [772, 499] on span "Available" at bounding box center [787, 495] width 102 height 24
click at [780, 541] on span "Save" at bounding box center [784, 551] width 719 height 21
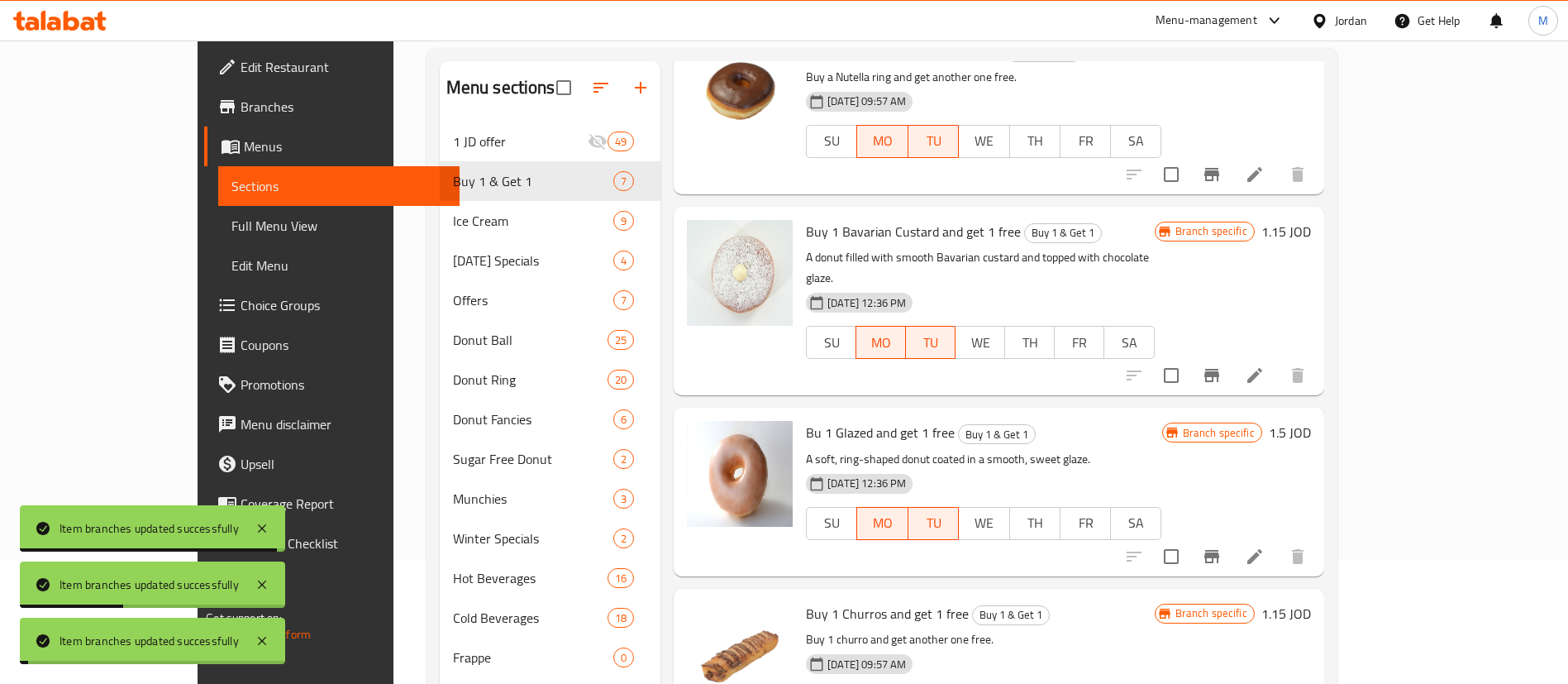
scroll to position [129, 0]
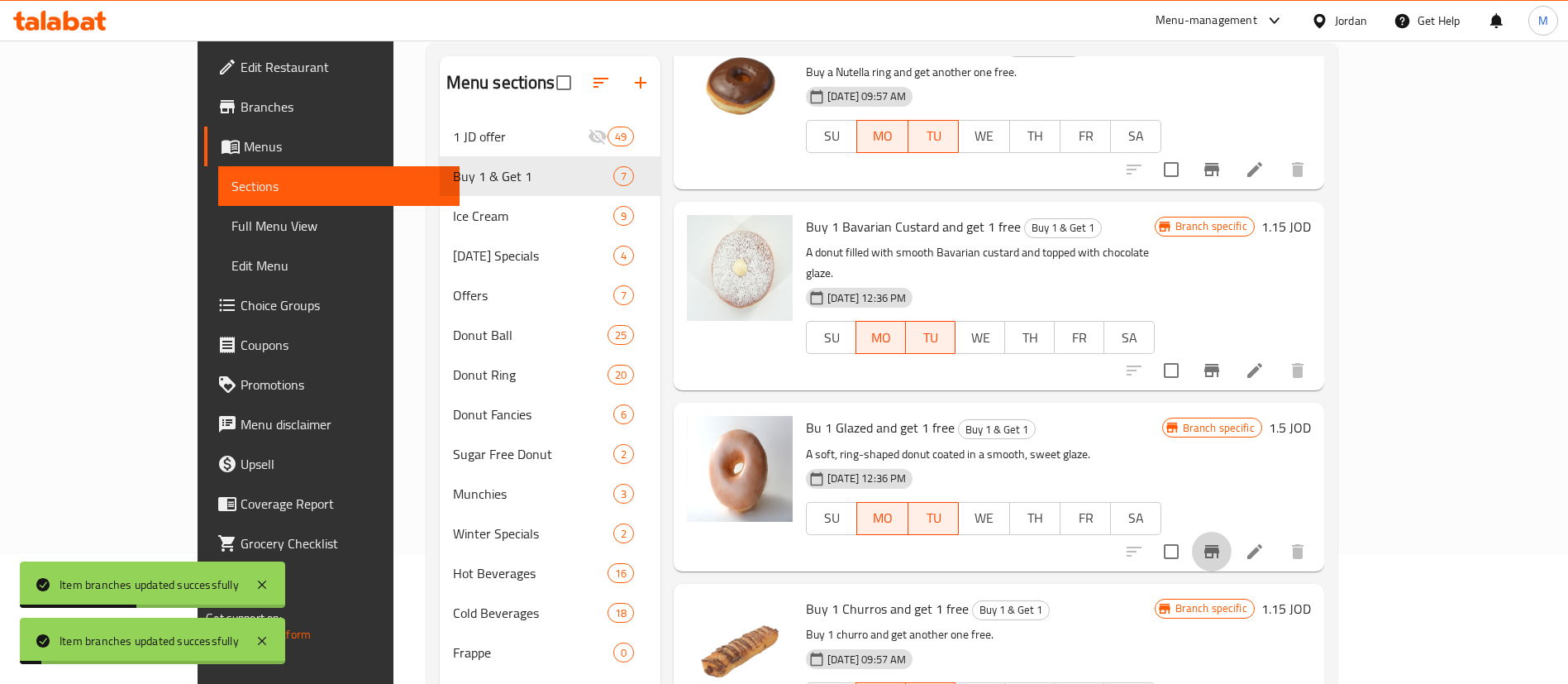
click at [1222, 541] on icon "Branch-specific-item" at bounding box center [1212, 551] width 20 height 20
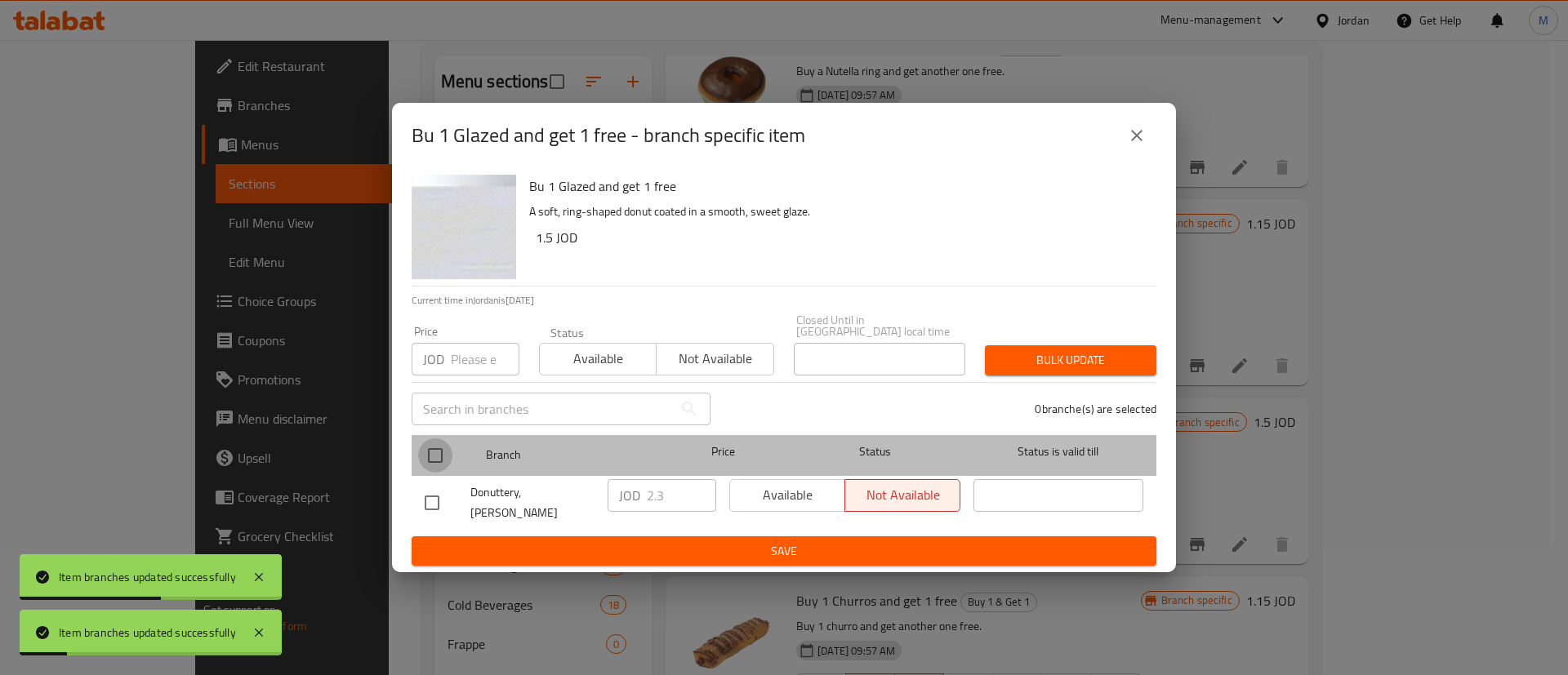
click at [425, 454] on input "checkbox" at bounding box center [436, 455] width 35 height 35
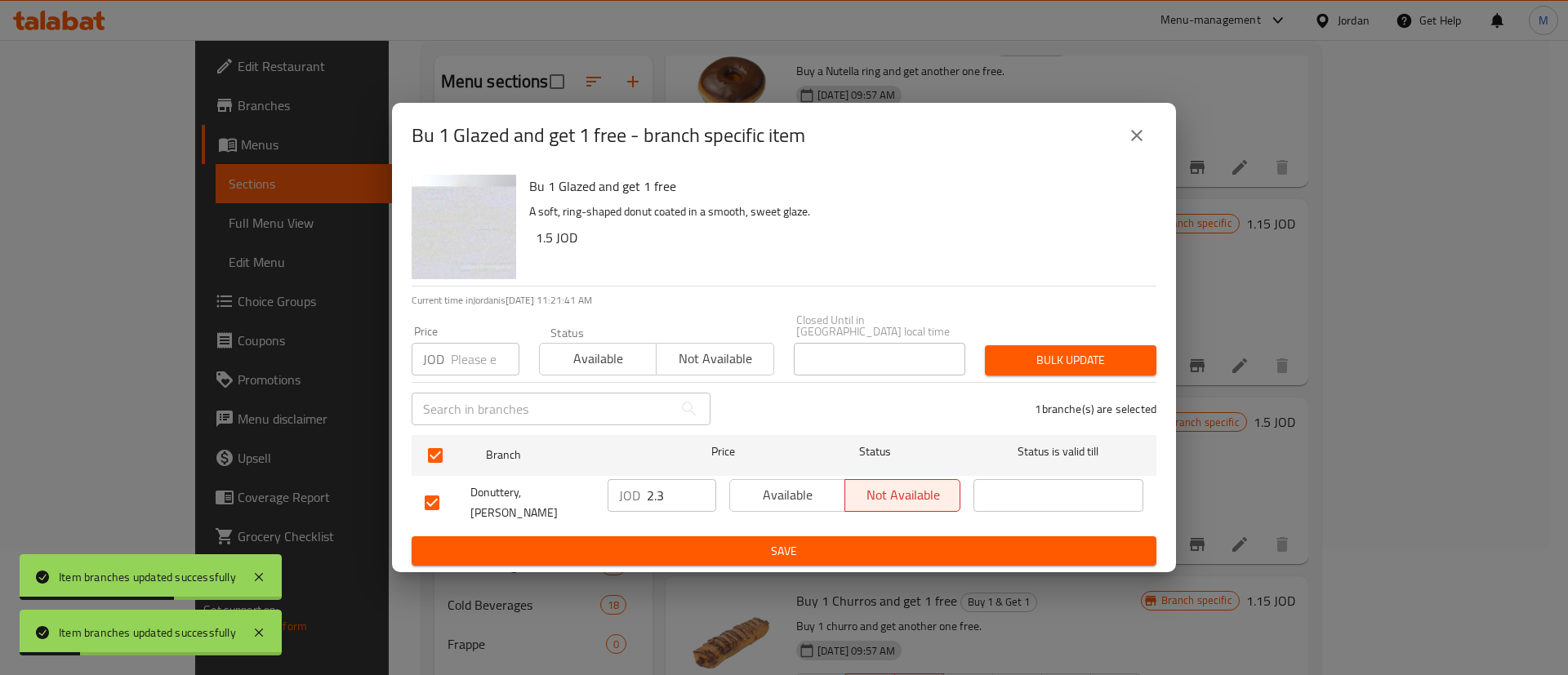
click at [788, 488] on span "Available" at bounding box center [787, 495] width 102 height 24
click at [784, 541] on span "Save" at bounding box center [784, 551] width 719 height 21
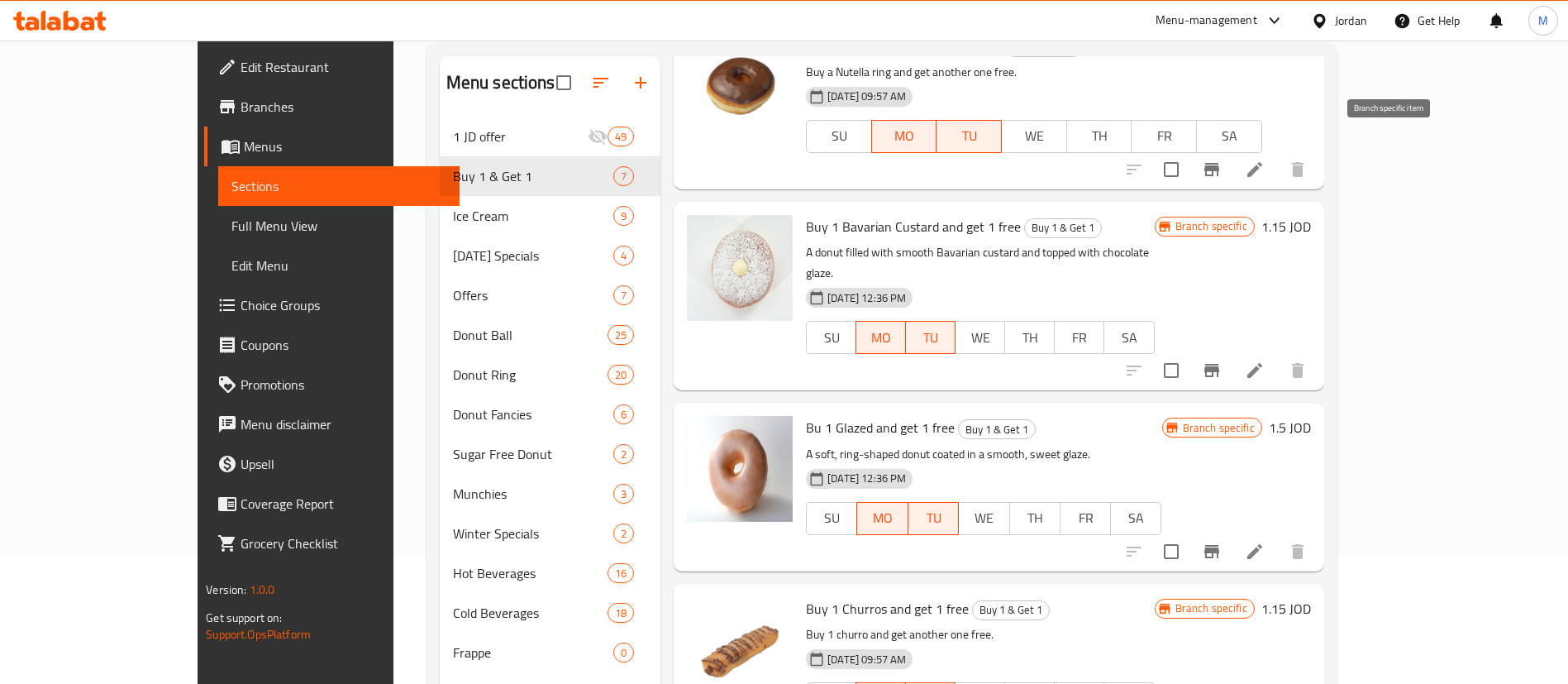
click at [1222, 159] on icon "Branch-specific-item" at bounding box center [1212, 169] width 20 height 20
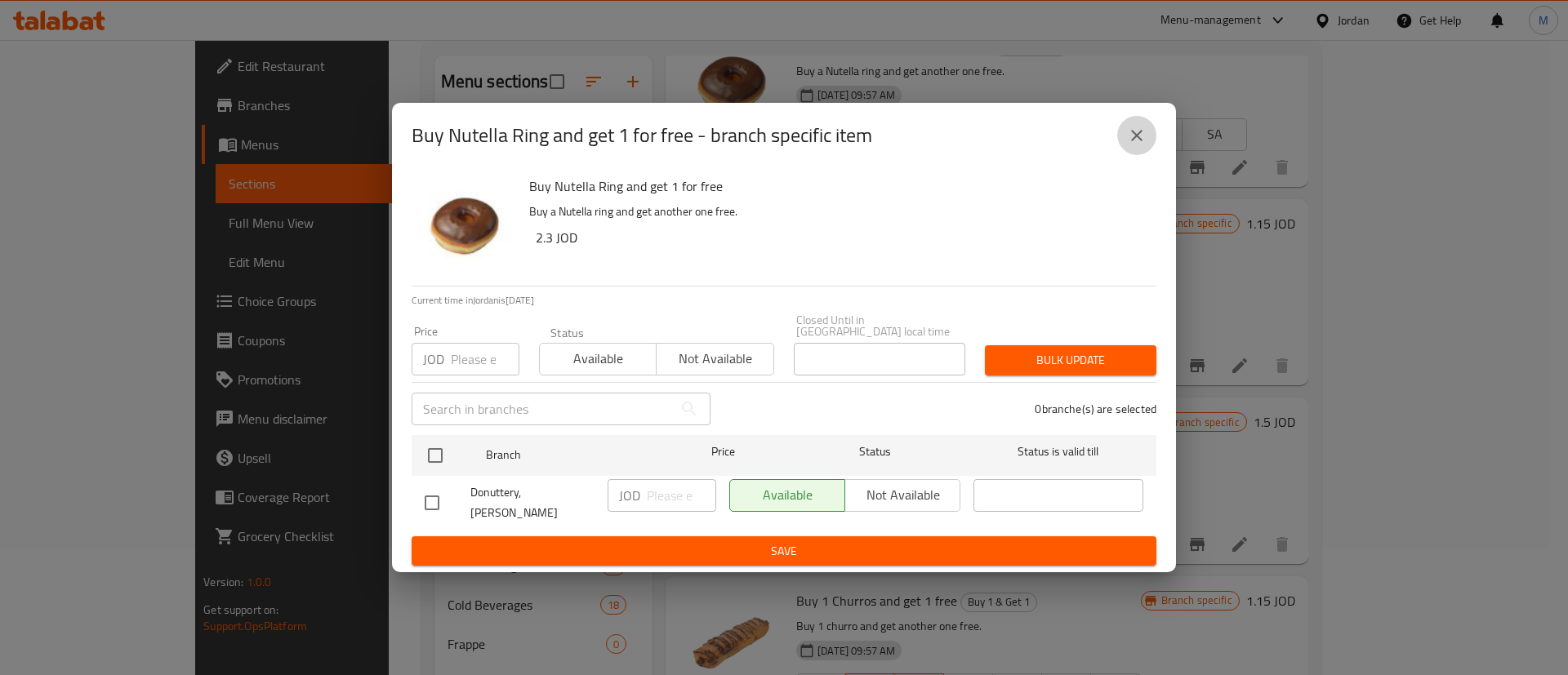
click at [1139, 155] on button "close" at bounding box center [1136, 136] width 40 height 40
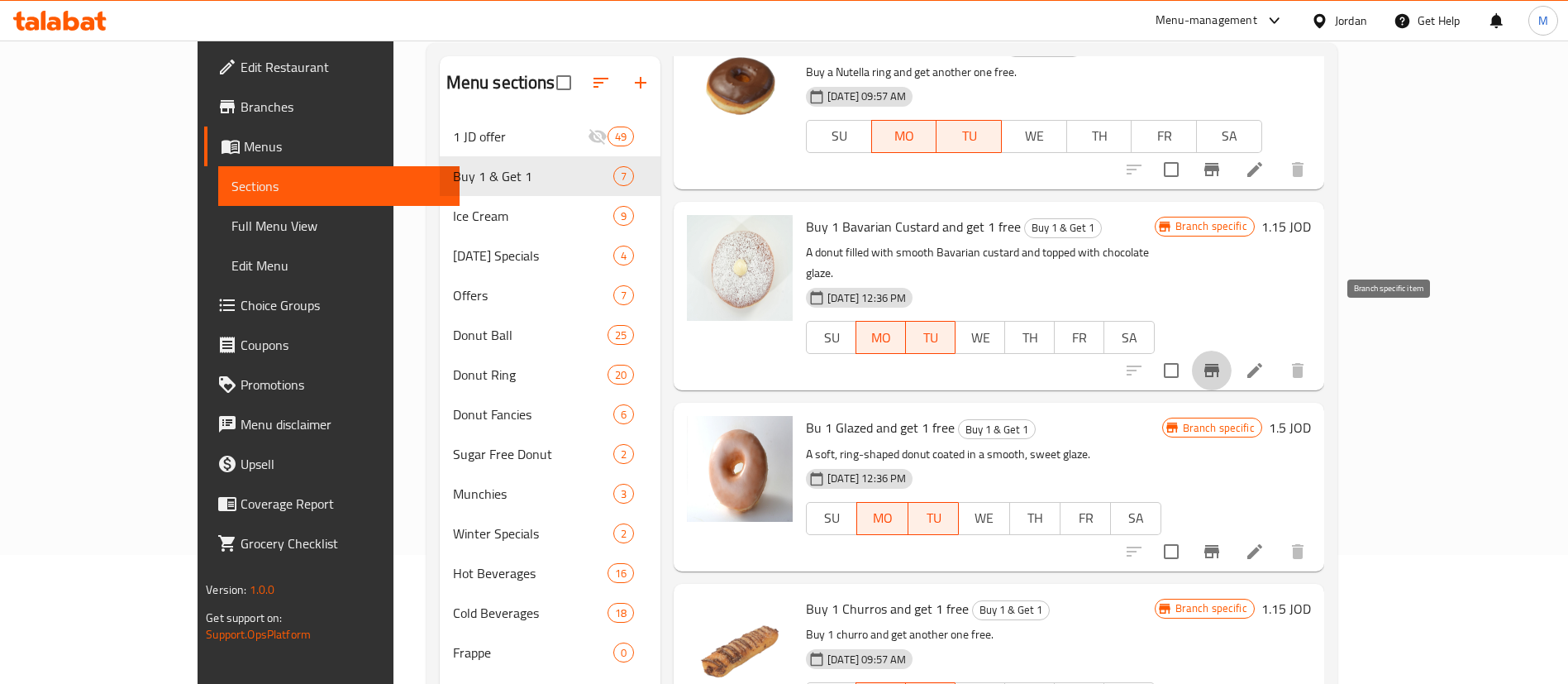
click at [1220, 364] on icon "Branch-specific-item" at bounding box center [1212, 370] width 15 height 13
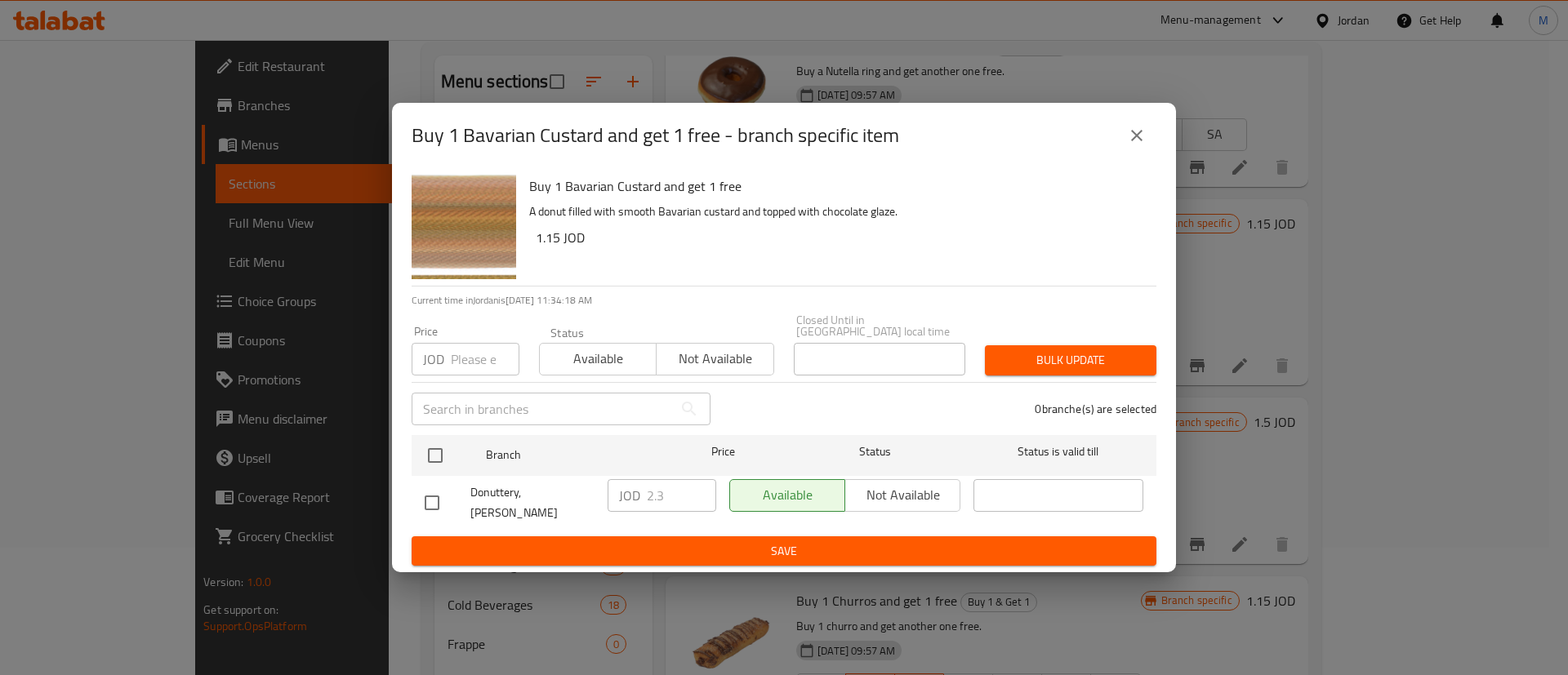
click at [1136, 146] on icon "close" at bounding box center [1136, 136] width 20 height 20
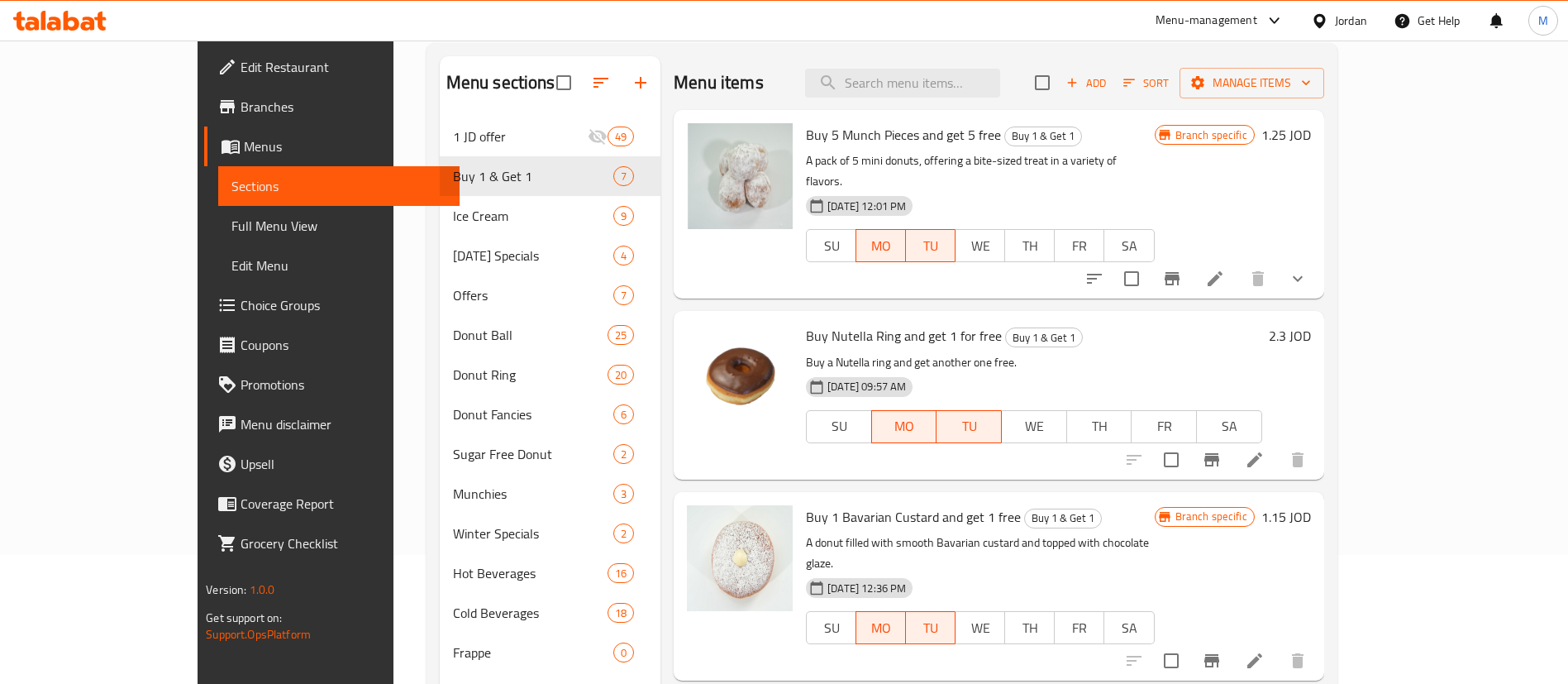
scroll to position [0, 0]
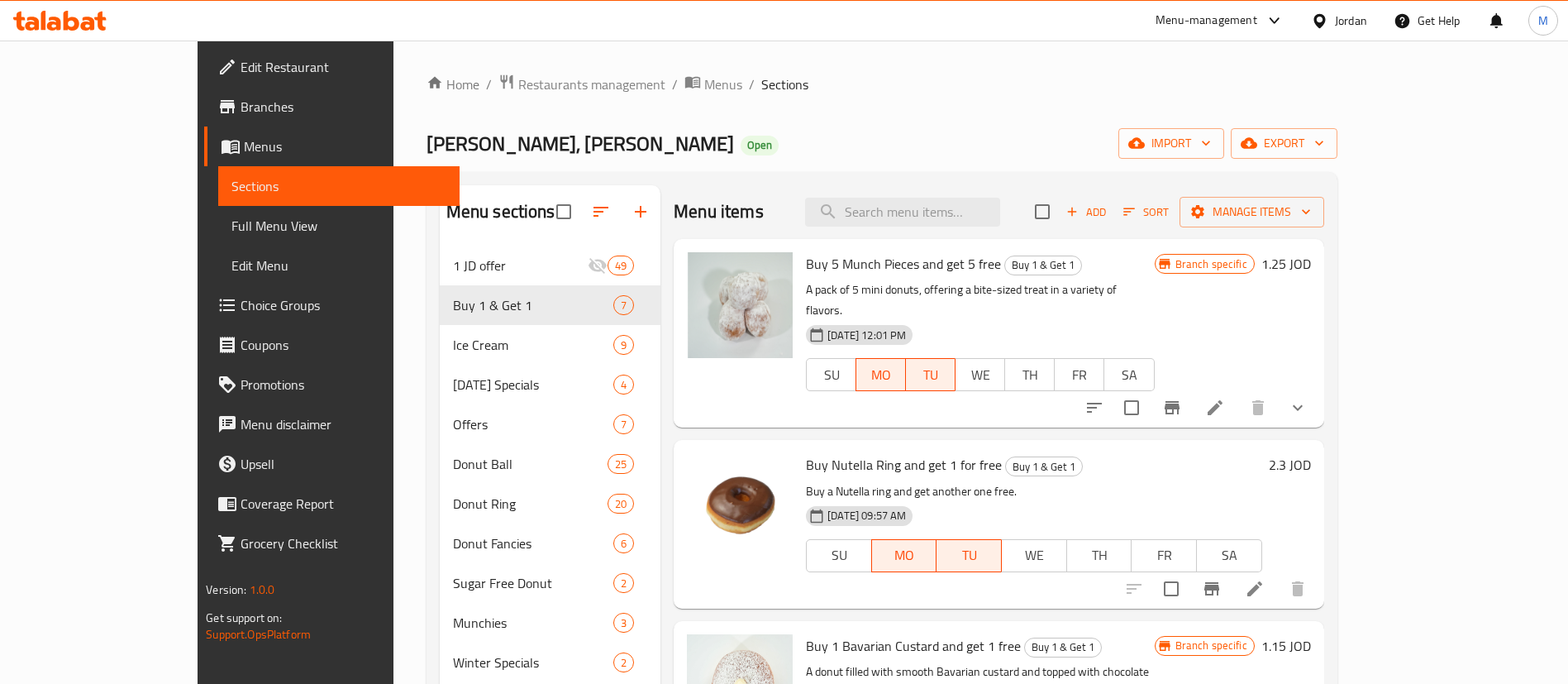
click at [1238, 393] on li at bounding box center [1215, 408] width 47 height 30
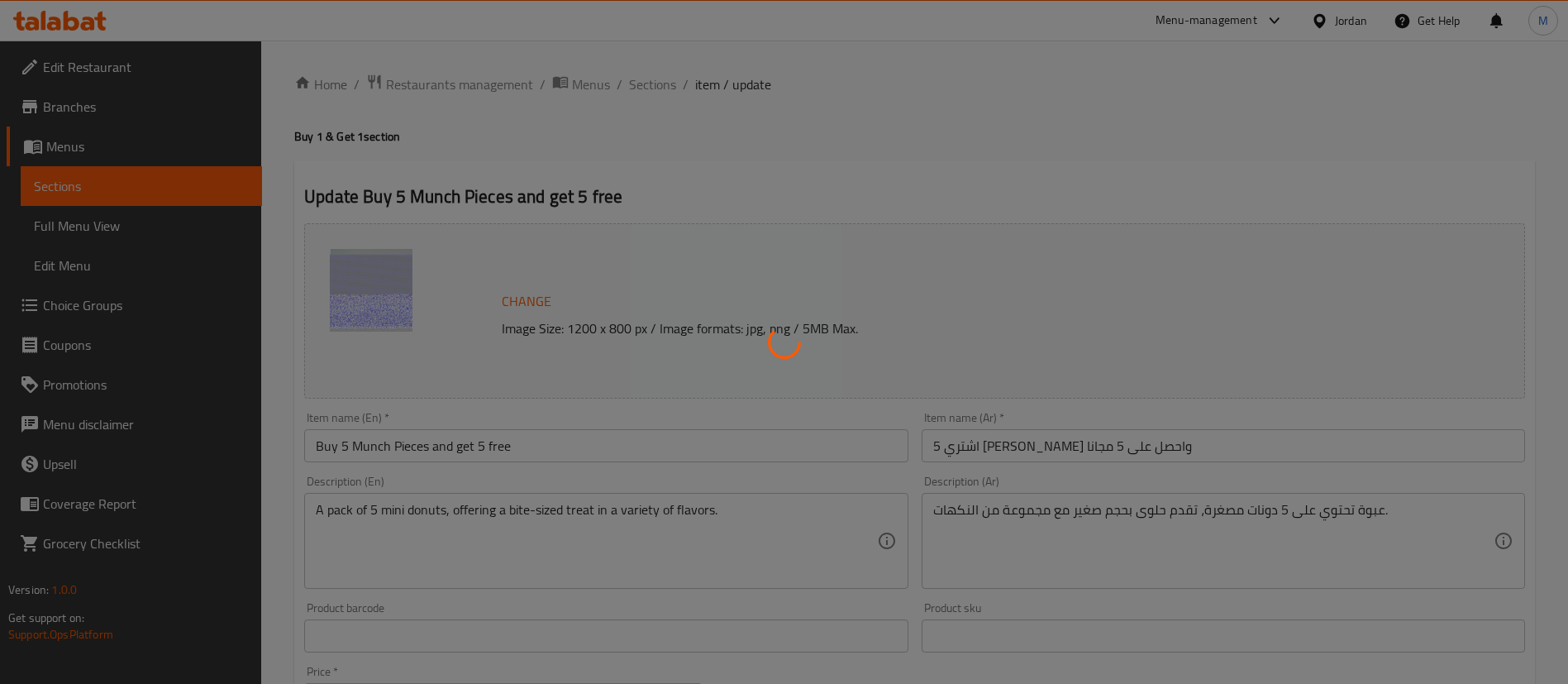
click at [649, 83] on div at bounding box center [784, 342] width 1568 height 684
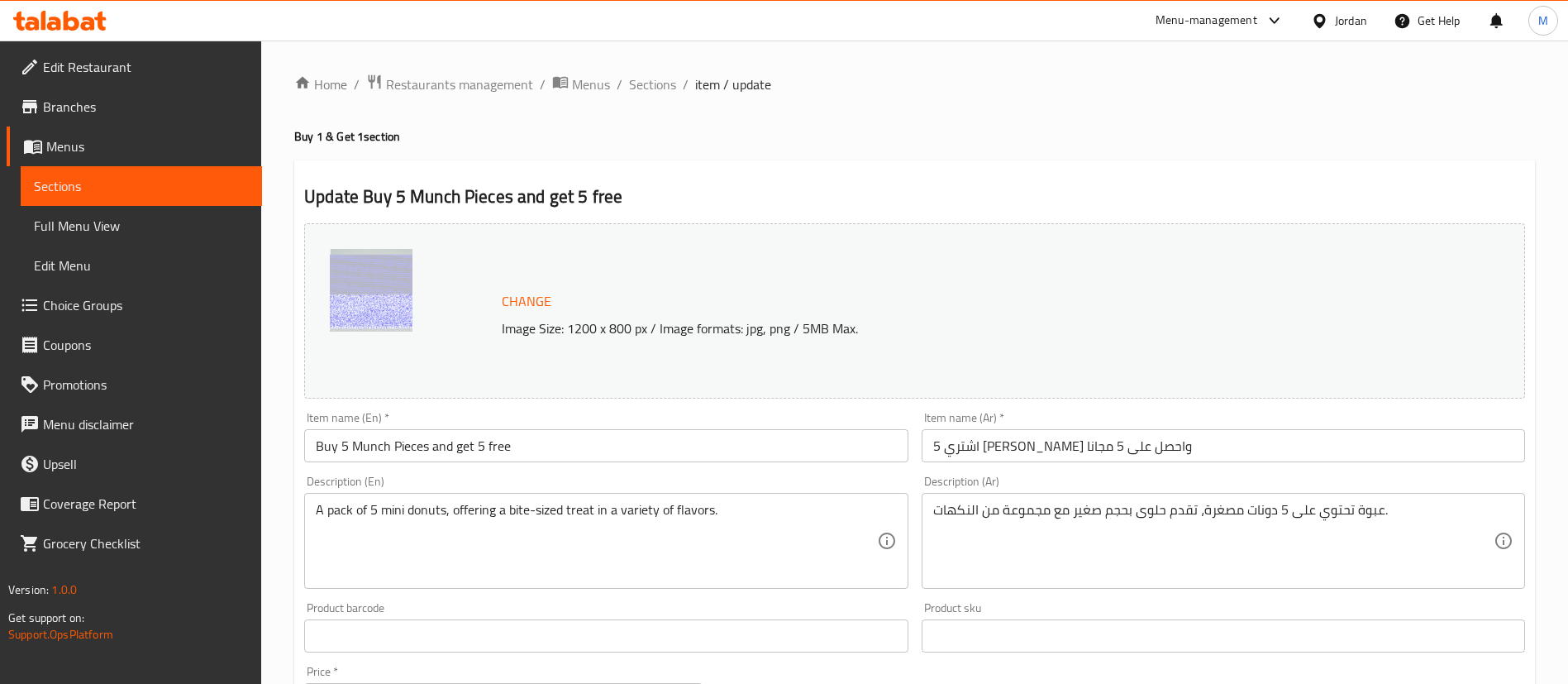
click at [652, 89] on div "Home / Restaurants management / Menus / Sections / item / update Buy 1 & Get 1 …" at bounding box center [914, 630] width 1240 height 1114
click at [652, 89] on span "Sections" at bounding box center [653, 84] width 48 height 20
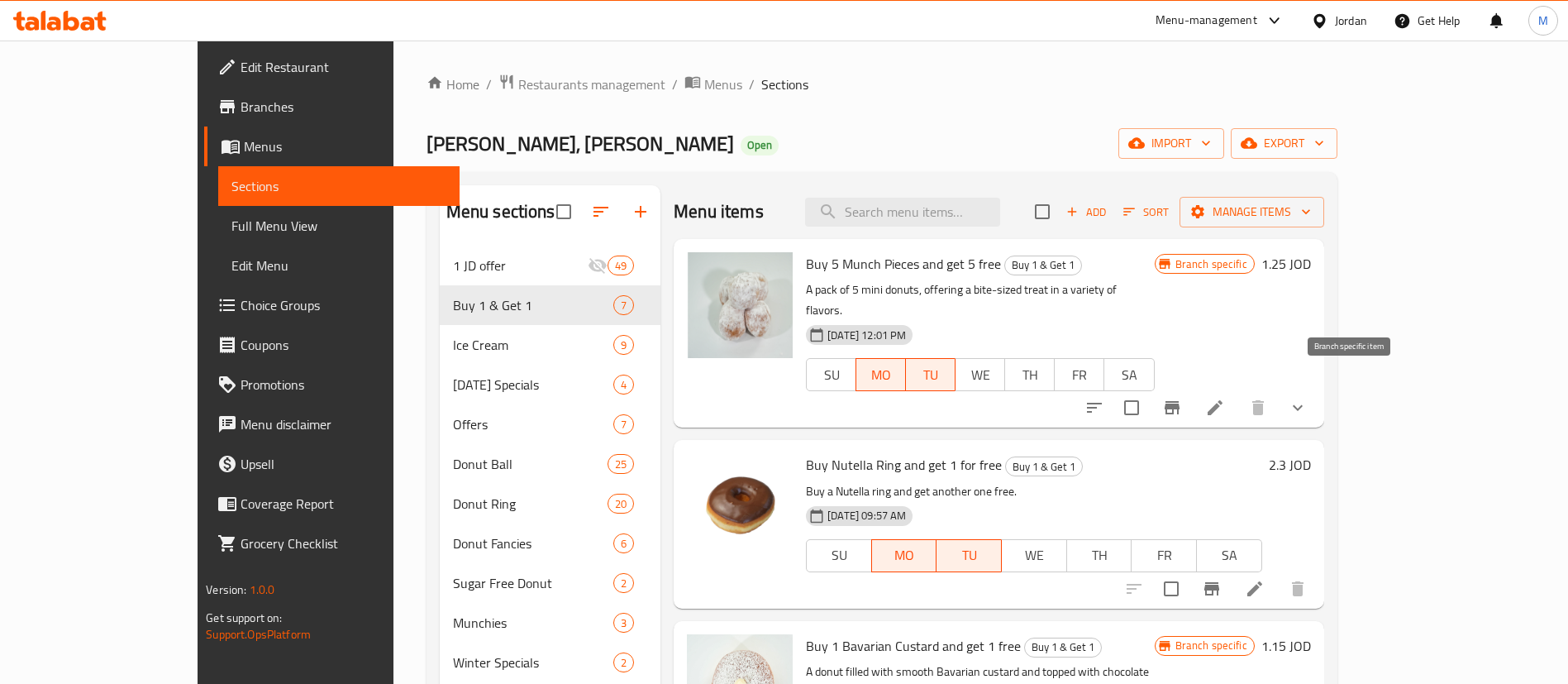
click at [1182, 398] on icon "Branch-specific-item" at bounding box center [1172, 408] width 20 height 20
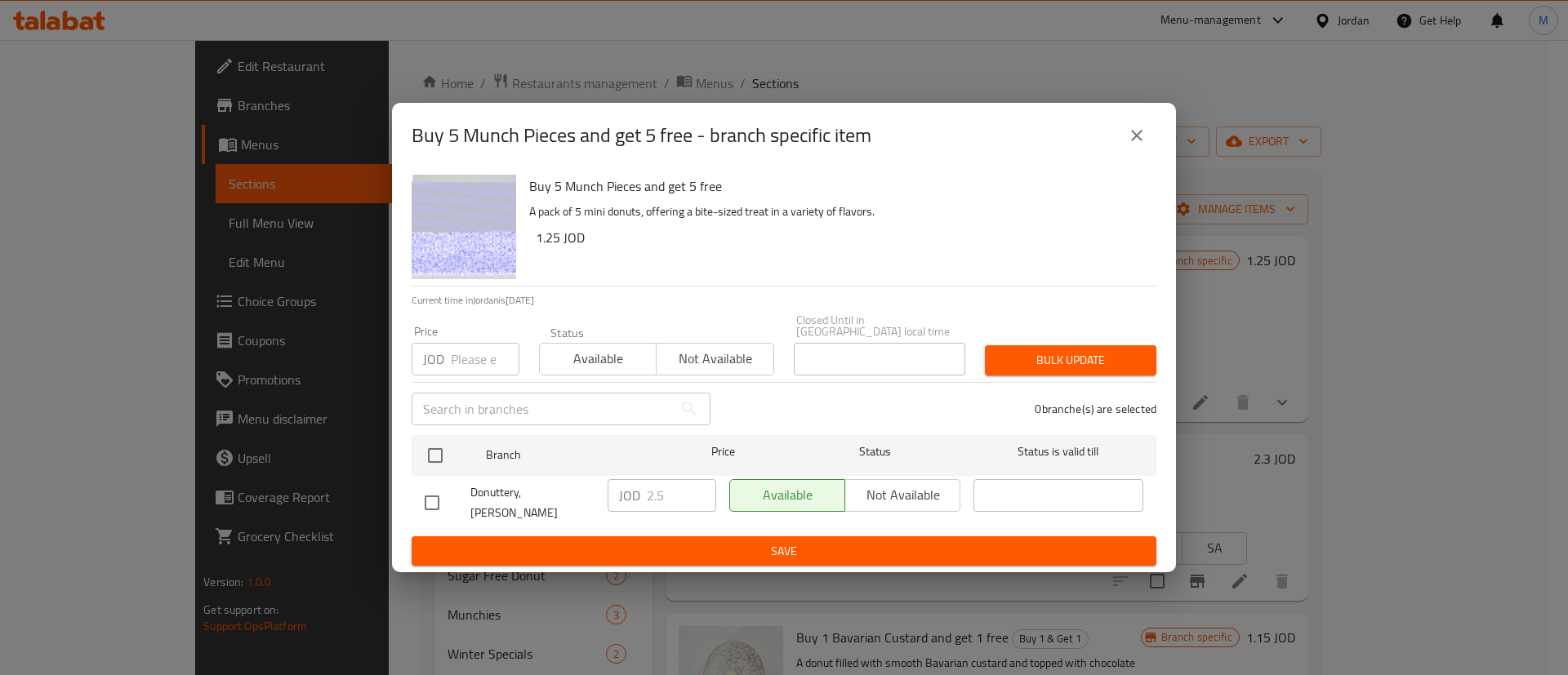
click at [1134, 143] on icon "close" at bounding box center [1136, 136] width 20 height 20
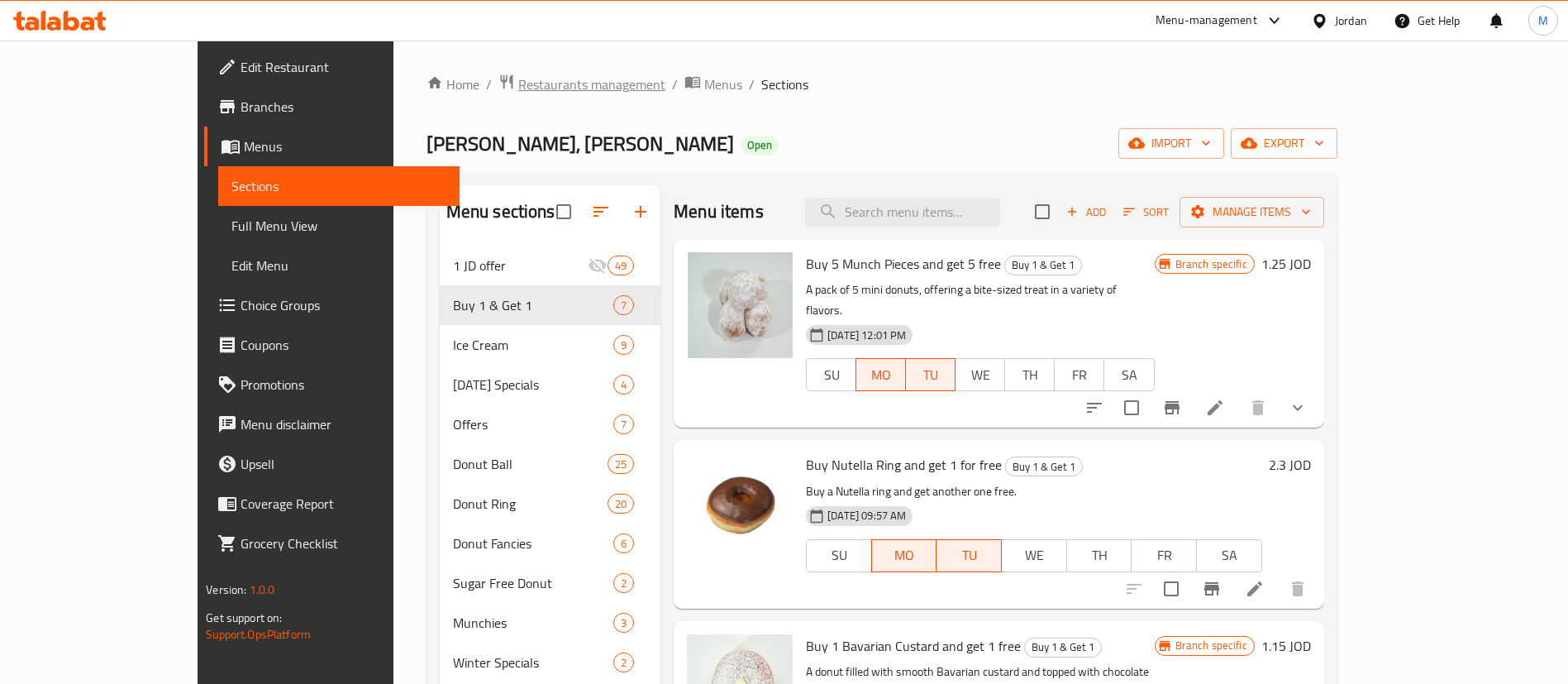
click at [518, 94] on span "Restaurants management" at bounding box center [592, 84] width 148 height 20
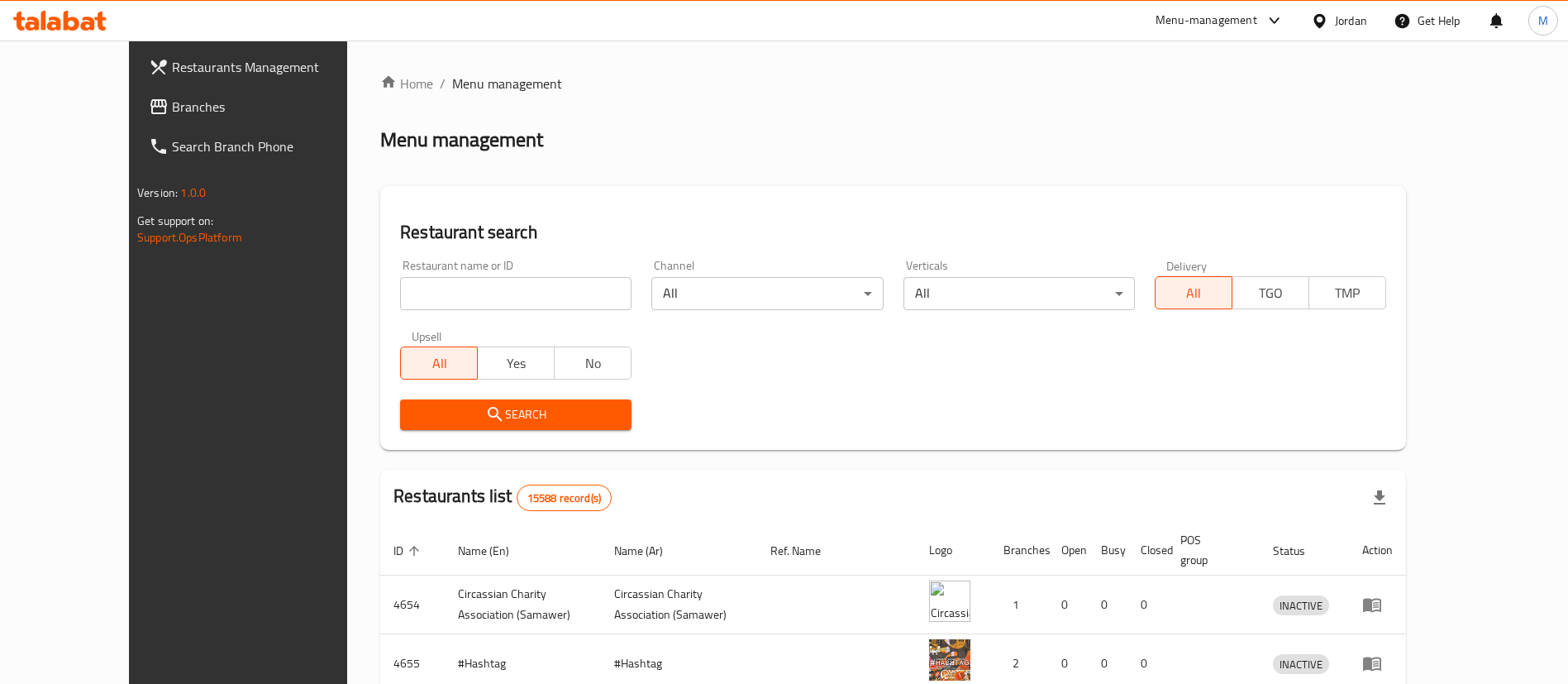
click at [172, 58] on span "Restaurants Management" at bounding box center [274, 67] width 206 height 20
